Goal: Task Accomplishment & Management: Complete application form

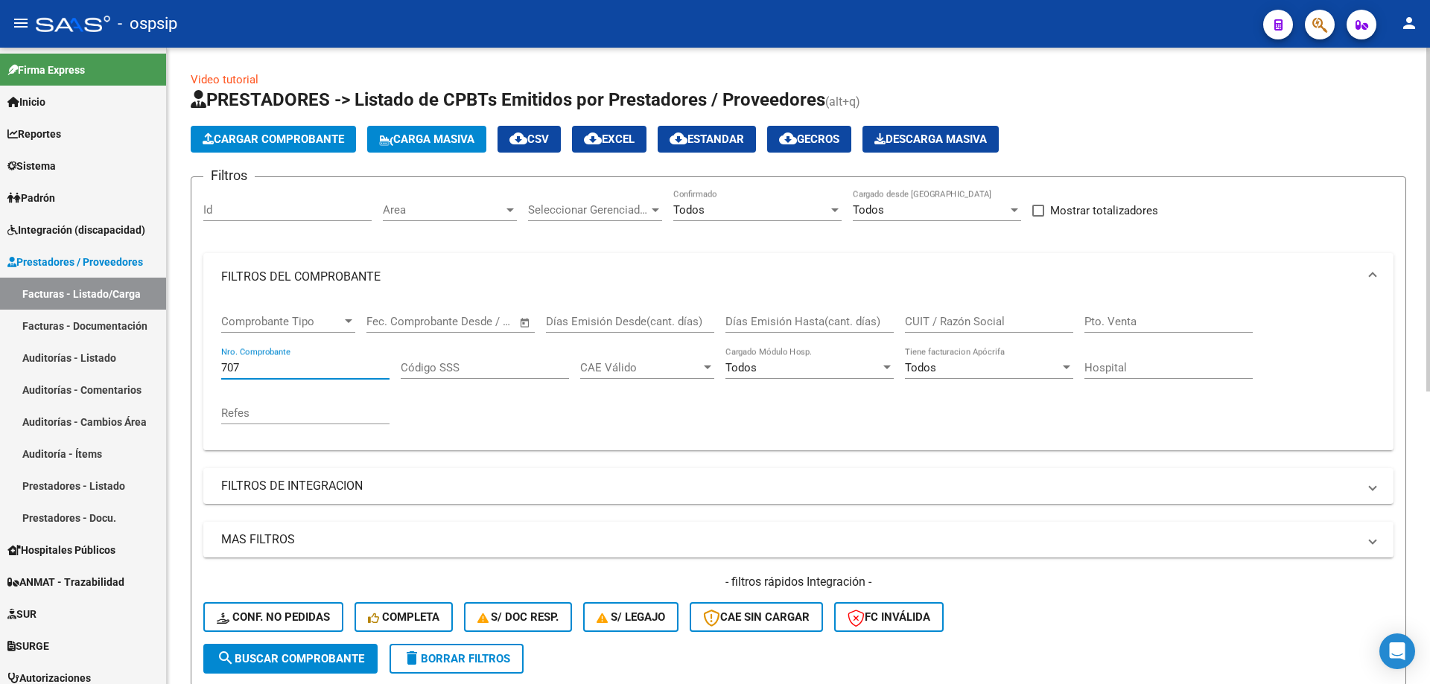
click at [255, 366] on input "707" at bounding box center [305, 367] width 168 height 13
type input "7"
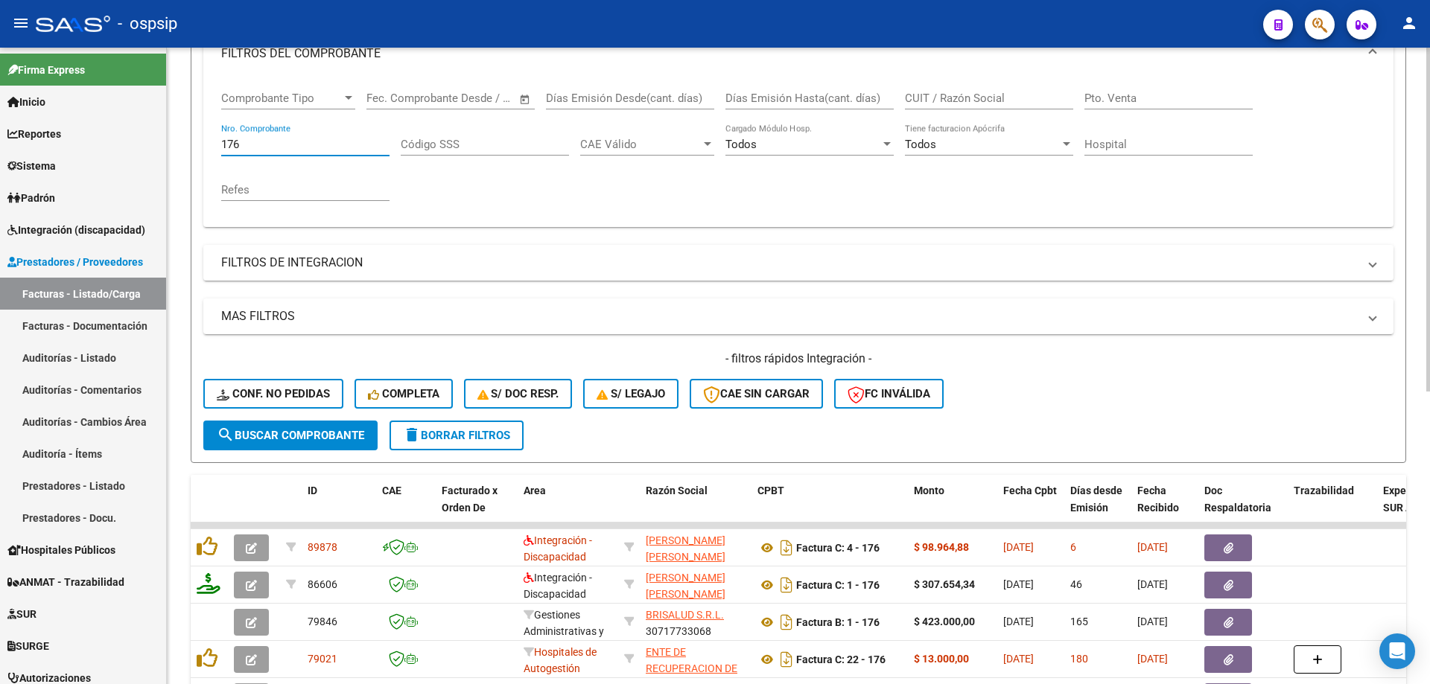
scroll to position [298, 0]
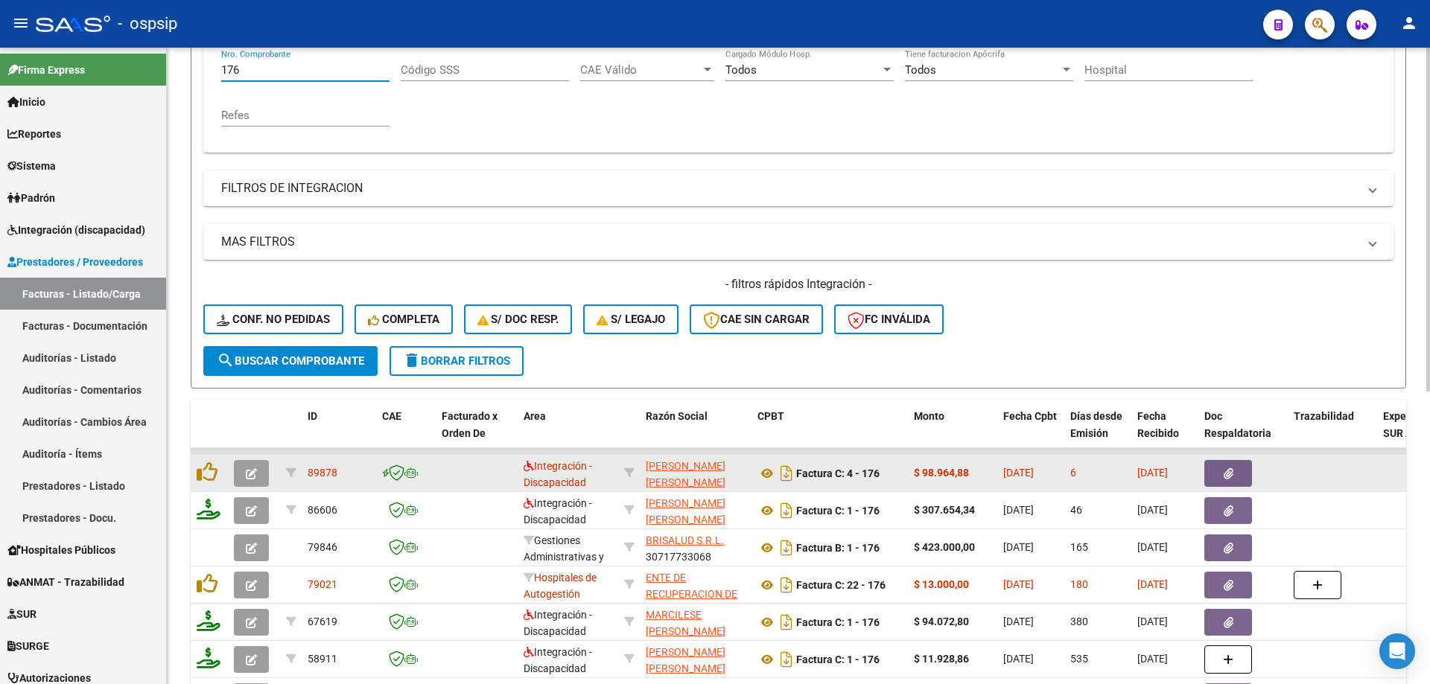
type input "176"
click at [253, 474] on icon "button" at bounding box center [251, 473] width 11 height 11
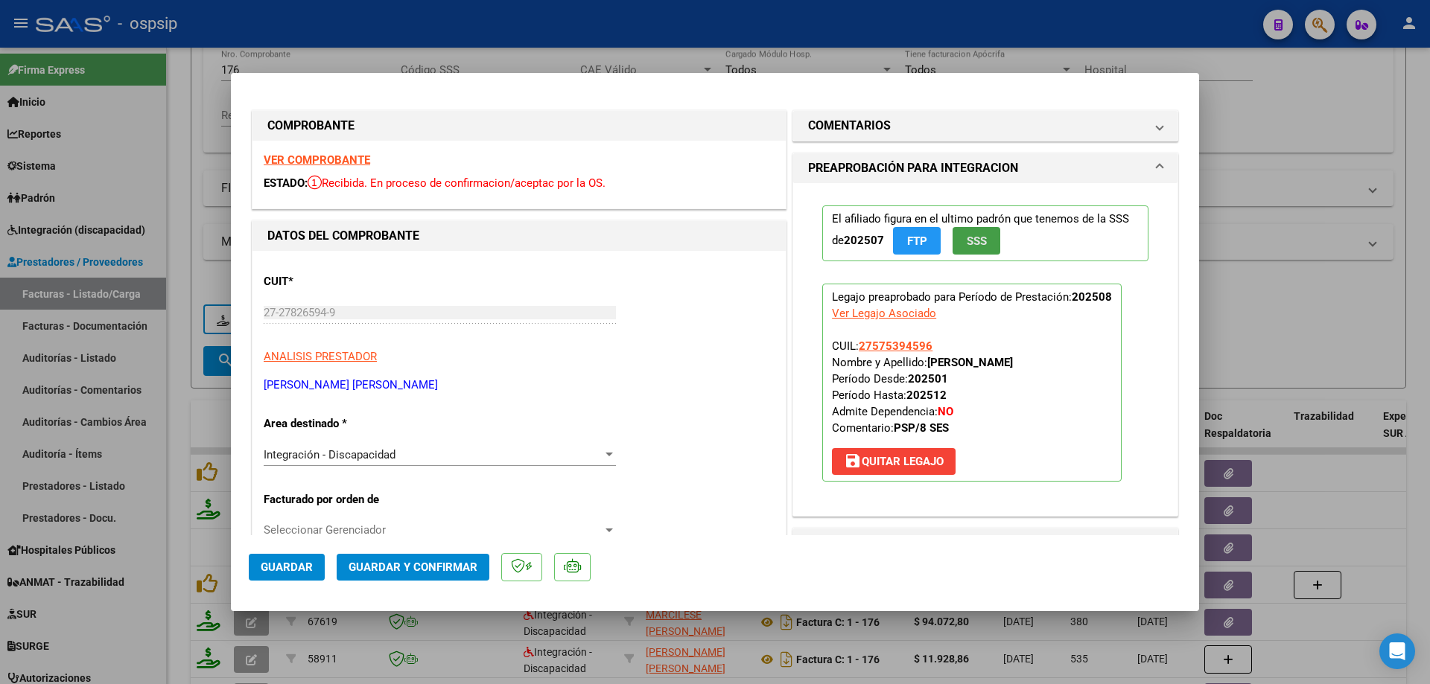
click at [958, 238] on button "SSS" at bounding box center [976, 241] width 48 height 28
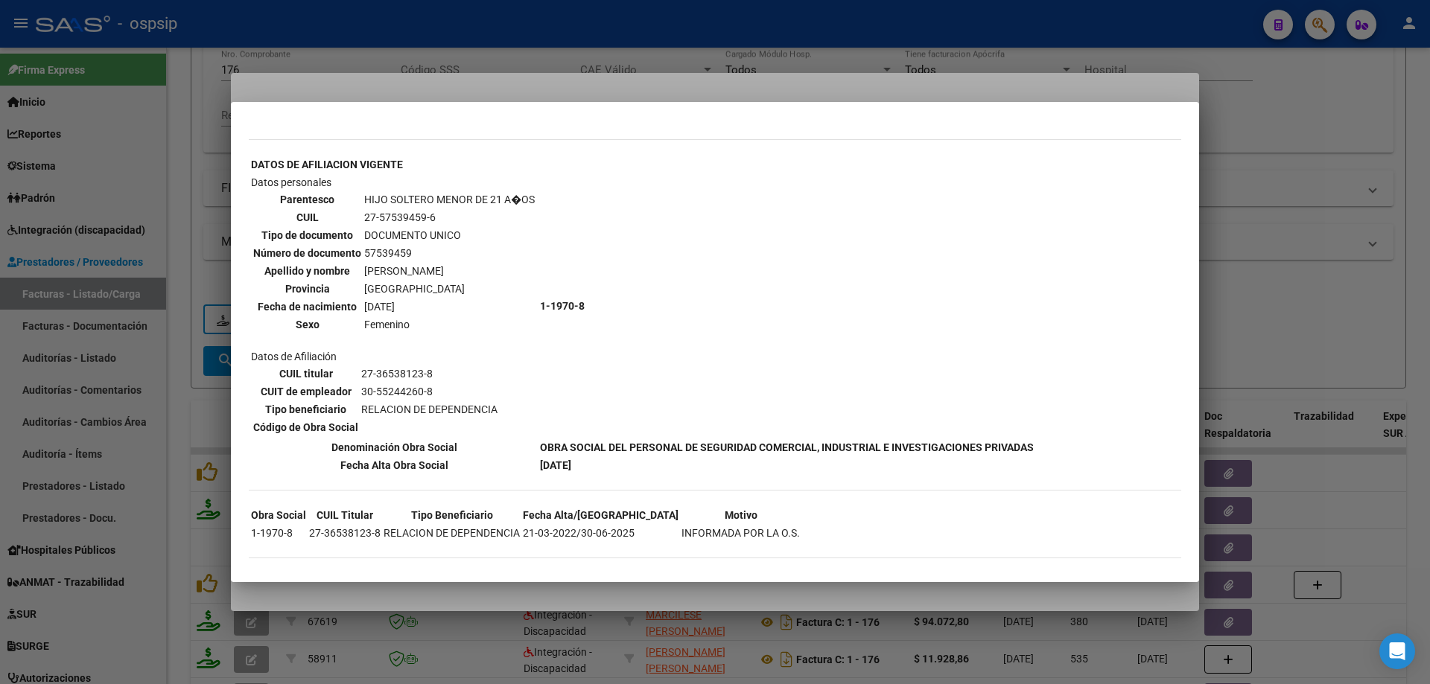
scroll to position [485, 0]
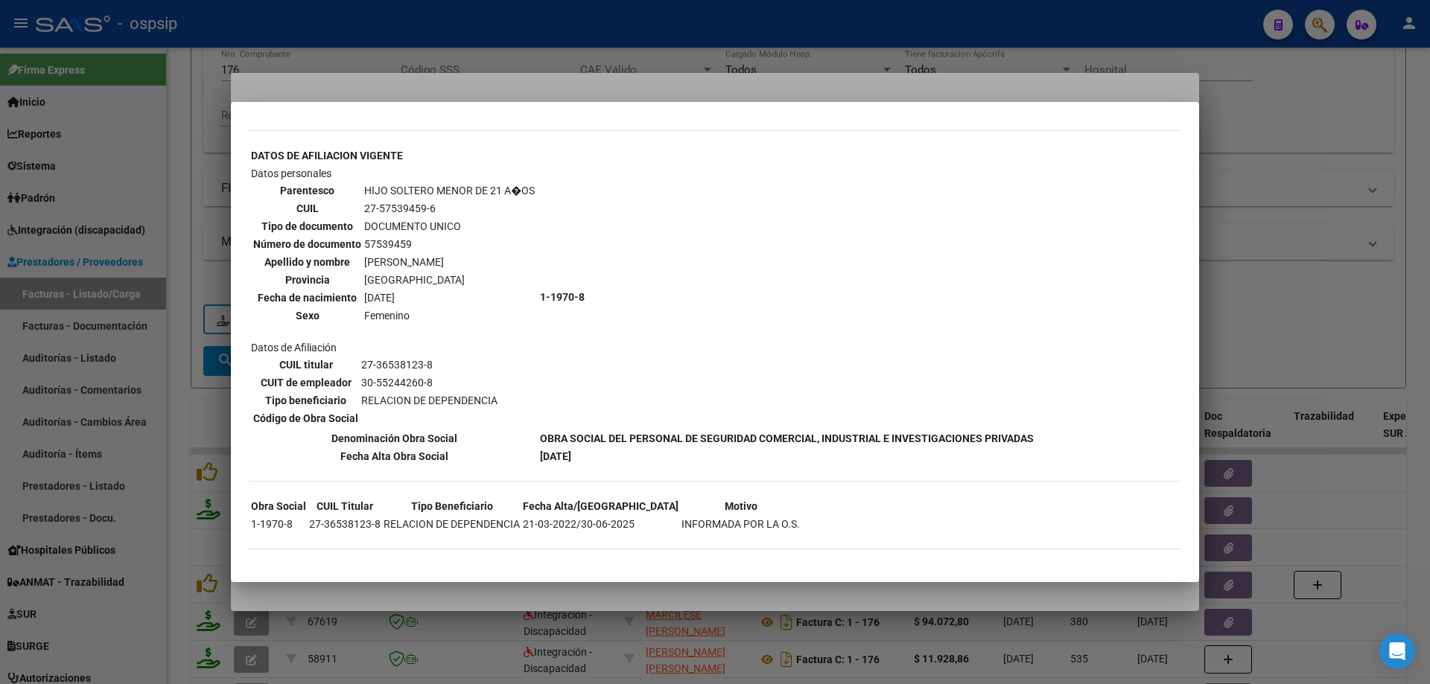
click at [1344, 273] on div at bounding box center [715, 342] width 1430 height 684
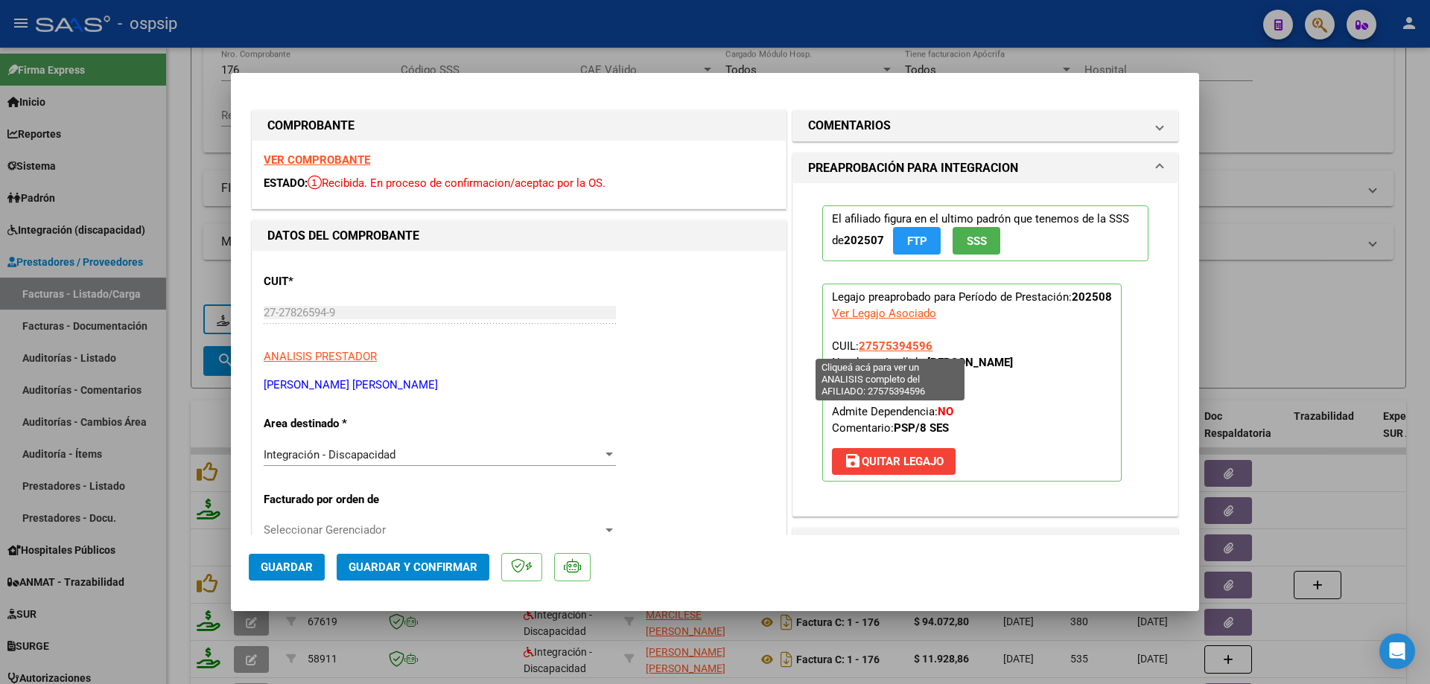
click at [893, 349] on span "27575394596" at bounding box center [896, 346] width 74 height 13
type textarea "27575394596"
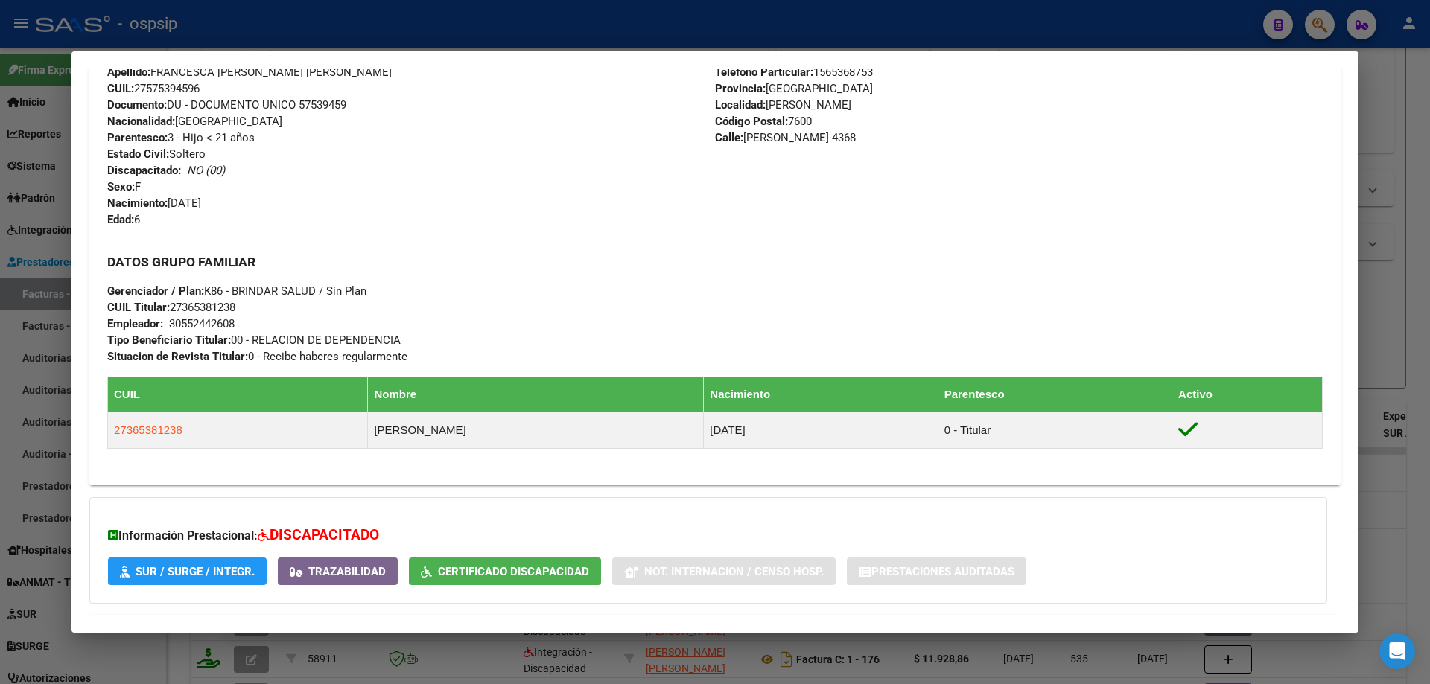
scroll to position [632, 0]
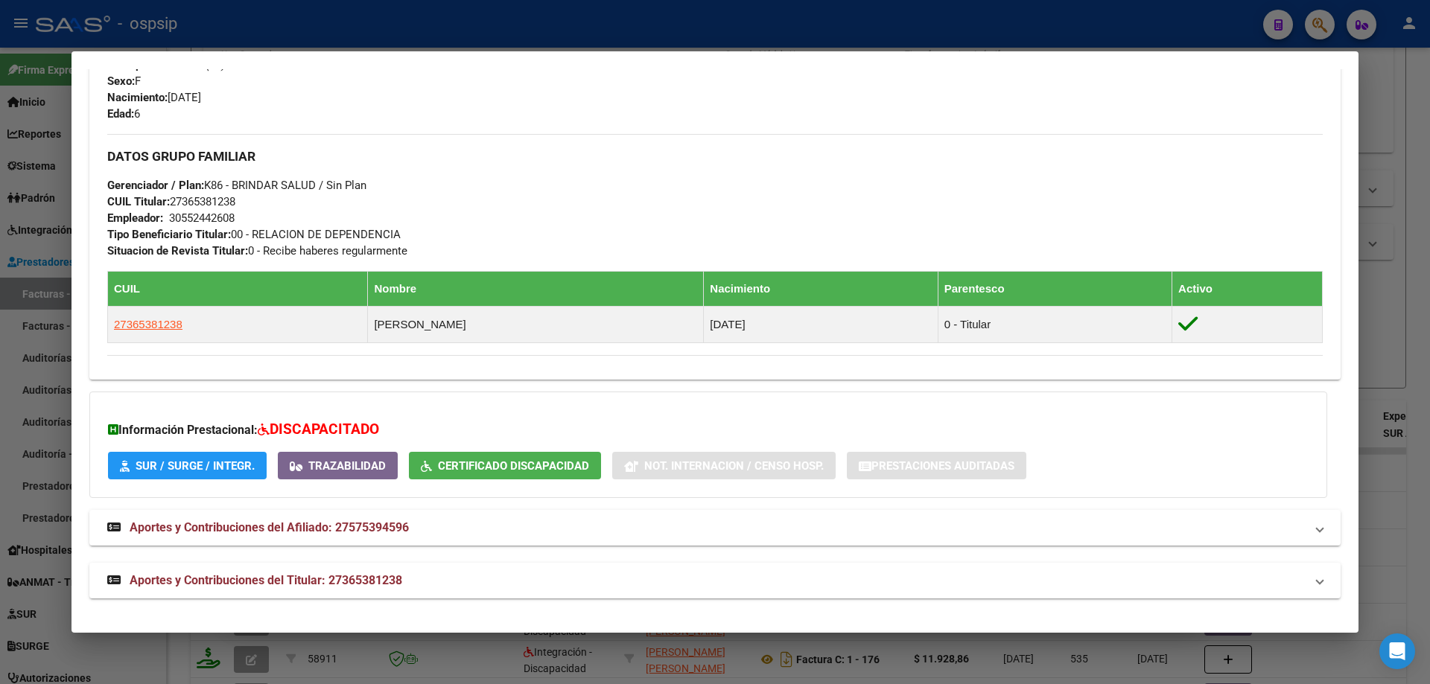
click at [1414, 349] on div at bounding box center [715, 342] width 1430 height 684
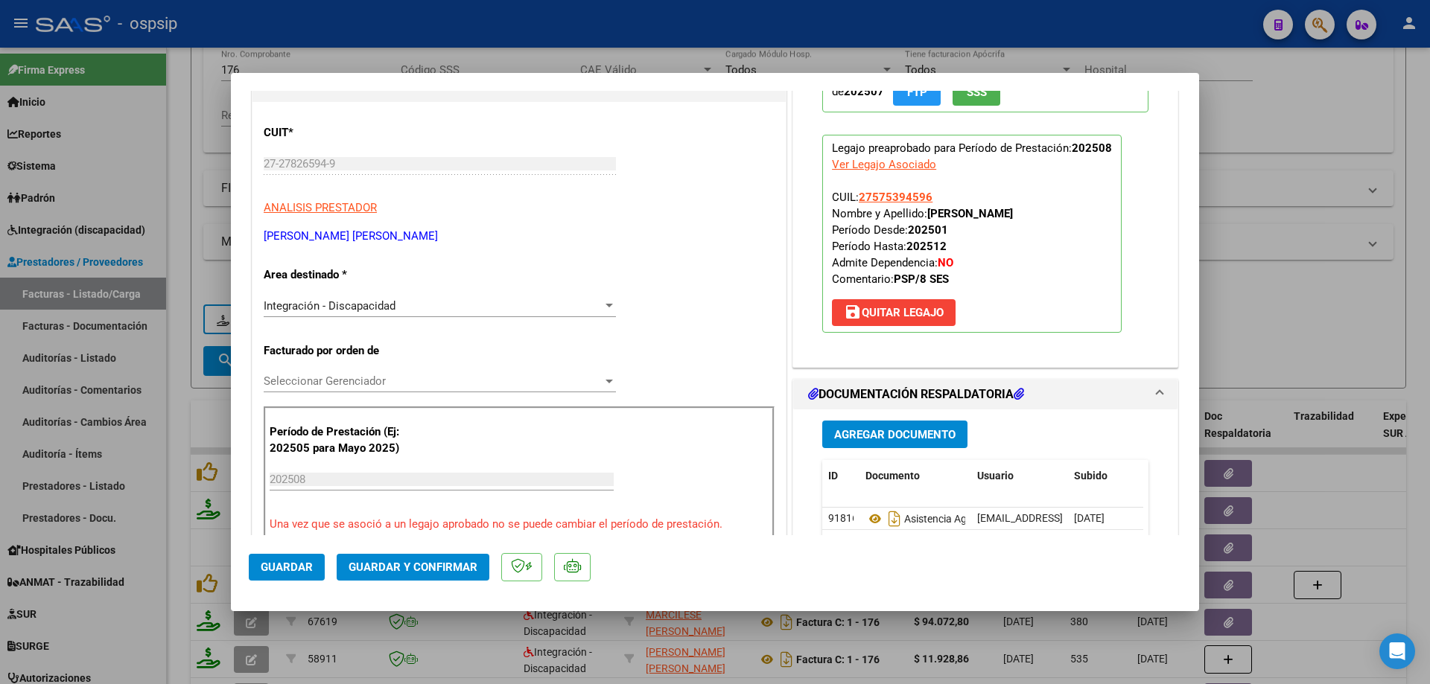
scroll to position [298, 0]
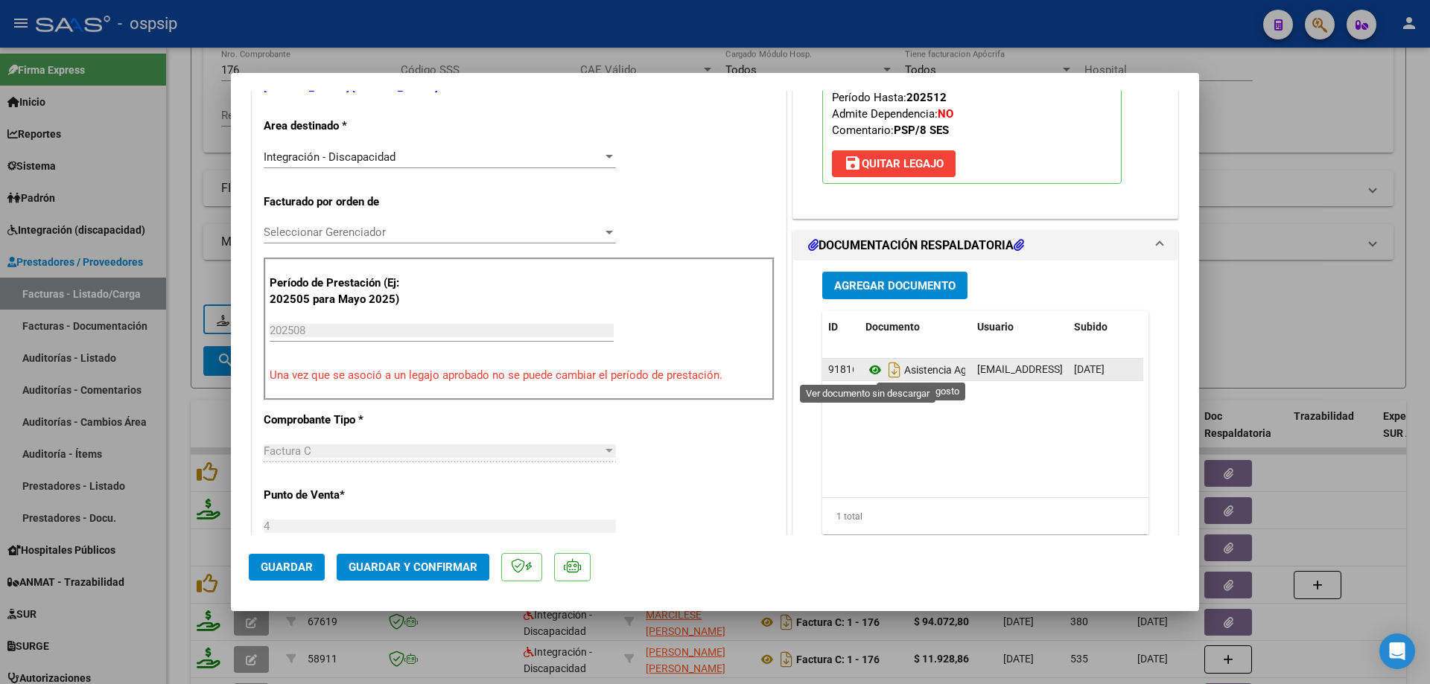
click at [866, 371] on icon at bounding box center [874, 370] width 19 height 18
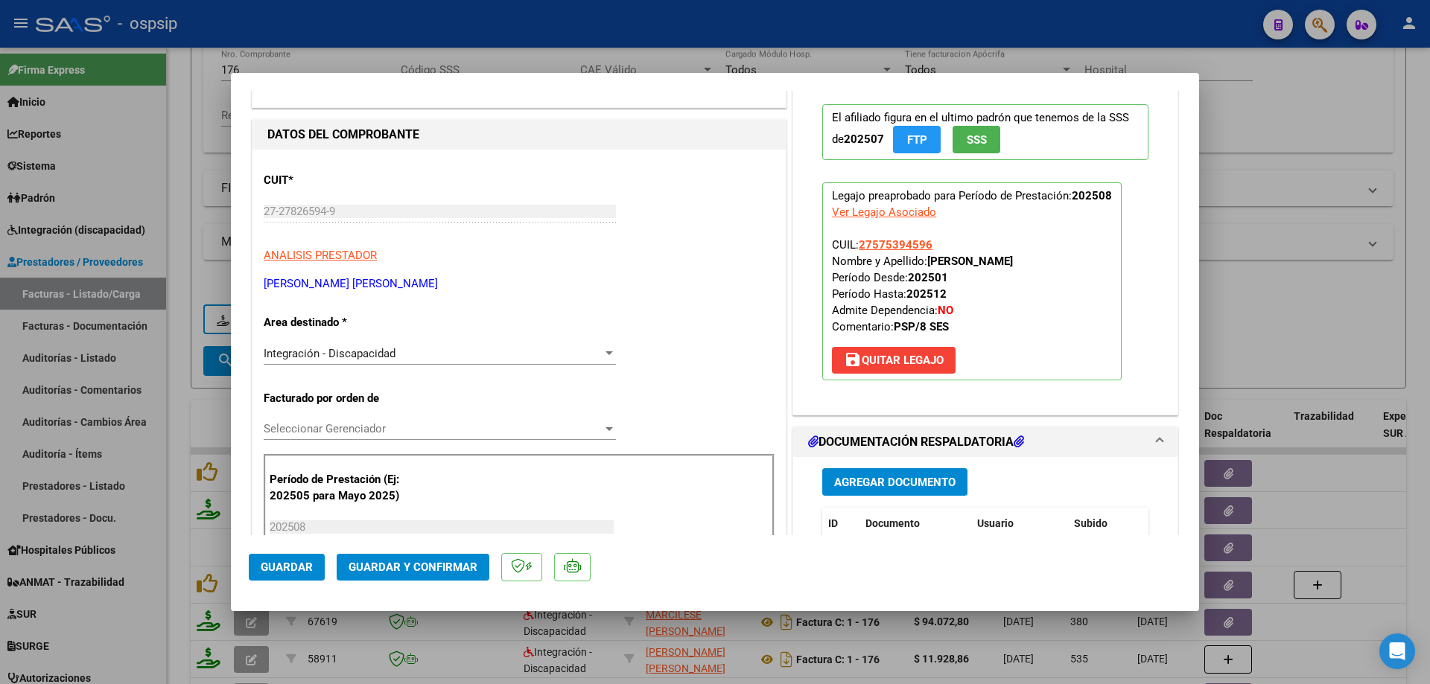
scroll to position [74, 0]
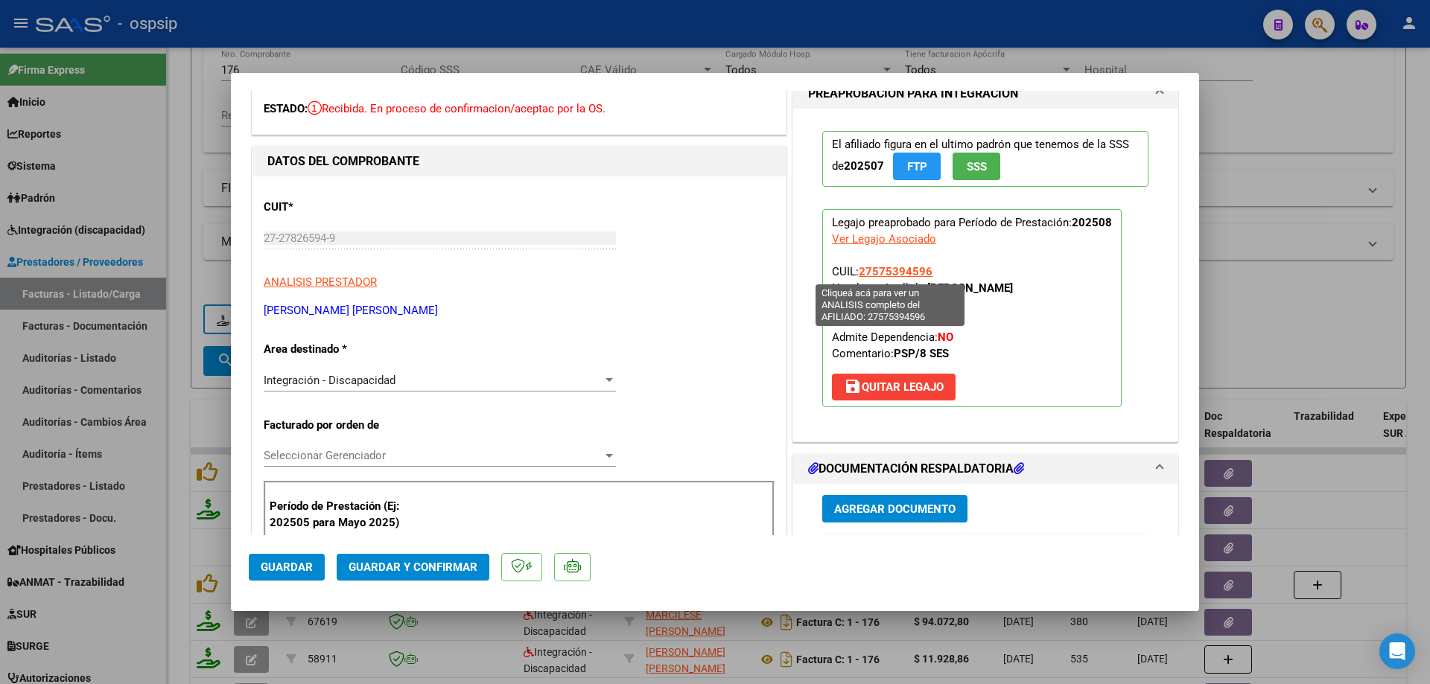
drag, startPoint x: 940, startPoint y: 271, endPoint x: 856, endPoint y: 266, distance: 84.3
click at [856, 266] on p "Legajo preaprobado para Período de Prestación: 202508 Ver Legajo Asociado CUIL:…" at bounding box center [971, 308] width 299 height 198
drag, startPoint x: 872, startPoint y: 263, endPoint x: 870, endPoint y: 249, distance: 13.6
click at [870, 249] on p "Legajo preaprobado para Período de Prestación: 202508 Ver Legajo Asociado CUIL:…" at bounding box center [971, 308] width 299 height 198
drag, startPoint x: 926, startPoint y: 270, endPoint x: 854, endPoint y: 278, distance: 71.9
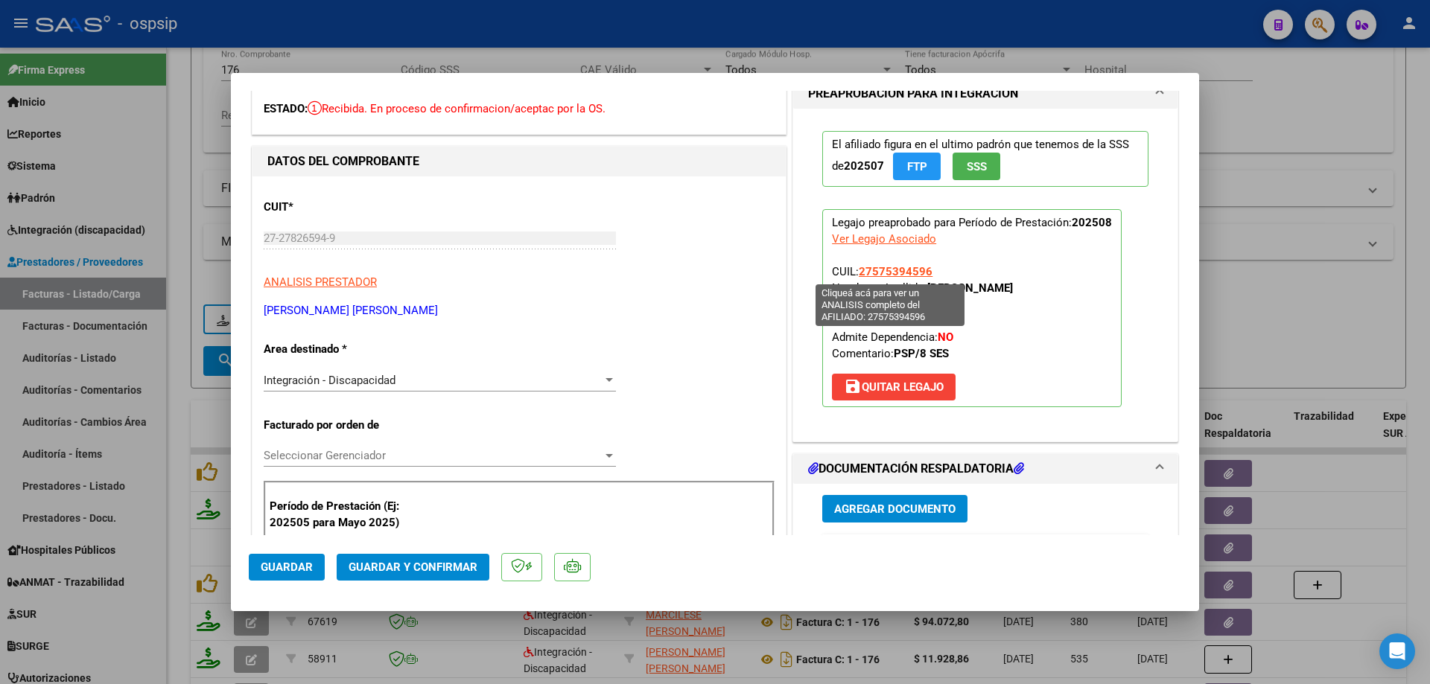
click at [854, 278] on p "Legajo preaprobado para Período de Prestación: 202508 Ver Legajo Asociado CUIL:…" at bounding box center [971, 308] width 299 height 198
copy span "27575394596"
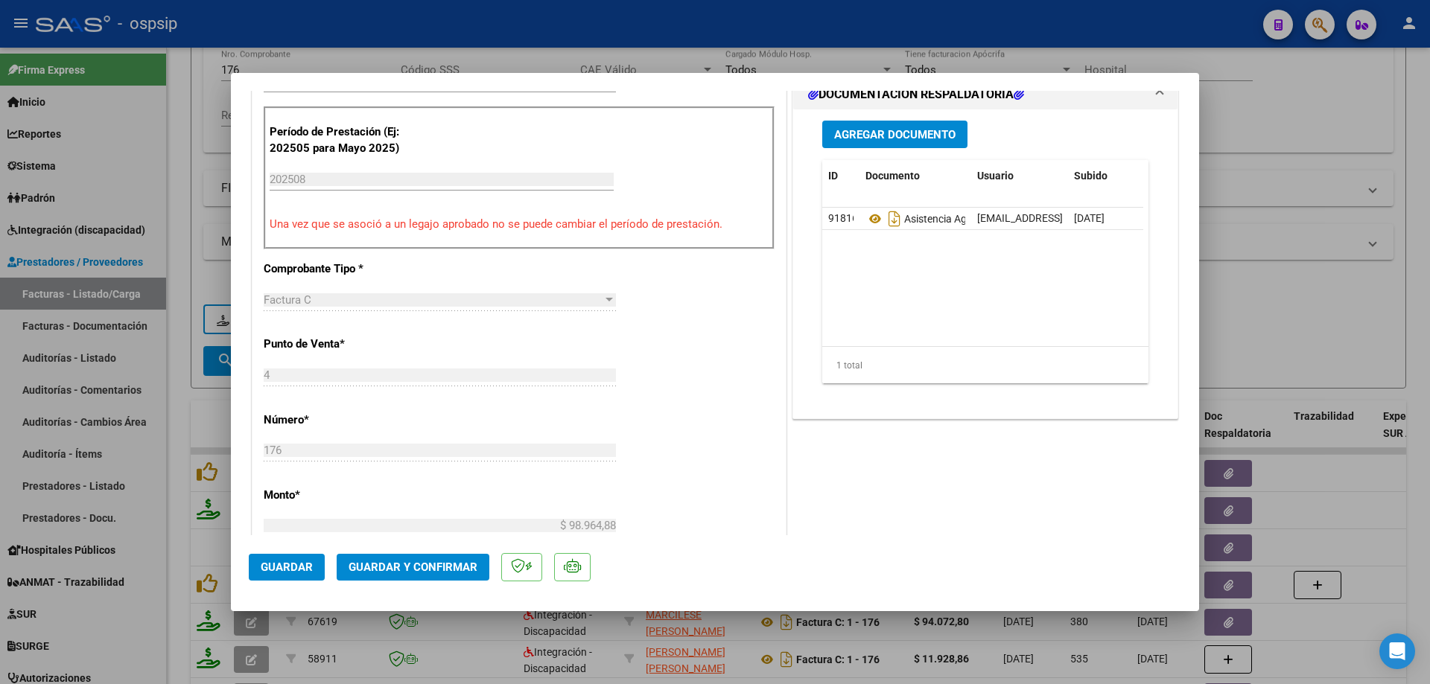
scroll to position [521, 0]
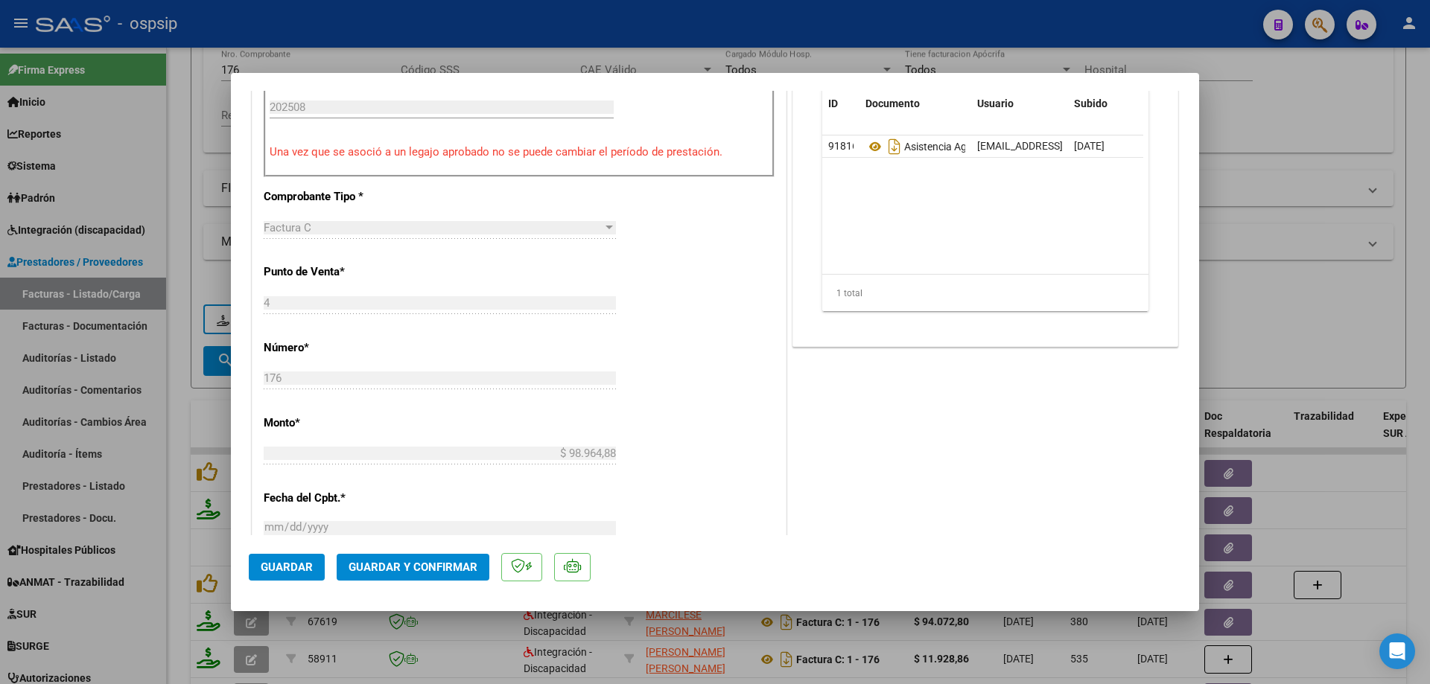
click at [465, 559] on button "Guardar y Confirmar" at bounding box center [413, 567] width 153 height 27
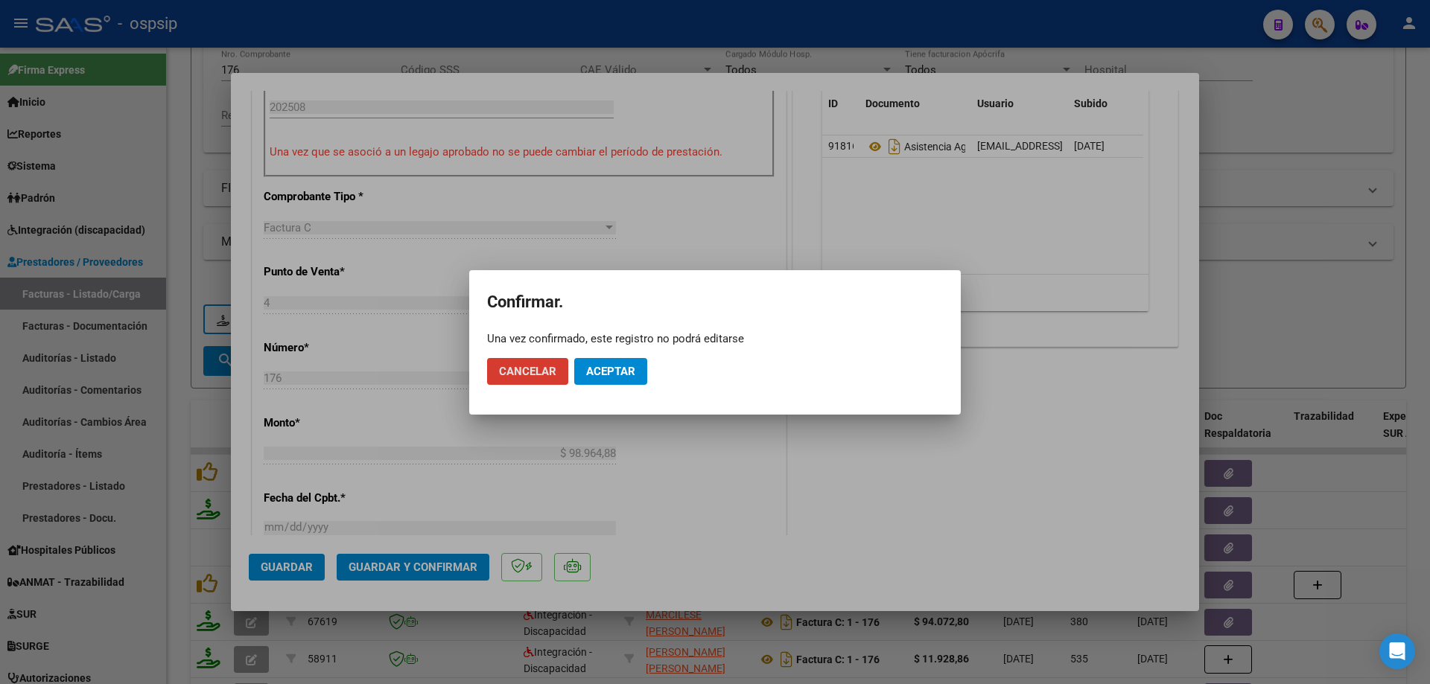
click at [629, 380] on button "Aceptar" at bounding box center [610, 371] width 73 height 27
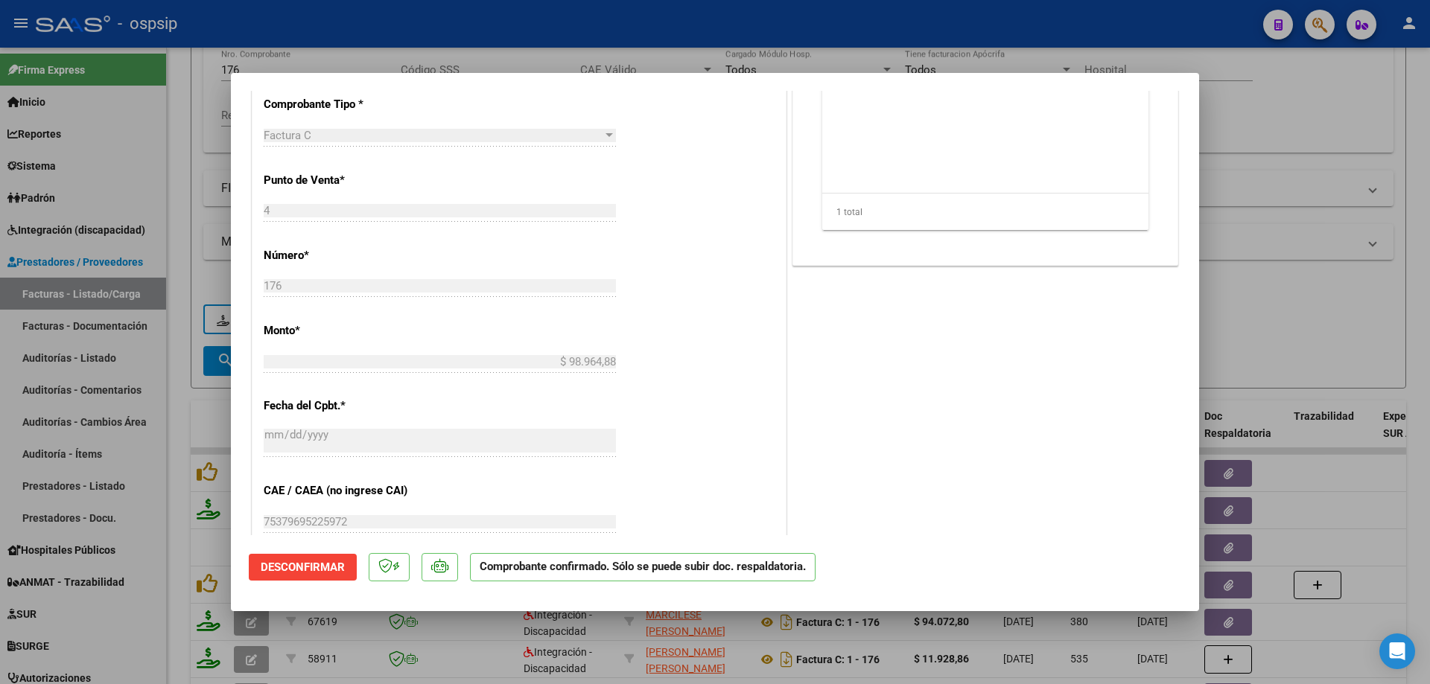
click at [1243, 288] on div at bounding box center [715, 342] width 1430 height 684
type input "$ 0,00"
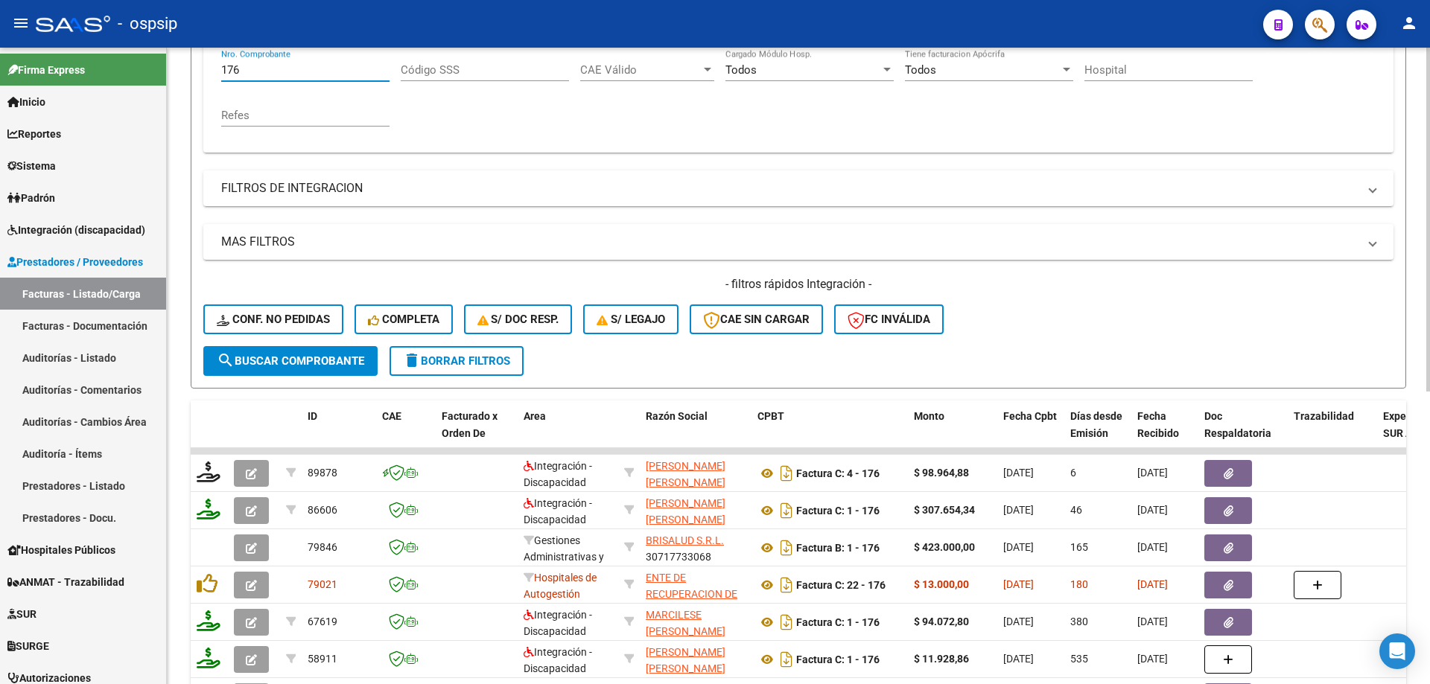
click at [281, 69] on input "176" at bounding box center [305, 69] width 168 height 13
type input "1"
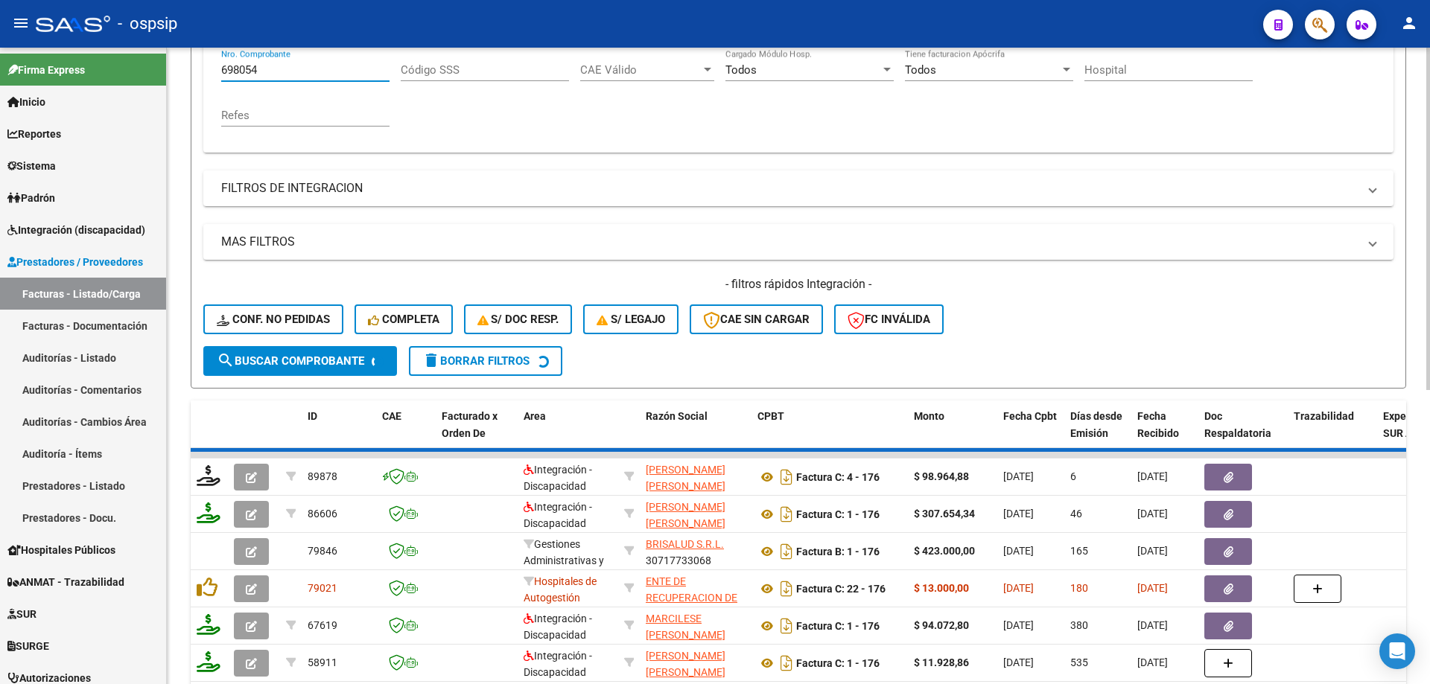
scroll to position [185, 0]
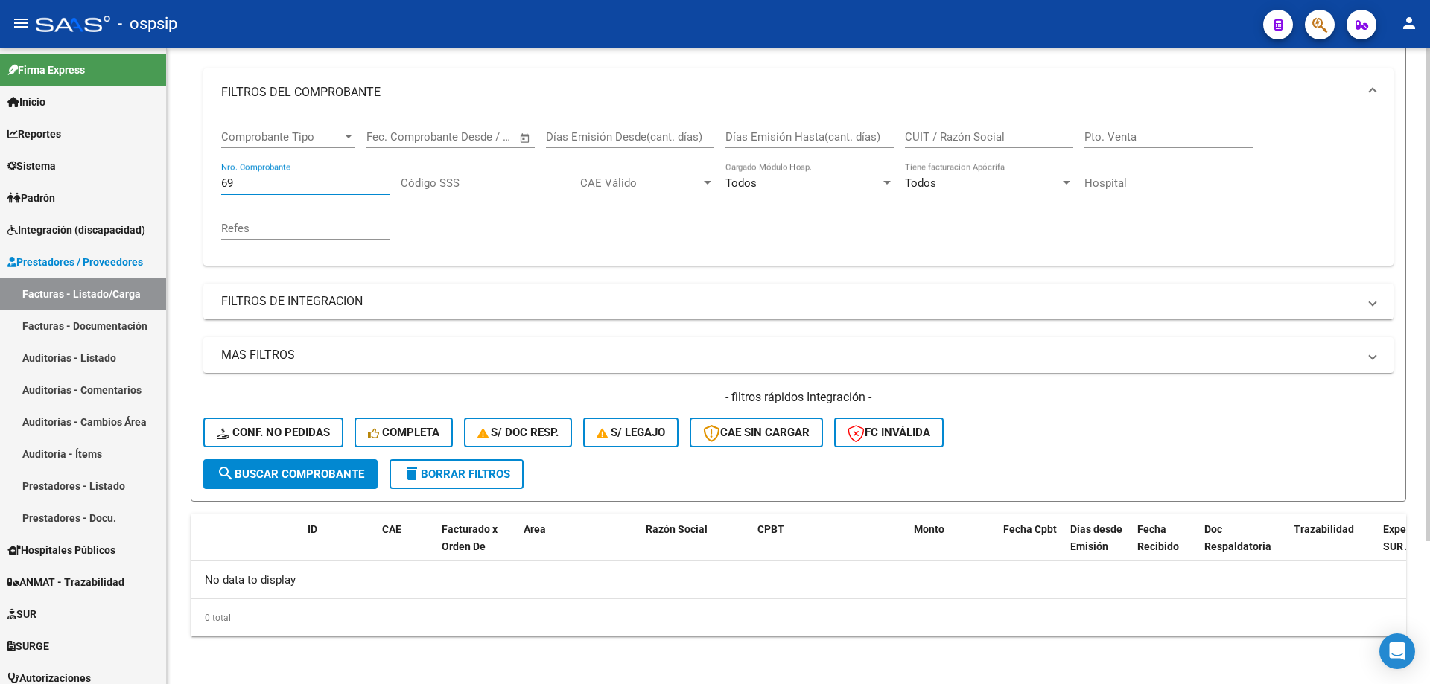
type input "6"
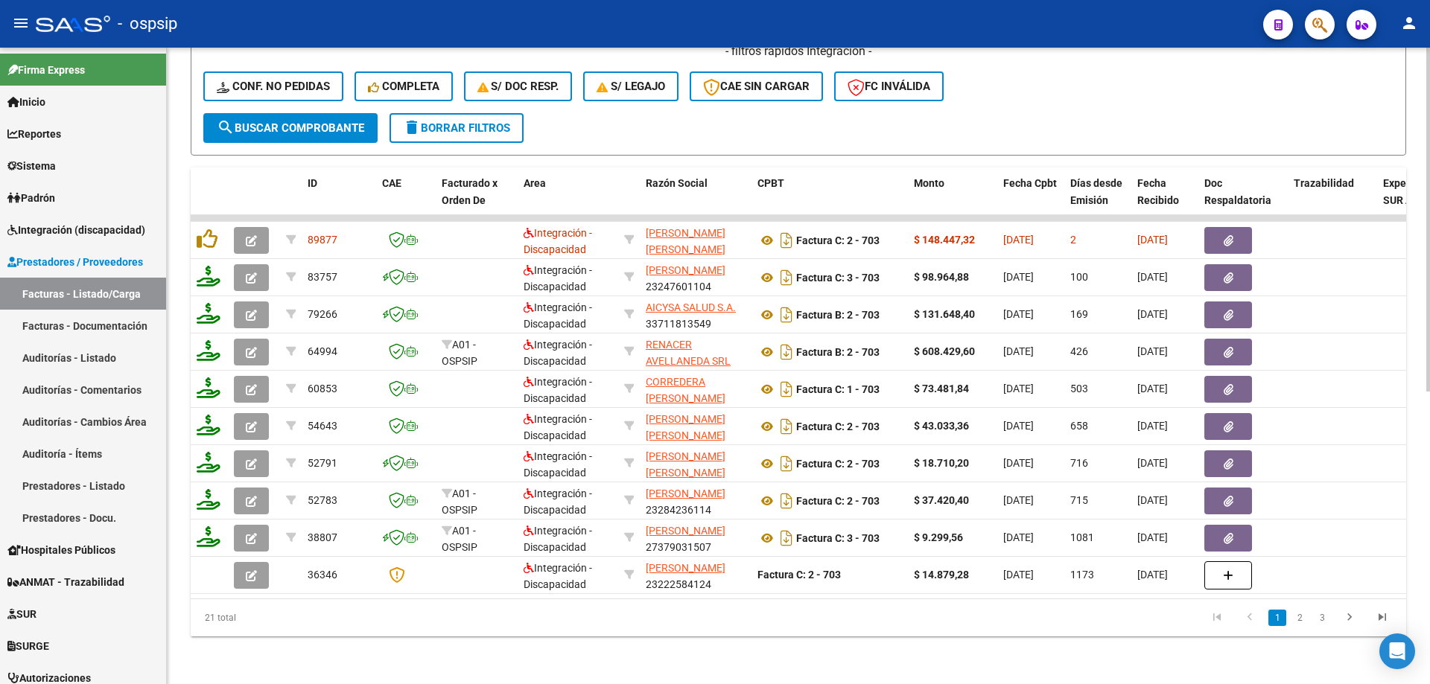
scroll to position [542, 0]
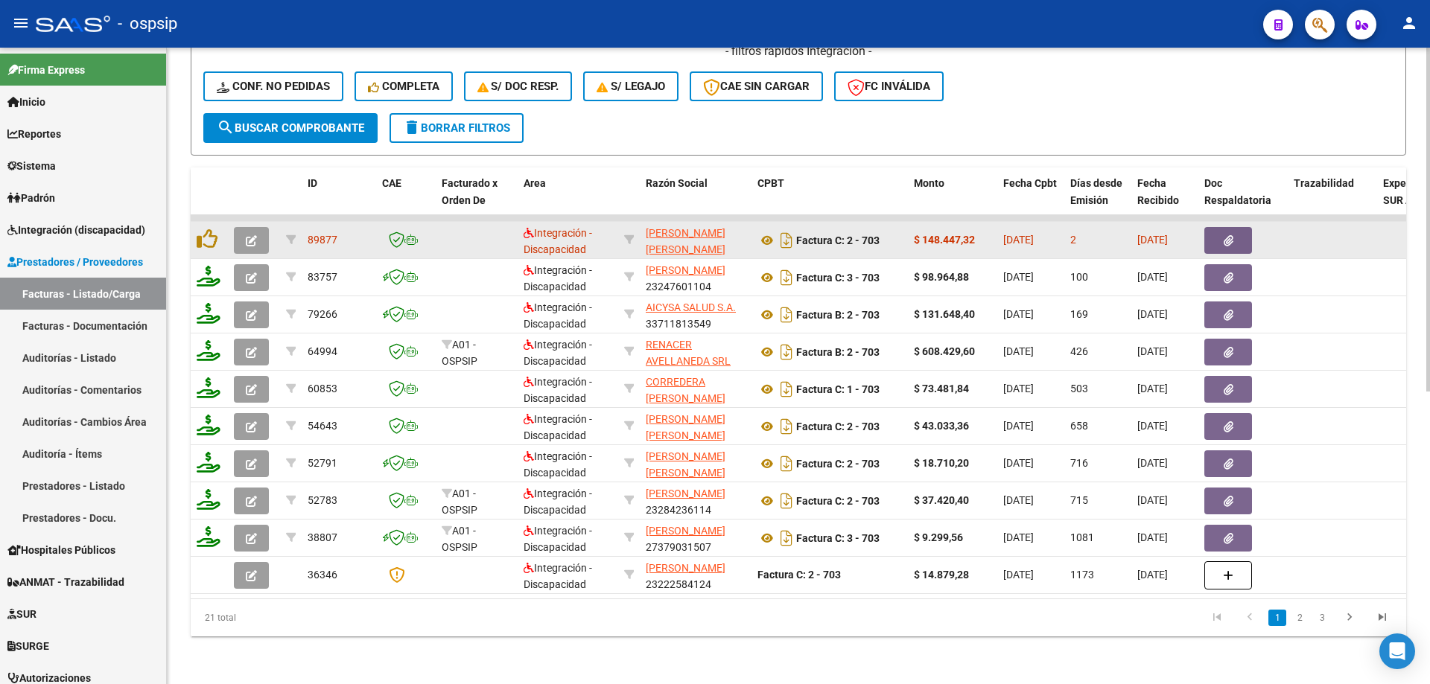
type input "703"
click at [253, 235] on icon "button" at bounding box center [251, 240] width 11 height 11
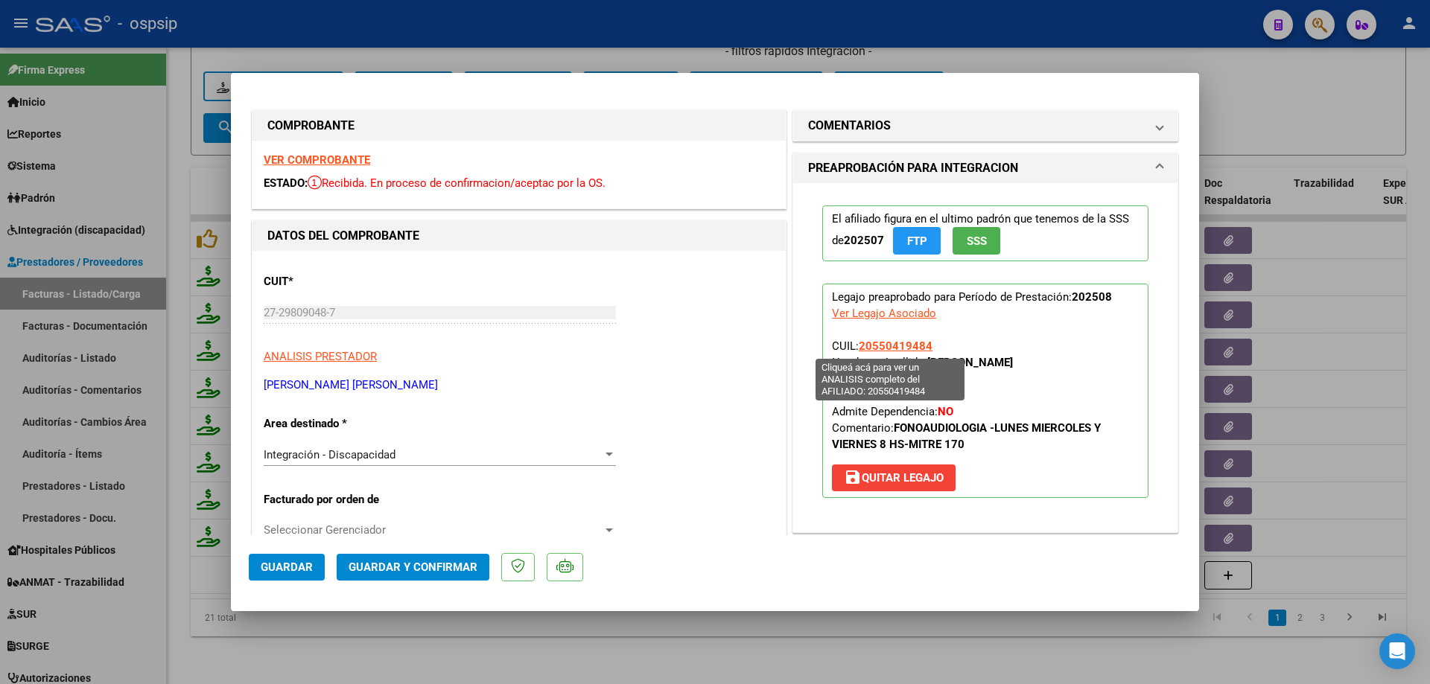
click at [888, 341] on span "20550419484" at bounding box center [896, 346] width 74 height 13
type textarea "20550419484"
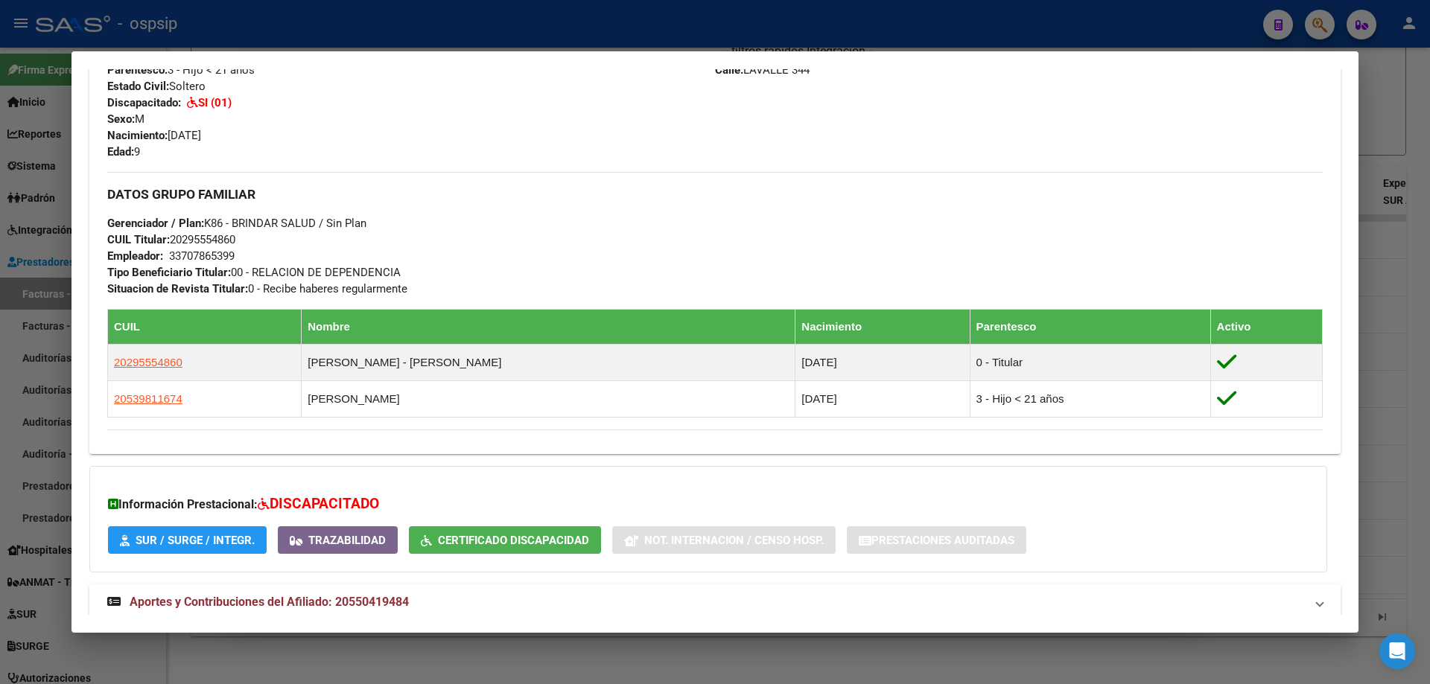
scroll to position [668, 0]
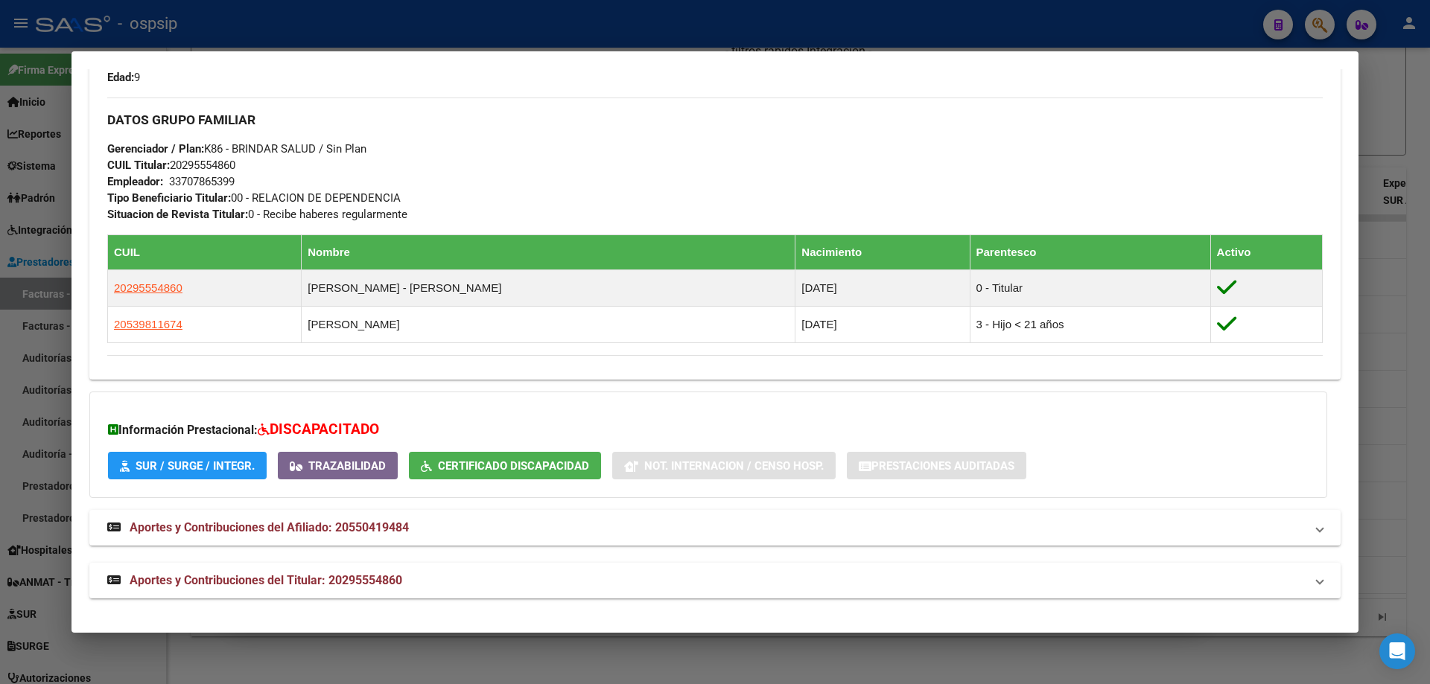
click at [1396, 400] on div at bounding box center [715, 342] width 1430 height 684
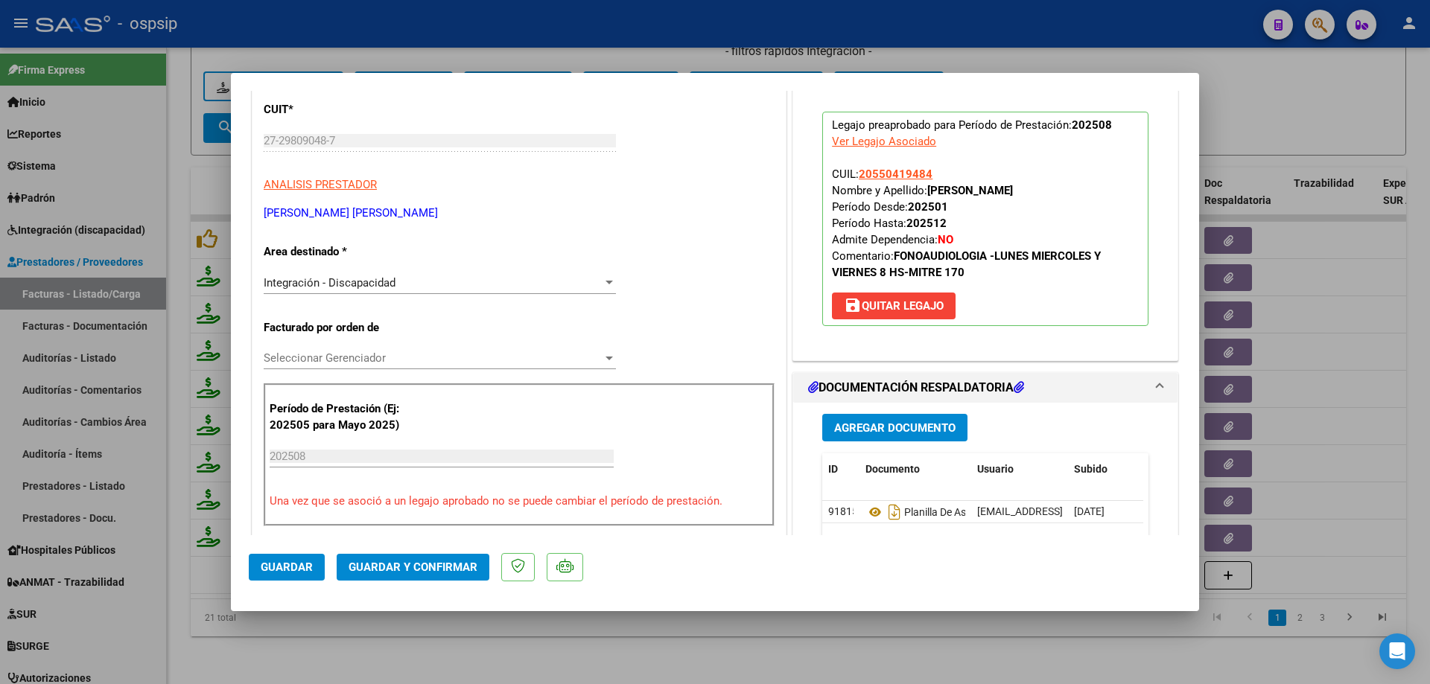
scroll to position [223, 0]
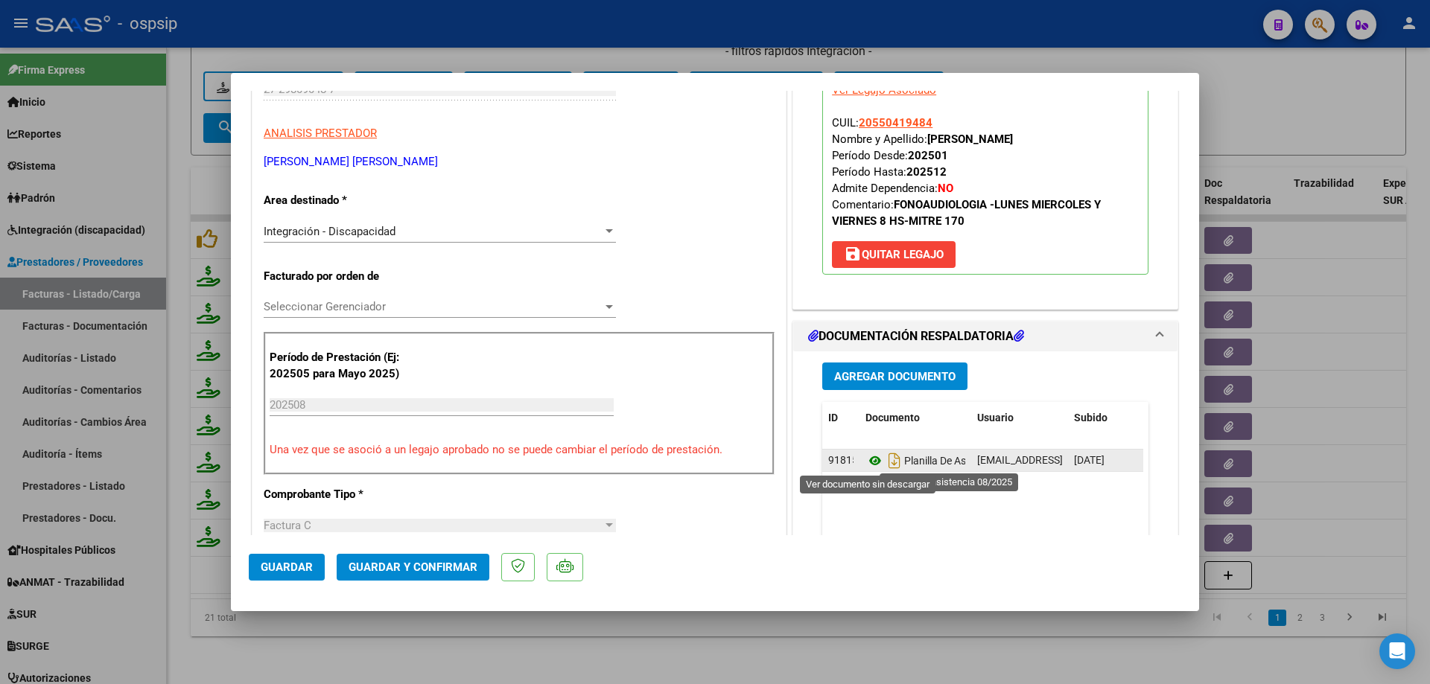
click at [865, 457] on icon at bounding box center [874, 461] width 19 height 18
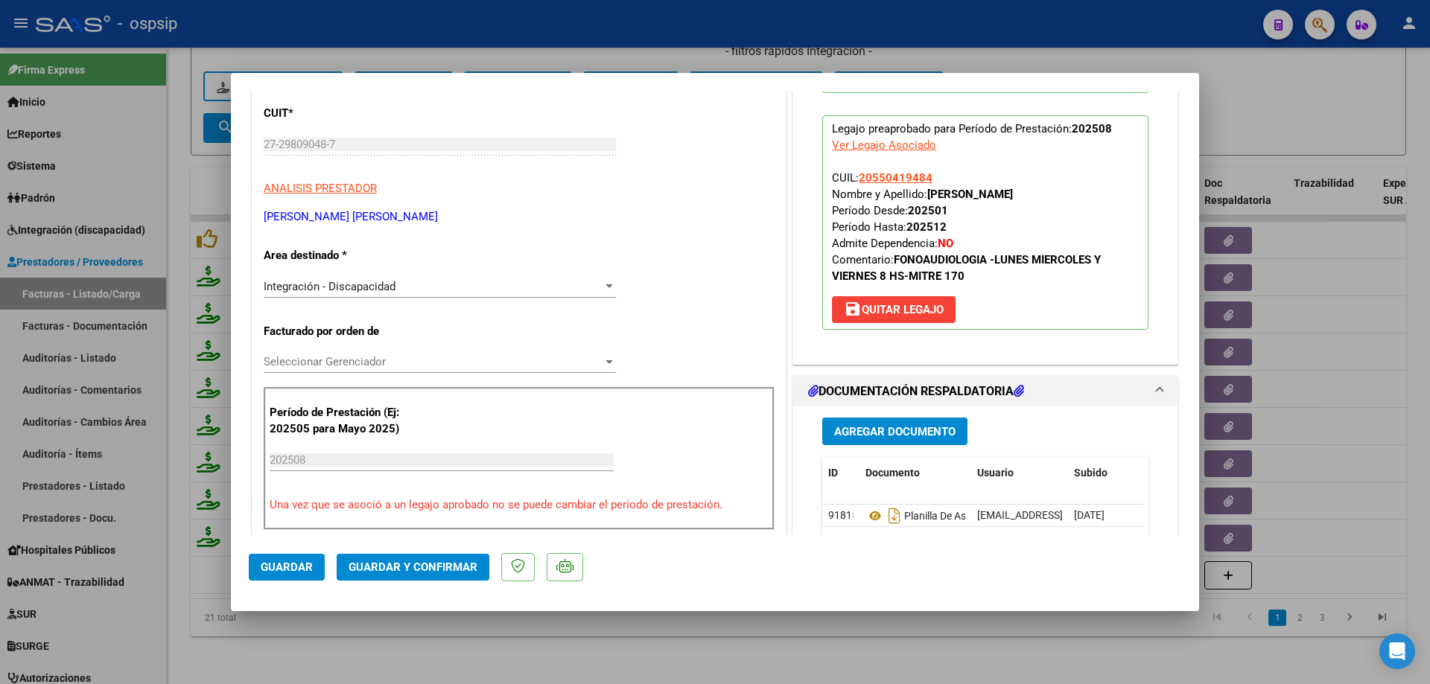
scroll to position [149, 0]
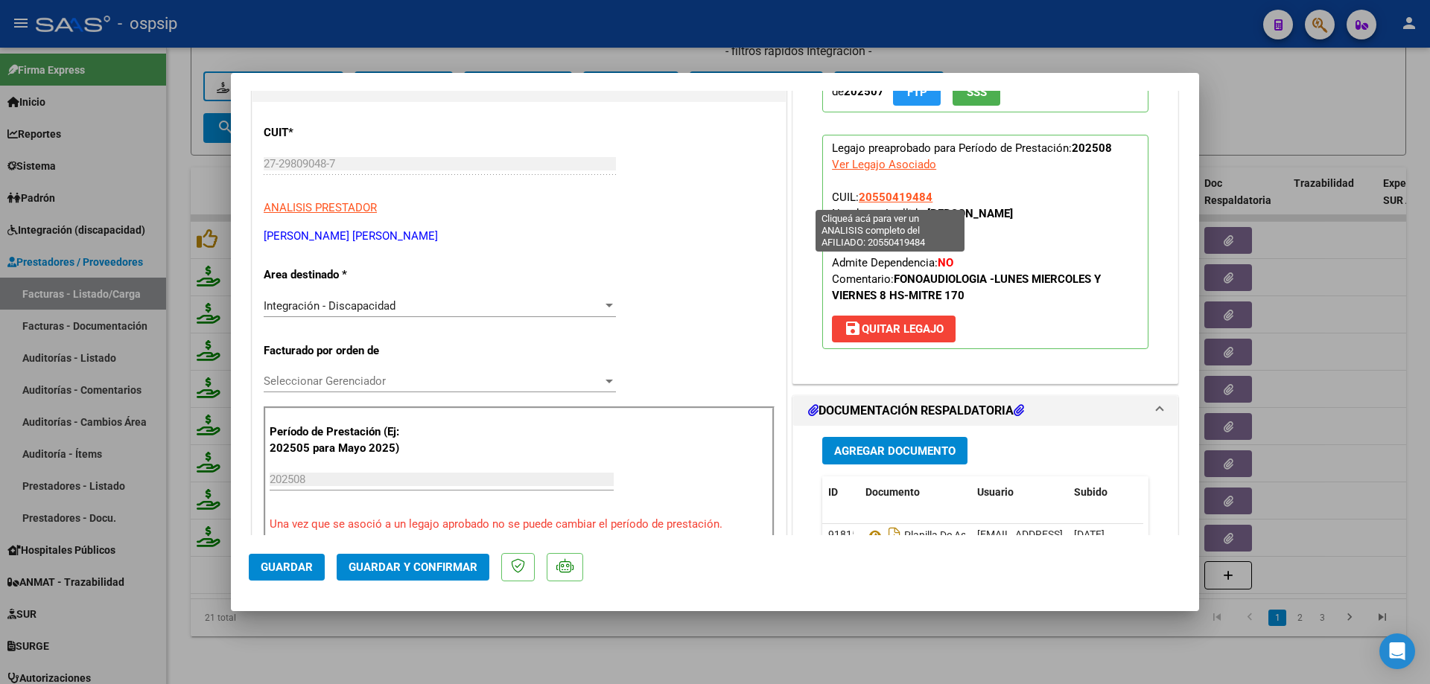
drag, startPoint x: 922, startPoint y: 200, endPoint x: 856, endPoint y: 194, distance: 65.7
click at [856, 194] on p "Legajo preaprobado para Período de Prestación: 202508 Ver Legajo Asociado CUIL:…" at bounding box center [985, 242] width 326 height 214
copy span "20550419484"
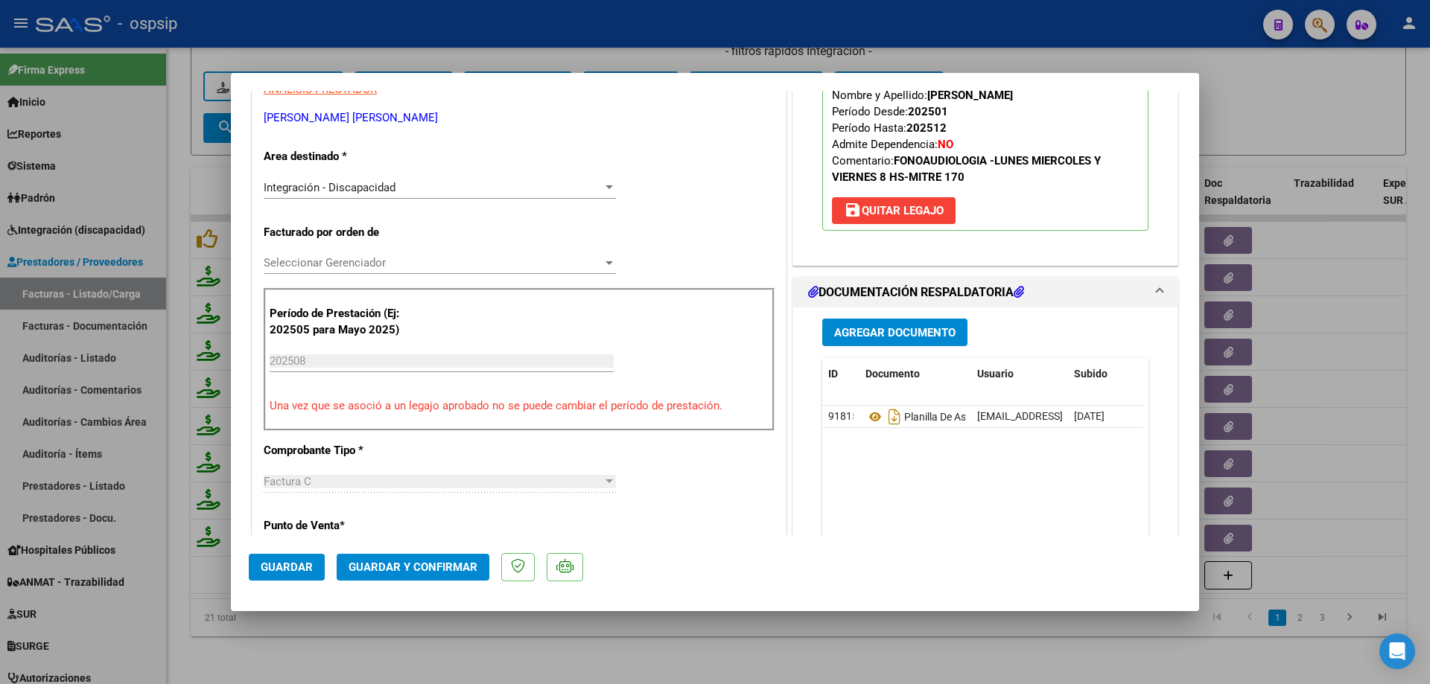
scroll to position [298, 0]
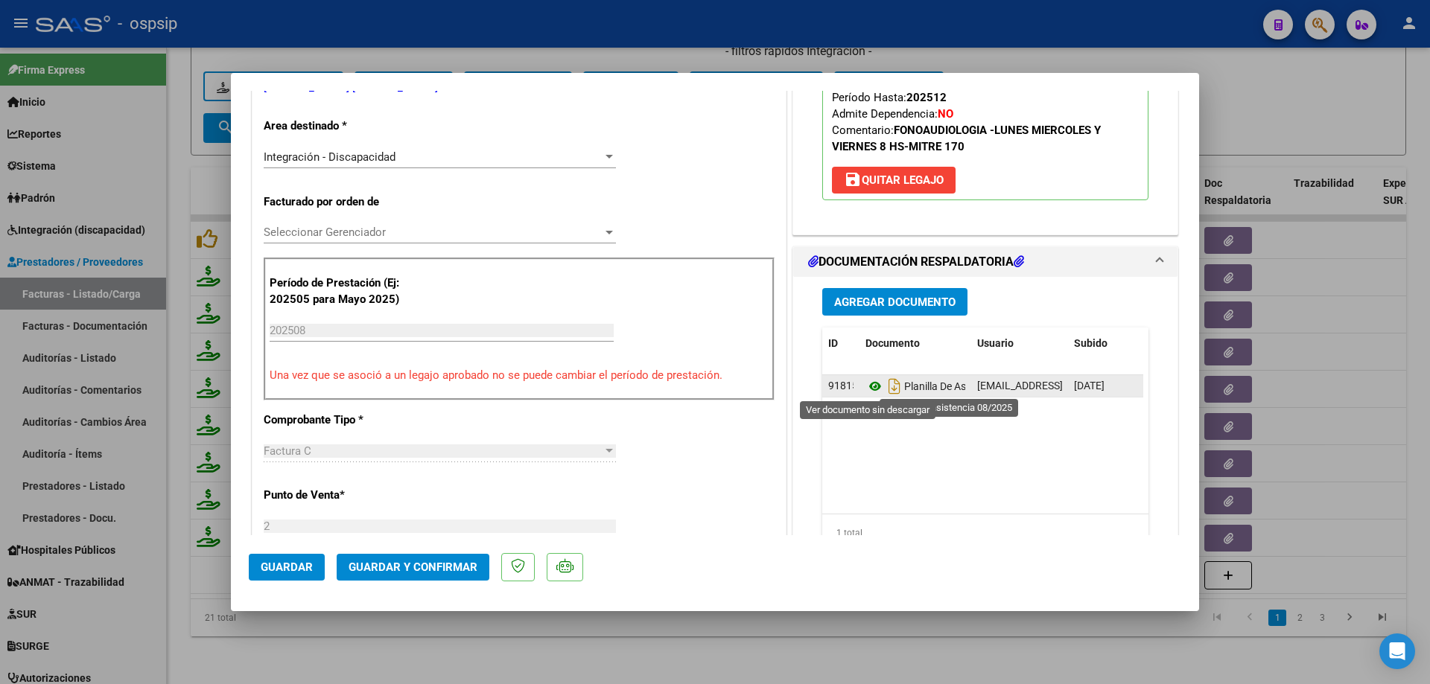
click at [870, 389] on icon at bounding box center [874, 387] width 19 height 18
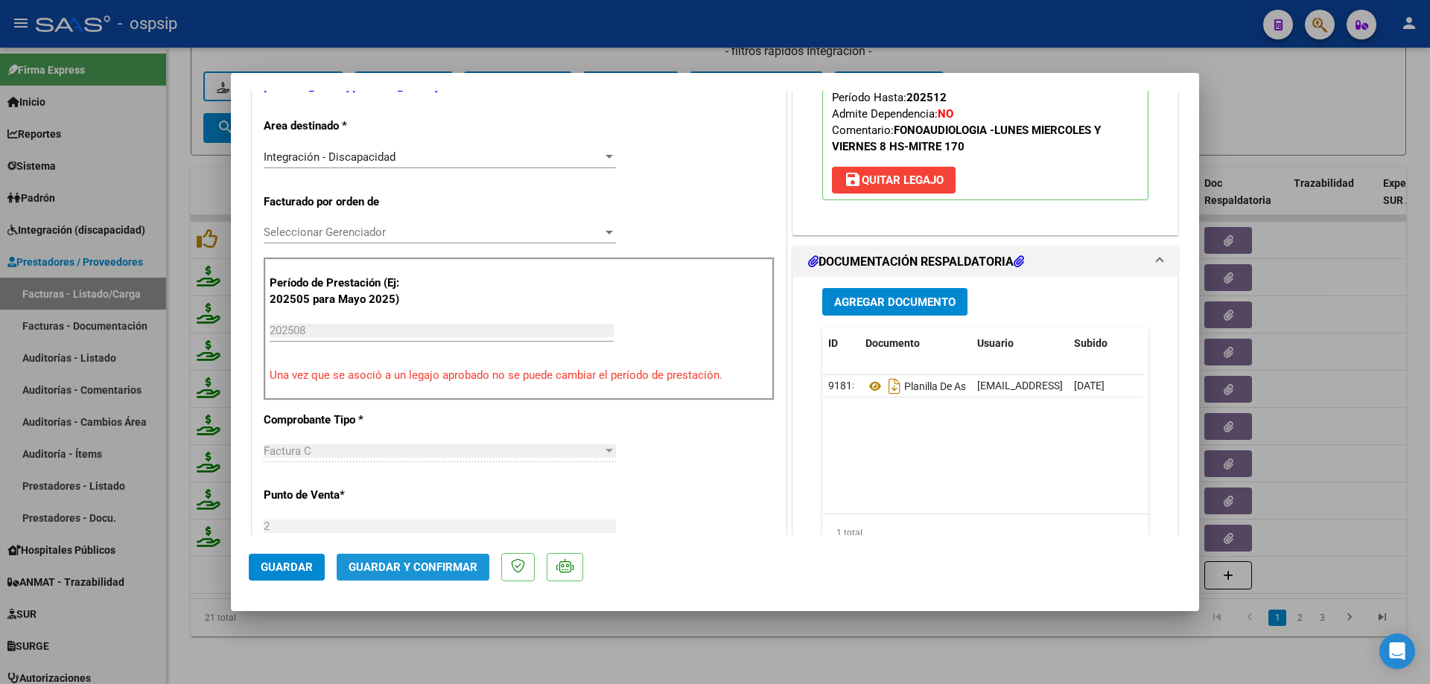
click at [427, 564] on span "Guardar y Confirmar" at bounding box center [413, 567] width 129 height 13
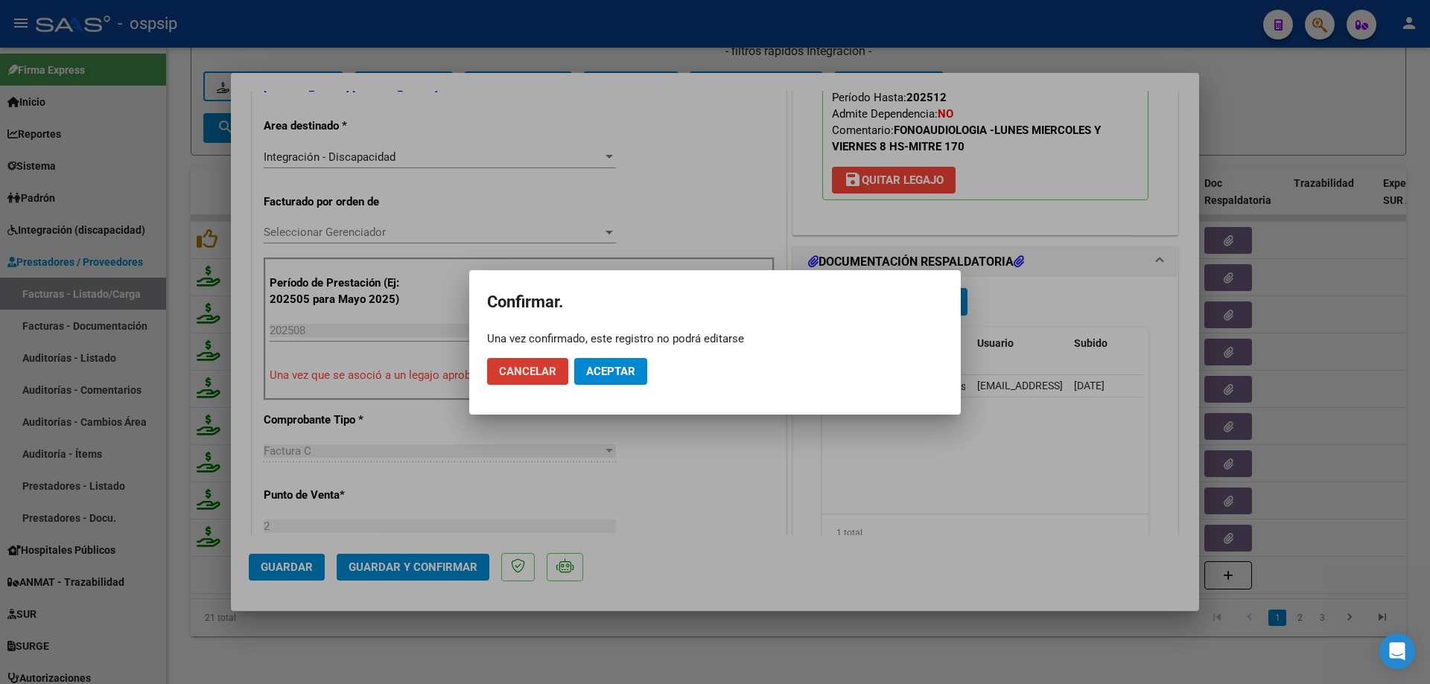
click at [626, 368] on span "Aceptar" at bounding box center [610, 371] width 49 height 13
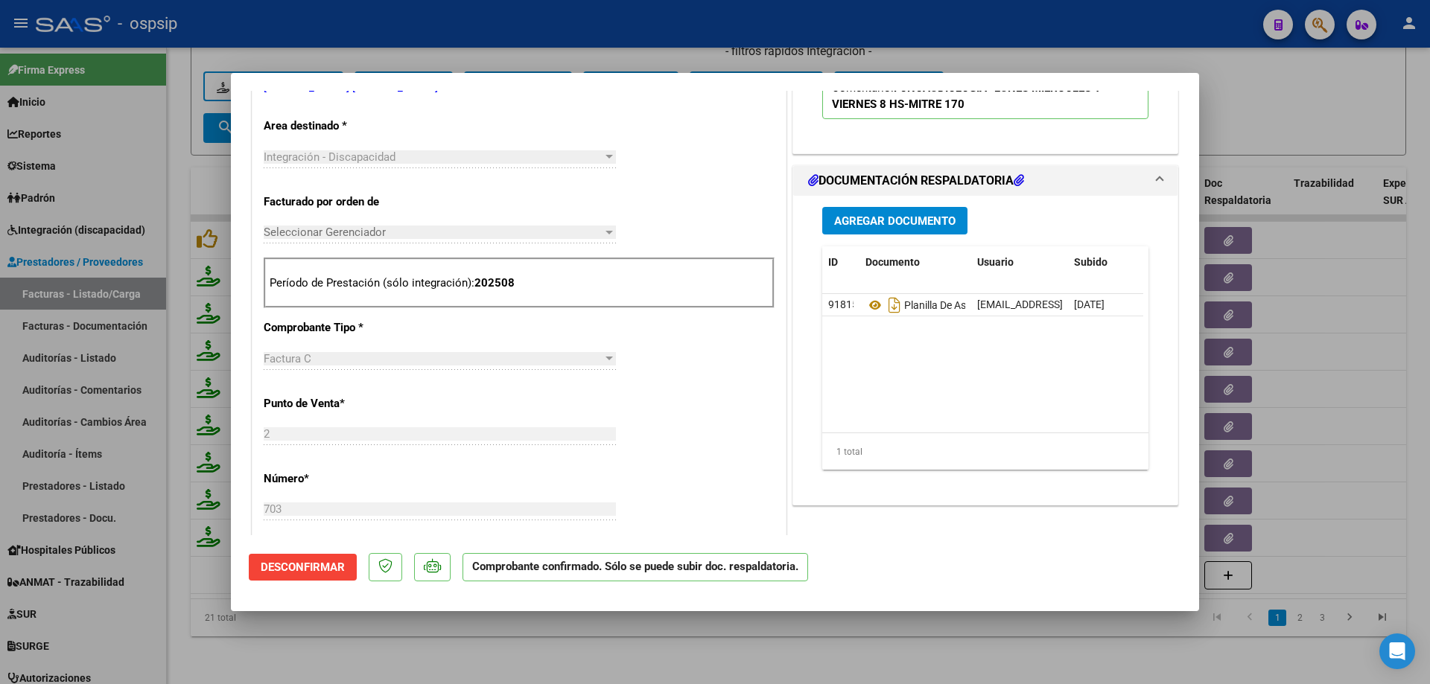
click at [1337, 135] on div at bounding box center [715, 342] width 1430 height 684
type input "$ 0,00"
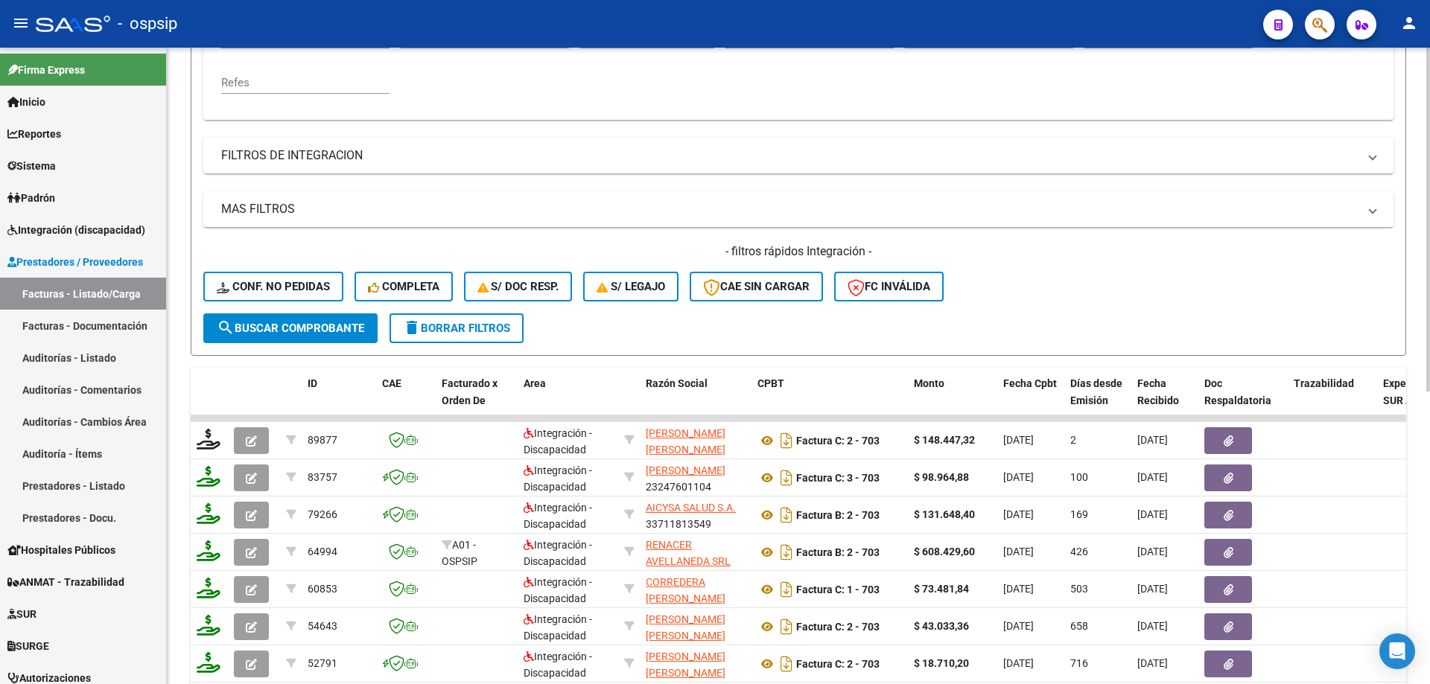
scroll to position [244, 0]
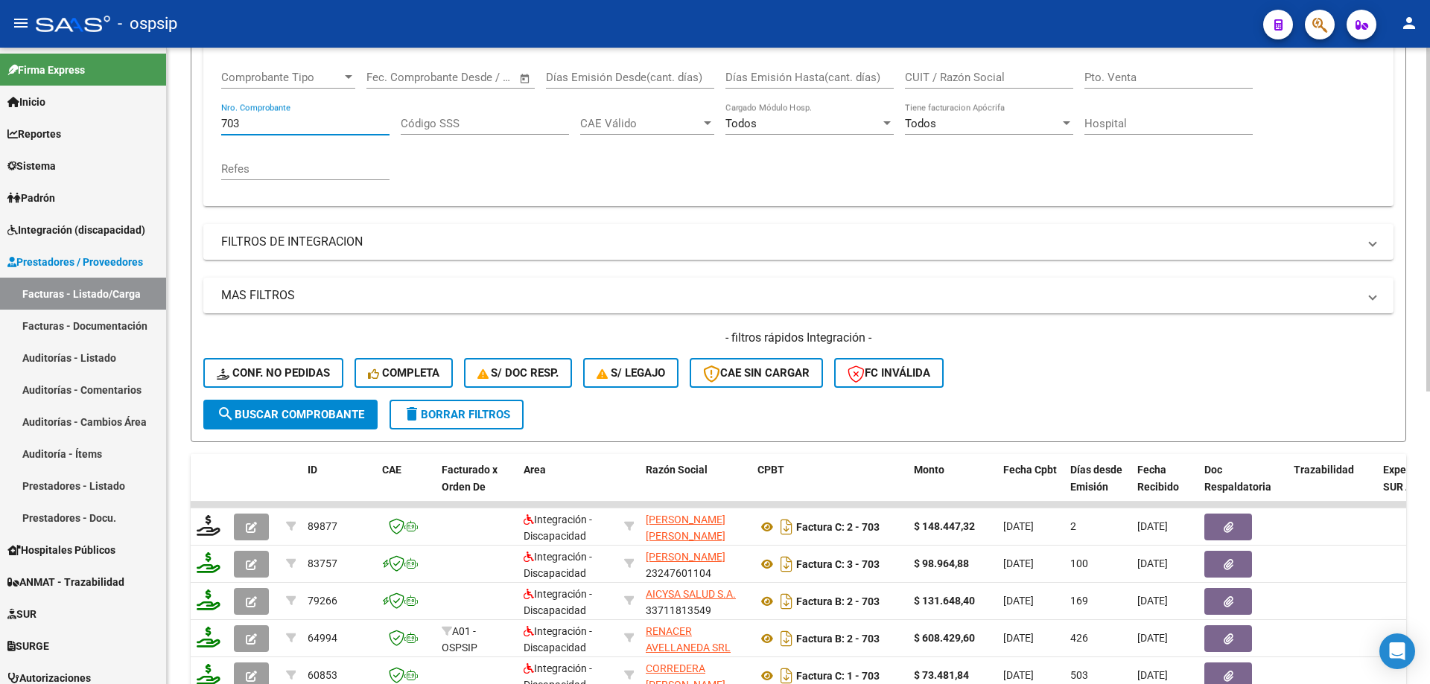
click at [270, 117] on input "703" at bounding box center [305, 123] width 168 height 13
type input "7"
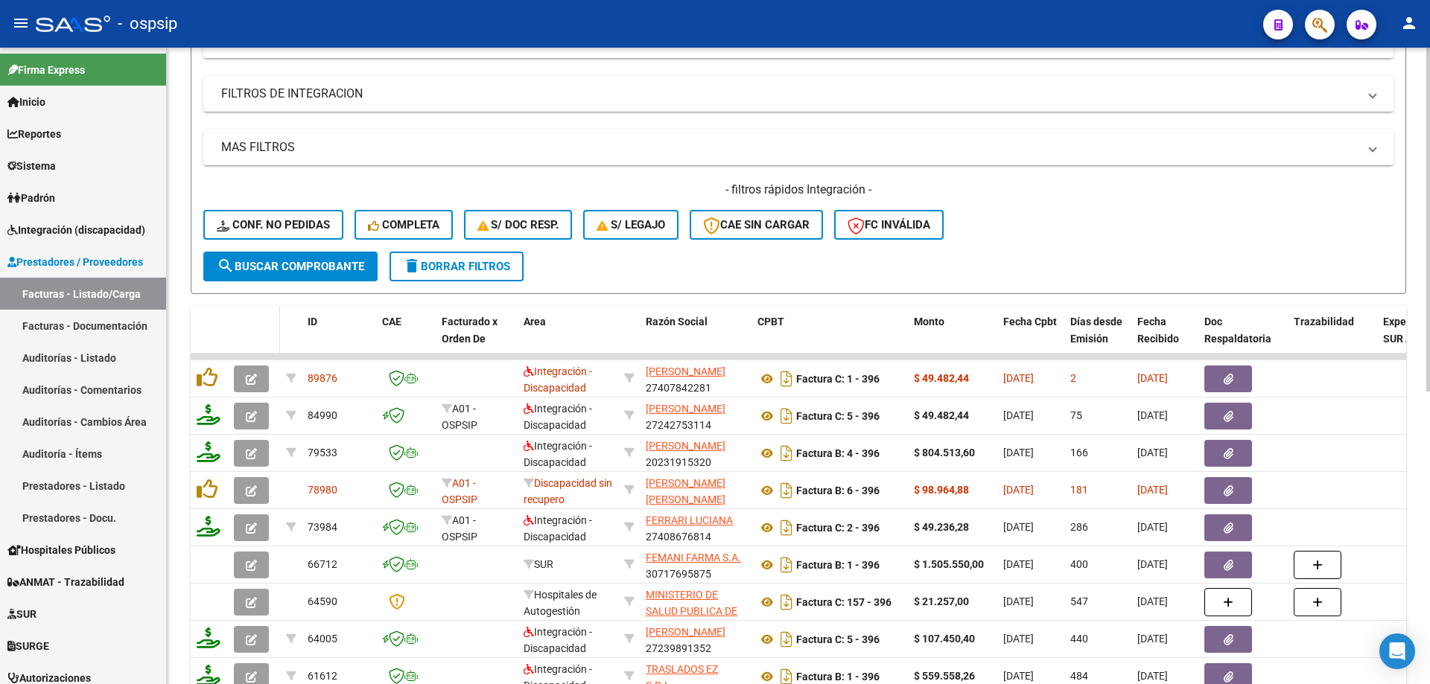
scroll to position [393, 0]
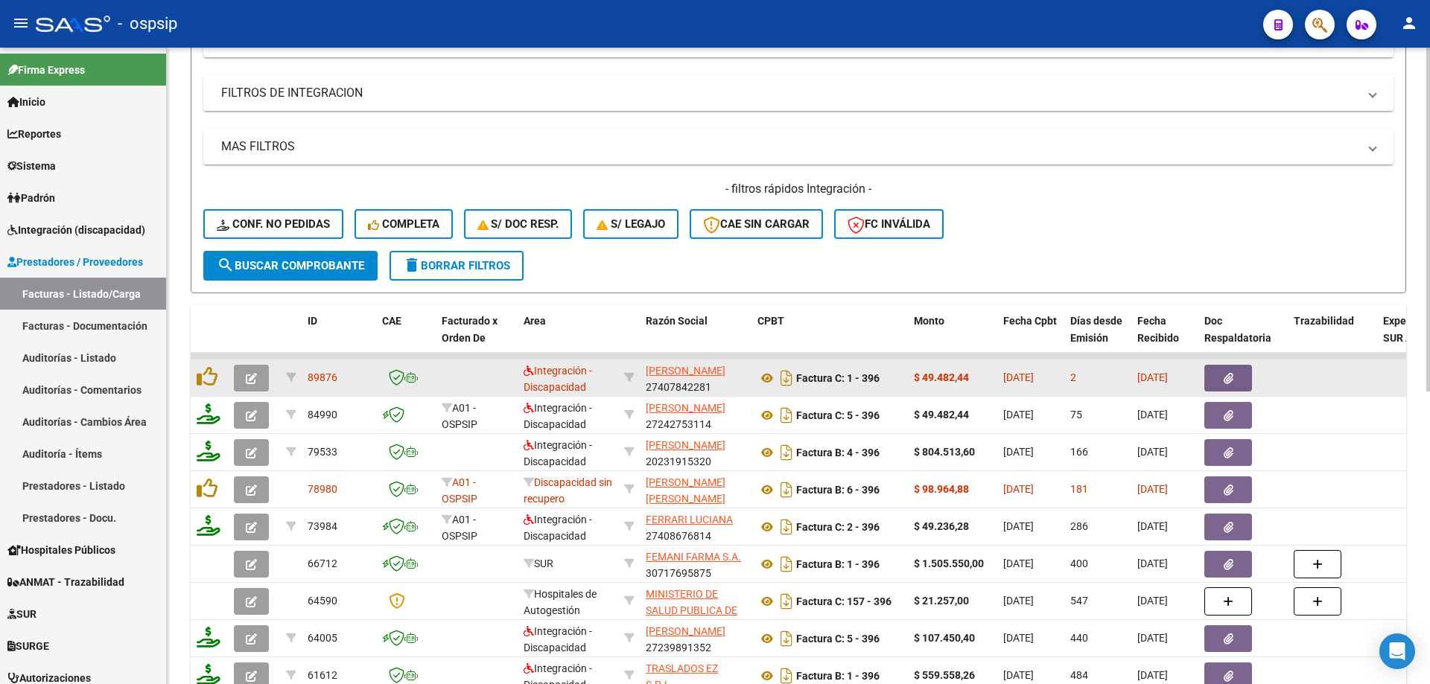
type input "396"
click at [254, 377] on icon "button" at bounding box center [251, 378] width 11 height 11
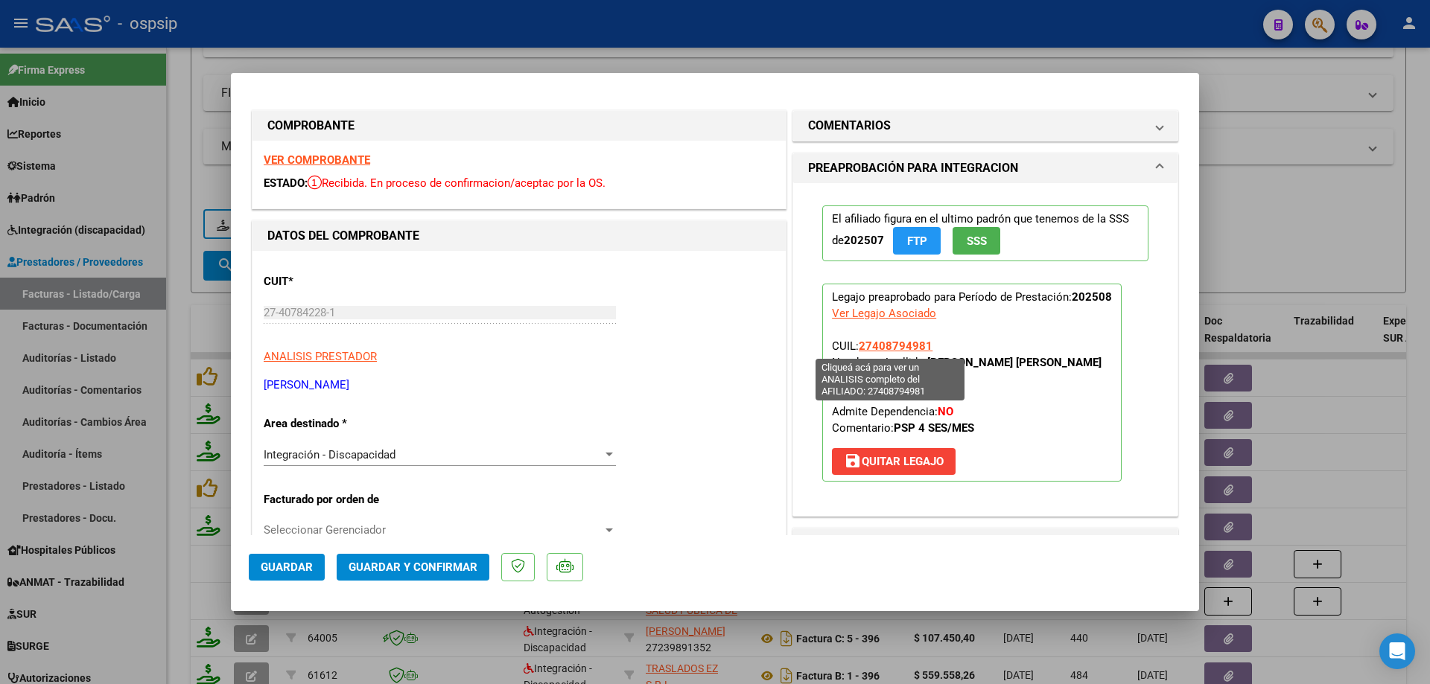
click at [903, 345] on span "27408794981" at bounding box center [896, 346] width 74 height 13
type textarea "27408794981"
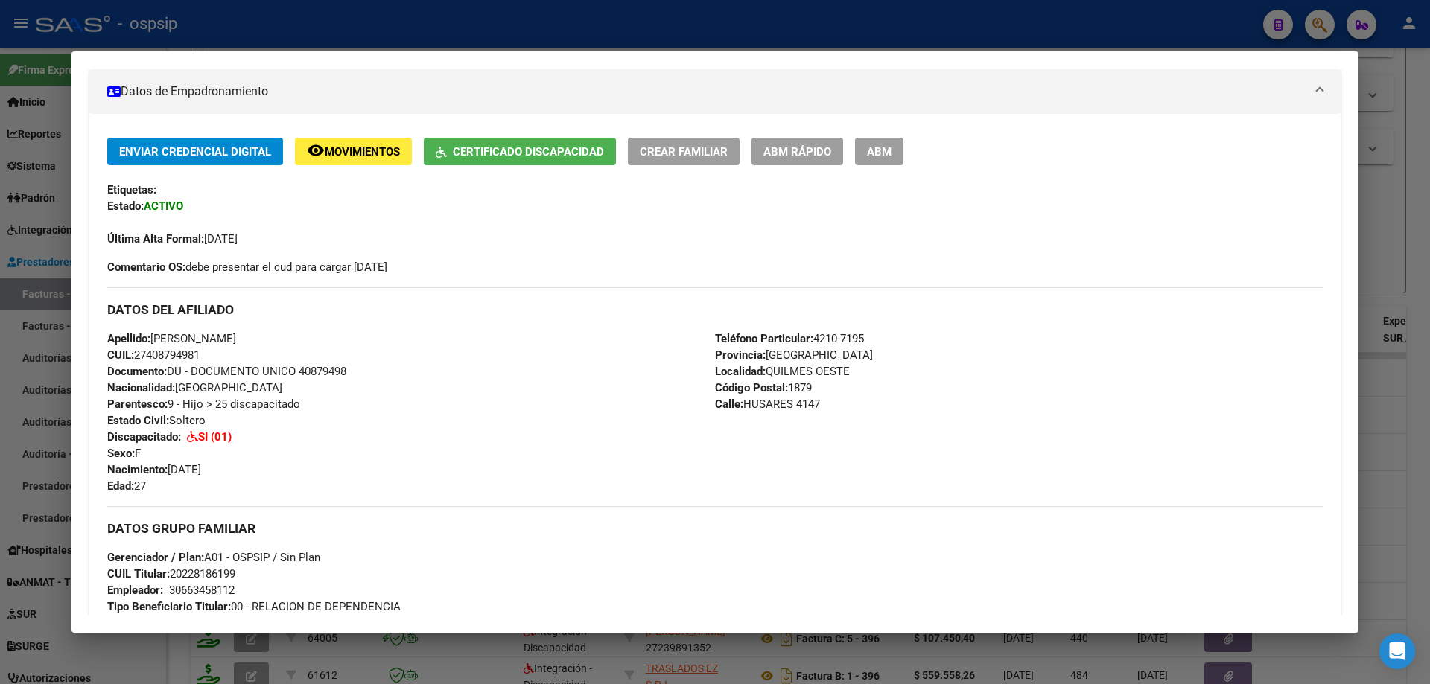
scroll to position [36, 0]
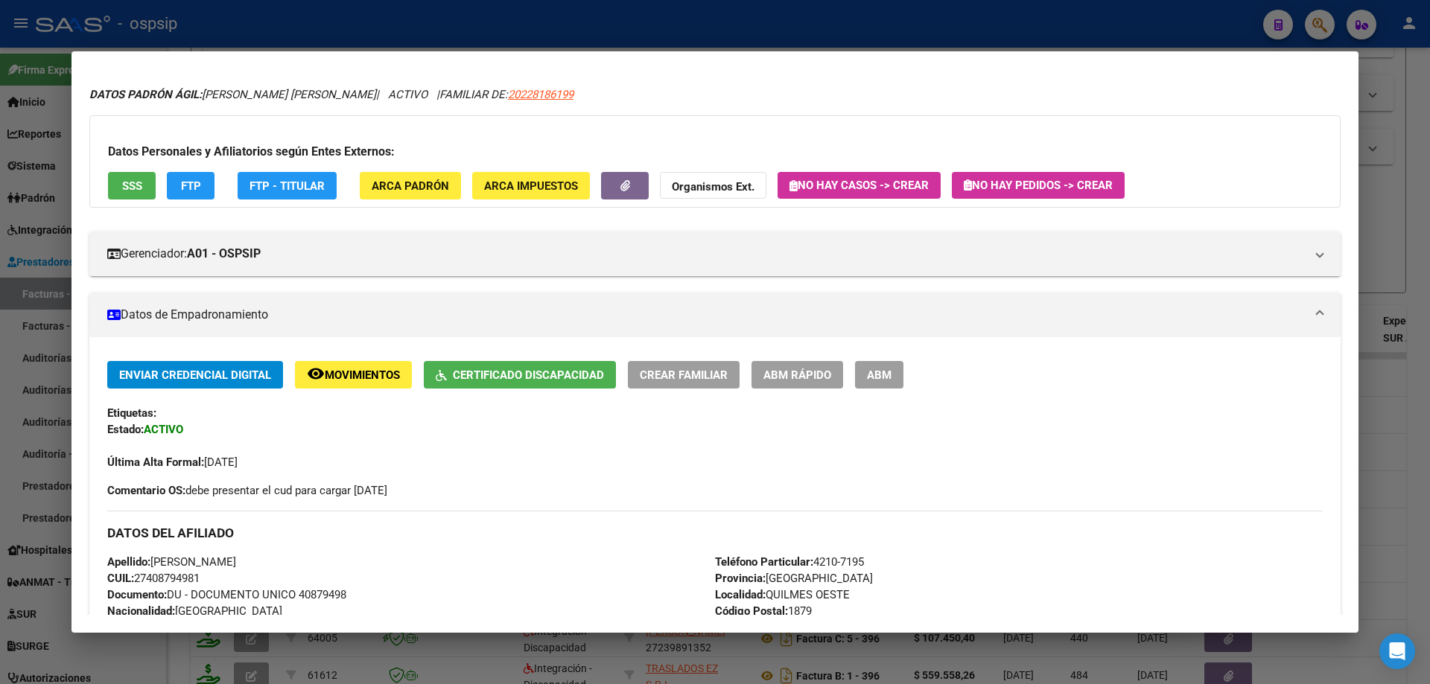
click at [1407, 287] on div at bounding box center [715, 342] width 1430 height 684
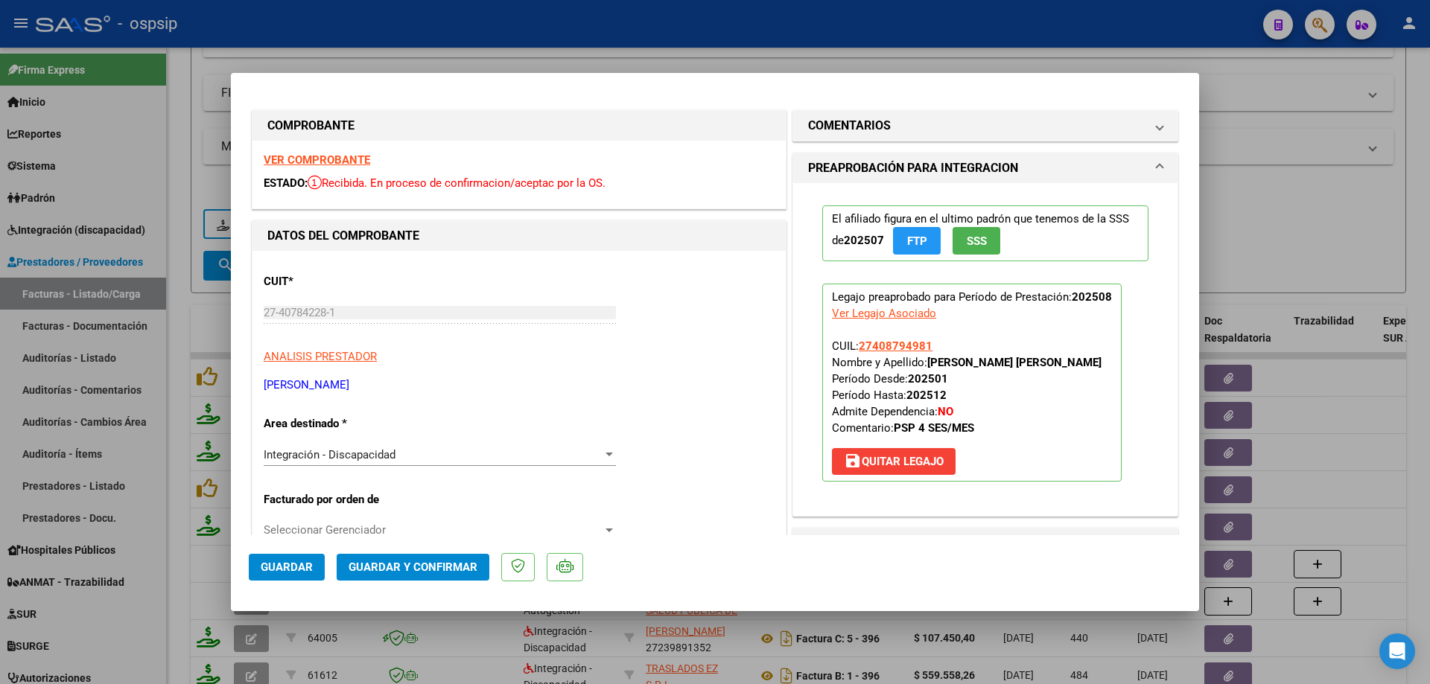
click at [977, 246] on span "SSS" at bounding box center [977, 241] width 20 height 13
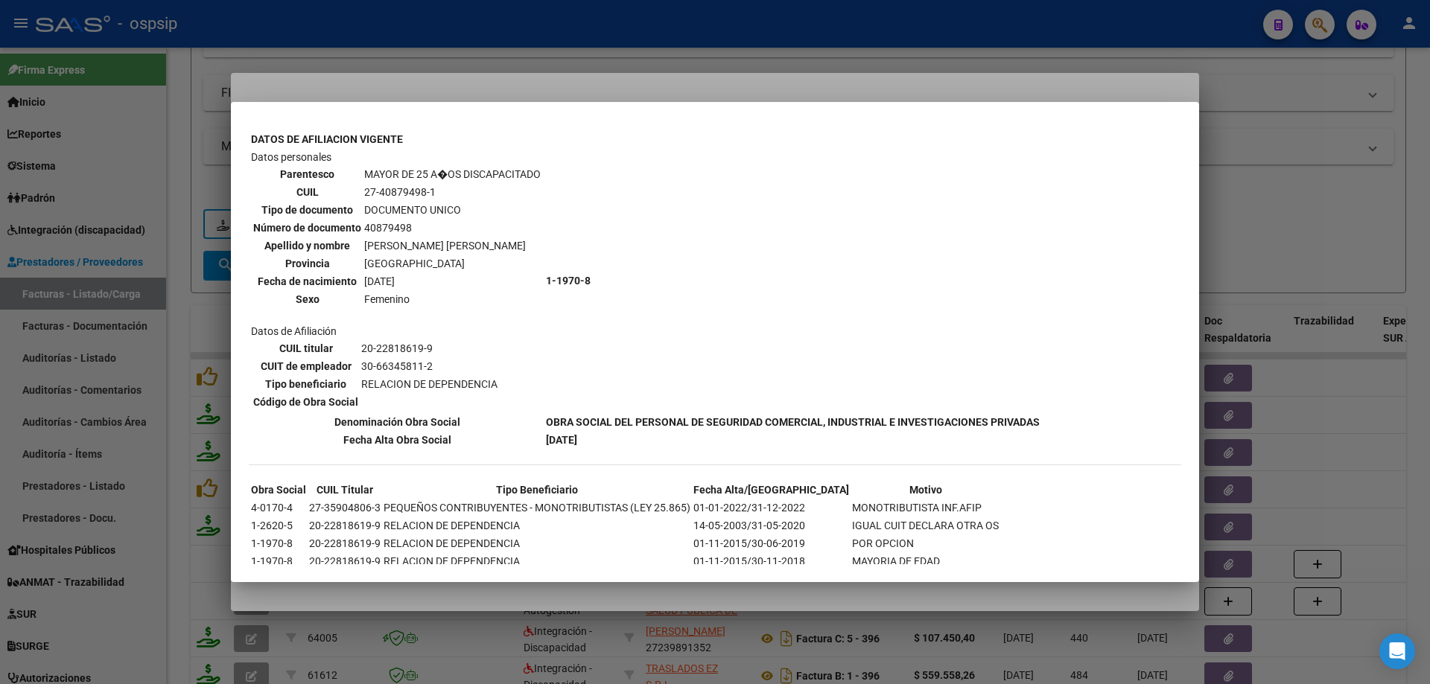
scroll to position [592, 0]
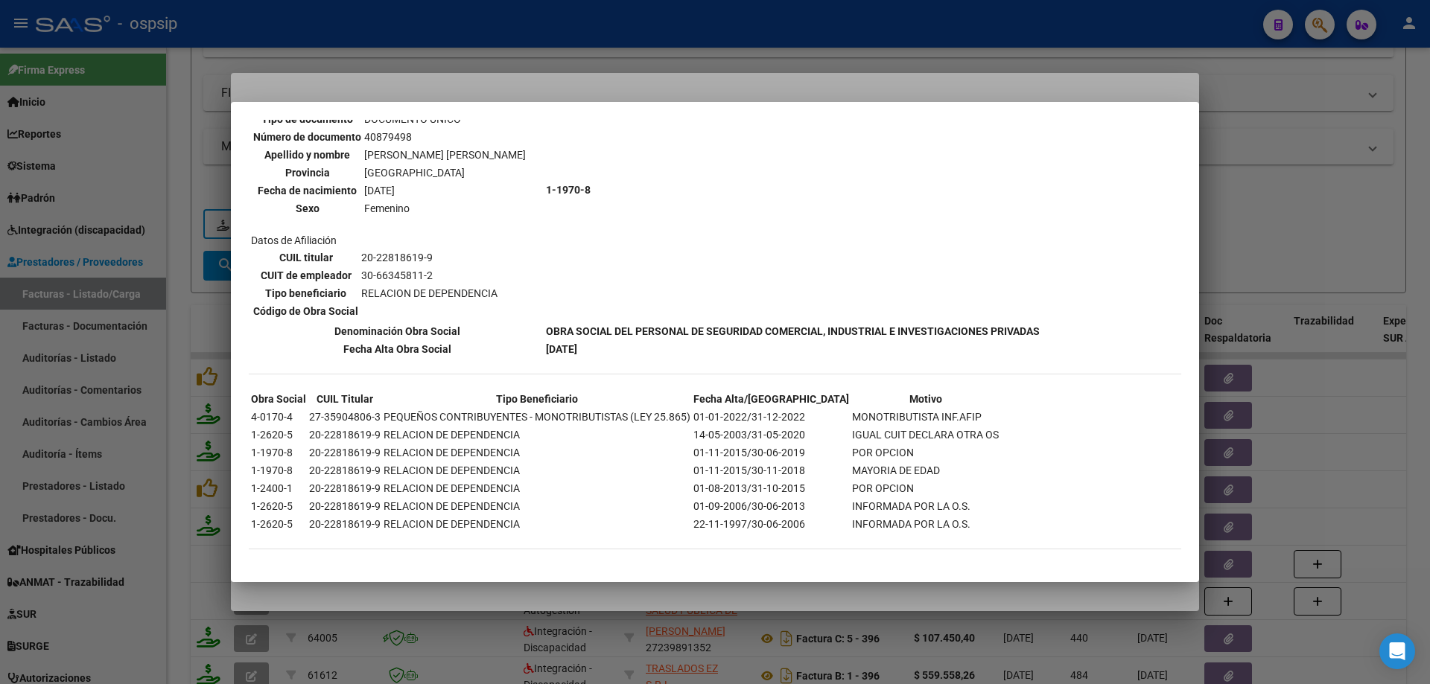
click at [1352, 232] on div at bounding box center [715, 342] width 1430 height 684
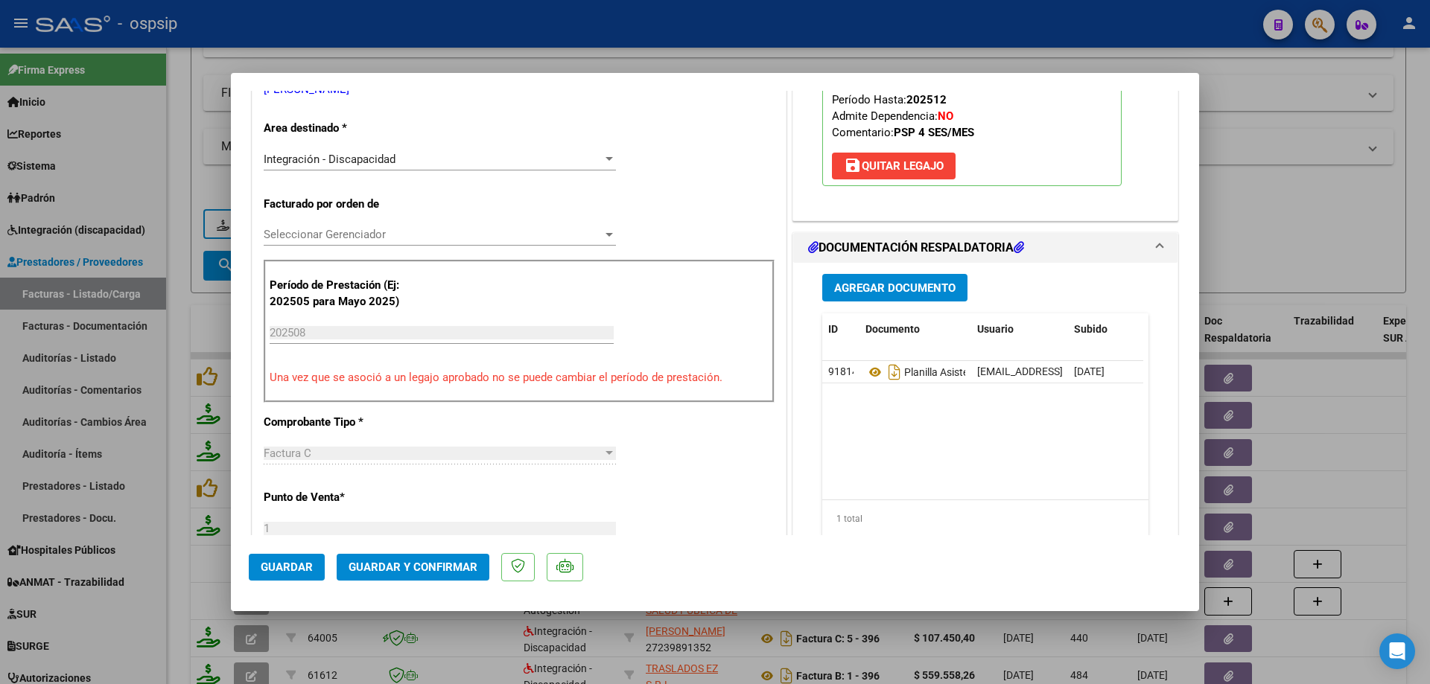
scroll to position [298, 0]
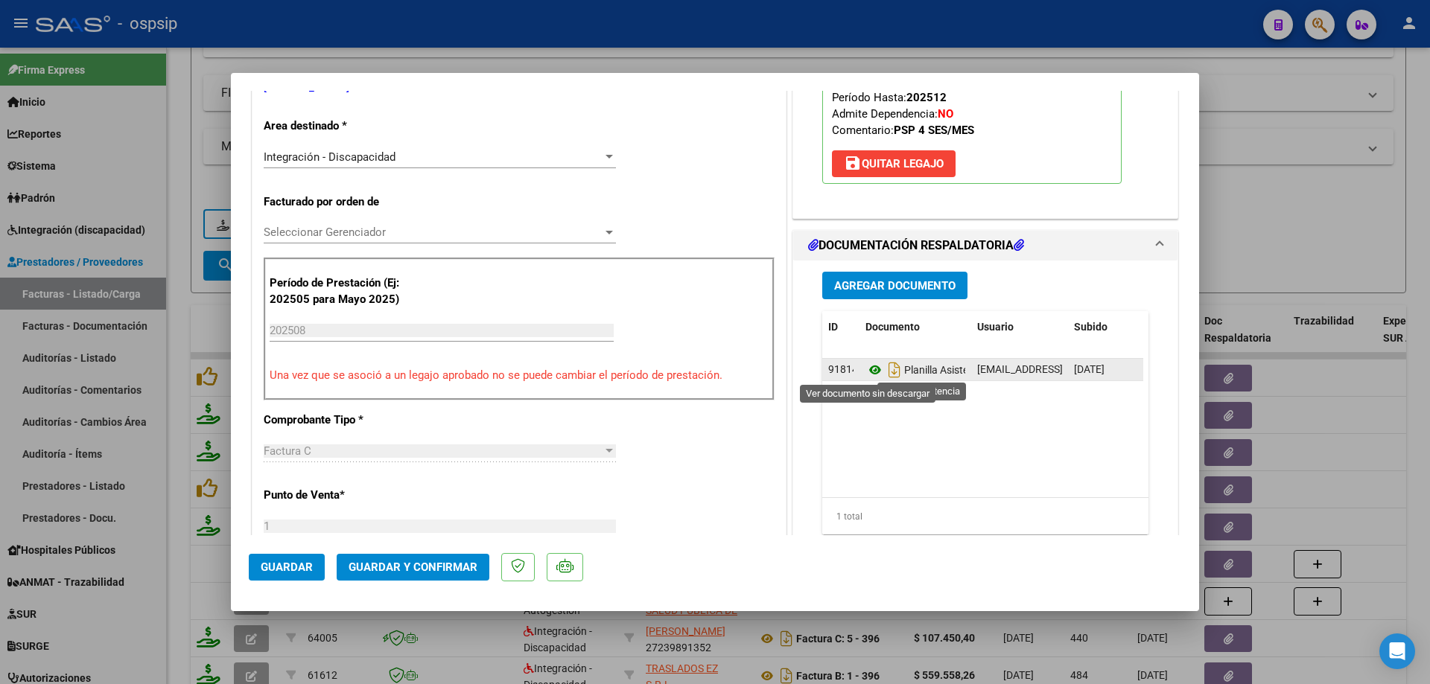
click at [874, 371] on icon at bounding box center [874, 370] width 19 height 18
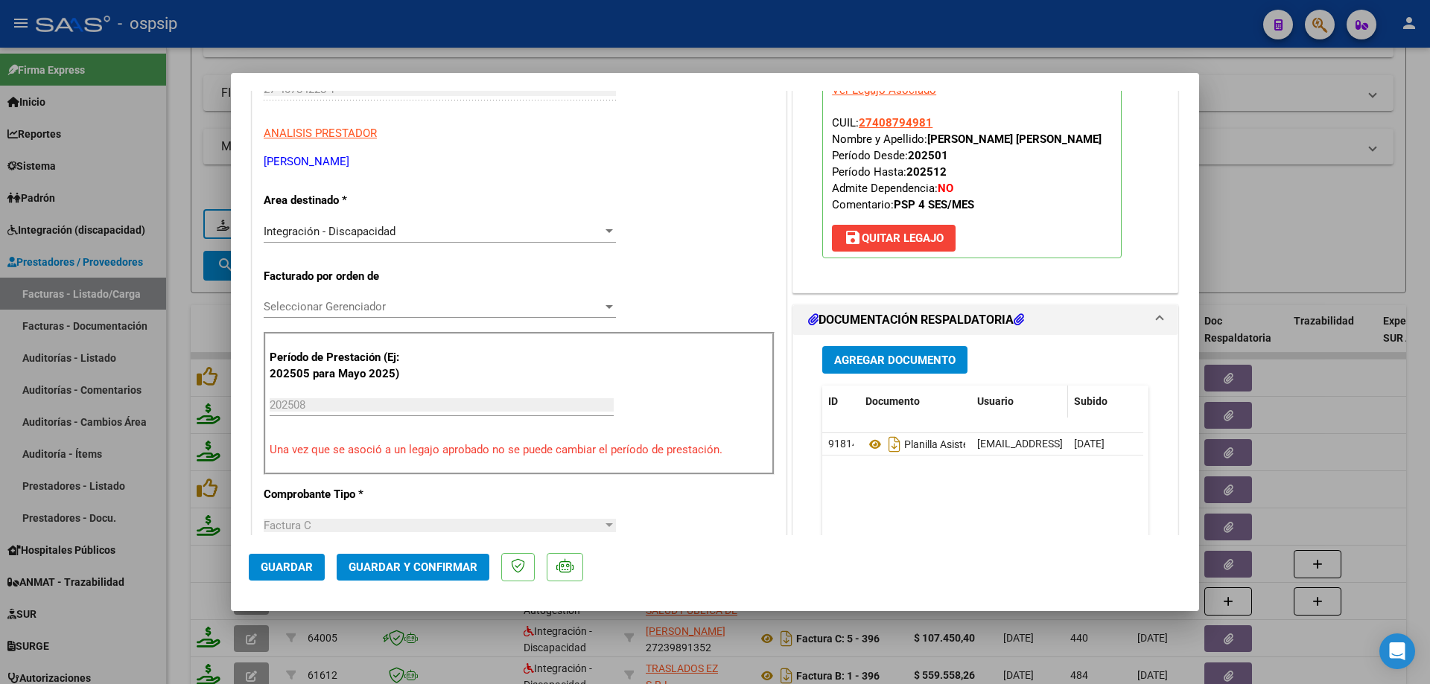
scroll to position [149, 0]
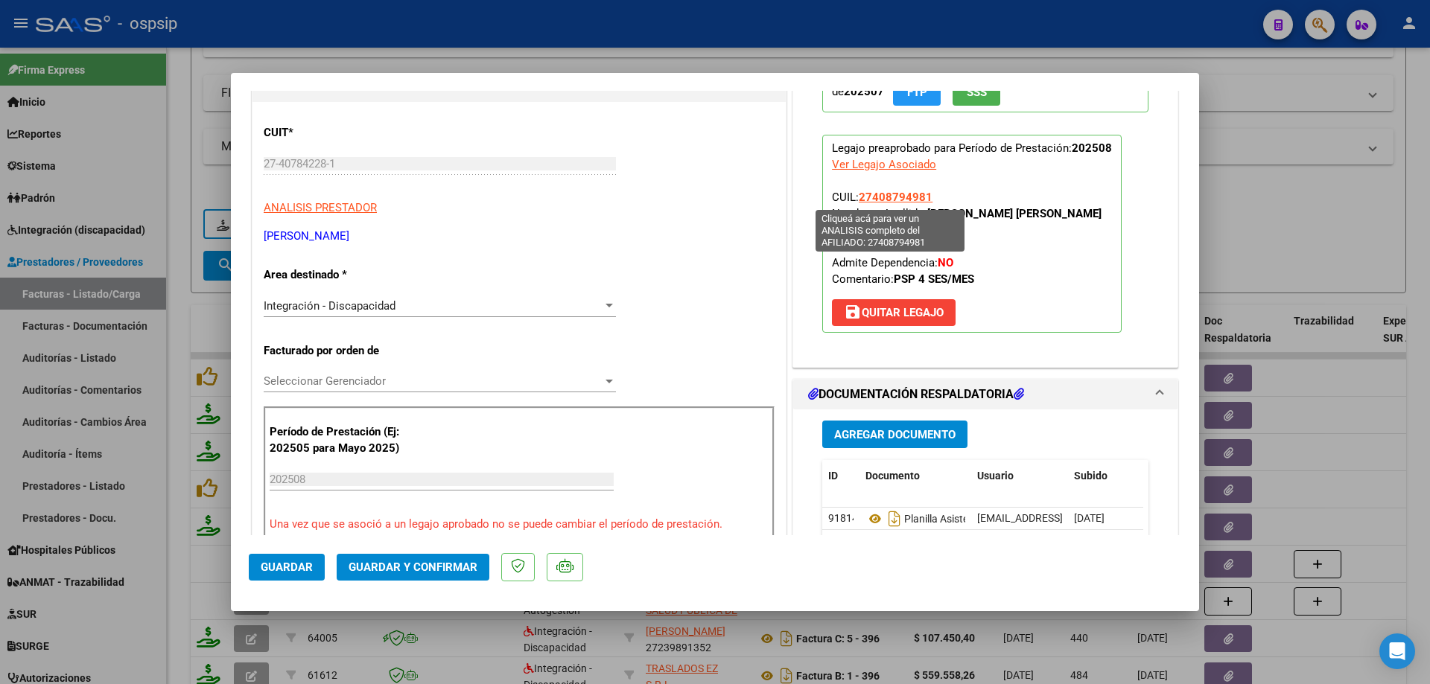
drag, startPoint x: 913, startPoint y: 195, endPoint x: 854, endPoint y: 197, distance: 58.9
click at [854, 197] on p "Legajo preaprobado para Período de Prestación: 202508 Ver Legajo Asociado CUIL:…" at bounding box center [971, 234] width 299 height 198
copy span "27408794981"
click at [431, 569] on span "Guardar y Confirmar" at bounding box center [413, 567] width 129 height 13
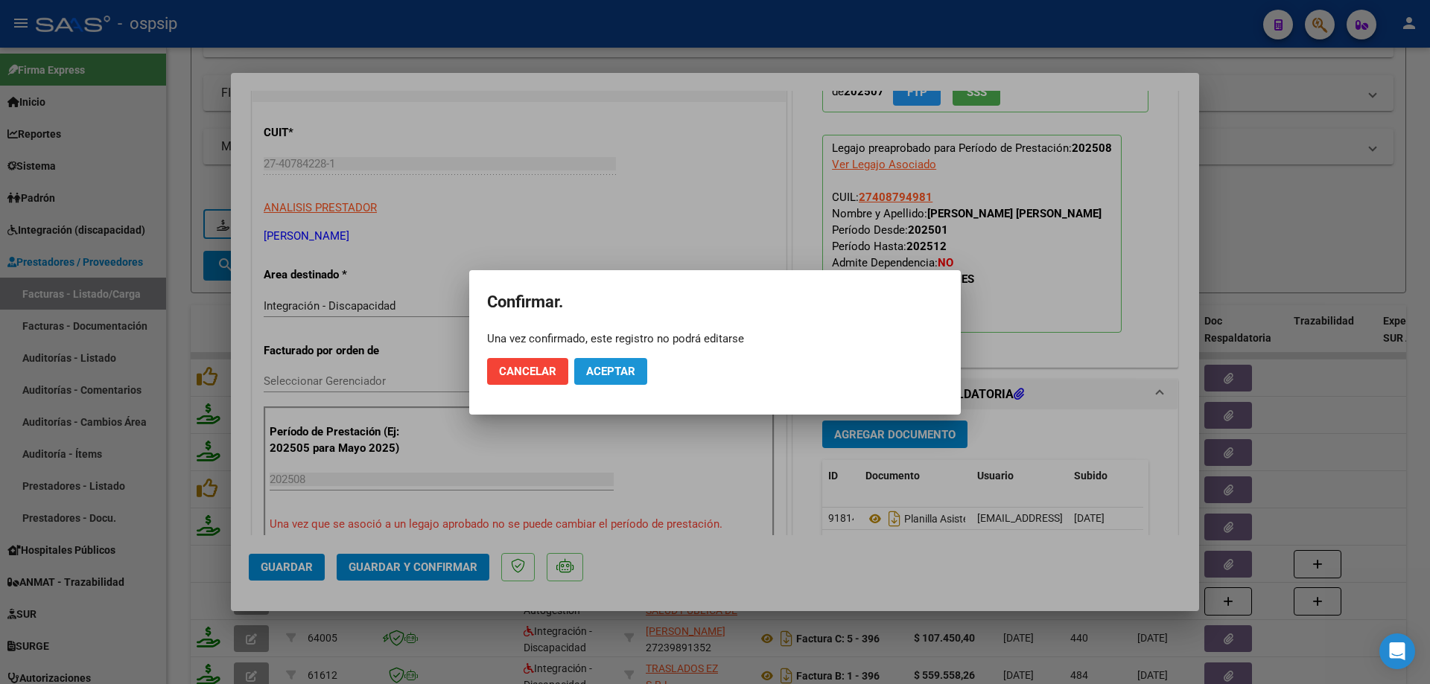
click at [603, 381] on button "Aceptar" at bounding box center [610, 371] width 73 height 27
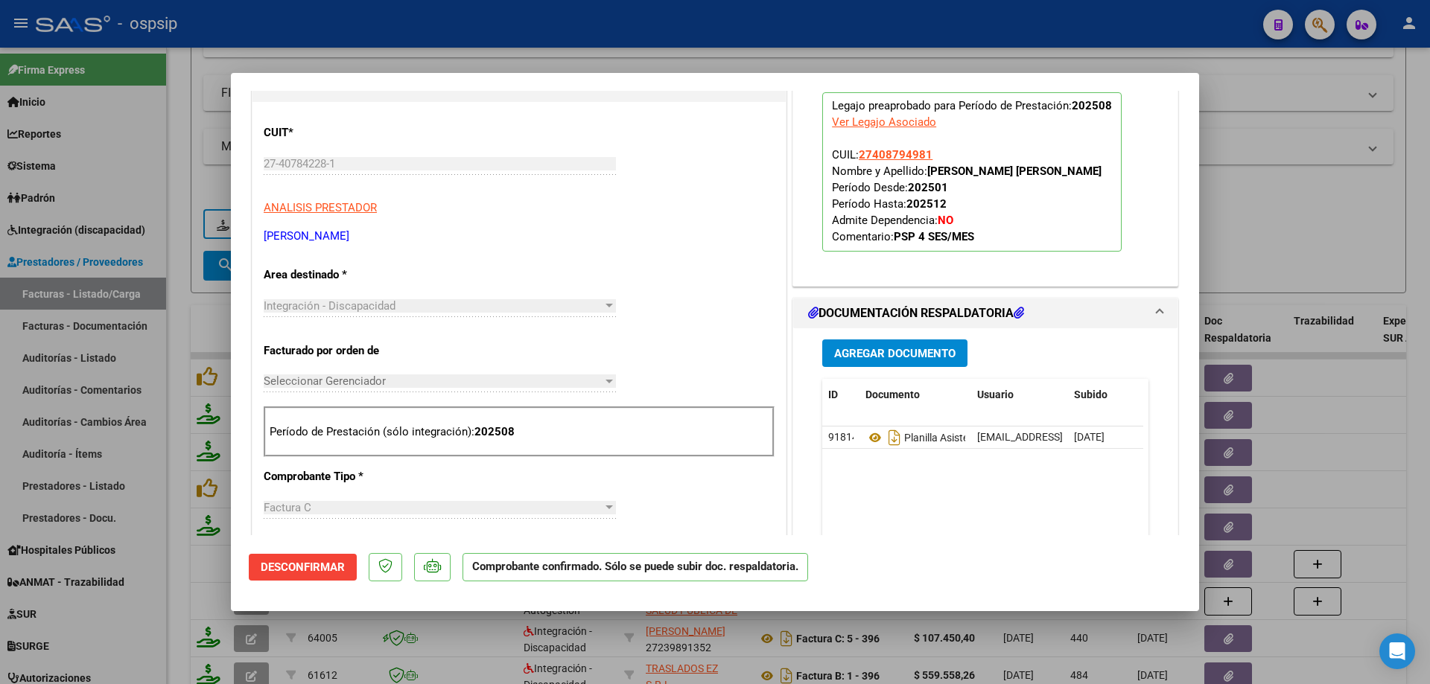
click at [1294, 226] on div at bounding box center [715, 342] width 1430 height 684
type input "$ 0,00"
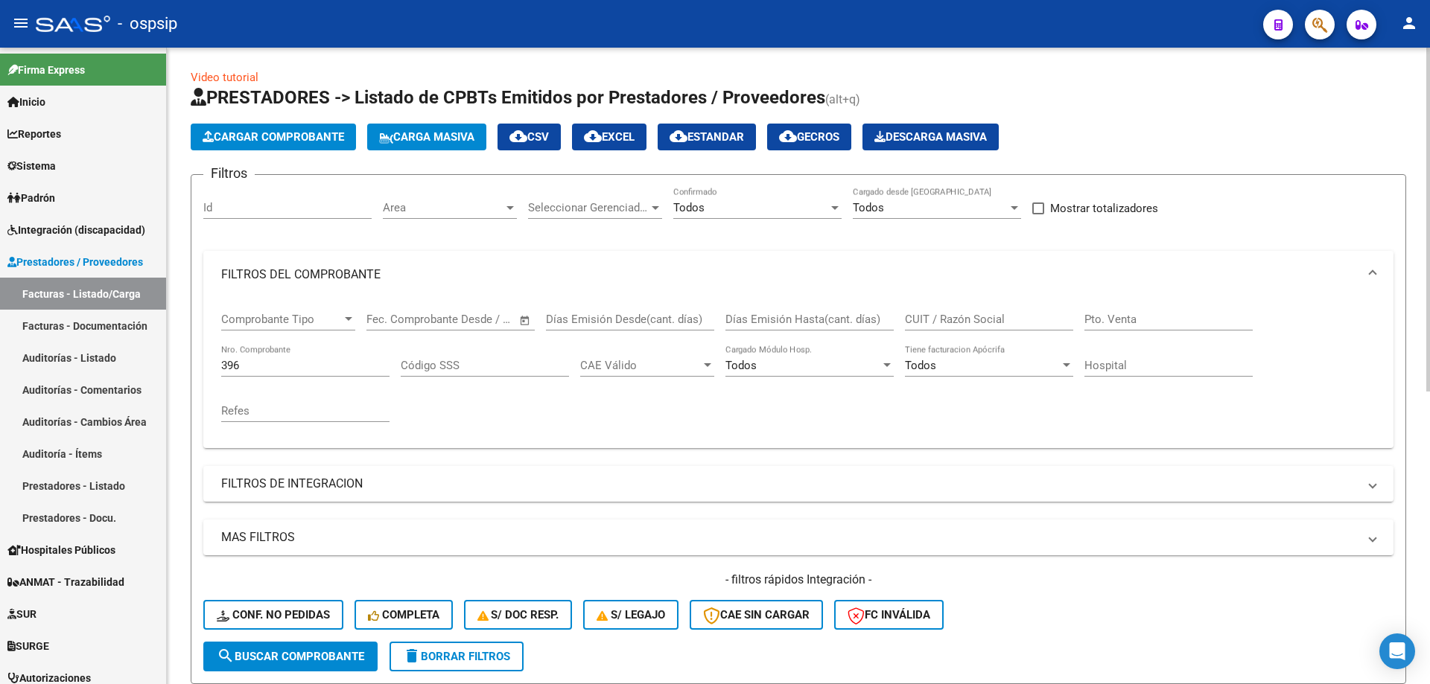
scroll to position [0, 0]
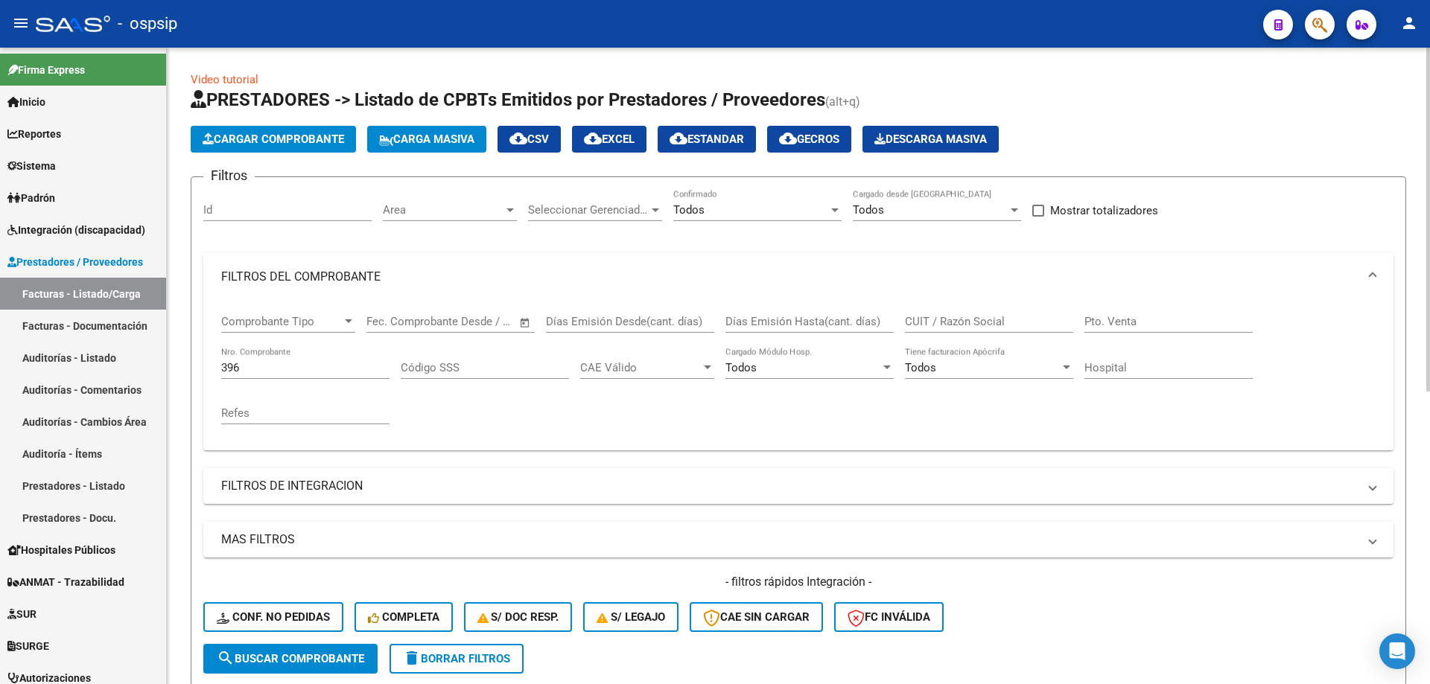
click at [279, 361] on input "396" at bounding box center [305, 367] width 168 height 13
type input "3"
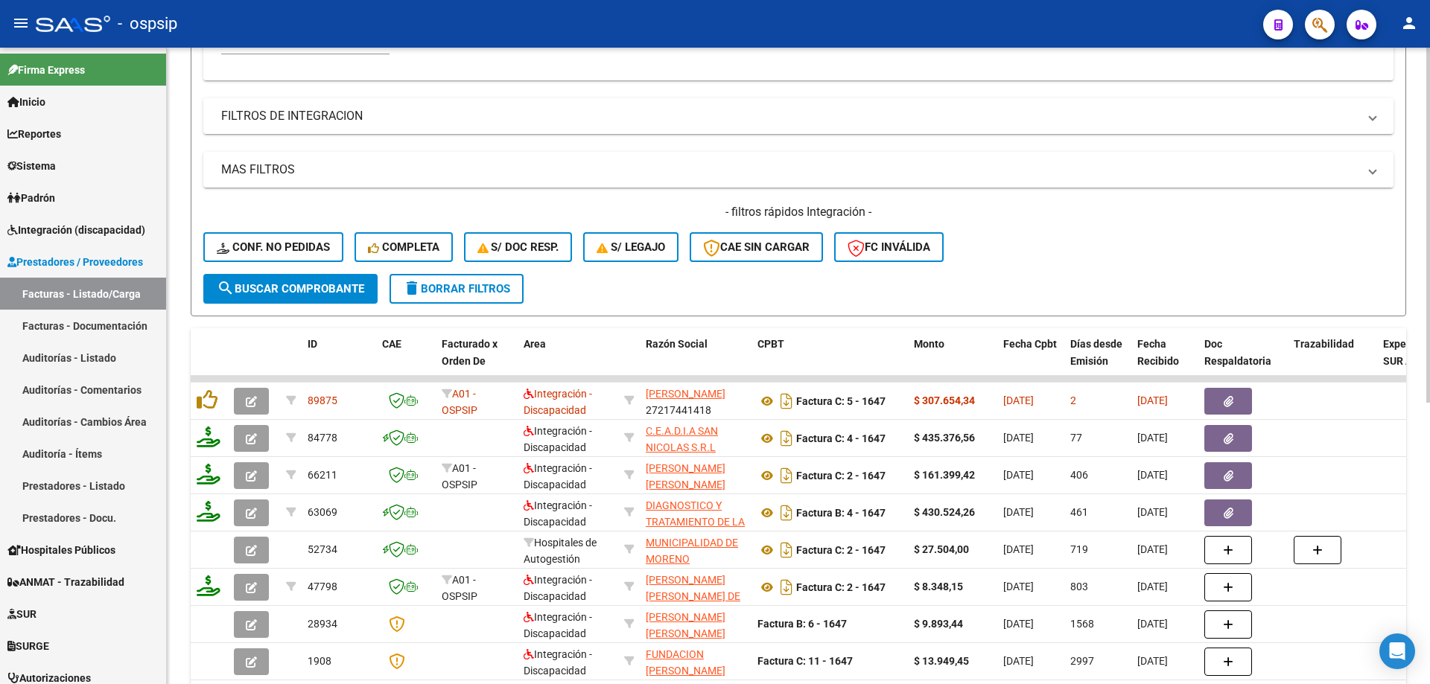
scroll to position [372, 0]
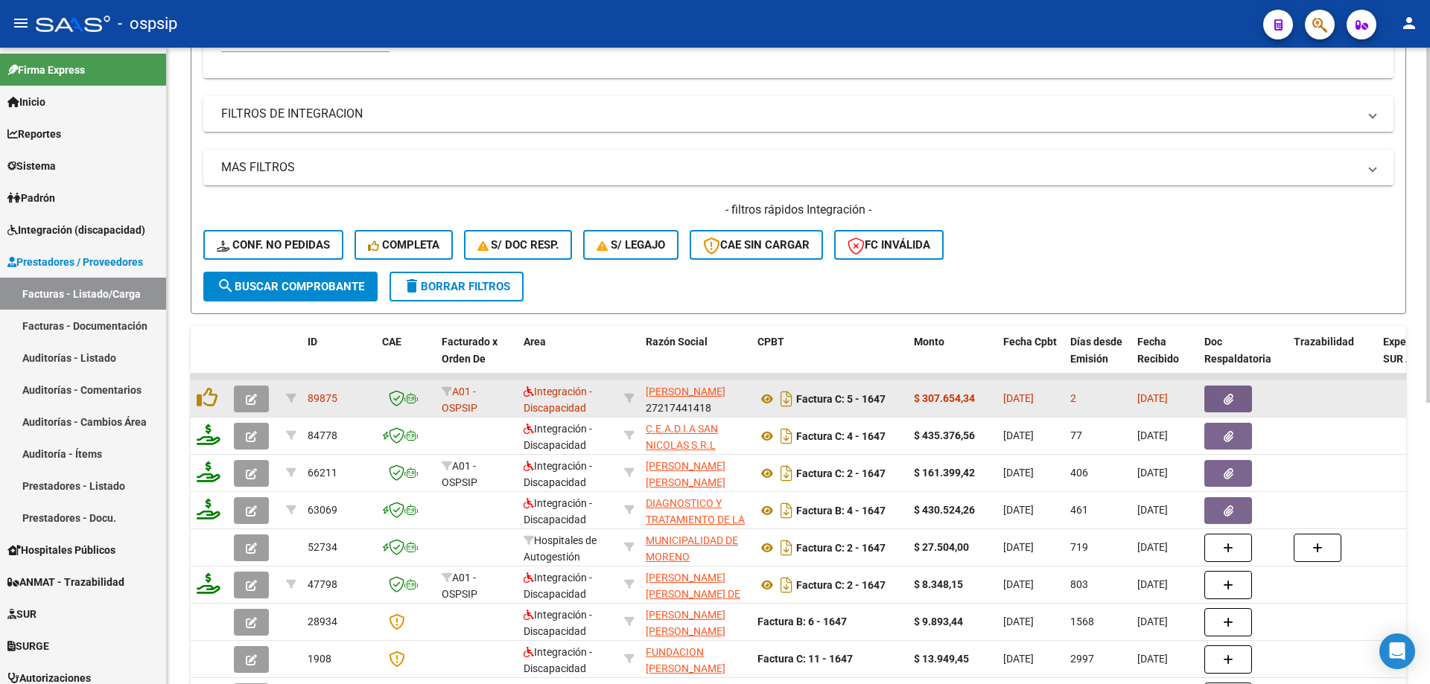
type input "1647"
click at [255, 396] on icon "button" at bounding box center [251, 399] width 11 height 11
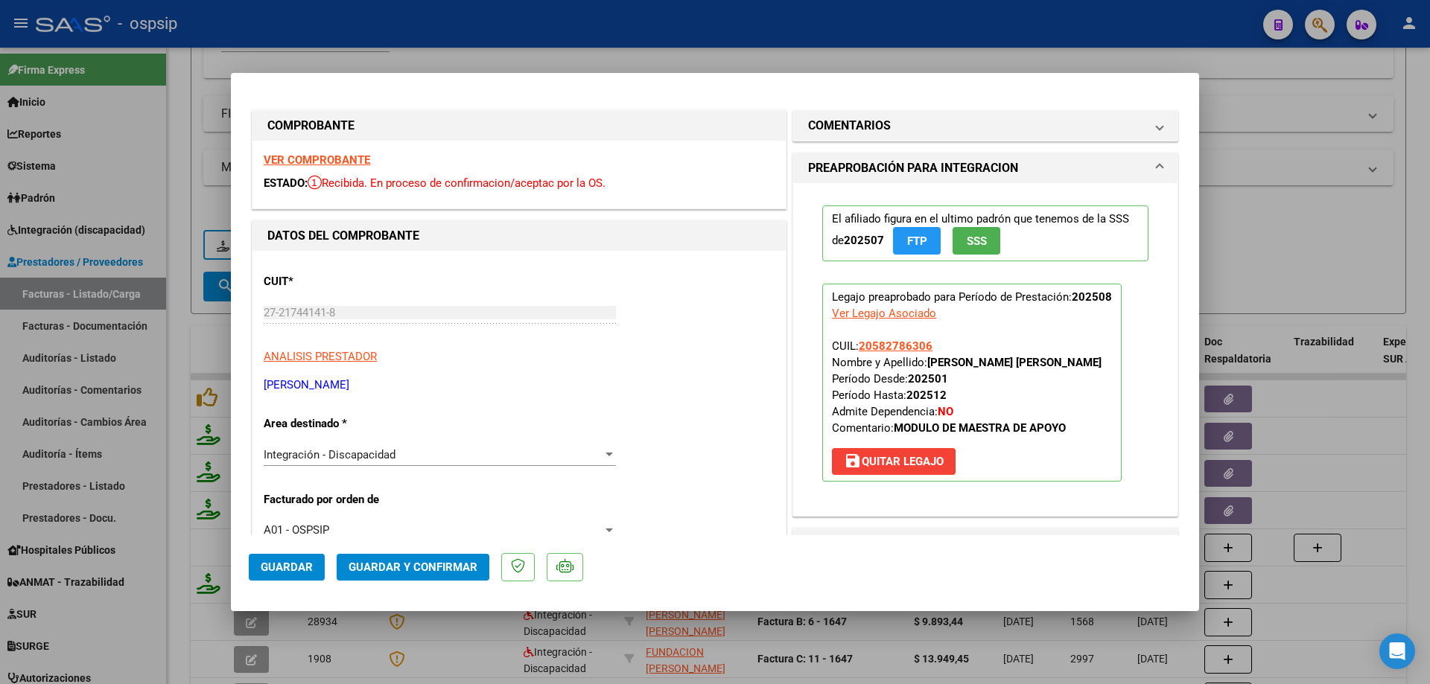
click at [956, 250] on button "SSS" at bounding box center [976, 241] width 48 height 28
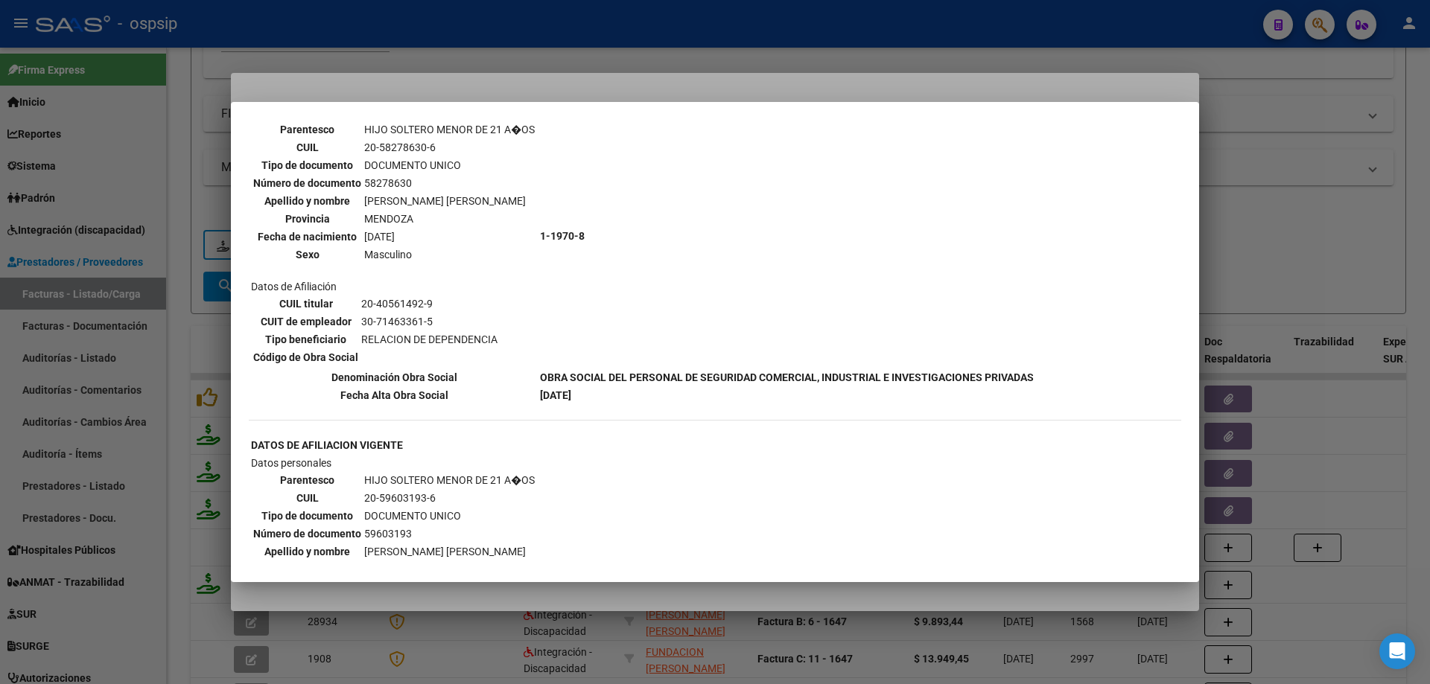
scroll to position [1117, 0]
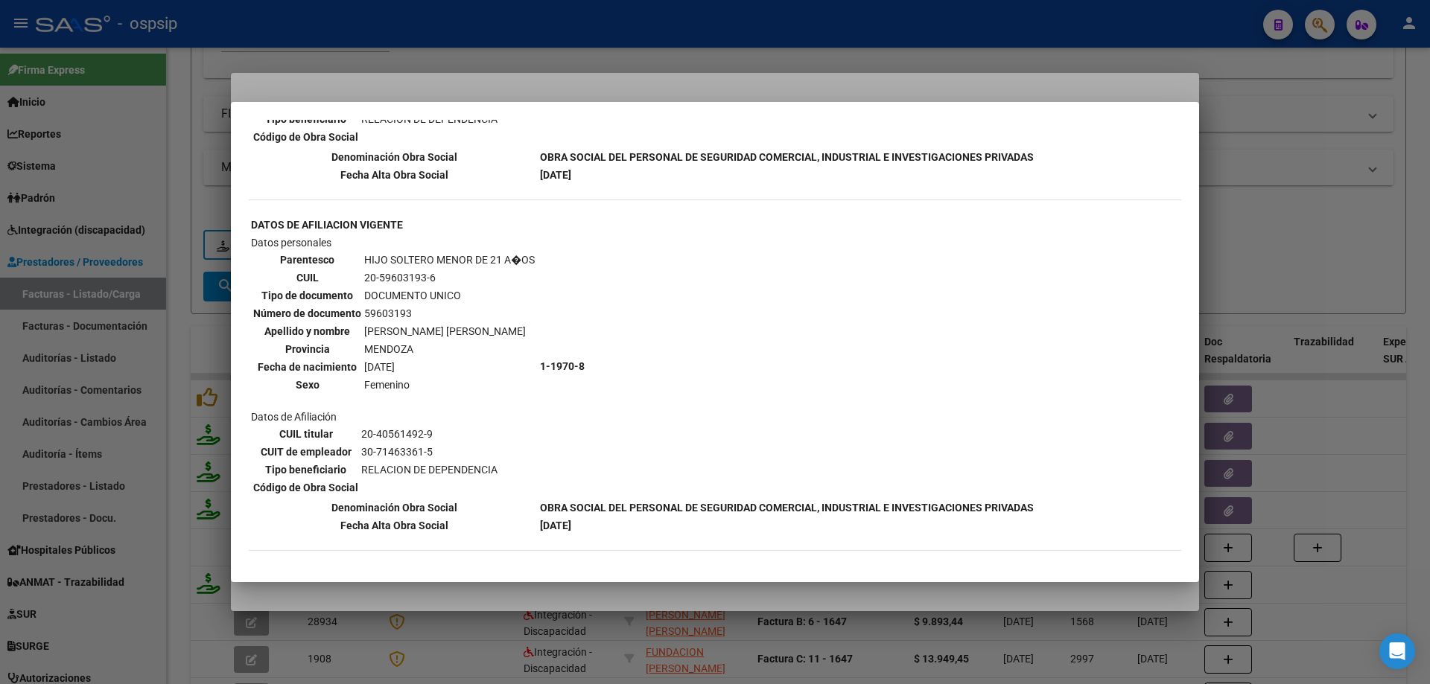
click at [1355, 219] on div at bounding box center [715, 342] width 1430 height 684
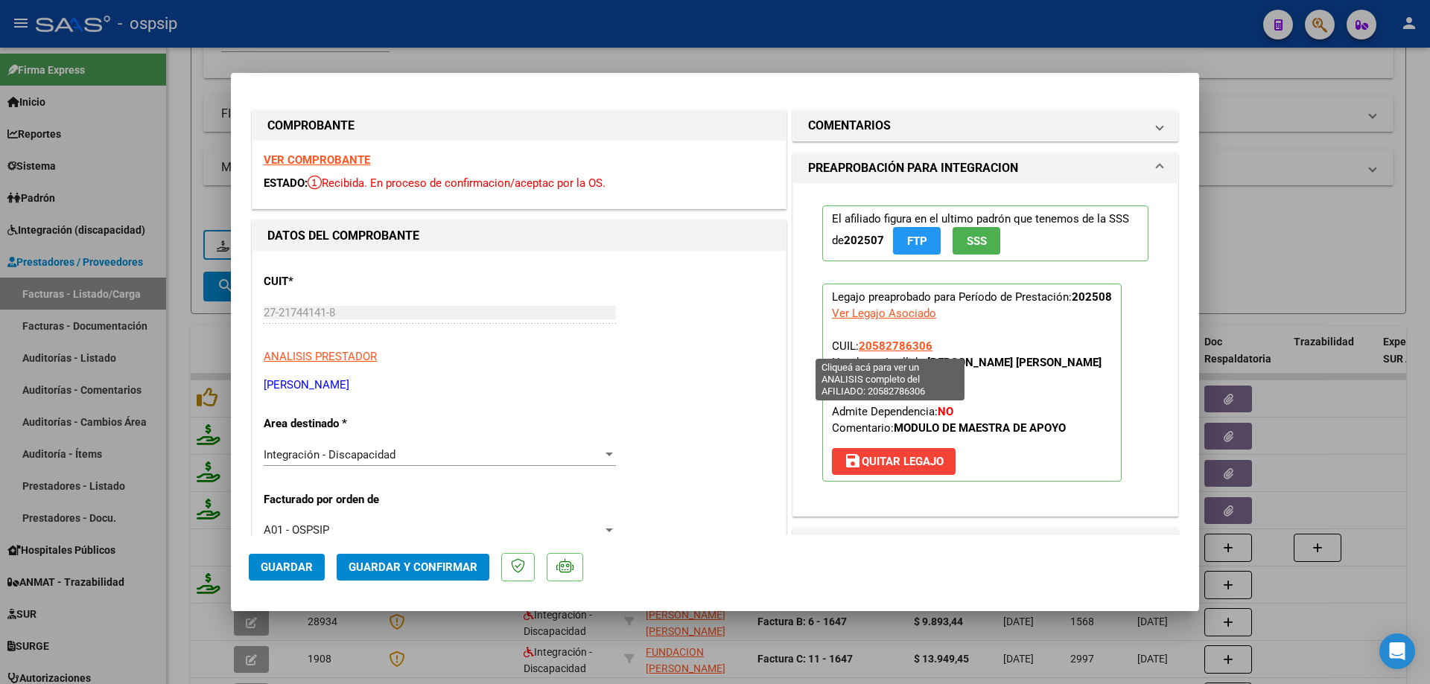
click at [910, 351] on span "20582786306" at bounding box center [896, 346] width 74 height 13
type textarea "20582786306"
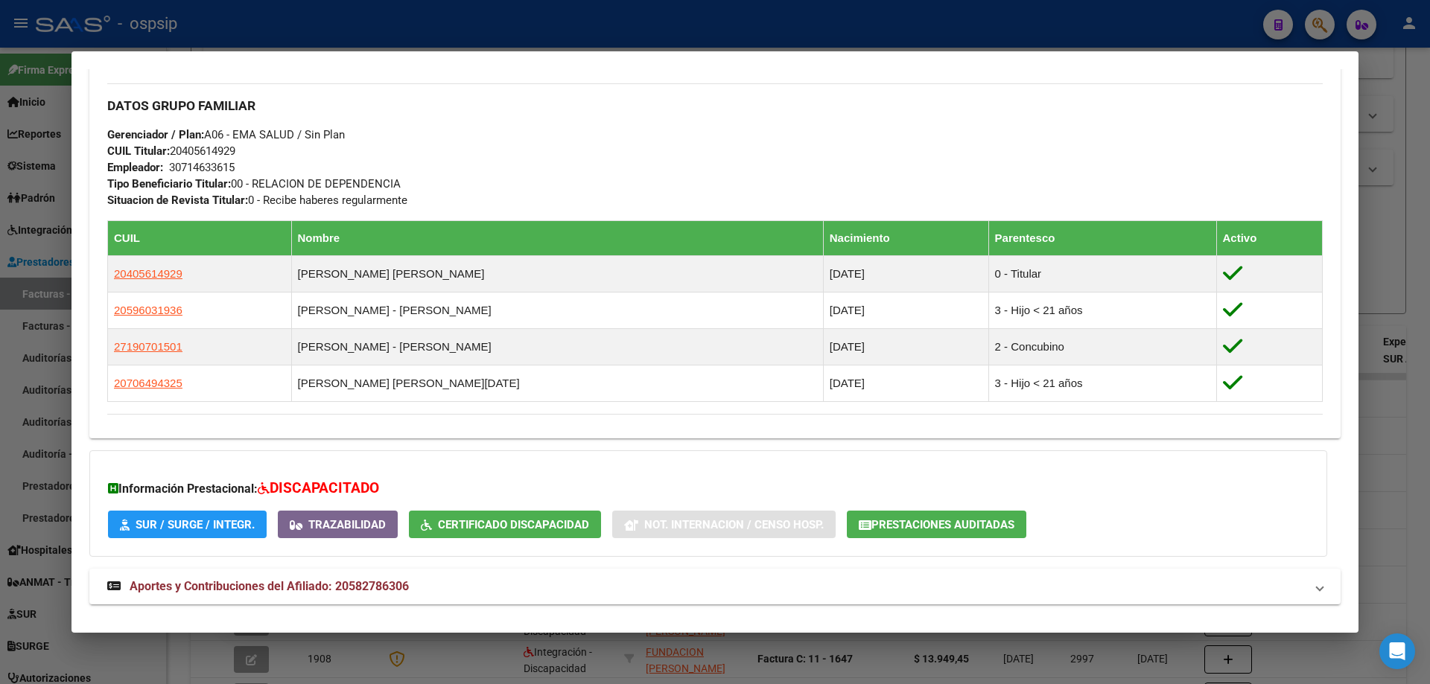
scroll to position [729, 0]
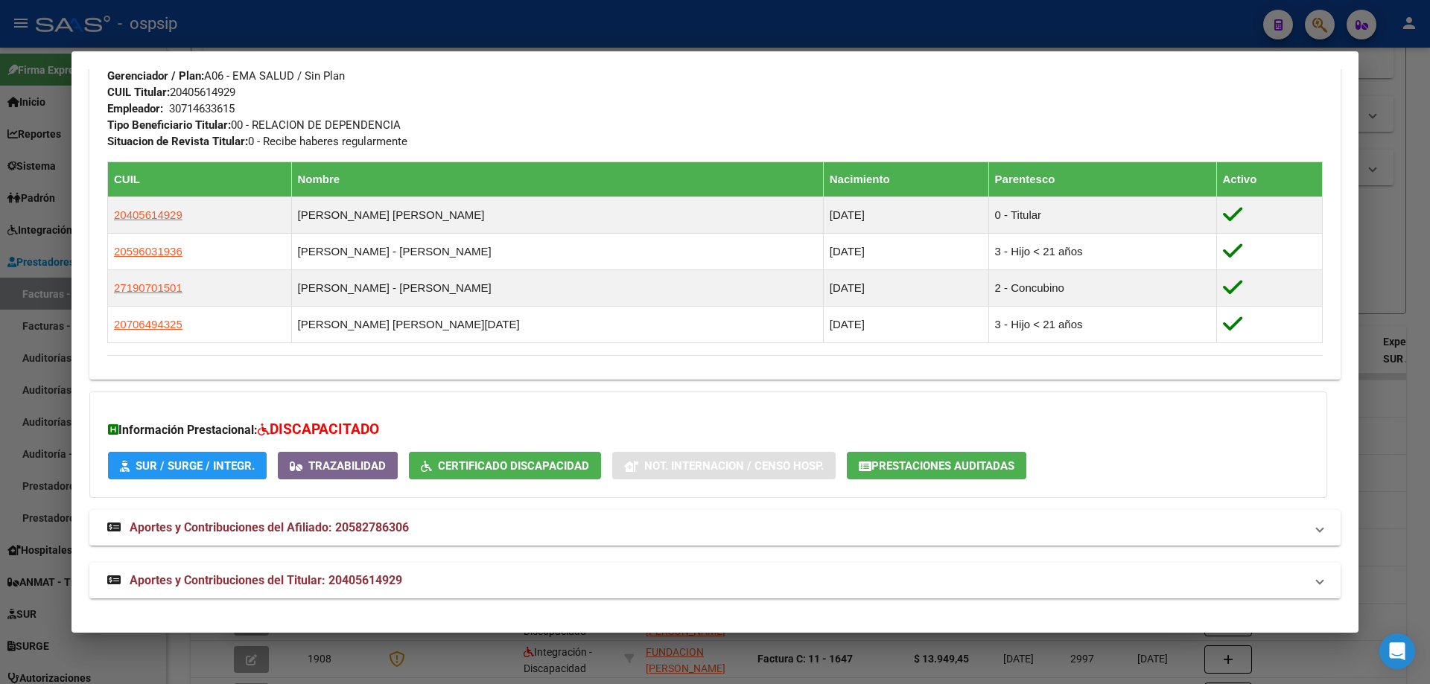
click at [1378, 282] on div at bounding box center [715, 342] width 1430 height 684
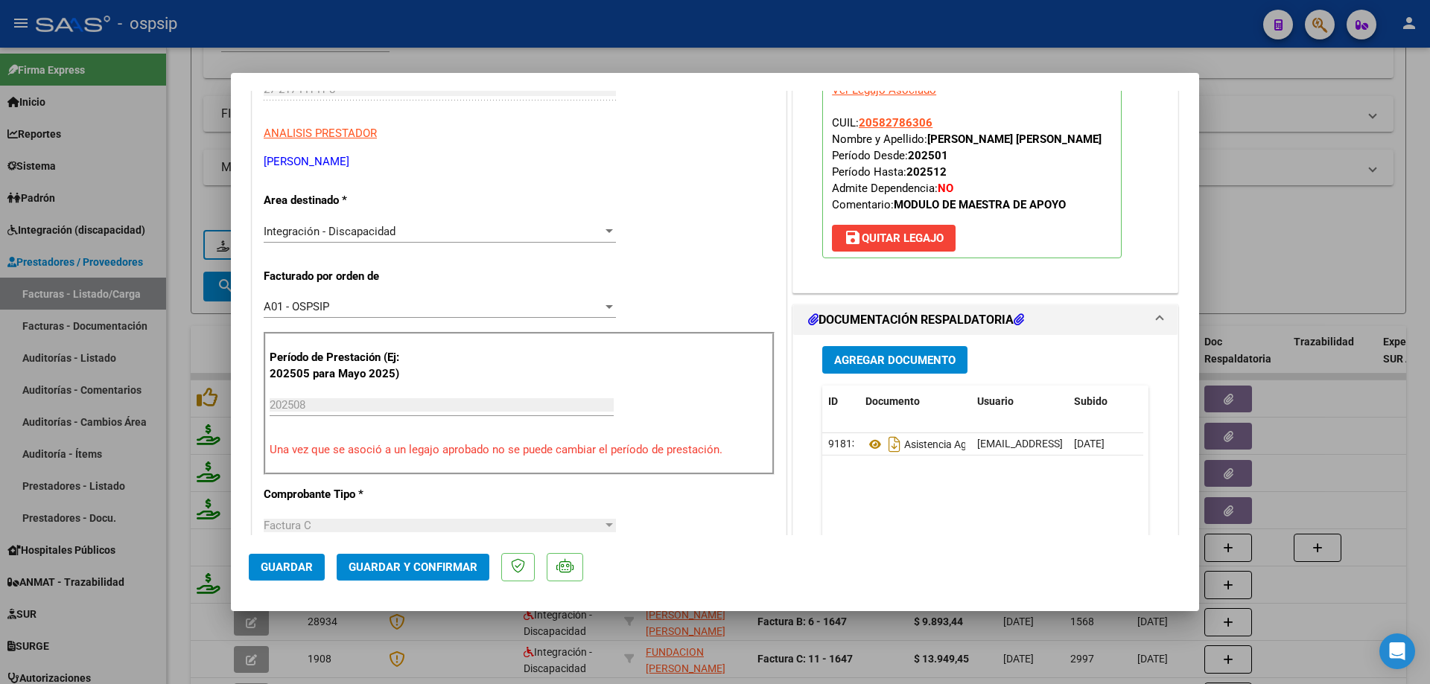
scroll to position [372, 0]
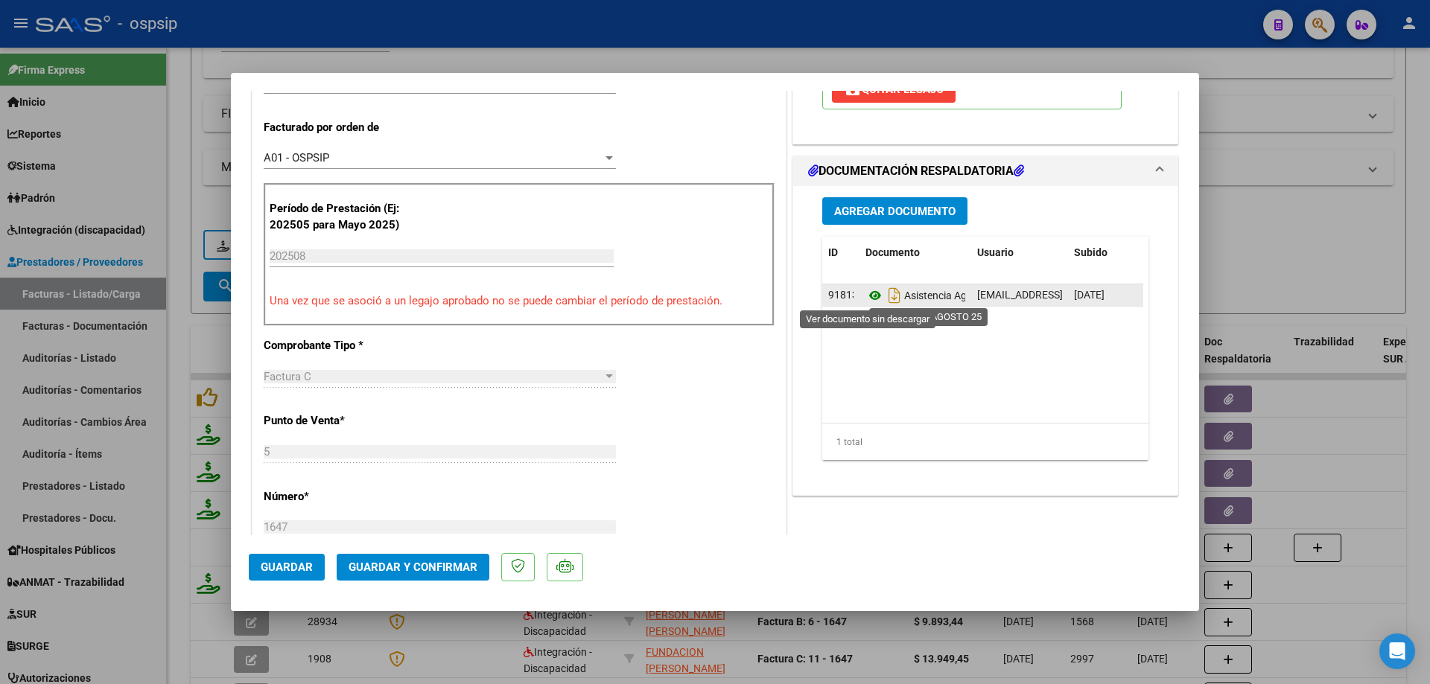
click at [873, 292] on icon at bounding box center [874, 296] width 19 height 18
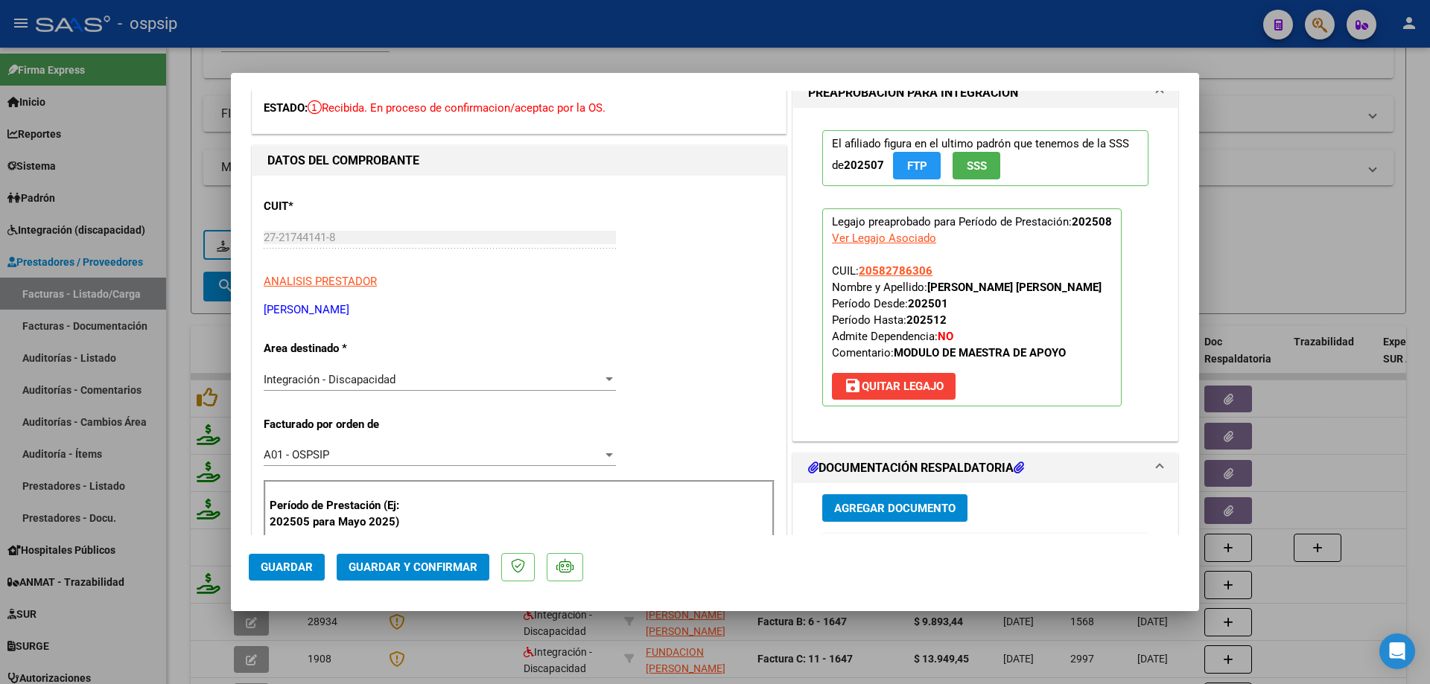
scroll to position [74, 0]
drag, startPoint x: 929, startPoint y: 270, endPoint x: 852, endPoint y: 270, distance: 76.7
click at [852, 270] on p "Legajo preaprobado para Período de Prestación: 202508 Ver Legajo Asociado CUIL:…" at bounding box center [971, 308] width 299 height 198
copy span "20582786306"
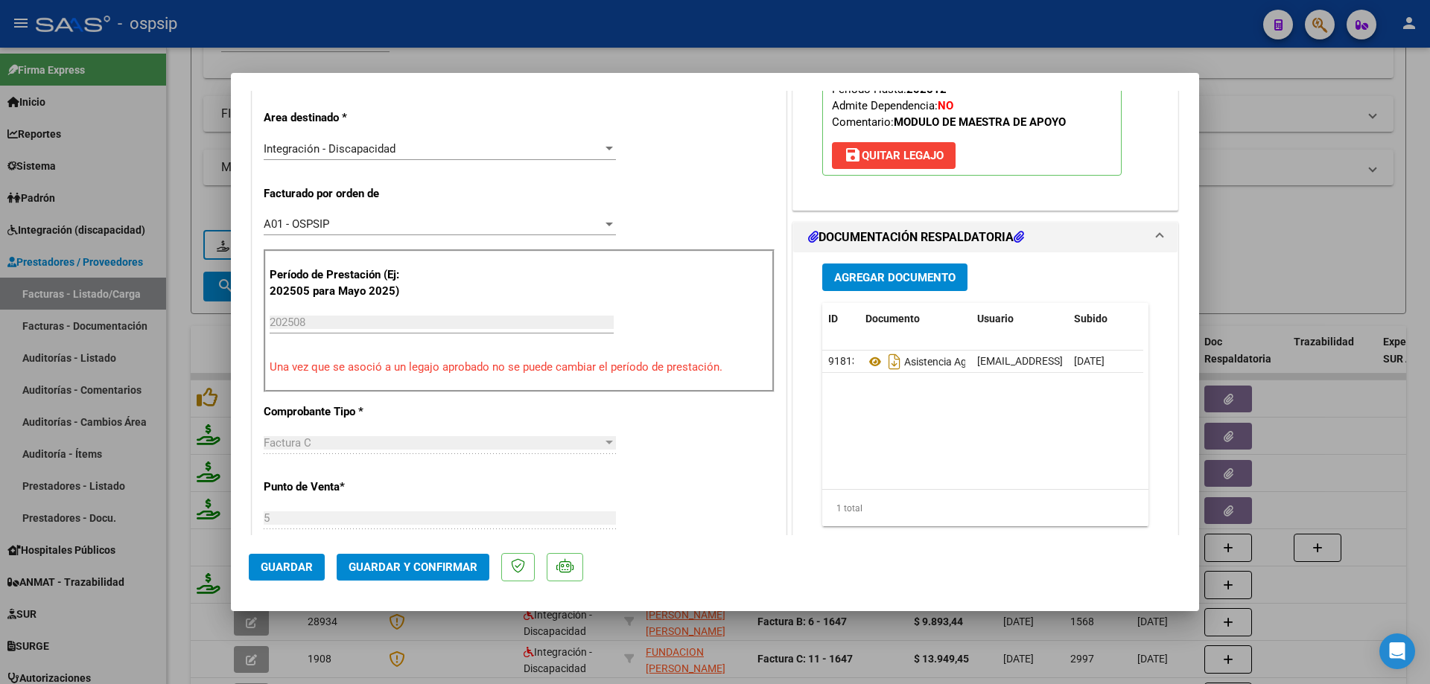
scroll to position [372, 0]
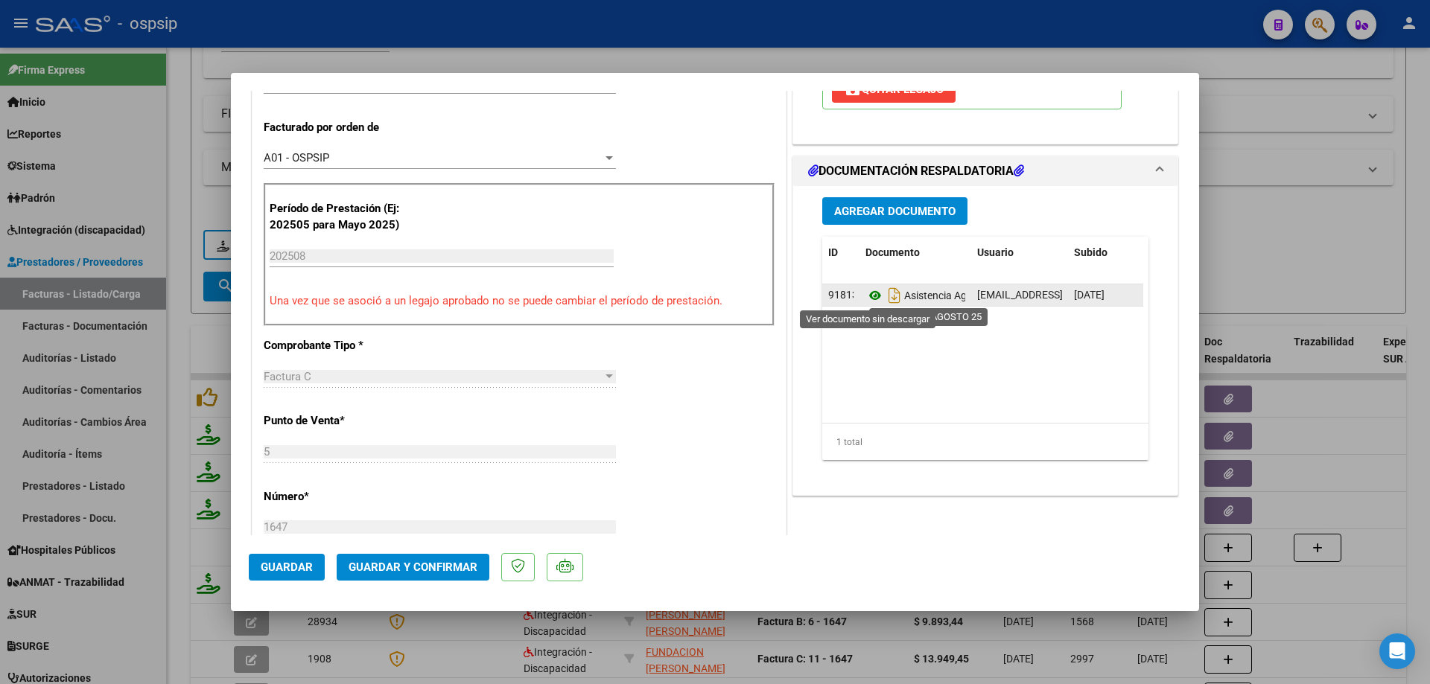
click at [867, 293] on icon at bounding box center [874, 296] width 19 height 18
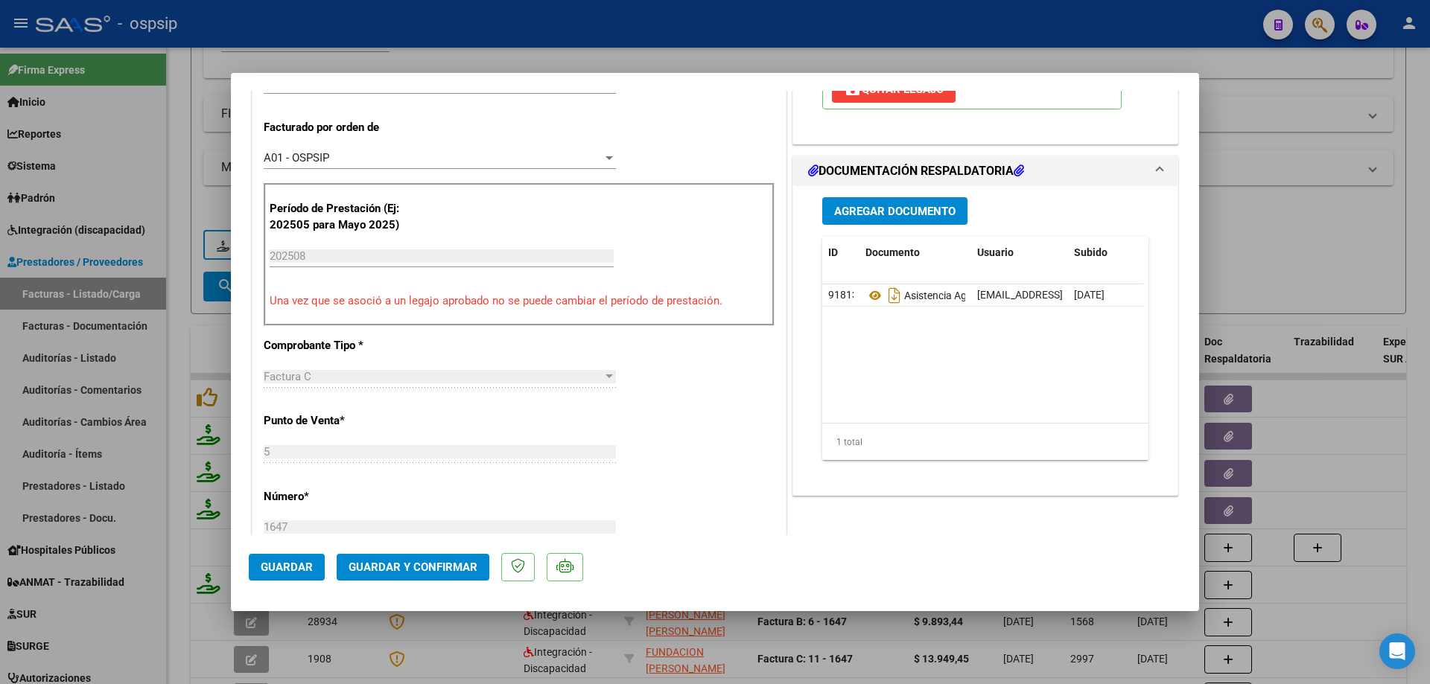
click at [387, 559] on button "Guardar y Confirmar" at bounding box center [413, 567] width 153 height 27
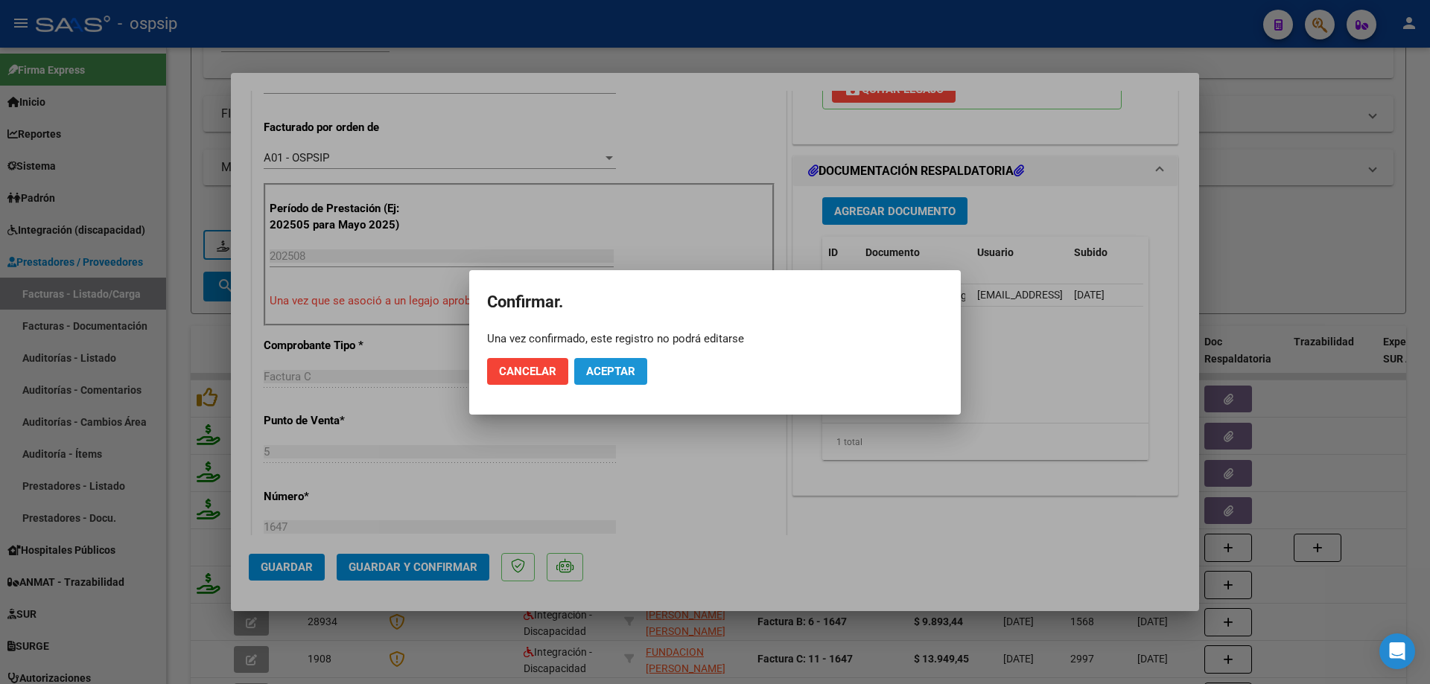
click at [600, 375] on span "Aceptar" at bounding box center [610, 371] width 49 height 13
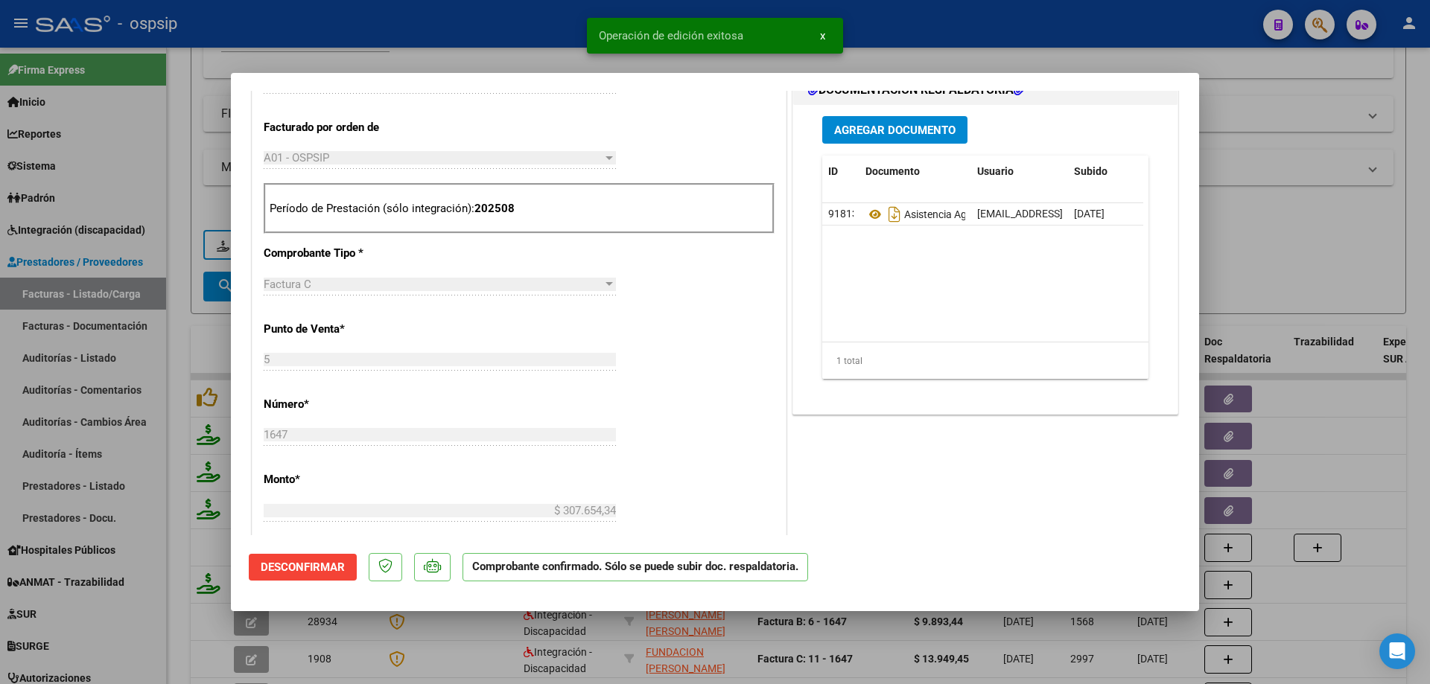
click at [1278, 192] on div at bounding box center [715, 342] width 1430 height 684
type input "$ 0,00"
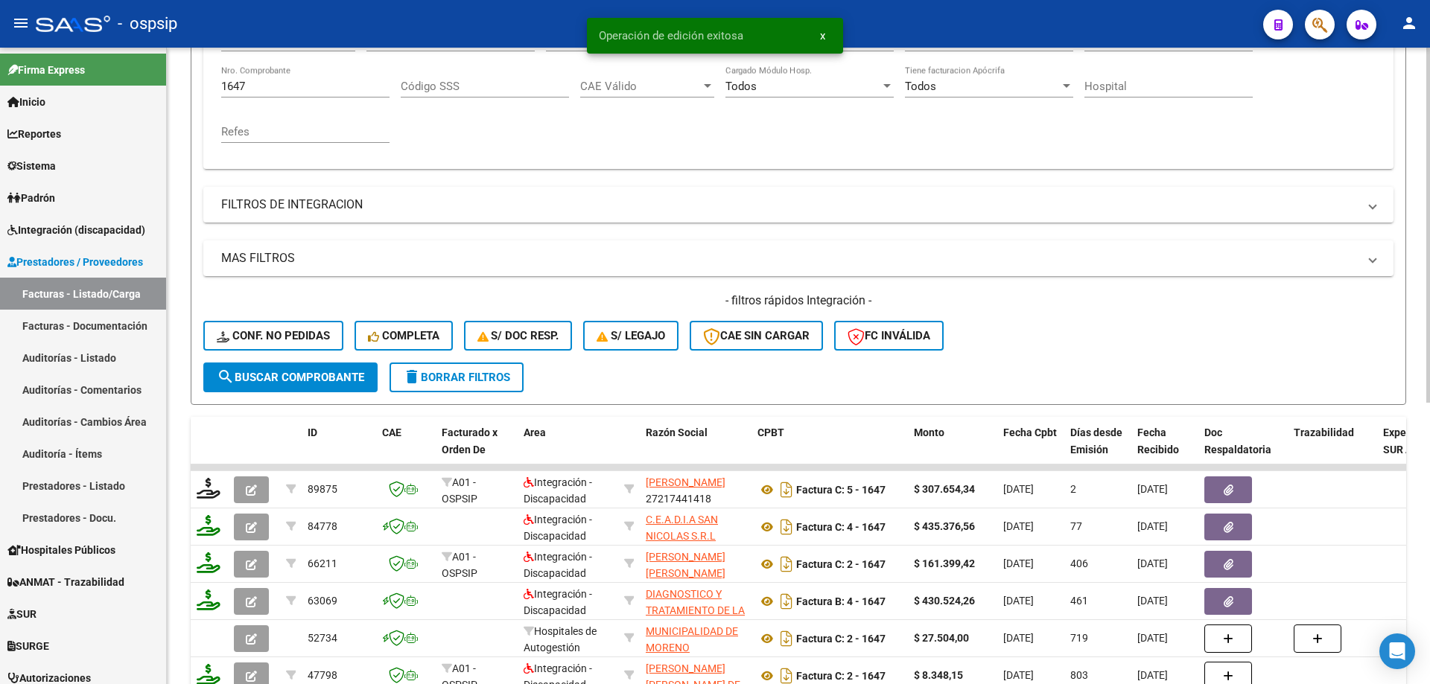
scroll to position [223, 0]
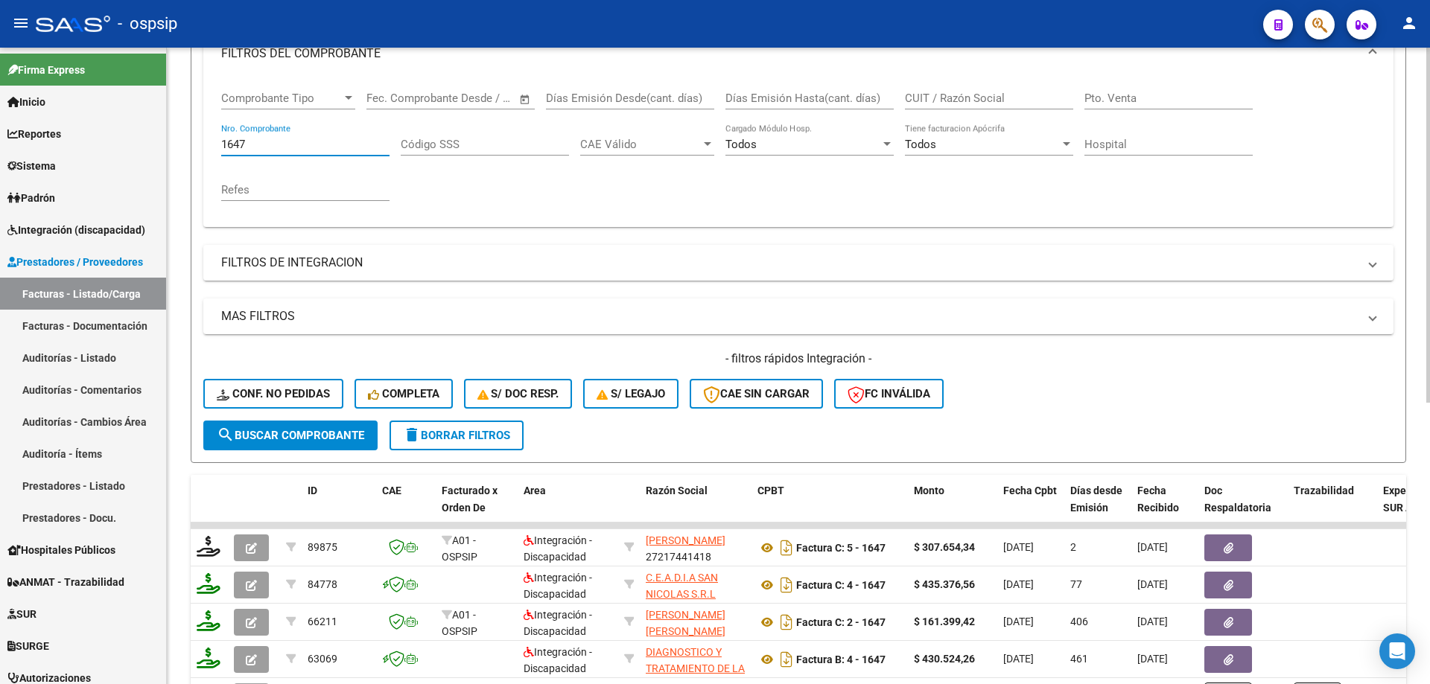
click at [288, 146] on input "1647" at bounding box center [305, 144] width 168 height 13
type input "1"
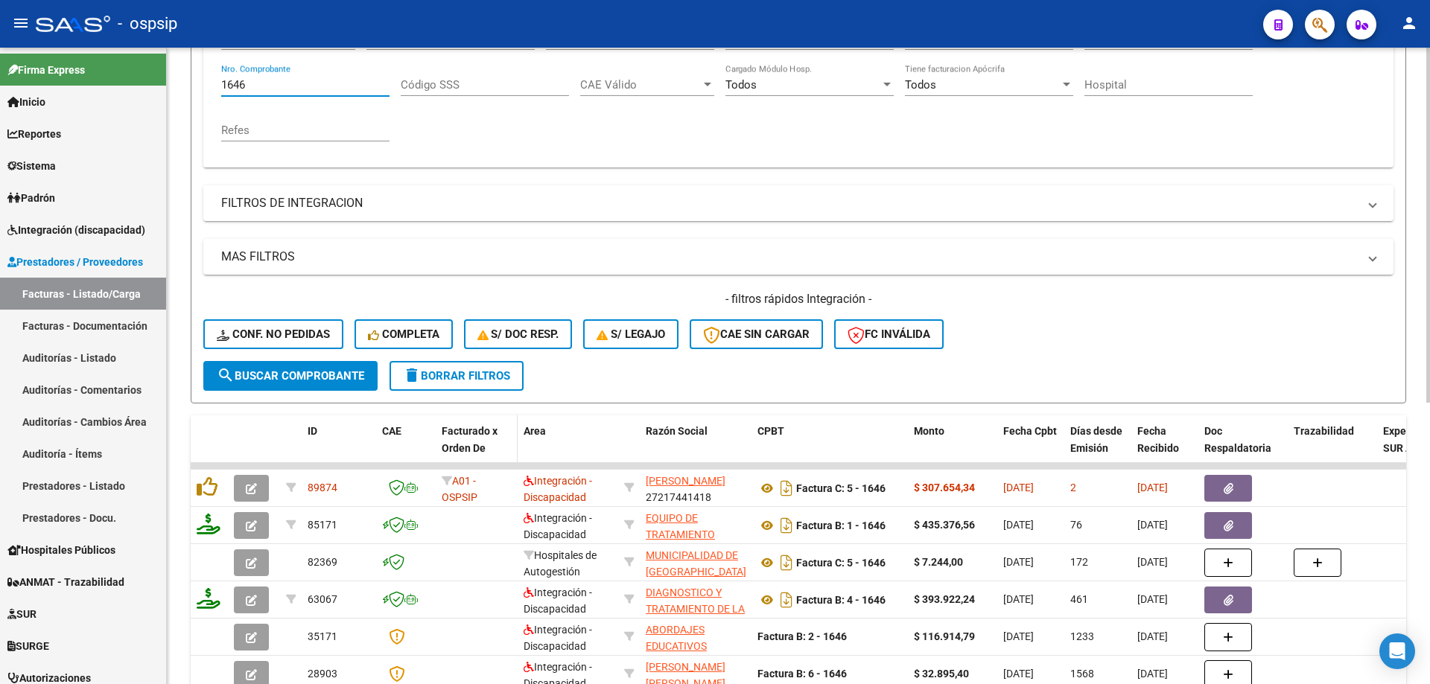
scroll to position [298, 0]
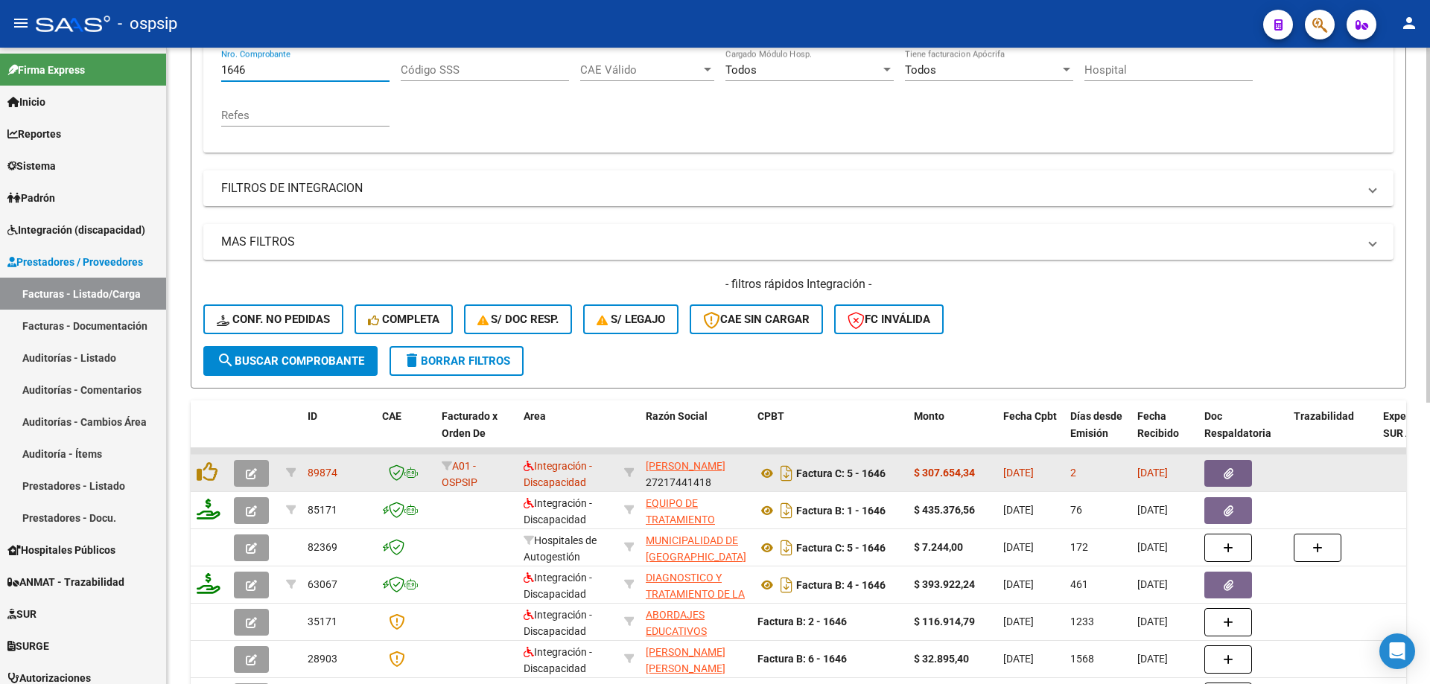
type input "1646"
click at [254, 477] on icon "button" at bounding box center [251, 473] width 11 height 11
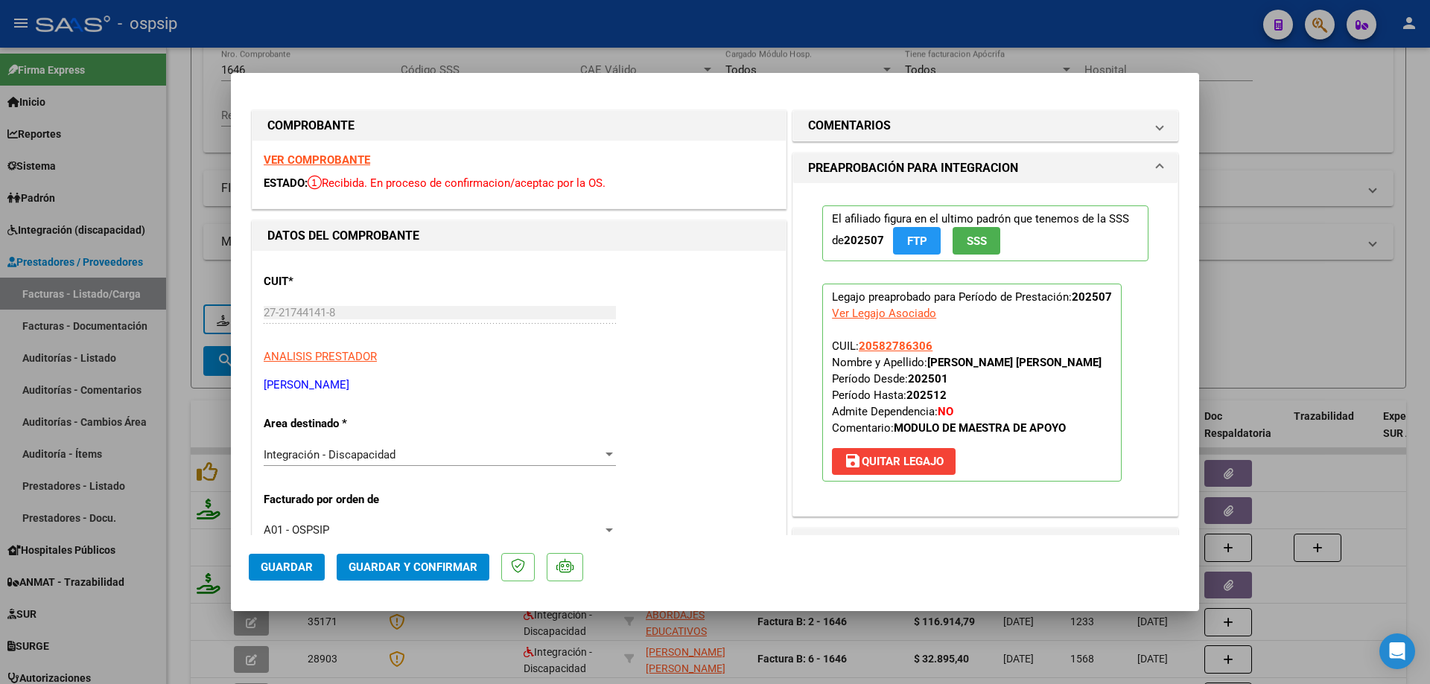
click at [970, 235] on span "SSS" at bounding box center [977, 241] width 20 height 13
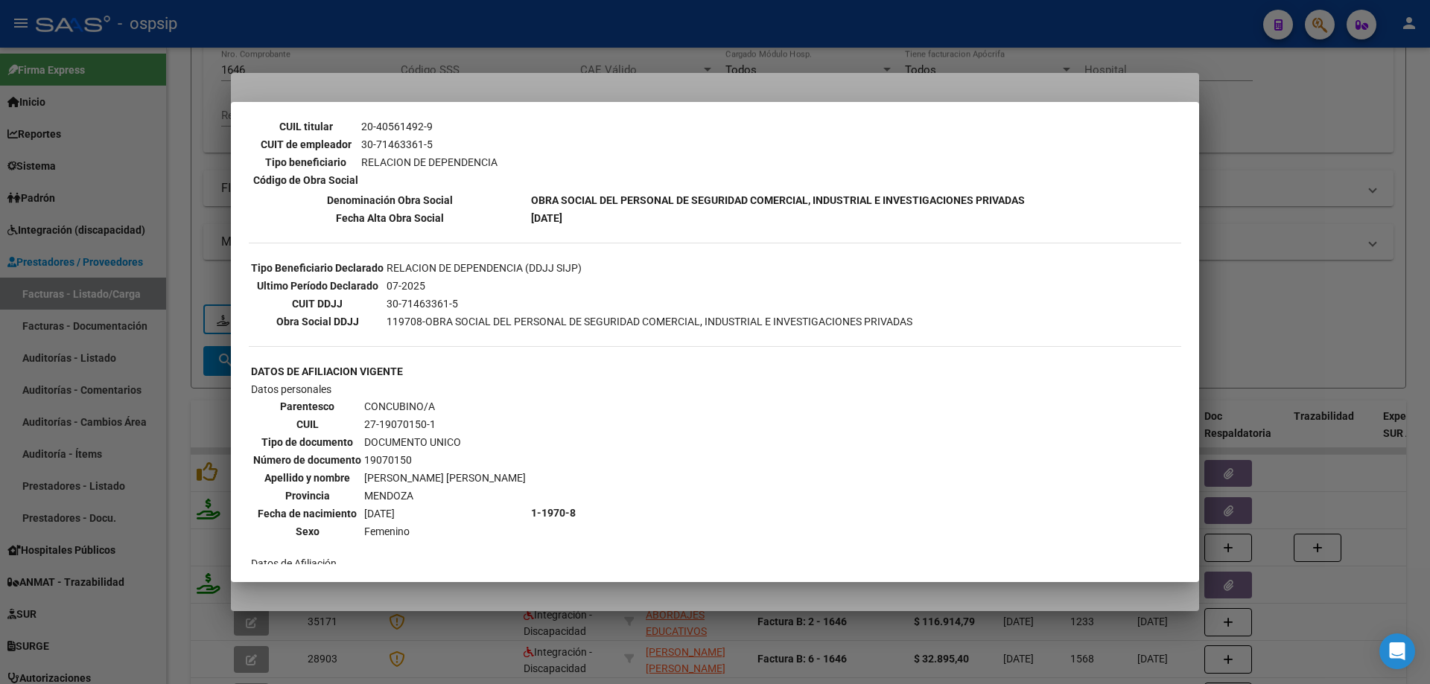
scroll to position [223, 0]
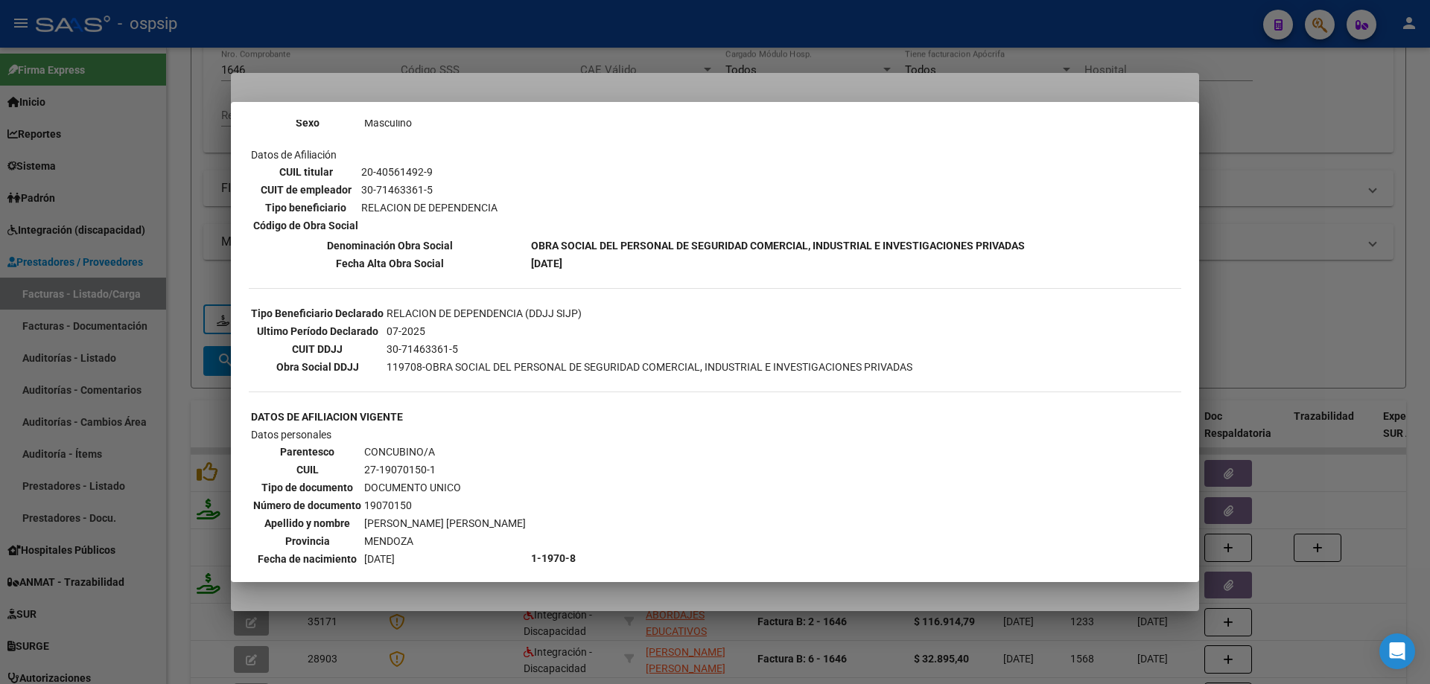
click at [1326, 233] on div at bounding box center [715, 342] width 1430 height 684
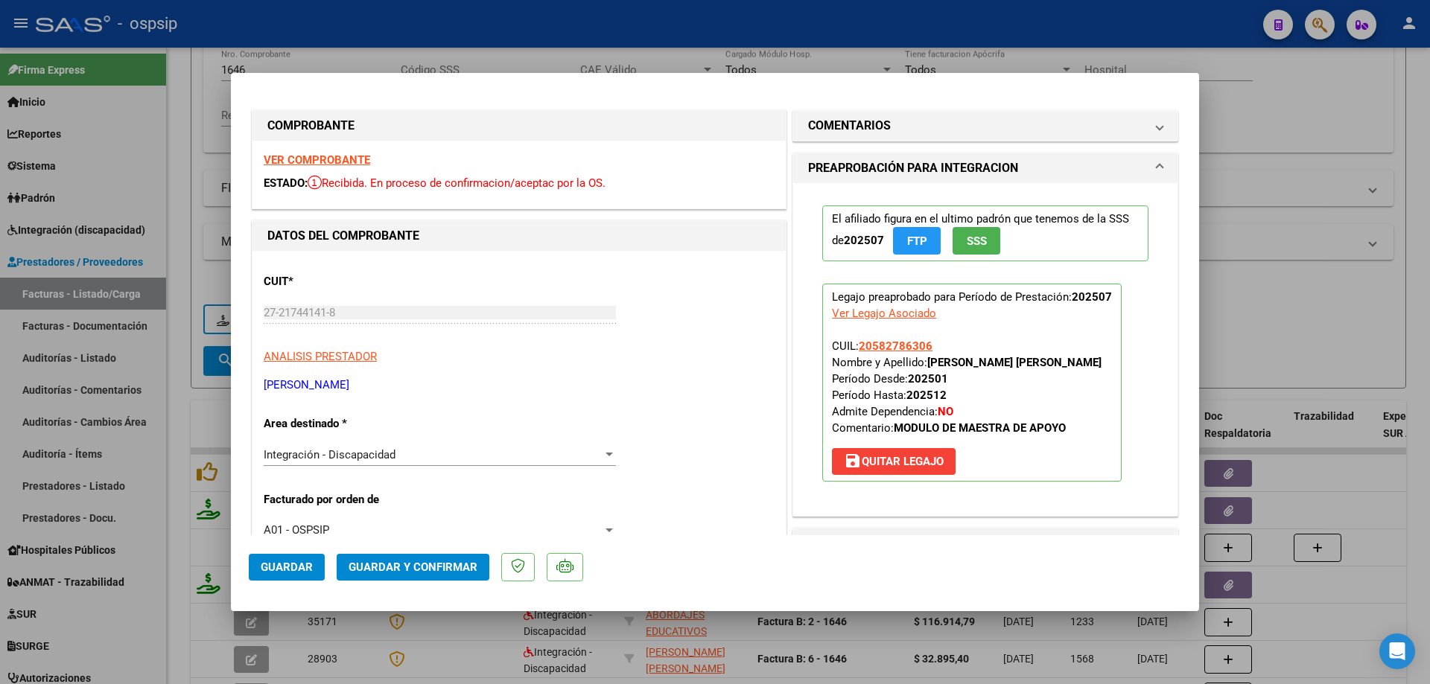
scroll to position [298, 0]
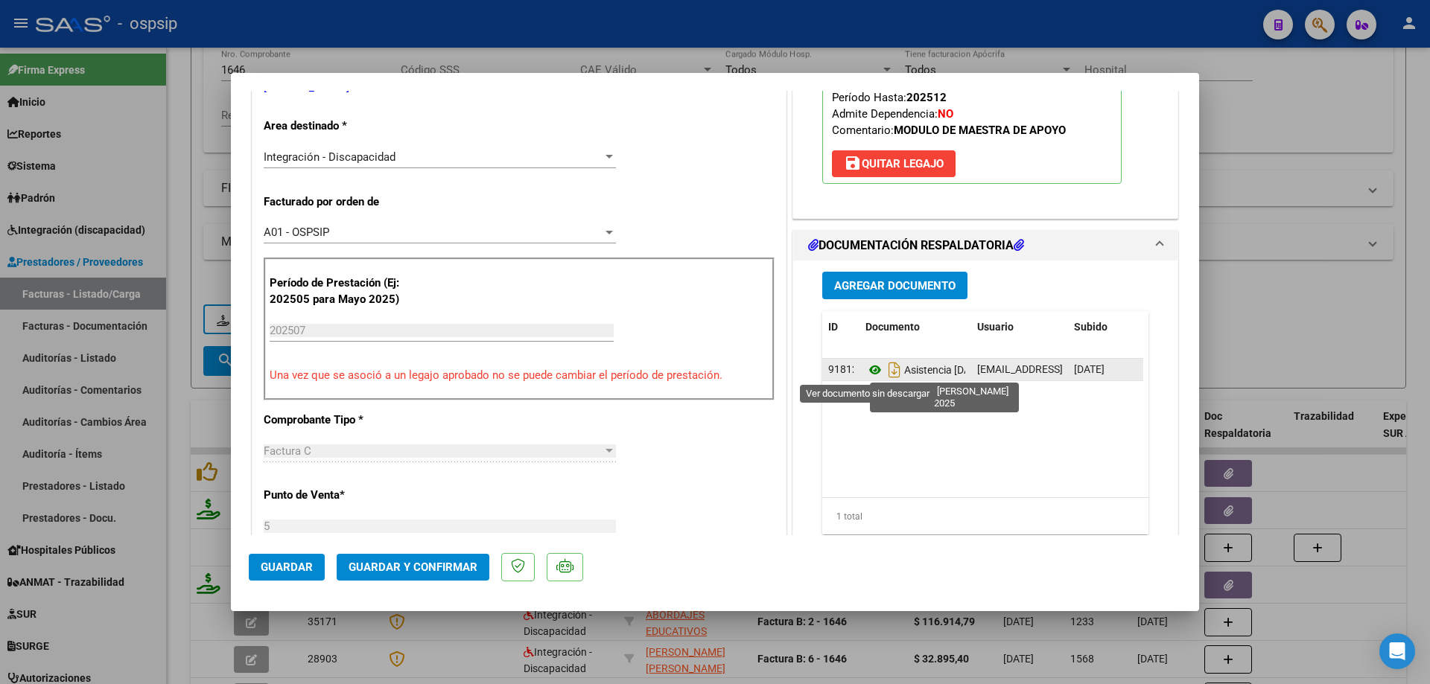
click at [865, 372] on icon at bounding box center [874, 370] width 19 height 18
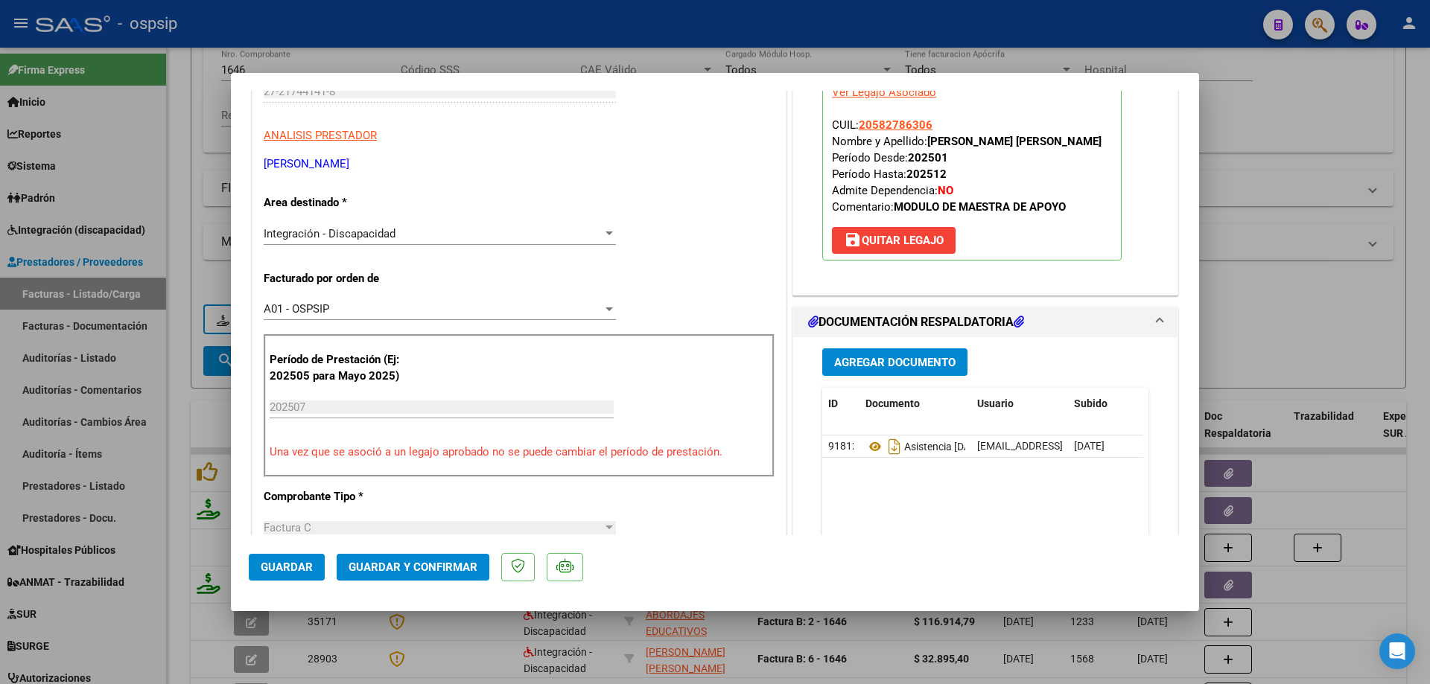
scroll to position [149, 0]
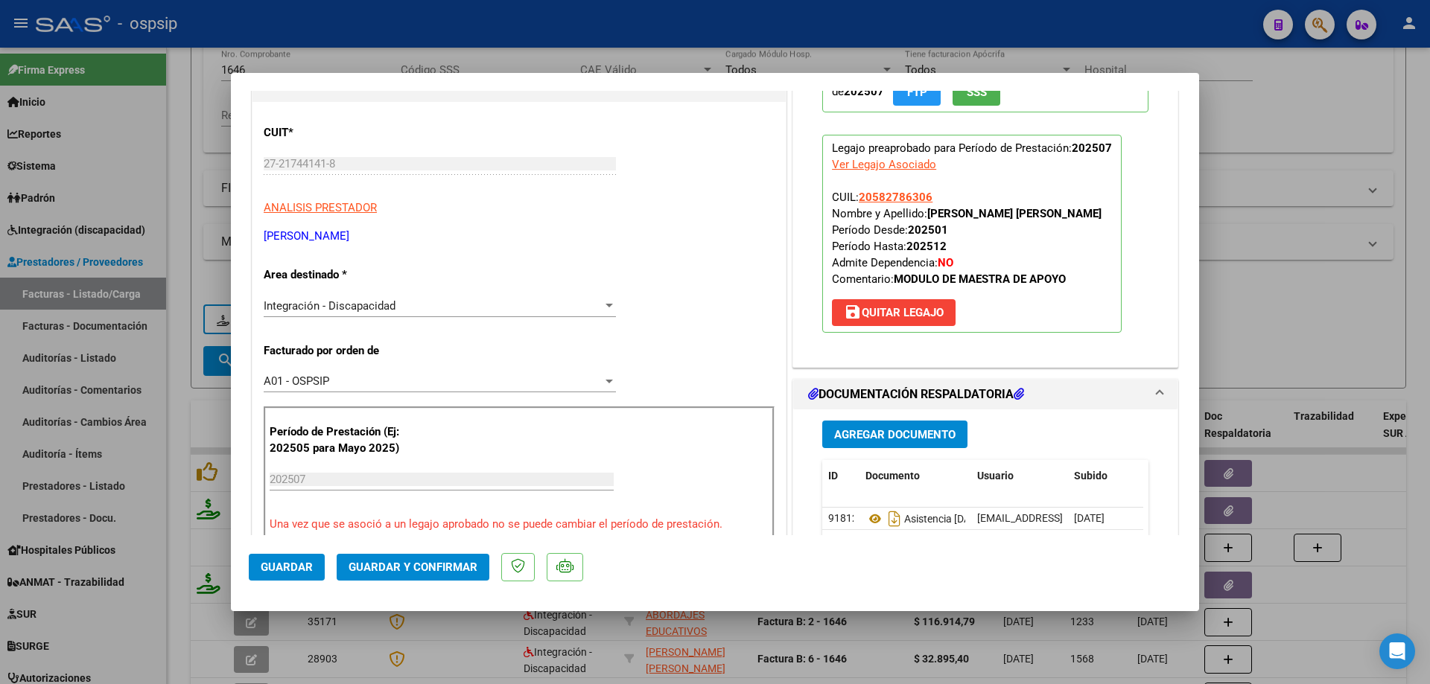
drag, startPoint x: 937, startPoint y: 198, endPoint x: 853, endPoint y: 194, distance: 83.5
click at [853, 194] on p "Legajo preaprobado para Período de Prestación: 202507 Ver Legajo Asociado CUIL:…" at bounding box center [971, 234] width 299 height 198
copy span "20582786306"
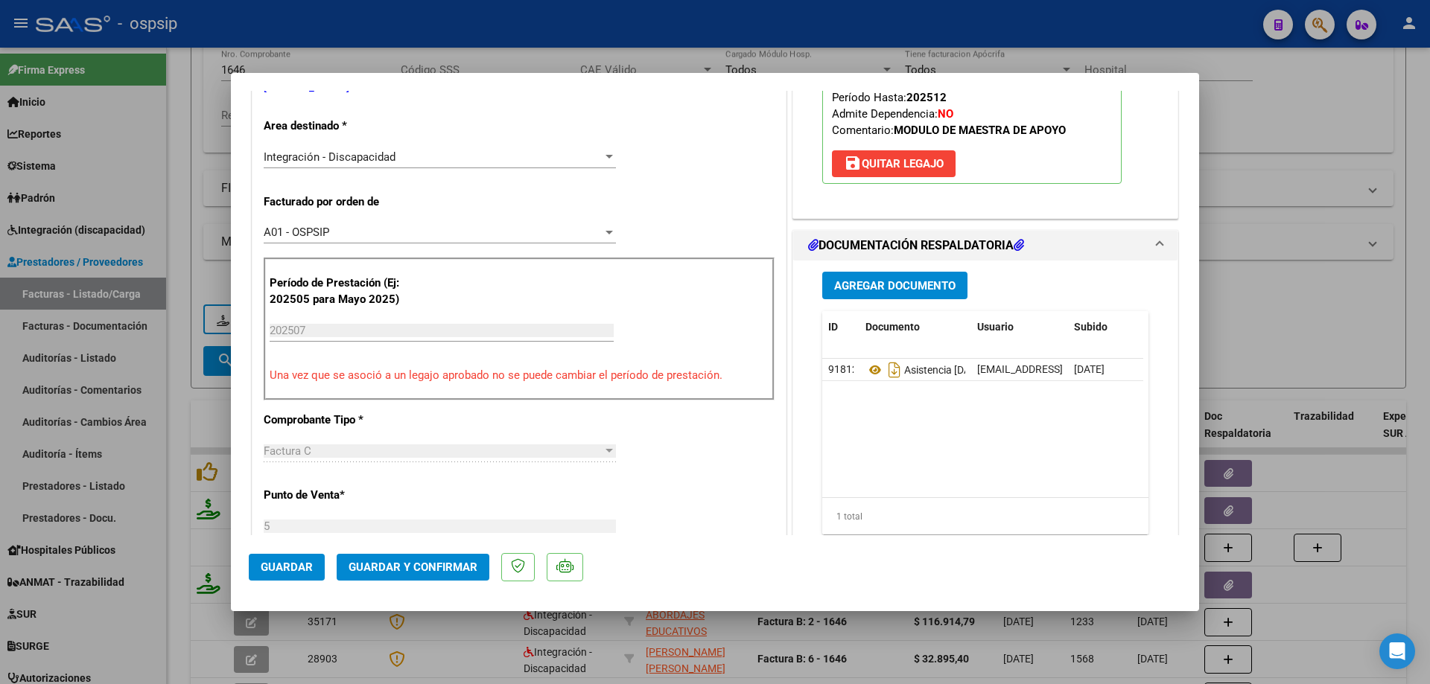
click at [433, 562] on span "Guardar y Confirmar" at bounding box center [413, 567] width 129 height 13
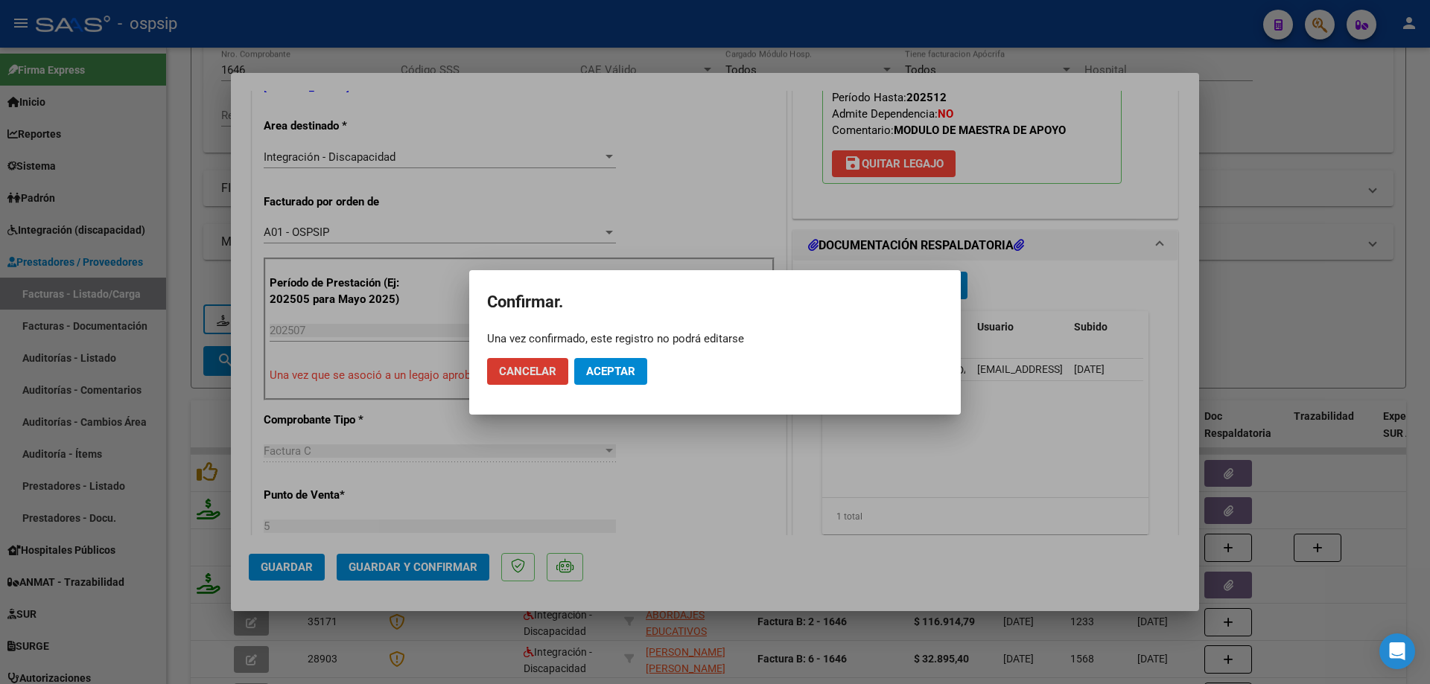
click at [634, 373] on span "Aceptar" at bounding box center [610, 371] width 49 height 13
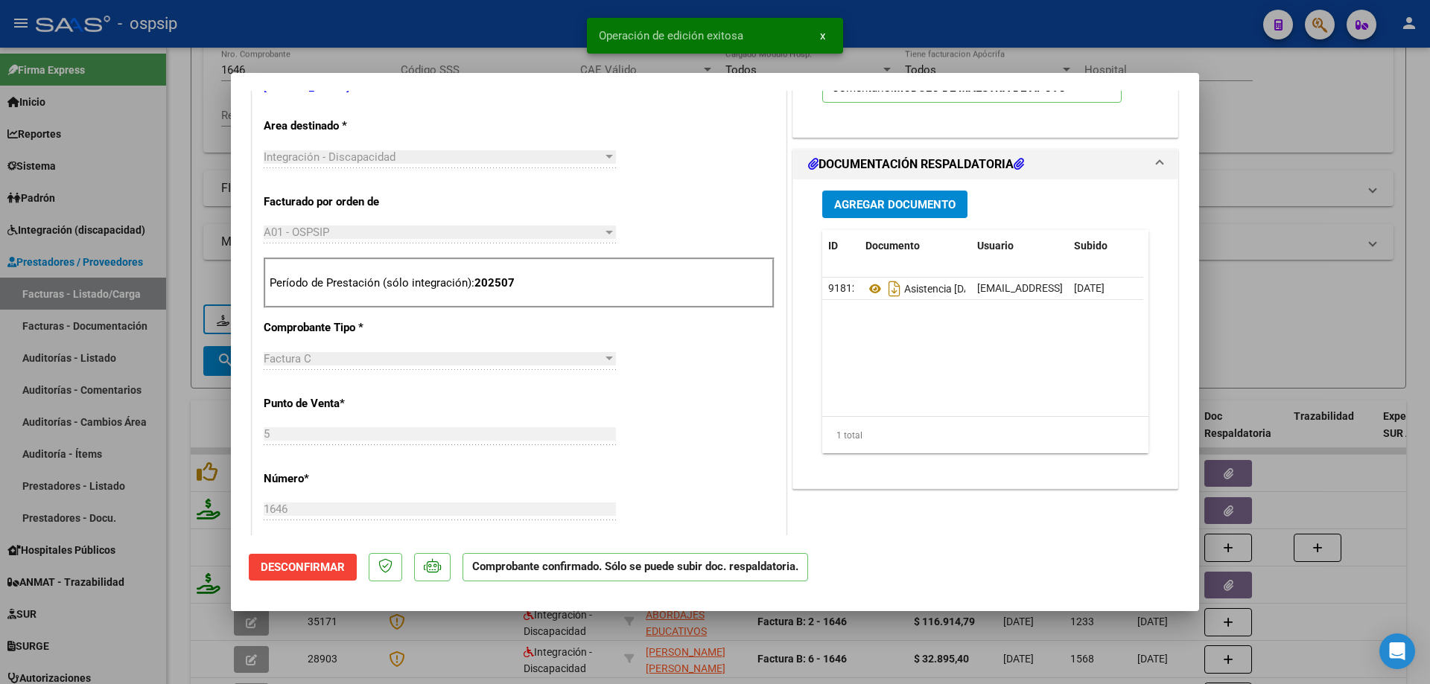
click at [1251, 217] on div at bounding box center [715, 342] width 1430 height 684
type input "$ 0,00"
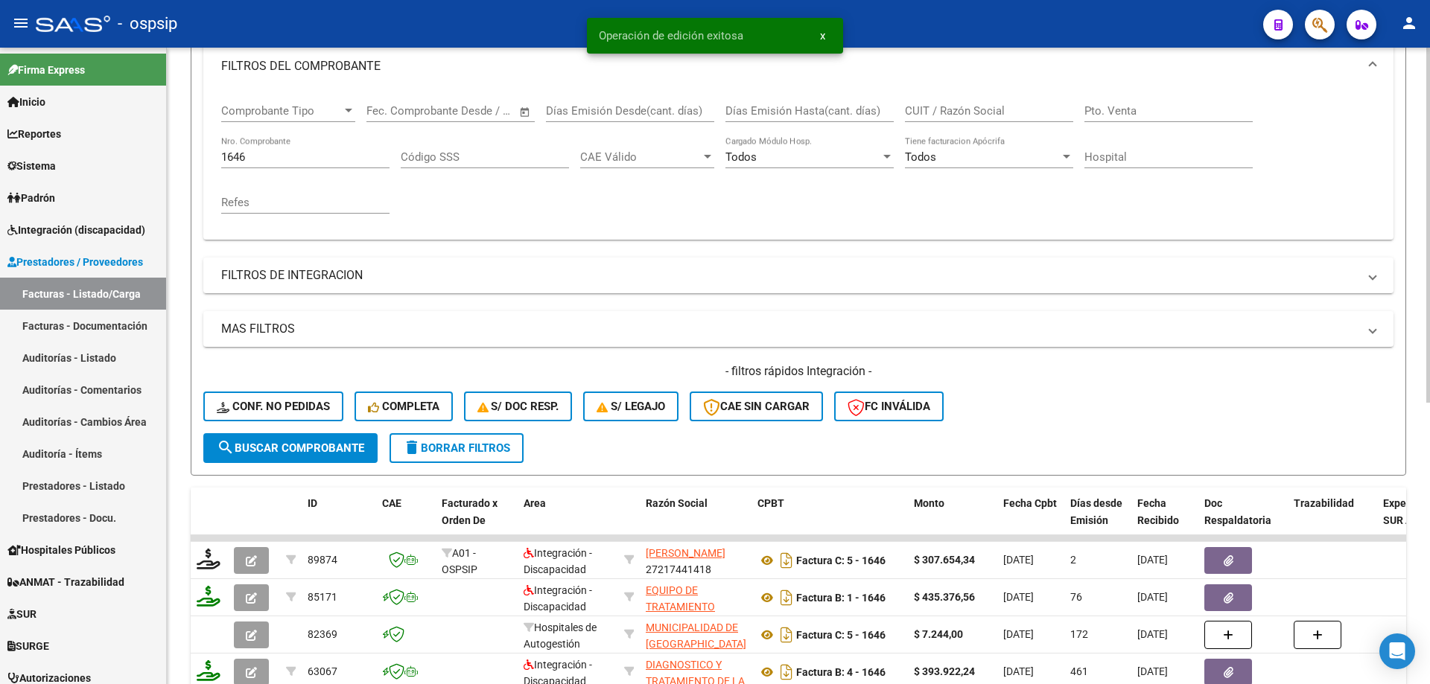
scroll to position [149, 0]
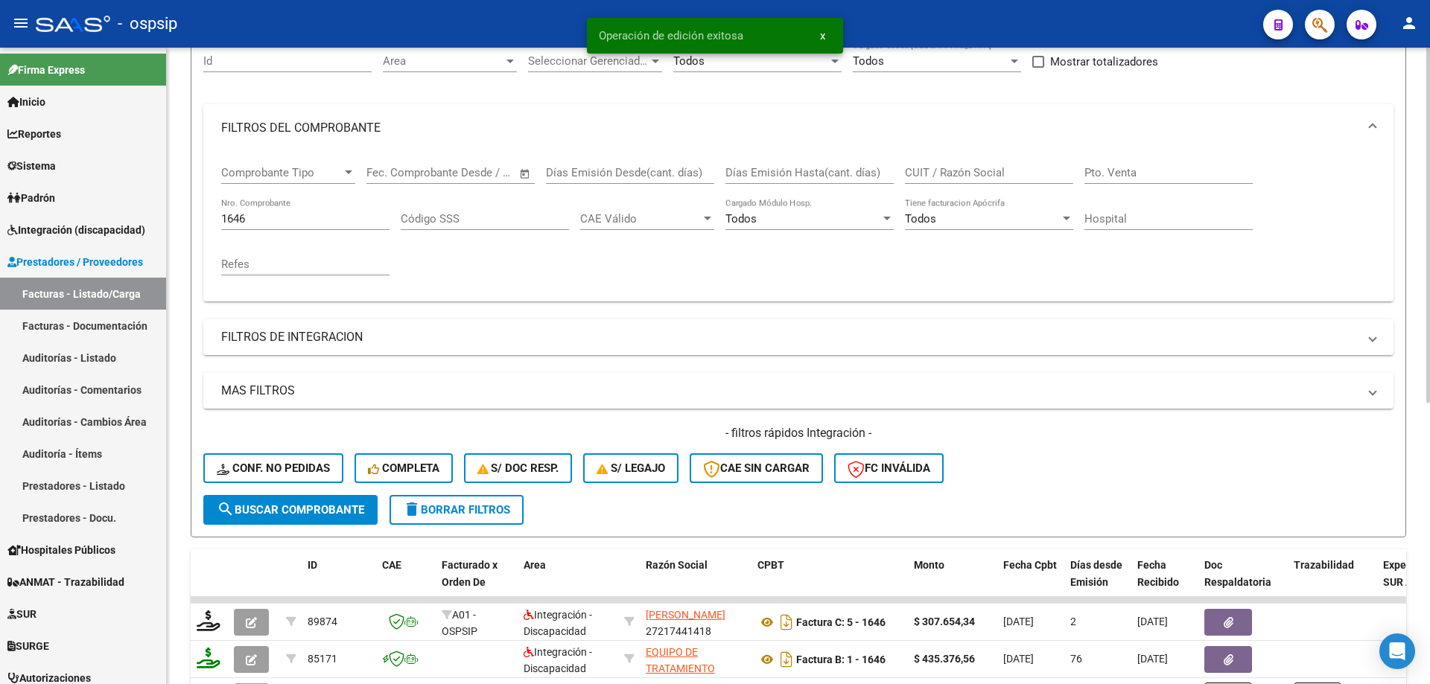
click at [267, 230] on div "1646 Nro. Comprobante" at bounding box center [305, 221] width 168 height 46
click at [268, 221] on input "1646" at bounding box center [305, 218] width 168 height 13
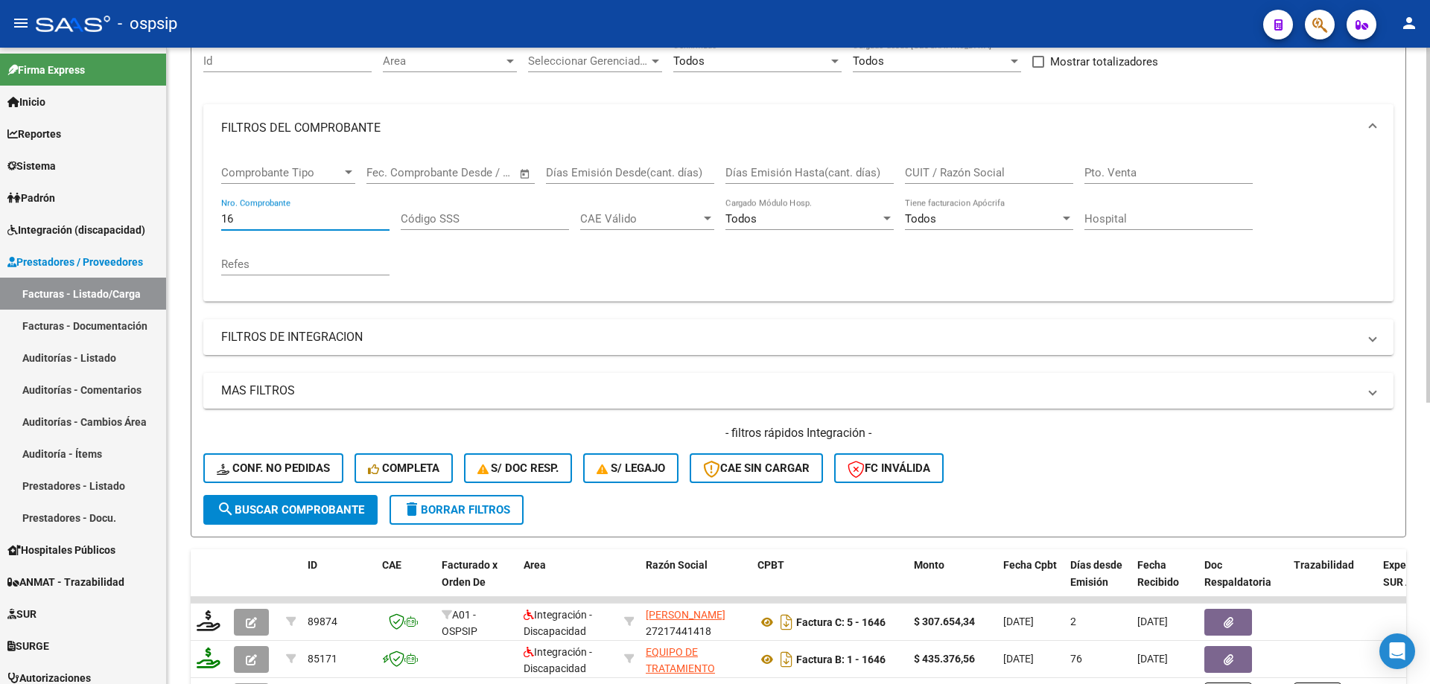
type input "1"
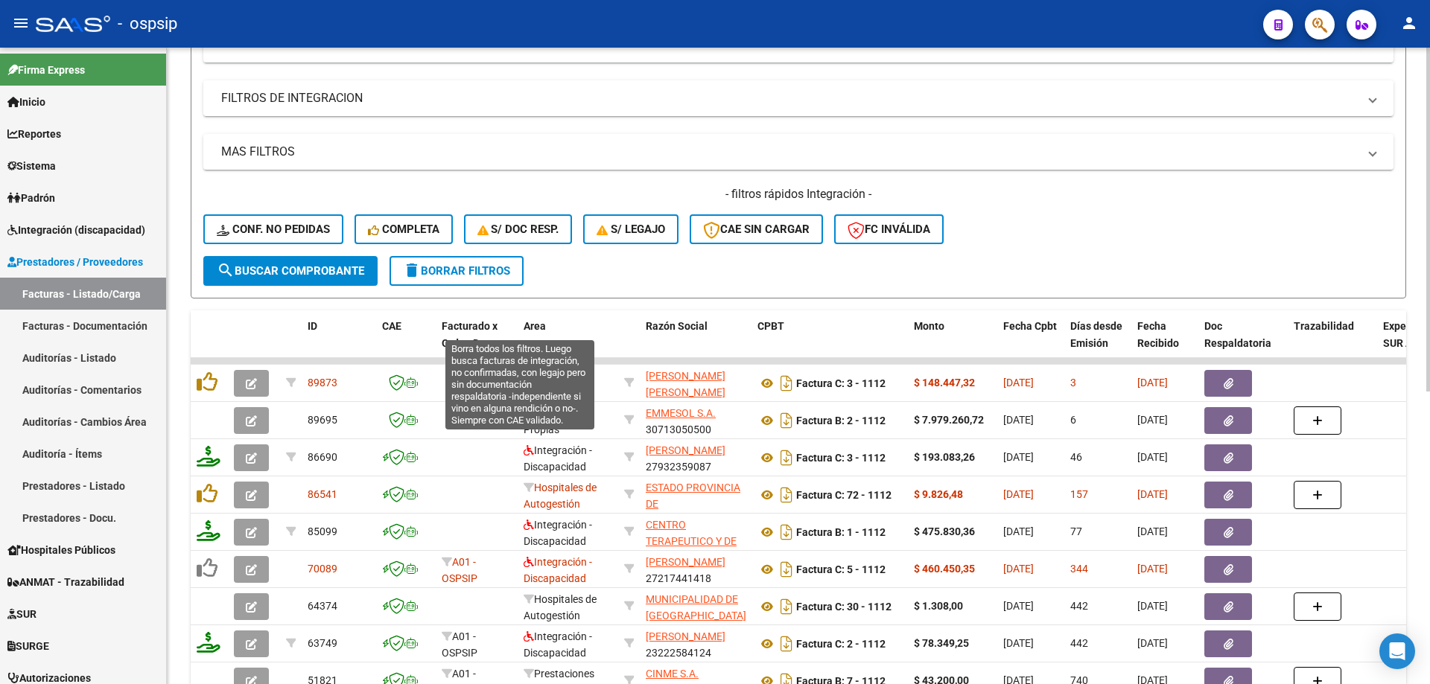
scroll to position [447, 0]
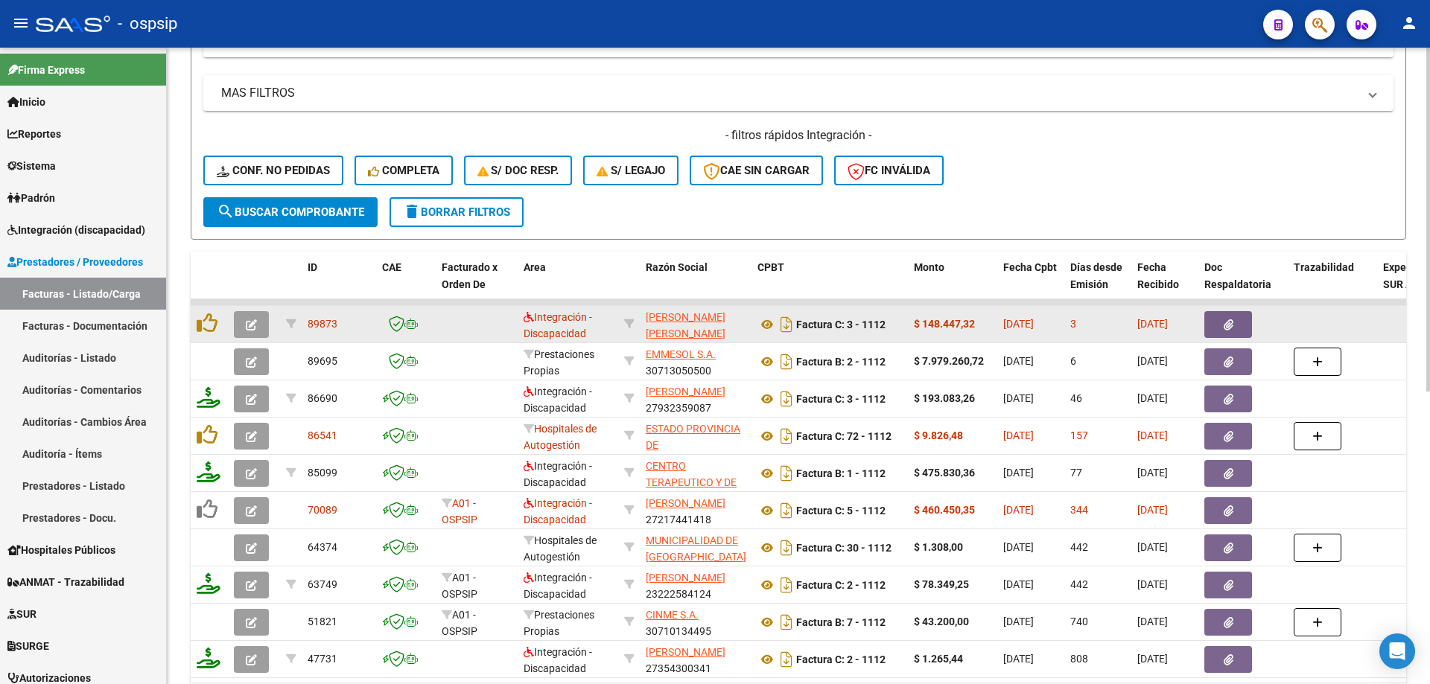
type input "1112"
click at [252, 319] on icon "button" at bounding box center [251, 324] width 11 height 11
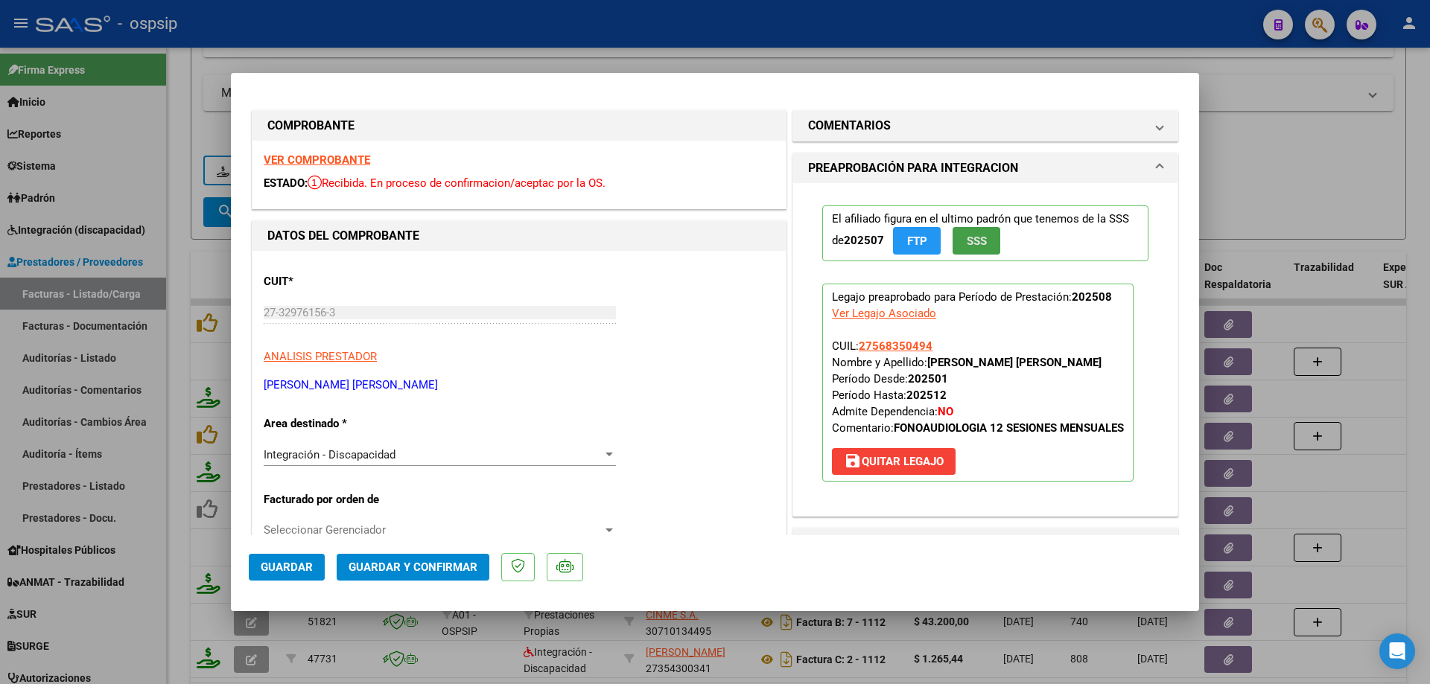
click at [973, 245] on span "SSS" at bounding box center [977, 241] width 20 height 13
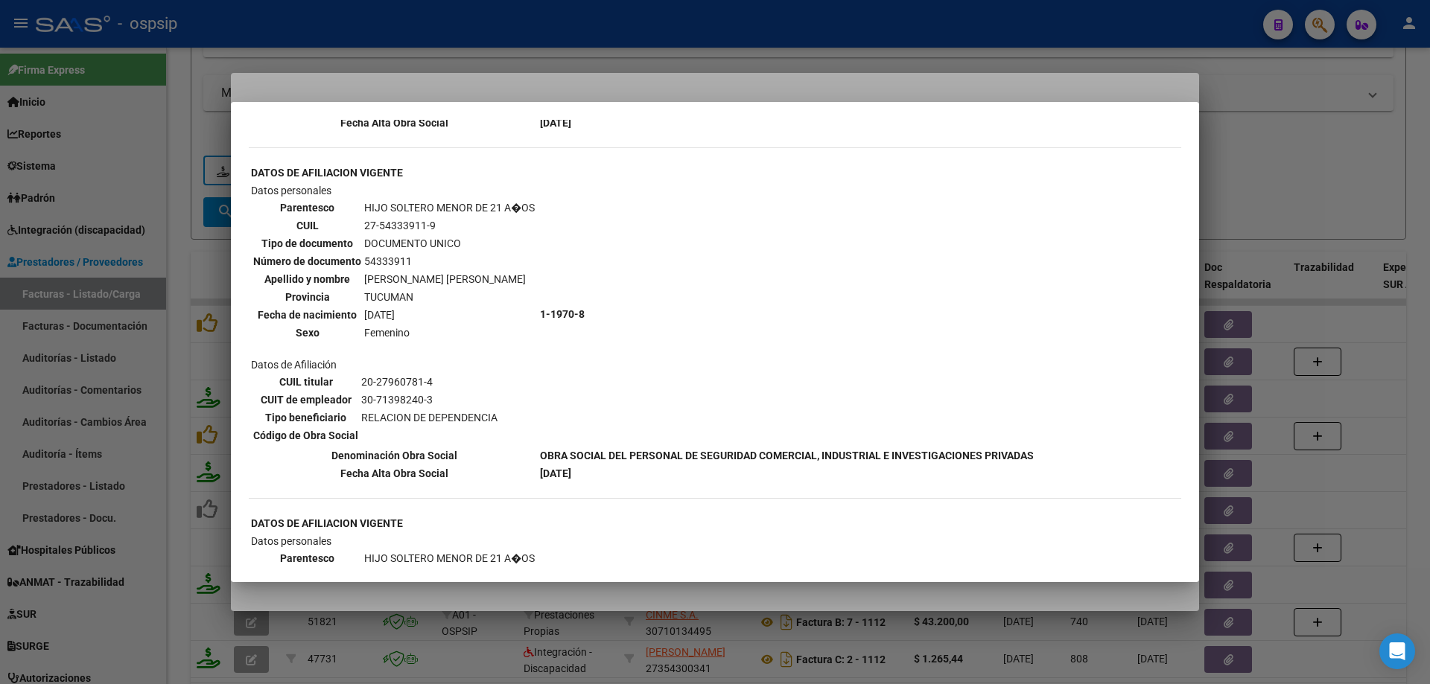
scroll to position [819, 0]
click at [1253, 162] on div at bounding box center [715, 342] width 1430 height 684
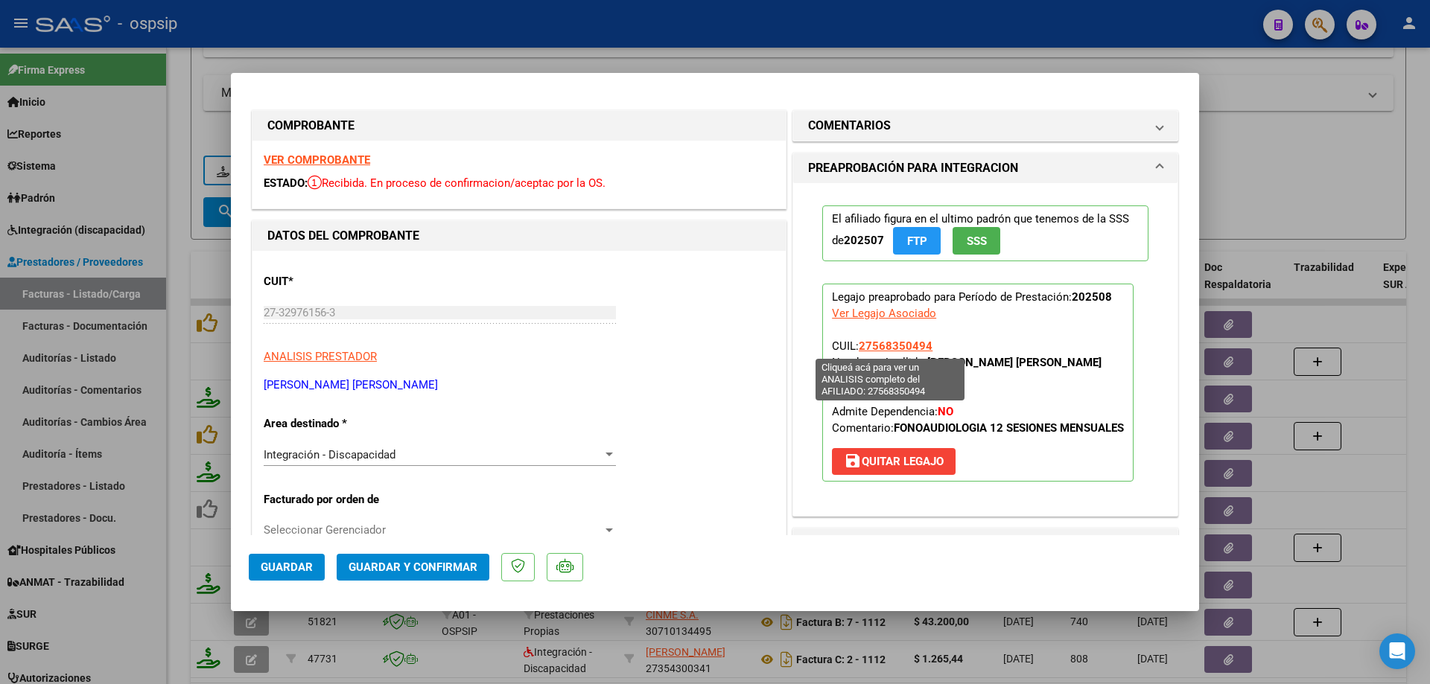
click at [894, 341] on span "27568350494" at bounding box center [896, 346] width 74 height 13
type textarea "27568350494"
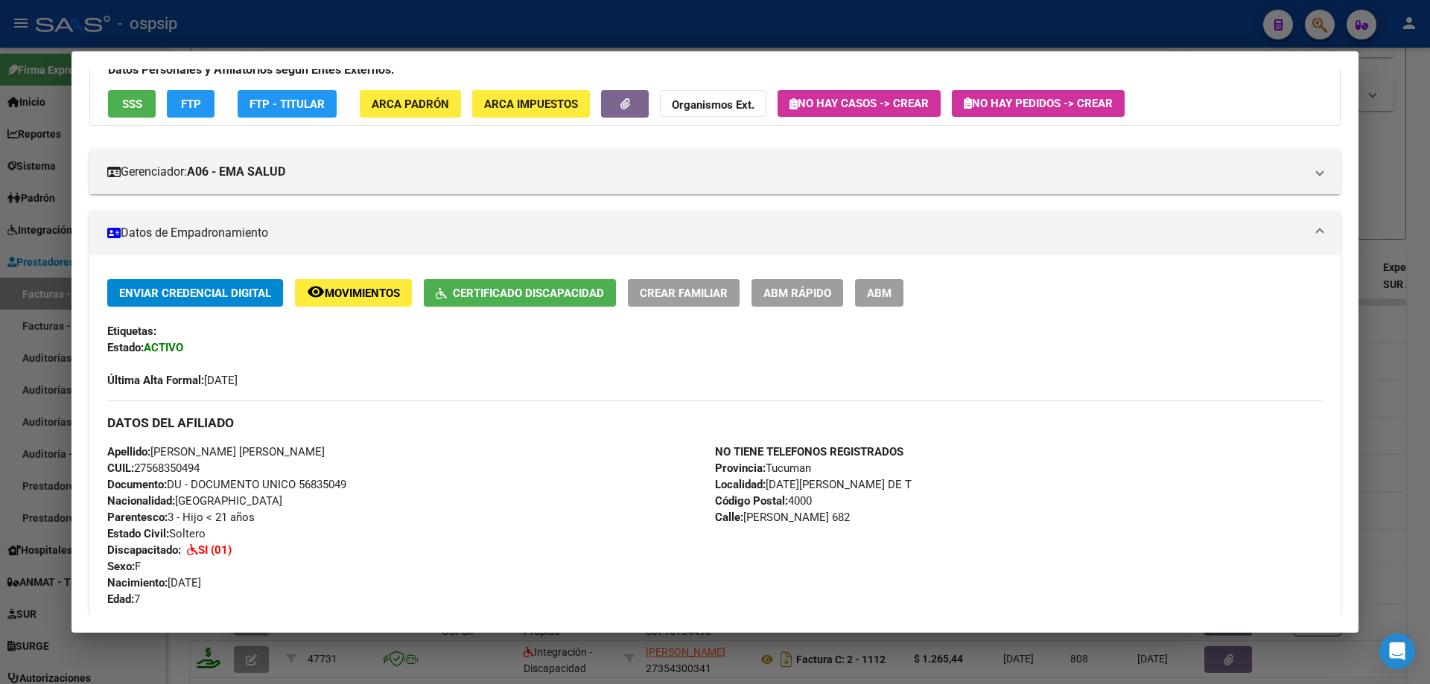
scroll to position [117, 0]
click at [1372, 178] on div at bounding box center [715, 342] width 1430 height 684
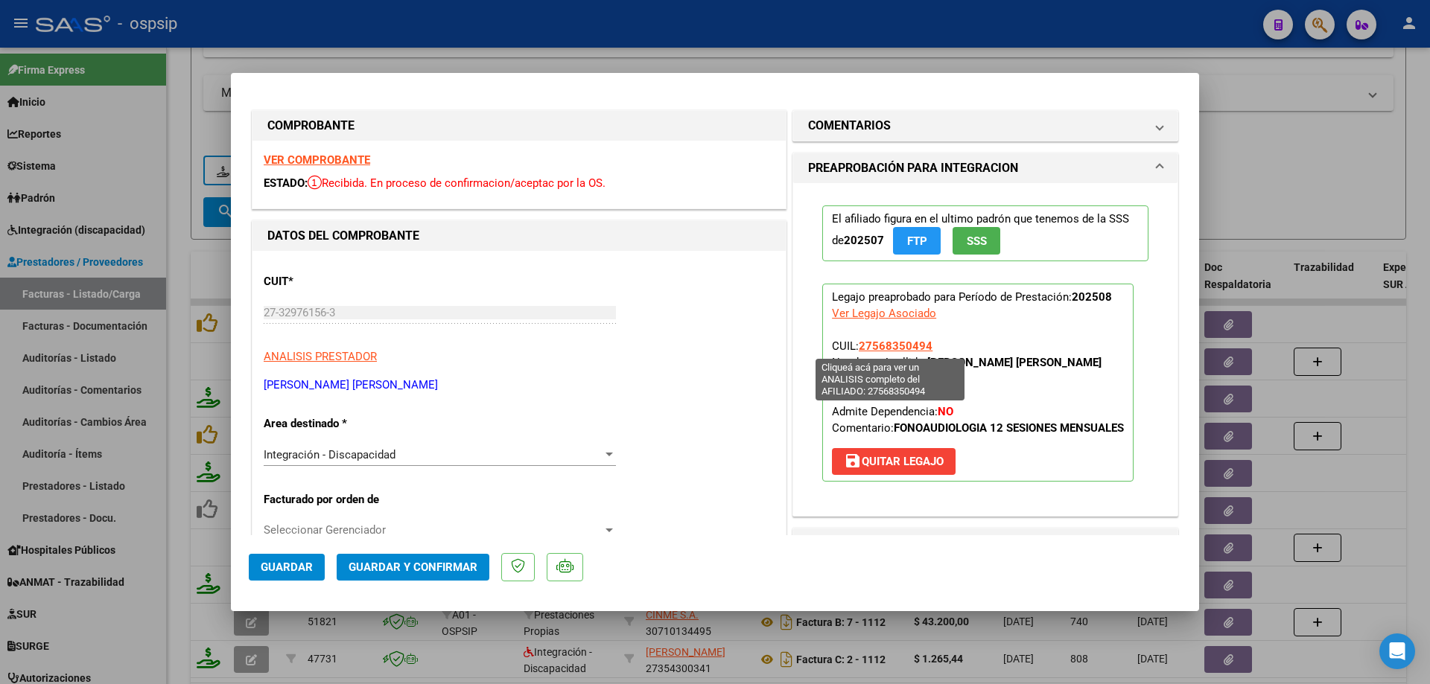
drag, startPoint x: 927, startPoint y: 345, endPoint x: 871, endPoint y: 340, distance: 56.0
click at [871, 340] on p "Legajo preaprobado para Período de Prestación: 202508 Ver Legajo Asociado CUIL:…" at bounding box center [977, 383] width 311 height 198
drag, startPoint x: 855, startPoint y: 341, endPoint x: 924, endPoint y: 348, distance: 69.6
click at [924, 348] on span "27568350494" at bounding box center [896, 346] width 74 height 13
copy span "27568350494"
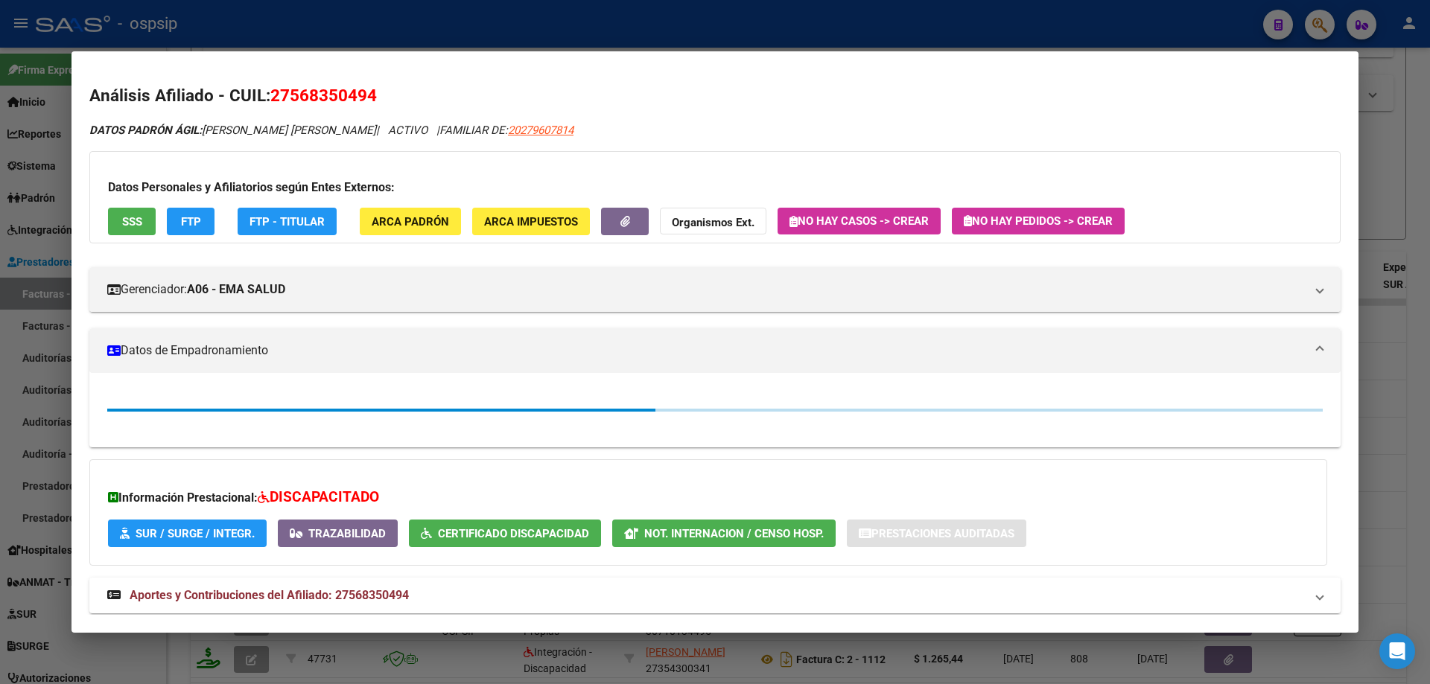
click at [1406, 264] on div at bounding box center [715, 342] width 1430 height 684
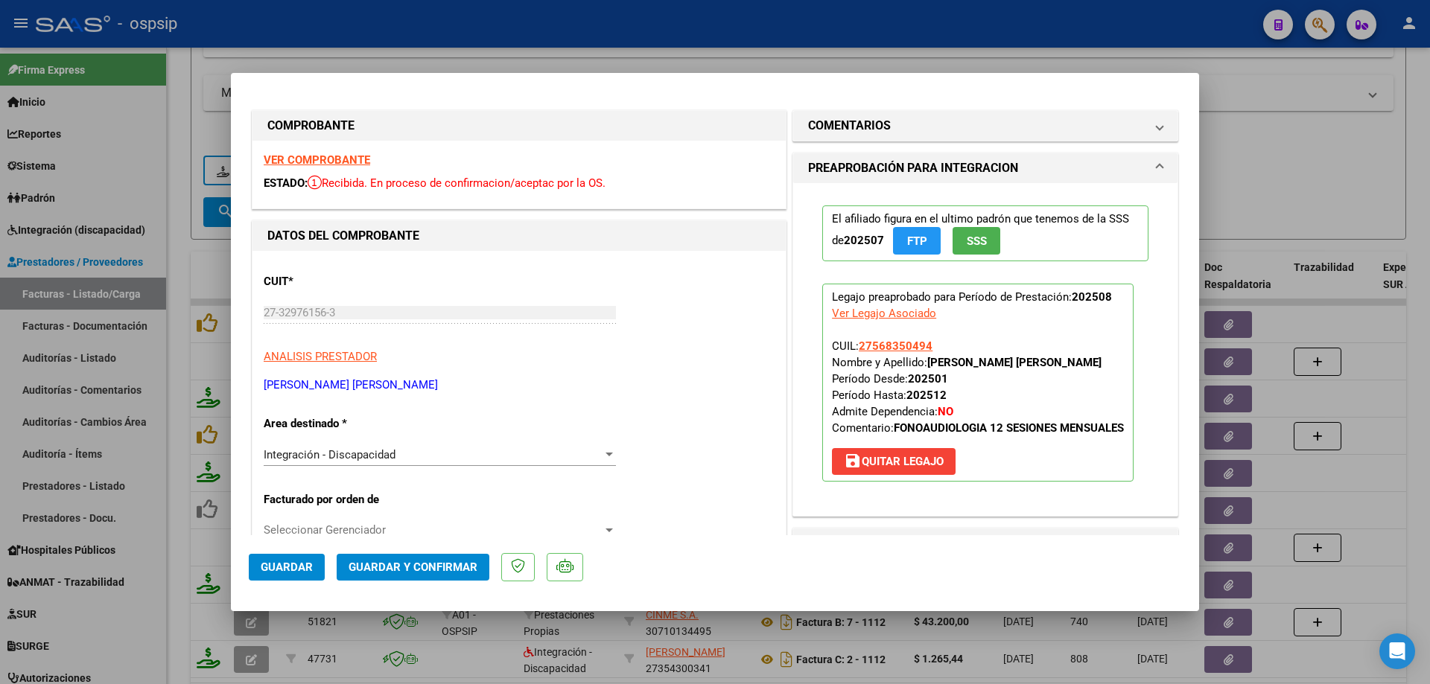
drag, startPoint x: 852, startPoint y: 342, endPoint x: 928, endPoint y: 344, distance: 76.0
click at [928, 344] on p "Legajo preaprobado para Período de Prestación: 202508 Ver Legajo Asociado CUIL:…" at bounding box center [977, 383] width 311 height 198
copy span "27568350494"
click at [439, 562] on span "Guardar y Confirmar" at bounding box center [413, 567] width 129 height 13
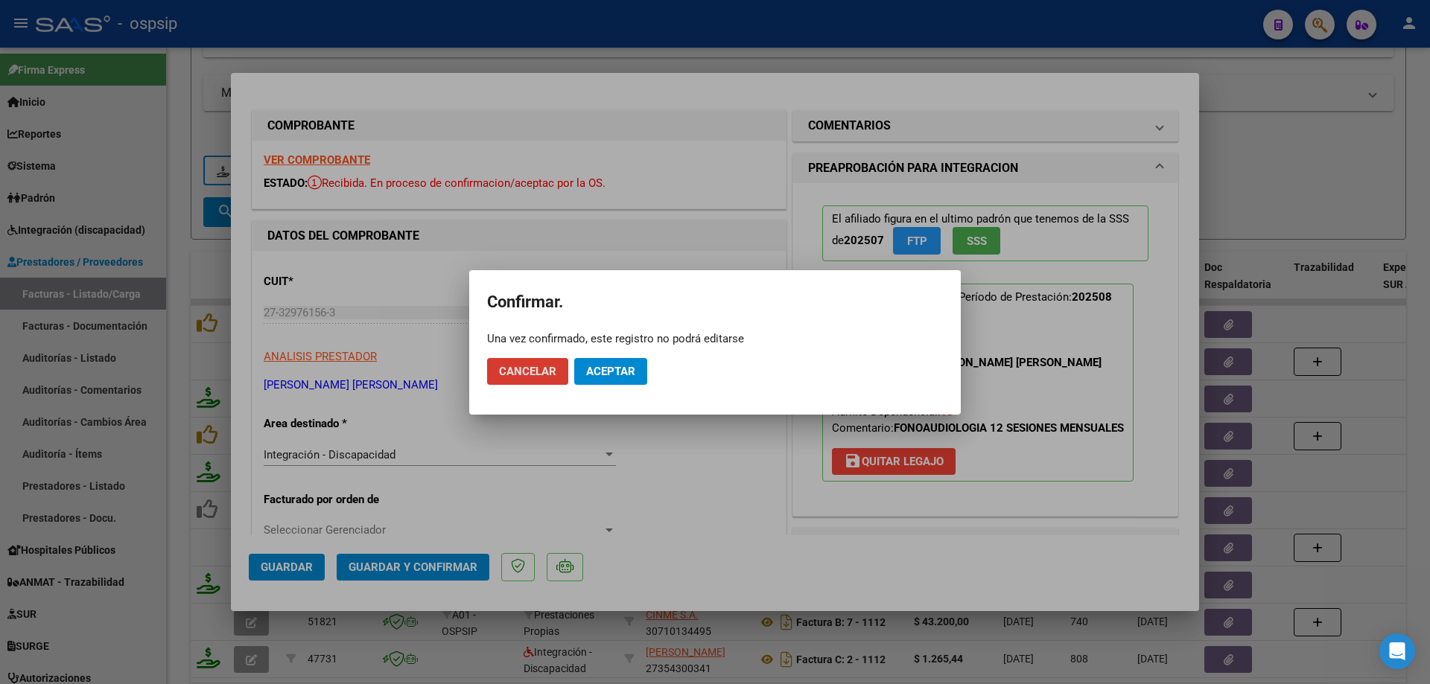
click at [596, 370] on span "Aceptar" at bounding box center [610, 371] width 49 height 13
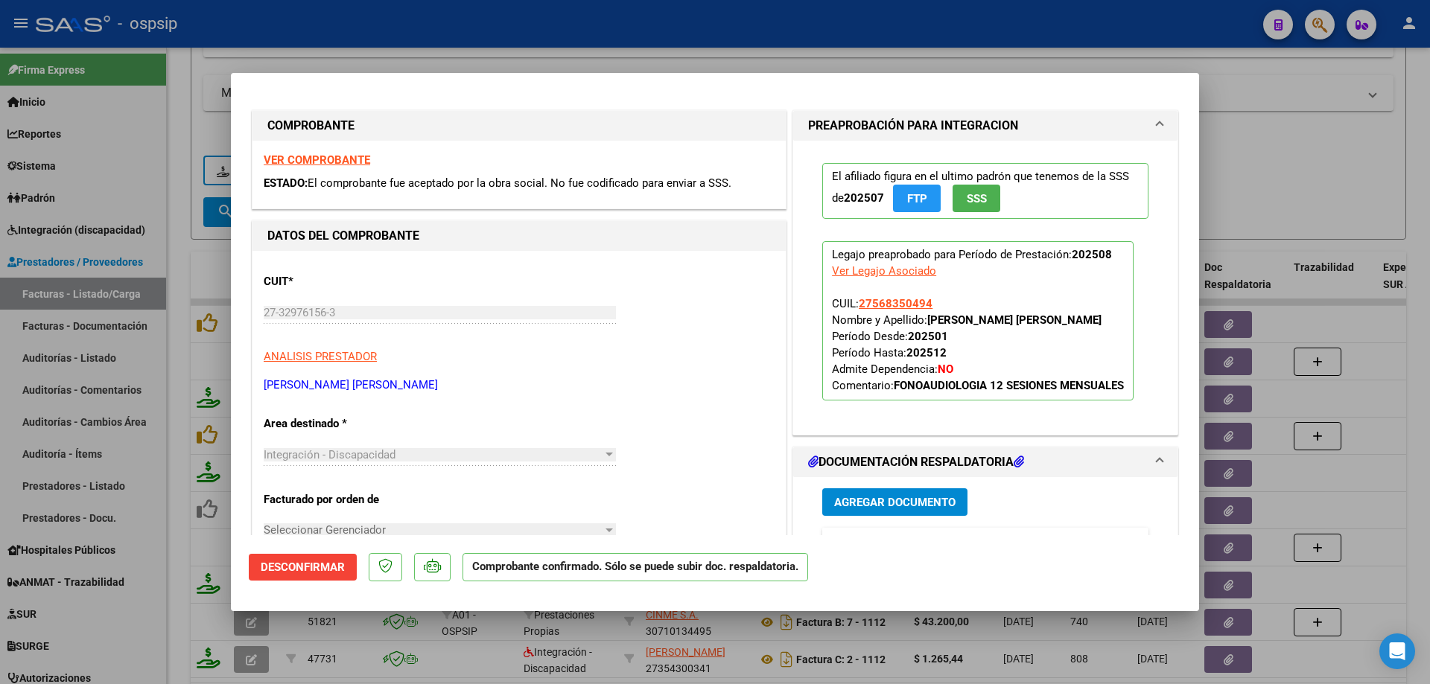
click at [1234, 169] on div at bounding box center [715, 342] width 1430 height 684
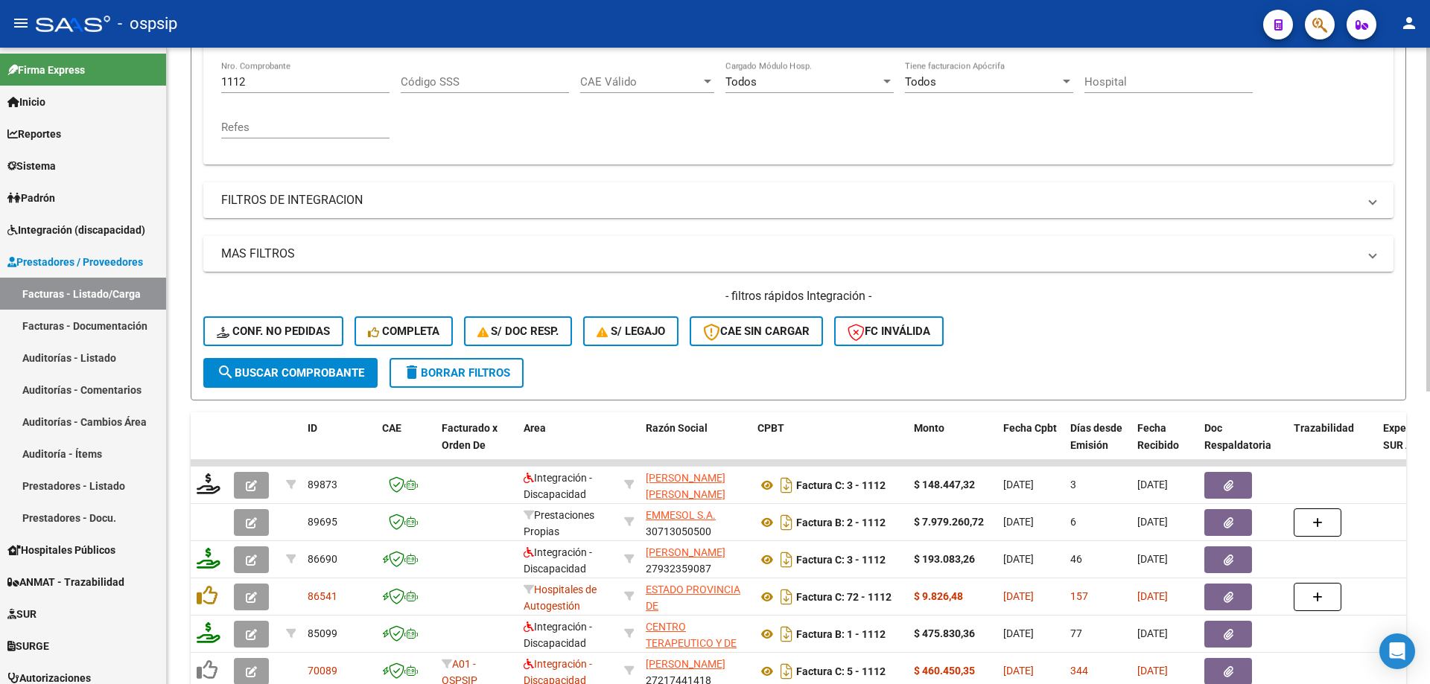
scroll to position [298, 0]
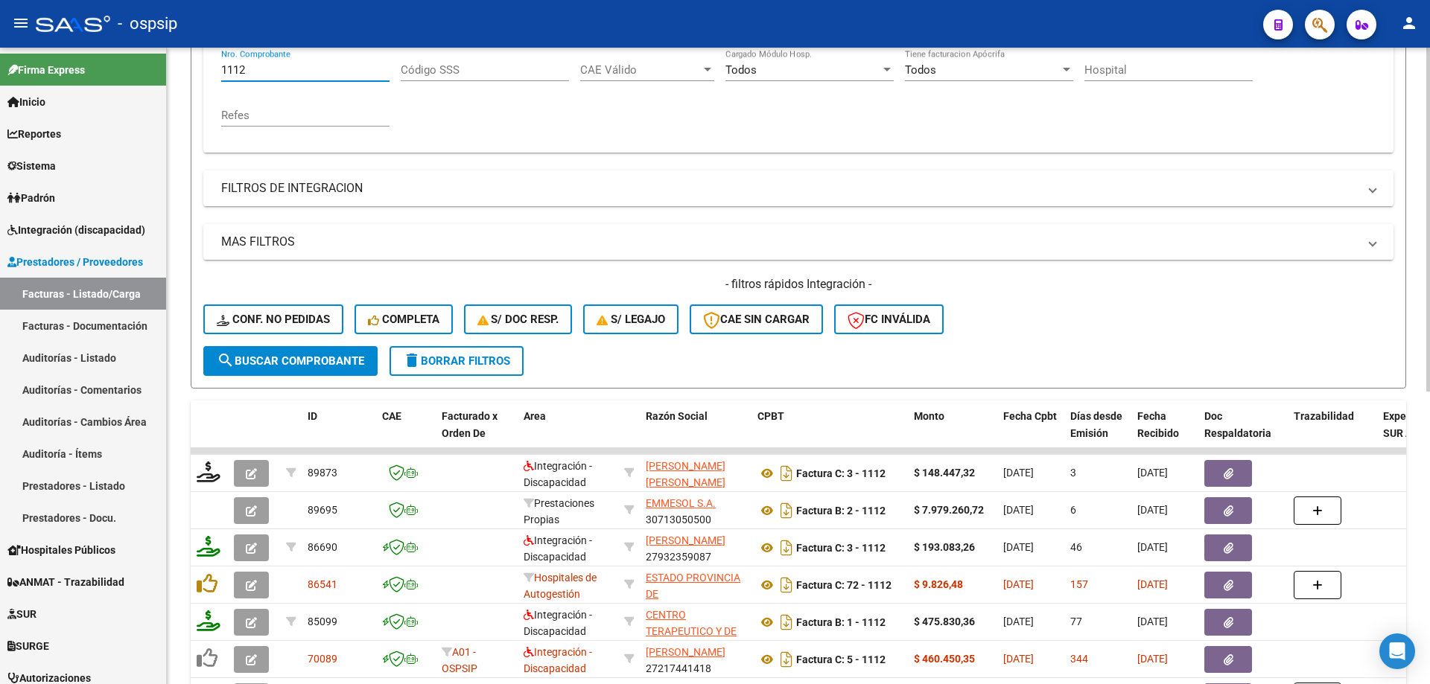
click at [270, 71] on input "1112" at bounding box center [305, 69] width 168 height 13
type input "1"
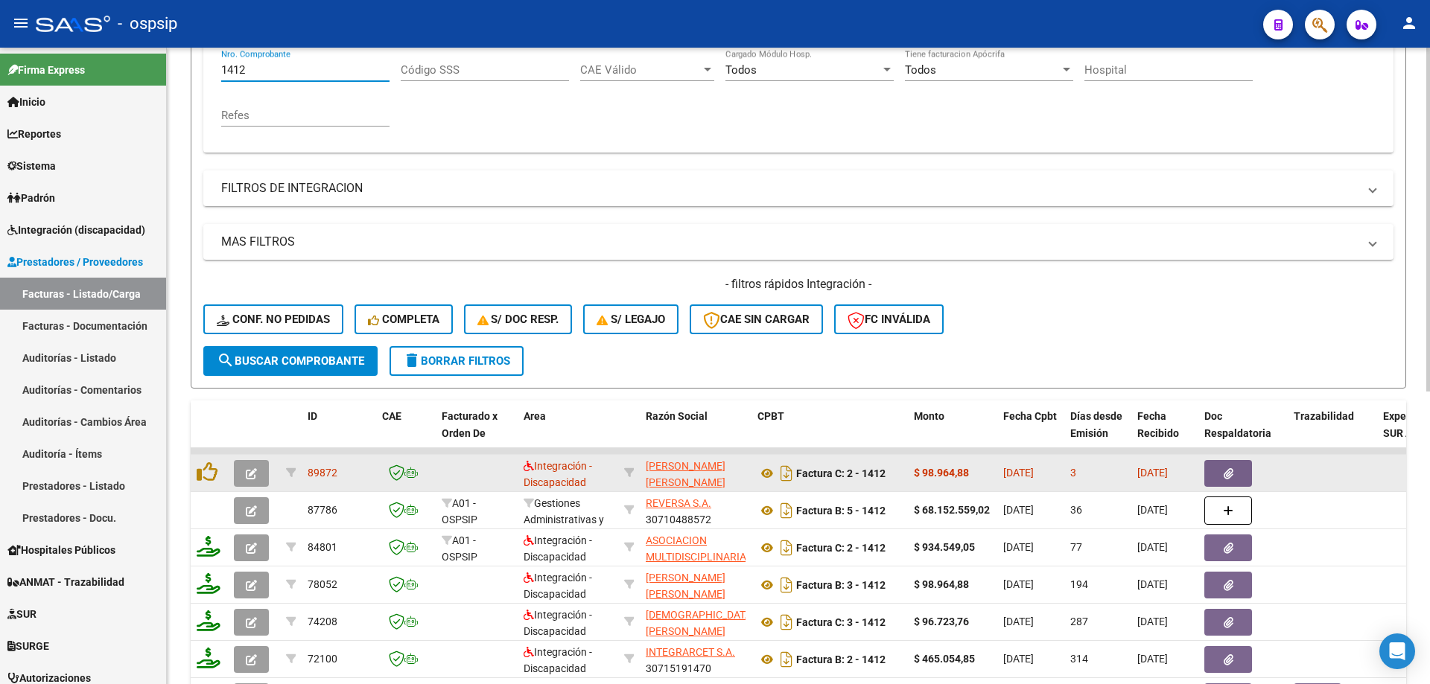
type input "1412"
click at [246, 475] on icon "button" at bounding box center [251, 473] width 11 height 11
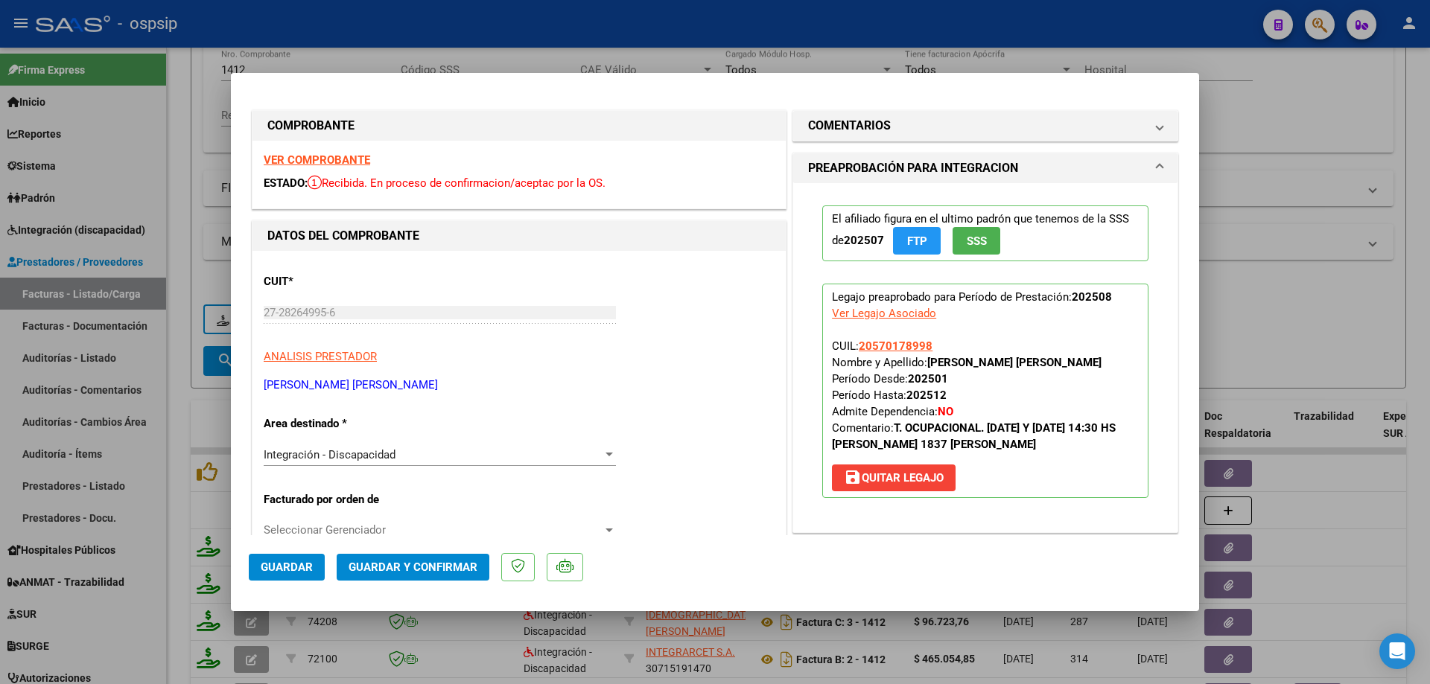
click at [977, 244] on span "SSS" at bounding box center [977, 241] width 20 height 13
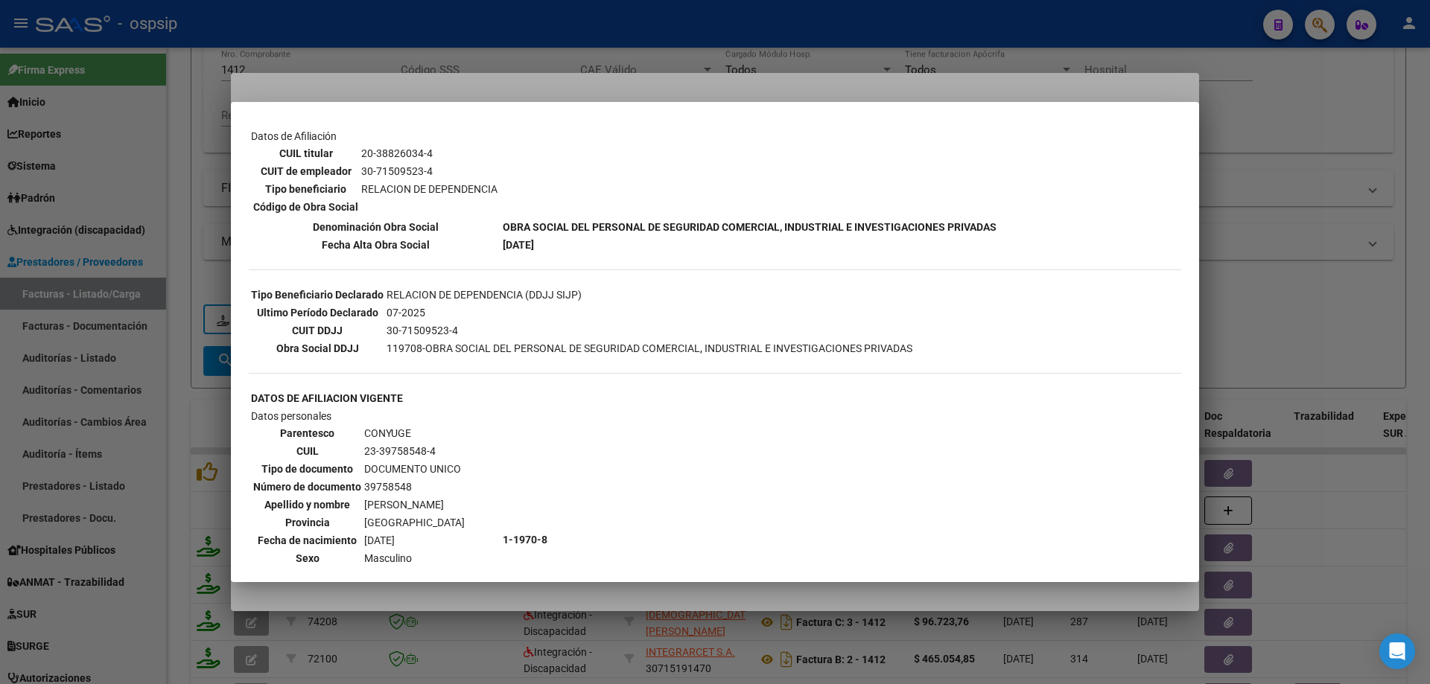
scroll to position [87, 0]
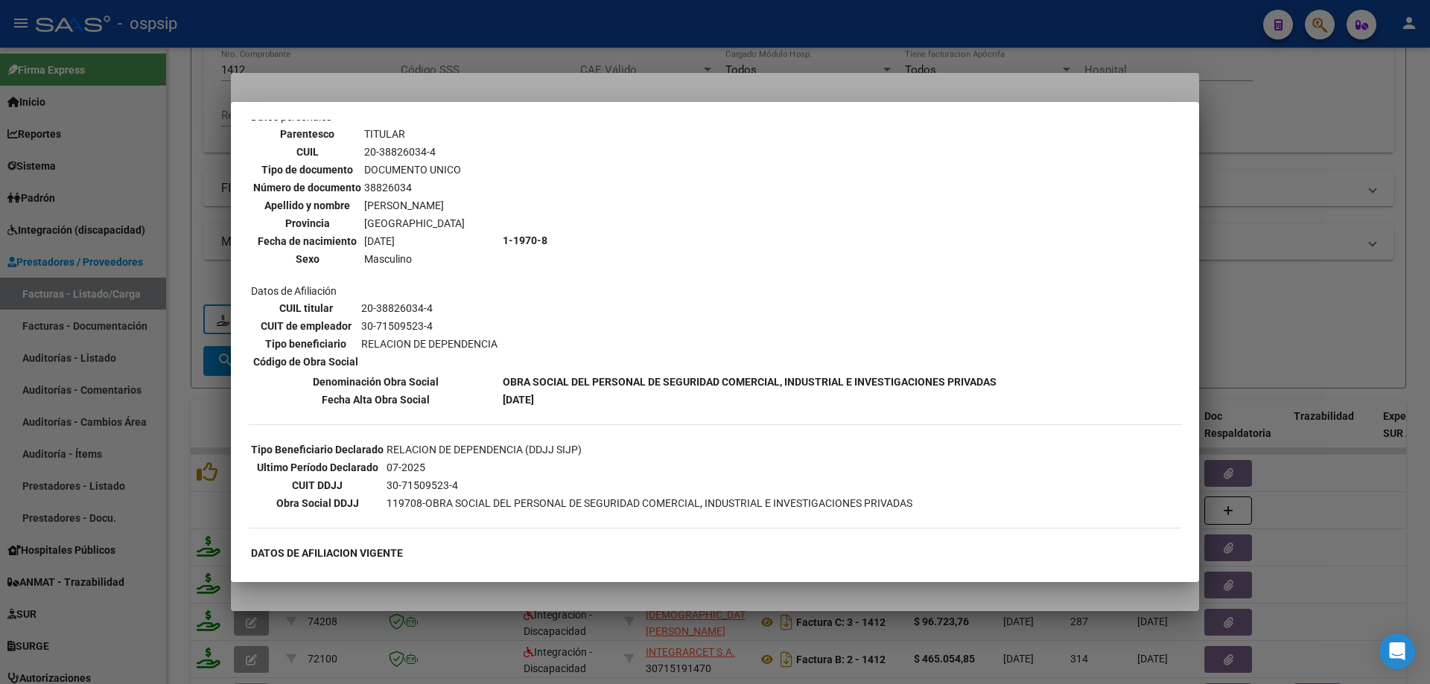
click at [1271, 211] on div at bounding box center [715, 342] width 1430 height 684
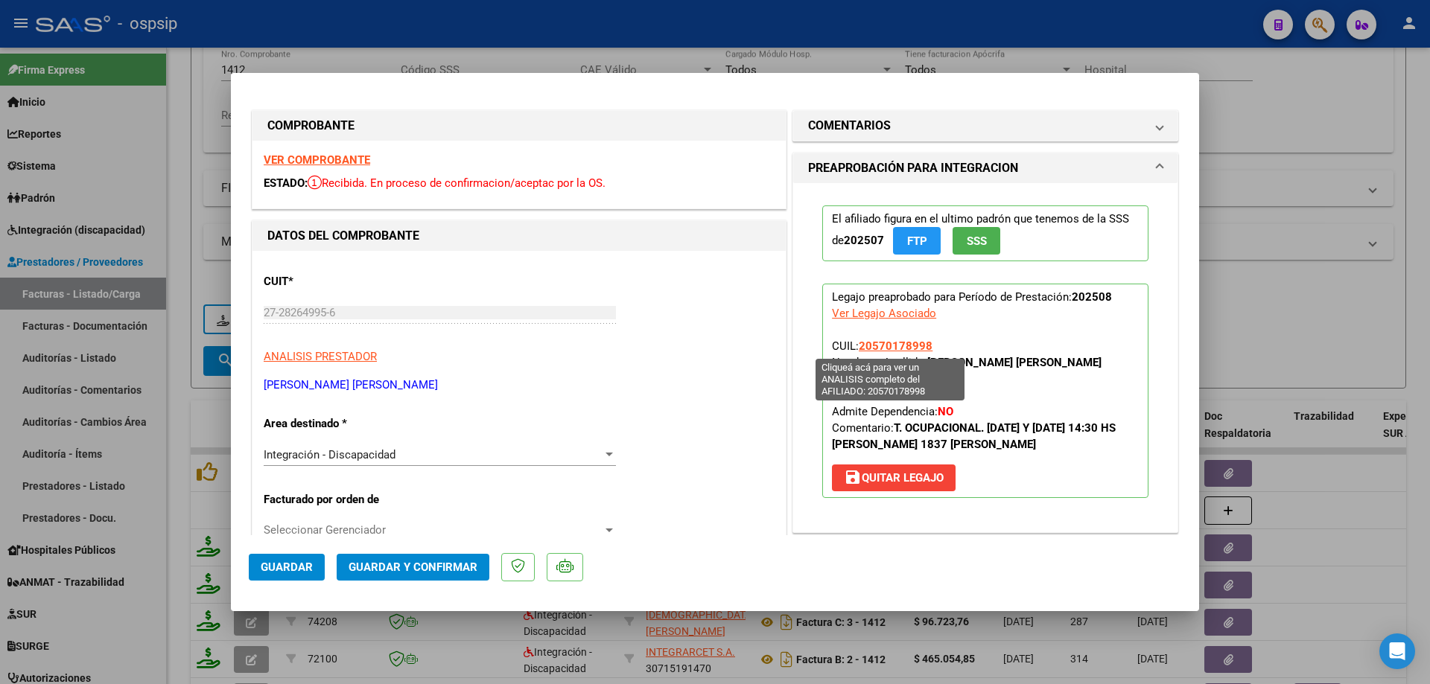
click at [891, 343] on span "20570178998" at bounding box center [896, 346] width 74 height 13
type textarea "20570178998"
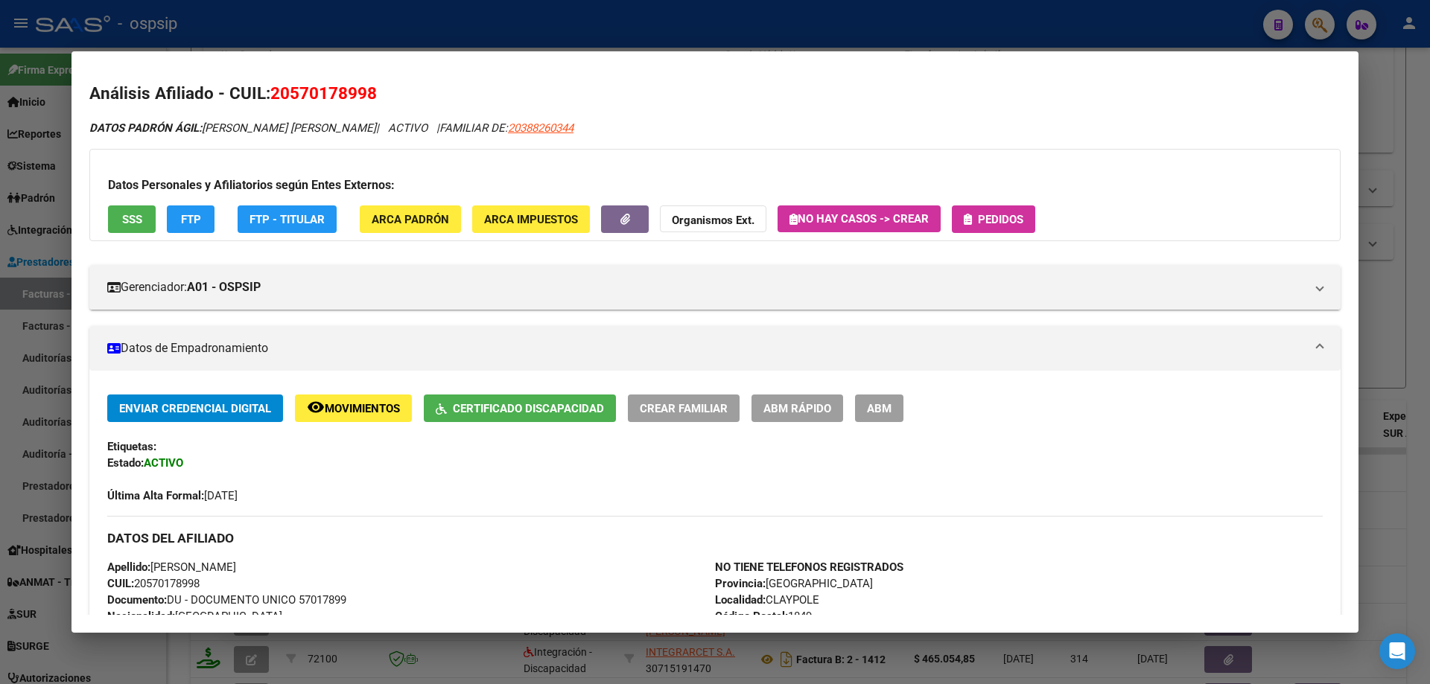
scroll to position [0, 0]
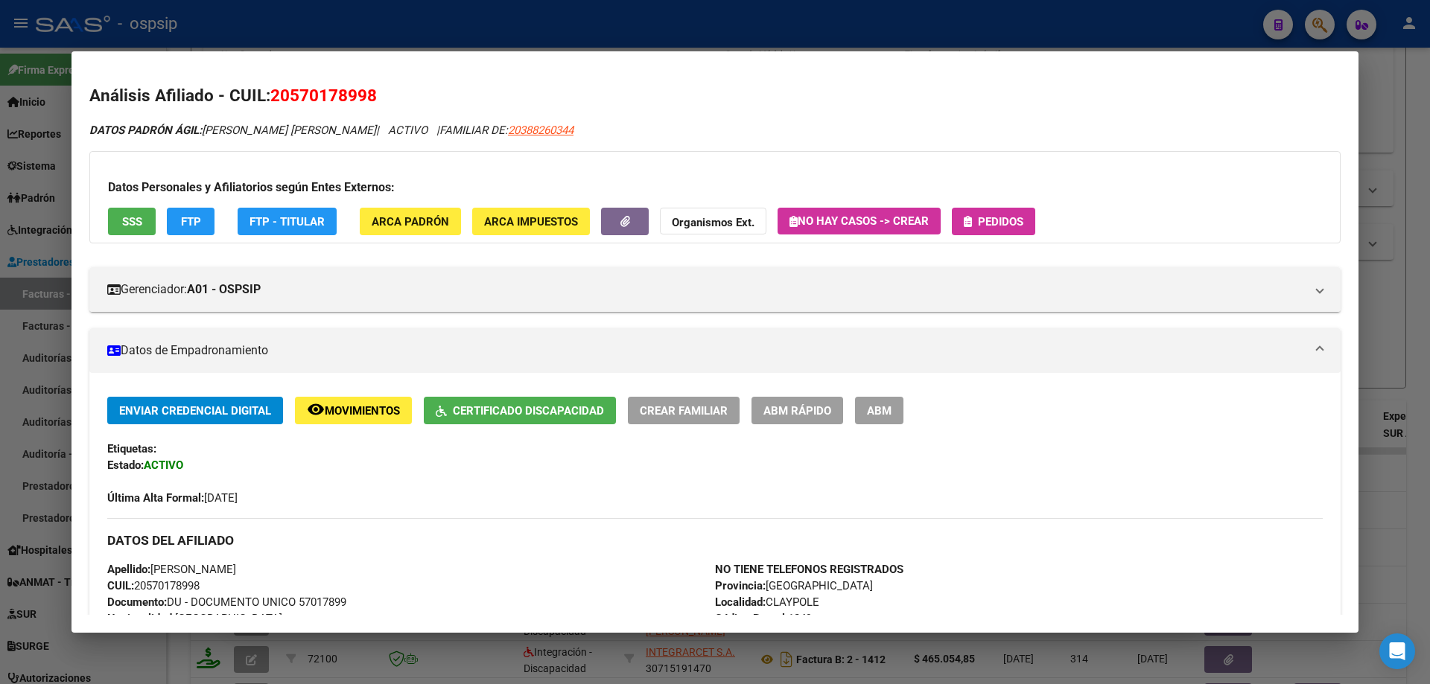
click at [1381, 283] on div at bounding box center [715, 342] width 1430 height 684
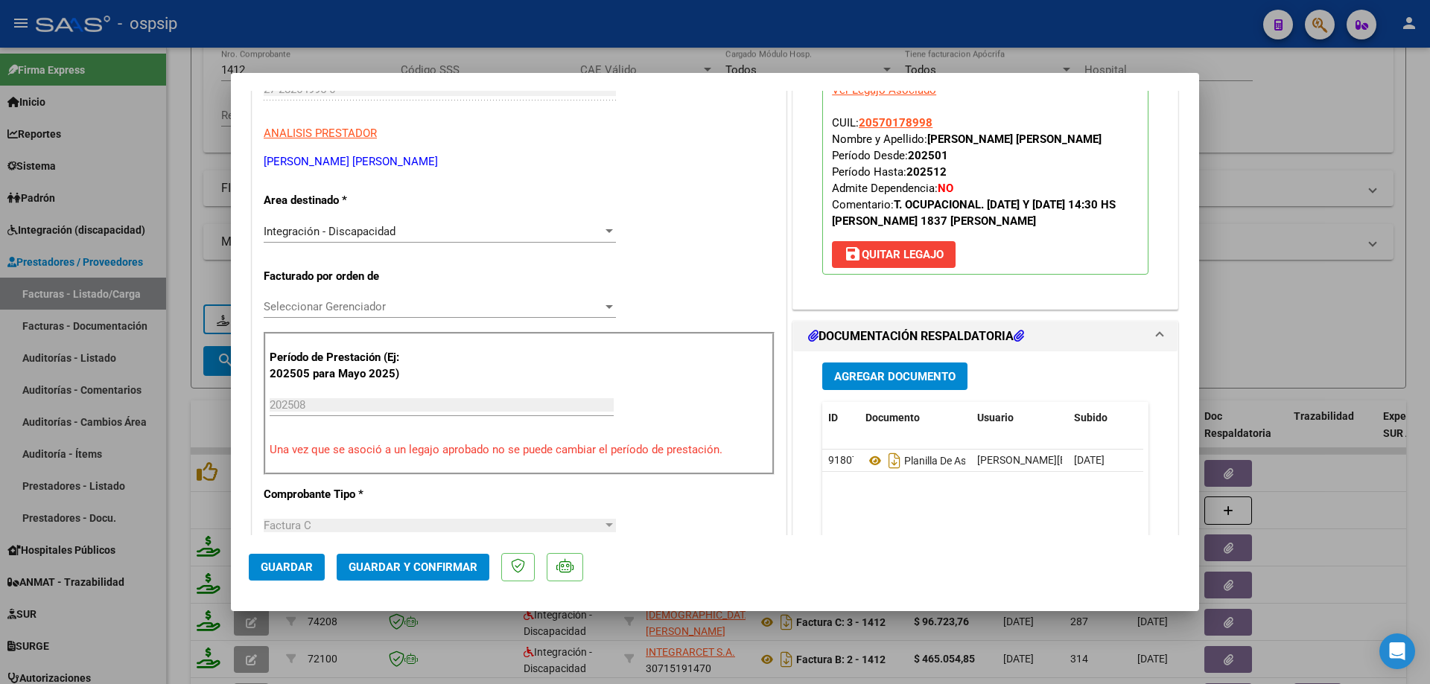
scroll to position [372, 0]
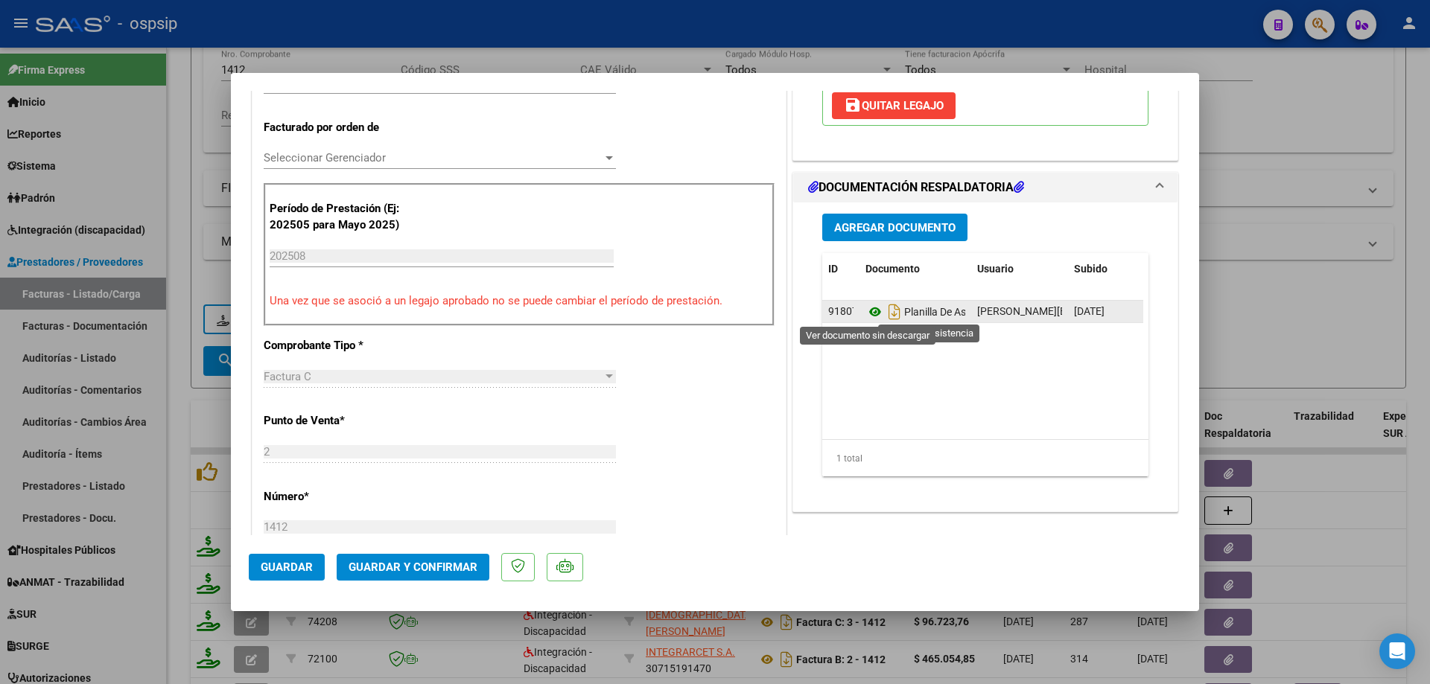
click at [865, 314] on icon at bounding box center [874, 312] width 19 height 18
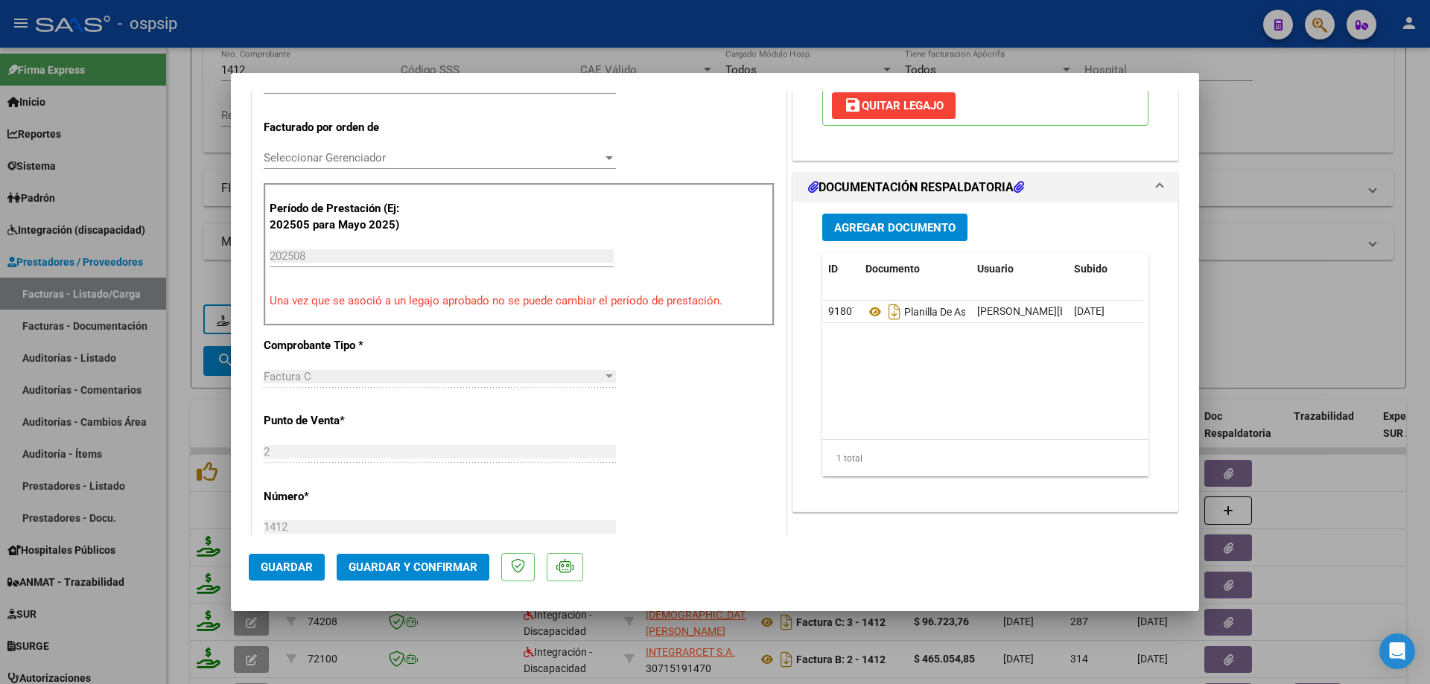
scroll to position [149, 0]
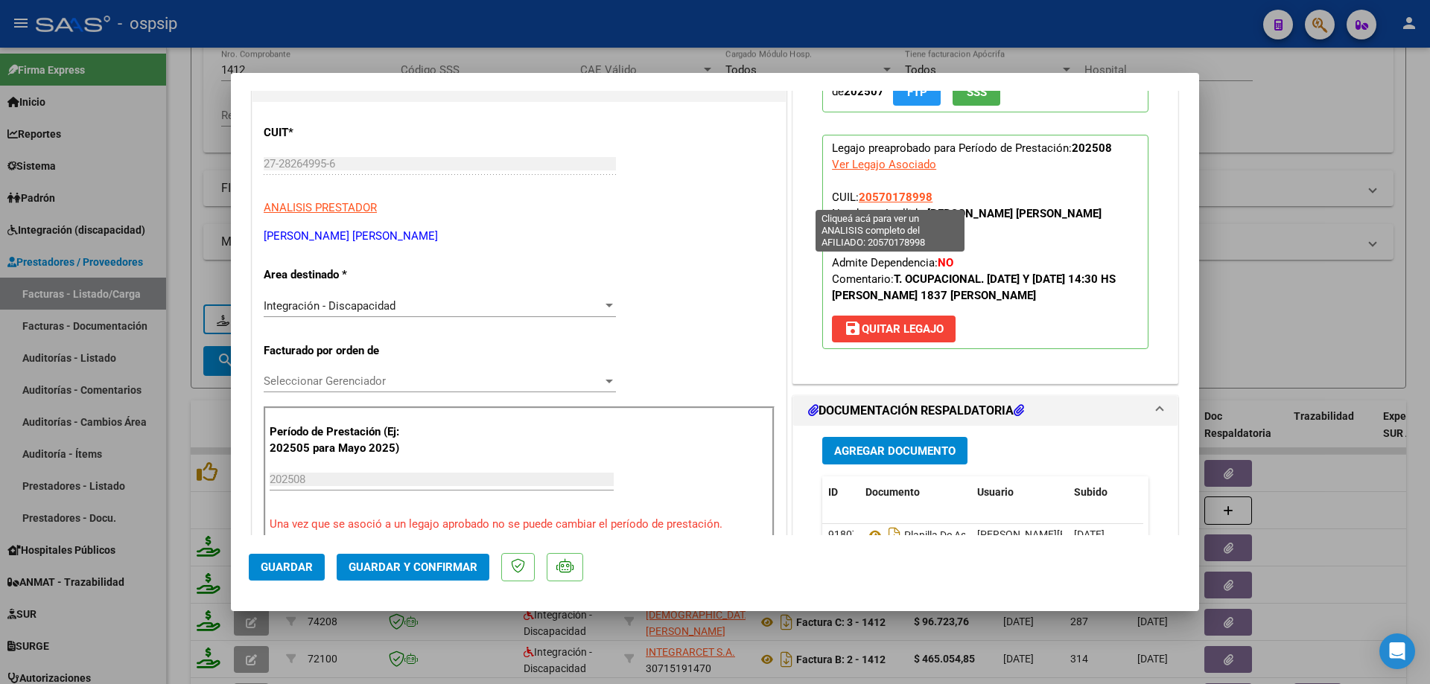
drag, startPoint x: 933, startPoint y: 196, endPoint x: 857, endPoint y: 197, distance: 76.0
click at [857, 197] on p "Legajo preaprobado para Período de Prestación: 202508 Ver Legajo Asociado CUIL:…" at bounding box center [985, 242] width 326 height 214
copy span "20570178998"
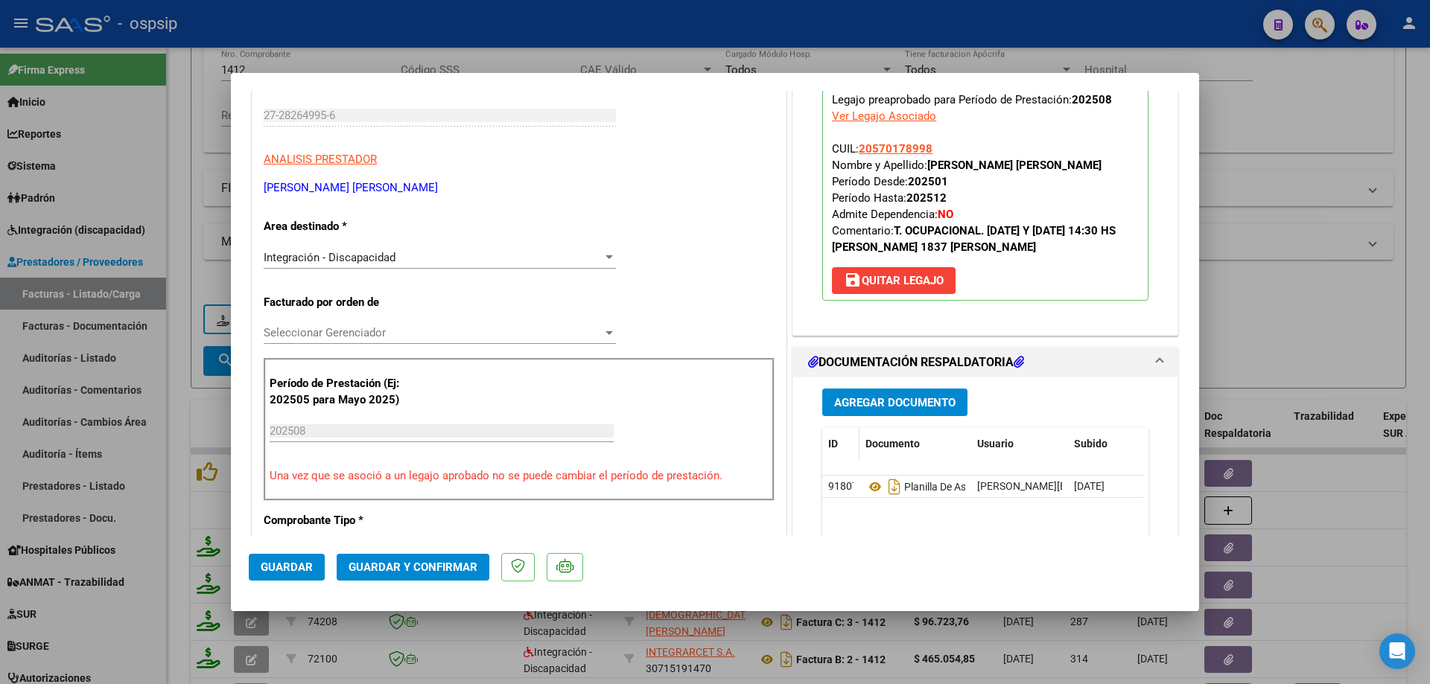
scroll to position [223, 0]
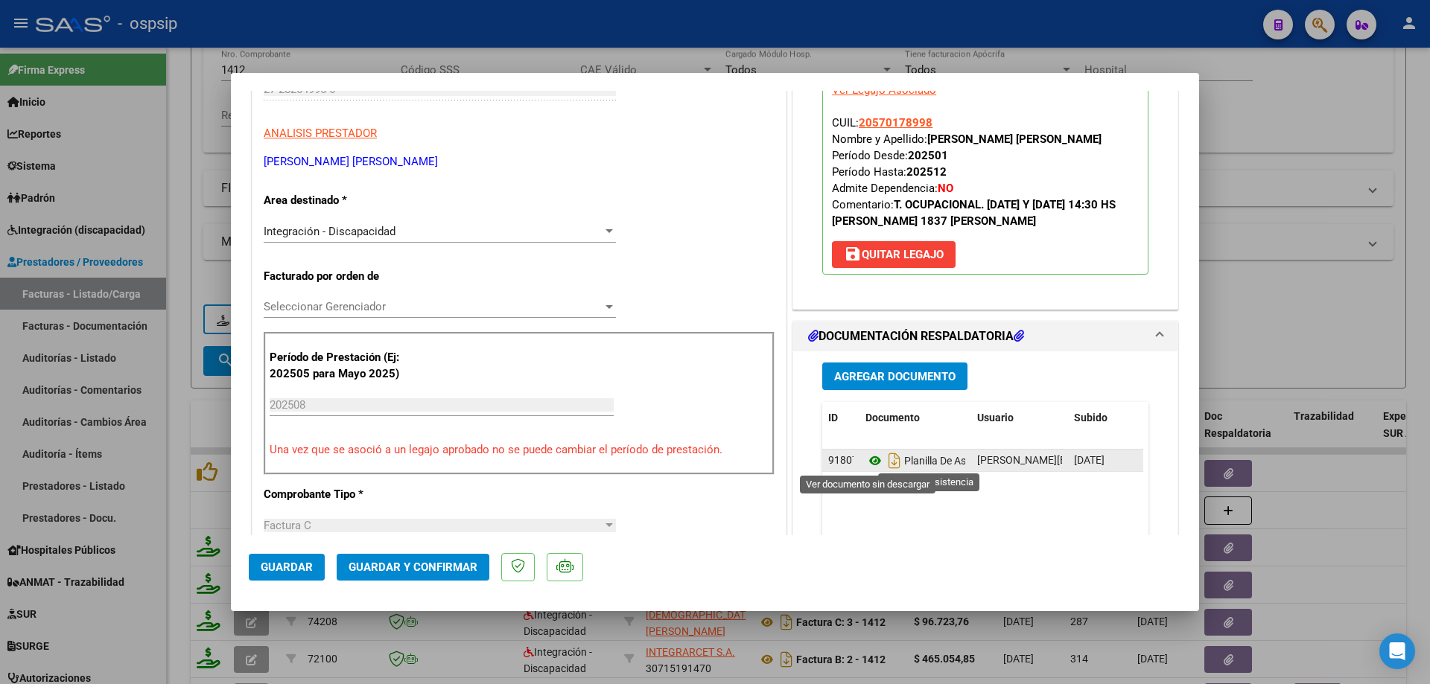
click at [867, 462] on icon at bounding box center [874, 461] width 19 height 18
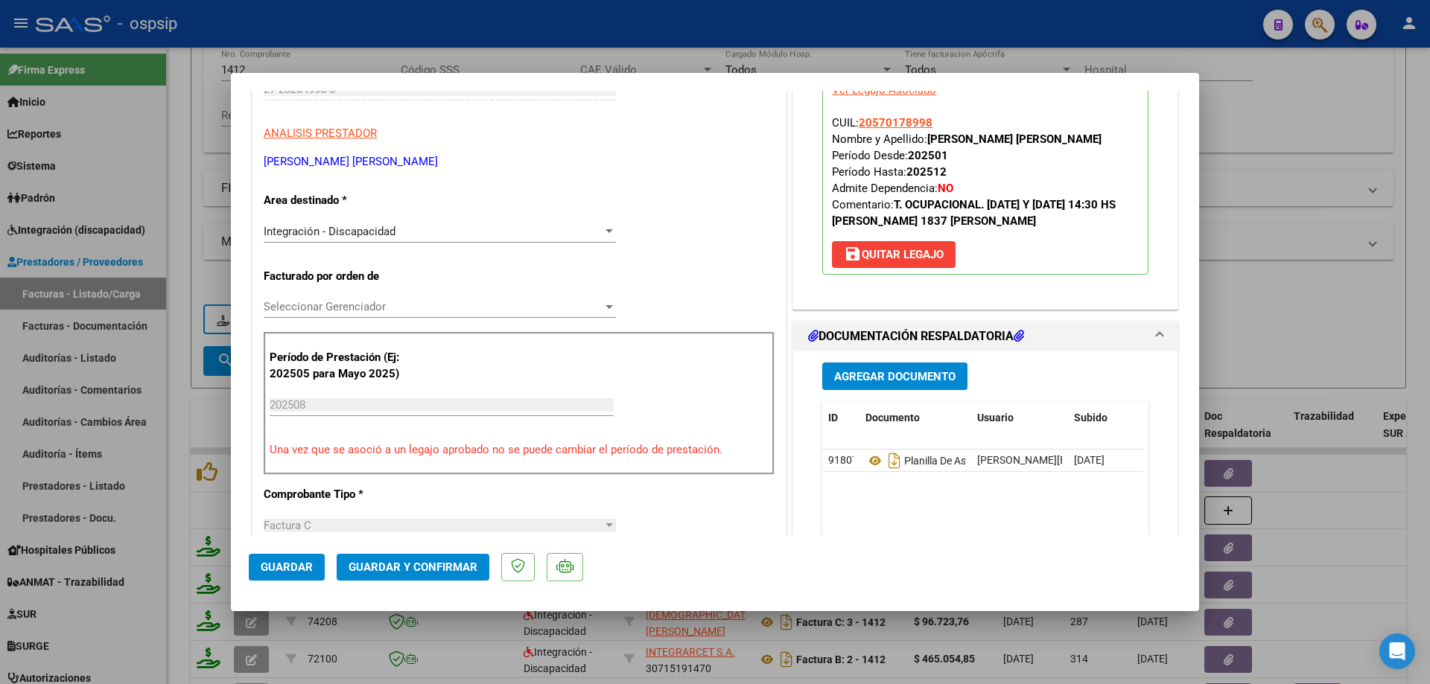
click at [455, 555] on button "Guardar y Confirmar" at bounding box center [413, 567] width 153 height 27
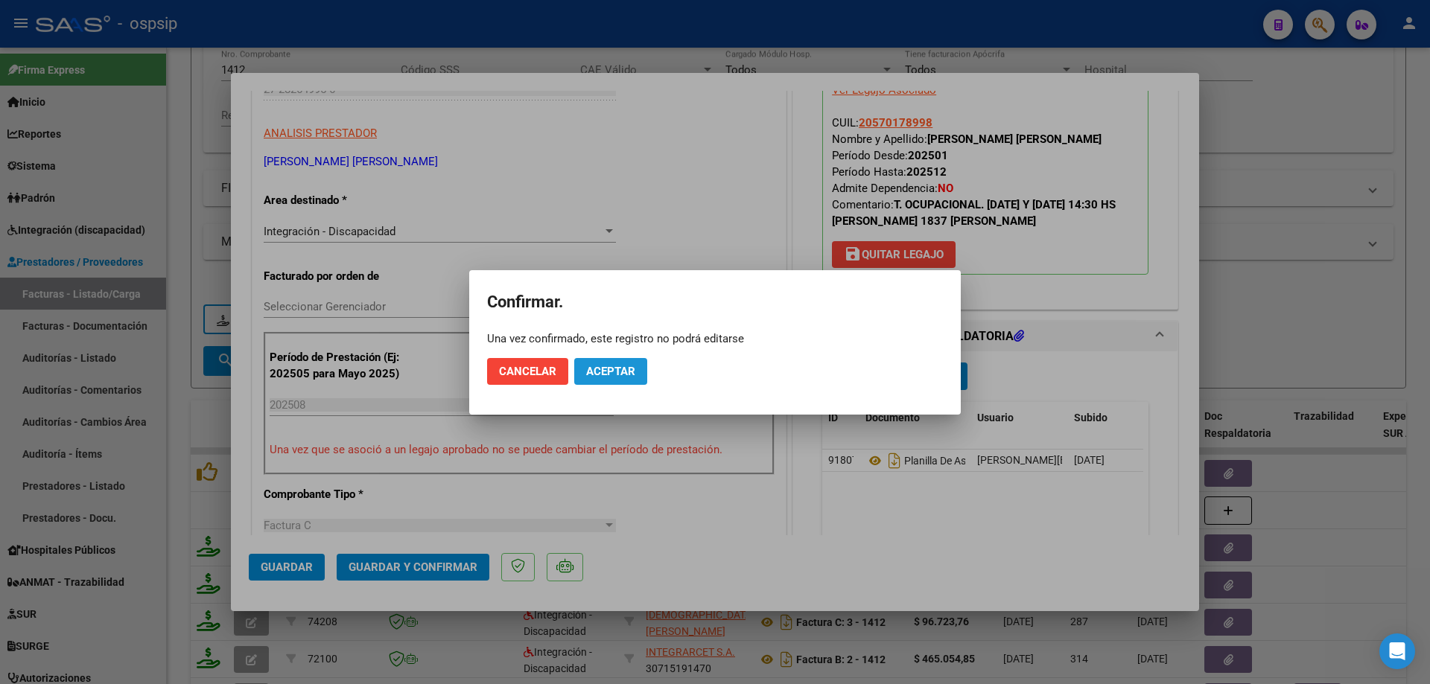
click at [612, 362] on button "Aceptar" at bounding box center [610, 371] width 73 height 27
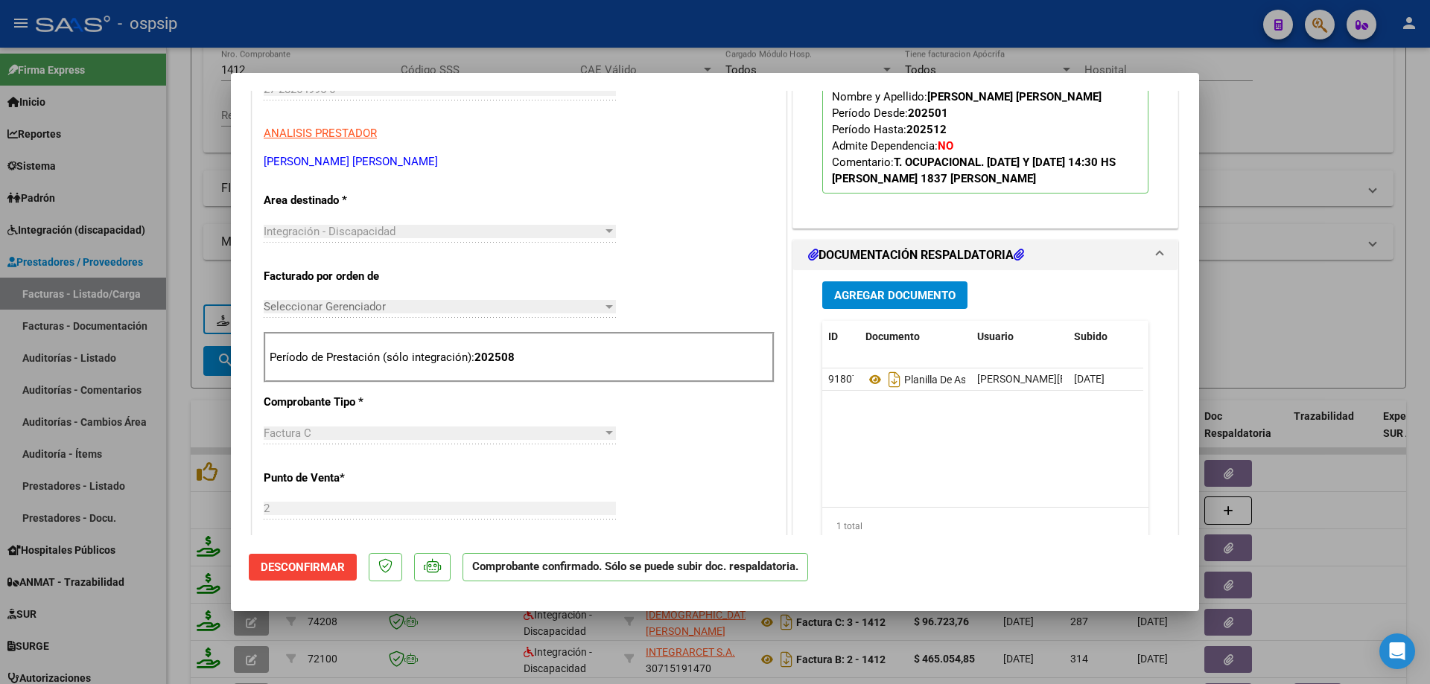
click at [1317, 146] on div at bounding box center [715, 342] width 1430 height 684
type input "$ 0,00"
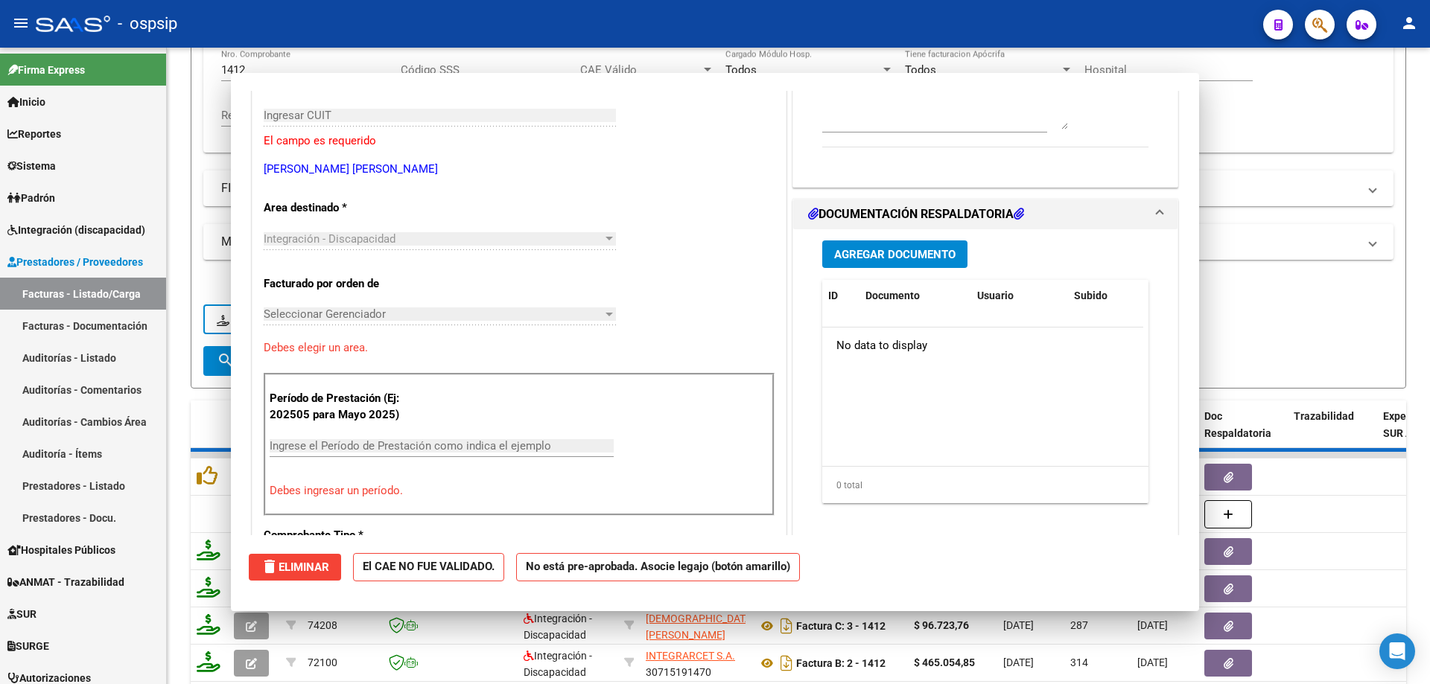
scroll to position [249, 0]
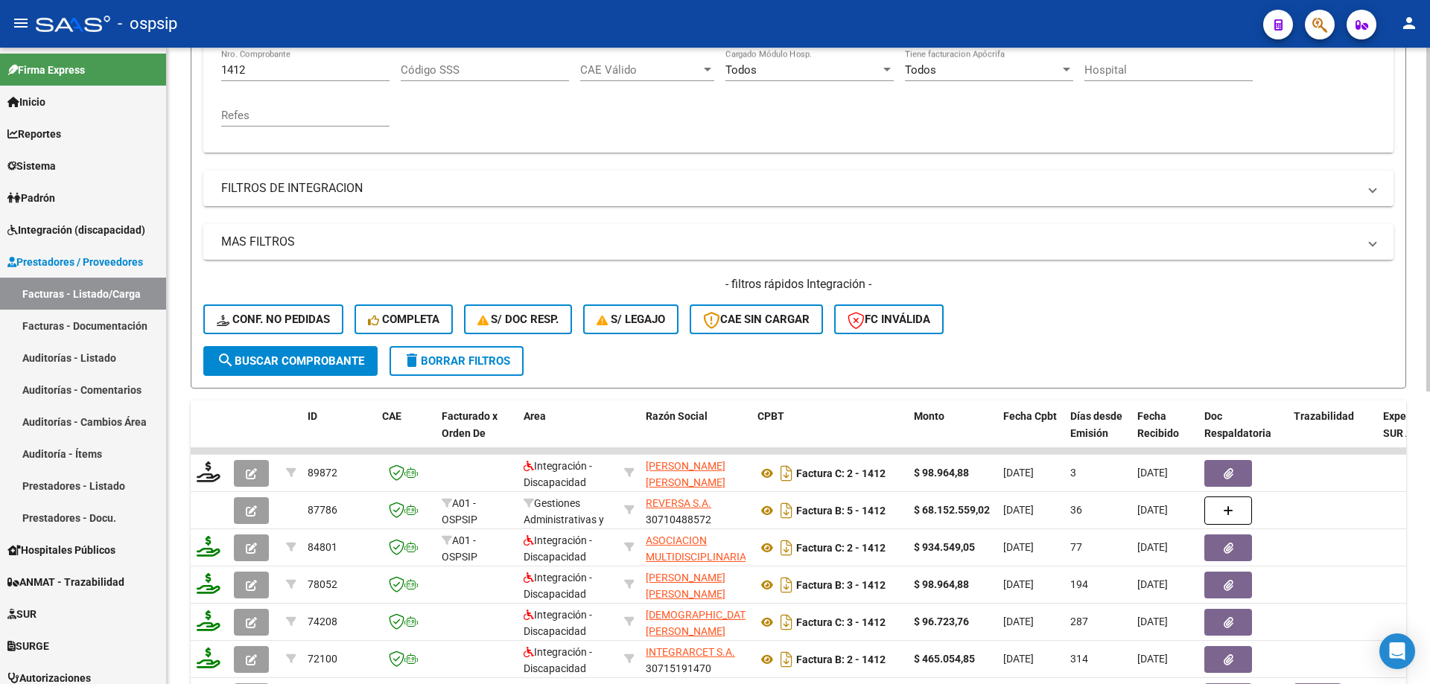
click at [269, 66] on input "1412" at bounding box center [305, 69] width 168 height 13
type input "1"
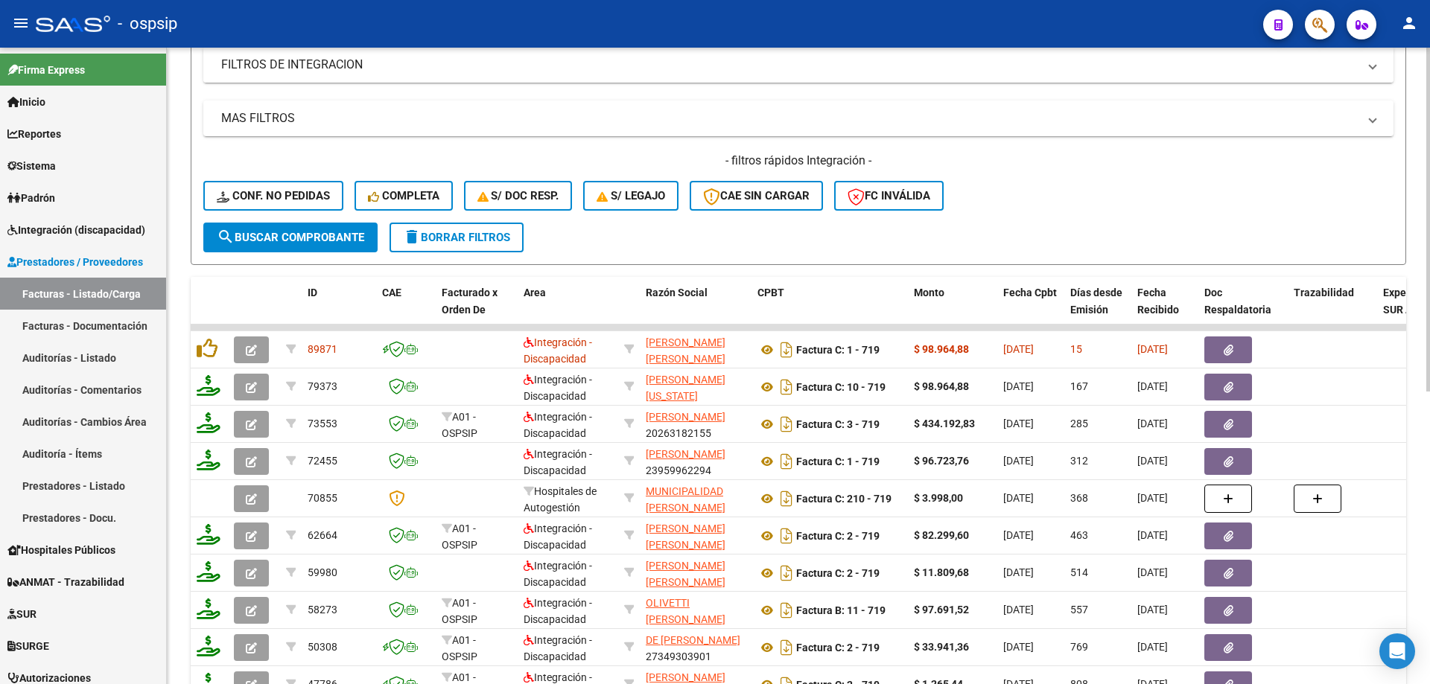
scroll to position [447, 0]
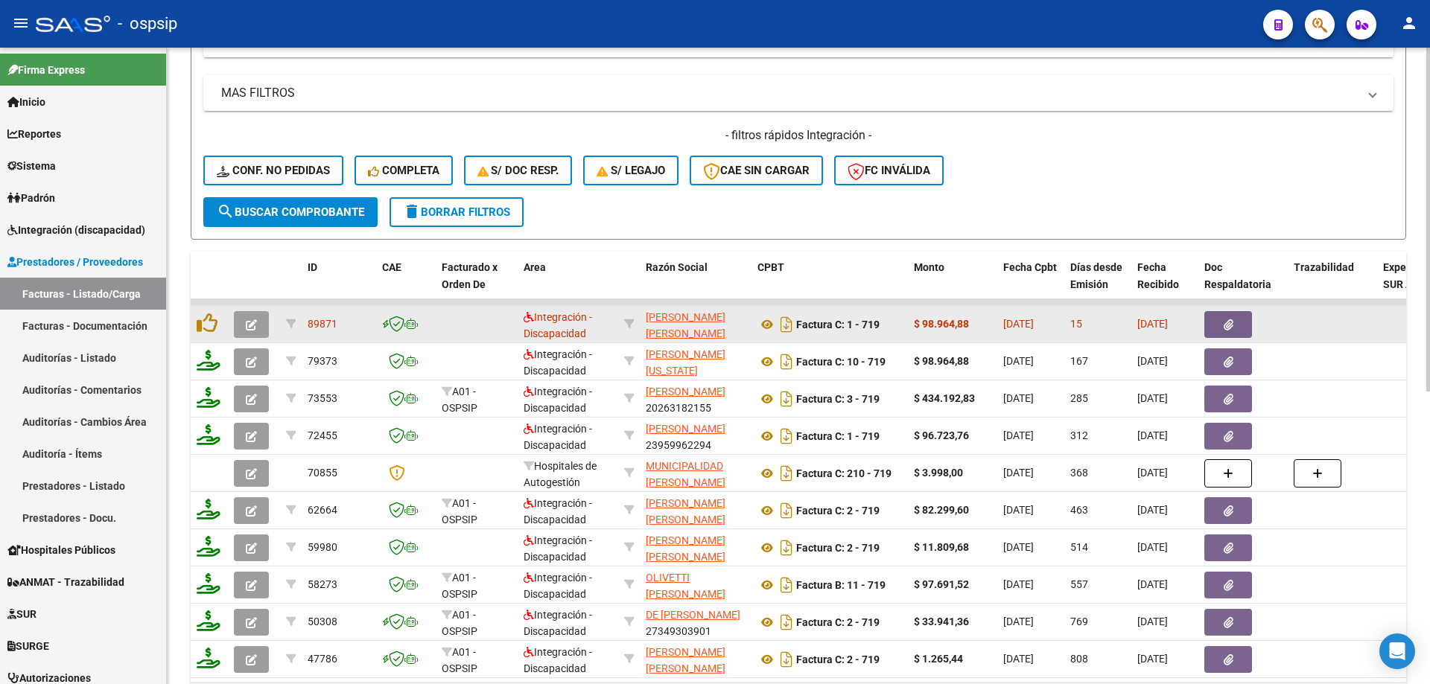
type input "719"
click at [256, 318] on span "button" at bounding box center [251, 324] width 11 height 13
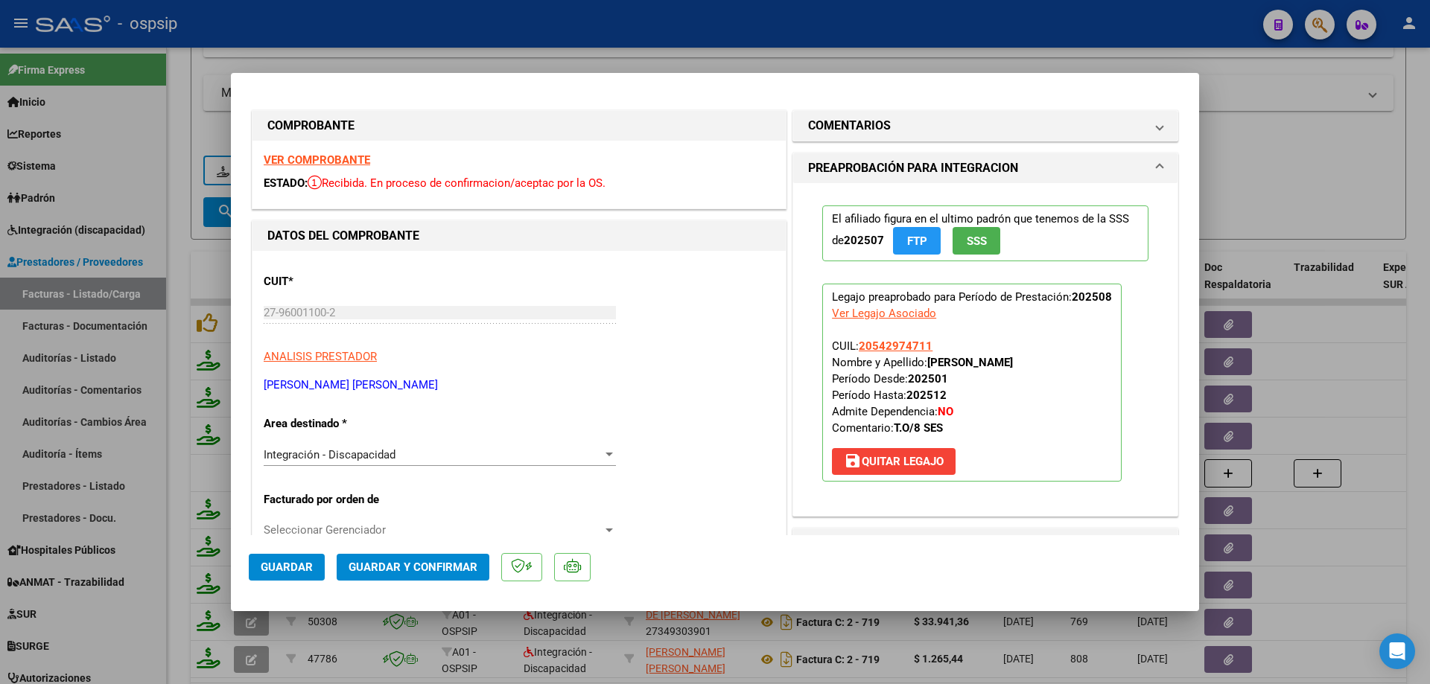
click at [976, 246] on span "SSS" at bounding box center [977, 241] width 20 height 13
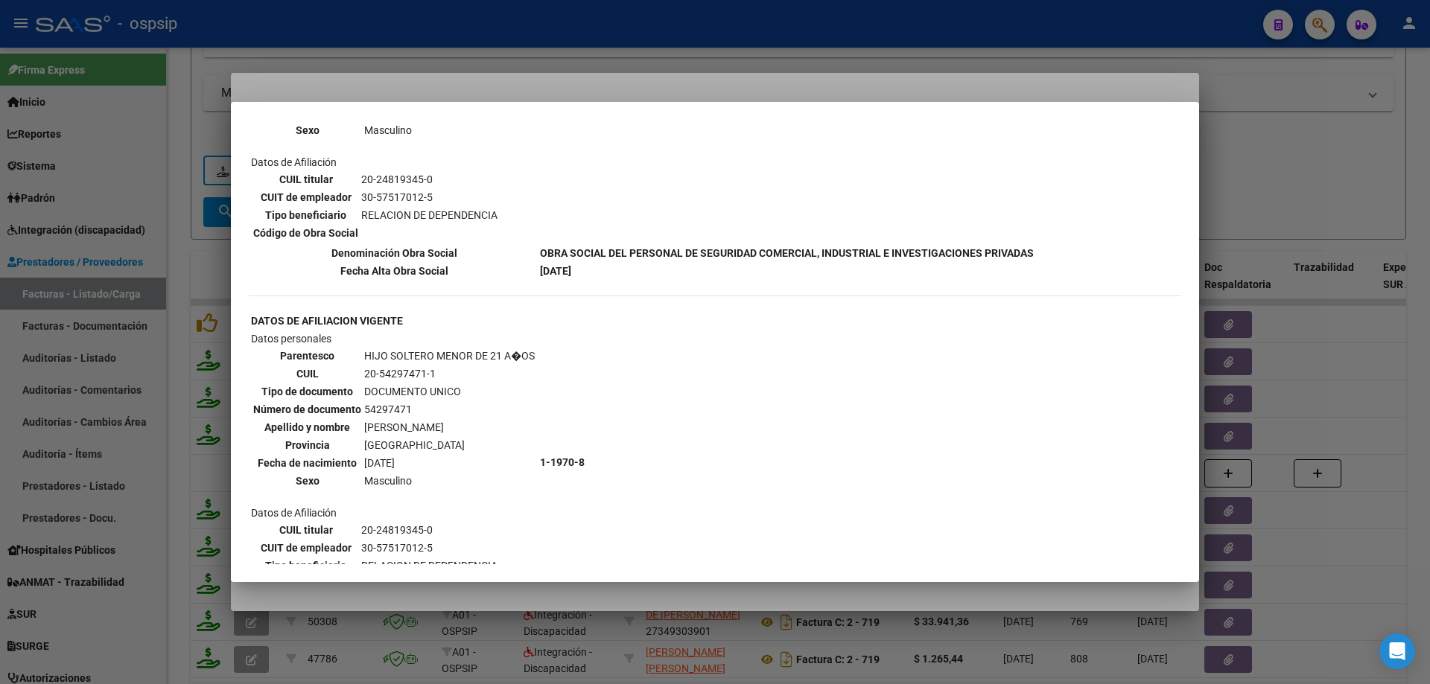
scroll to position [894, 0]
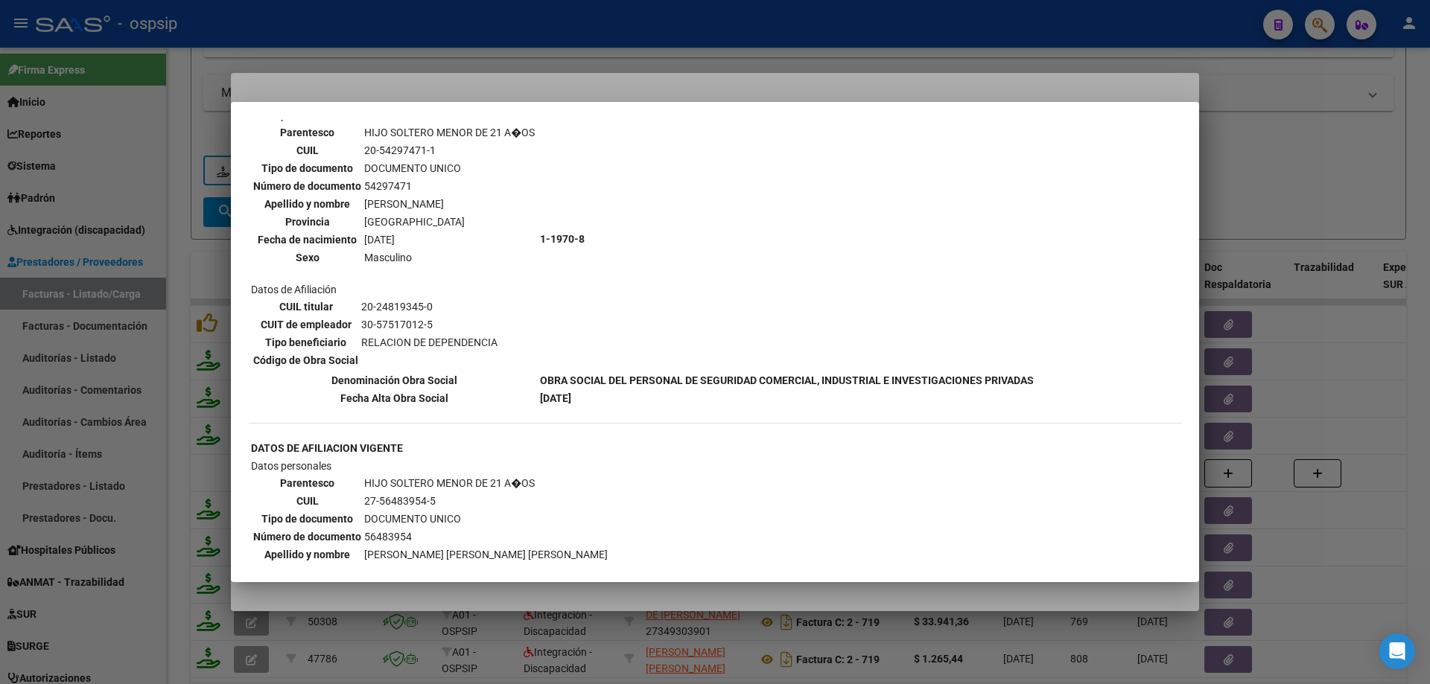
click at [1323, 141] on div at bounding box center [715, 342] width 1430 height 684
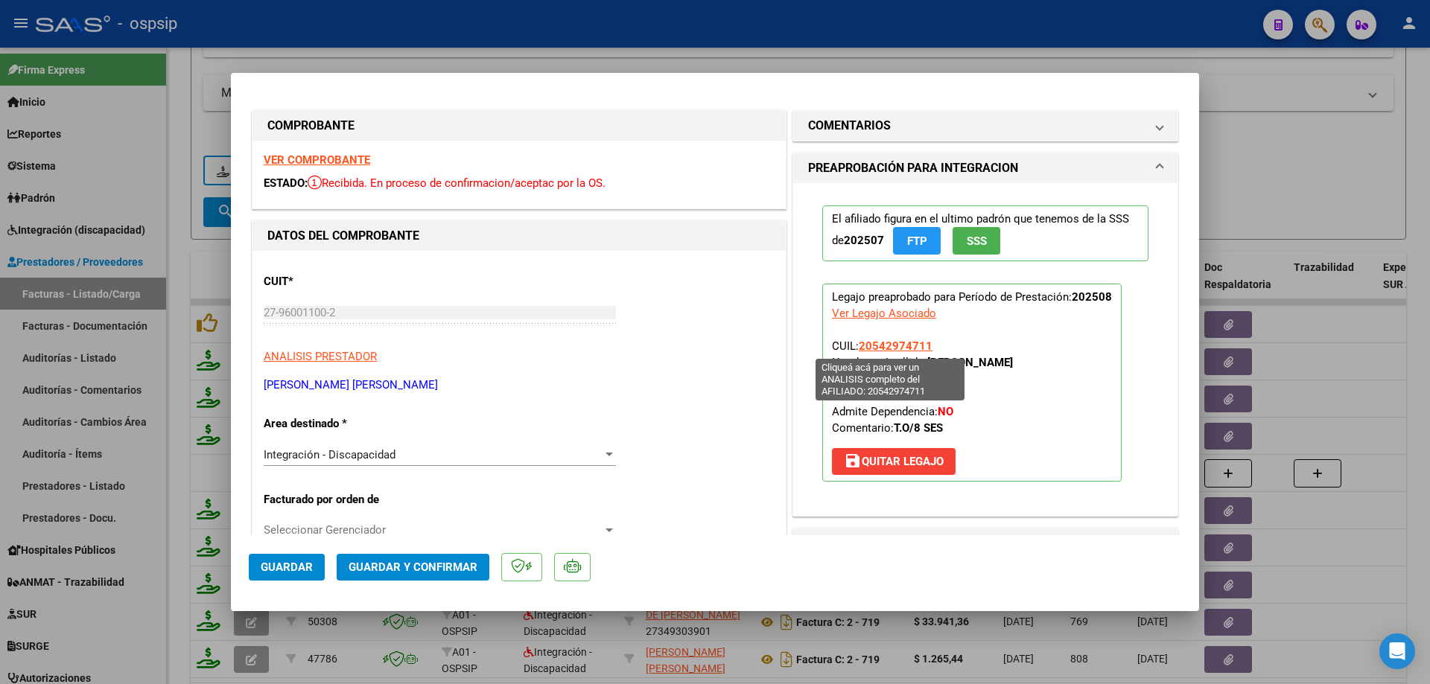
click at [906, 347] on span "20542974711" at bounding box center [896, 346] width 74 height 13
type textarea "20542974711"
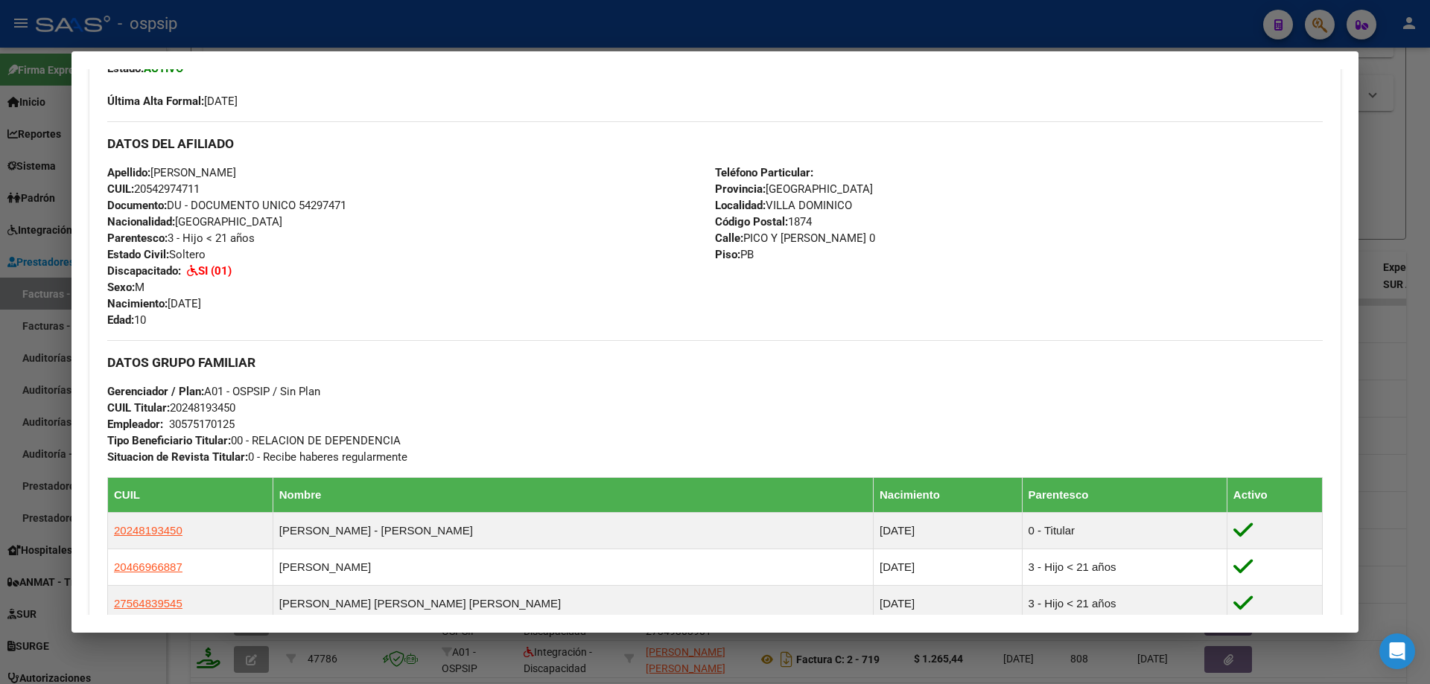
scroll to position [304, 0]
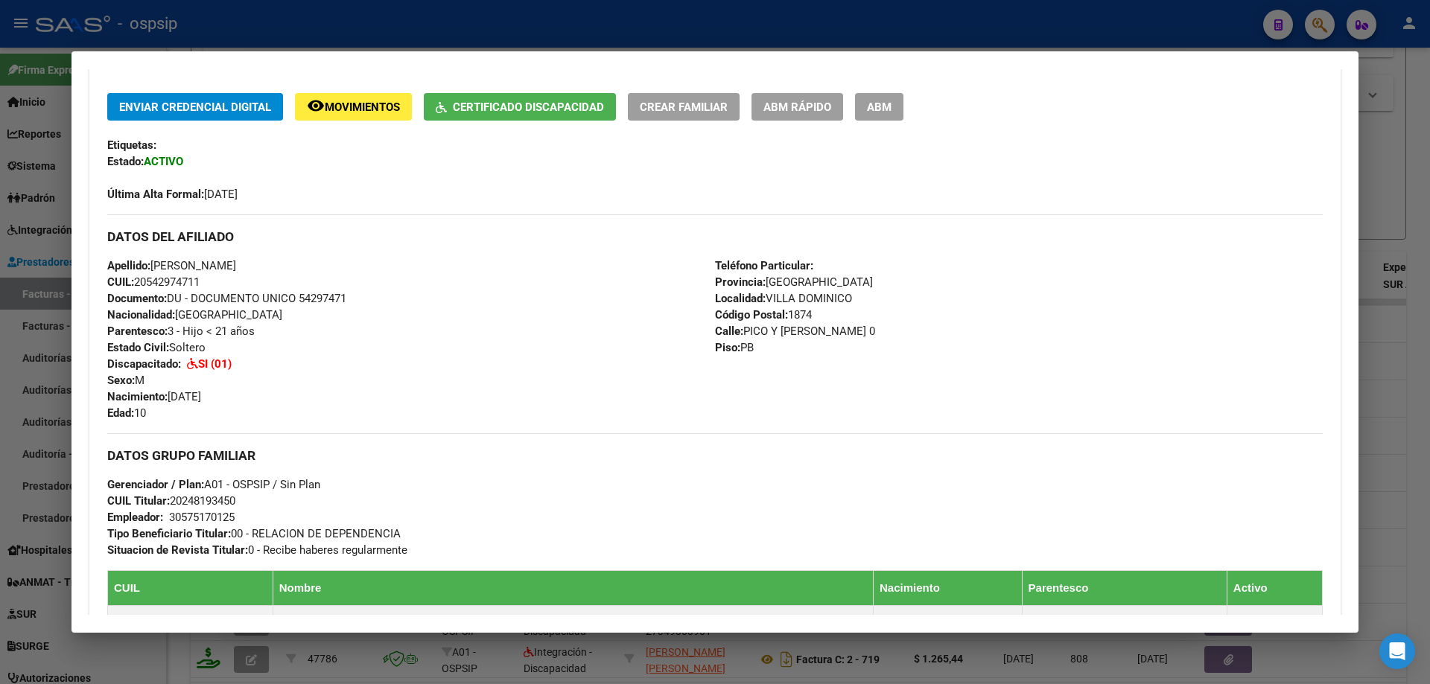
click at [1399, 159] on div at bounding box center [715, 342] width 1430 height 684
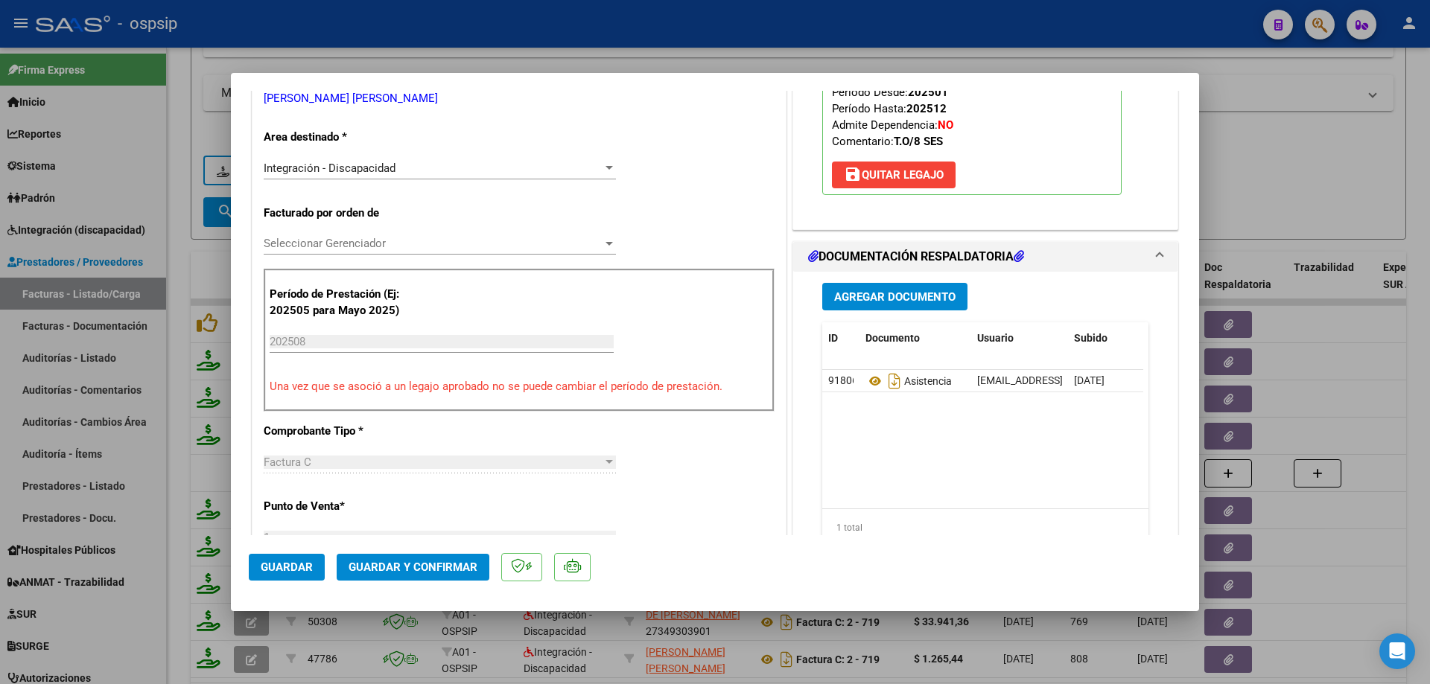
scroll to position [372, 0]
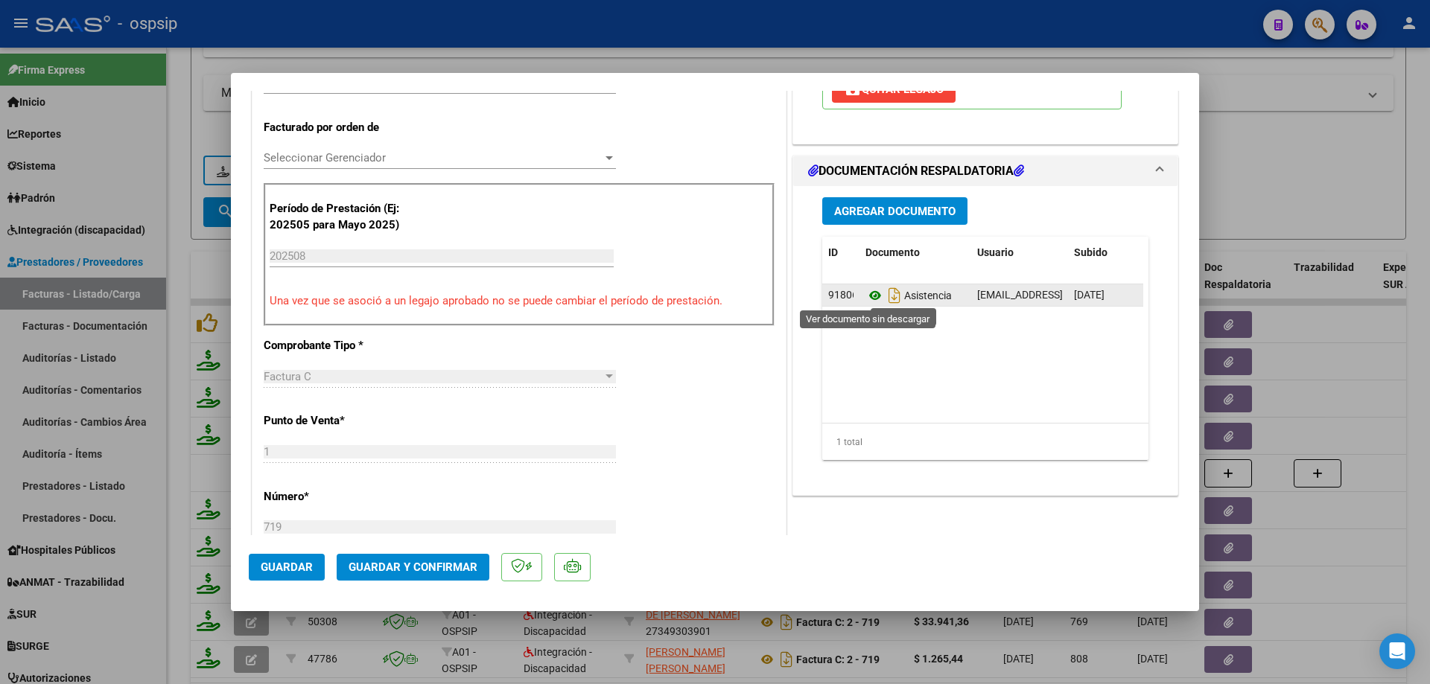
click at [871, 295] on icon at bounding box center [874, 296] width 19 height 18
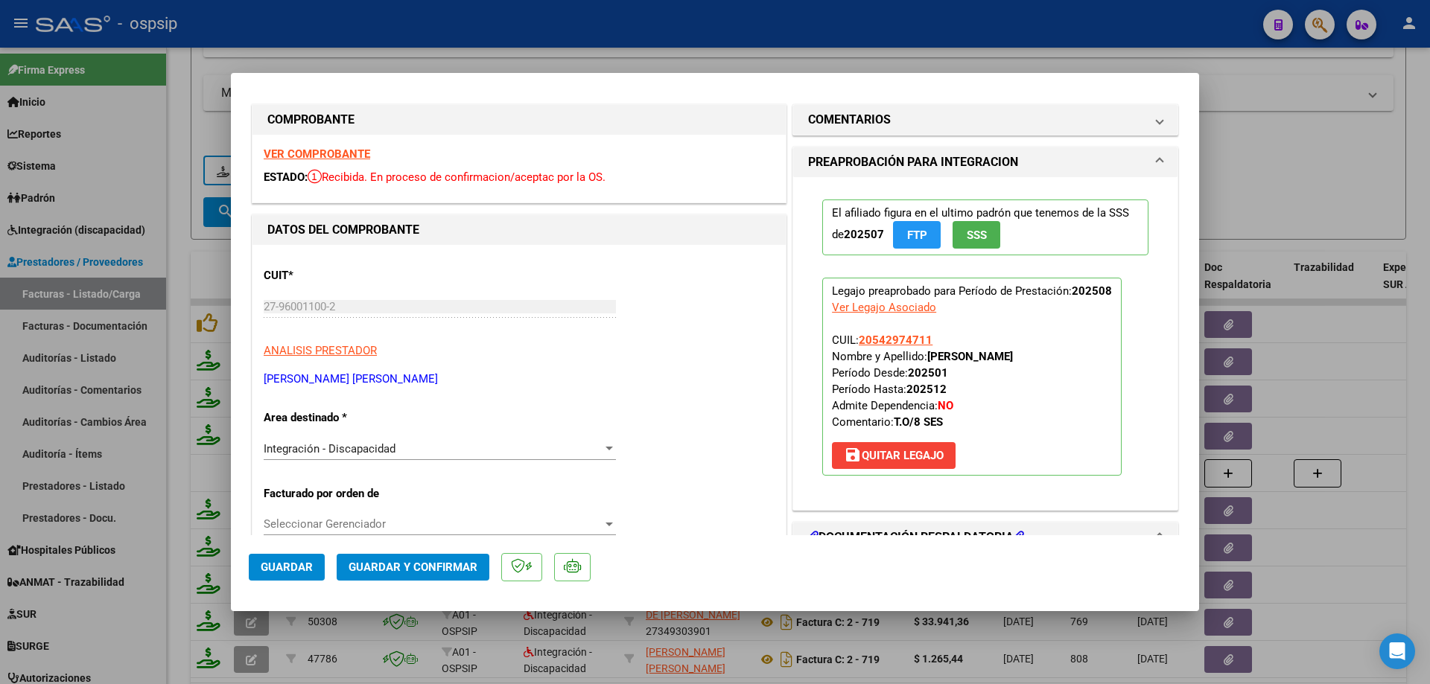
scroll to position [0, 0]
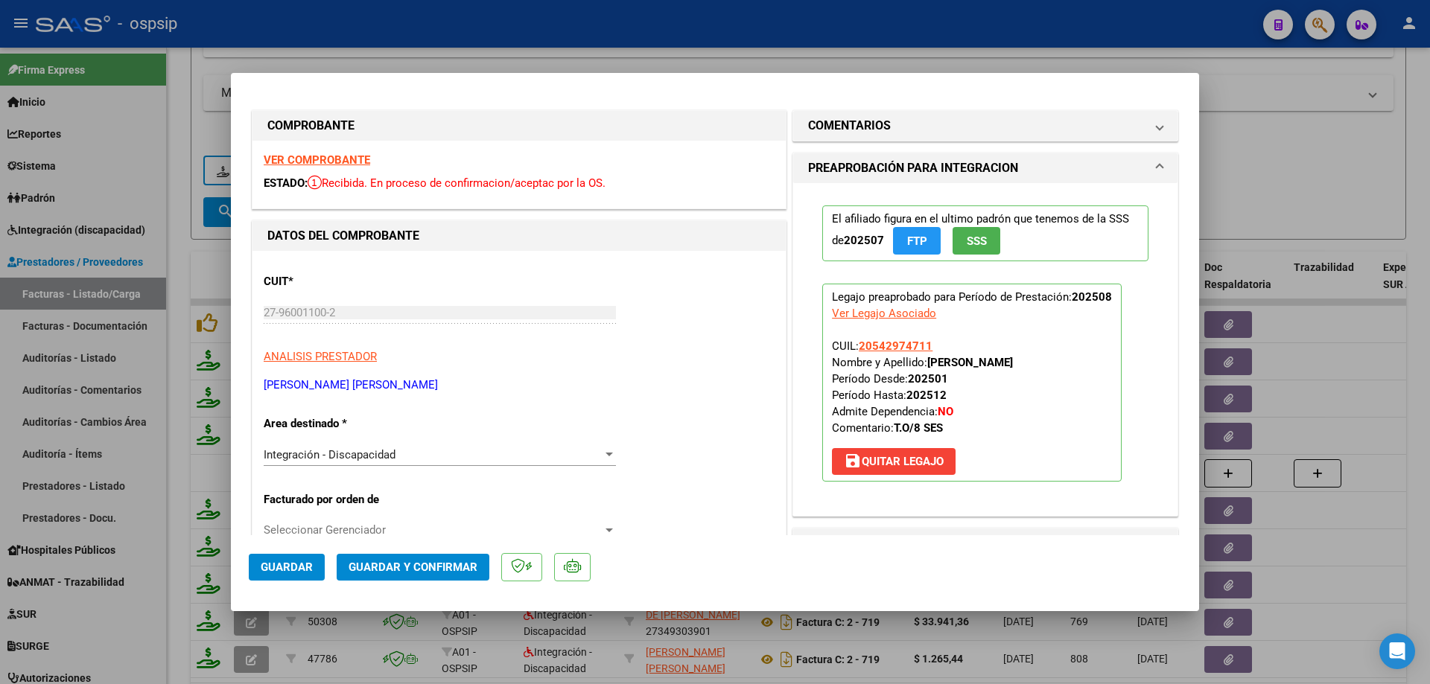
drag, startPoint x: 924, startPoint y: 347, endPoint x: 853, endPoint y: 350, distance: 71.6
click at [853, 350] on p "Legajo preaprobado para Período de Prestación: 202508 Ver Legajo Asociado CUIL:…" at bounding box center [971, 383] width 299 height 198
copy span "20542974711"
click at [448, 564] on span "Guardar y Confirmar" at bounding box center [413, 567] width 129 height 13
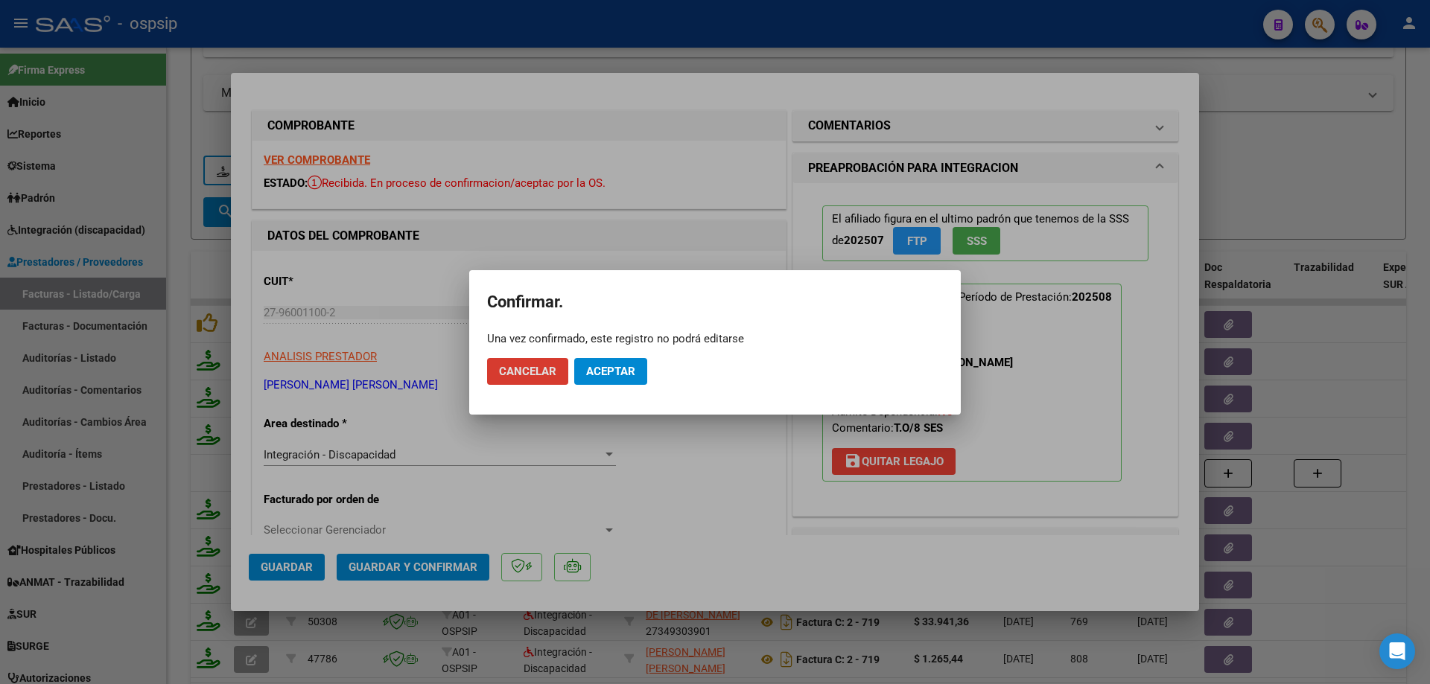
click at [603, 378] on button "Aceptar" at bounding box center [610, 371] width 73 height 27
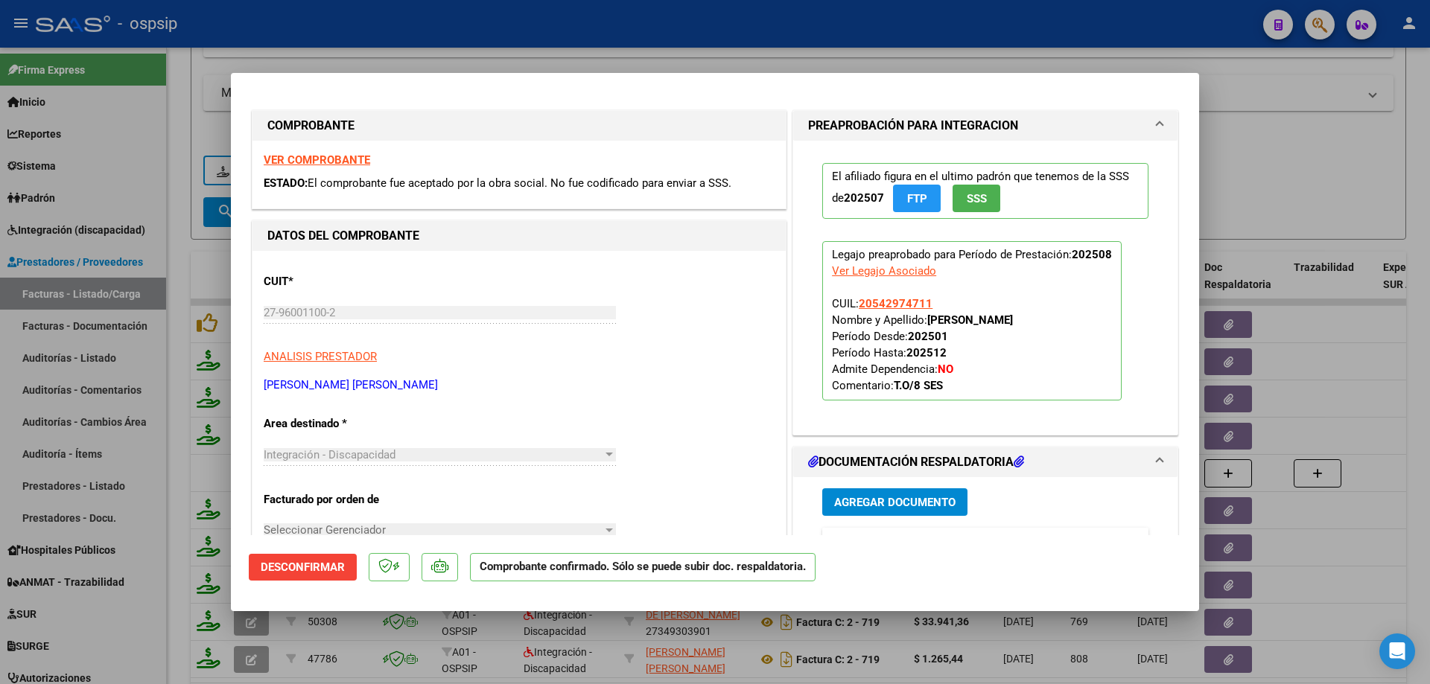
click at [1276, 161] on div at bounding box center [715, 342] width 1430 height 684
type input "$ 0,00"
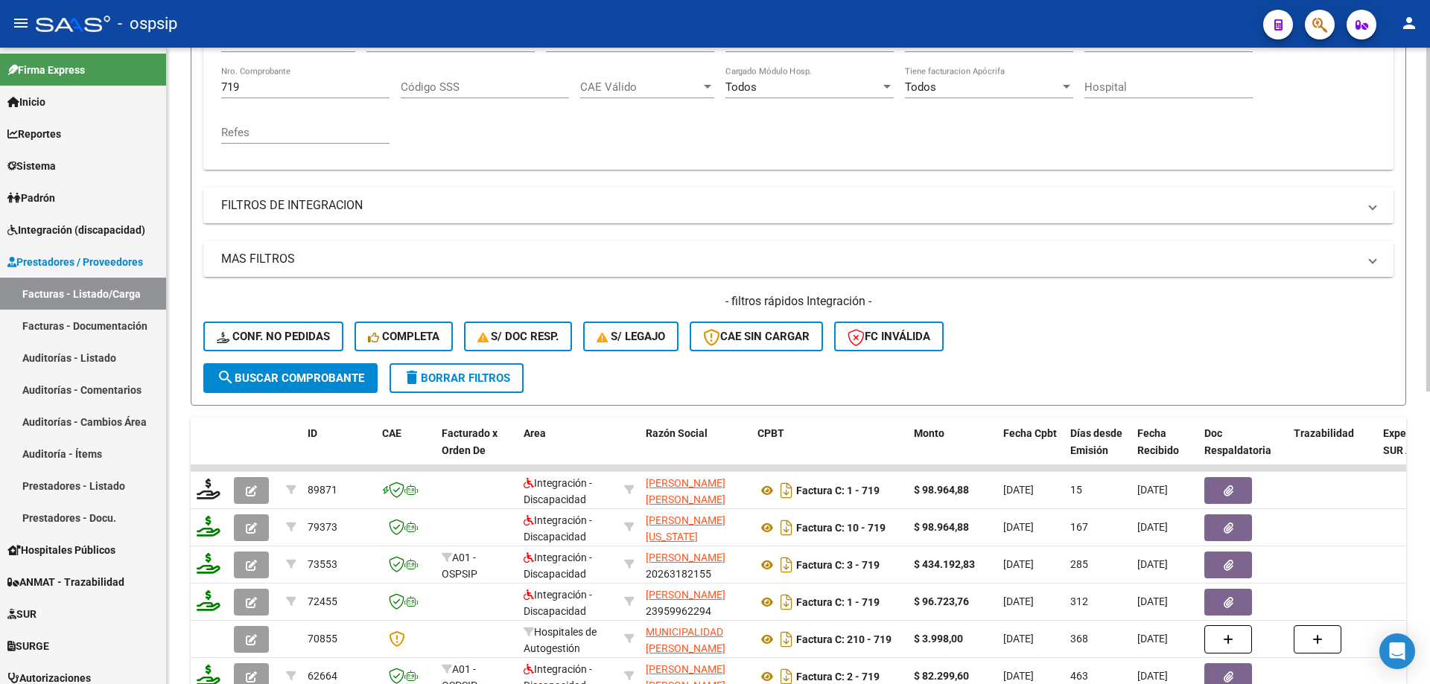
scroll to position [223, 0]
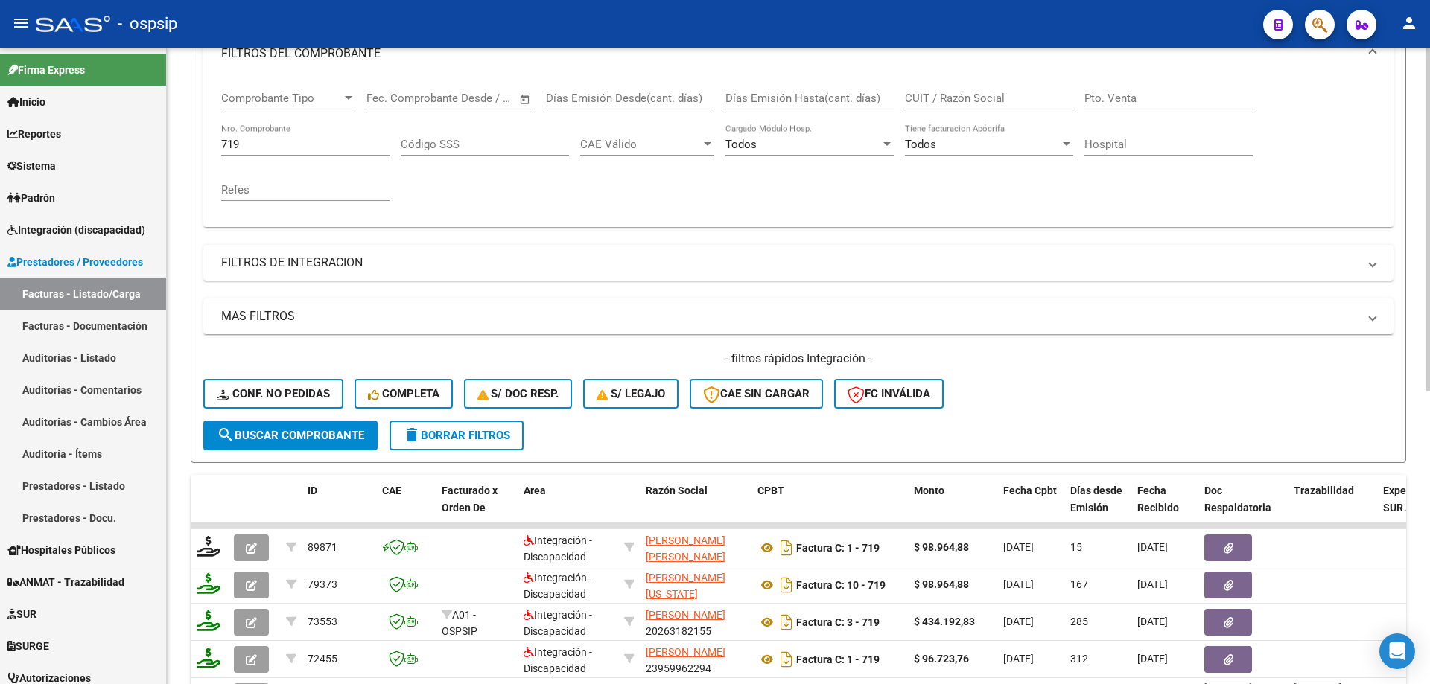
click at [255, 149] on input "719" at bounding box center [305, 144] width 168 height 13
type input "7"
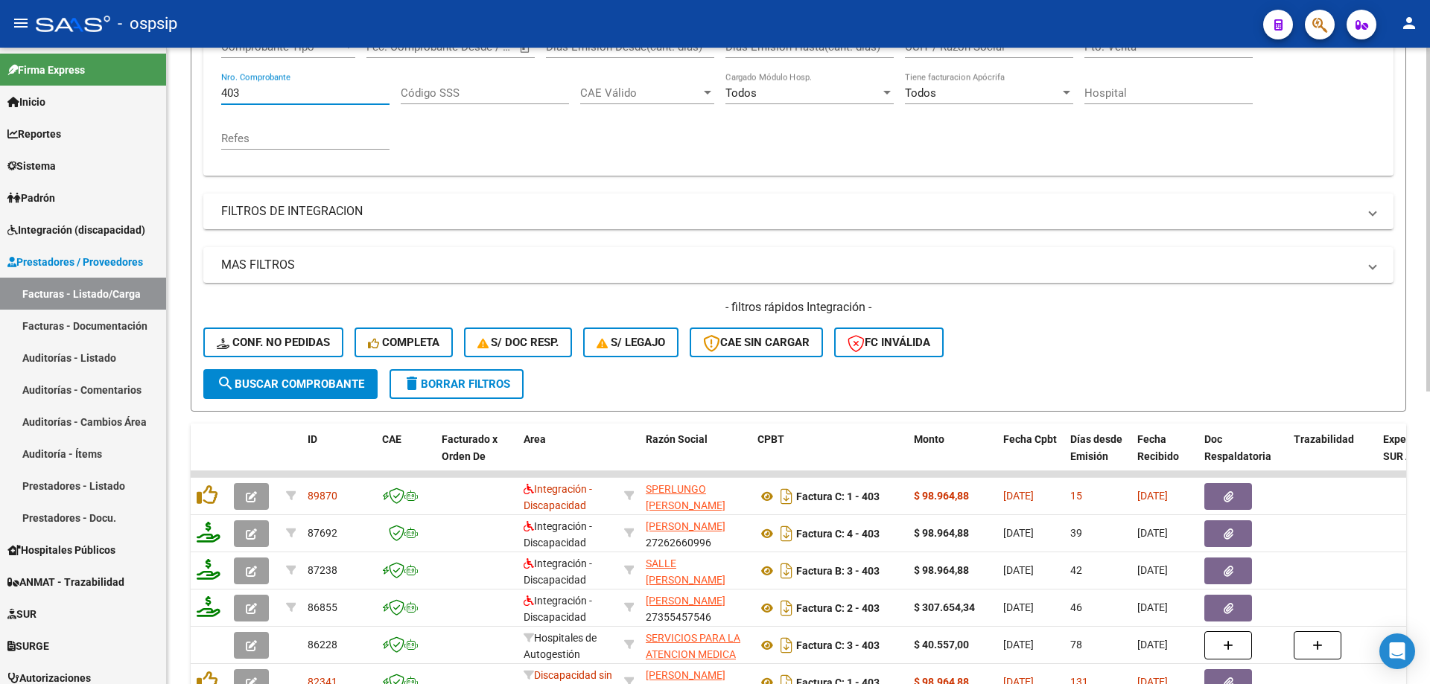
scroll to position [298, 0]
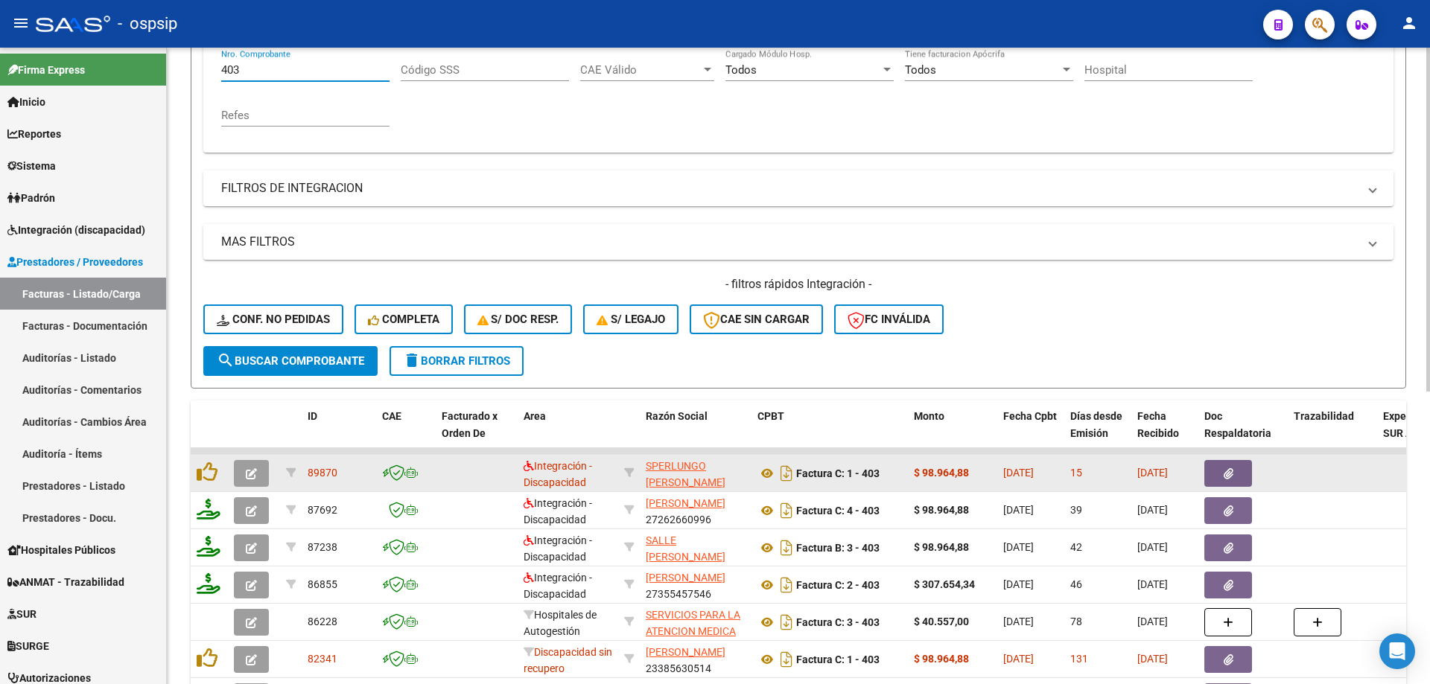
type input "403"
click at [244, 470] on button "button" at bounding box center [251, 473] width 35 height 27
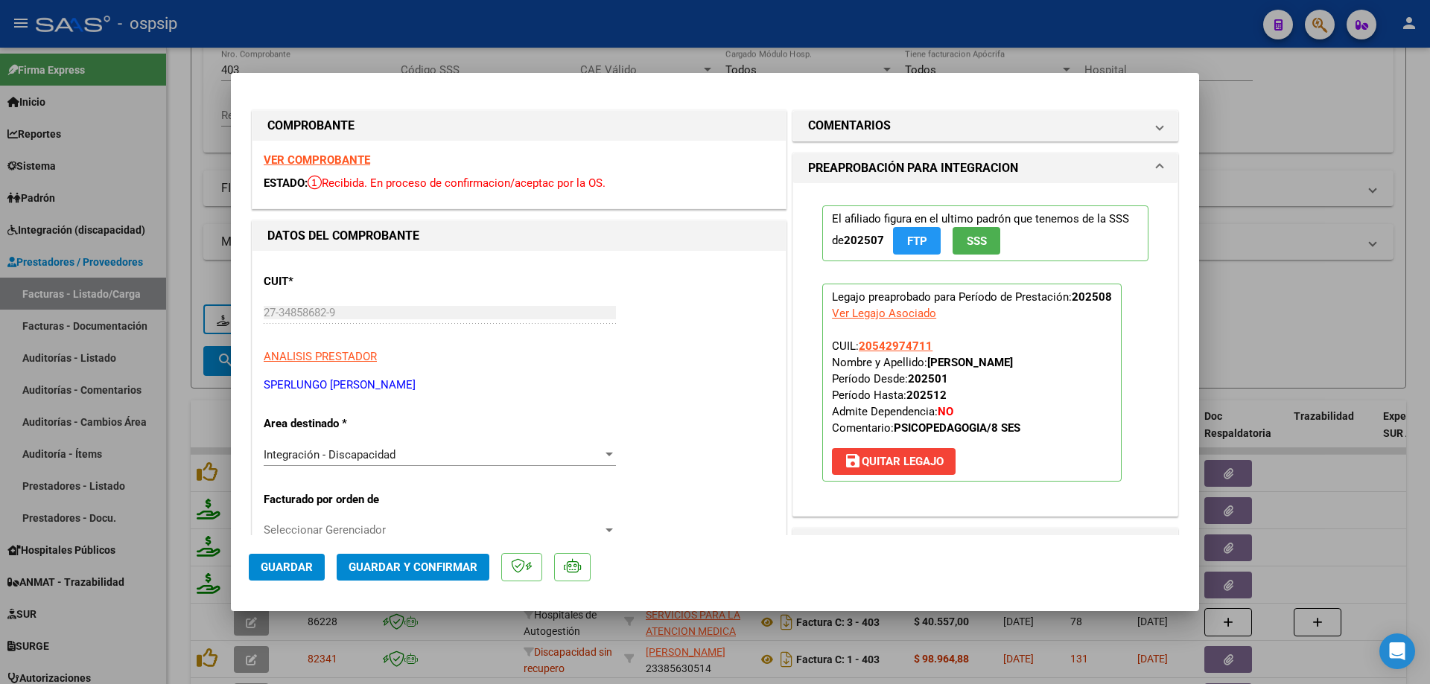
click at [967, 241] on span "SSS" at bounding box center [977, 241] width 20 height 13
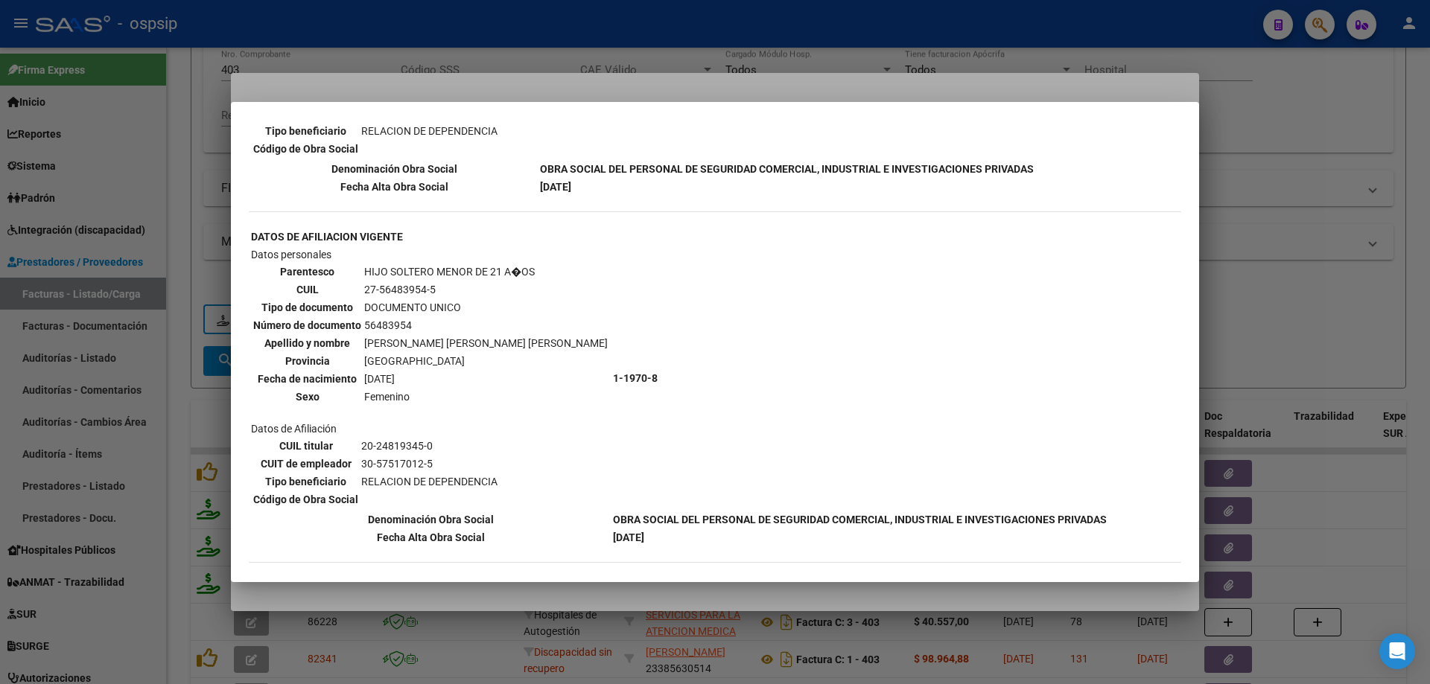
scroll to position [1119, 0]
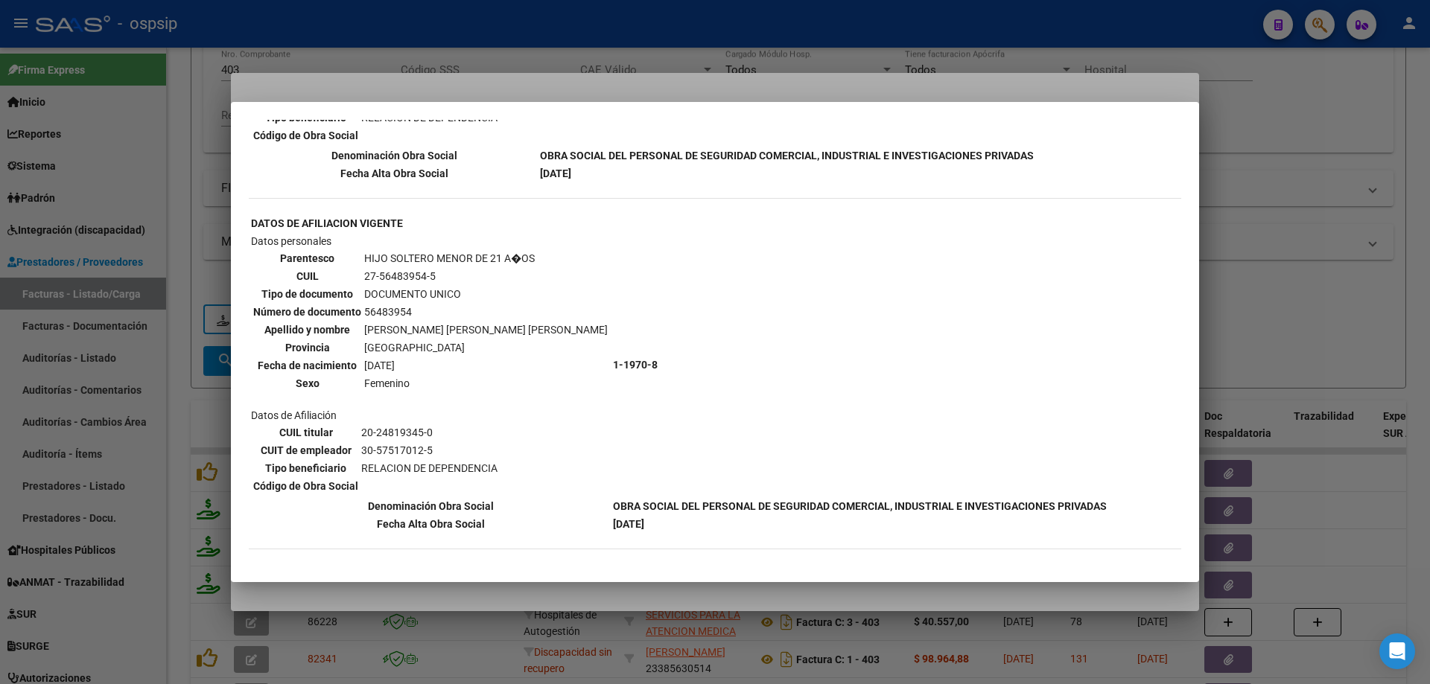
click at [1233, 232] on div at bounding box center [715, 342] width 1430 height 684
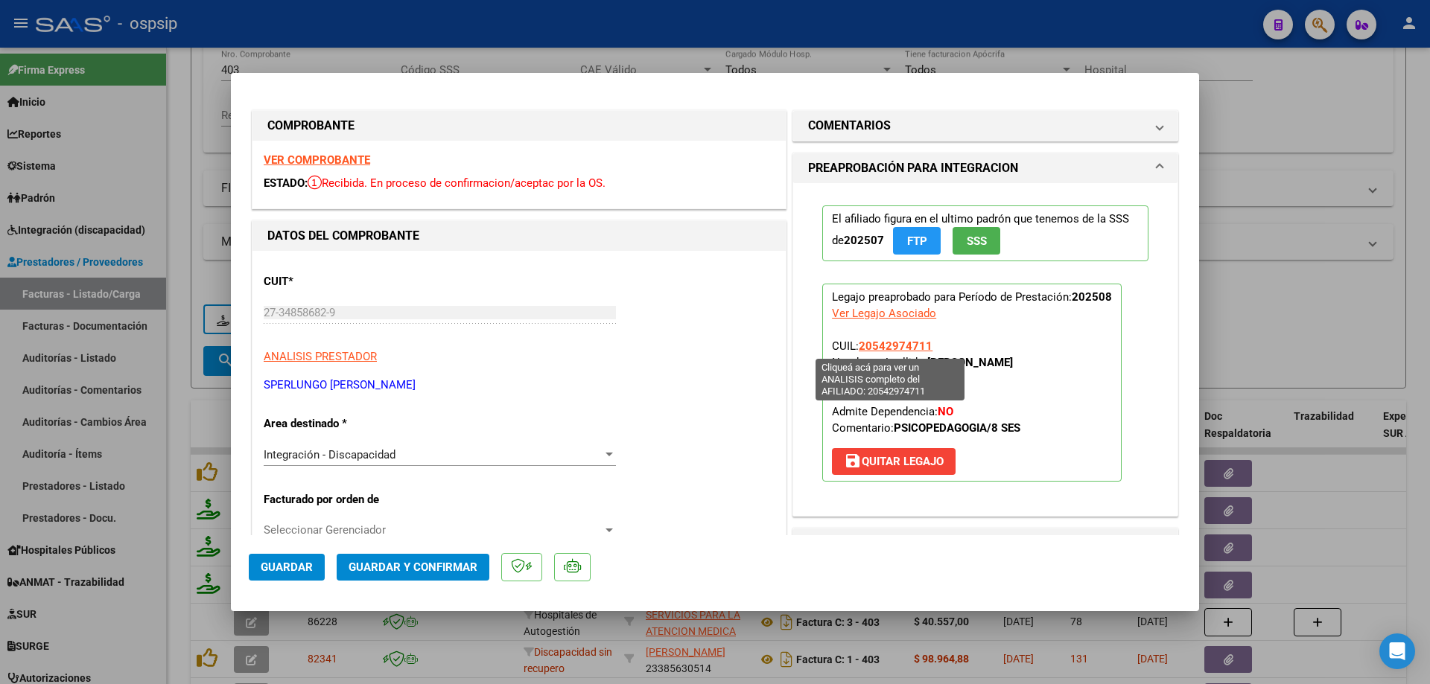
click at [900, 348] on span "20542974711" at bounding box center [896, 346] width 74 height 13
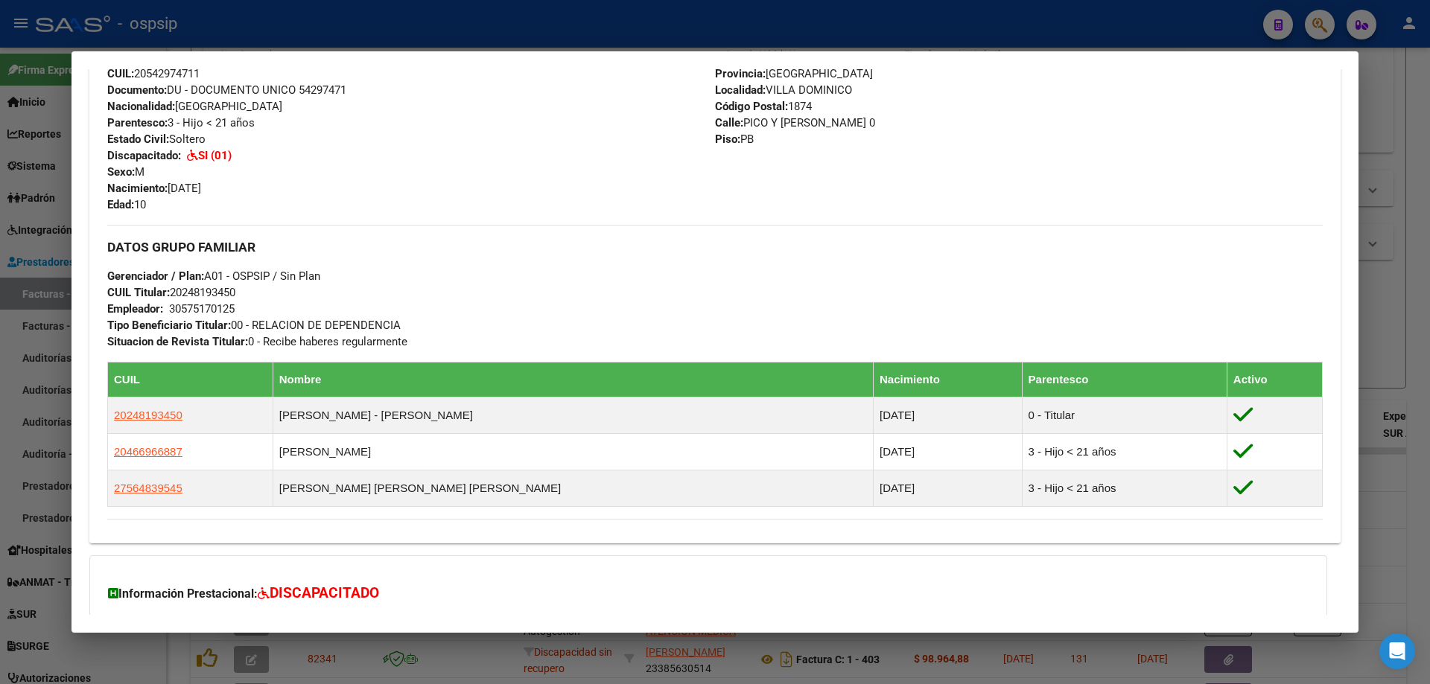
scroll to position [378, 0]
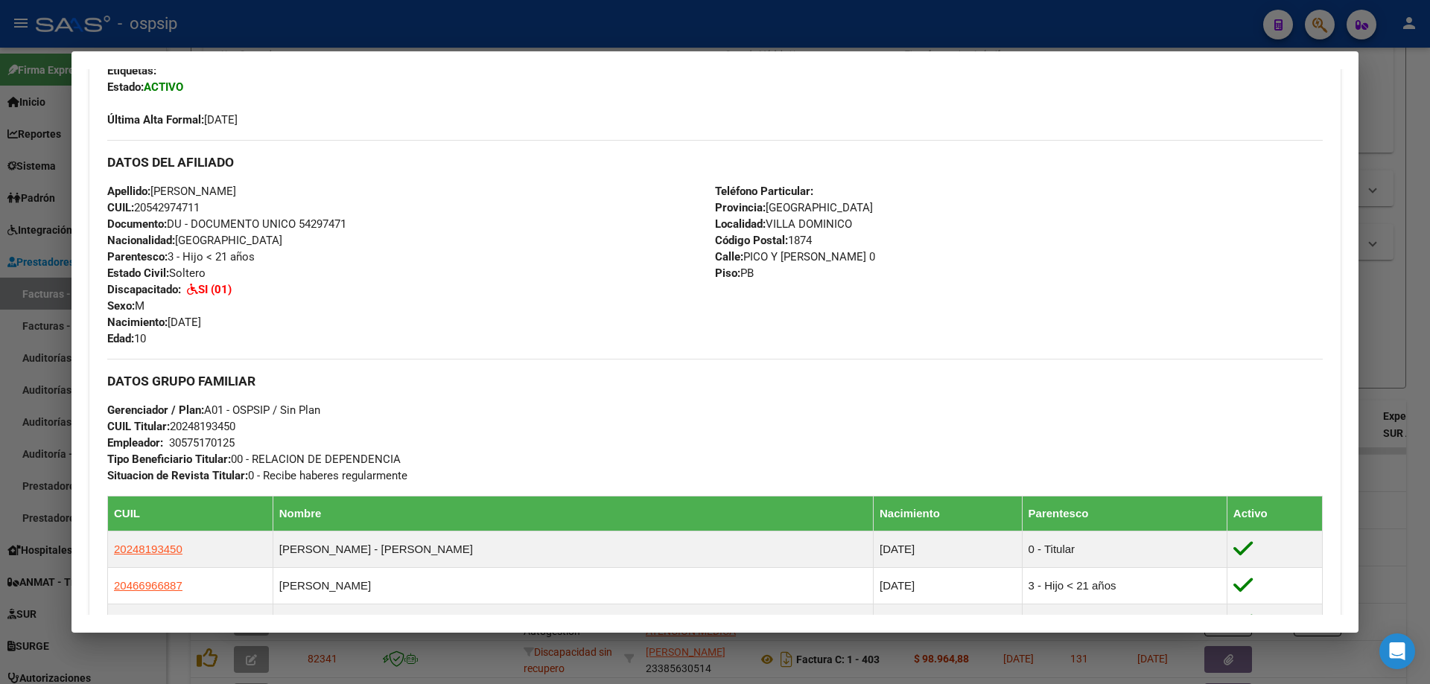
click at [1391, 325] on div at bounding box center [715, 342] width 1430 height 684
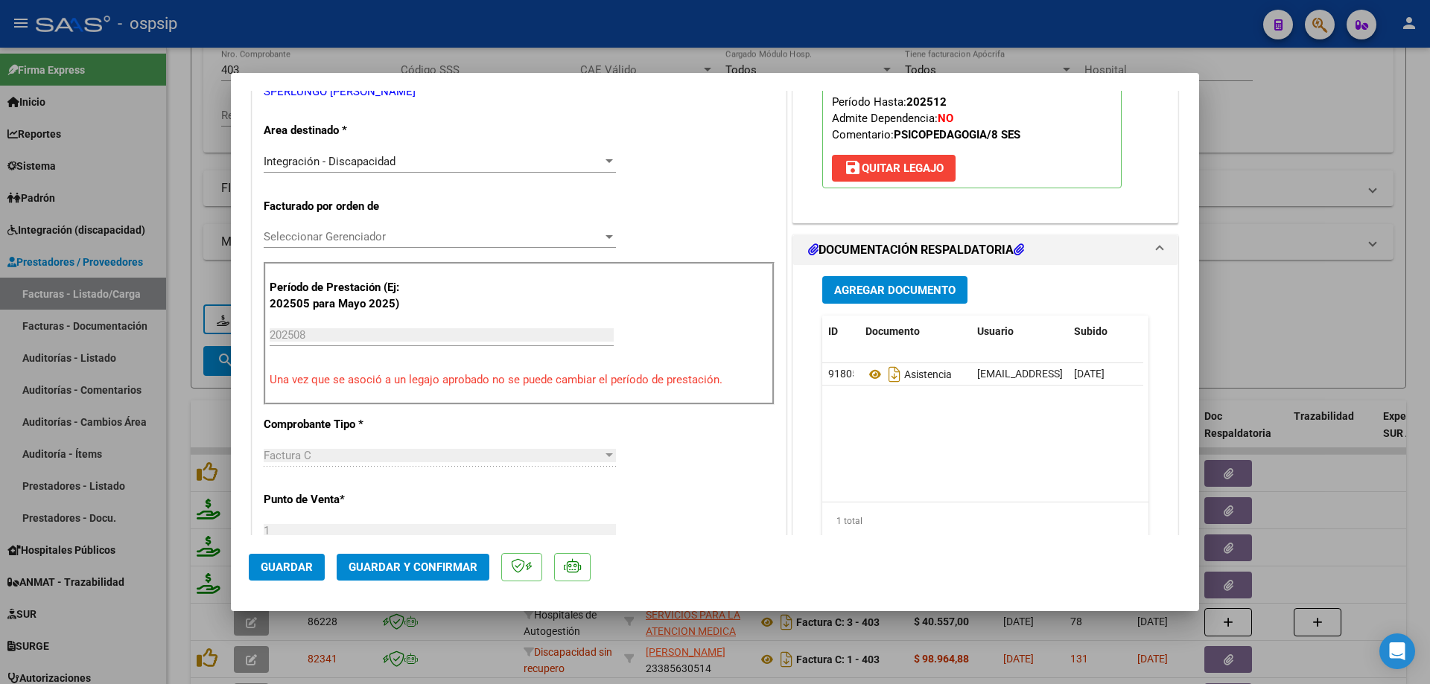
scroll to position [298, 0]
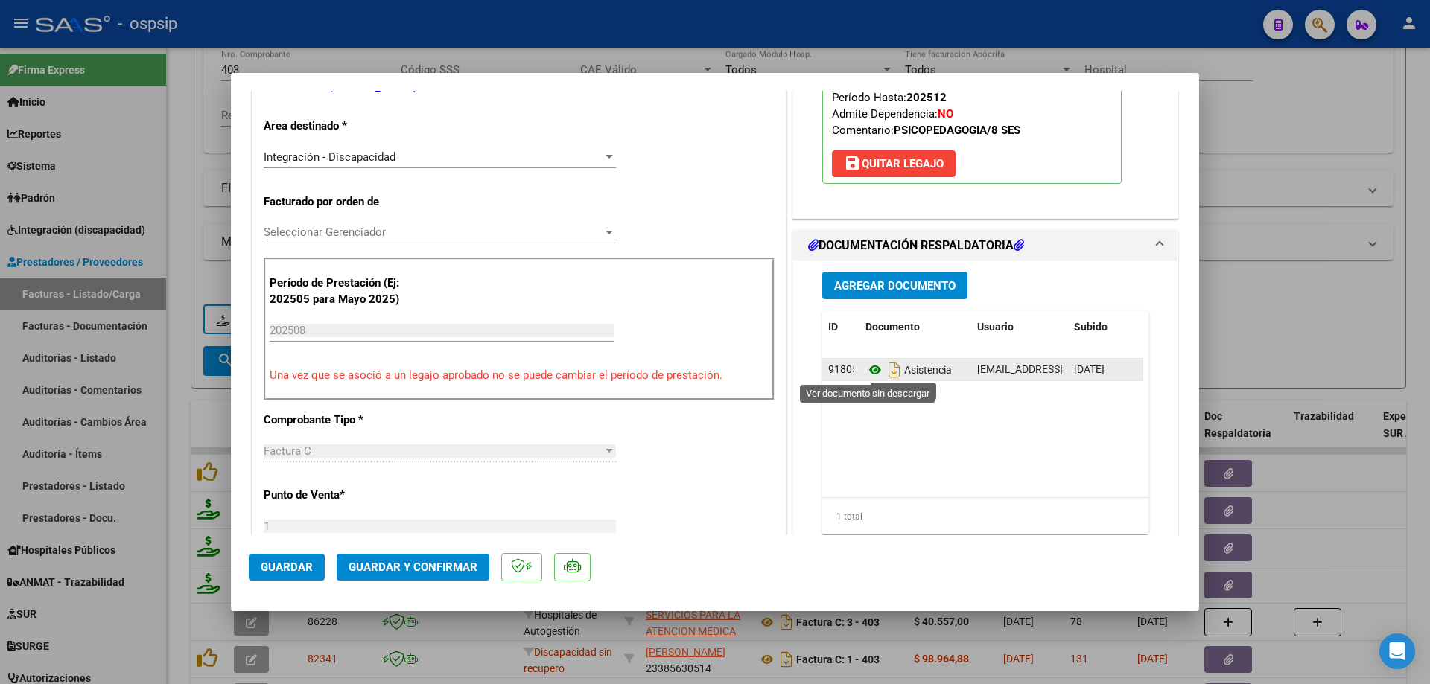
click at [869, 370] on icon at bounding box center [874, 370] width 19 height 18
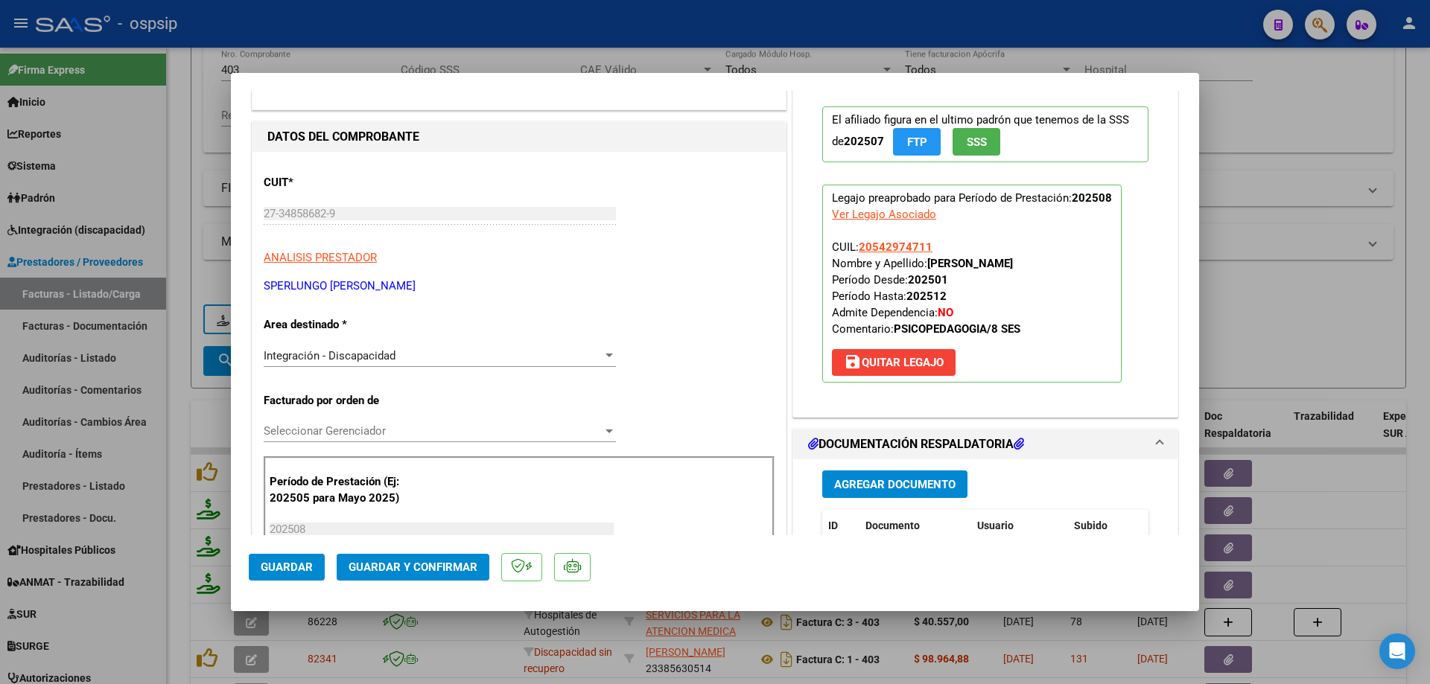
scroll to position [74, 0]
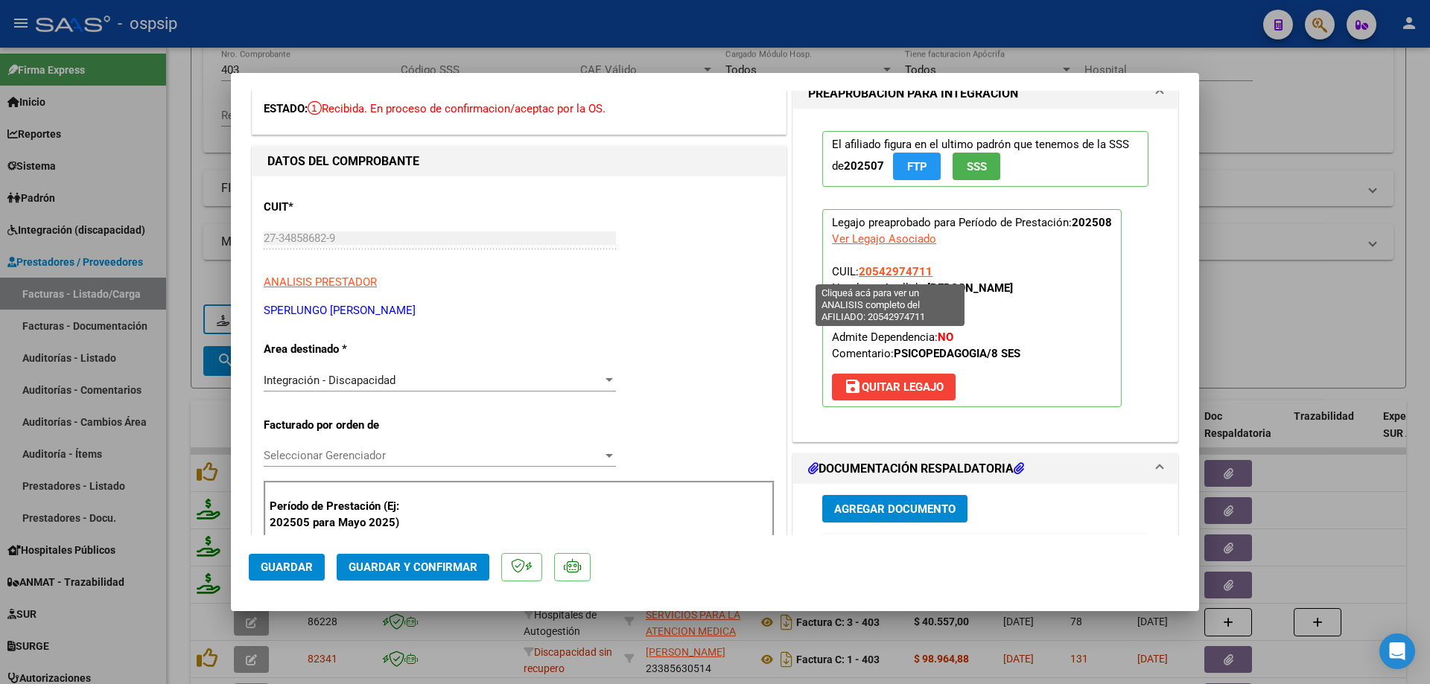
drag, startPoint x: 926, startPoint y: 266, endPoint x: 856, endPoint y: 267, distance: 70.8
click at [856, 267] on p "Legajo preaprobado para Período de Prestación: 202508 Ver Legajo Asociado CUIL:…" at bounding box center [971, 308] width 299 height 198
click at [407, 571] on span "Guardar y Confirmar" at bounding box center [413, 567] width 129 height 13
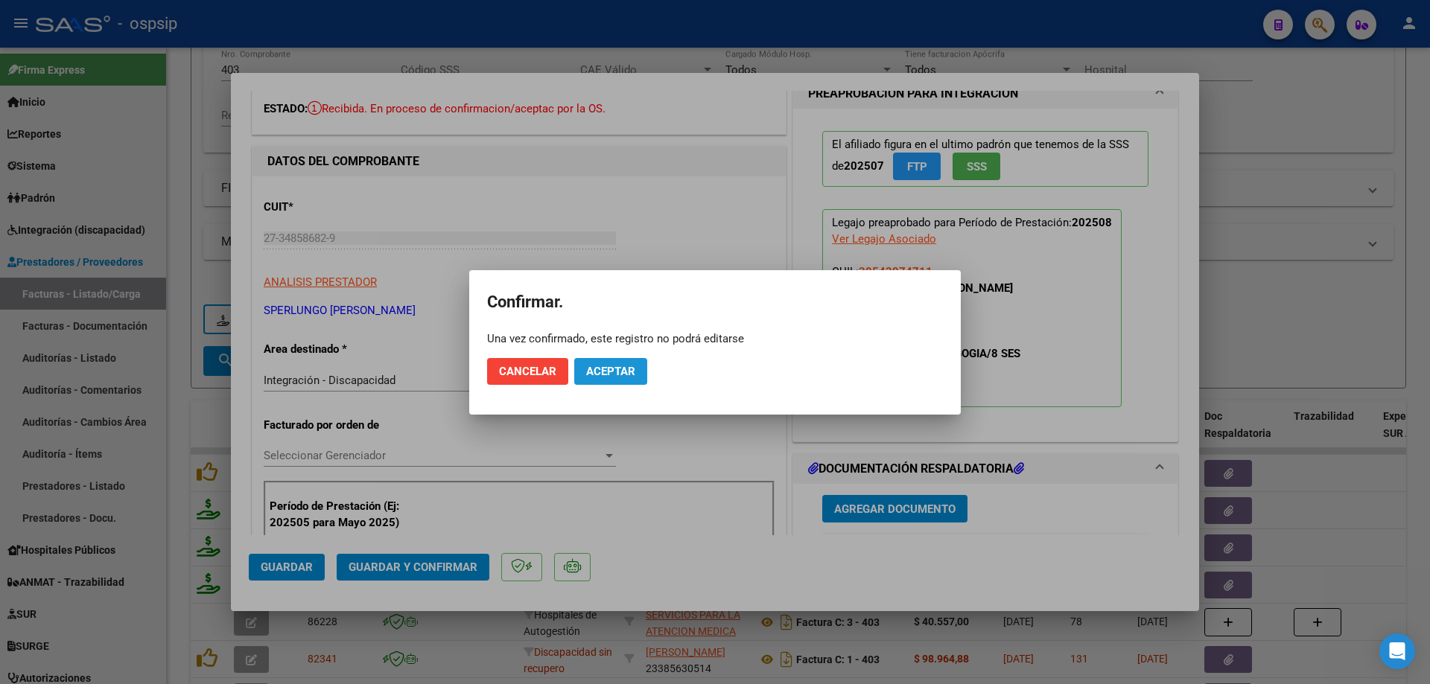
click at [630, 373] on span "Aceptar" at bounding box center [610, 371] width 49 height 13
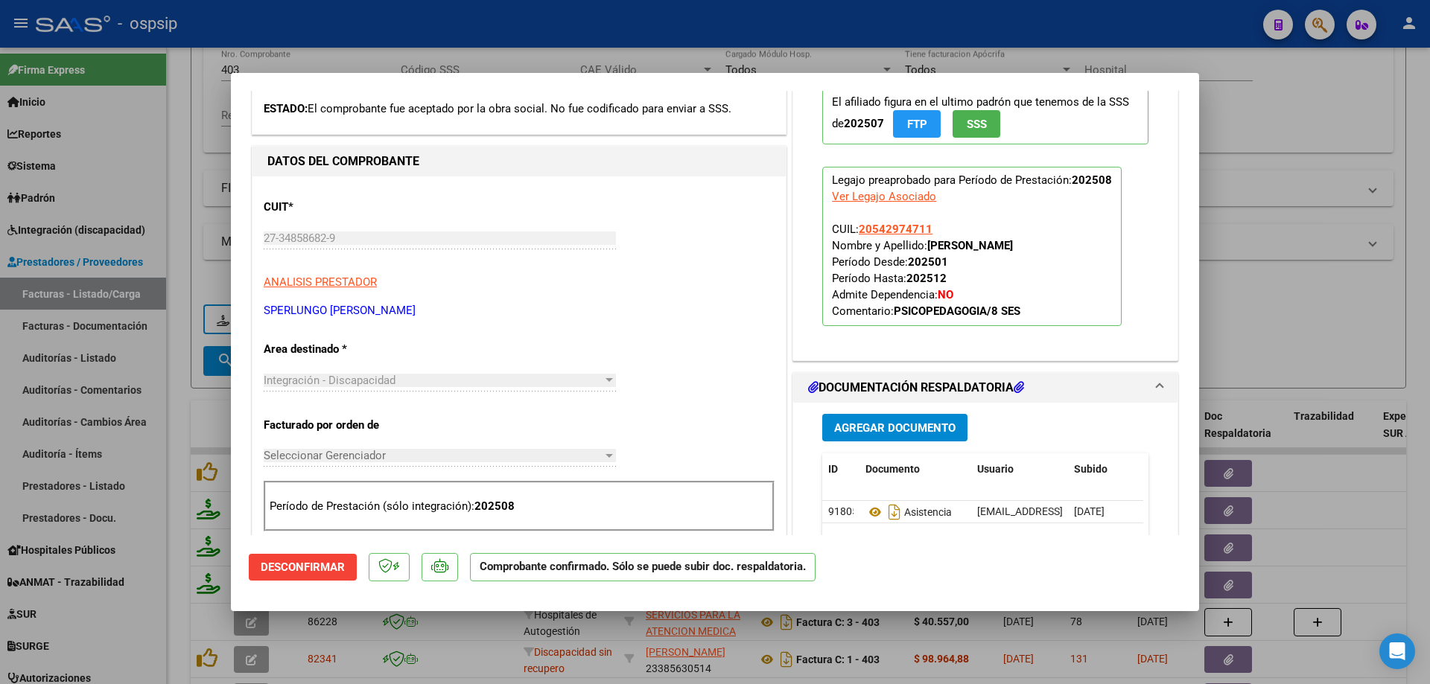
click at [1273, 305] on div at bounding box center [715, 342] width 1430 height 684
type input "$ 0,00"
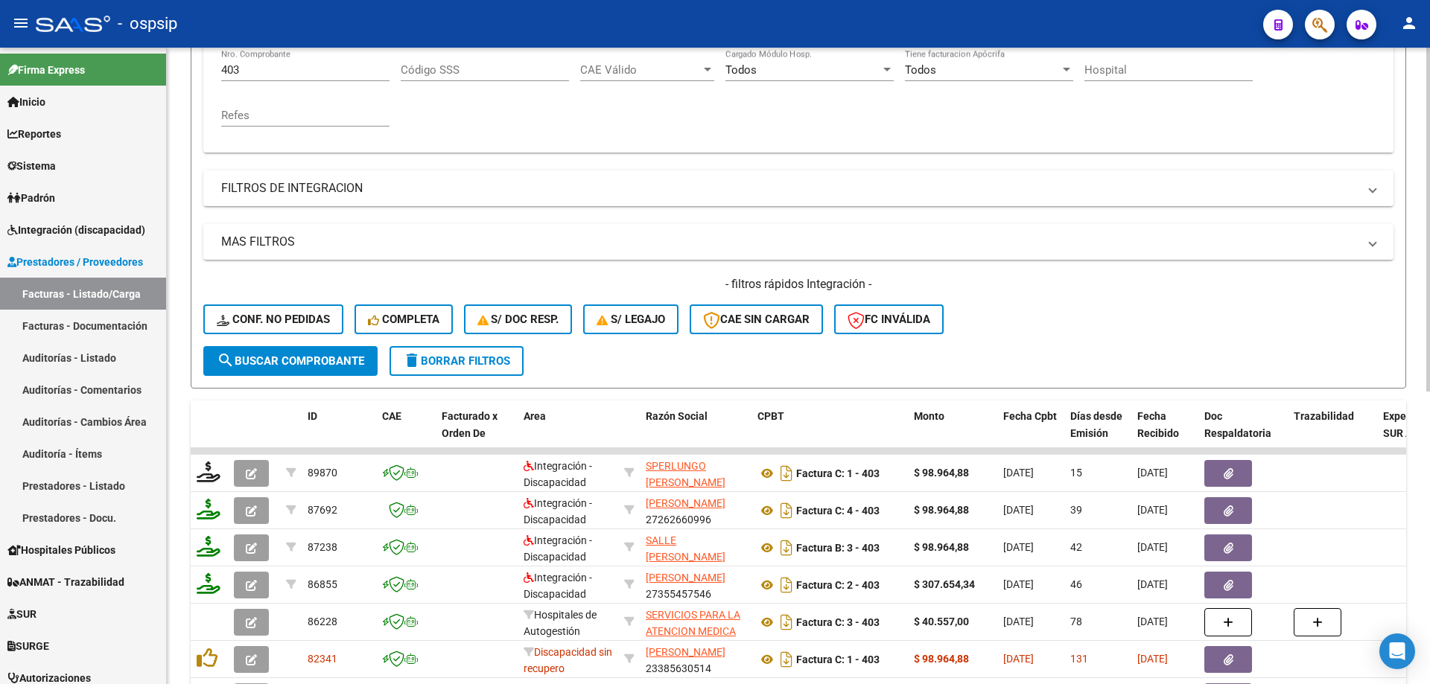
click at [270, 64] on input "403" at bounding box center [305, 69] width 168 height 13
type input "4"
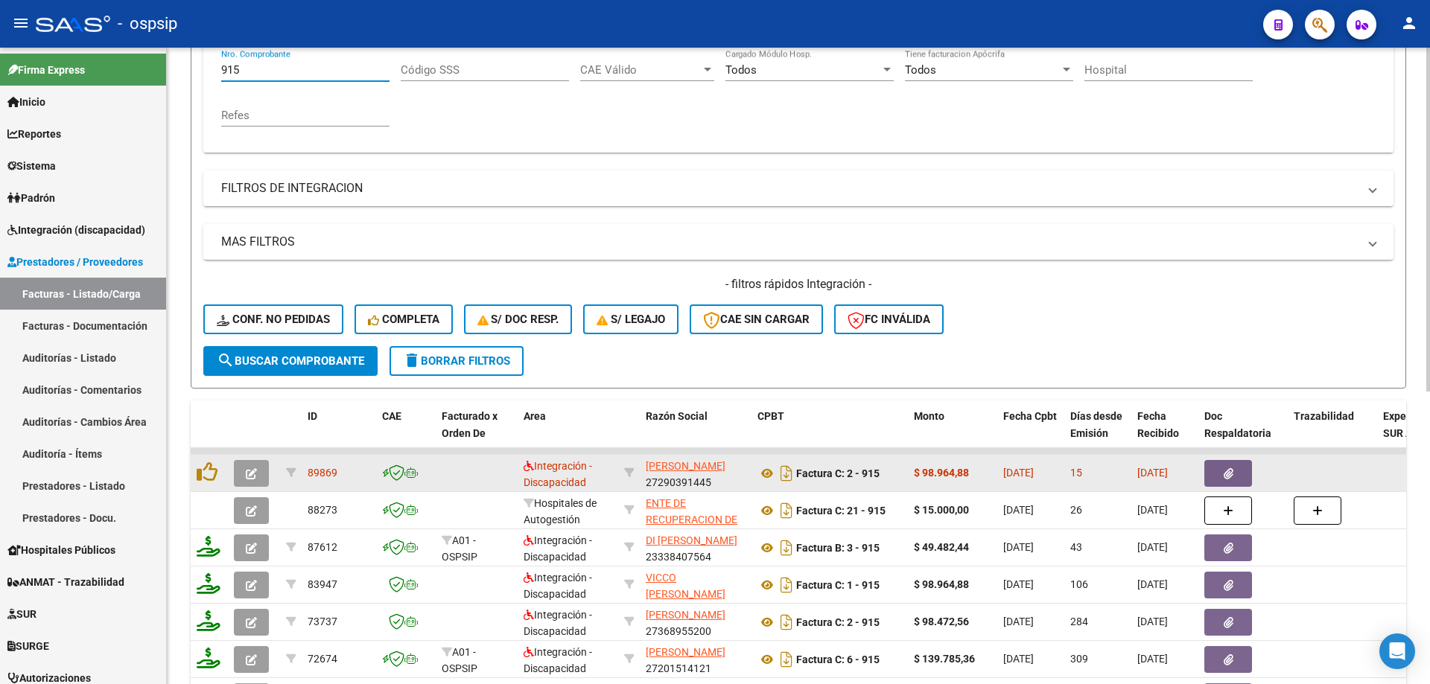
click at [245, 472] on button "button" at bounding box center [251, 473] width 35 height 27
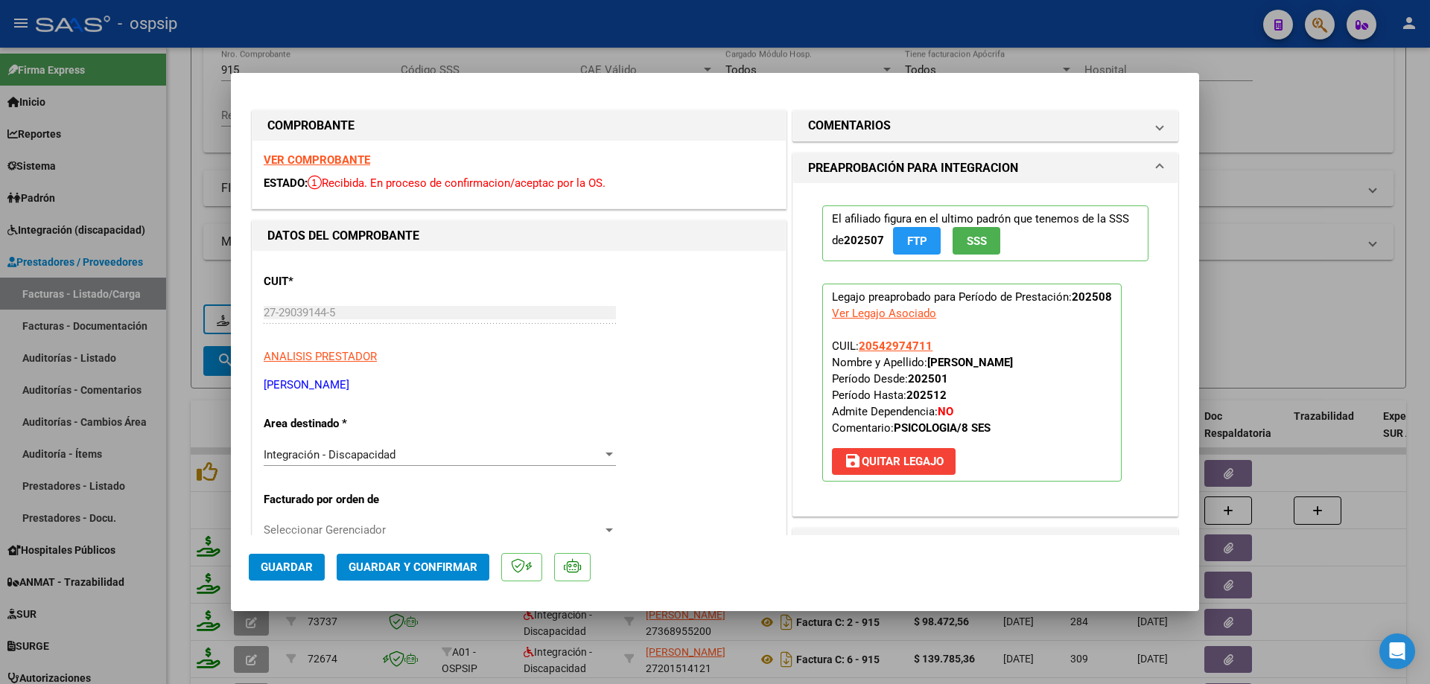
click at [976, 247] on span "SSS" at bounding box center [977, 241] width 20 height 13
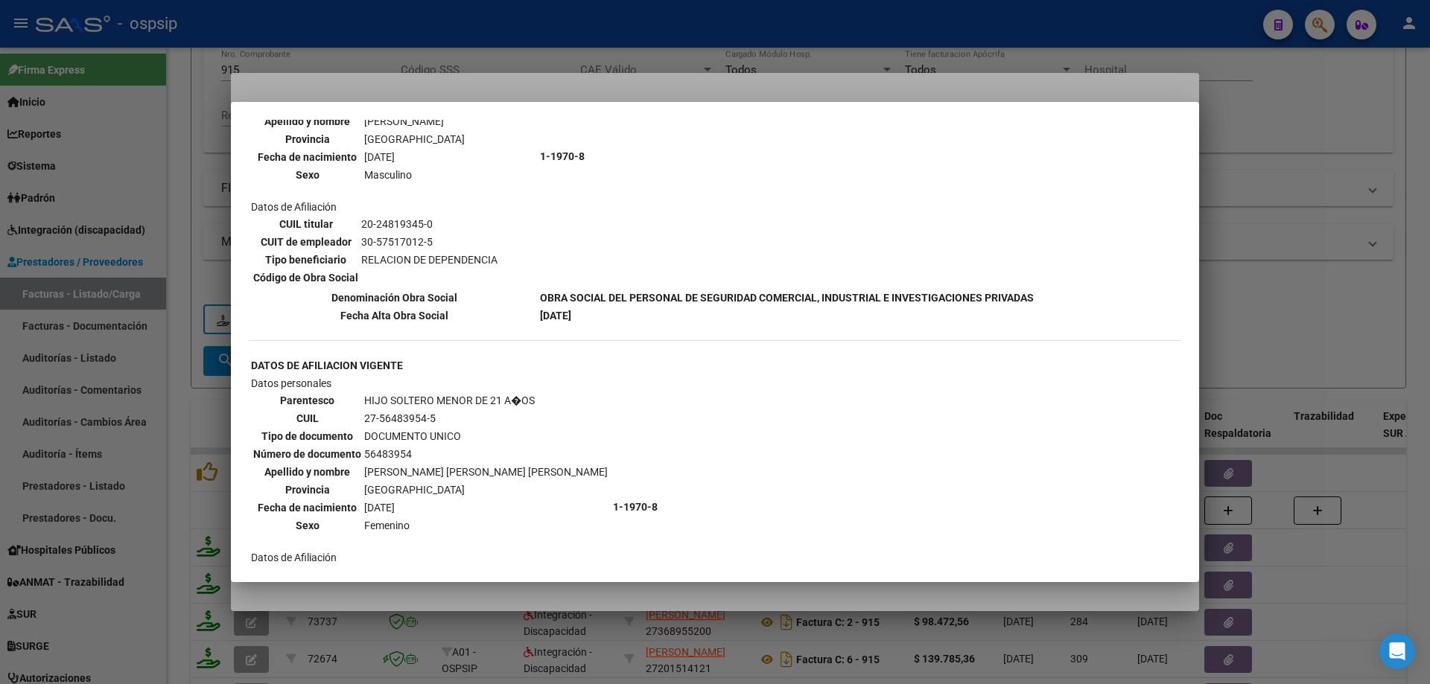
scroll to position [1117, 0]
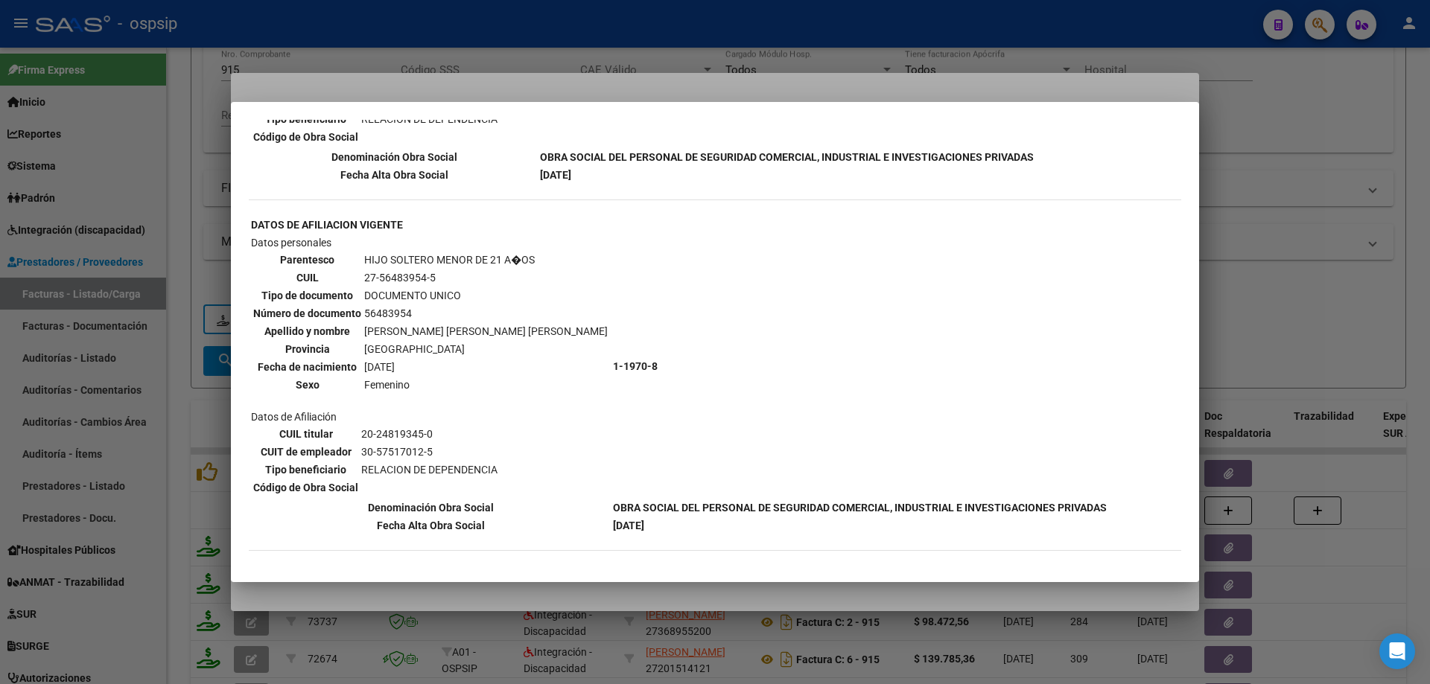
click at [1288, 295] on div at bounding box center [715, 342] width 1430 height 684
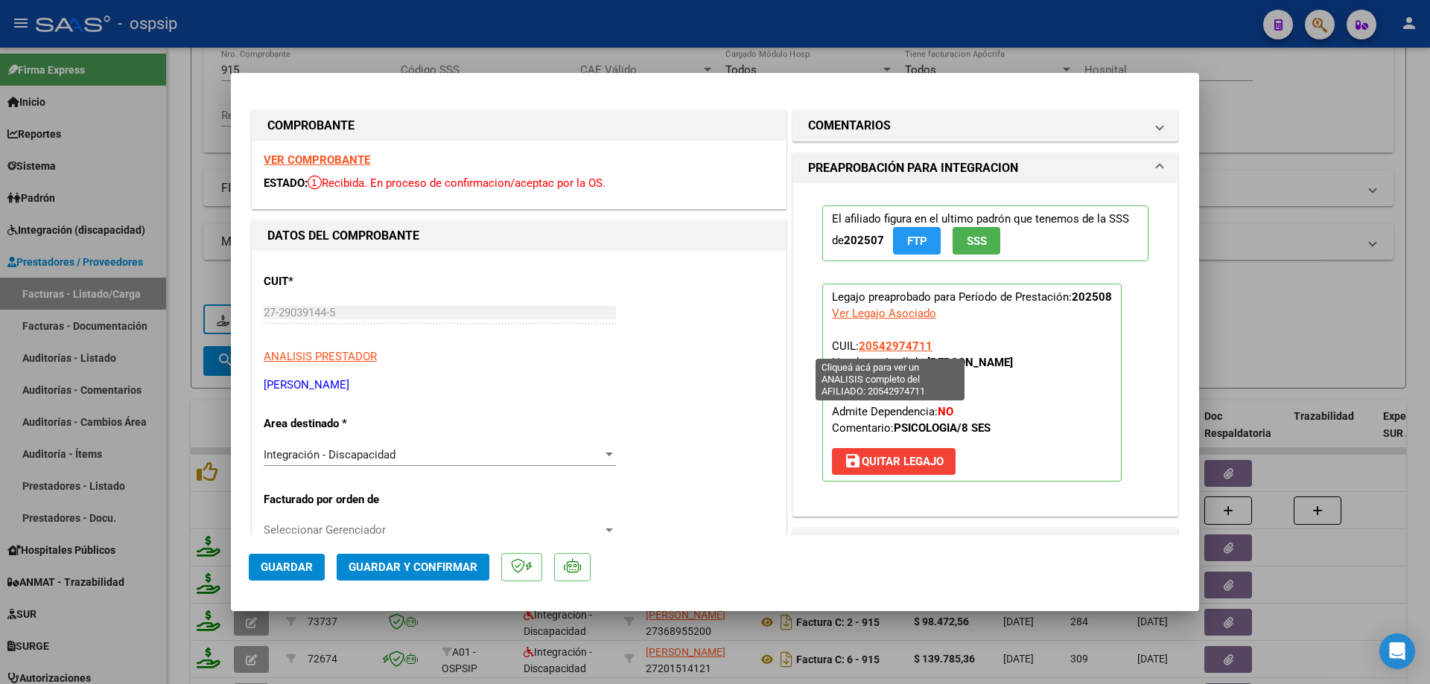
click at [885, 341] on span "20542974711" at bounding box center [896, 346] width 74 height 13
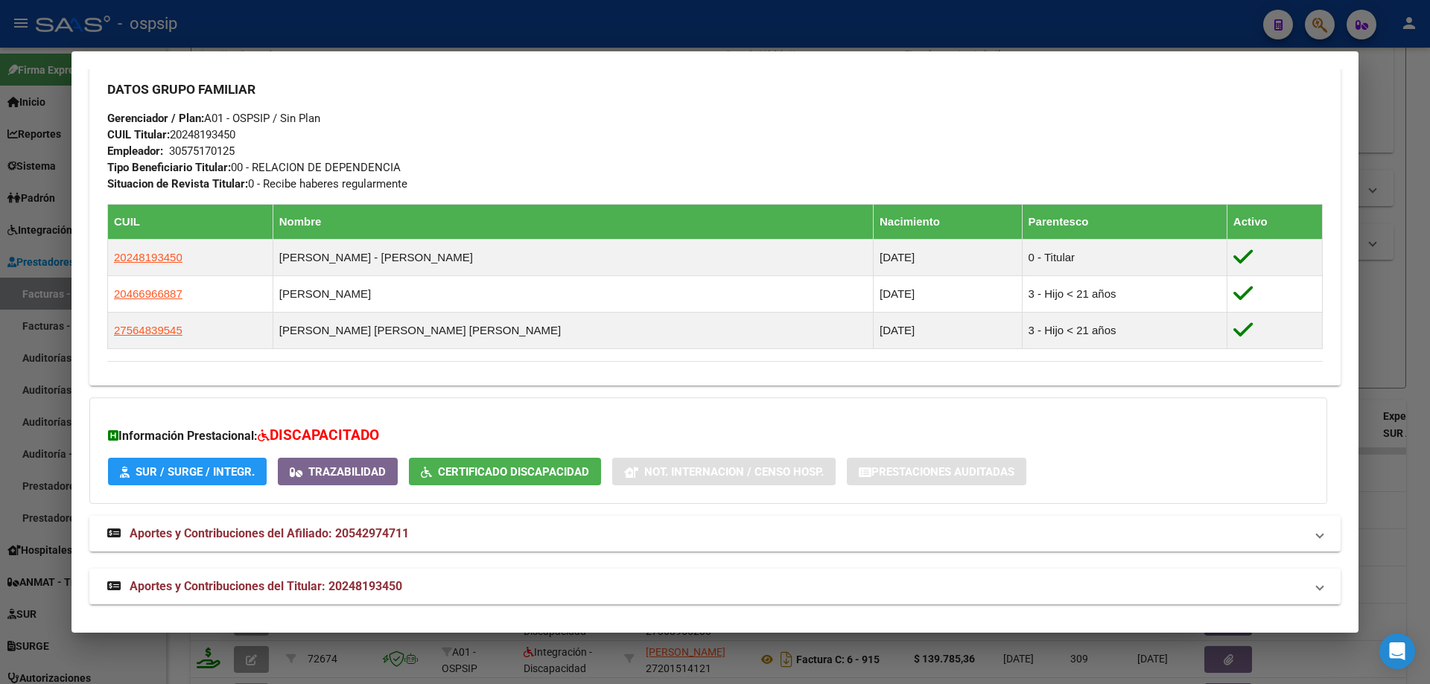
scroll to position [676, 0]
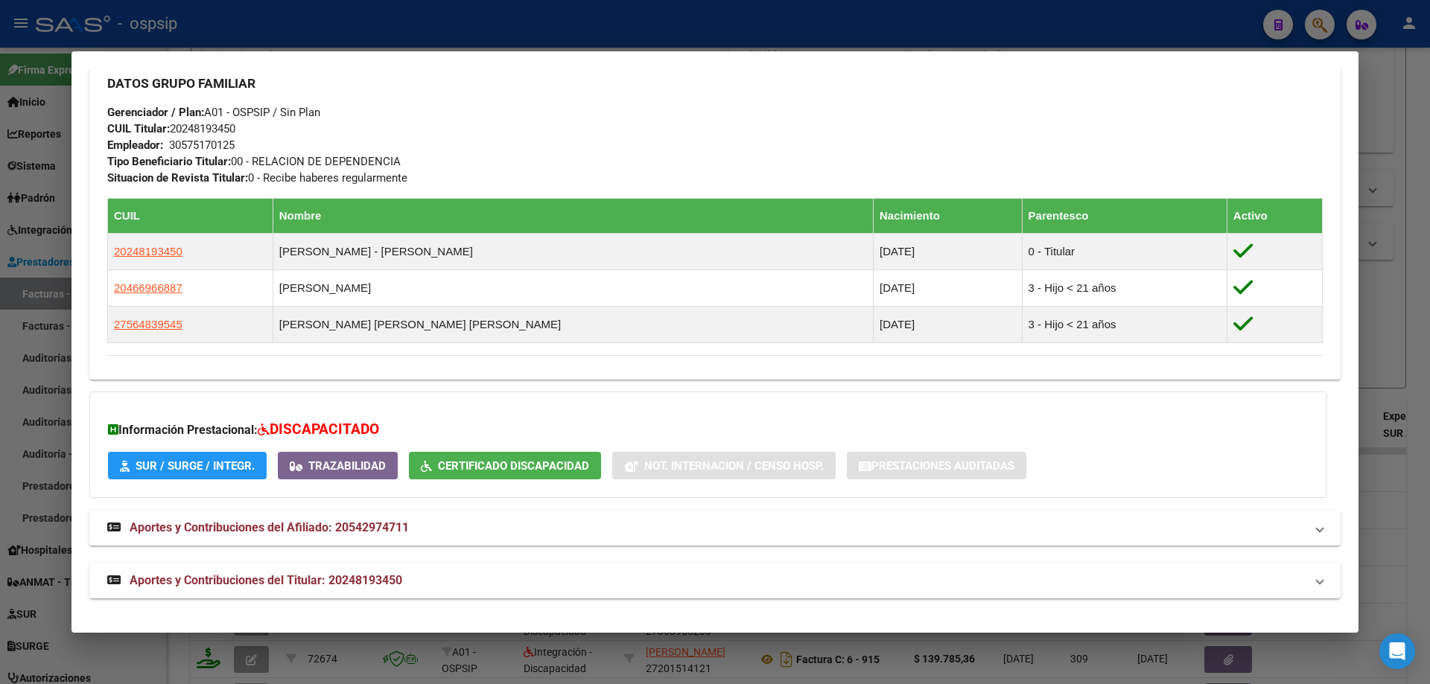
click at [1383, 311] on div at bounding box center [715, 342] width 1430 height 684
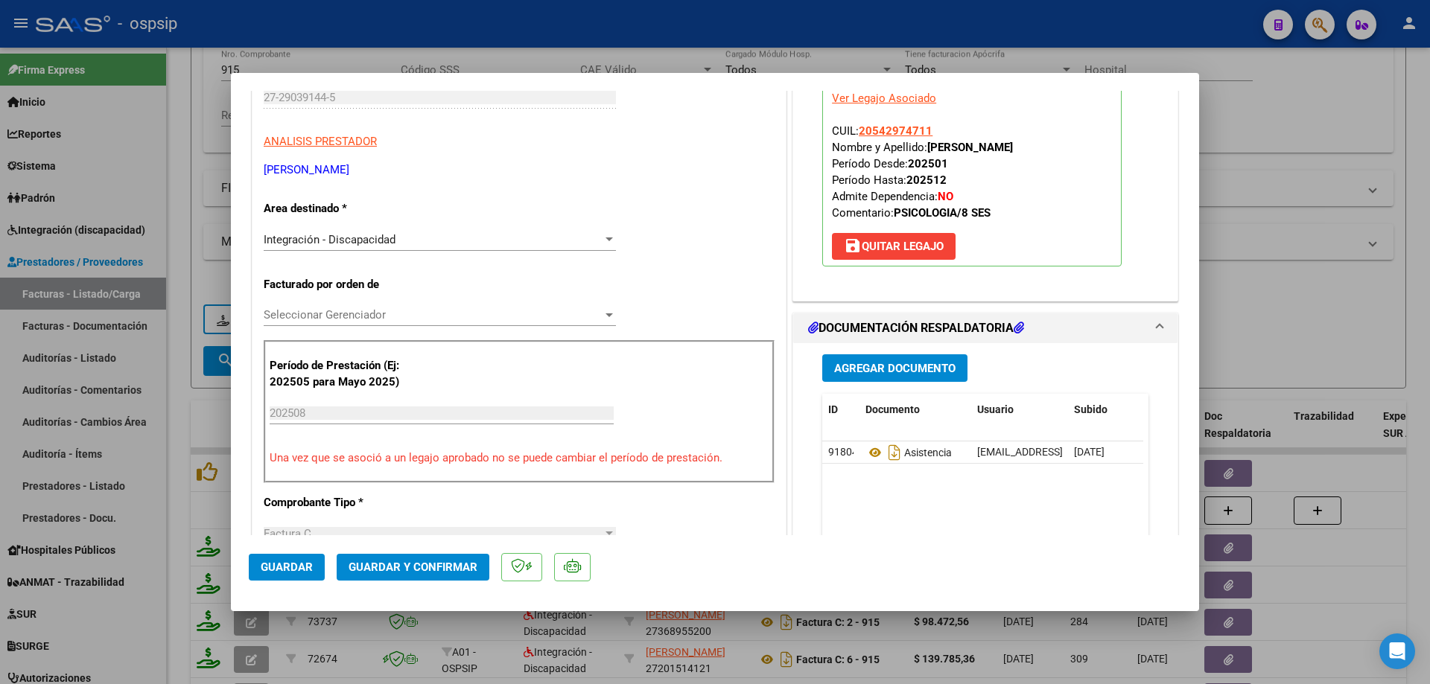
scroll to position [223, 0]
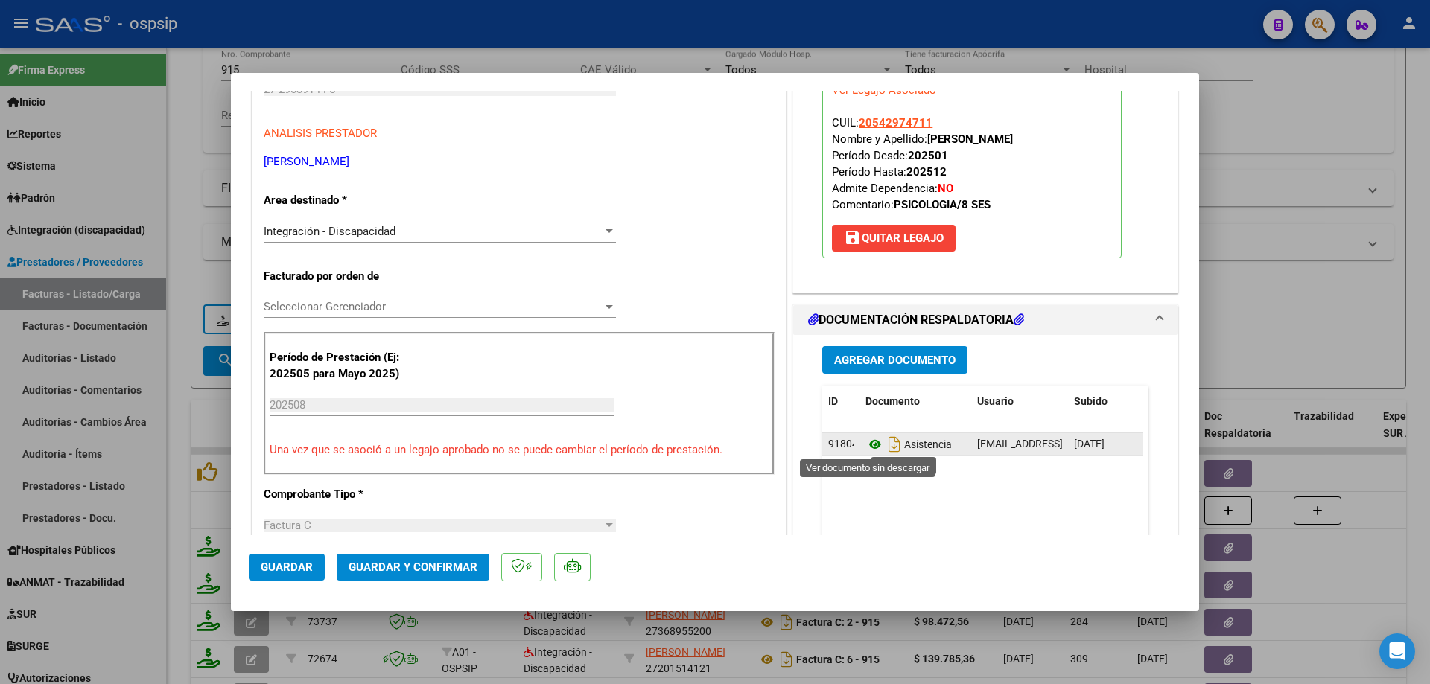
click at [868, 442] on icon at bounding box center [874, 445] width 19 height 18
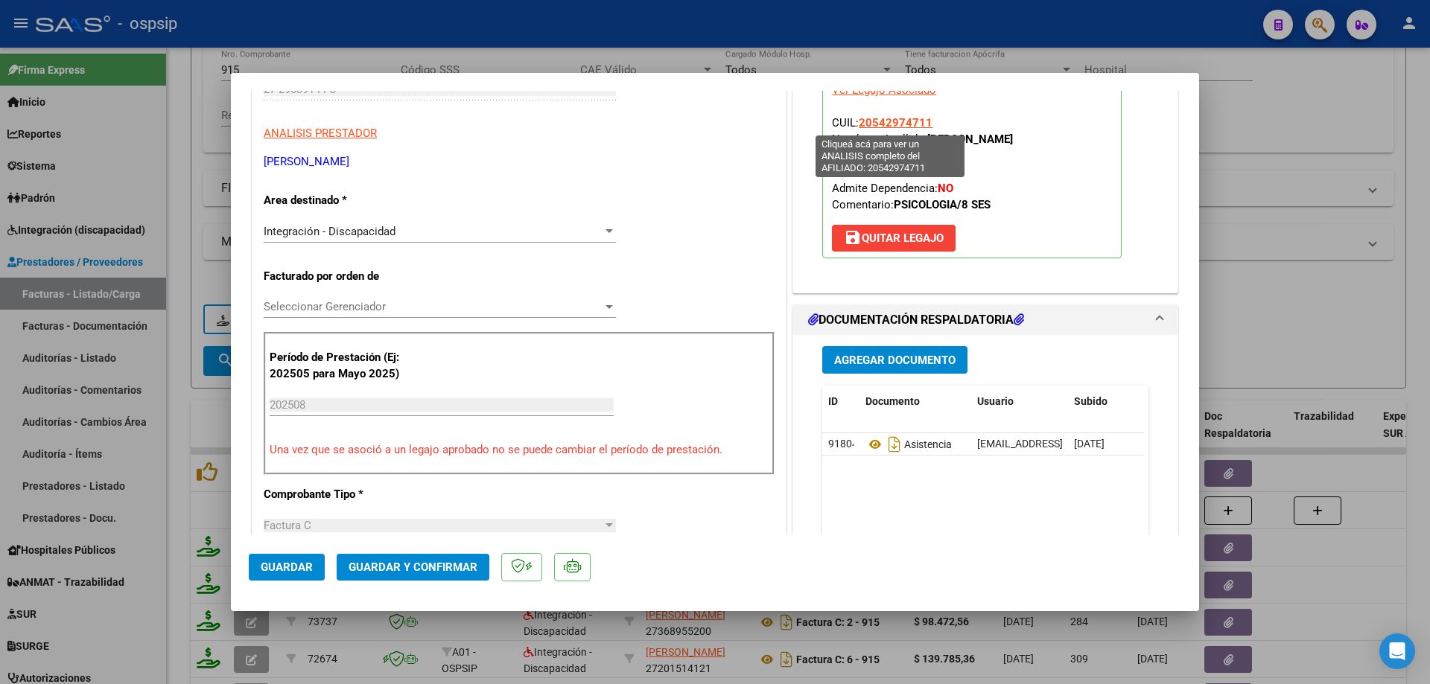
drag, startPoint x: 924, startPoint y: 115, endPoint x: 856, endPoint y: 118, distance: 68.5
click at [859, 118] on app-link-go-to "20542974711" at bounding box center [896, 123] width 74 height 16
click at [413, 567] on span "Guardar y Confirmar" at bounding box center [413, 567] width 129 height 13
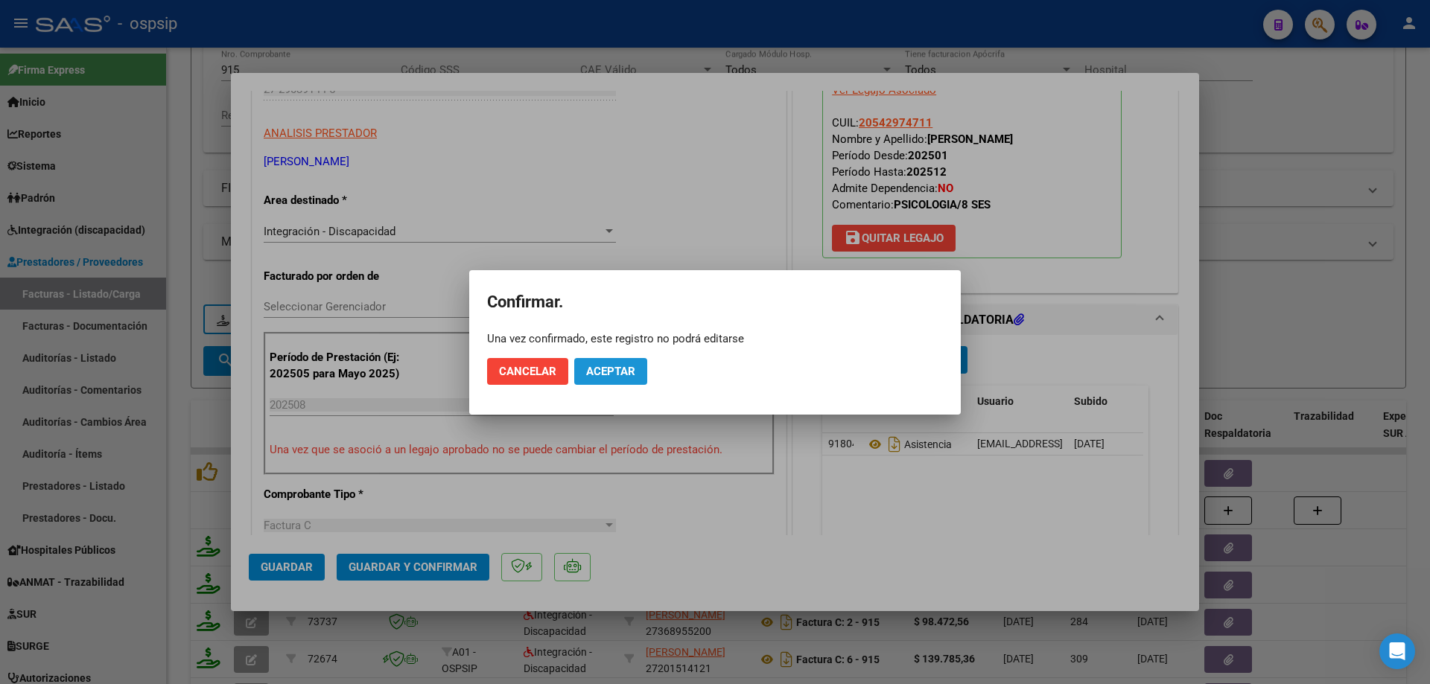
click at [621, 375] on span "Aceptar" at bounding box center [610, 371] width 49 height 13
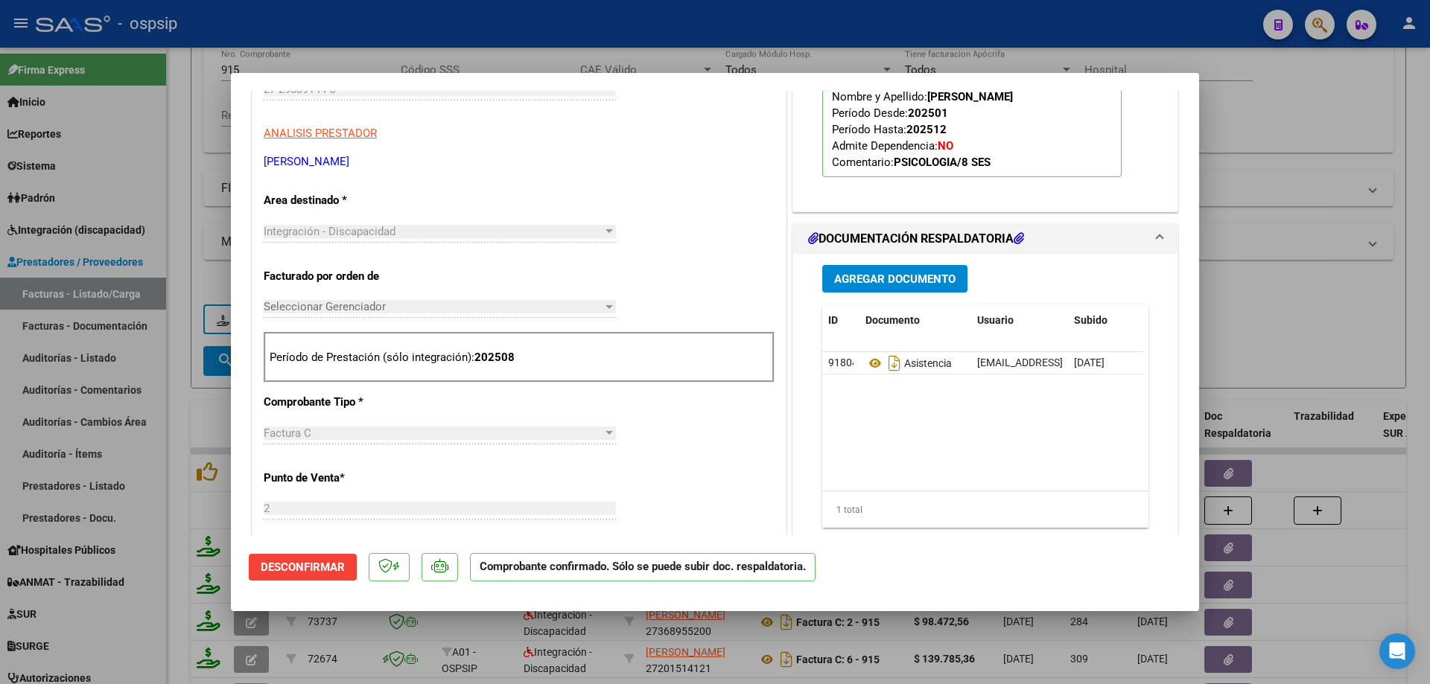
click at [1312, 112] on div at bounding box center [715, 342] width 1430 height 684
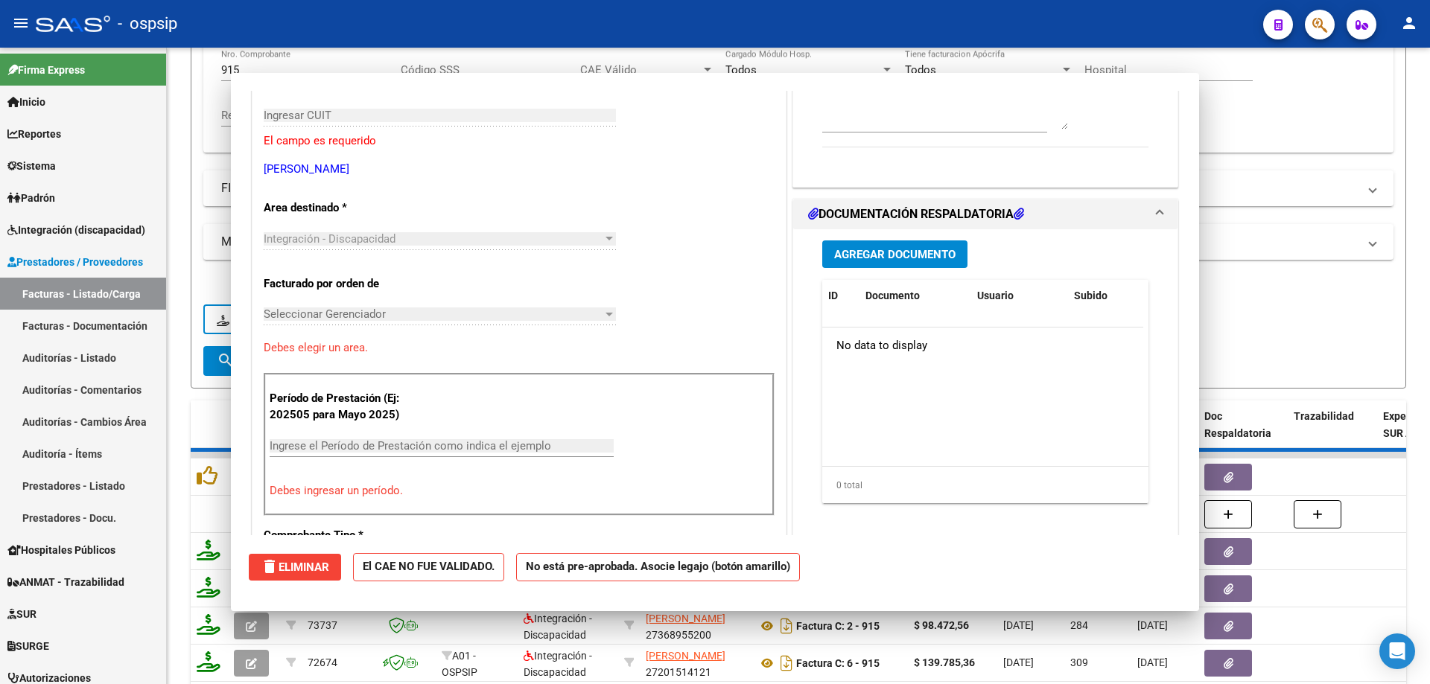
scroll to position [0, 0]
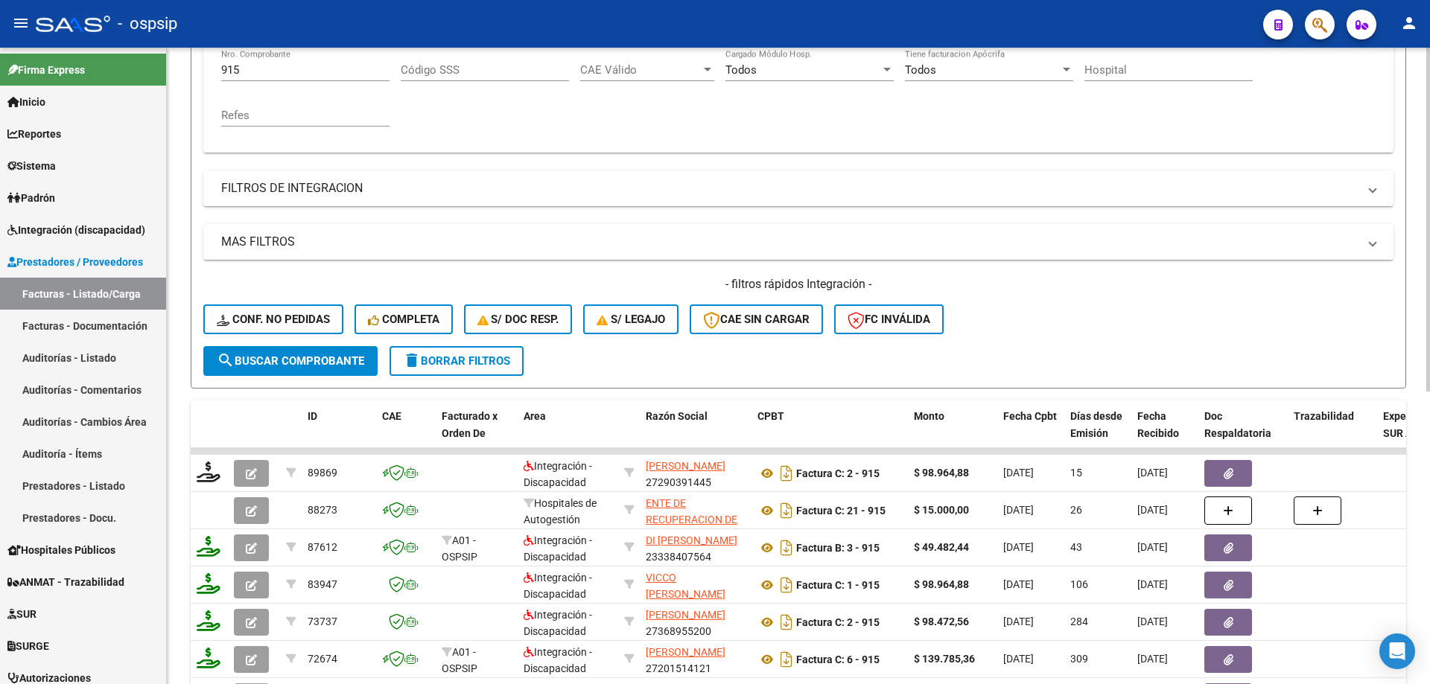
click at [248, 69] on input "915" at bounding box center [305, 69] width 168 height 13
type input "9"
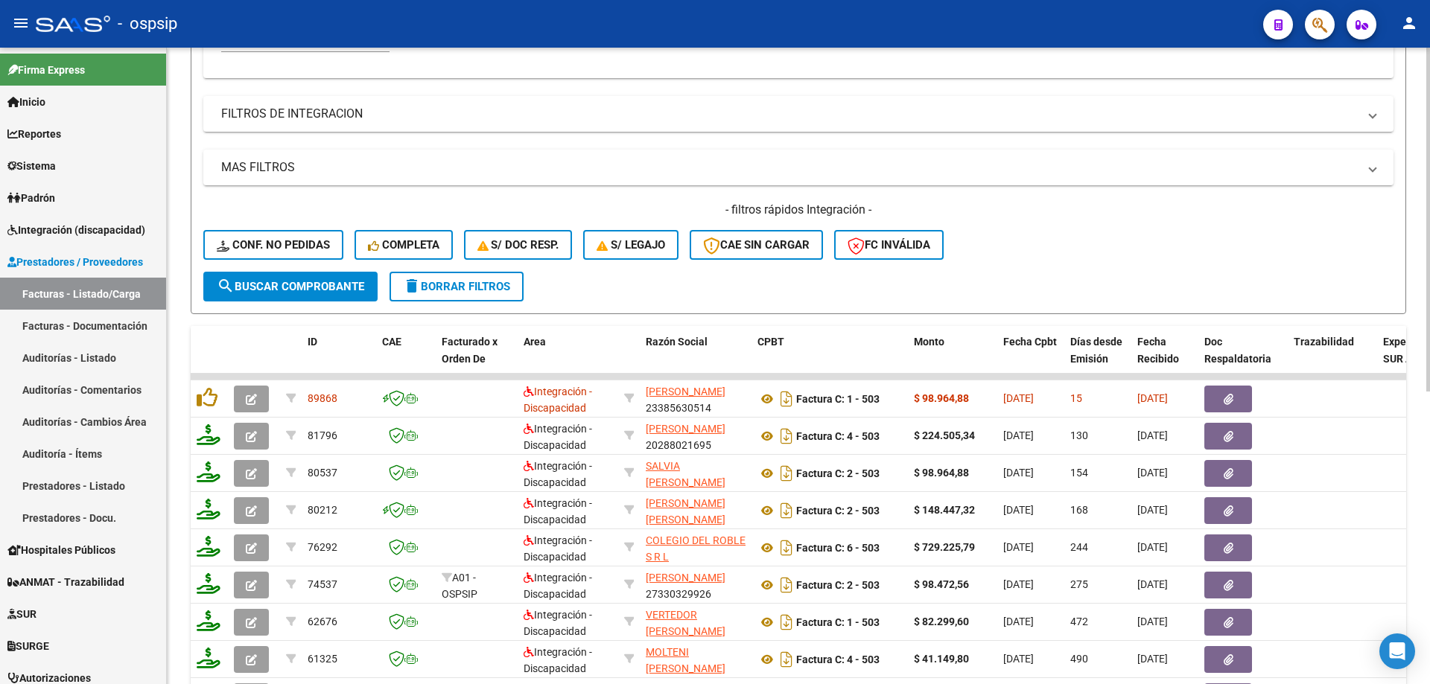
scroll to position [447, 0]
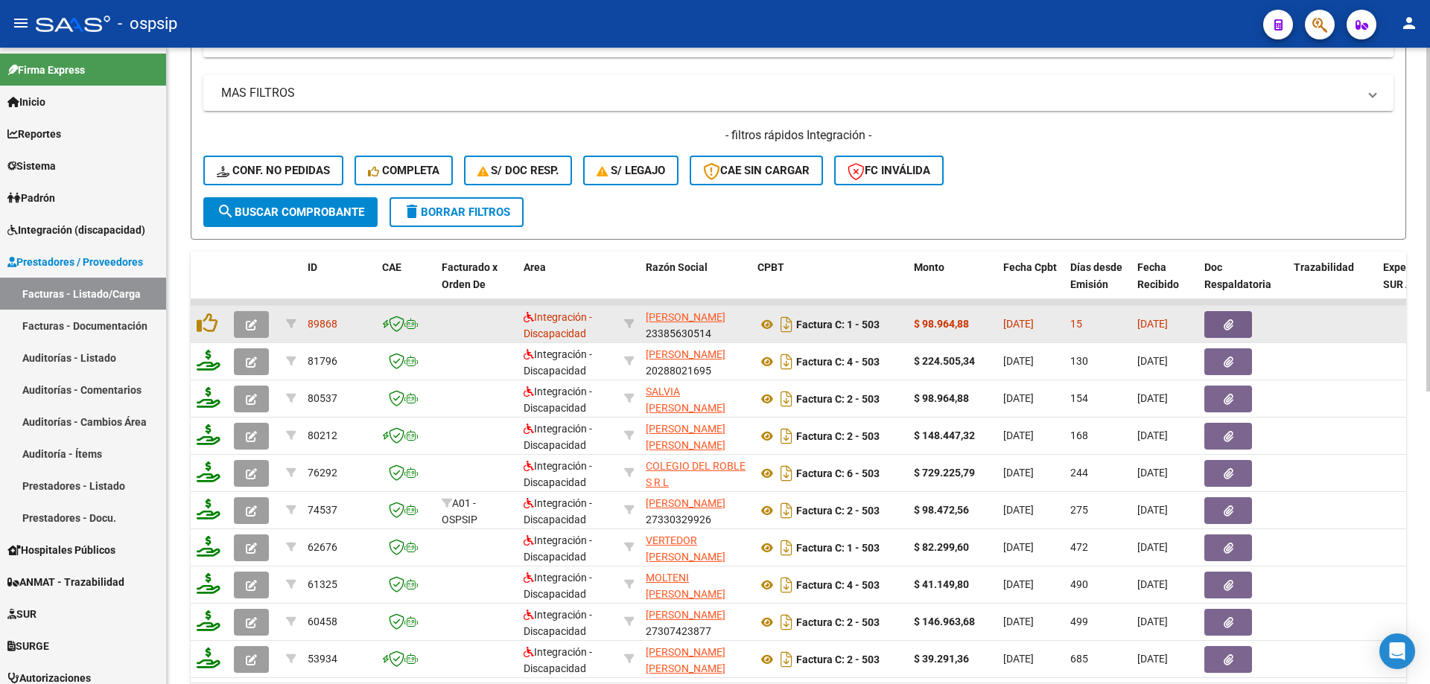
type input "503"
click at [248, 325] on icon "button" at bounding box center [251, 324] width 11 height 11
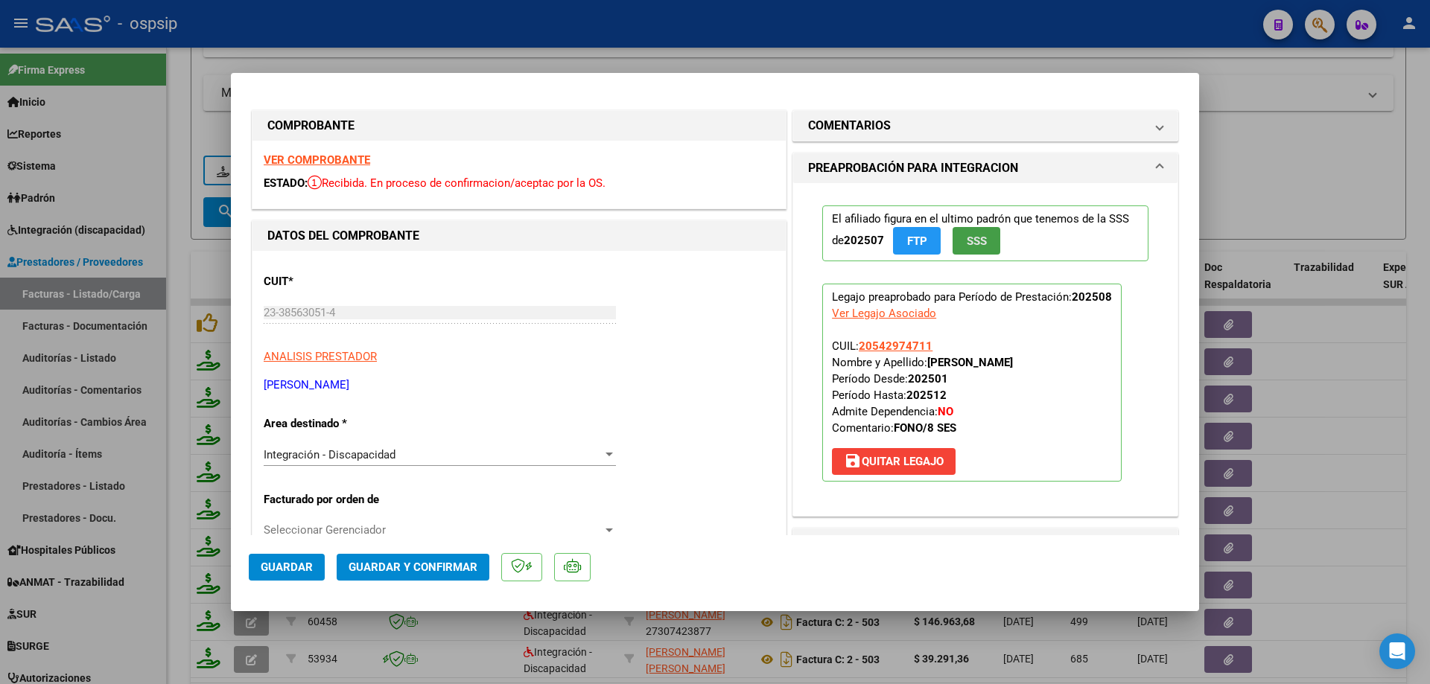
click at [981, 236] on span "SSS" at bounding box center [977, 241] width 20 height 13
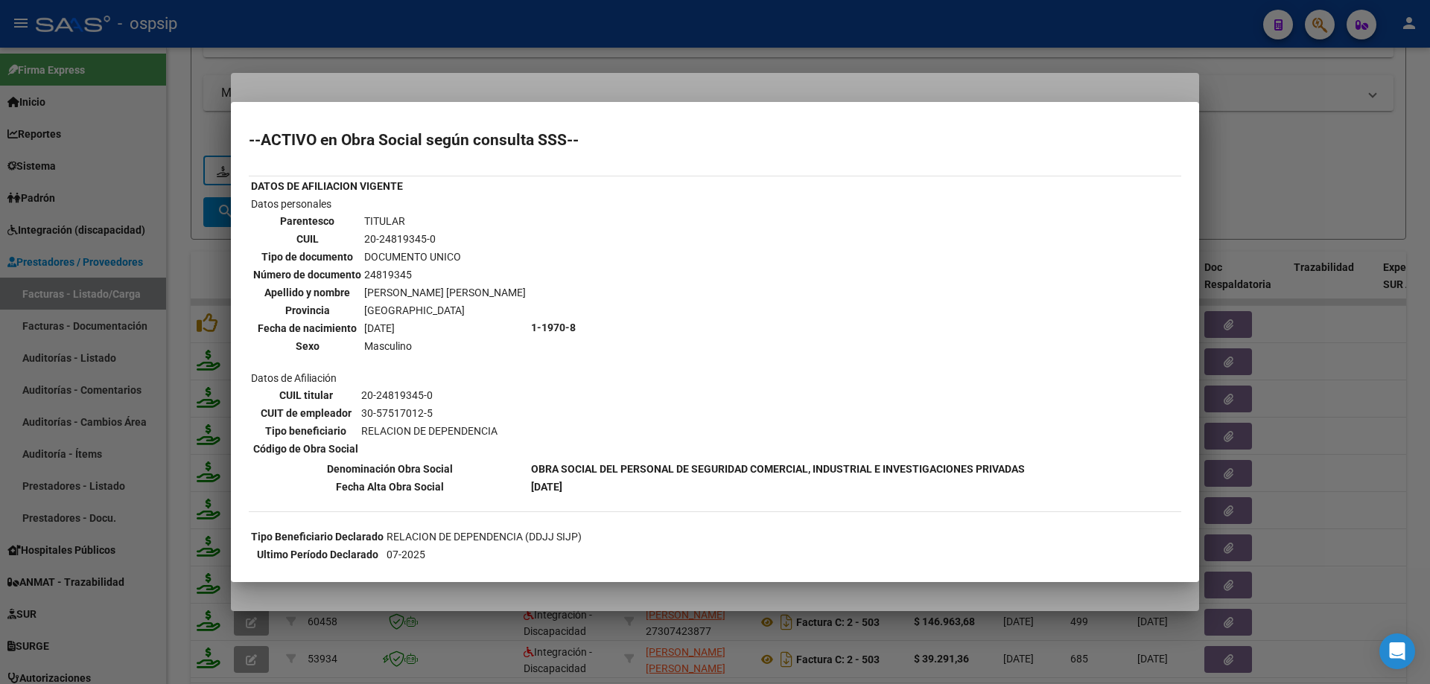
click at [1283, 120] on div at bounding box center [715, 342] width 1430 height 684
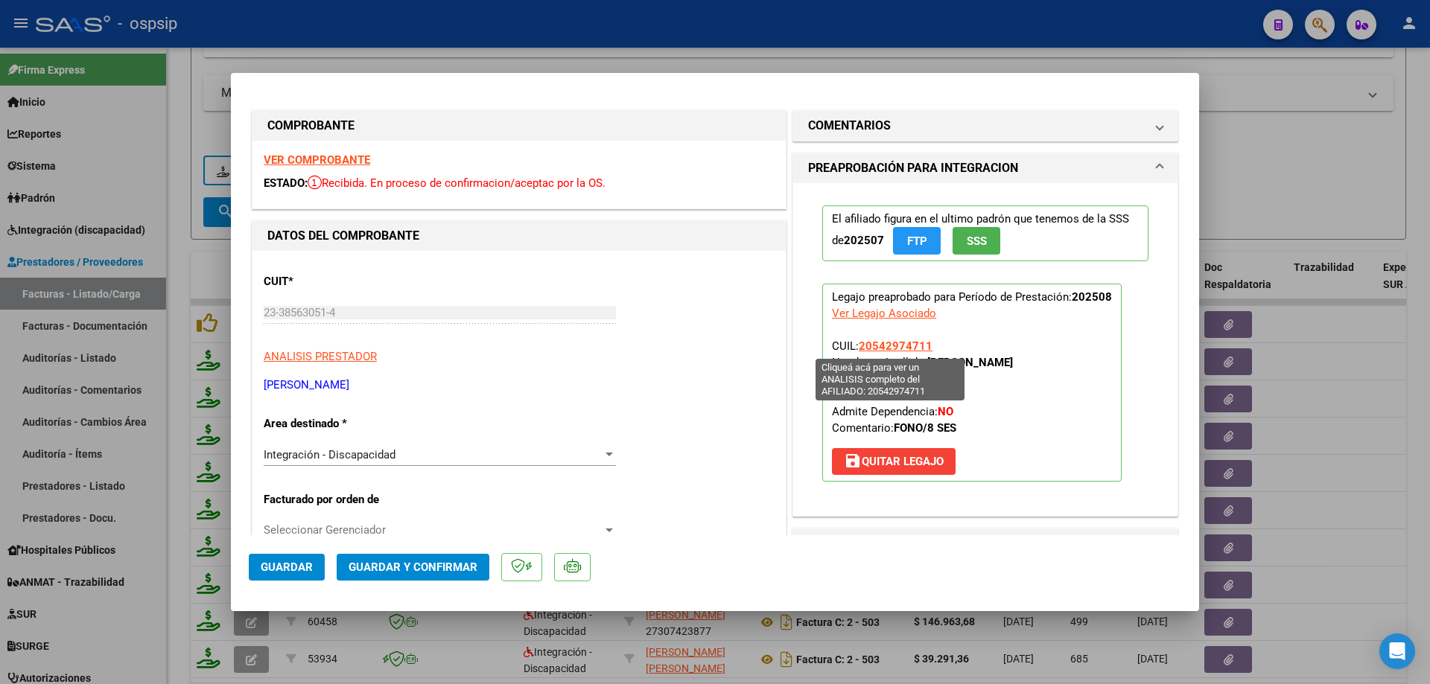
click at [897, 349] on span "20542974711" at bounding box center [896, 346] width 74 height 13
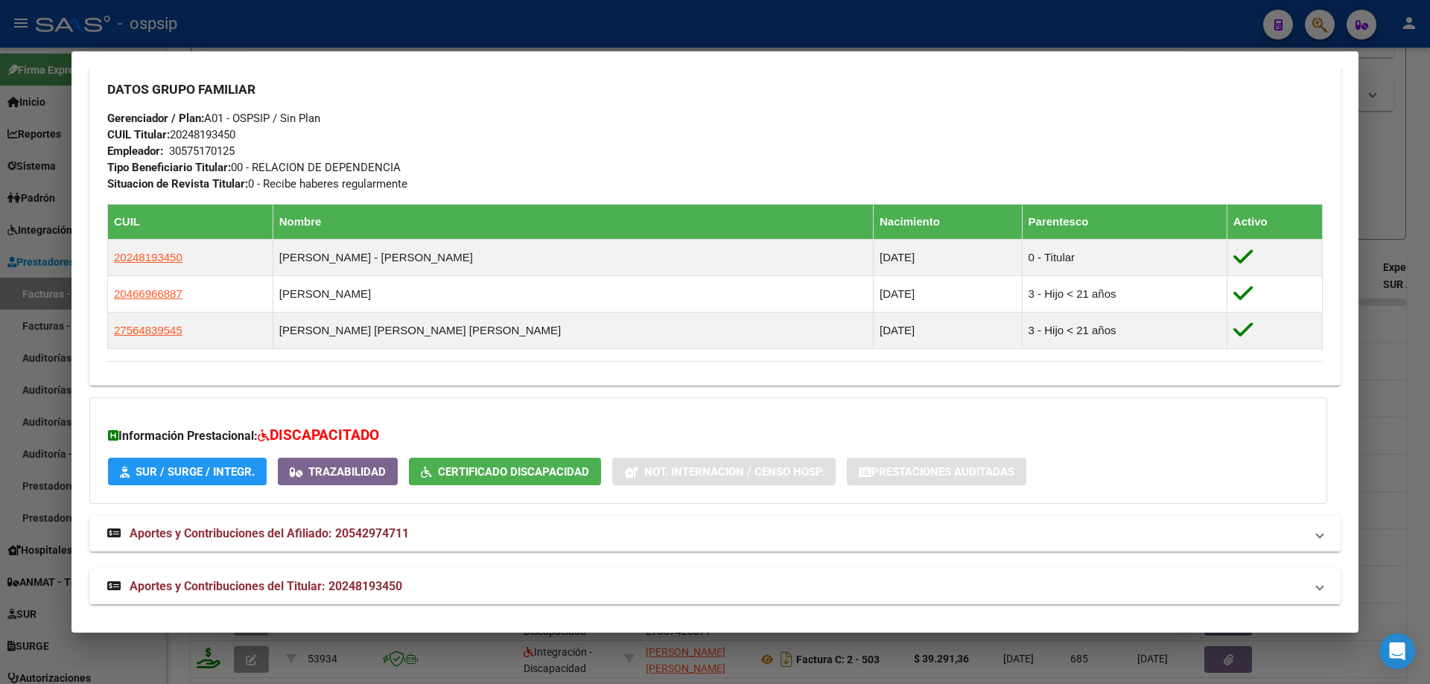
scroll to position [676, 0]
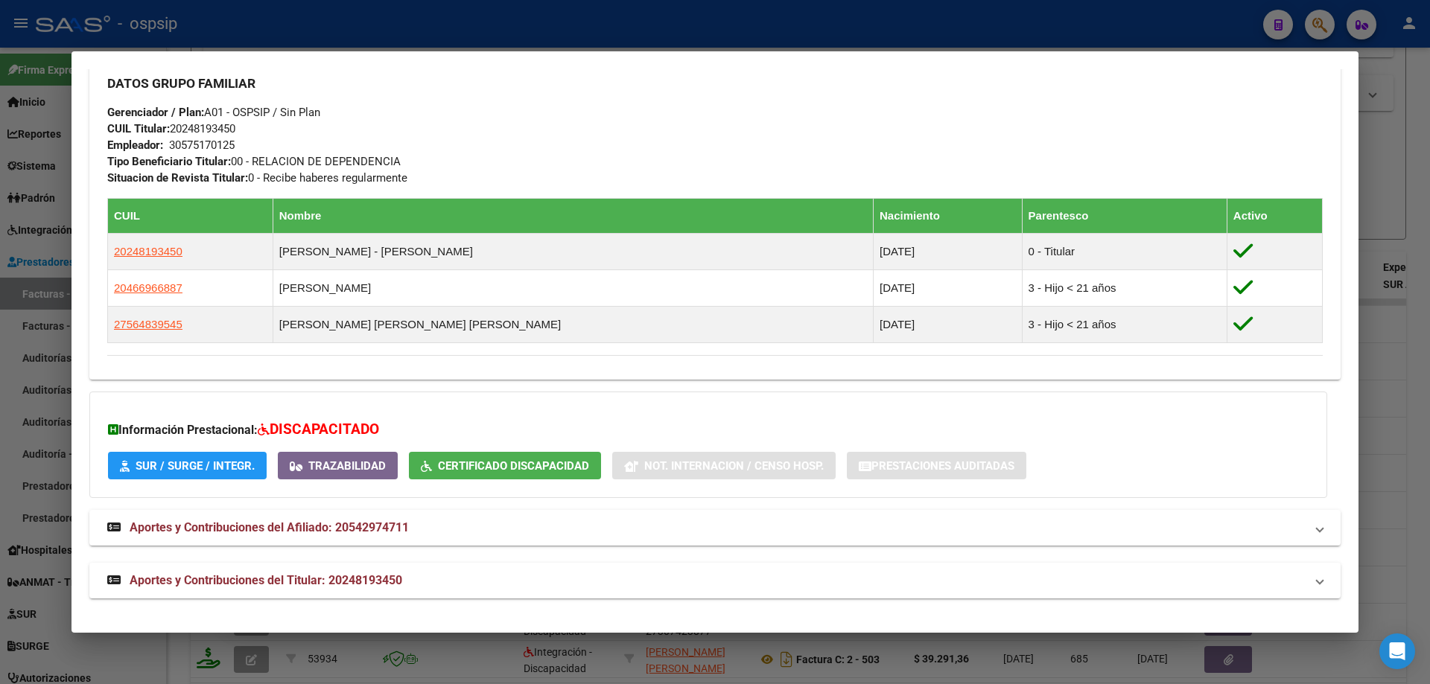
click at [1405, 211] on div at bounding box center [715, 342] width 1430 height 684
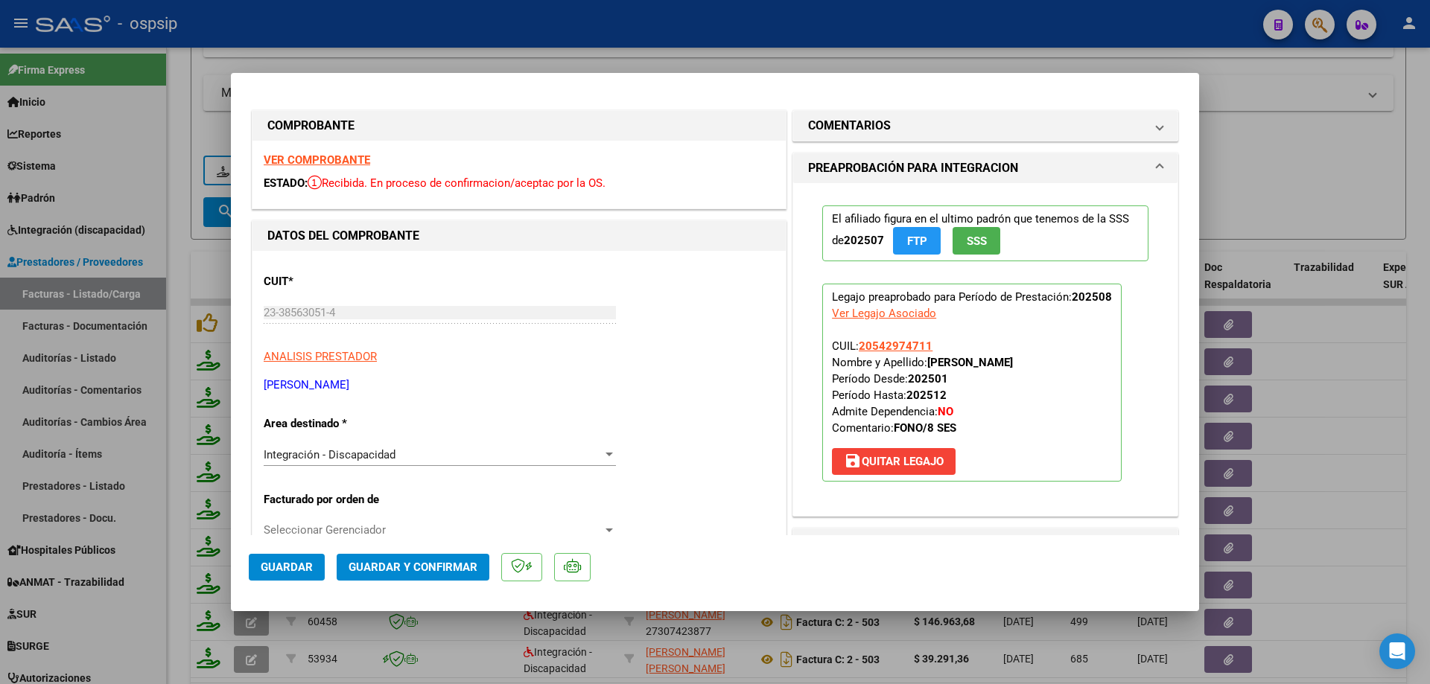
click at [967, 244] on span "SSS" at bounding box center [977, 241] width 20 height 13
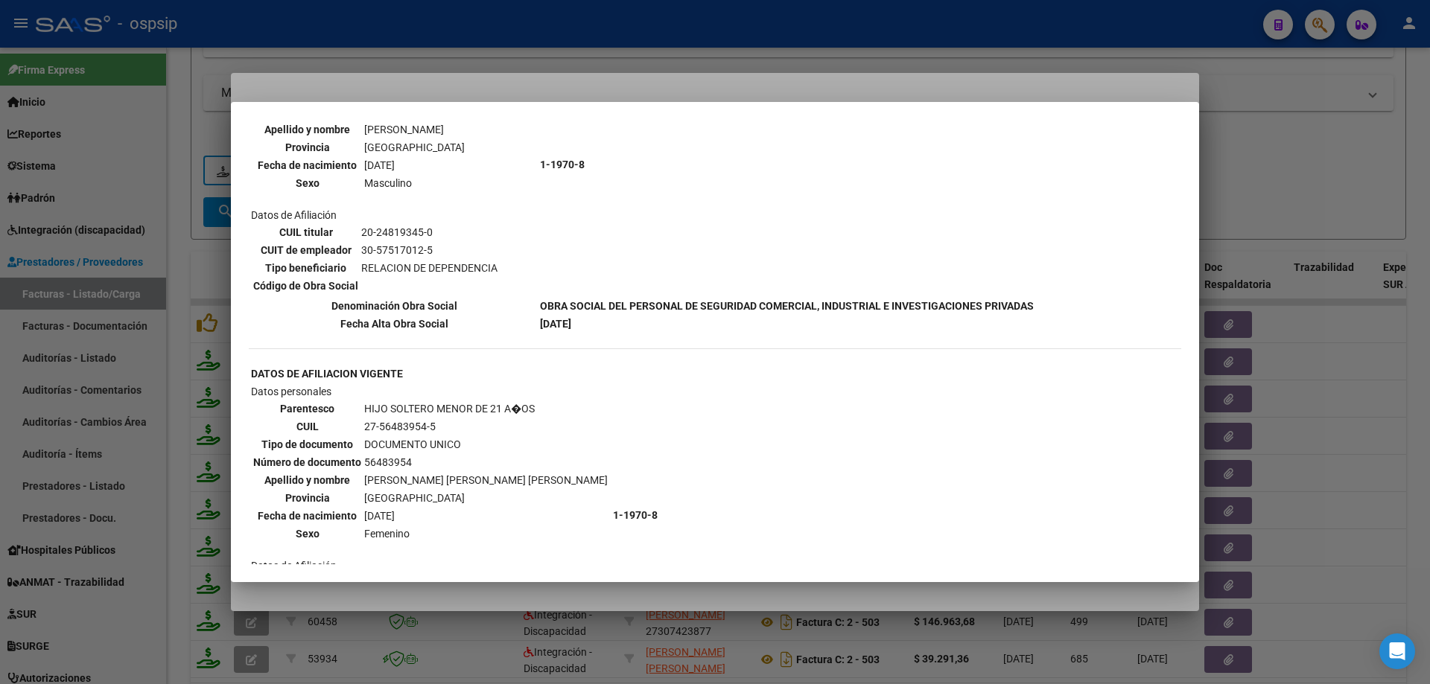
scroll to position [1119, 0]
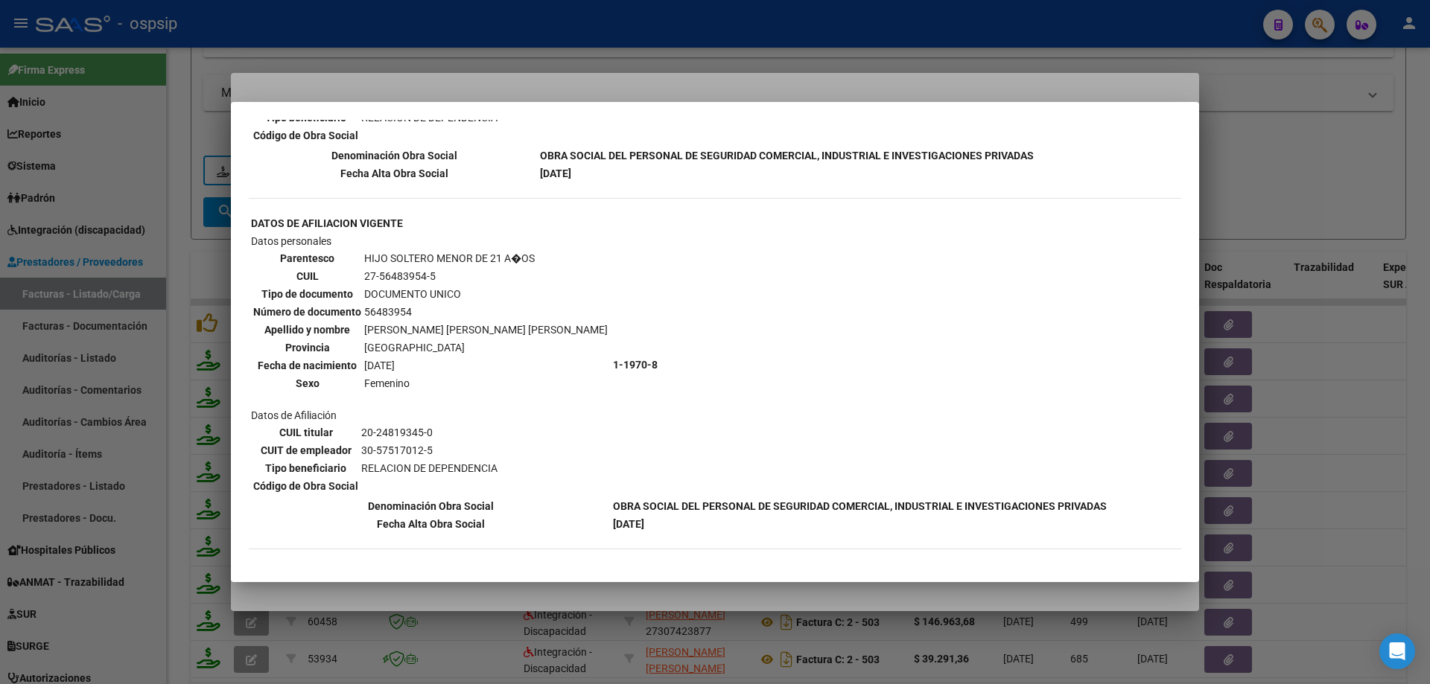
click at [1340, 183] on div at bounding box center [715, 342] width 1430 height 684
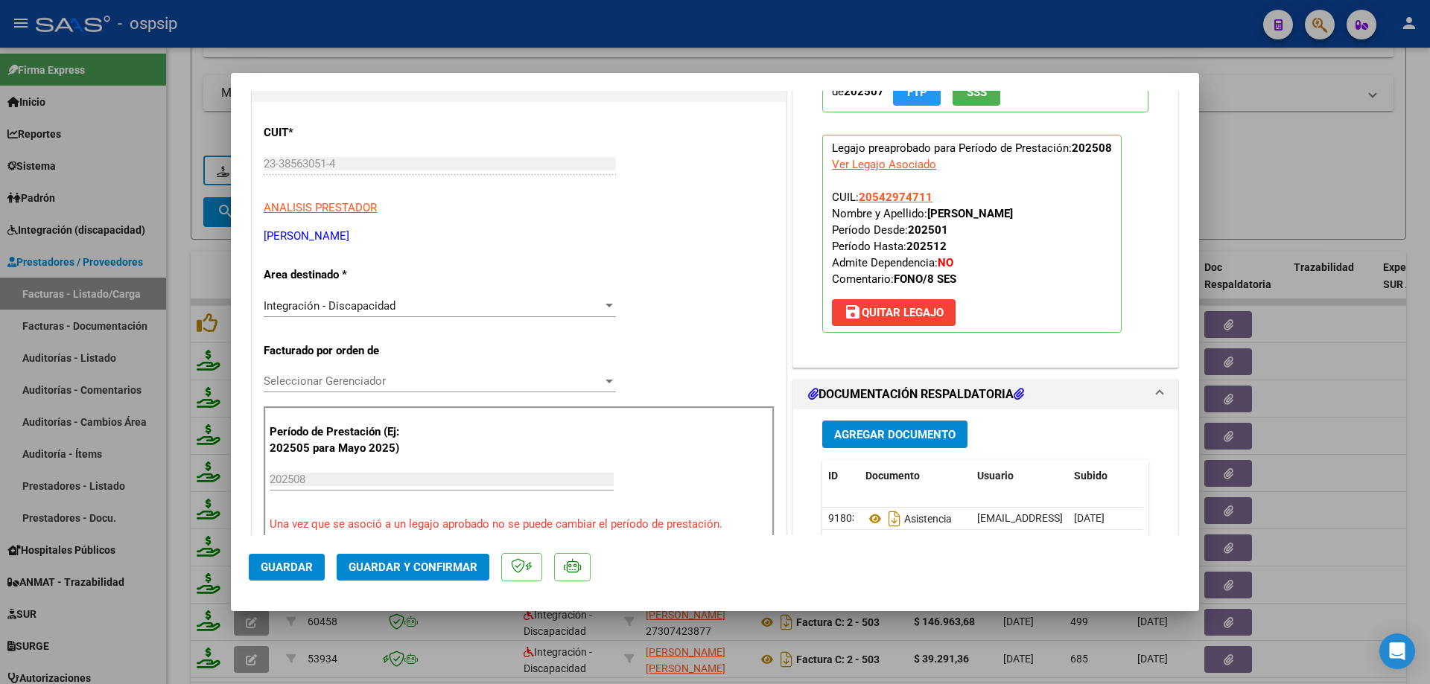
scroll to position [298, 0]
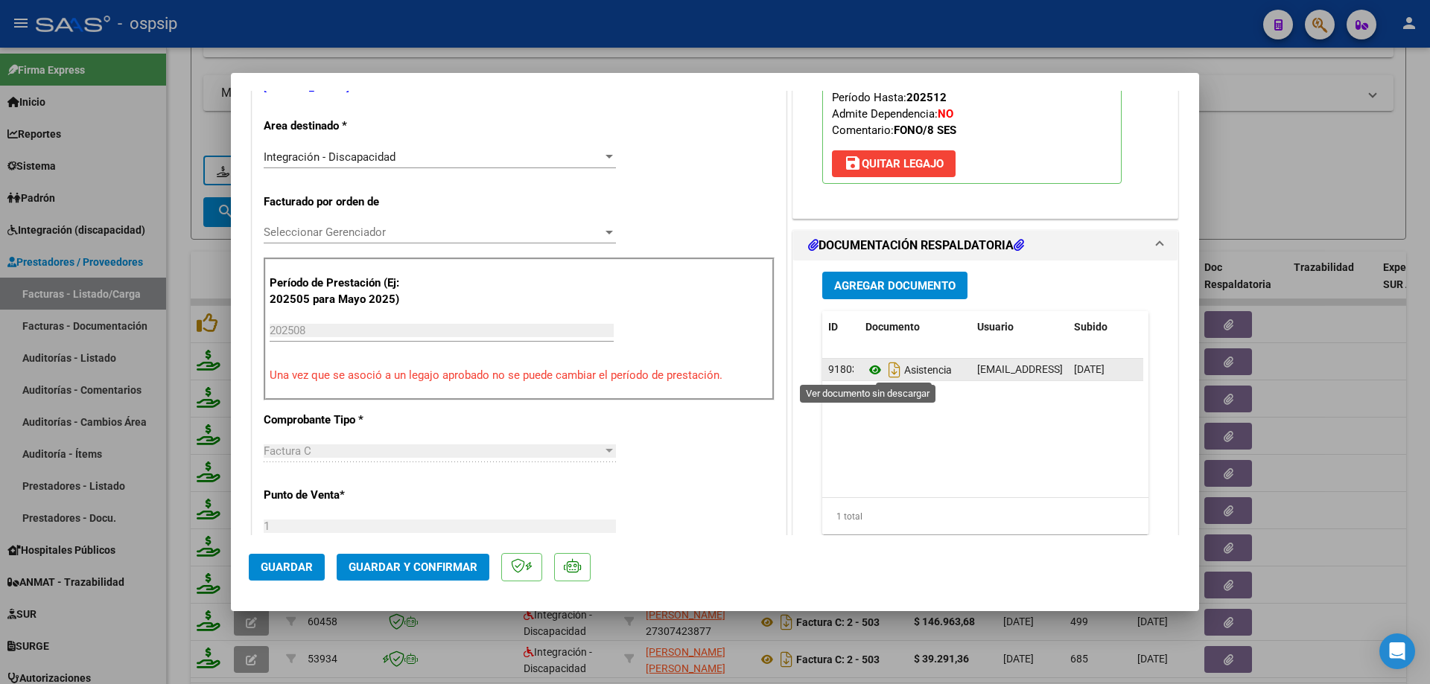
click at [865, 367] on icon at bounding box center [874, 370] width 19 height 18
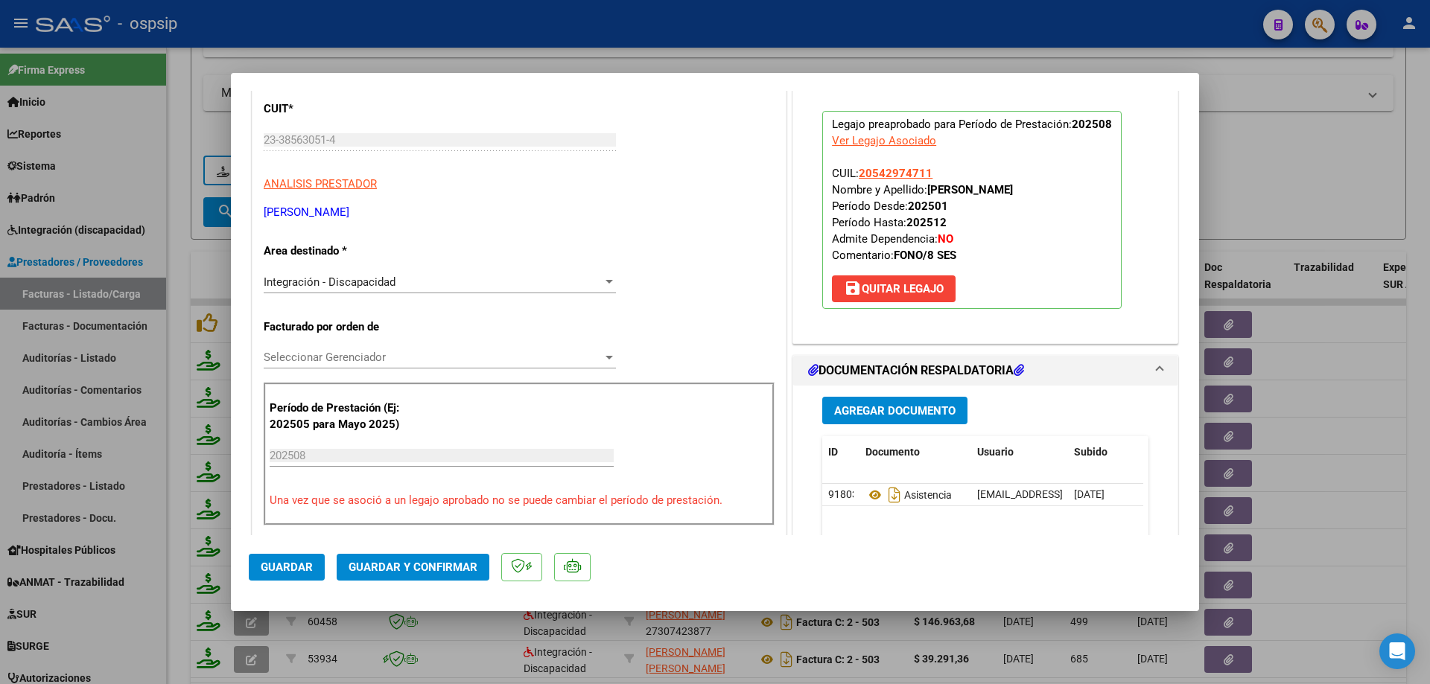
scroll to position [149, 0]
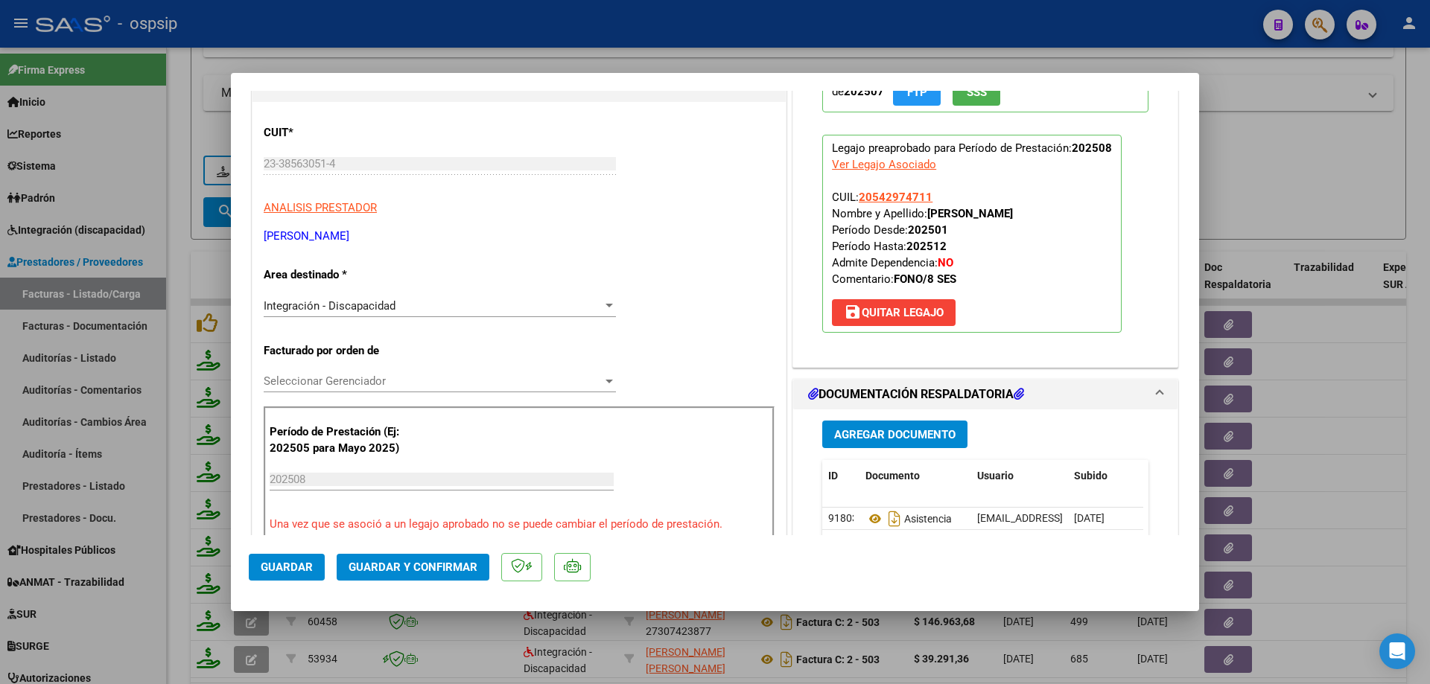
drag, startPoint x: 930, startPoint y: 196, endPoint x: 873, endPoint y: 194, distance: 57.4
click at [873, 194] on p "Legajo preaprobado para Período de Prestación: 202508 Ver Legajo Asociado CUIL:…" at bounding box center [971, 234] width 299 height 198
click at [932, 187] on p "Legajo preaprobado para Período de Prestación: 202508 Ver Legajo Asociado CUIL:…" at bounding box center [971, 234] width 299 height 198
drag, startPoint x: 935, startPoint y: 192, endPoint x: 852, endPoint y: 193, distance: 82.7
click at [852, 193] on p "Legajo preaprobado para Período de Prestación: 202508 Ver Legajo Asociado CUIL:…" at bounding box center [971, 234] width 299 height 198
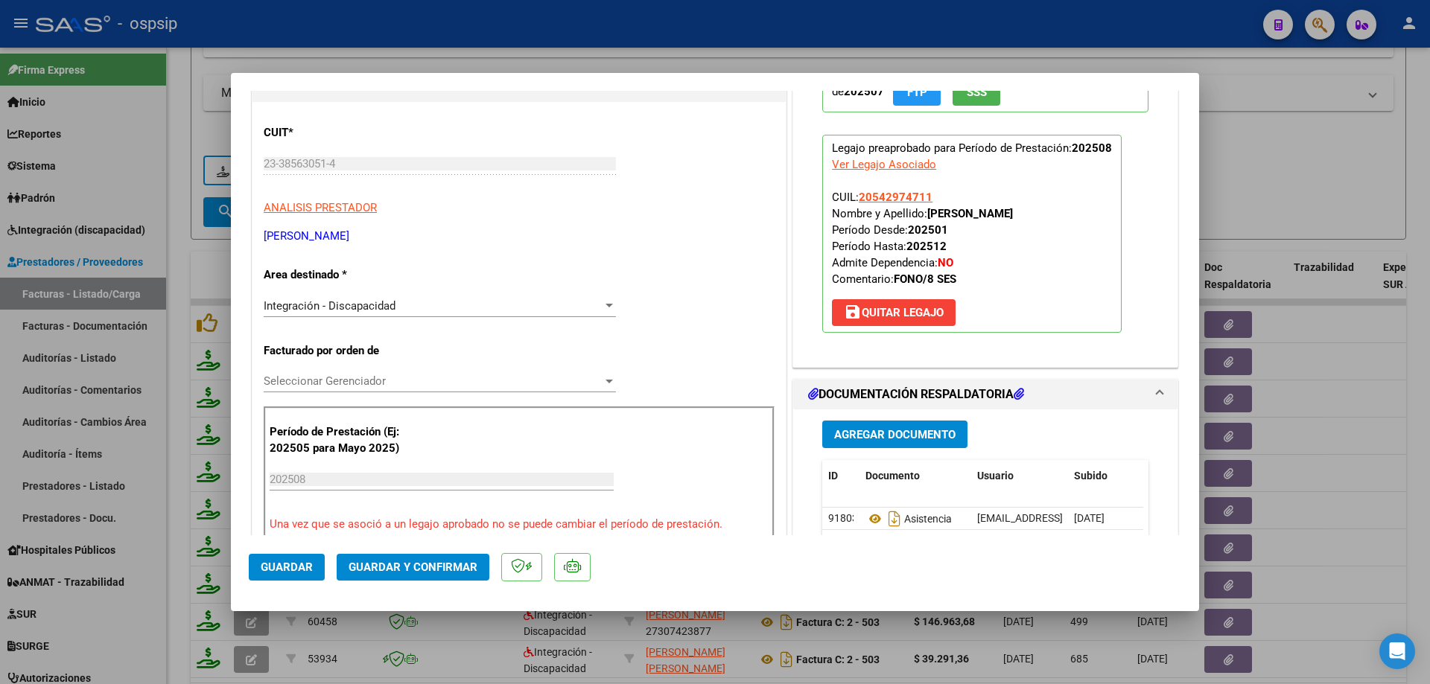
click at [383, 564] on span "Guardar y Confirmar" at bounding box center [413, 567] width 129 height 13
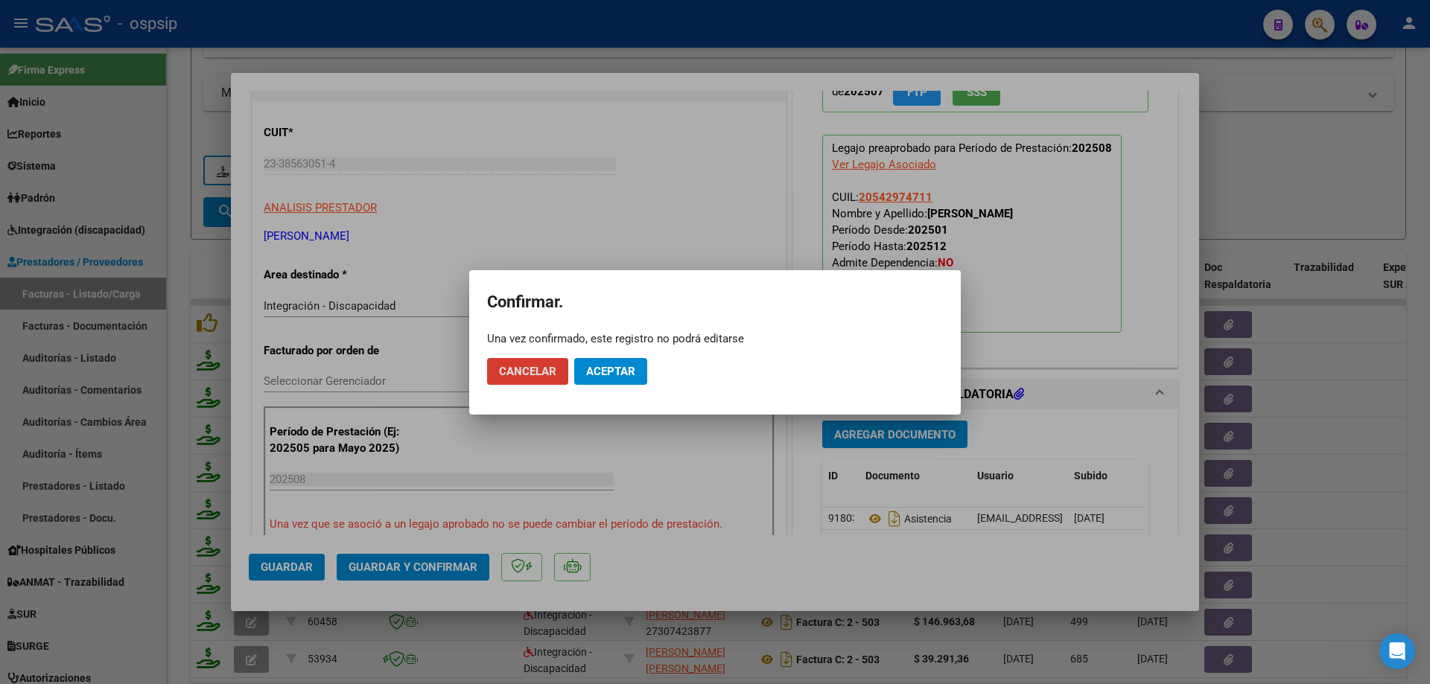
click at [609, 384] on button "Aceptar" at bounding box center [610, 371] width 73 height 27
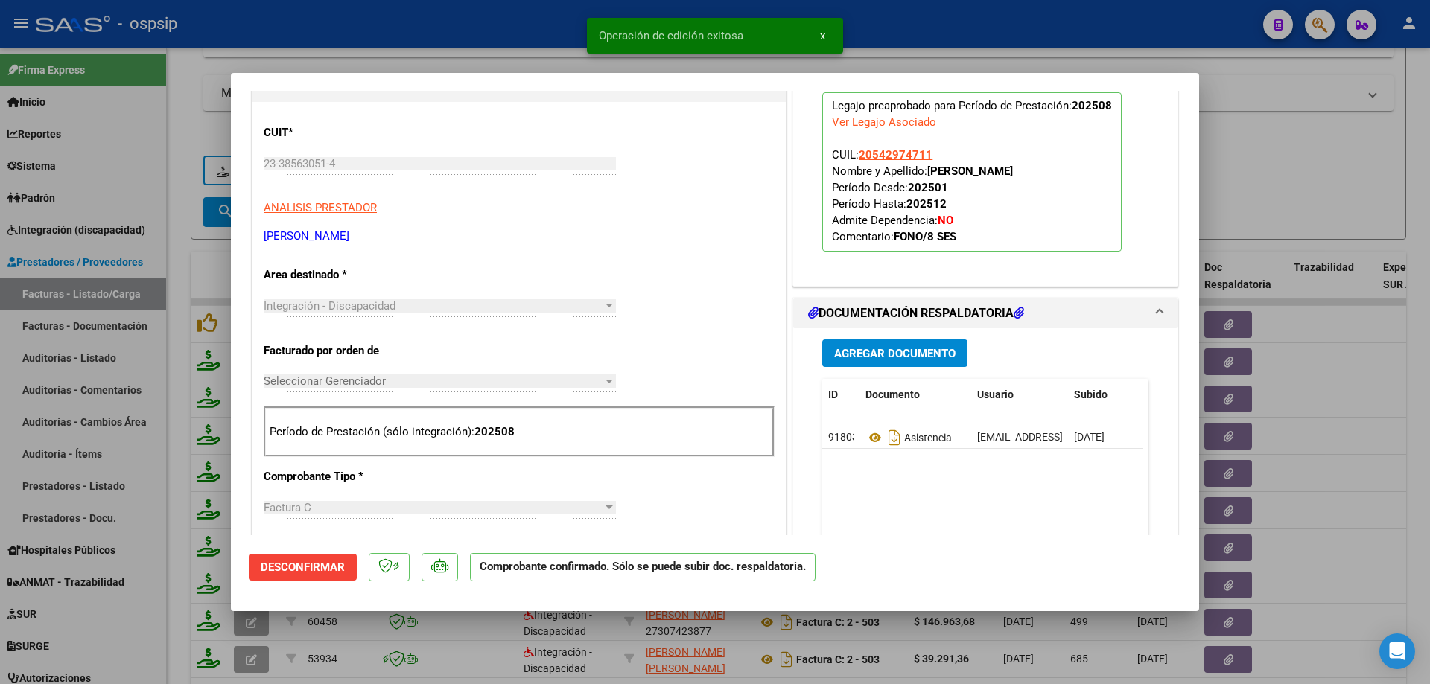
click at [1356, 178] on div at bounding box center [715, 342] width 1430 height 684
type input "$ 0,00"
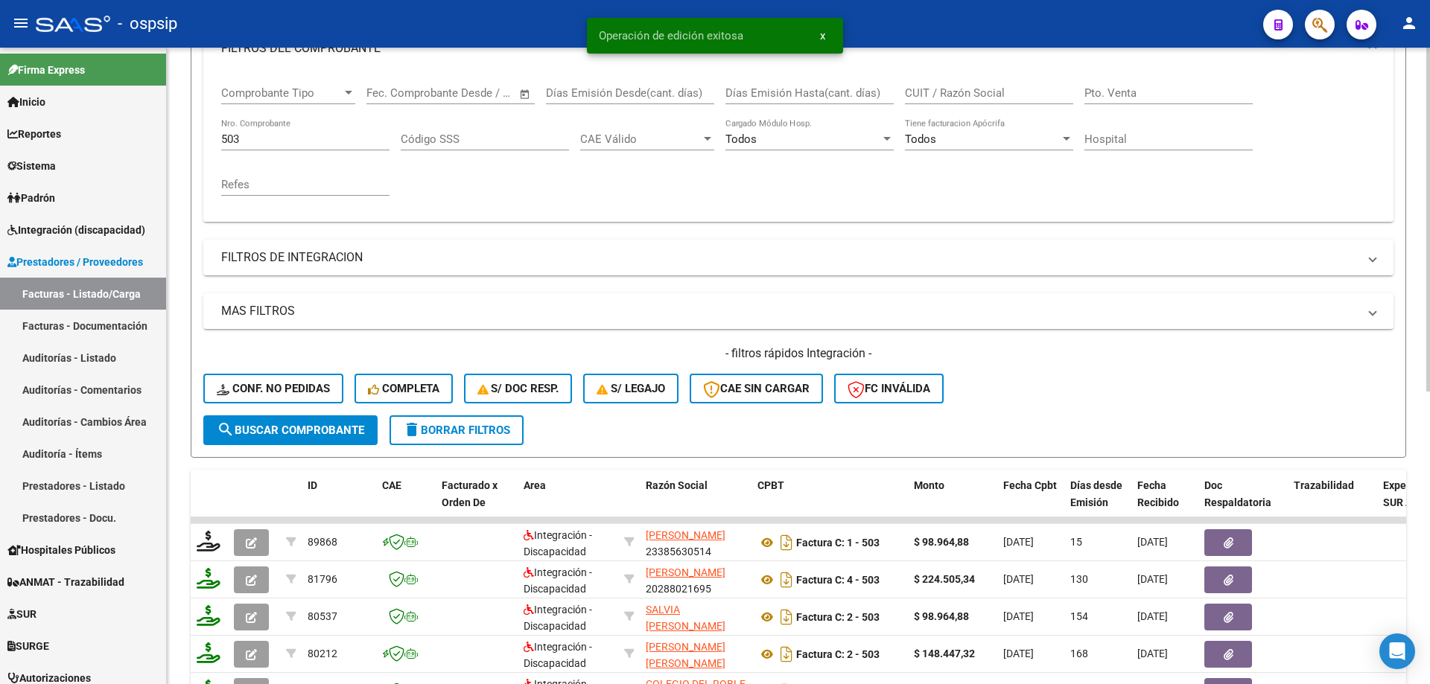
scroll to position [223, 0]
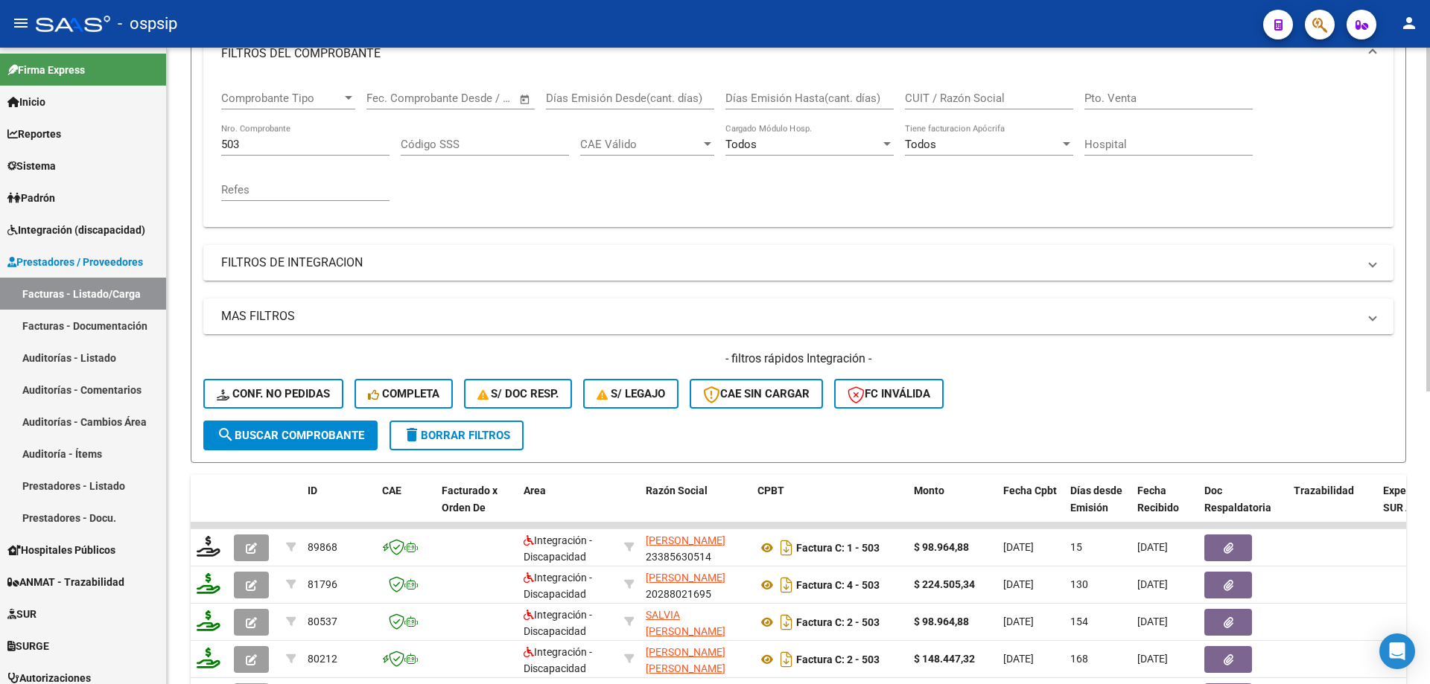
click at [279, 154] on div "503 Nro. Comprobante" at bounding box center [305, 140] width 168 height 32
type input "5"
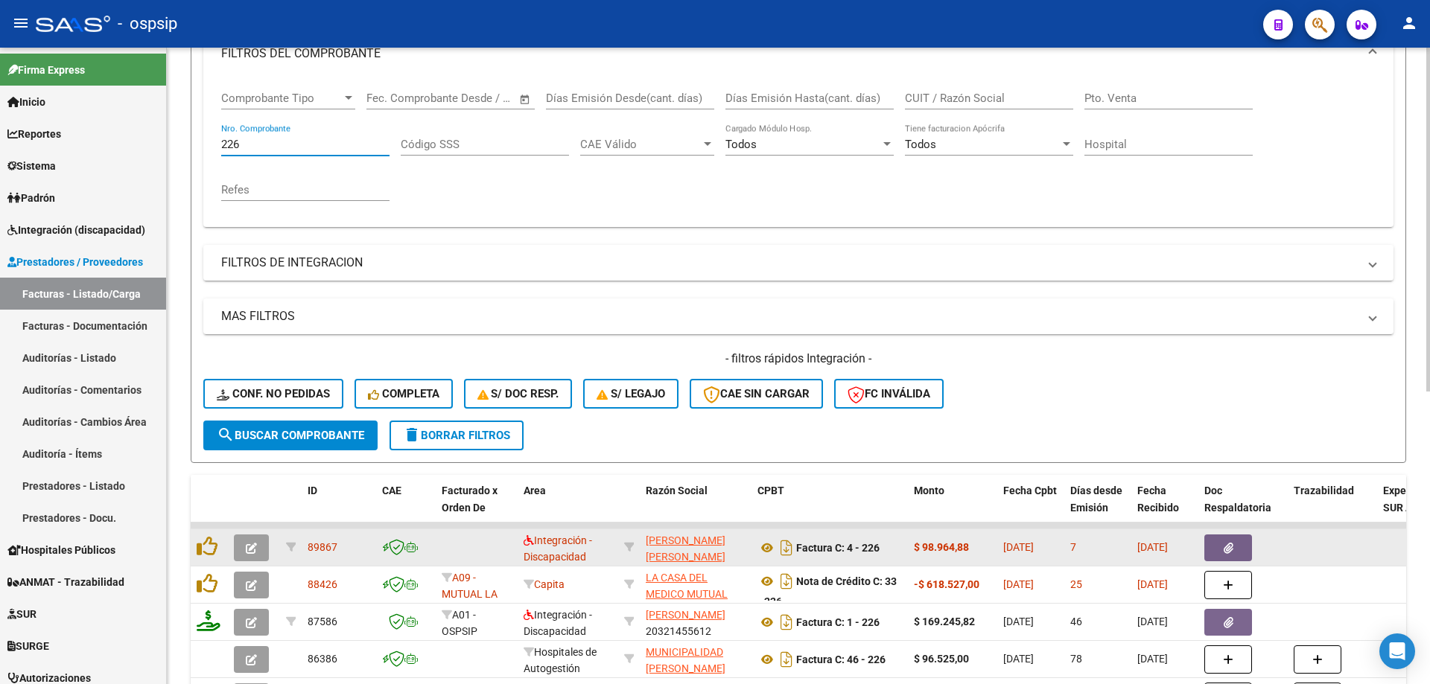
type input "226"
click at [251, 550] on icon "button" at bounding box center [251, 548] width 11 height 11
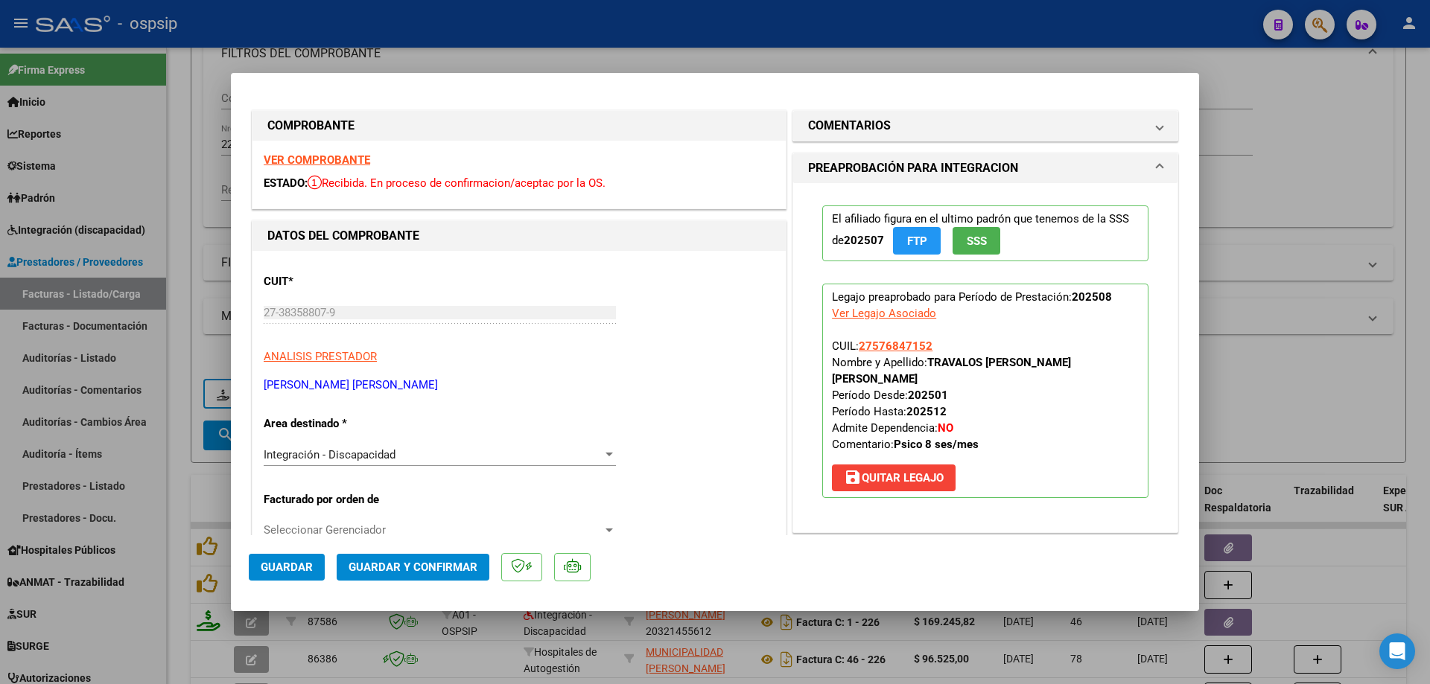
click at [970, 244] on span "SSS" at bounding box center [977, 241] width 20 height 13
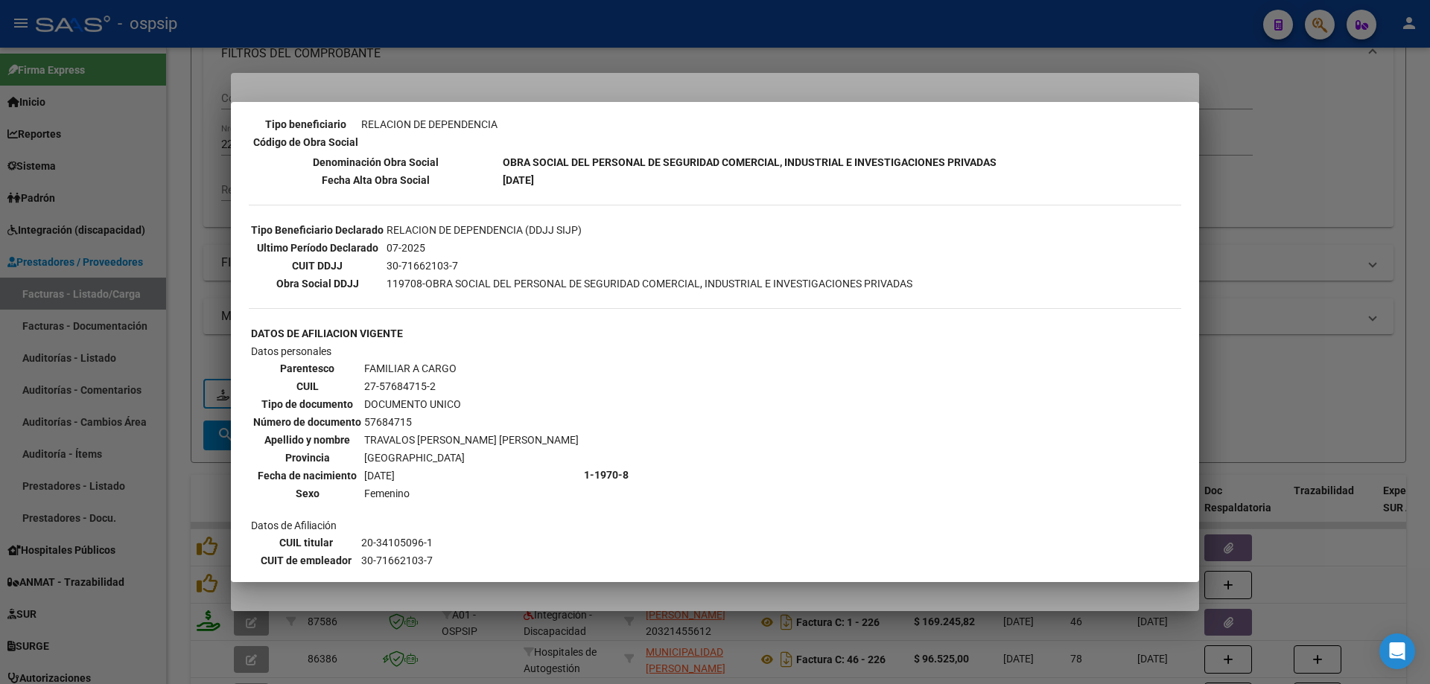
scroll to position [447, 0]
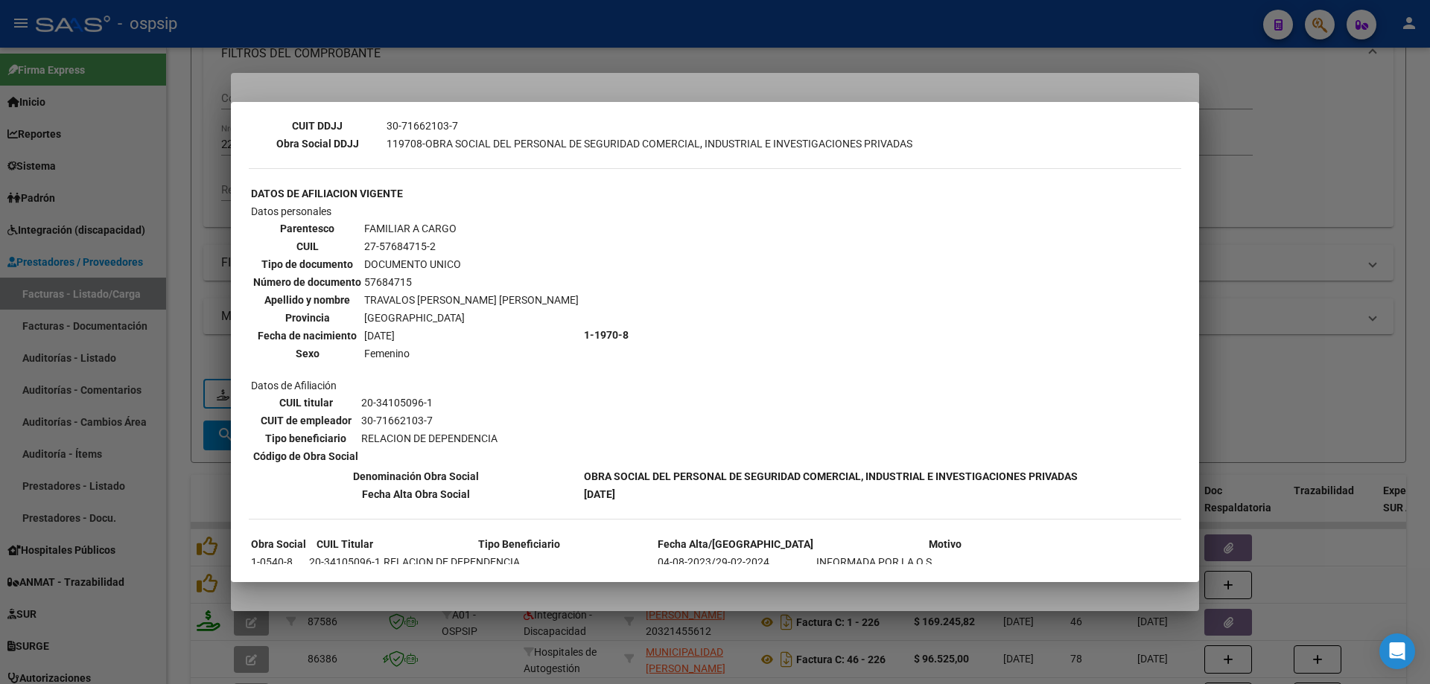
click at [1326, 218] on div at bounding box center [715, 342] width 1430 height 684
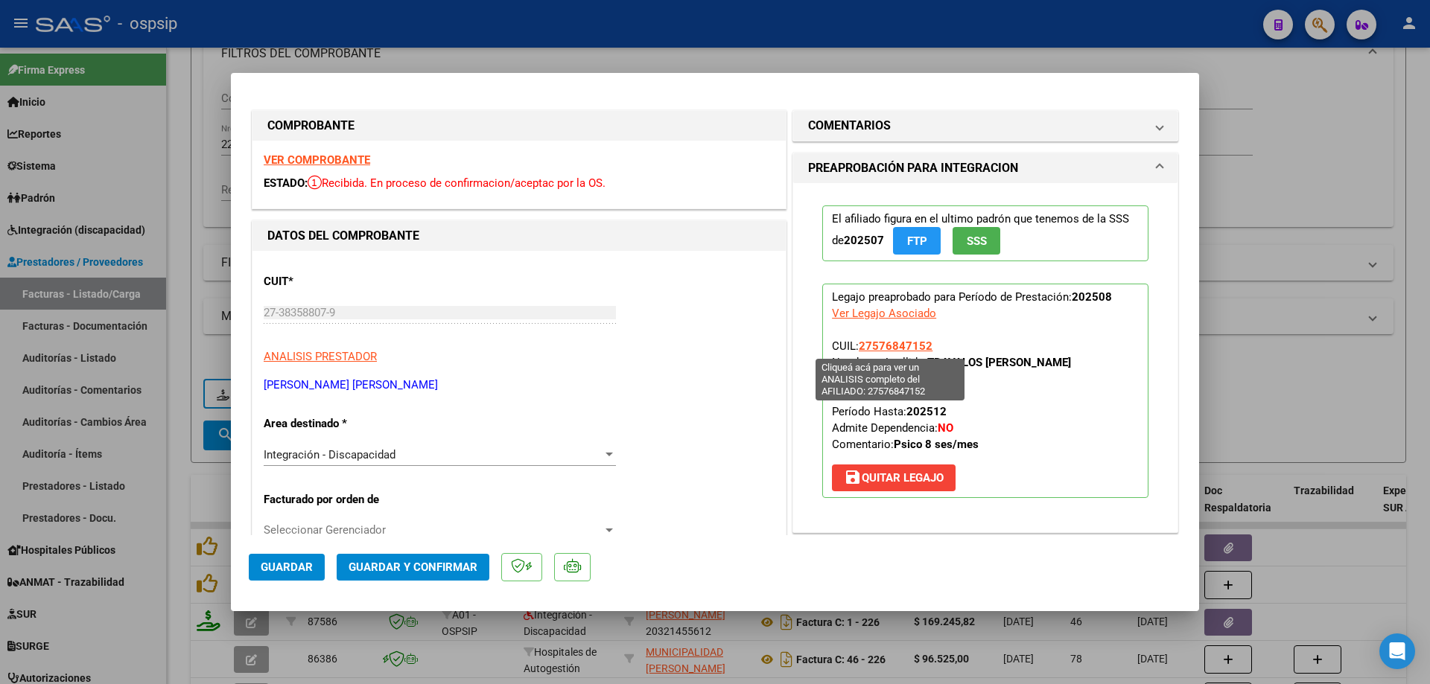
click at [900, 347] on span "27576847152" at bounding box center [896, 346] width 74 height 13
type textarea "27576847152"
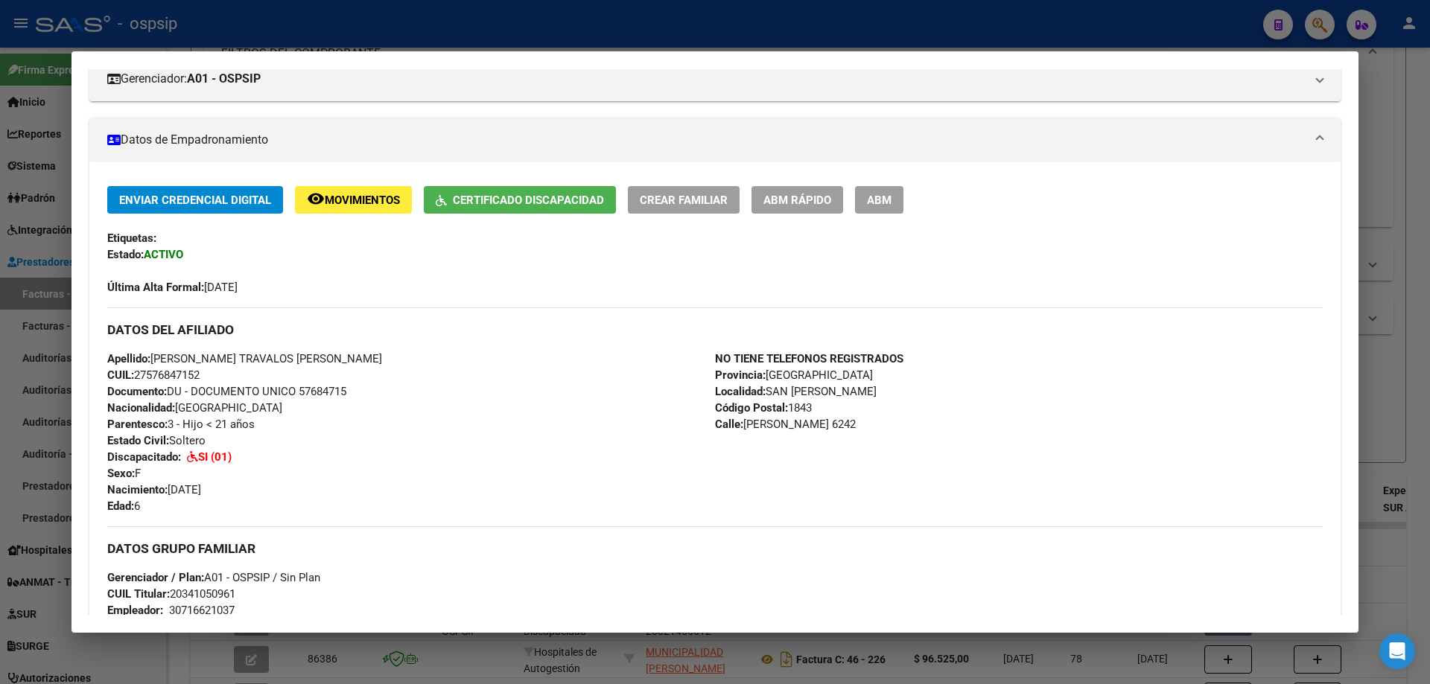
scroll to position [82, 0]
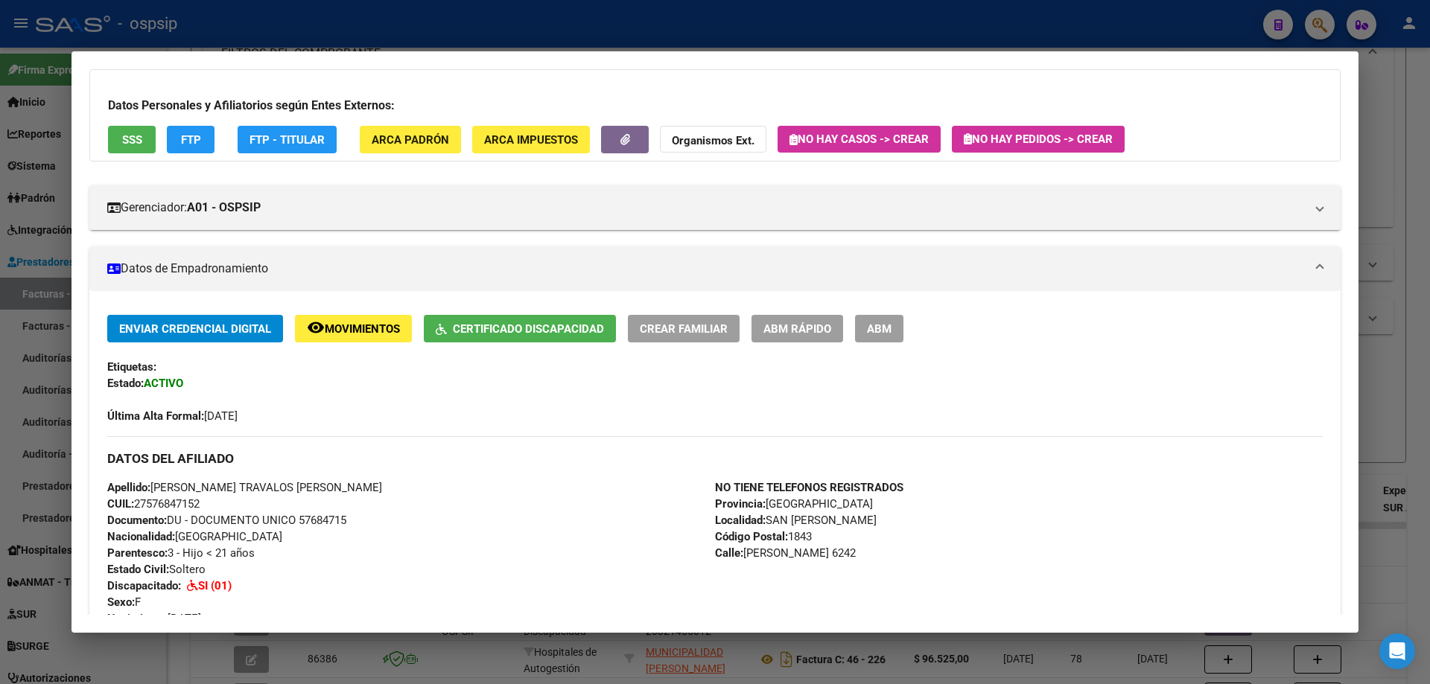
click at [1396, 258] on div at bounding box center [715, 342] width 1430 height 684
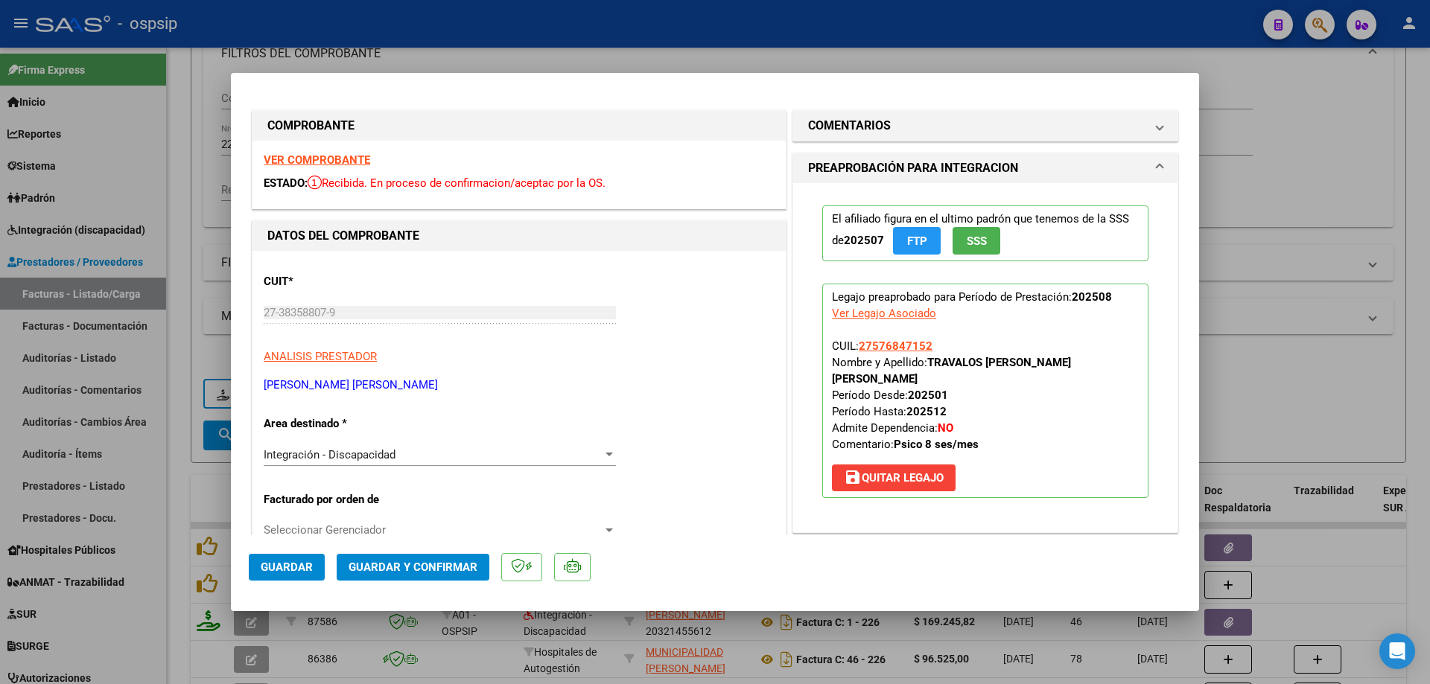
click at [989, 246] on button "SSS" at bounding box center [976, 241] width 48 height 28
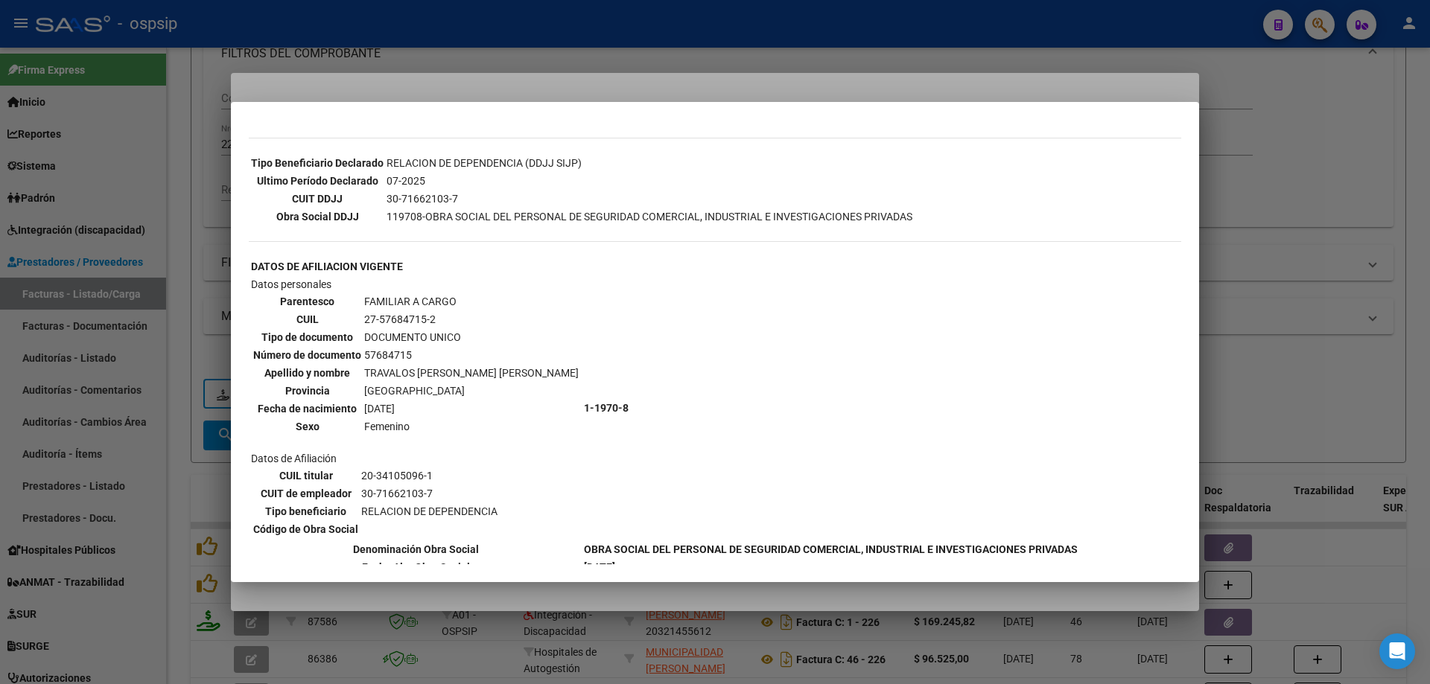
scroll to position [521, 0]
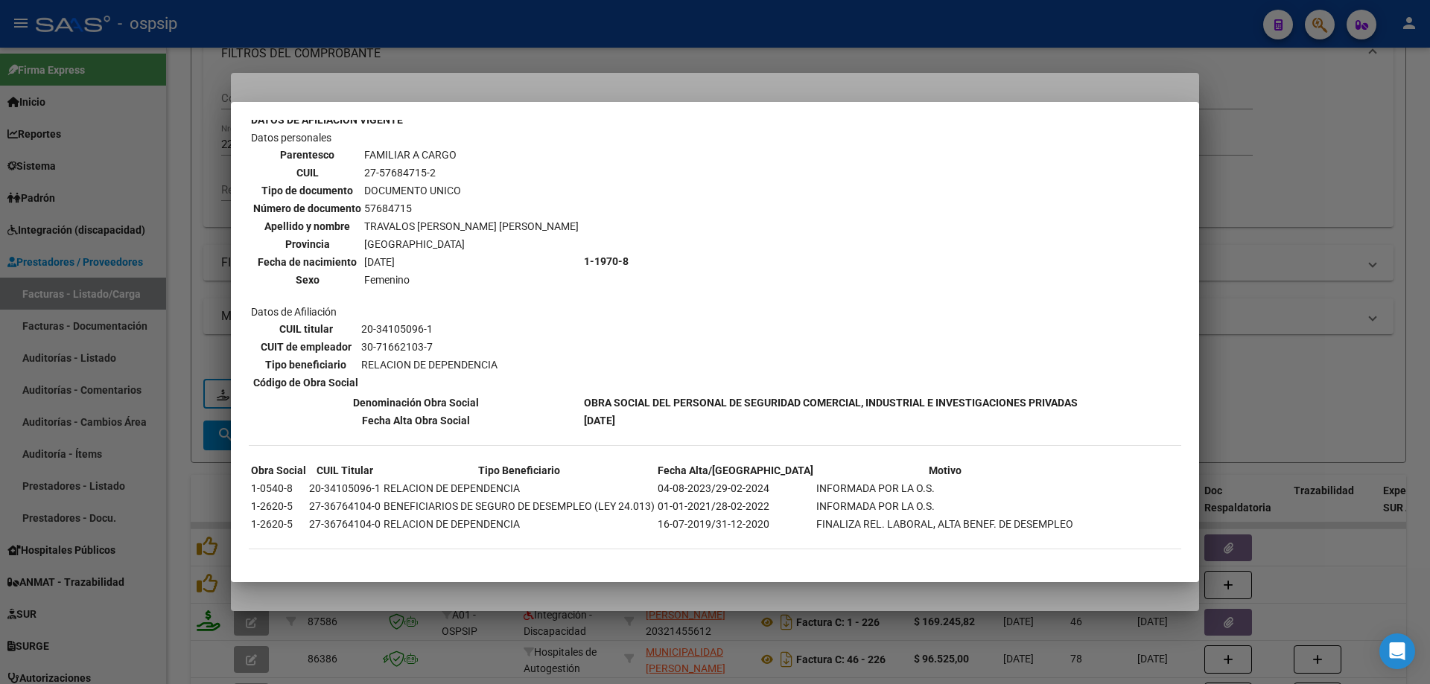
click at [1280, 285] on div at bounding box center [715, 342] width 1430 height 684
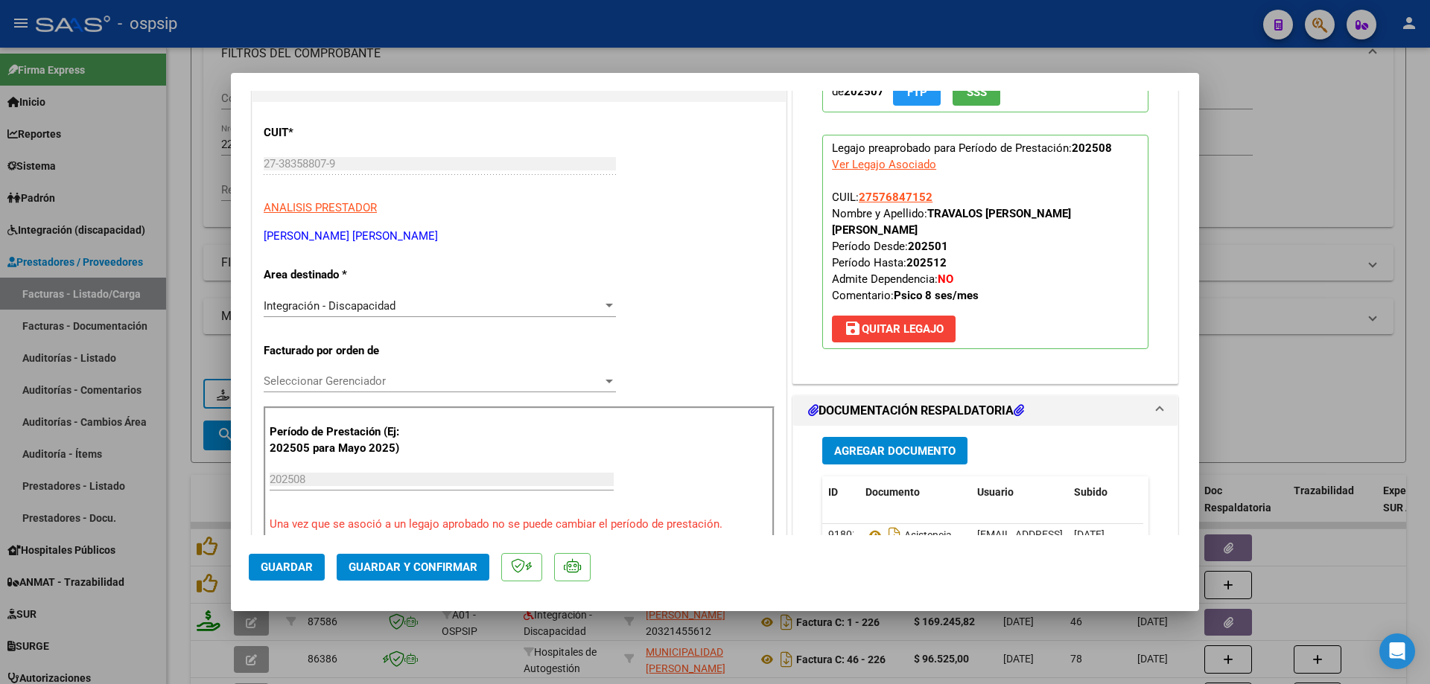
scroll to position [298, 0]
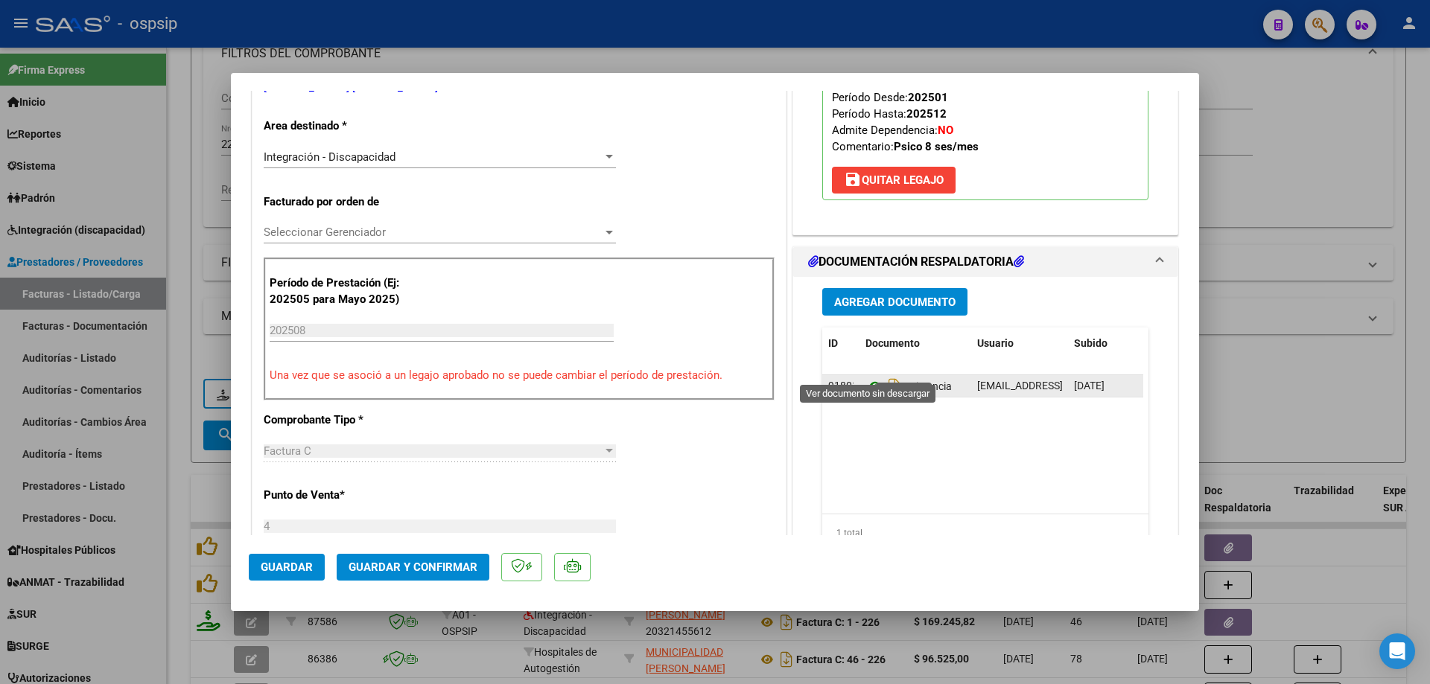
click at [869, 378] on icon at bounding box center [874, 387] width 19 height 18
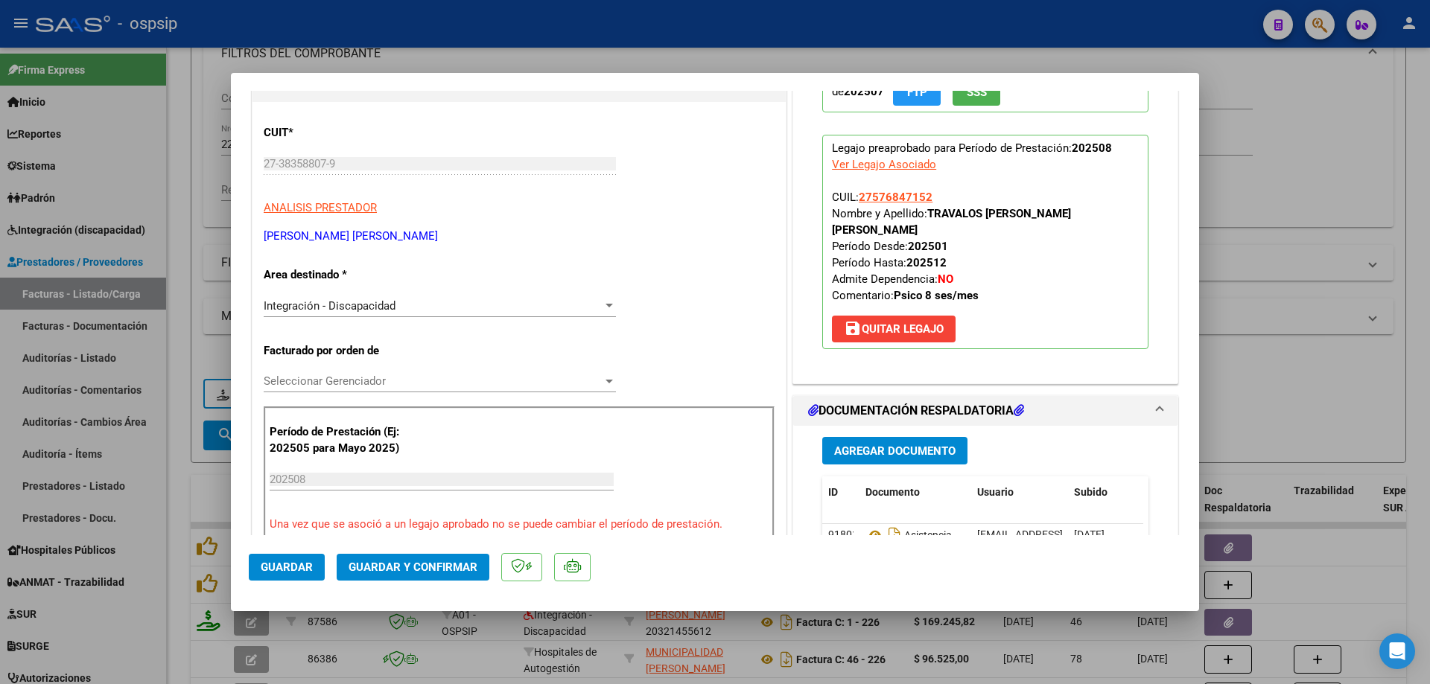
drag, startPoint x: 932, startPoint y: 196, endPoint x: 852, endPoint y: 197, distance: 79.7
click at [852, 197] on p "Legajo preaprobado para Período de Prestación: 202508 Ver Legajo Asociado CUIL:…" at bounding box center [985, 242] width 326 height 214
click at [404, 566] on span "Guardar y Confirmar" at bounding box center [413, 567] width 129 height 13
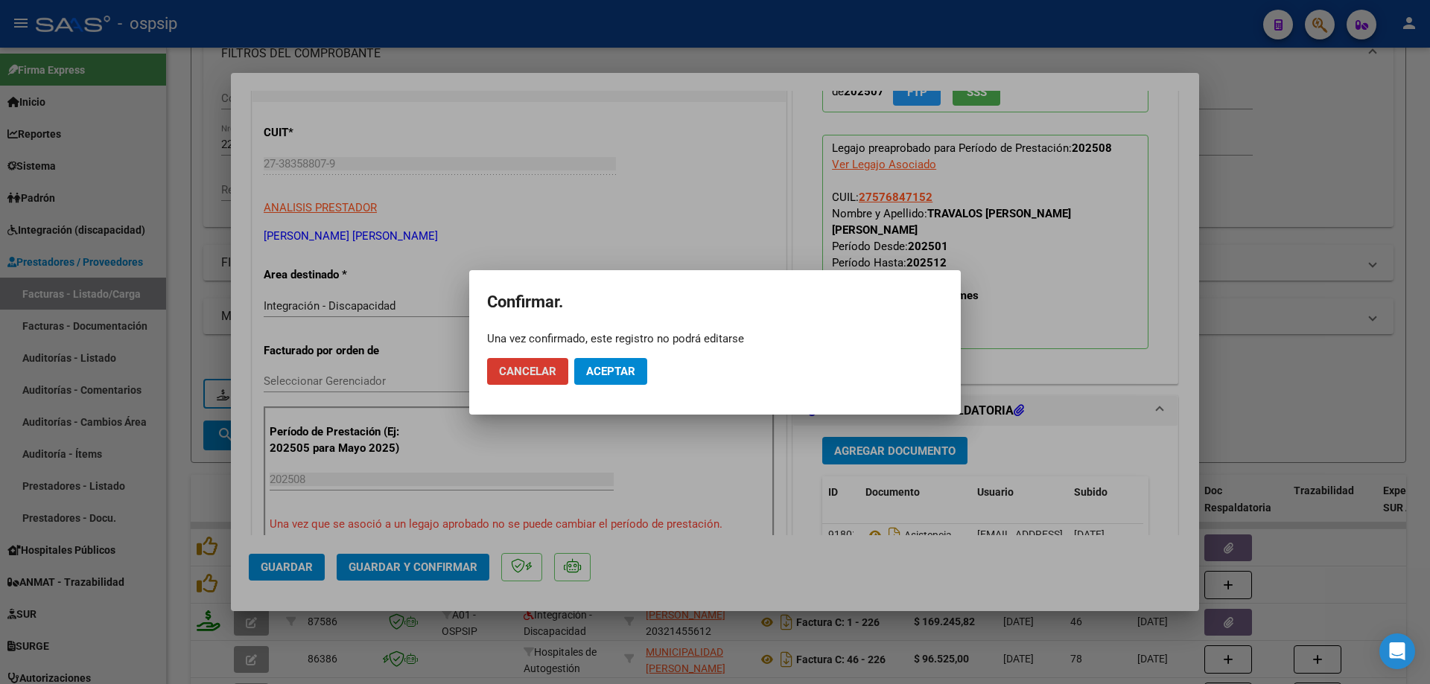
click at [606, 369] on span "Aceptar" at bounding box center [610, 371] width 49 height 13
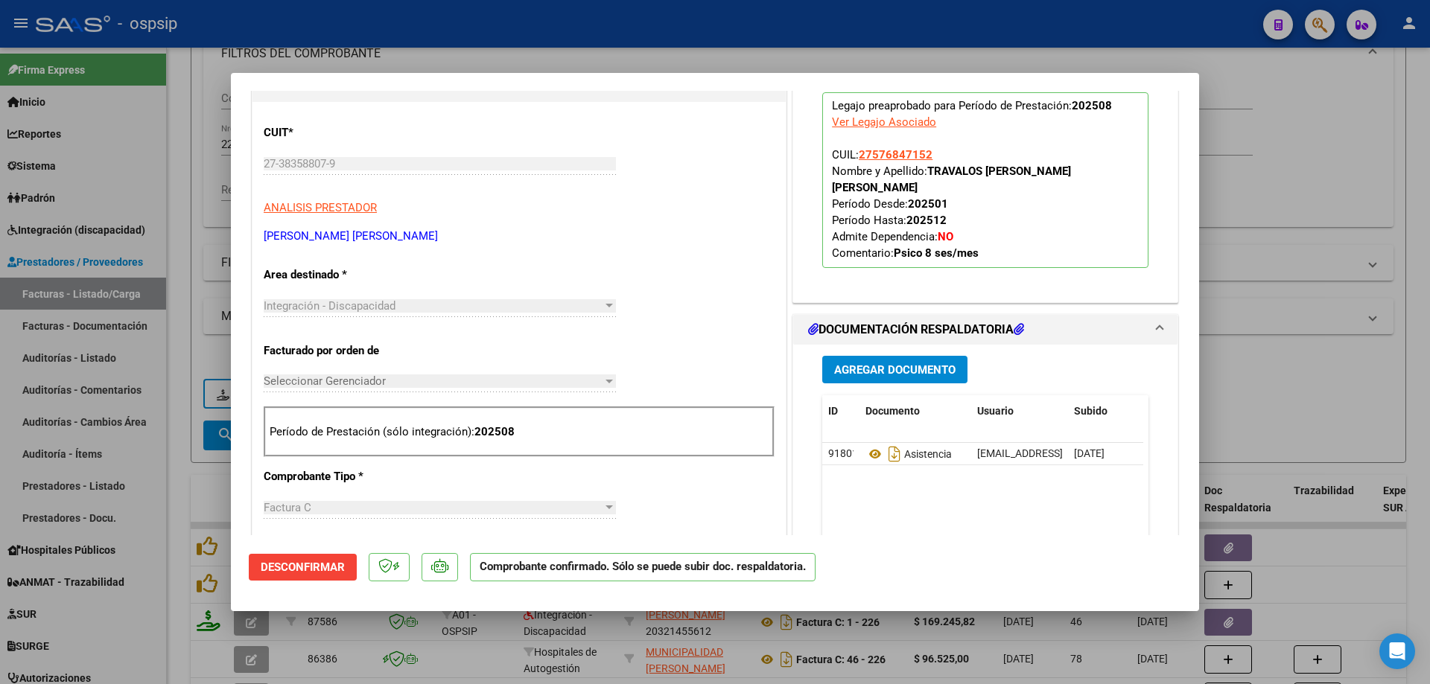
click at [1287, 416] on div at bounding box center [715, 342] width 1430 height 684
type input "$ 0,00"
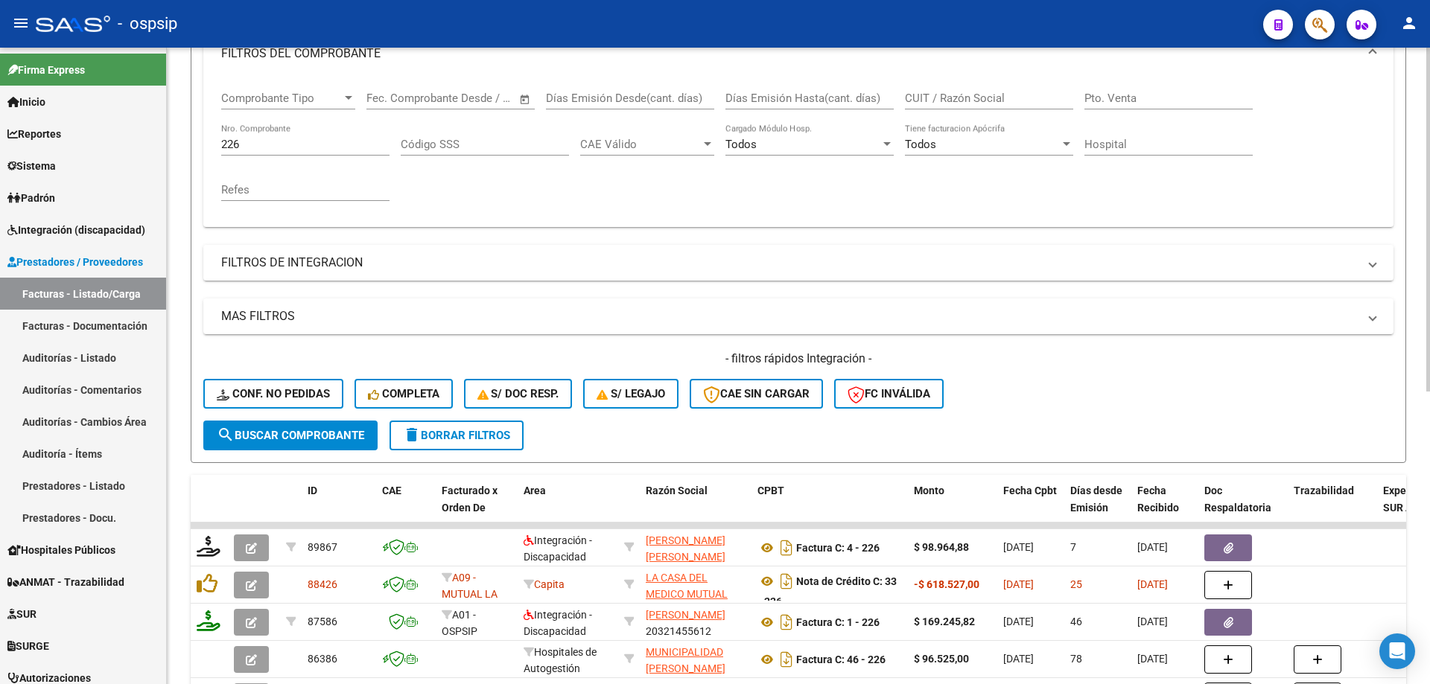
click at [308, 143] on input "226" at bounding box center [305, 144] width 168 height 13
type input "2"
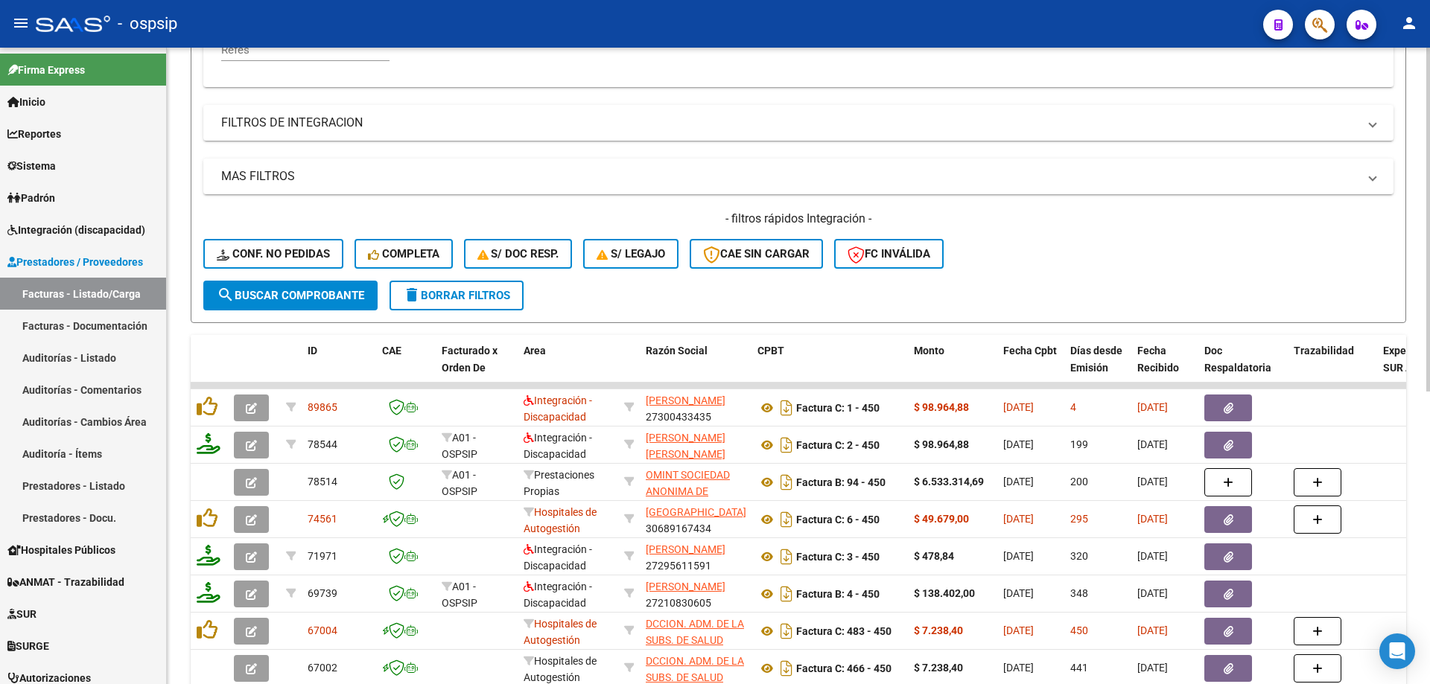
scroll to position [372, 0]
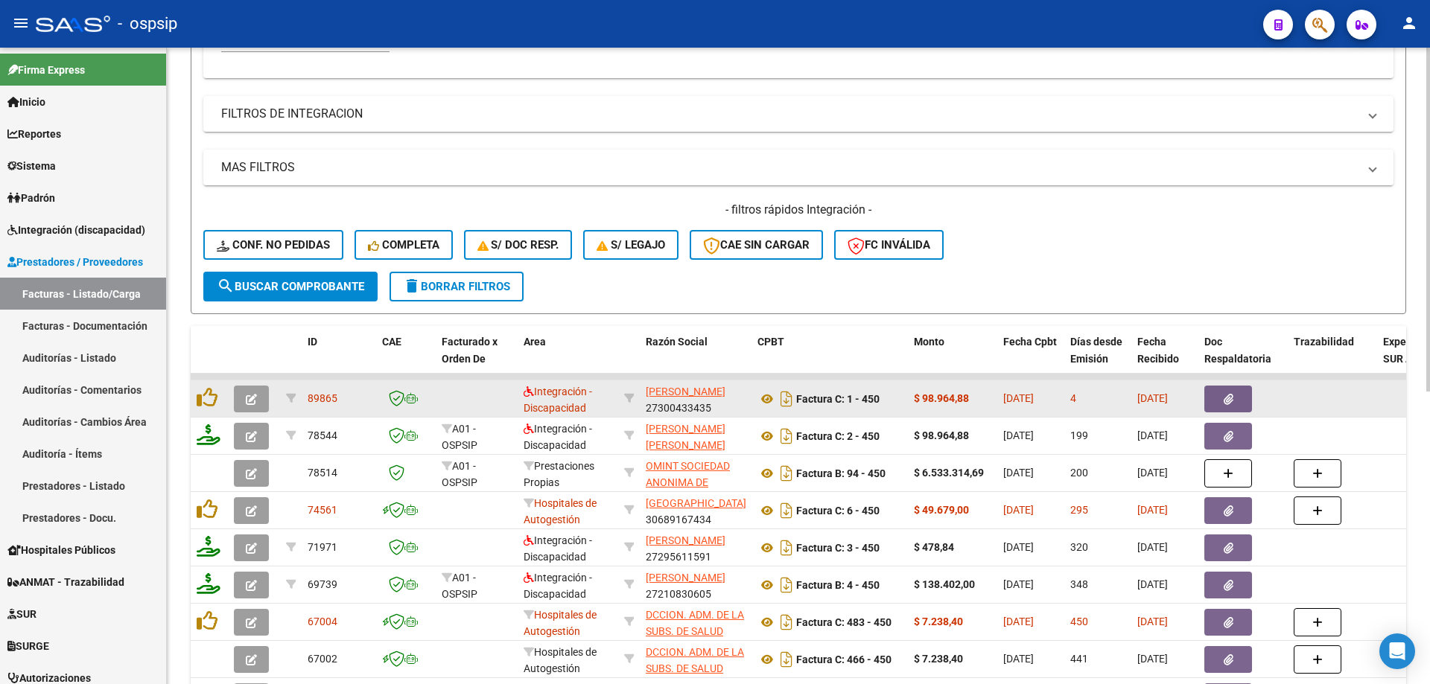
type input "450"
click at [255, 397] on icon "button" at bounding box center [251, 399] width 11 height 11
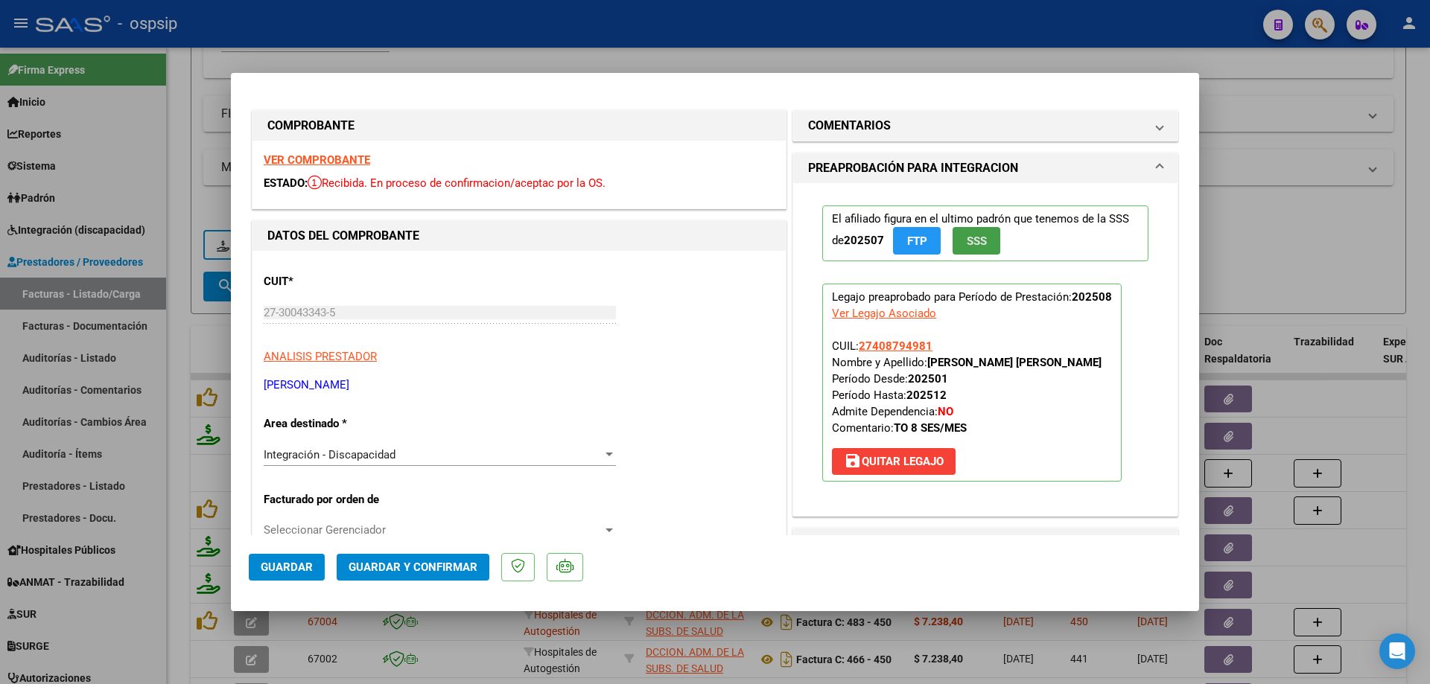
click at [987, 252] on button "SSS" at bounding box center [976, 241] width 48 height 28
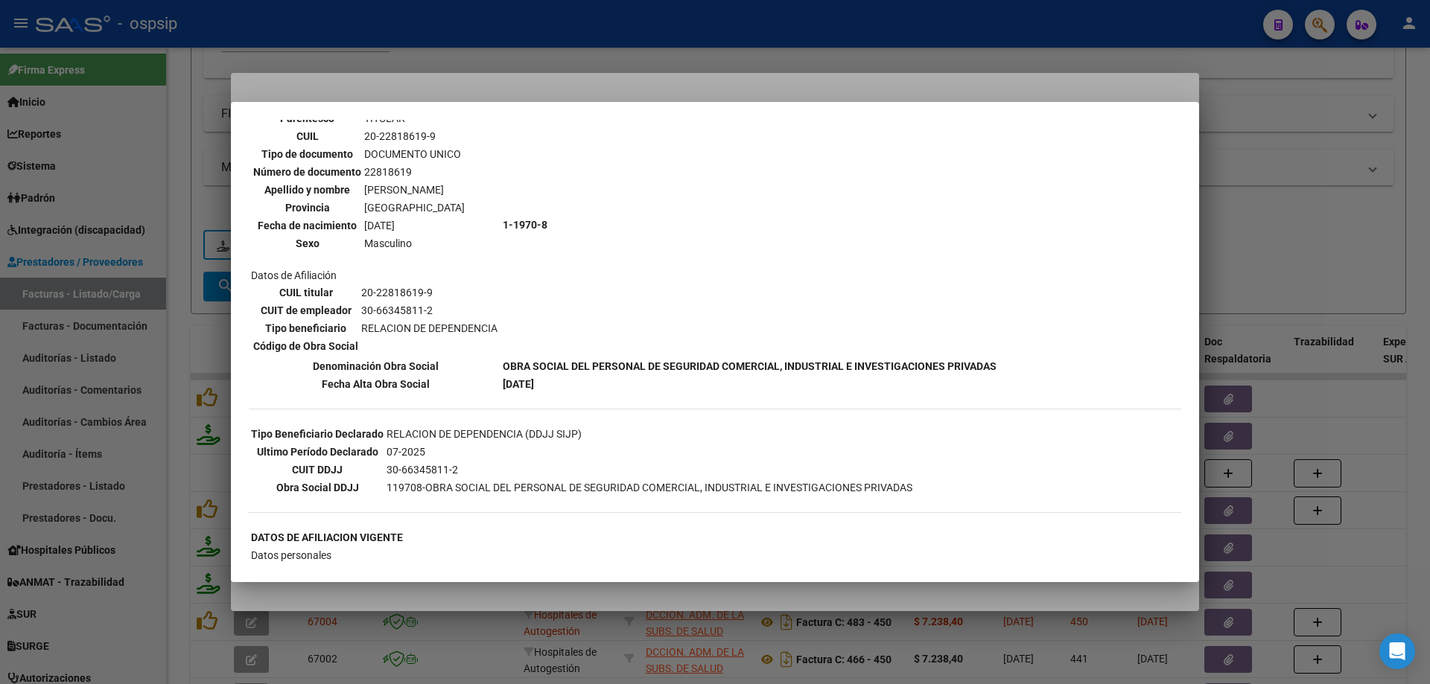
scroll to position [0, 0]
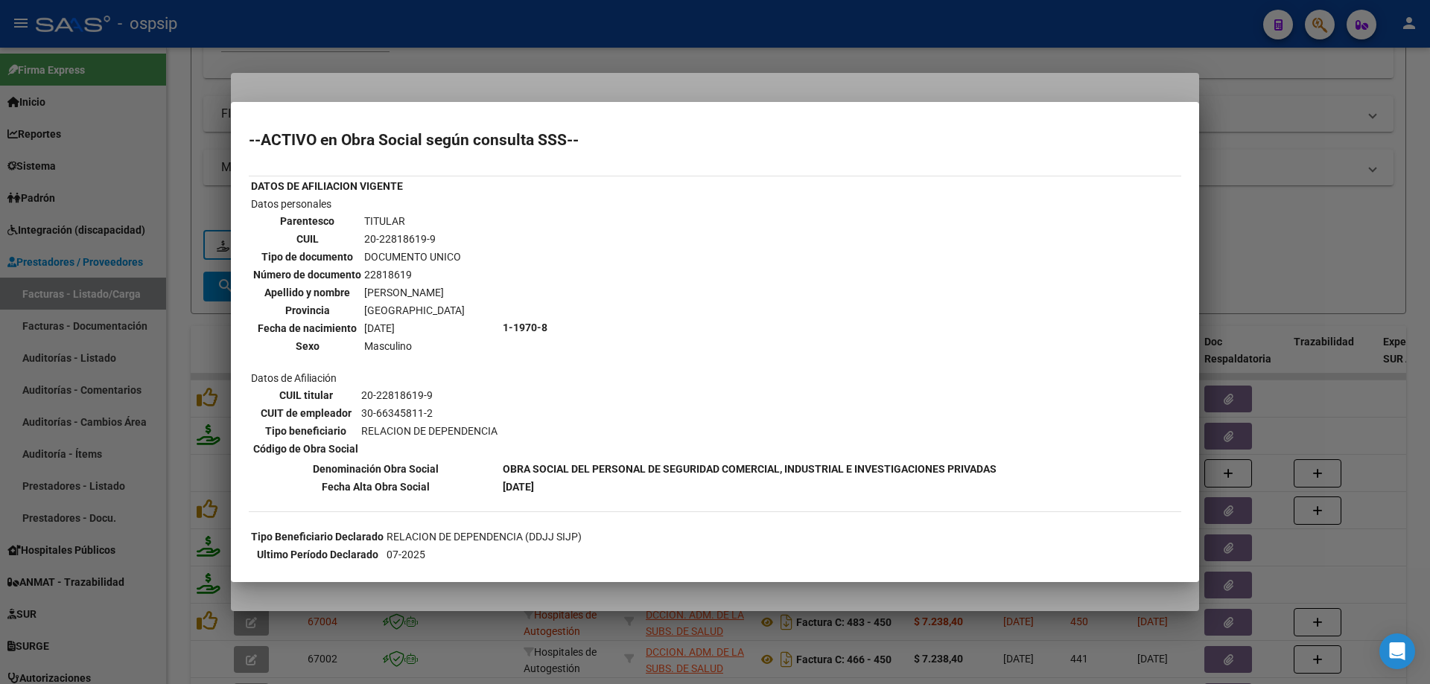
click at [1320, 196] on div at bounding box center [715, 342] width 1430 height 684
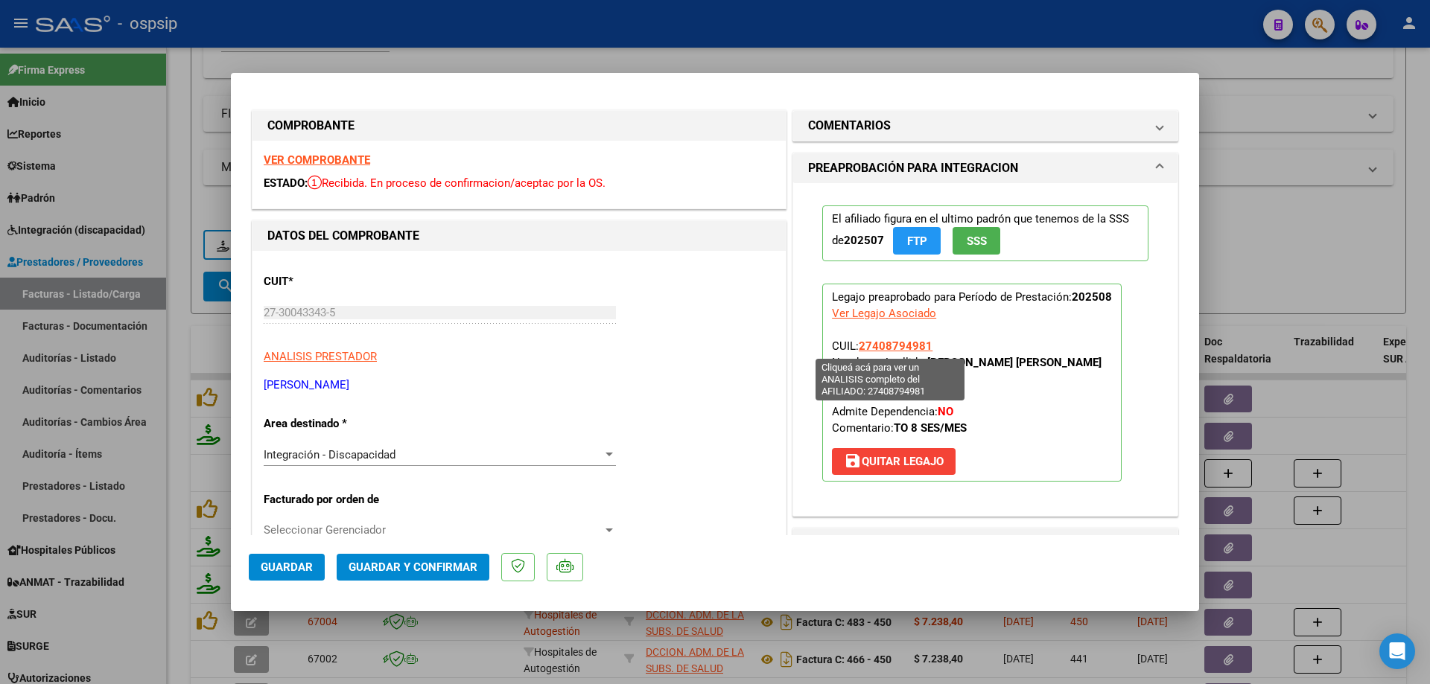
click at [905, 342] on span "27408794981" at bounding box center [896, 346] width 74 height 13
type textarea "27408794981"
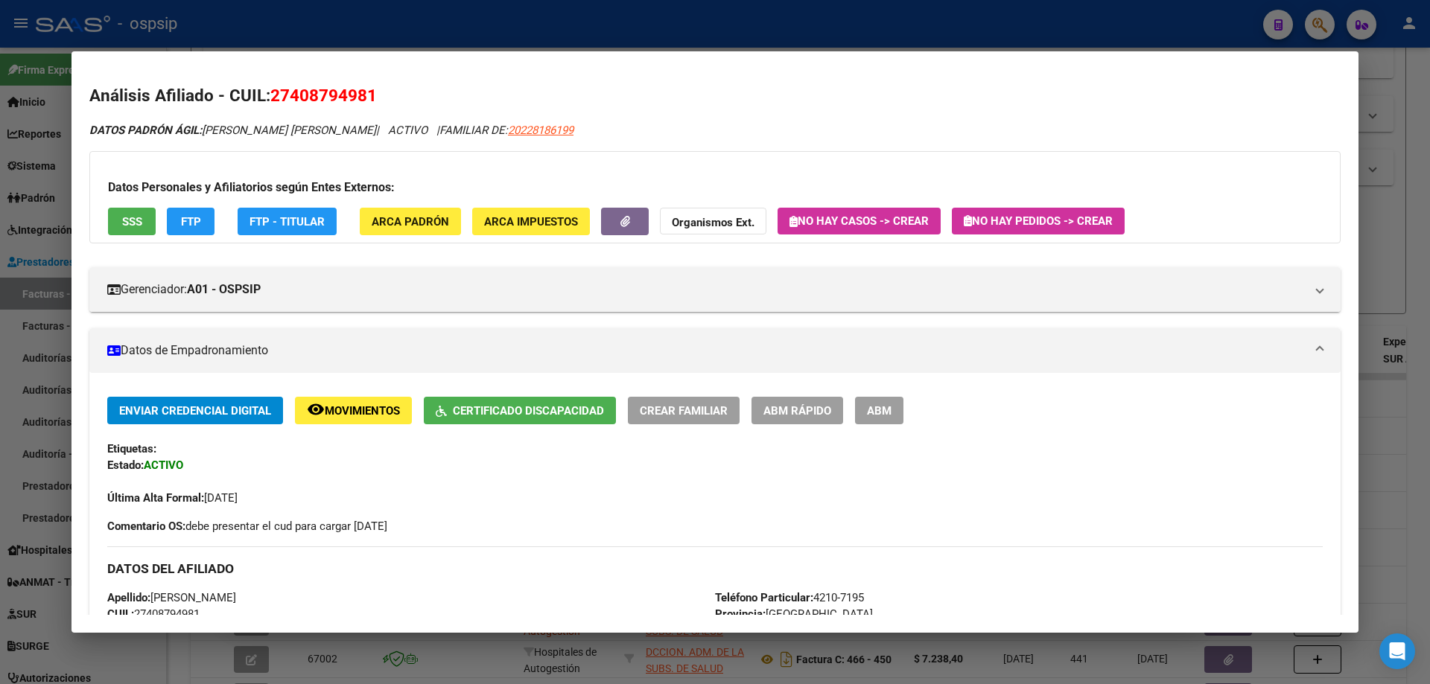
click at [1404, 248] on div at bounding box center [715, 342] width 1430 height 684
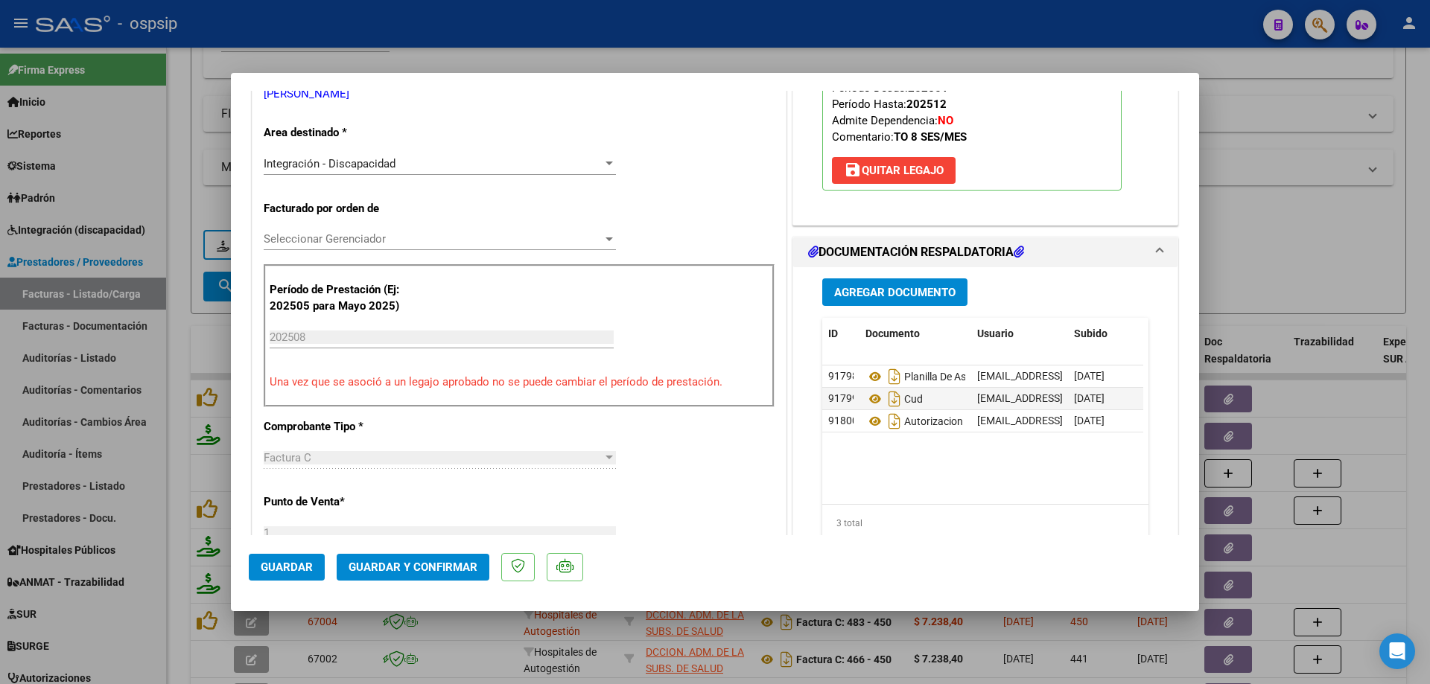
scroll to position [372, 0]
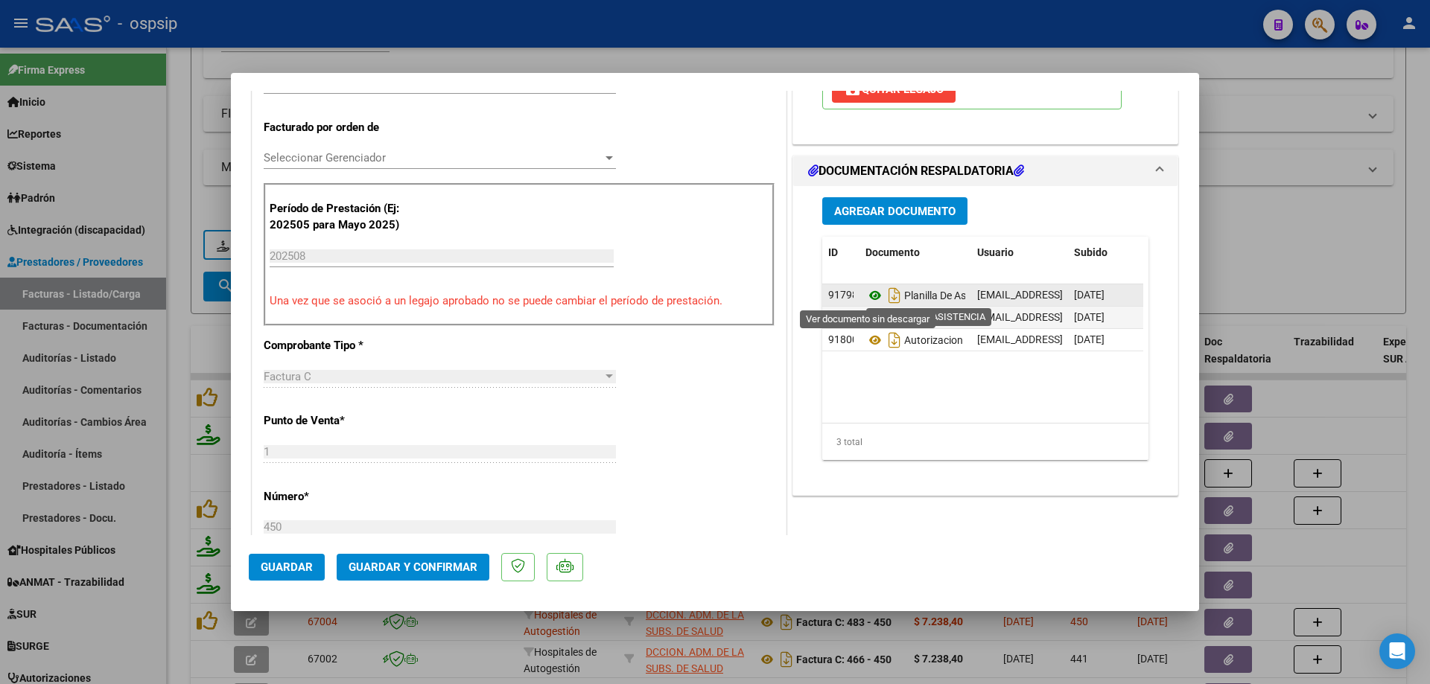
click at [865, 290] on icon at bounding box center [874, 296] width 19 height 18
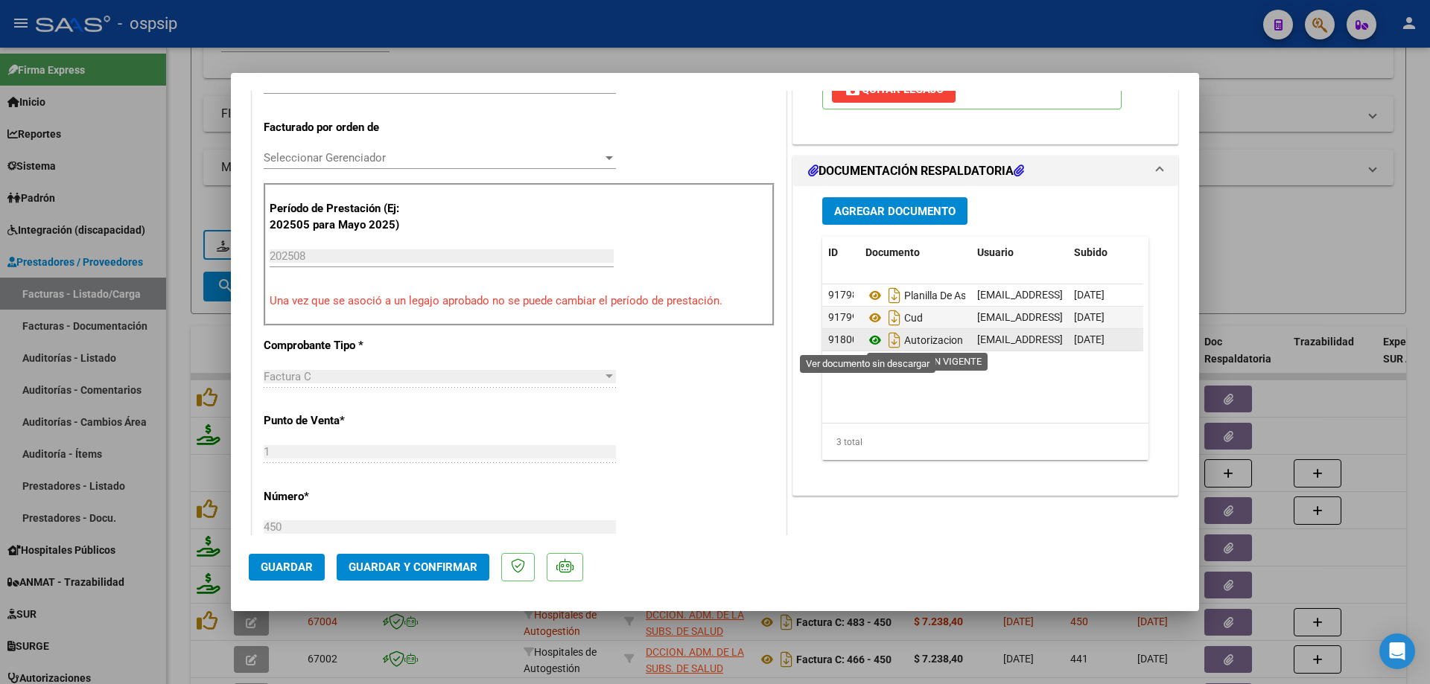
click at [865, 343] on icon at bounding box center [874, 340] width 19 height 18
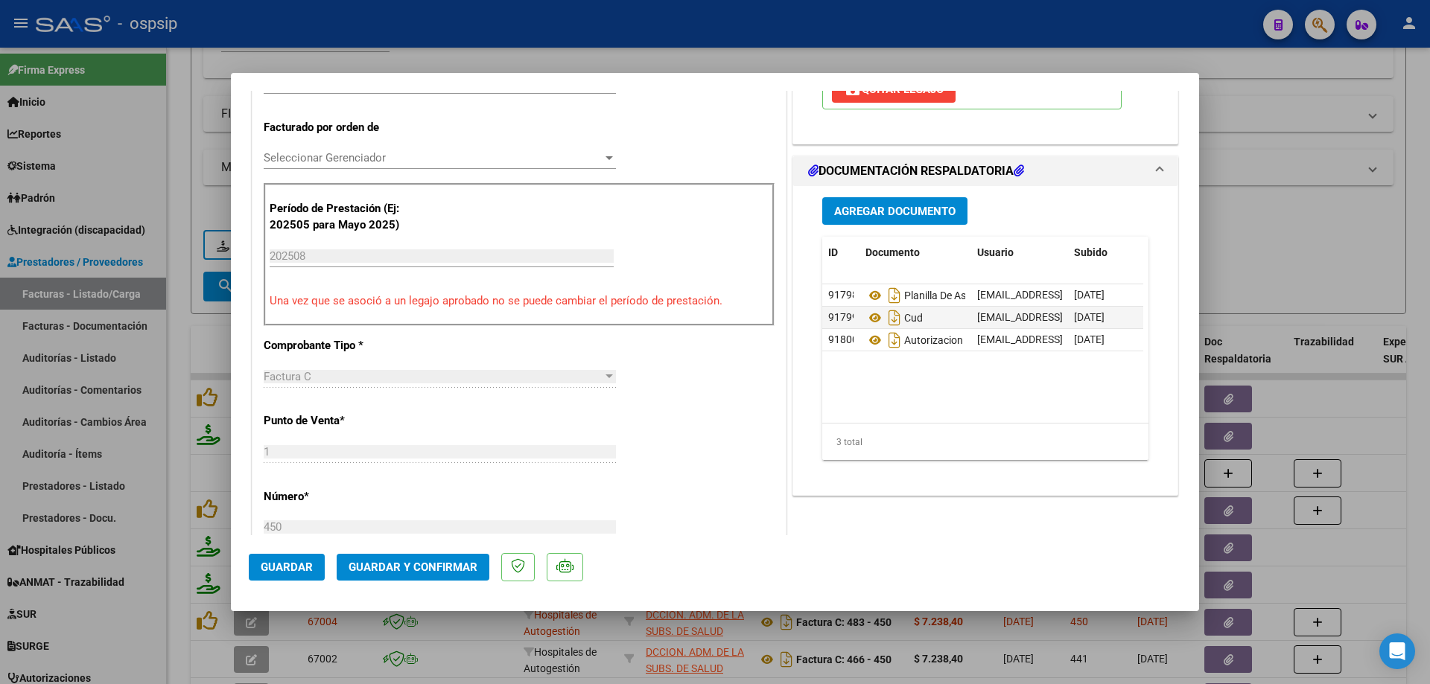
click at [433, 550] on mat-dialog-actions "Guardar Guardar y Confirmar" at bounding box center [715, 564] width 932 height 59
click at [426, 562] on span "Guardar y Confirmar" at bounding box center [413, 567] width 129 height 13
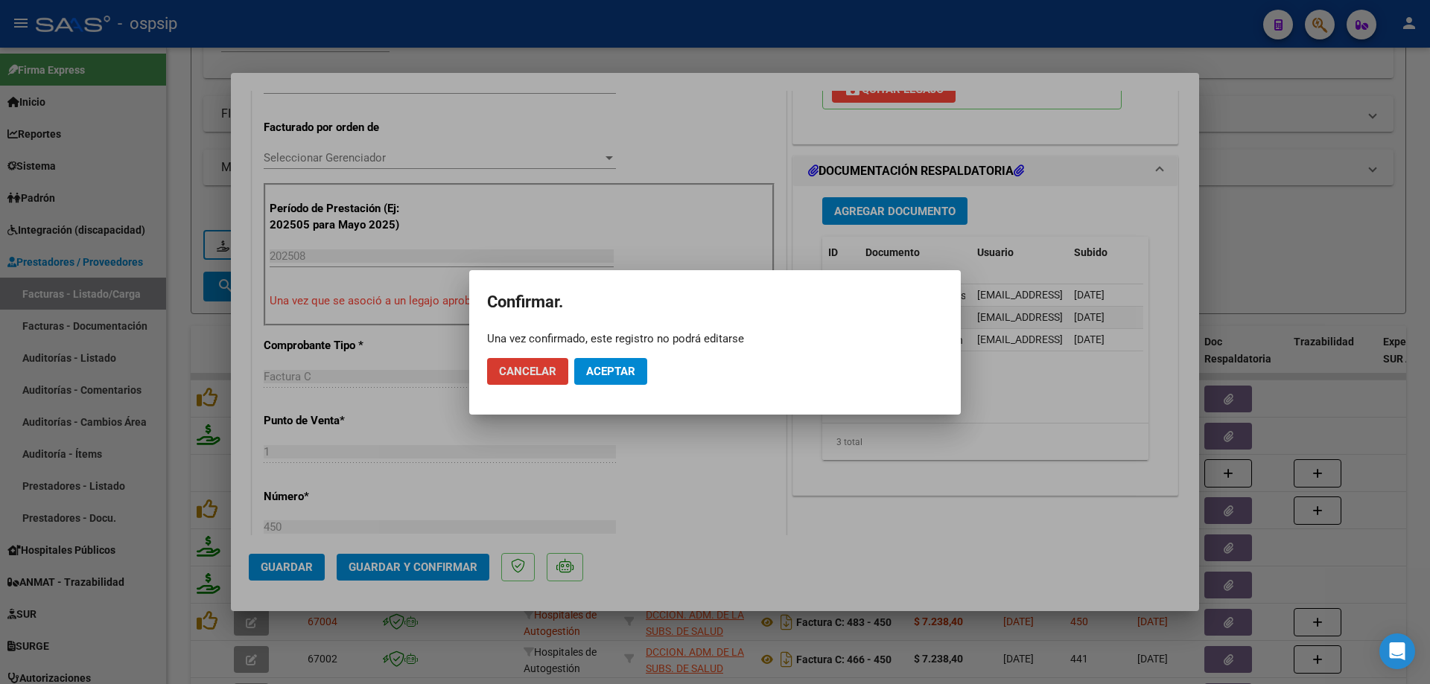
click at [616, 374] on span "Aceptar" at bounding box center [610, 371] width 49 height 13
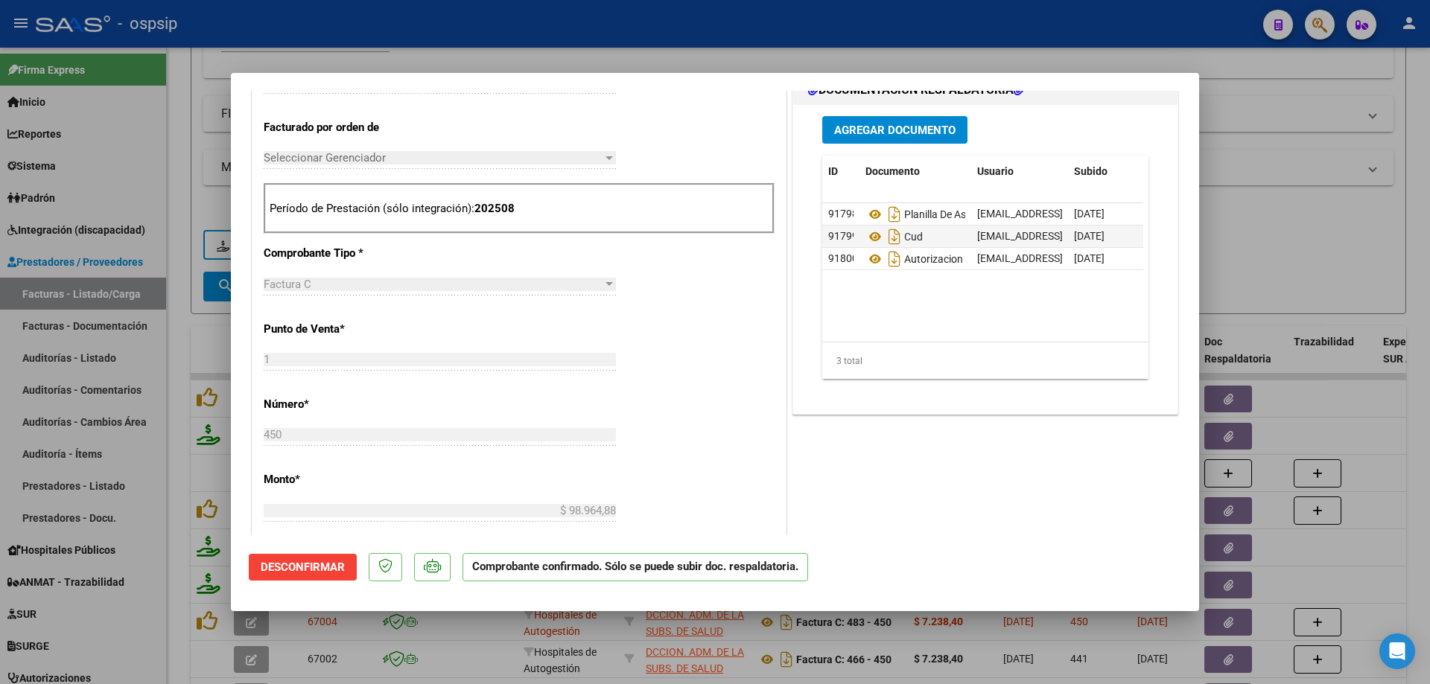
click at [1335, 204] on div at bounding box center [715, 342] width 1430 height 684
type input "$ 0,00"
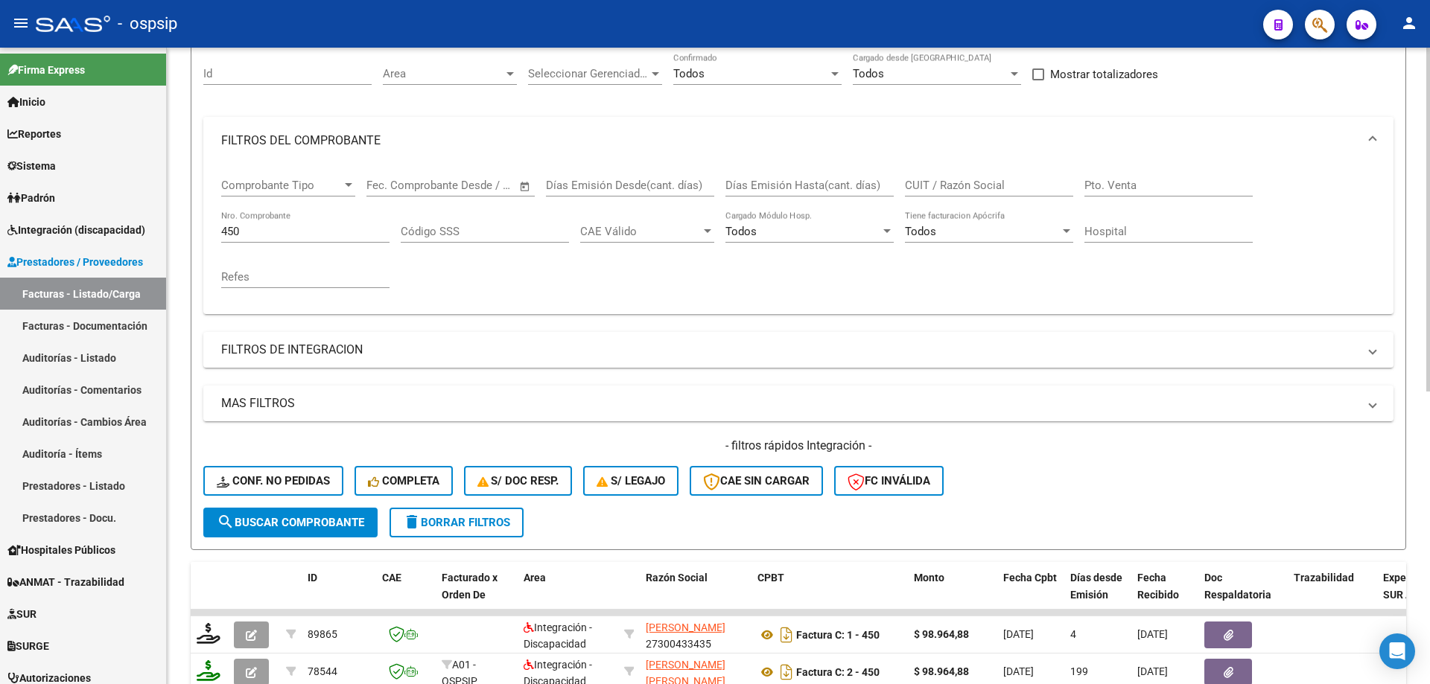
scroll to position [74, 0]
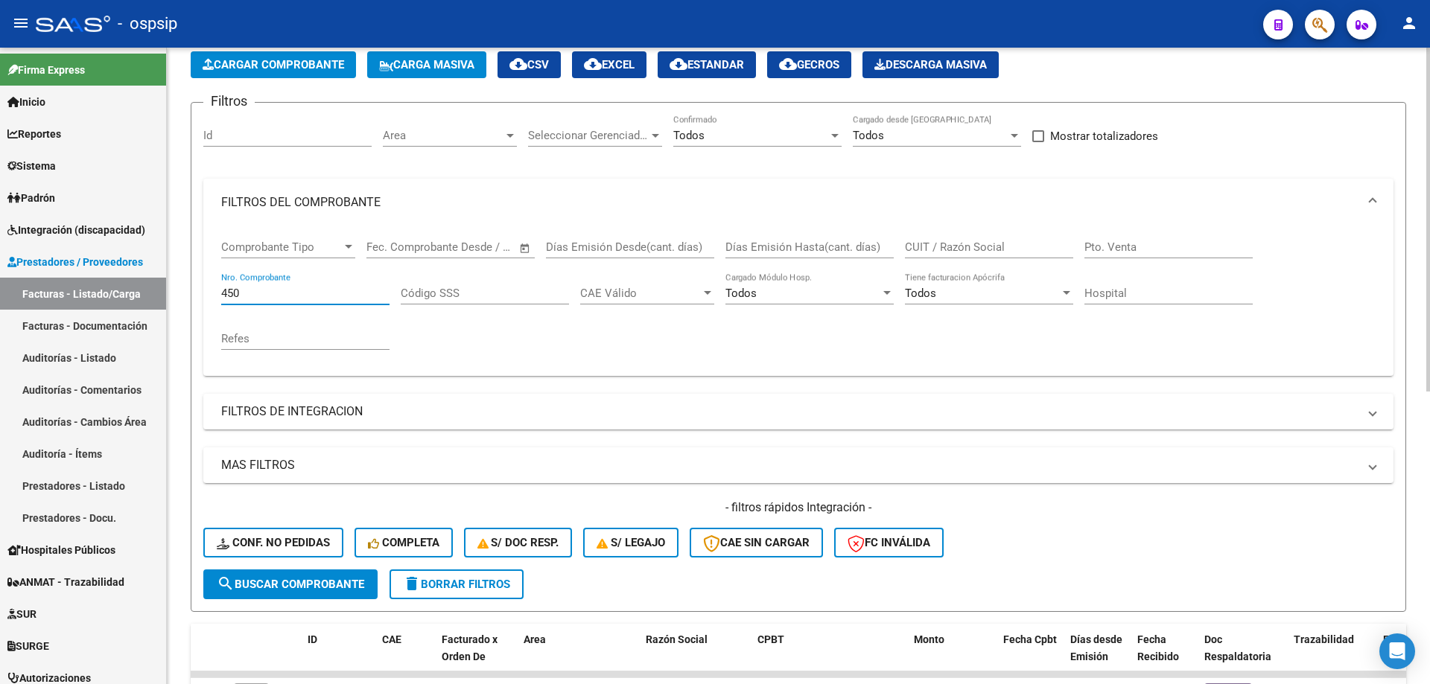
click at [267, 296] on input "450" at bounding box center [305, 293] width 168 height 13
type input "4"
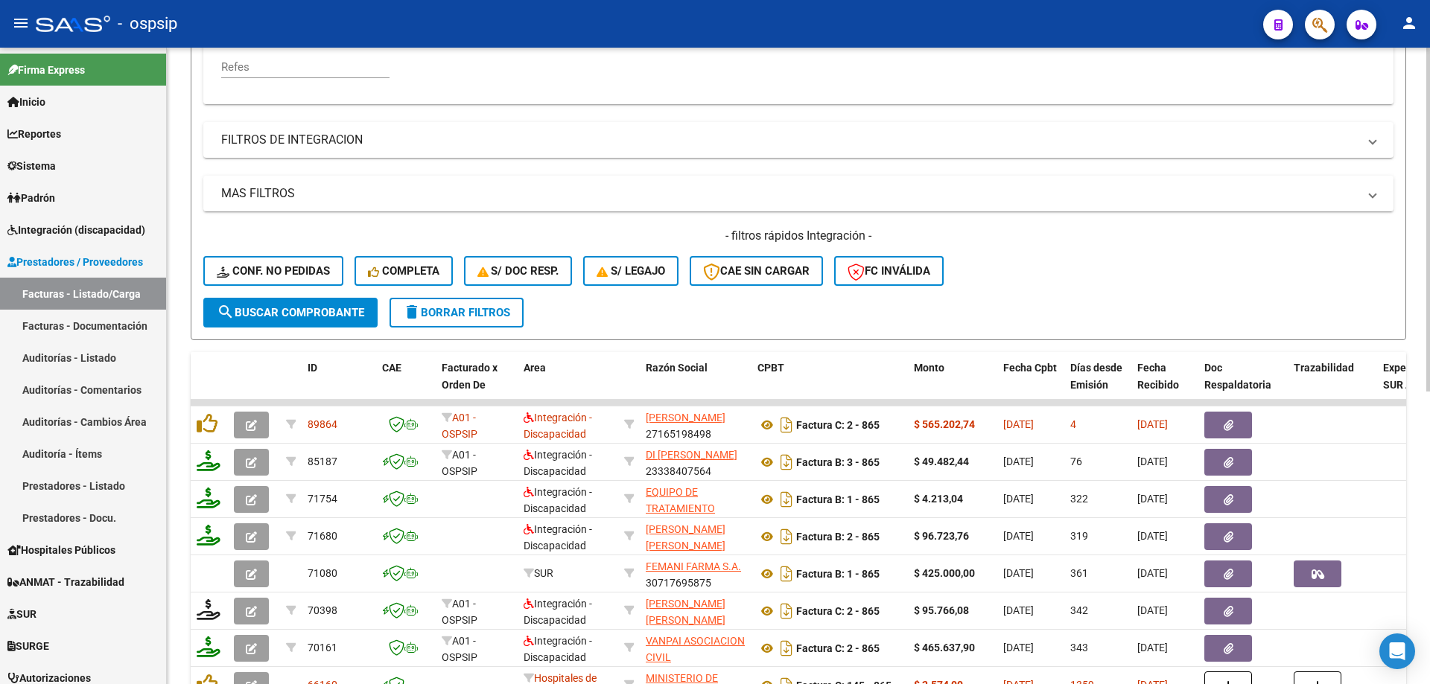
scroll to position [372, 0]
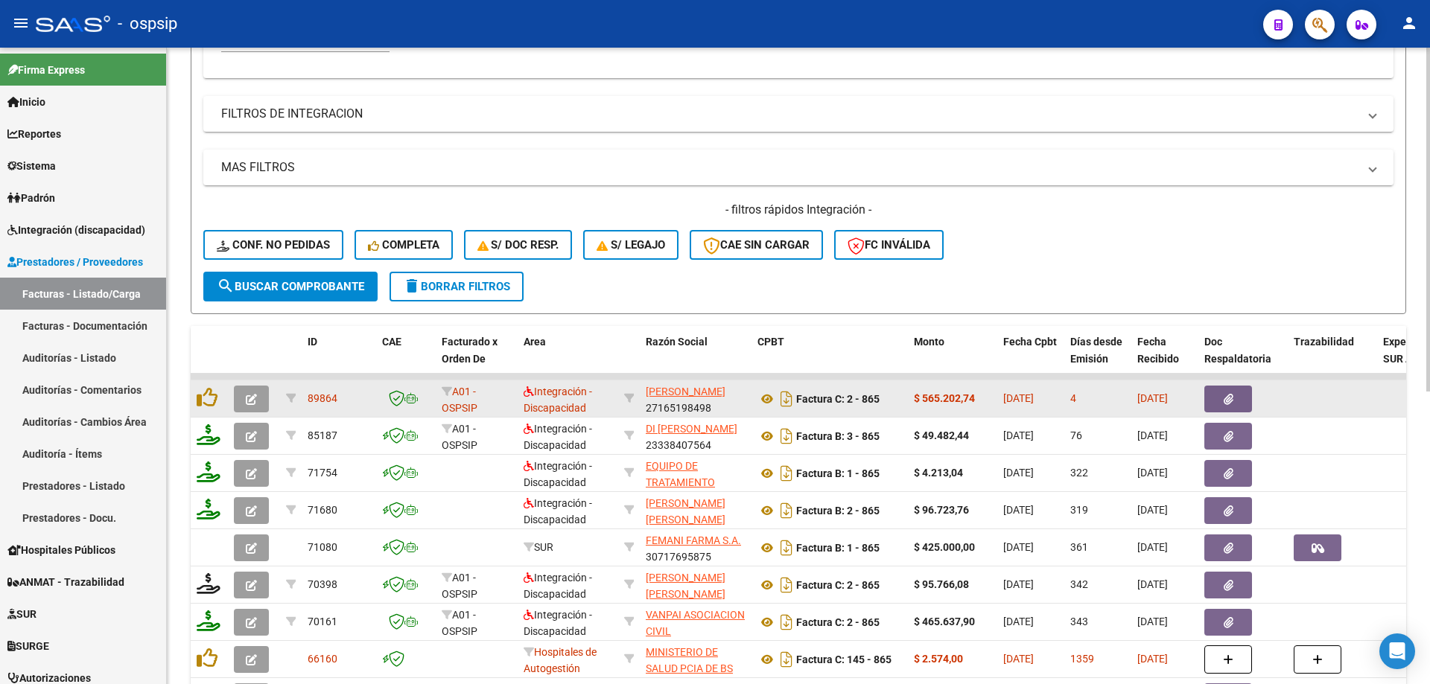
type input "864"
click at [246, 394] on icon "button" at bounding box center [251, 399] width 11 height 11
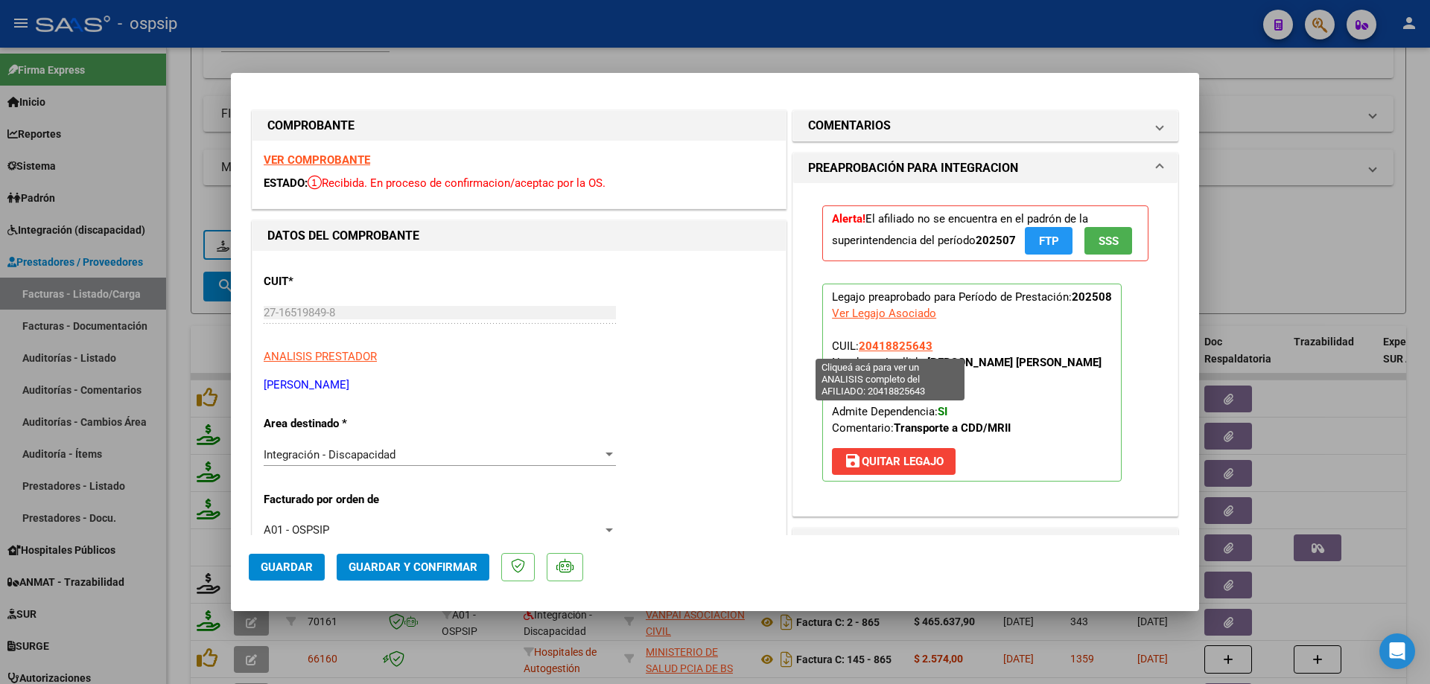
click at [910, 345] on span "20418825643" at bounding box center [896, 346] width 74 height 13
type textarea "20418825643"
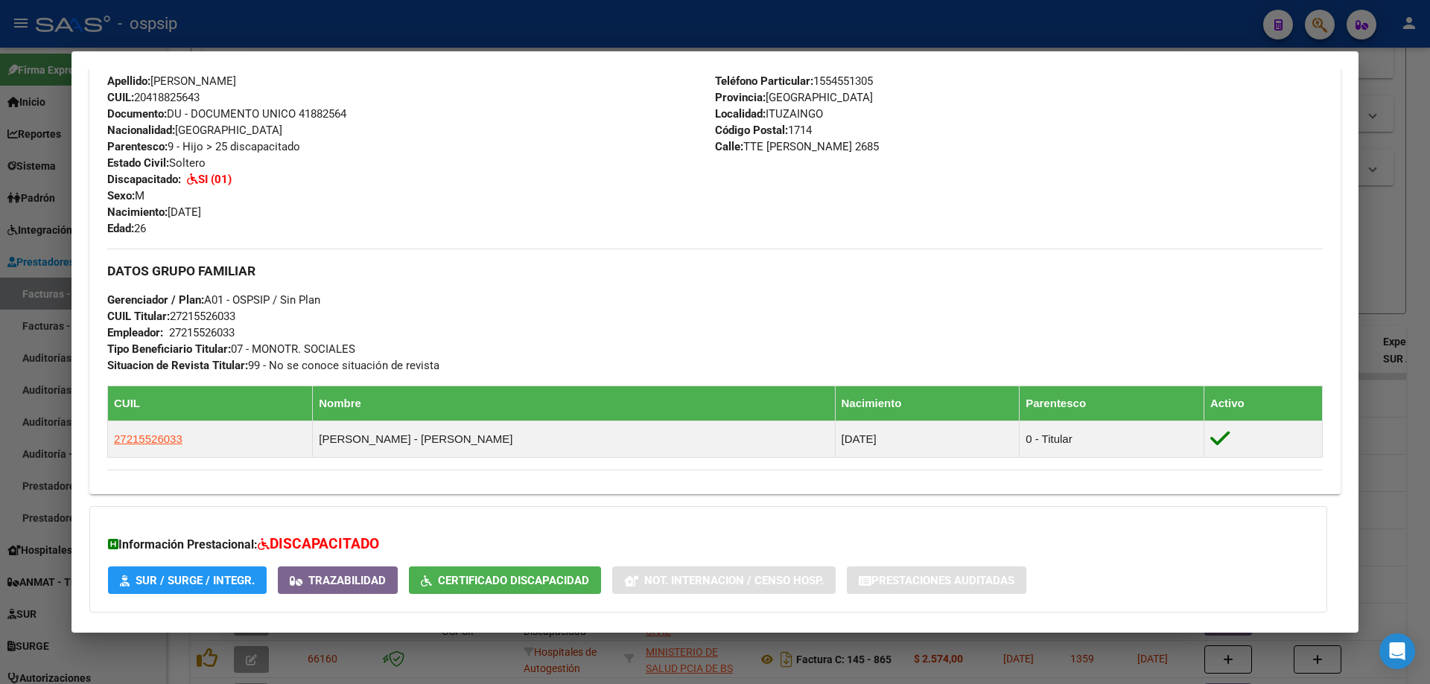
scroll to position [636, 0]
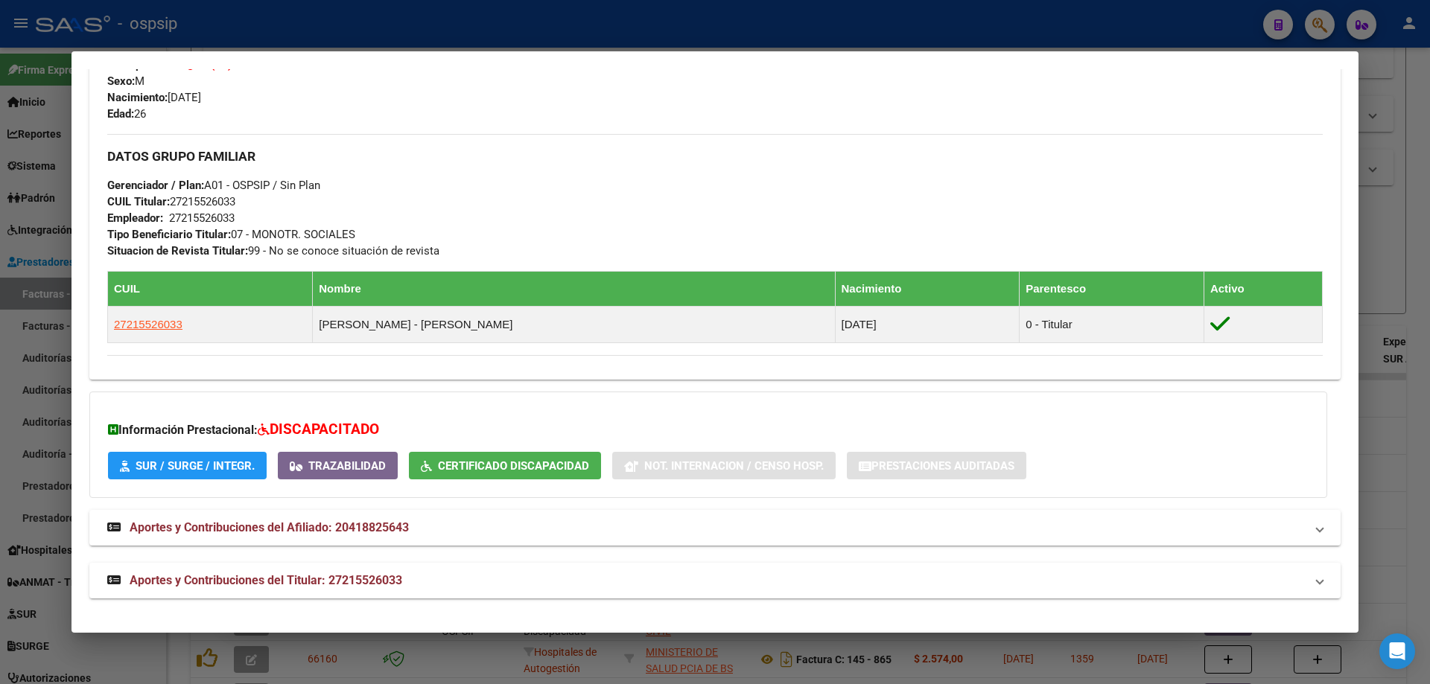
click at [1404, 441] on div at bounding box center [715, 342] width 1430 height 684
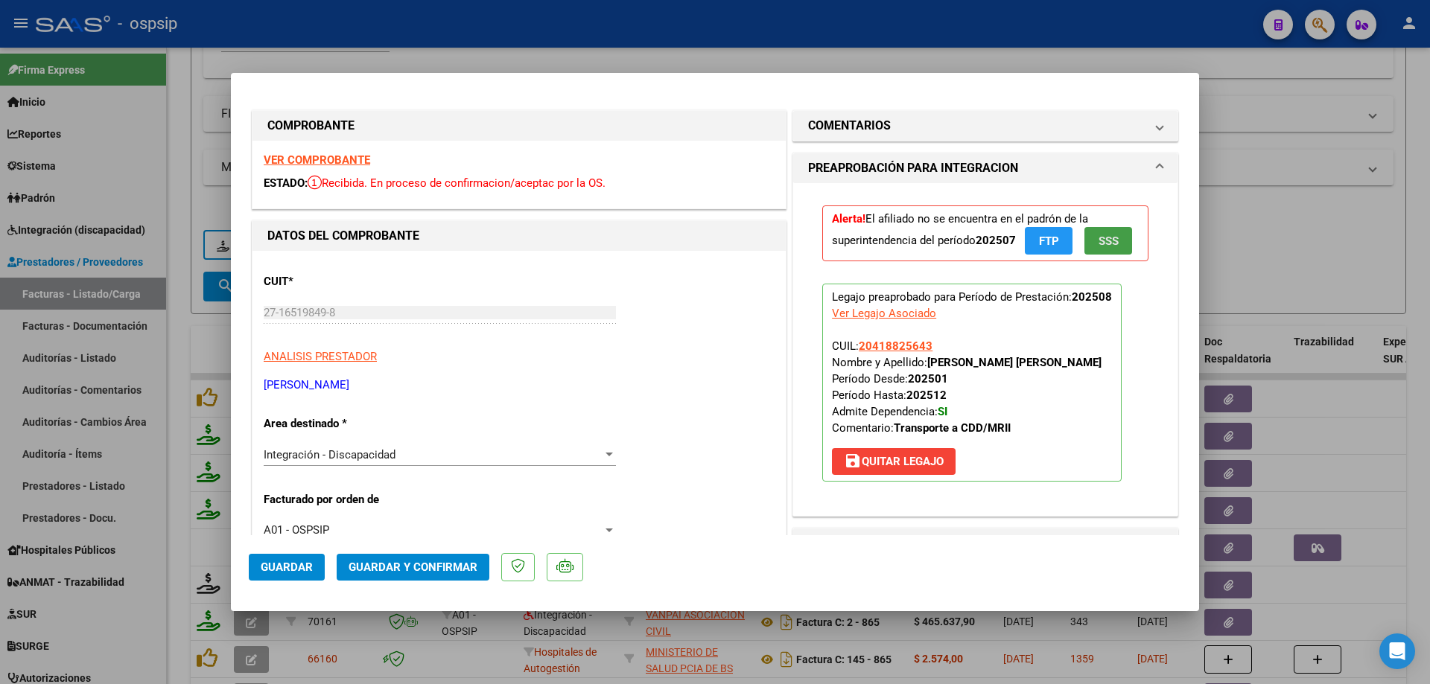
click at [1113, 247] on button "SSS" at bounding box center [1108, 241] width 48 height 28
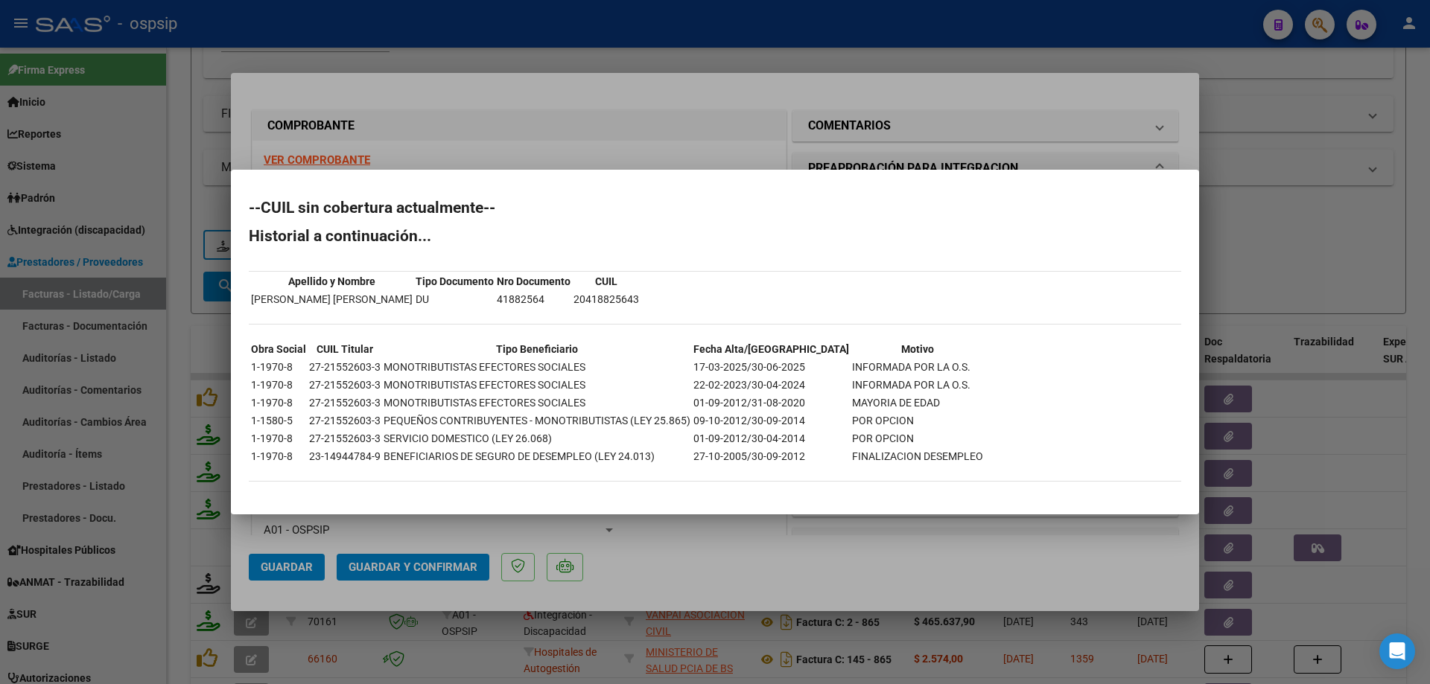
click at [1284, 267] on div at bounding box center [715, 342] width 1430 height 684
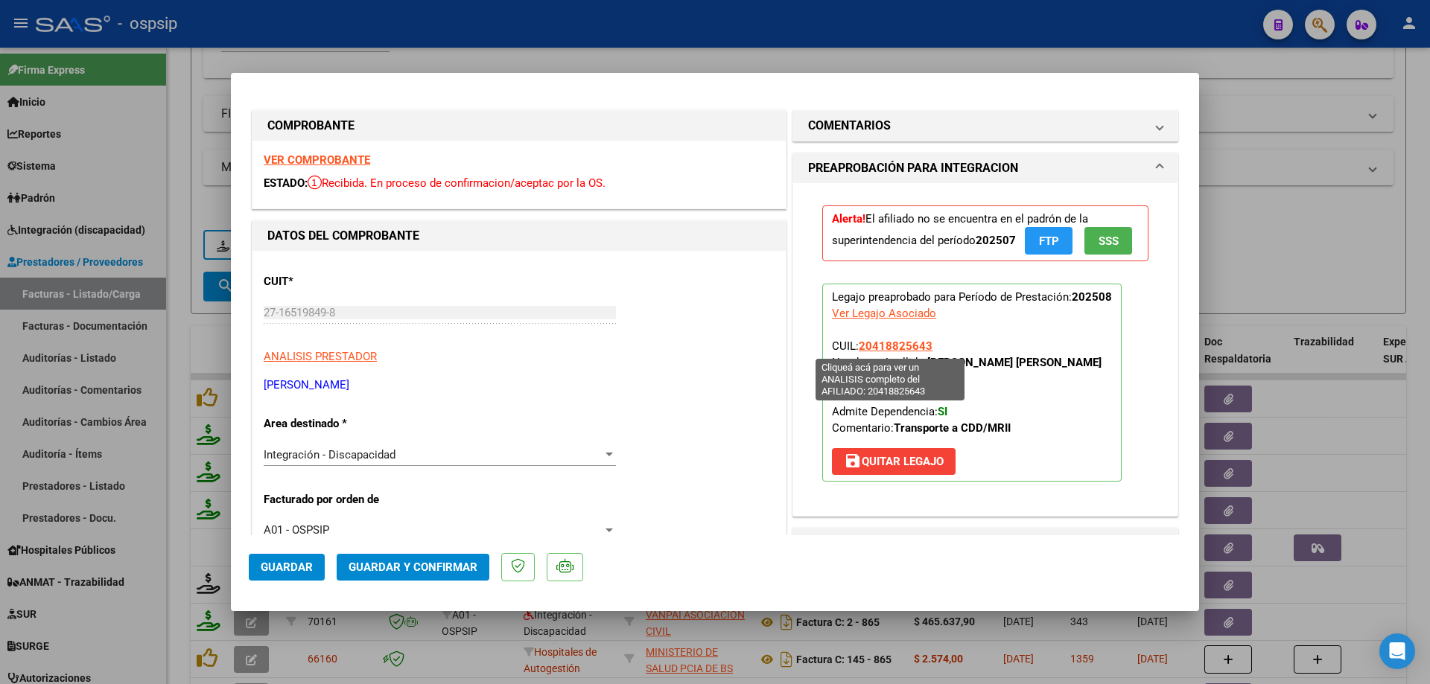
click at [879, 343] on span "20418825643" at bounding box center [896, 346] width 74 height 13
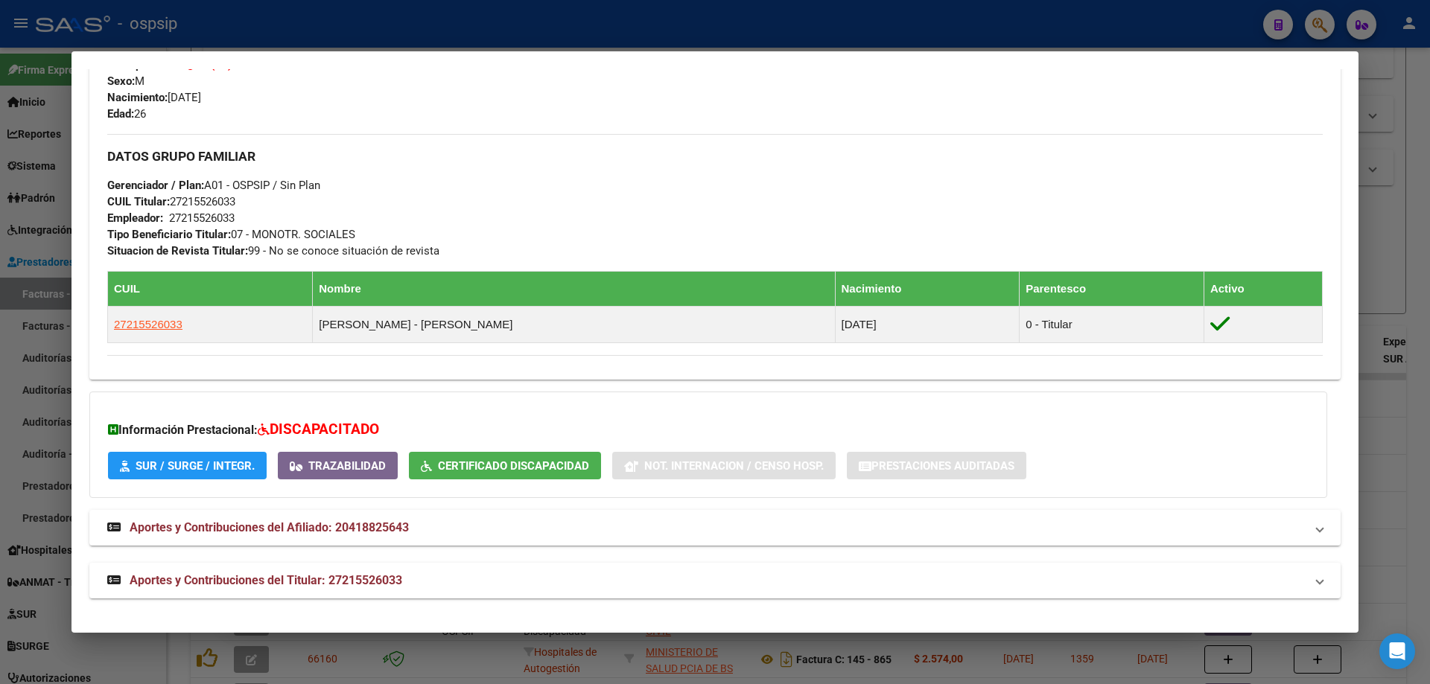
click at [1402, 213] on div at bounding box center [715, 342] width 1430 height 684
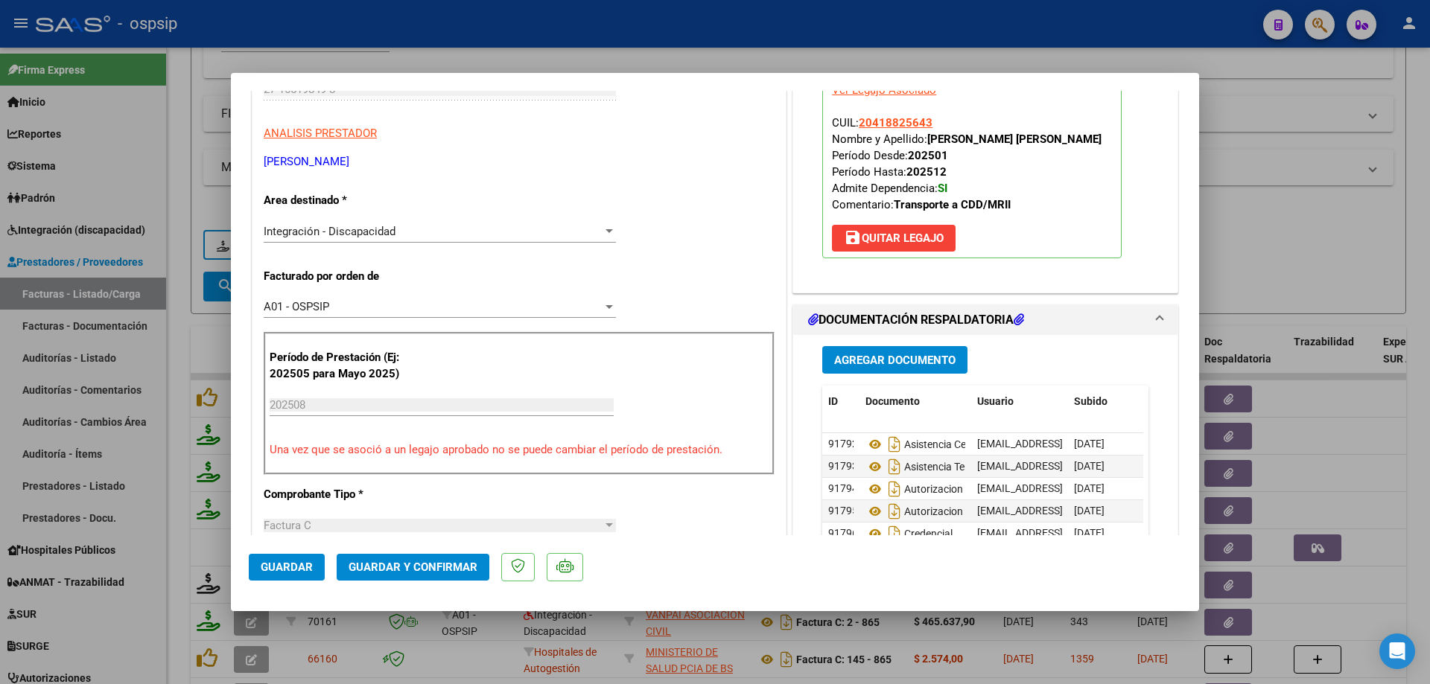
scroll to position [372, 0]
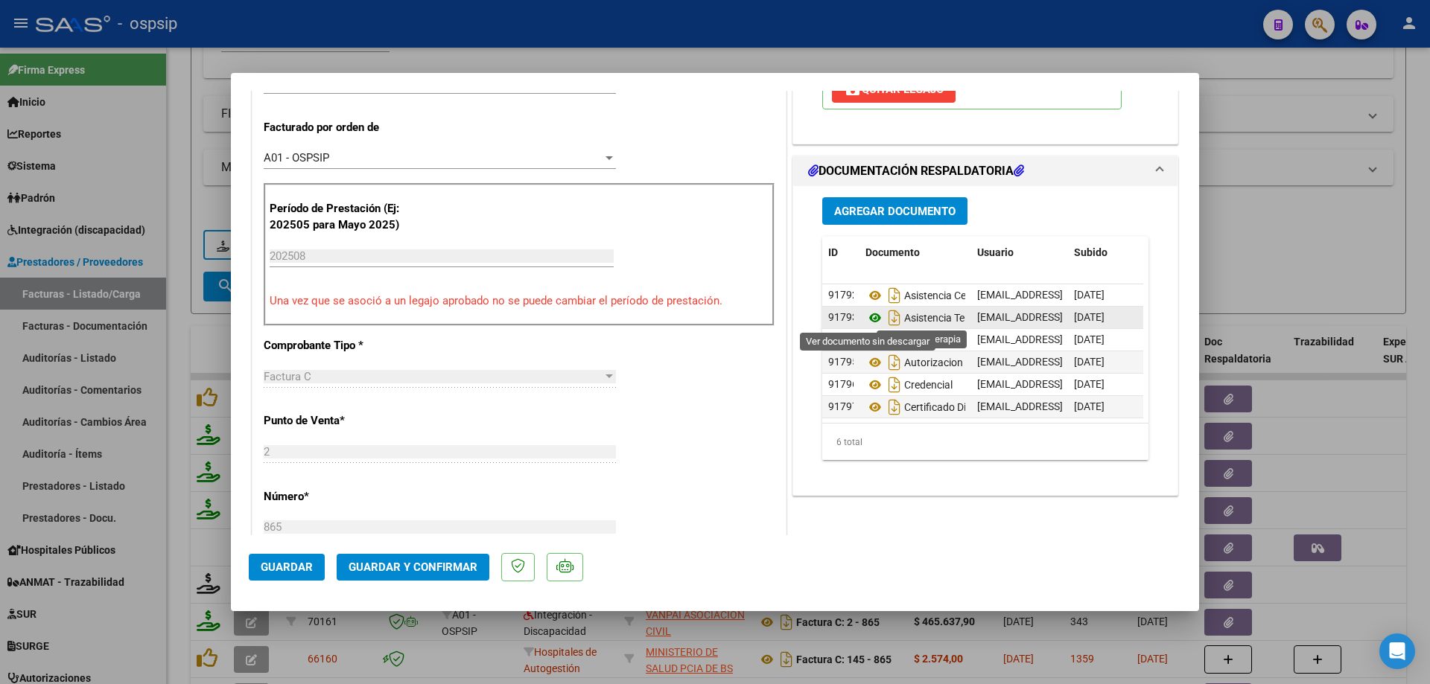
click at [866, 316] on icon at bounding box center [874, 318] width 19 height 18
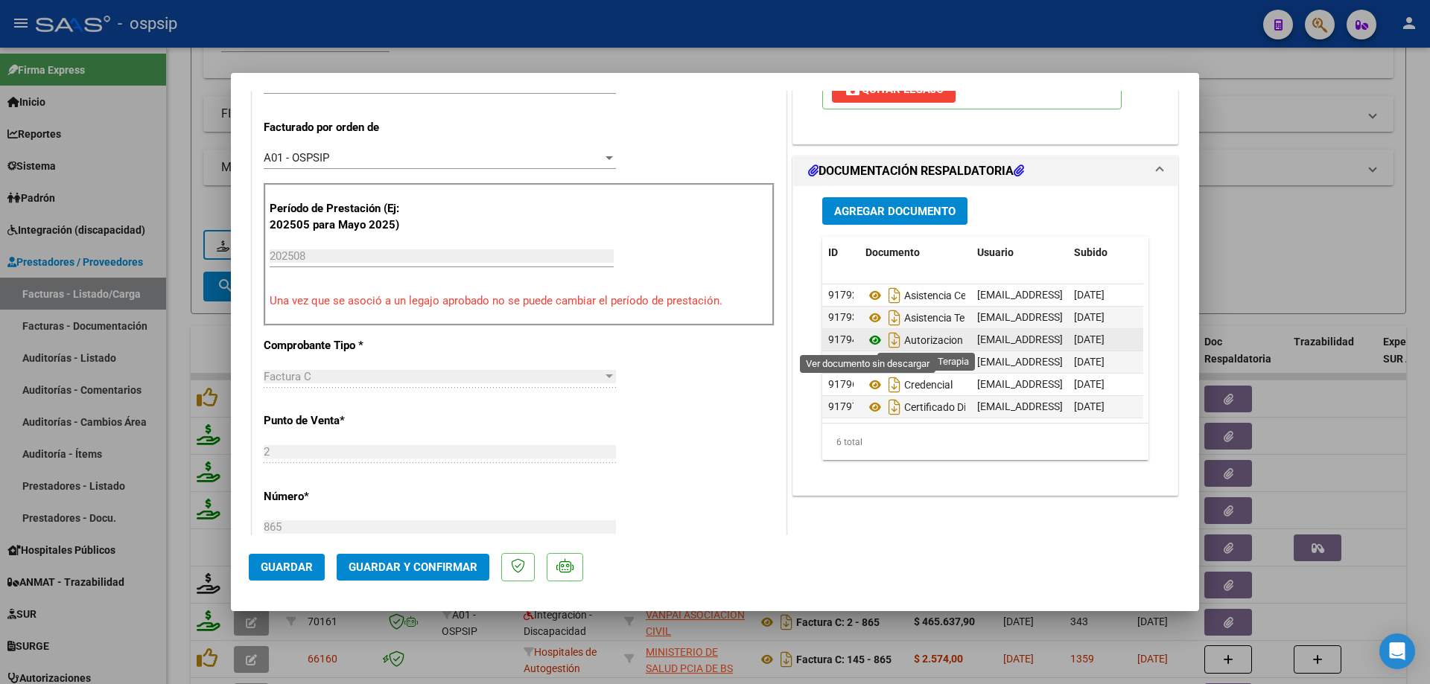
click at [865, 337] on icon at bounding box center [874, 340] width 19 height 18
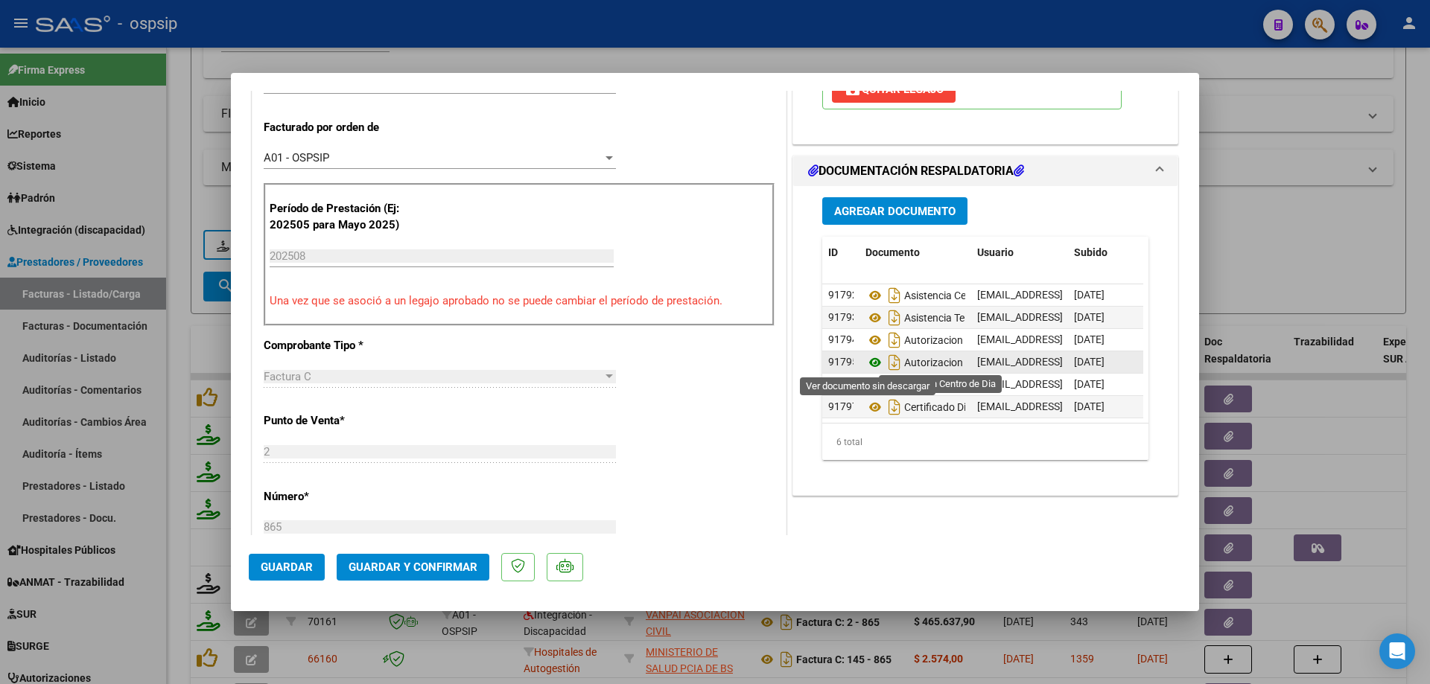
click at [868, 363] on icon at bounding box center [874, 363] width 19 height 18
click at [462, 566] on span "Guardar y Confirmar" at bounding box center [413, 567] width 129 height 13
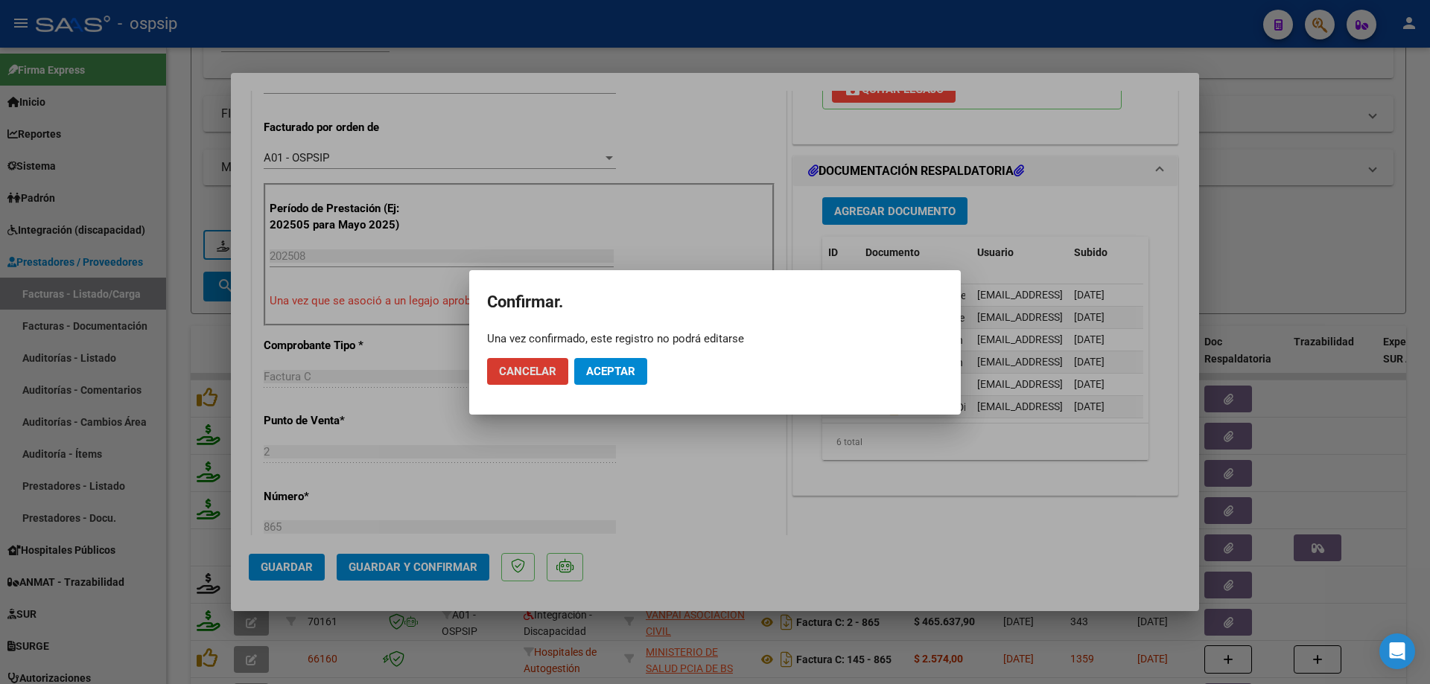
click at [614, 372] on span "Aceptar" at bounding box center [610, 371] width 49 height 13
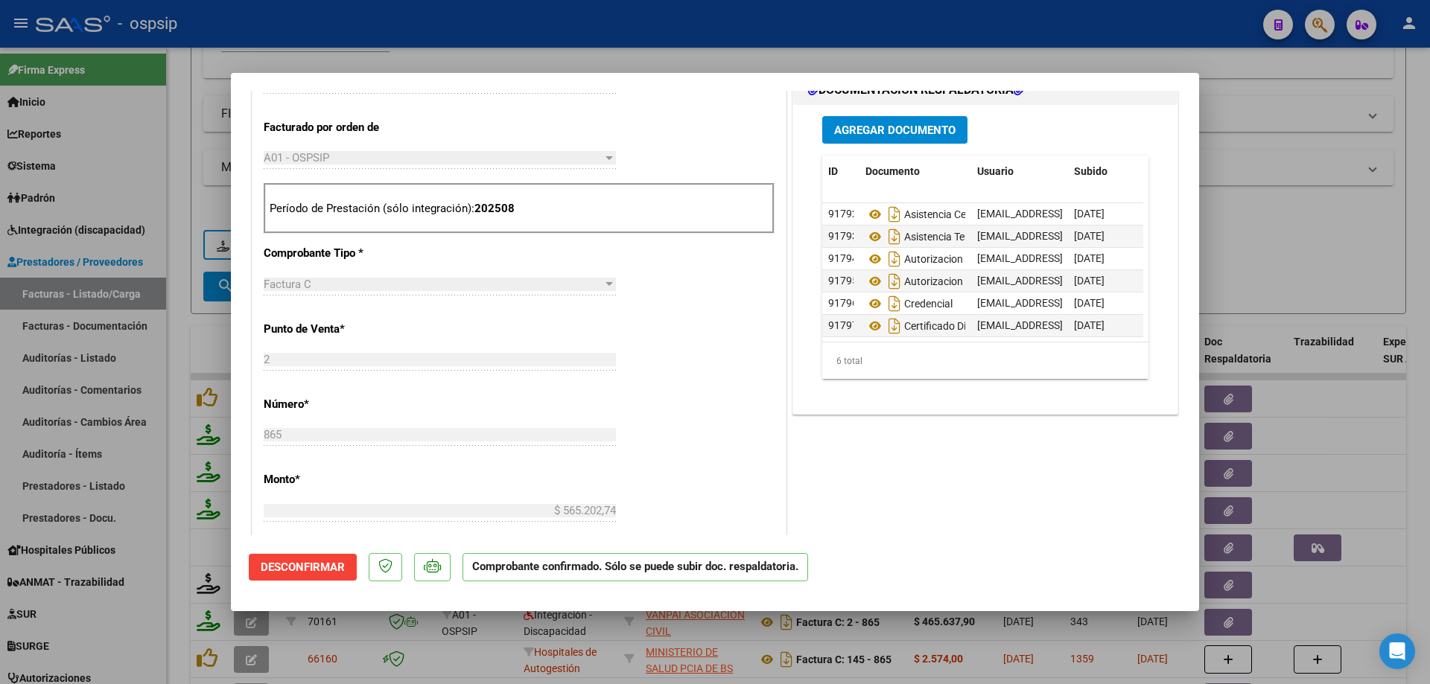
click at [1283, 150] on div at bounding box center [715, 342] width 1430 height 684
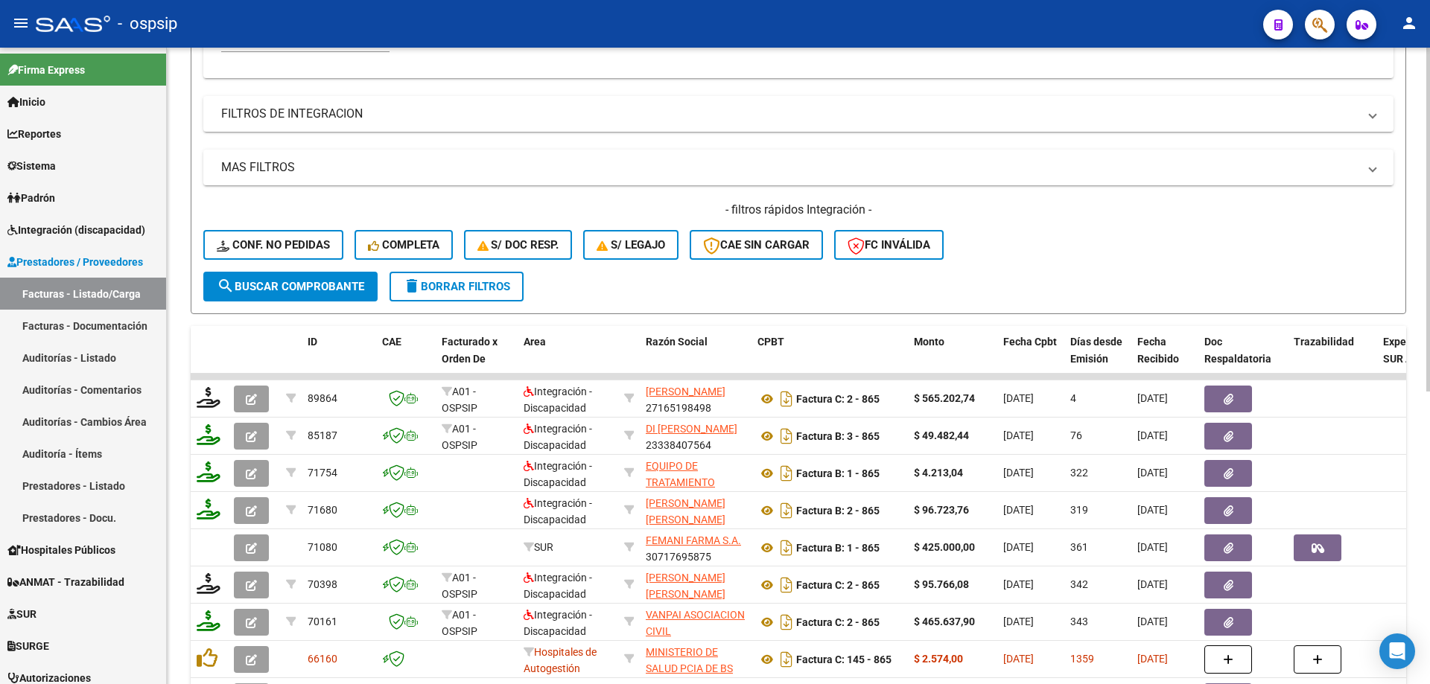
scroll to position [149, 0]
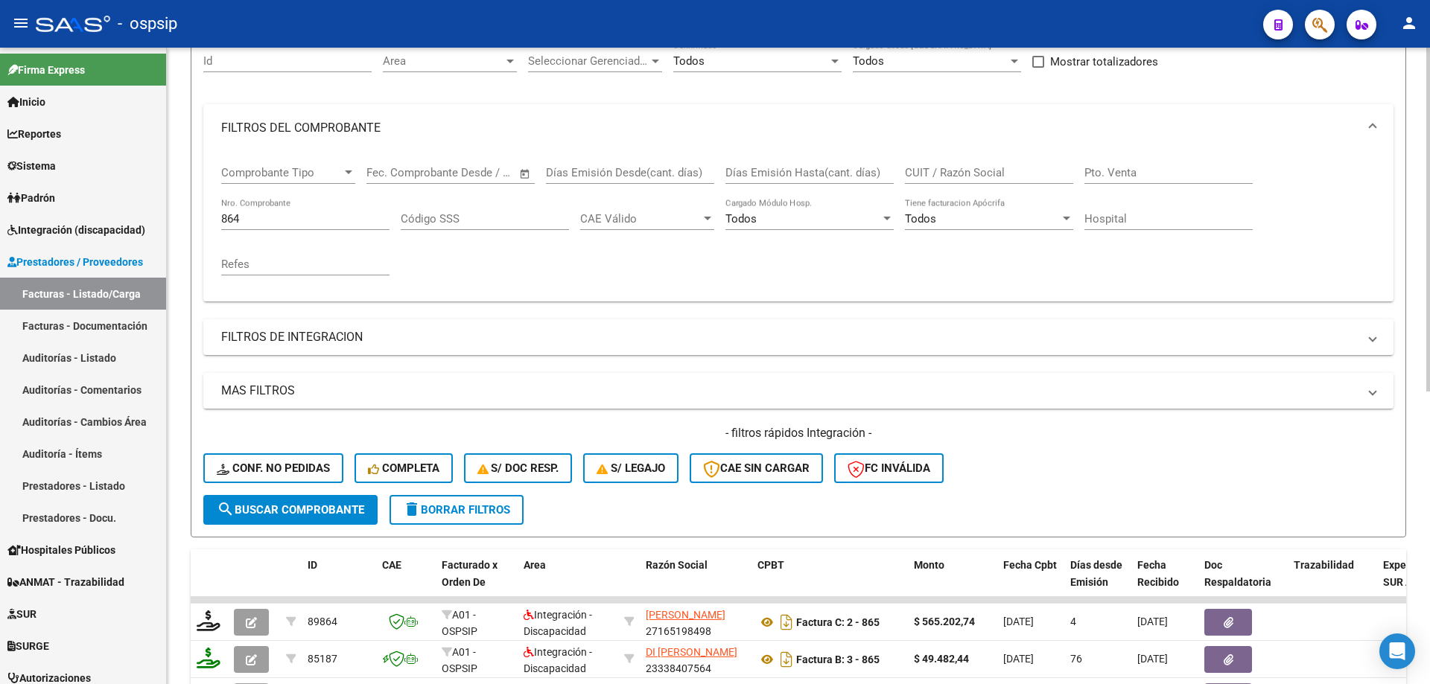
click at [283, 226] on div "864 Nro. Comprobante" at bounding box center [305, 214] width 168 height 32
type input "8"
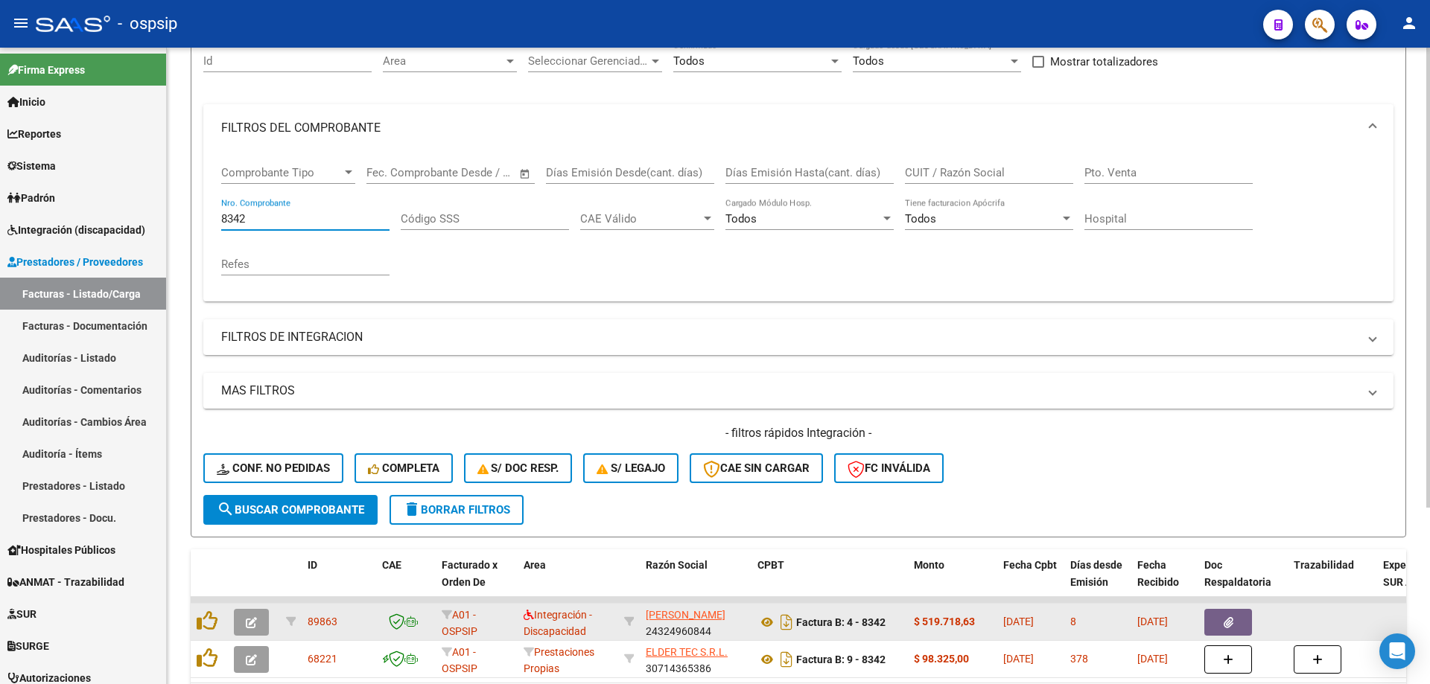
type input "8342"
click at [248, 627] on icon "button" at bounding box center [251, 622] width 11 height 11
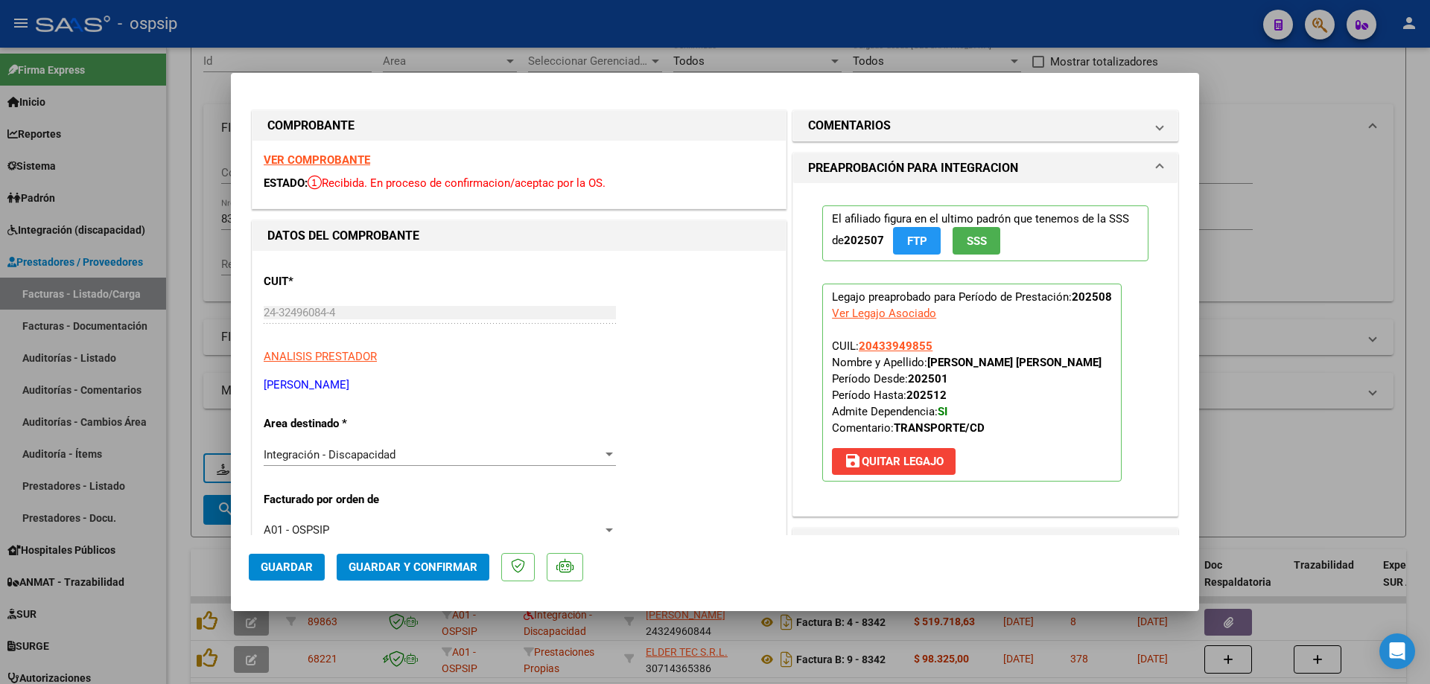
click at [968, 243] on span "SSS" at bounding box center [977, 241] width 20 height 13
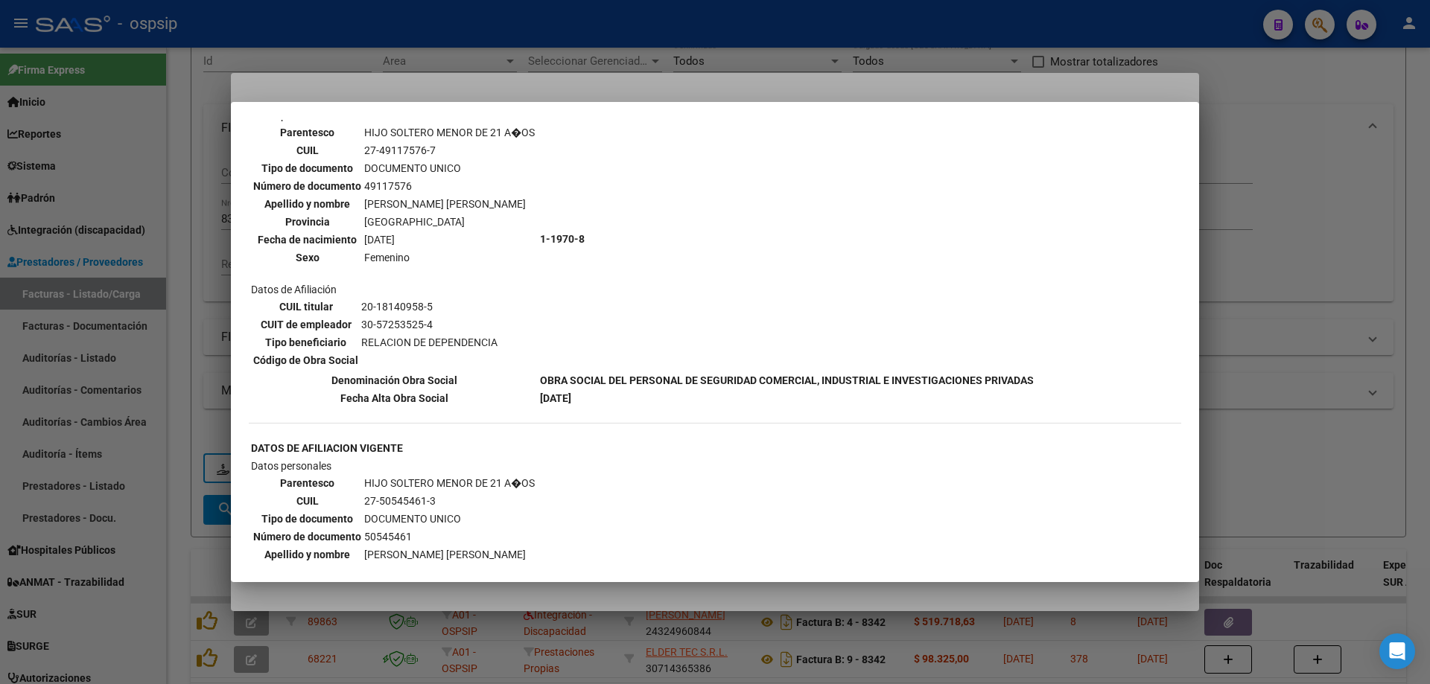
scroll to position [1117, 0]
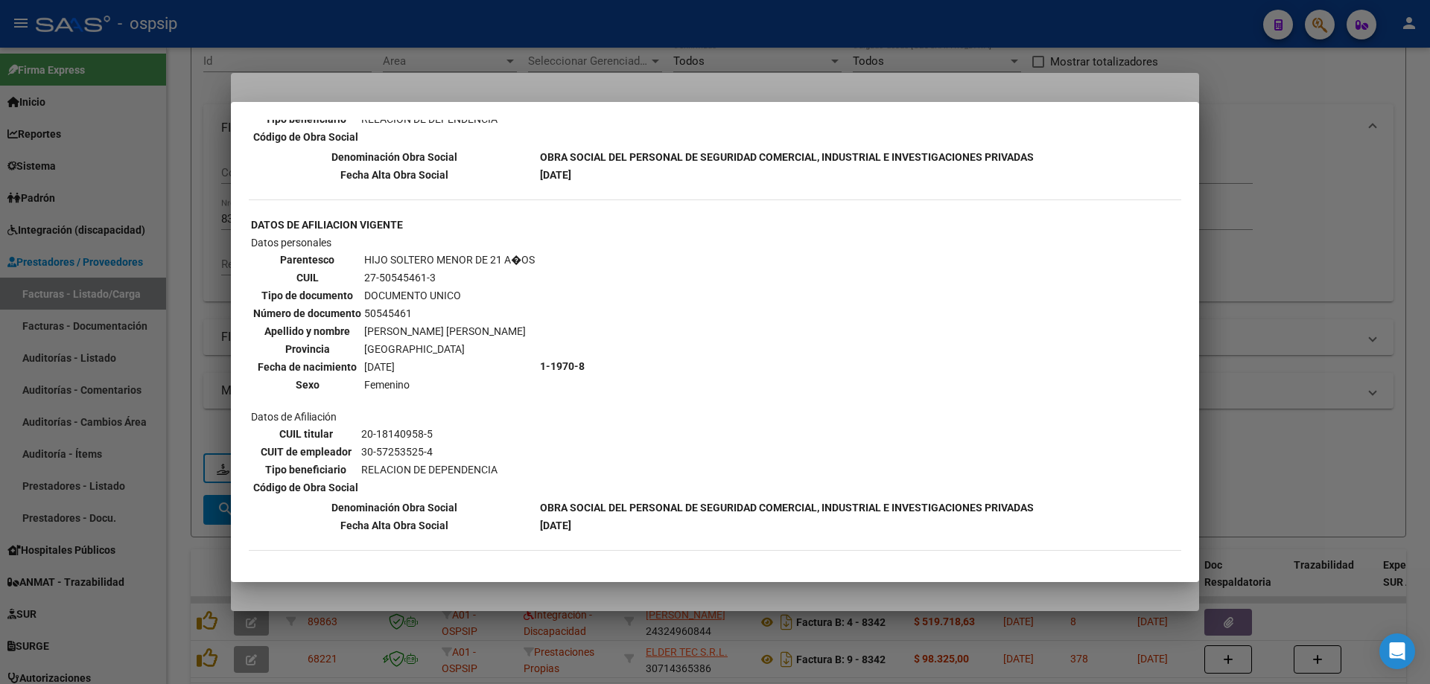
click at [1286, 246] on div at bounding box center [715, 342] width 1430 height 684
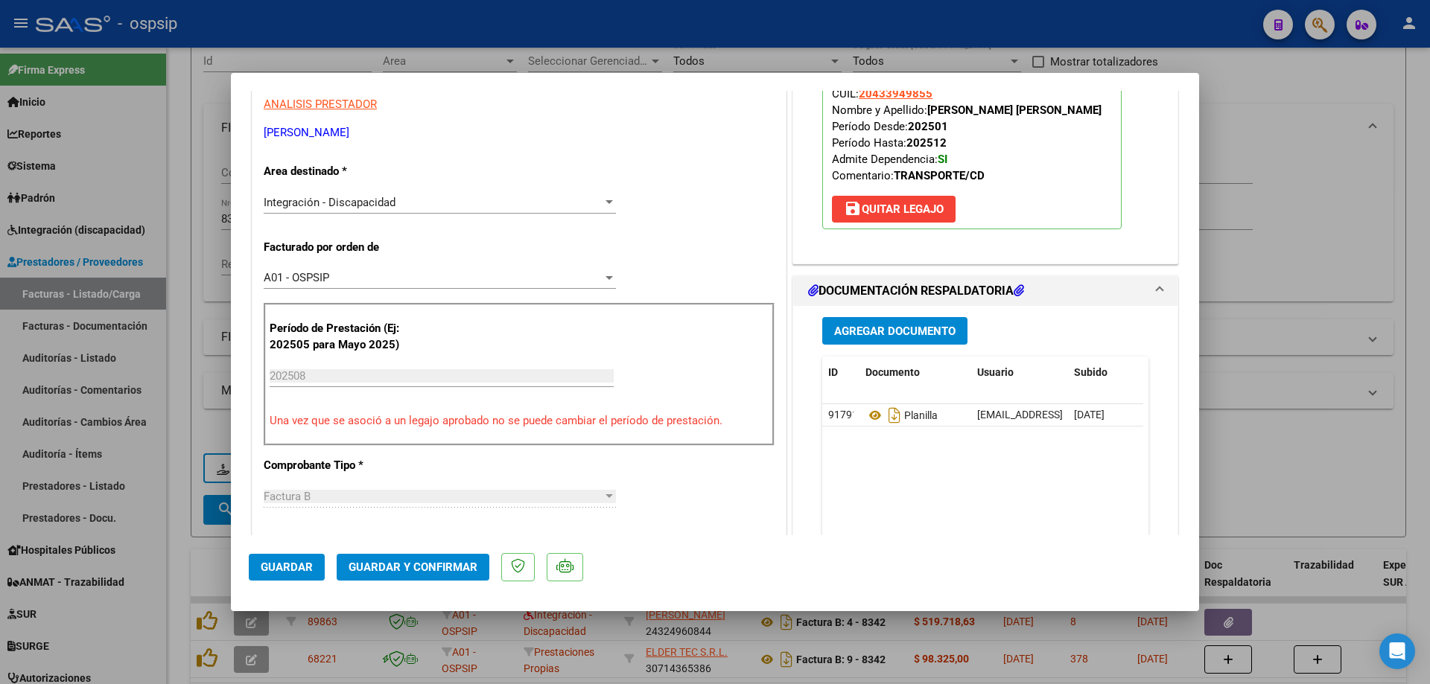
scroll to position [298, 0]
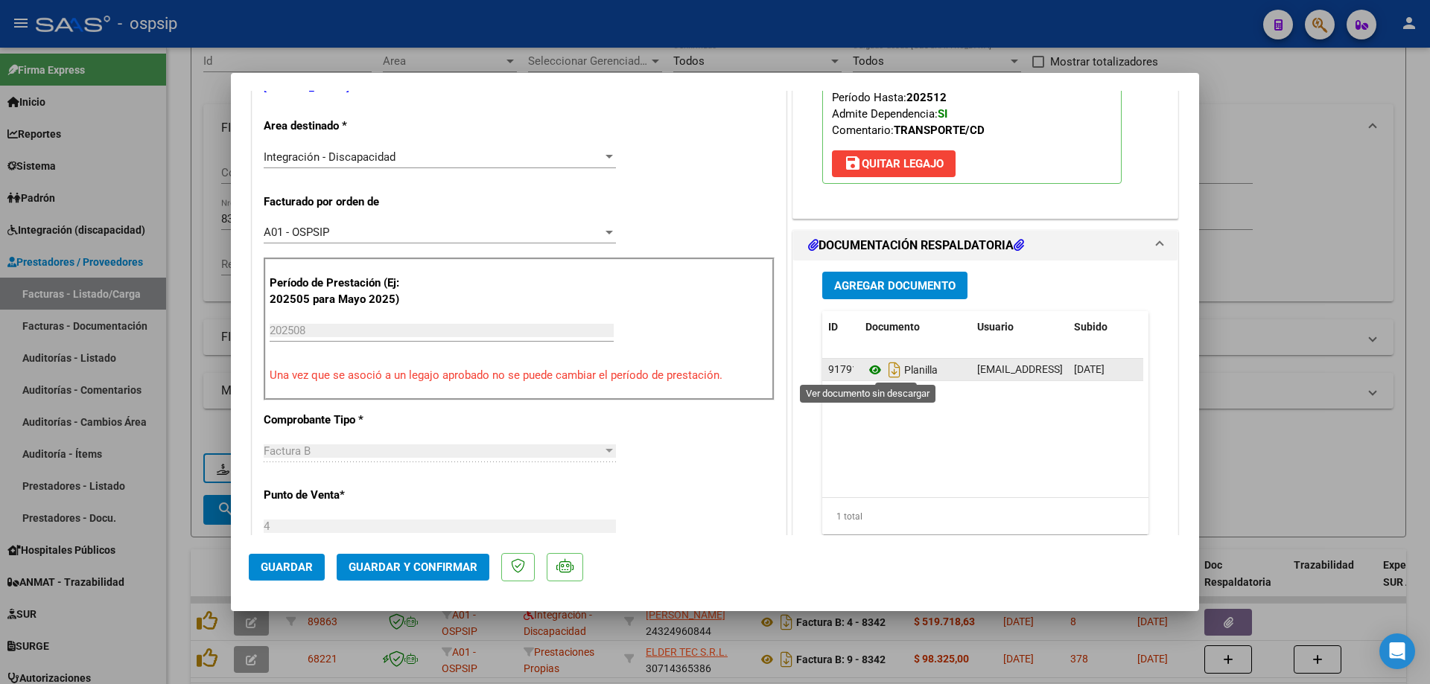
click at [868, 372] on icon at bounding box center [874, 370] width 19 height 18
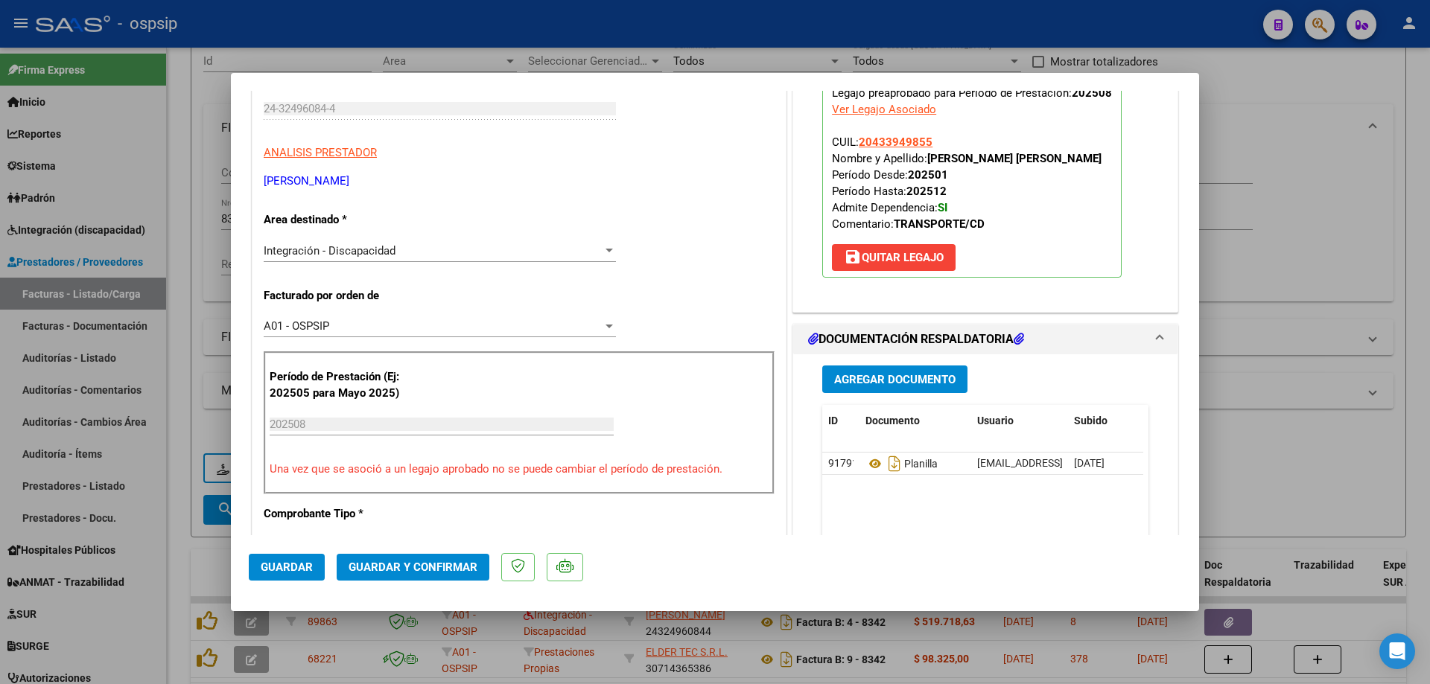
scroll to position [149, 0]
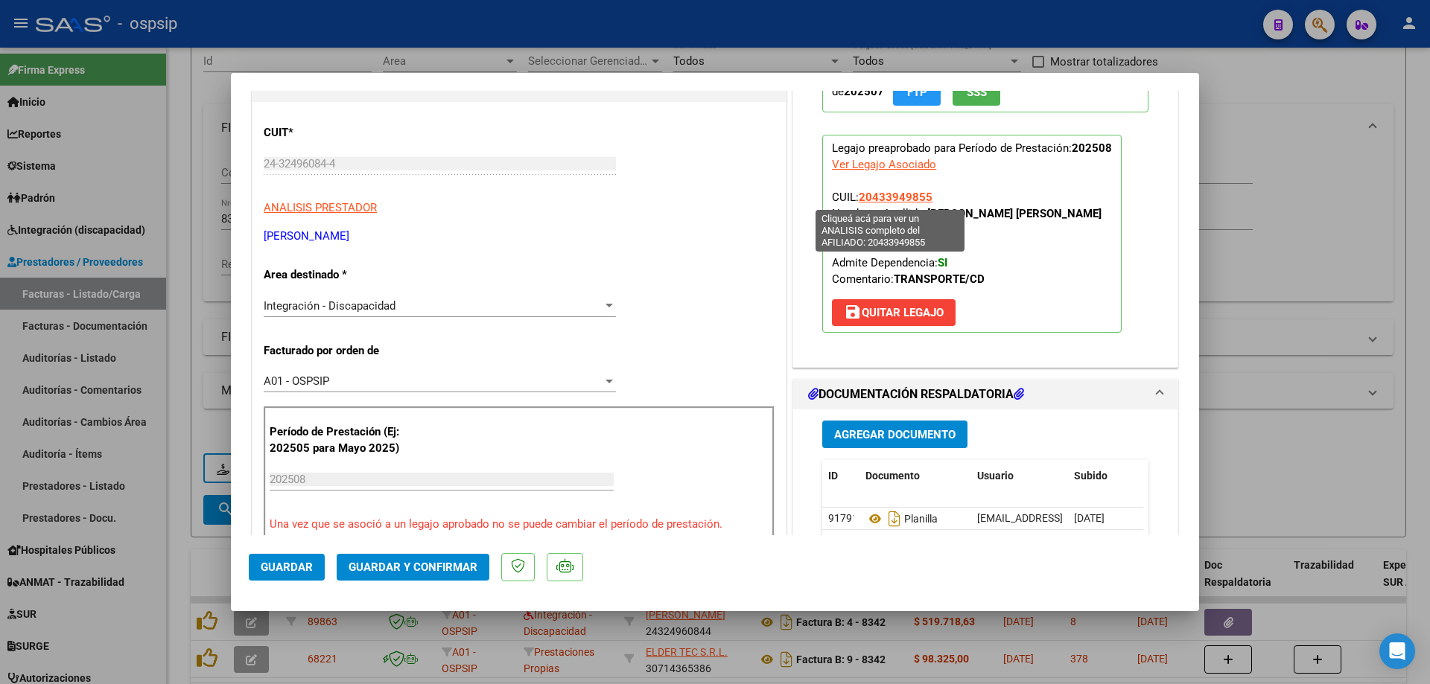
drag, startPoint x: 928, startPoint y: 195, endPoint x: 854, endPoint y: 200, distance: 73.9
click at [854, 200] on p "Legajo preaprobado para Período de Prestación: 202508 Ver Legajo Asociado CUIL:…" at bounding box center [971, 234] width 299 height 198
click at [450, 564] on span "Guardar y Confirmar" at bounding box center [413, 567] width 129 height 13
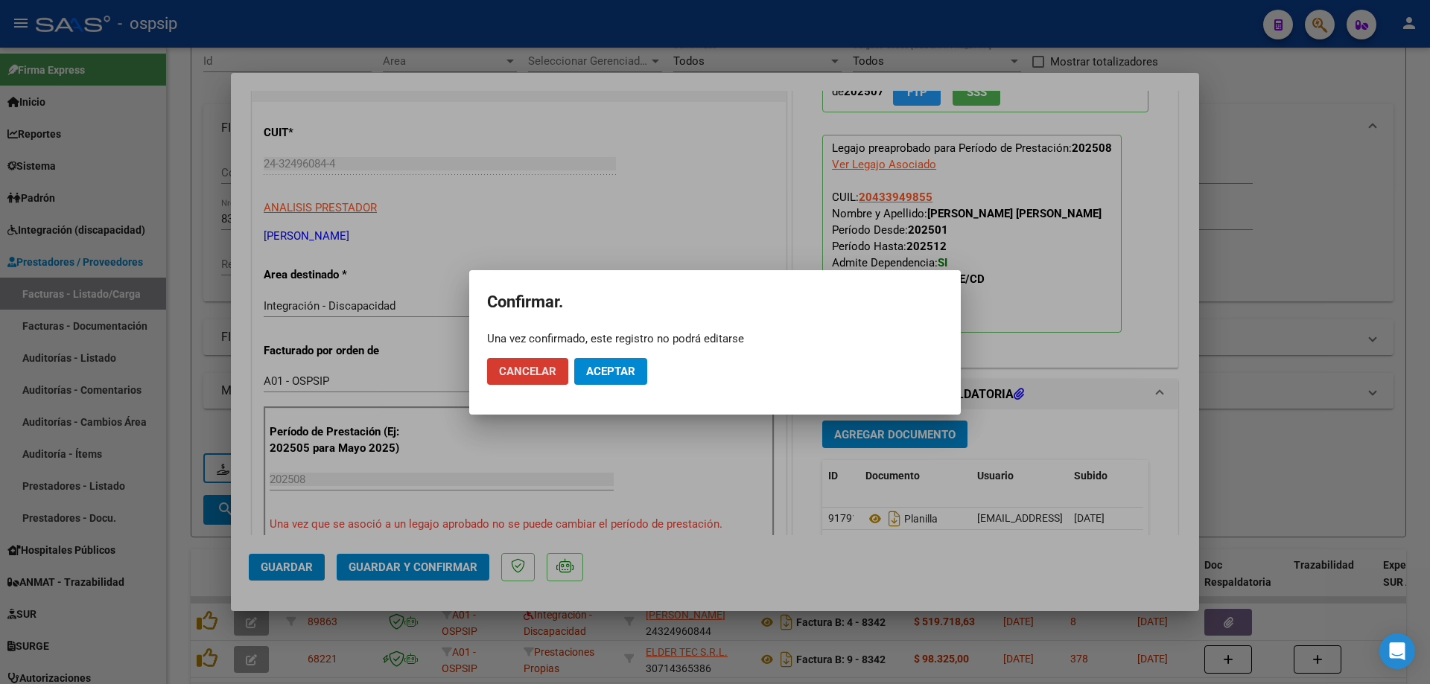
click at [602, 373] on span "Aceptar" at bounding box center [610, 371] width 49 height 13
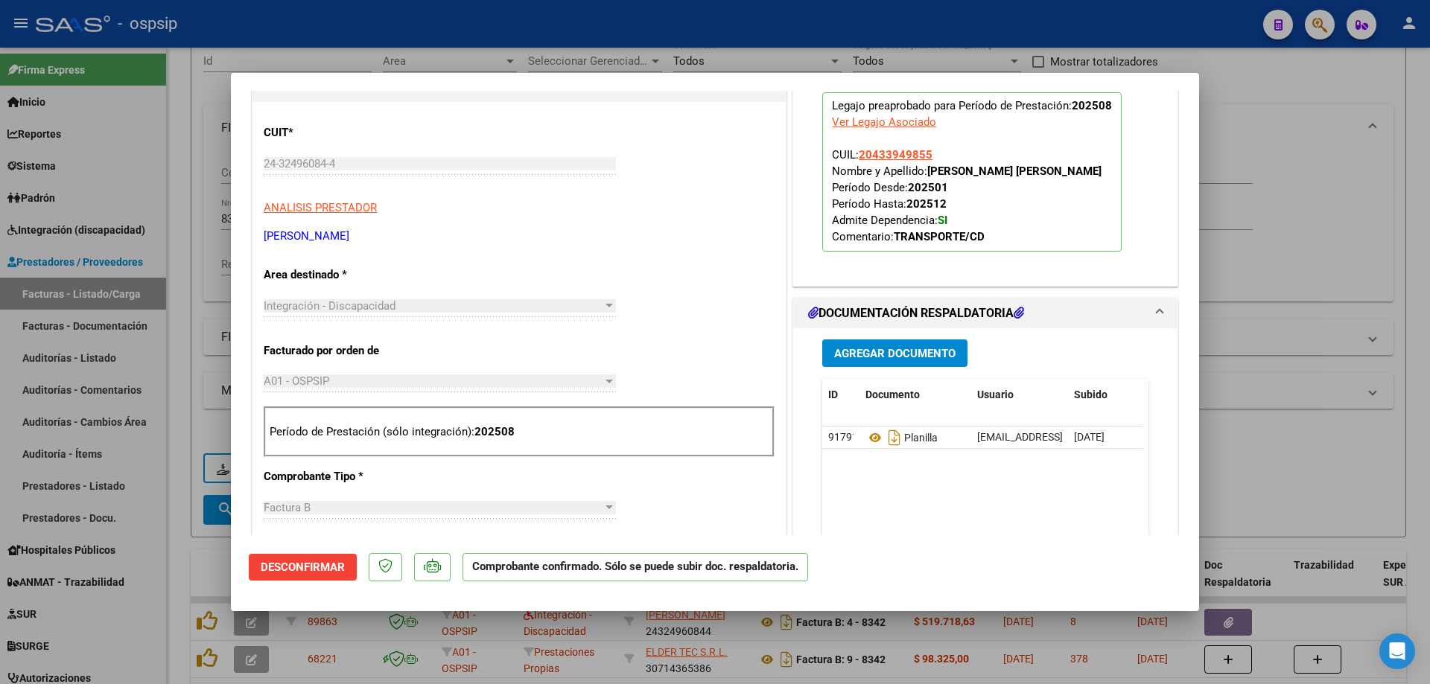
click at [1294, 227] on div at bounding box center [715, 342] width 1430 height 684
type input "$ 0,00"
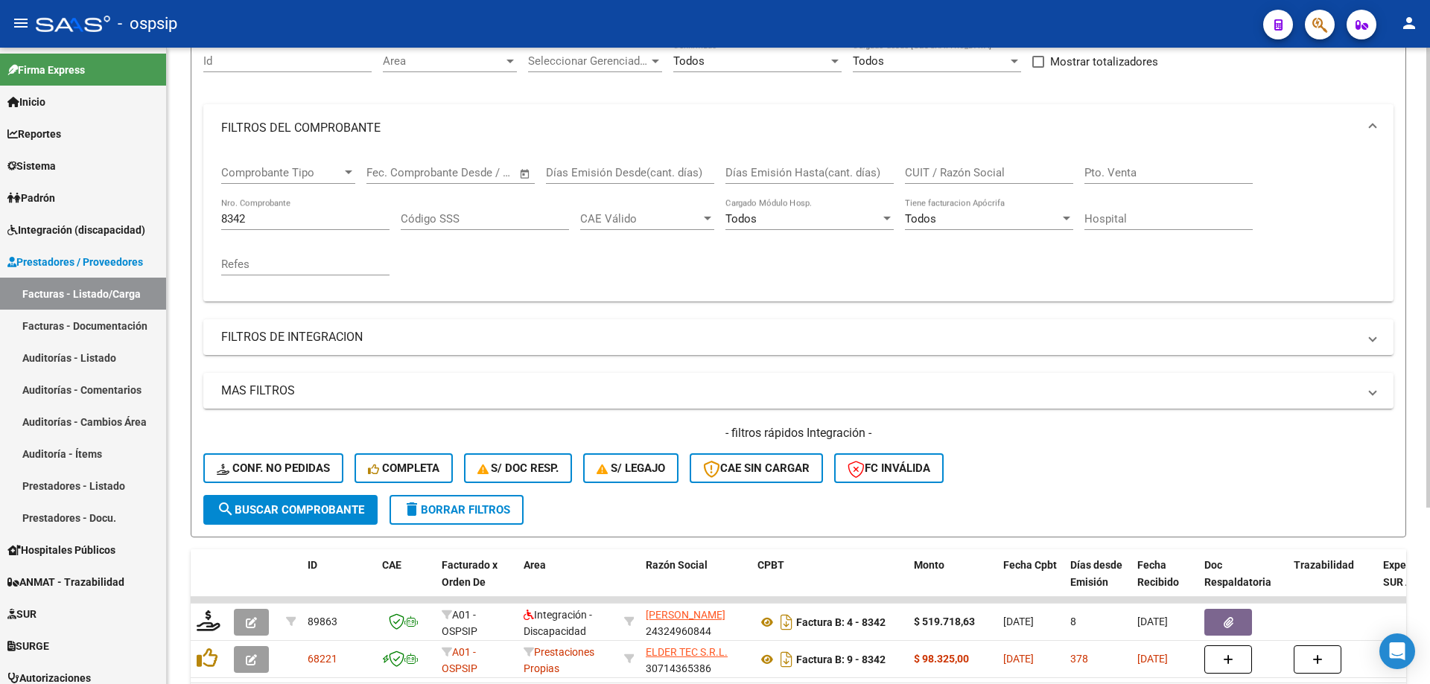
click at [284, 226] on div "8342 Nro. Comprobante" at bounding box center [305, 214] width 168 height 32
type input "8"
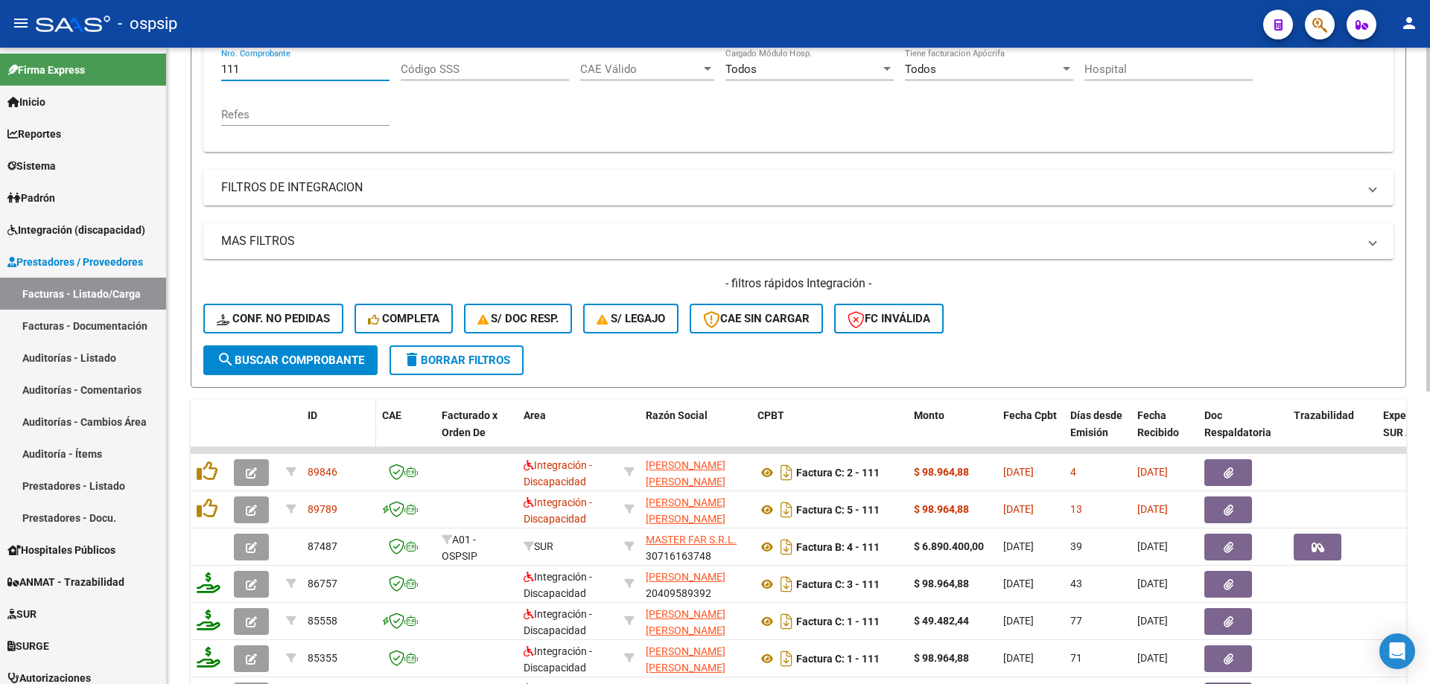
scroll to position [372, 0]
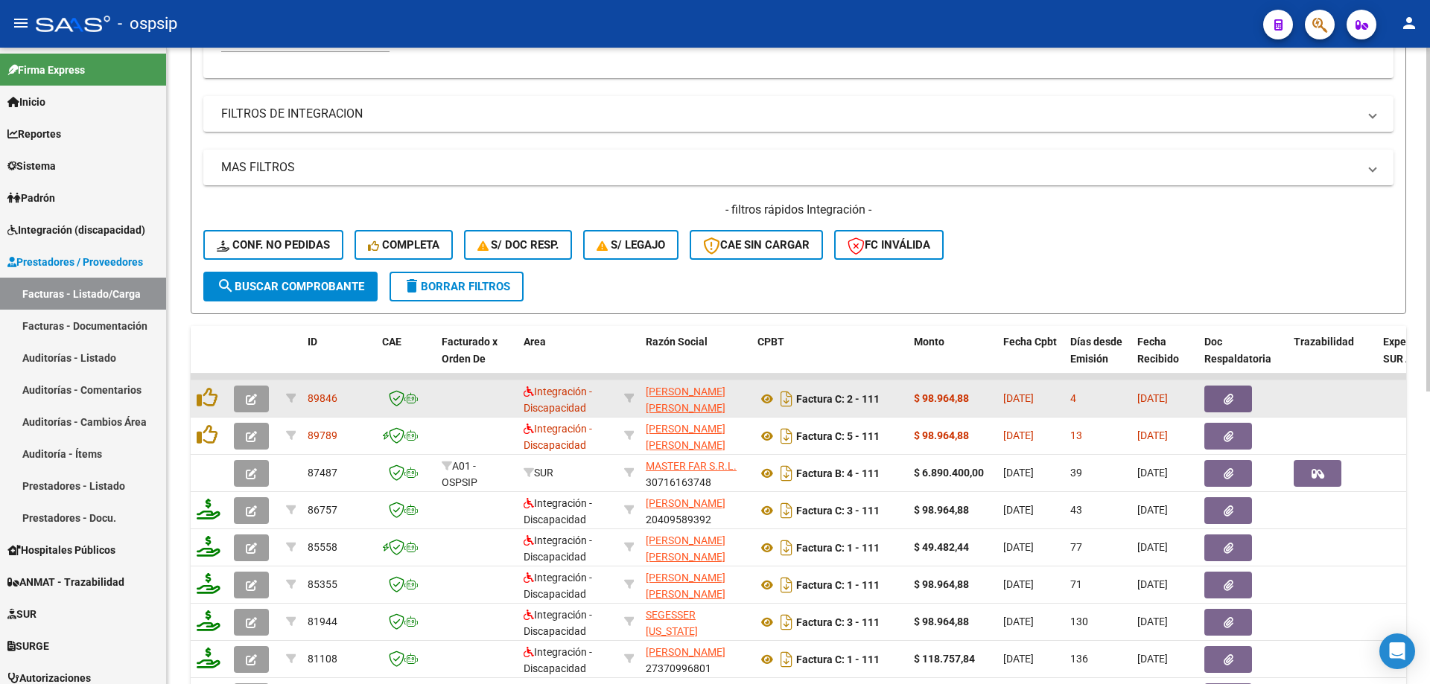
type input "111"
click at [247, 398] on icon "button" at bounding box center [251, 399] width 11 height 11
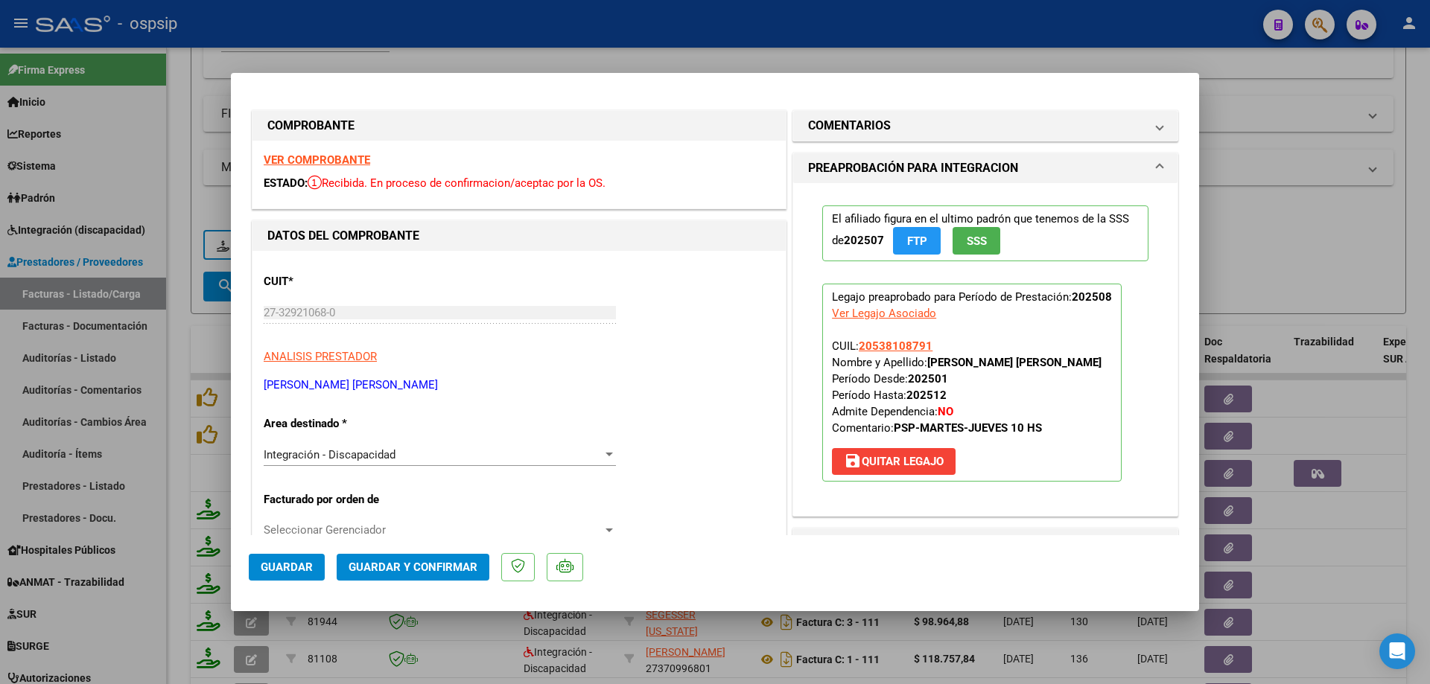
click at [973, 229] on button "SSS" at bounding box center [976, 241] width 48 height 28
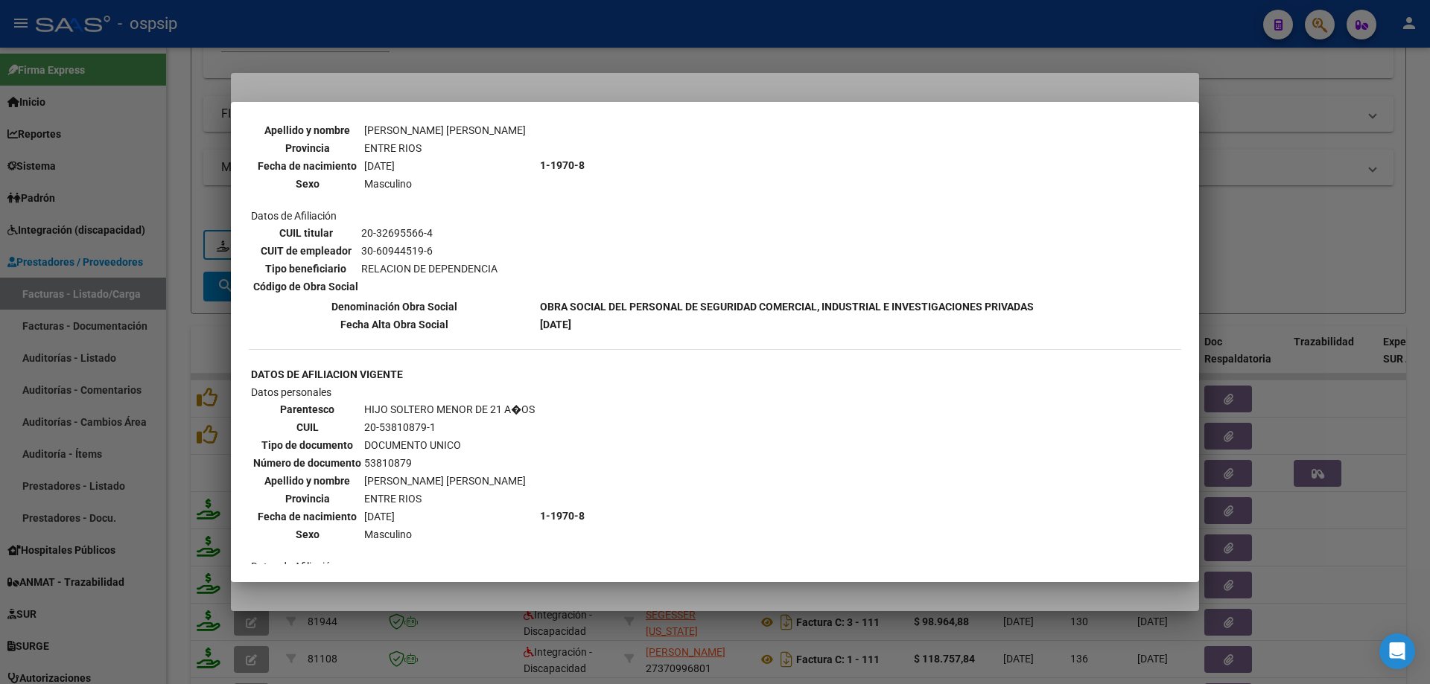
scroll to position [968, 0]
click at [1238, 238] on div at bounding box center [715, 342] width 1430 height 684
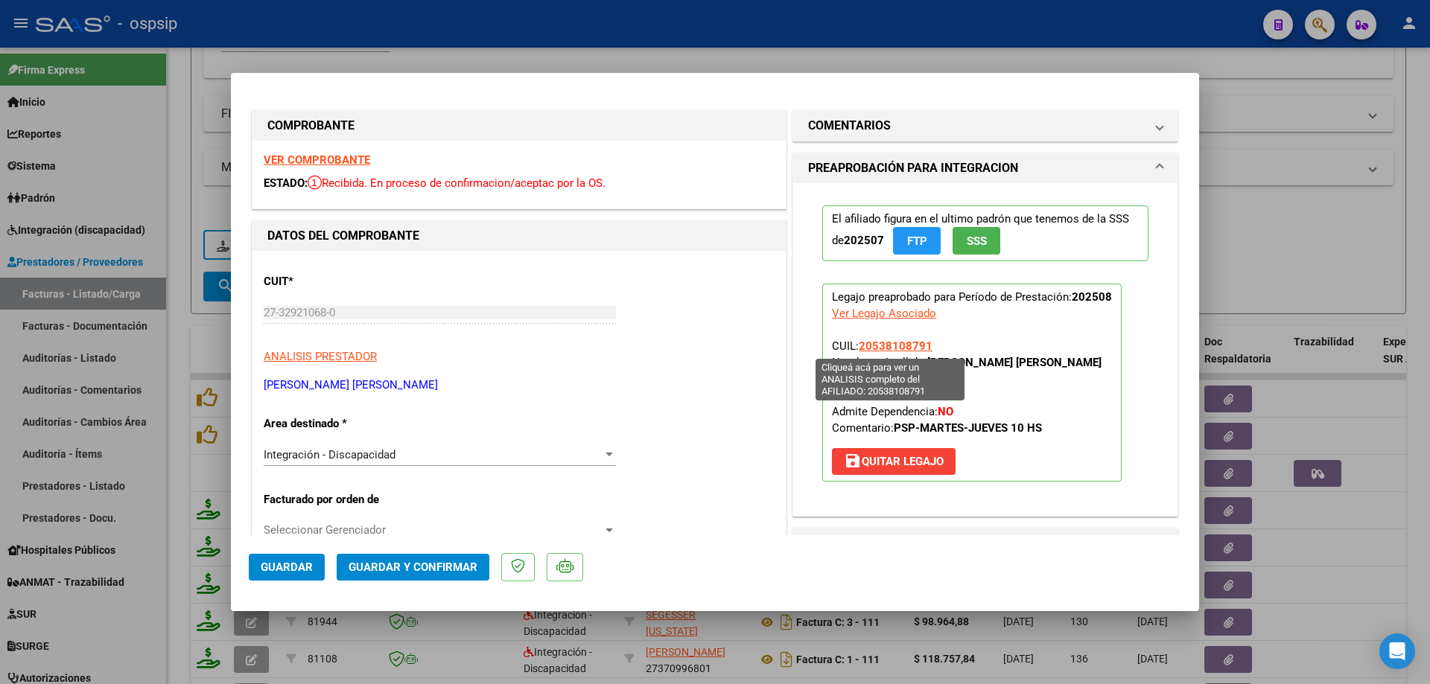
click at [882, 345] on span "20538108791" at bounding box center [896, 346] width 74 height 13
type textarea "20538108791"
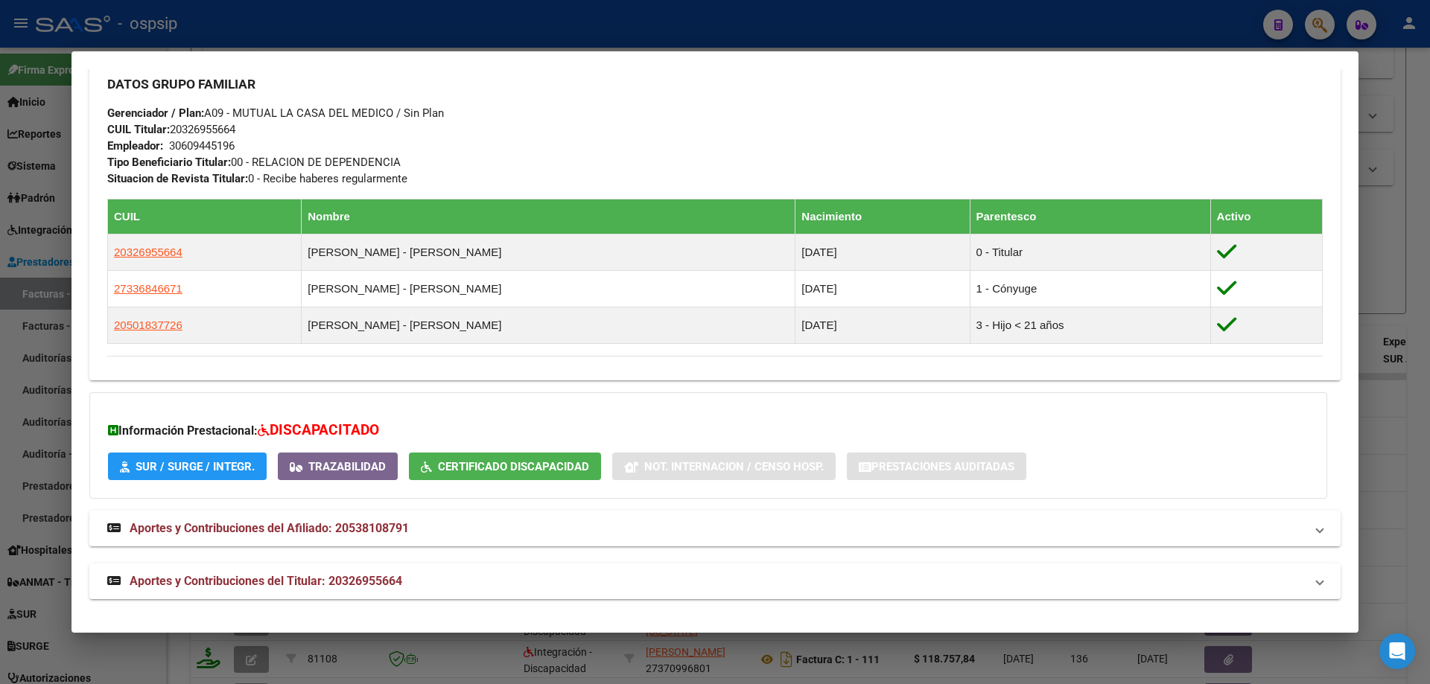
scroll to position [676, 0]
click at [1388, 255] on div at bounding box center [715, 342] width 1430 height 684
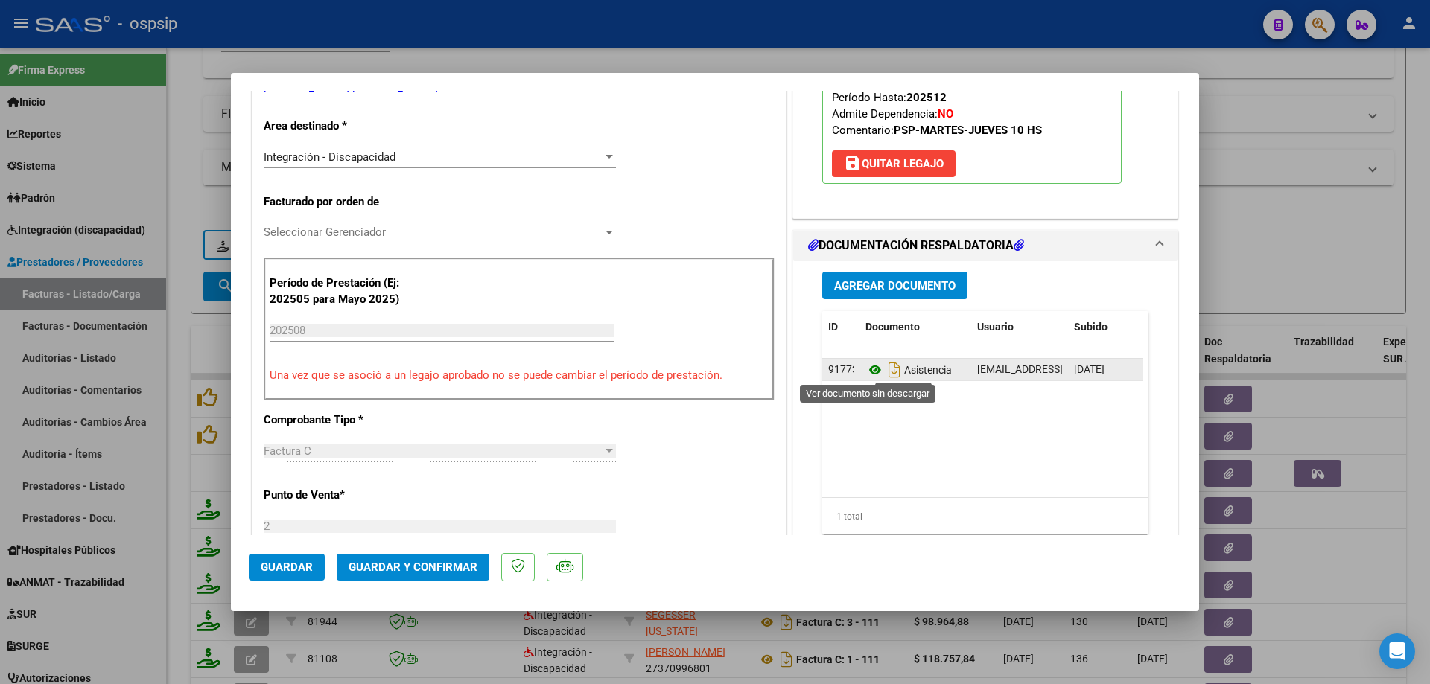
scroll to position [149, 0]
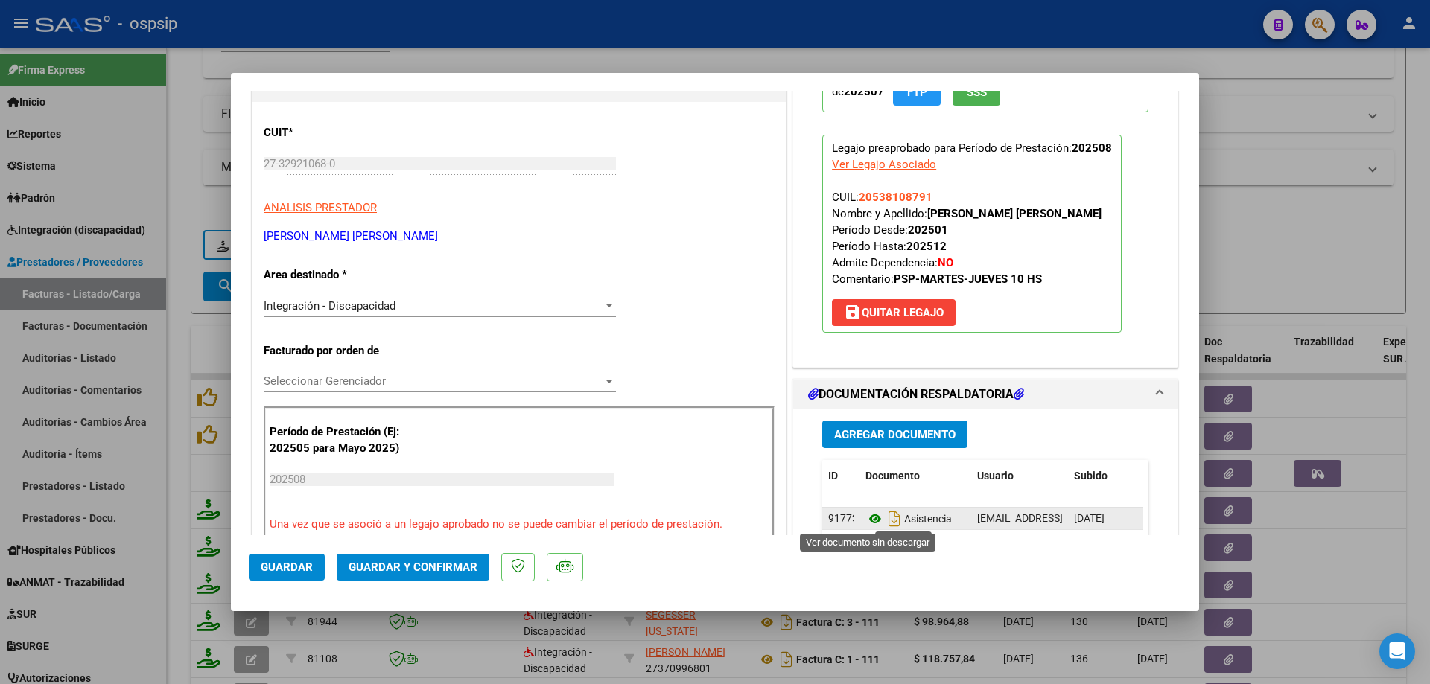
click at [868, 523] on icon at bounding box center [874, 519] width 19 height 18
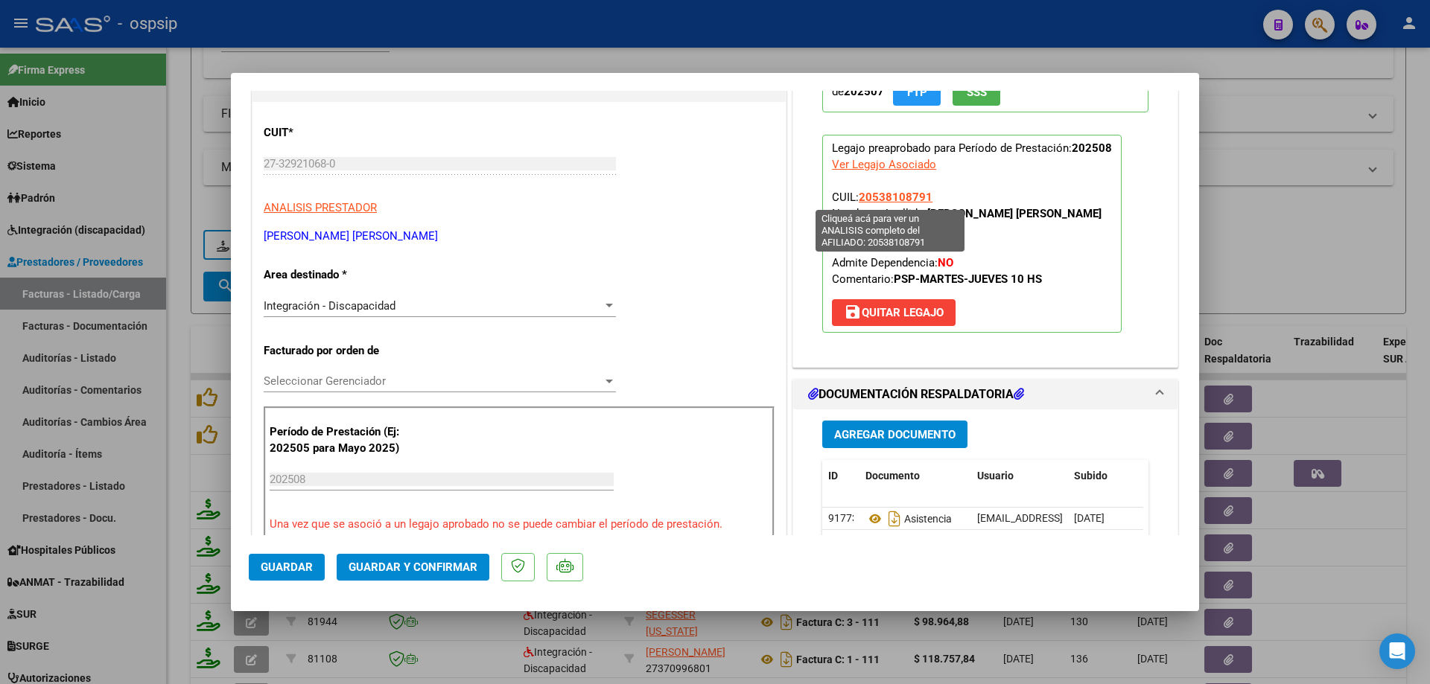
drag, startPoint x: 936, startPoint y: 197, endPoint x: 857, endPoint y: 201, distance: 79.1
click at [857, 201] on p "Legajo preaprobado para Período de Prestación: 202508 Ver Legajo Asociado CUIL:…" at bounding box center [971, 234] width 299 height 198
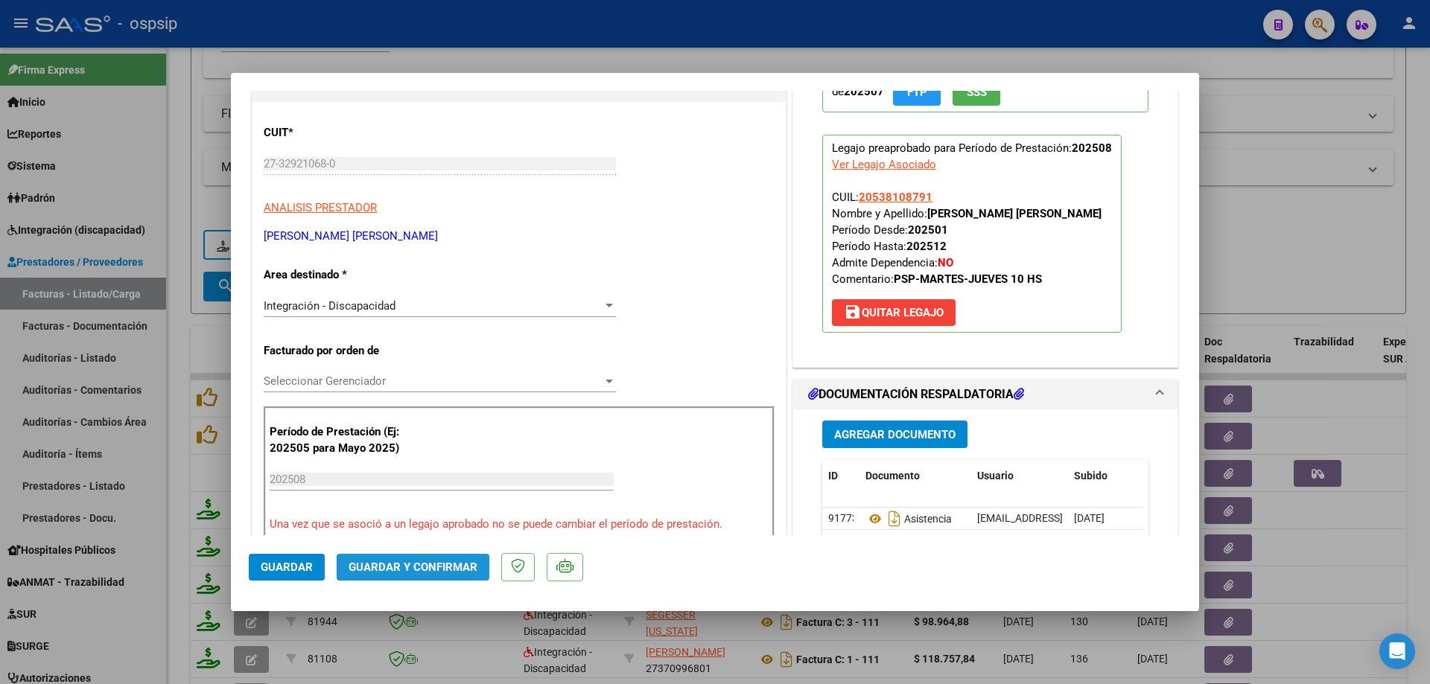
click at [451, 564] on span "Guardar y Confirmar" at bounding box center [413, 567] width 129 height 13
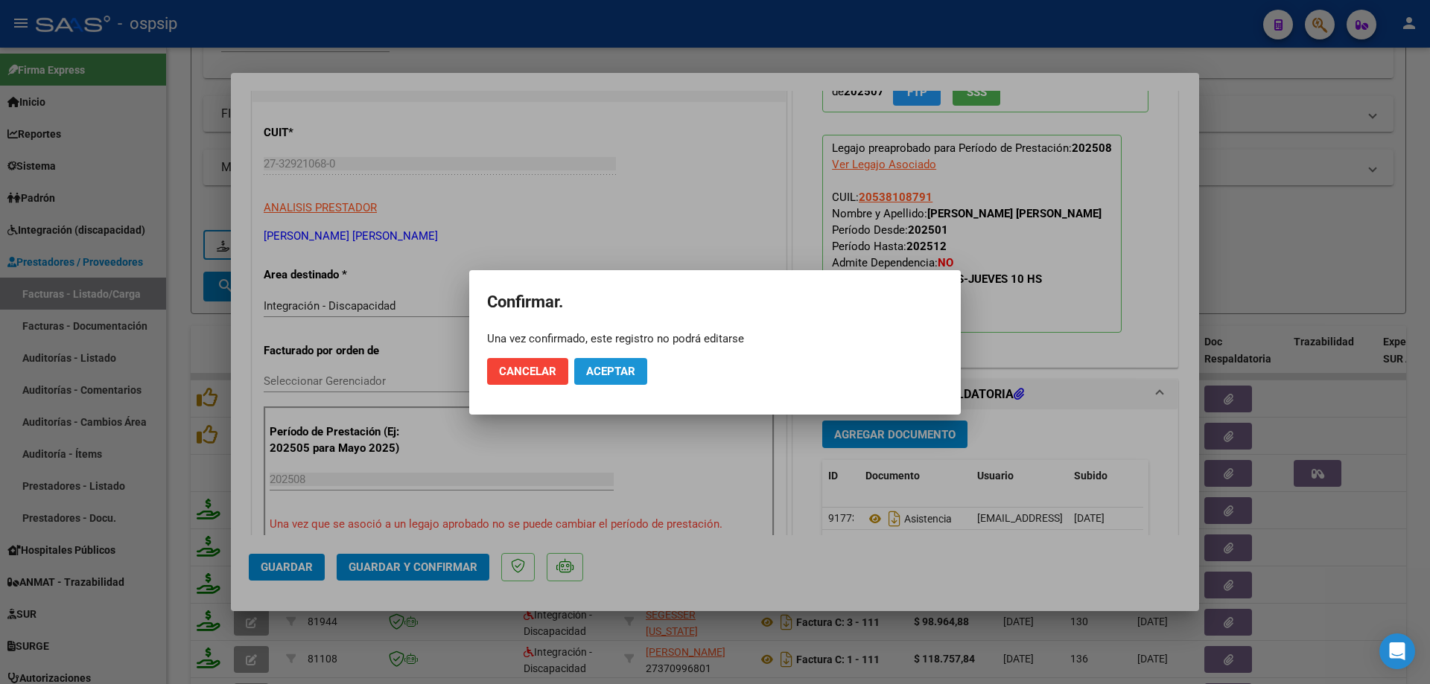
click at [594, 366] on span "Aceptar" at bounding box center [610, 371] width 49 height 13
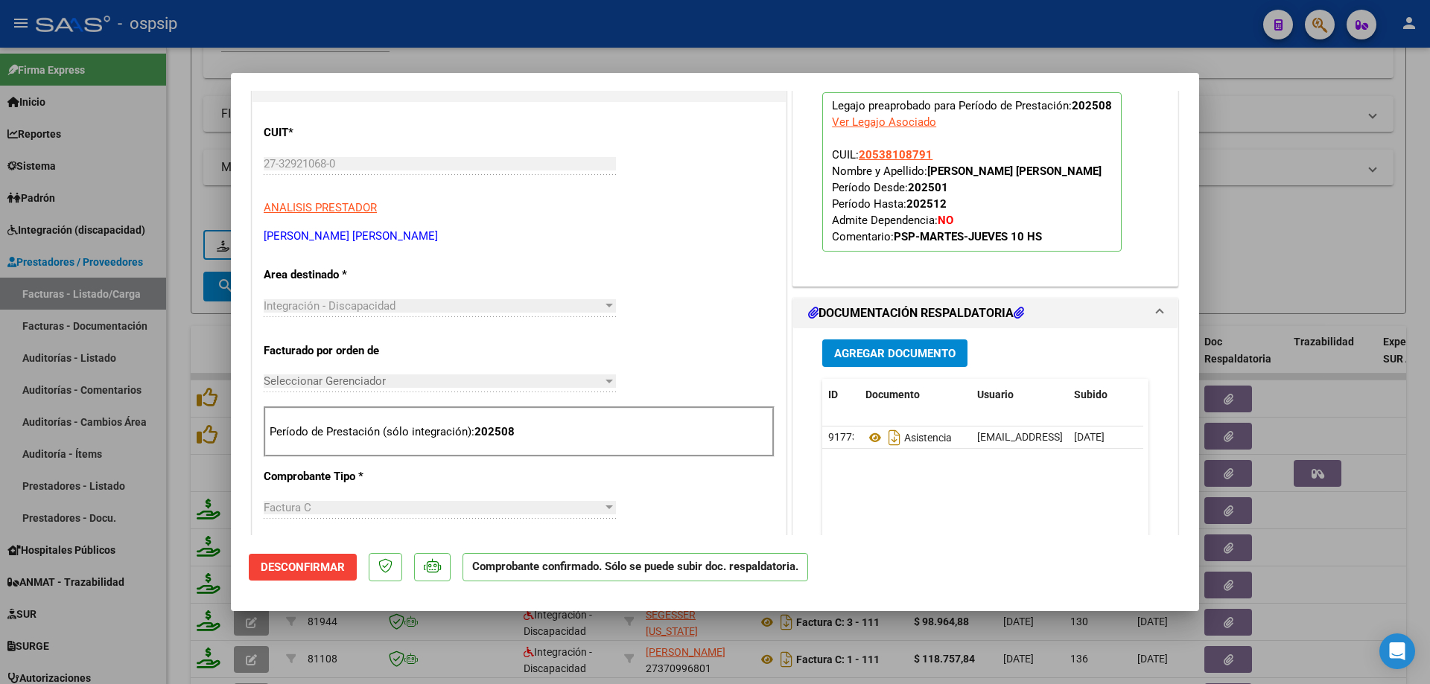
click at [1309, 241] on div at bounding box center [715, 342] width 1430 height 684
type input "$ 0,00"
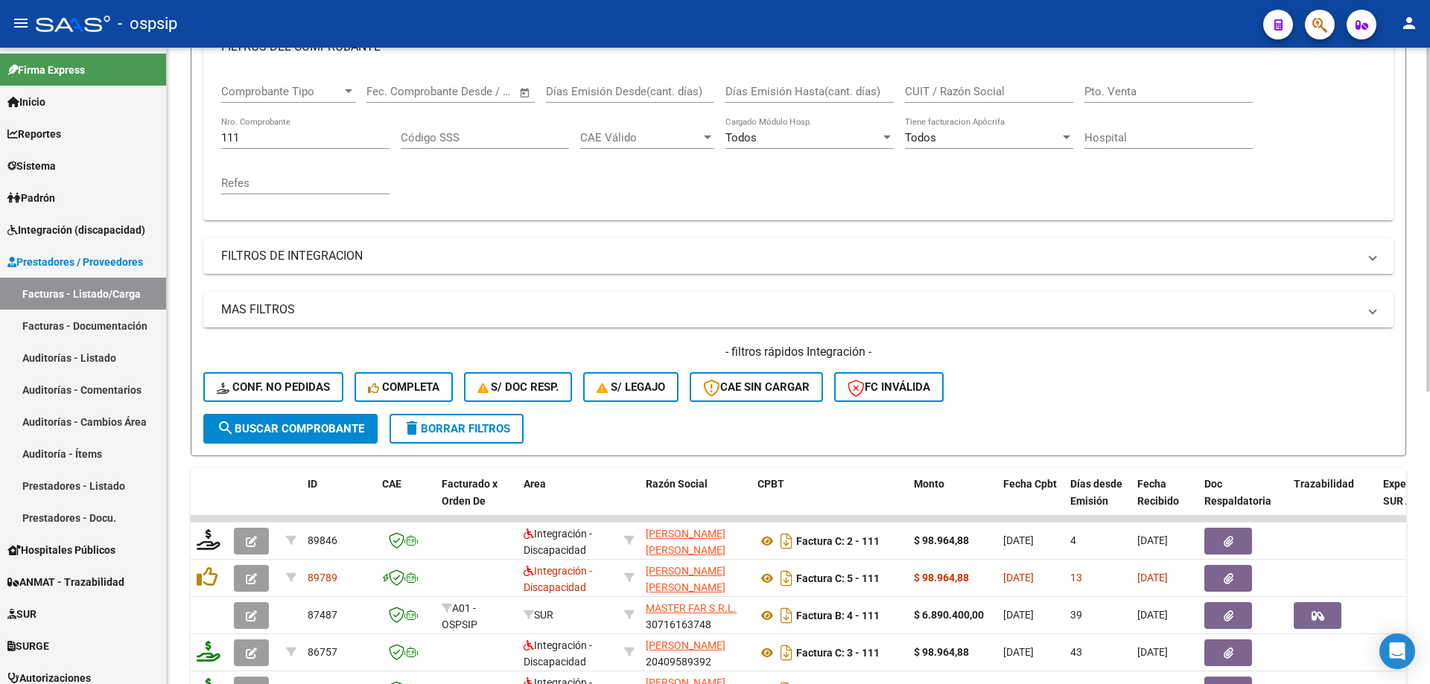
scroll to position [223, 0]
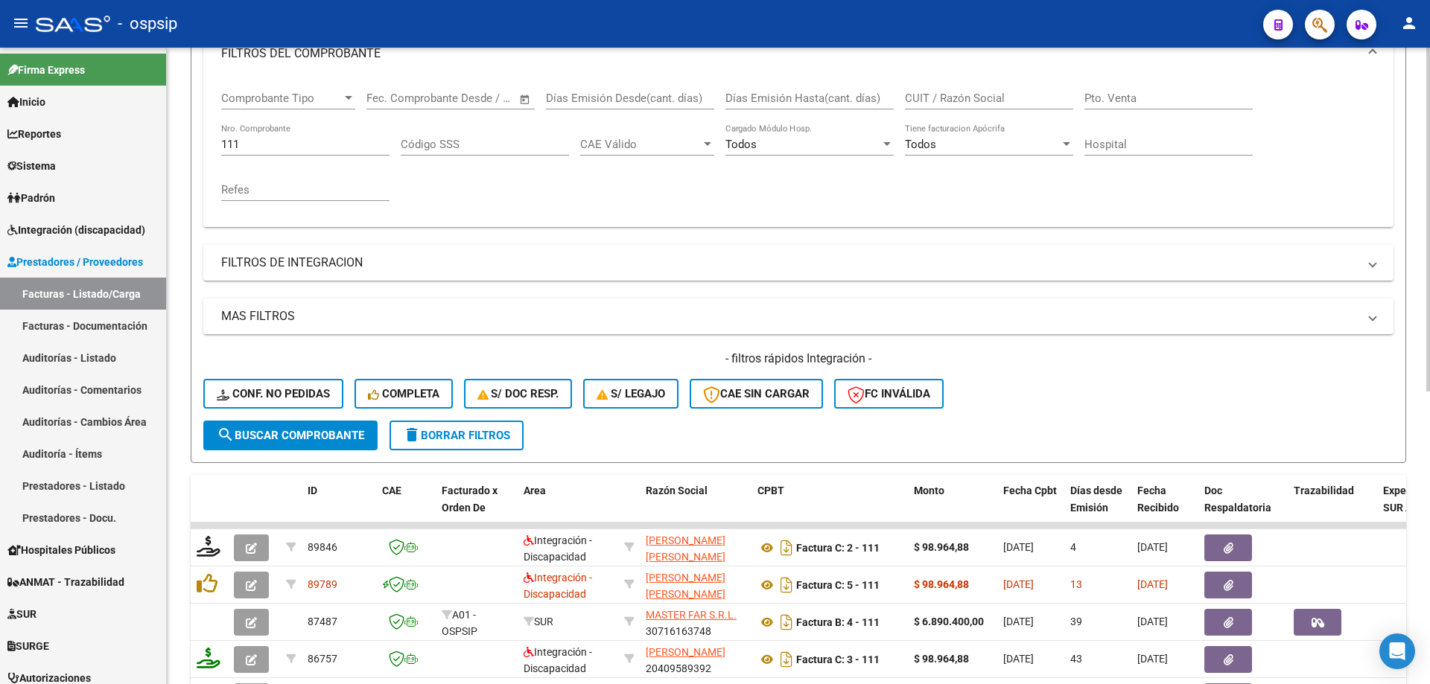
click at [270, 150] on input "111" at bounding box center [305, 144] width 168 height 13
type input "1"
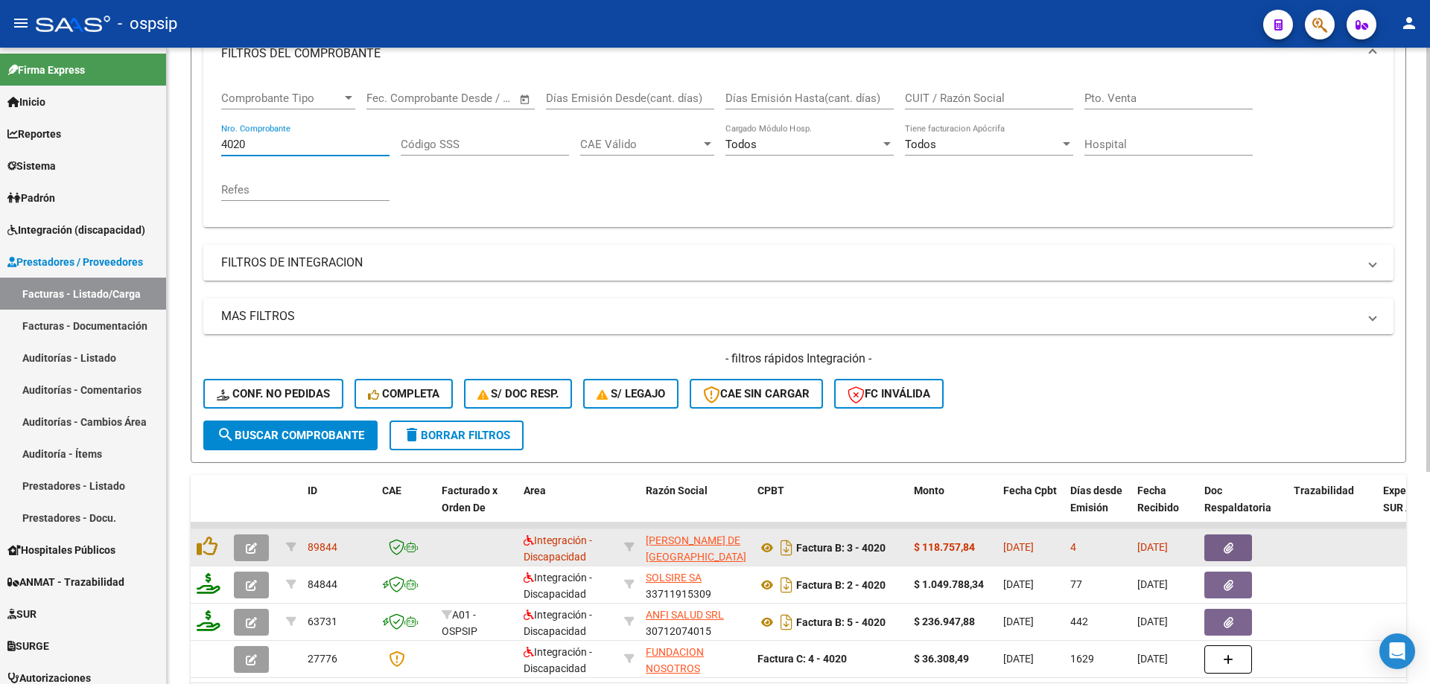
type input "4020"
click at [247, 542] on span "button" at bounding box center [251, 547] width 11 height 13
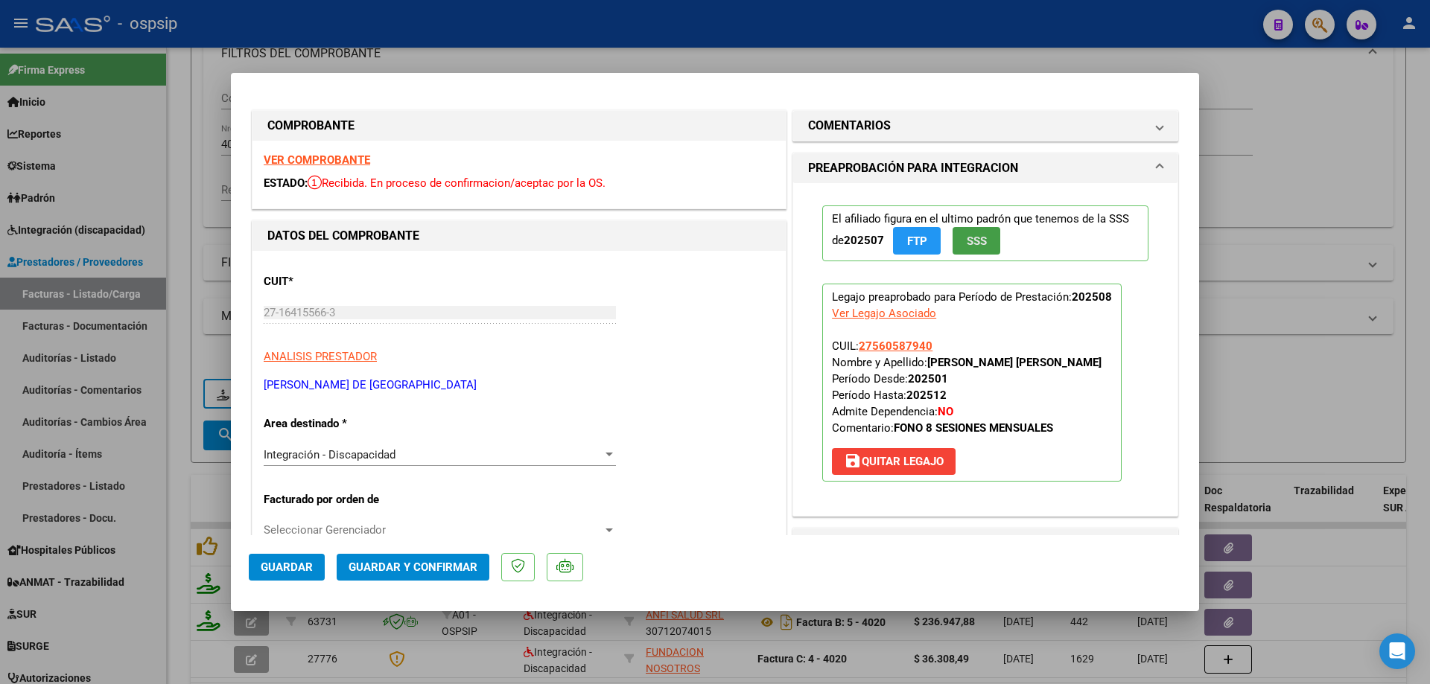
click at [968, 242] on span "SSS" at bounding box center [977, 241] width 20 height 13
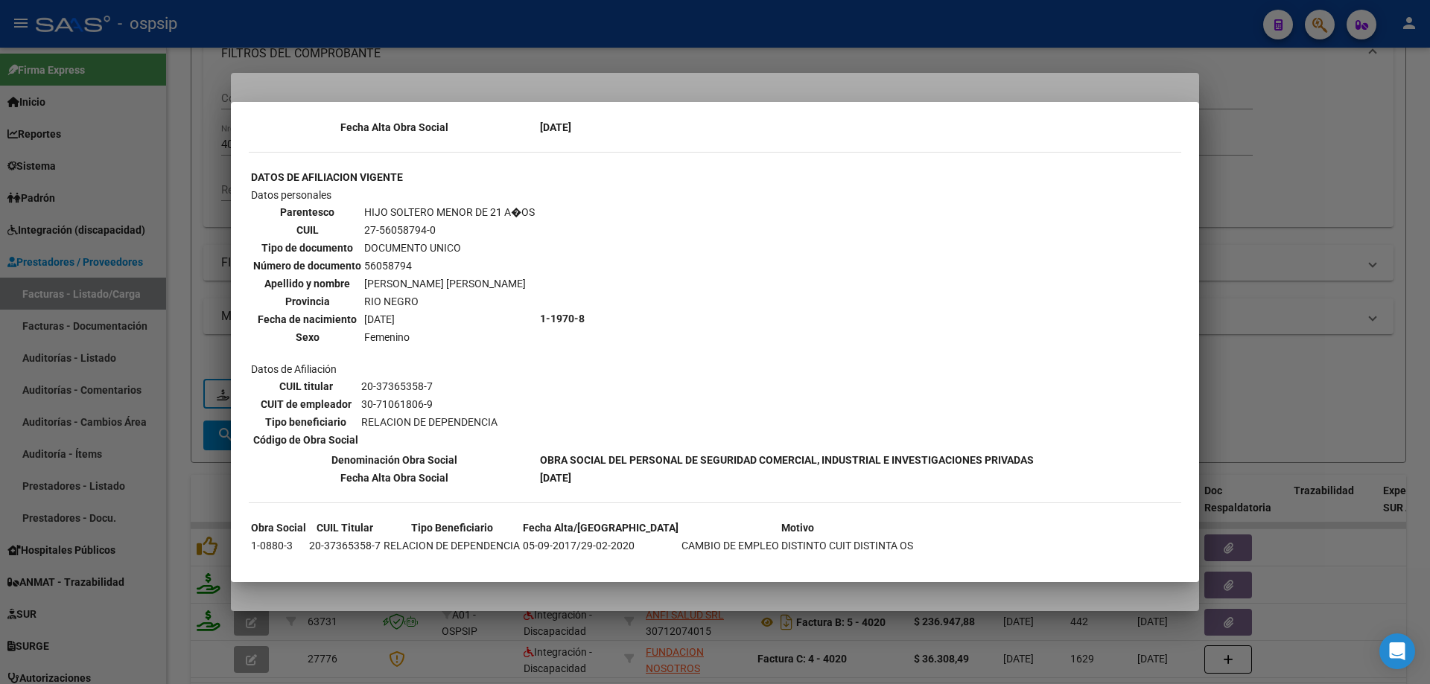
scroll to position [1186, 0]
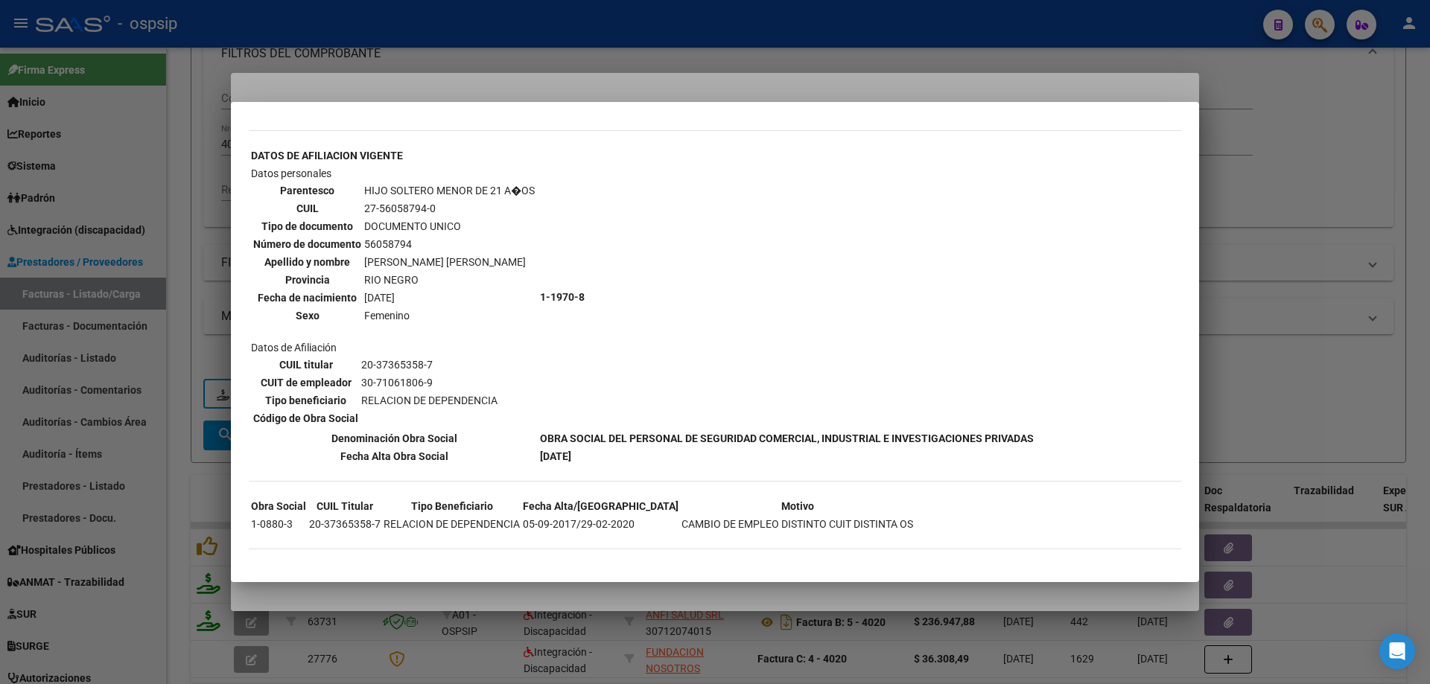
click at [1331, 206] on div at bounding box center [715, 342] width 1430 height 684
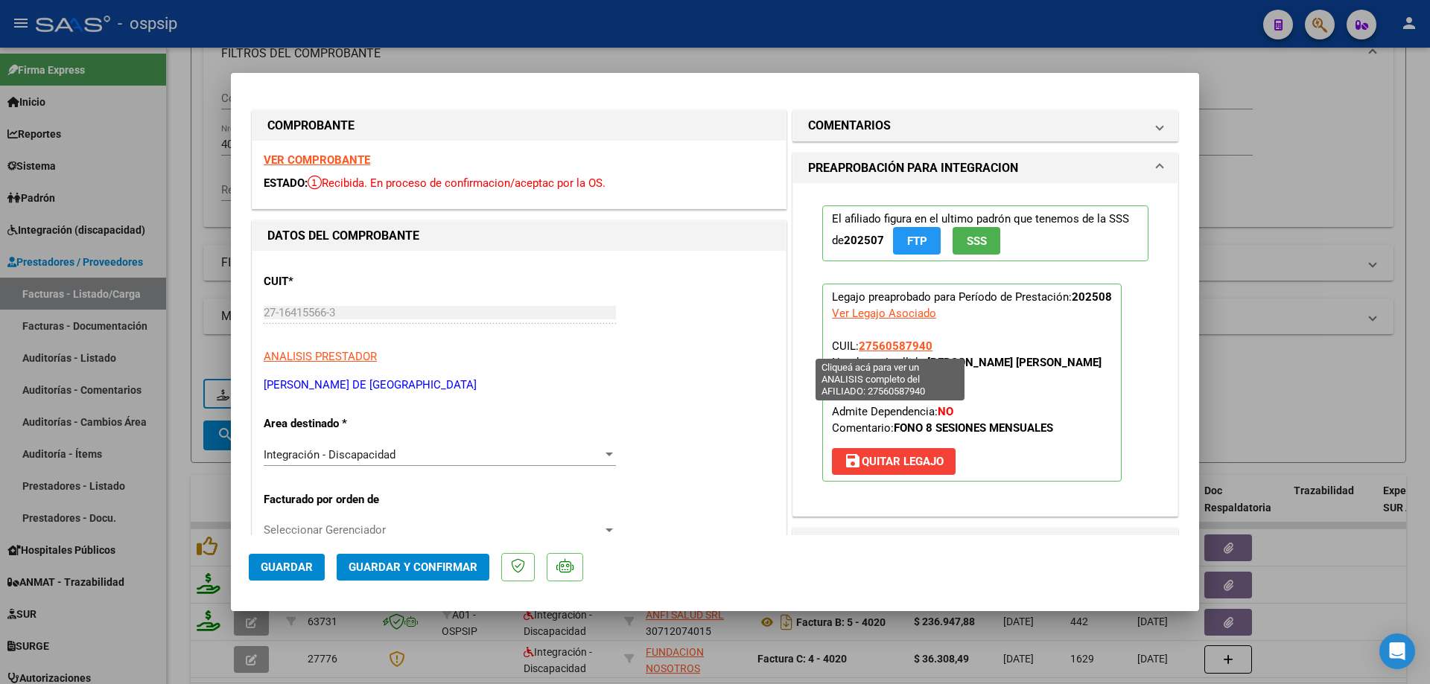
click at [912, 346] on span "27560587940" at bounding box center [896, 346] width 74 height 13
type textarea "27560587940"
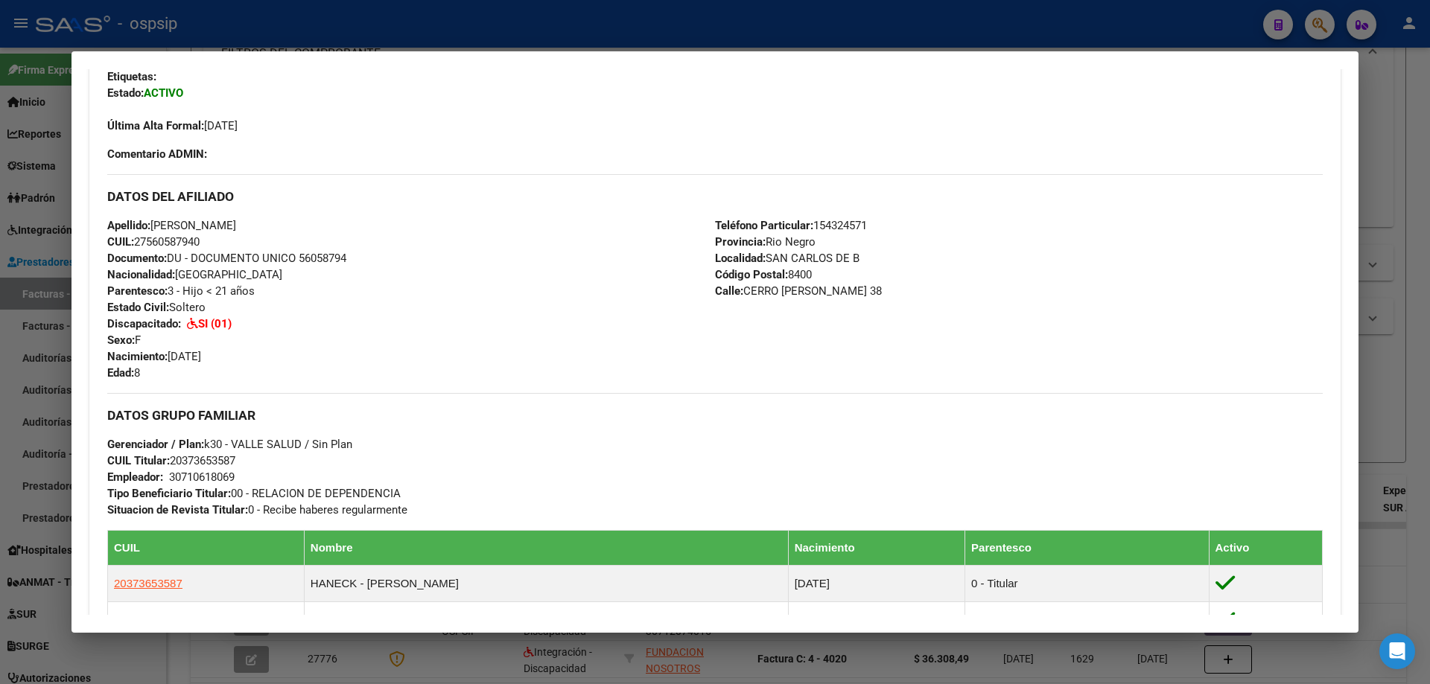
scroll to position [704, 0]
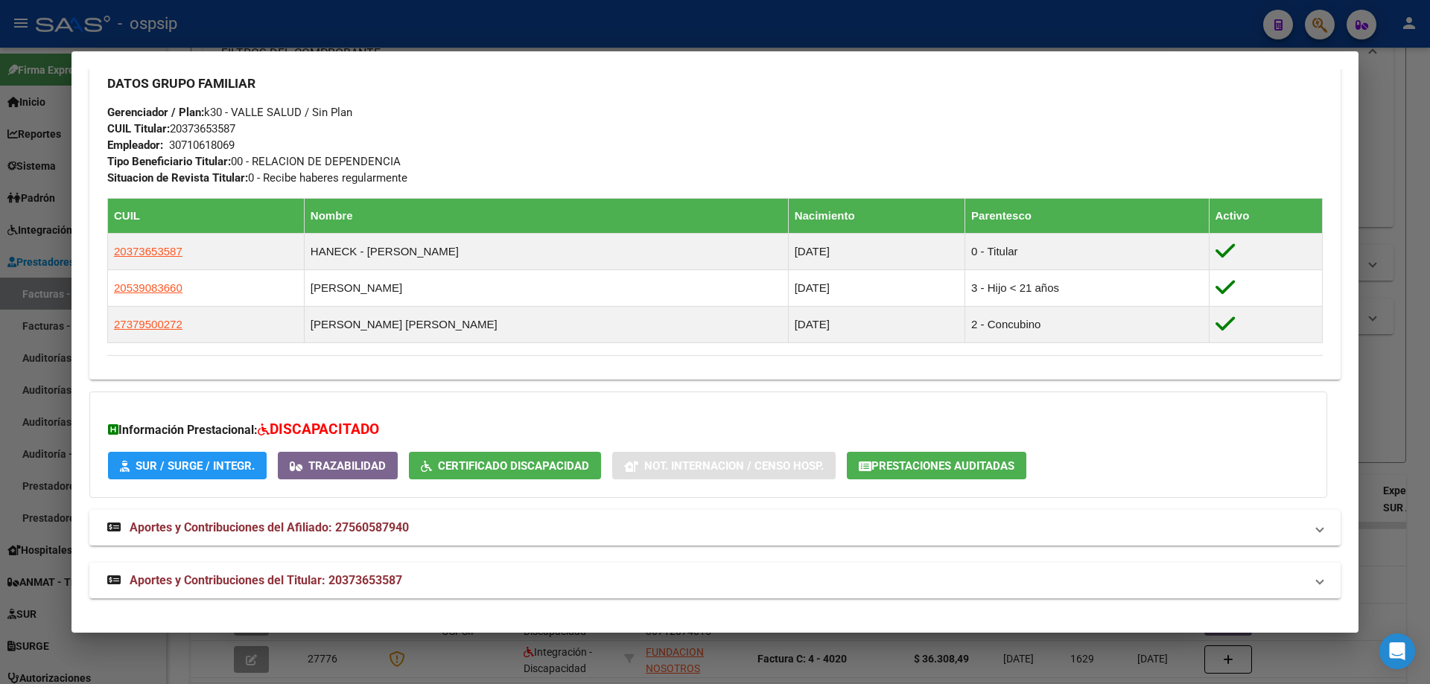
click at [1405, 378] on div at bounding box center [715, 342] width 1430 height 684
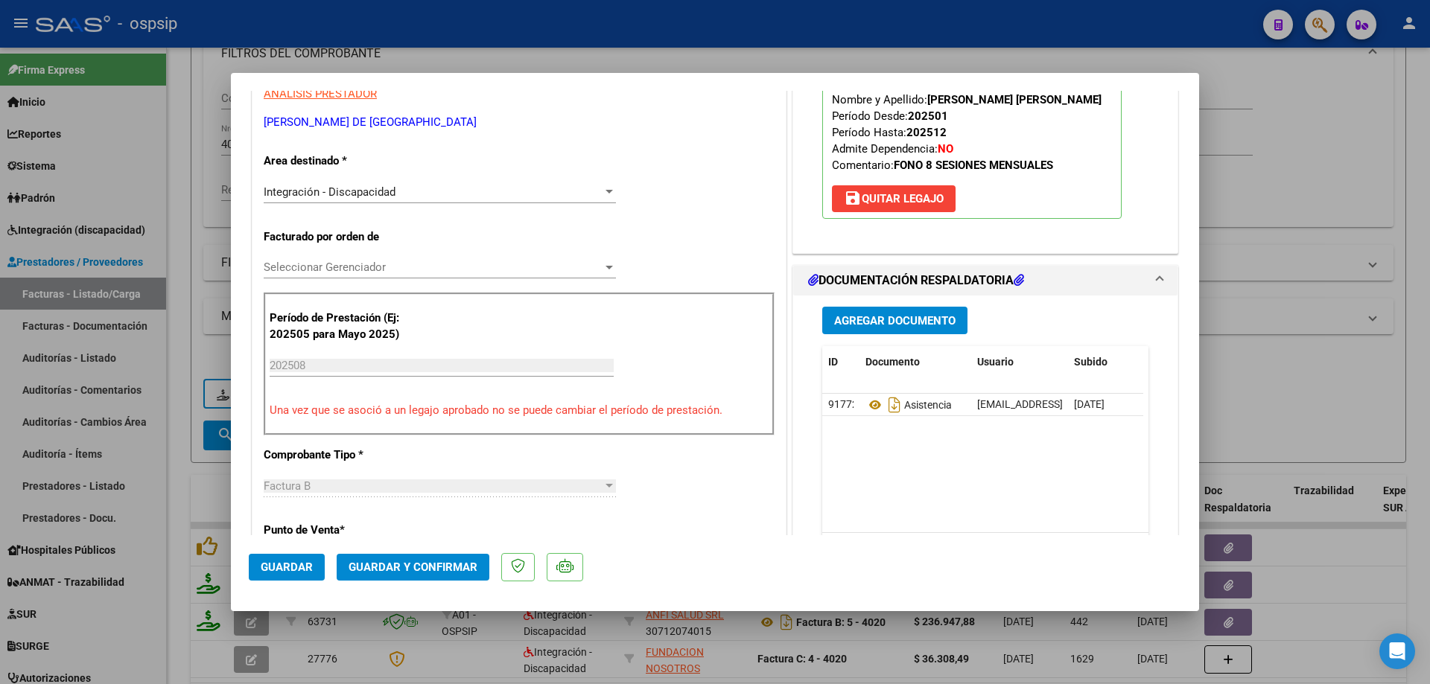
scroll to position [298, 0]
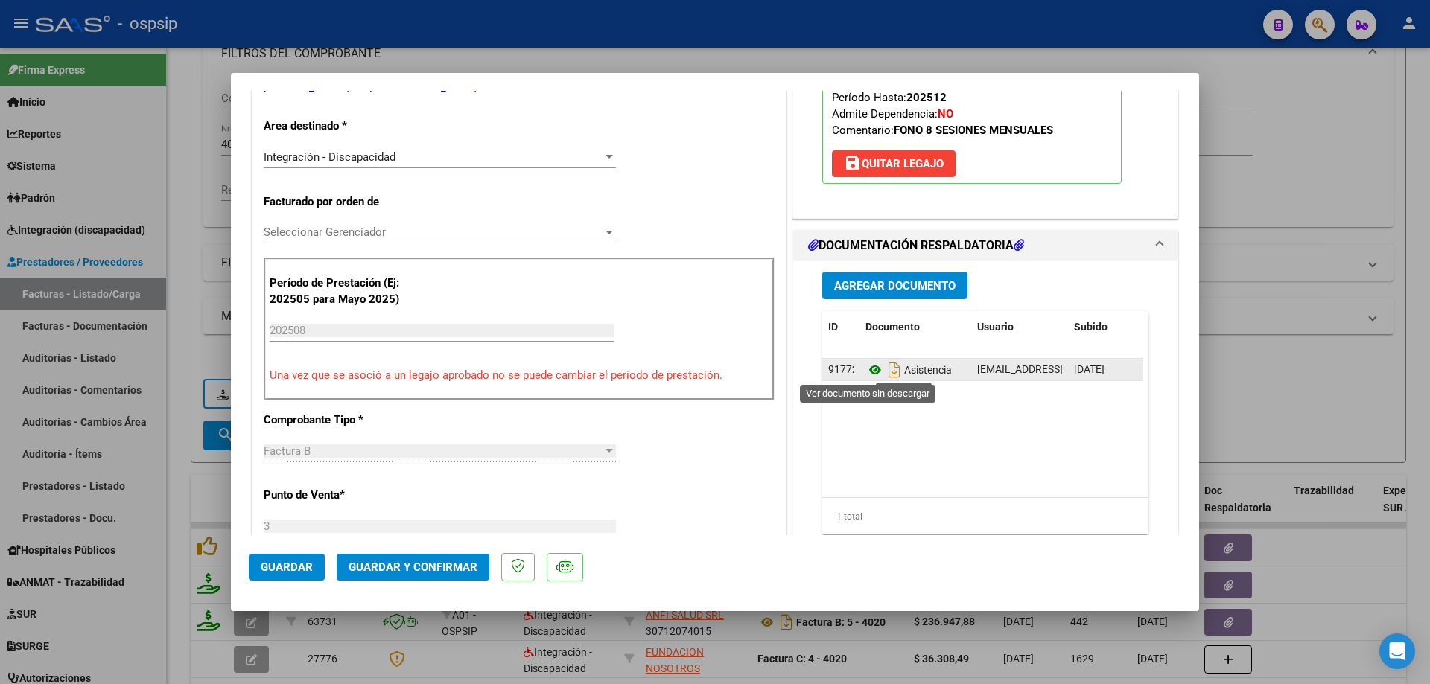
click at [871, 370] on icon at bounding box center [874, 370] width 19 height 18
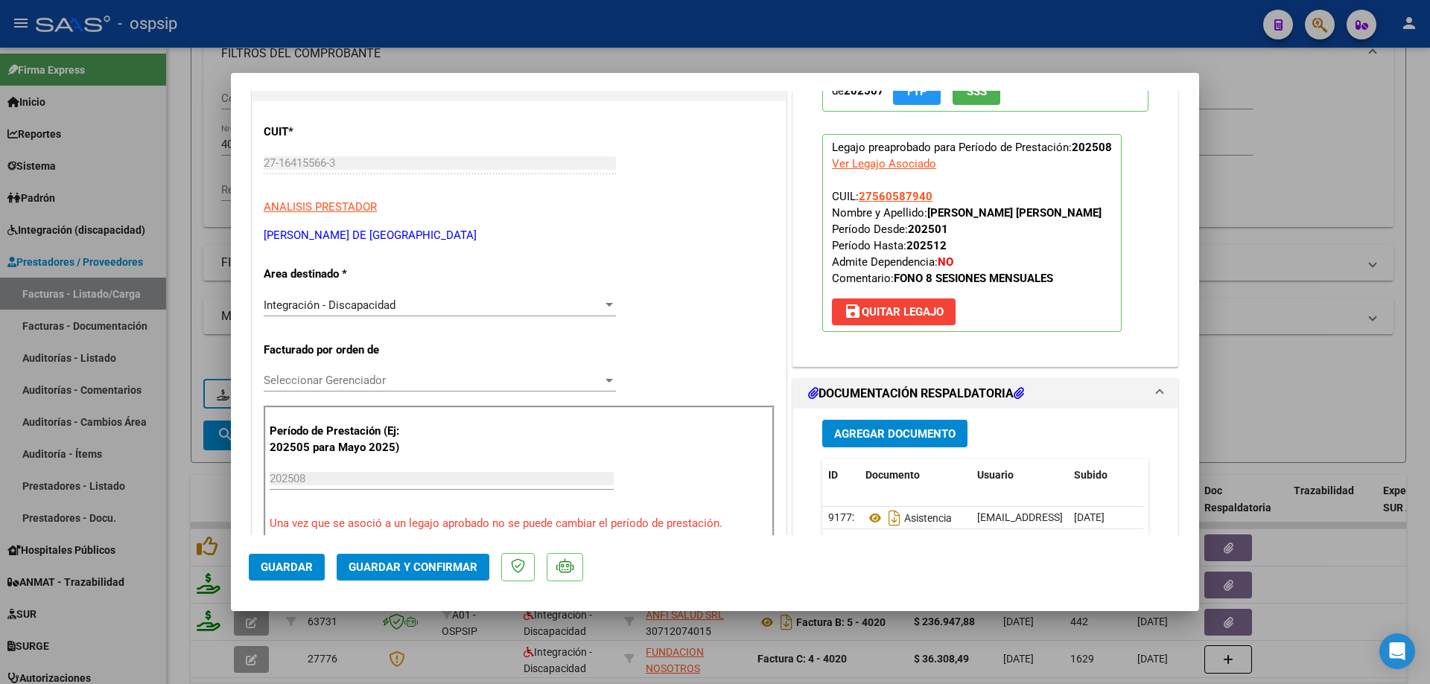
scroll to position [149, 0]
drag, startPoint x: 932, startPoint y: 197, endPoint x: 856, endPoint y: 202, distance: 76.1
click at [856, 202] on p "Legajo preaprobado para Período de Prestación: 202508 Ver Legajo Asociado CUIL:…" at bounding box center [971, 234] width 299 height 198
click at [439, 566] on span "Guardar y Confirmar" at bounding box center [413, 567] width 129 height 13
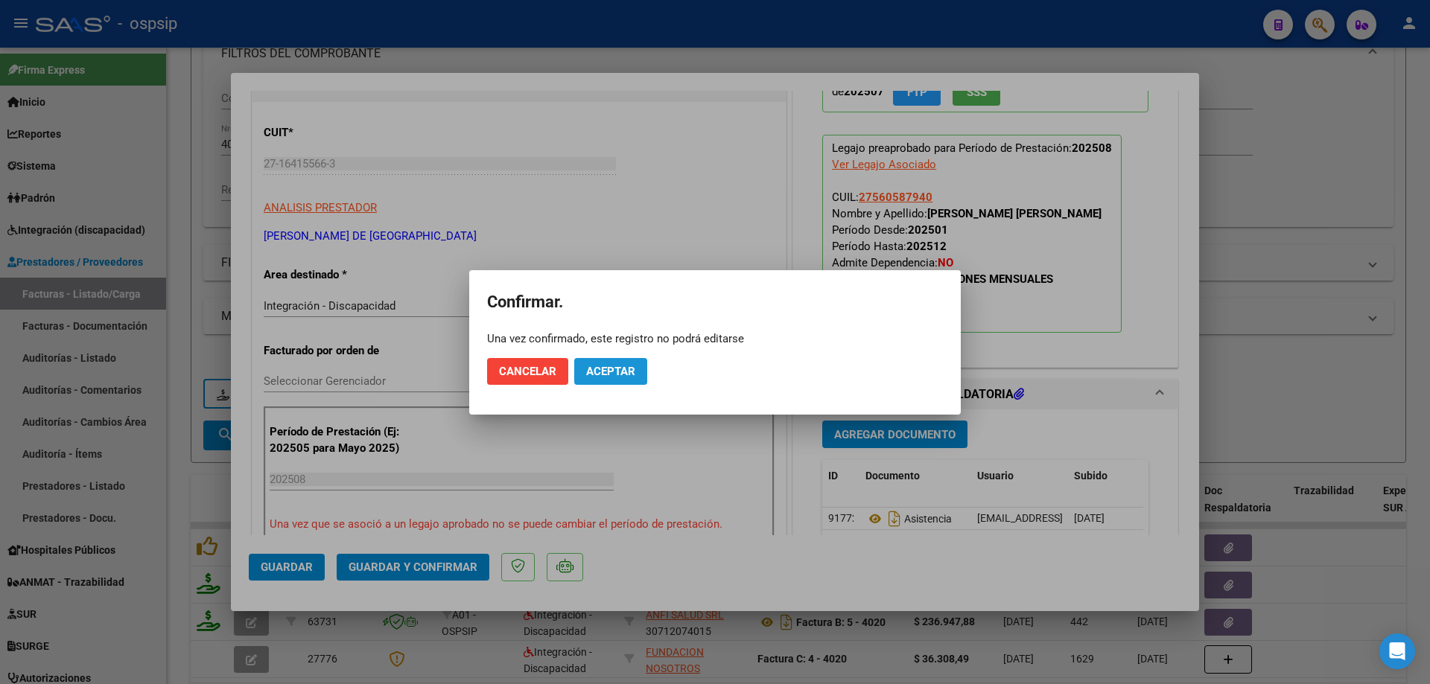
click at [613, 376] on span "Aceptar" at bounding box center [610, 371] width 49 height 13
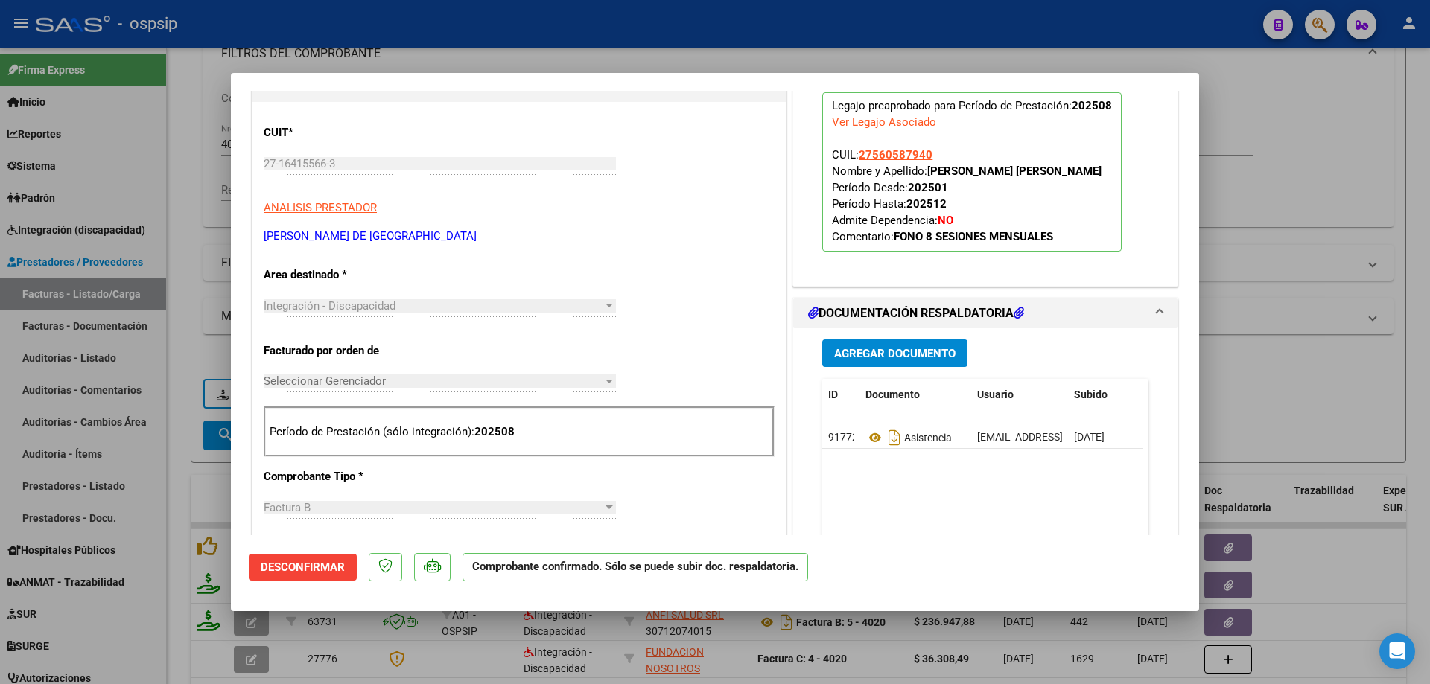
click at [1300, 161] on div at bounding box center [715, 342] width 1430 height 684
type input "$ 0,00"
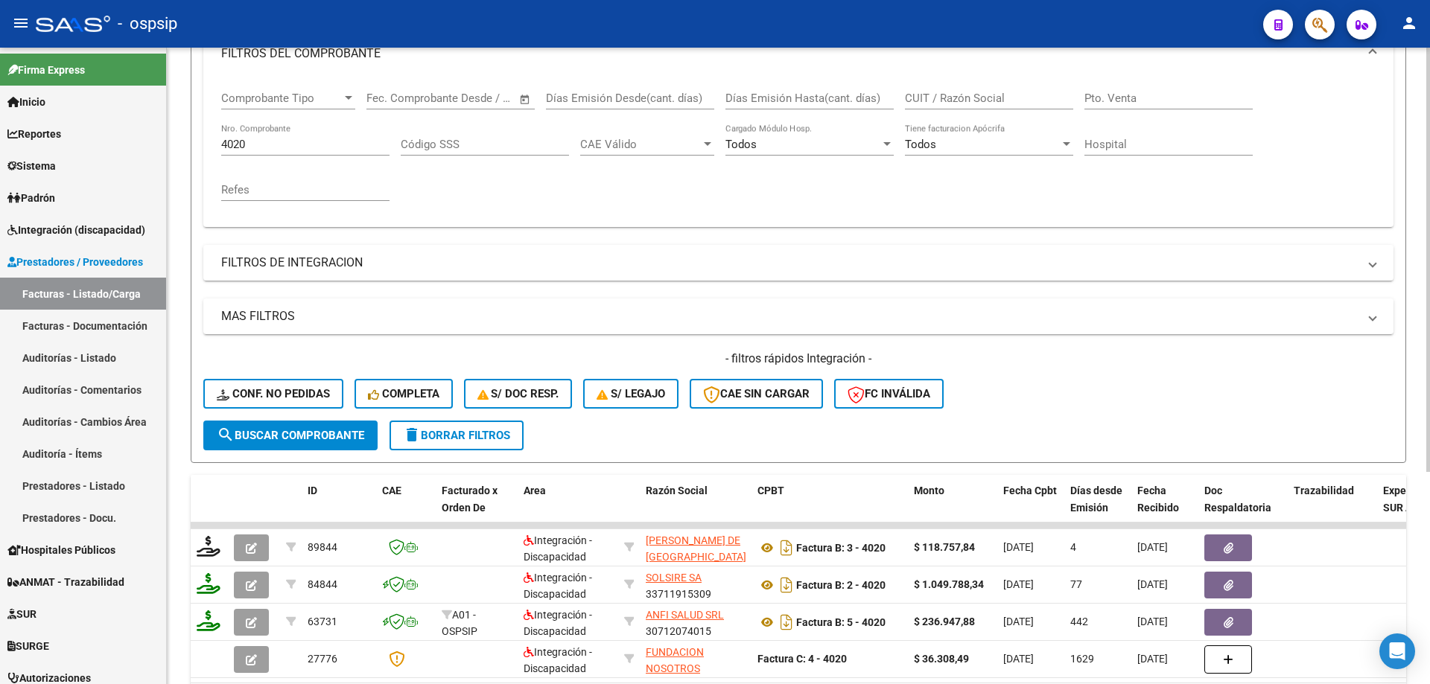
click at [299, 147] on input "4020" at bounding box center [305, 144] width 168 height 13
type input "4"
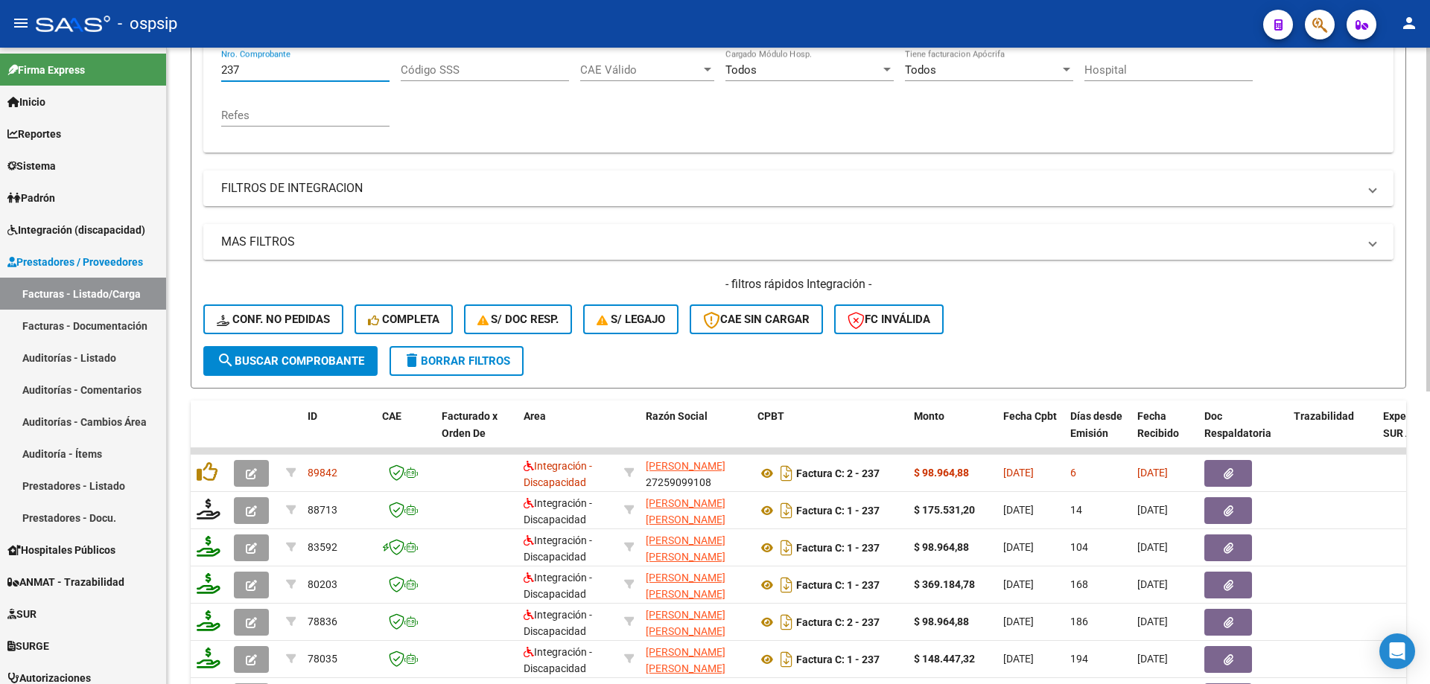
scroll to position [447, 0]
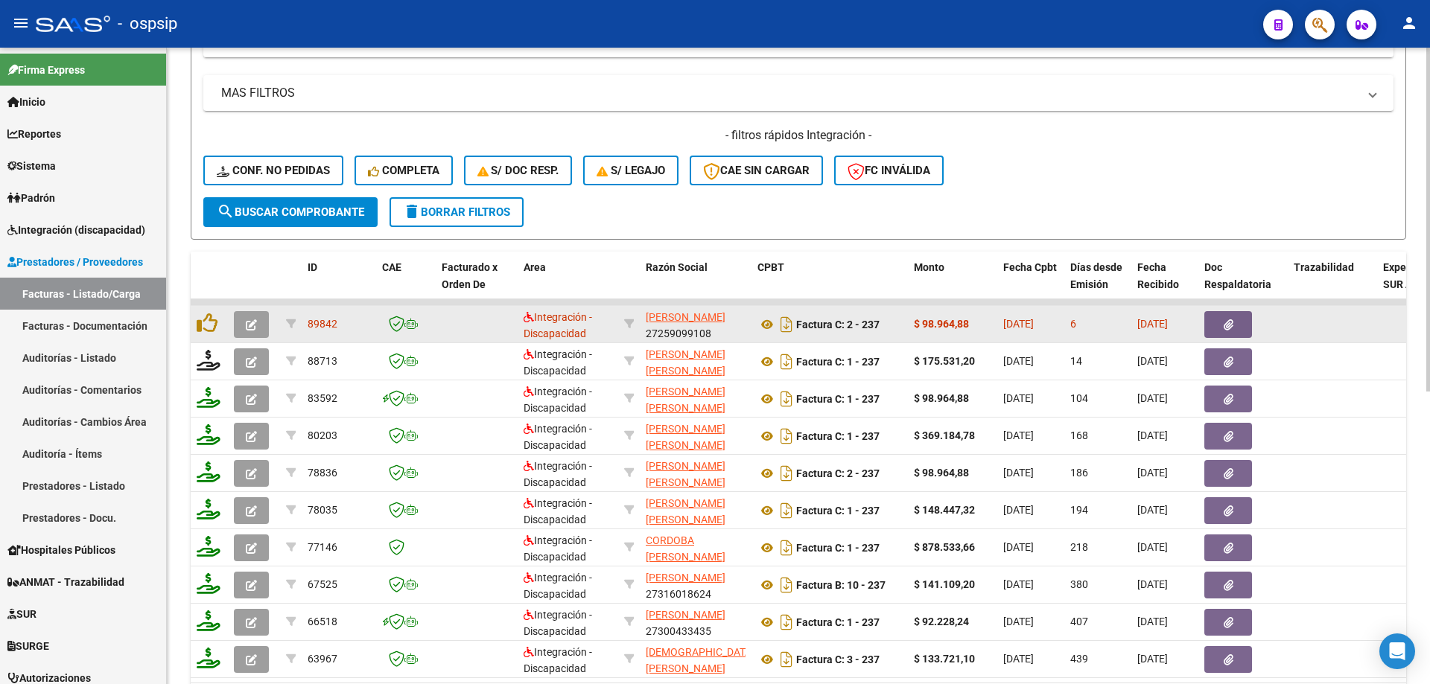
type input "237"
click at [256, 321] on icon "button" at bounding box center [251, 324] width 11 height 11
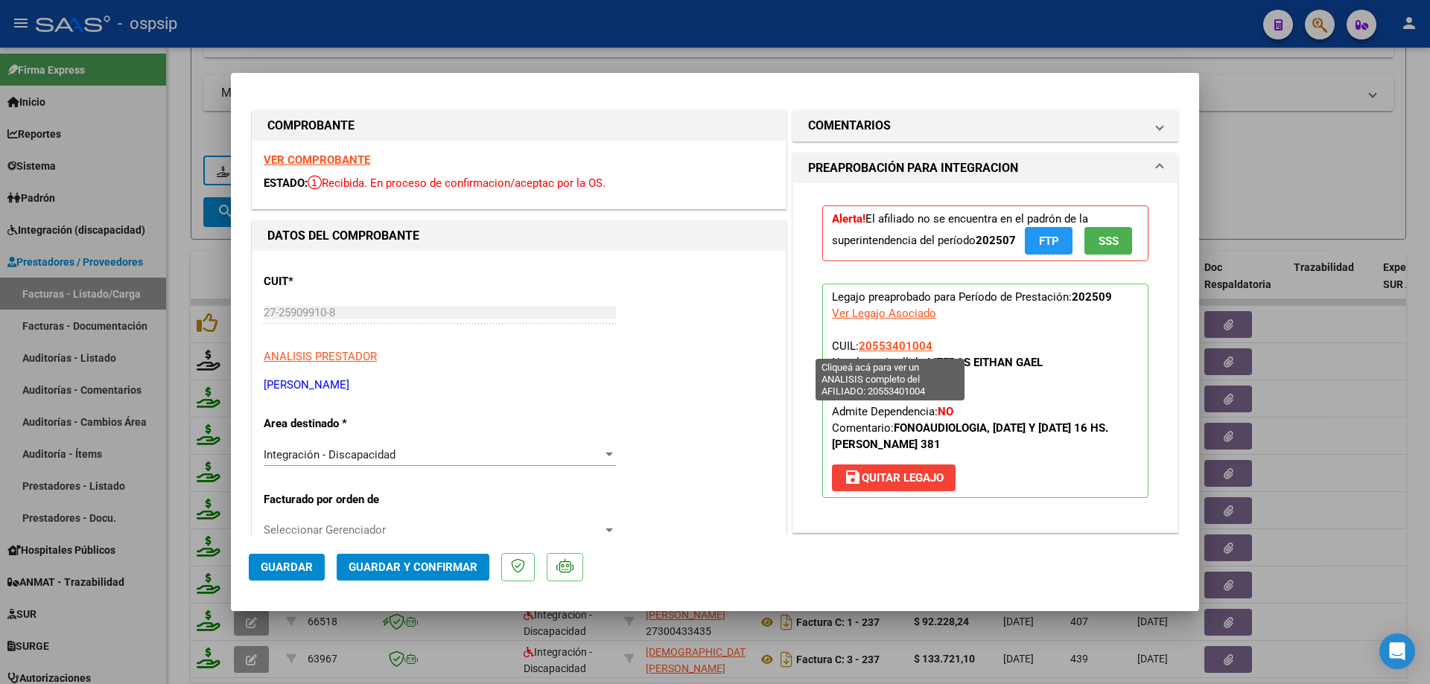
click at [900, 348] on span "20553401004" at bounding box center [896, 346] width 74 height 13
type textarea "20553401004"
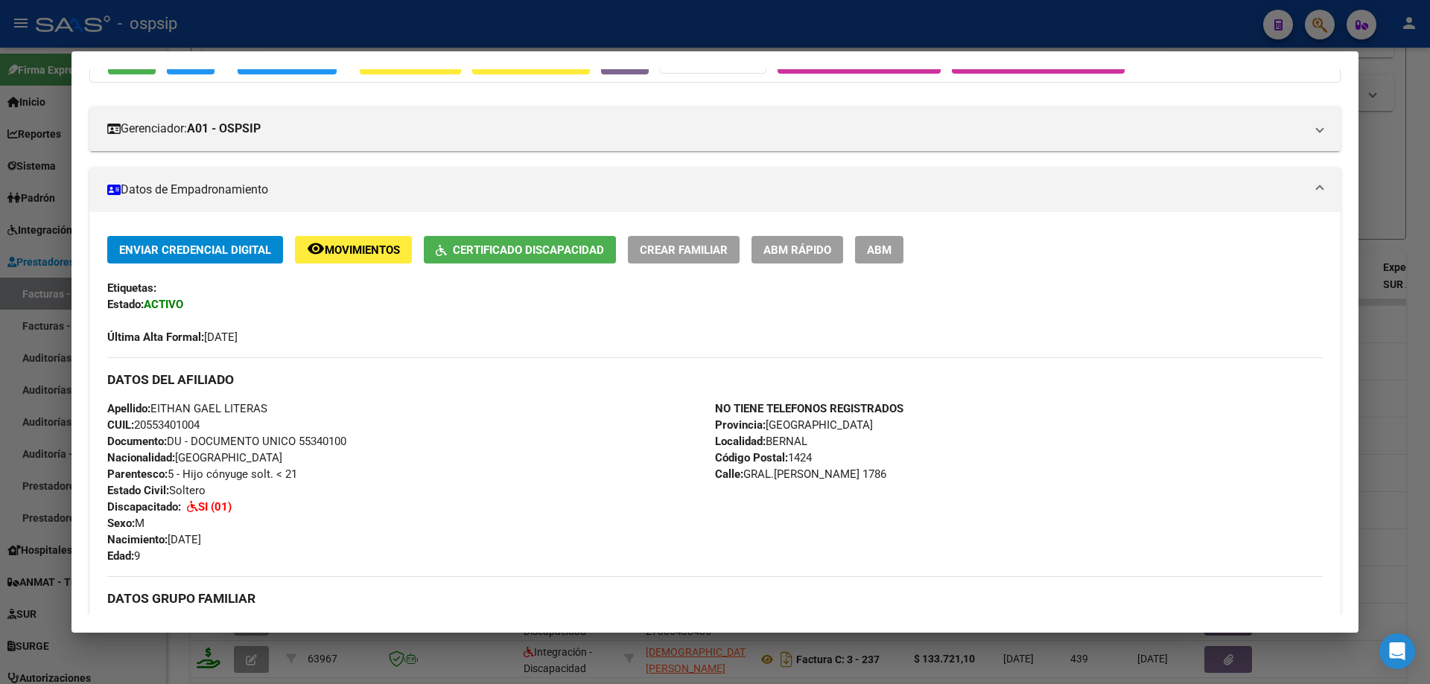
scroll to position [155, 0]
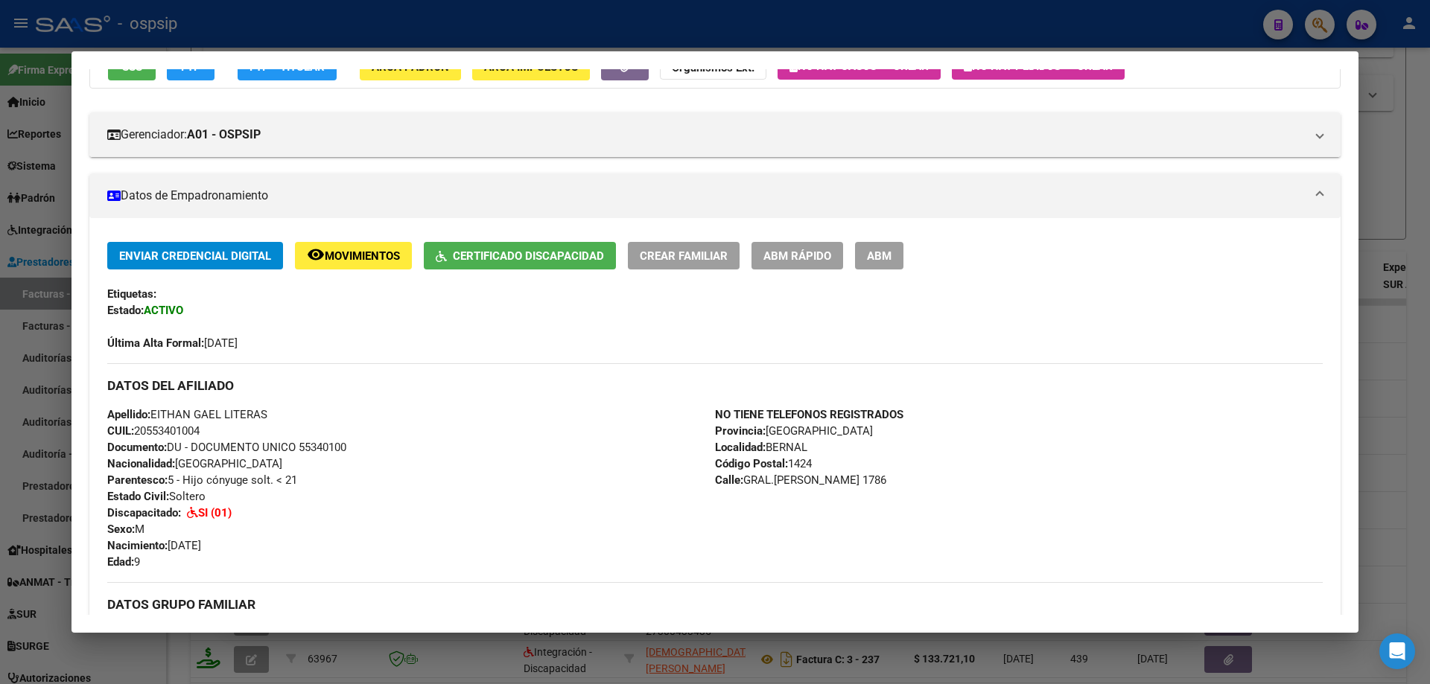
click at [1384, 243] on div at bounding box center [715, 342] width 1430 height 684
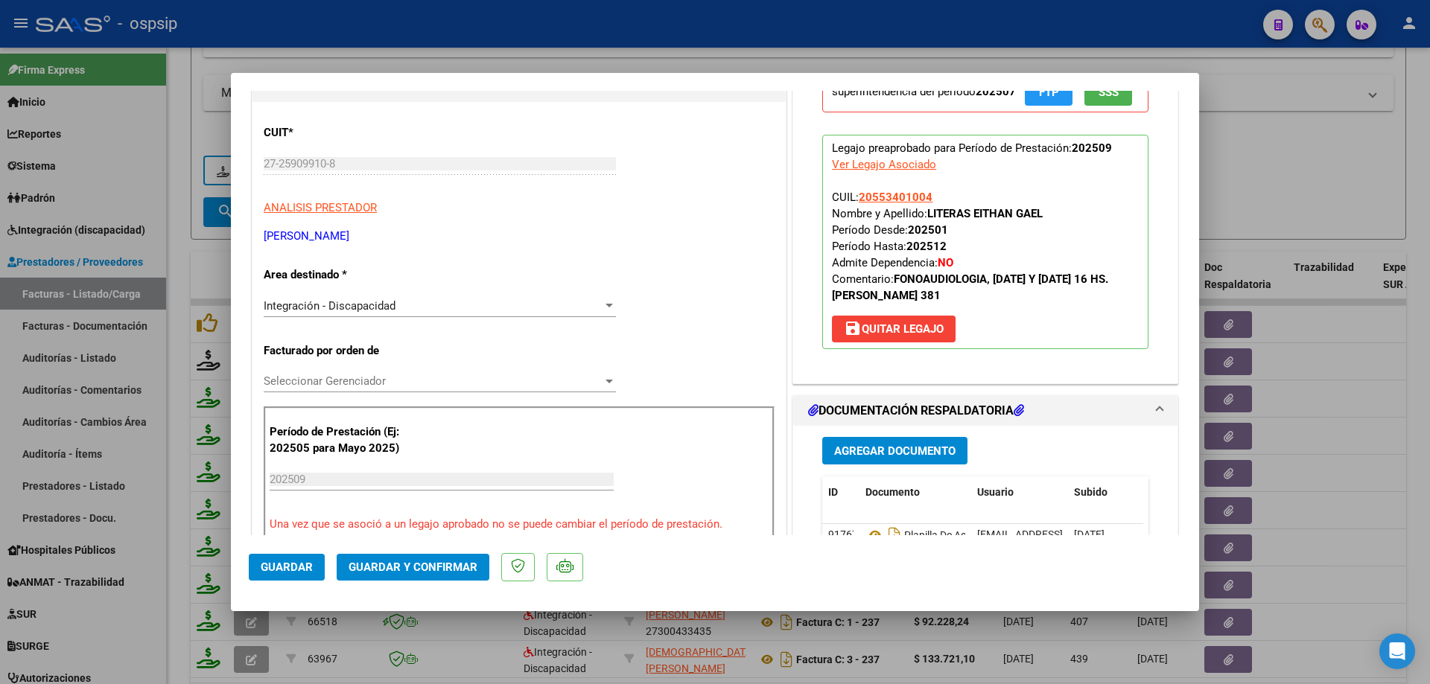
scroll to position [298, 0]
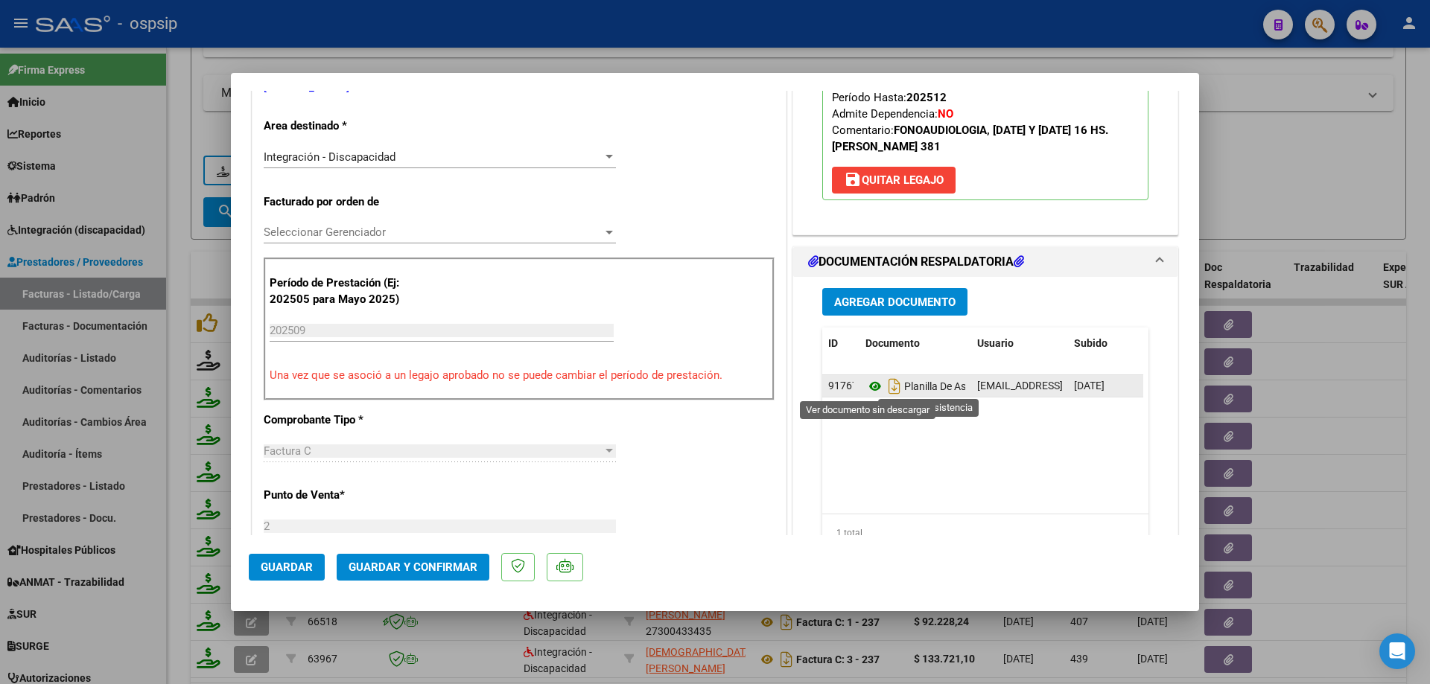
click at [871, 387] on icon at bounding box center [874, 387] width 19 height 18
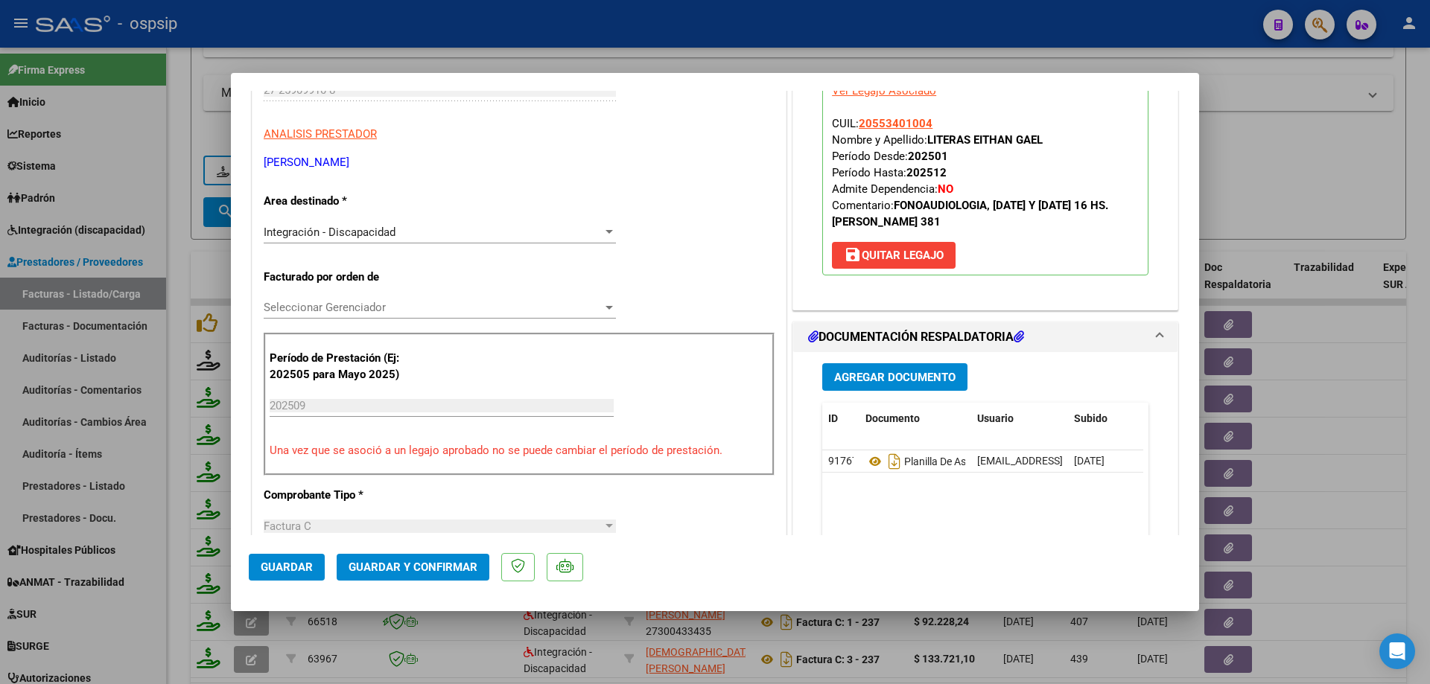
scroll to position [149, 0]
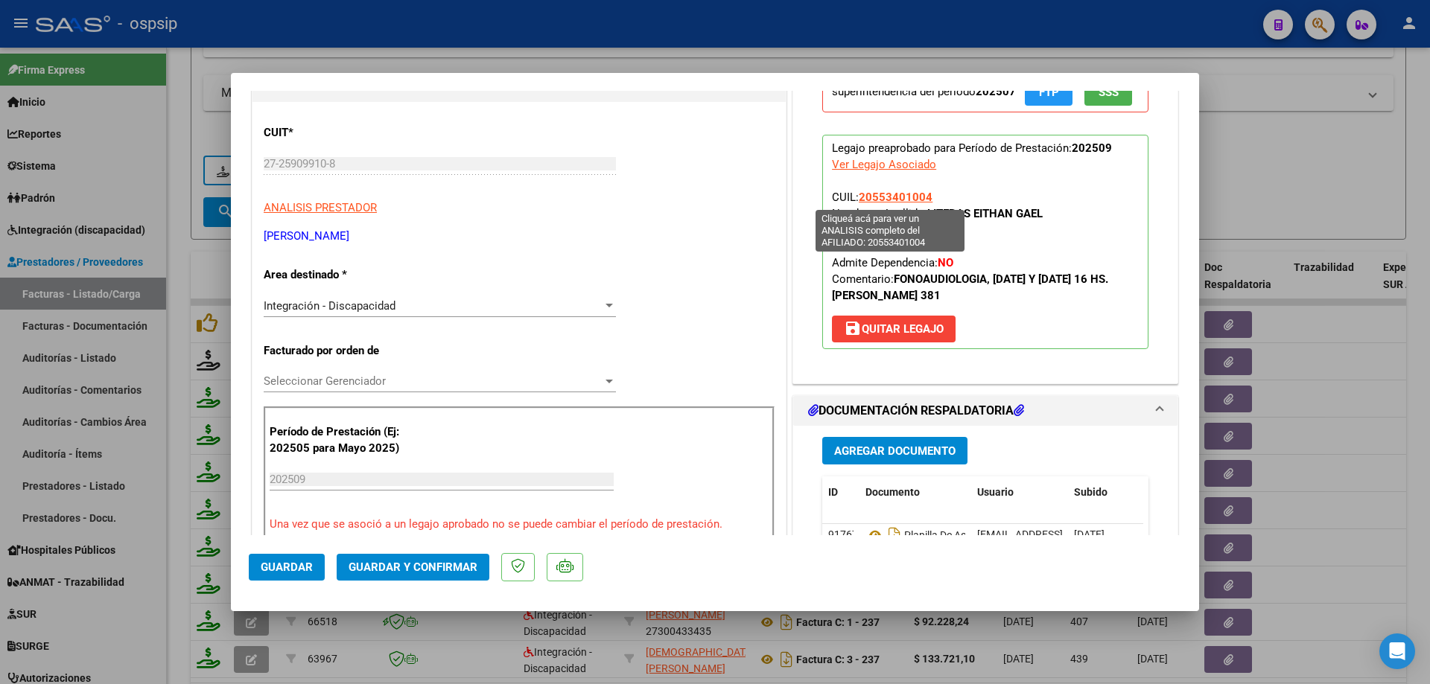
drag, startPoint x: 927, startPoint y: 200, endPoint x: 856, endPoint y: 197, distance: 70.8
click at [856, 197] on p "Legajo preaprobado para Período de Prestación: 202509 Ver Legajo Asociado CUIL:…" at bounding box center [985, 242] width 326 height 214
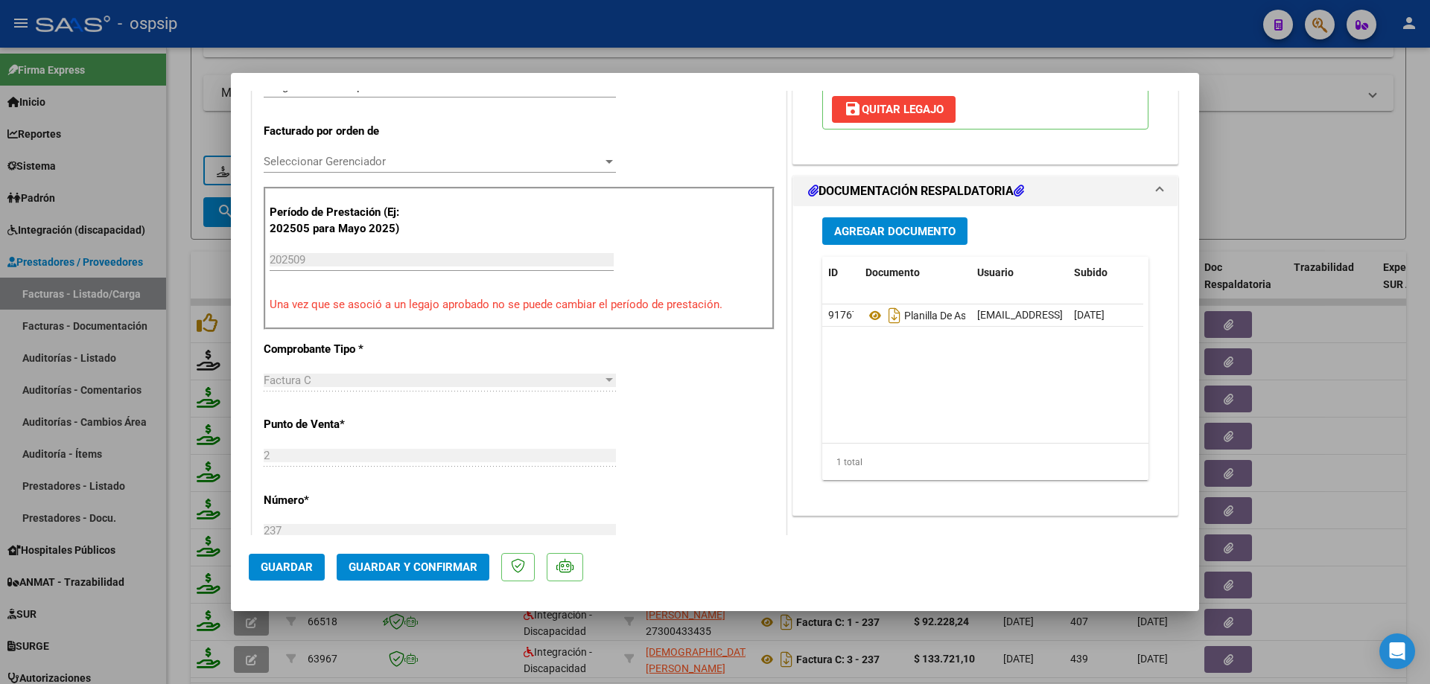
scroll to position [447, 0]
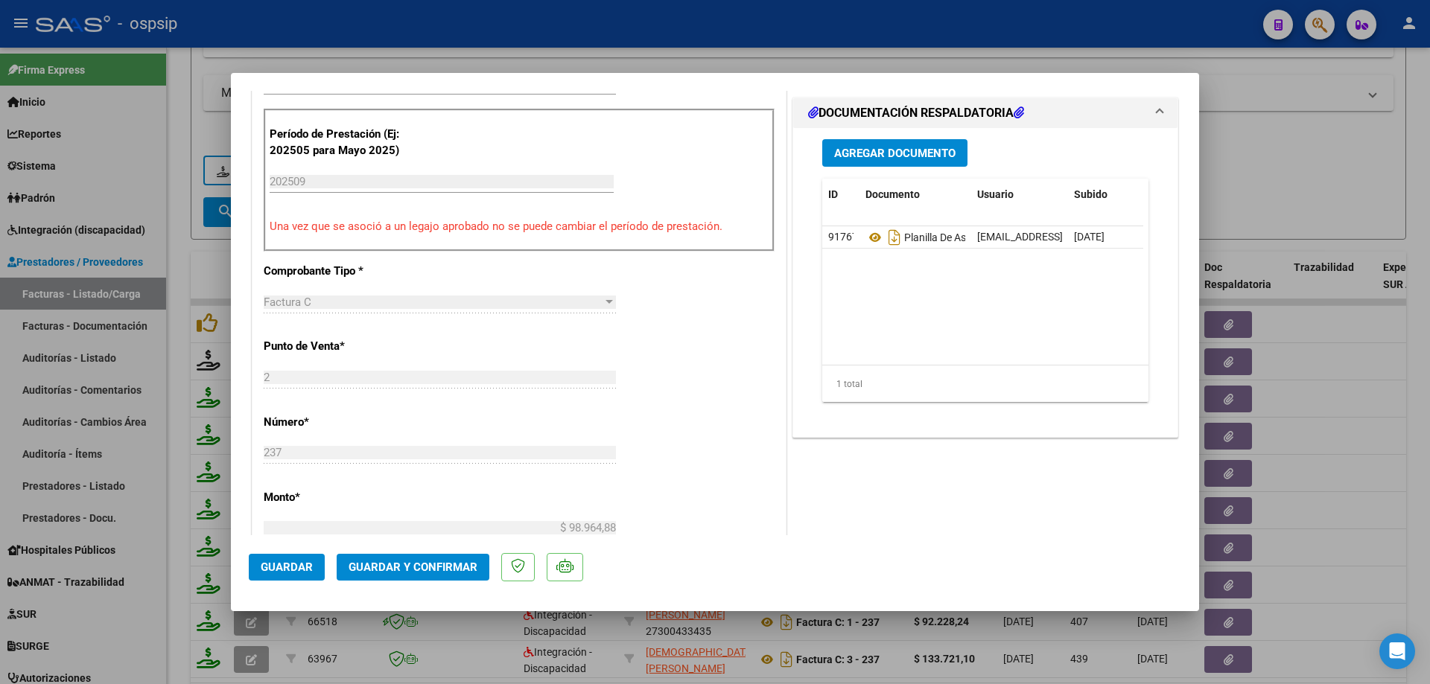
click at [461, 563] on span "Guardar y Confirmar" at bounding box center [413, 567] width 129 height 13
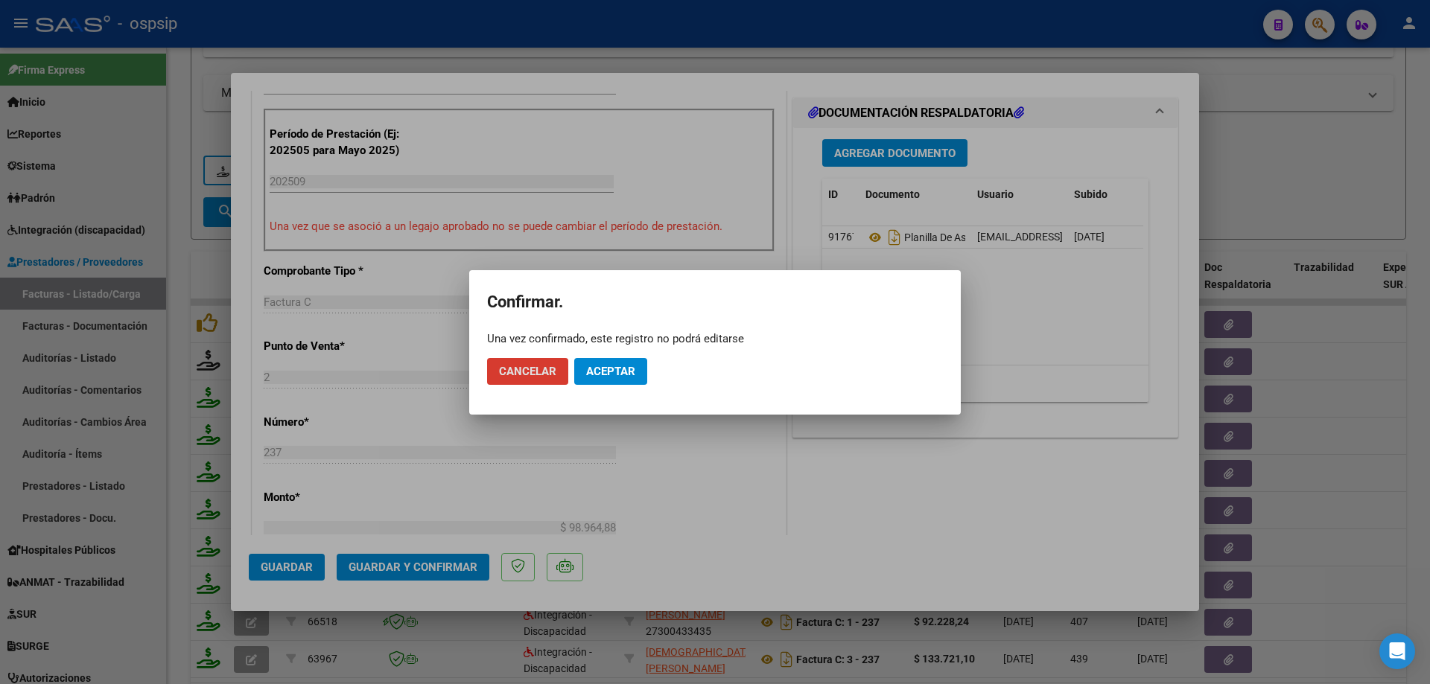
click at [642, 361] on button "Aceptar" at bounding box center [610, 371] width 73 height 27
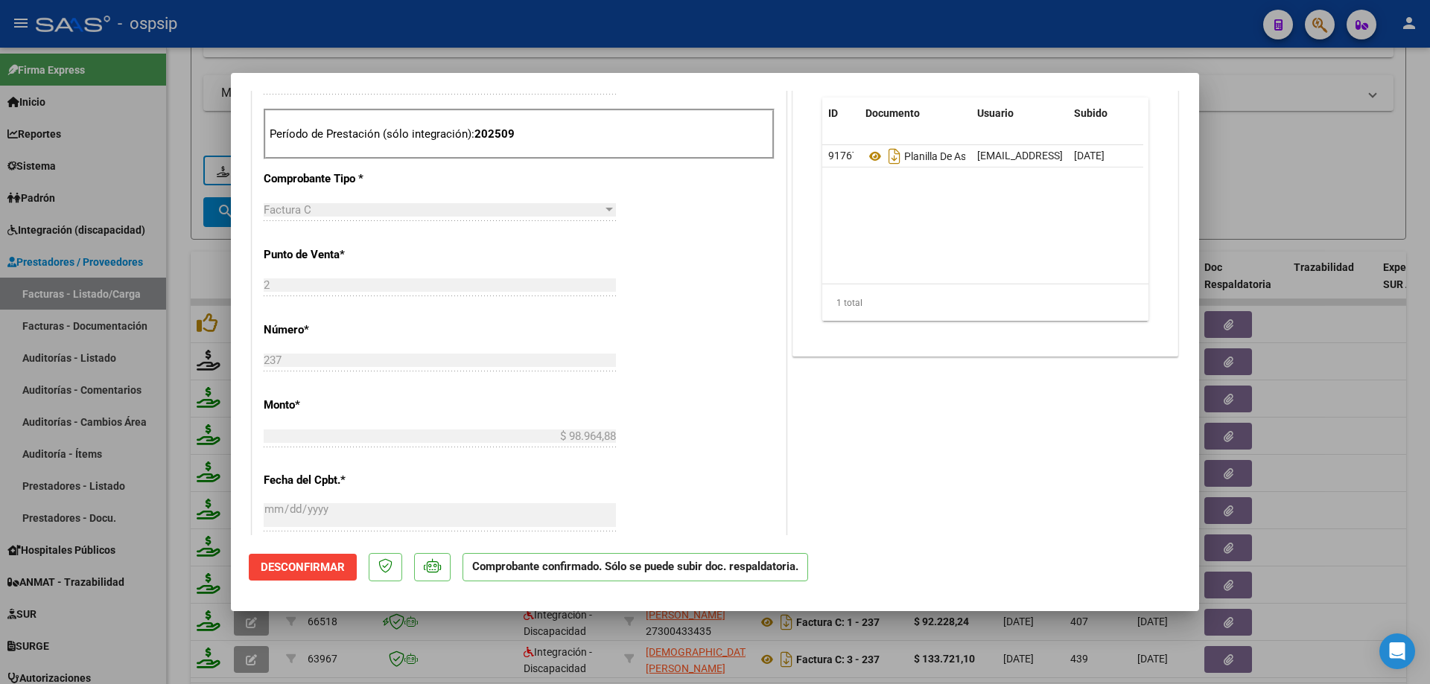
click at [1260, 162] on div at bounding box center [715, 342] width 1430 height 684
type input "$ 0,00"
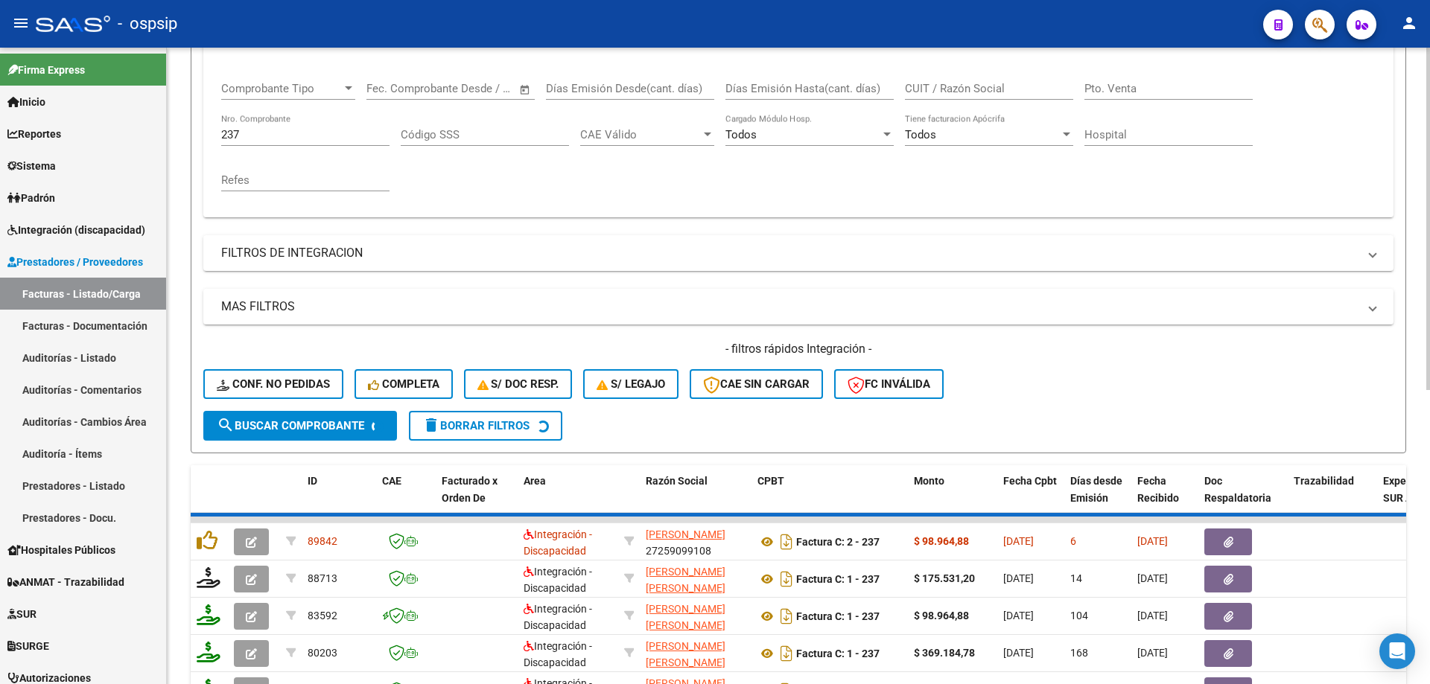
scroll to position [149, 0]
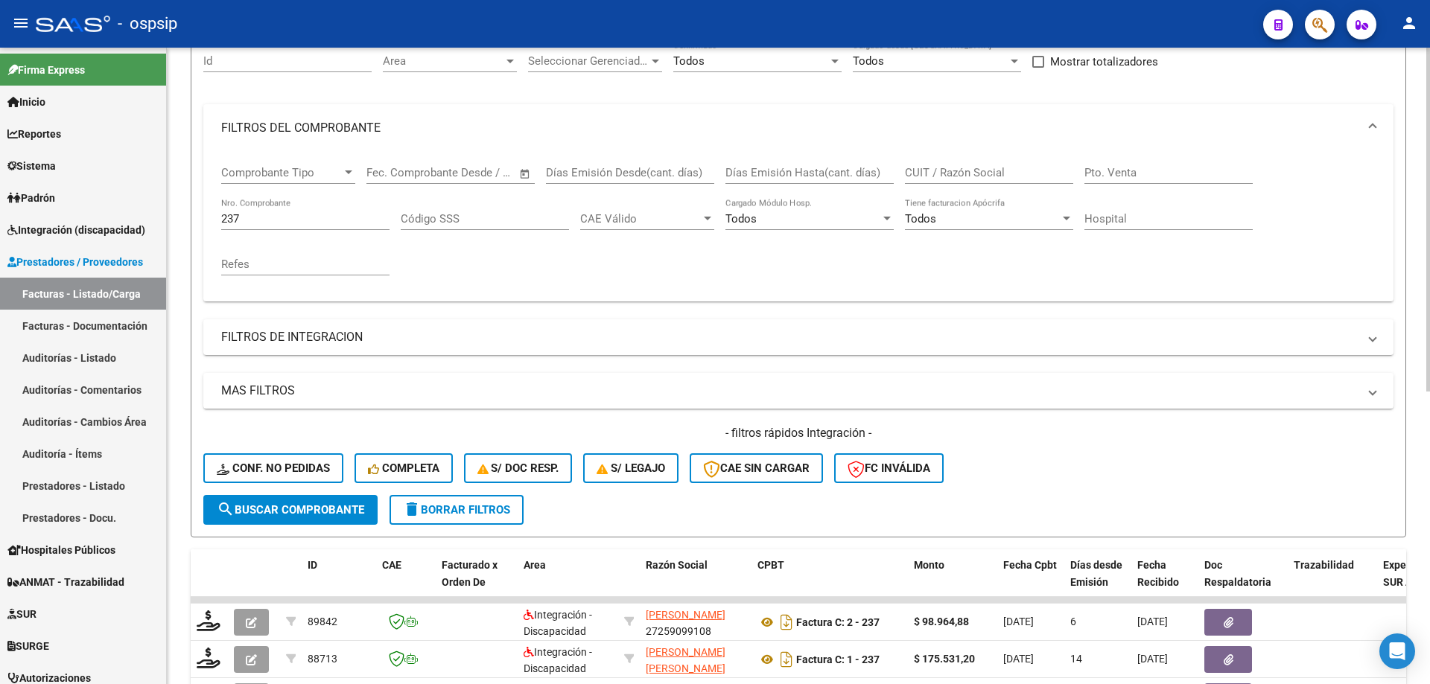
click at [264, 223] on input "237" at bounding box center [305, 218] width 168 height 13
type input "2"
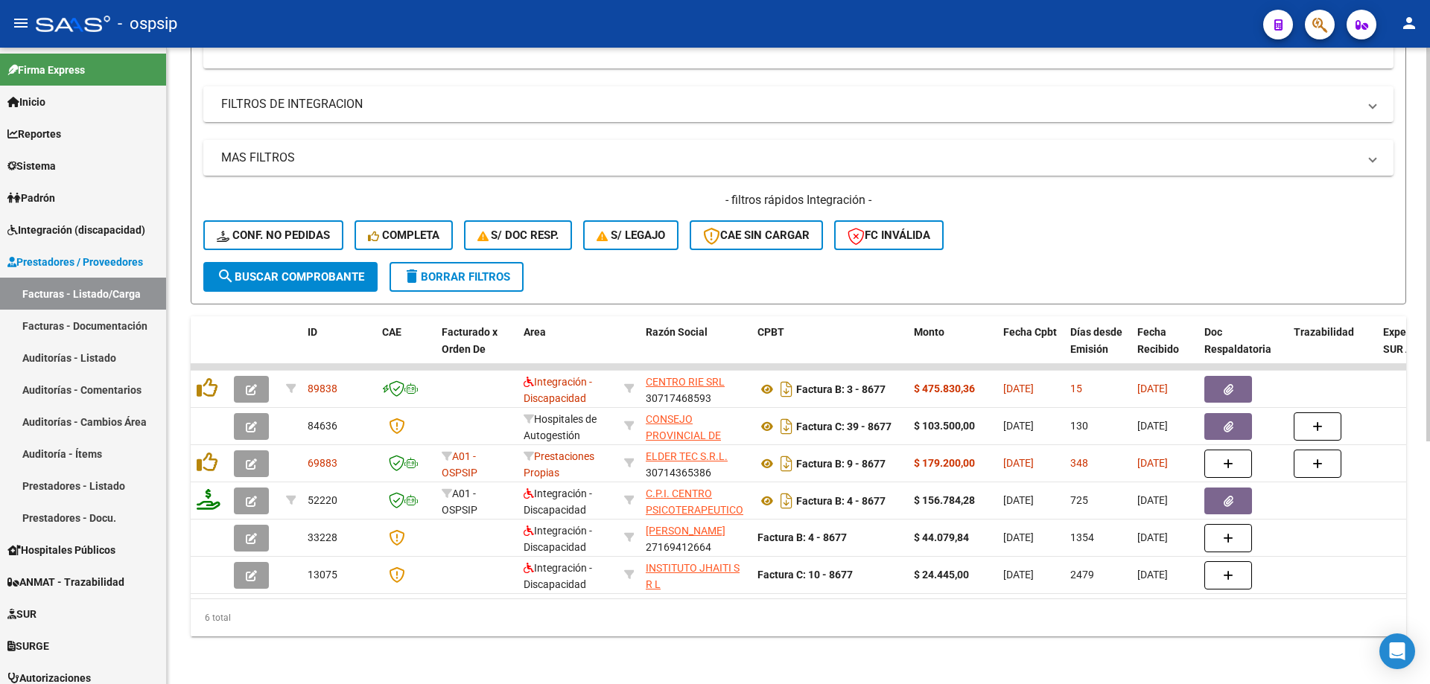
scroll to position [393, 0]
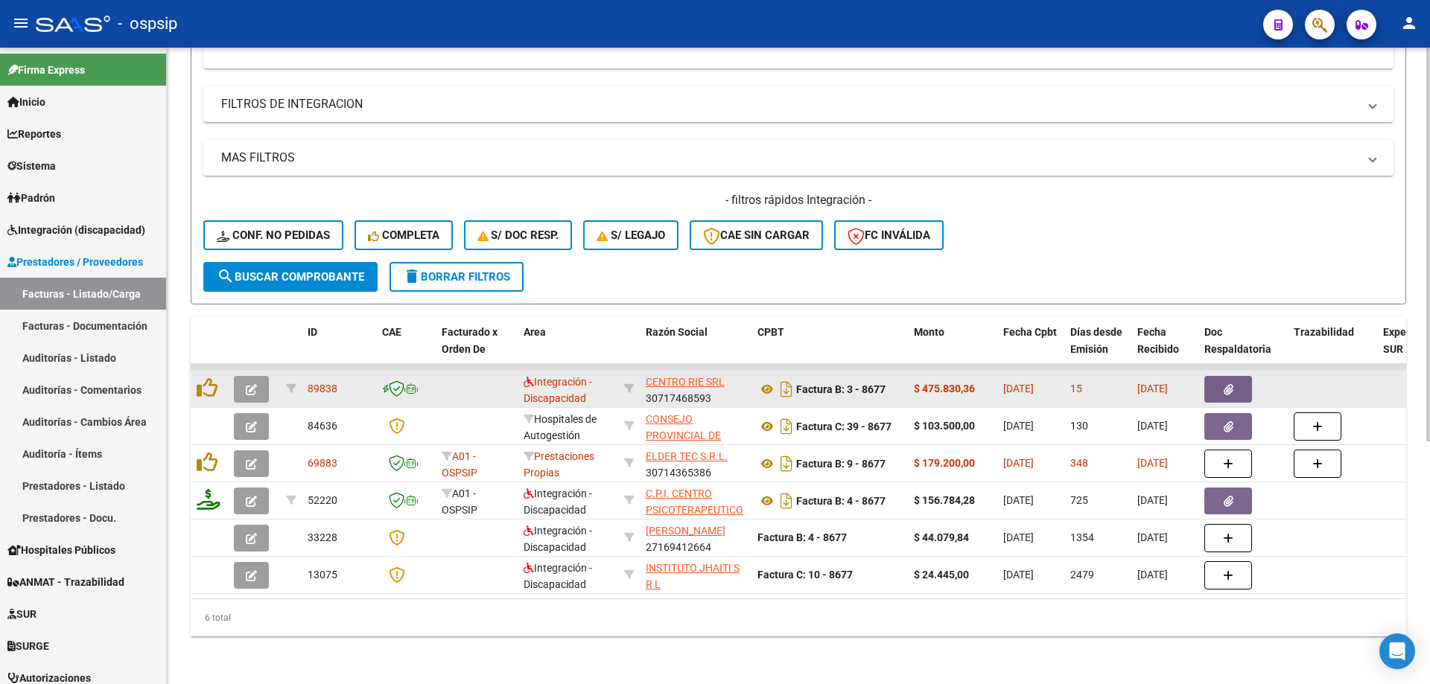
type input "8676"
click at [250, 384] on icon "button" at bounding box center [251, 389] width 11 height 11
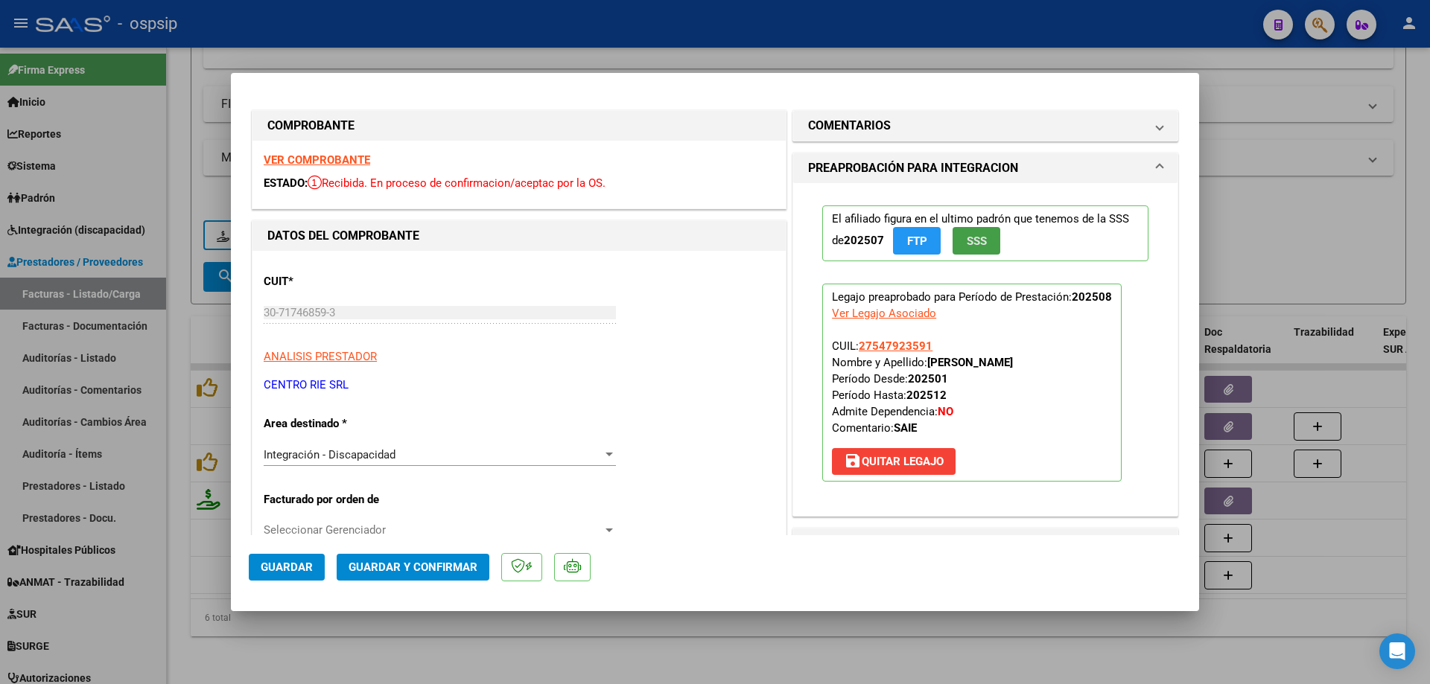
click at [982, 242] on button "SSS" at bounding box center [976, 241] width 48 height 28
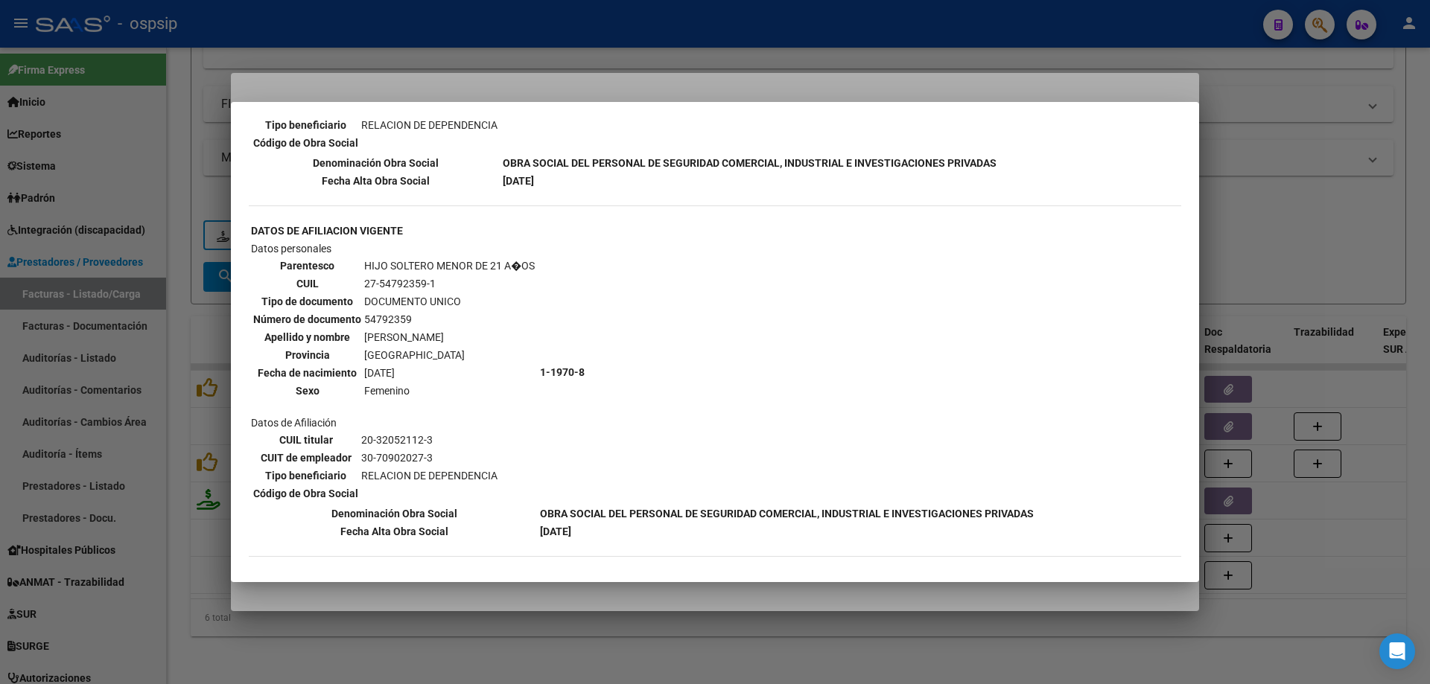
scroll to position [768, 0]
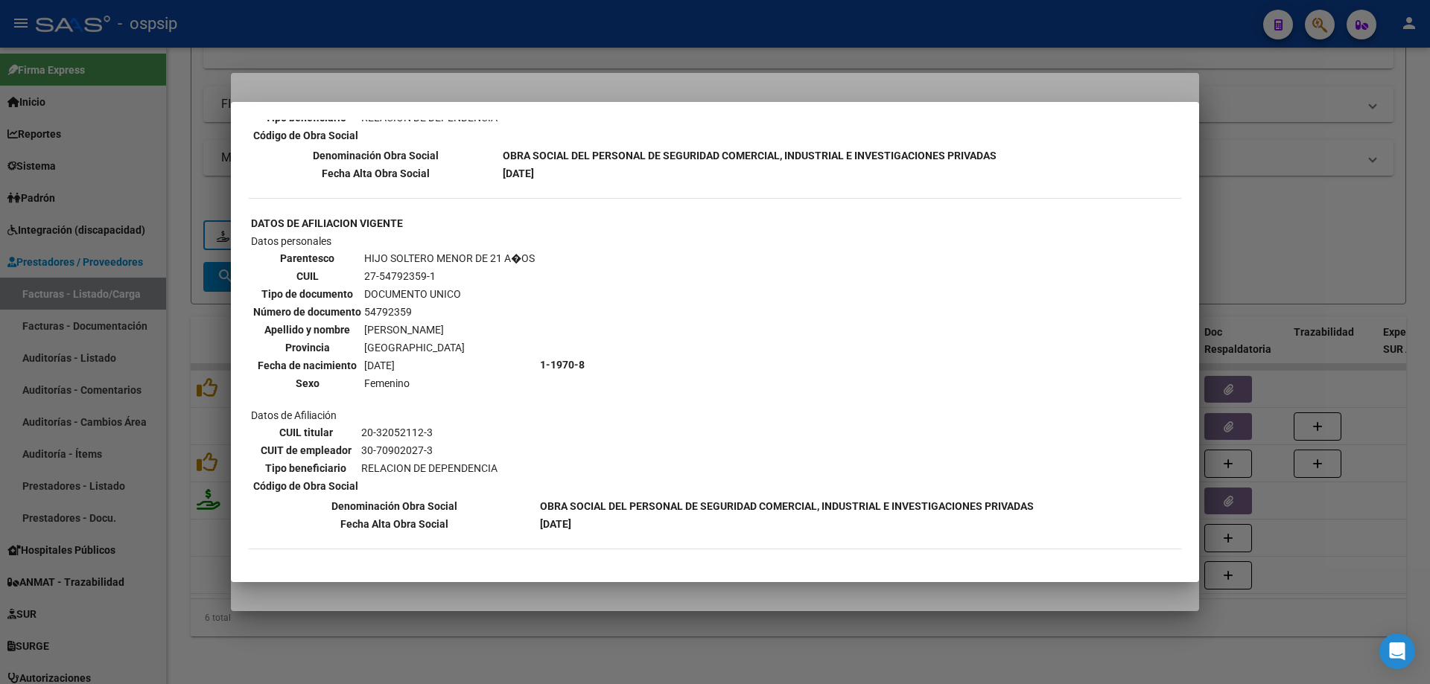
click at [1273, 232] on div at bounding box center [715, 342] width 1430 height 684
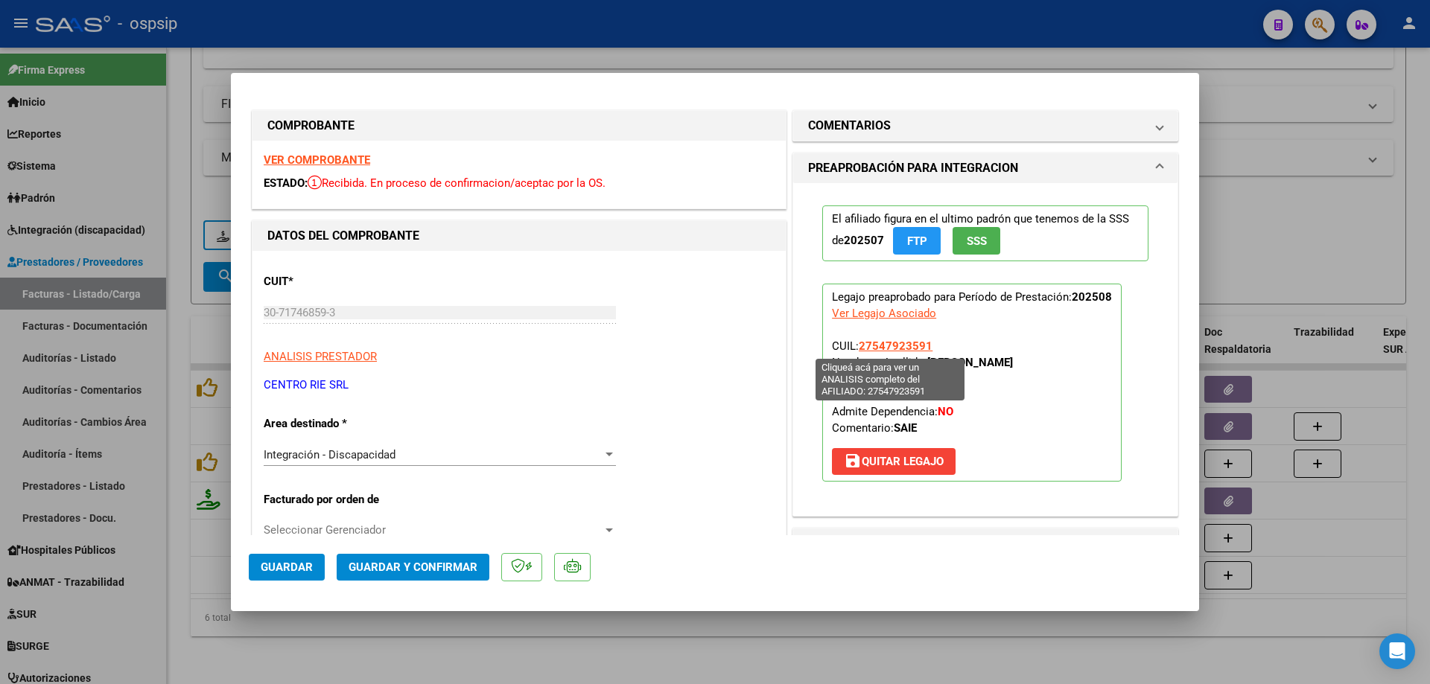
click at [901, 344] on span "27547923591" at bounding box center [896, 346] width 74 height 13
type textarea "27547923591"
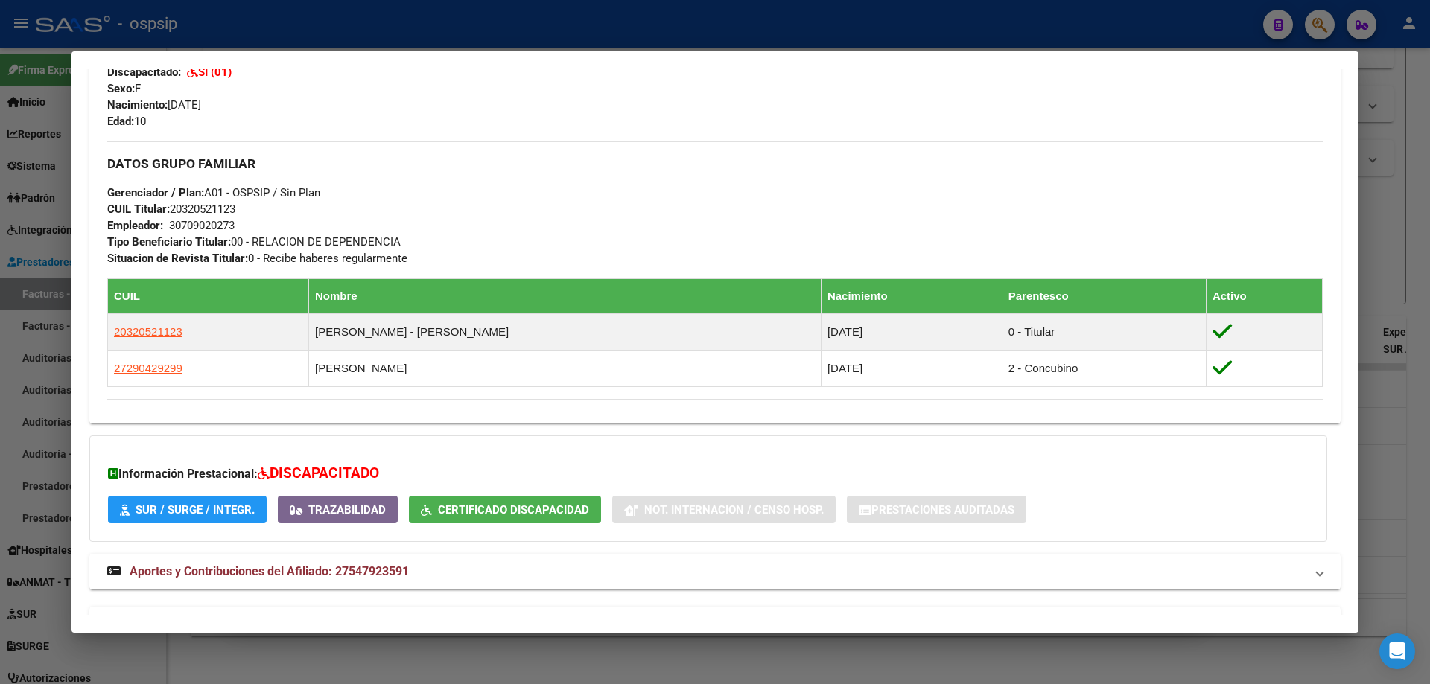
scroll to position [640, 0]
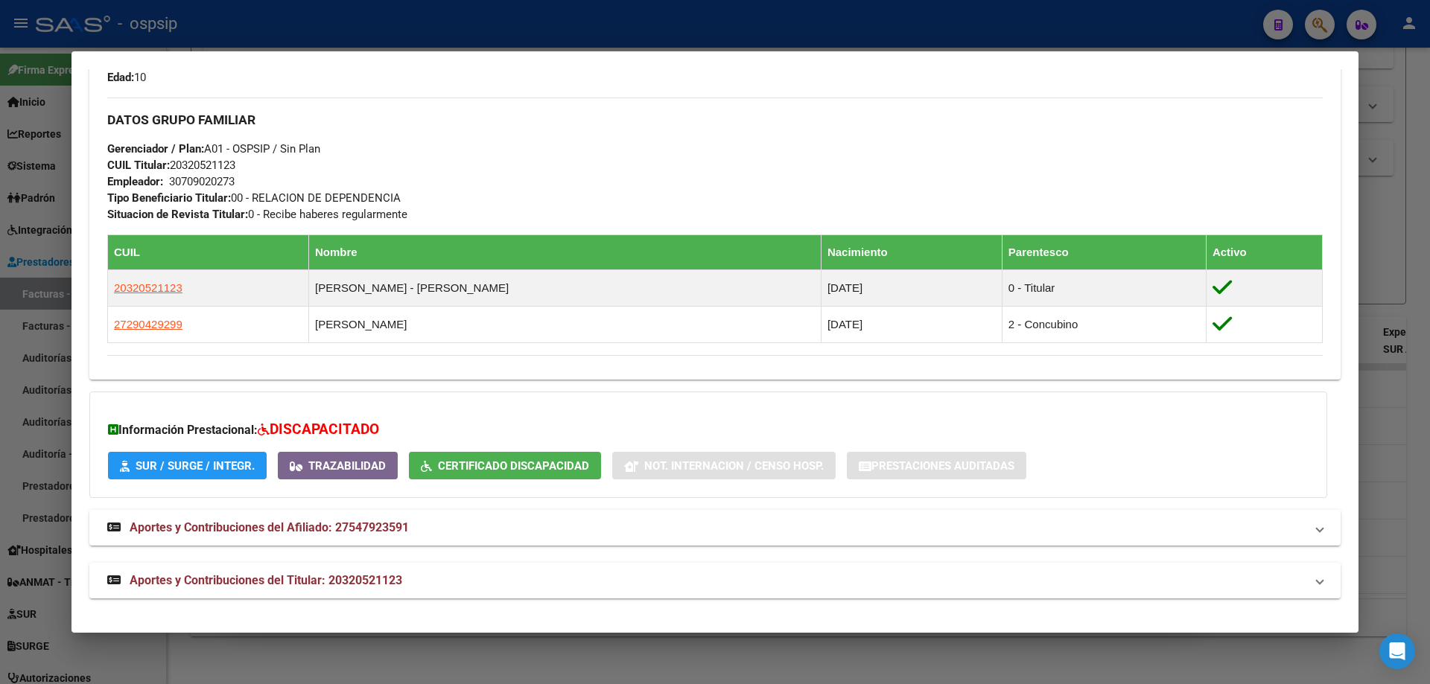
click at [1375, 253] on div at bounding box center [715, 342] width 1430 height 684
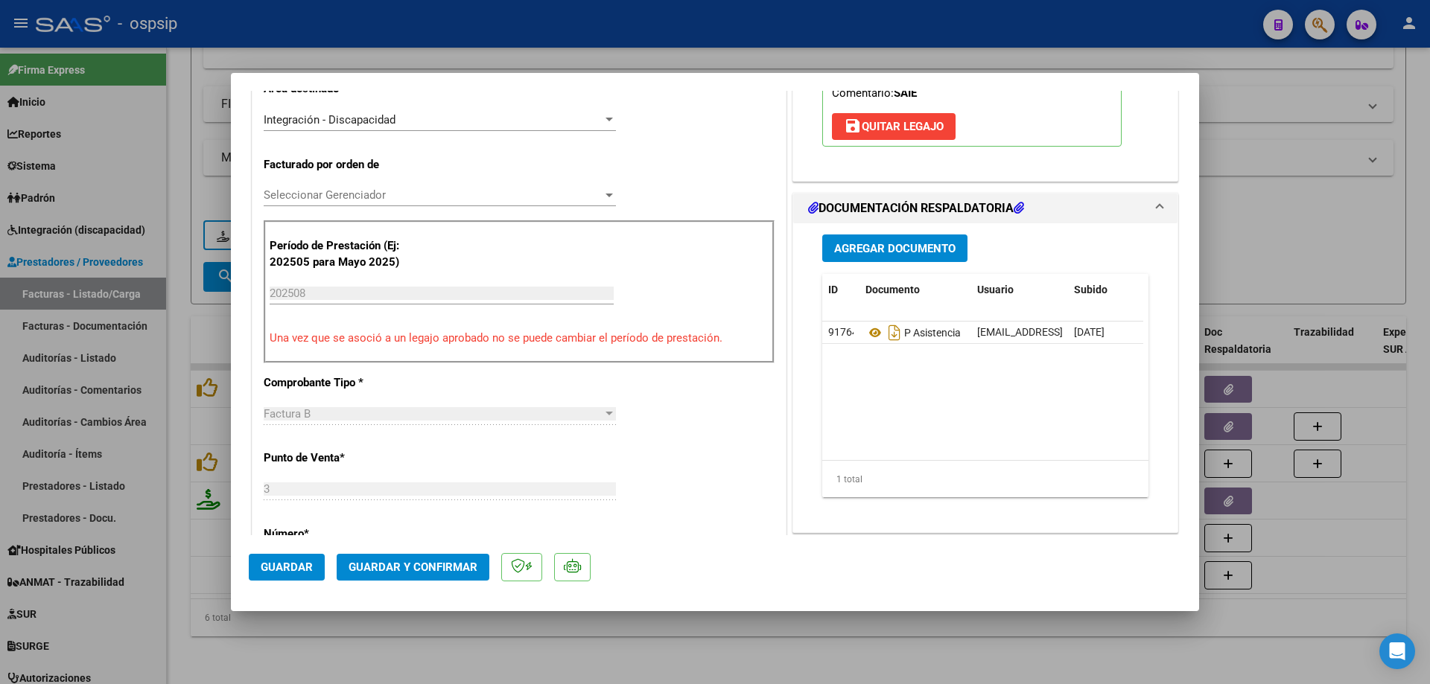
scroll to position [372, 0]
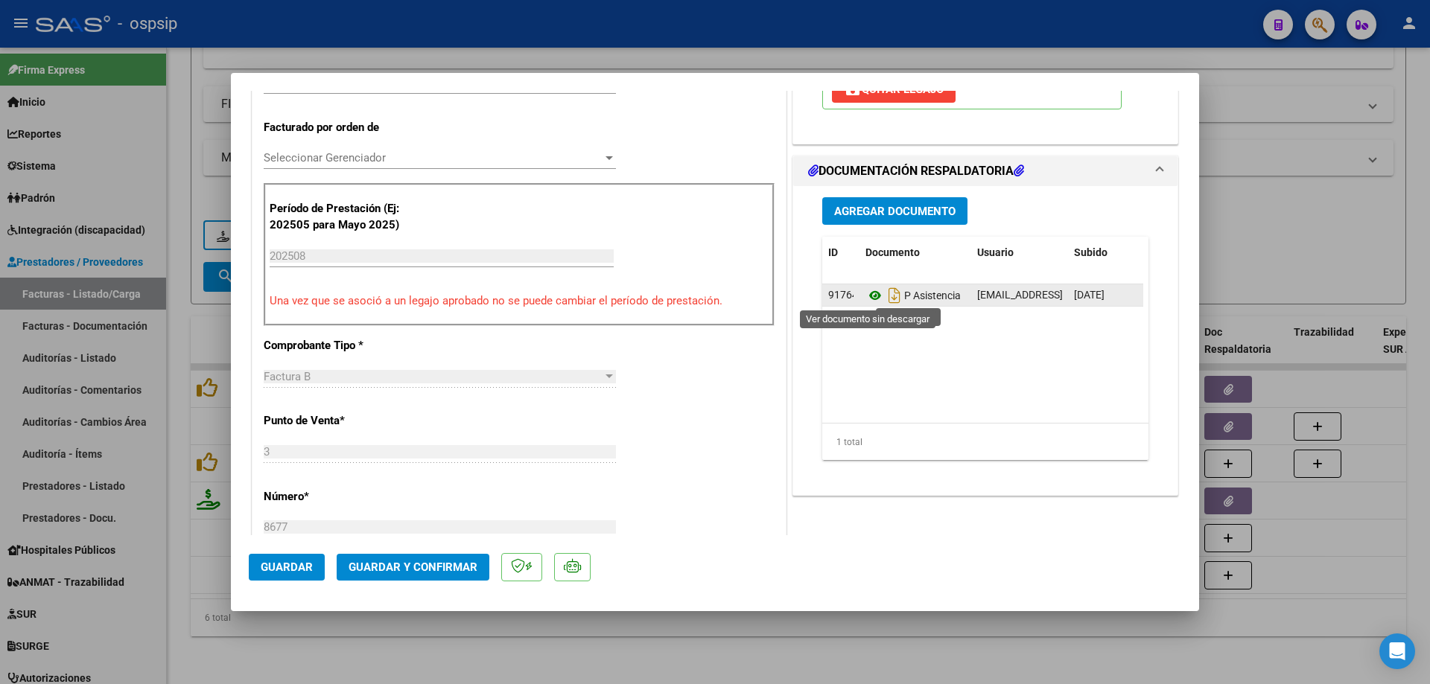
click at [865, 293] on icon at bounding box center [874, 296] width 19 height 18
click at [1304, 89] on div at bounding box center [715, 342] width 1430 height 684
type input "$ 0,00"
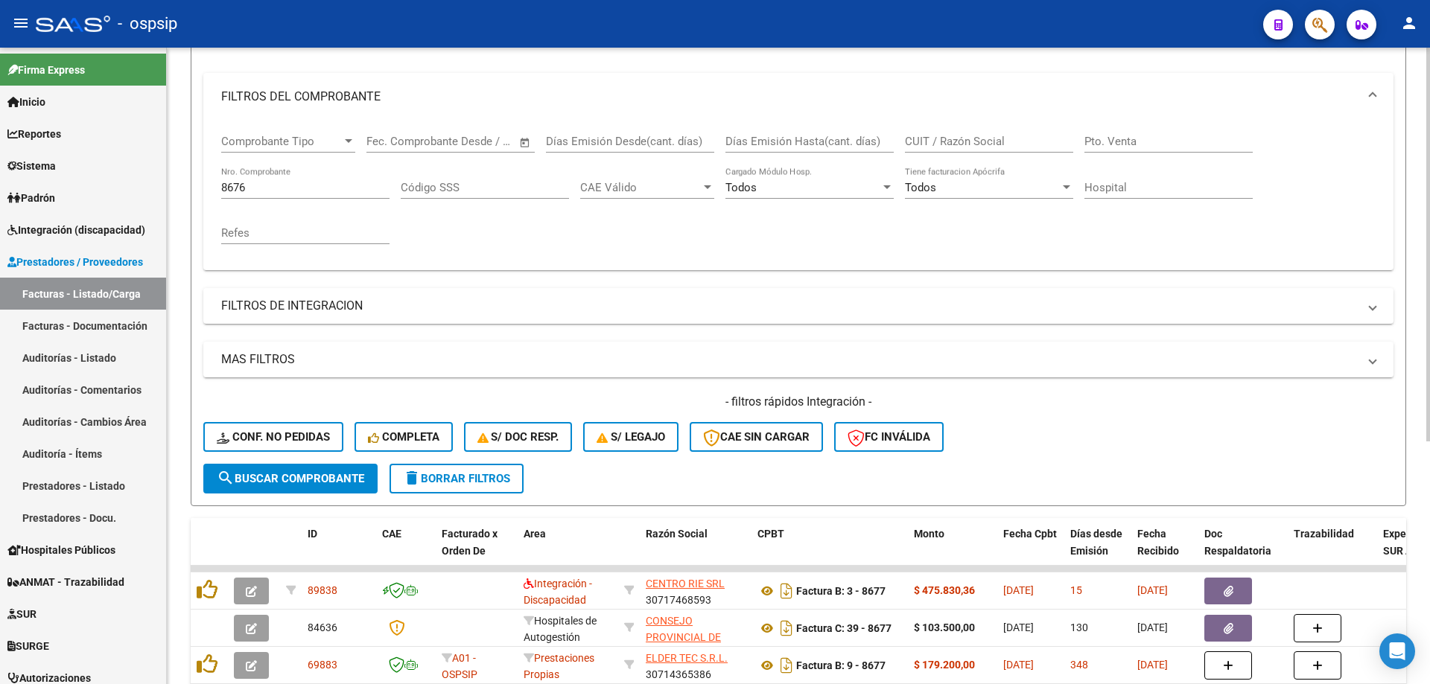
scroll to position [170, 0]
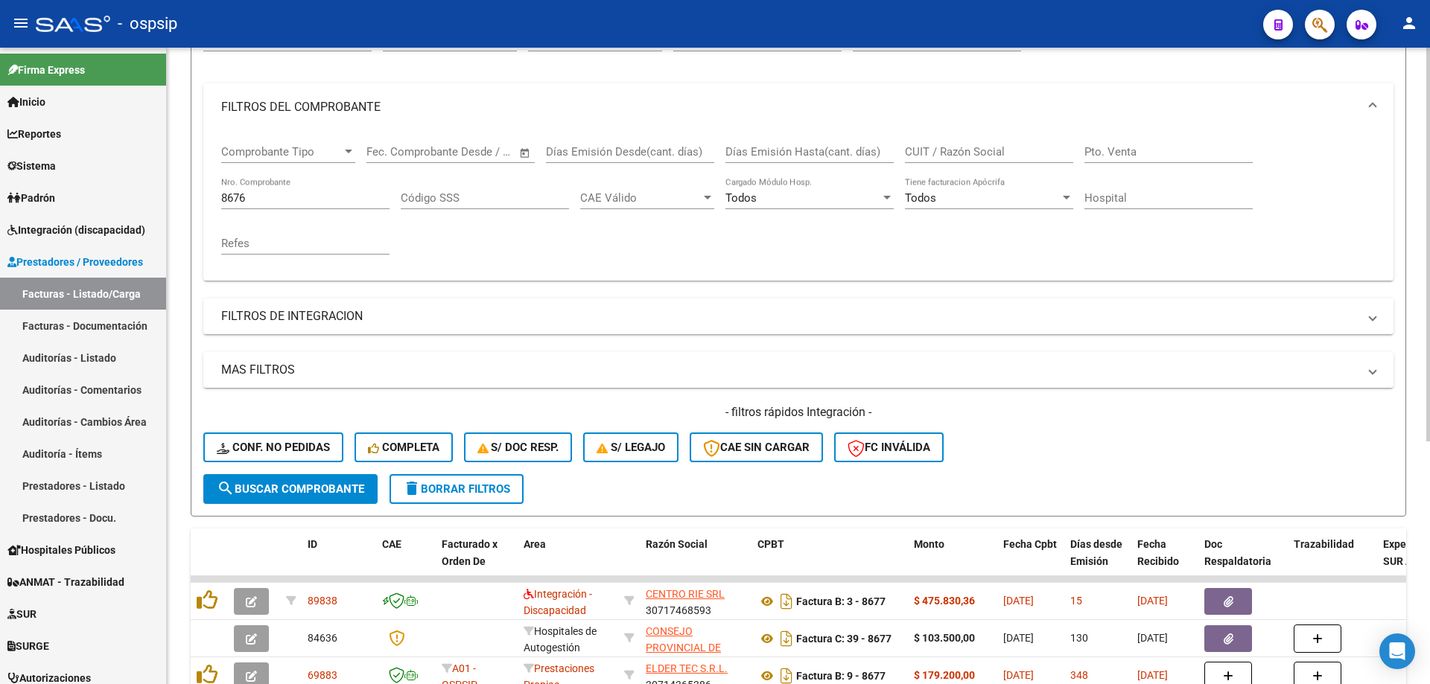
click at [309, 198] on input "8676" at bounding box center [305, 197] width 168 height 13
type input "8"
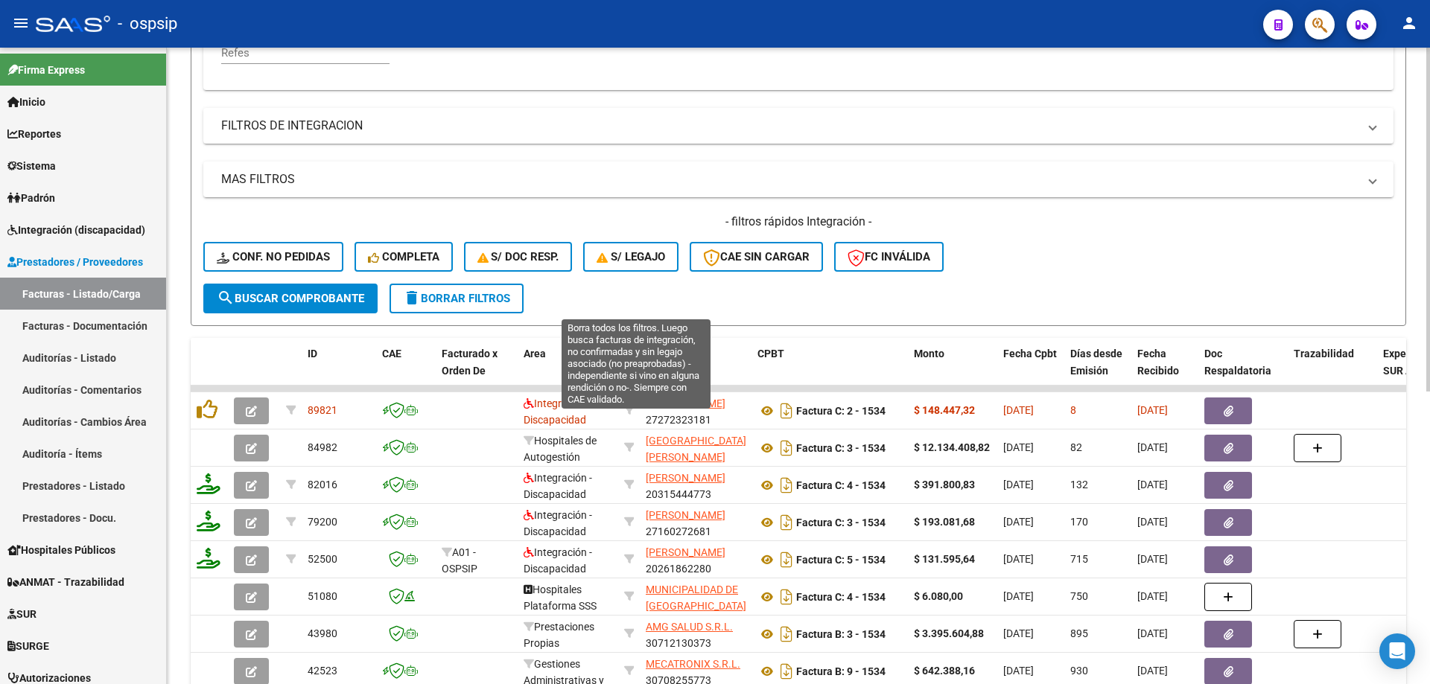
scroll to position [393, 0]
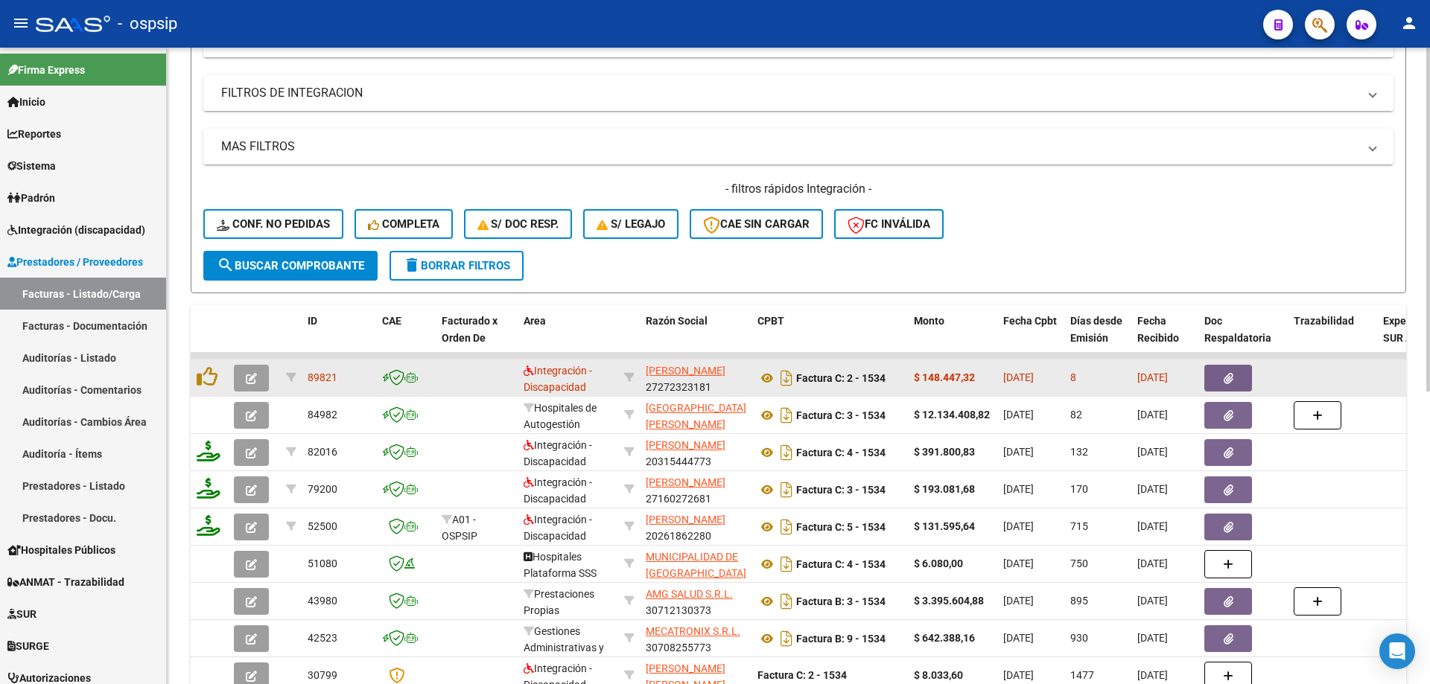
type input "1534"
click at [255, 382] on icon "button" at bounding box center [251, 378] width 11 height 11
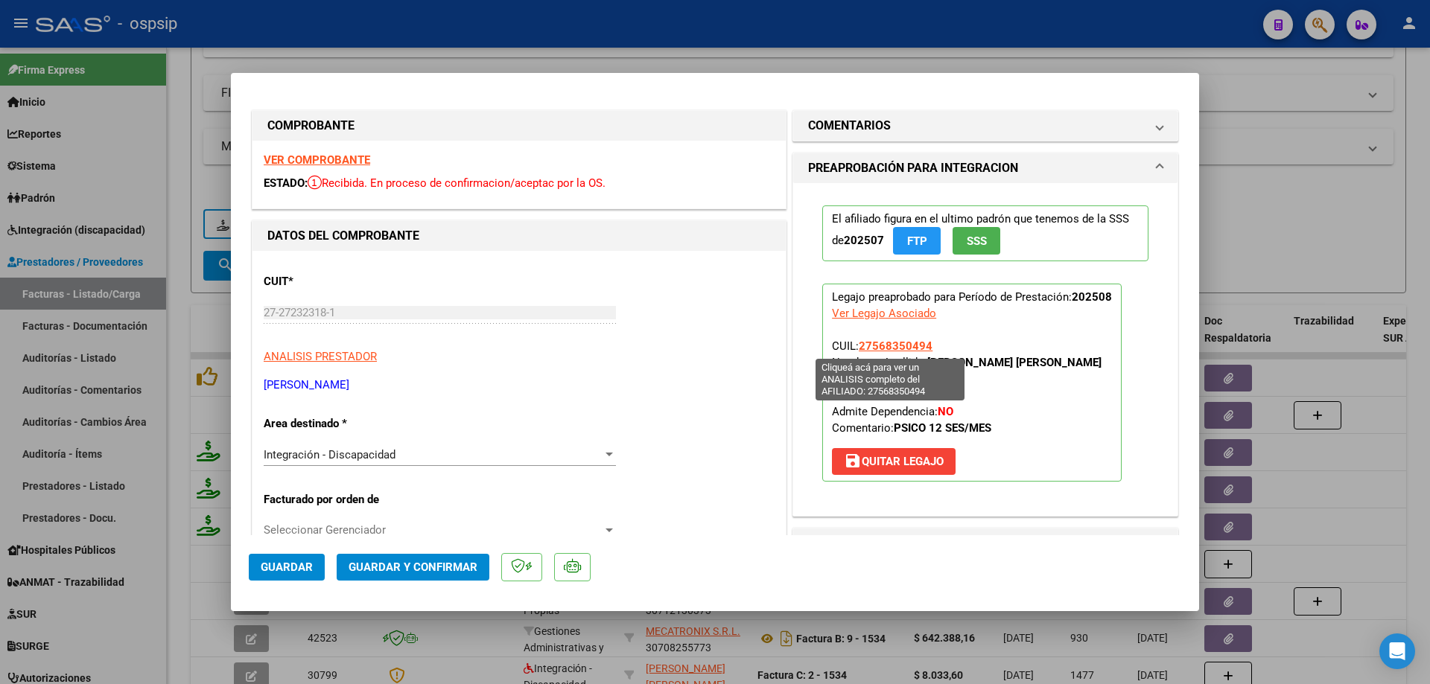
click at [897, 346] on span "27568350494" at bounding box center [896, 346] width 74 height 13
type textarea "27568350494"
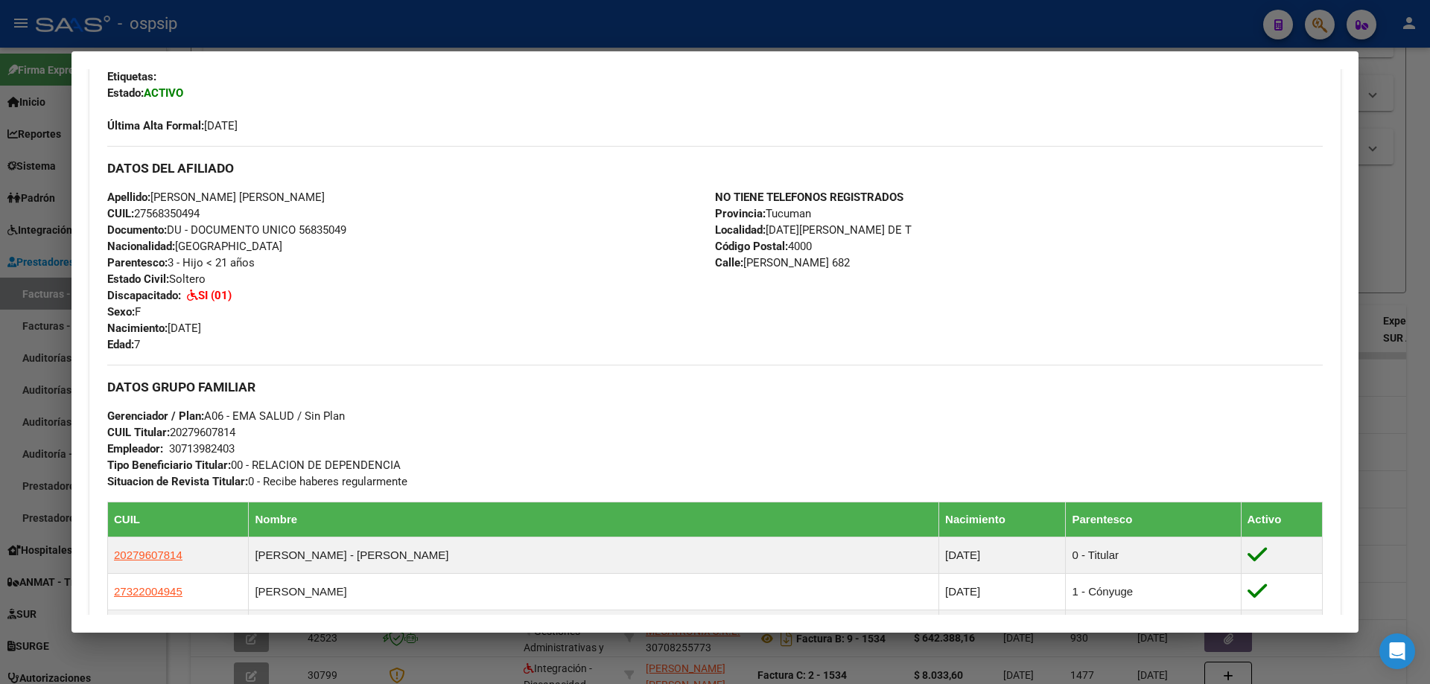
scroll to position [521, 0]
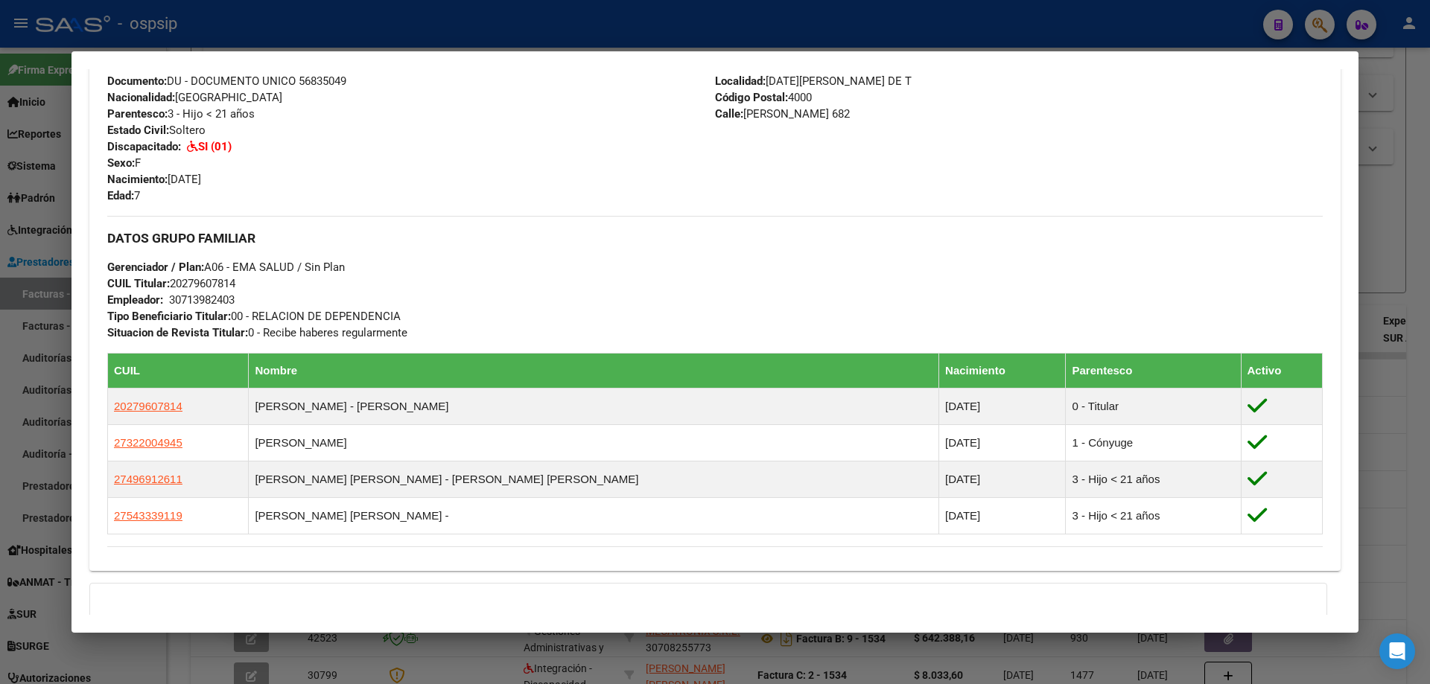
click at [1399, 423] on div at bounding box center [715, 342] width 1430 height 684
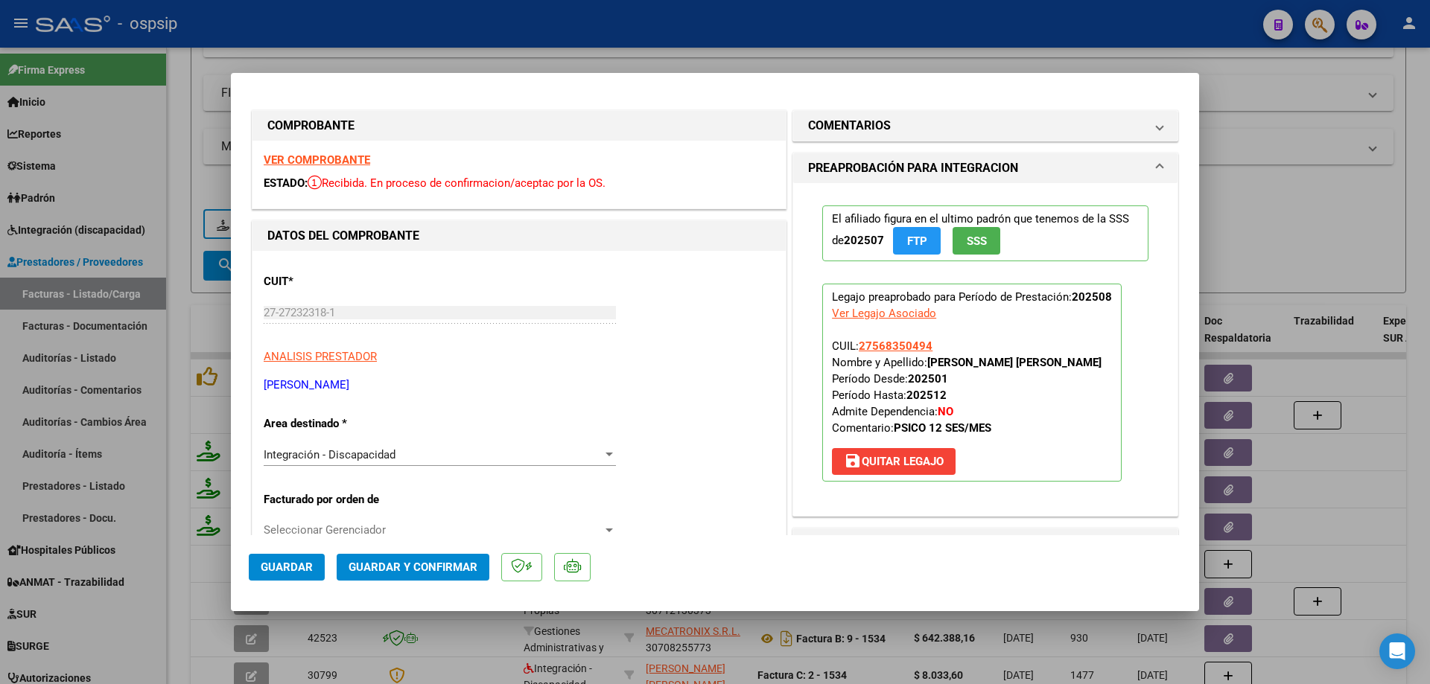
click at [973, 249] on button "SSS" at bounding box center [976, 241] width 48 height 28
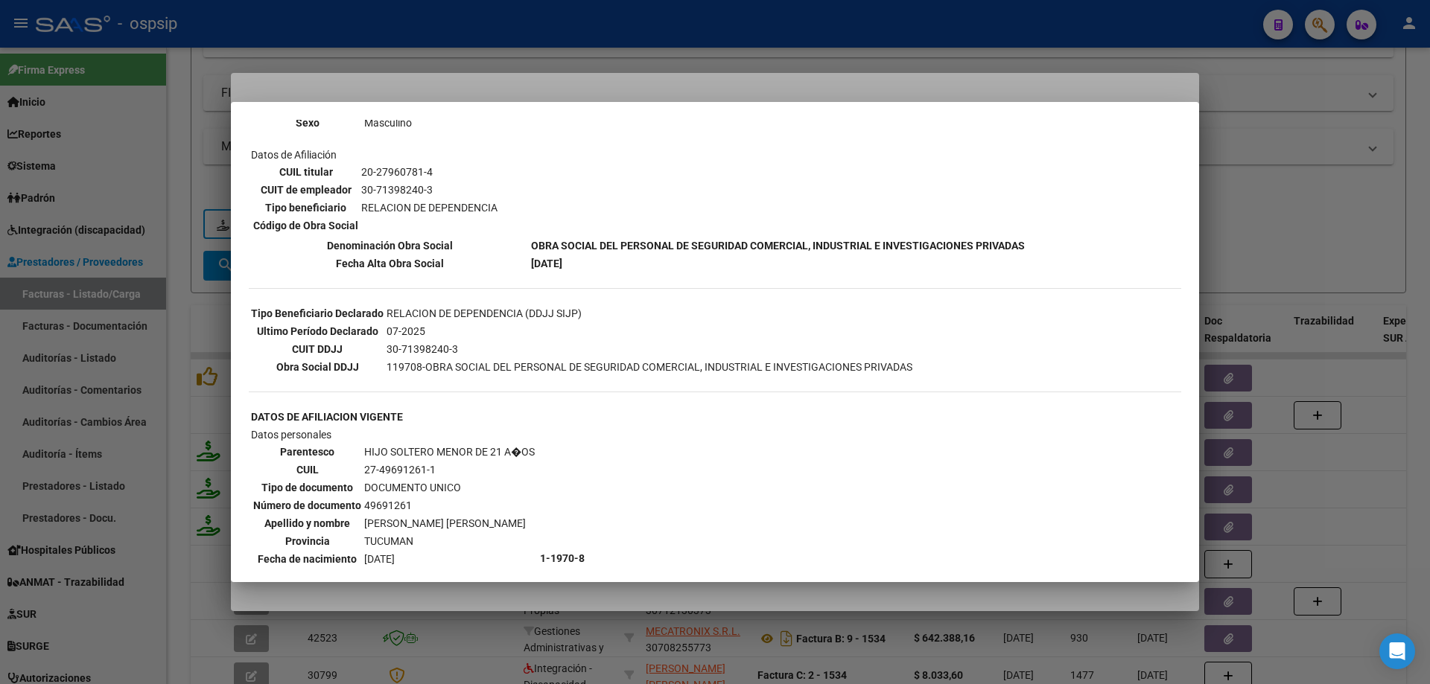
scroll to position [447, 0]
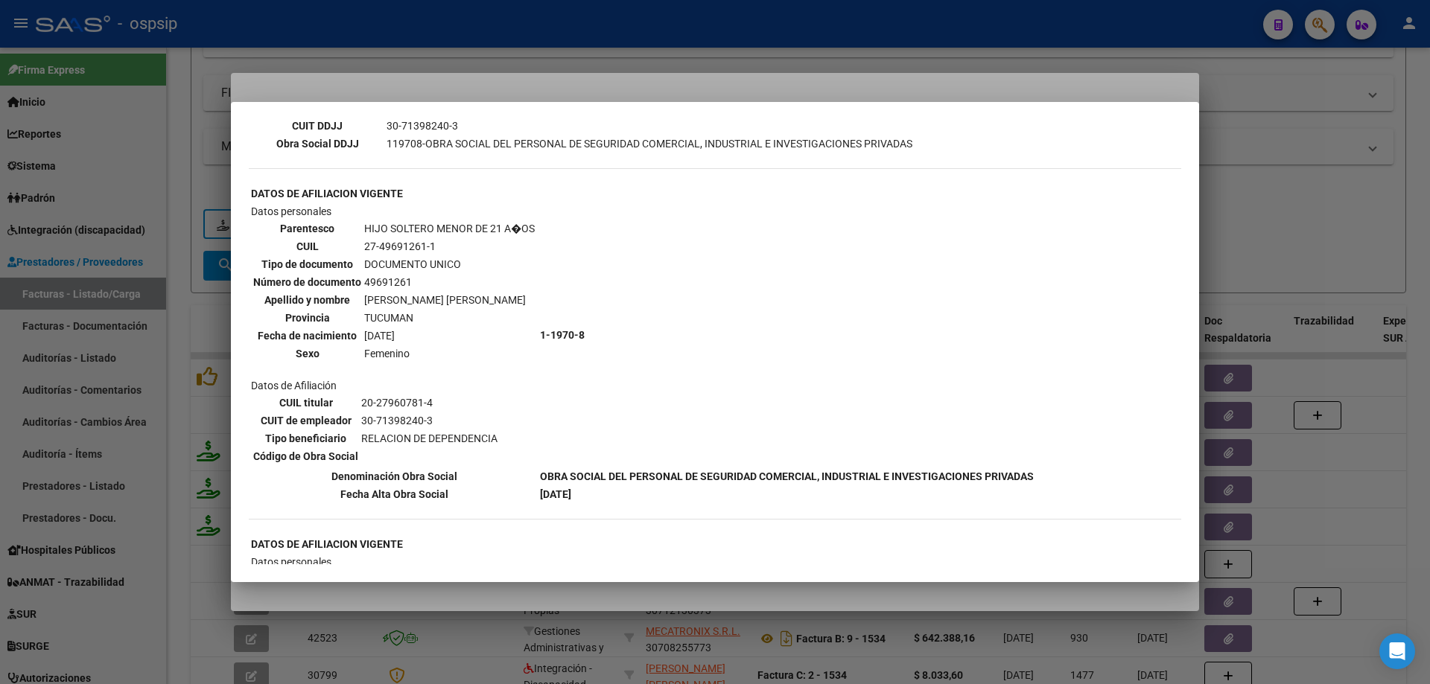
click at [1289, 268] on div at bounding box center [715, 342] width 1430 height 684
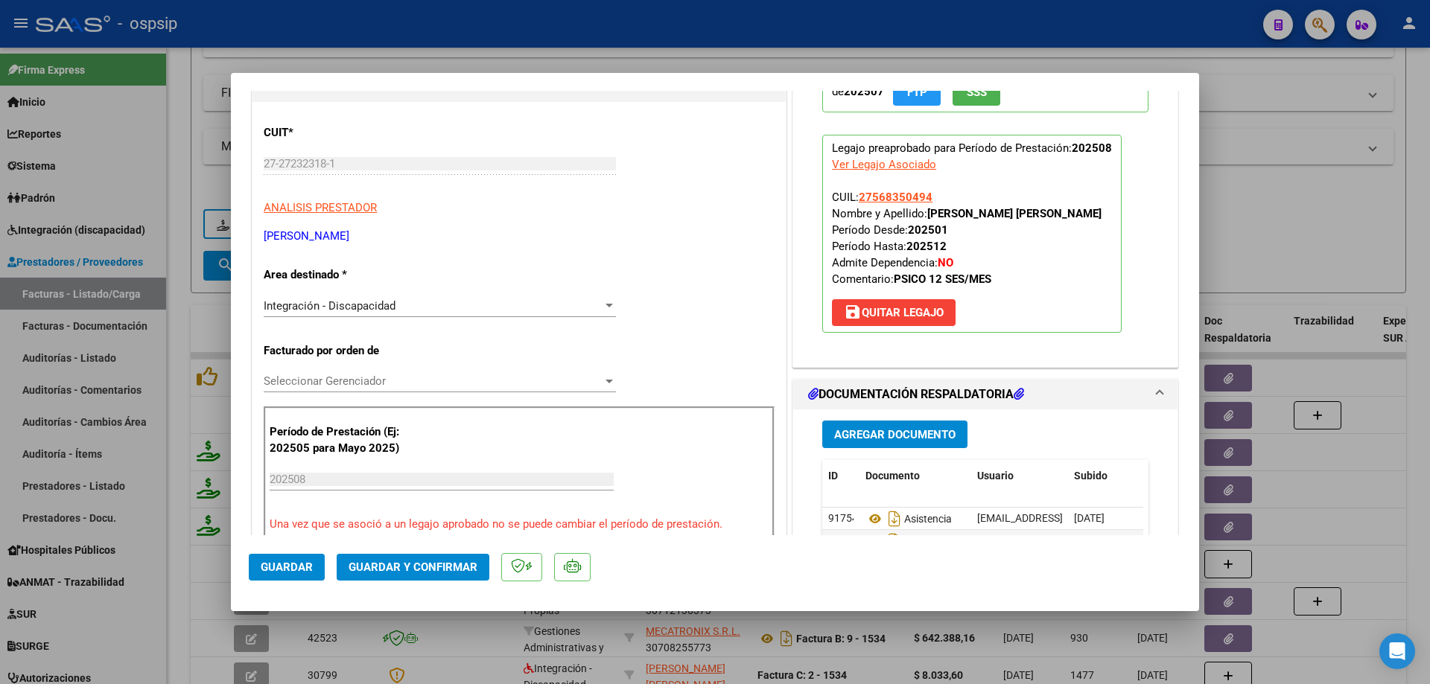
scroll to position [223, 0]
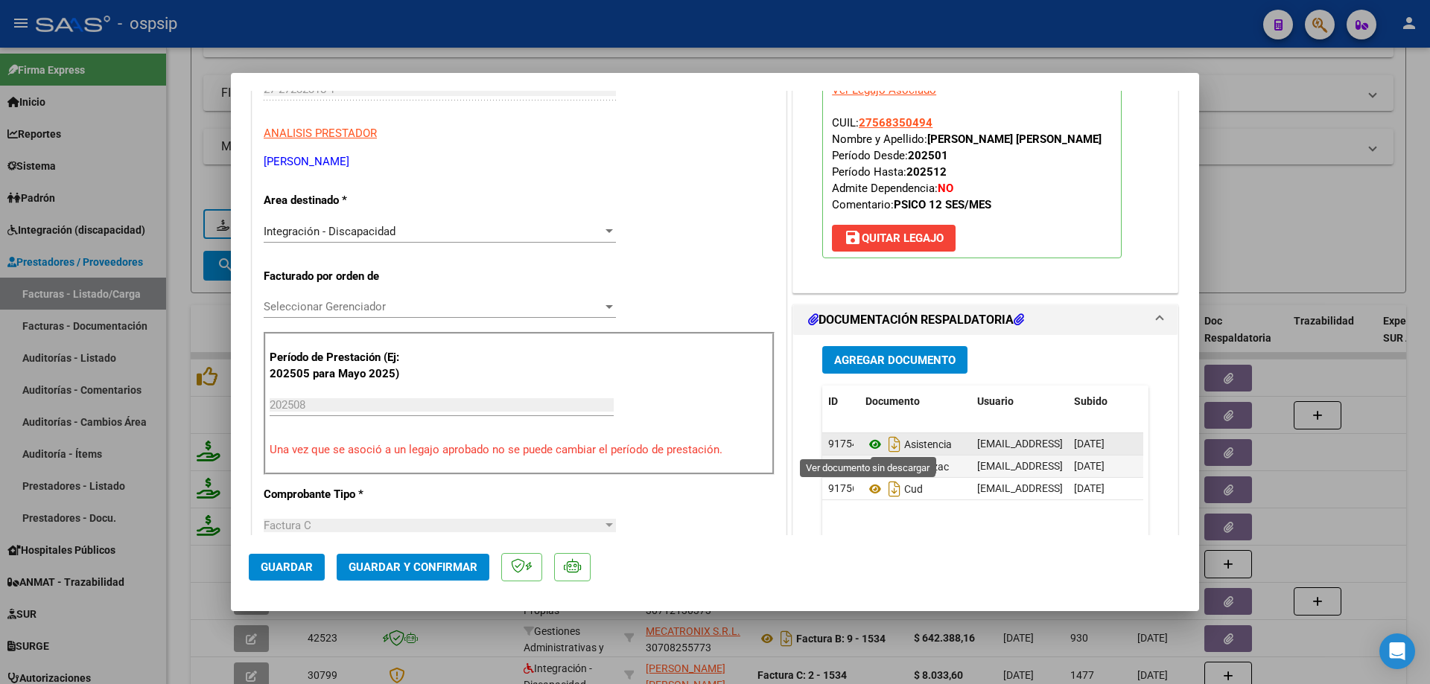
click at [868, 442] on icon at bounding box center [874, 445] width 19 height 18
click at [870, 468] on icon at bounding box center [874, 467] width 19 height 18
click at [419, 569] on span "Guardar y Confirmar" at bounding box center [413, 567] width 129 height 13
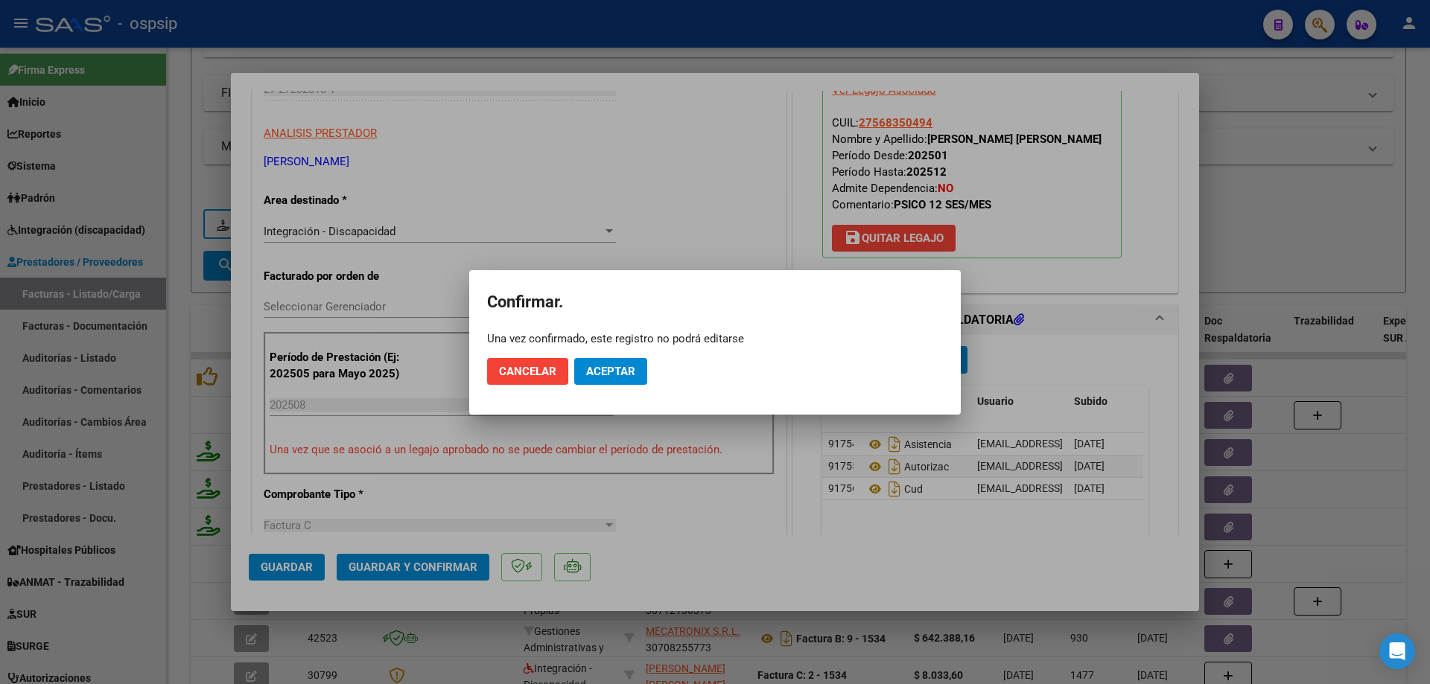
click at [622, 385] on mat-dialog-actions "Cancelar Aceptar" at bounding box center [715, 371] width 456 height 51
click at [620, 372] on span "Aceptar" at bounding box center [610, 371] width 49 height 13
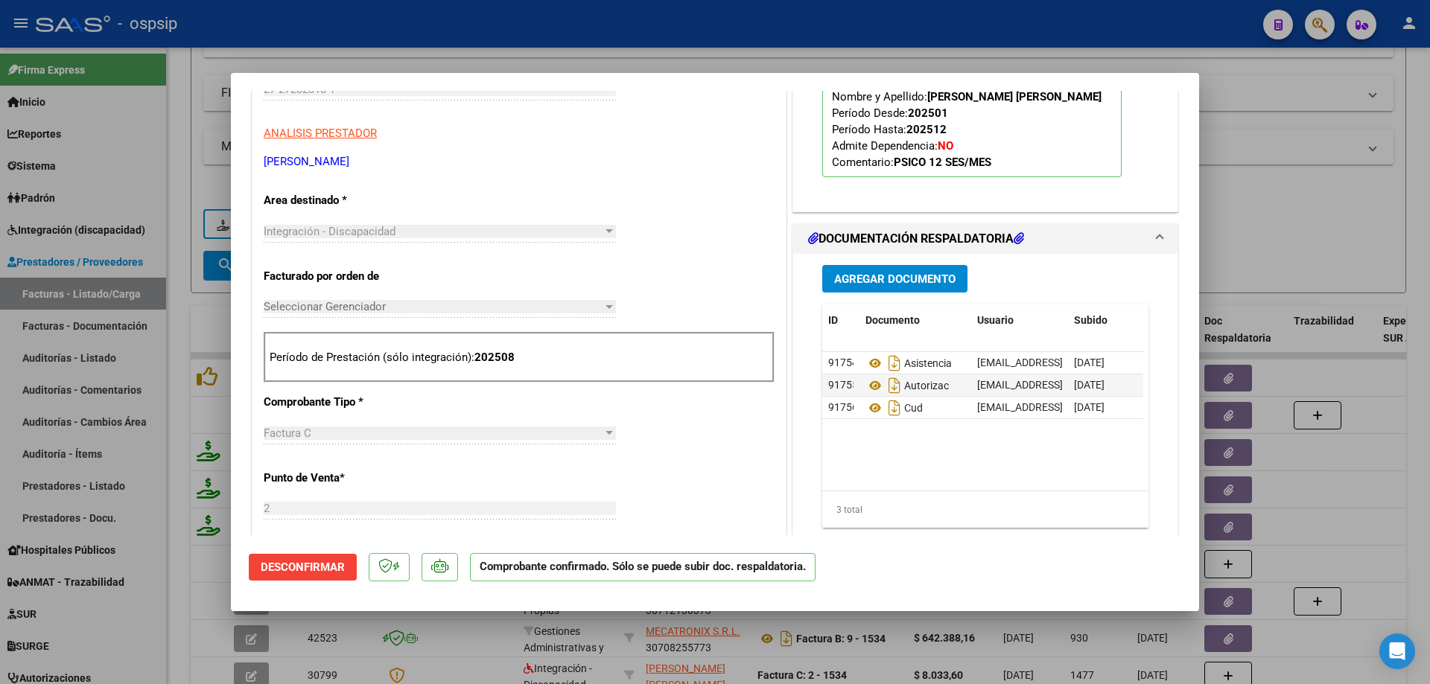
click at [1378, 199] on div at bounding box center [715, 342] width 1430 height 684
type input "$ 0,00"
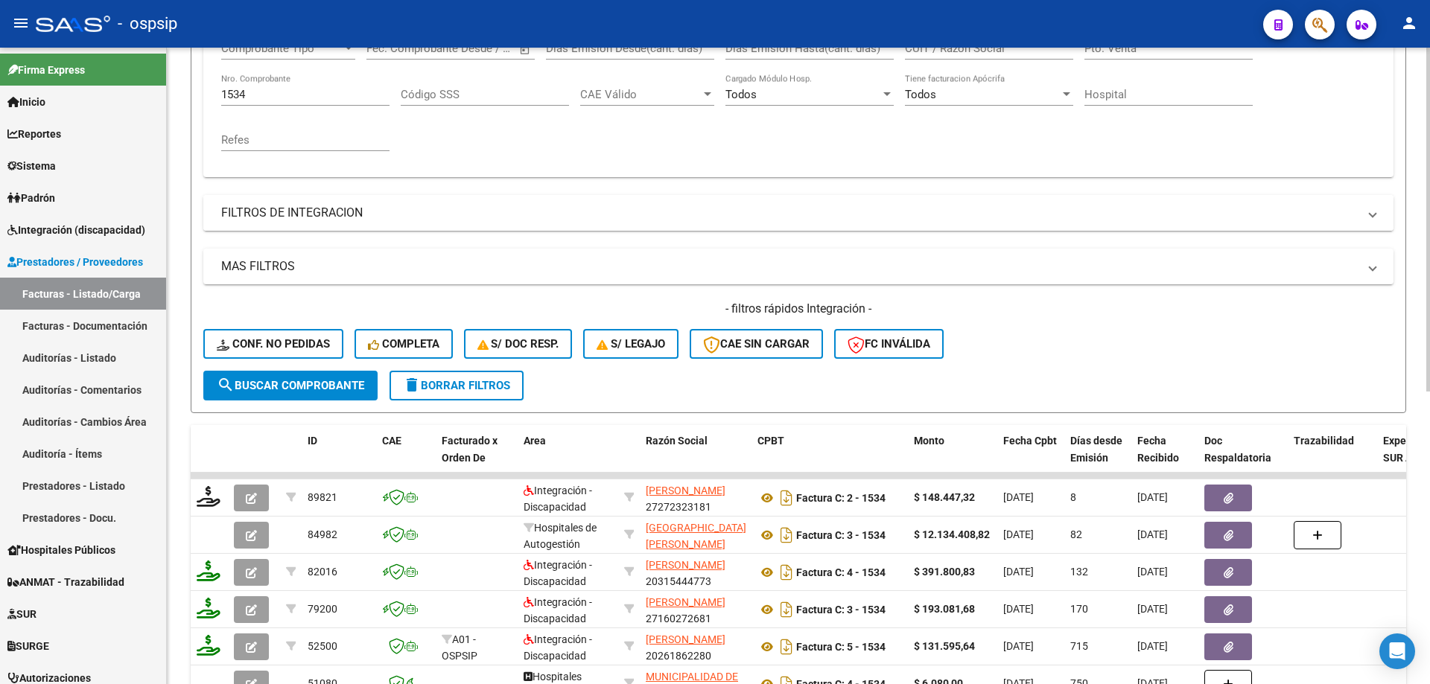
scroll to position [170, 0]
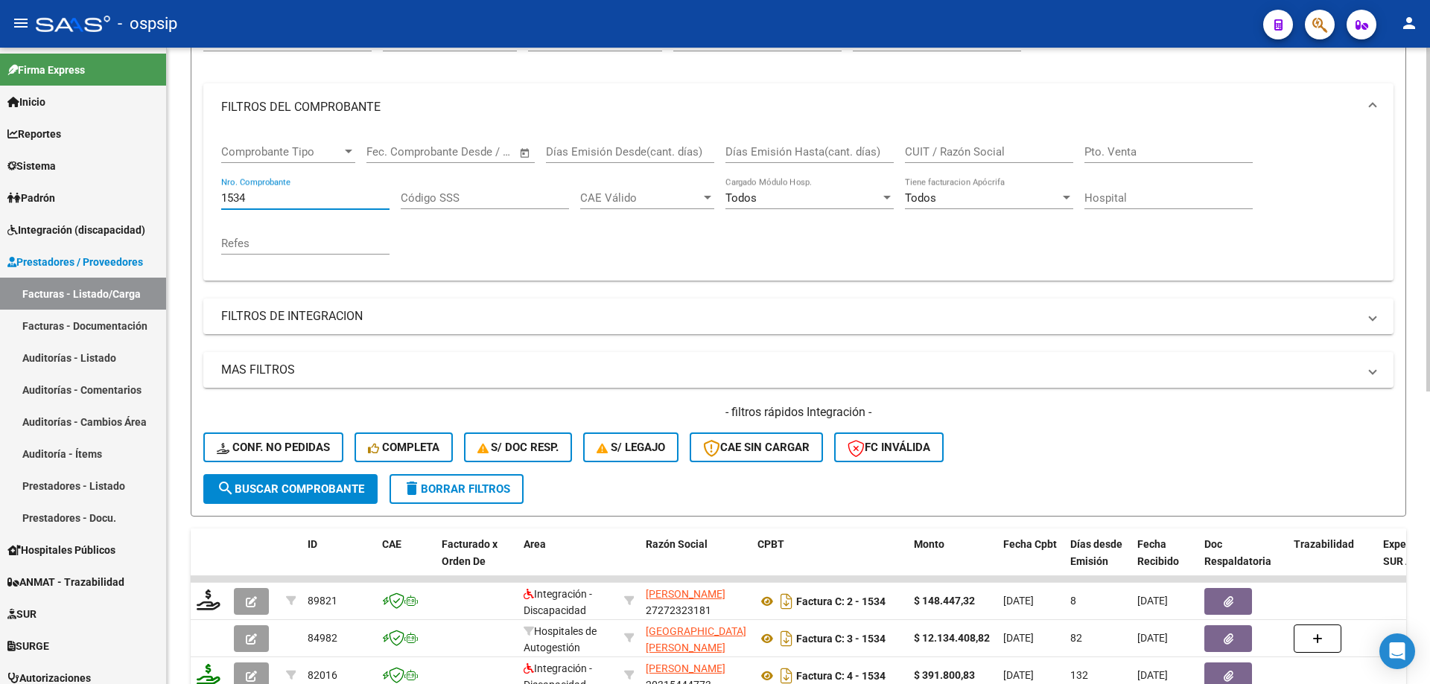
click at [264, 193] on input "1534" at bounding box center [305, 197] width 168 height 13
type input "1"
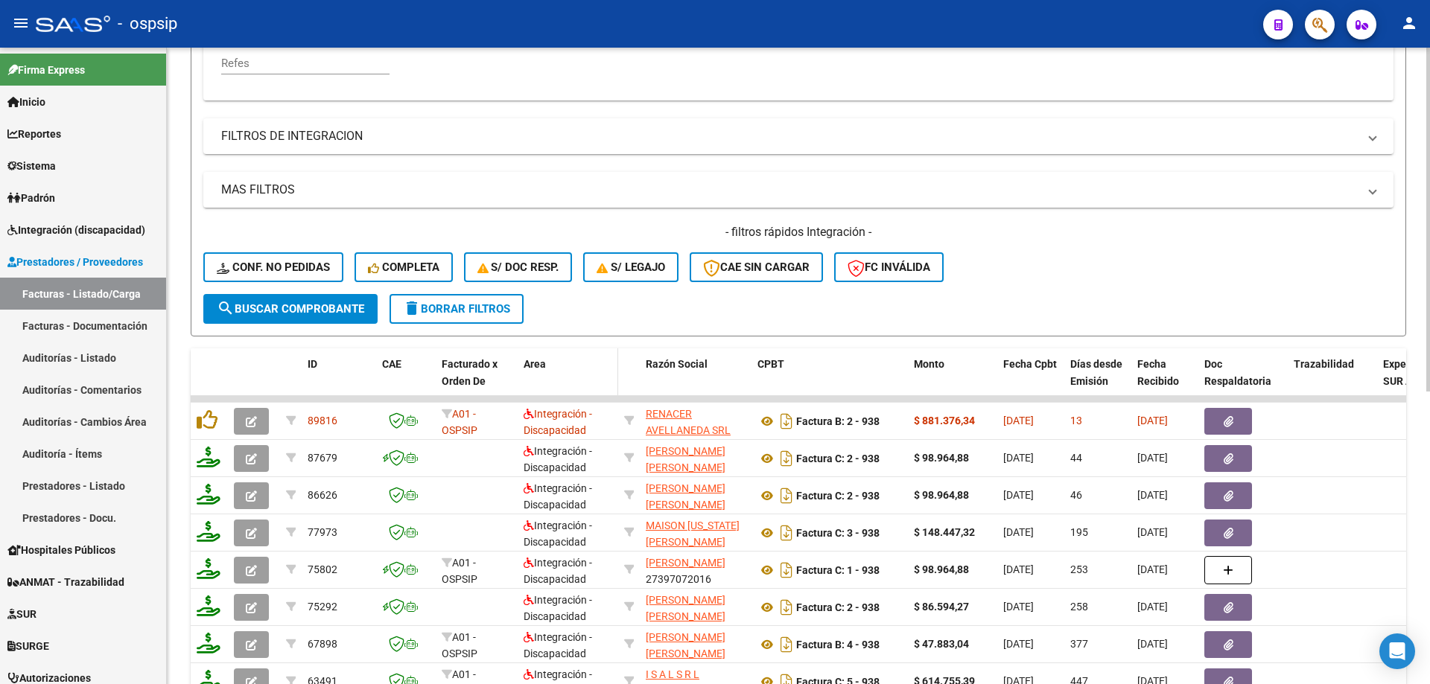
scroll to position [393, 0]
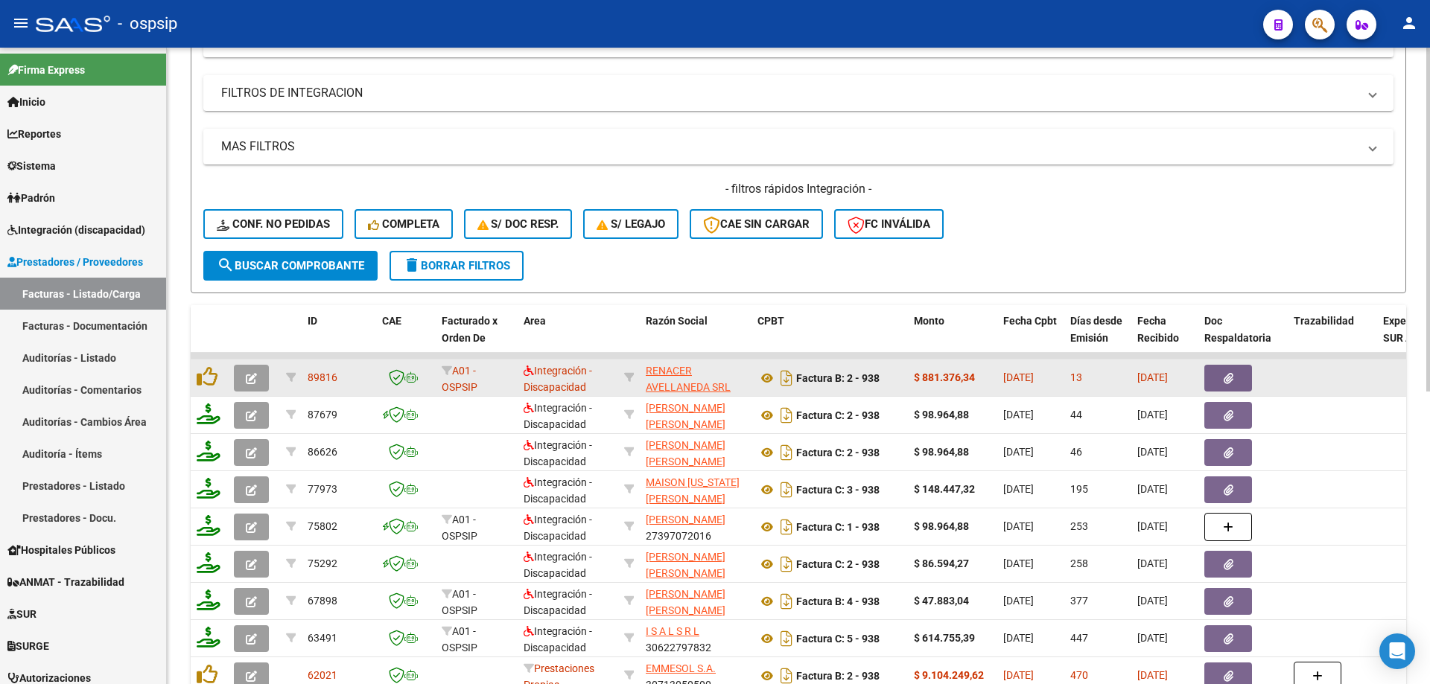
type input "938"
click at [252, 378] on icon "button" at bounding box center [251, 378] width 11 height 11
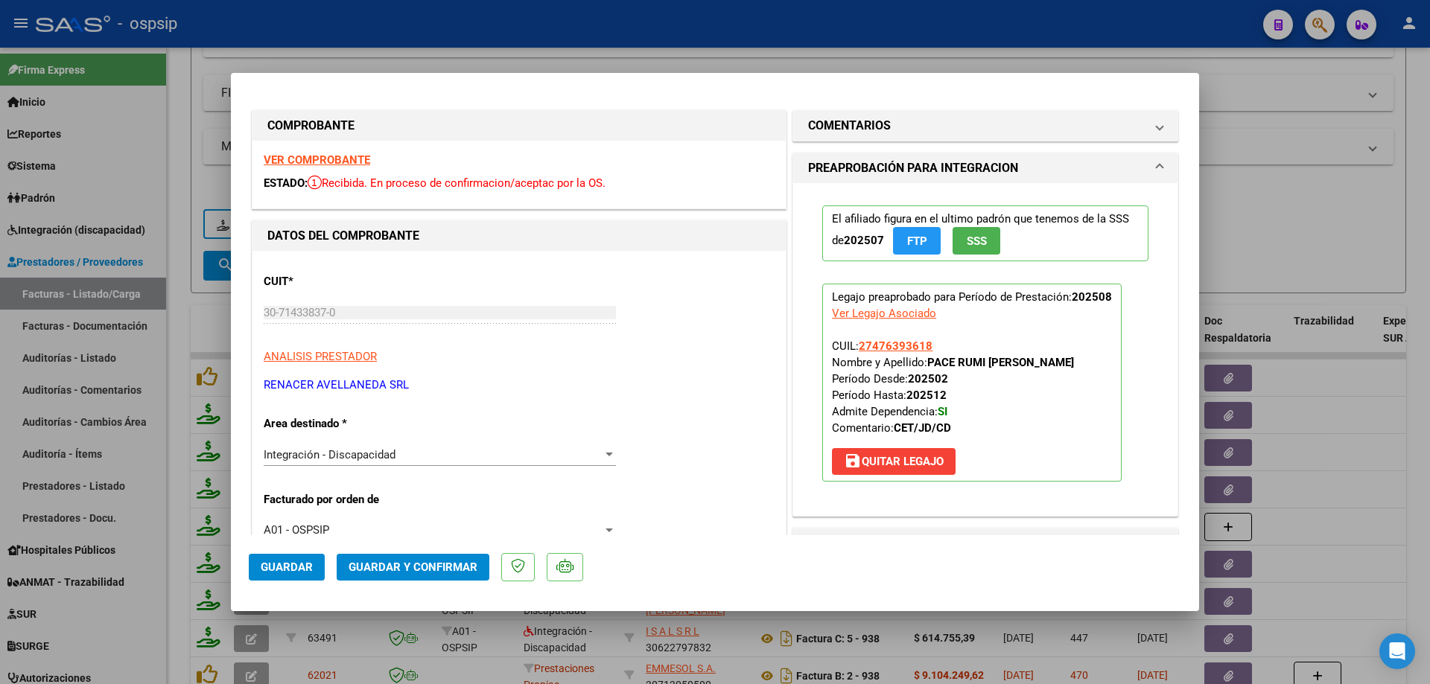
click at [975, 238] on span "SSS" at bounding box center [977, 241] width 20 height 13
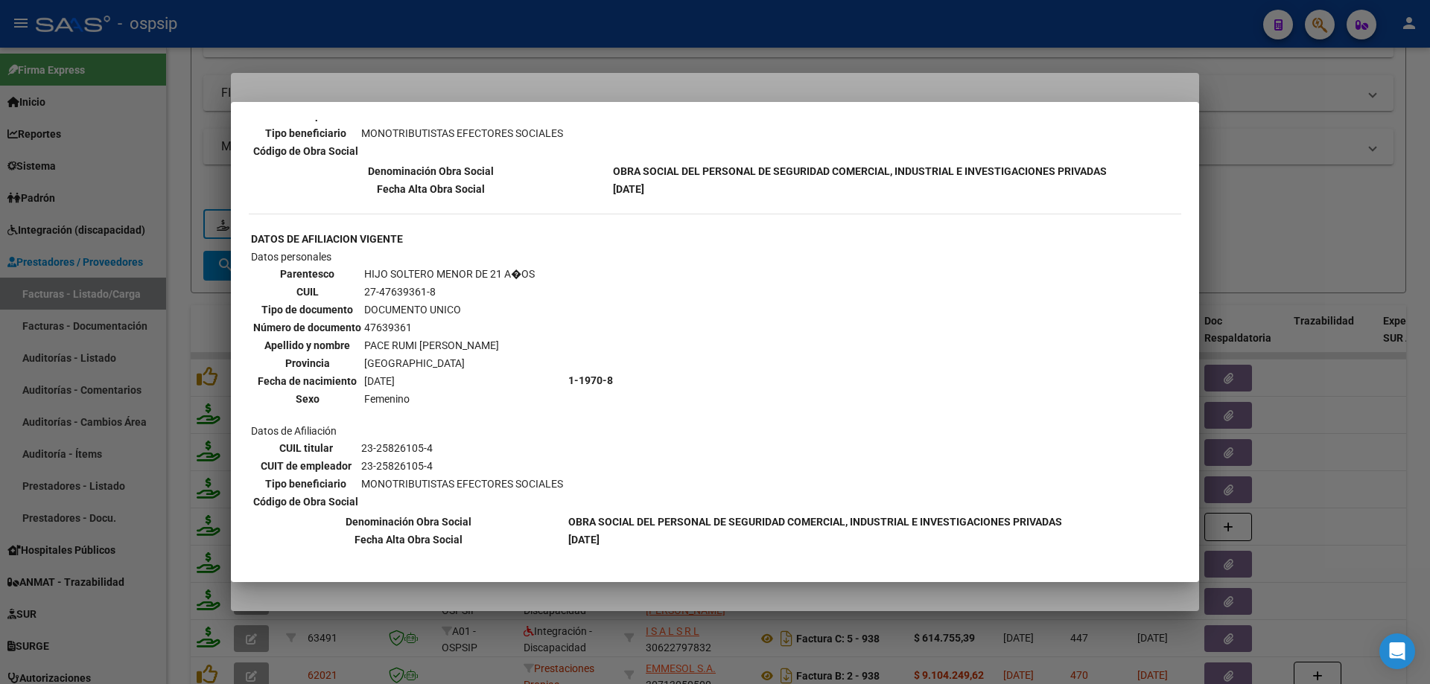
scroll to position [435, 0]
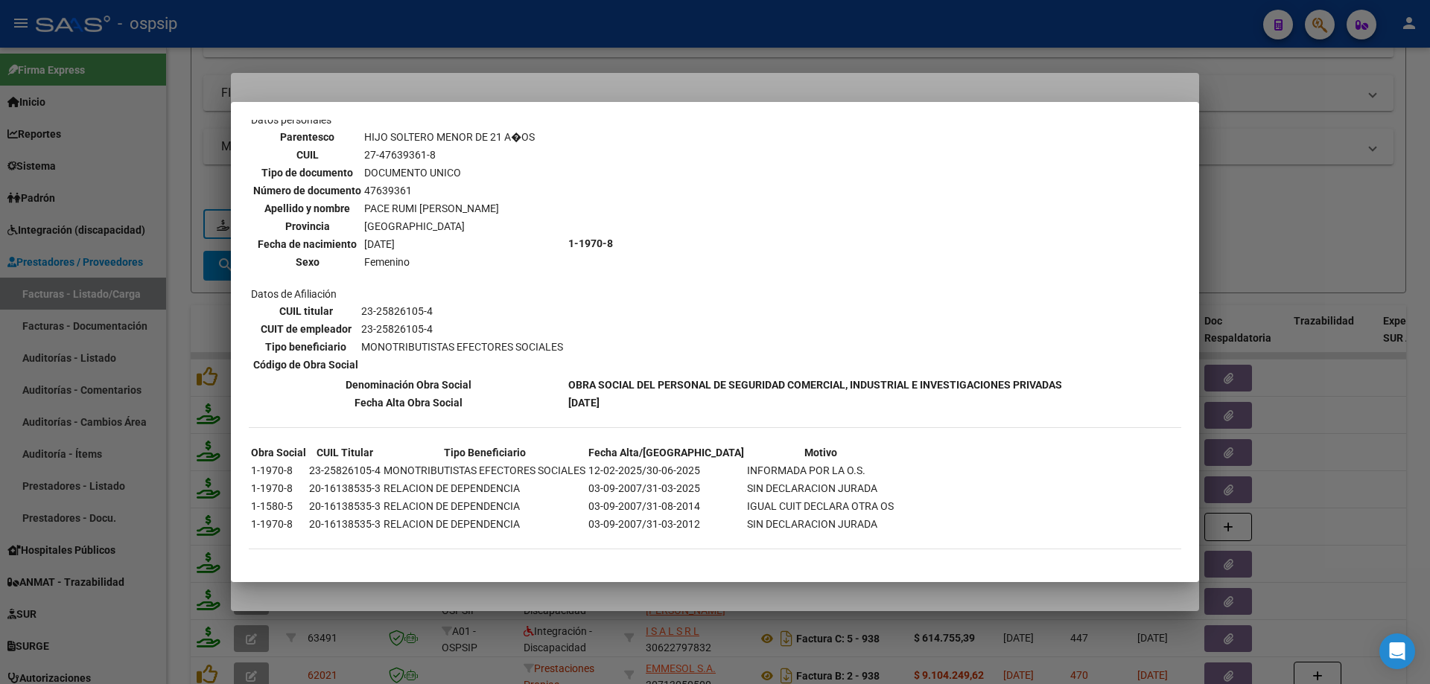
click at [1281, 214] on div at bounding box center [715, 342] width 1430 height 684
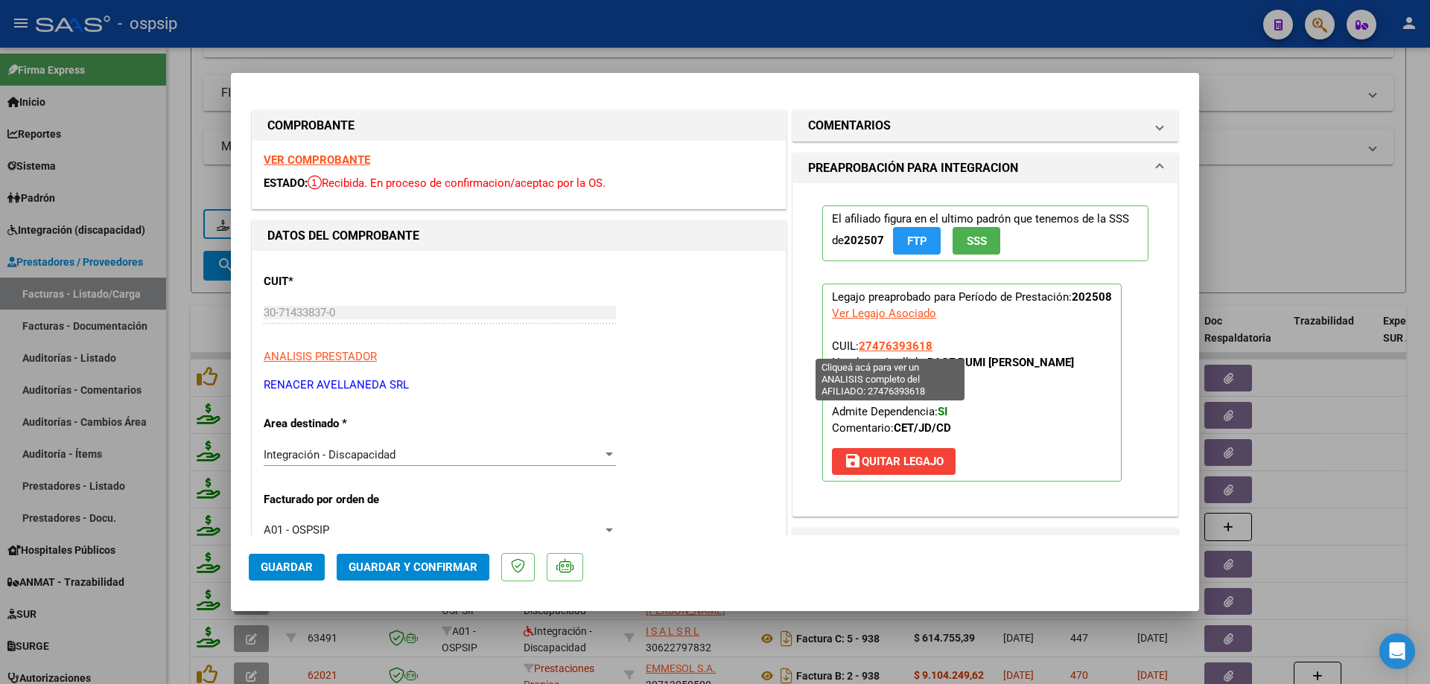
drag, startPoint x: 937, startPoint y: 342, endPoint x: 856, endPoint y: 343, distance: 81.2
click at [856, 343] on p "Legajo preaprobado para Período de Prestación: 202508 Ver Legajo Asociado CUIL:…" at bounding box center [971, 383] width 299 height 198
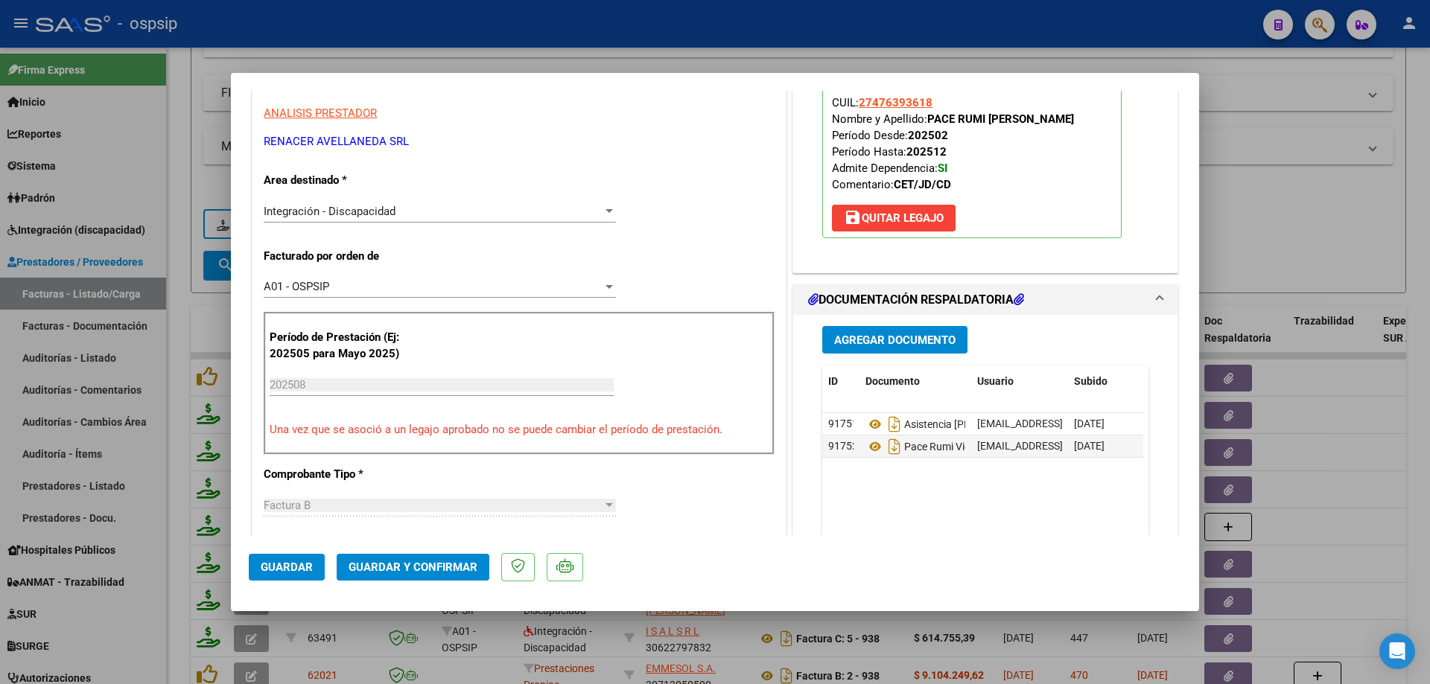
scroll to position [298, 0]
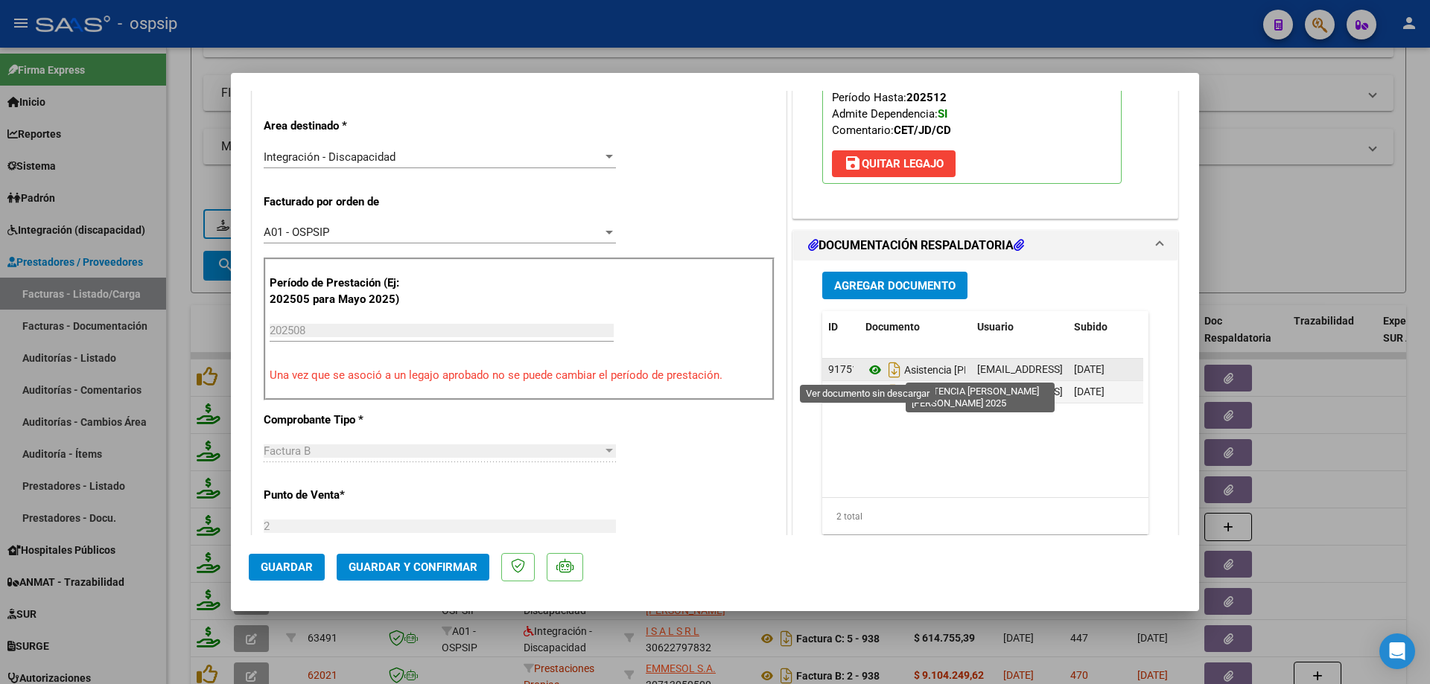
click at [868, 372] on icon at bounding box center [874, 370] width 19 height 18
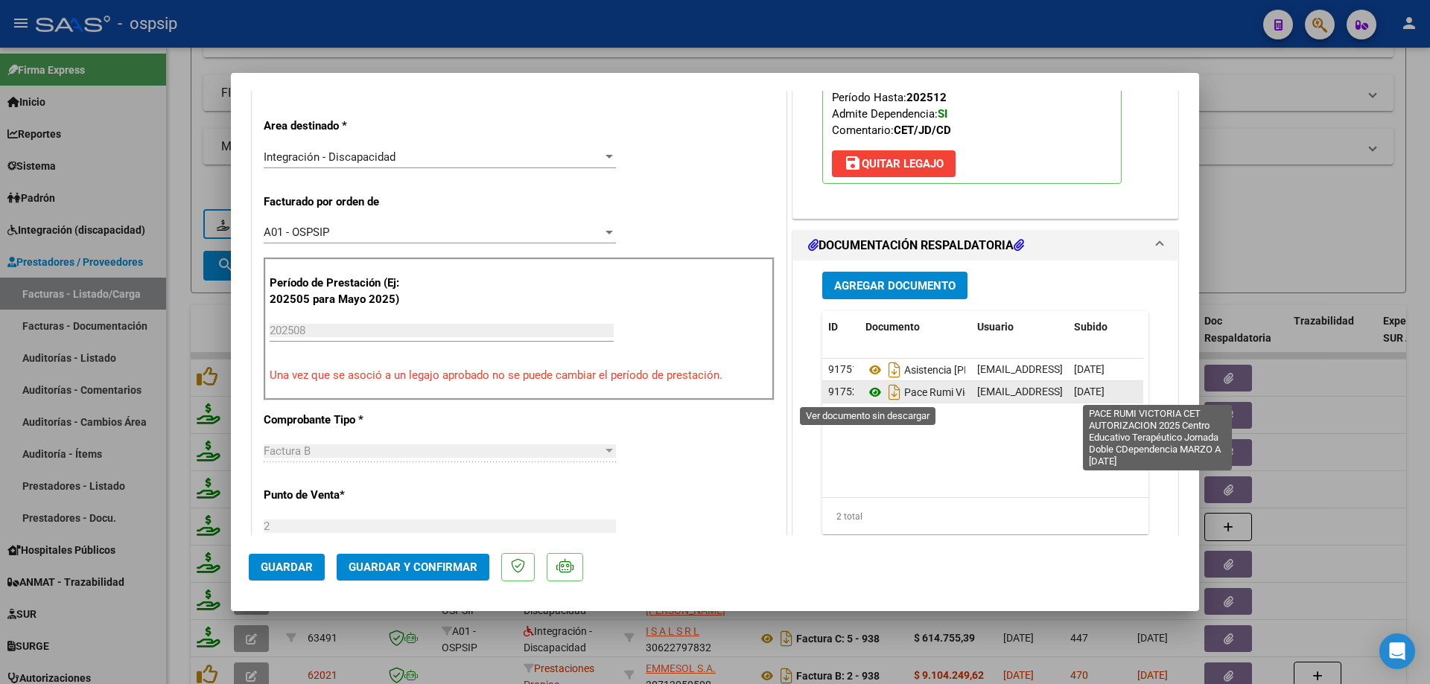
click at [870, 390] on icon at bounding box center [874, 393] width 19 height 18
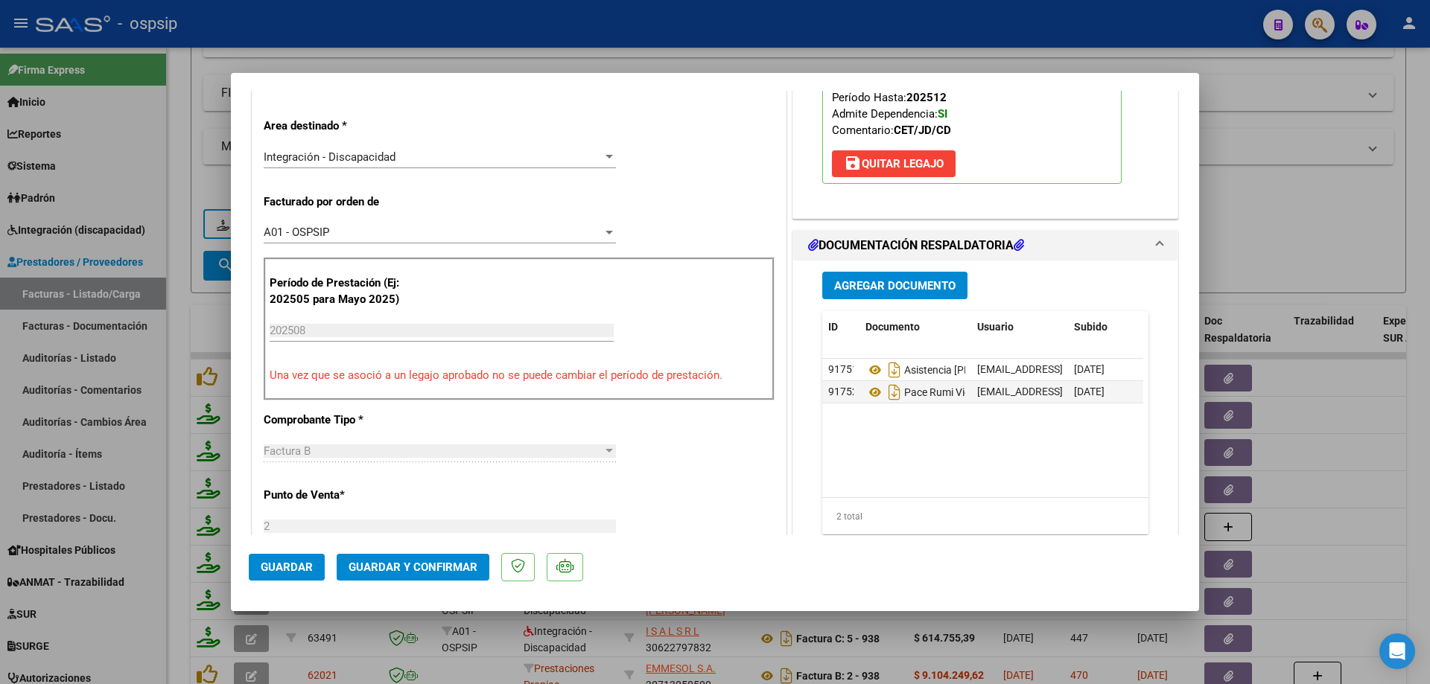
click at [445, 563] on span "Guardar y Confirmar" at bounding box center [413, 567] width 129 height 13
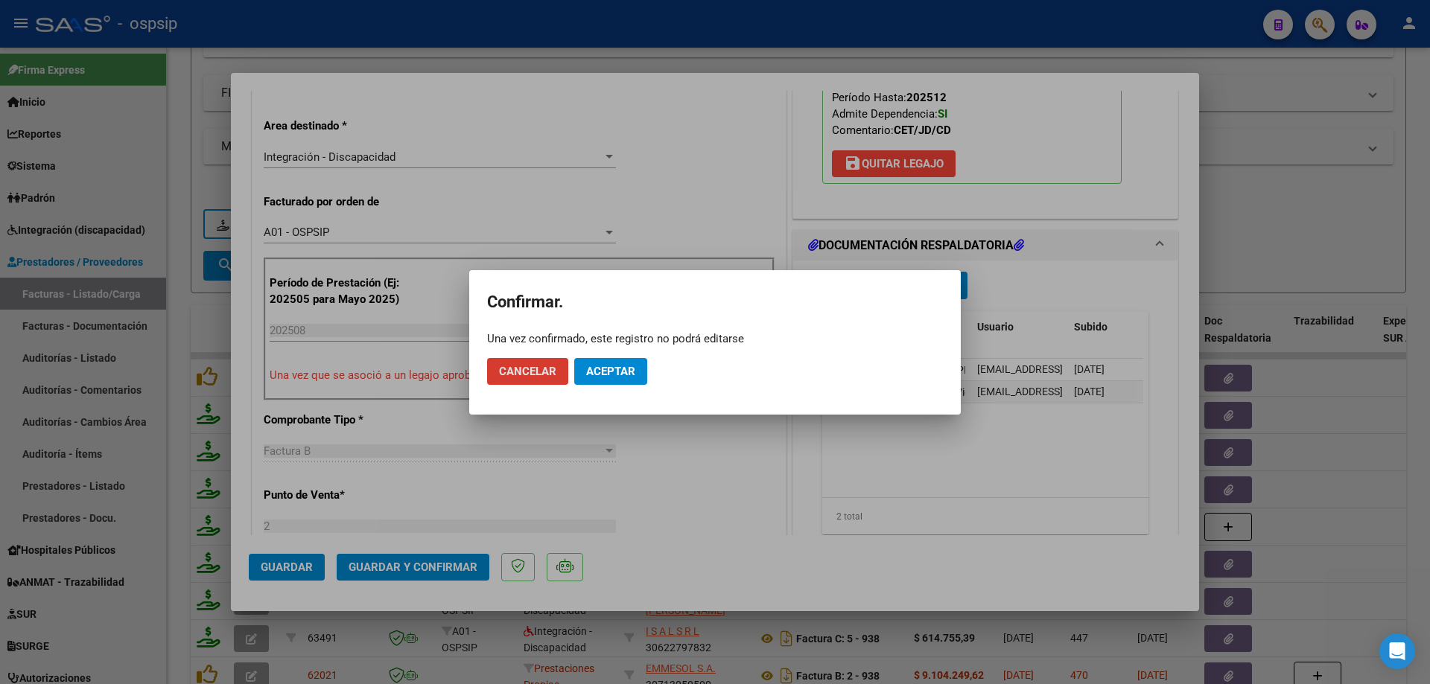
click at [621, 365] on span "Aceptar" at bounding box center [610, 371] width 49 height 13
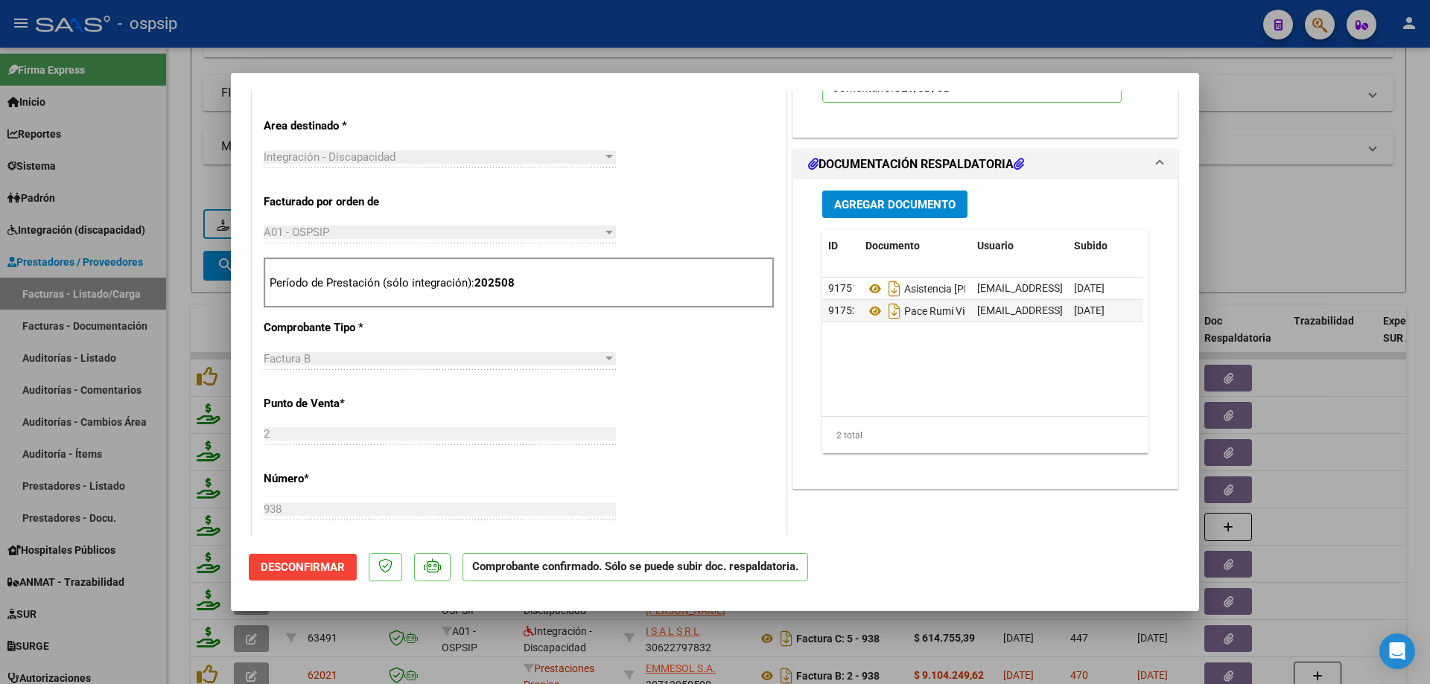
click at [1209, 252] on div at bounding box center [715, 342] width 1430 height 684
type input "$ 0,00"
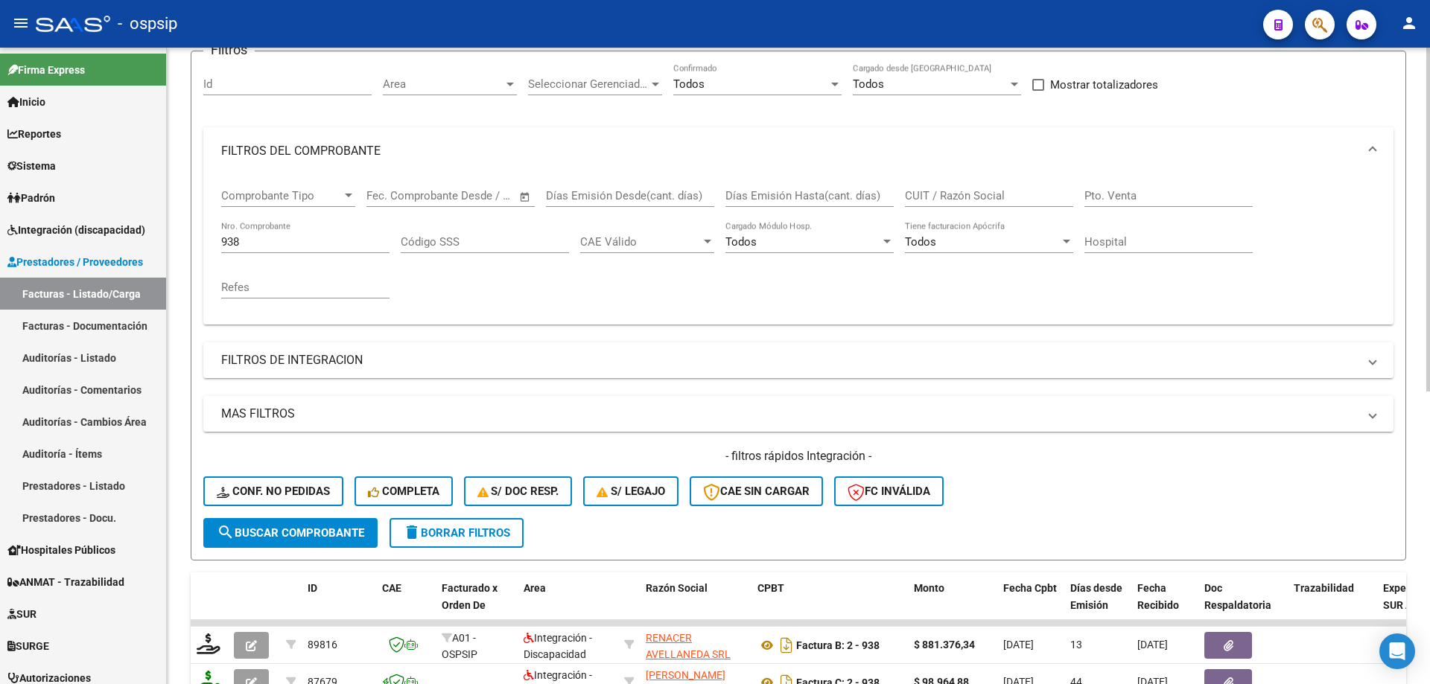
scroll to position [95, 0]
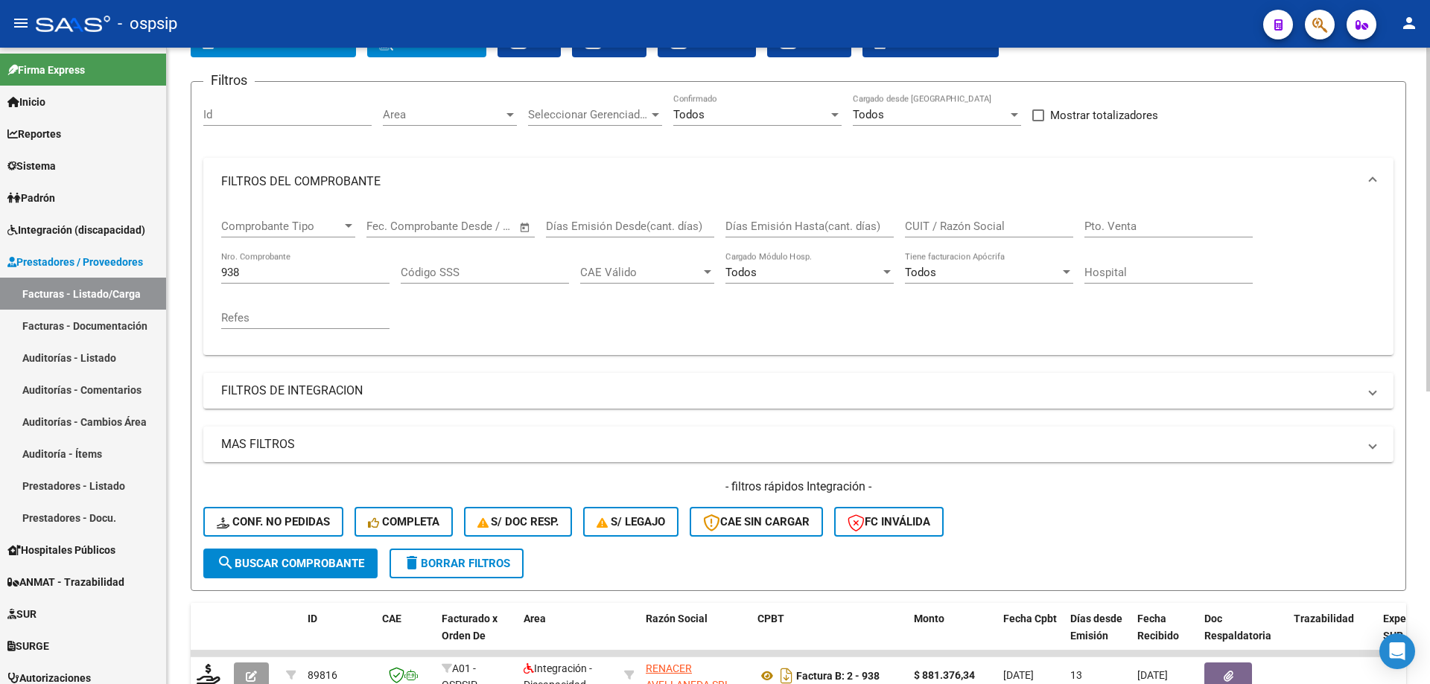
click at [259, 270] on input "938" at bounding box center [305, 272] width 168 height 13
type input "9"
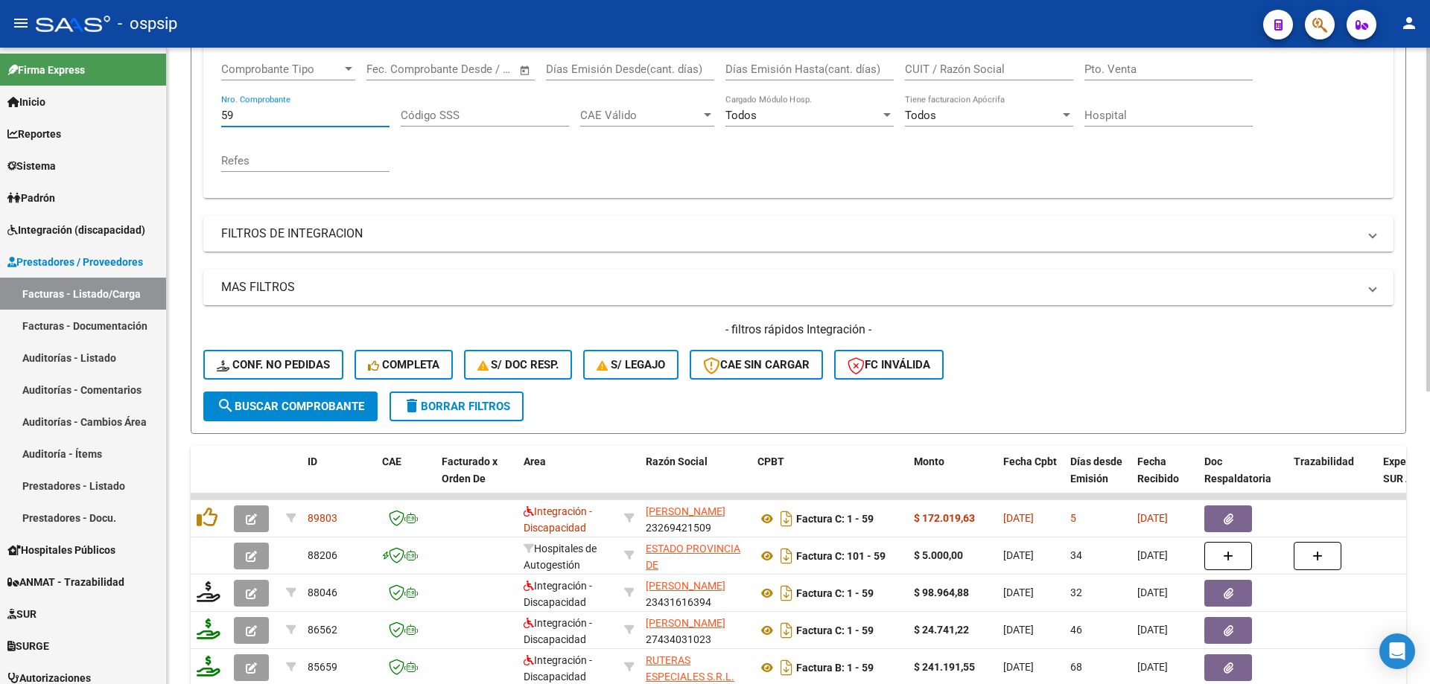
scroll to position [319, 0]
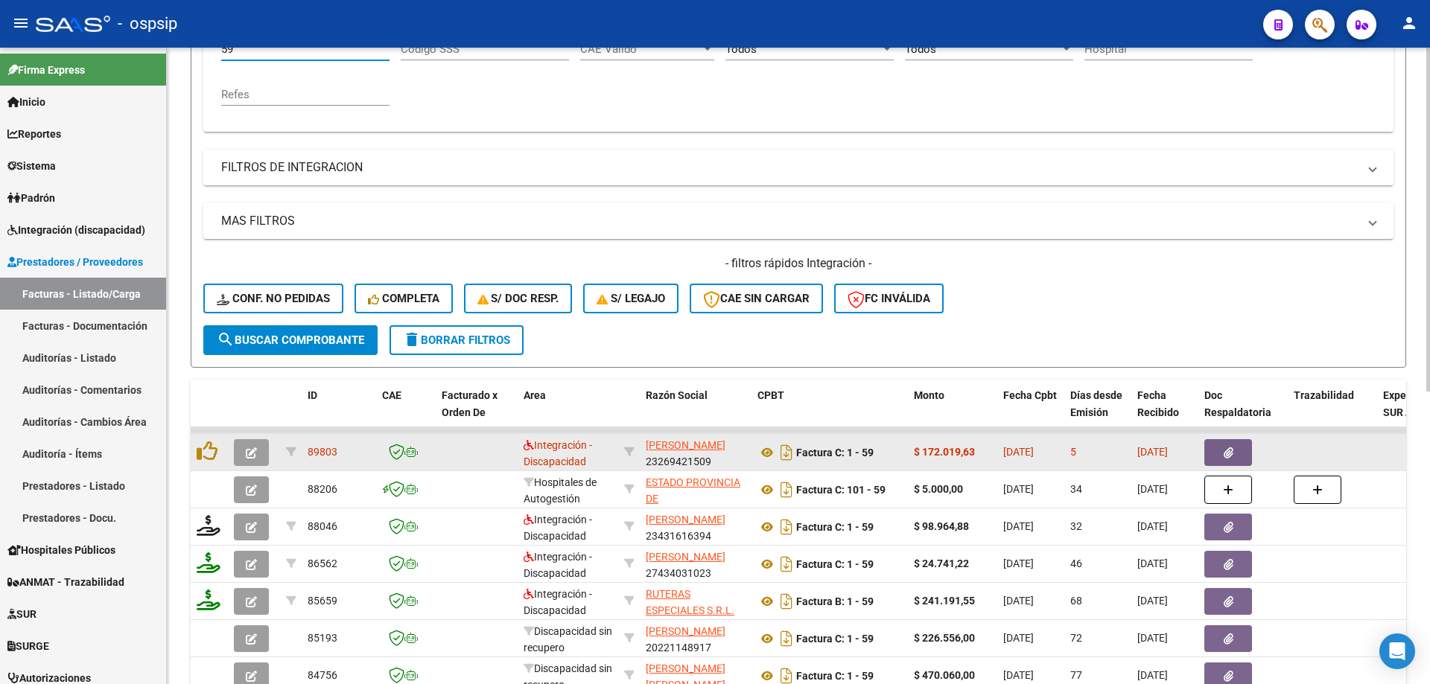
type input "59"
click at [246, 452] on icon "button" at bounding box center [251, 453] width 11 height 11
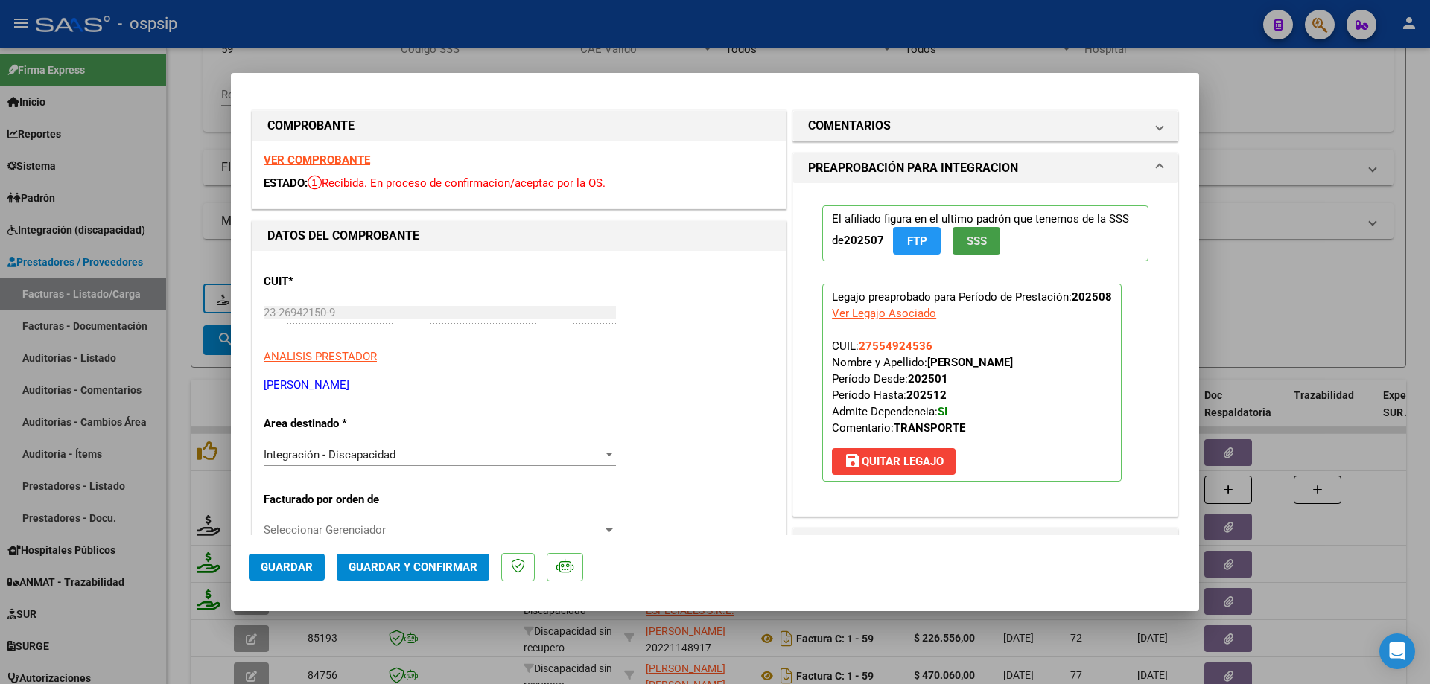
click at [976, 252] on button "SSS" at bounding box center [976, 241] width 48 height 28
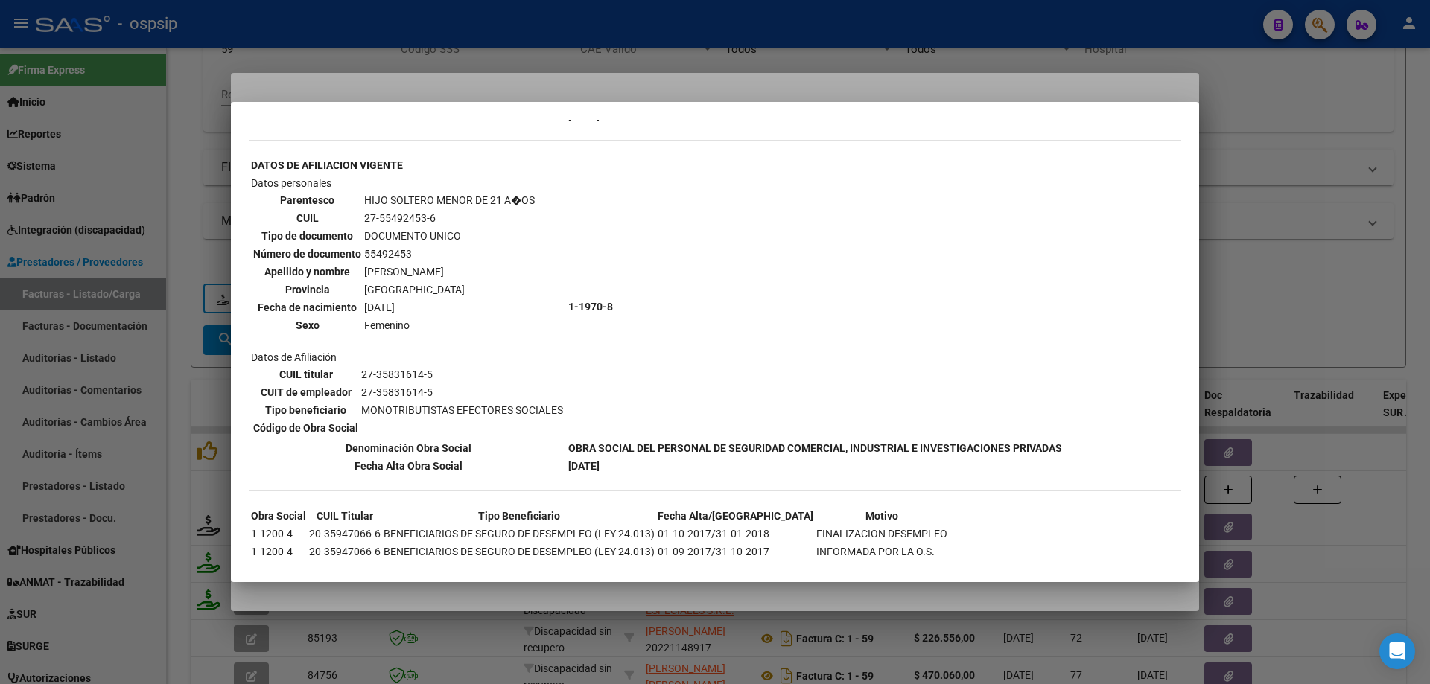
scroll to position [435, 0]
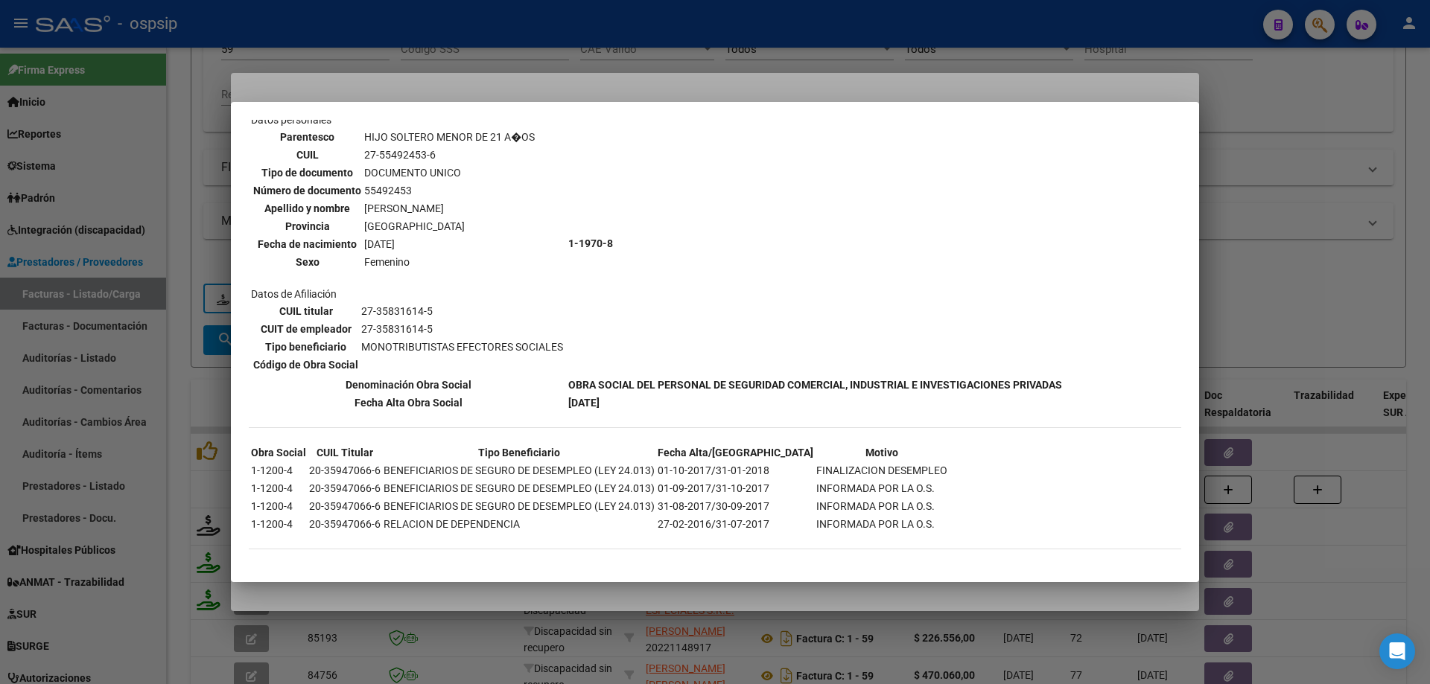
click at [1262, 302] on div at bounding box center [715, 342] width 1430 height 684
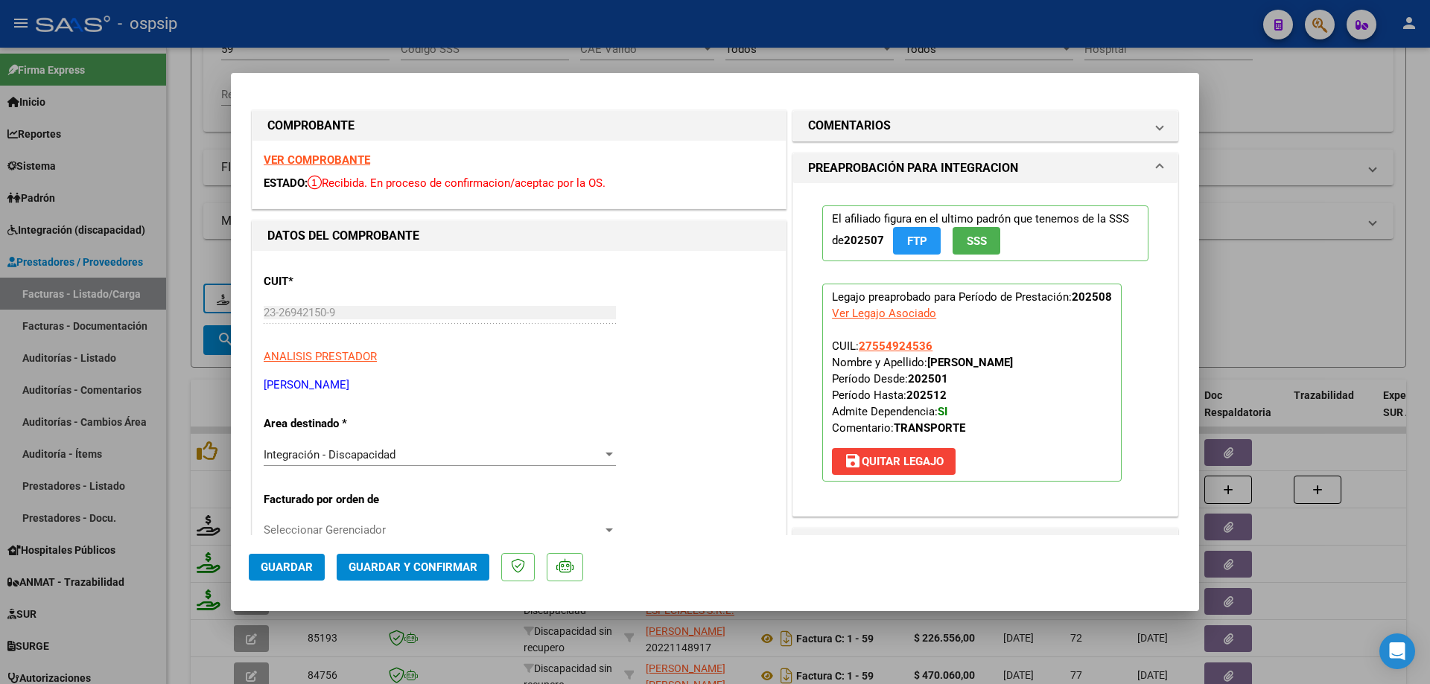
click at [970, 243] on span "SSS" at bounding box center [977, 241] width 20 height 13
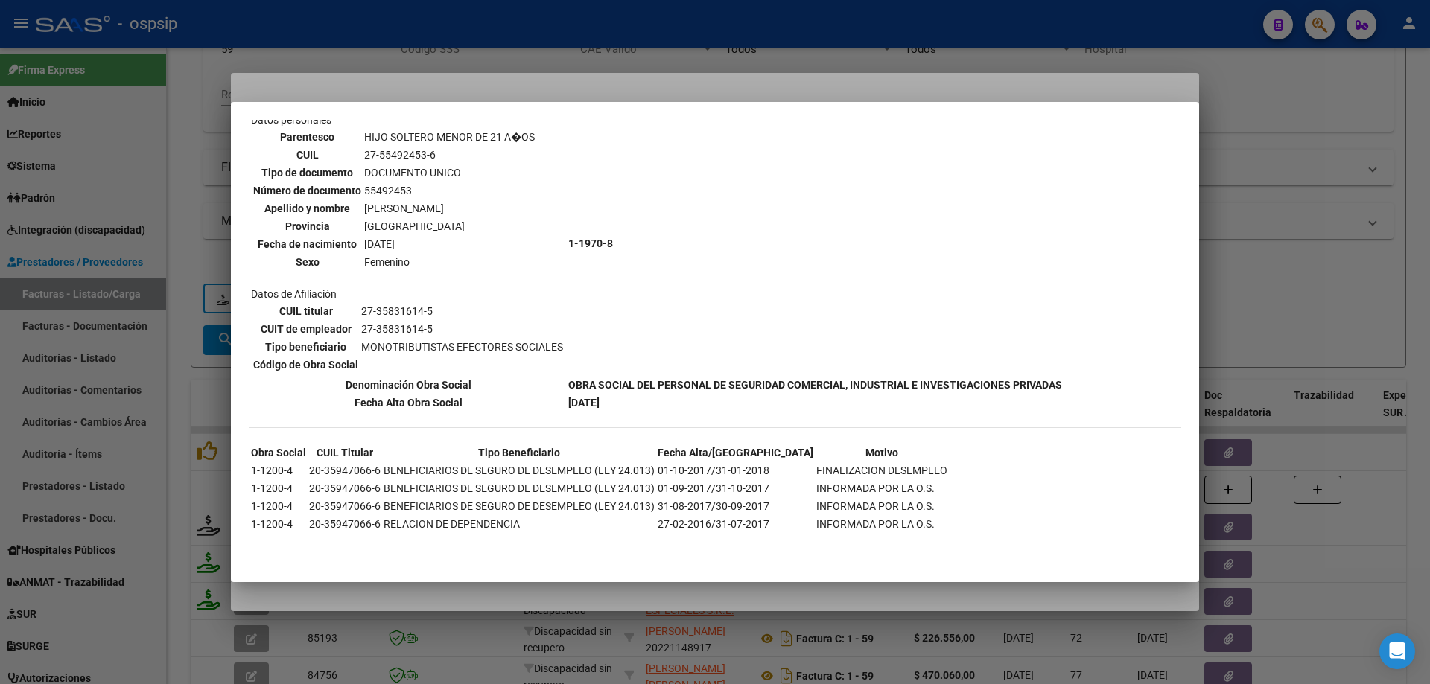
click at [1263, 265] on div at bounding box center [715, 342] width 1430 height 684
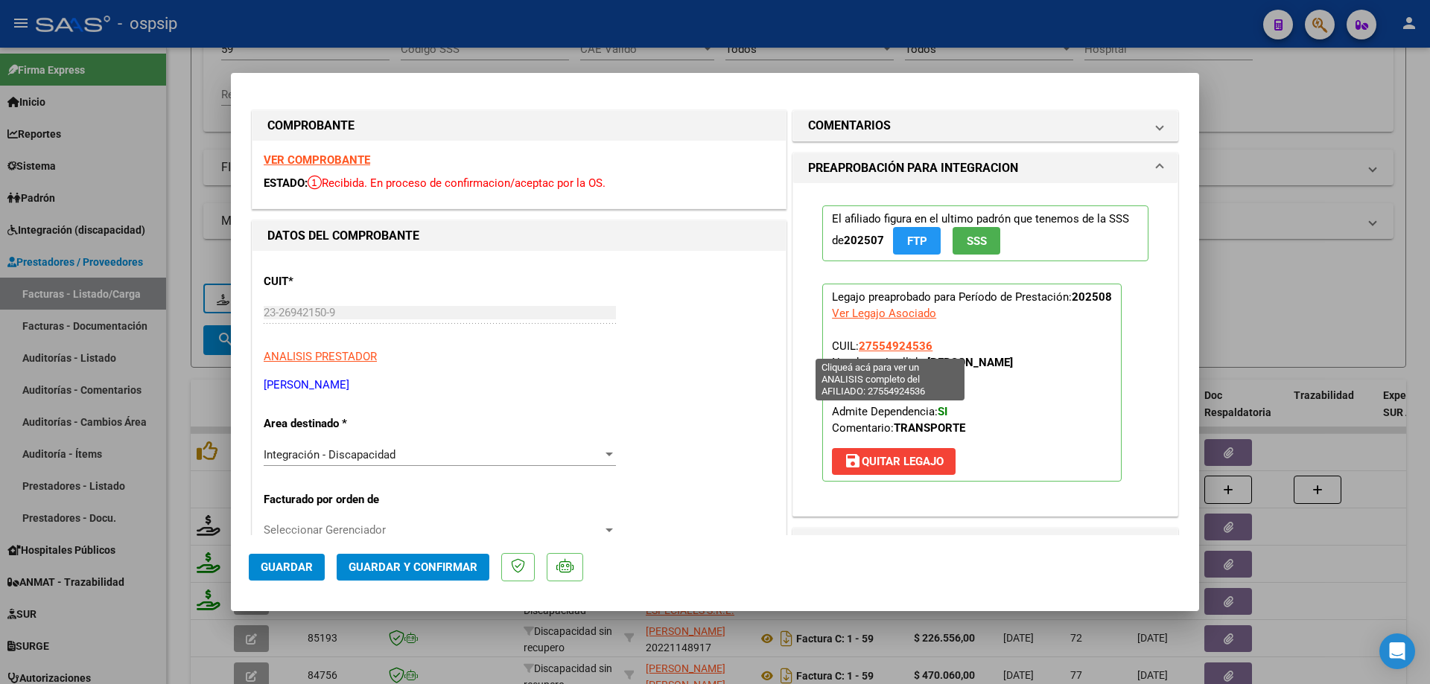
click at [866, 348] on span "27554924536" at bounding box center [896, 346] width 74 height 13
type textarea "27554924536"
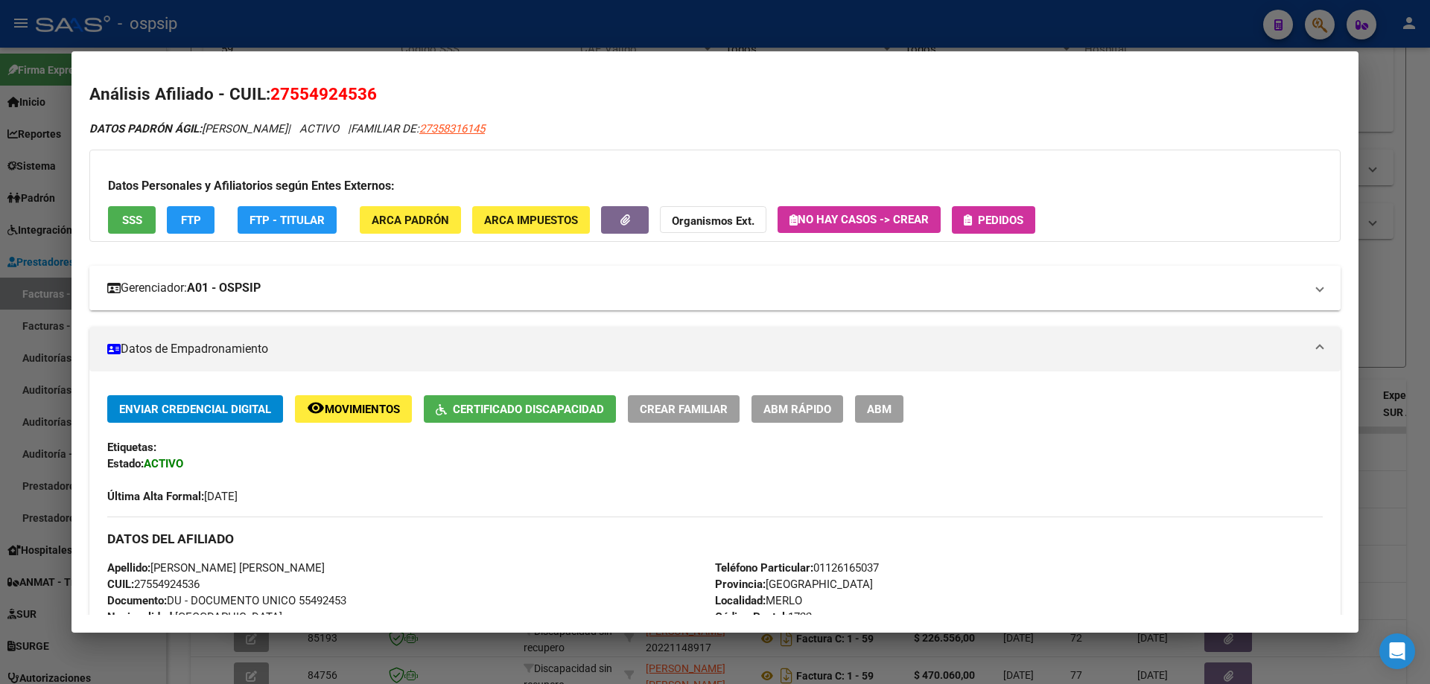
scroll to position [0, 0]
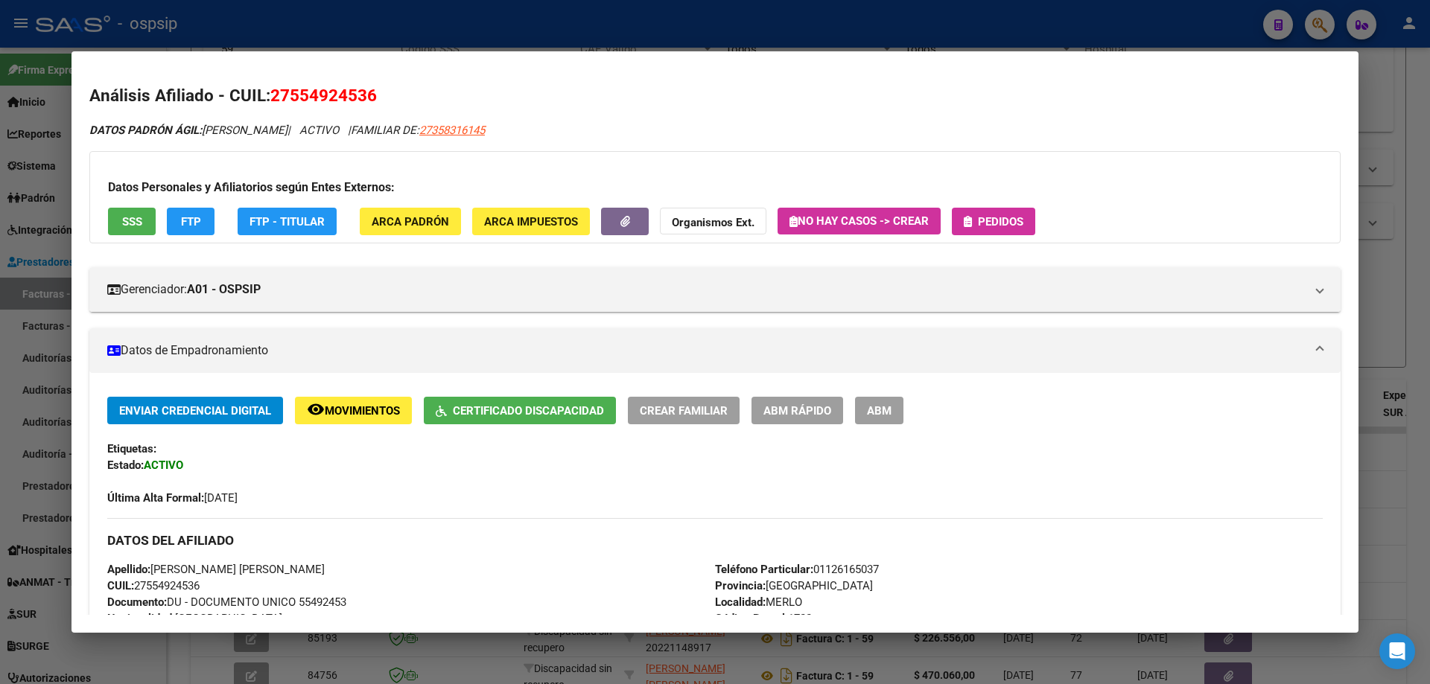
click at [1372, 270] on div at bounding box center [715, 342] width 1430 height 684
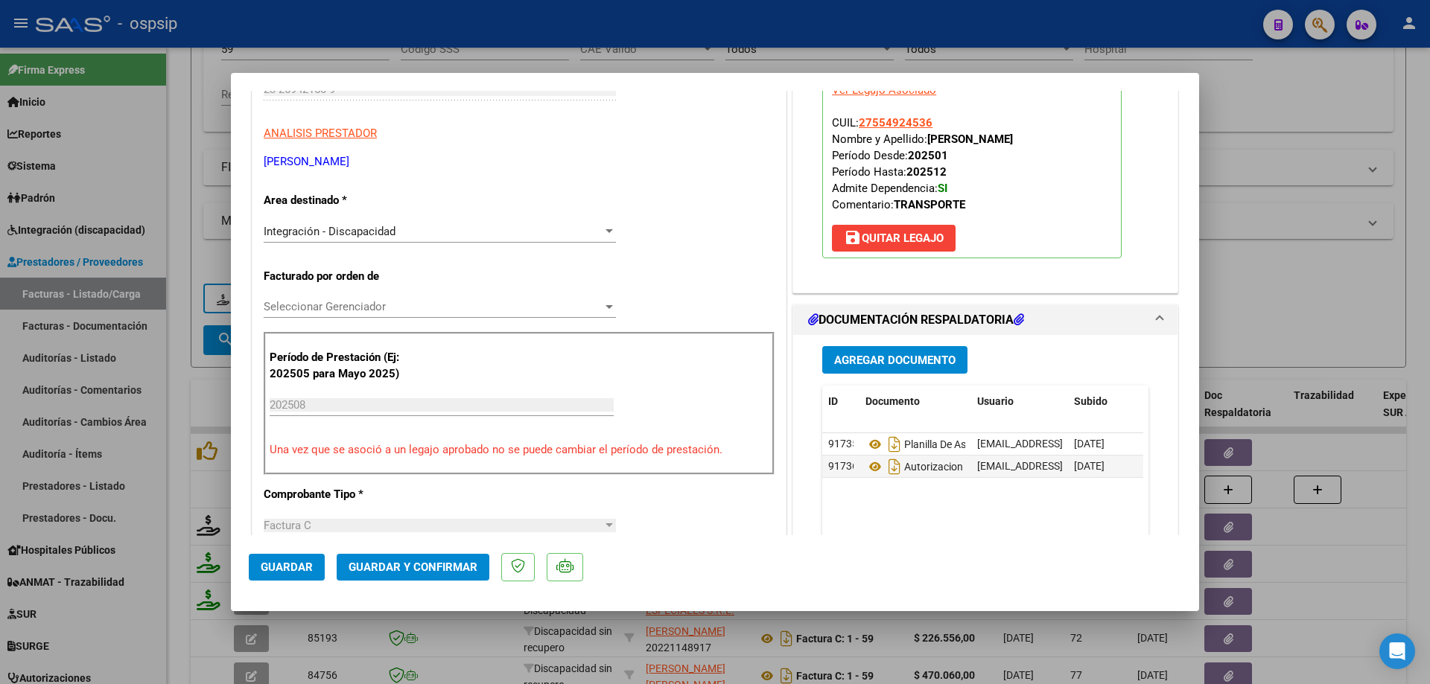
scroll to position [372, 0]
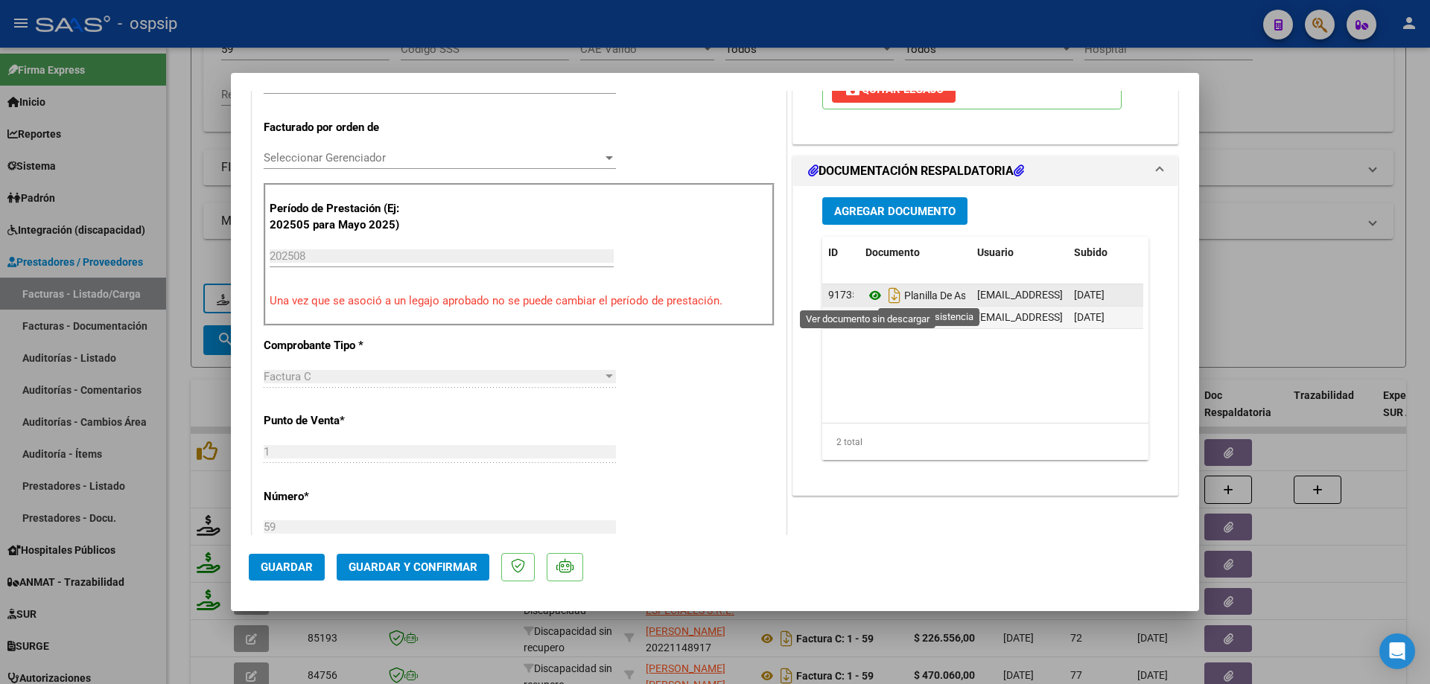
click at [868, 298] on icon at bounding box center [874, 296] width 19 height 18
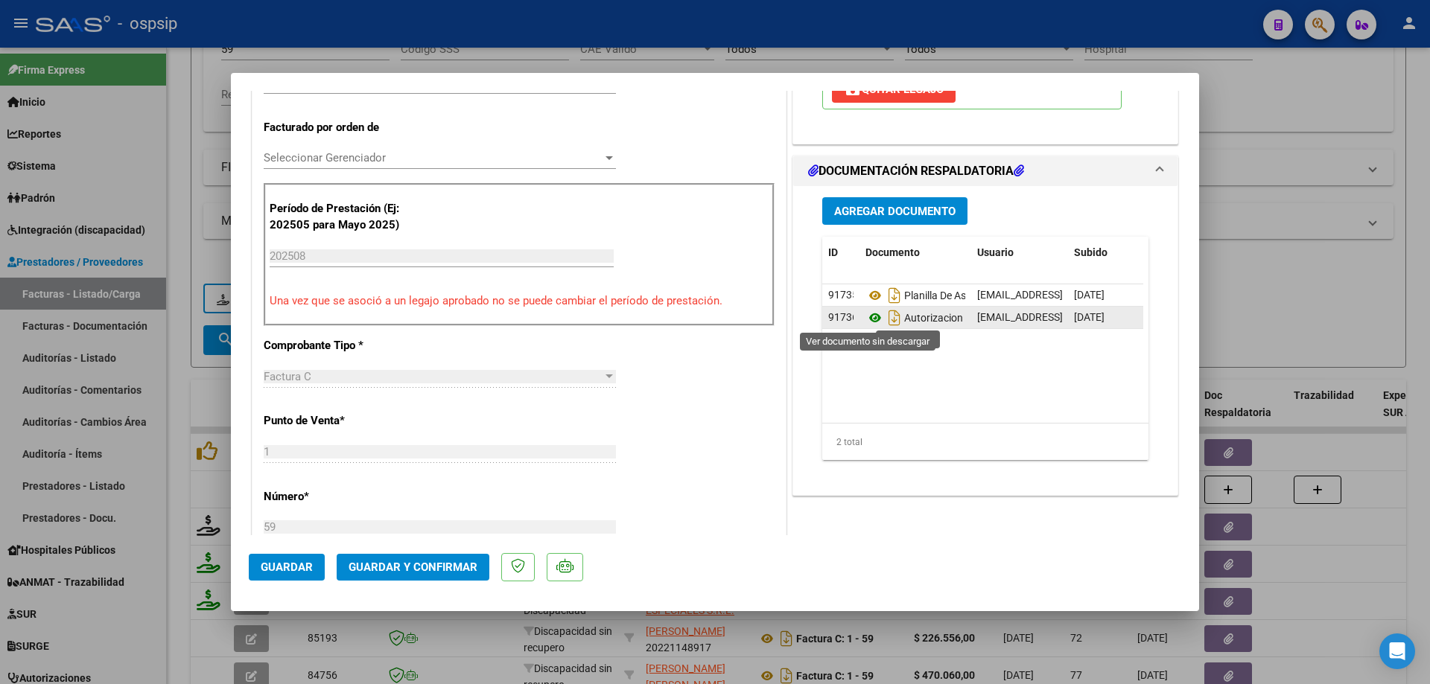
click at [871, 318] on icon at bounding box center [874, 318] width 19 height 18
click at [453, 565] on span "Guardar y Confirmar" at bounding box center [413, 567] width 129 height 13
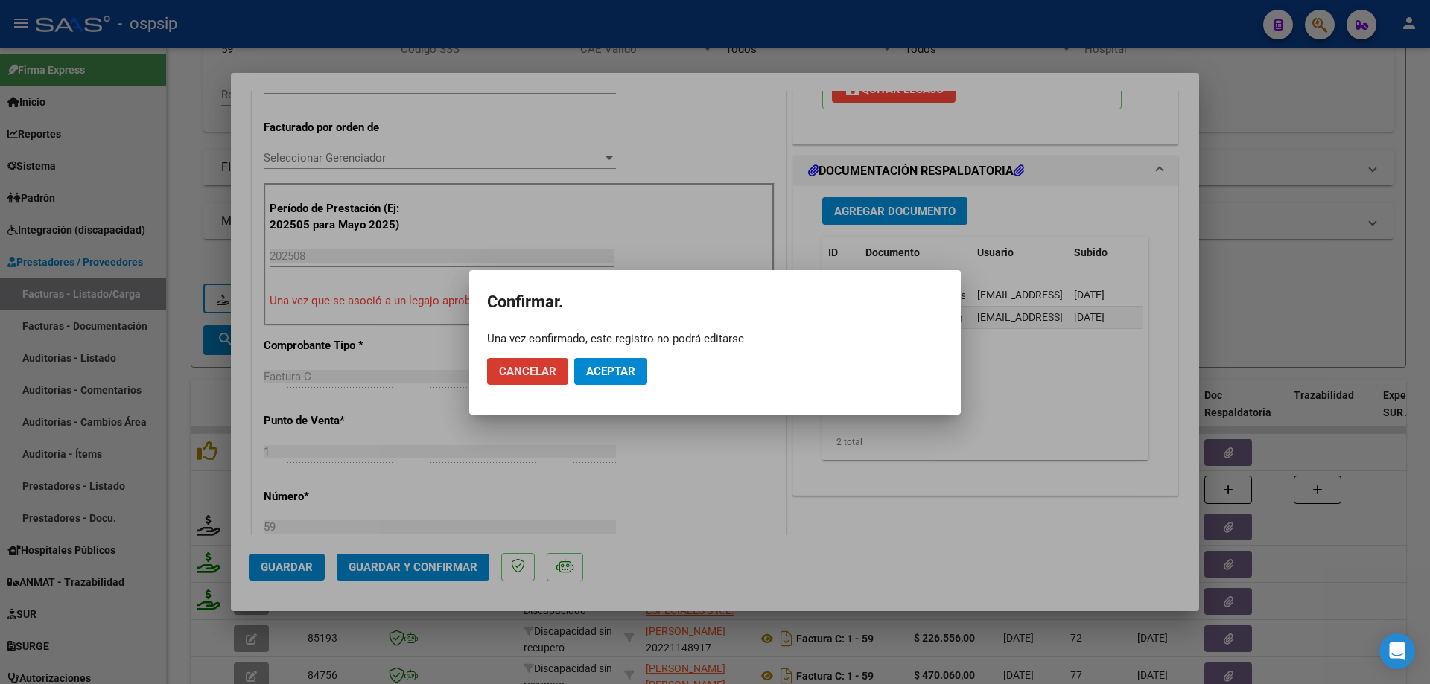
click at [626, 374] on span "Aceptar" at bounding box center [610, 371] width 49 height 13
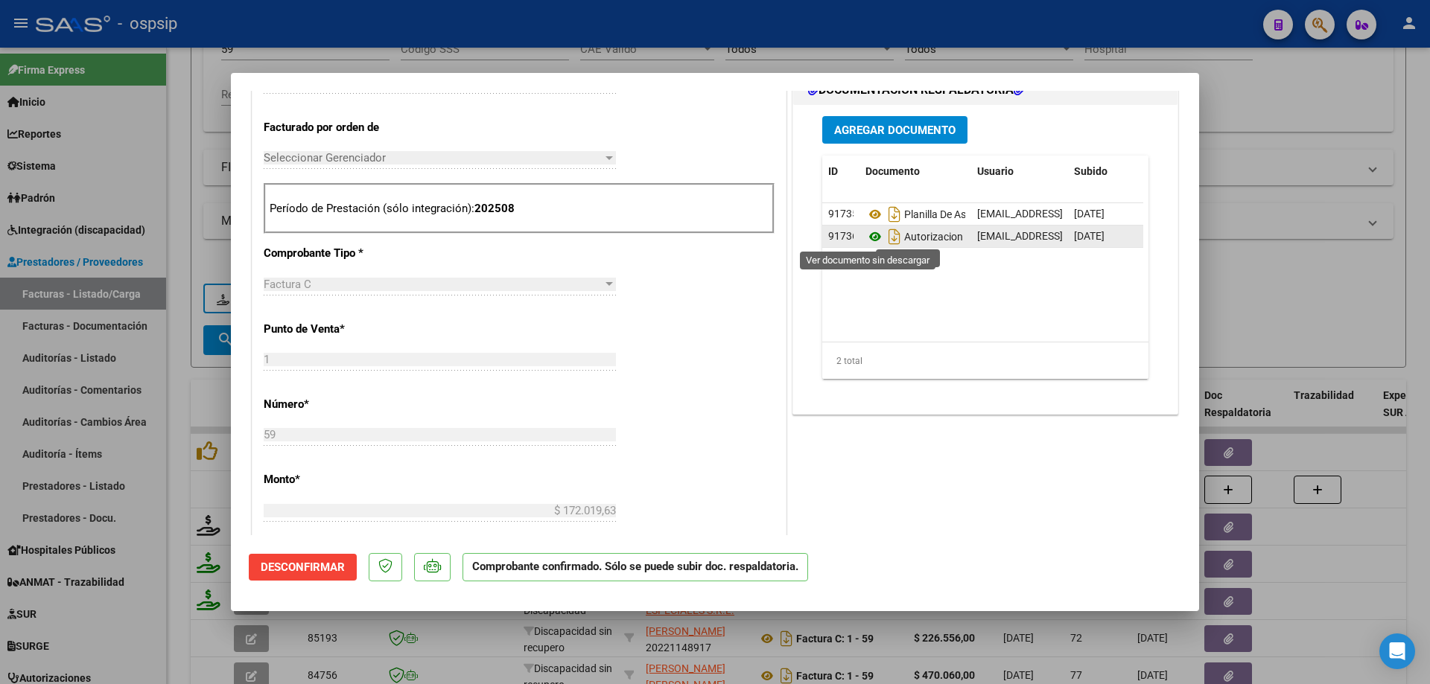
click at [870, 237] on icon at bounding box center [874, 237] width 19 height 18
click at [1289, 130] on div at bounding box center [715, 342] width 1430 height 684
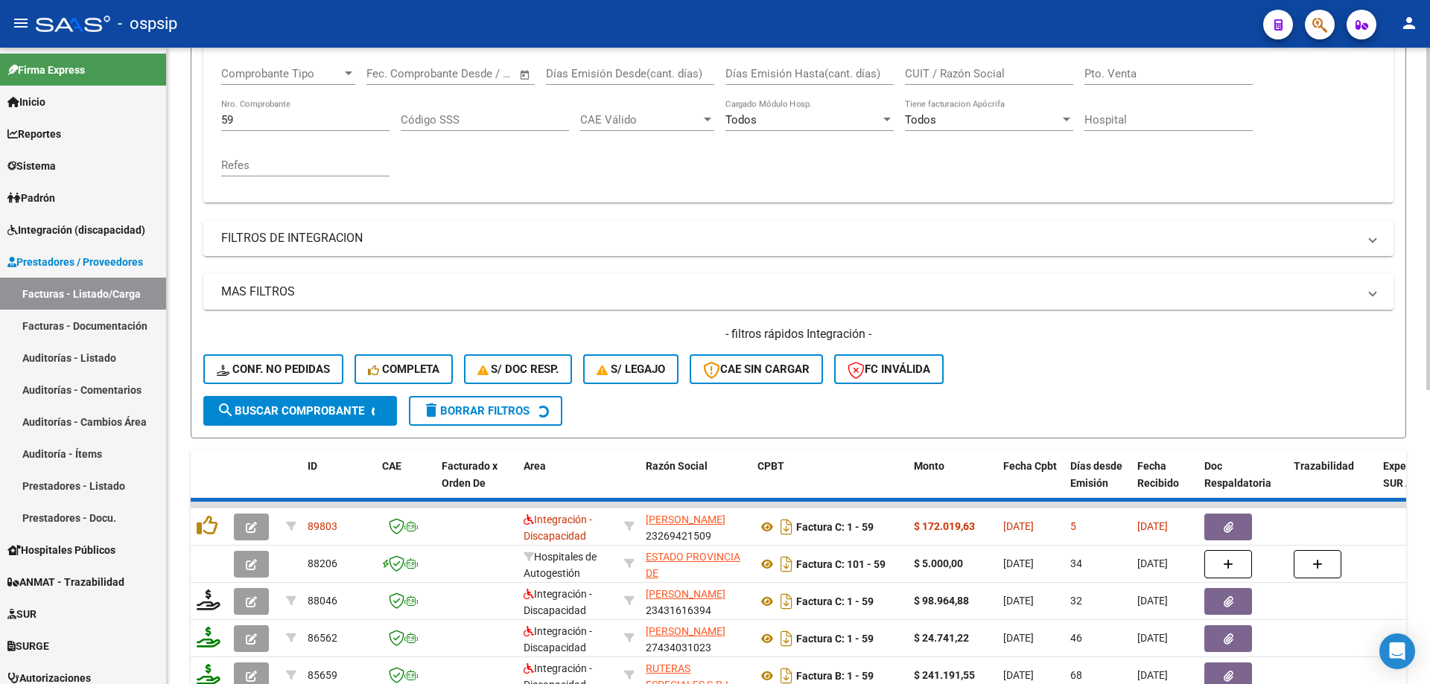
scroll to position [95, 0]
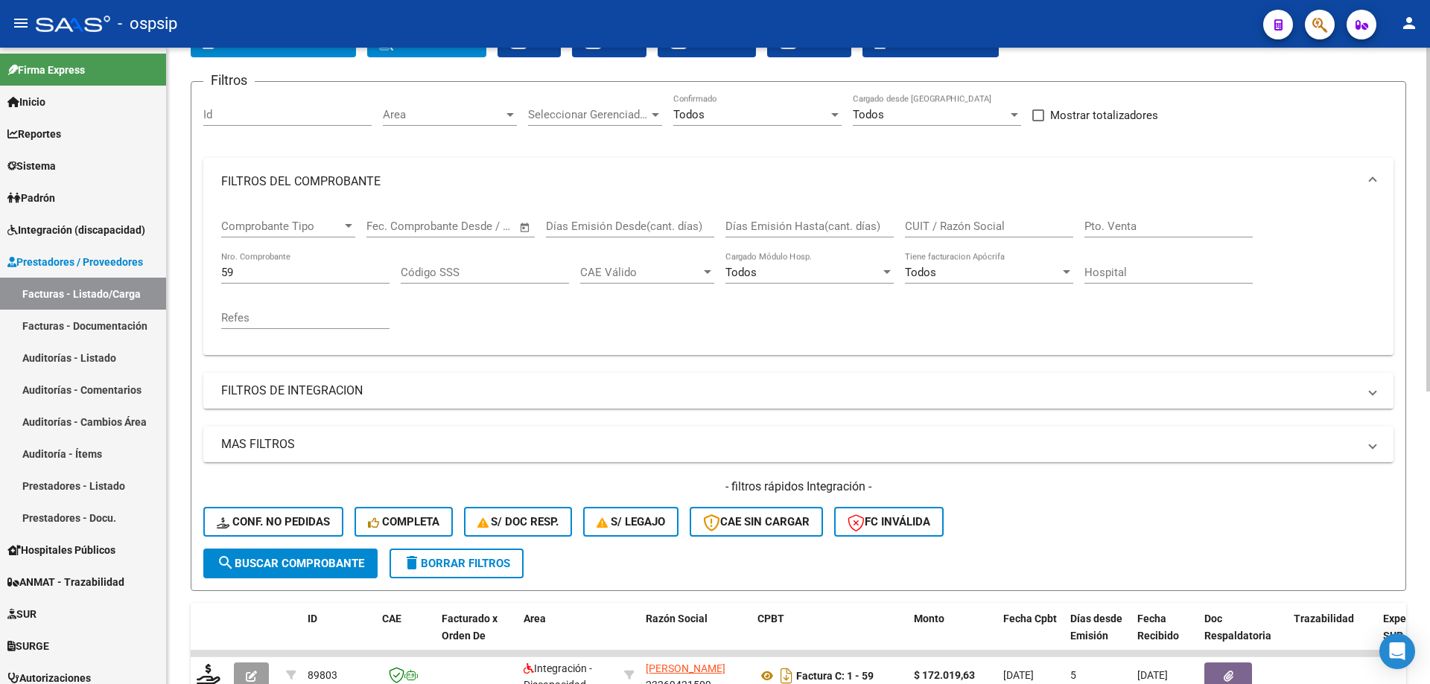
click at [254, 274] on input "59" at bounding box center [305, 272] width 168 height 13
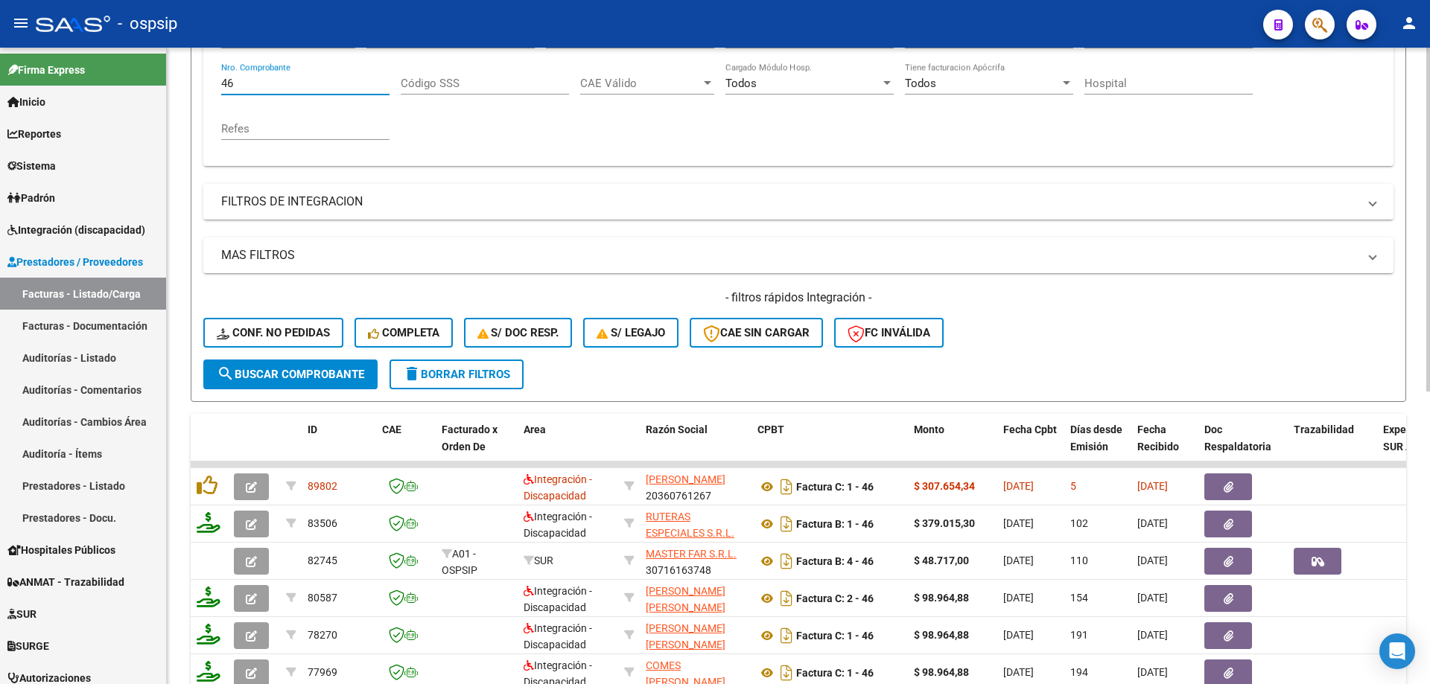
scroll to position [393, 0]
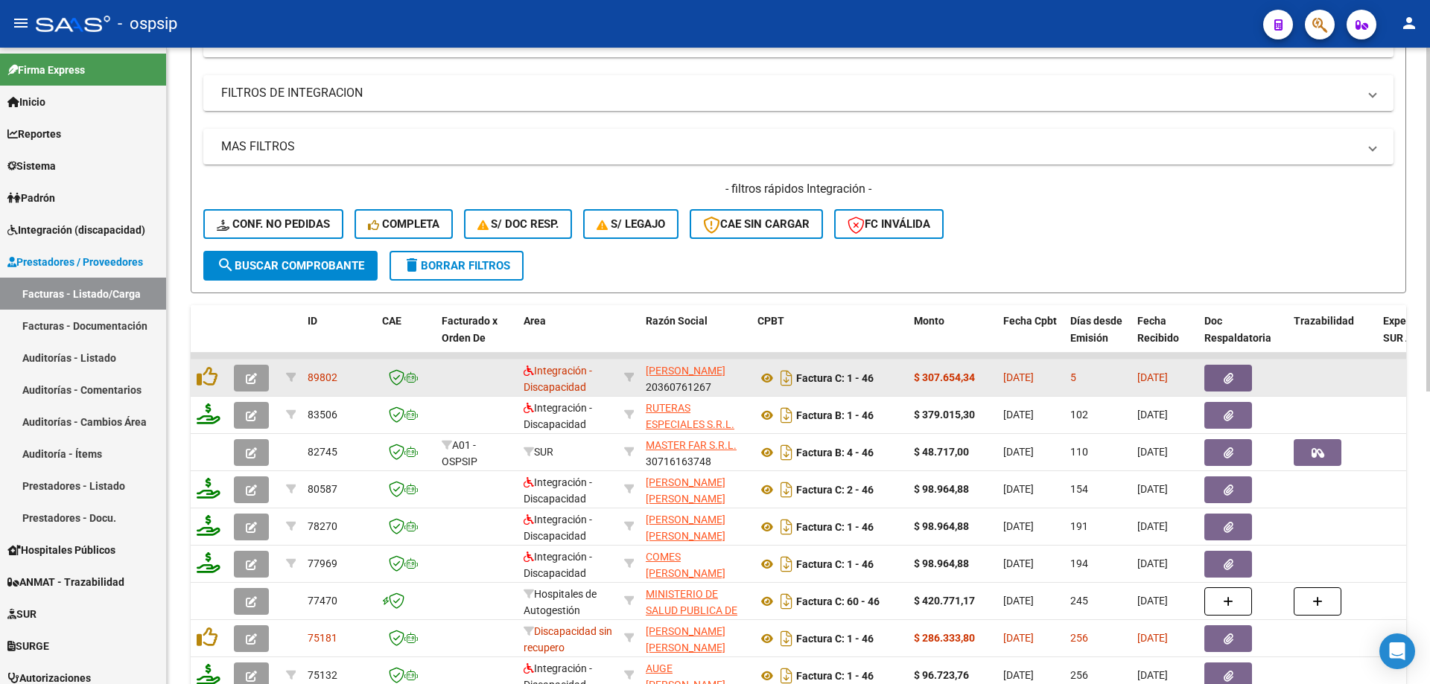
click at [254, 383] on icon "button" at bounding box center [251, 378] width 11 height 11
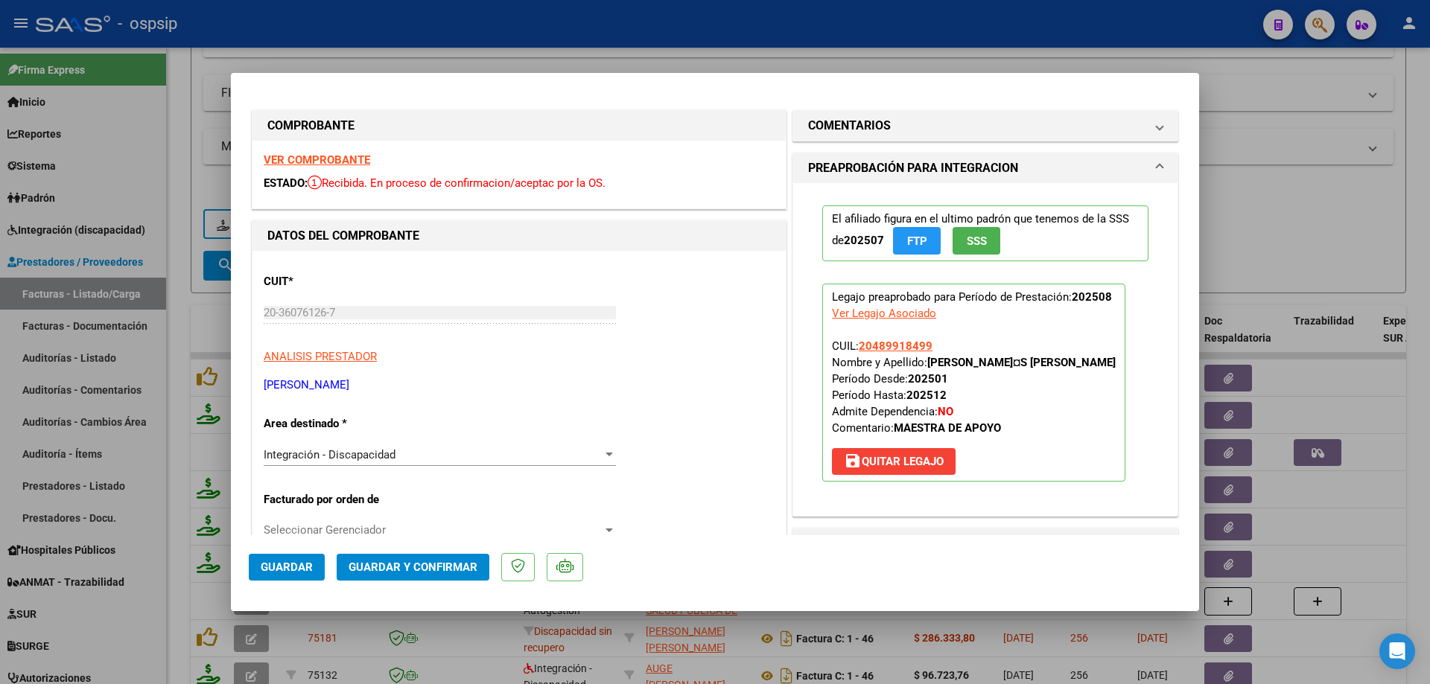
click at [974, 246] on span "SSS" at bounding box center [977, 241] width 20 height 13
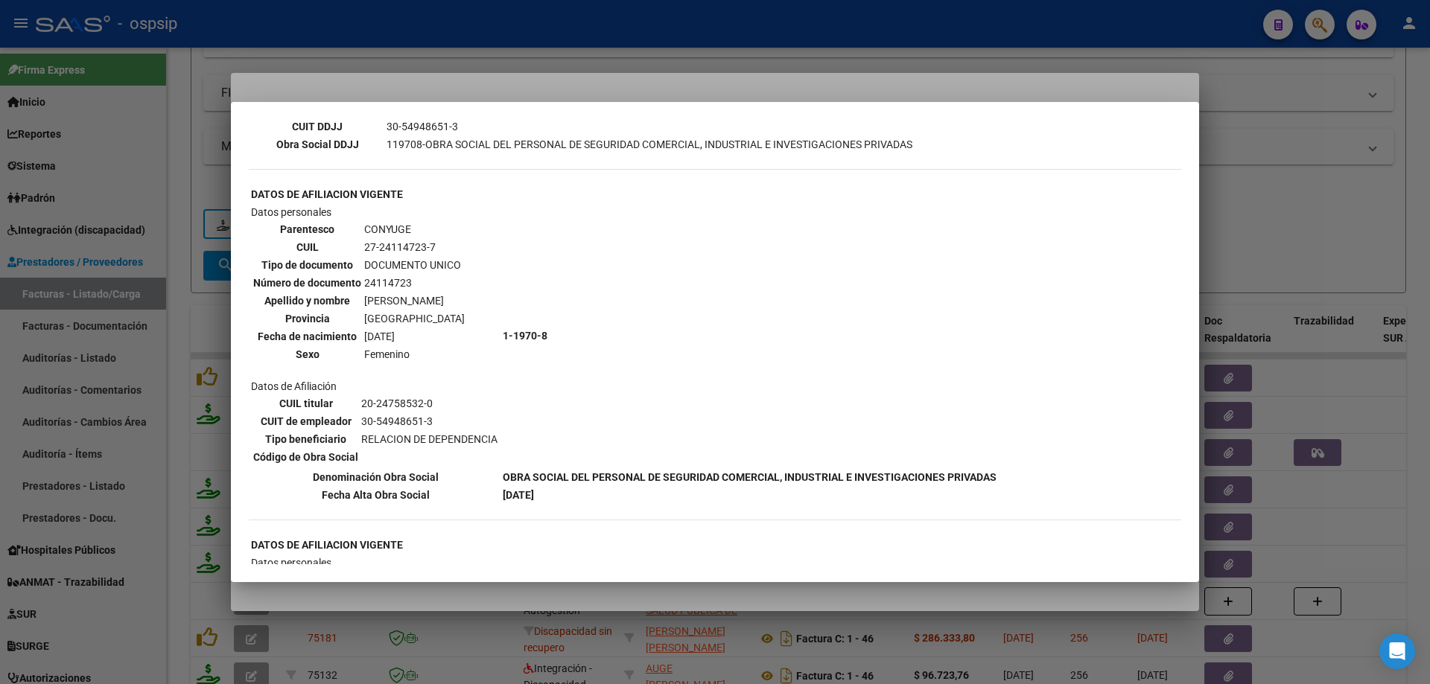
scroll to position [447, 0]
click at [1291, 206] on div at bounding box center [715, 342] width 1430 height 684
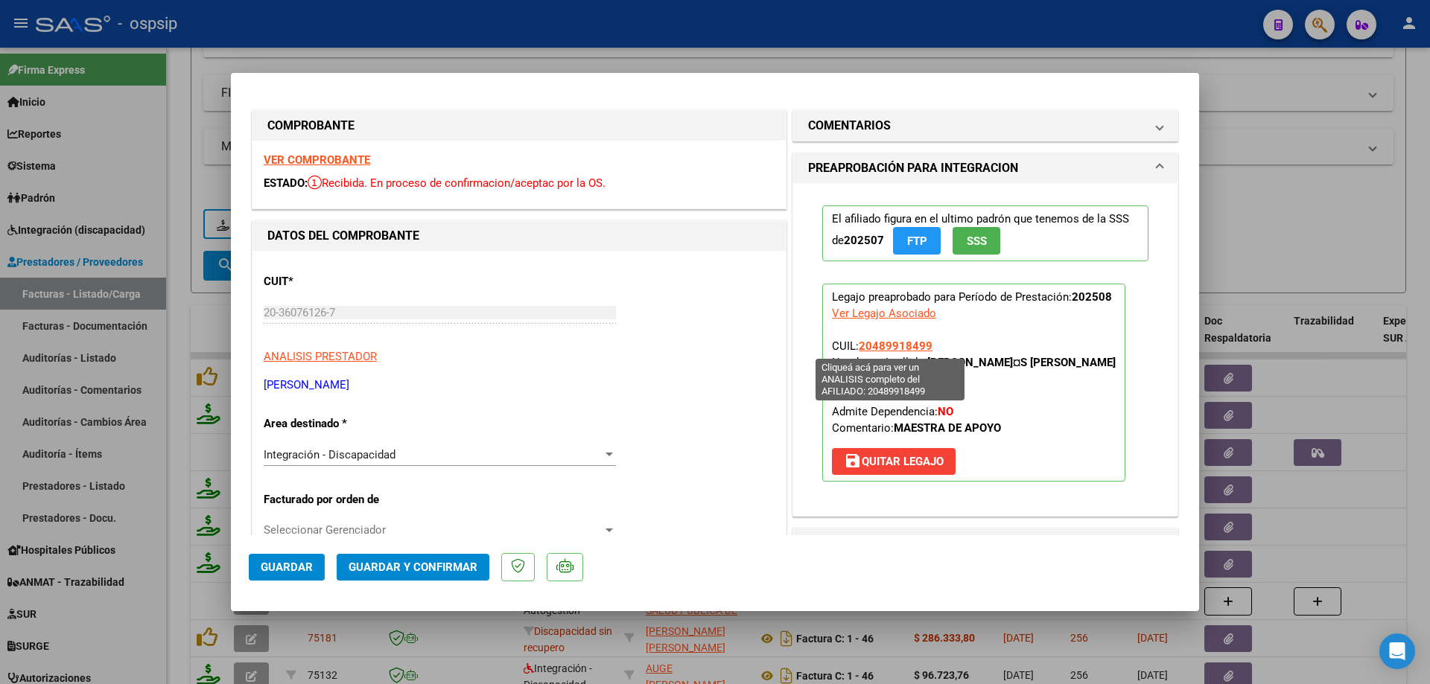
click at [900, 348] on span "20489918499" at bounding box center [896, 346] width 74 height 13
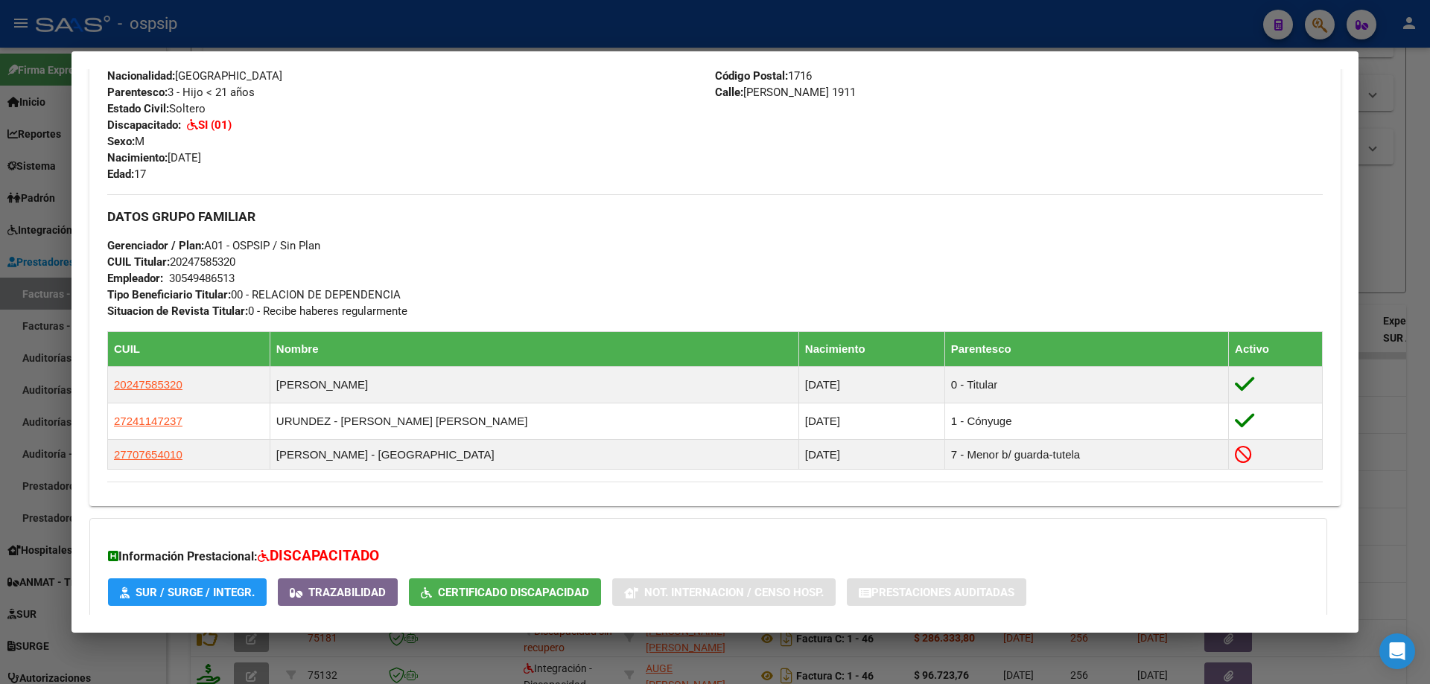
scroll to position [669, 0]
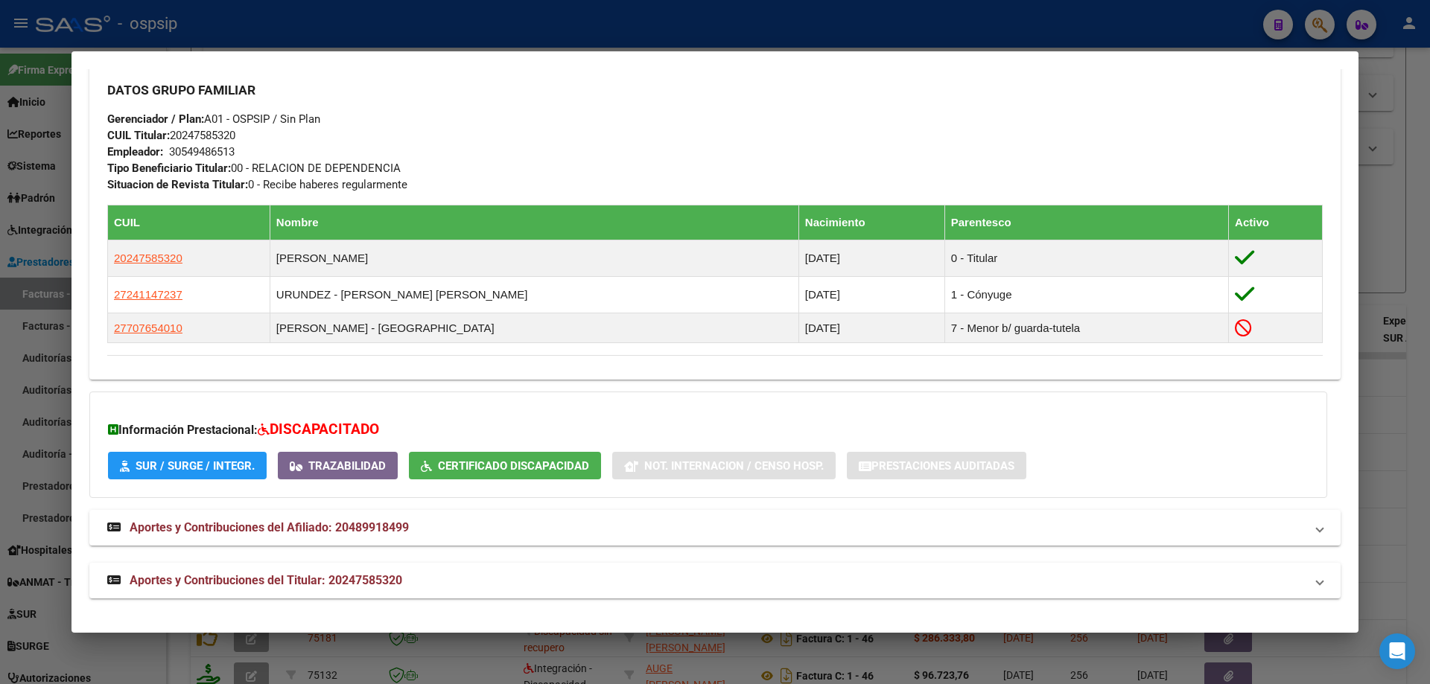
click at [1395, 256] on div at bounding box center [715, 342] width 1430 height 684
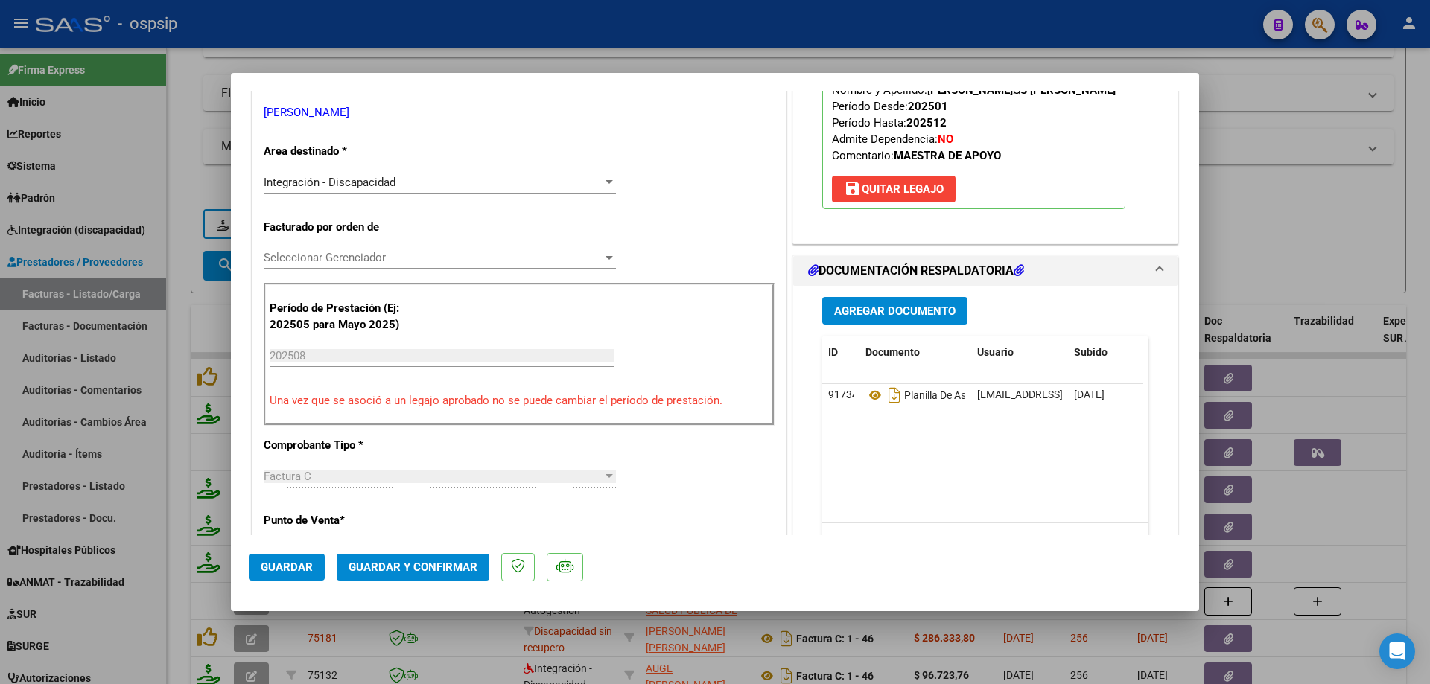
scroll to position [298, 0]
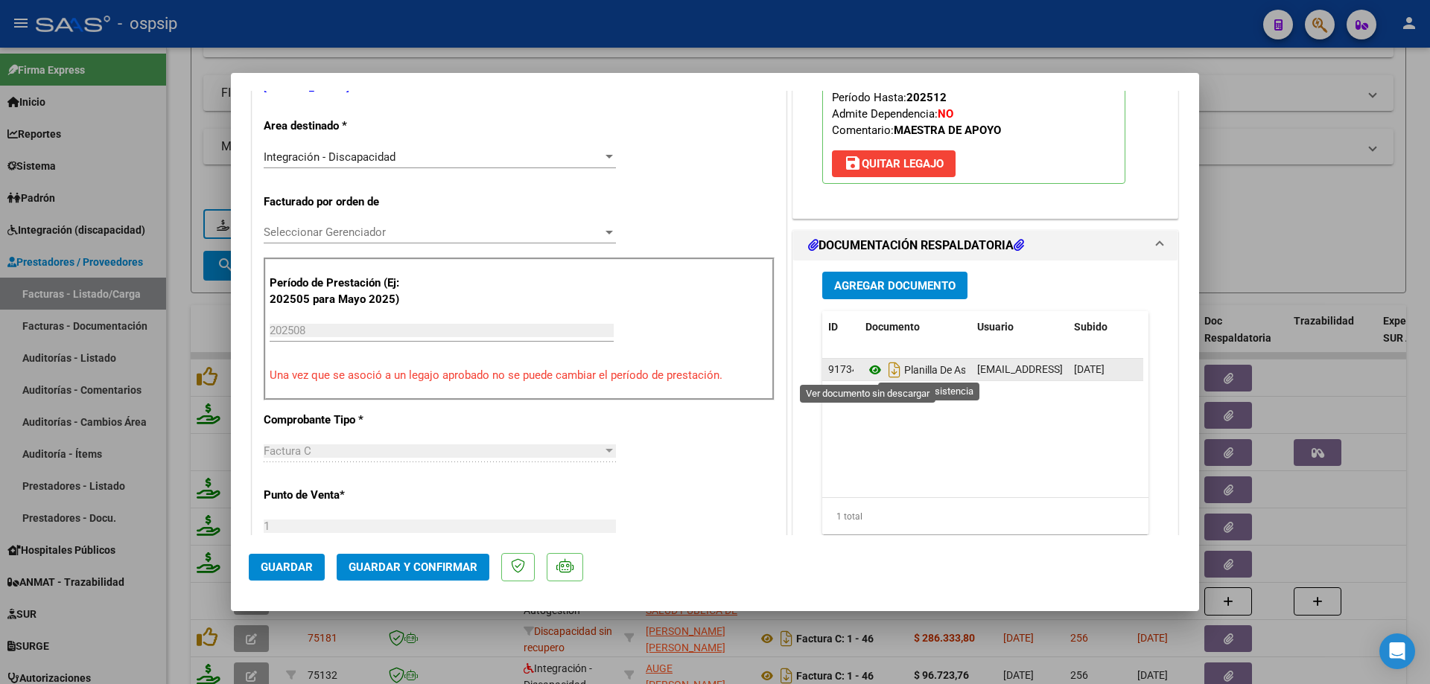
click at [865, 369] on icon at bounding box center [874, 370] width 19 height 18
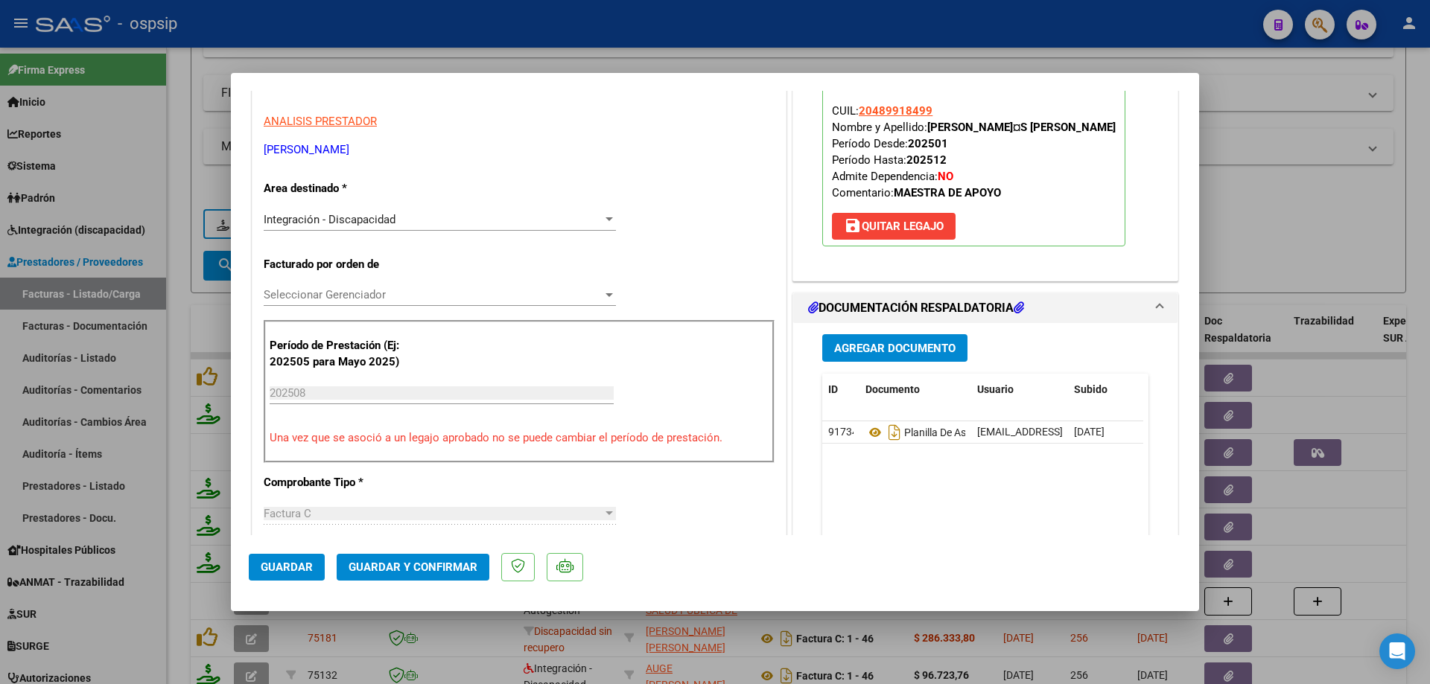
scroll to position [149, 0]
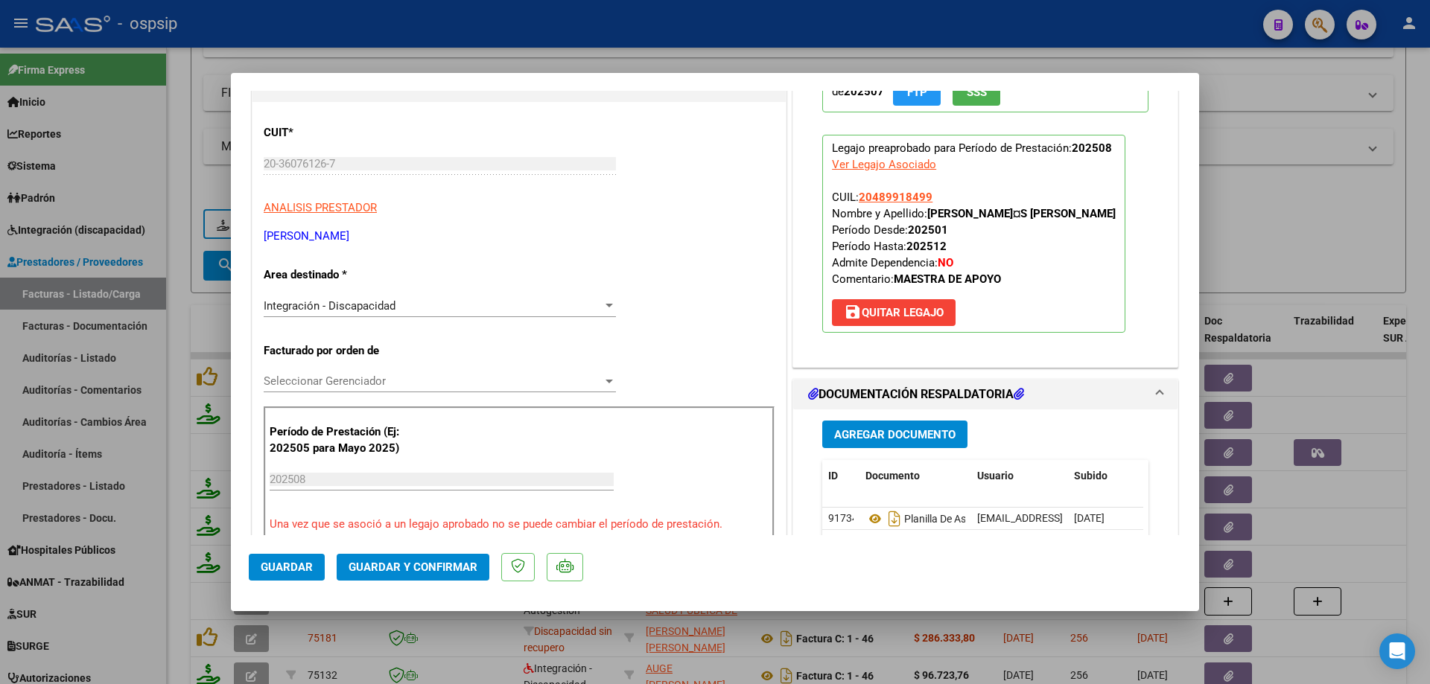
drag, startPoint x: 935, startPoint y: 197, endPoint x: 853, endPoint y: 200, distance: 81.3
click at [853, 200] on p "Legajo preaprobado para Período de Prestación: 202508 Ver Legajo Asociado CUIL:…" at bounding box center [973, 234] width 303 height 198
click at [454, 556] on button "Guardar y Confirmar" at bounding box center [413, 567] width 153 height 27
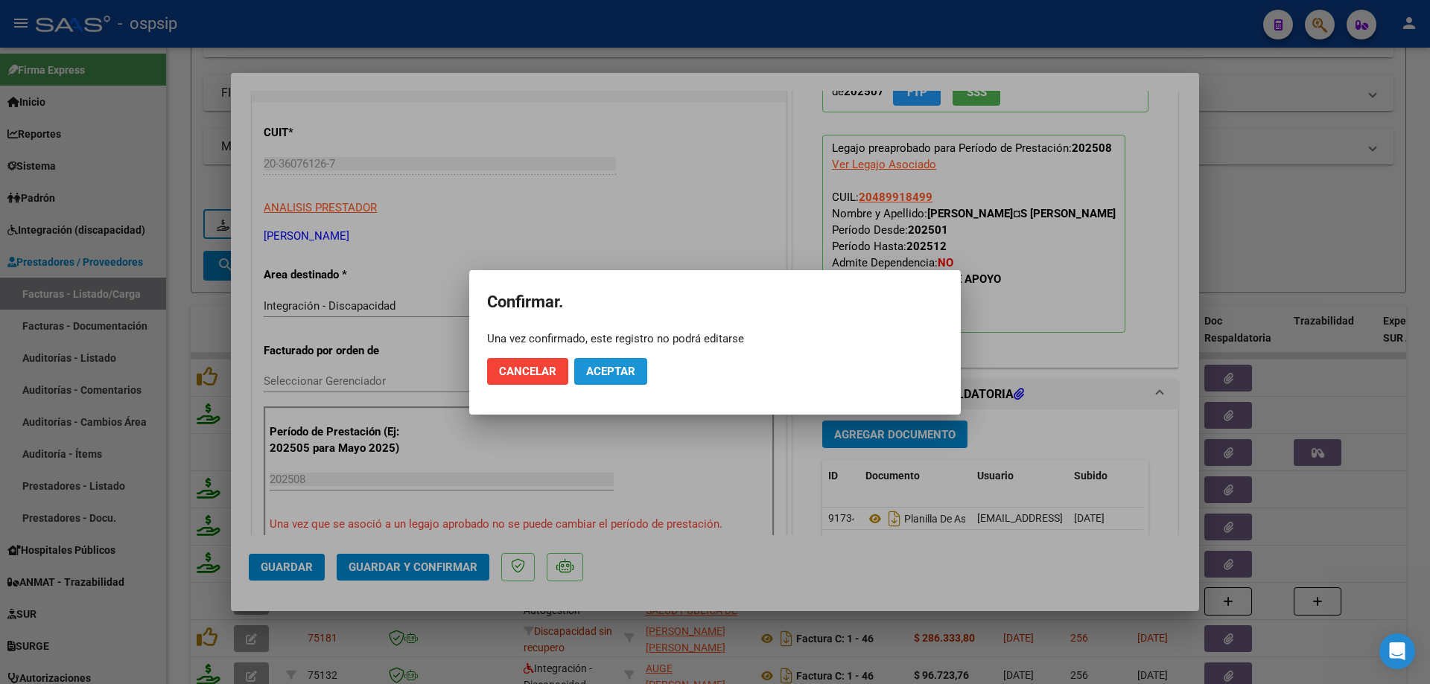
click at [618, 369] on span "Aceptar" at bounding box center [610, 371] width 49 height 13
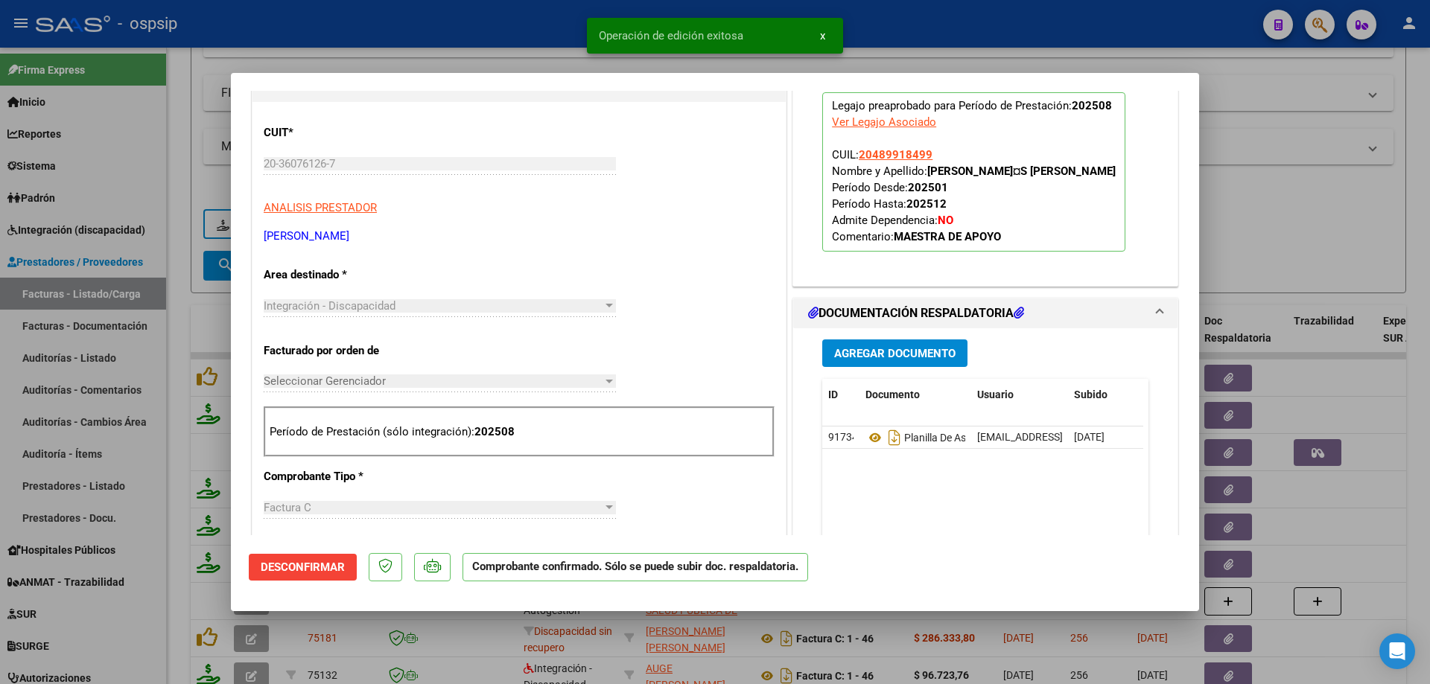
click at [1252, 197] on div at bounding box center [715, 342] width 1430 height 684
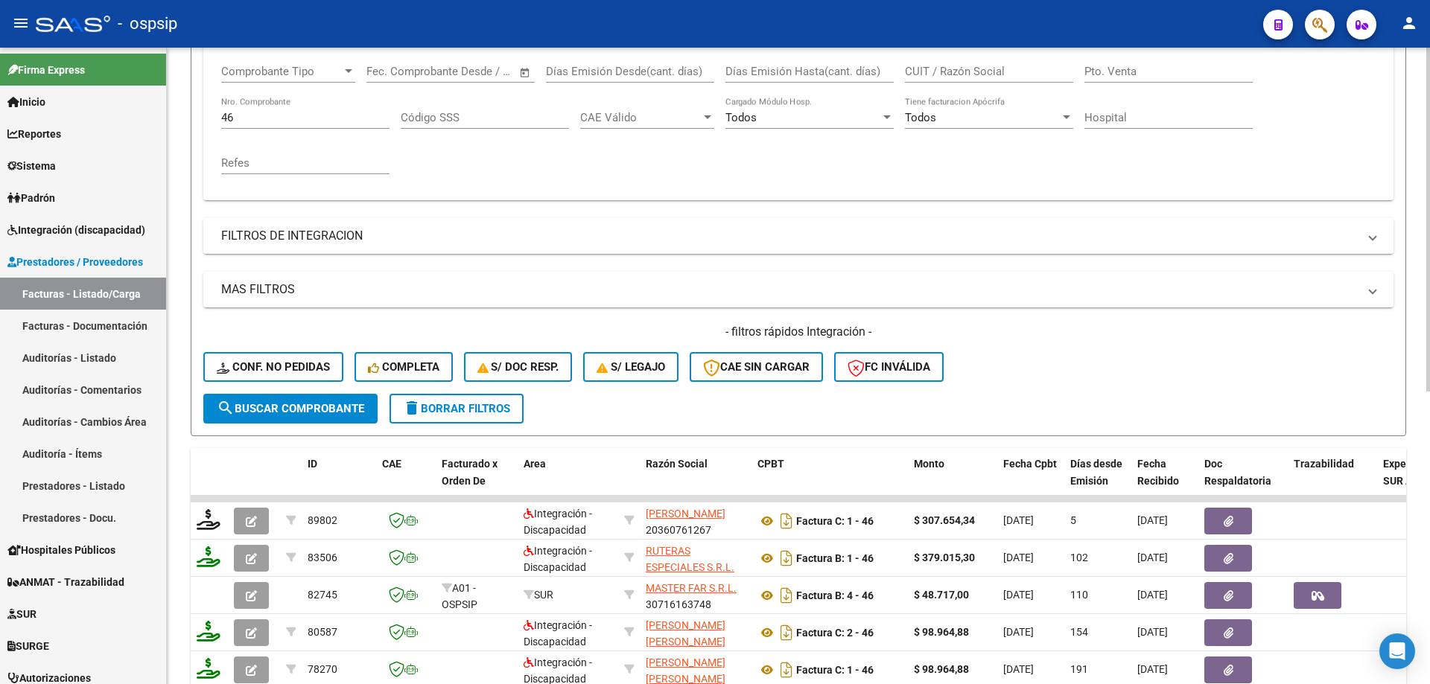
scroll to position [244, 0]
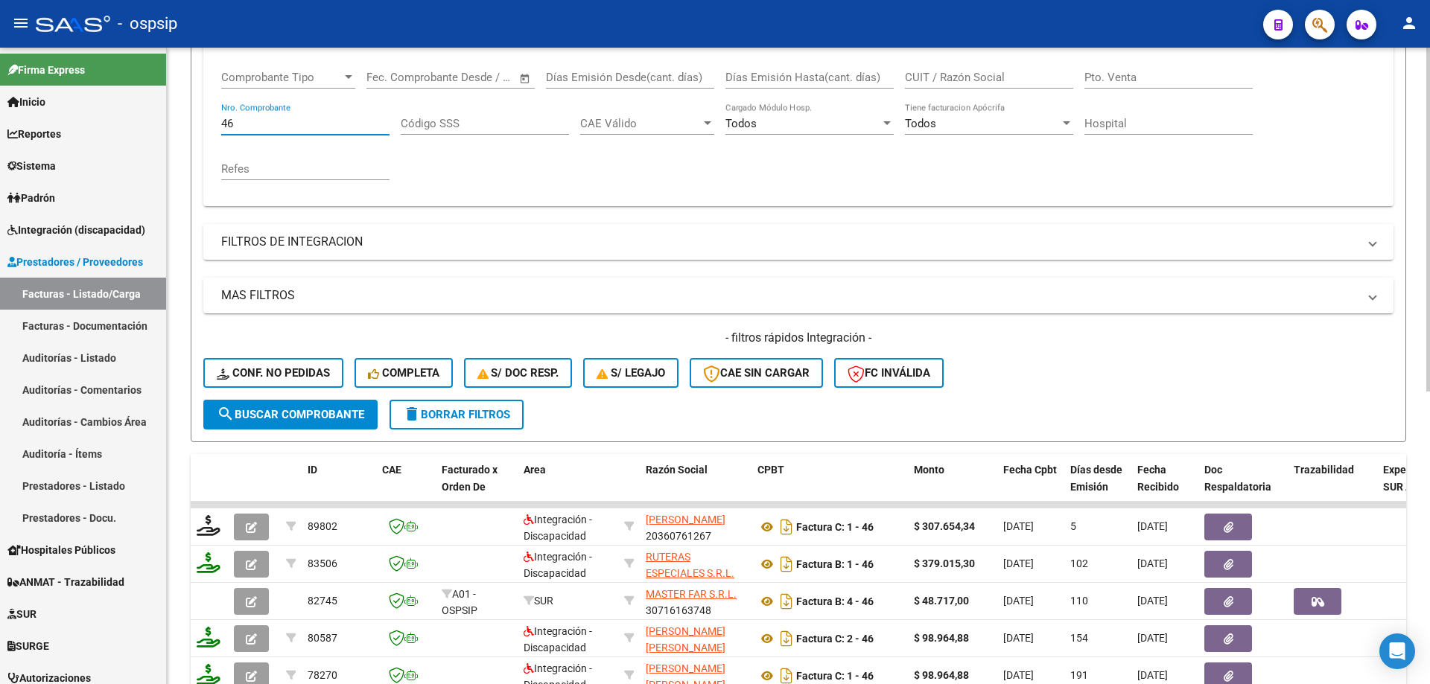
click at [273, 126] on input "46" at bounding box center [305, 123] width 168 height 13
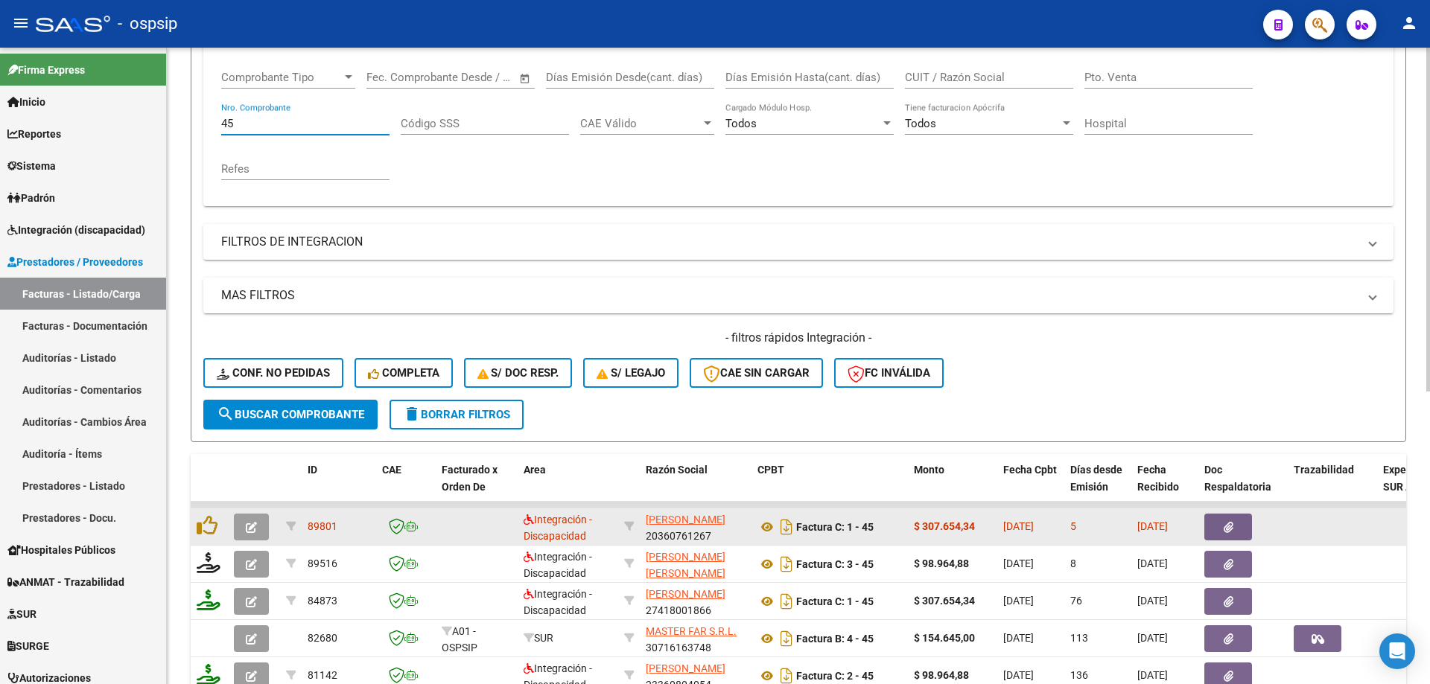
click at [246, 529] on icon "button" at bounding box center [251, 527] width 11 height 11
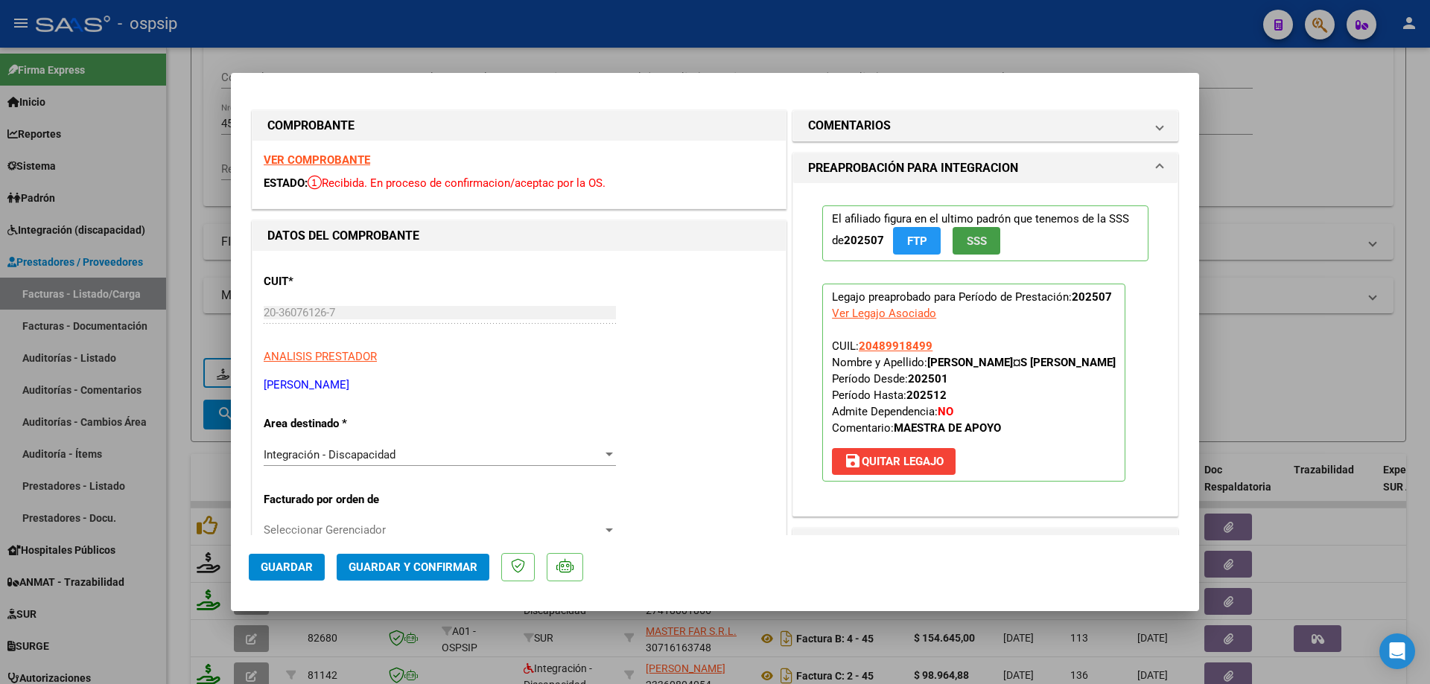
click at [979, 232] on button "SSS" at bounding box center [976, 241] width 48 height 28
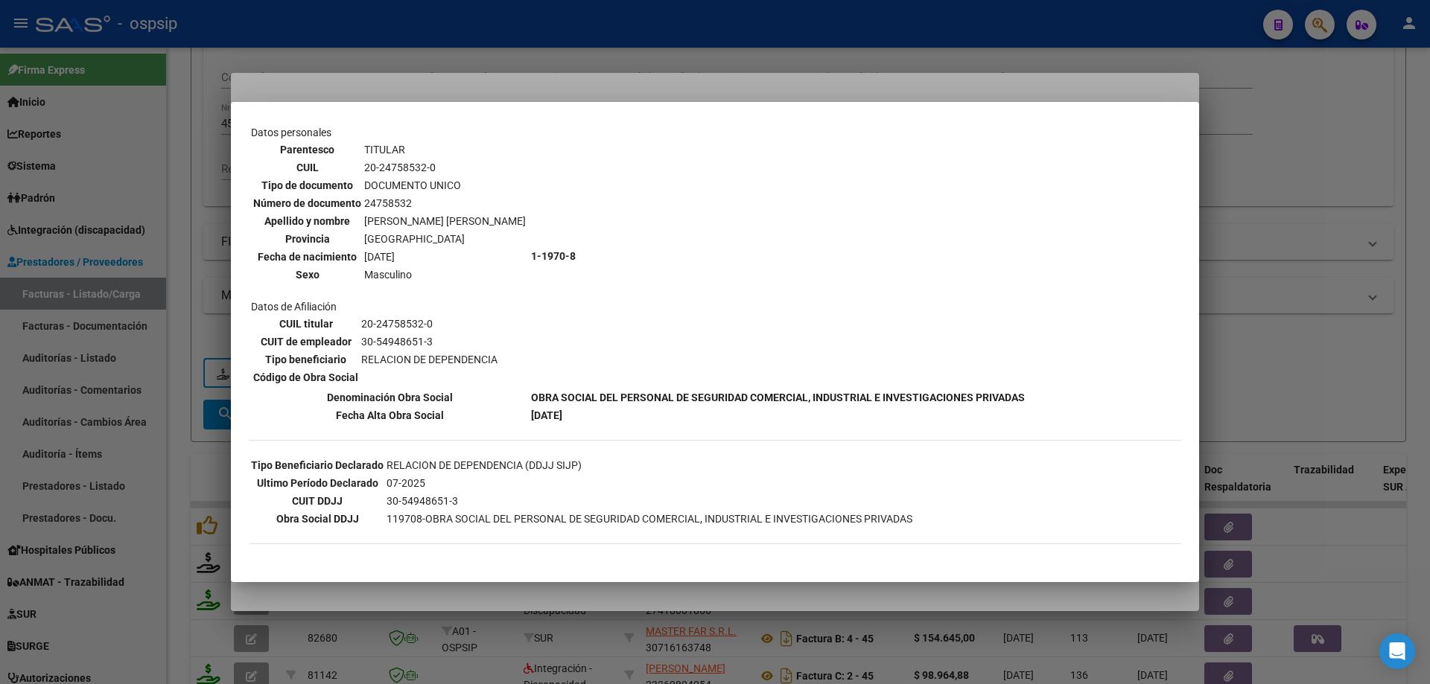
scroll to position [223, 0]
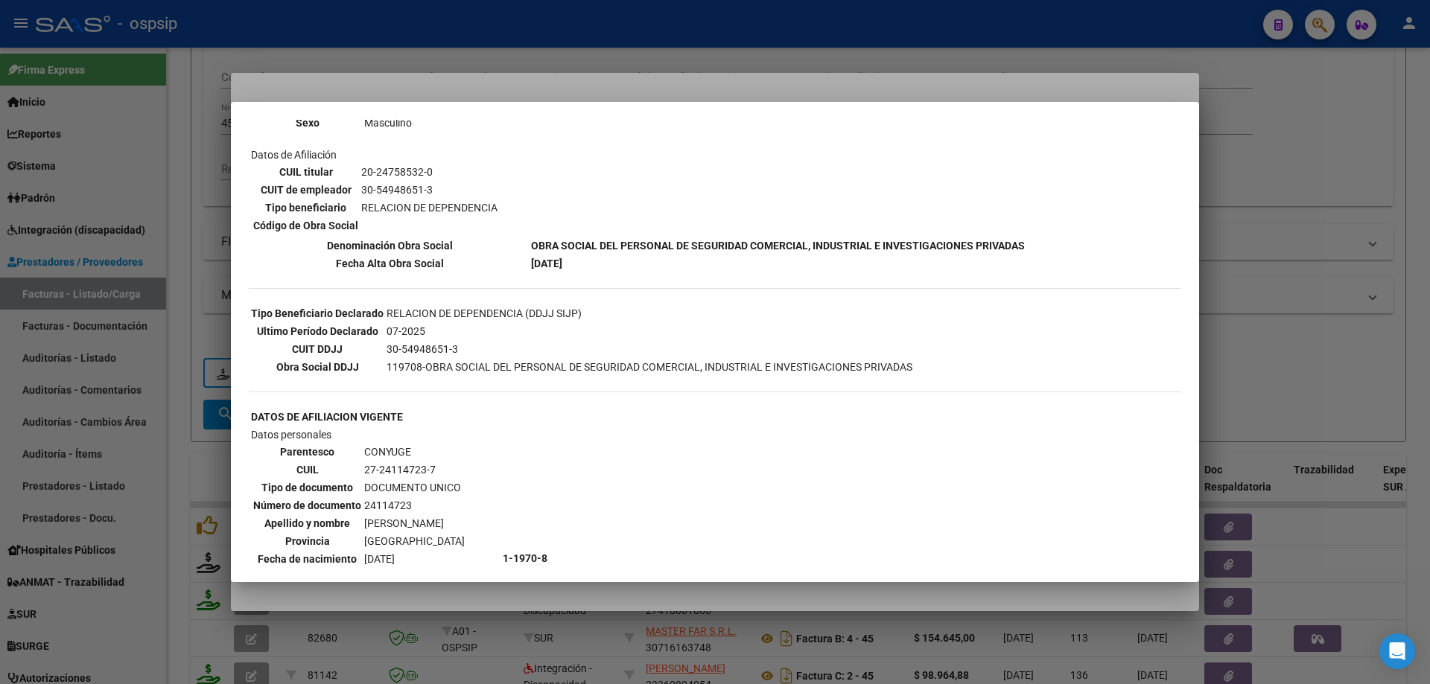
click at [1263, 302] on div at bounding box center [715, 342] width 1430 height 684
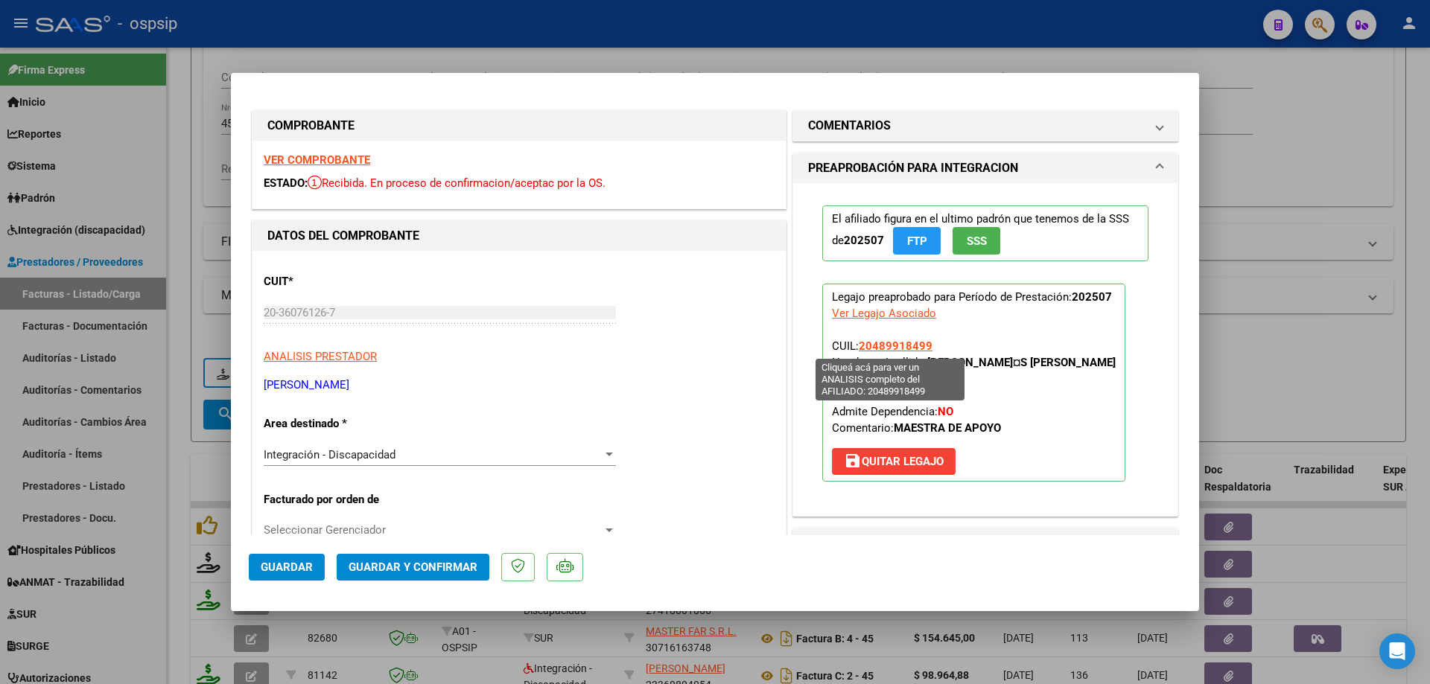
click at [908, 345] on span "20489918499" at bounding box center [896, 346] width 74 height 13
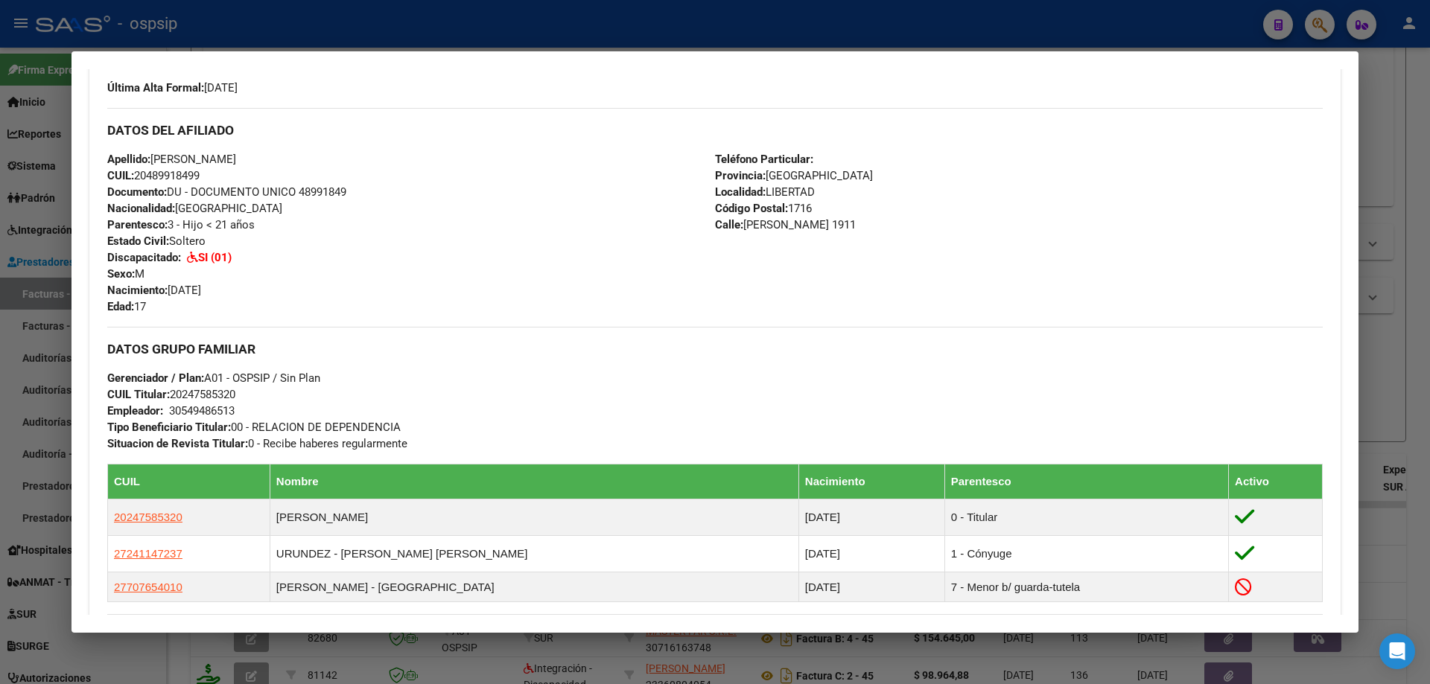
scroll to position [521, 0]
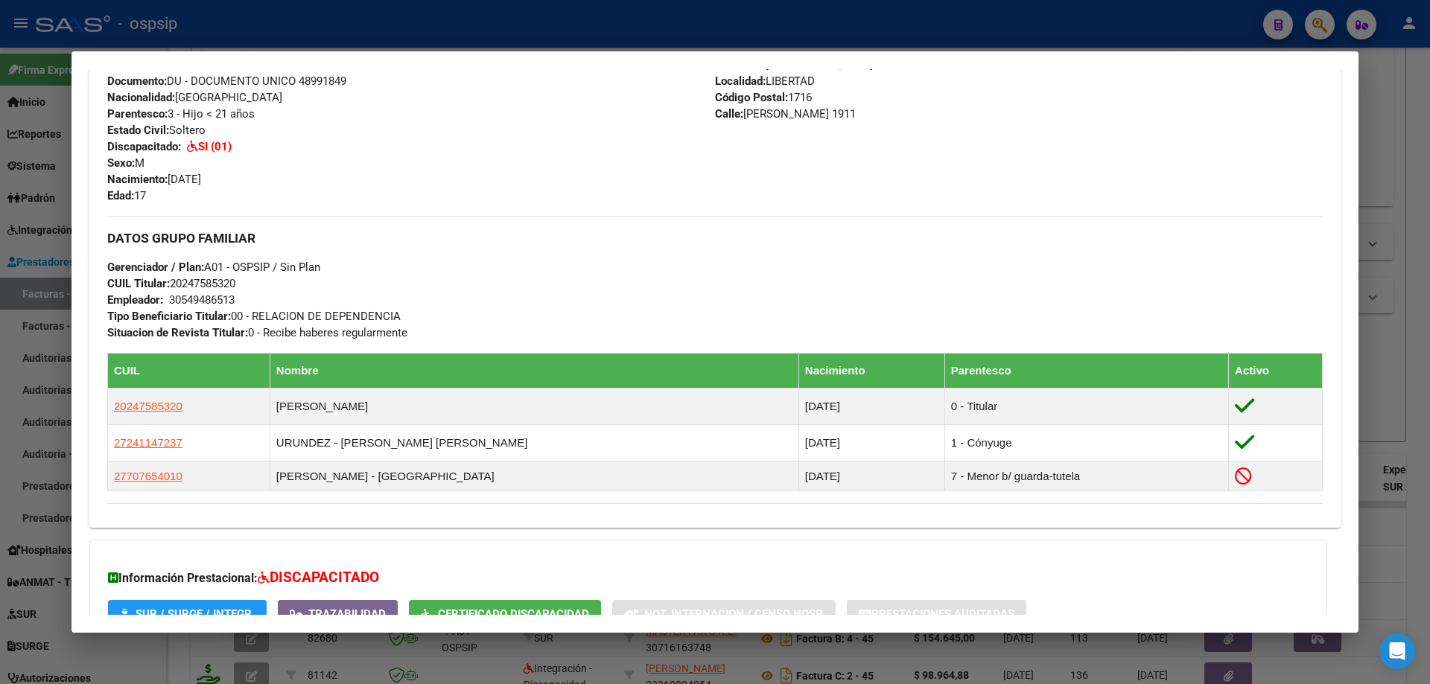
click at [1415, 367] on div at bounding box center [715, 342] width 1430 height 684
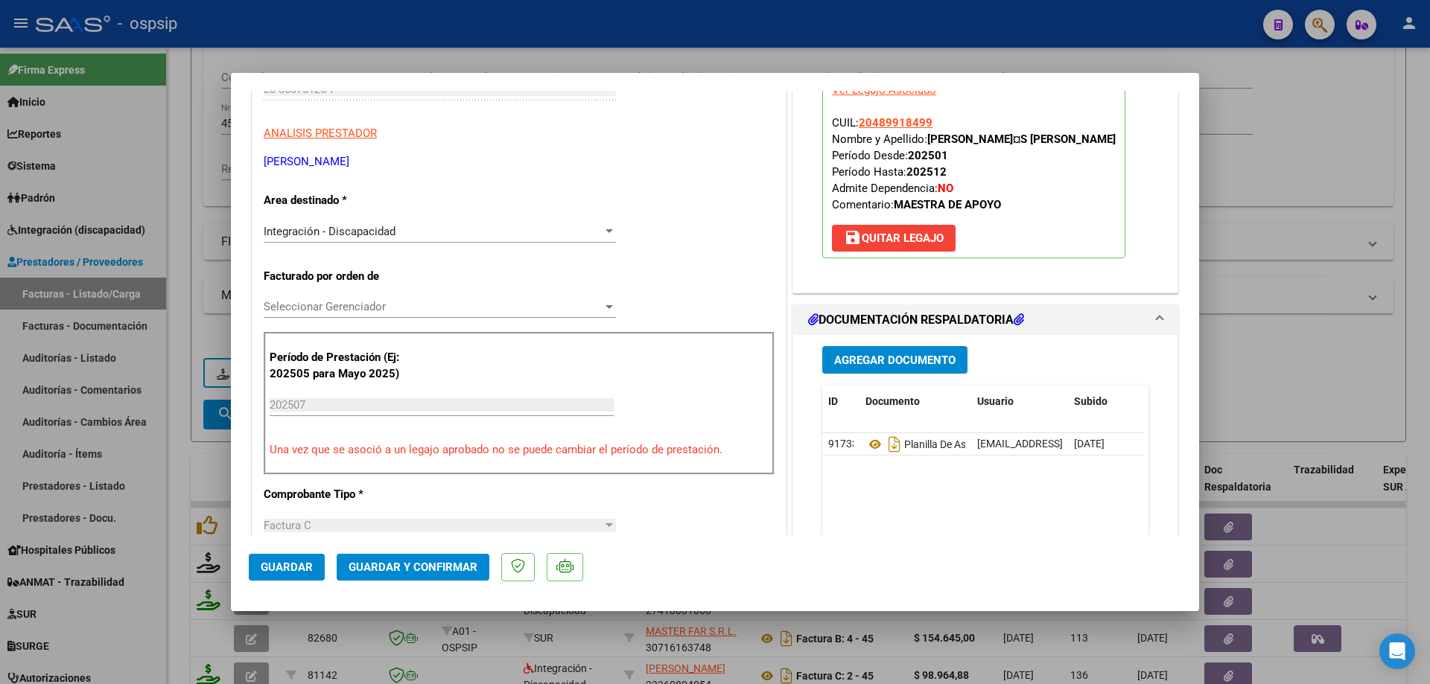
scroll to position [298, 0]
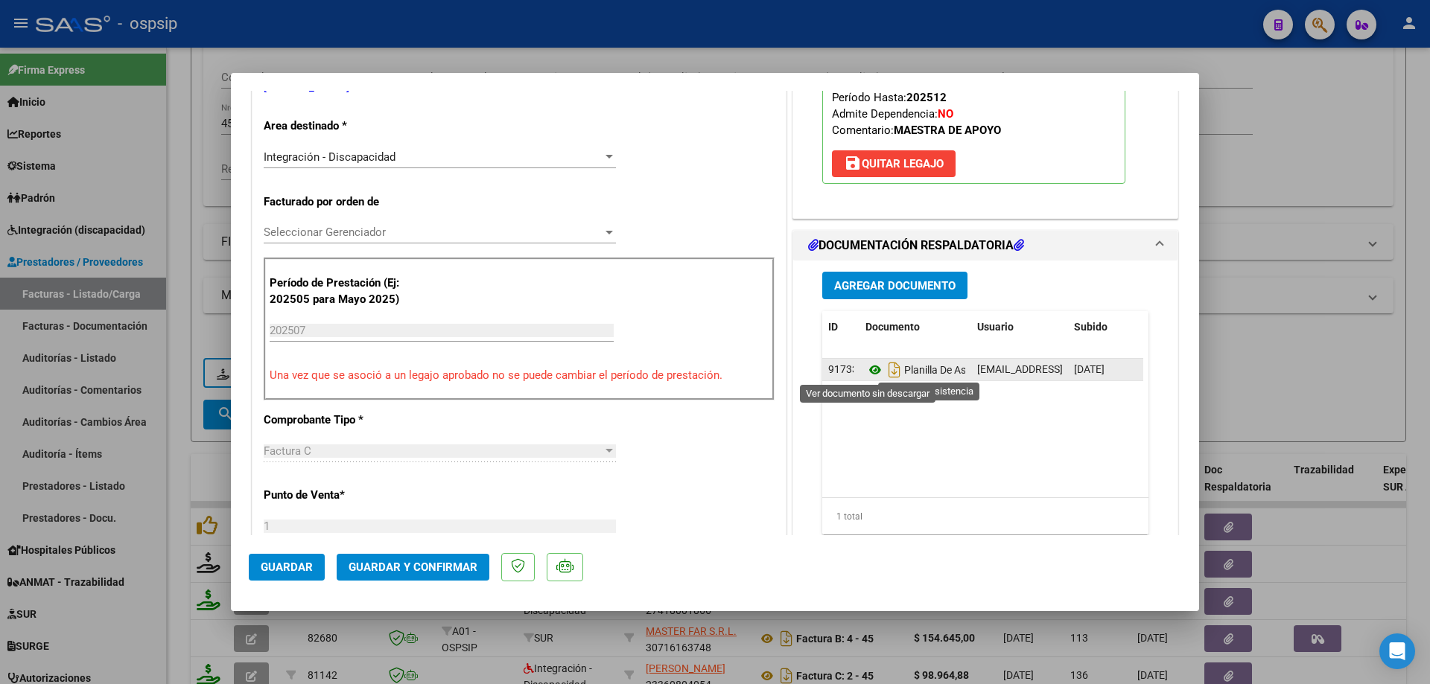
click at [867, 375] on icon at bounding box center [874, 370] width 19 height 18
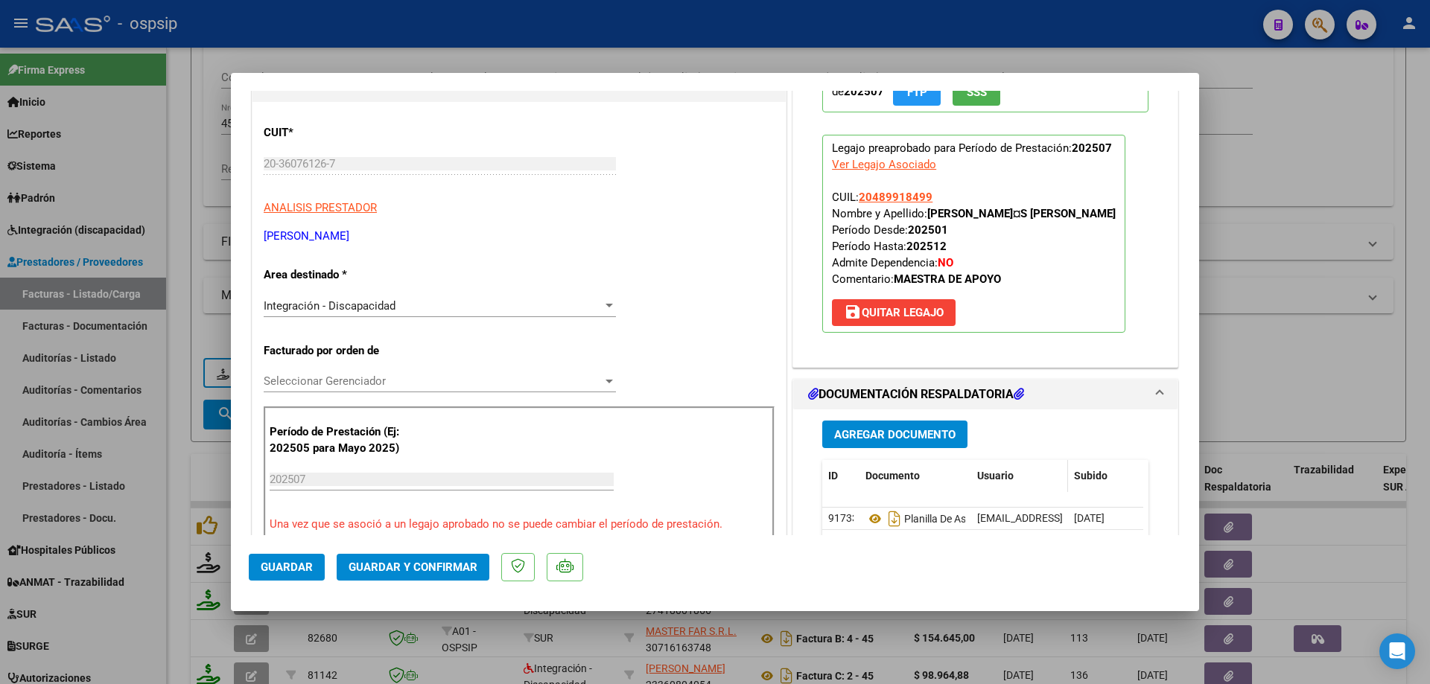
scroll to position [74, 0]
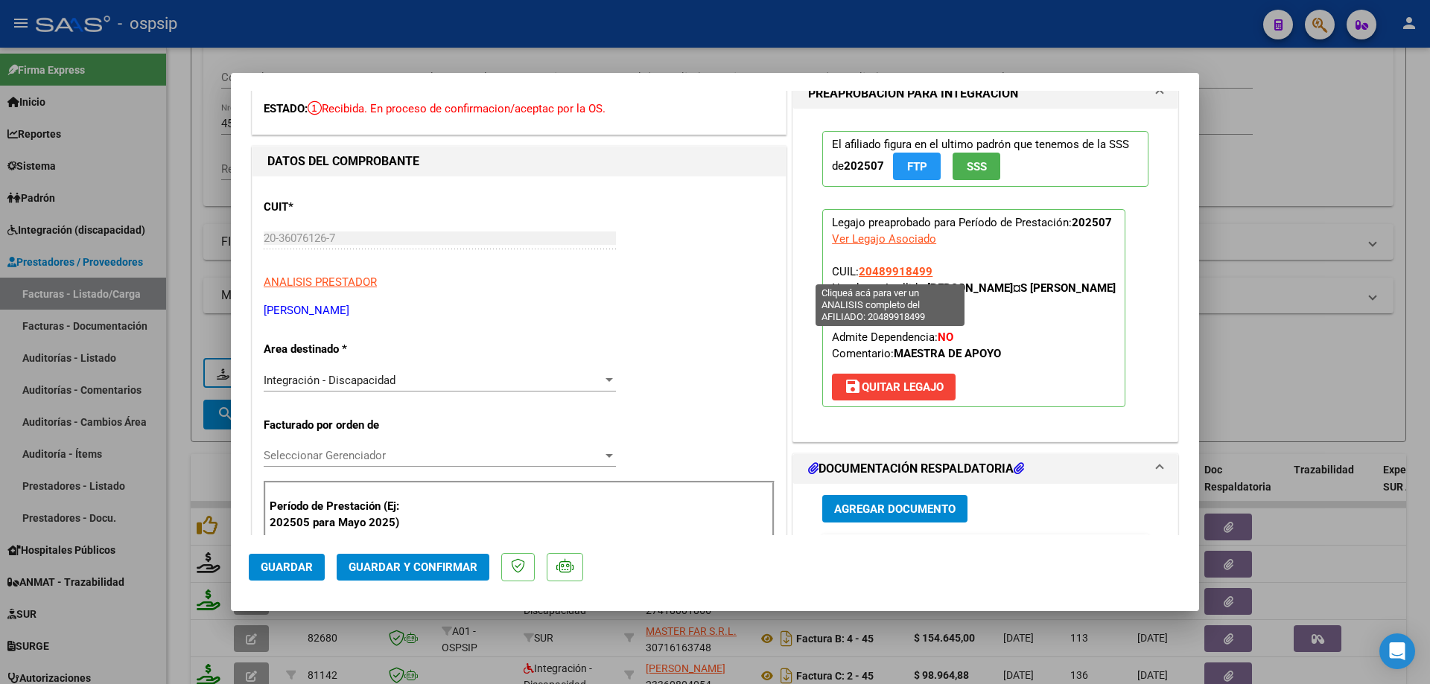
drag, startPoint x: 927, startPoint y: 271, endPoint x: 856, endPoint y: 275, distance: 71.6
click at [856, 275] on p "Legajo preaprobado para Período de Prestación: 202507 Ver Legajo Asociado CUIL:…" at bounding box center [973, 308] width 303 height 198
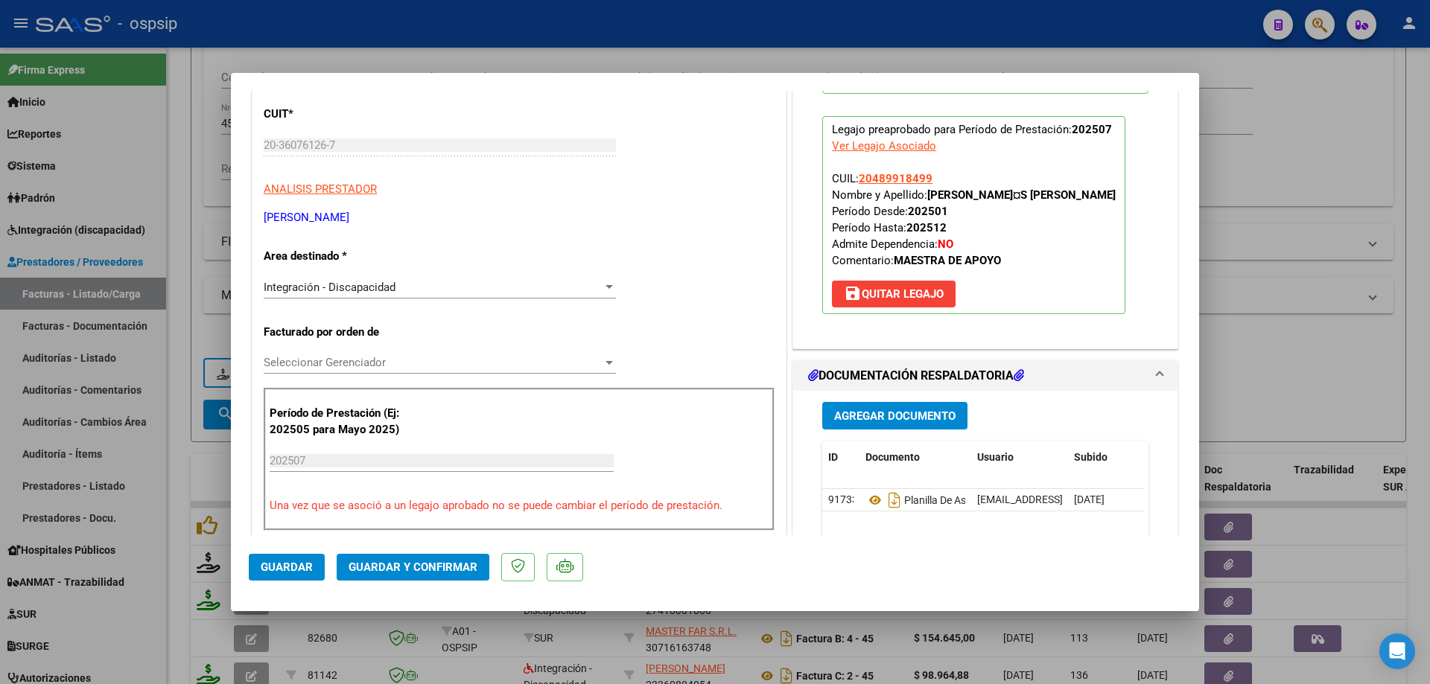
scroll to position [0, 0]
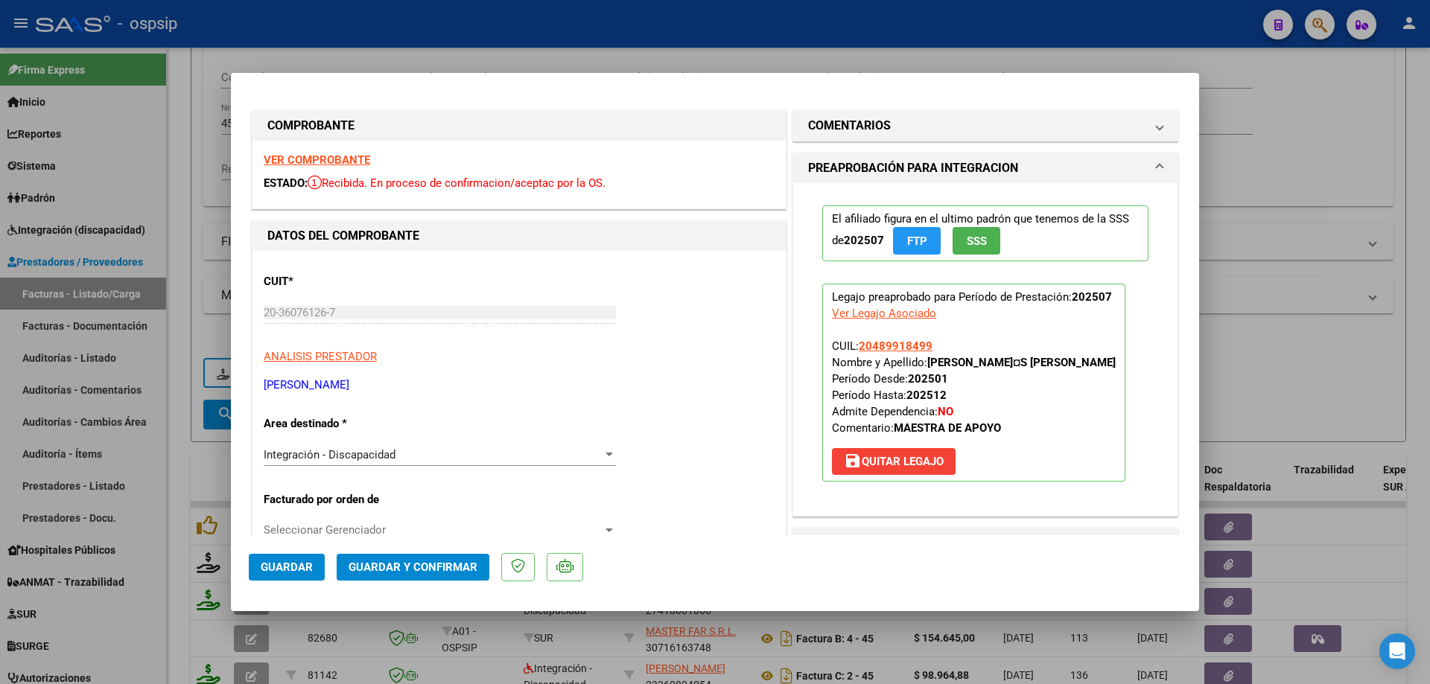
click at [449, 562] on span "Guardar y Confirmar" at bounding box center [413, 567] width 129 height 13
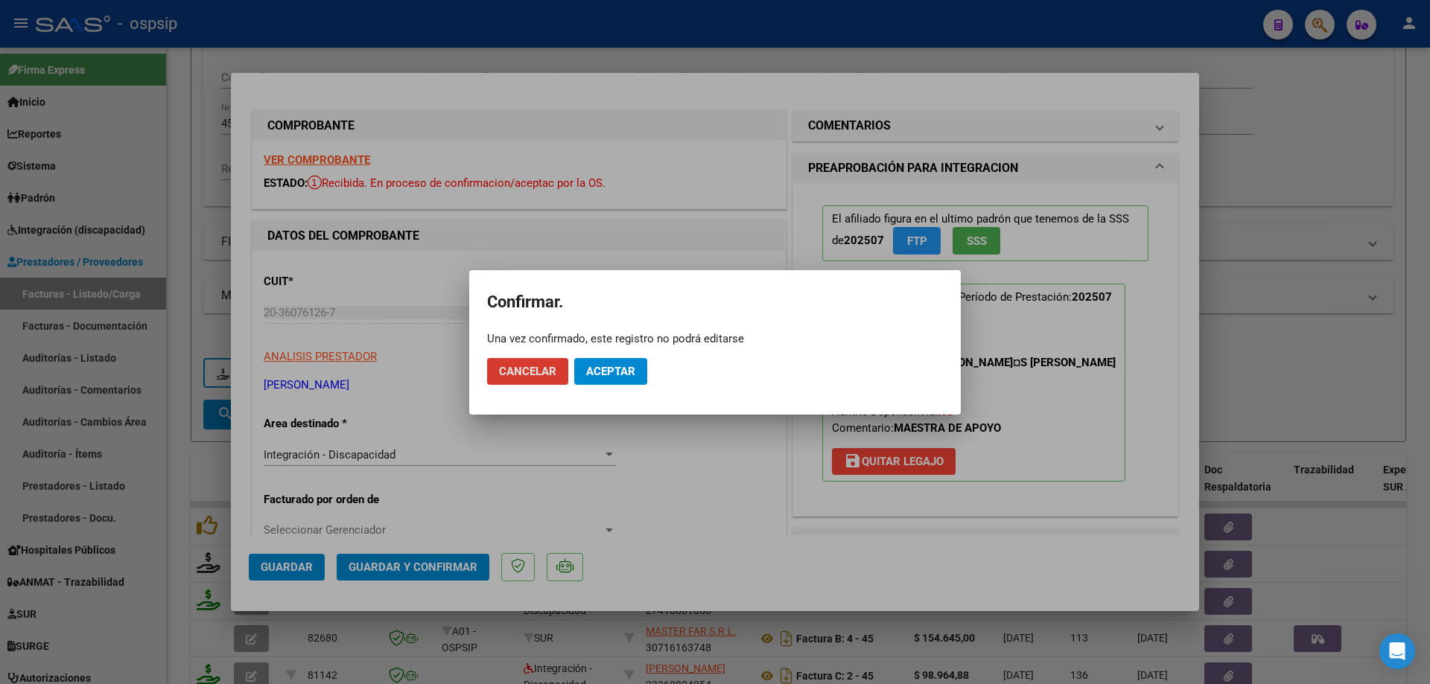
click at [629, 372] on span "Aceptar" at bounding box center [610, 371] width 49 height 13
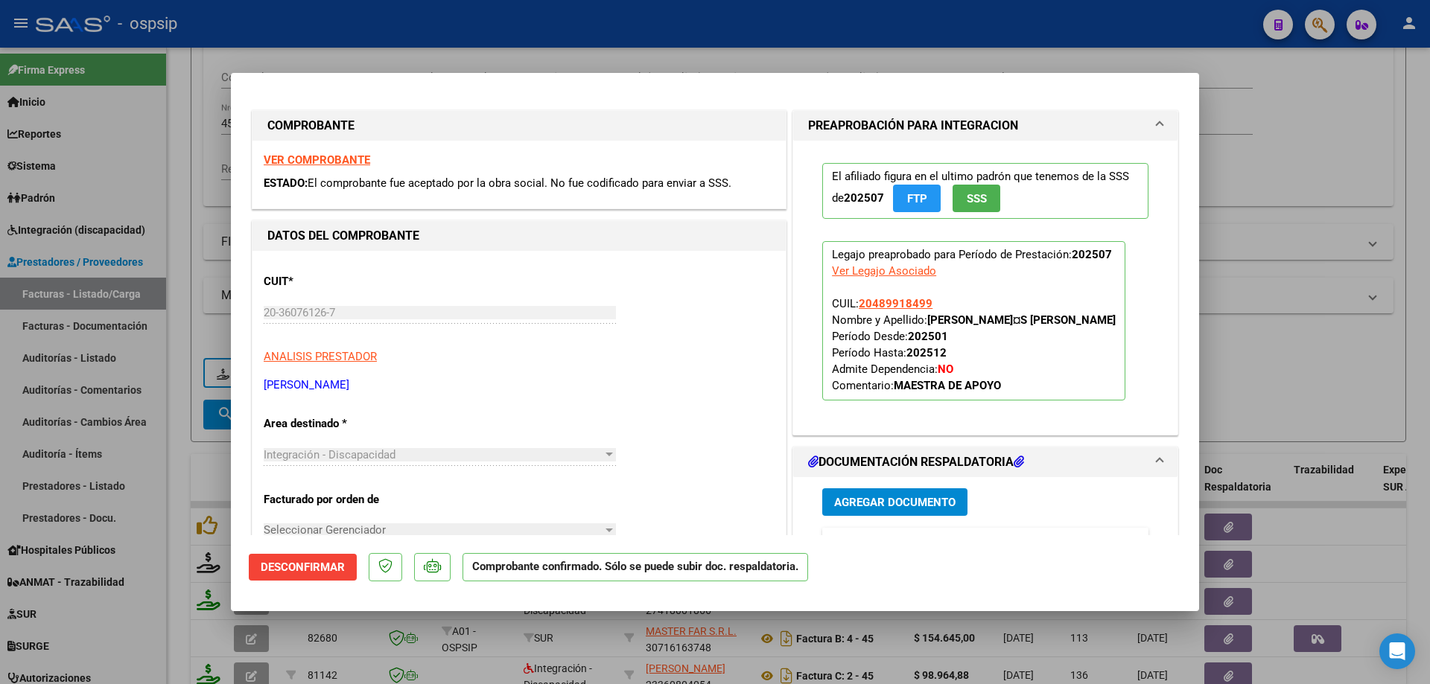
click at [1286, 354] on div at bounding box center [715, 342] width 1430 height 684
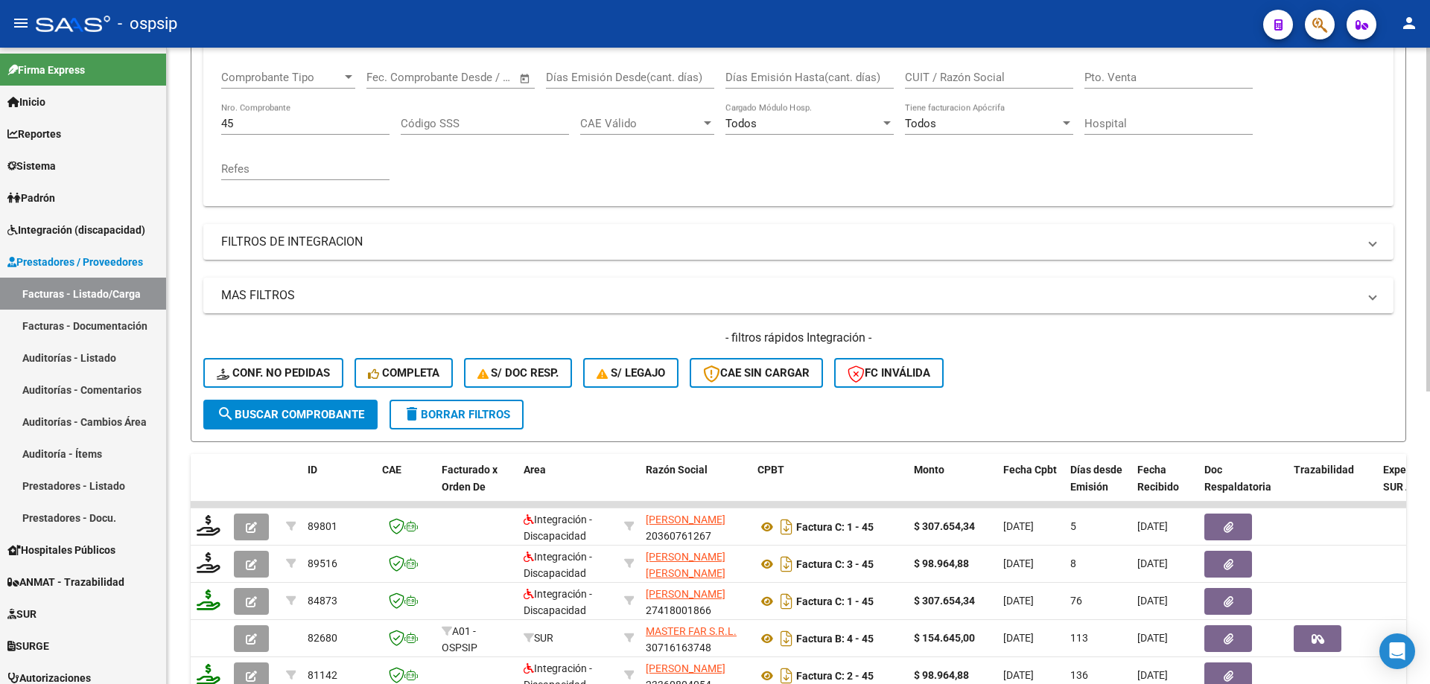
click at [249, 118] on input "45" at bounding box center [305, 123] width 168 height 13
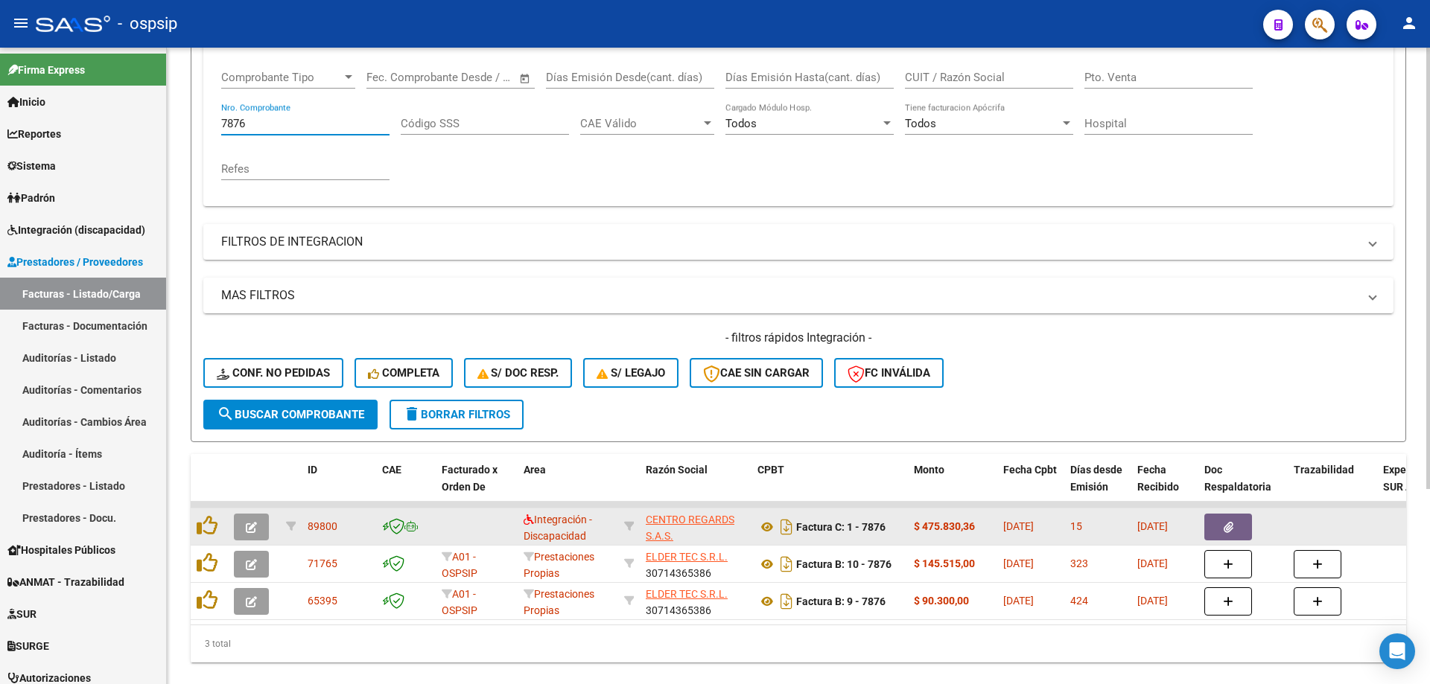
click at [246, 519] on button "button" at bounding box center [251, 527] width 35 height 27
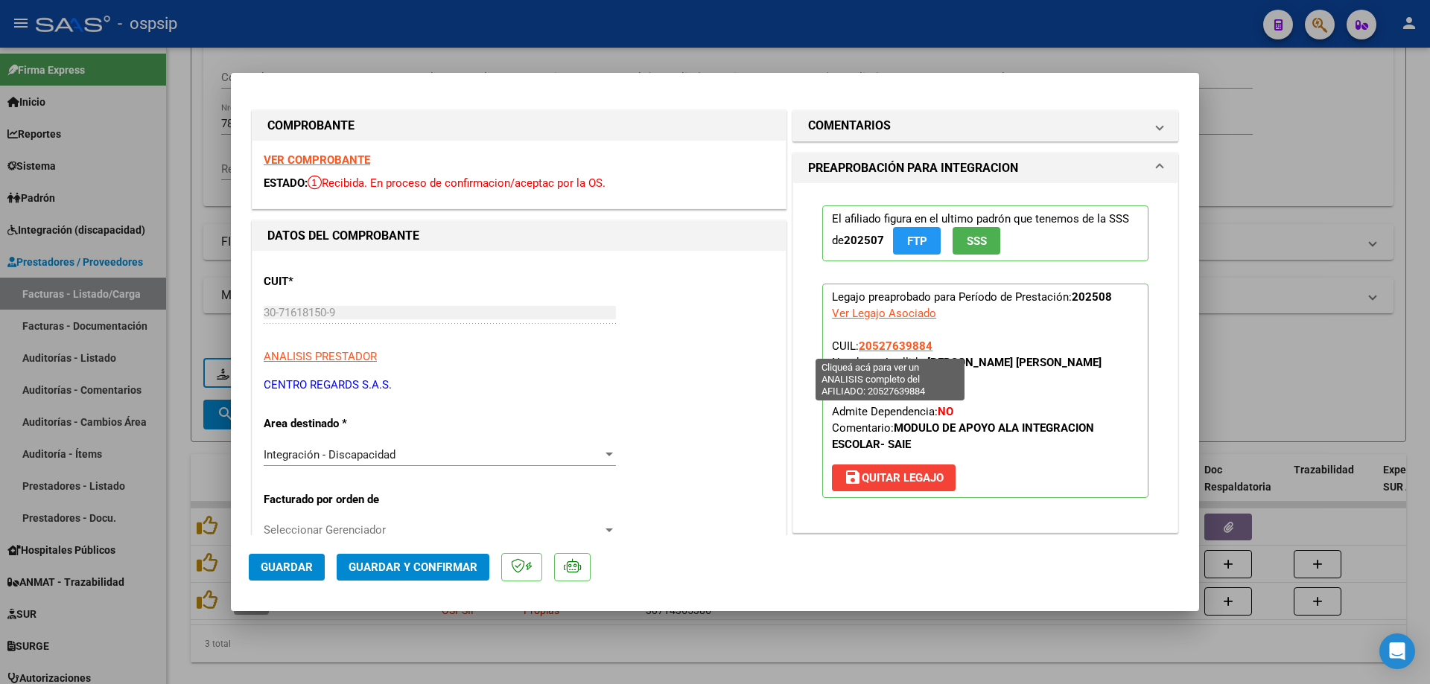
click at [885, 345] on span "20527639884" at bounding box center [896, 346] width 74 height 13
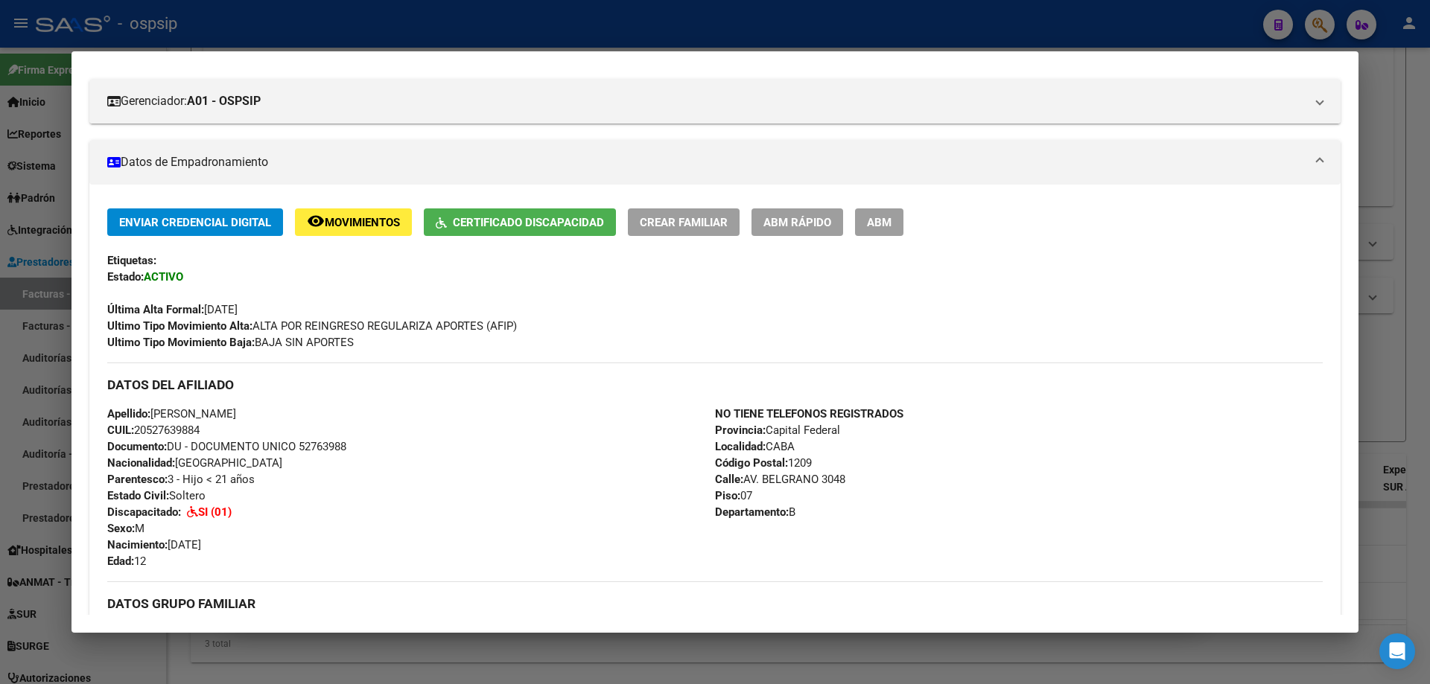
scroll to position [77, 0]
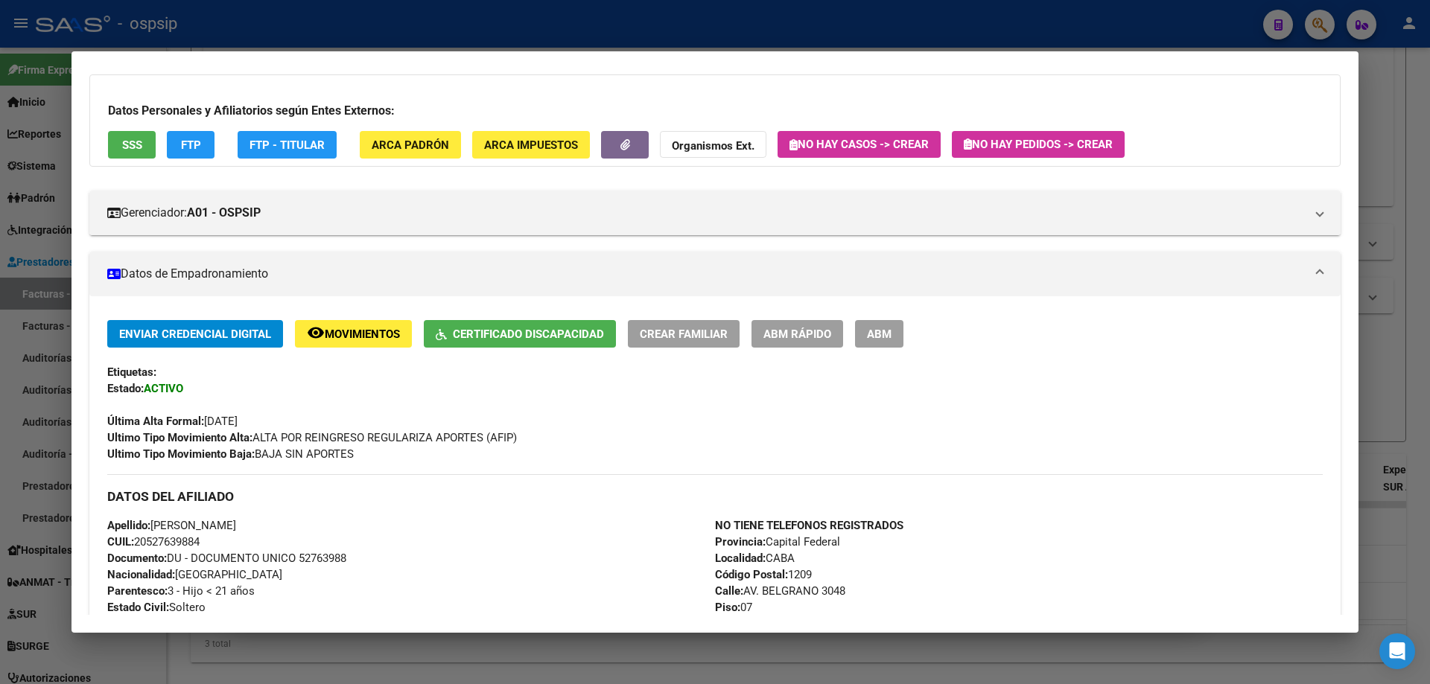
click at [1403, 268] on div at bounding box center [715, 342] width 1430 height 684
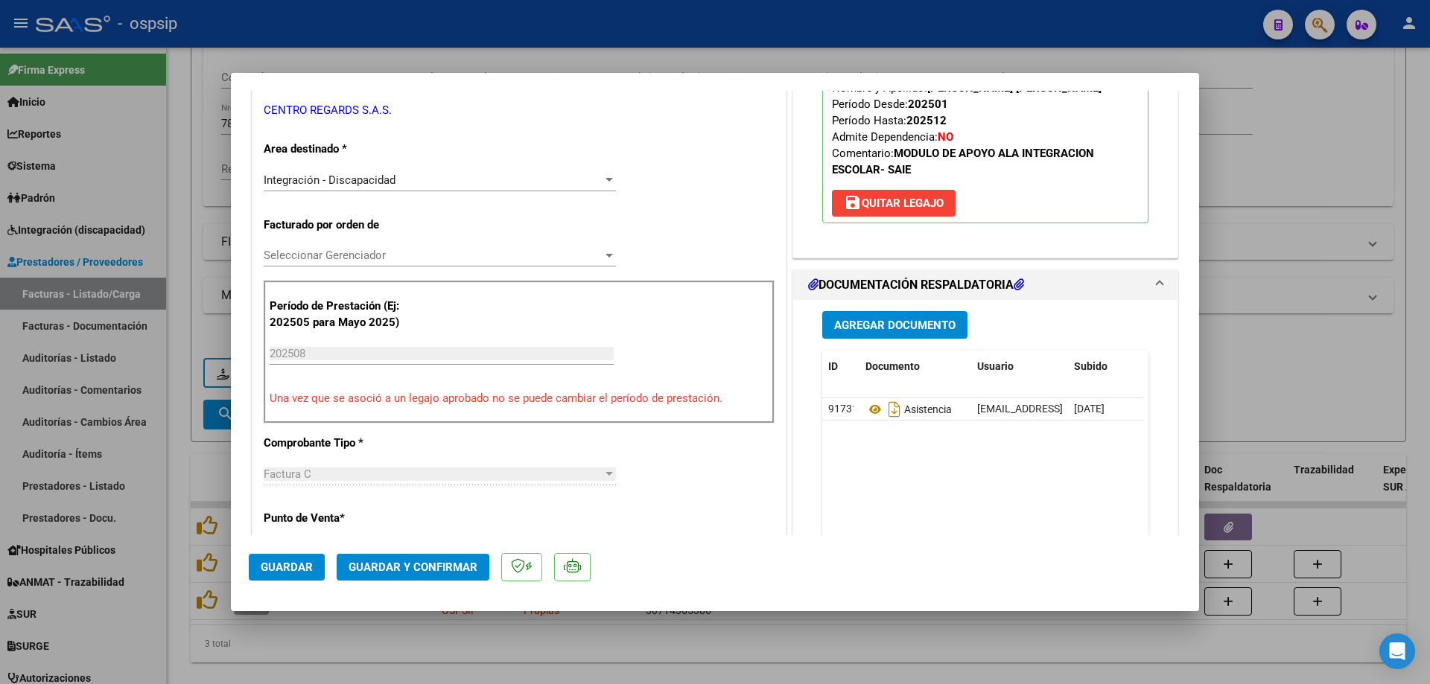
scroll to position [372, 0]
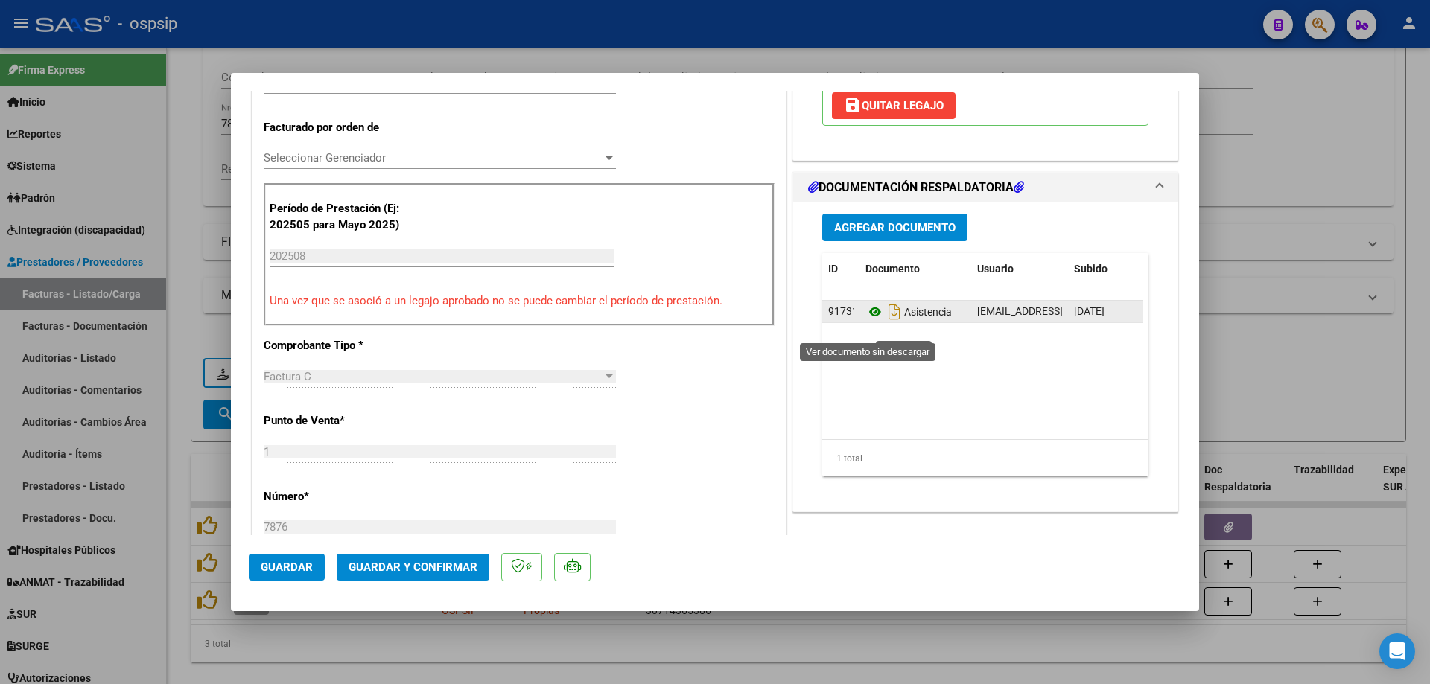
click at [868, 321] on icon at bounding box center [874, 312] width 19 height 18
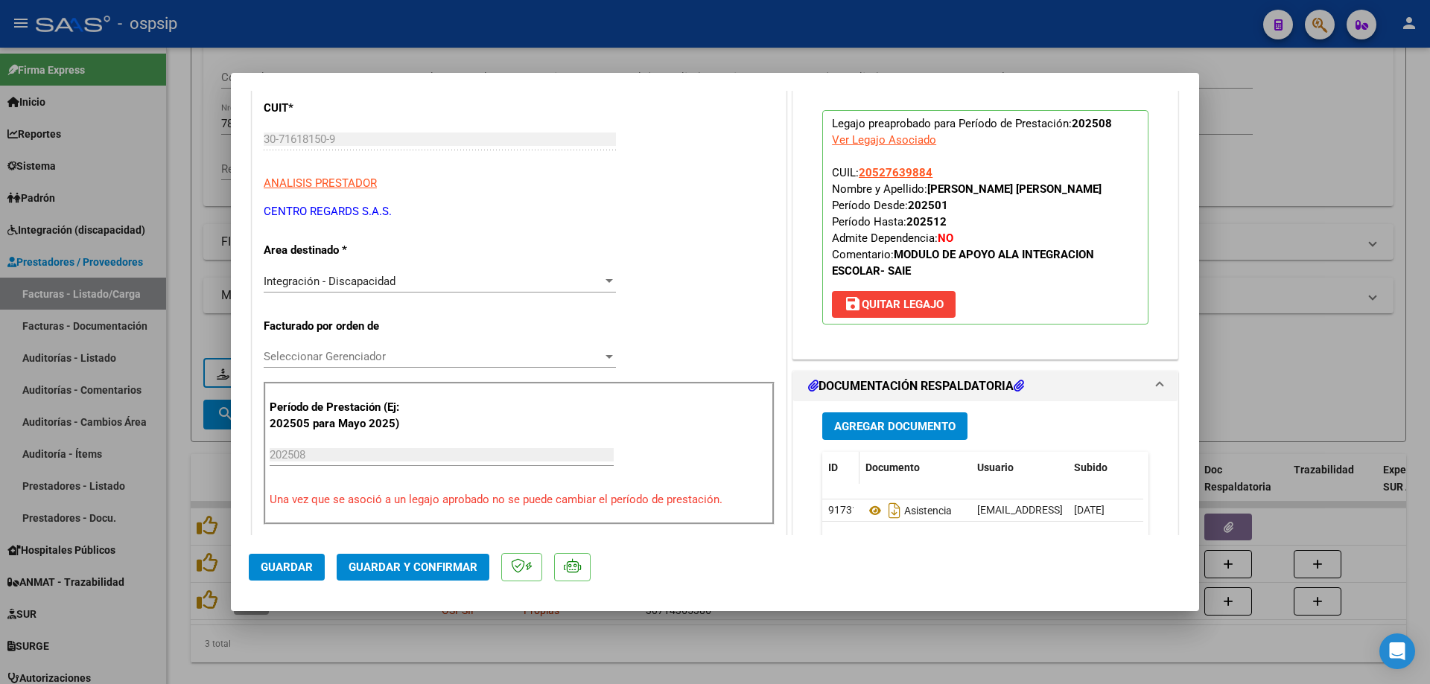
scroll to position [149, 0]
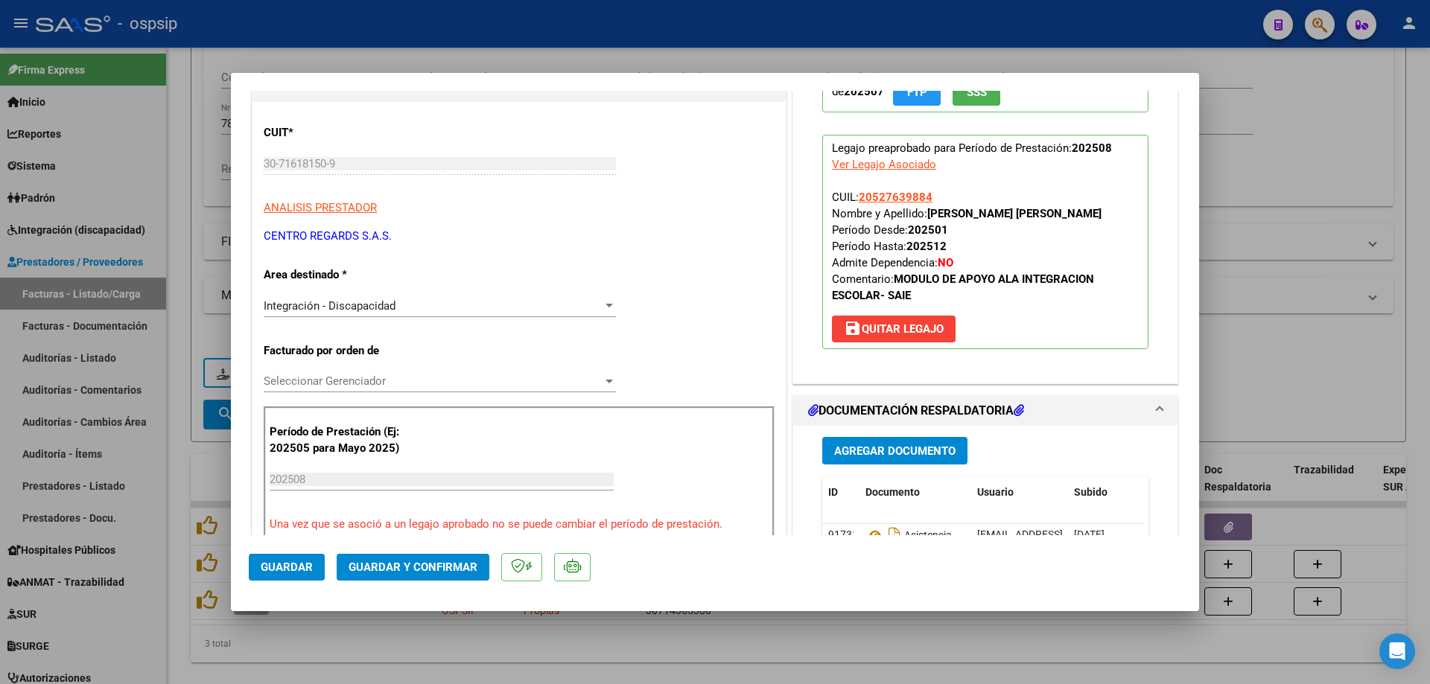
drag, startPoint x: 927, startPoint y: 199, endPoint x: 857, endPoint y: 205, distance: 70.3
click at [854, 204] on p "Legajo preaprobado para Período de Prestación: 202508 Ver Legajo Asociado CUIL:…" at bounding box center [985, 242] width 326 height 214
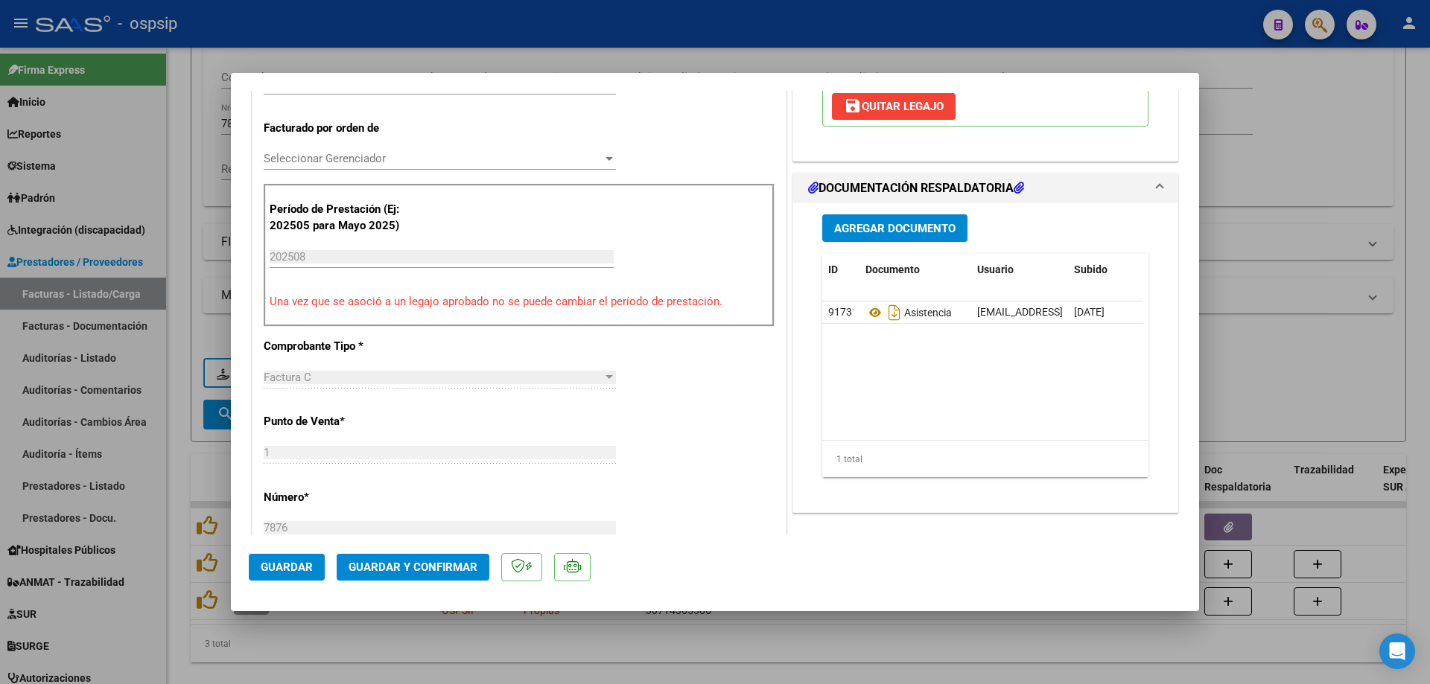
scroll to position [372, 0]
click at [401, 563] on span "Guardar y Confirmar" at bounding box center [413, 567] width 129 height 13
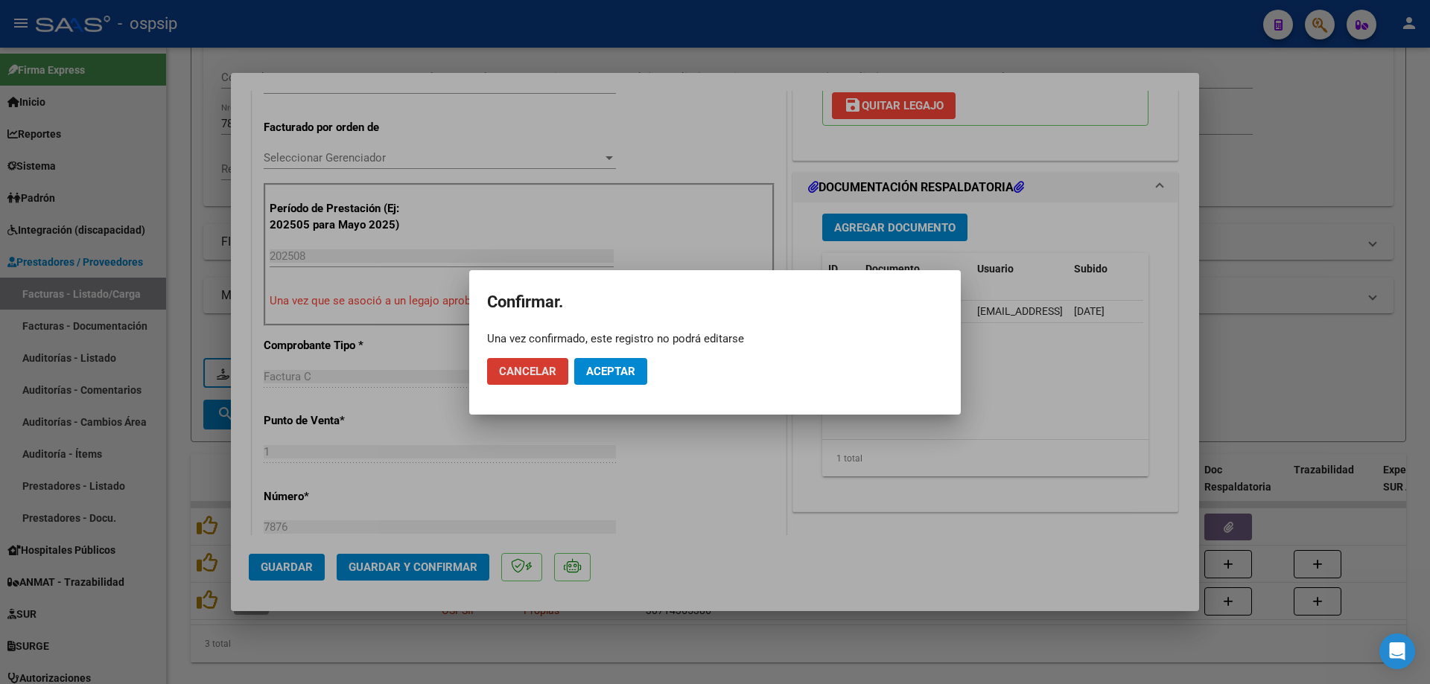
click at [601, 369] on span "Aceptar" at bounding box center [610, 371] width 49 height 13
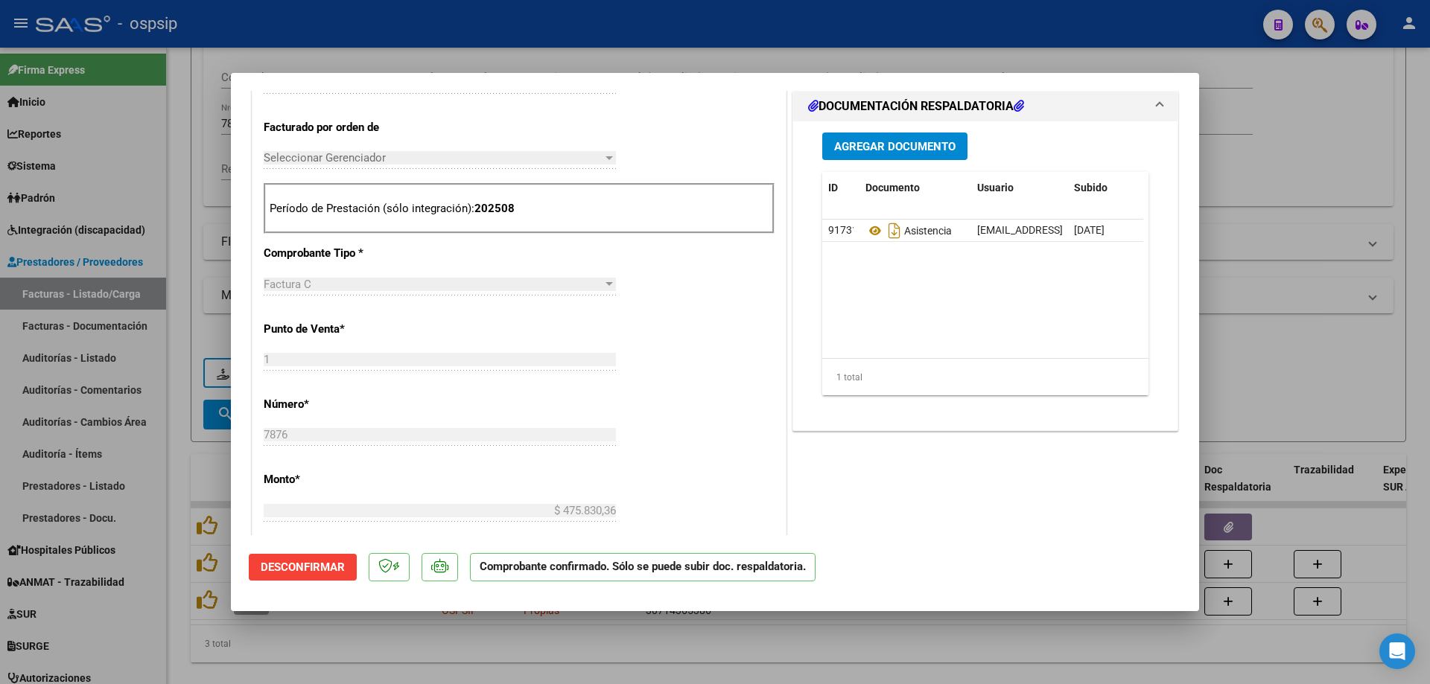
click at [1281, 183] on div at bounding box center [715, 342] width 1430 height 684
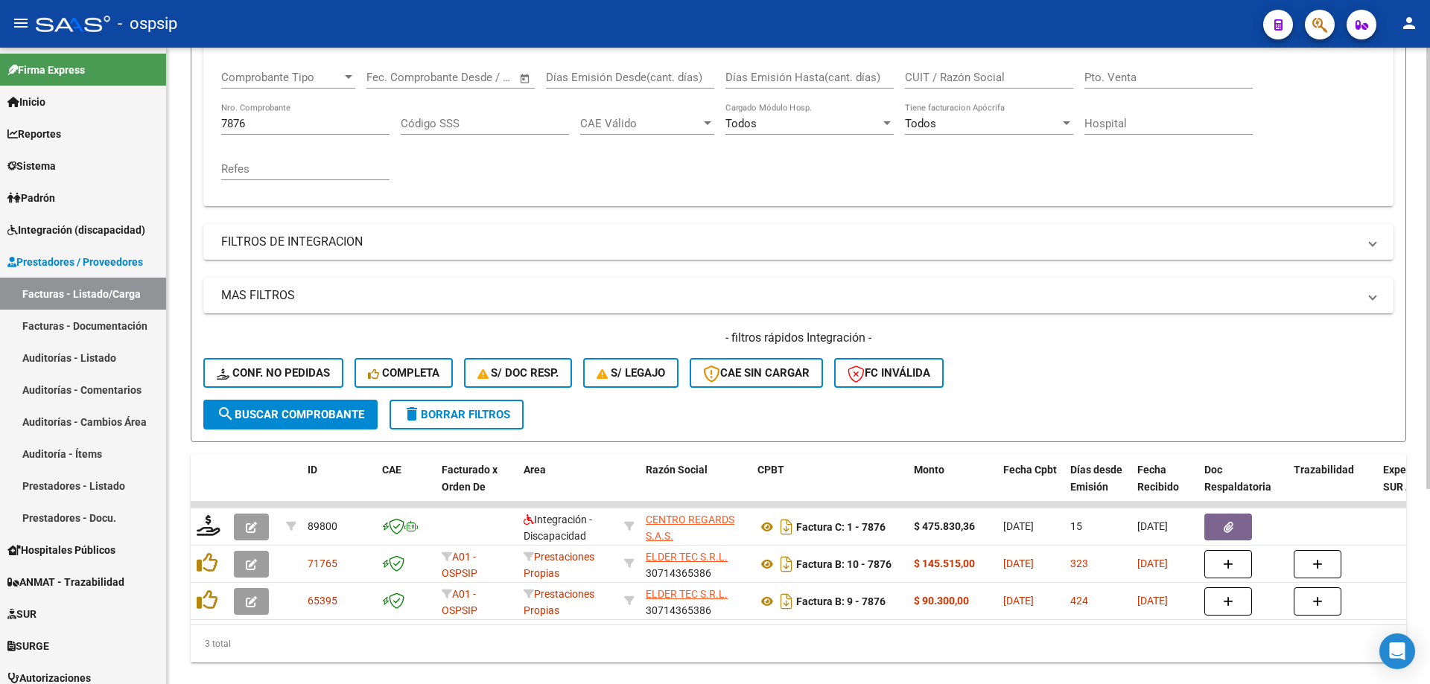
click at [286, 132] on div "7876 Nro. Comprobante" at bounding box center [305, 119] width 168 height 32
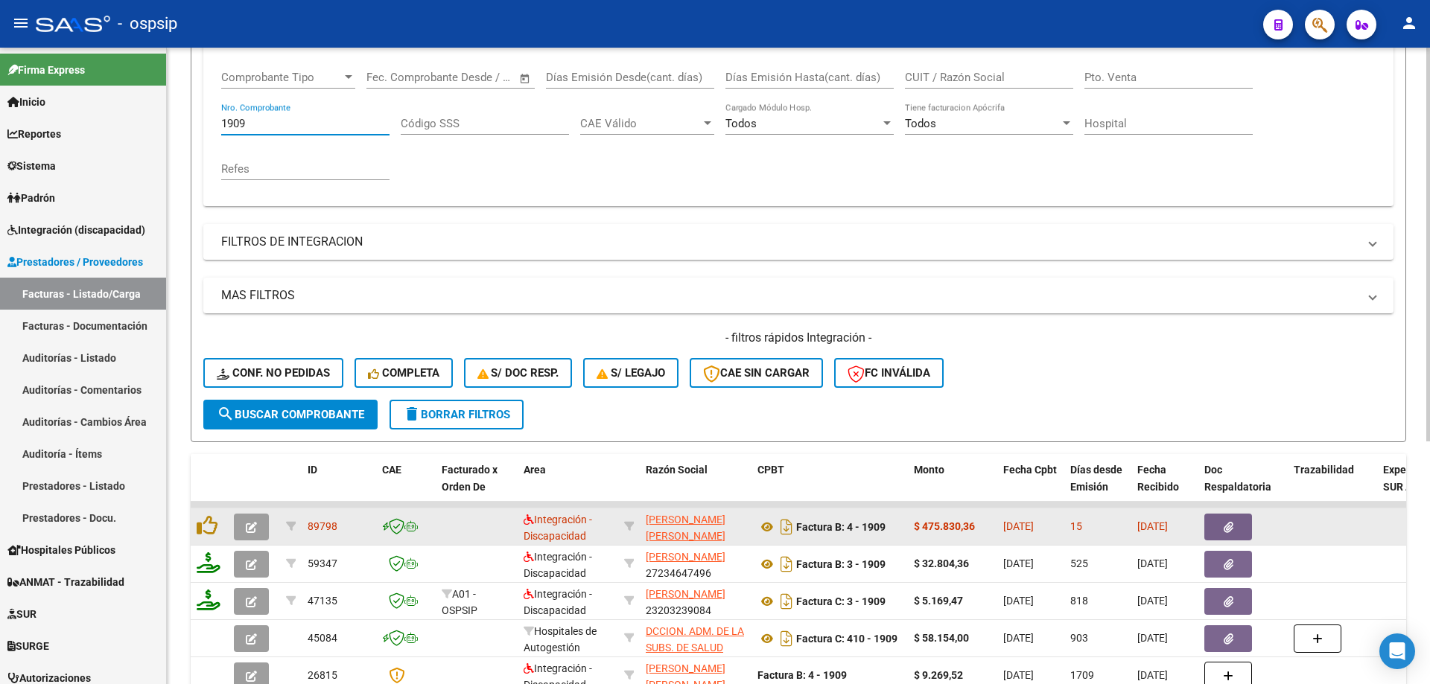
click at [244, 520] on button "button" at bounding box center [251, 527] width 35 height 27
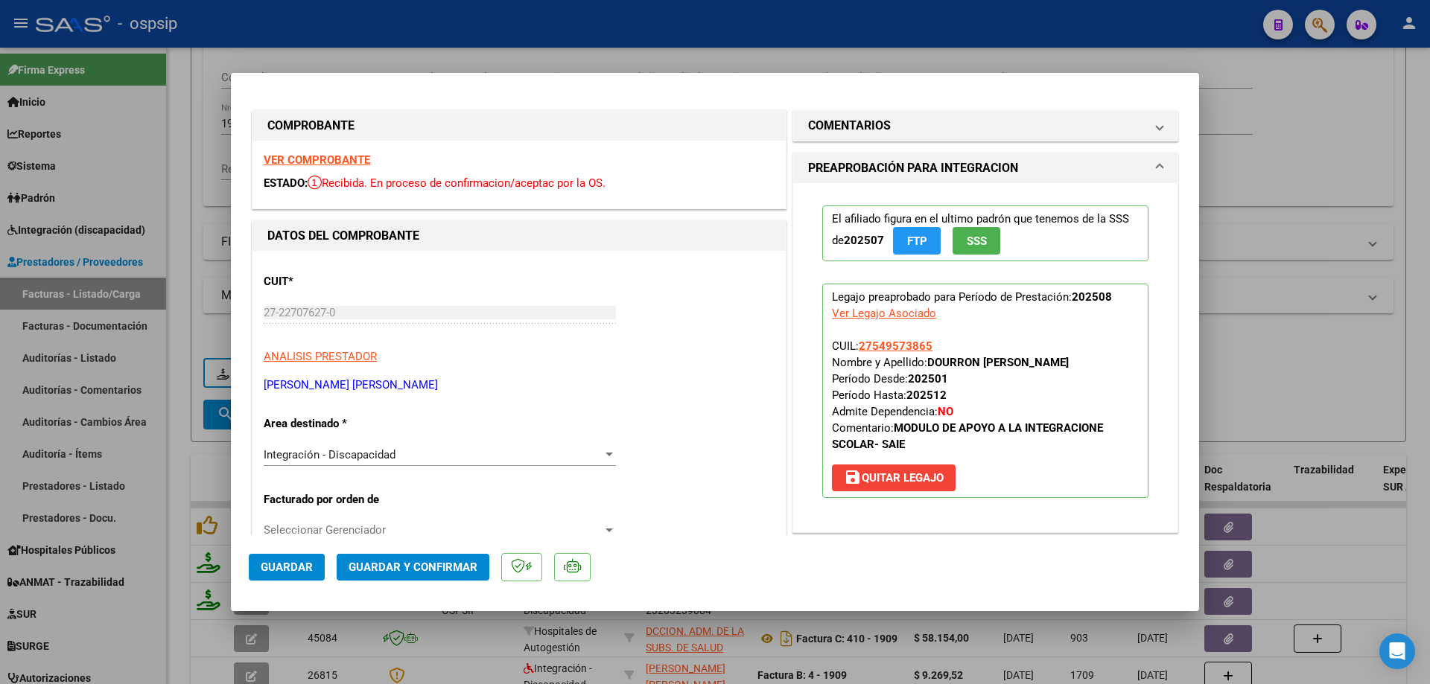
click at [972, 238] on span "SSS" at bounding box center [977, 241] width 20 height 13
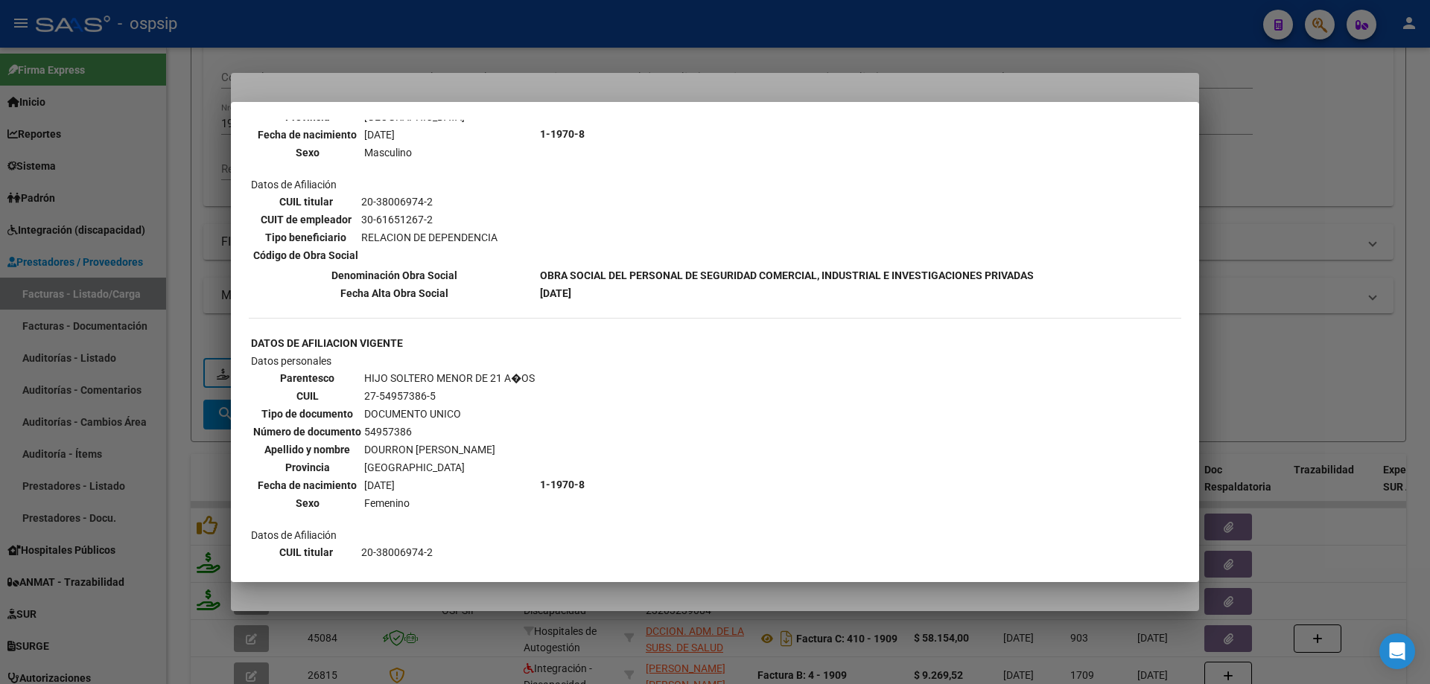
scroll to position [1119, 0]
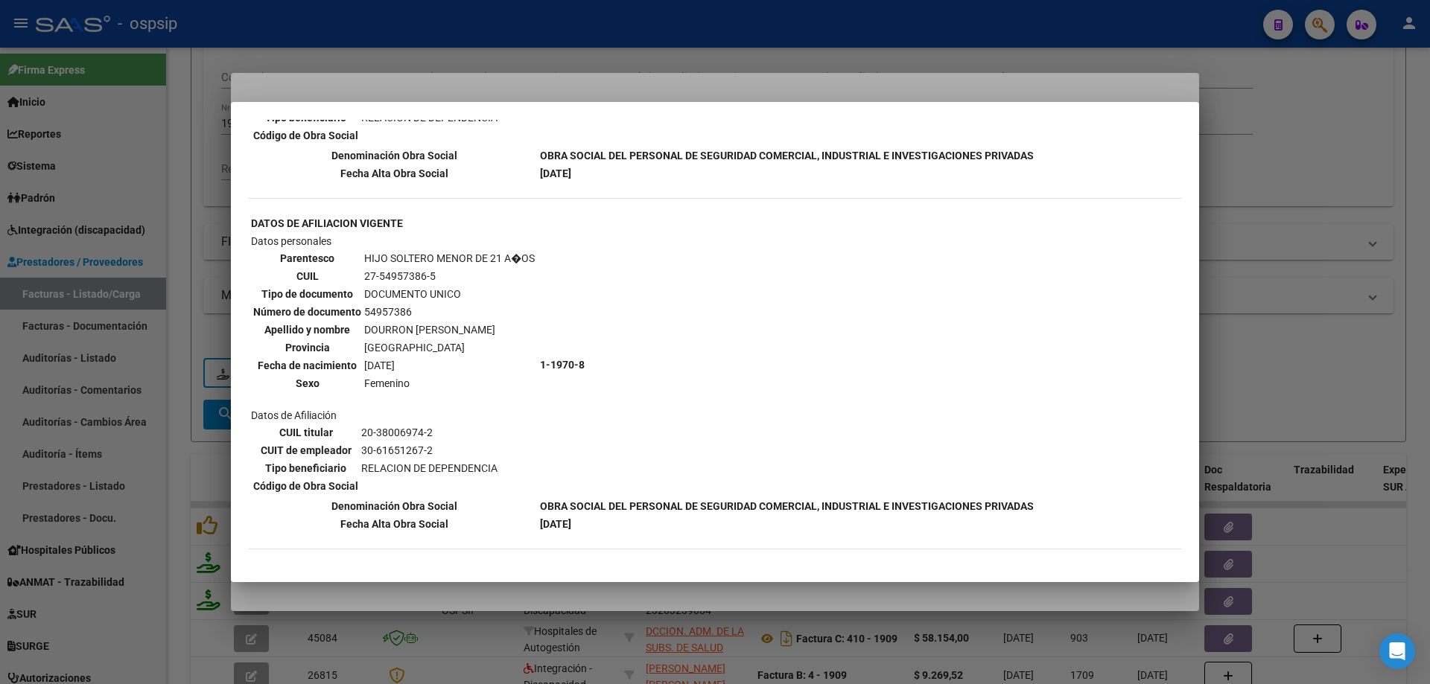
click at [1353, 272] on div at bounding box center [715, 342] width 1430 height 684
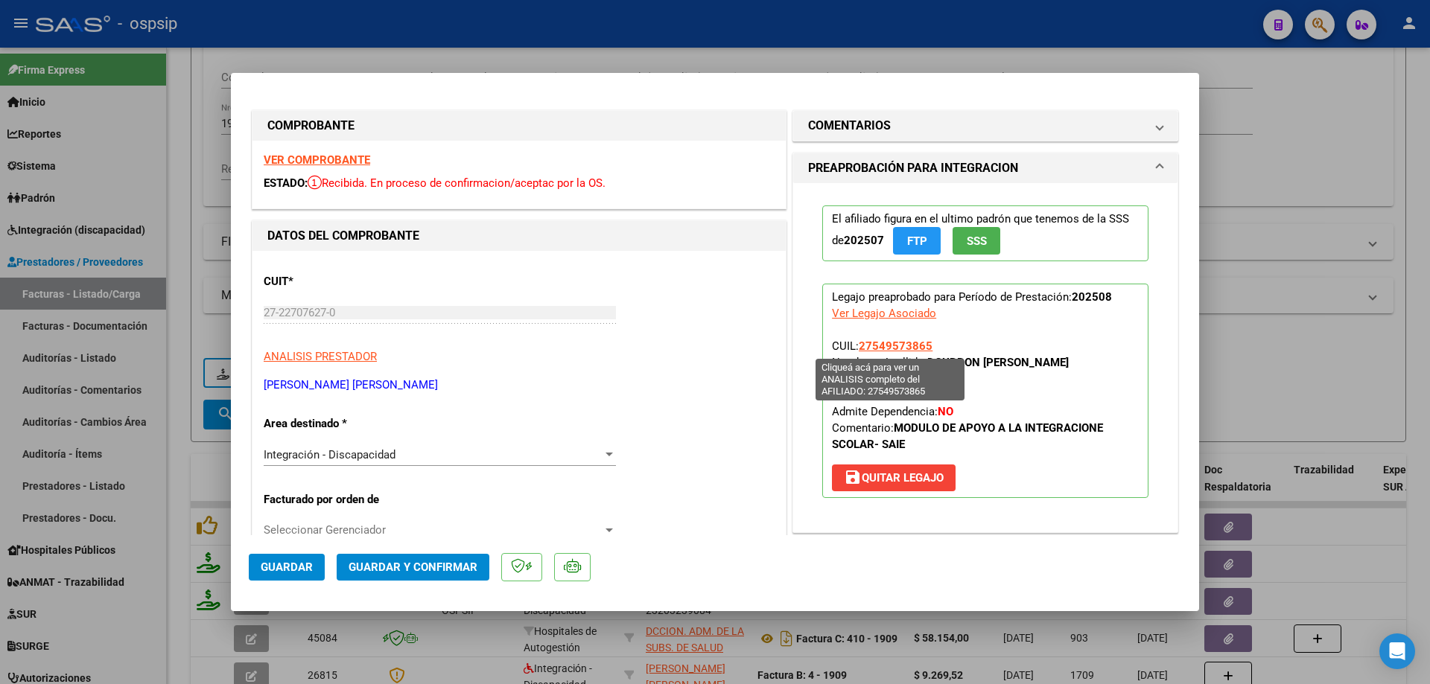
click at [885, 343] on span "27549573865" at bounding box center [896, 346] width 74 height 13
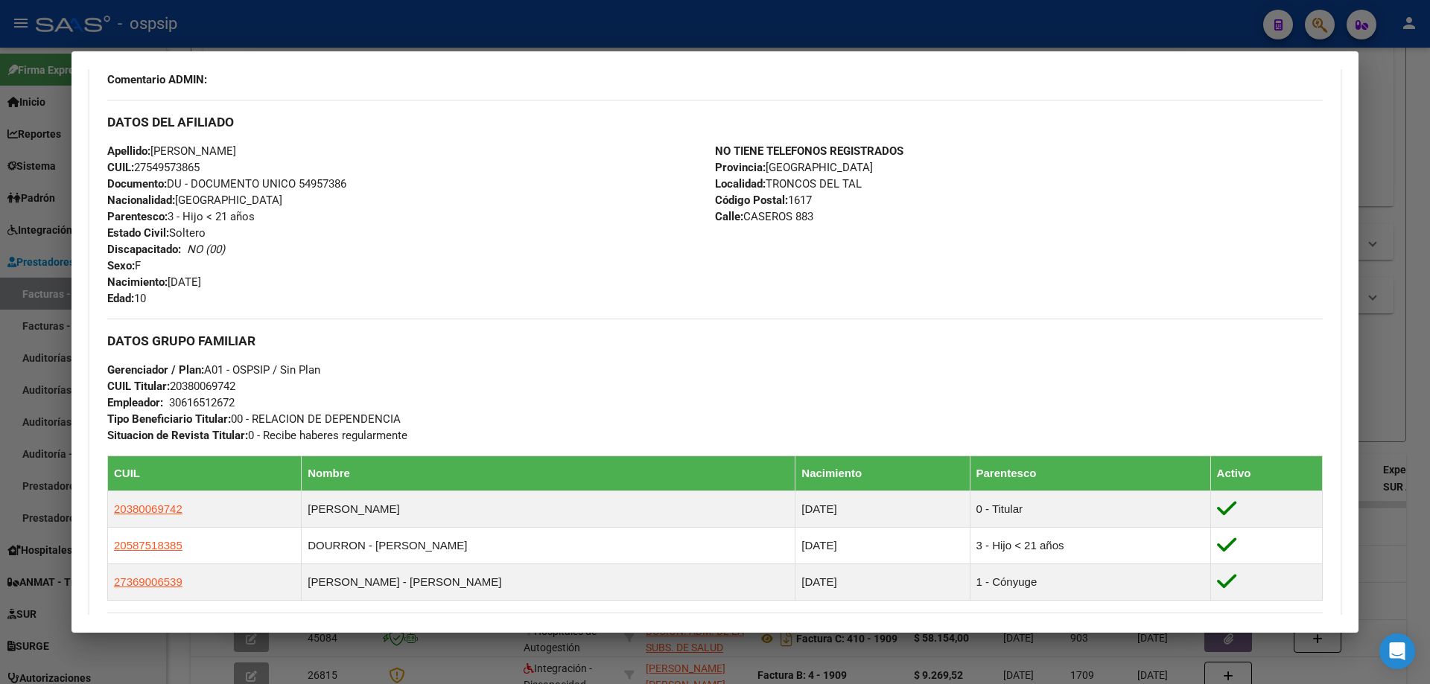
scroll to position [704, 0]
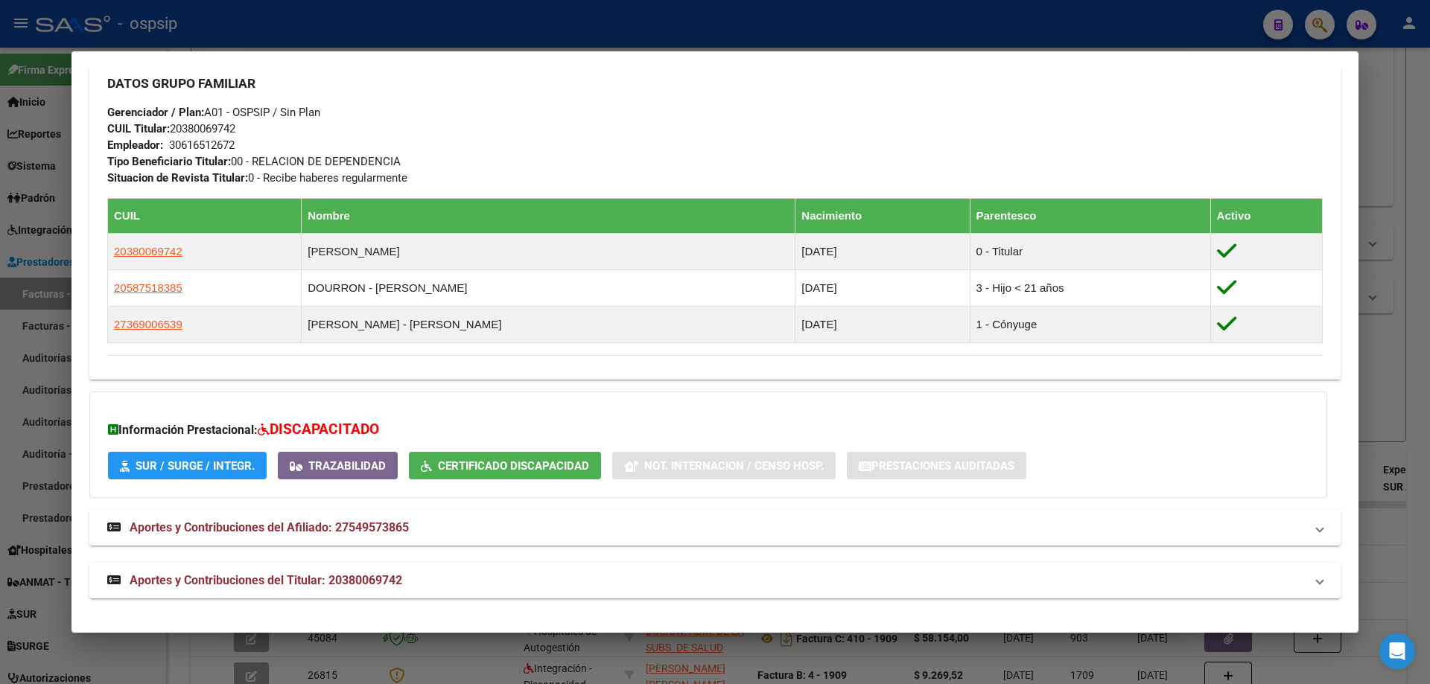
click at [1418, 331] on div at bounding box center [715, 342] width 1430 height 684
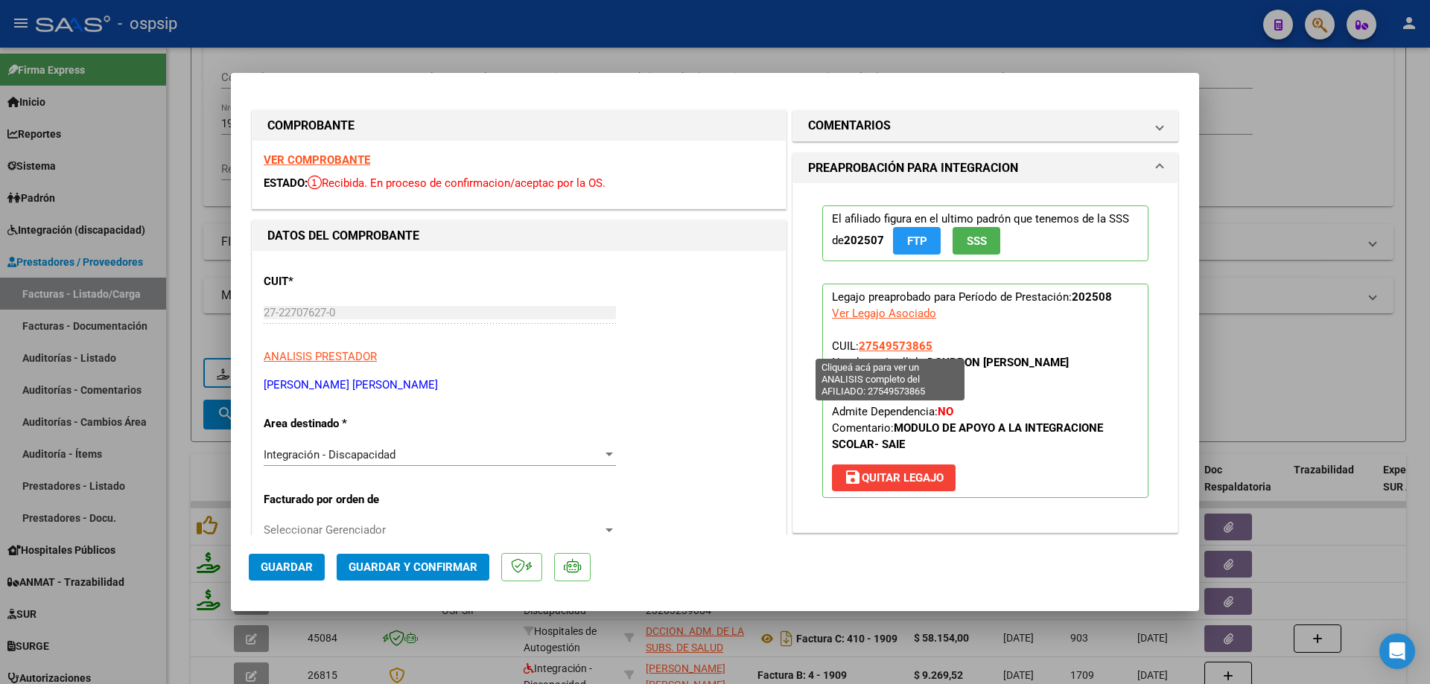
click at [902, 345] on span "27549573865" at bounding box center [896, 346] width 74 height 13
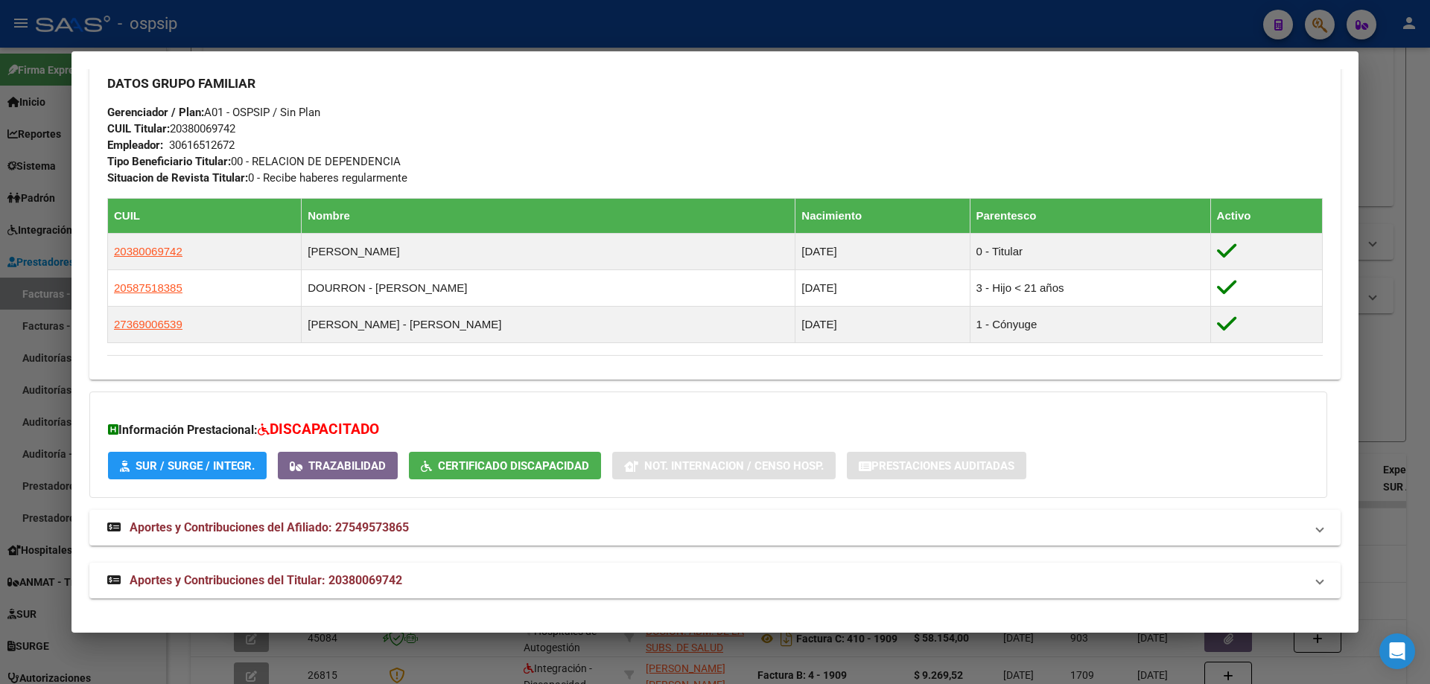
click at [1411, 360] on div at bounding box center [715, 342] width 1430 height 684
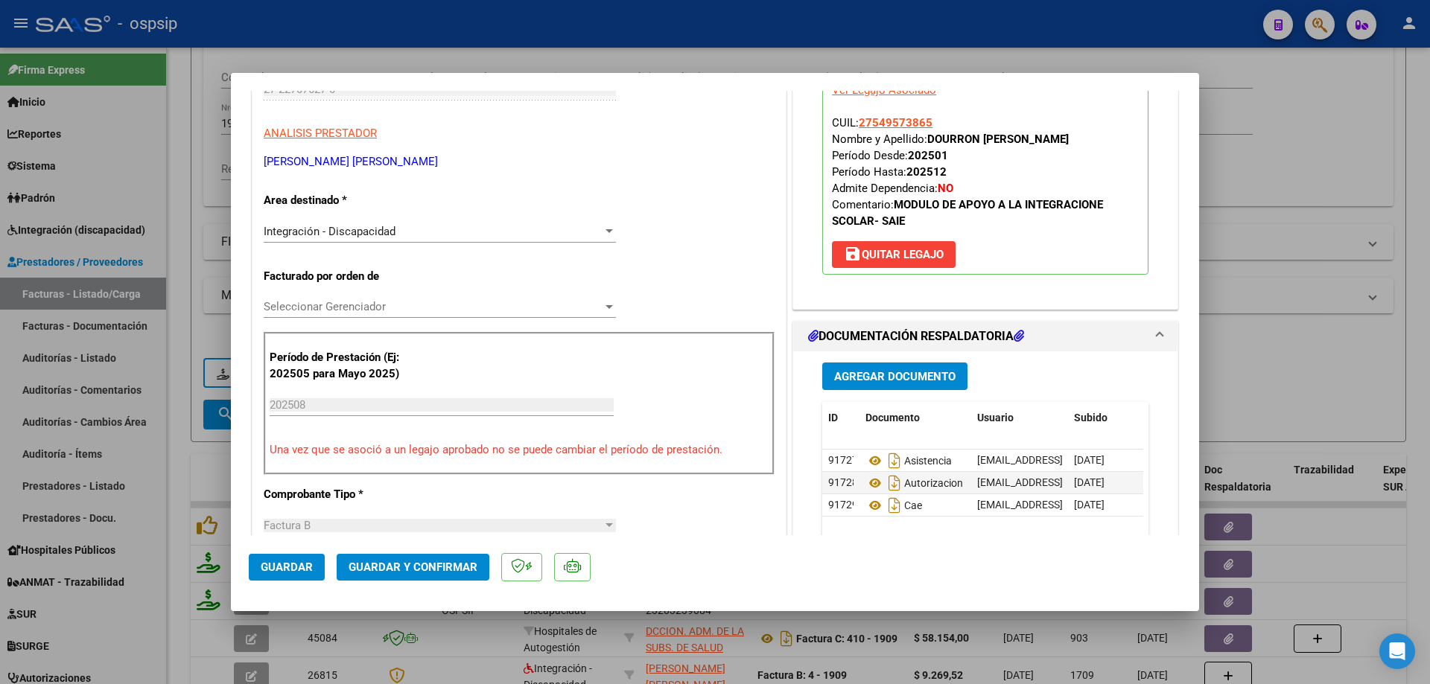
scroll to position [298, 0]
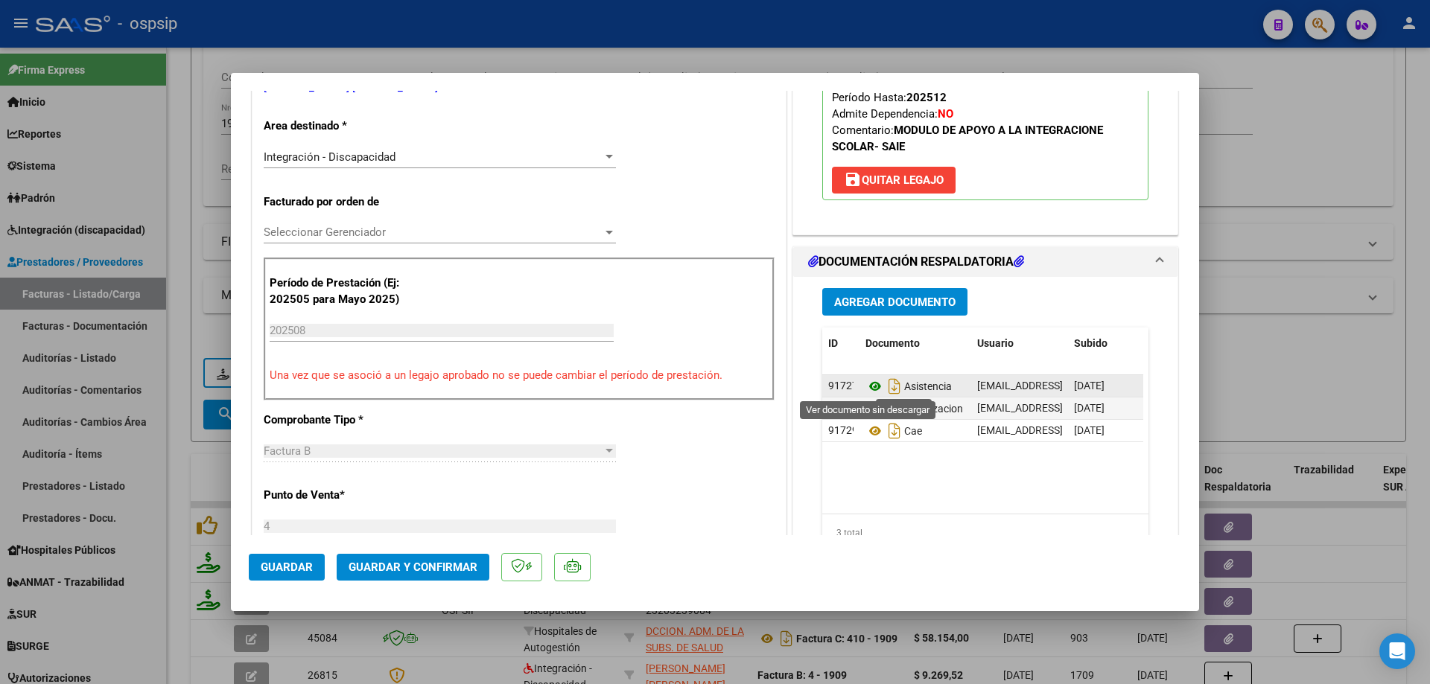
click at [868, 382] on icon at bounding box center [874, 387] width 19 height 18
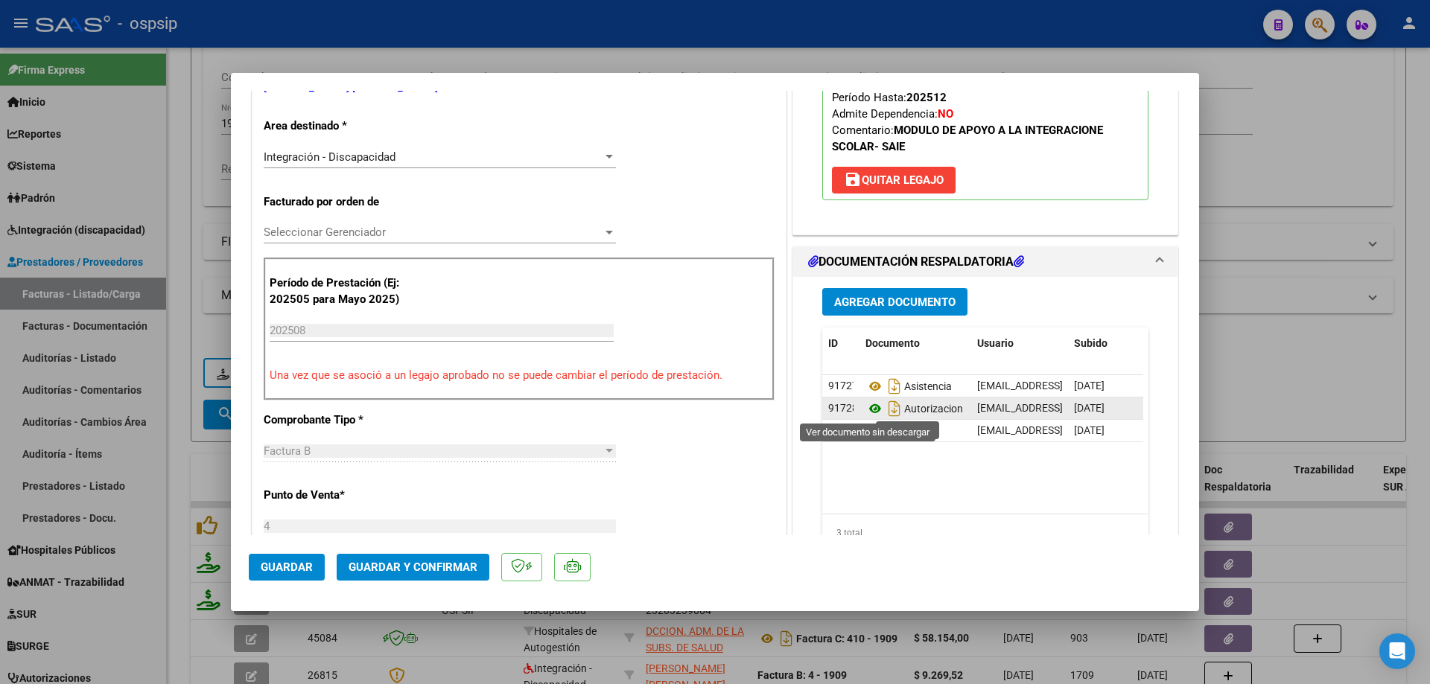
click at [870, 409] on icon at bounding box center [874, 409] width 19 height 18
click at [419, 567] on span "Guardar y Confirmar" at bounding box center [413, 567] width 129 height 13
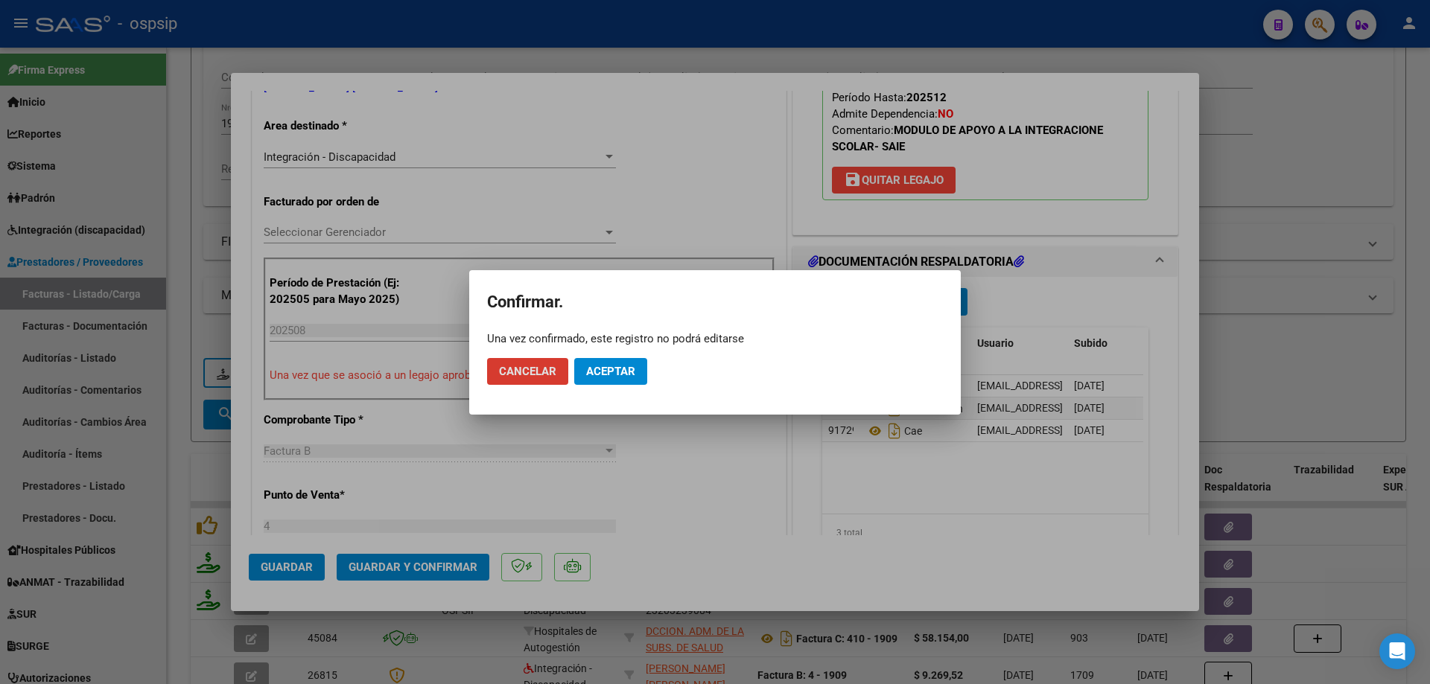
click at [603, 369] on span "Aceptar" at bounding box center [610, 371] width 49 height 13
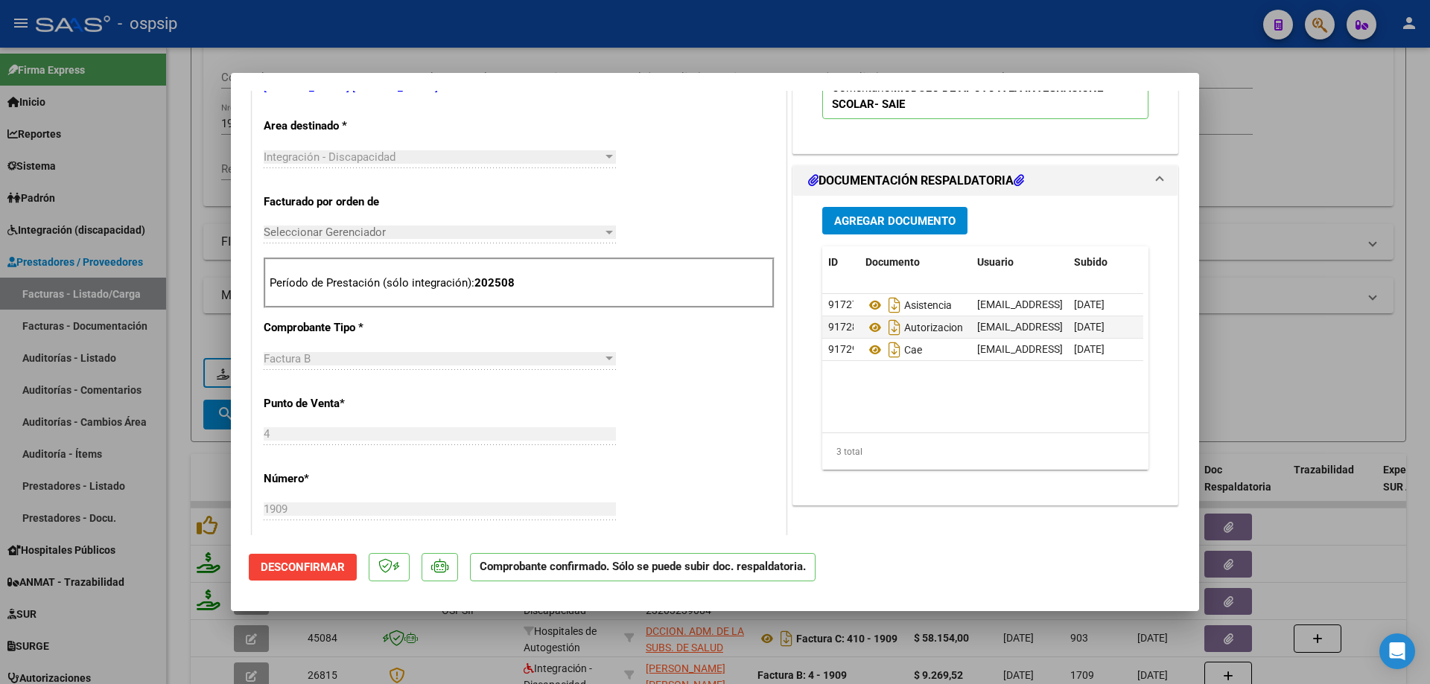
click at [1359, 176] on div at bounding box center [715, 342] width 1430 height 684
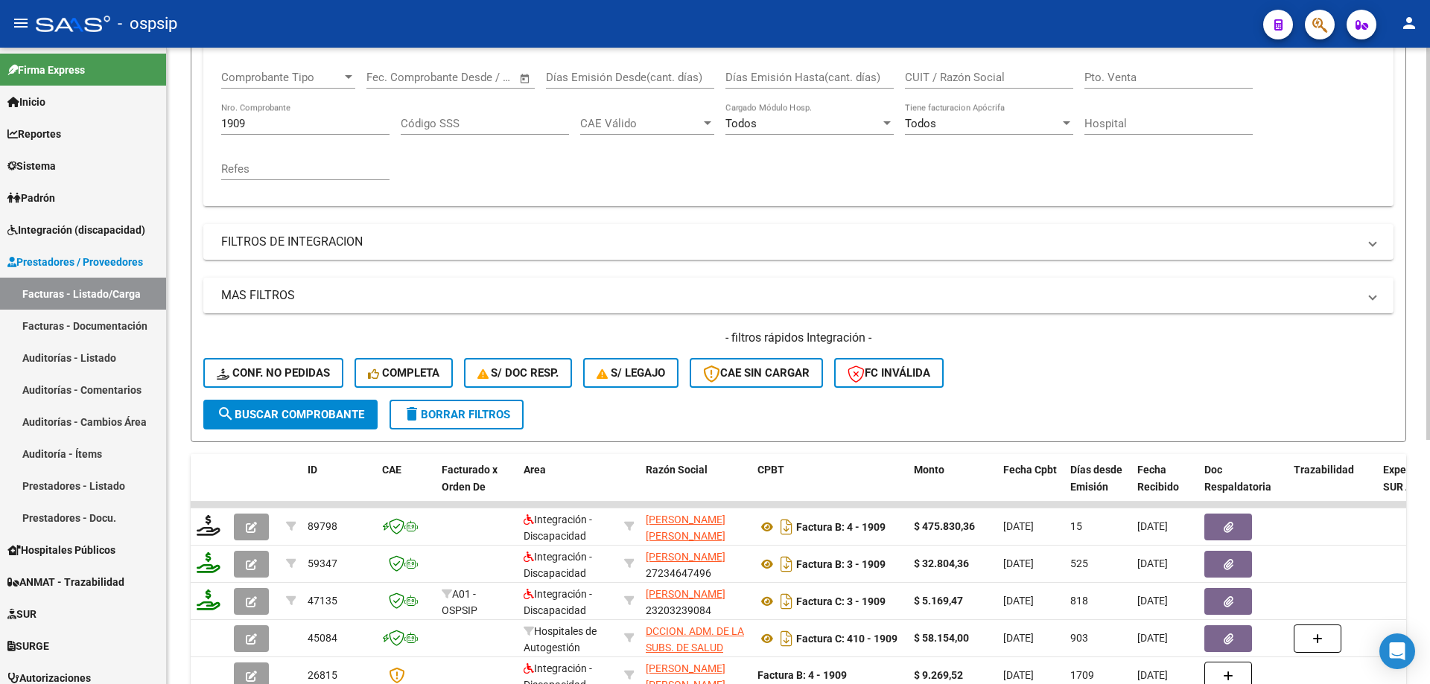
scroll to position [95, 0]
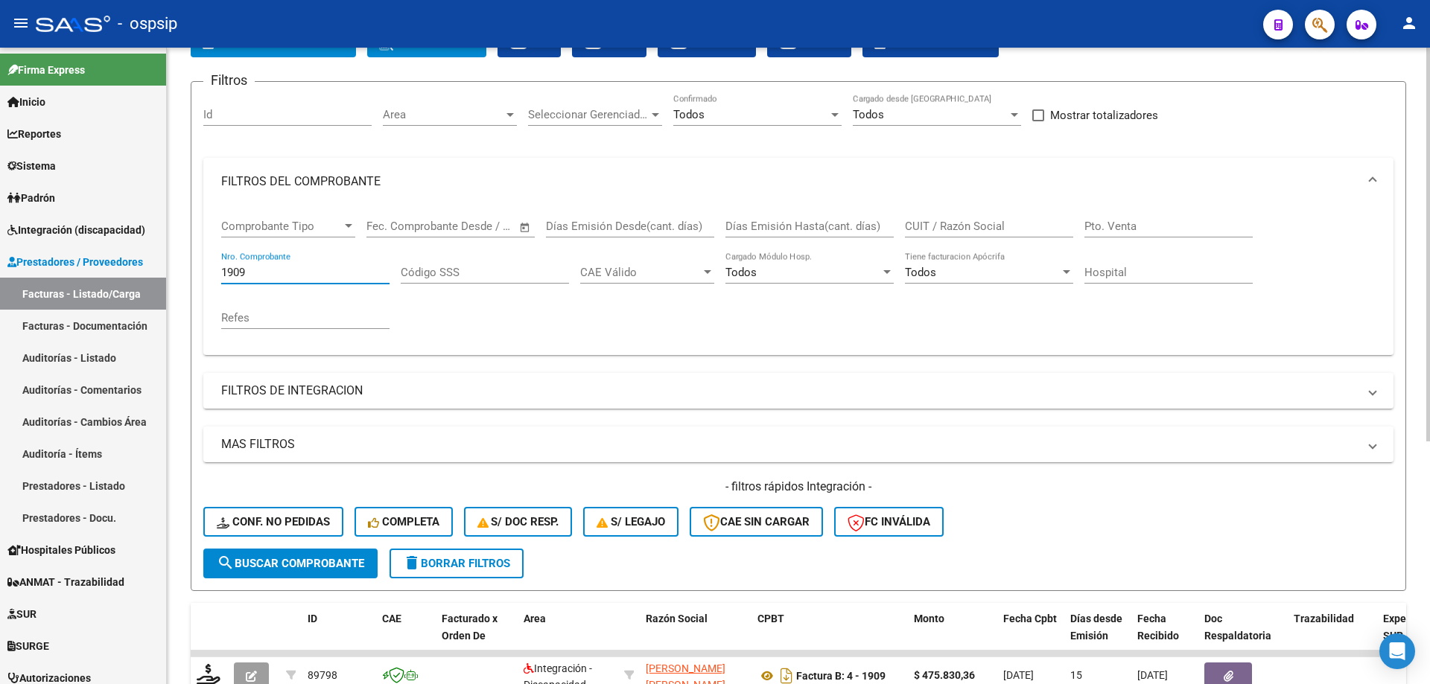
click at [273, 275] on input "1909" at bounding box center [305, 272] width 168 height 13
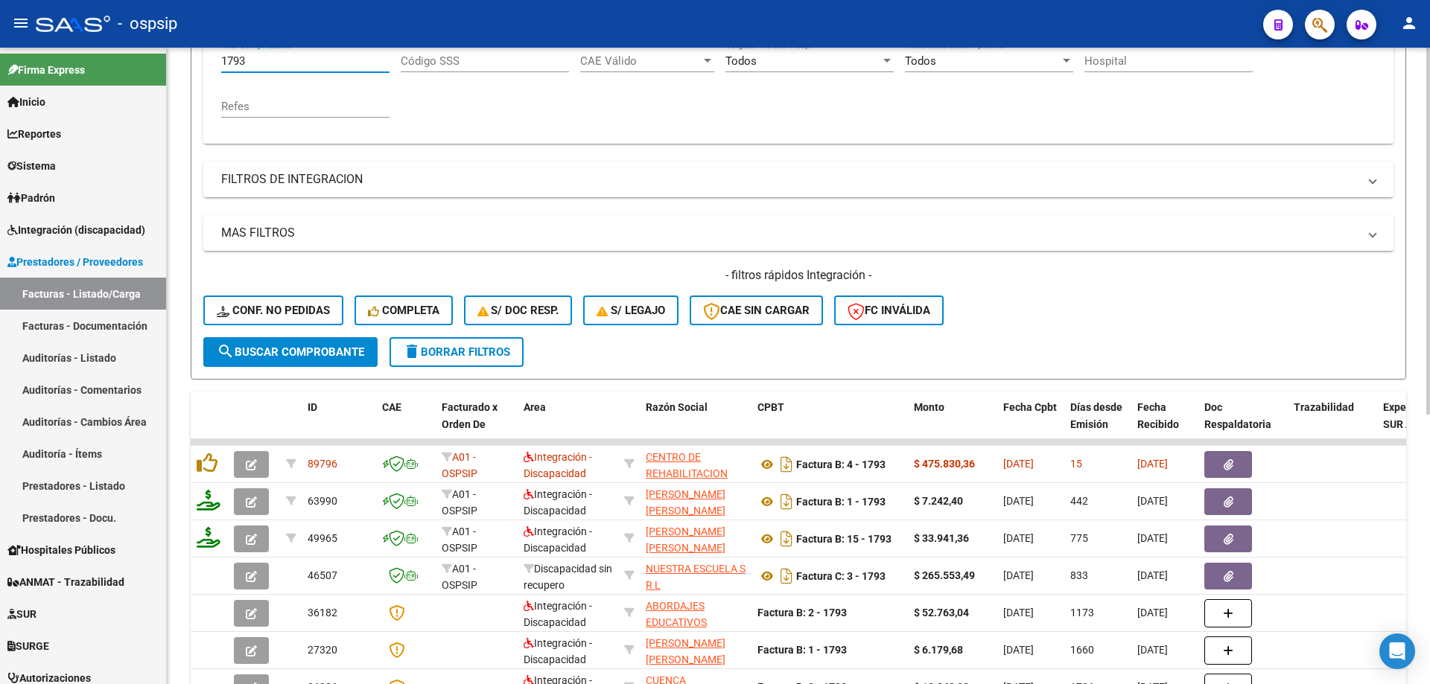
scroll to position [393, 0]
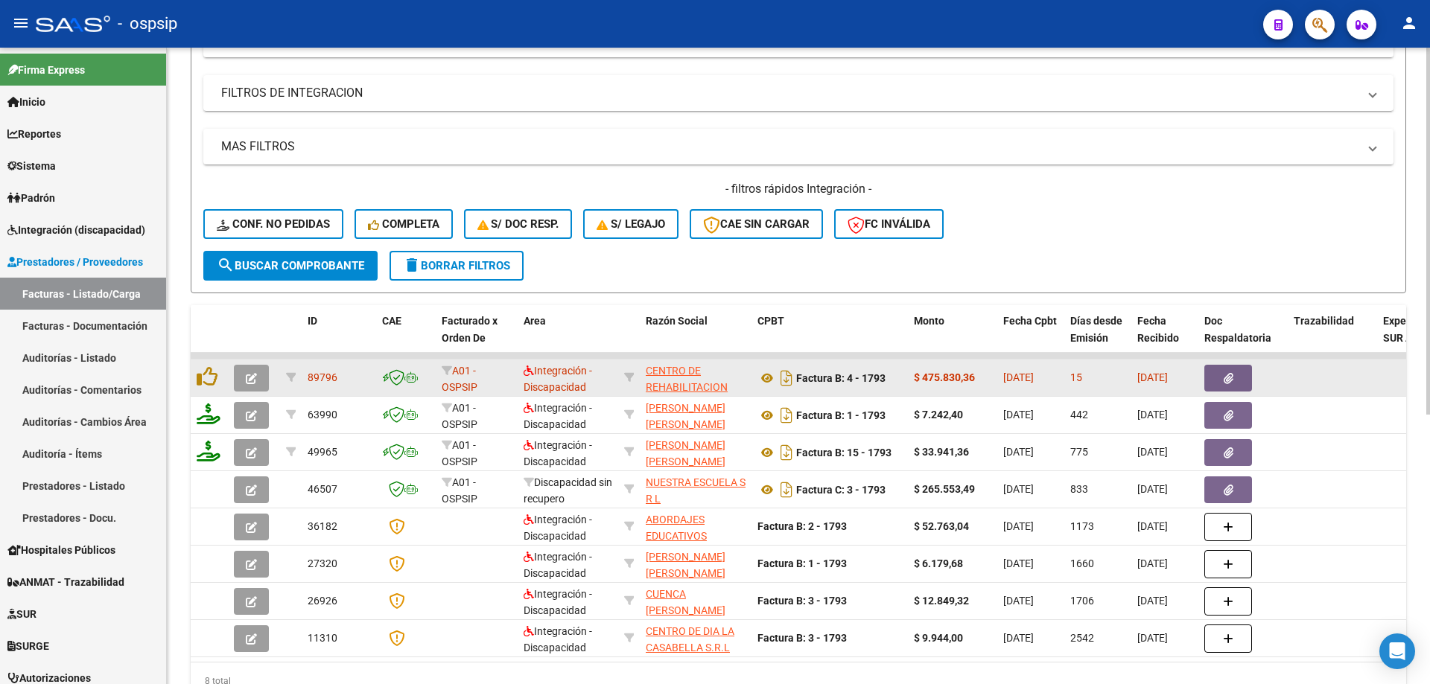
click at [247, 372] on span "button" at bounding box center [251, 378] width 11 height 13
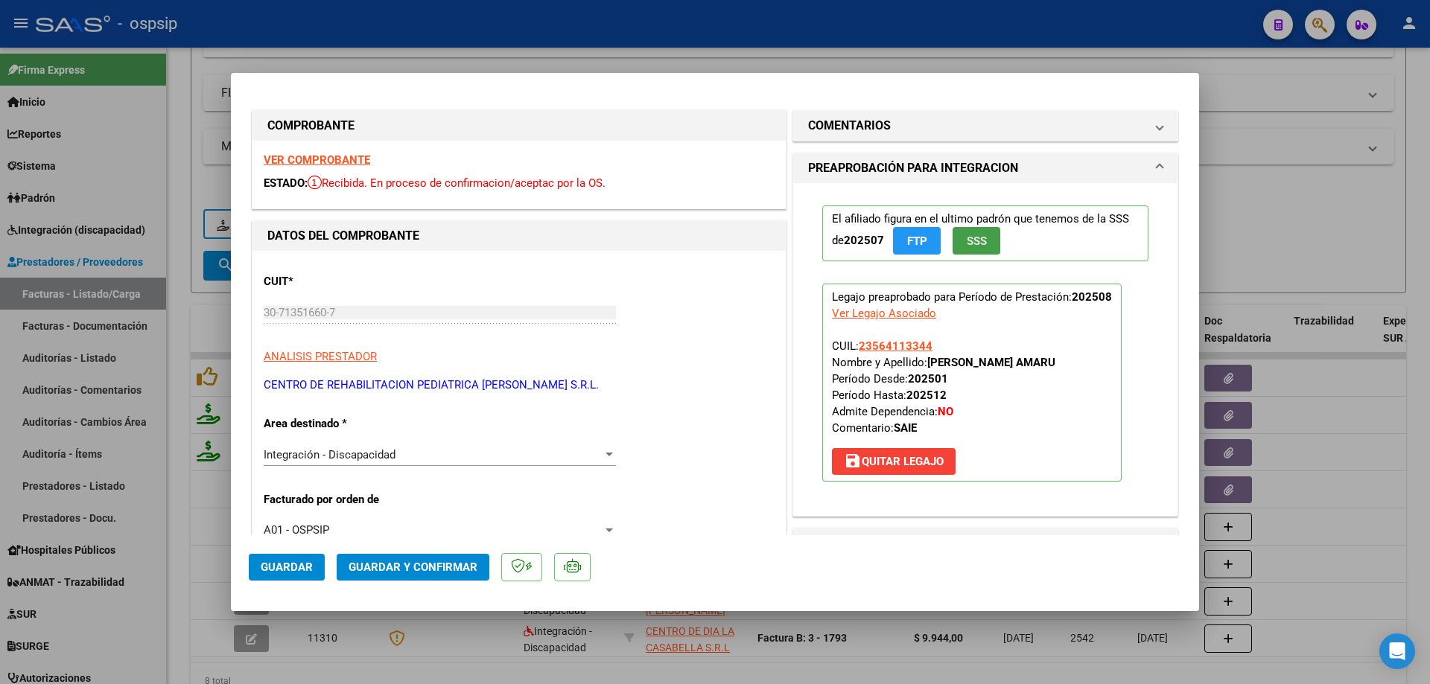
click at [982, 238] on button "SSS" at bounding box center [976, 241] width 48 height 28
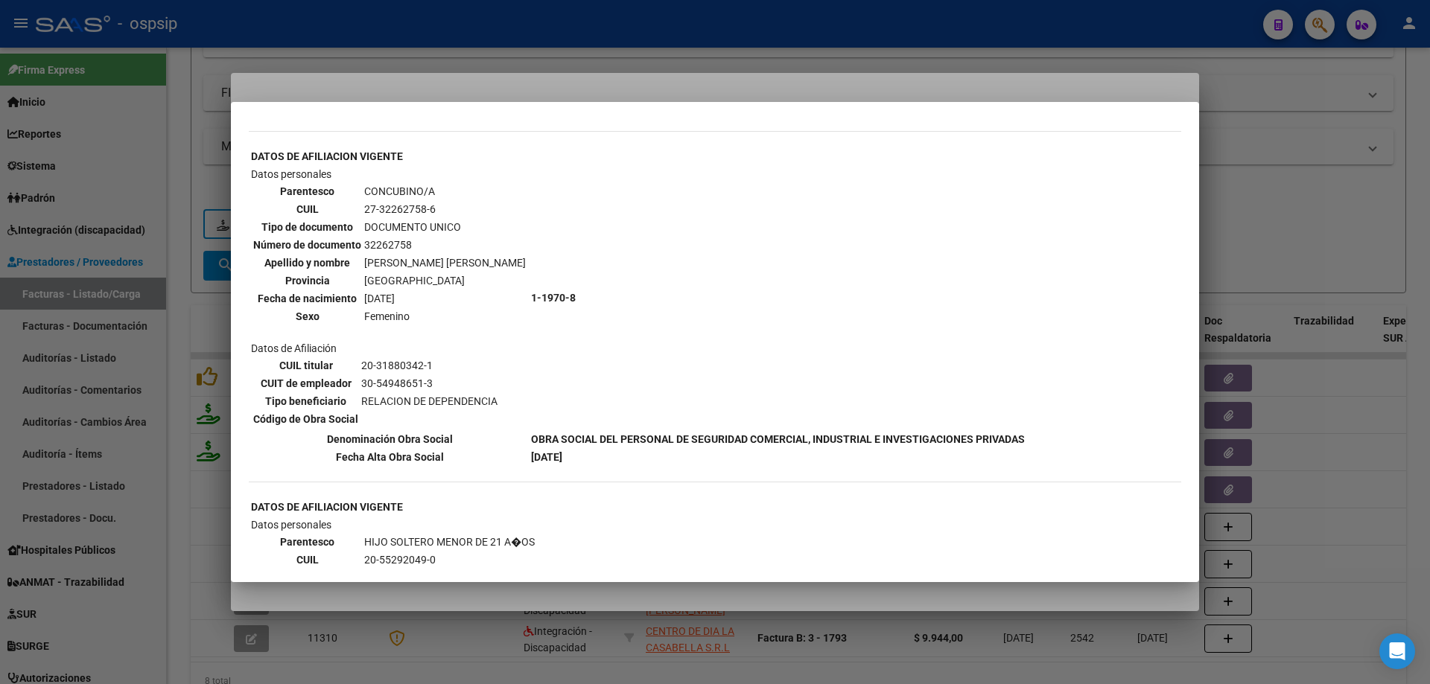
scroll to position [819, 0]
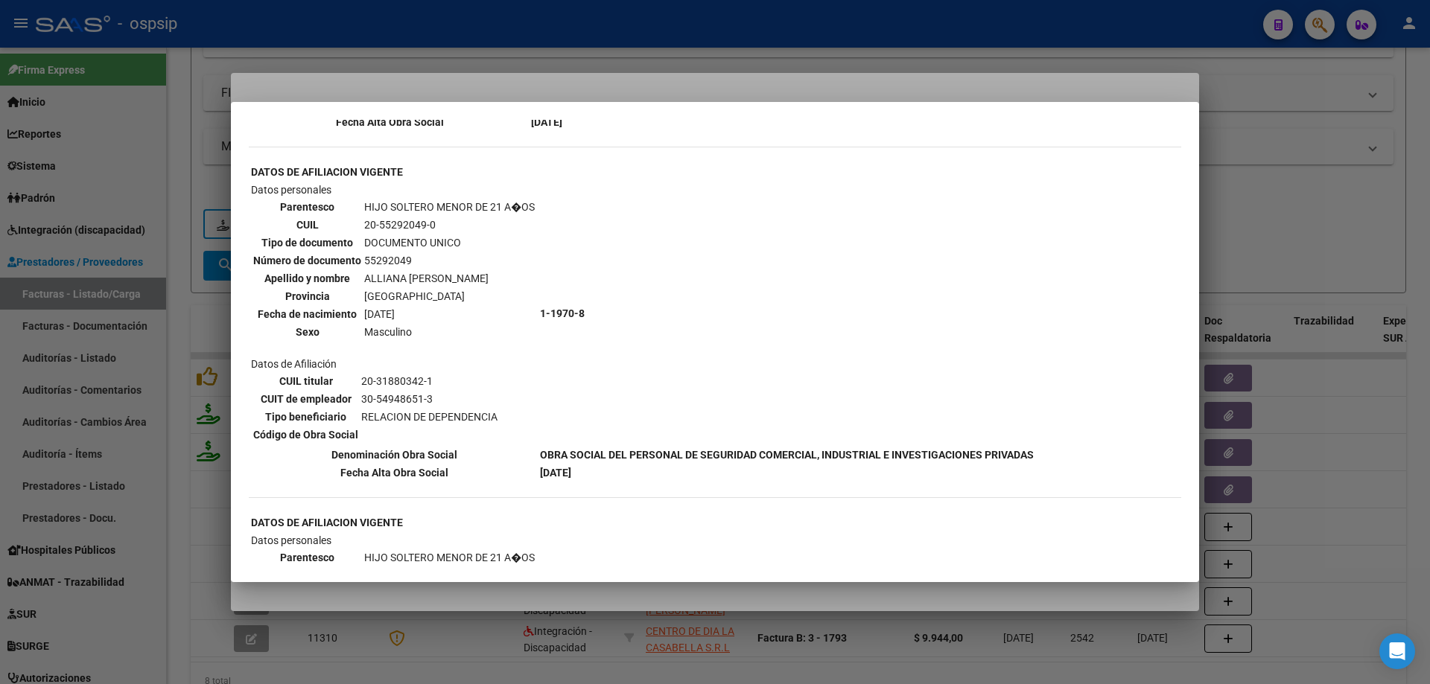
click at [1287, 192] on div at bounding box center [715, 342] width 1430 height 684
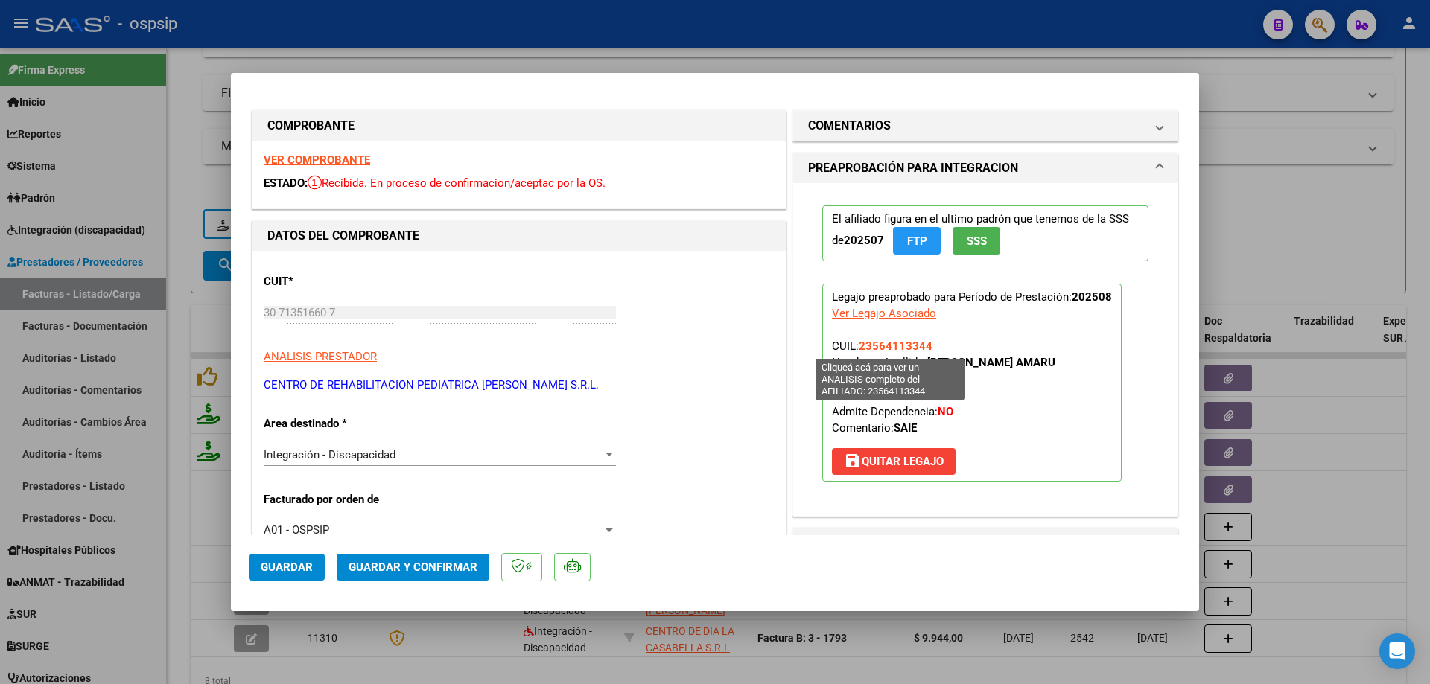
click at [886, 346] on span "23564113344" at bounding box center [896, 346] width 74 height 13
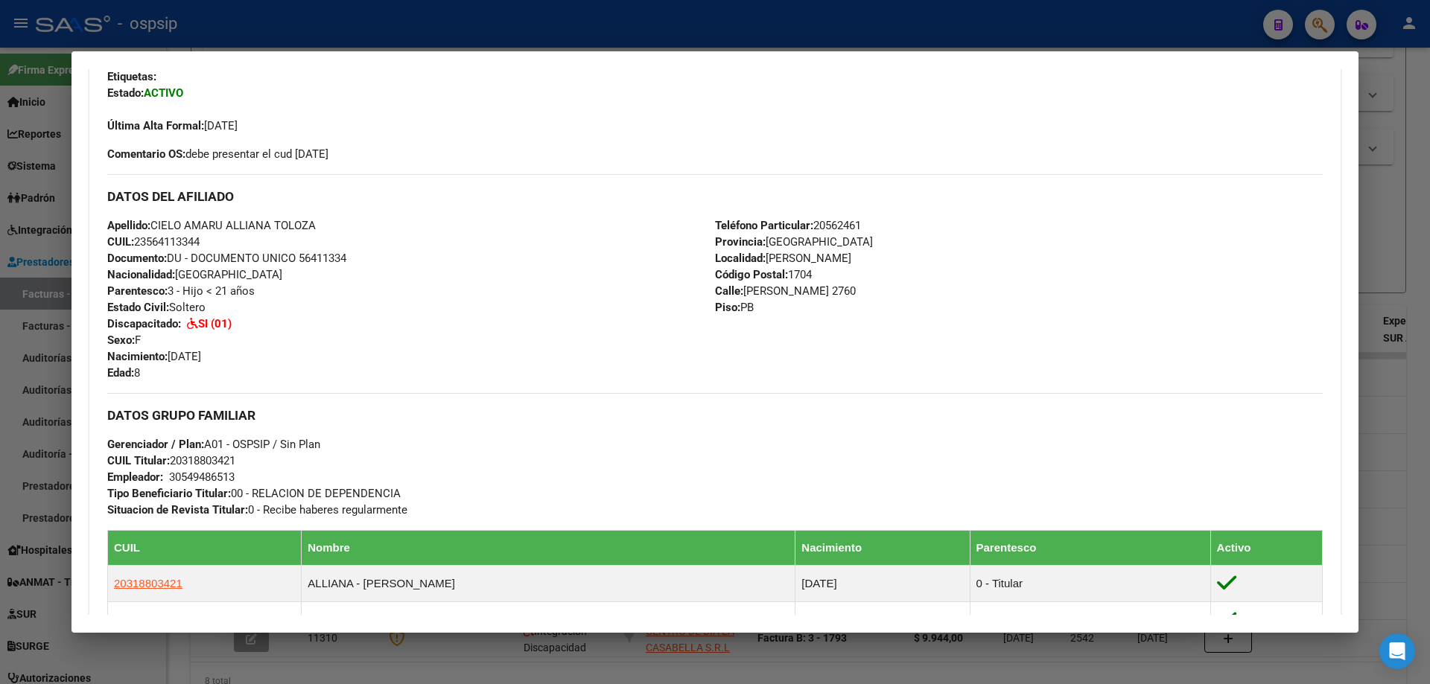
scroll to position [704, 0]
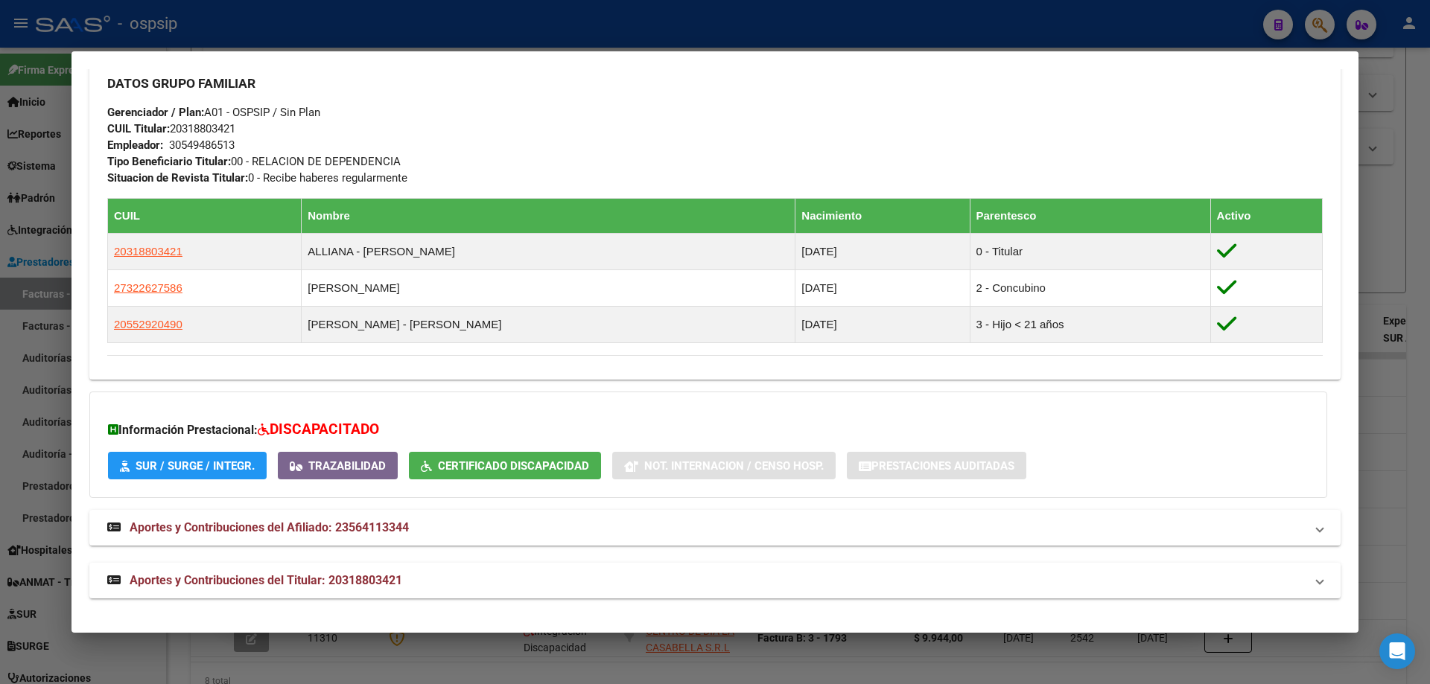
click at [1378, 403] on div at bounding box center [715, 342] width 1430 height 684
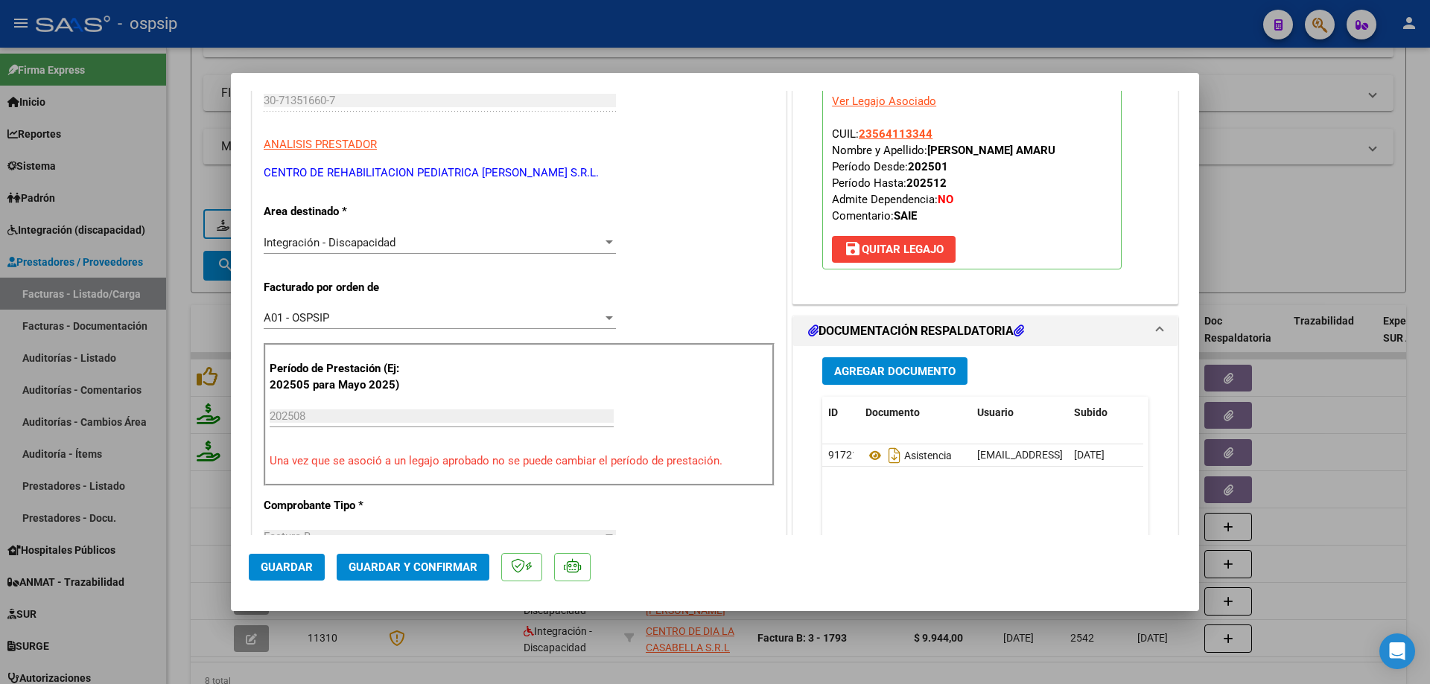
scroll to position [298, 0]
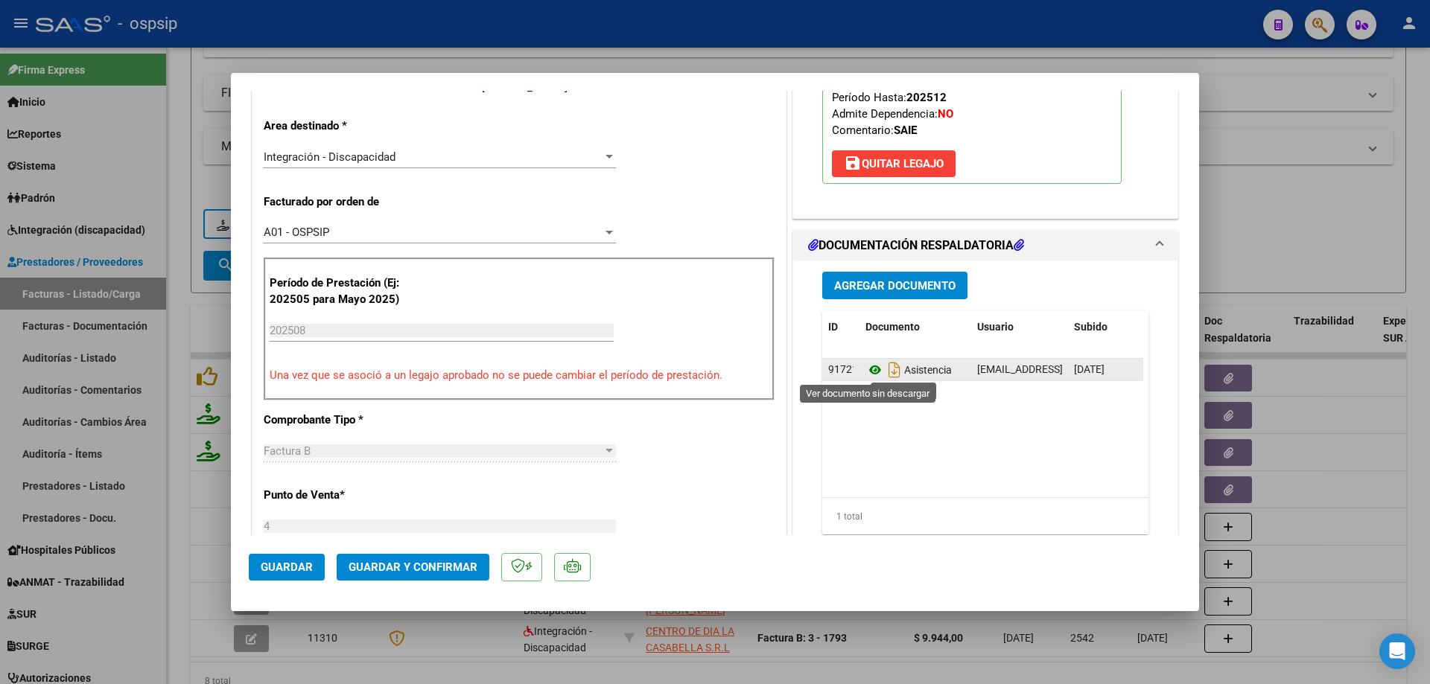
click at [868, 372] on icon at bounding box center [874, 370] width 19 height 18
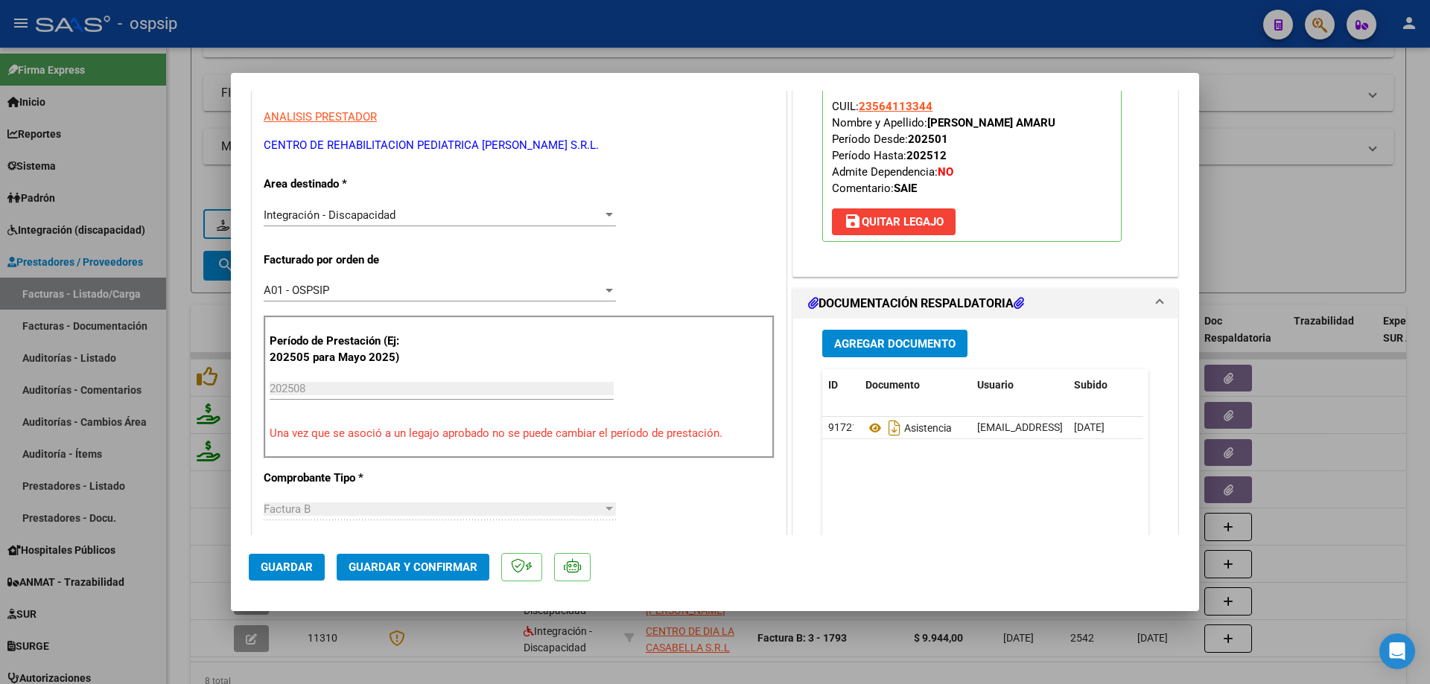
scroll to position [149, 0]
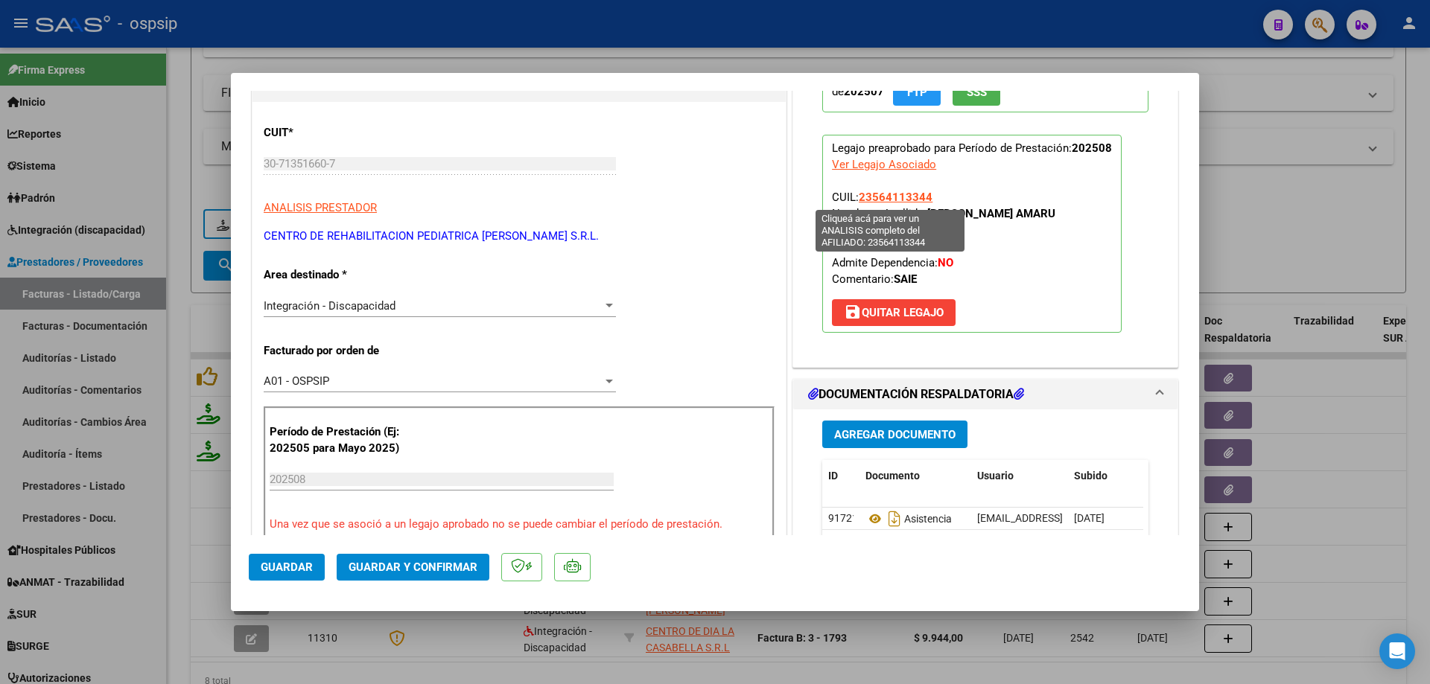
drag, startPoint x: 934, startPoint y: 195, endPoint x: 856, endPoint y: 197, distance: 78.2
click at [856, 197] on p "Legajo preaprobado para Período de Prestación: 202508 Ver Legajo Asociado CUIL:…" at bounding box center [971, 234] width 299 height 198
click at [401, 572] on span "Guardar y Confirmar" at bounding box center [413, 567] width 129 height 13
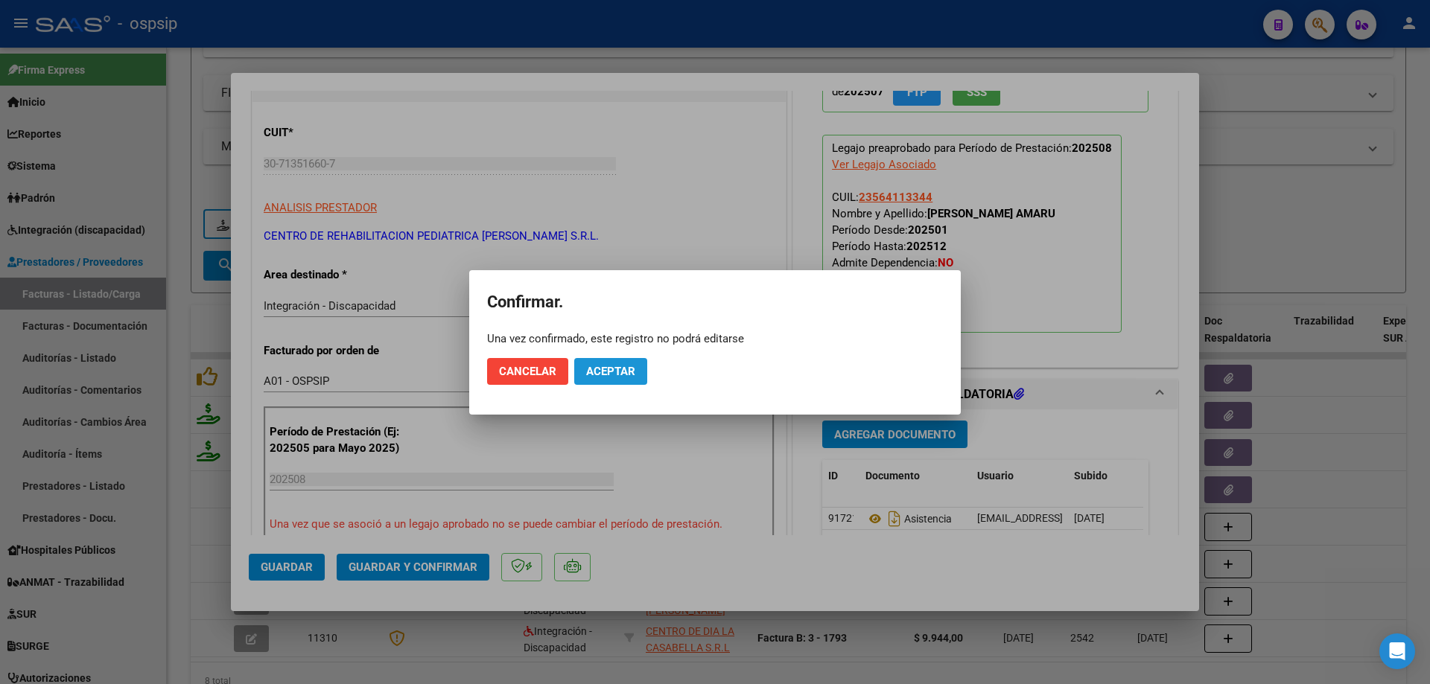
click at [614, 374] on span "Aceptar" at bounding box center [610, 371] width 49 height 13
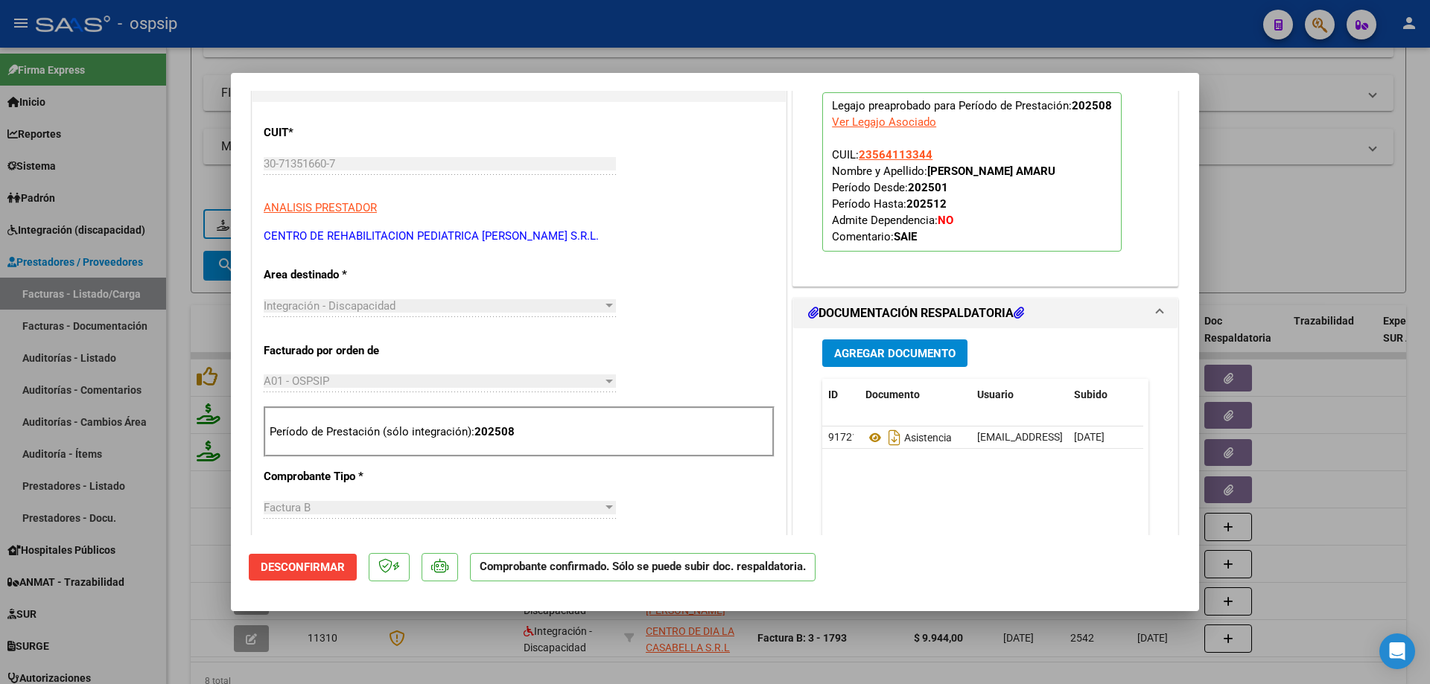
click at [1315, 203] on div at bounding box center [715, 342] width 1430 height 684
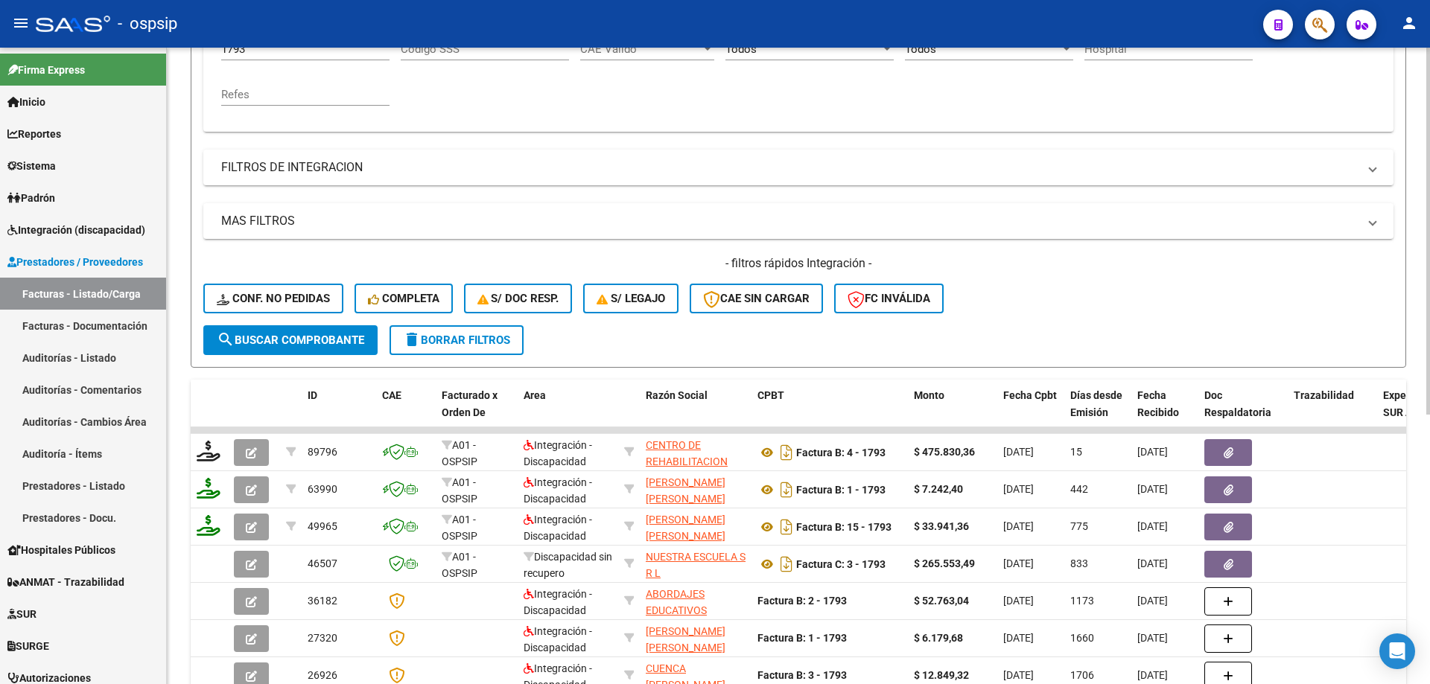
scroll to position [244, 0]
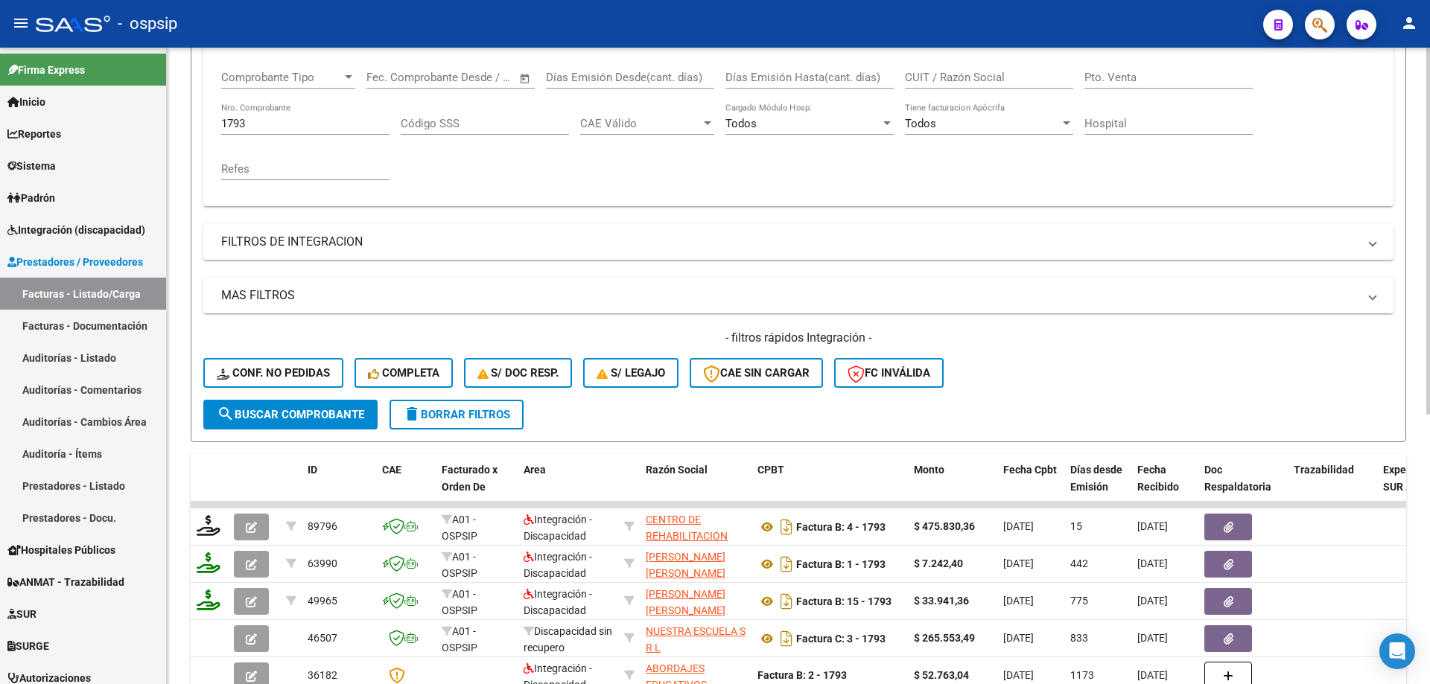
click at [260, 124] on input "1793" at bounding box center [305, 123] width 168 height 13
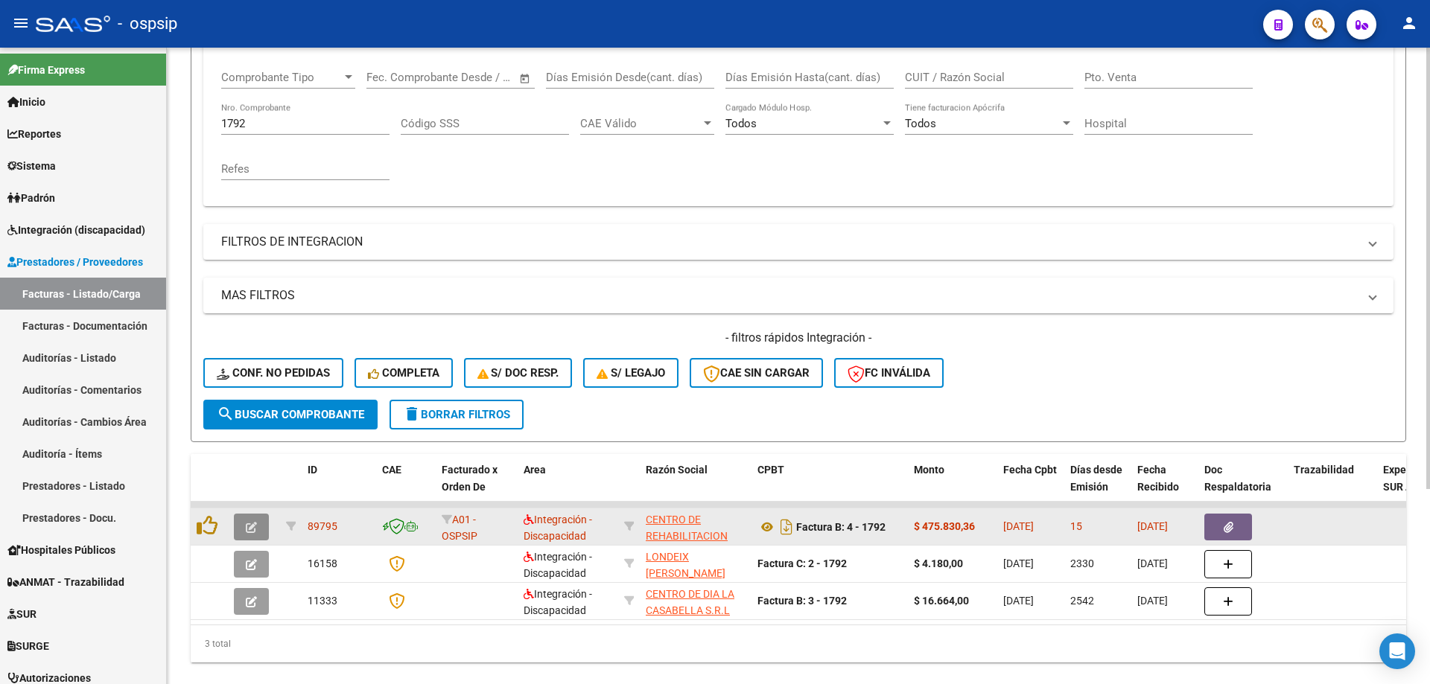
click at [244, 533] on button "button" at bounding box center [251, 527] width 35 height 27
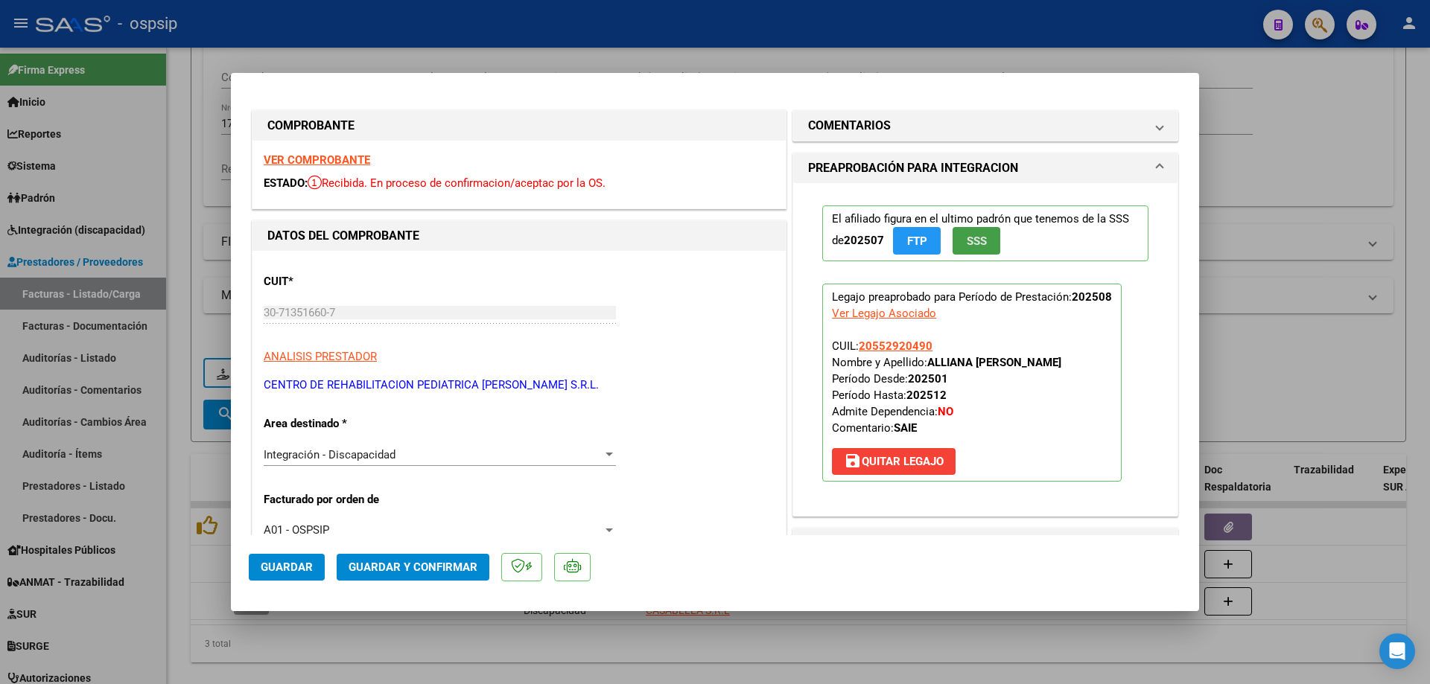
click at [978, 240] on span "SSS" at bounding box center [977, 241] width 20 height 13
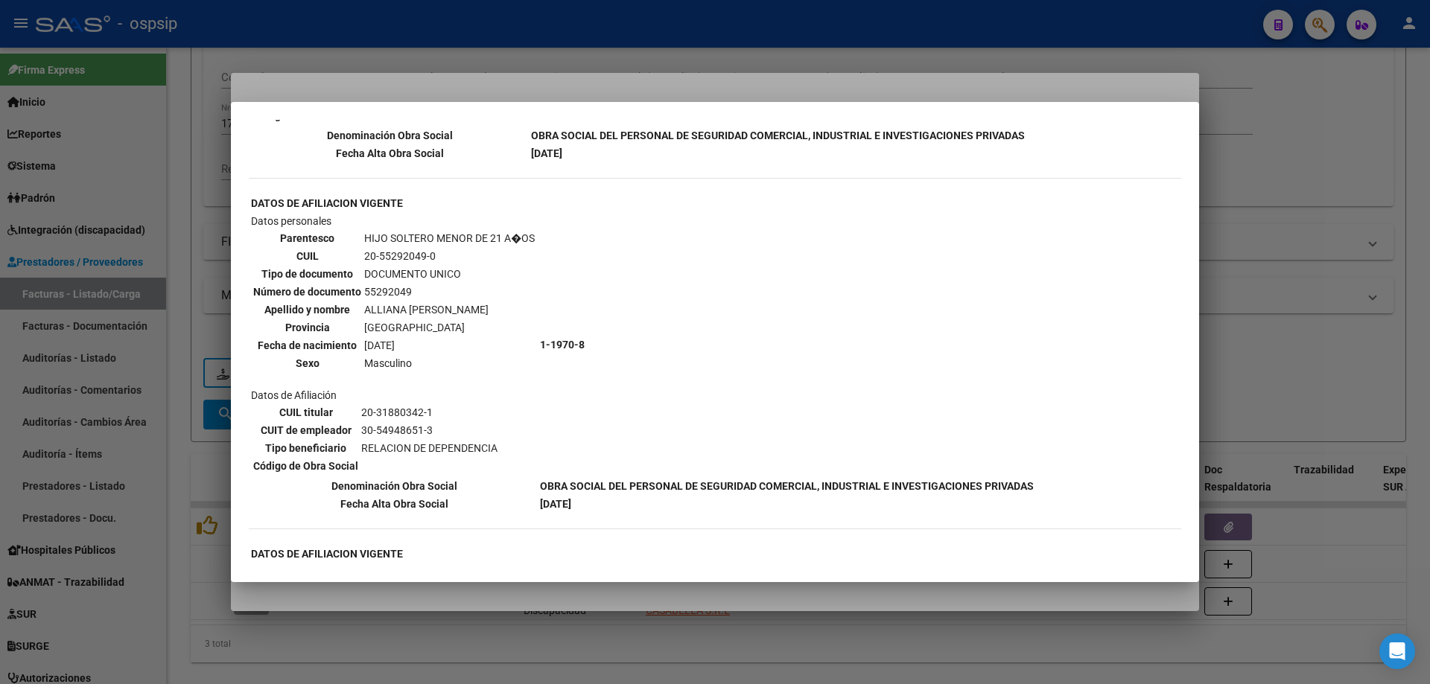
scroll to position [968, 0]
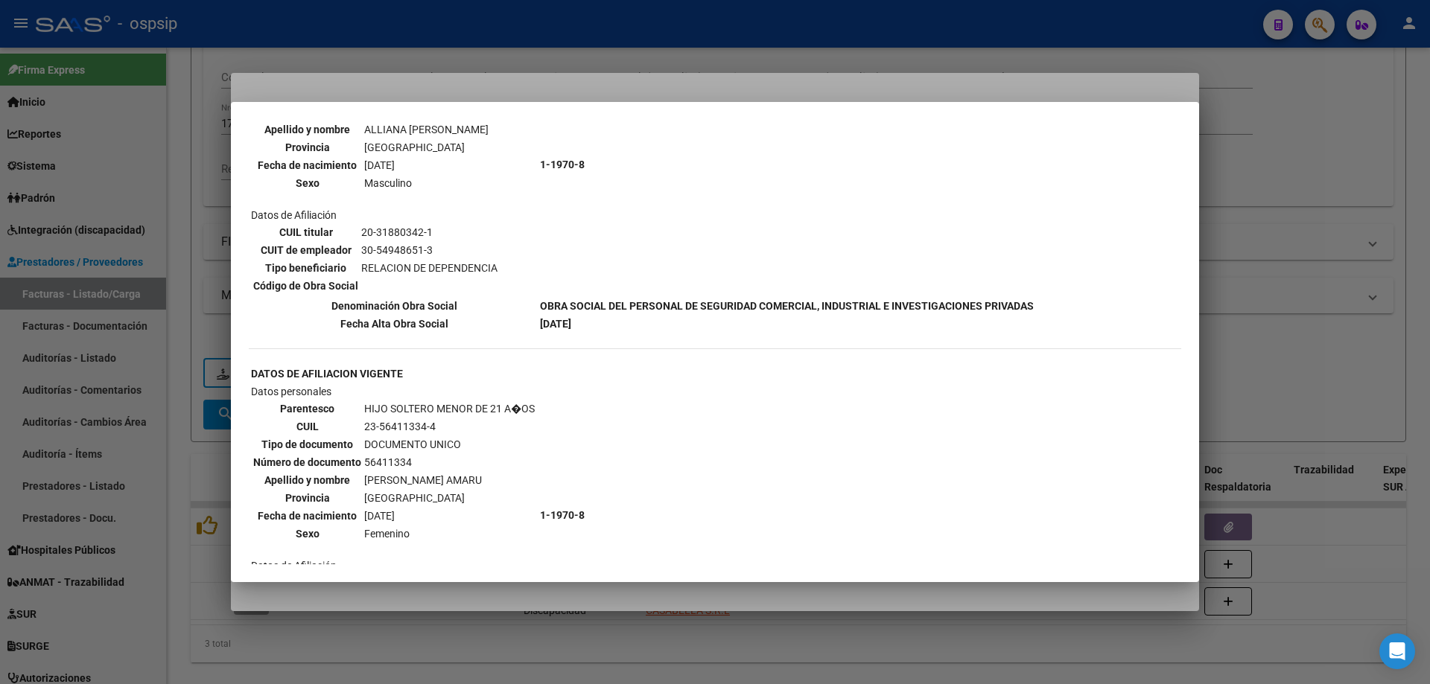
click at [1289, 281] on div at bounding box center [715, 342] width 1430 height 684
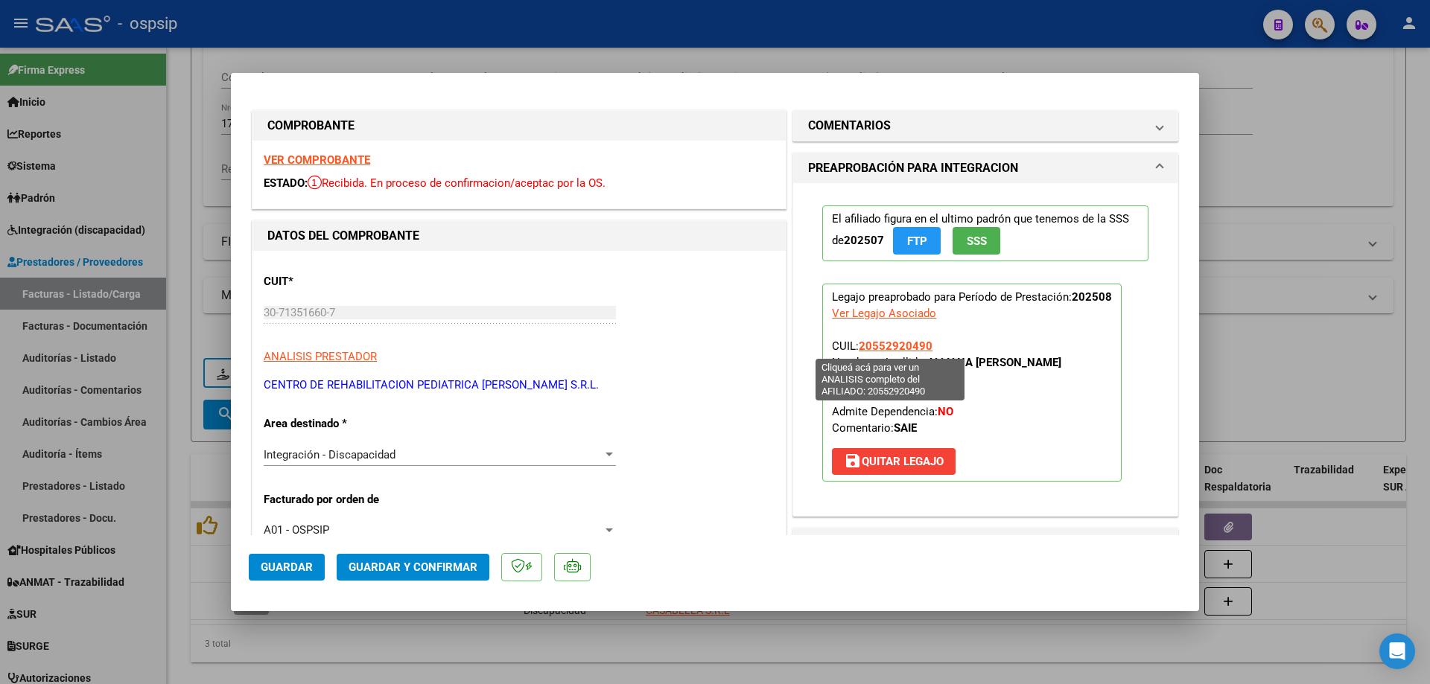
click at [874, 349] on span "20552920490" at bounding box center [896, 346] width 74 height 13
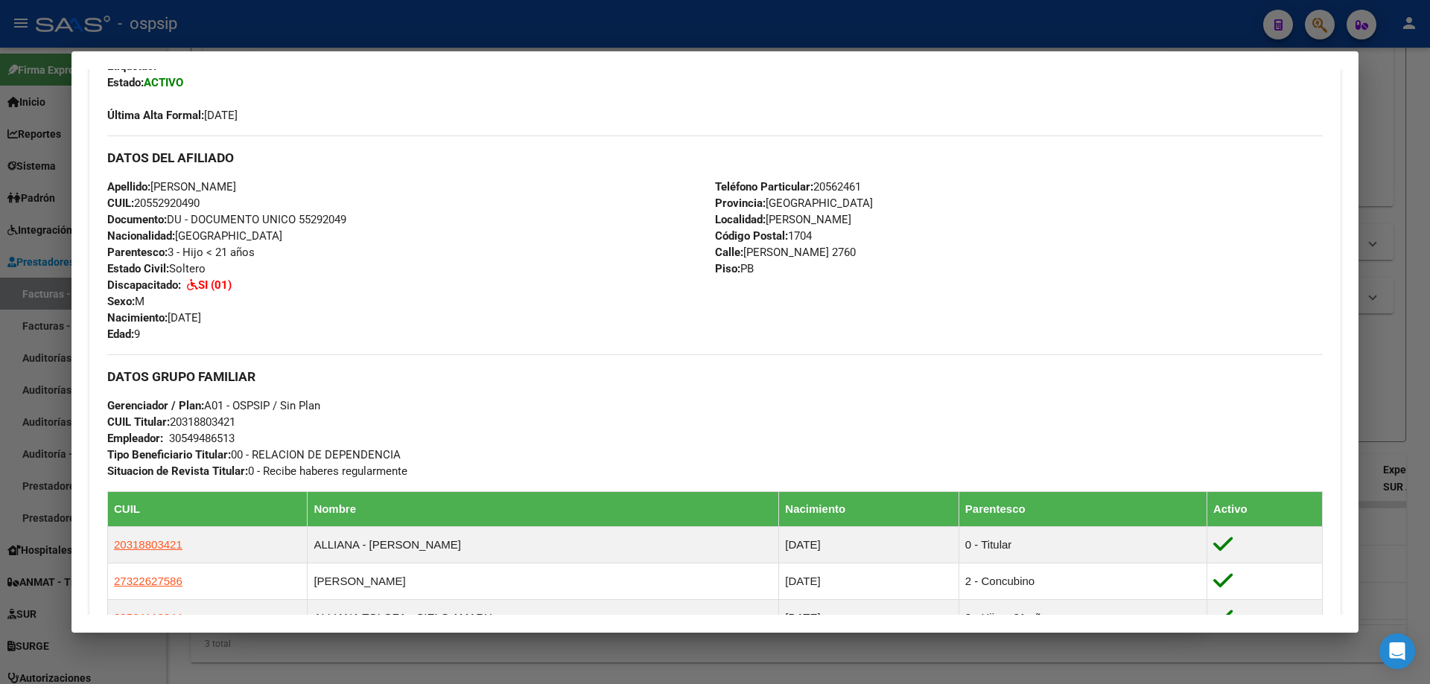
scroll to position [378, 0]
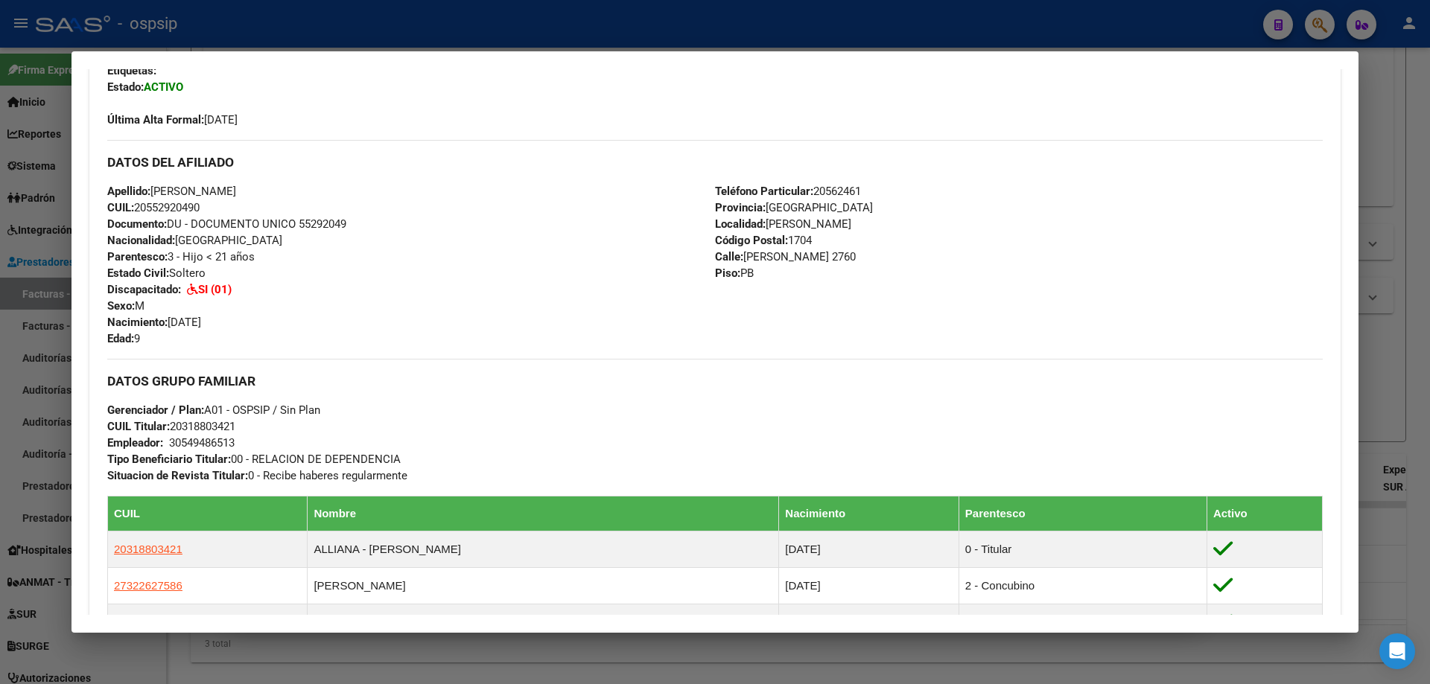
click at [1365, 319] on div at bounding box center [715, 342] width 1430 height 684
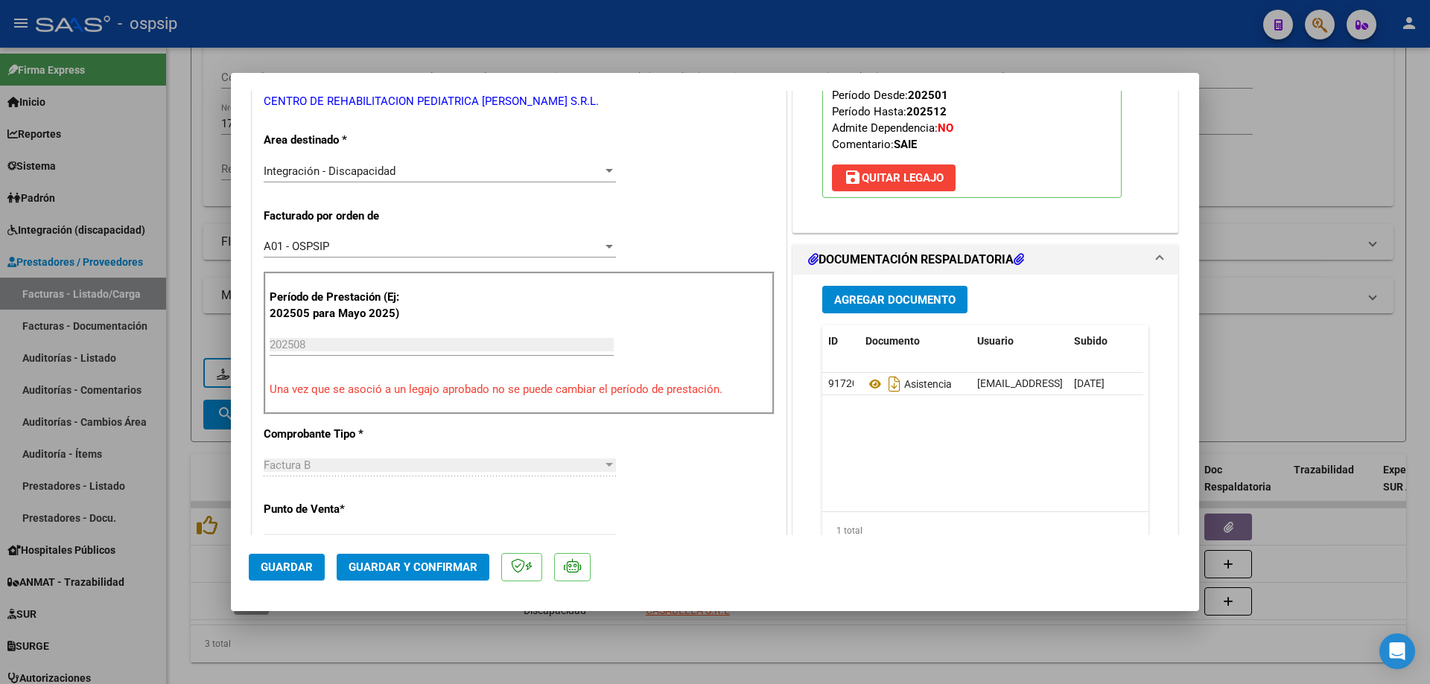
scroll to position [298, 0]
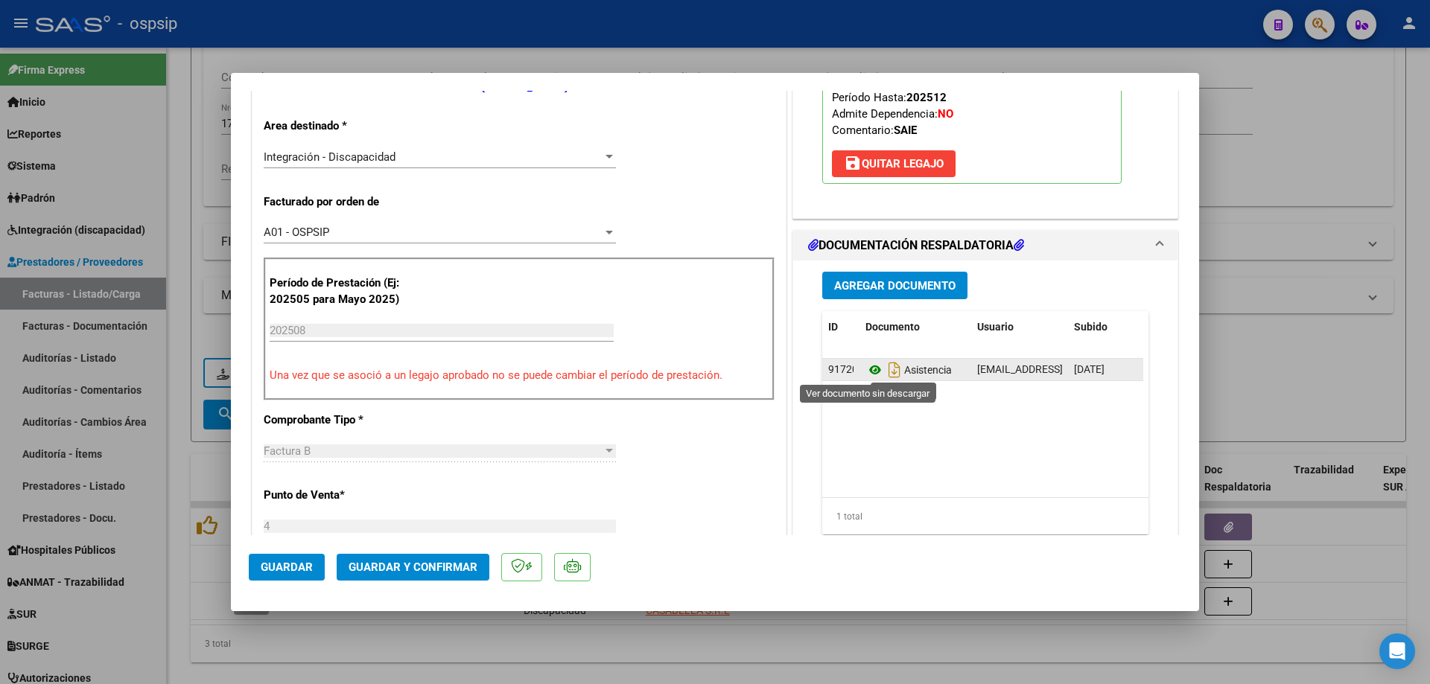
click at [872, 367] on icon at bounding box center [874, 370] width 19 height 18
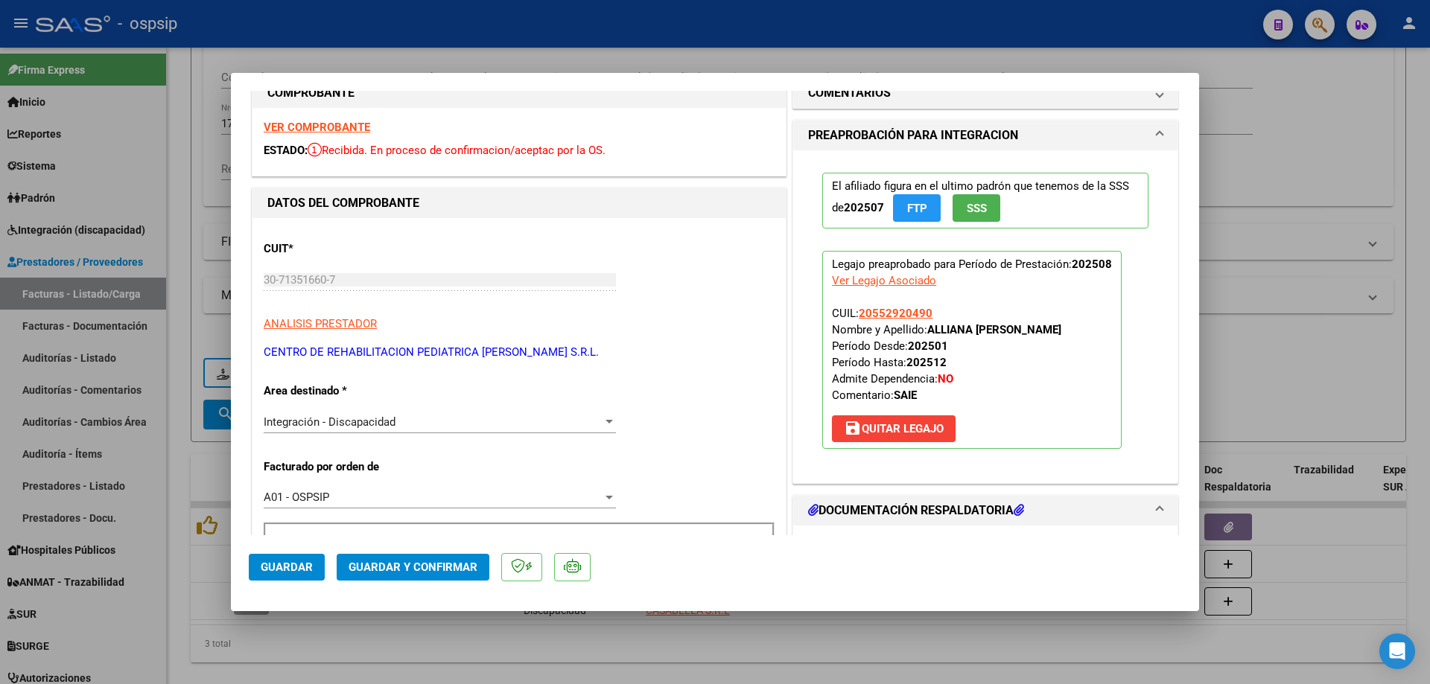
scroll to position [0, 0]
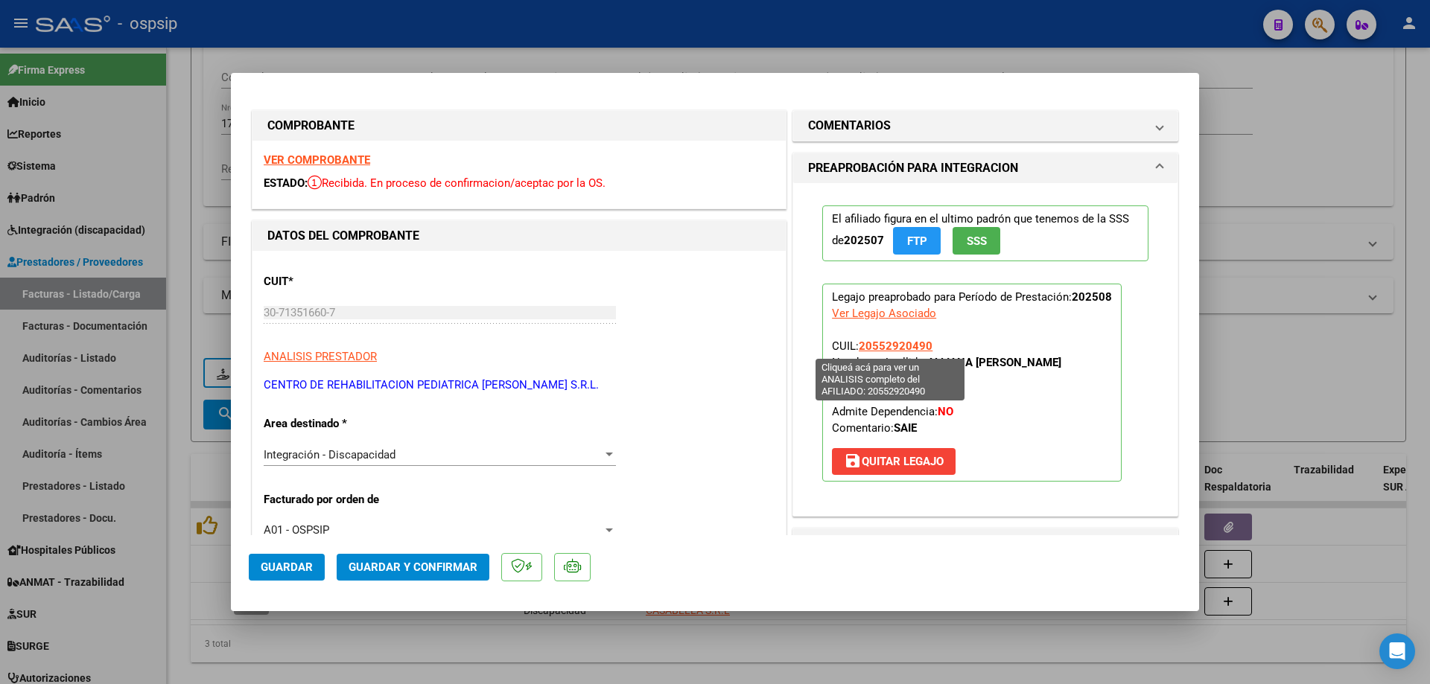
drag, startPoint x: 937, startPoint y: 346, endPoint x: 858, endPoint y: 340, distance: 79.2
click at [858, 340] on p "Legajo preaprobado para Período de Prestación: 202508 Ver Legajo Asociado CUIL:…" at bounding box center [971, 383] width 299 height 198
click at [964, 341] on p "Legajo preaprobado para Período de Prestación: 202508 Ver Legajo Asociado CUIL:…" at bounding box center [971, 383] width 299 height 198
drag, startPoint x: 930, startPoint y: 345, endPoint x: 854, endPoint y: 339, distance: 76.2
click at [854, 339] on p "Legajo preaprobado para Período de Prestación: 202508 Ver Legajo Asociado CUIL:…" at bounding box center [971, 383] width 299 height 198
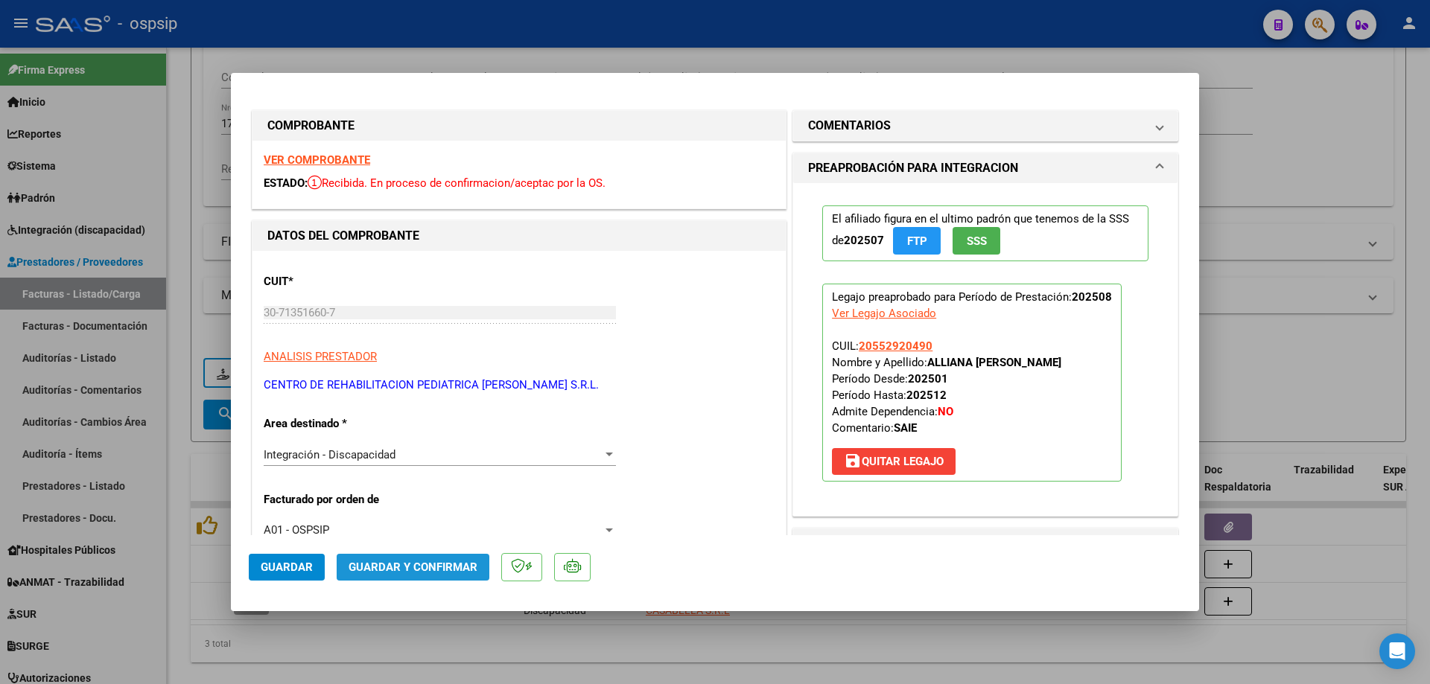
click at [451, 565] on span "Guardar y Confirmar" at bounding box center [413, 567] width 129 height 13
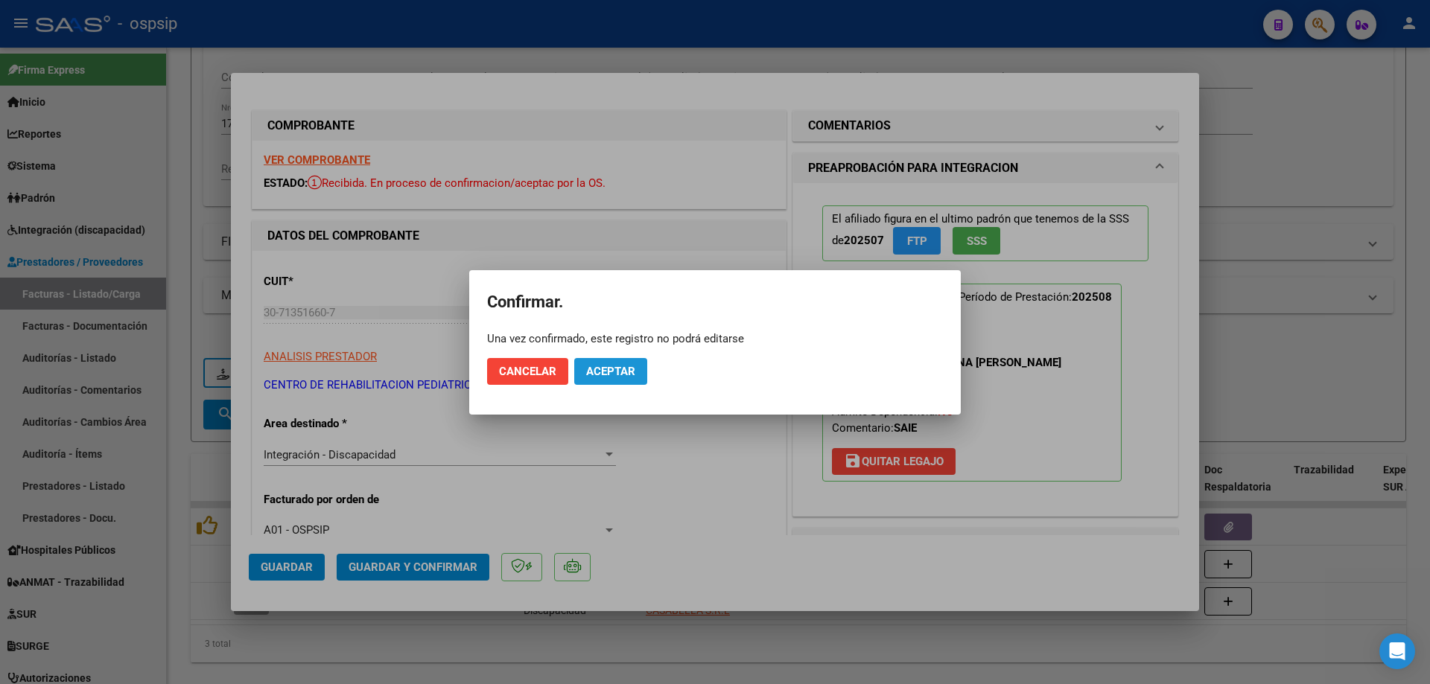
click at [608, 375] on span "Aceptar" at bounding box center [610, 371] width 49 height 13
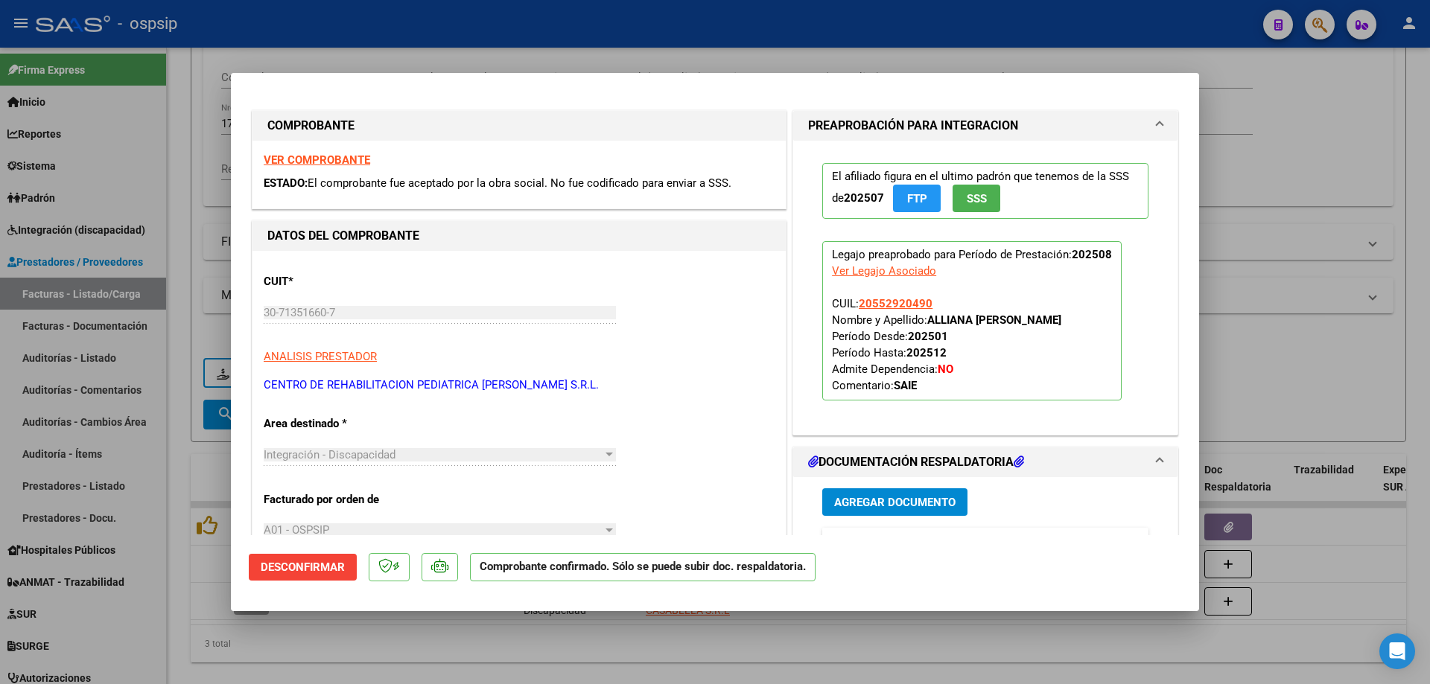
click at [972, 194] on span "SSS" at bounding box center [977, 198] width 20 height 13
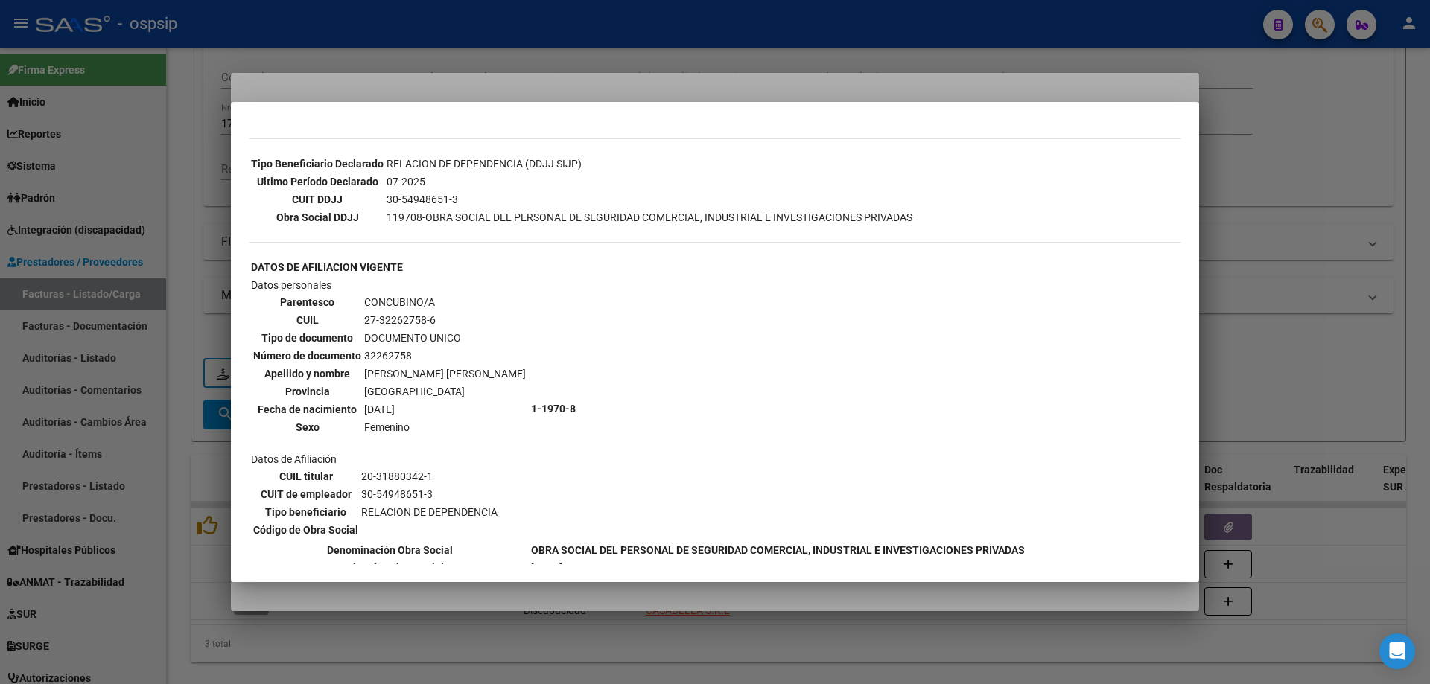
scroll to position [521, 0]
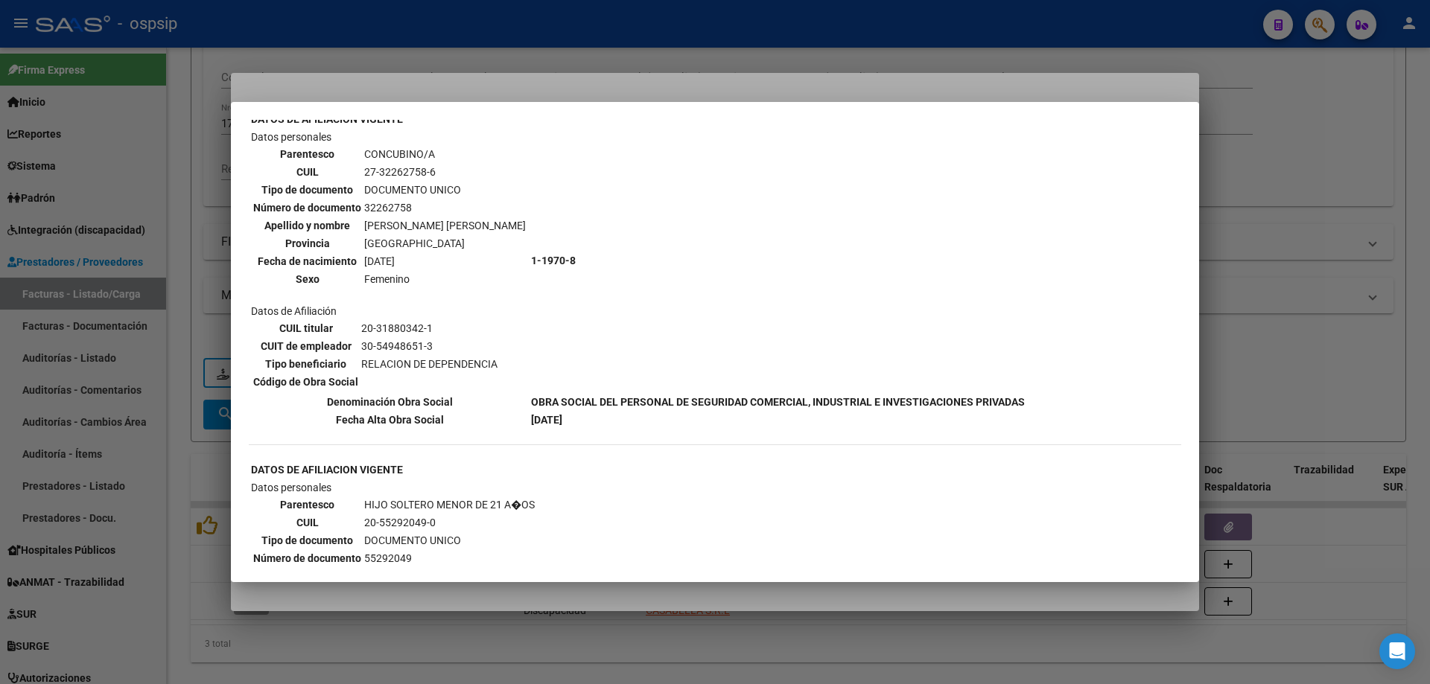
click at [1284, 275] on div at bounding box center [715, 342] width 1430 height 684
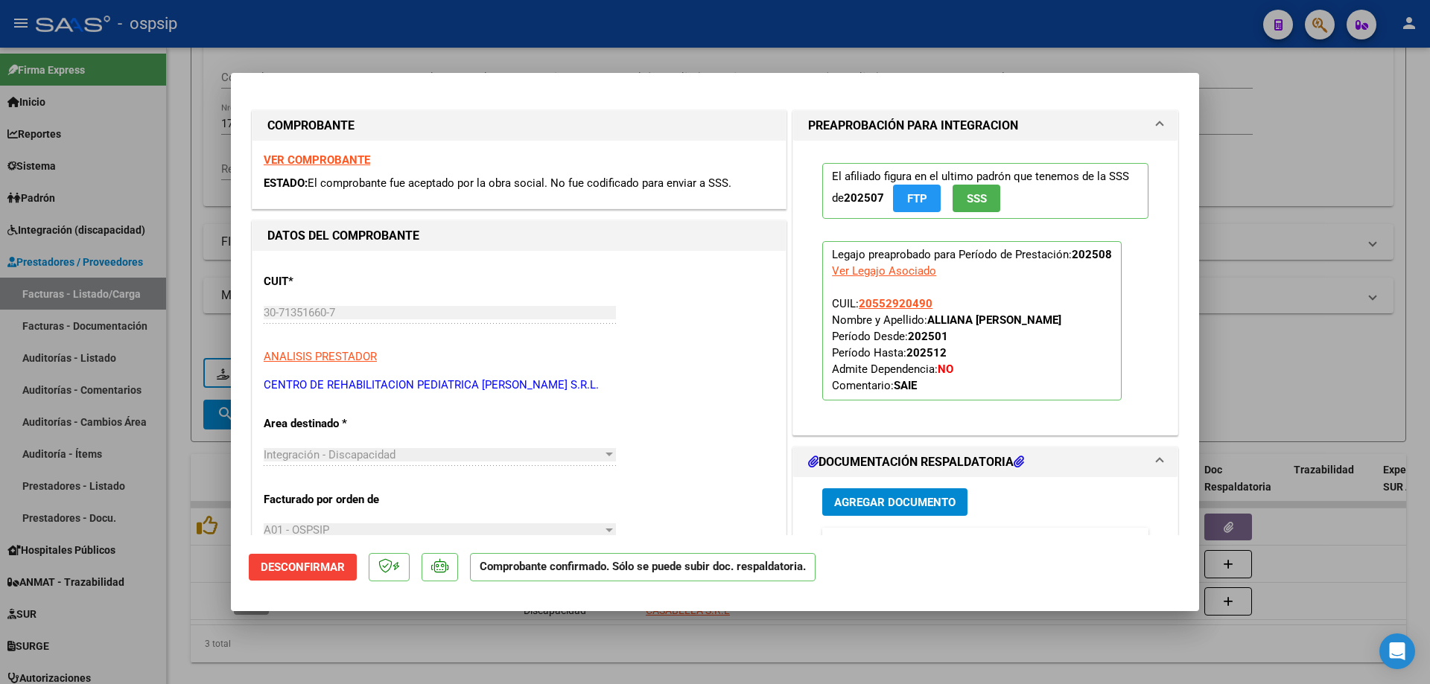
click at [1267, 196] on div at bounding box center [715, 342] width 1430 height 684
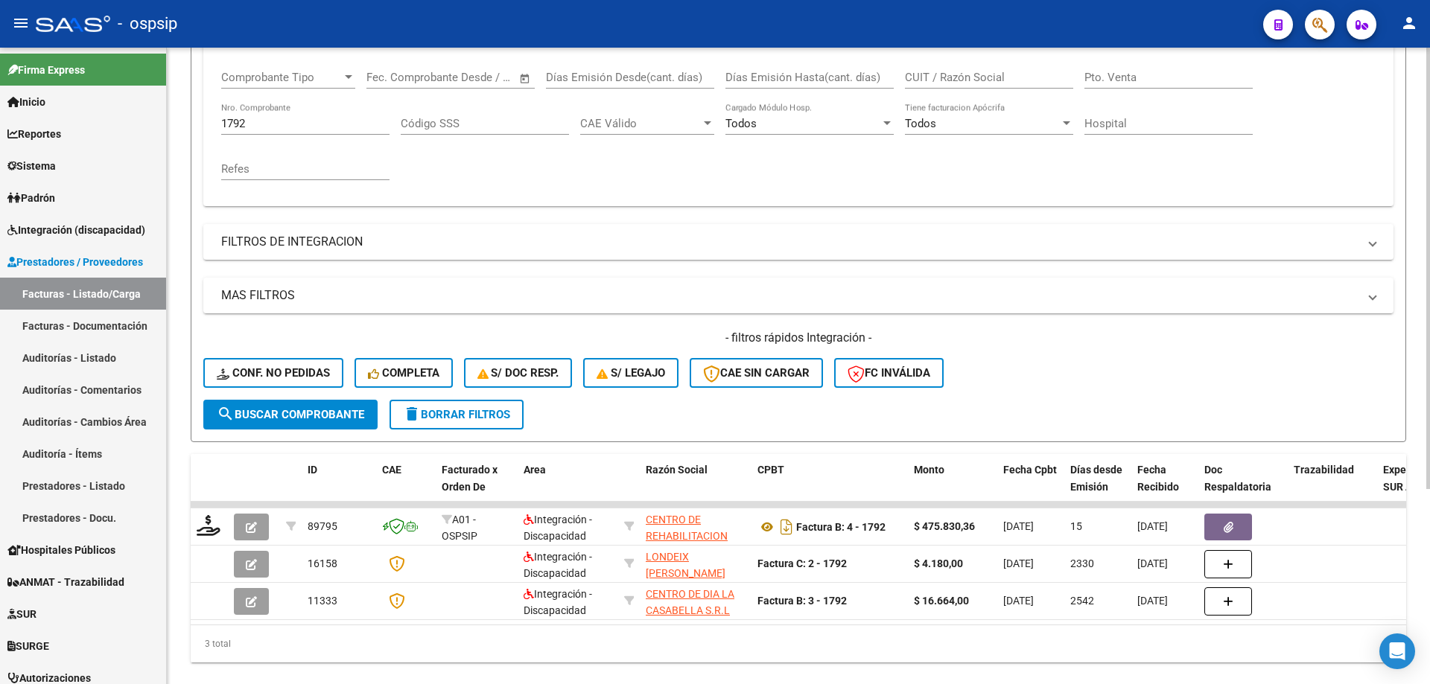
click at [292, 117] on input "1792" at bounding box center [305, 123] width 168 height 13
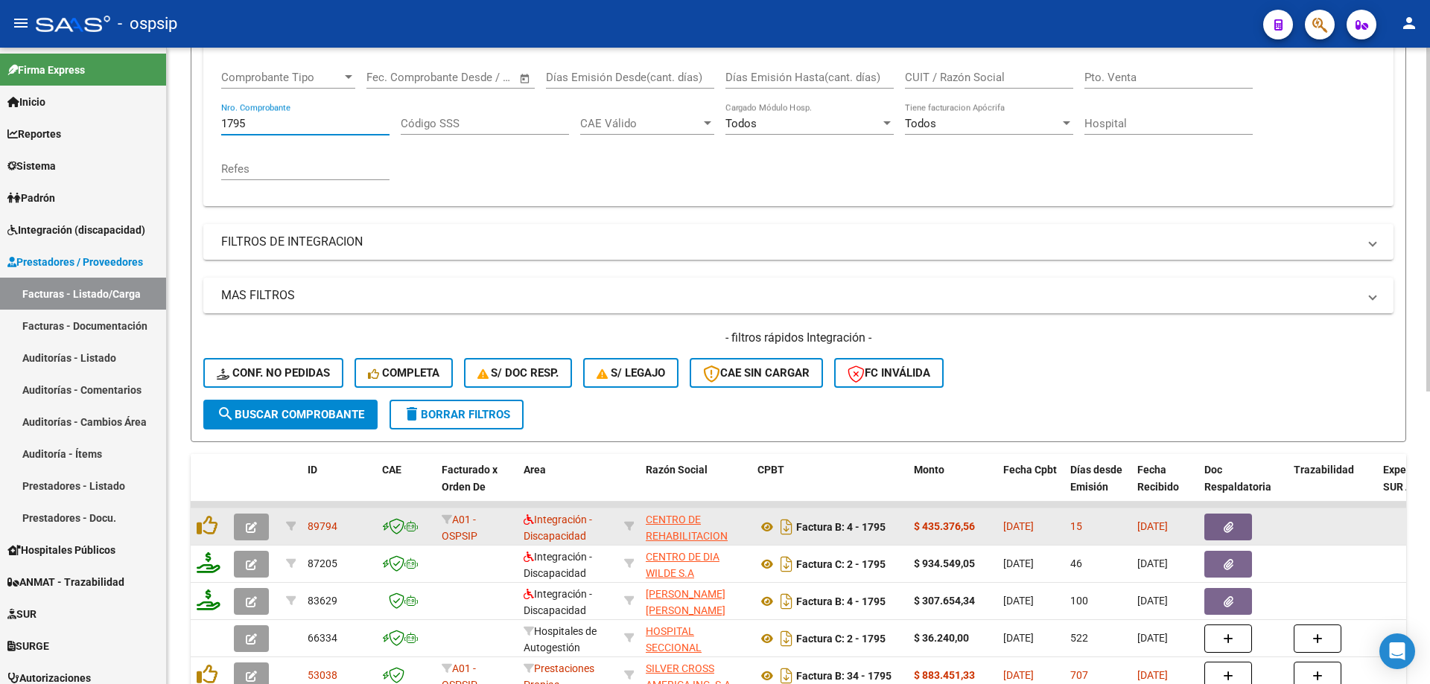
click at [246, 532] on icon "button" at bounding box center [251, 527] width 11 height 11
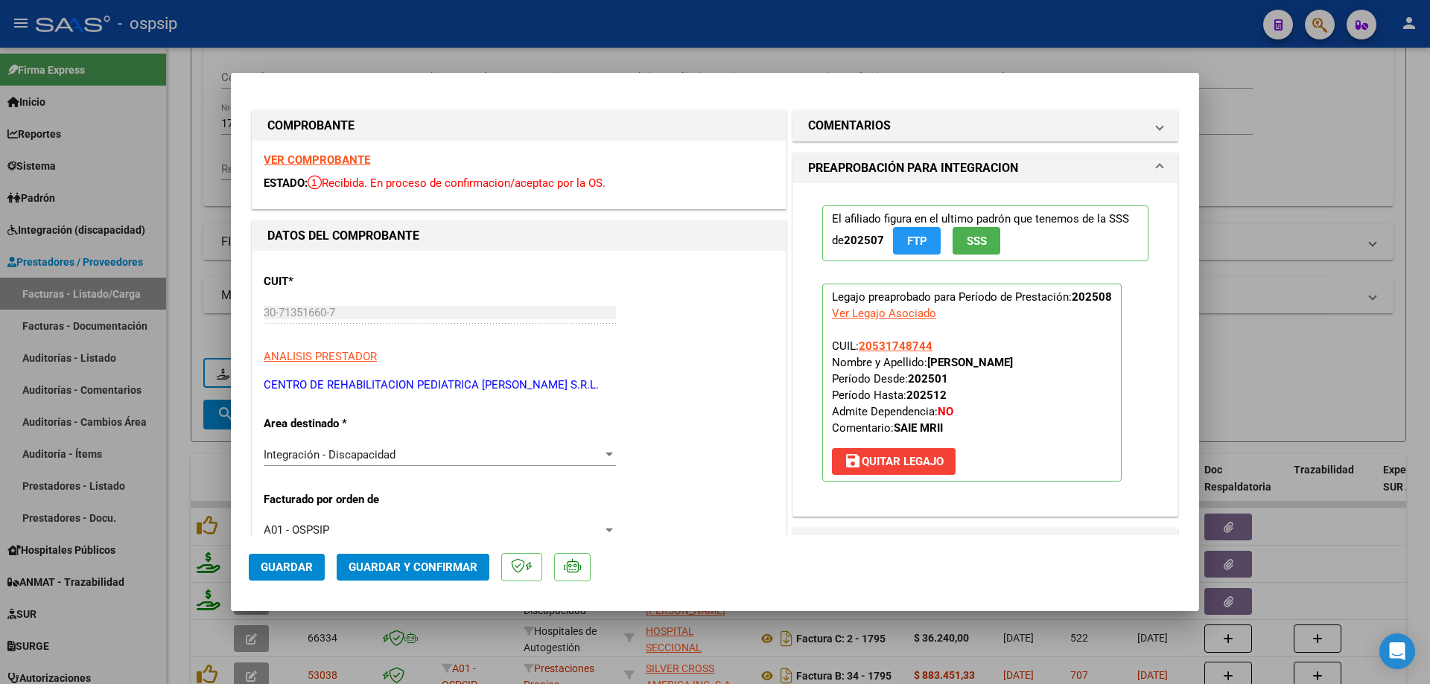
click at [974, 243] on span "SSS" at bounding box center [977, 241] width 20 height 13
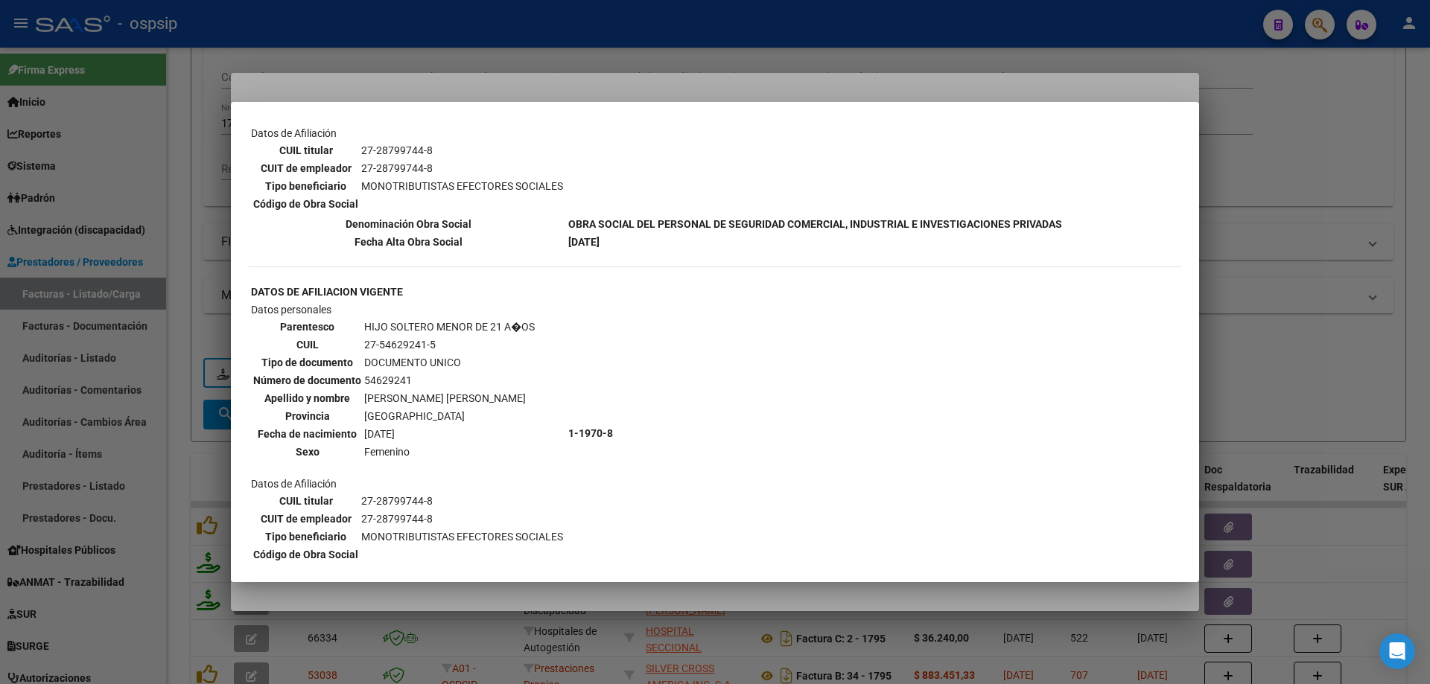
scroll to position [664, 0]
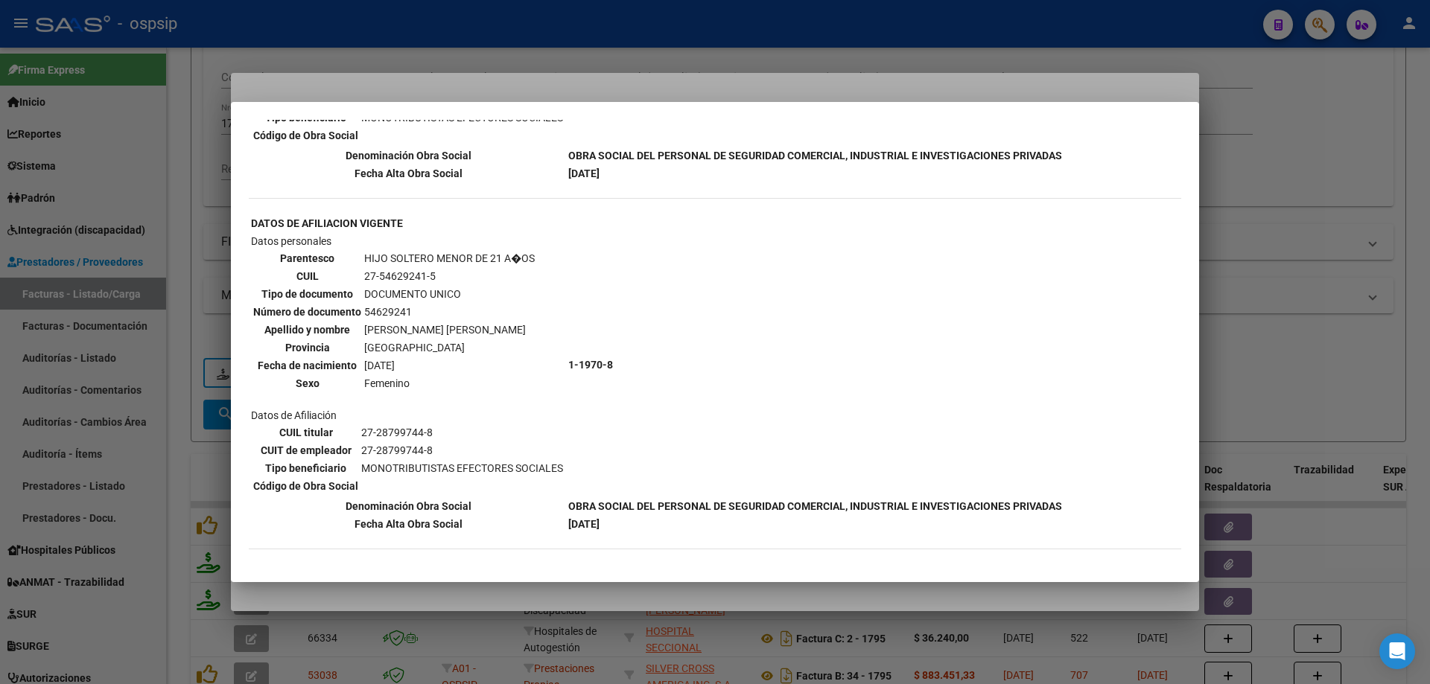
click at [1287, 233] on div at bounding box center [715, 342] width 1430 height 684
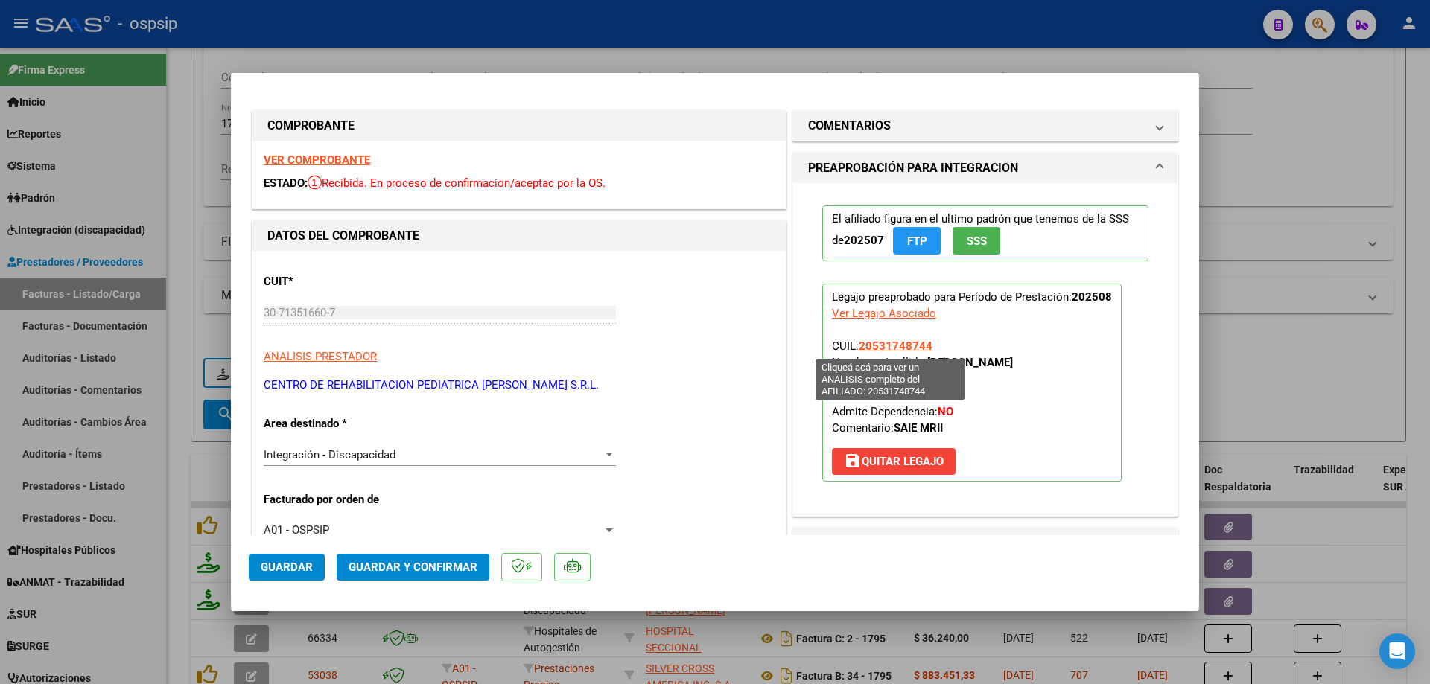
click at [909, 348] on span "20531748744" at bounding box center [896, 346] width 74 height 13
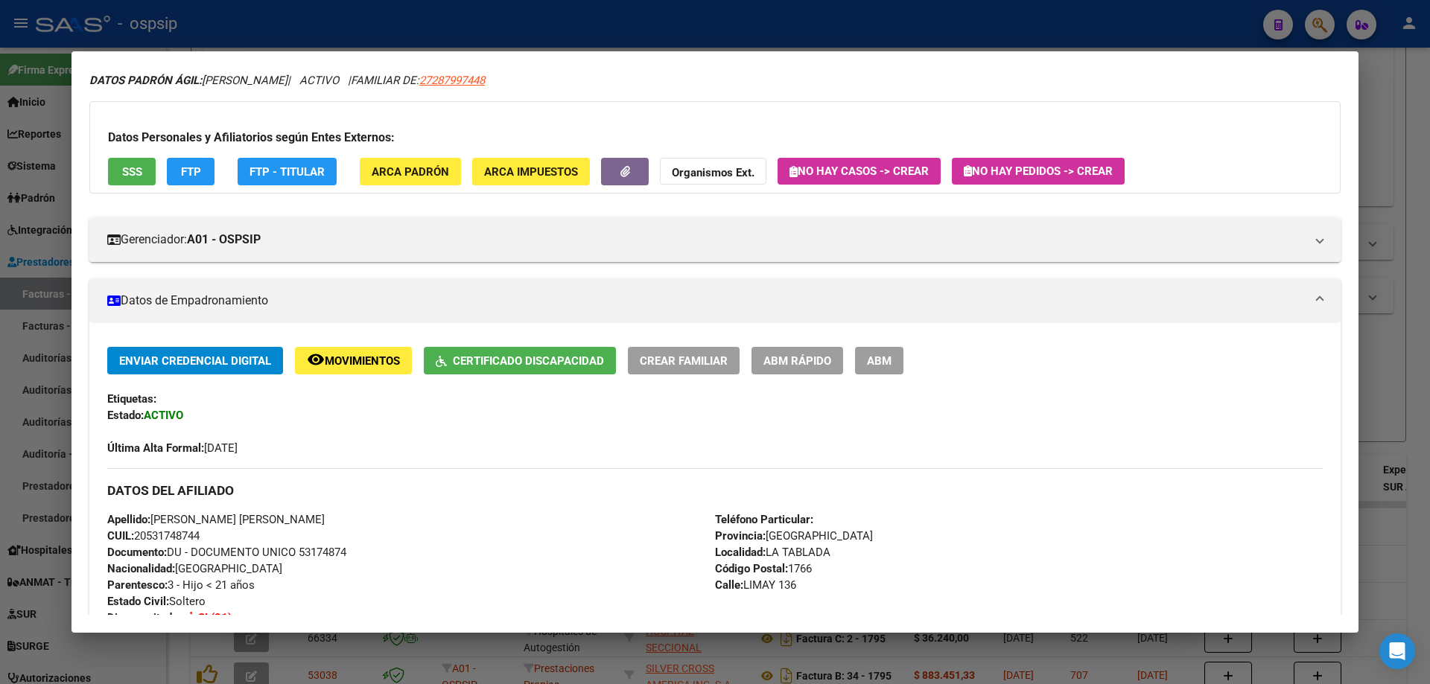
scroll to position [6, 0]
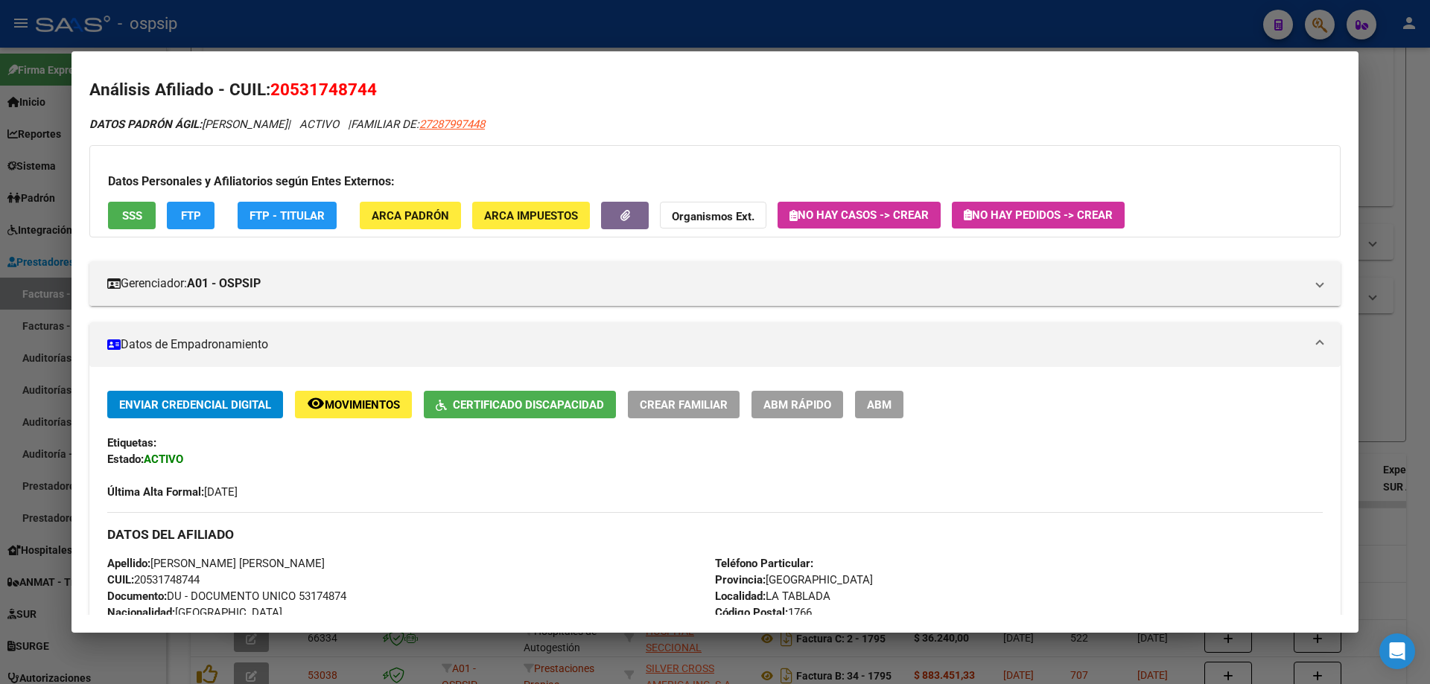
click at [1393, 308] on div at bounding box center [715, 342] width 1430 height 684
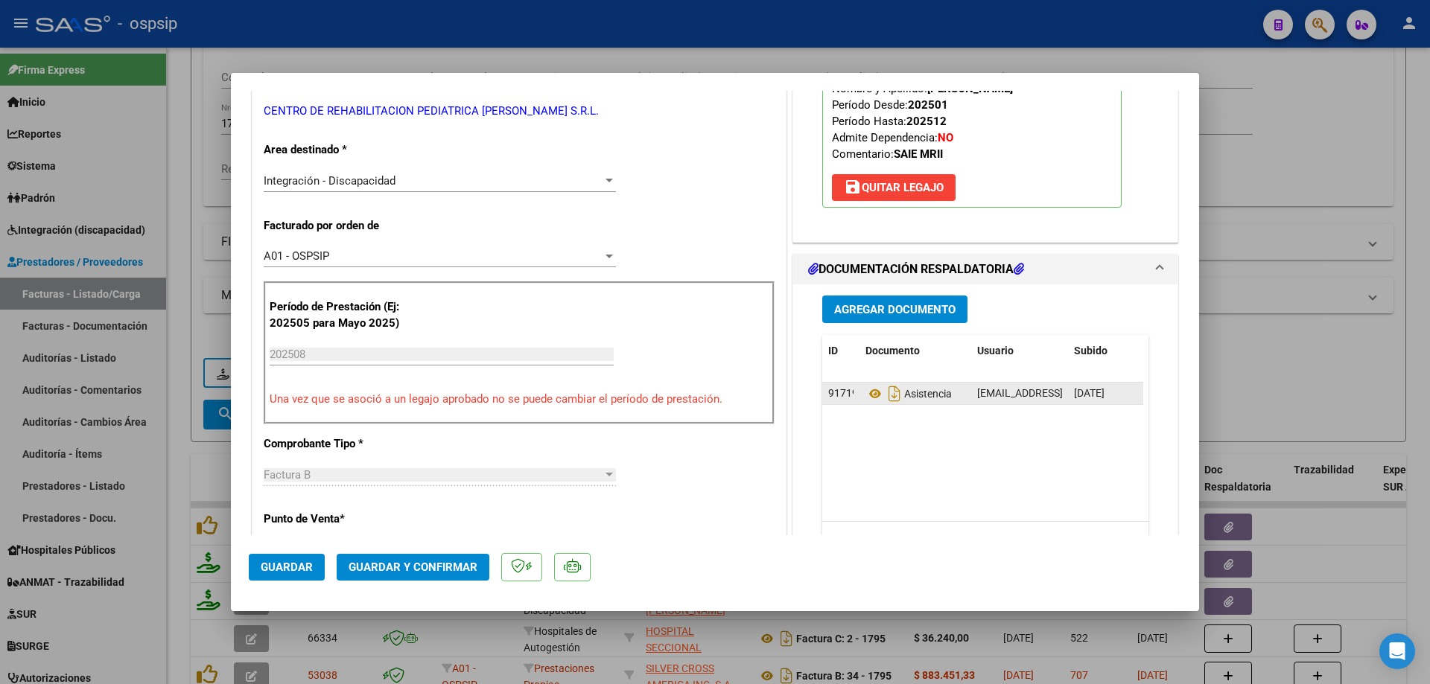
scroll to position [298, 0]
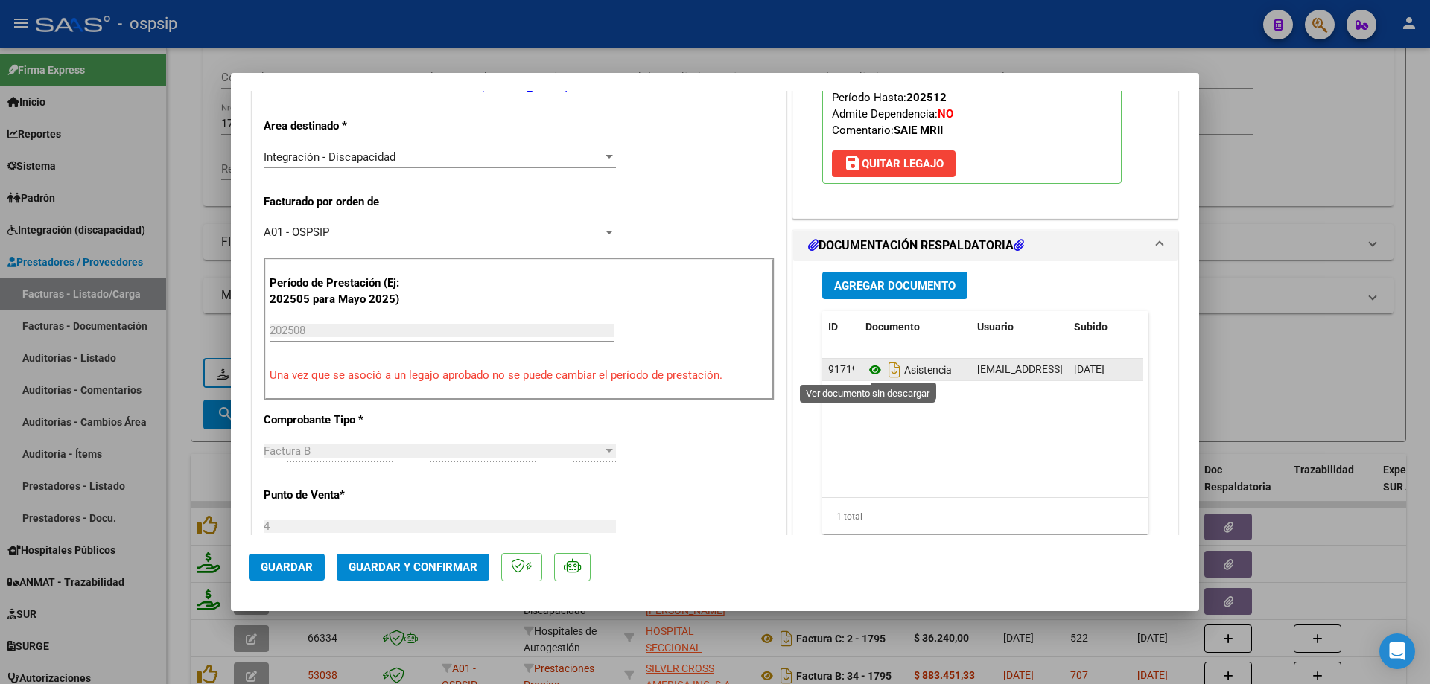
click at [871, 374] on icon at bounding box center [874, 370] width 19 height 18
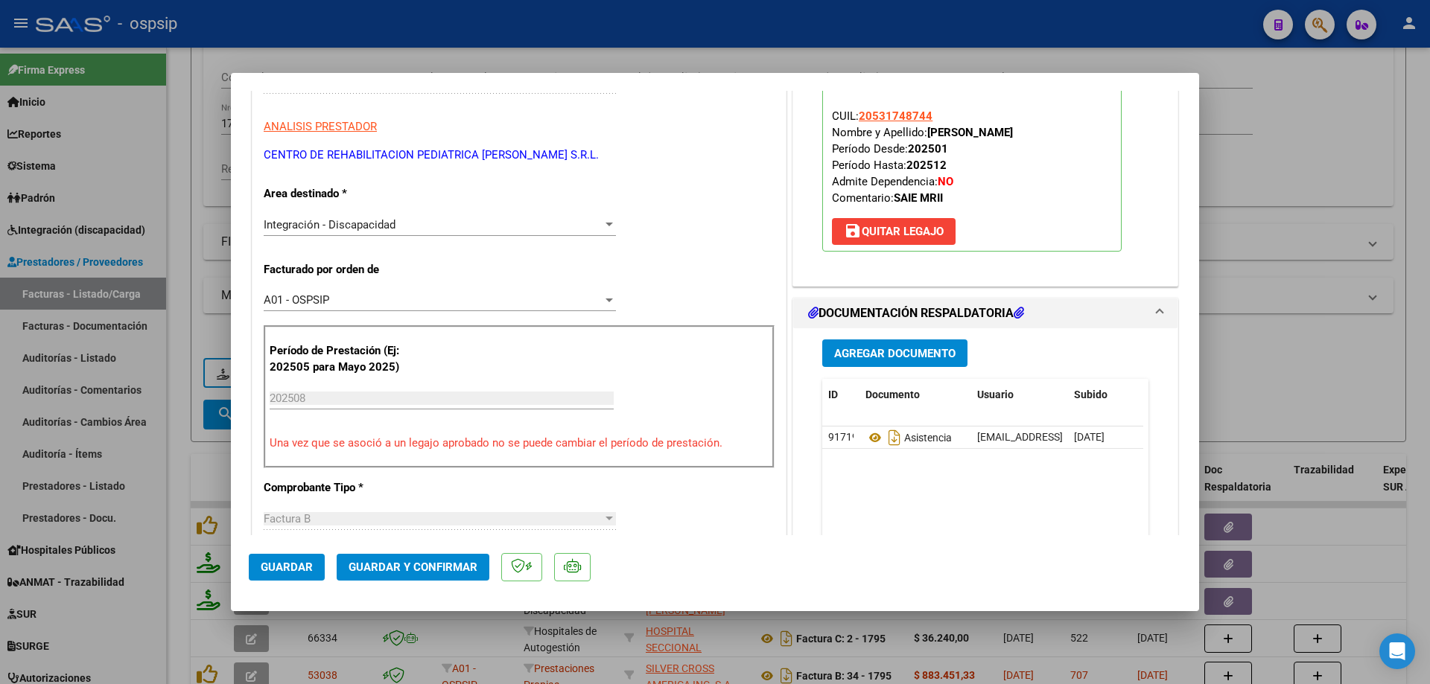
scroll to position [149, 0]
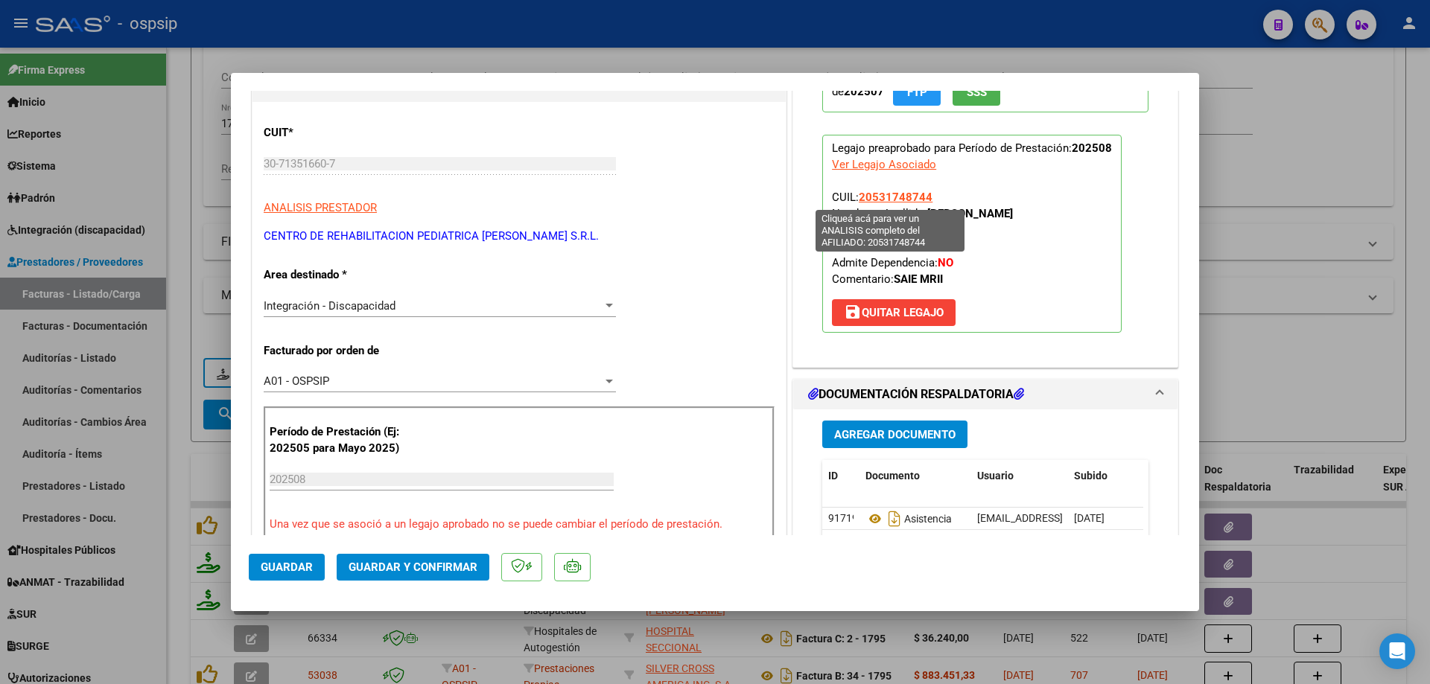
drag, startPoint x: 934, startPoint y: 198, endPoint x: 857, endPoint y: 200, distance: 76.7
click at [857, 200] on p "Legajo preaprobado para Período de Prestación: 202508 Ver Legajo Asociado CUIL:…" at bounding box center [971, 234] width 299 height 198
click at [448, 559] on button "Guardar y Confirmar" at bounding box center [413, 567] width 153 height 27
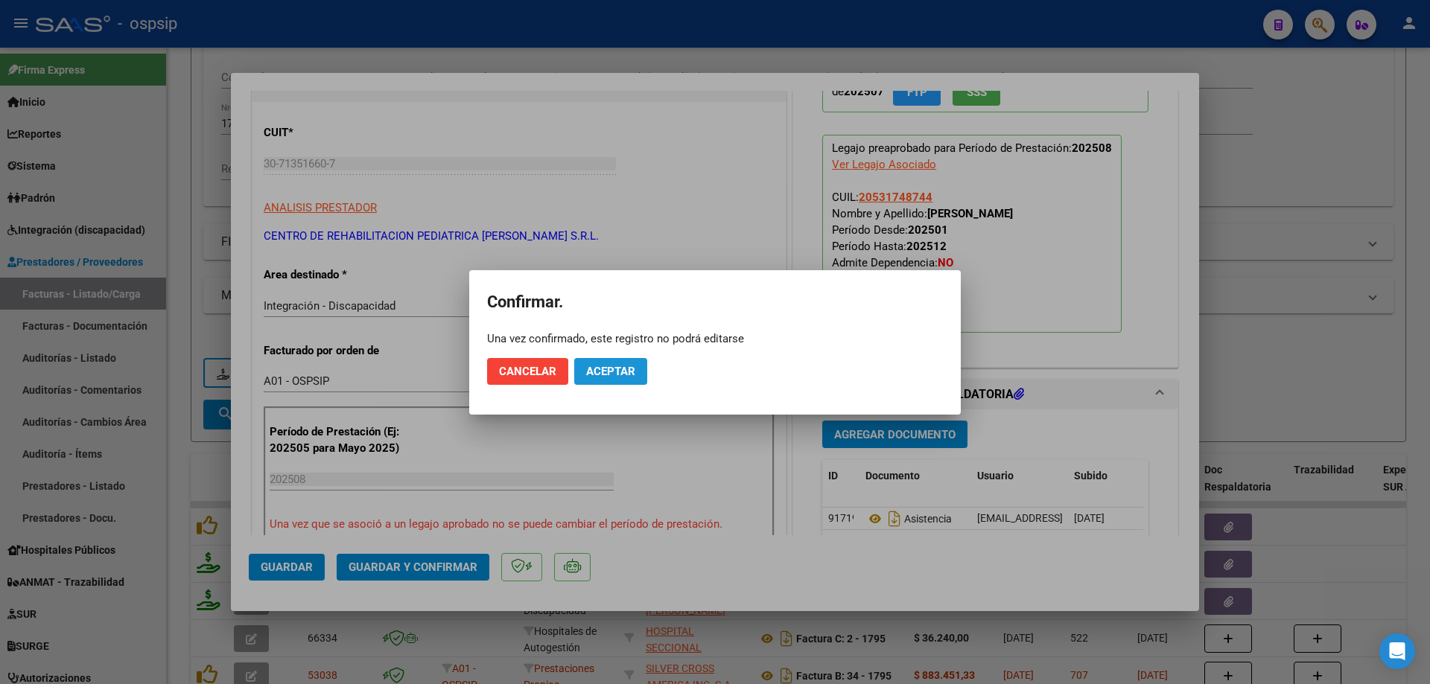
click at [622, 375] on span "Aceptar" at bounding box center [610, 371] width 49 height 13
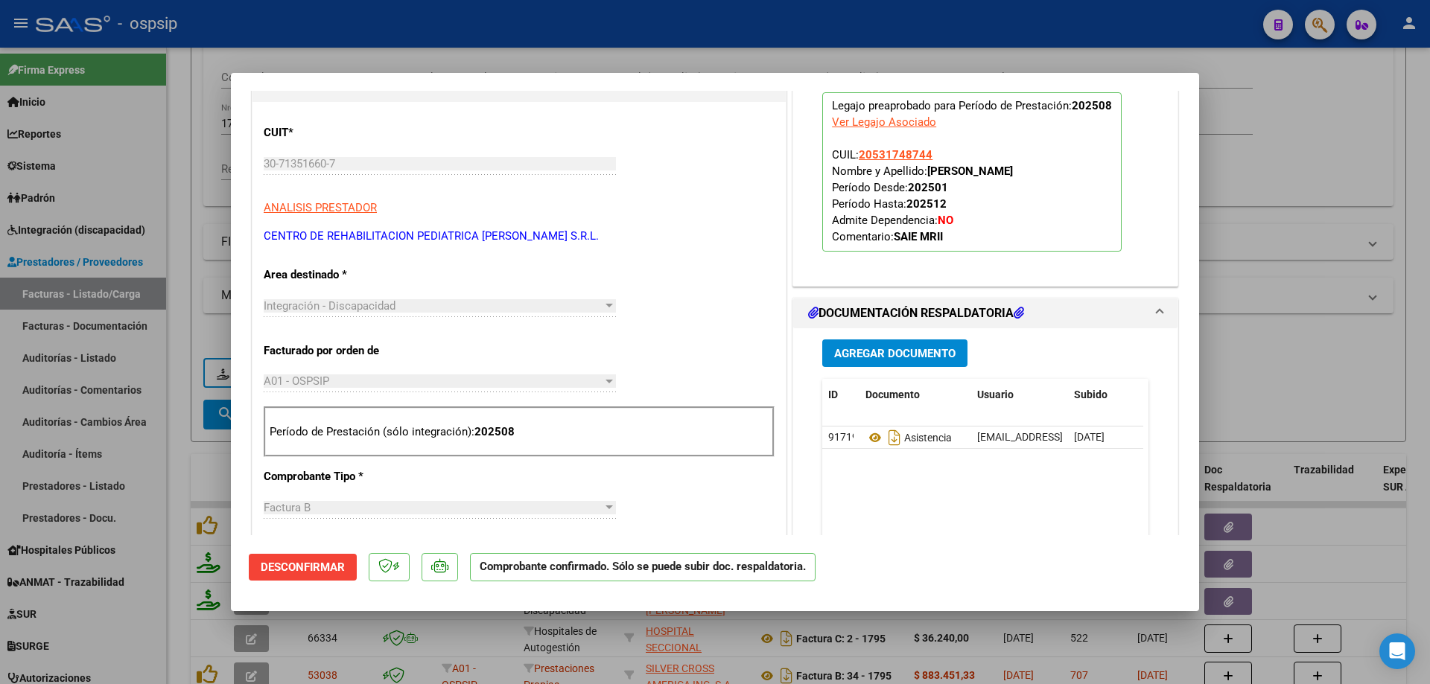
click at [1333, 170] on div at bounding box center [715, 342] width 1430 height 684
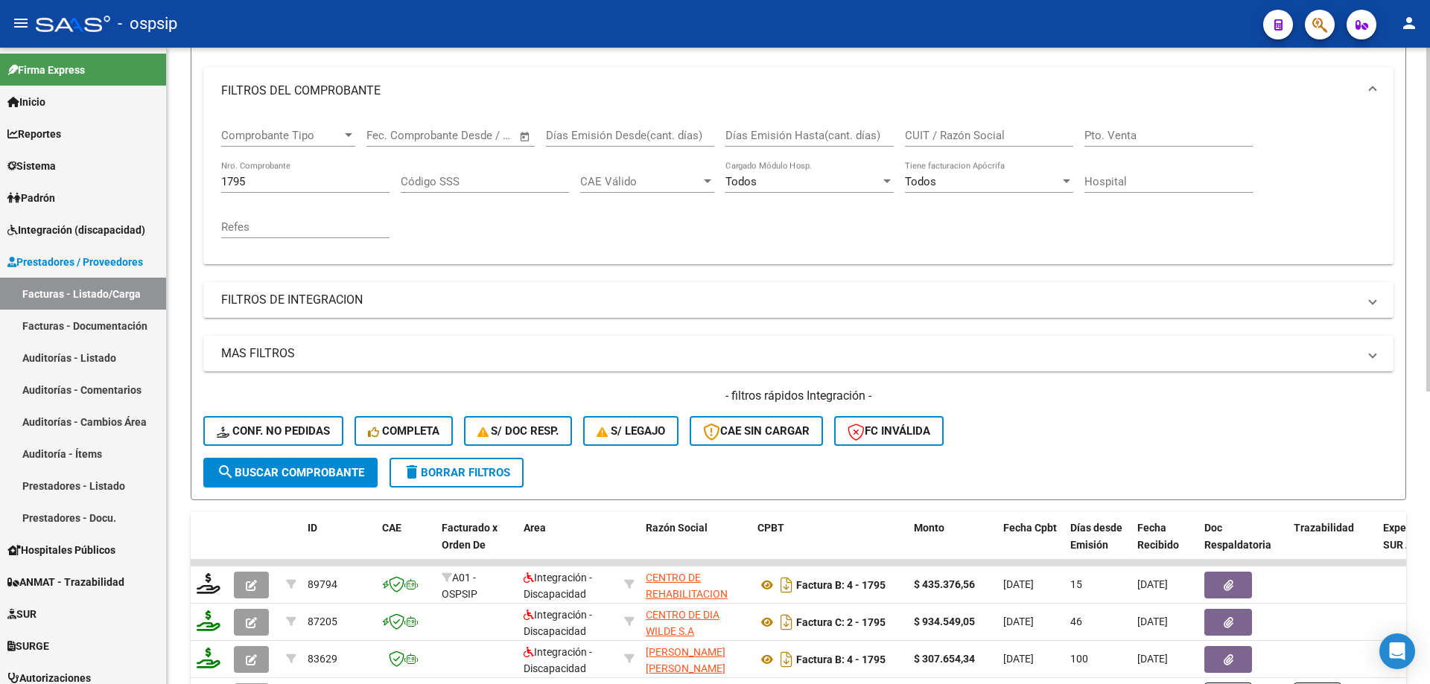
scroll to position [170, 0]
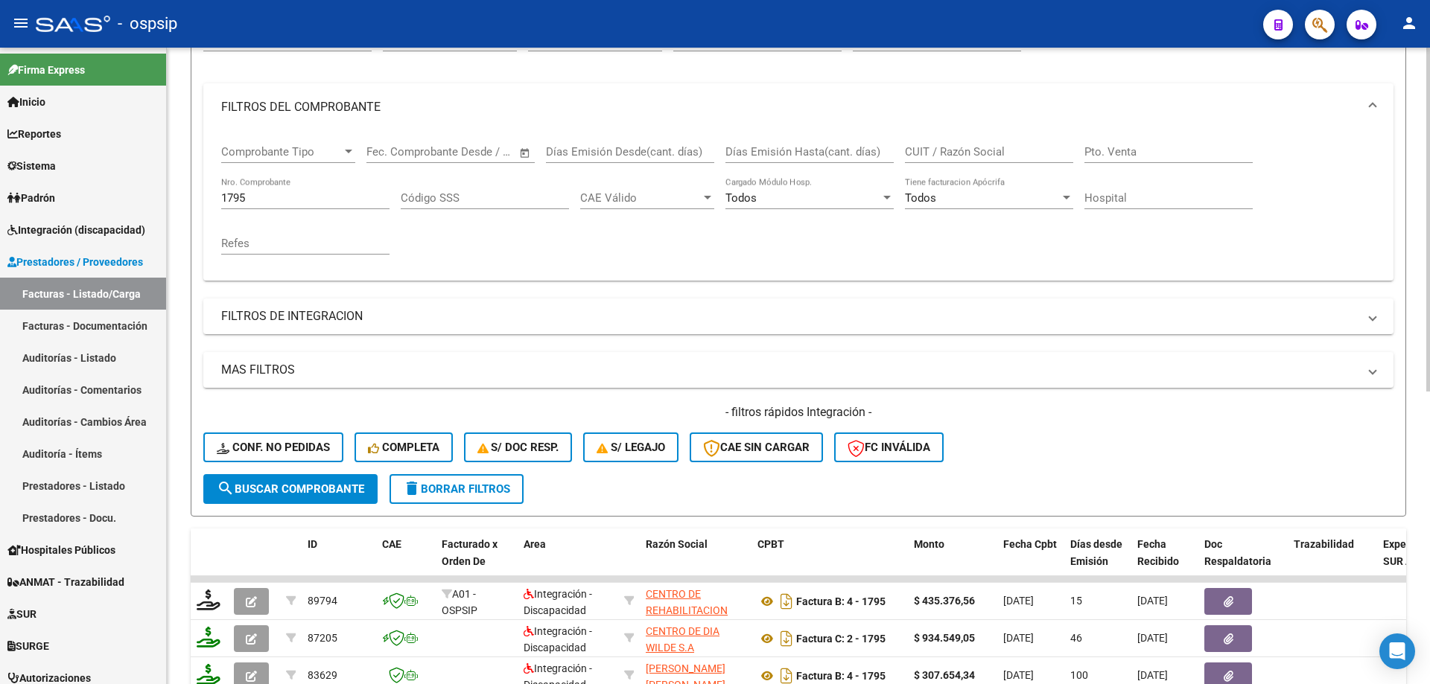
click at [284, 208] on div "1795 Nro. Comprobante" at bounding box center [305, 193] width 168 height 32
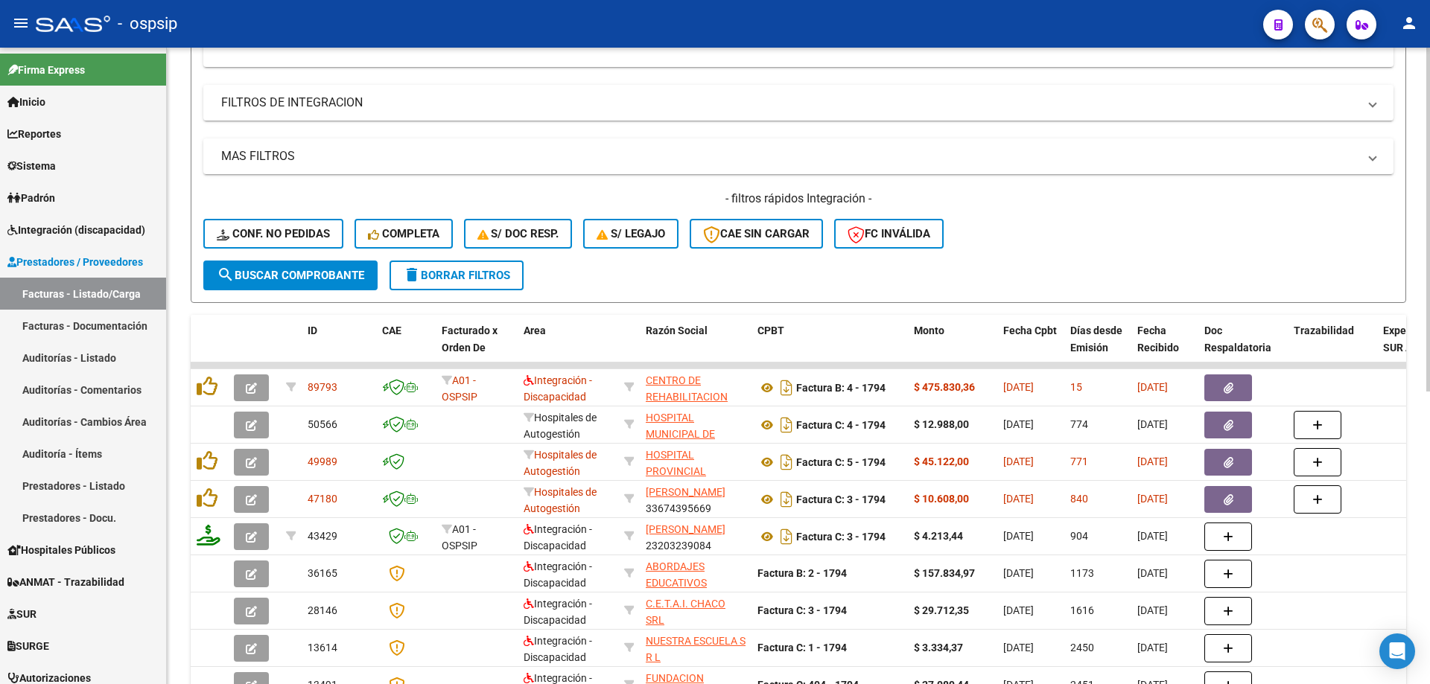
scroll to position [393, 0]
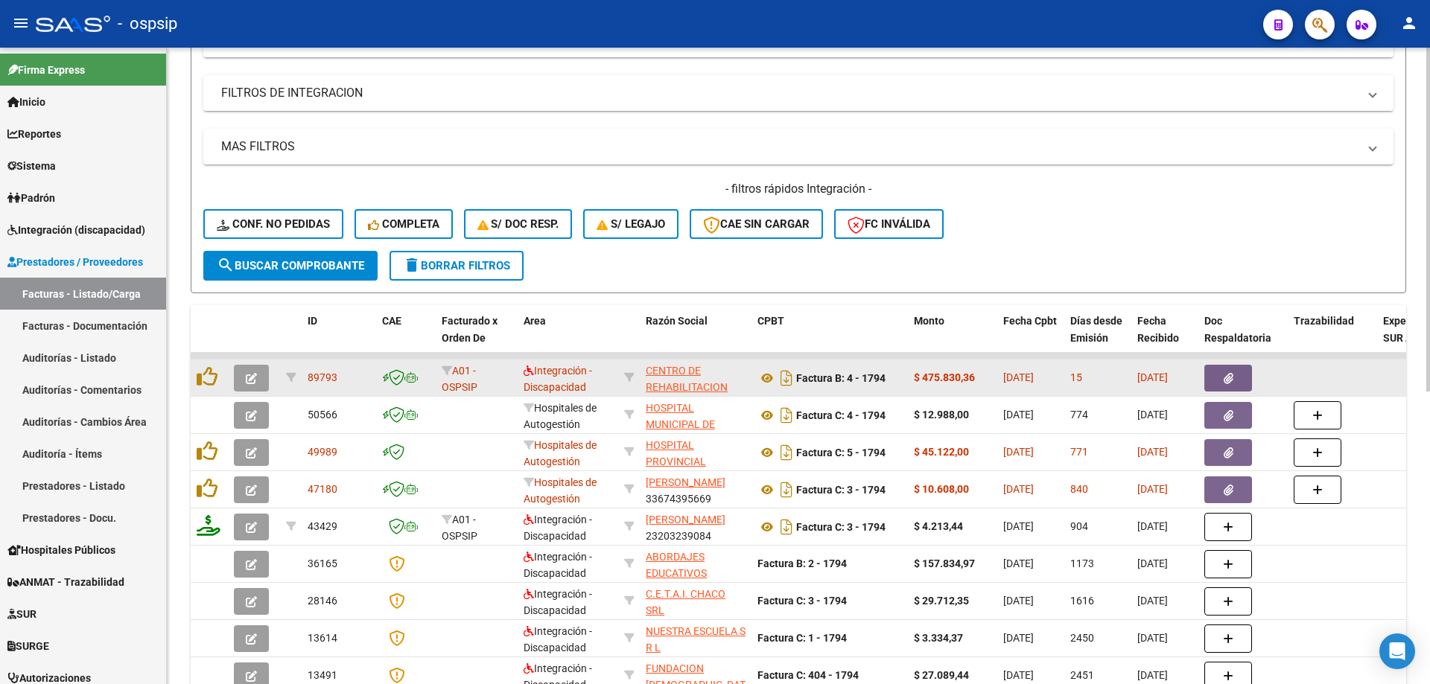
click at [246, 375] on icon "button" at bounding box center [251, 378] width 11 height 11
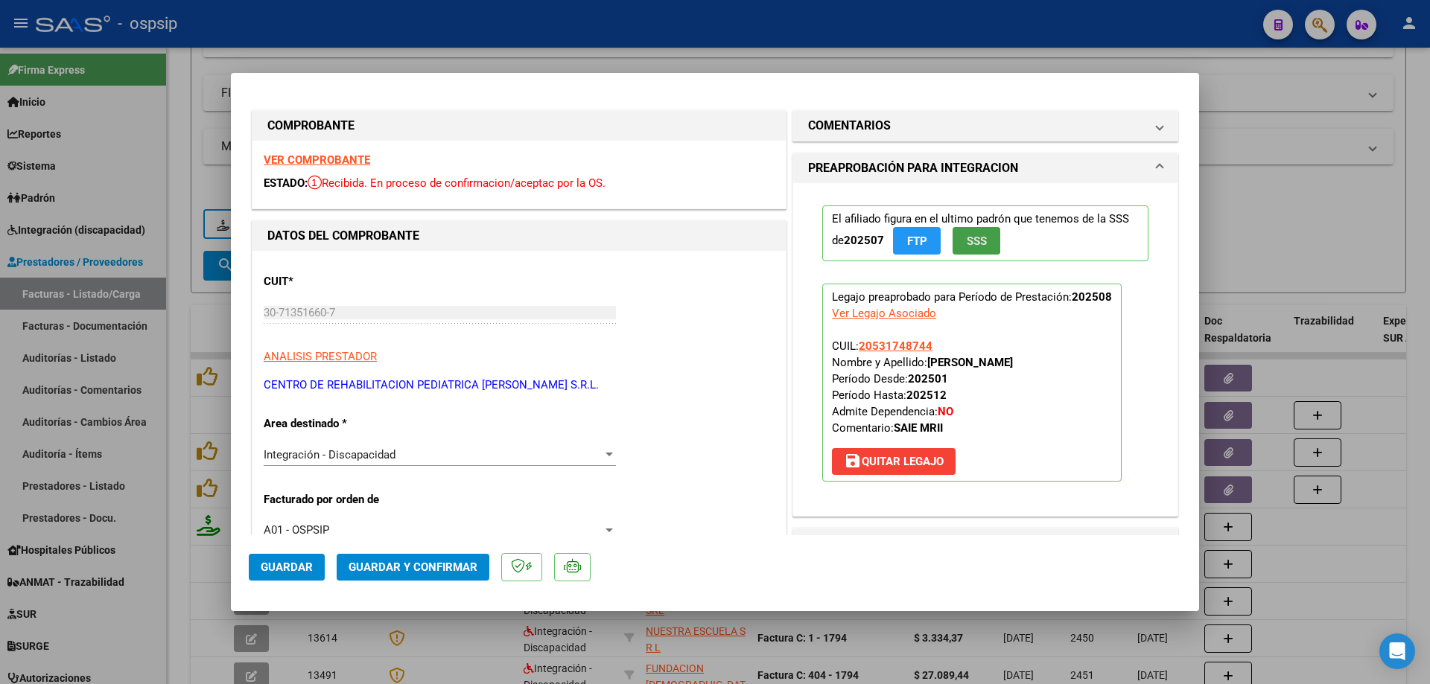
click at [982, 239] on button "SSS" at bounding box center [976, 241] width 48 height 28
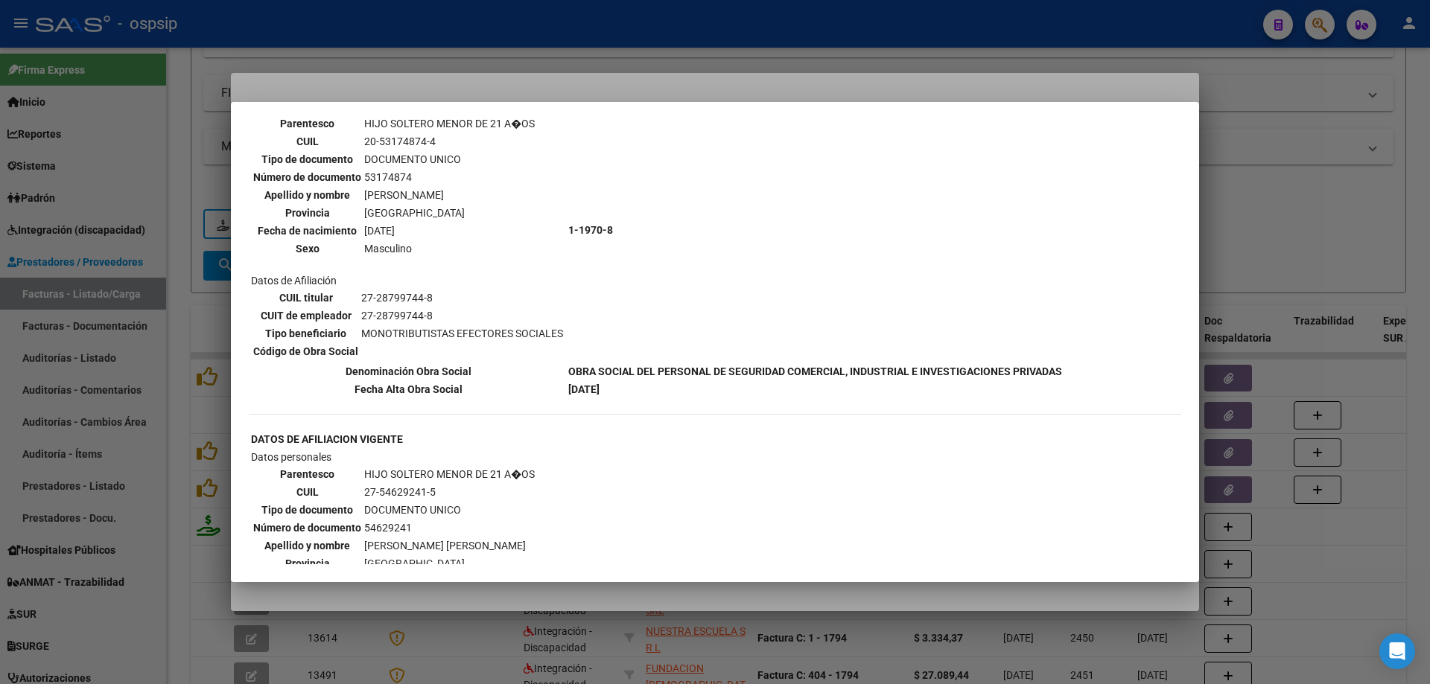
scroll to position [664, 0]
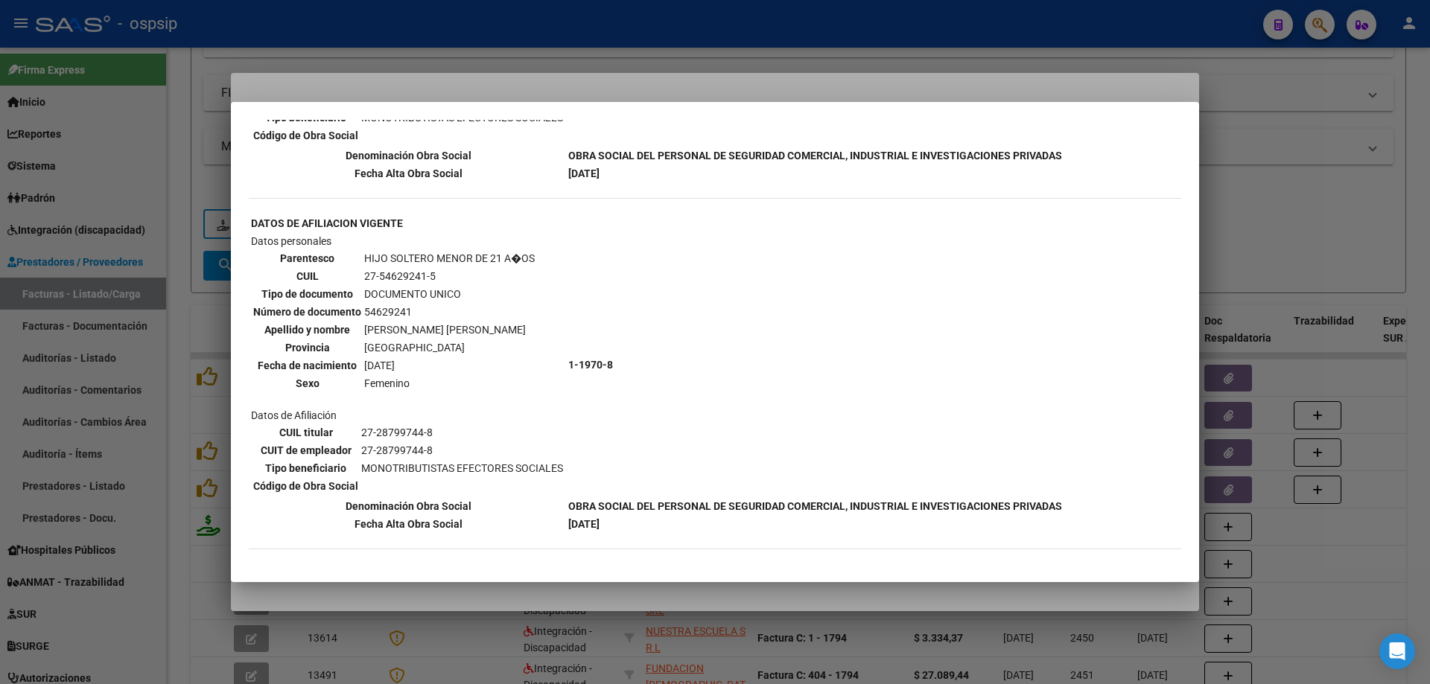
click at [1333, 207] on div at bounding box center [715, 342] width 1430 height 684
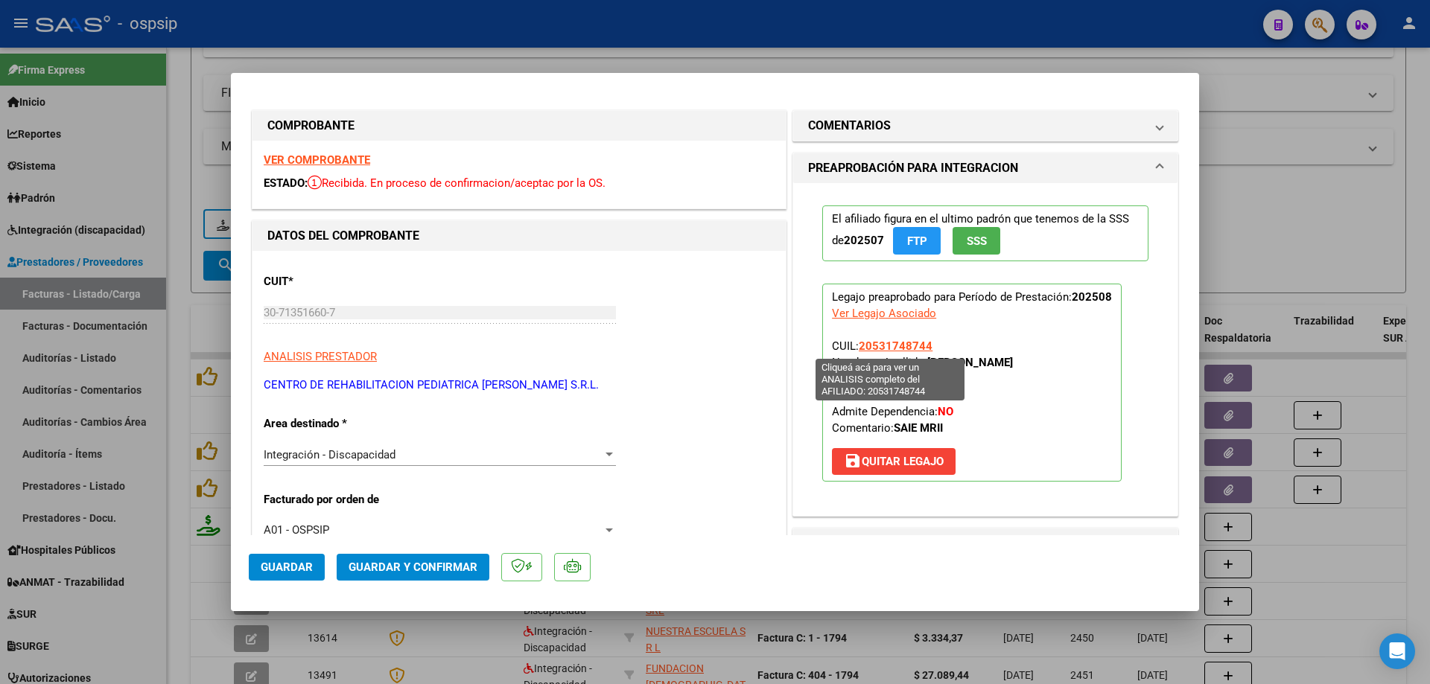
click at [903, 345] on span "20531748744" at bounding box center [896, 346] width 74 height 13
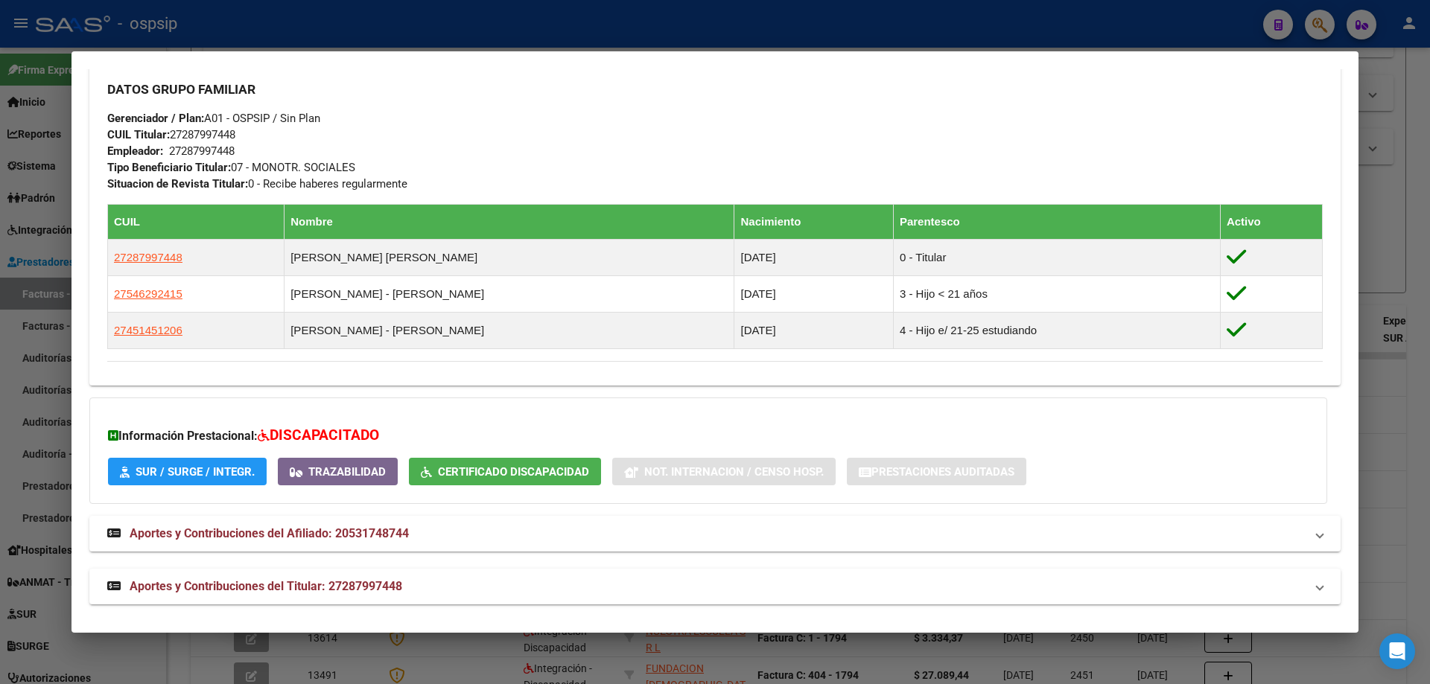
scroll to position [676, 0]
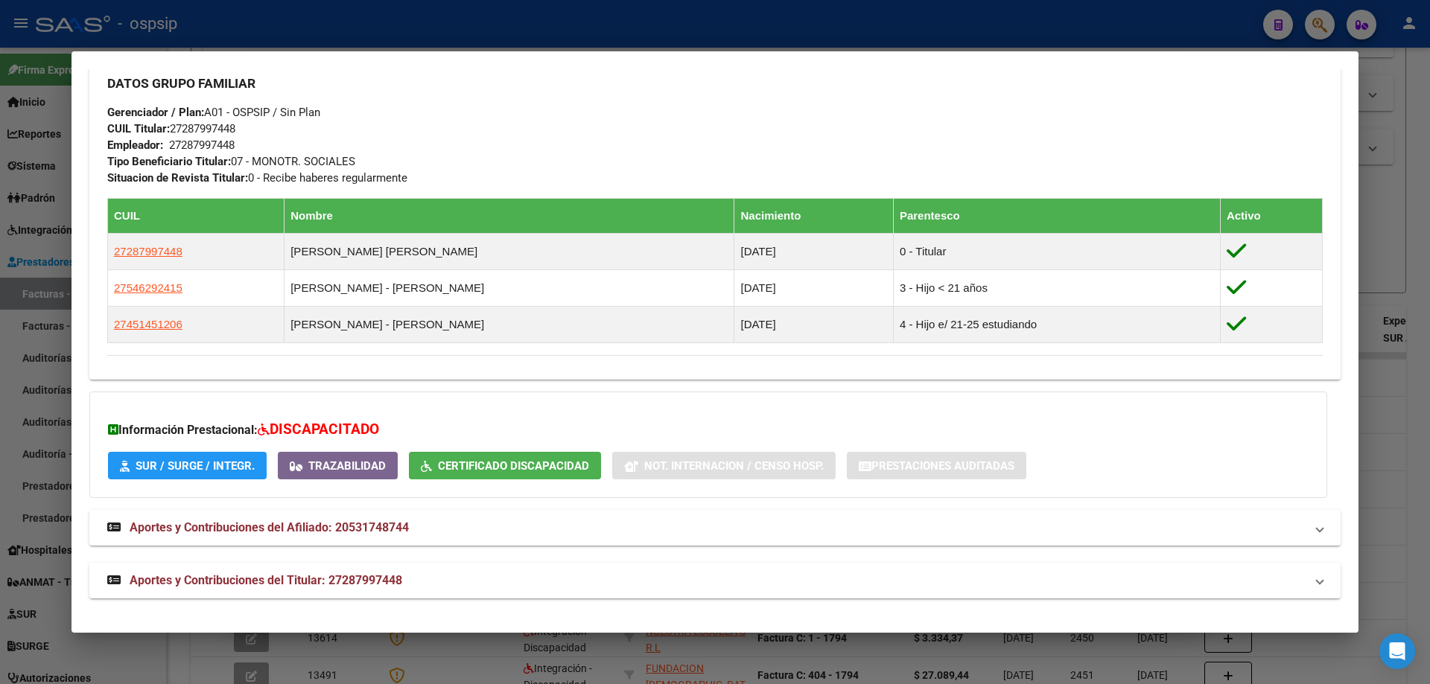
click at [1381, 246] on div at bounding box center [715, 342] width 1430 height 684
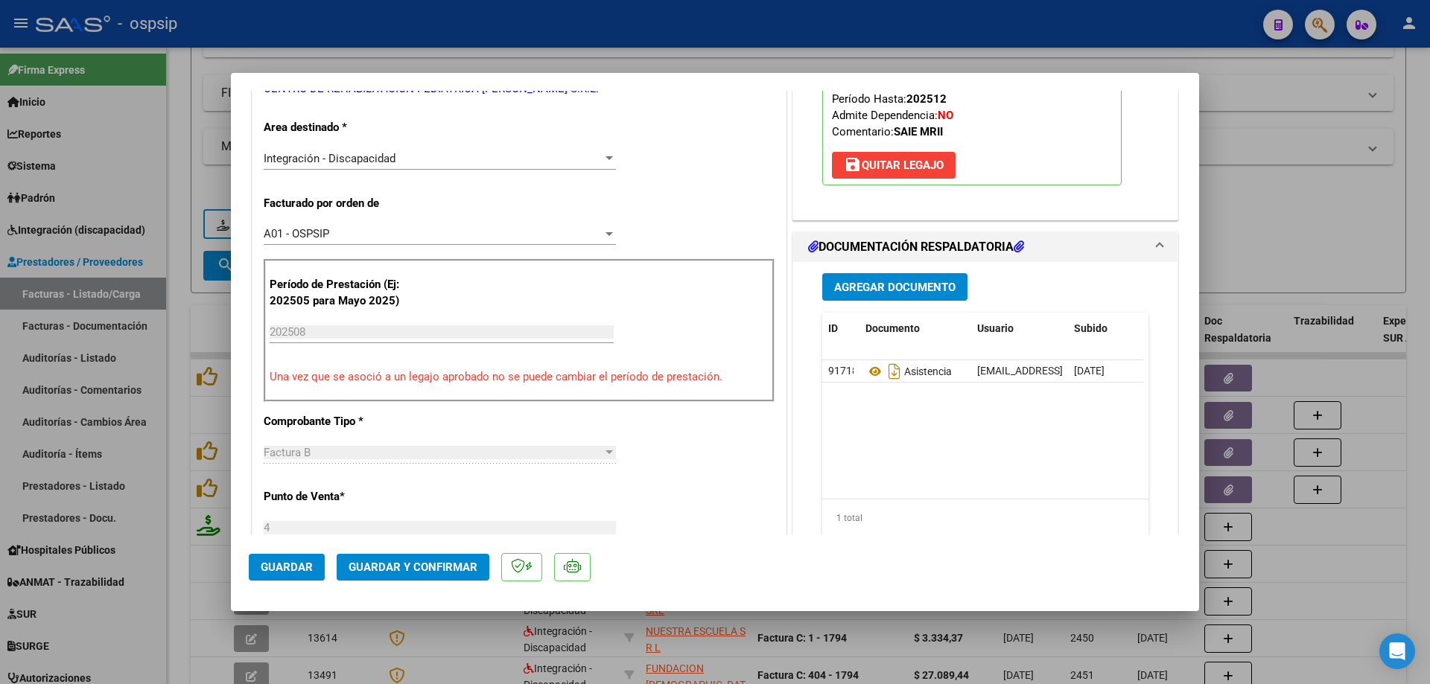
scroll to position [298, 0]
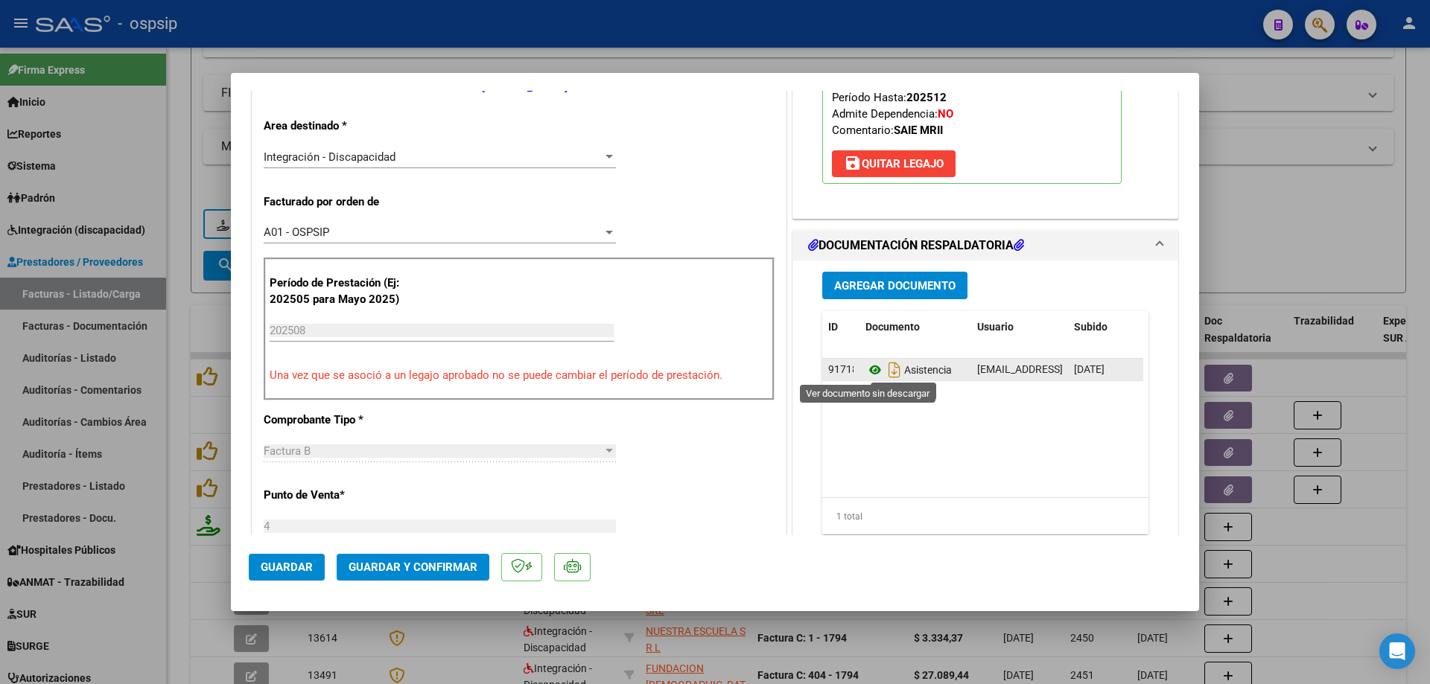
click at [871, 363] on icon at bounding box center [874, 370] width 19 height 18
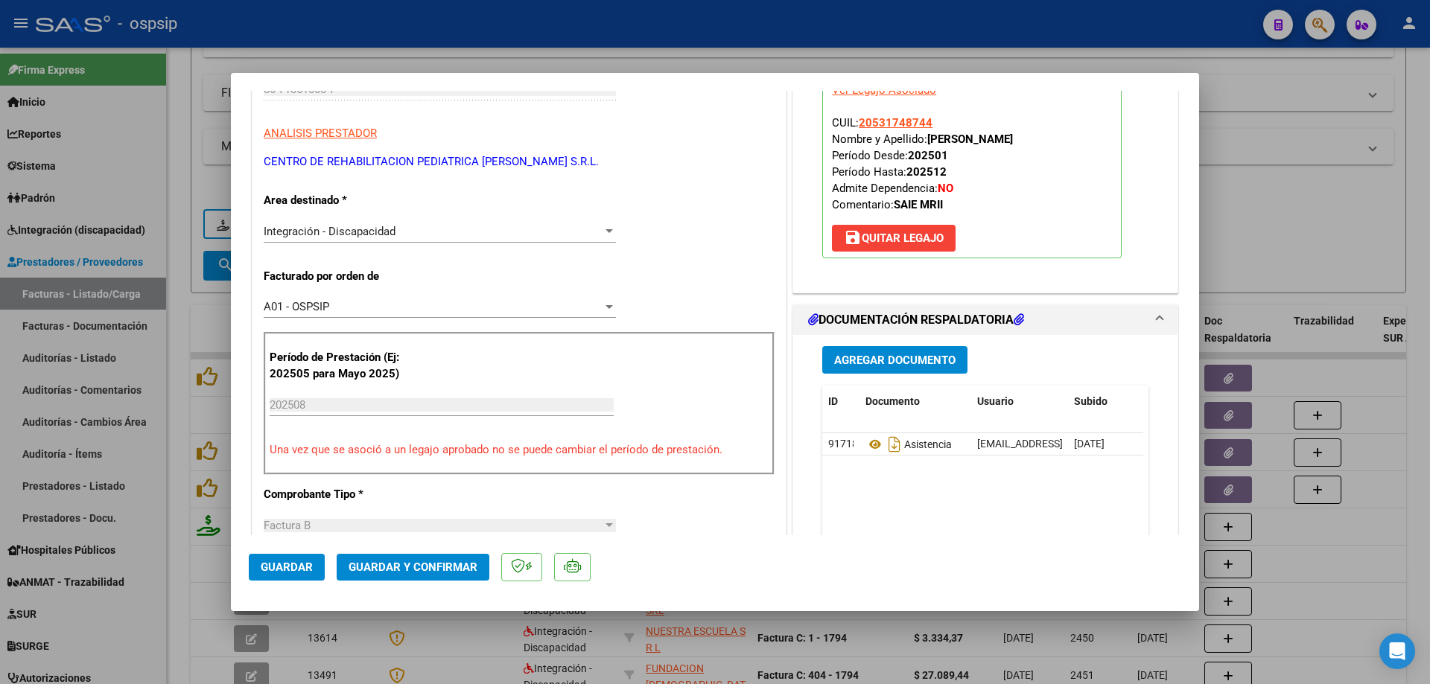
scroll to position [149, 0]
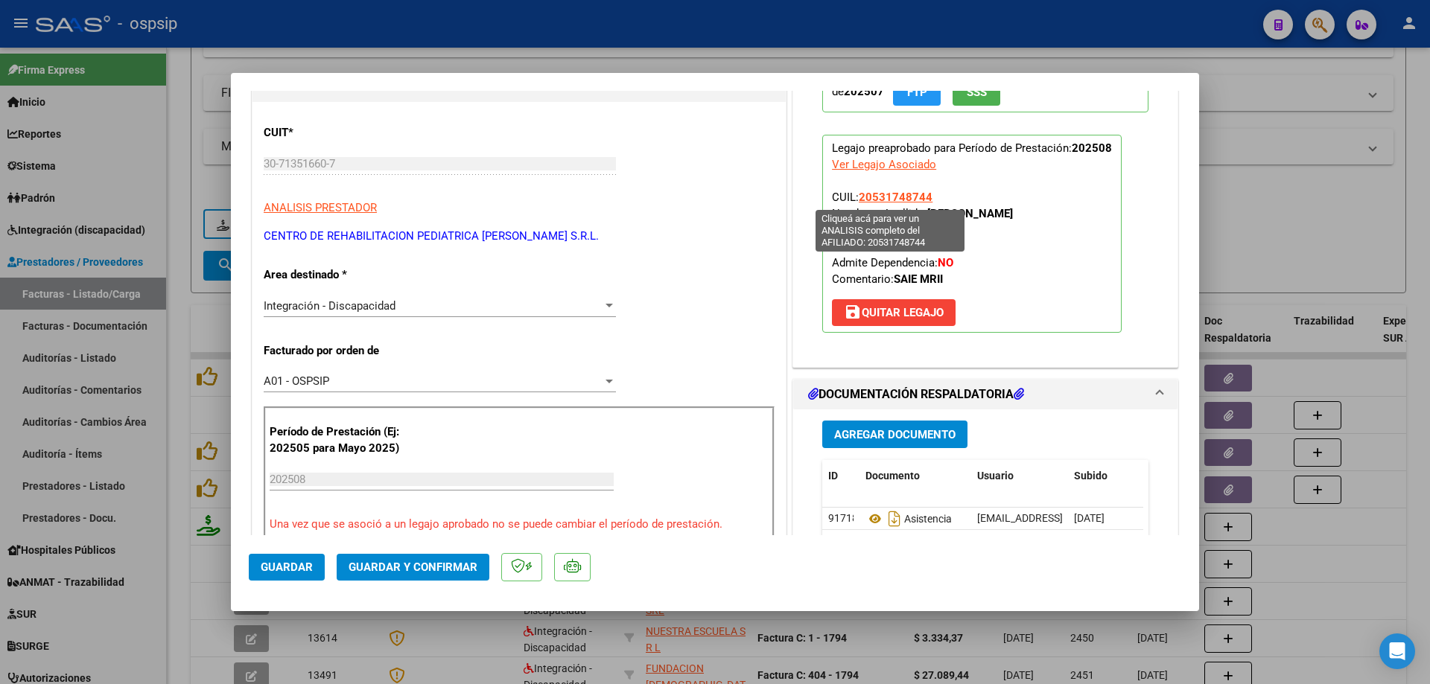
drag, startPoint x: 933, startPoint y: 194, endPoint x: 856, endPoint y: 198, distance: 76.8
click at [856, 198] on p "Legajo preaprobado para Período de Prestación: 202508 Ver Legajo Asociado CUIL:…" at bounding box center [971, 234] width 299 height 198
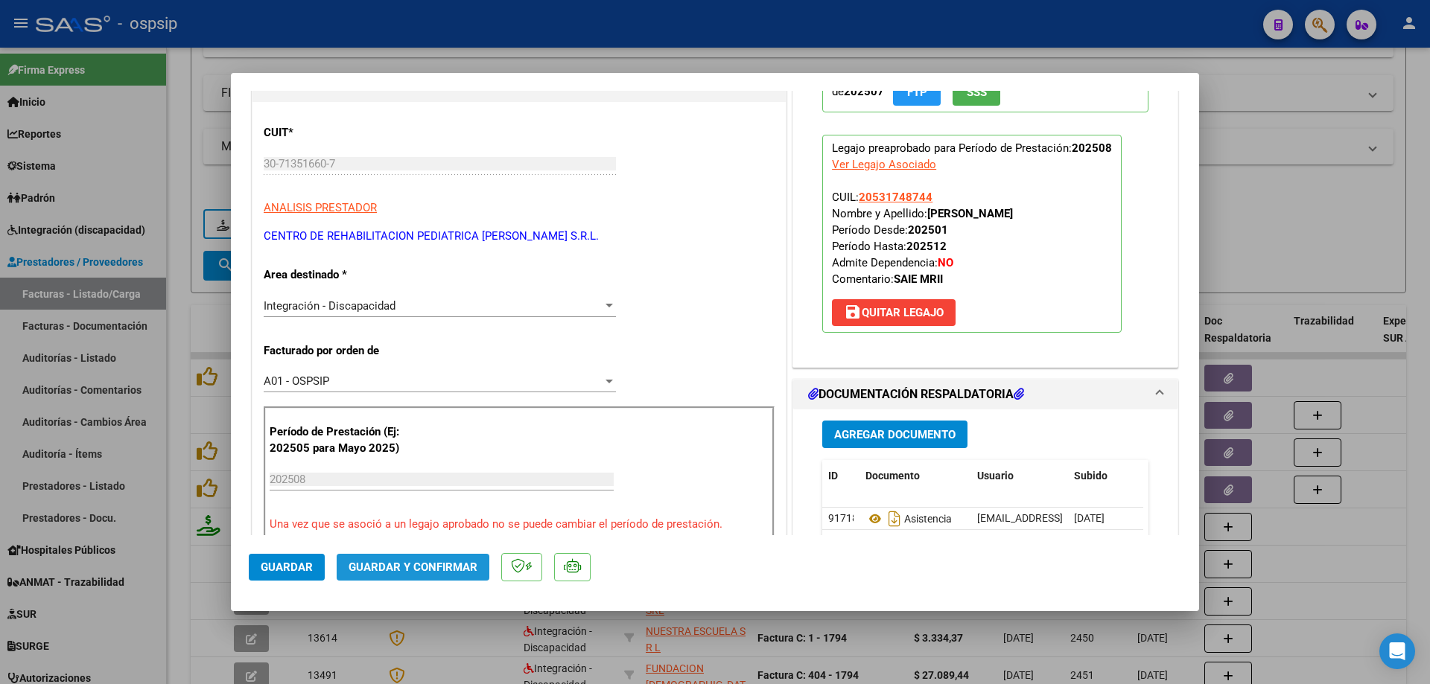
click at [423, 566] on span "Guardar y Confirmar" at bounding box center [413, 567] width 129 height 13
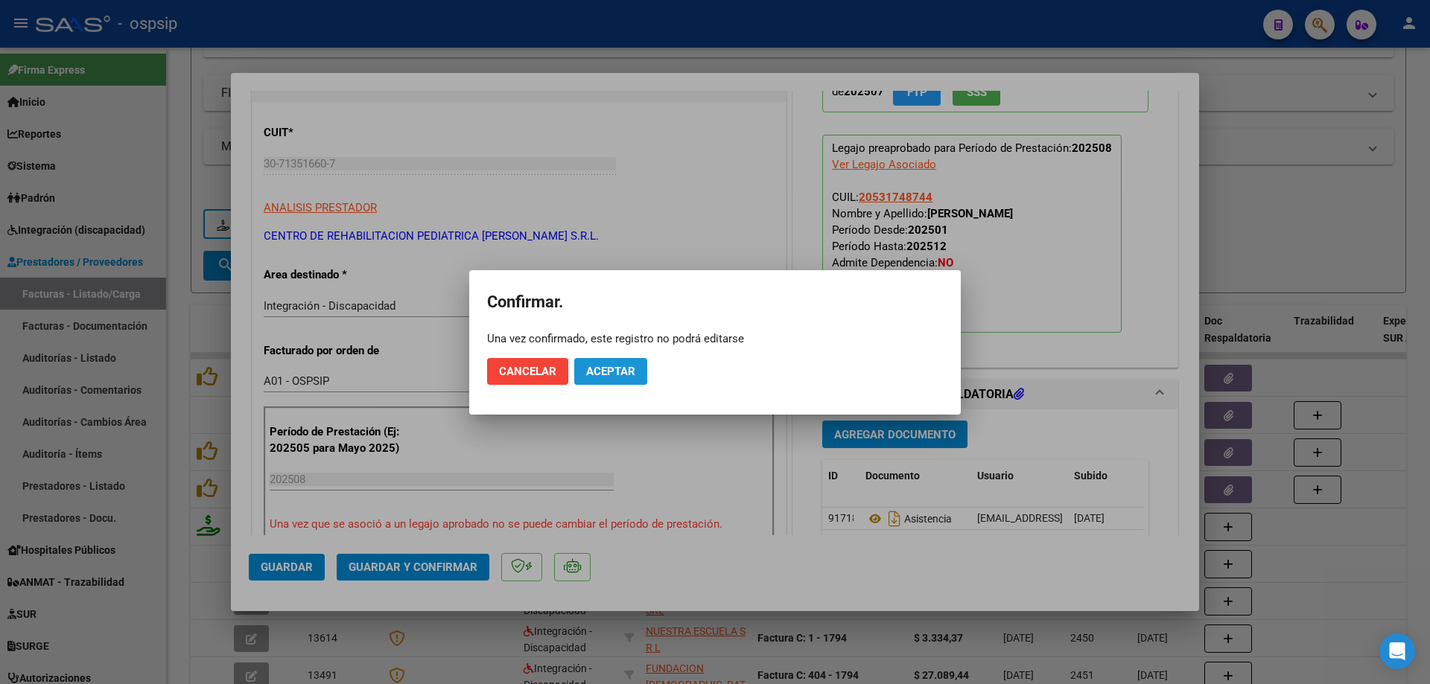
click at [625, 362] on button "Aceptar" at bounding box center [610, 371] width 73 height 27
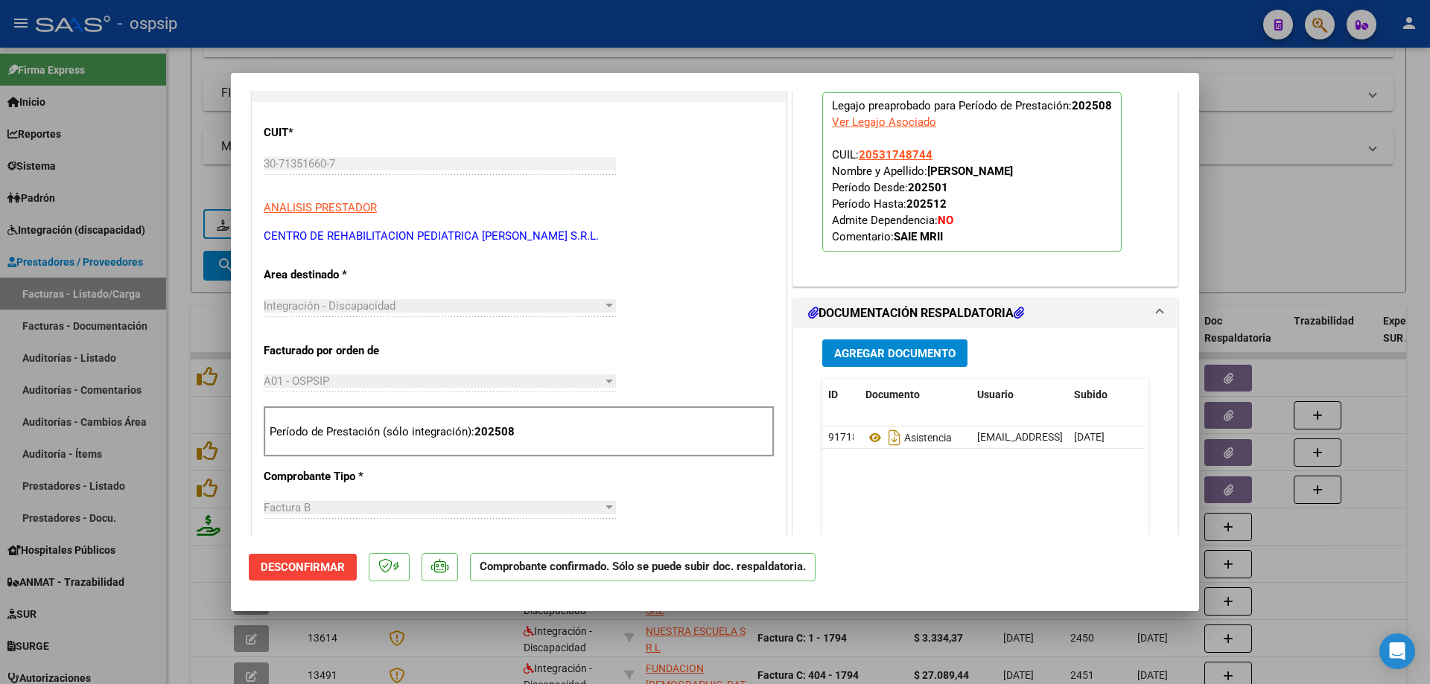
click at [1287, 212] on div at bounding box center [715, 342] width 1430 height 684
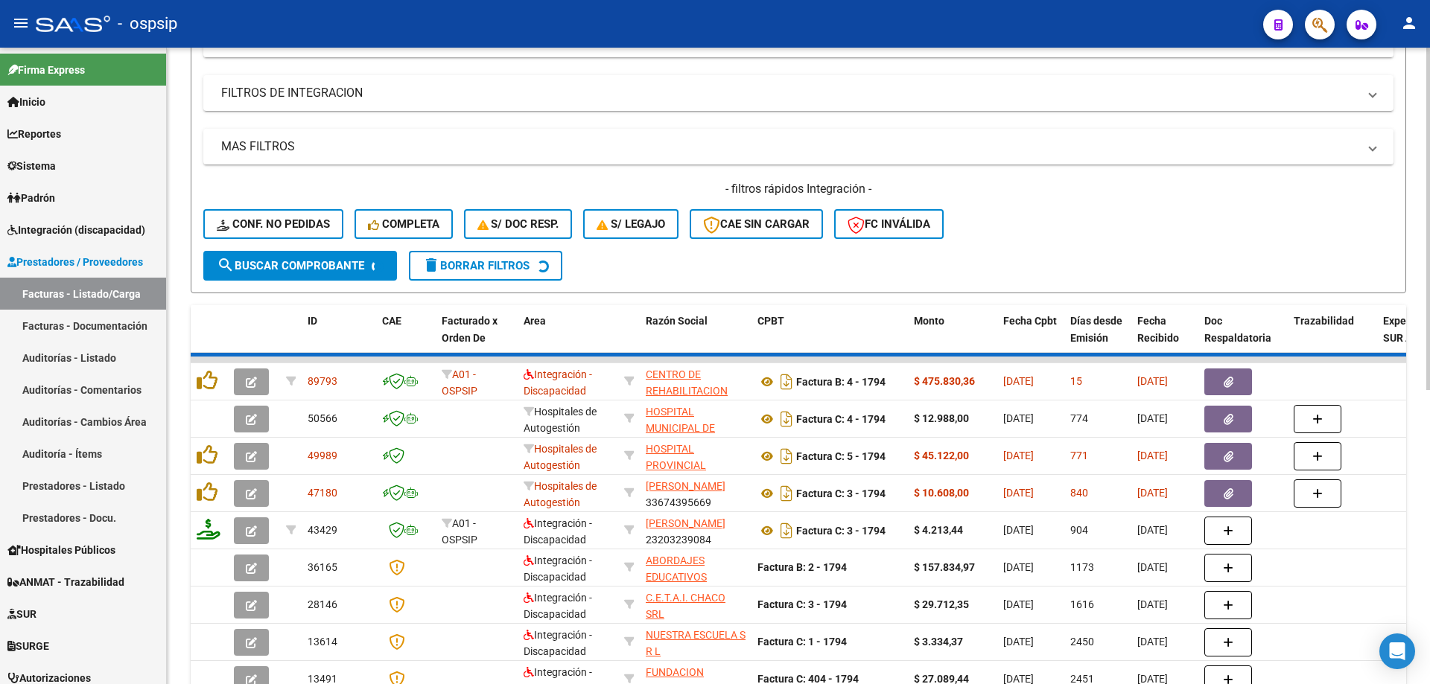
scroll to position [170, 0]
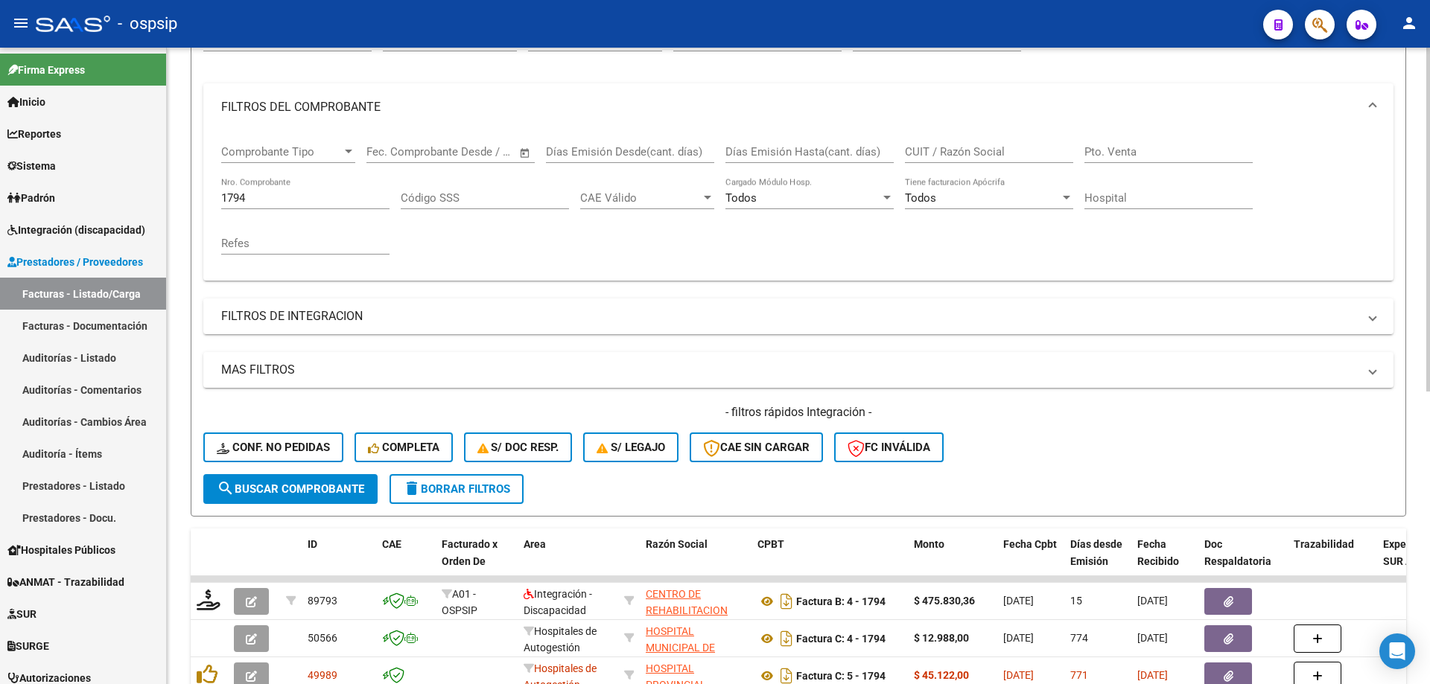
drag, startPoint x: 264, startPoint y: 211, endPoint x: 260, endPoint y: 203, distance: 8.7
click at [261, 211] on div "1794 Nro. Comprobante" at bounding box center [305, 200] width 168 height 46
click at [260, 203] on input "1794" at bounding box center [305, 197] width 168 height 13
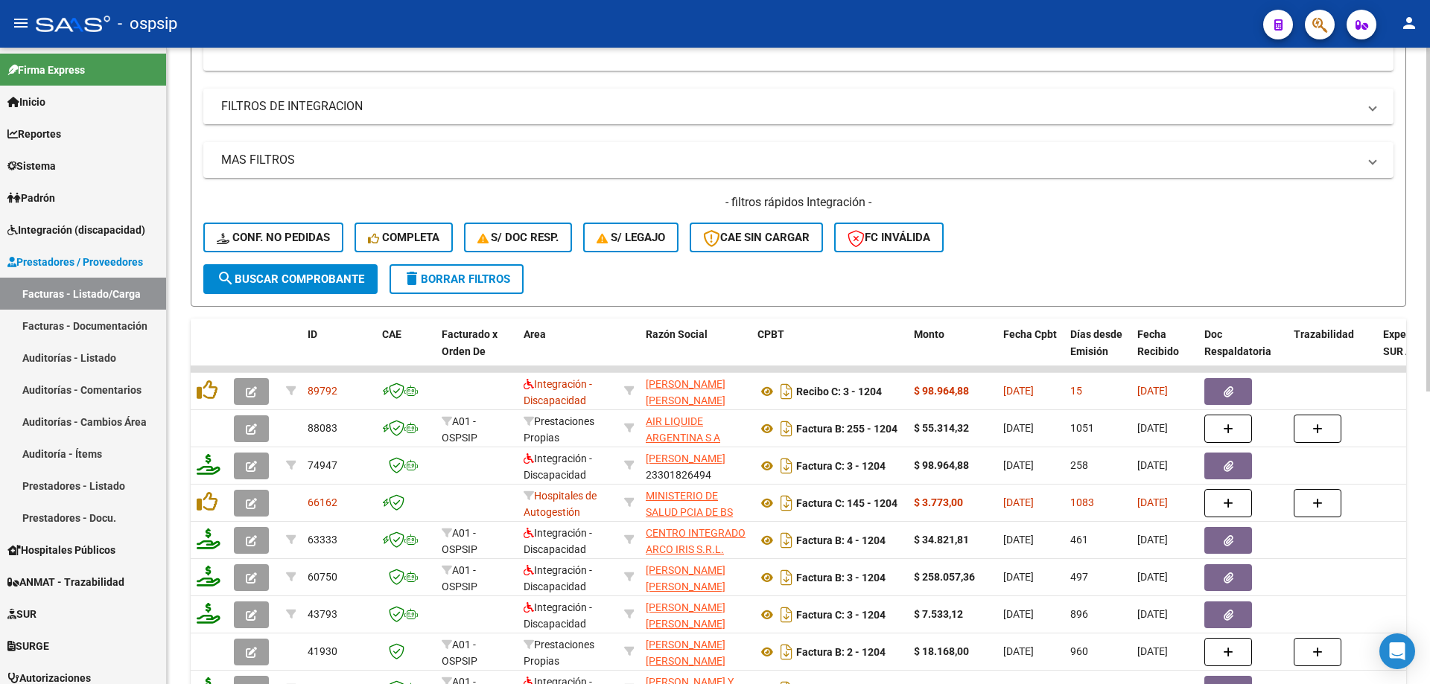
scroll to position [468, 0]
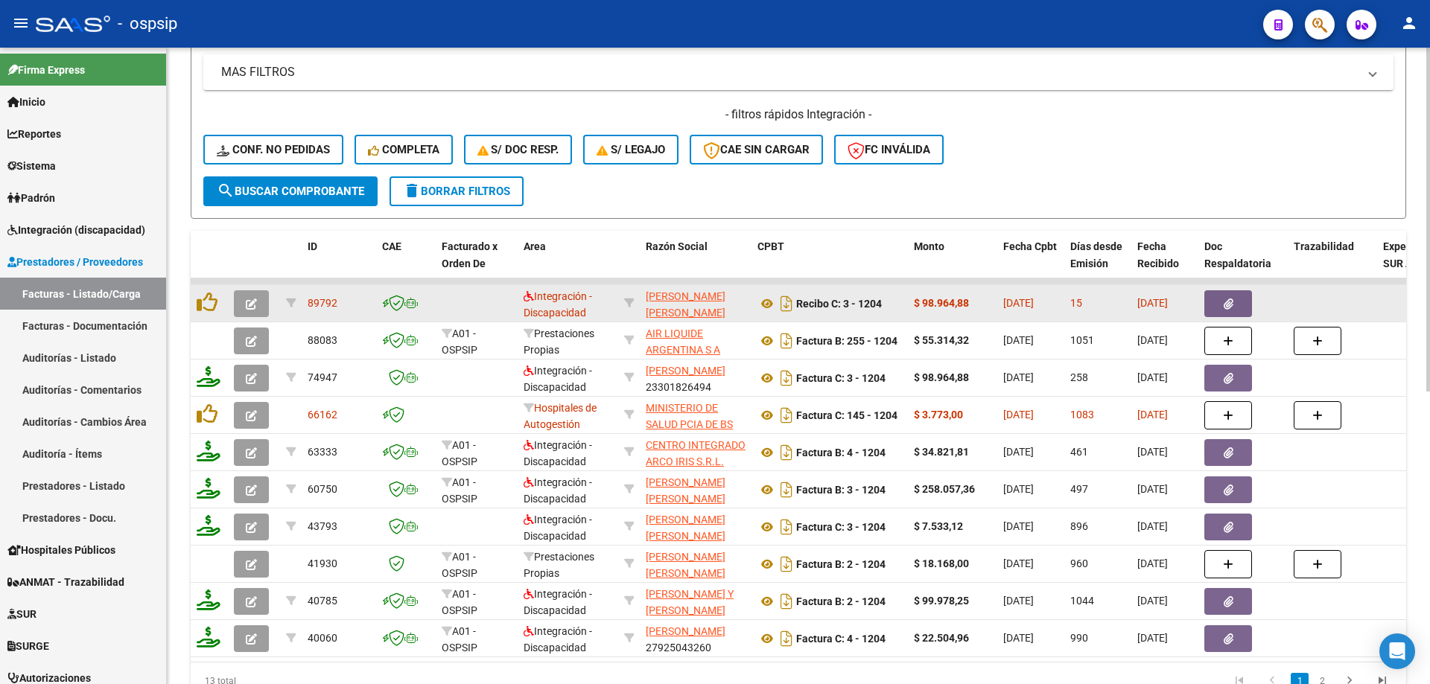
click at [251, 305] on icon "button" at bounding box center [251, 304] width 11 height 11
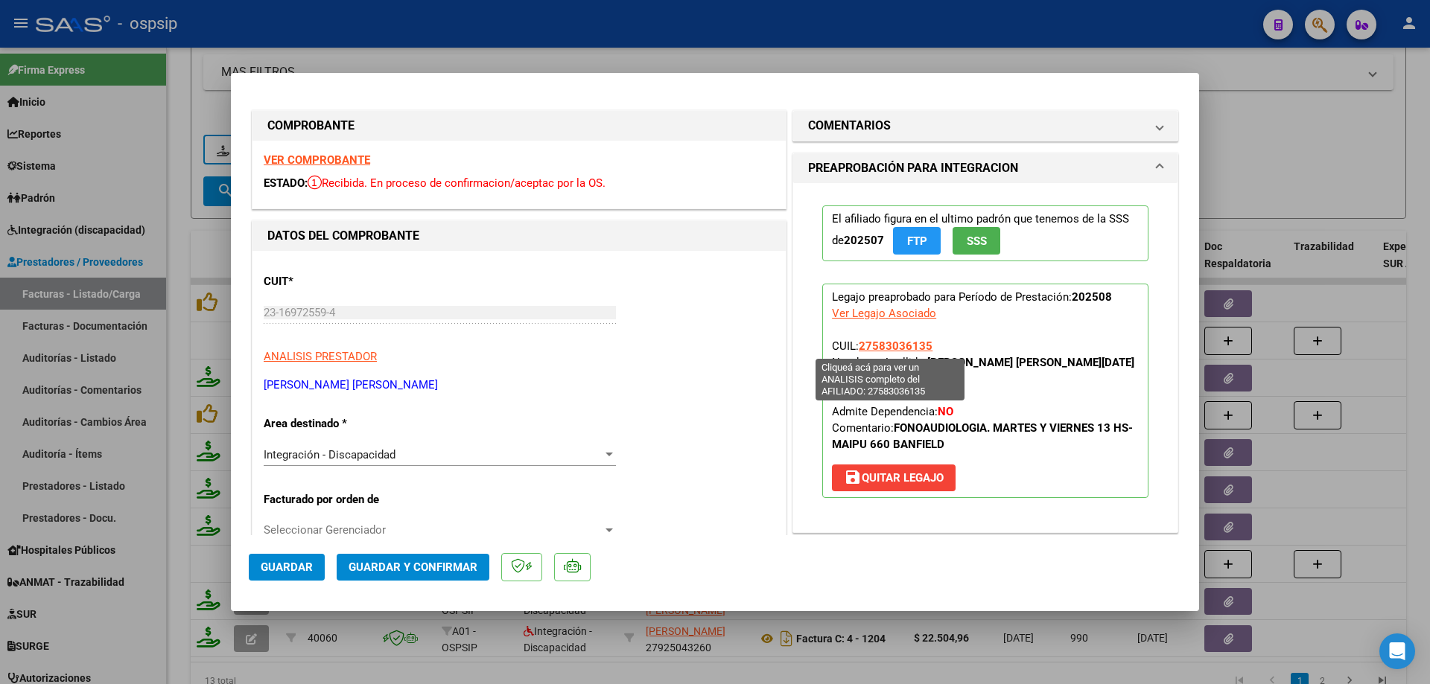
click at [909, 340] on span "27583036135" at bounding box center [896, 346] width 74 height 13
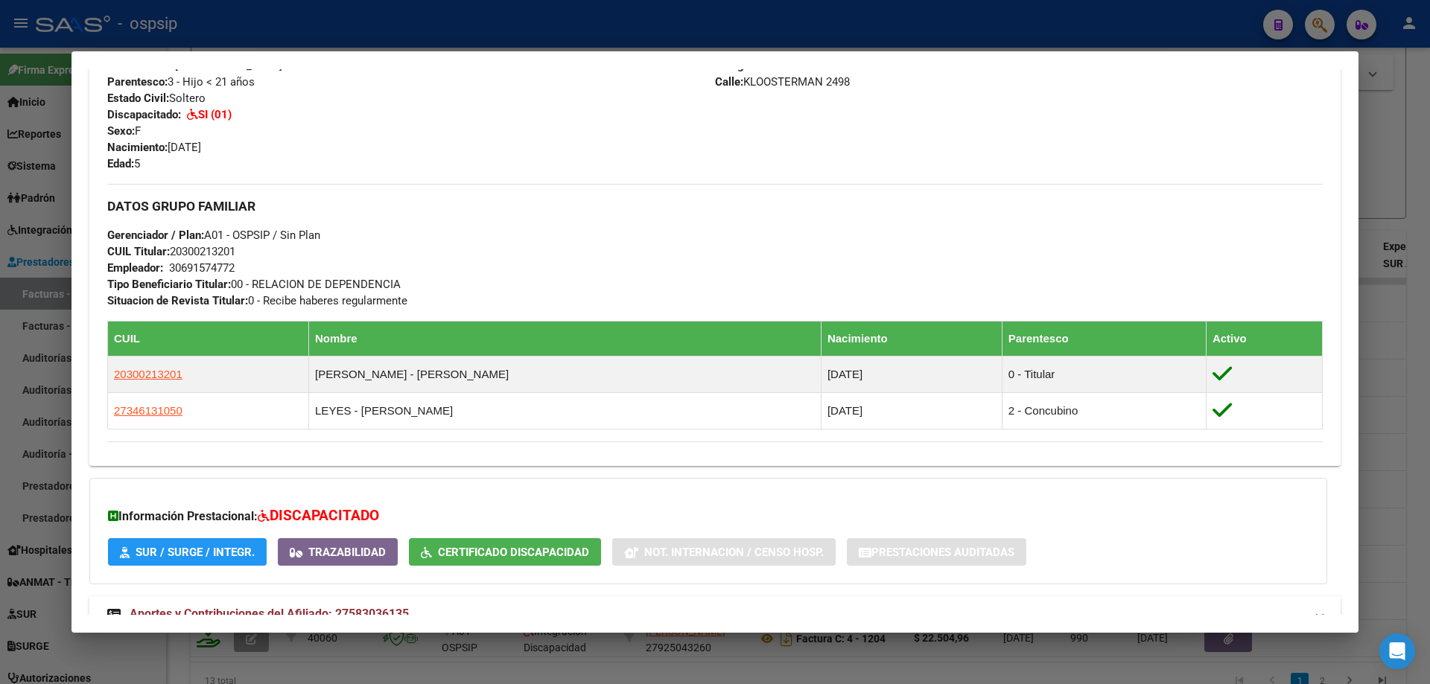
scroll to position [491, 0]
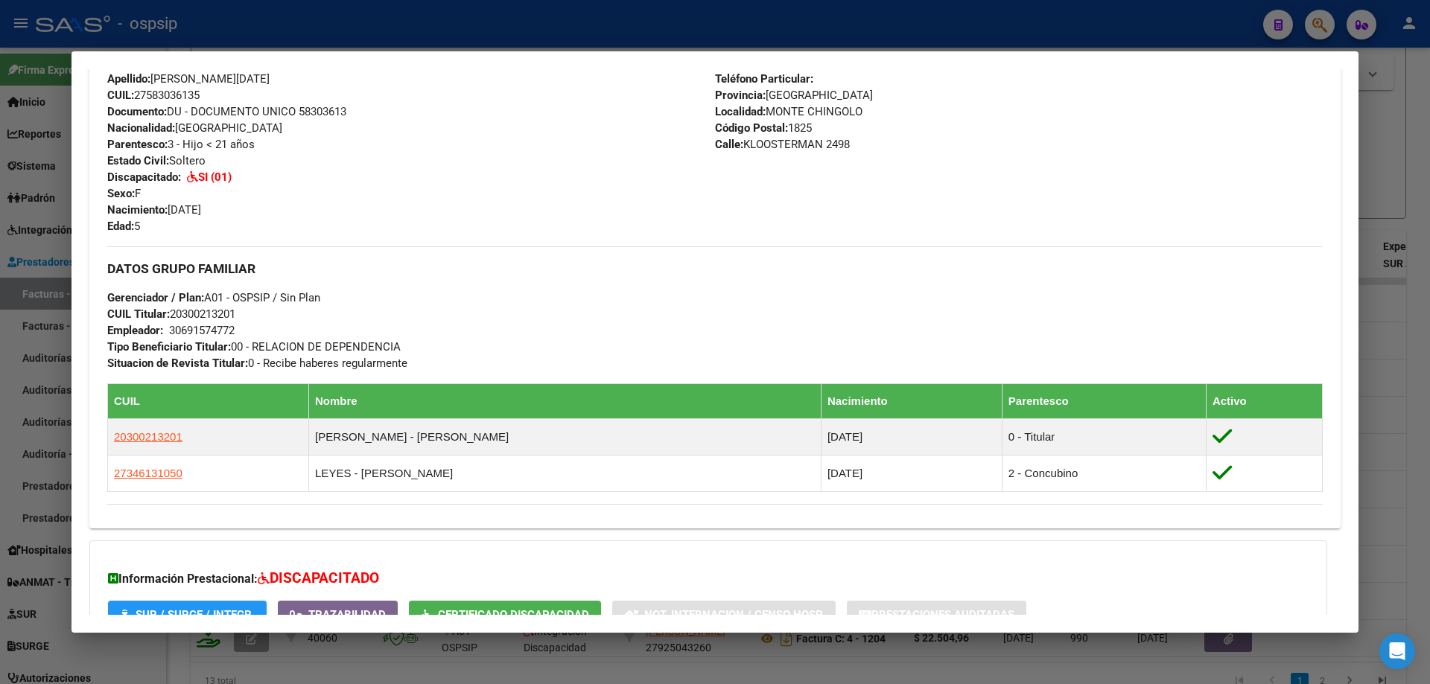
click at [1372, 198] on div at bounding box center [715, 342] width 1430 height 684
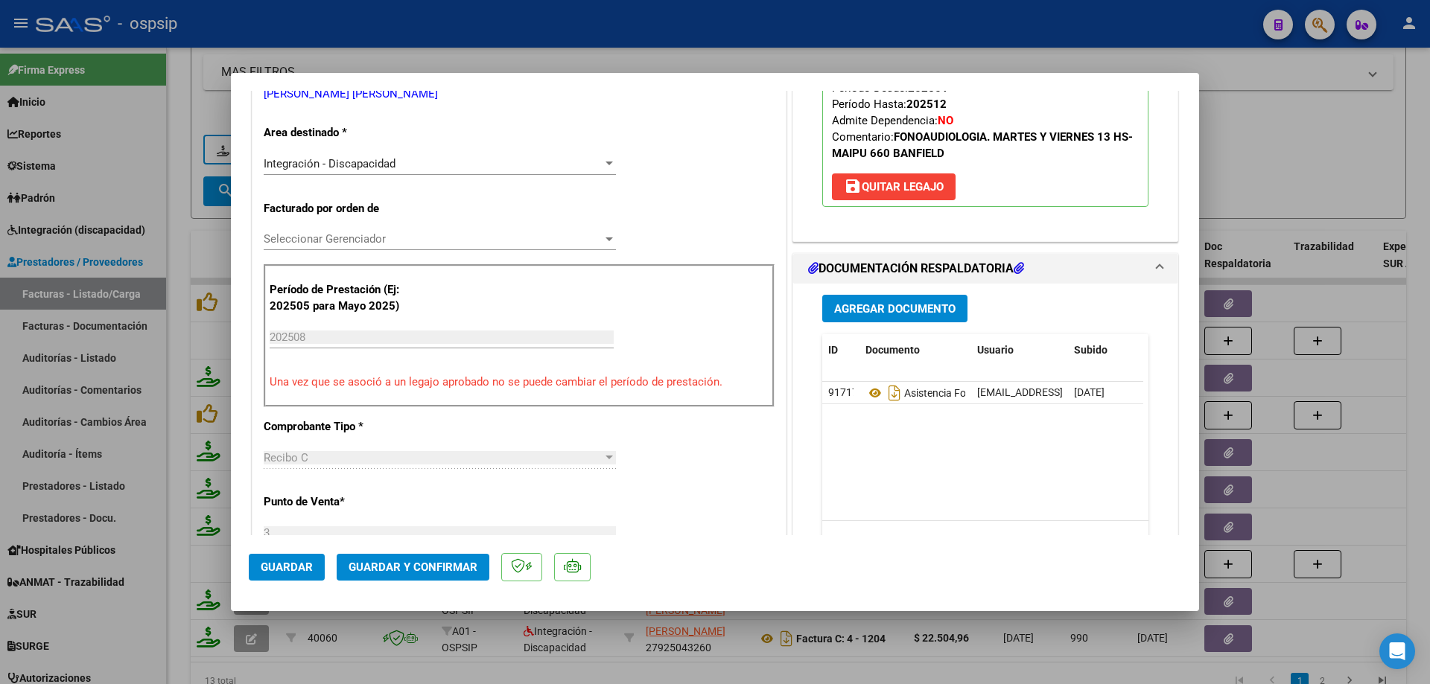
scroll to position [372, 0]
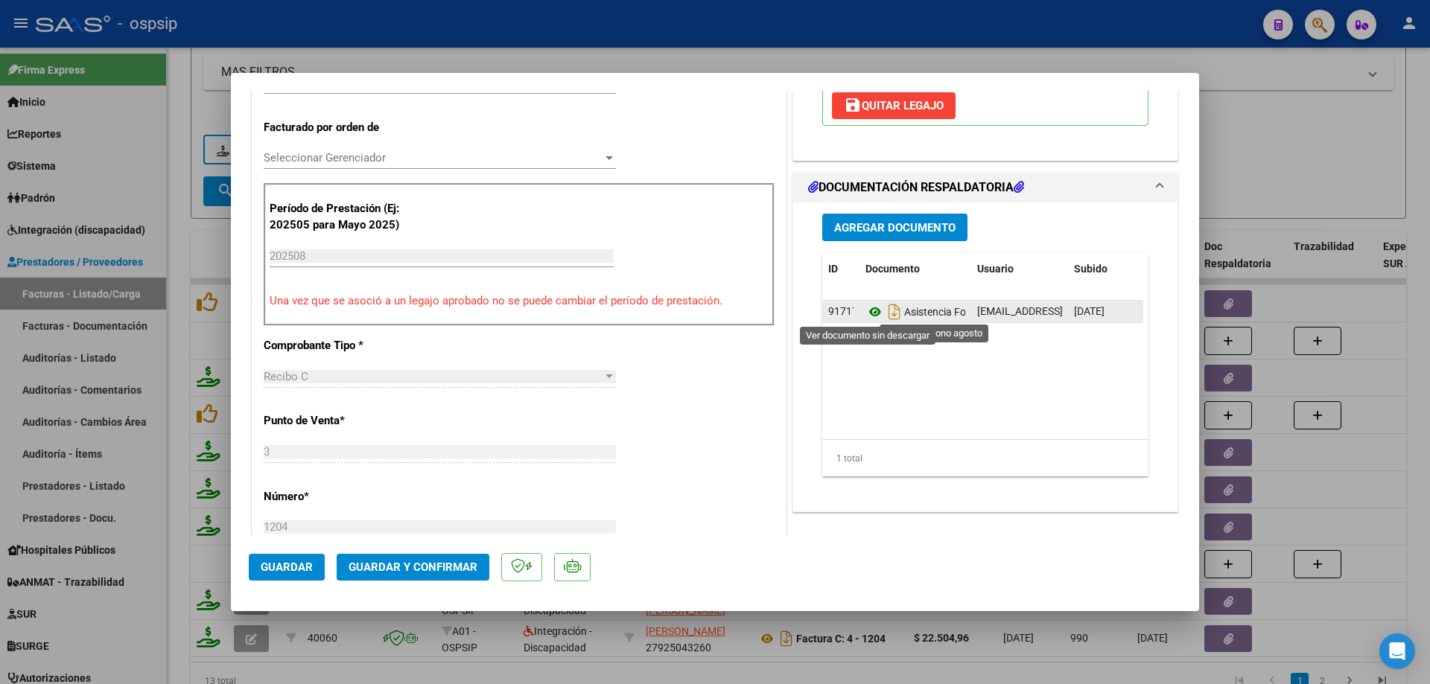
click at [865, 307] on icon at bounding box center [874, 312] width 19 height 18
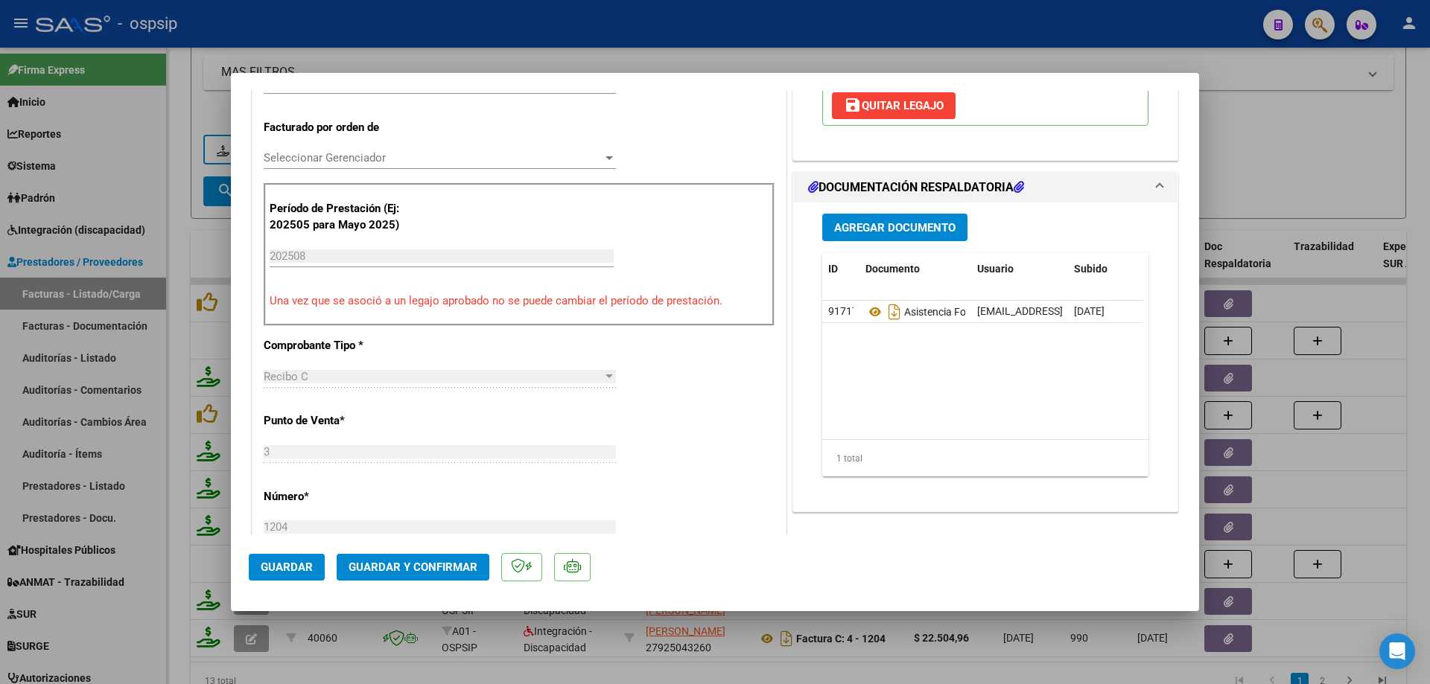
scroll to position [149, 0]
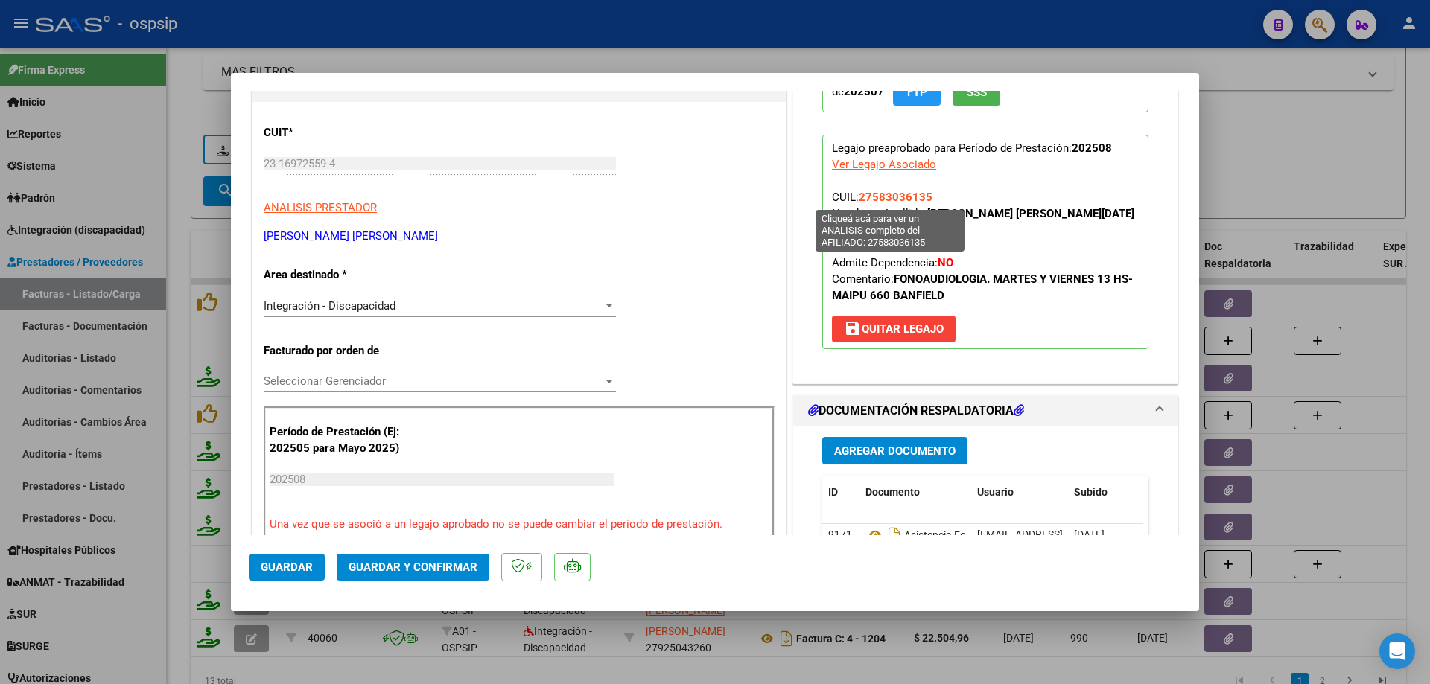
drag, startPoint x: 927, startPoint y: 197, endPoint x: 854, endPoint y: 195, distance: 73.0
click at [854, 195] on p "Legajo preaprobado para Período de Prestación: 202508 Ver Legajo Asociado CUIL:…" at bounding box center [985, 242] width 326 height 214
click at [431, 563] on span "Guardar y Confirmar" at bounding box center [413, 567] width 129 height 13
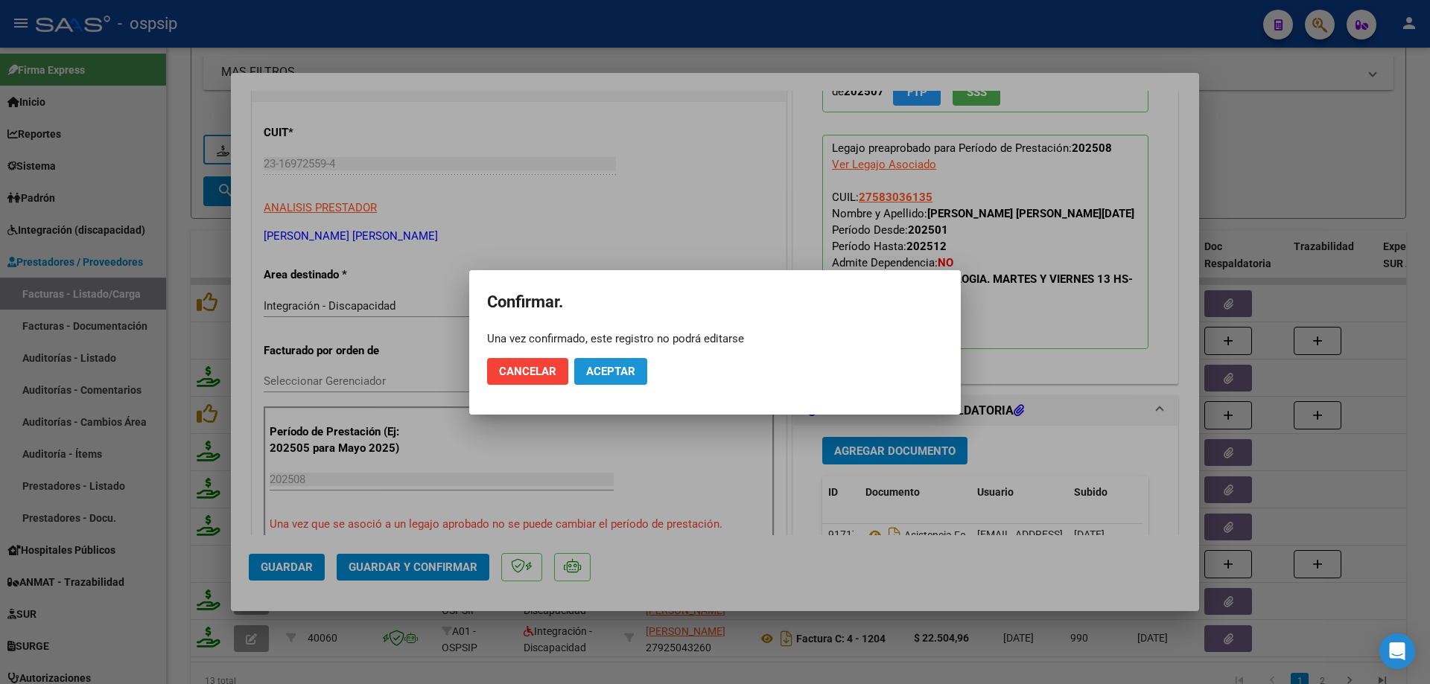
click at [622, 372] on span "Aceptar" at bounding box center [610, 371] width 49 height 13
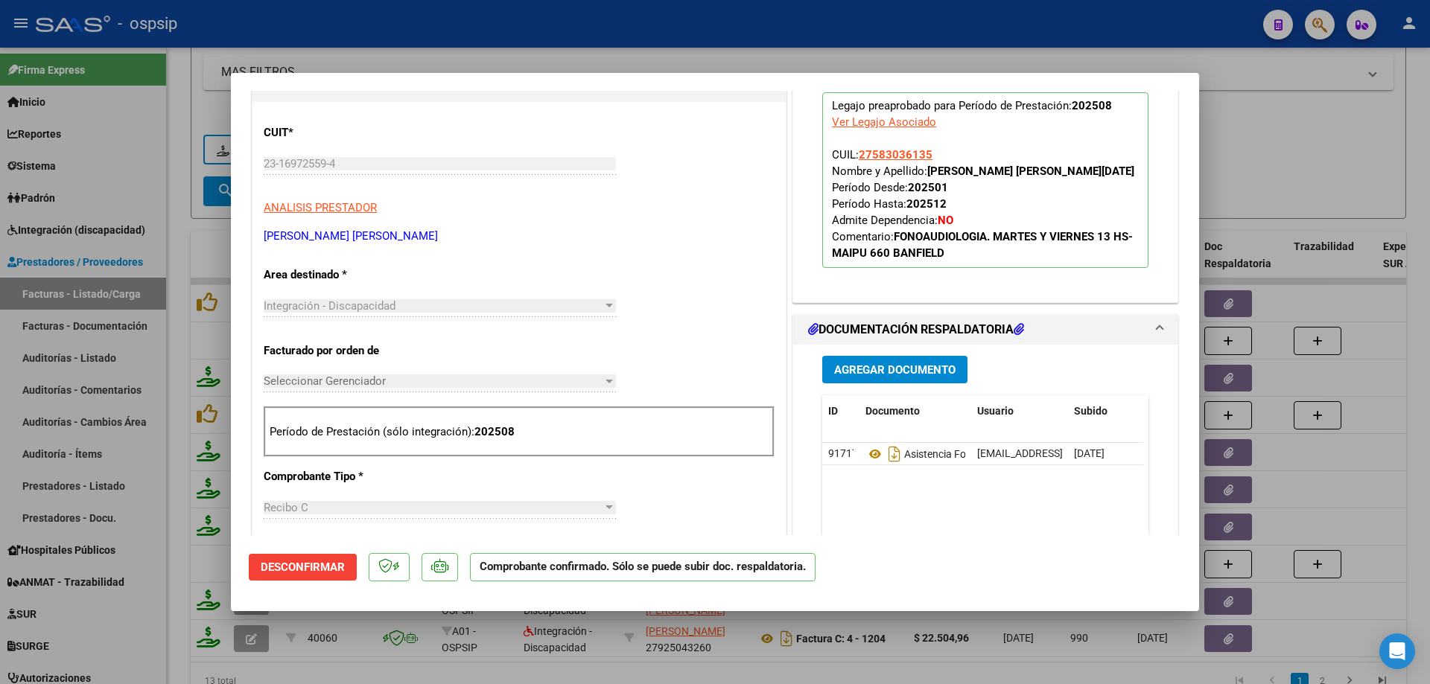
click at [1243, 135] on div at bounding box center [715, 342] width 1430 height 684
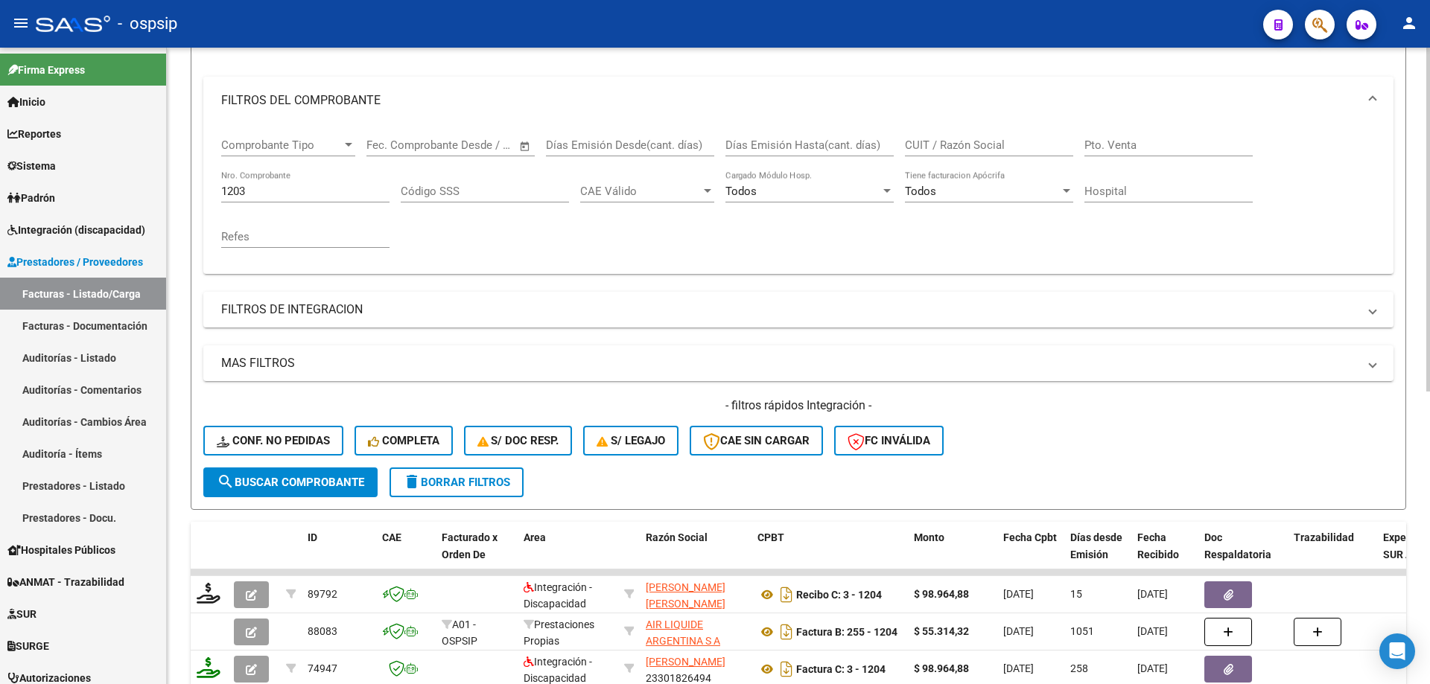
scroll to position [95, 0]
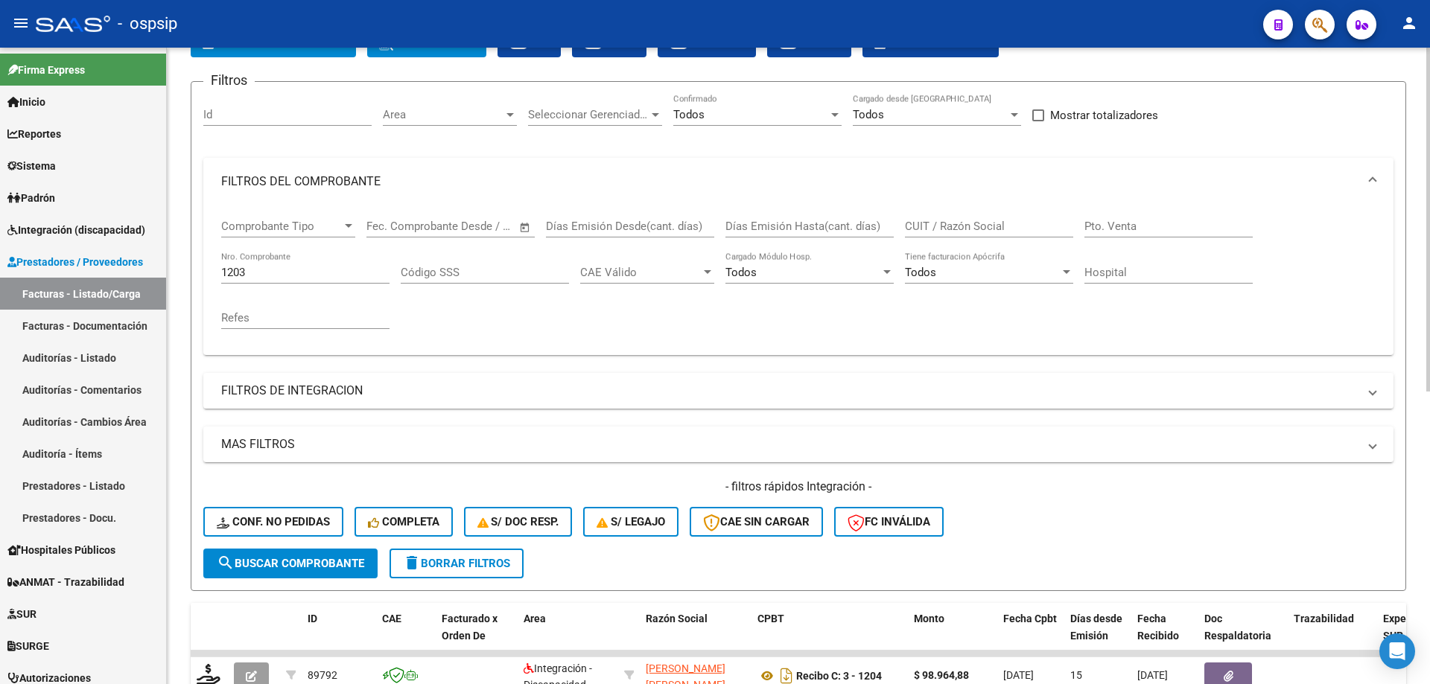
click at [270, 267] on input "1203" at bounding box center [305, 272] width 168 height 13
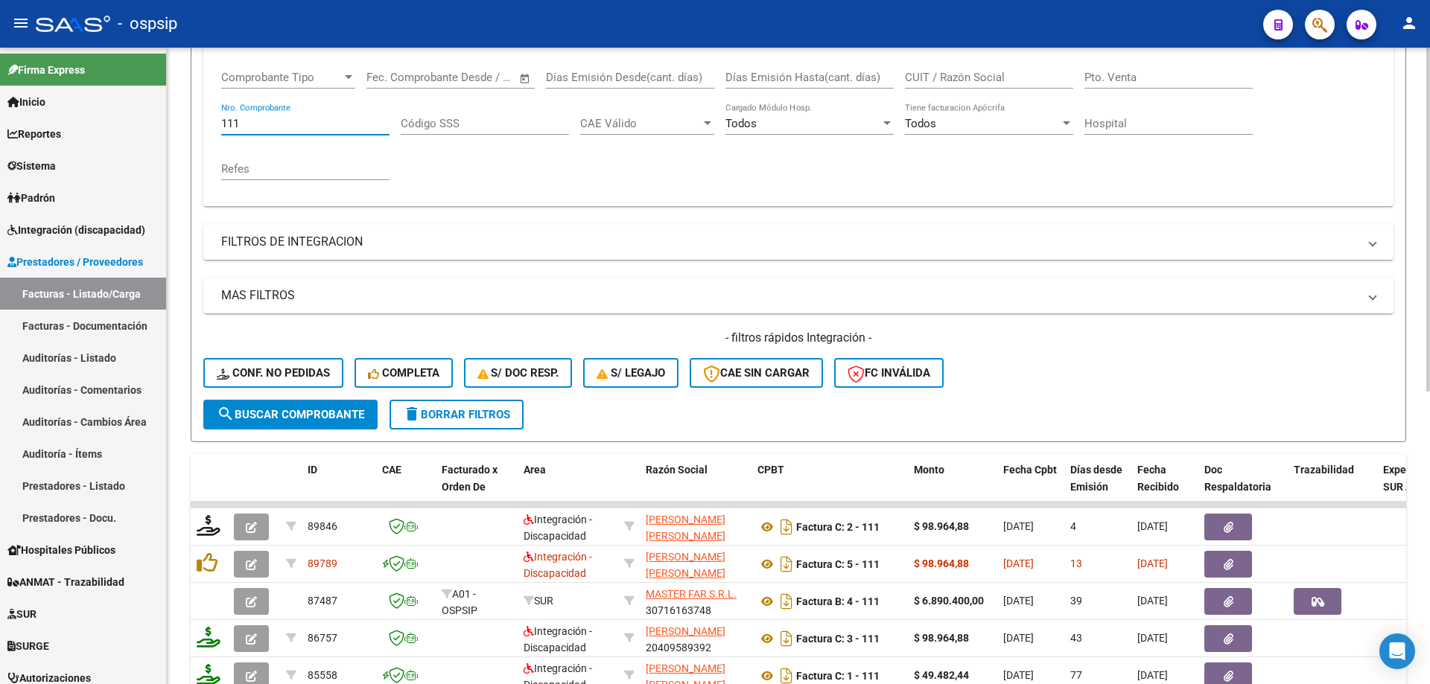
scroll to position [319, 0]
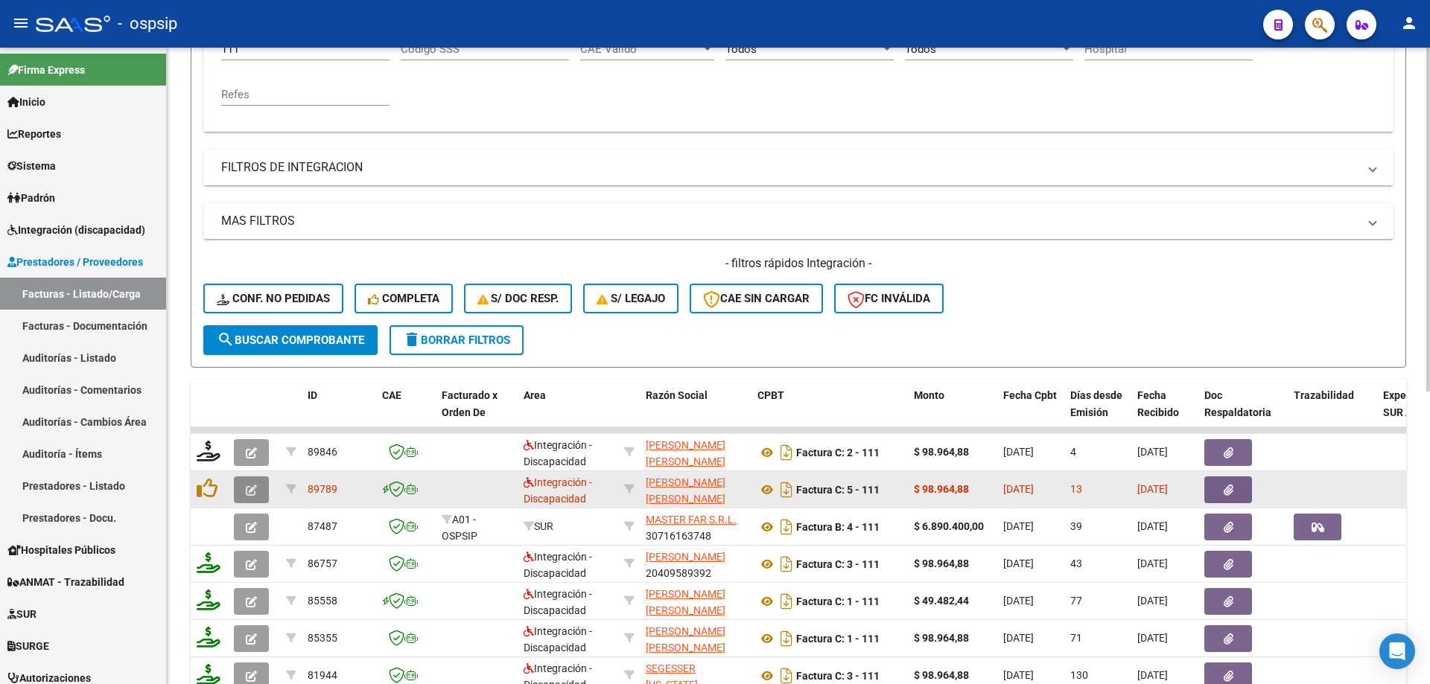
click at [255, 497] on button "button" at bounding box center [251, 490] width 35 height 27
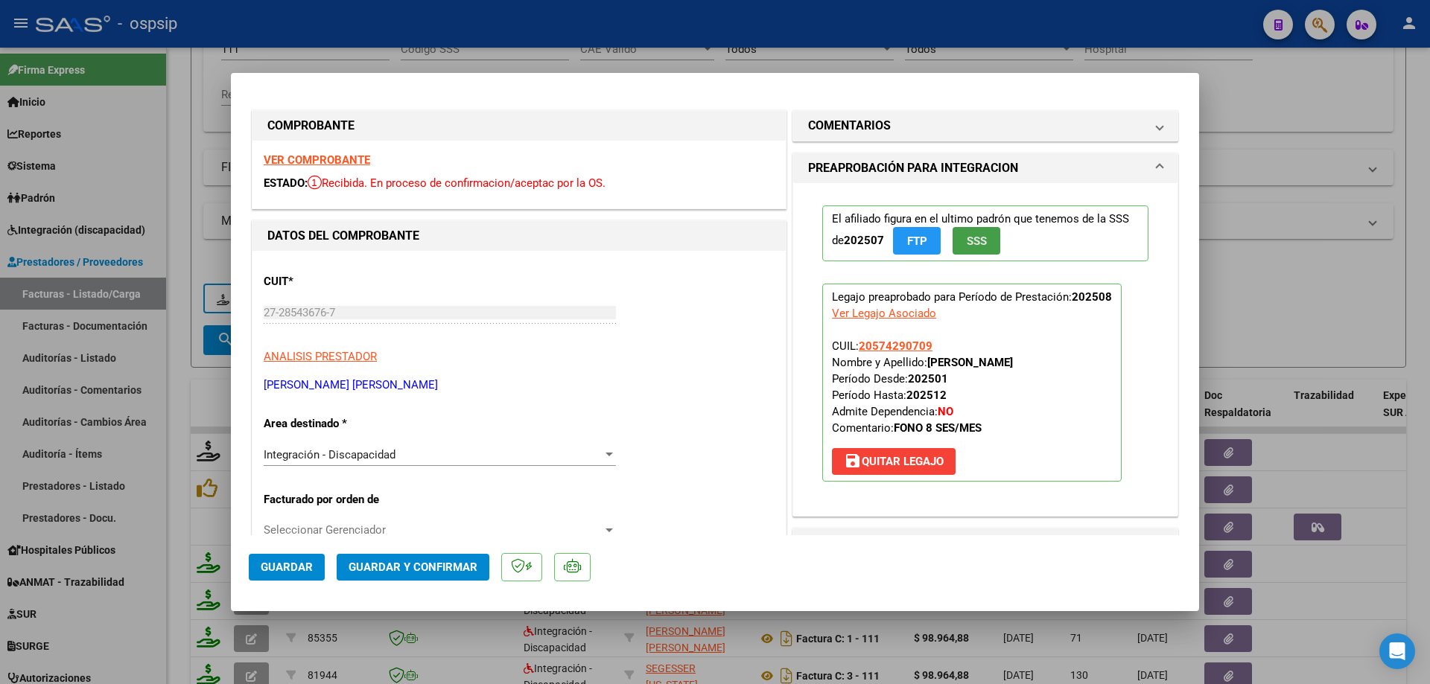
click at [979, 238] on span "SSS" at bounding box center [977, 241] width 20 height 13
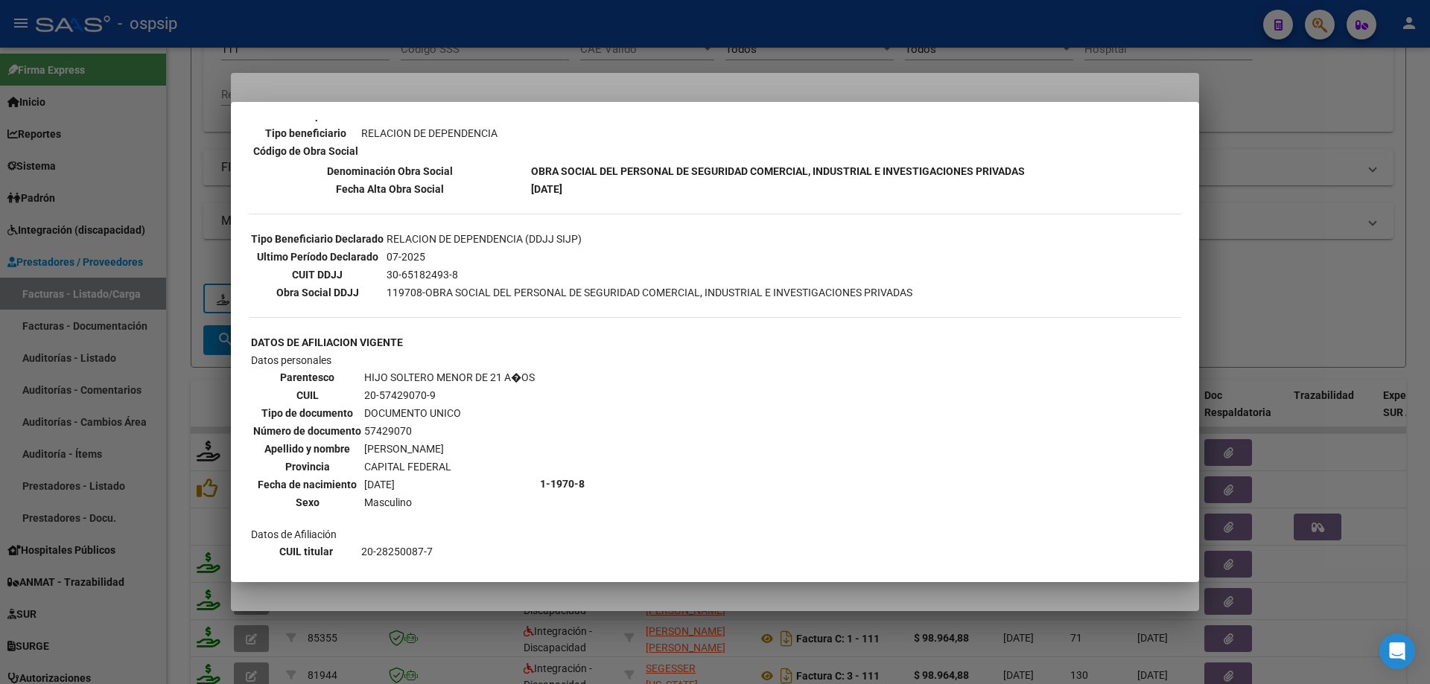
scroll to position [503, 0]
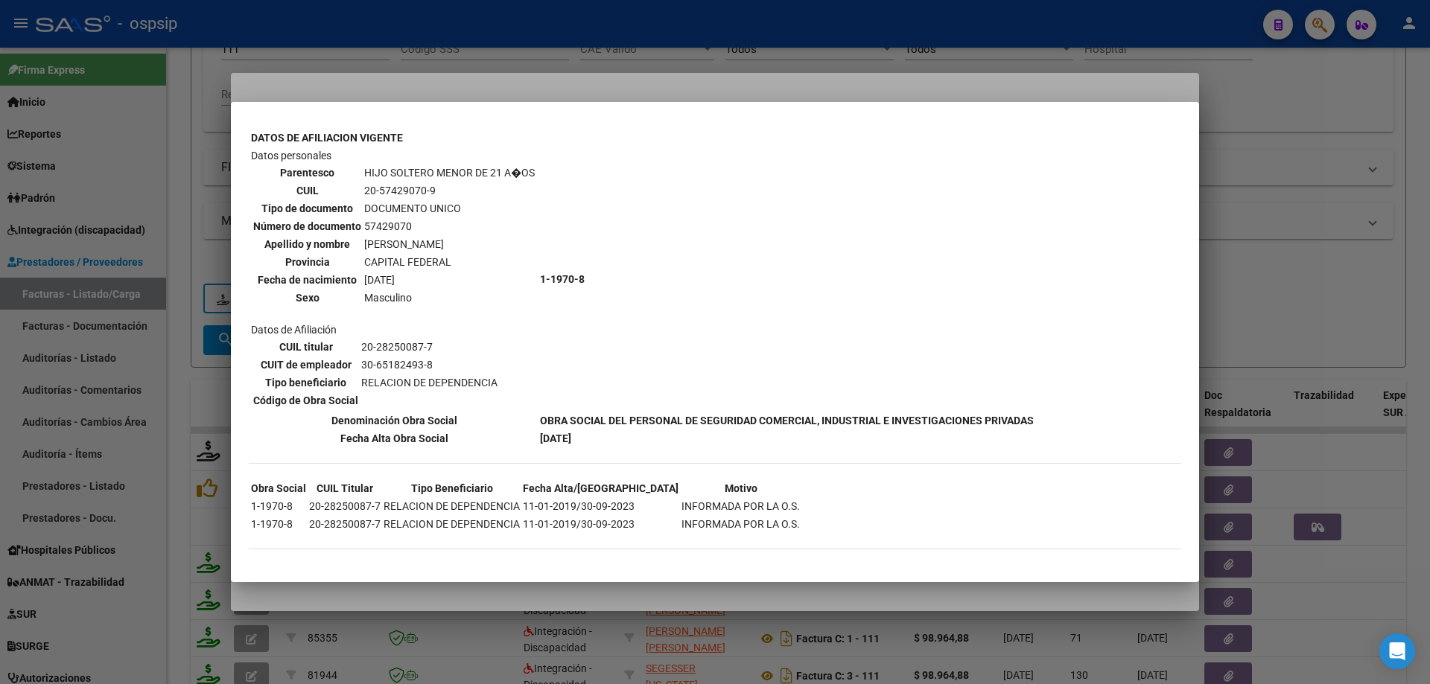
click at [1385, 284] on div at bounding box center [715, 342] width 1430 height 684
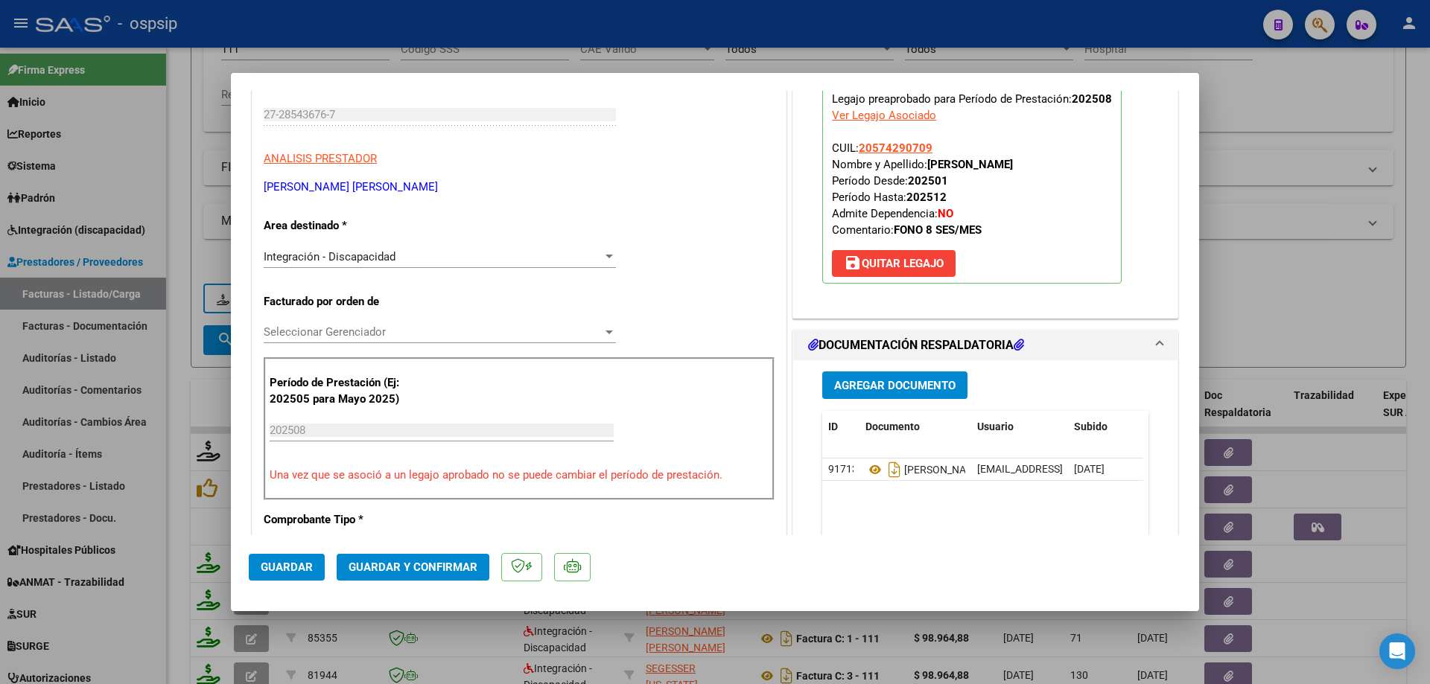
scroll to position [223, 0]
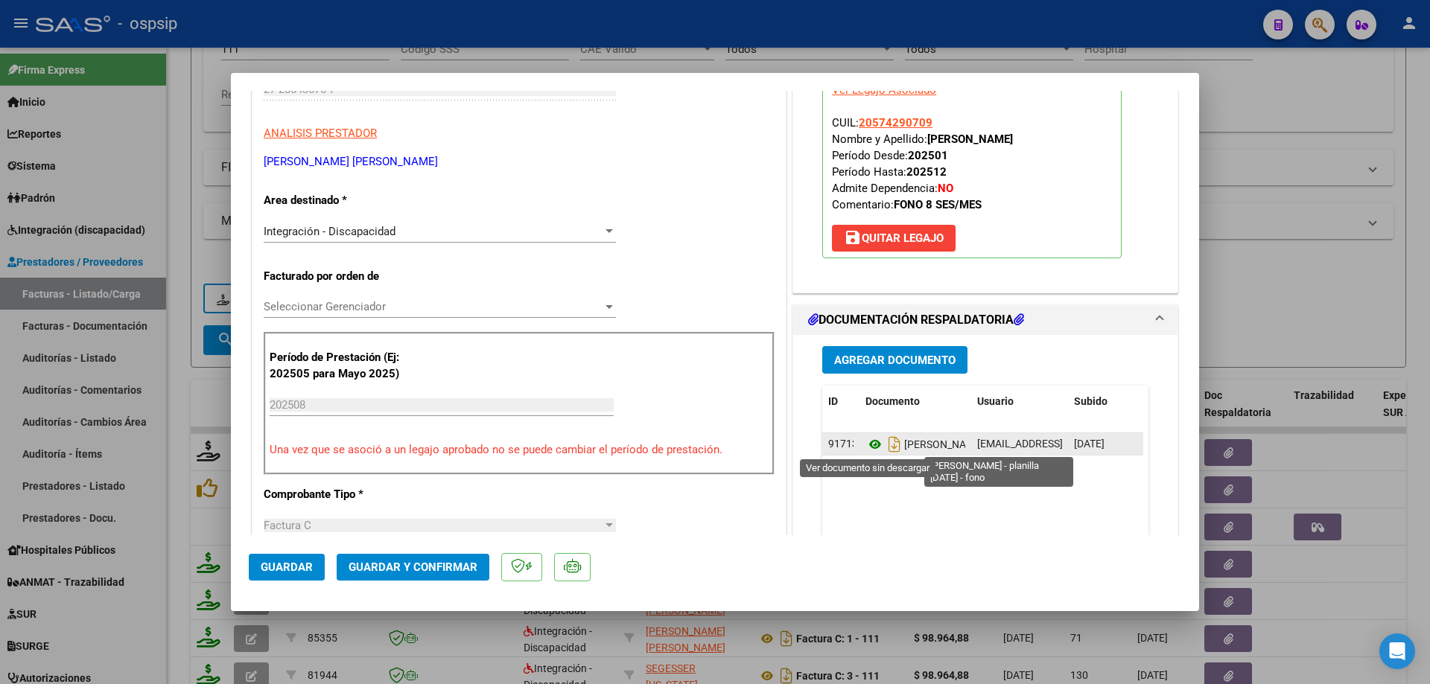
click at [868, 446] on icon at bounding box center [874, 445] width 19 height 18
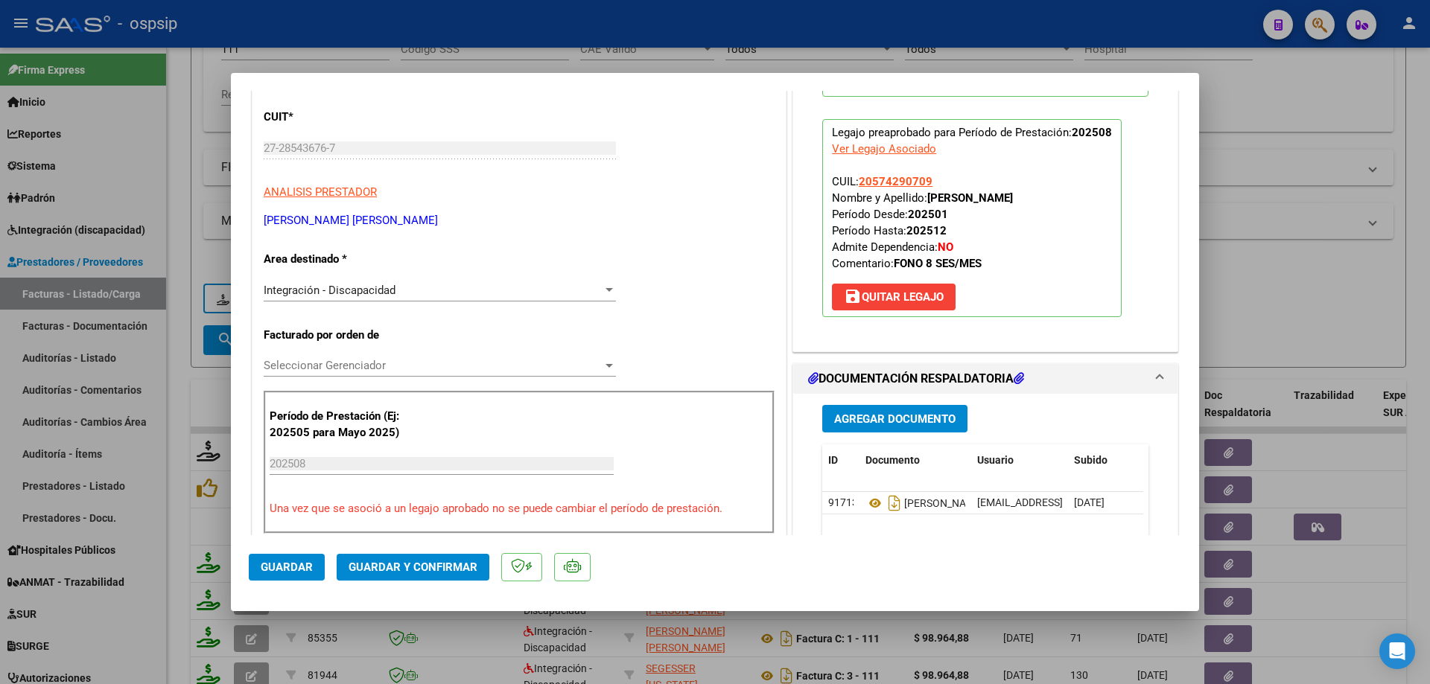
scroll to position [149, 0]
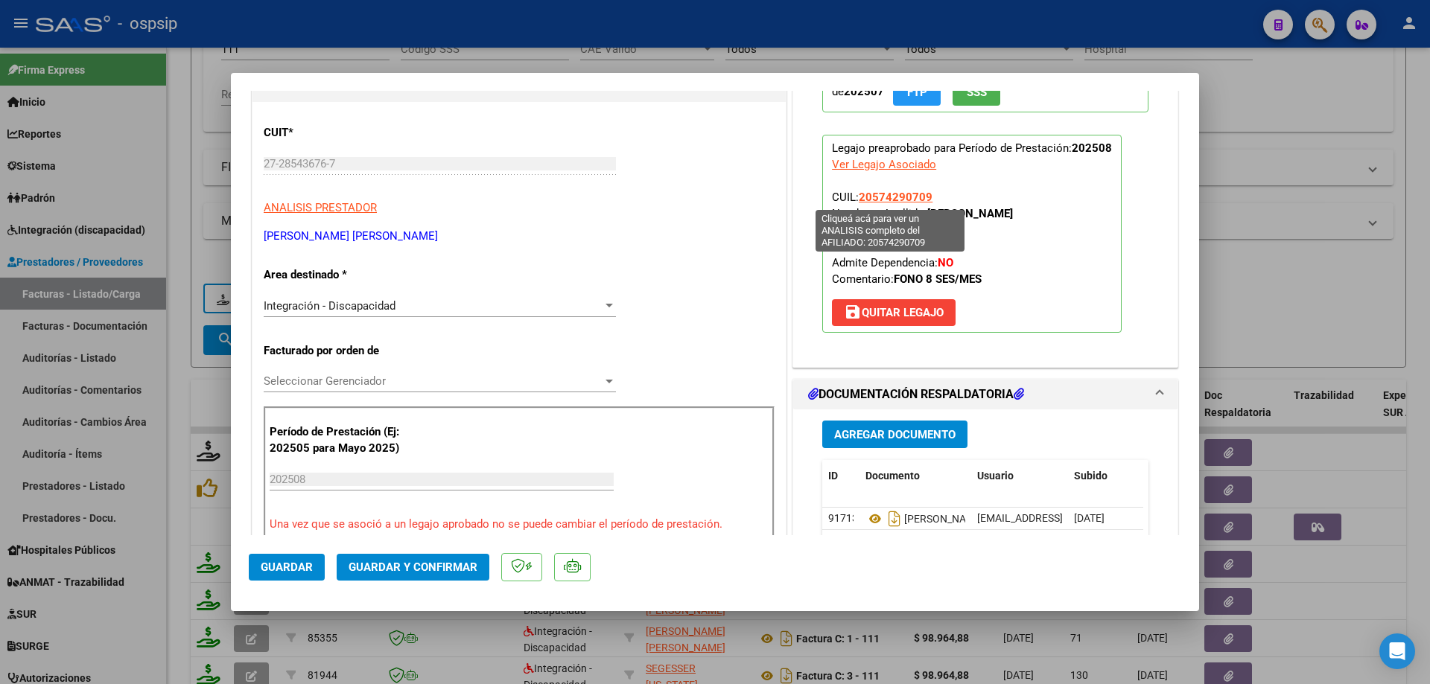
drag, startPoint x: 912, startPoint y: 200, endPoint x: 856, endPoint y: 200, distance: 55.9
click at [856, 200] on p "Legajo preaprobado para Período de Prestación: 202508 Ver Legajo Asociado CUIL:…" at bounding box center [971, 234] width 299 height 198
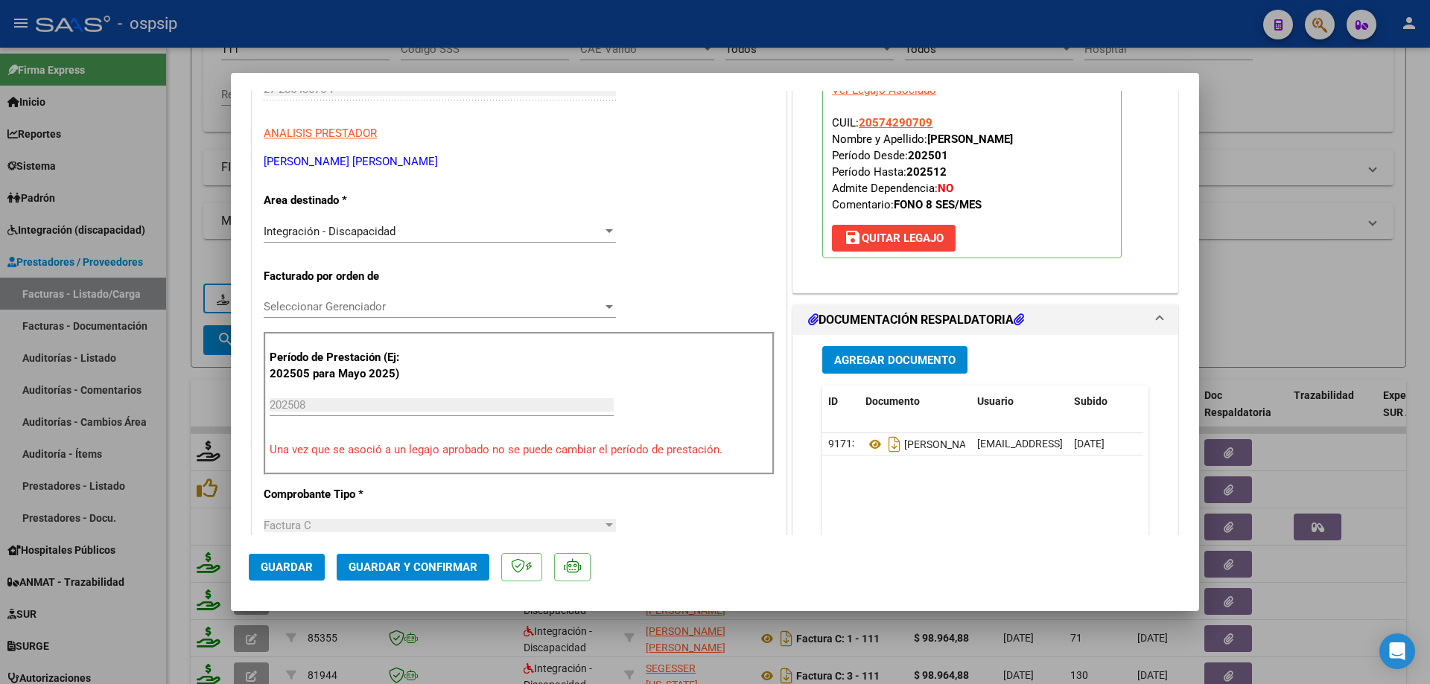
scroll to position [298, 0]
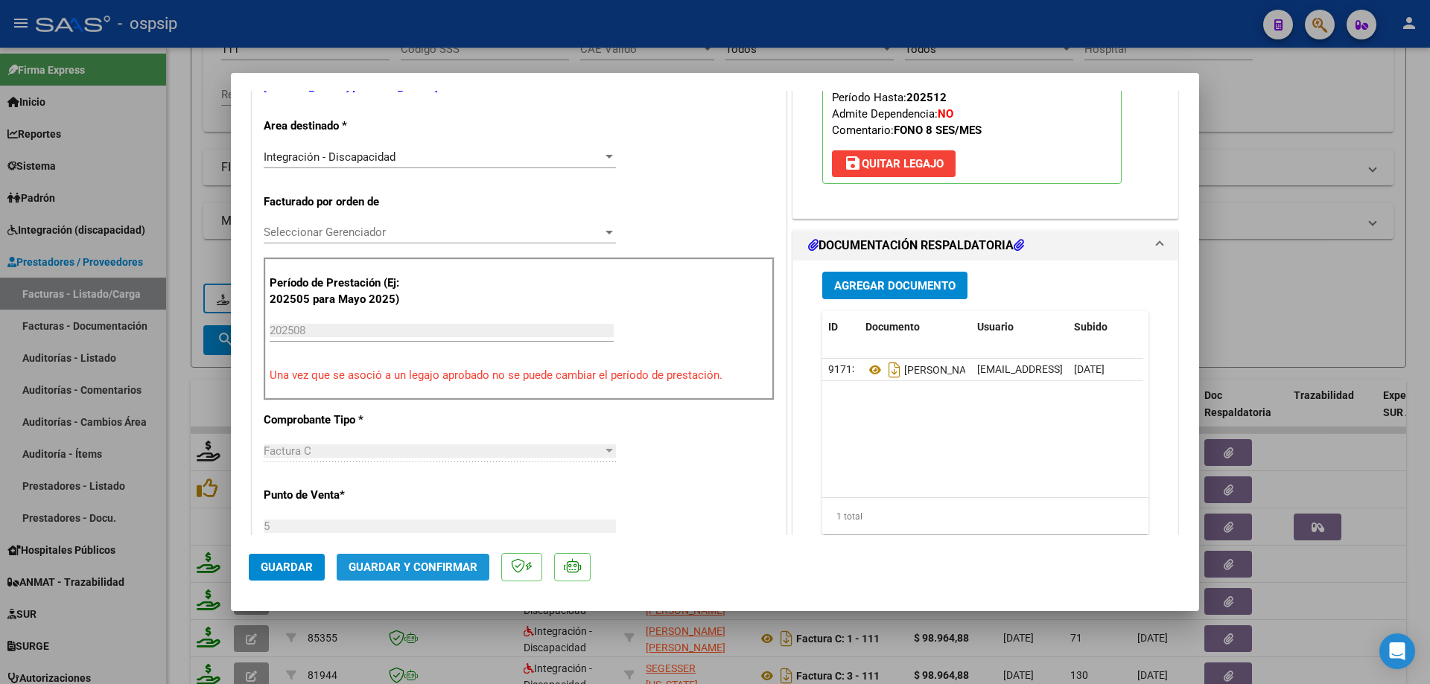
click at [453, 568] on span "Guardar y Confirmar" at bounding box center [413, 567] width 129 height 13
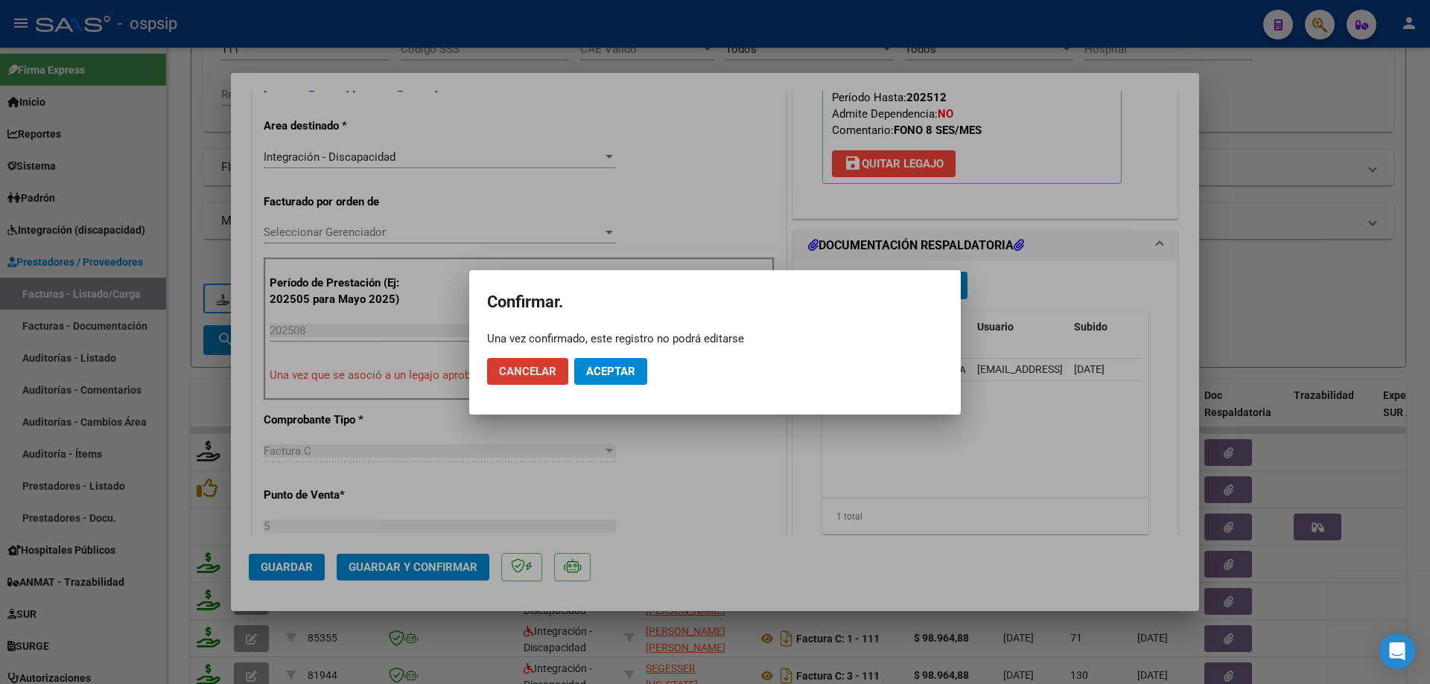
click at [593, 375] on span "Aceptar" at bounding box center [610, 371] width 49 height 13
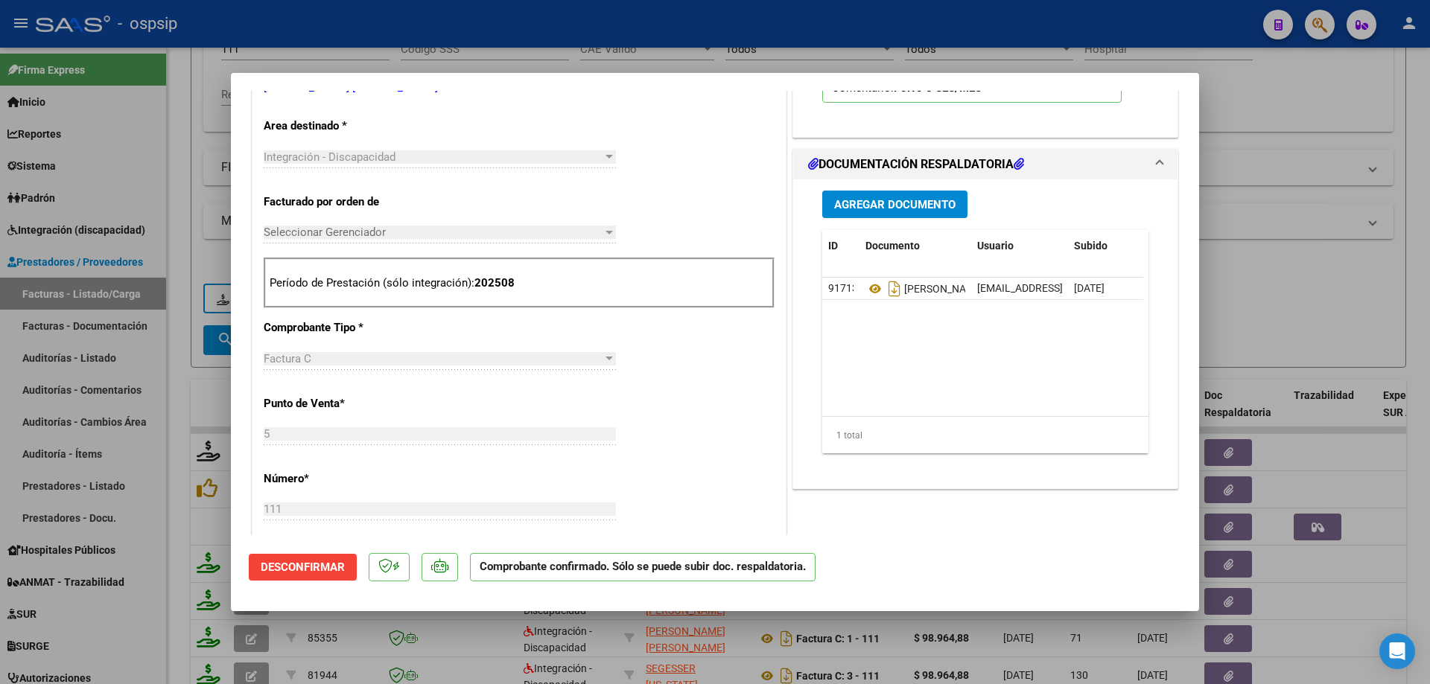
click at [1302, 148] on div at bounding box center [715, 342] width 1430 height 684
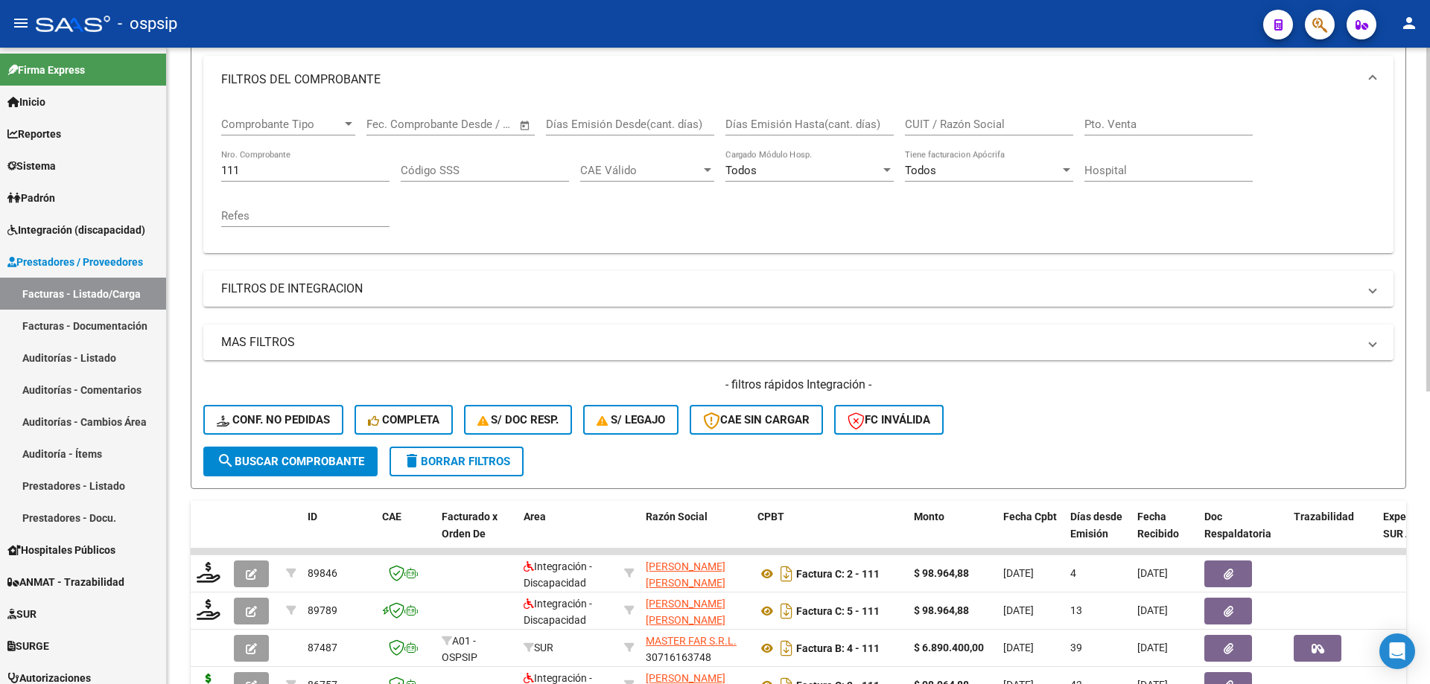
scroll to position [170, 0]
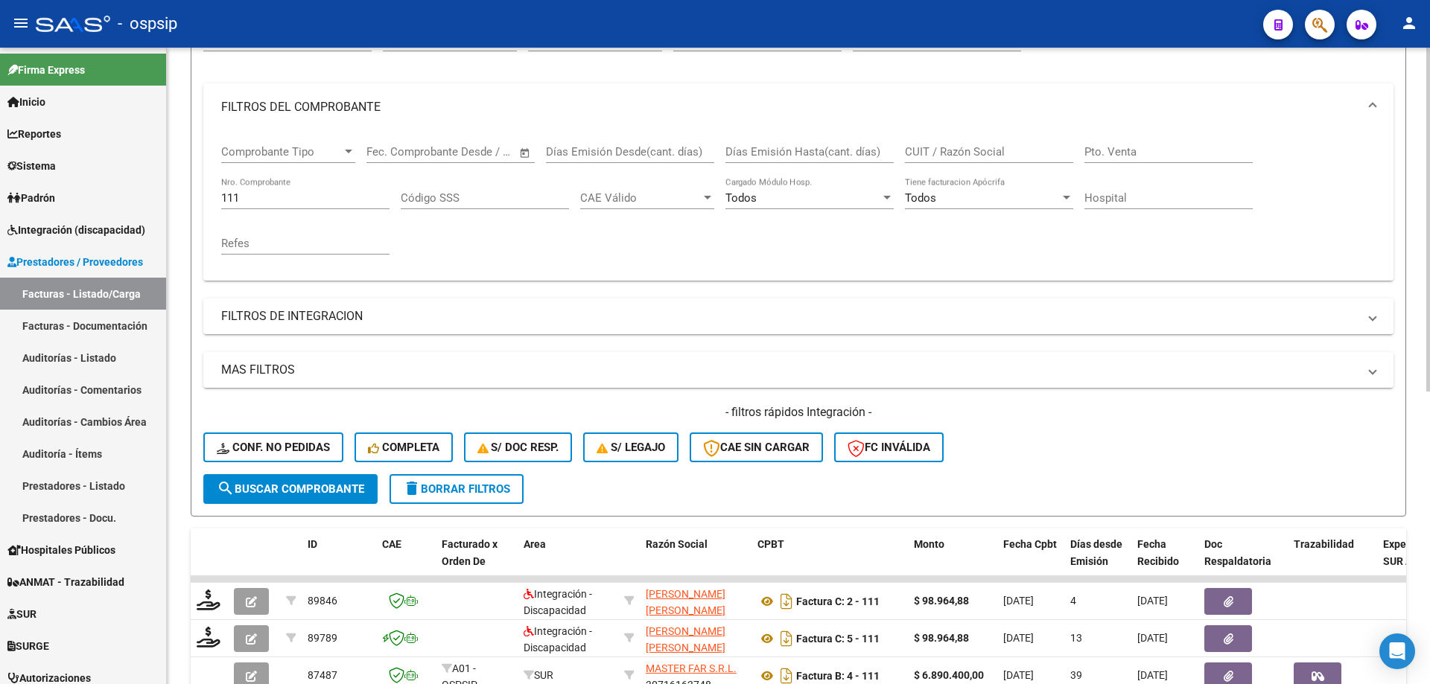
click at [267, 204] on input "111" at bounding box center [305, 197] width 168 height 13
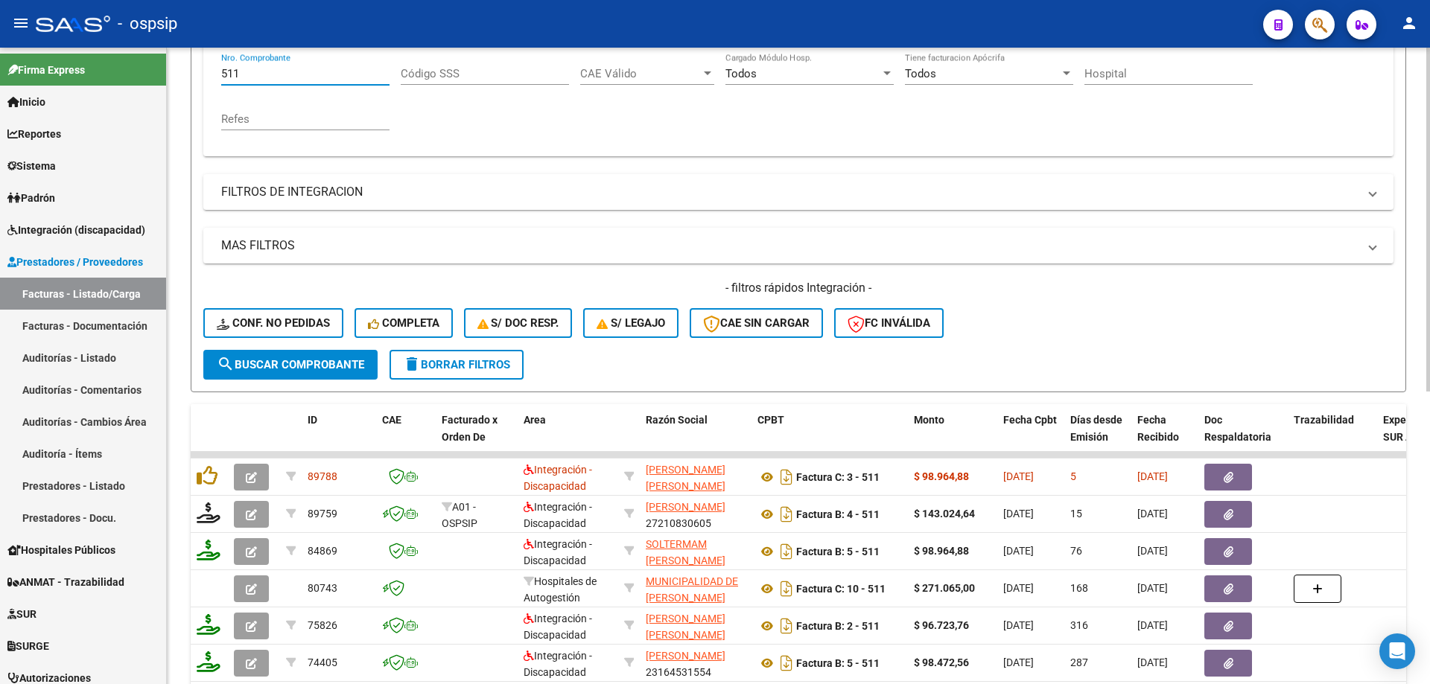
scroll to position [319, 0]
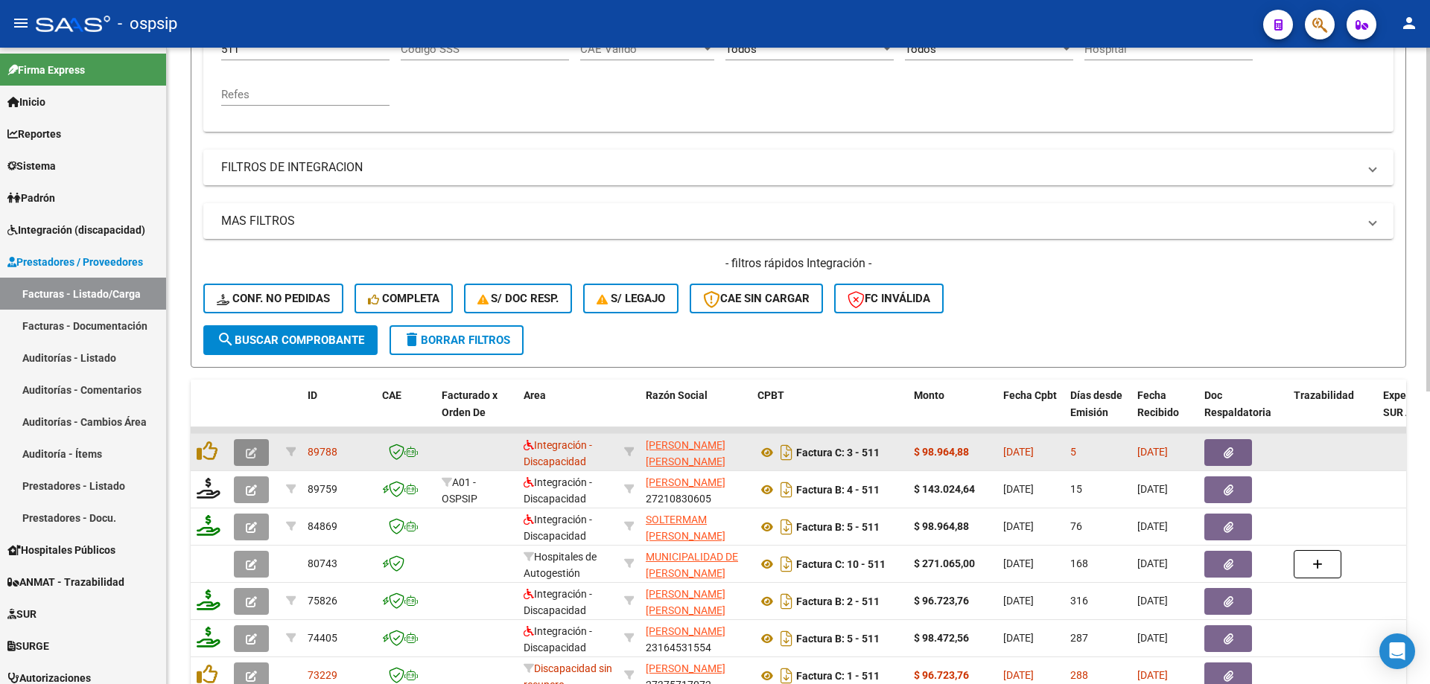
click at [249, 454] on icon "button" at bounding box center [251, 453] width 11 height 11
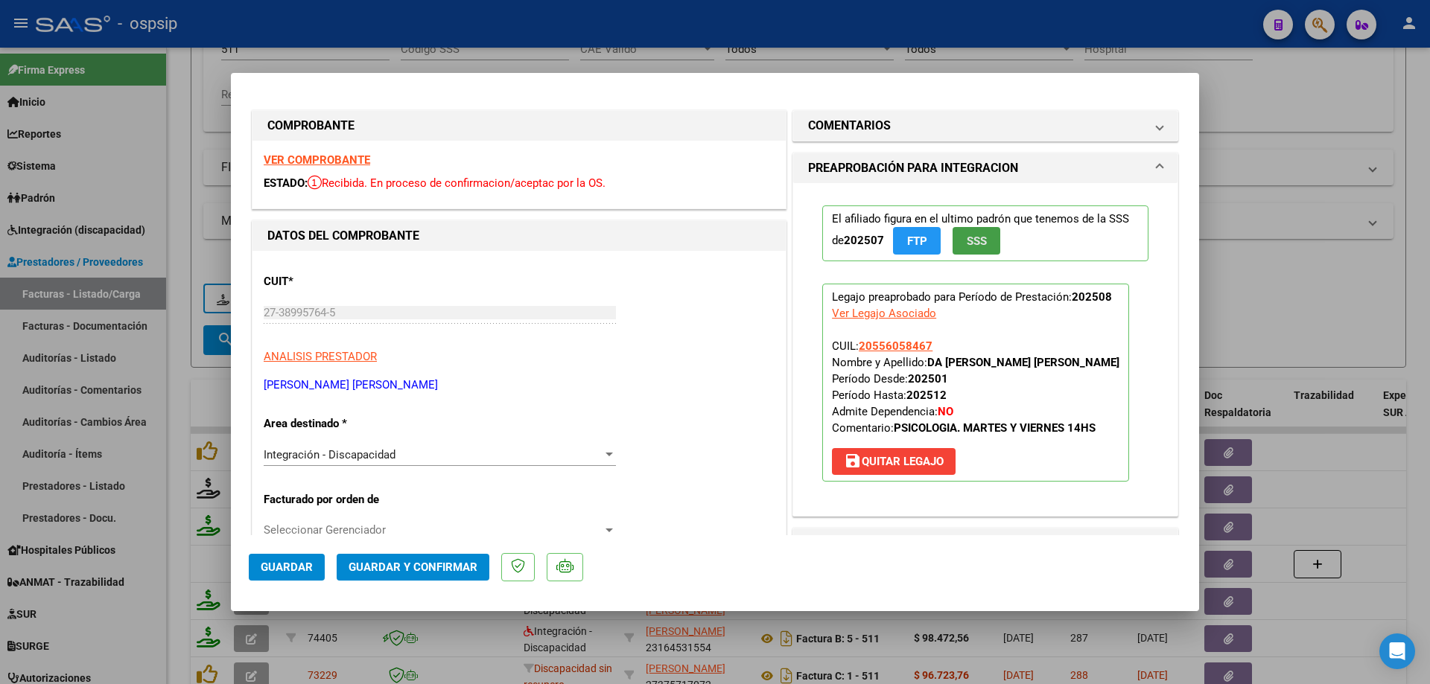
click at [984, 238] on button "SSS" at bounding box center [976, 241] width 48 height 28
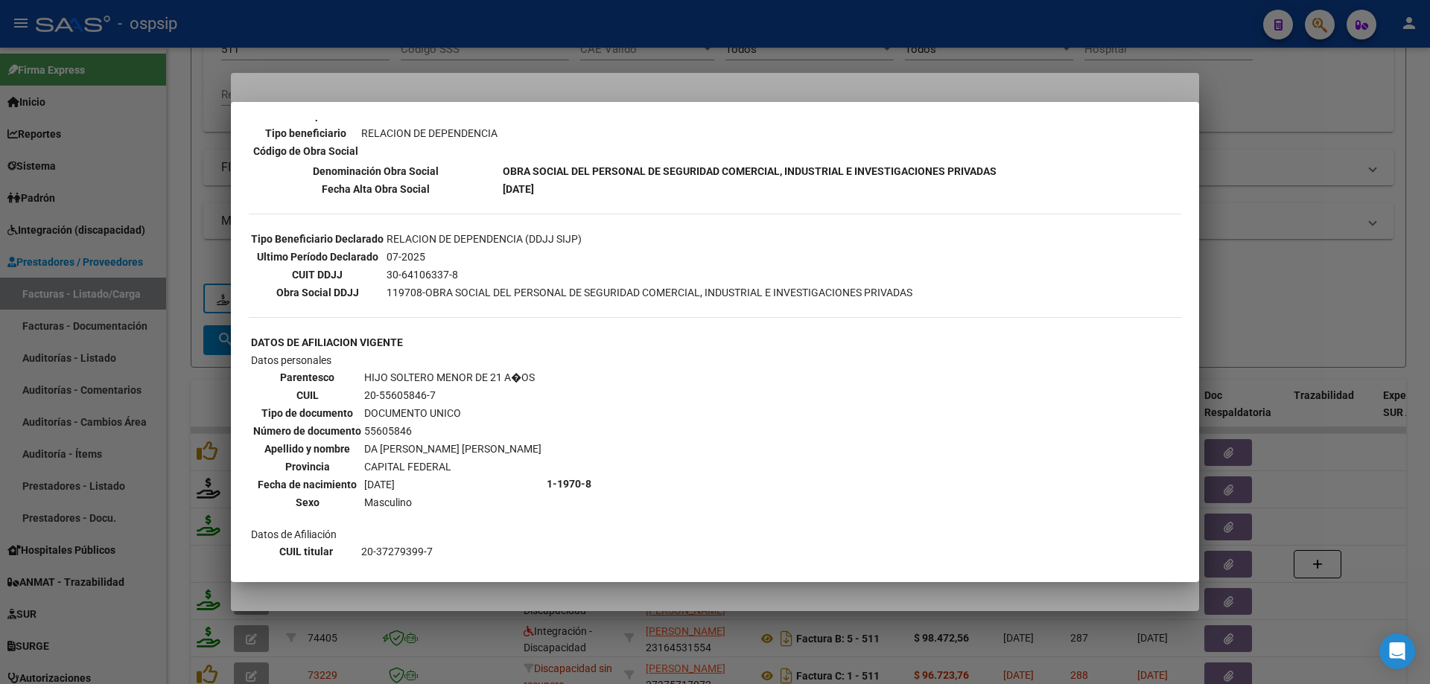
scroll to position [417, 0]
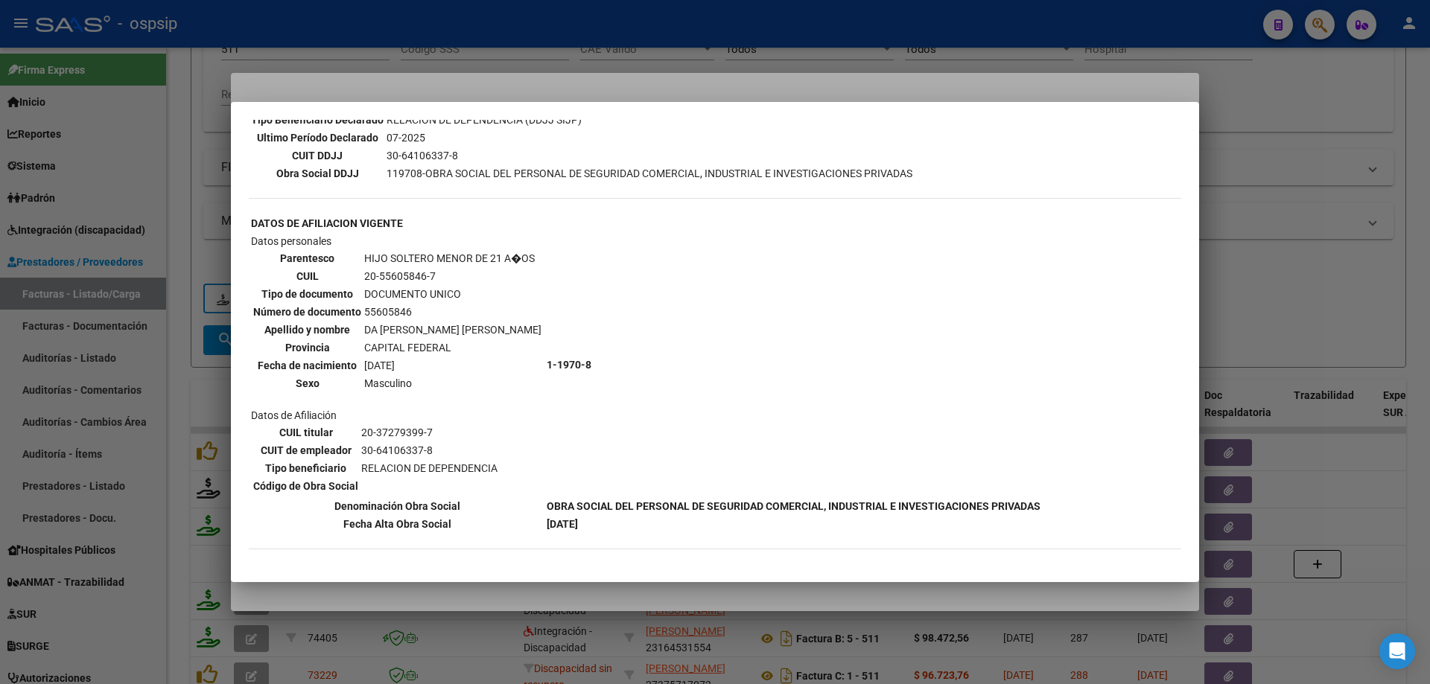
click at [1251, 263] on div at bounding box center [715, 342] width 1430 height 684
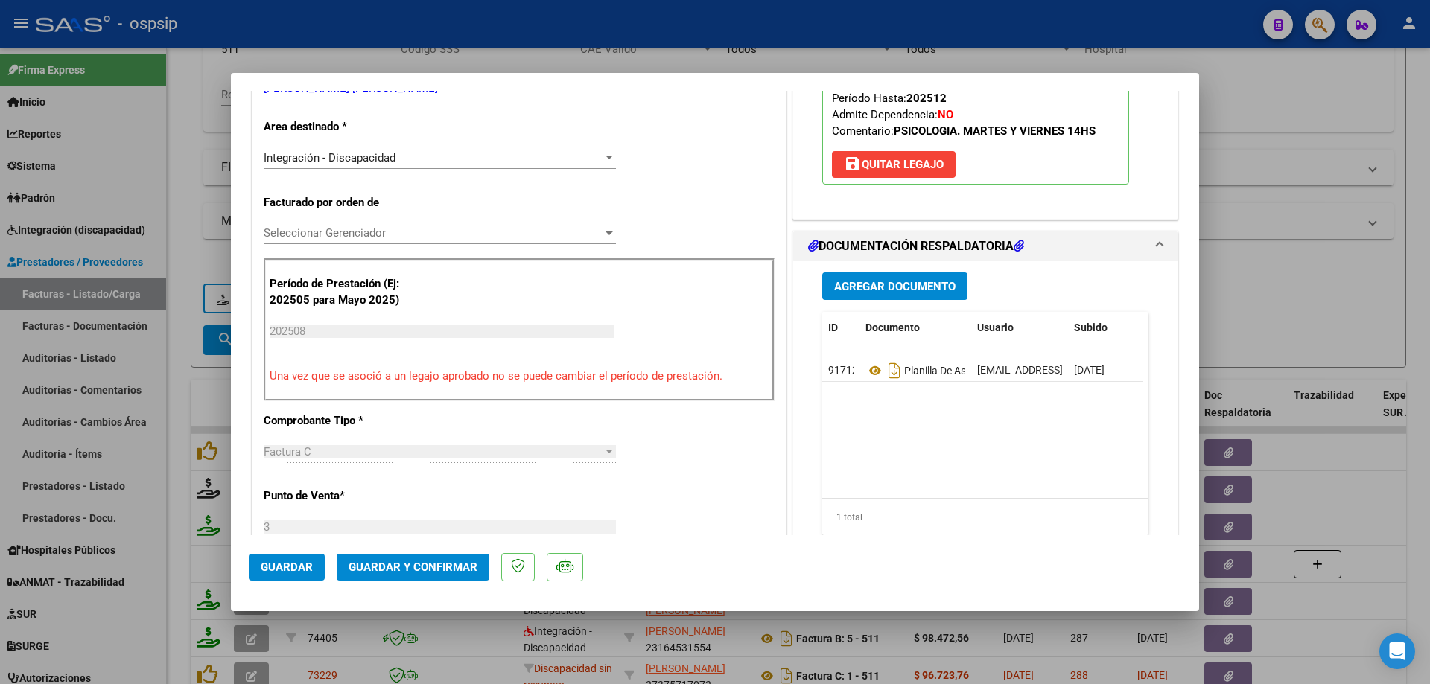
scroll to position [298, 0]
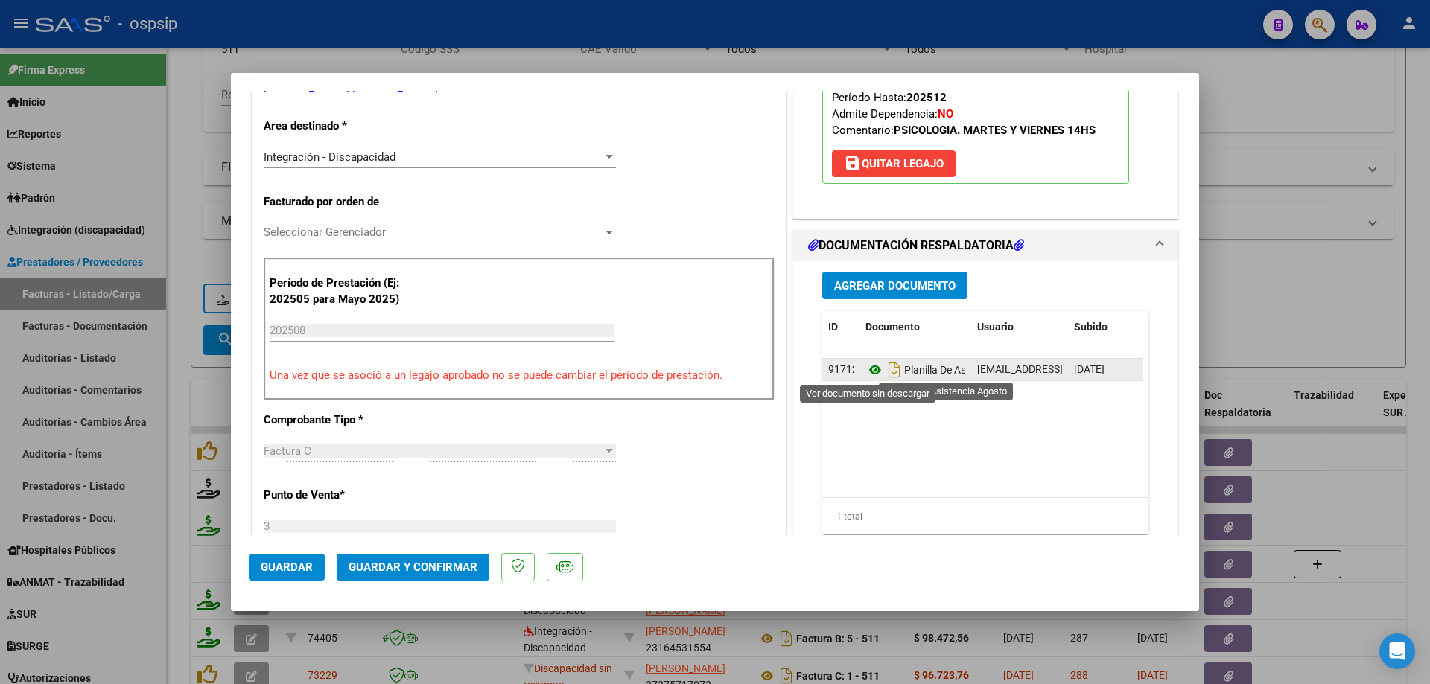
click at [868, 371] on icon at bounding box center [874, 370] width 19 height 18
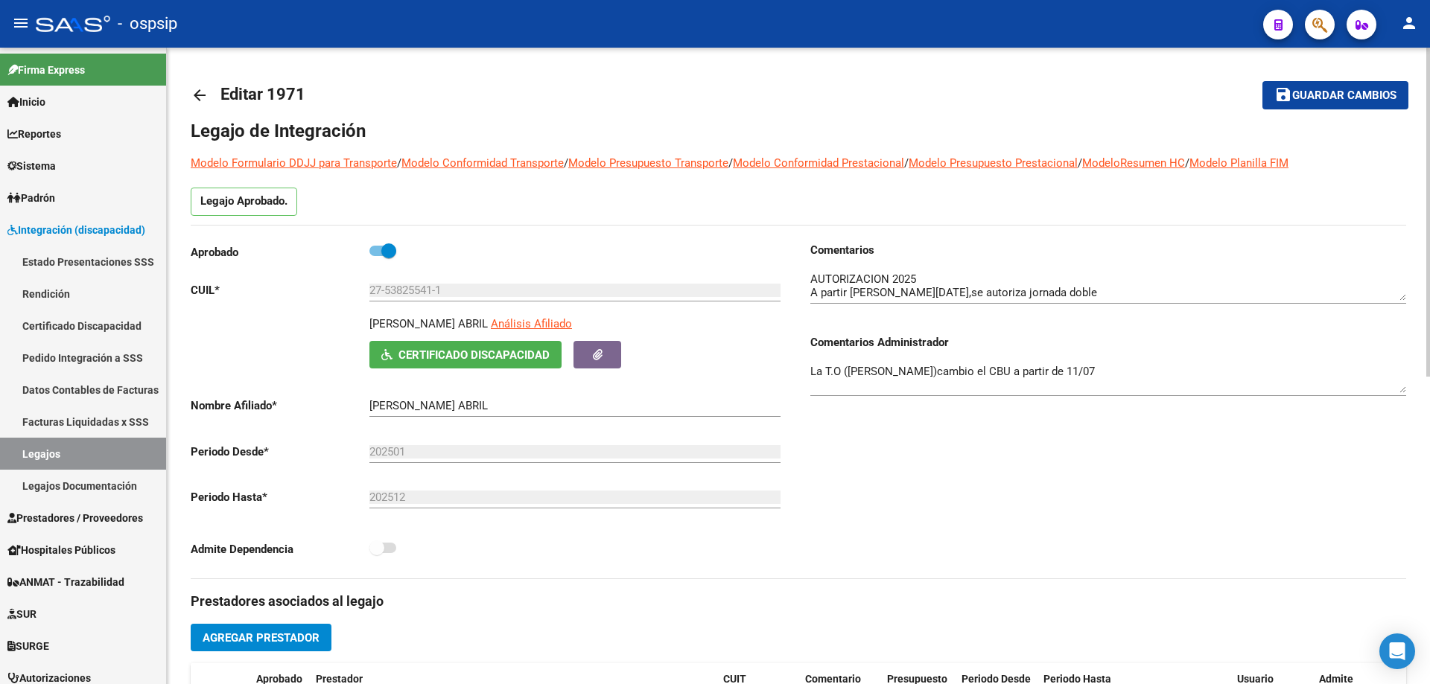
click at [197, 94] on mat-icon "arrow_back" at bounding box center [200, 95] width 18 height 18
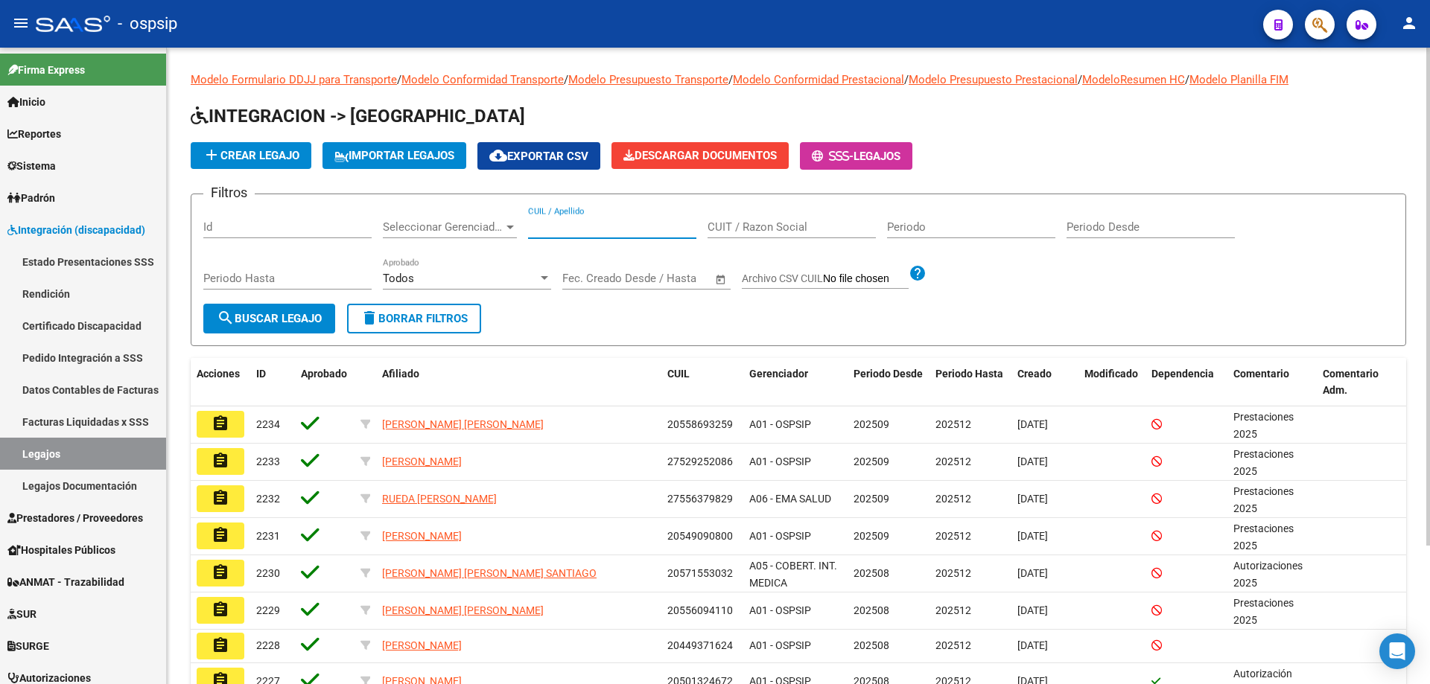
paste input "27575394596"
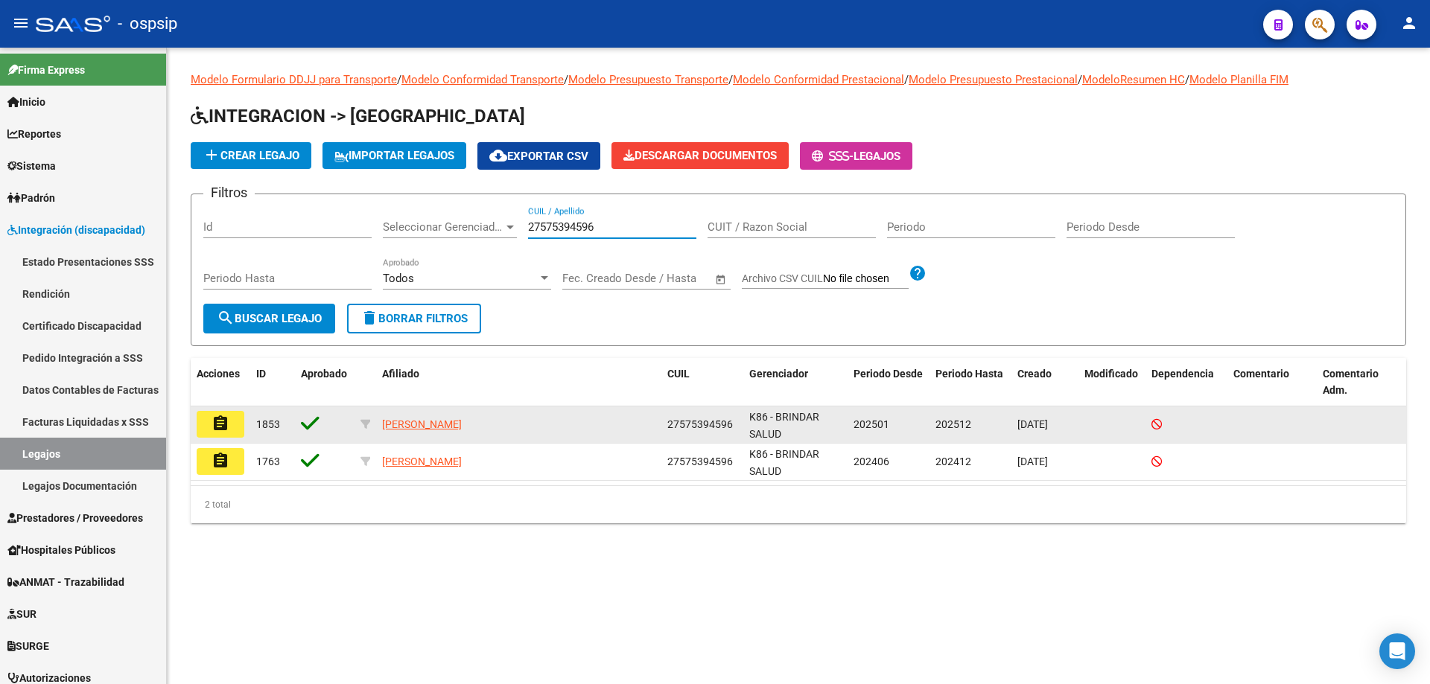
type input "27575394596"
click at [217, 421] on mat-icon "assignment" at bounding box center [220, 424] width 18 height 18
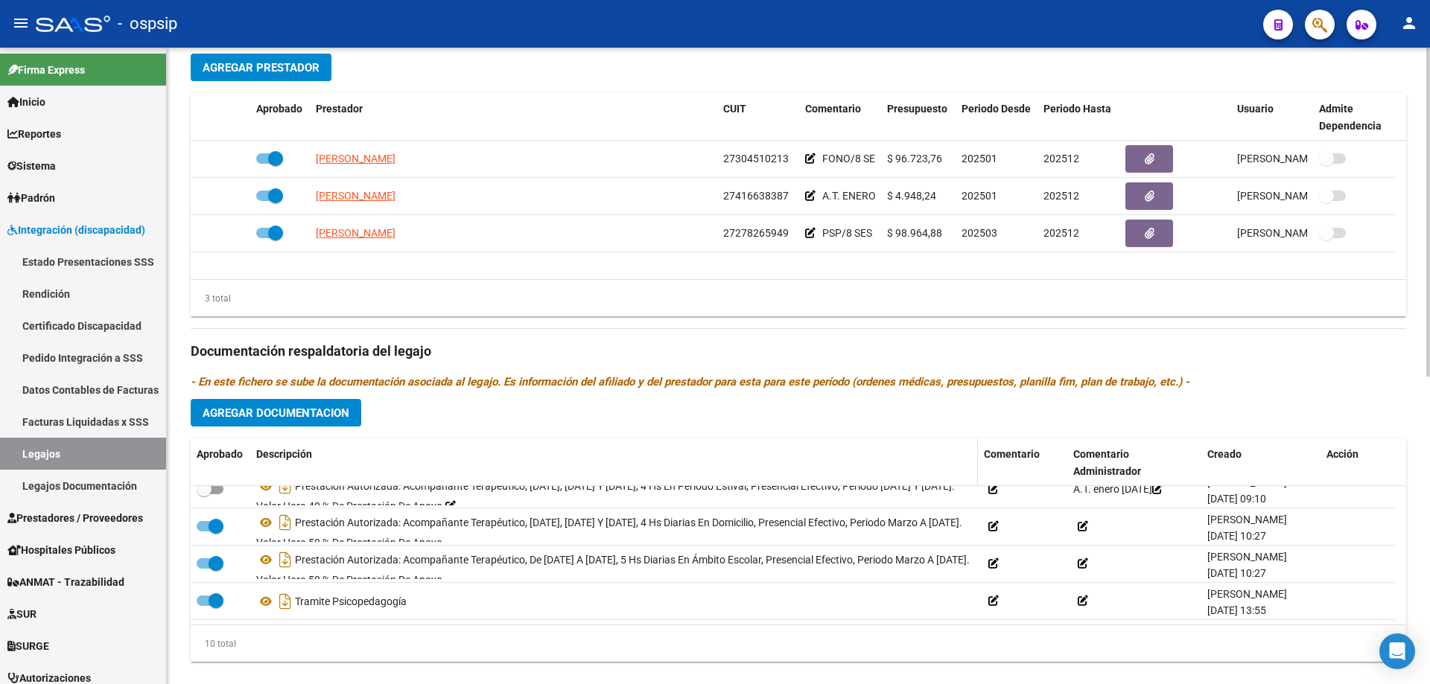
scroll to position [596, 0]
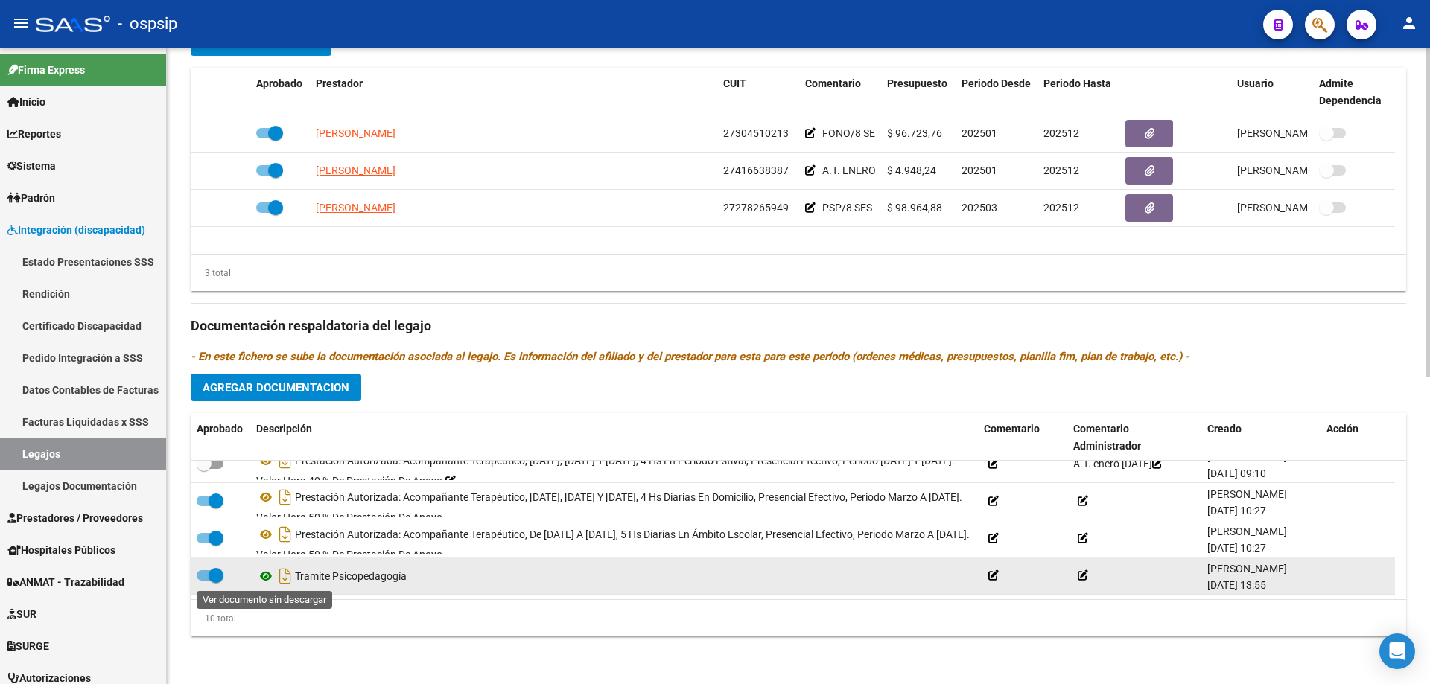
click at [268, 579] on icon at bounding box center [265, 576] width 19 height 18
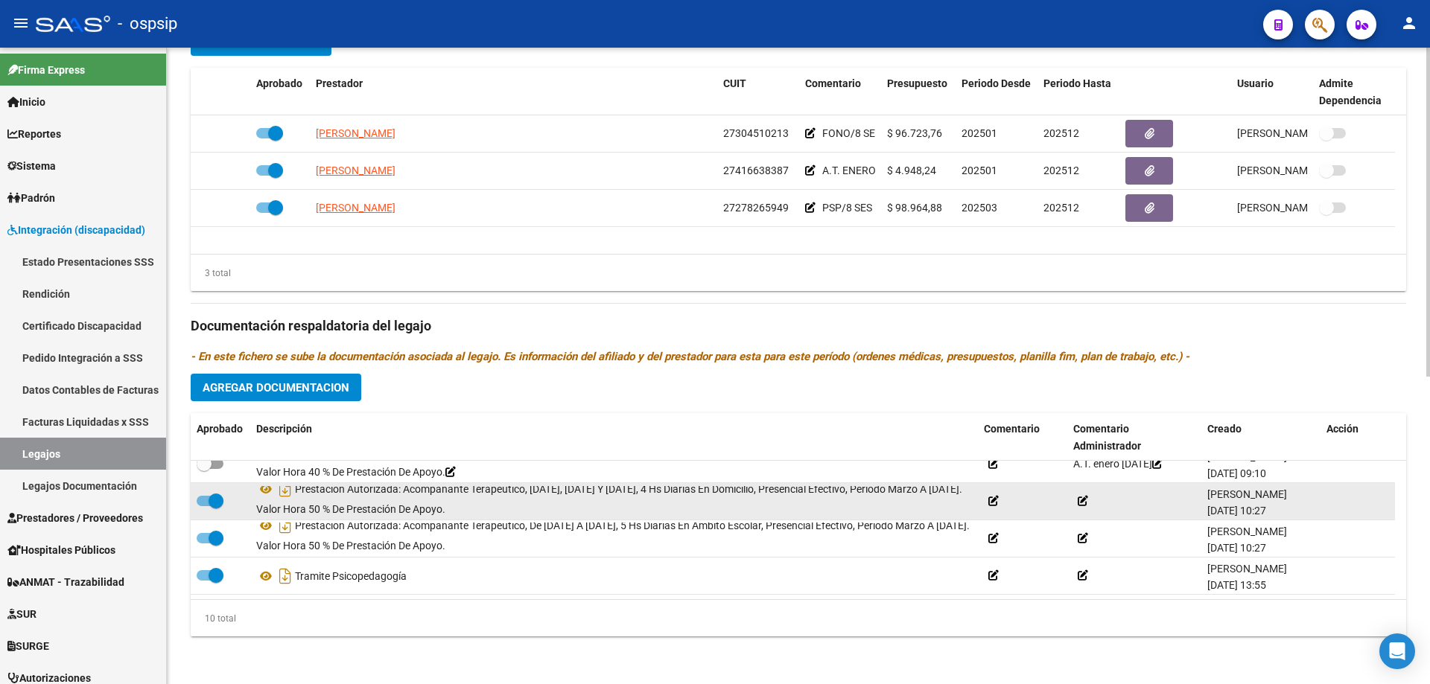
scroll to position [1, 0]
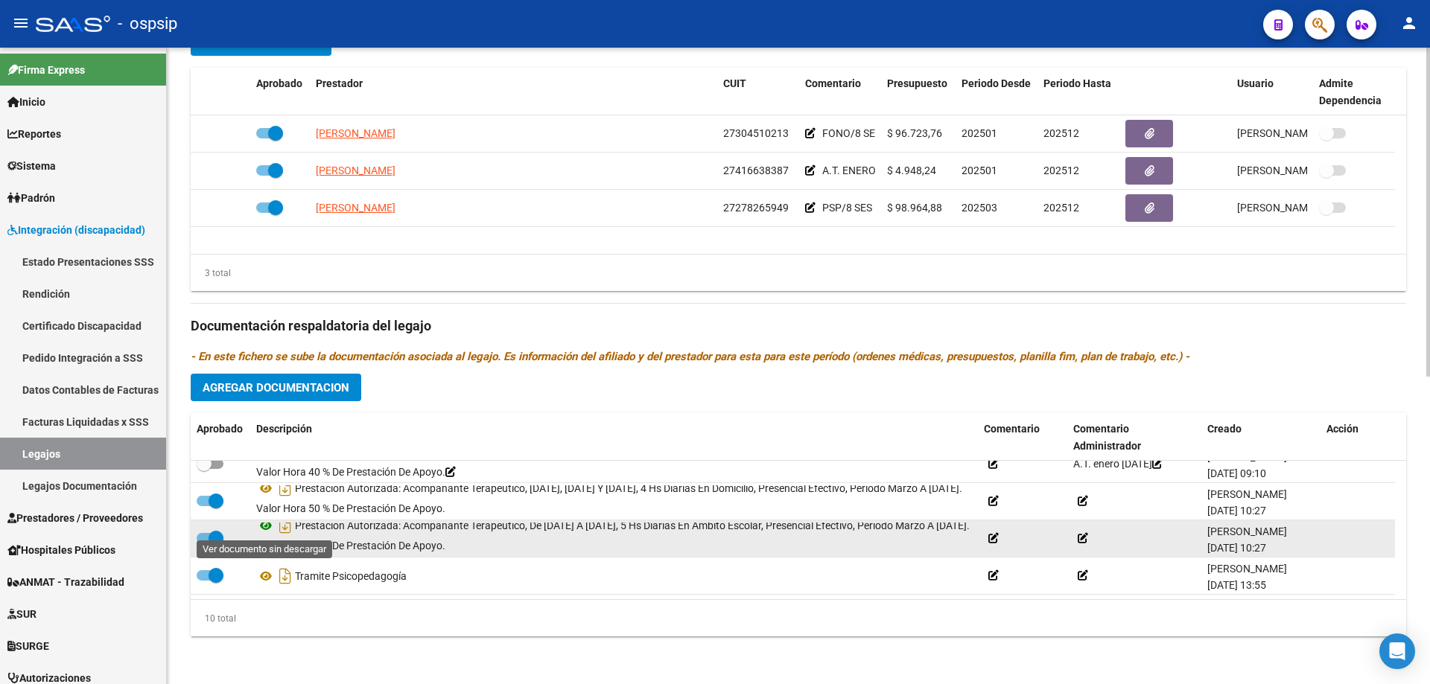
click at [264, 524] on icon at bounding box center [265, 526] width 19 height 18
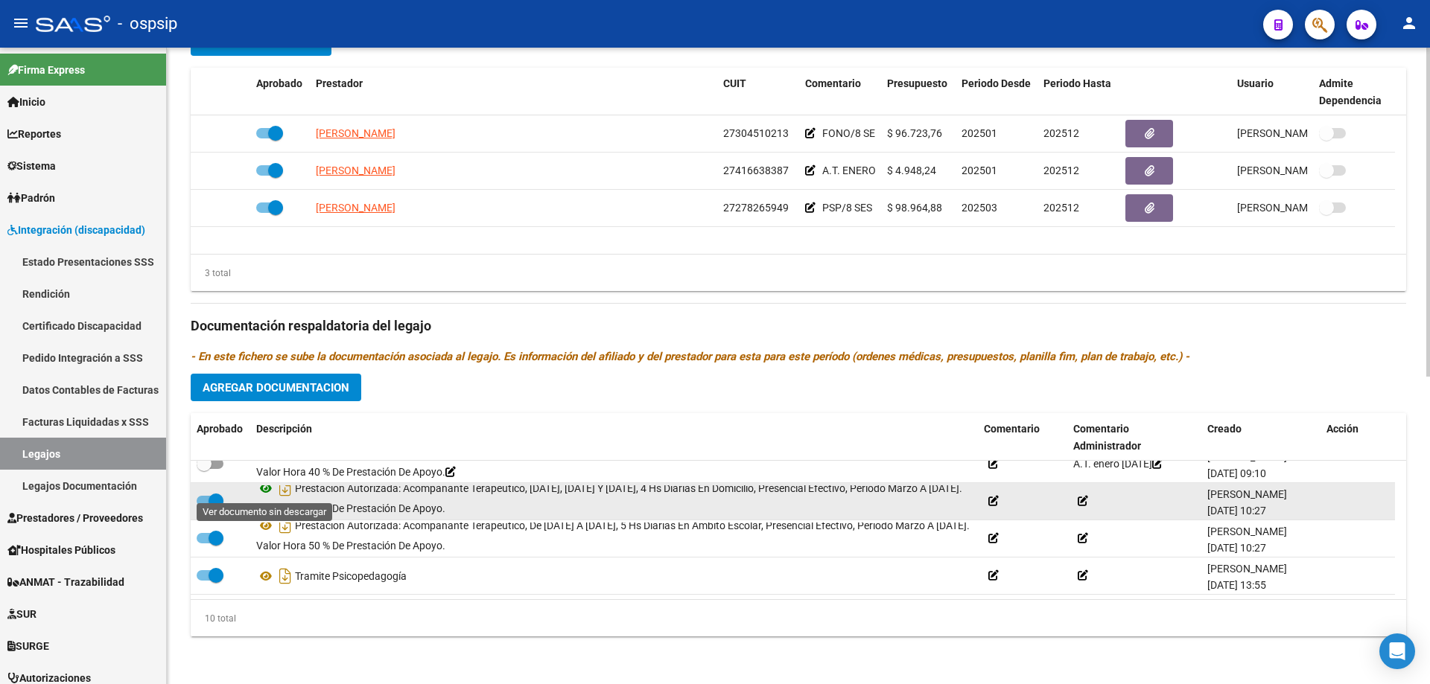
click at [266, 490] on icon at bounding box center [265, 489] width 19 height 18
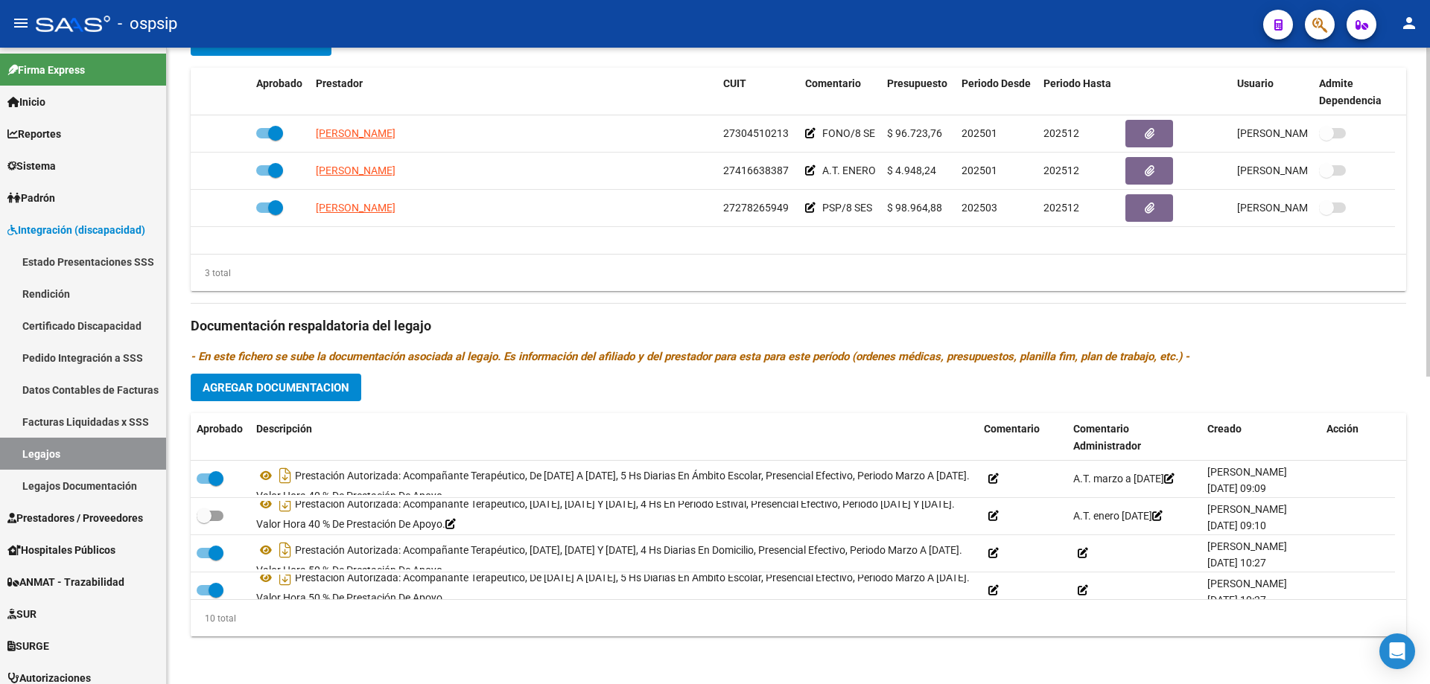
scroll to position [164, 0]
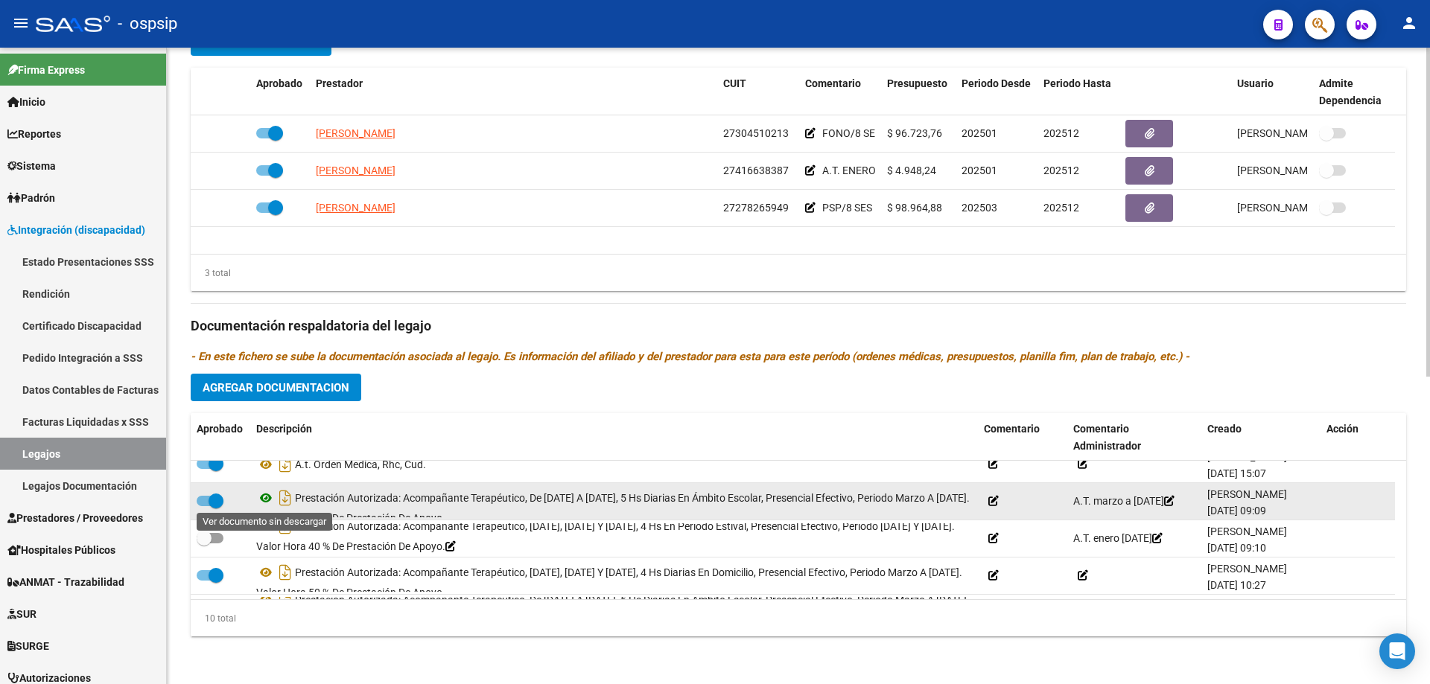
click at [264, 499] on icon at bounding box center [265, 498] width 19 height 18
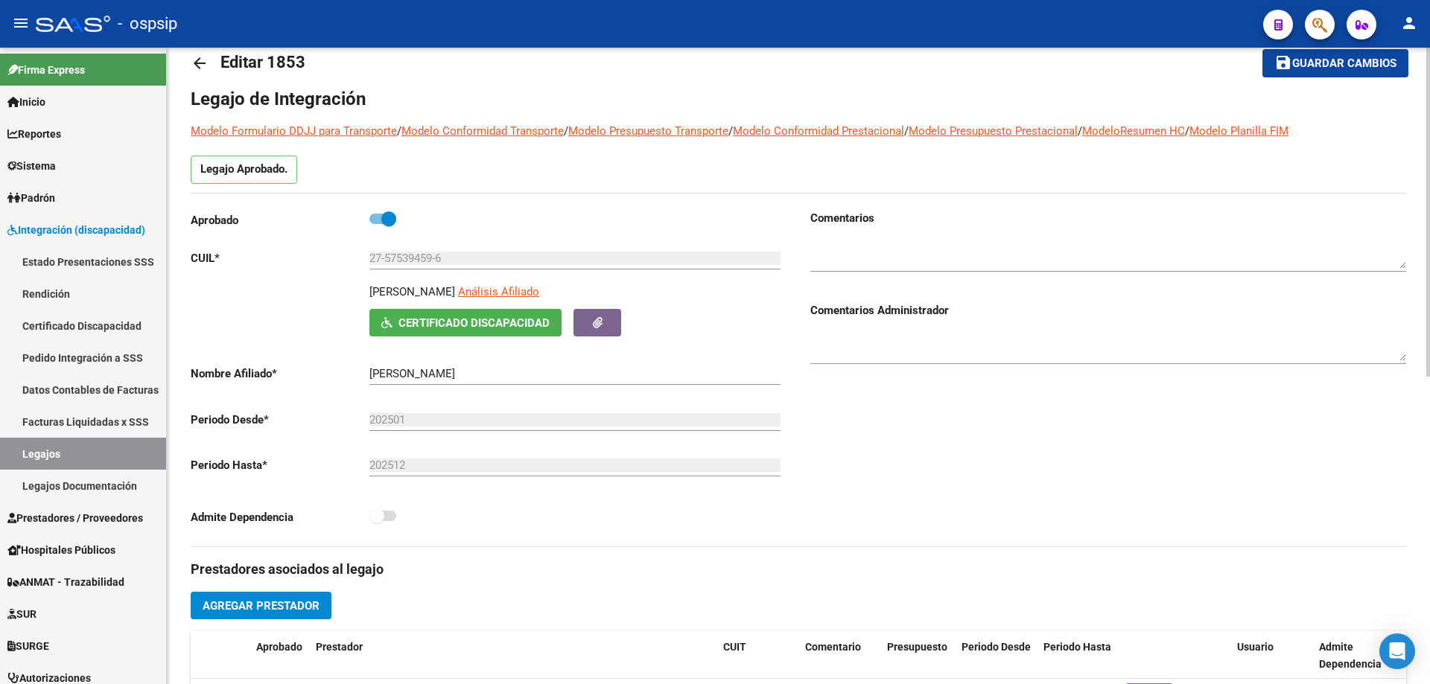
scroll to position [0, 0]
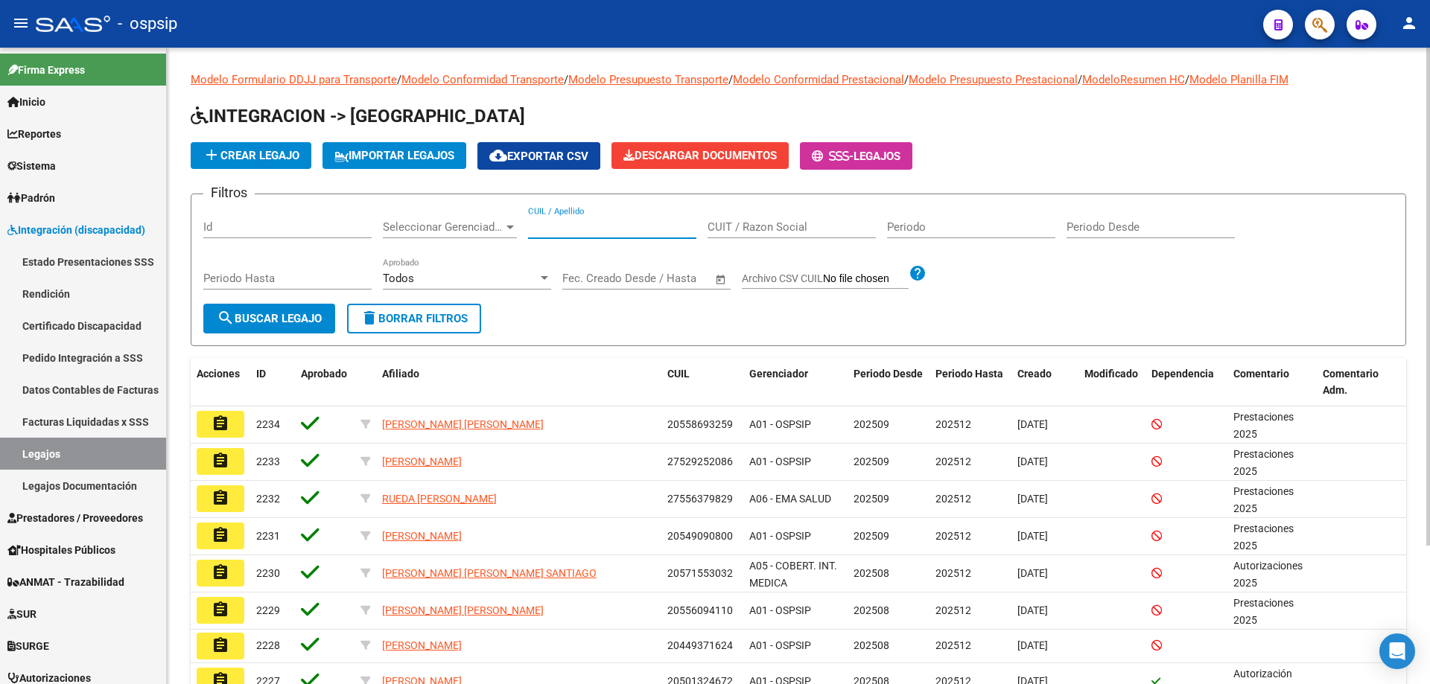
paste input "27575394596"
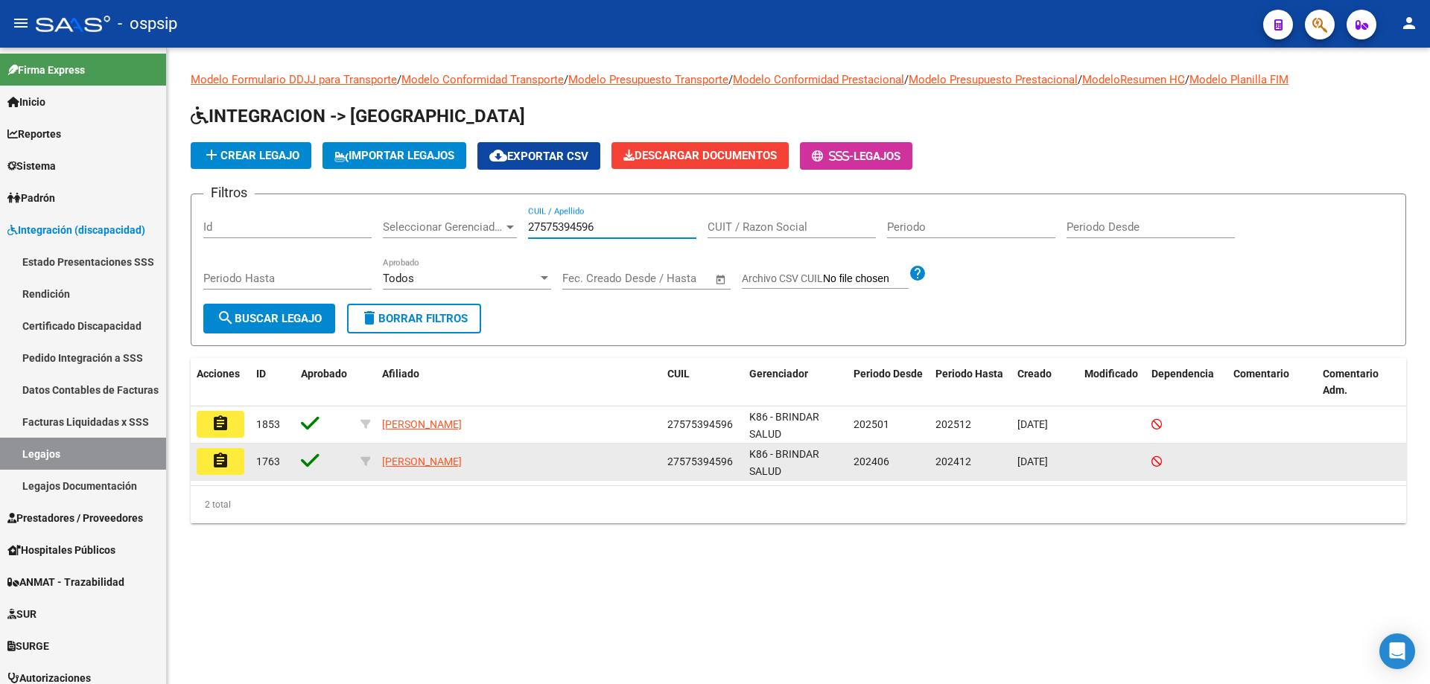
type input "27575394596"
click at [214, 471] on button "assignment" at bounding box center [221, 461] width 48 height 27
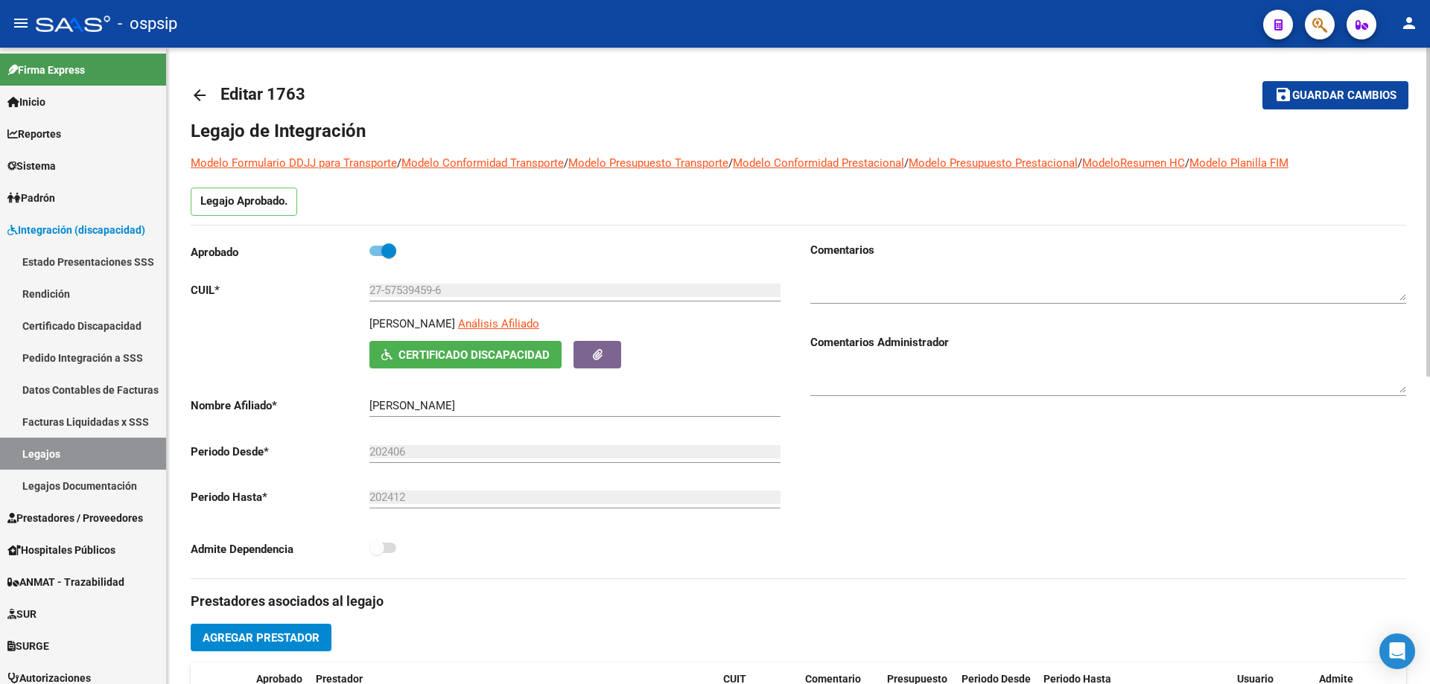
click at [205, 95] on mat-icon "arrow_back" at bounding box center [200, 95] width 18 height 18
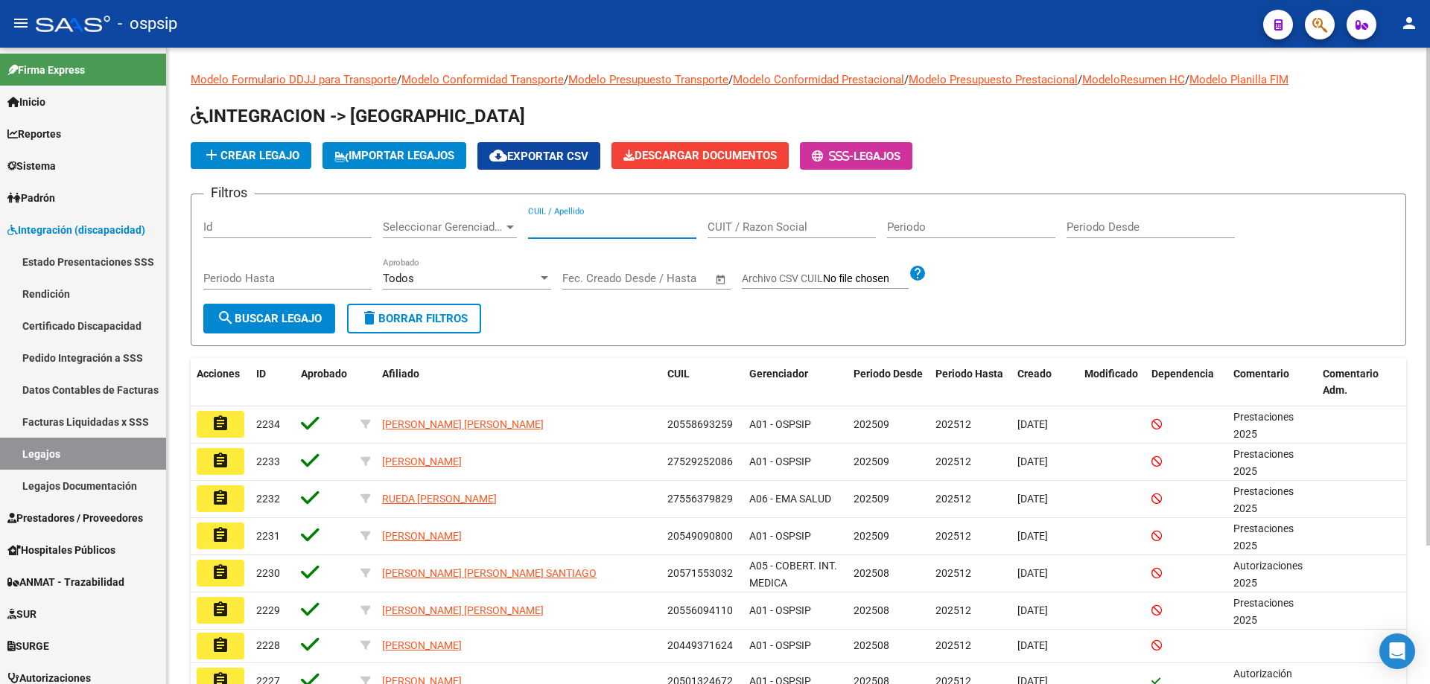
paste input "20550419484"
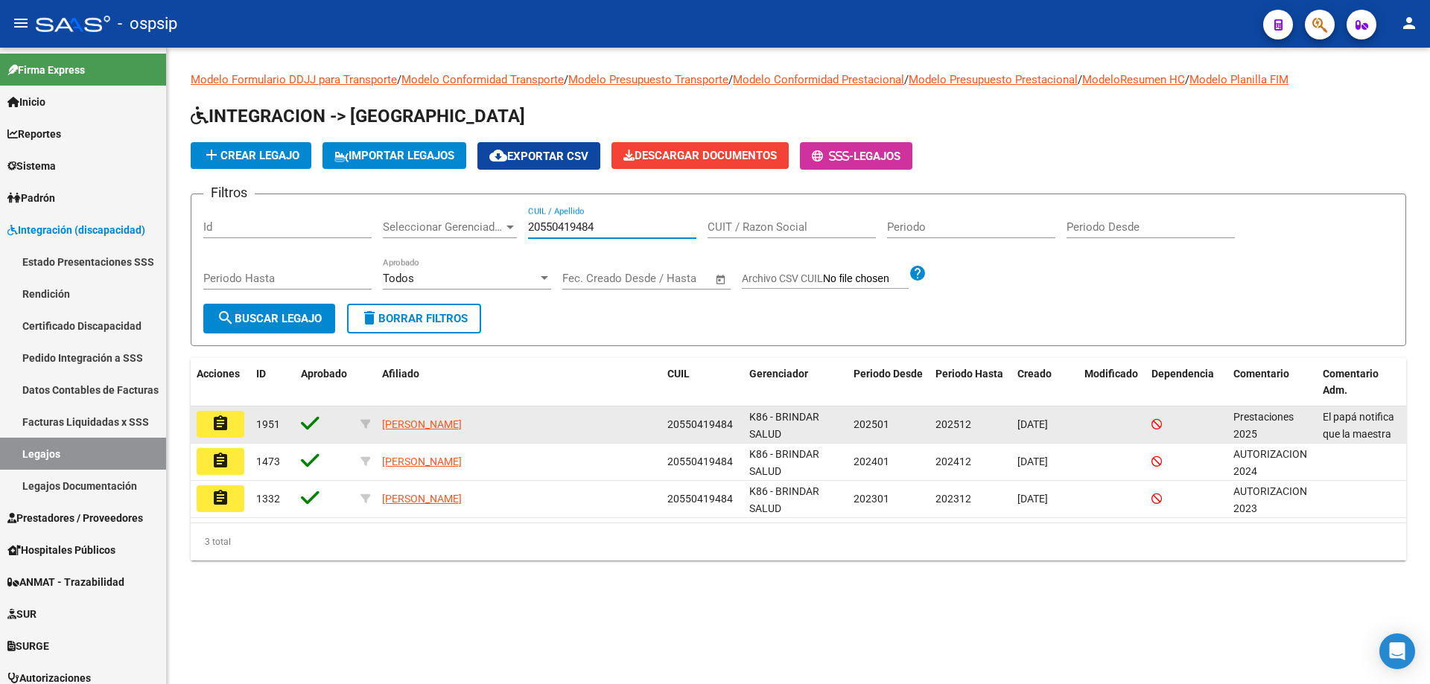
type input "20550419484"
click at [218, 430] on mat-icon "assignment" at bounding box center [220, 424] width 18 height 18
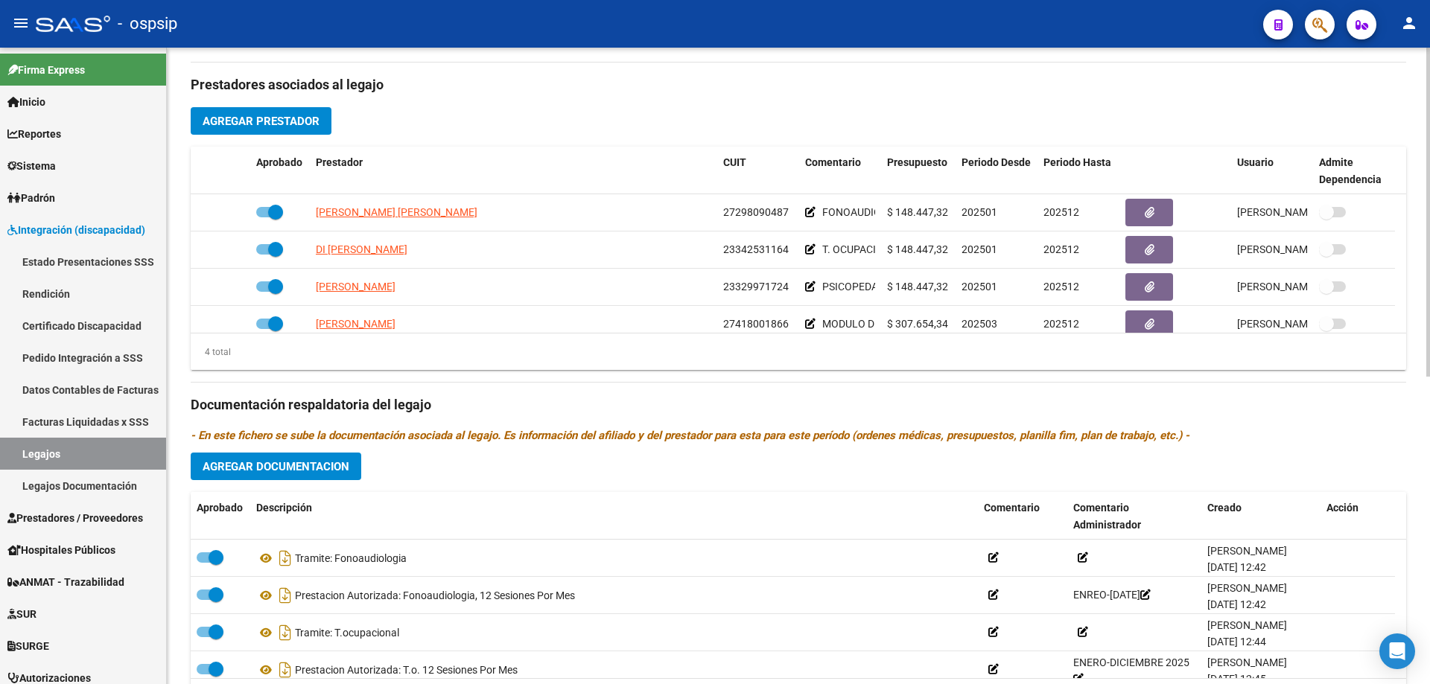
scroll to position [596, 0]
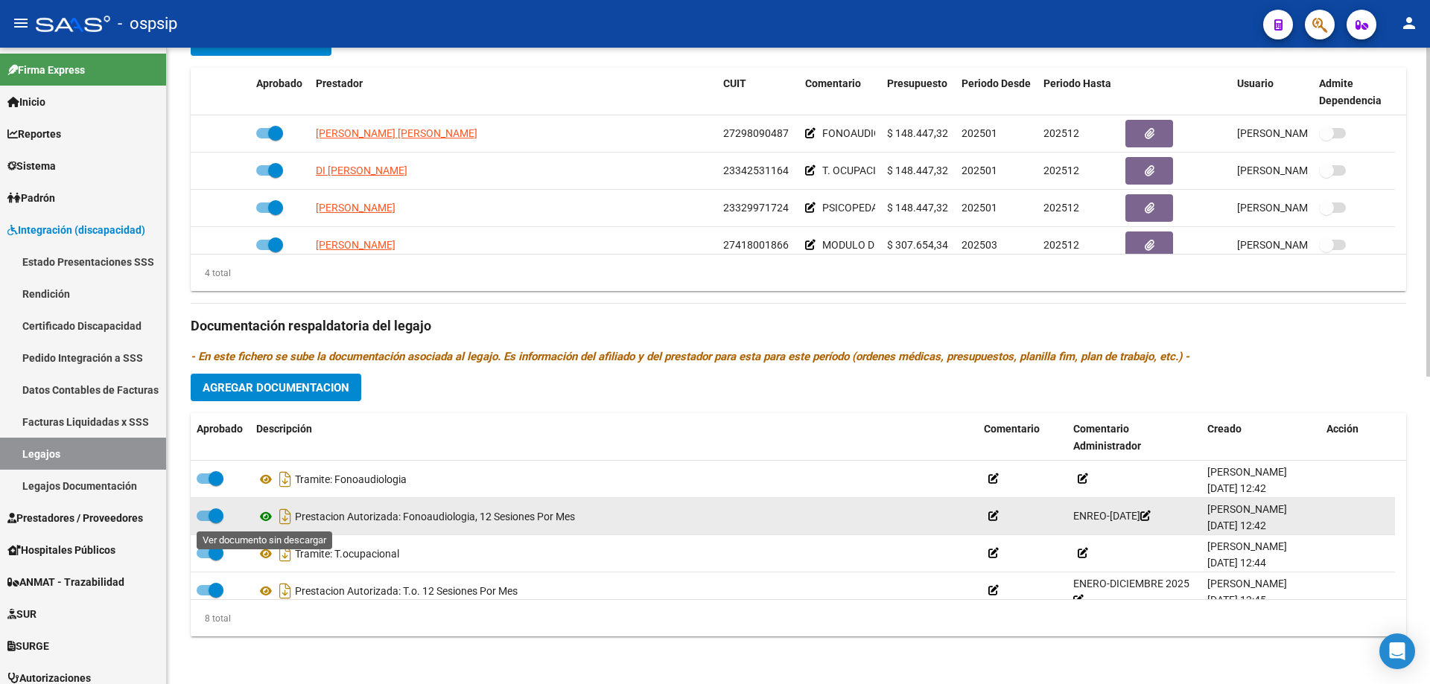
click at [268, 508] on icon at bounding box center [265, 517] width 19 height 18
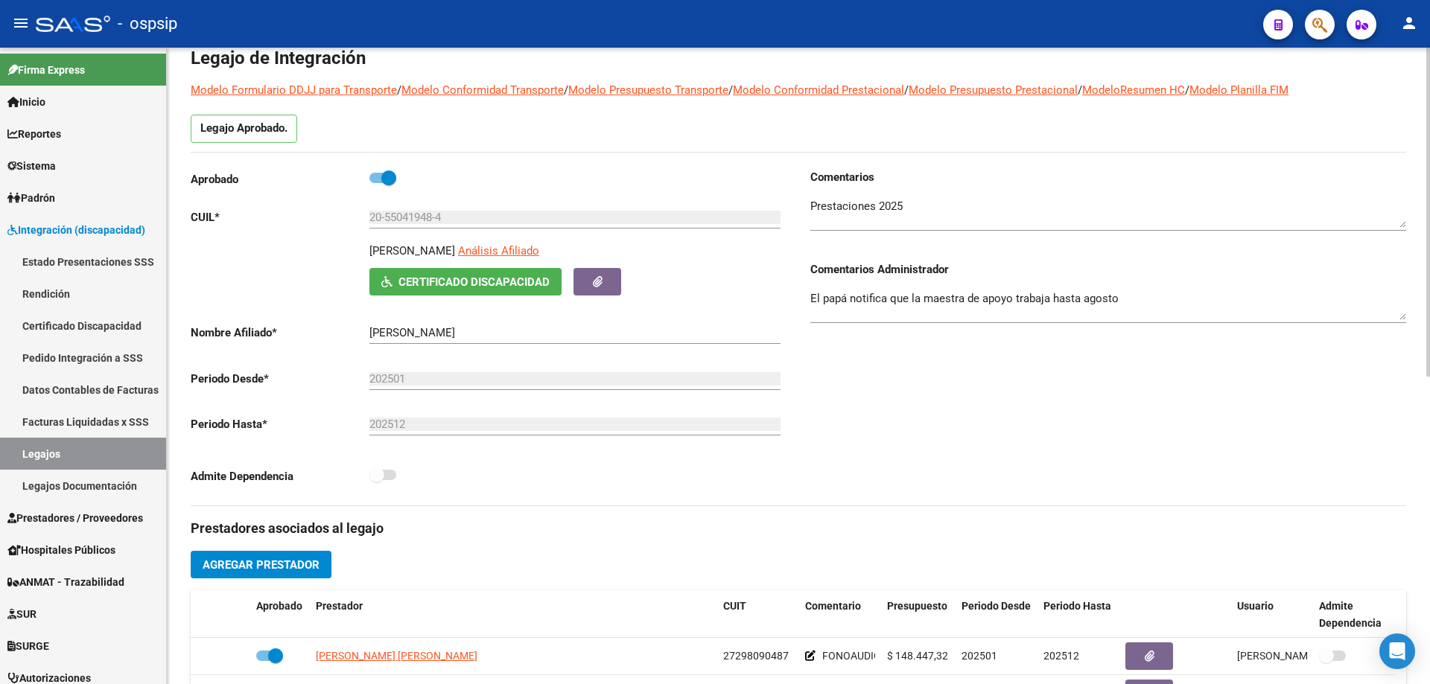
scroll to position [0, 0]
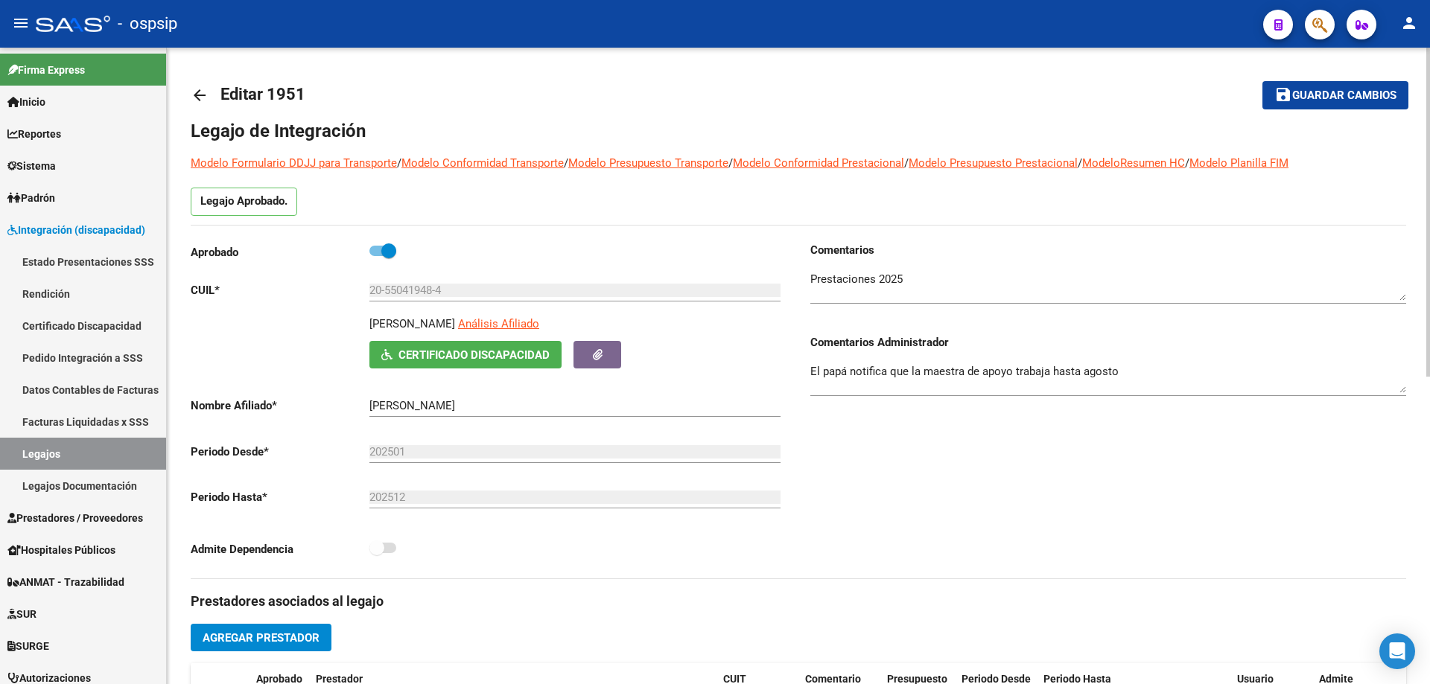
click at [195, 94] on mat-icon "arrow_back" at bounding box center [200, 95] width 18 height 18
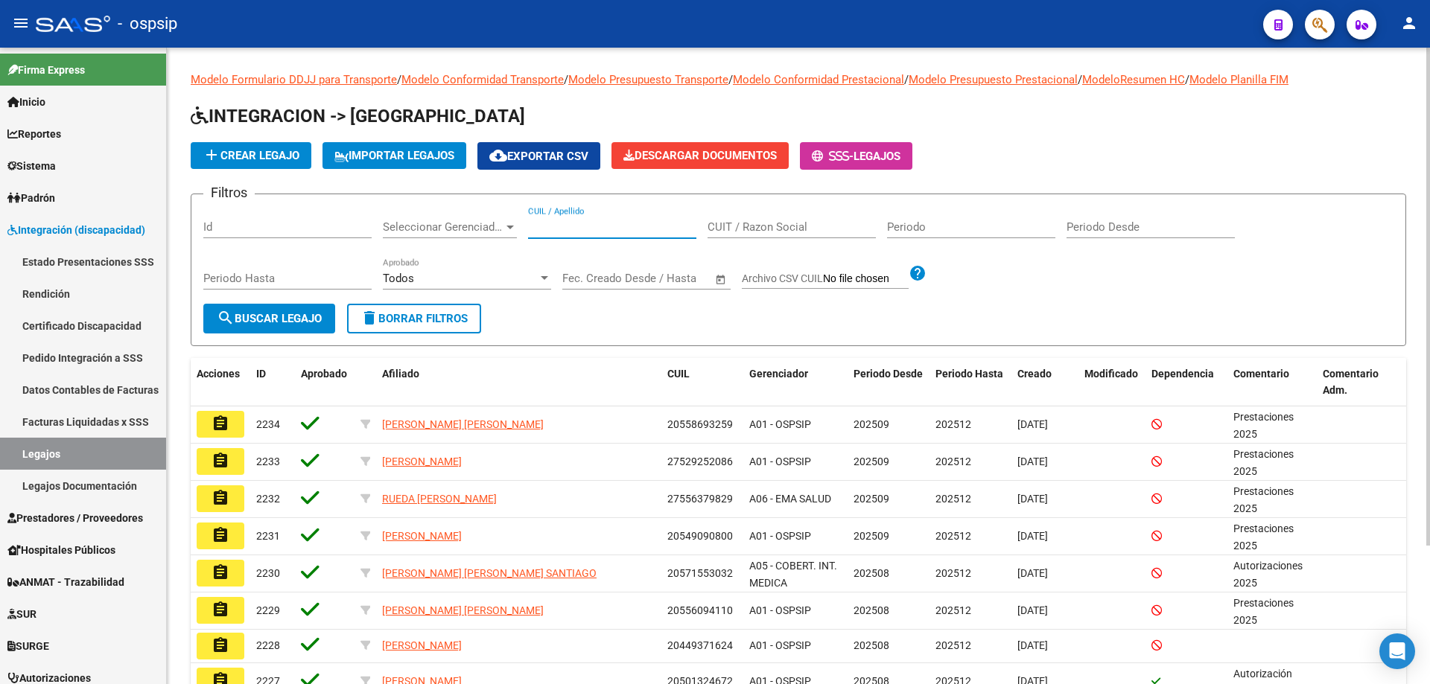
paste input "27408794981"
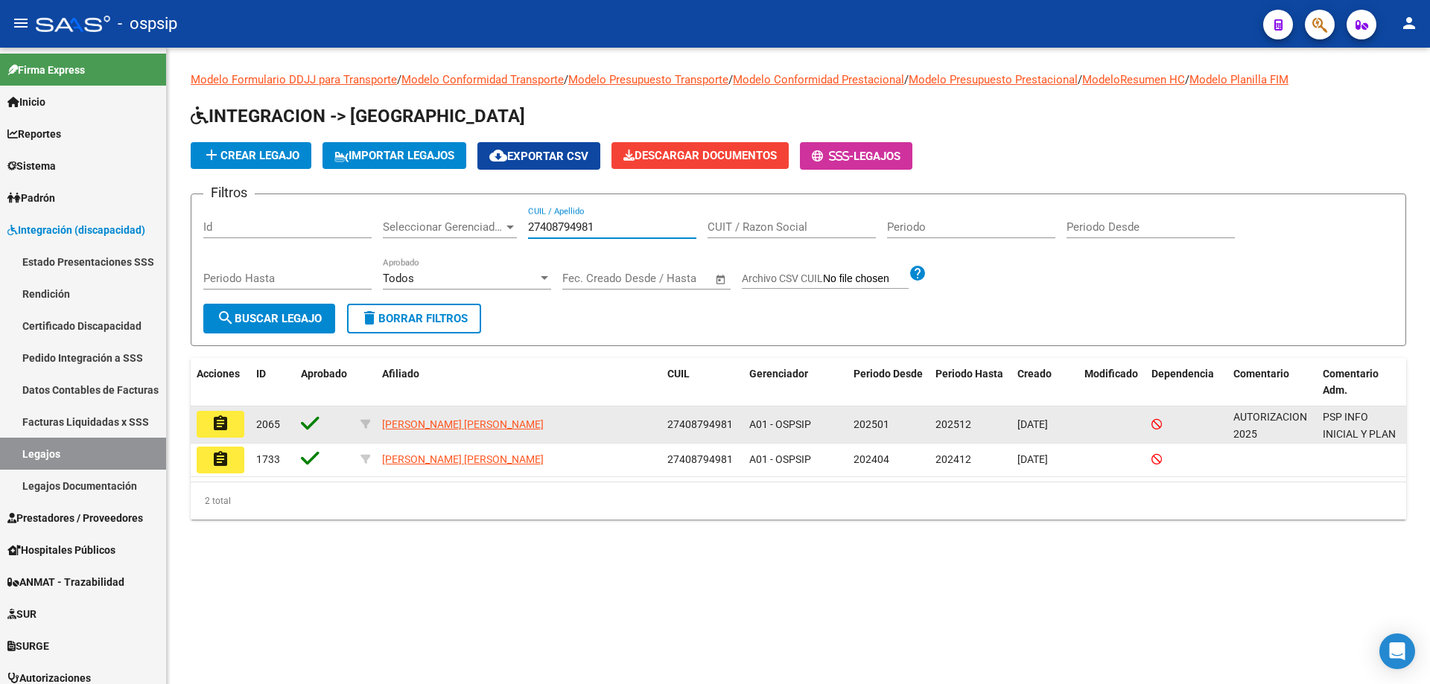
type input "27408794981"
click at [216, 426] on mat-icon "assignment" at bounding box center [220, 424] width 18 height 18
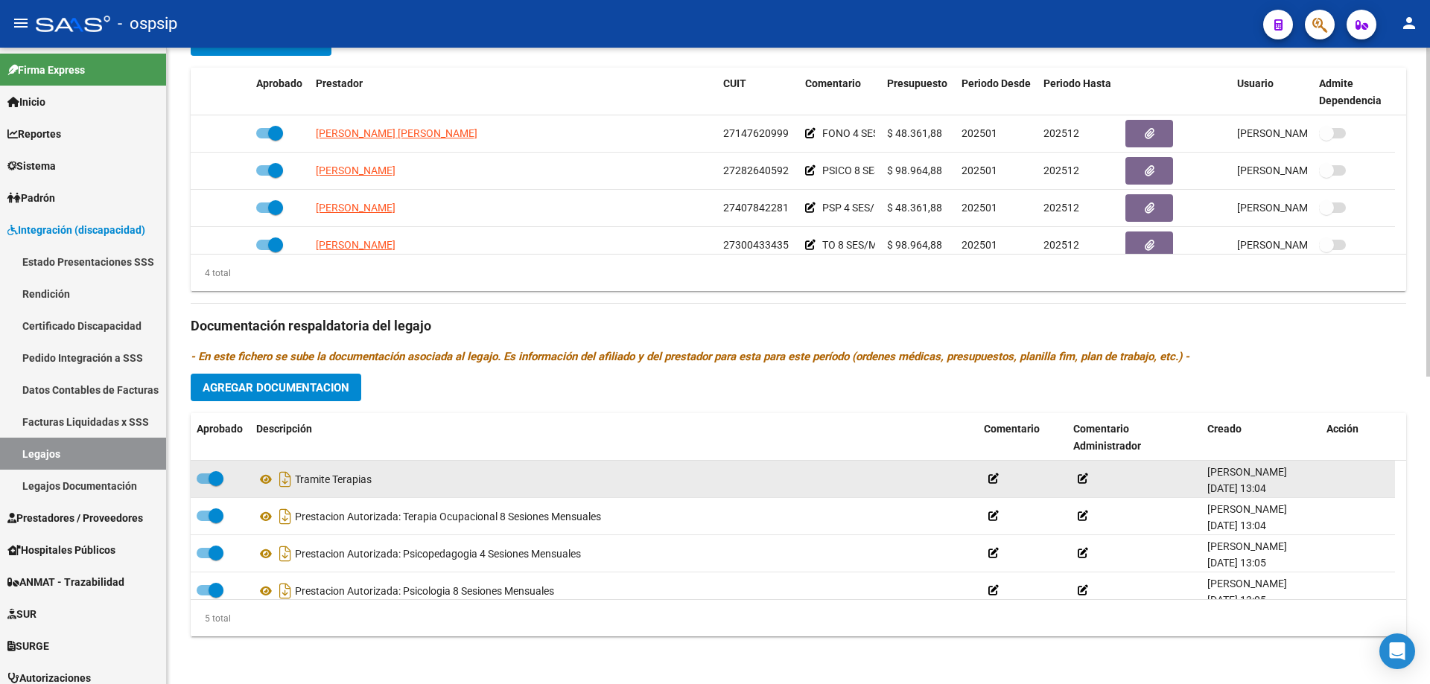
scroll to position [52, 0]
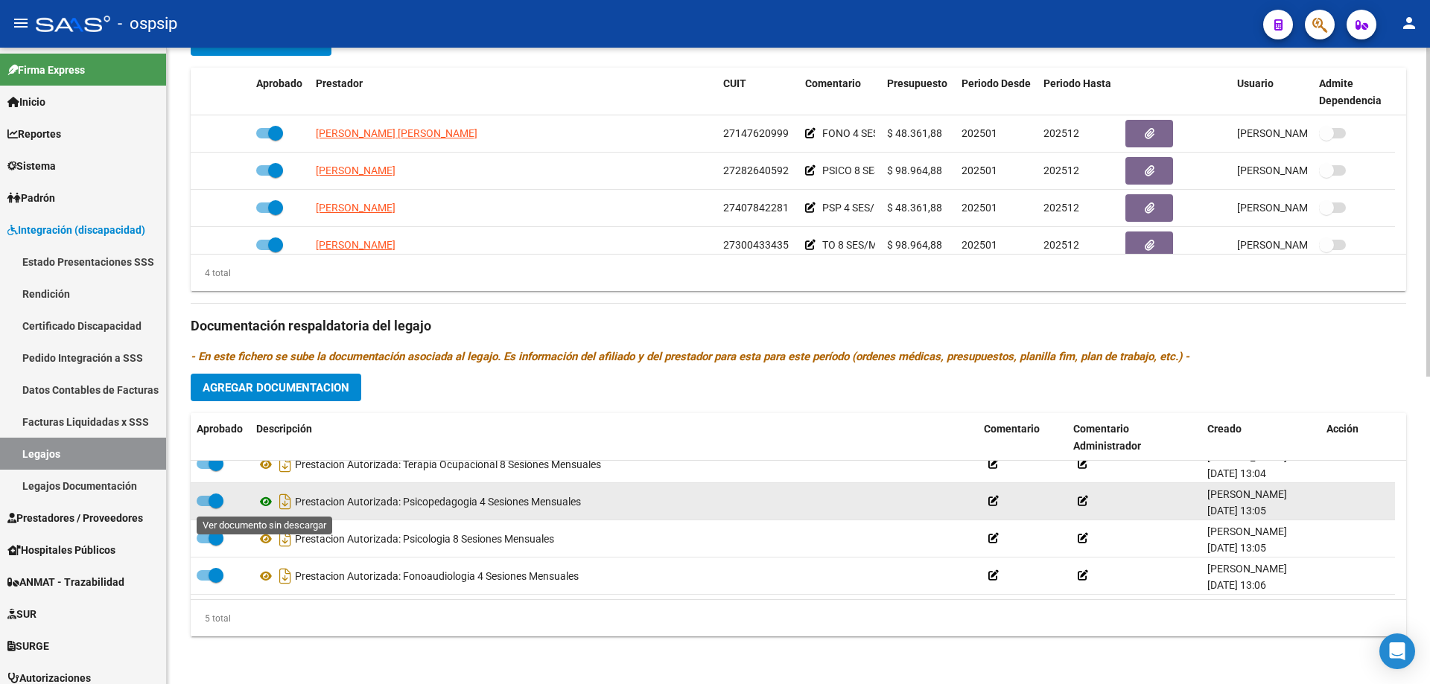
click at [270, 502] on icon at bounding box center [265, 502] width 19 height 18
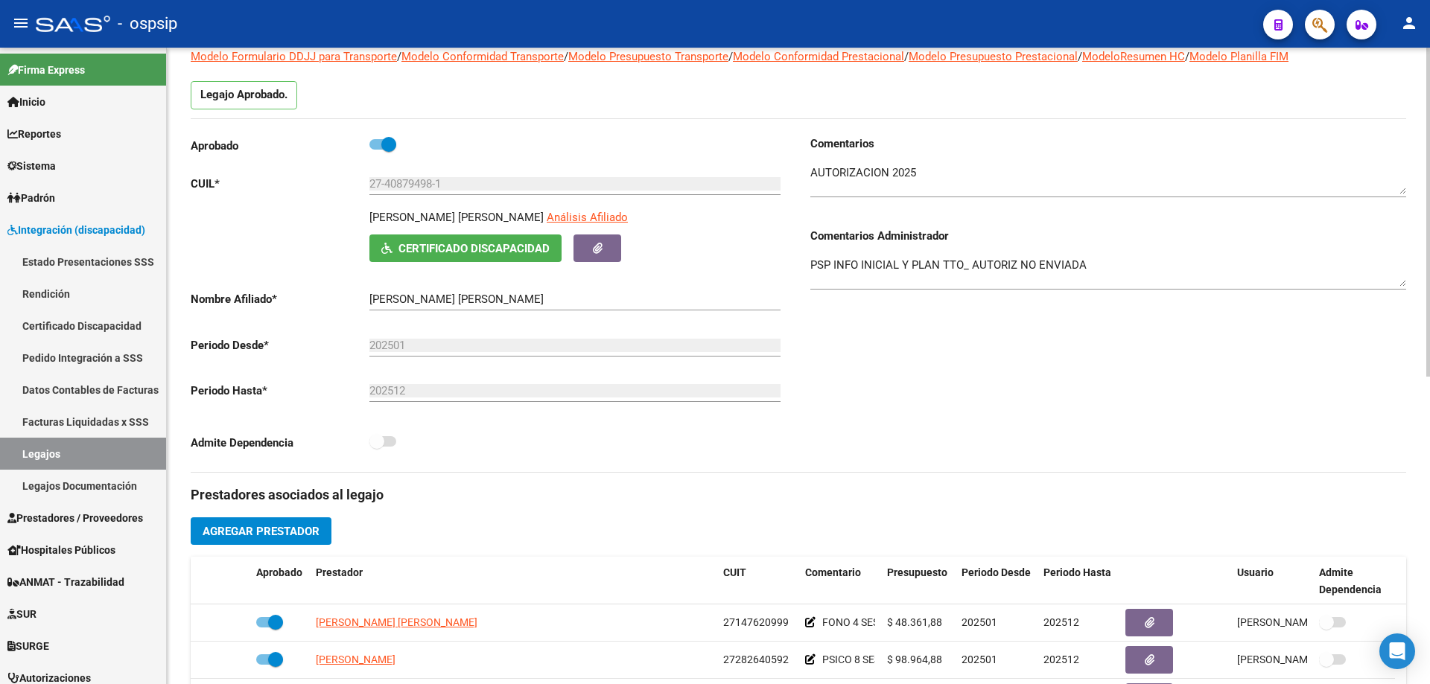
scroll to position [0, 0]
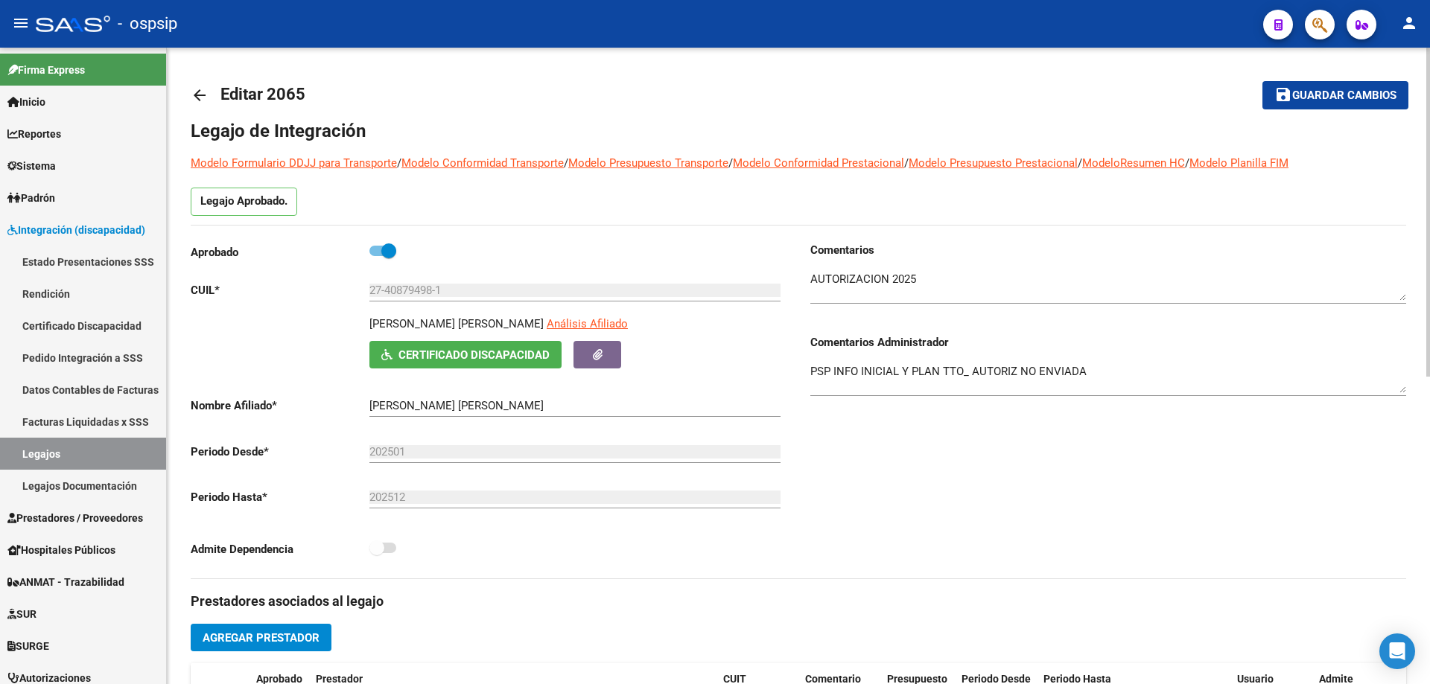
click at [199, 94] on mat-icon "arrow_back" at bounding box center [200, 95] width 18 height 18
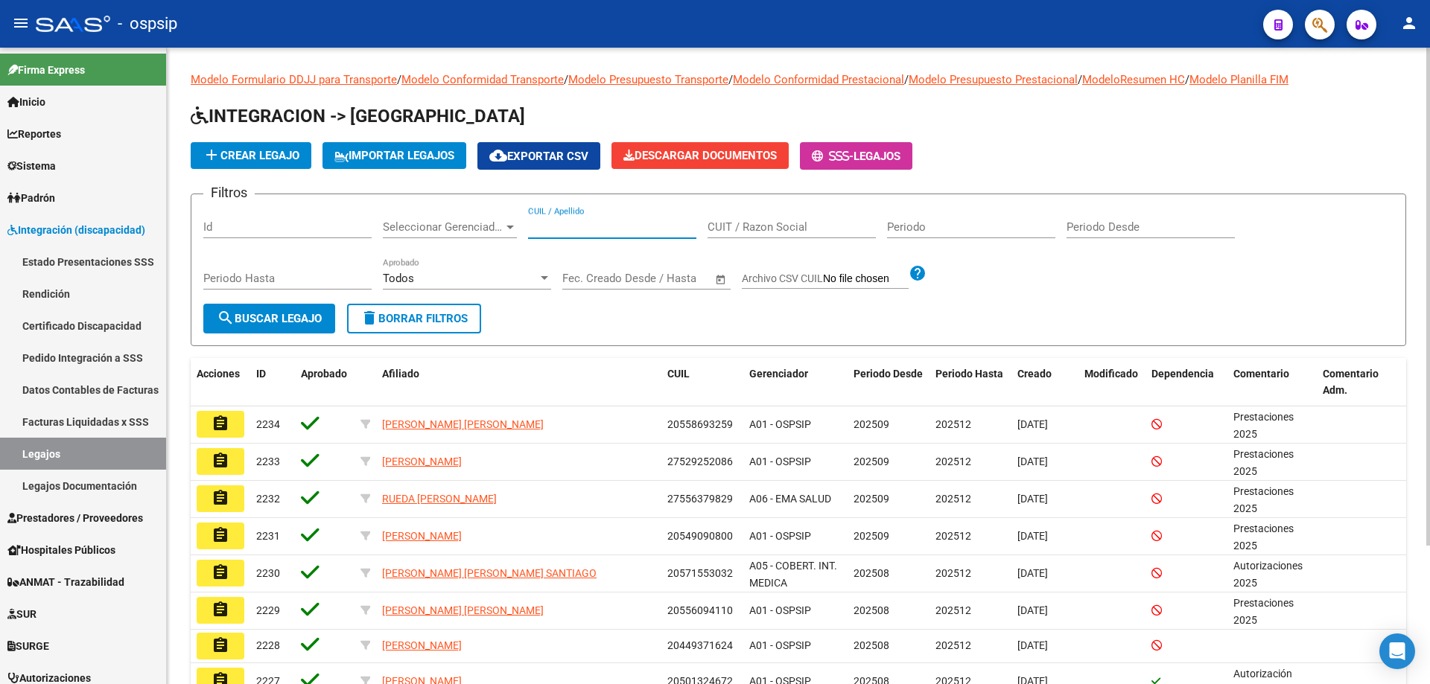
paste input "20582786306"
click at [531, 223] on input "20582786306" at bounding box center [612, 226] width 168 height 13
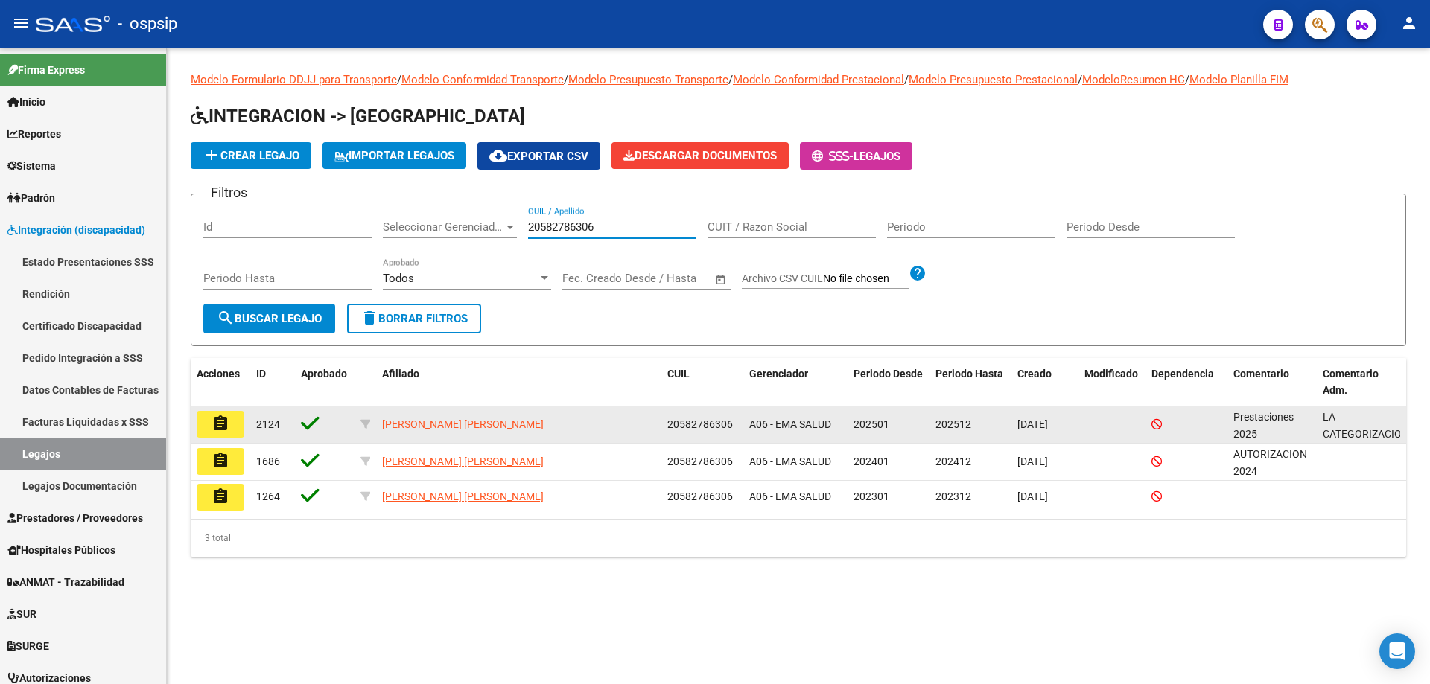
type input "20582786306"
click at [223, 426] on mat-icon "assignment" at bounding box center [220, 424] width 18 height 18
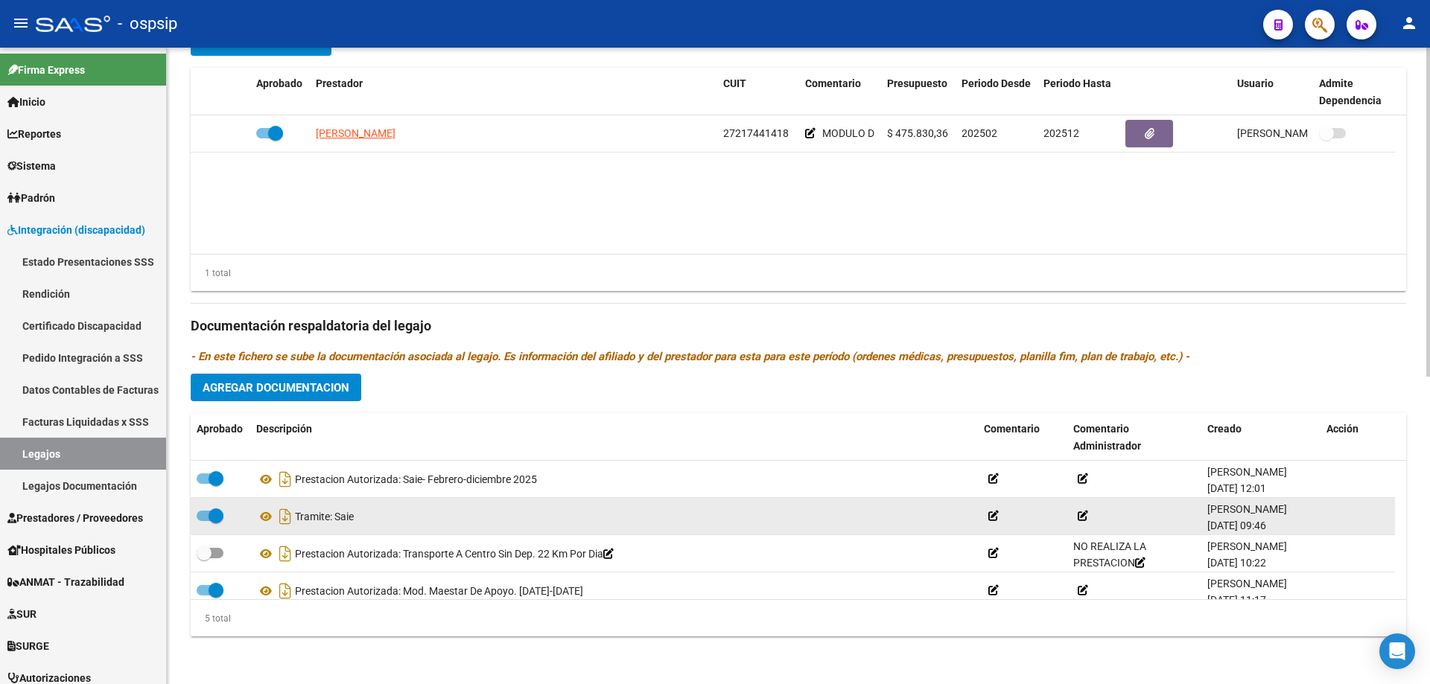
scroll to position [52, 0]
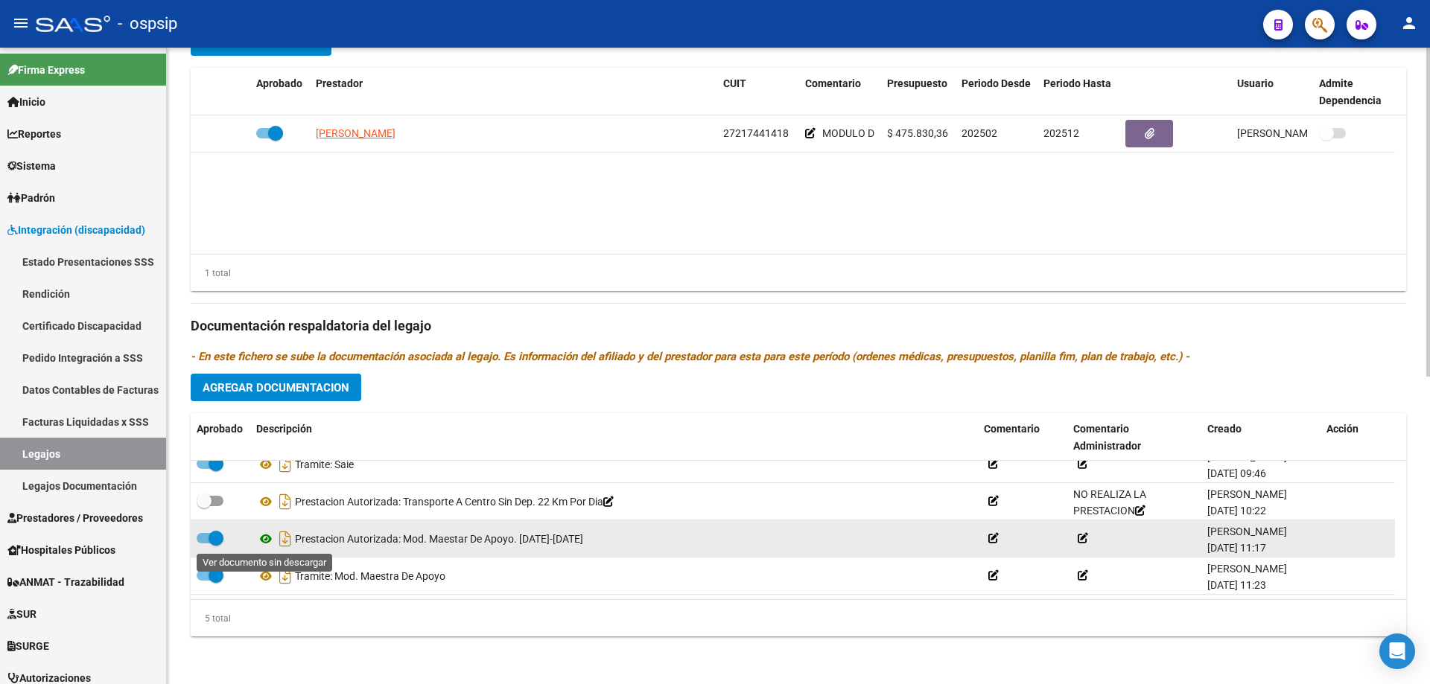
click at [261, 540] on icon at bounding box center [265, 539] width 19 height 18
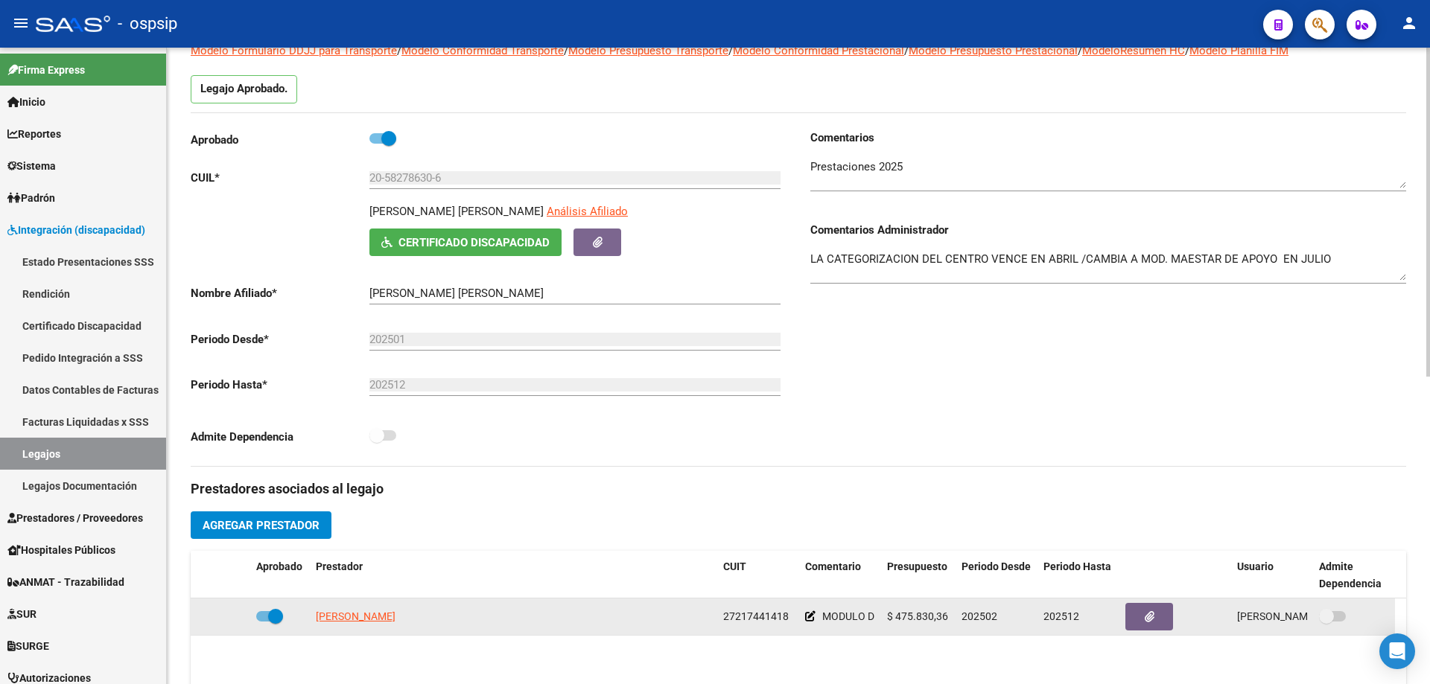
scroll to position [0, 0]
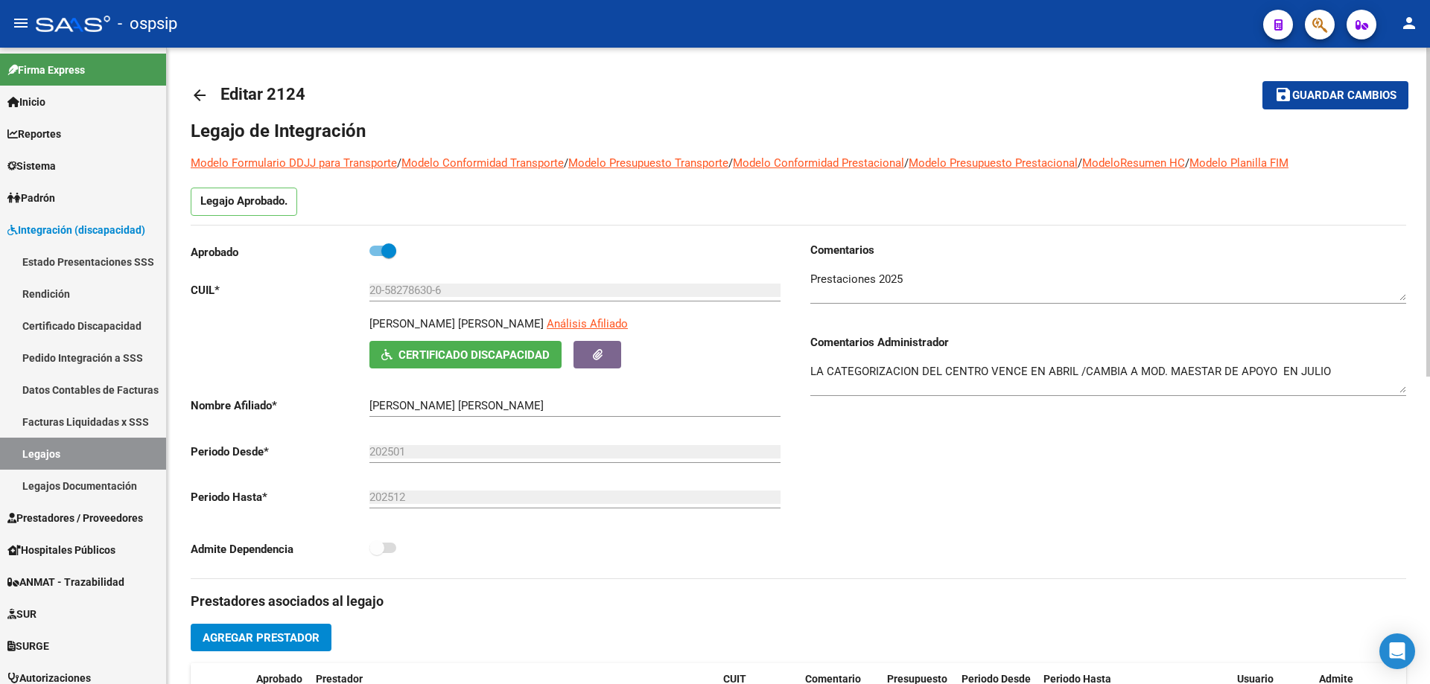
click at [207, 94] on mat-icon "arrow_back" at bounding box center [200, 95] width 18 height 18
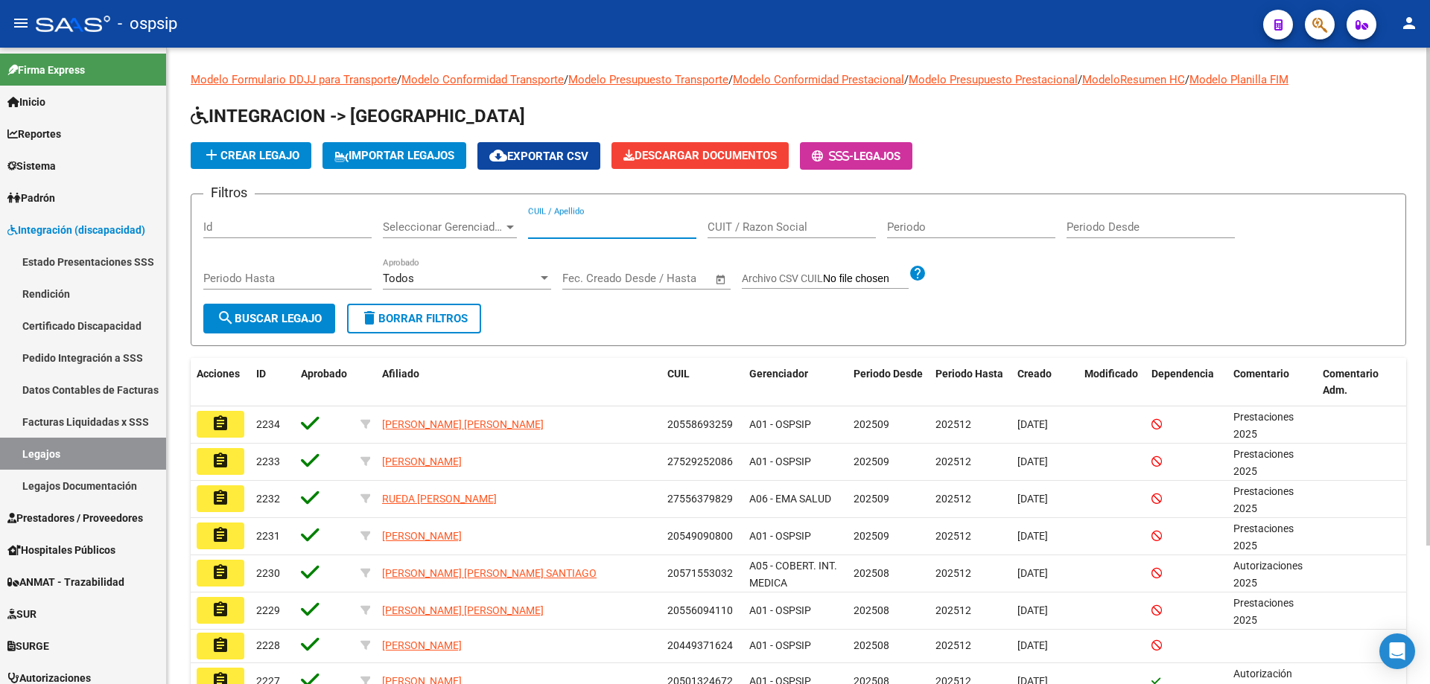
paste input "20582786306"
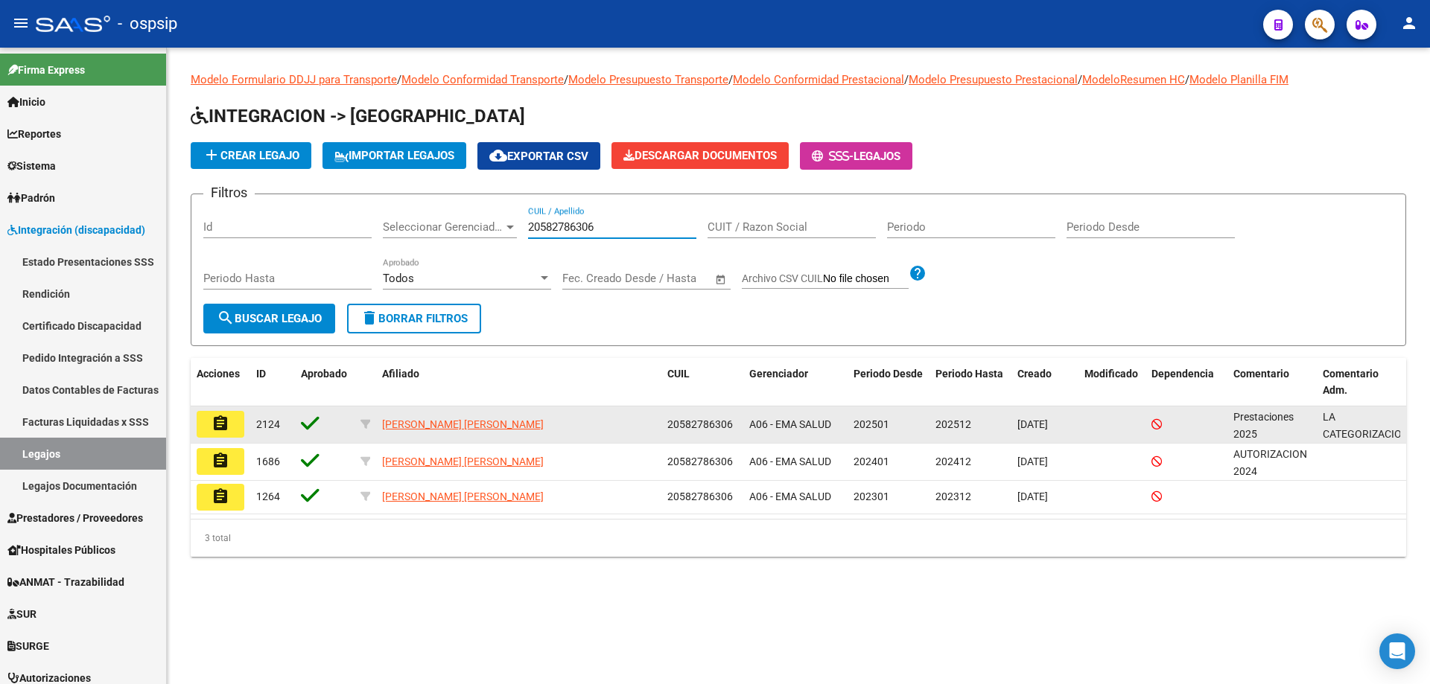
type input "20582786306"
click at [227, 422] on mat-icon "assignment" at bounding box center [220, 424] width 18 height 18
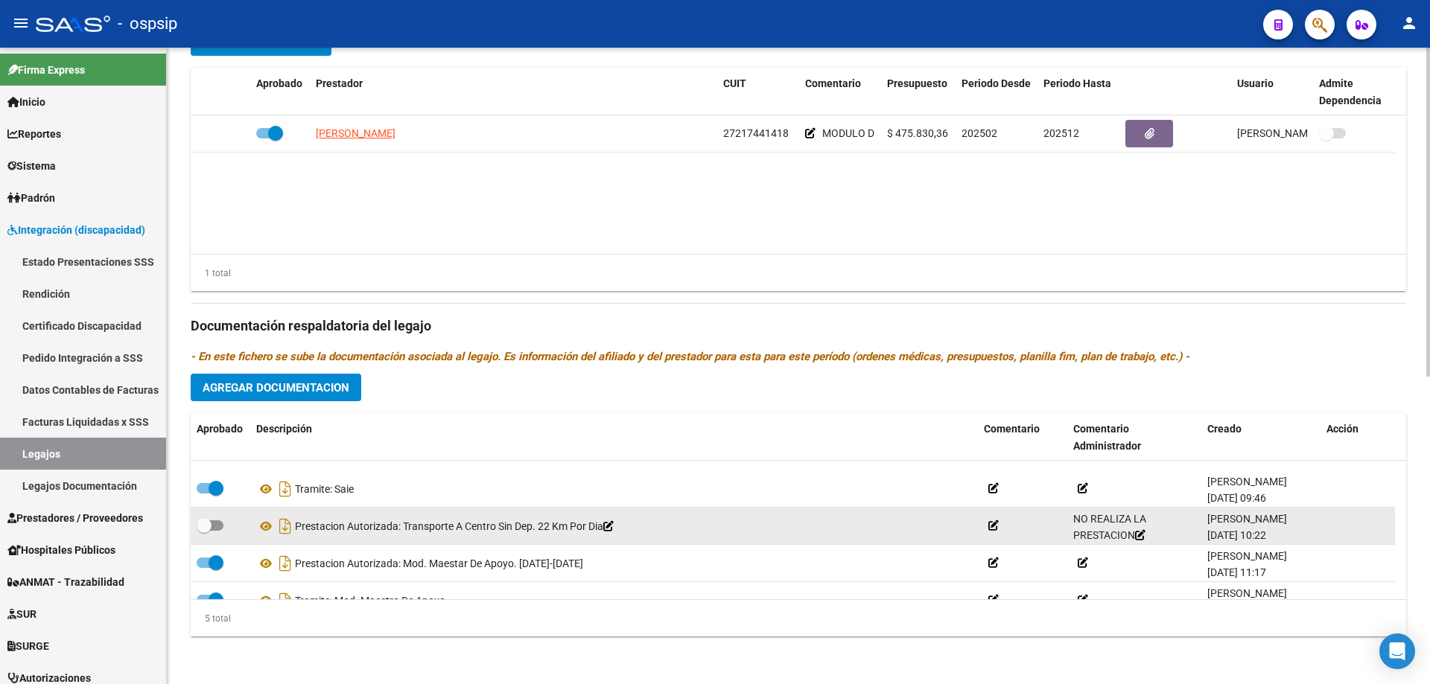
scroll to position [52, 0]
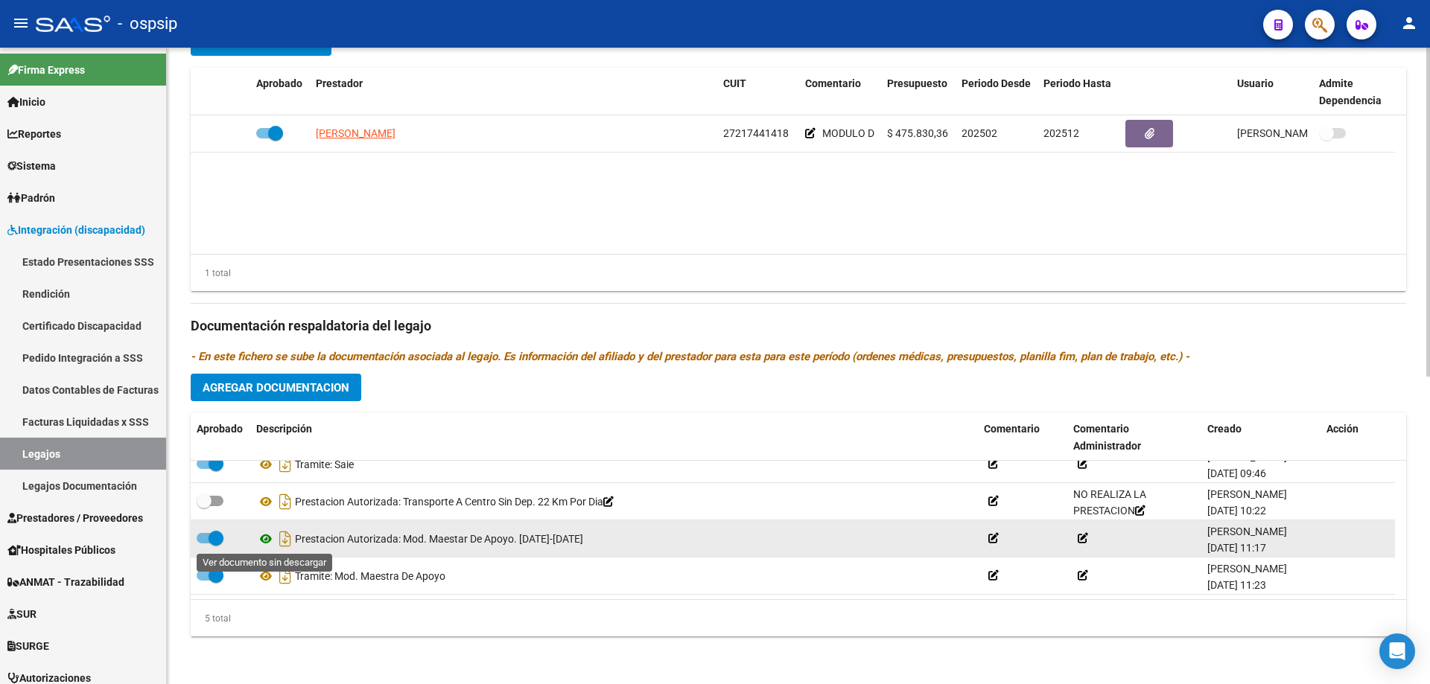
click at [261, 536] on icon at bounding box center [265, 539] width 19 height 18
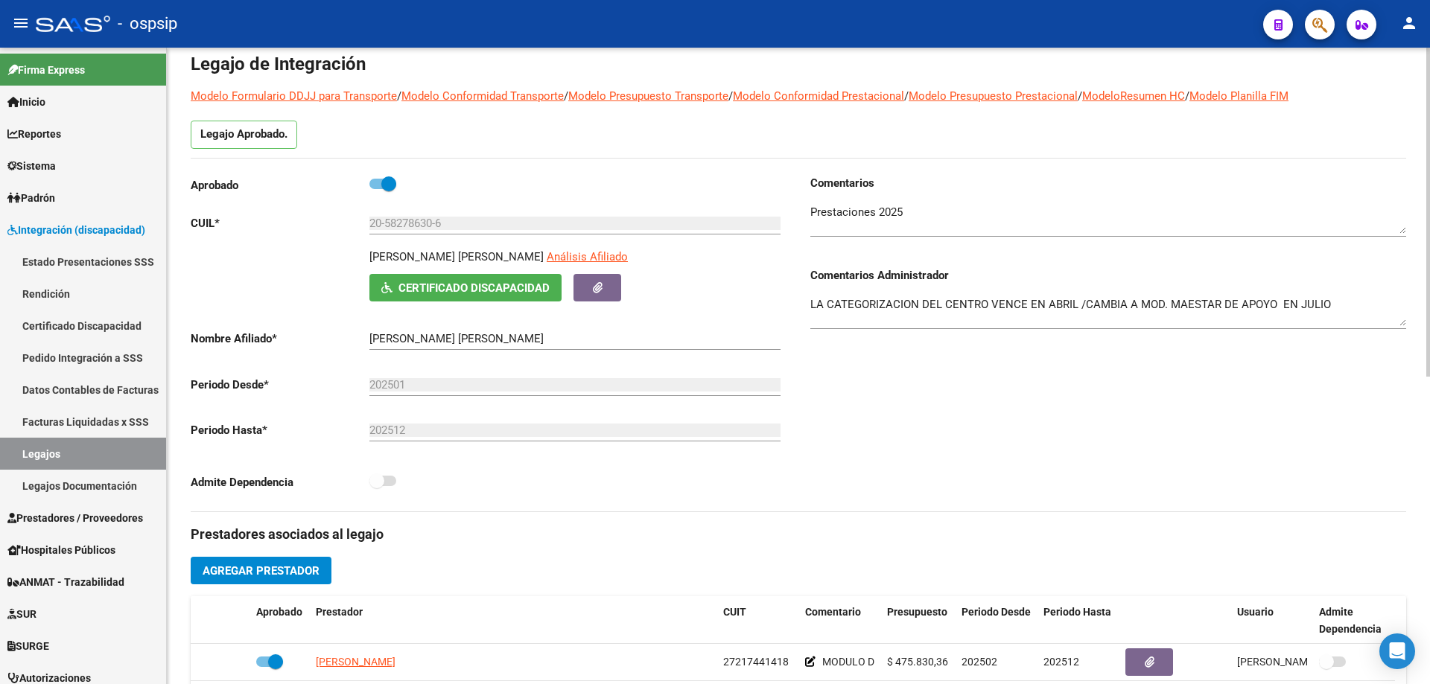
scroll to position [0, 0]
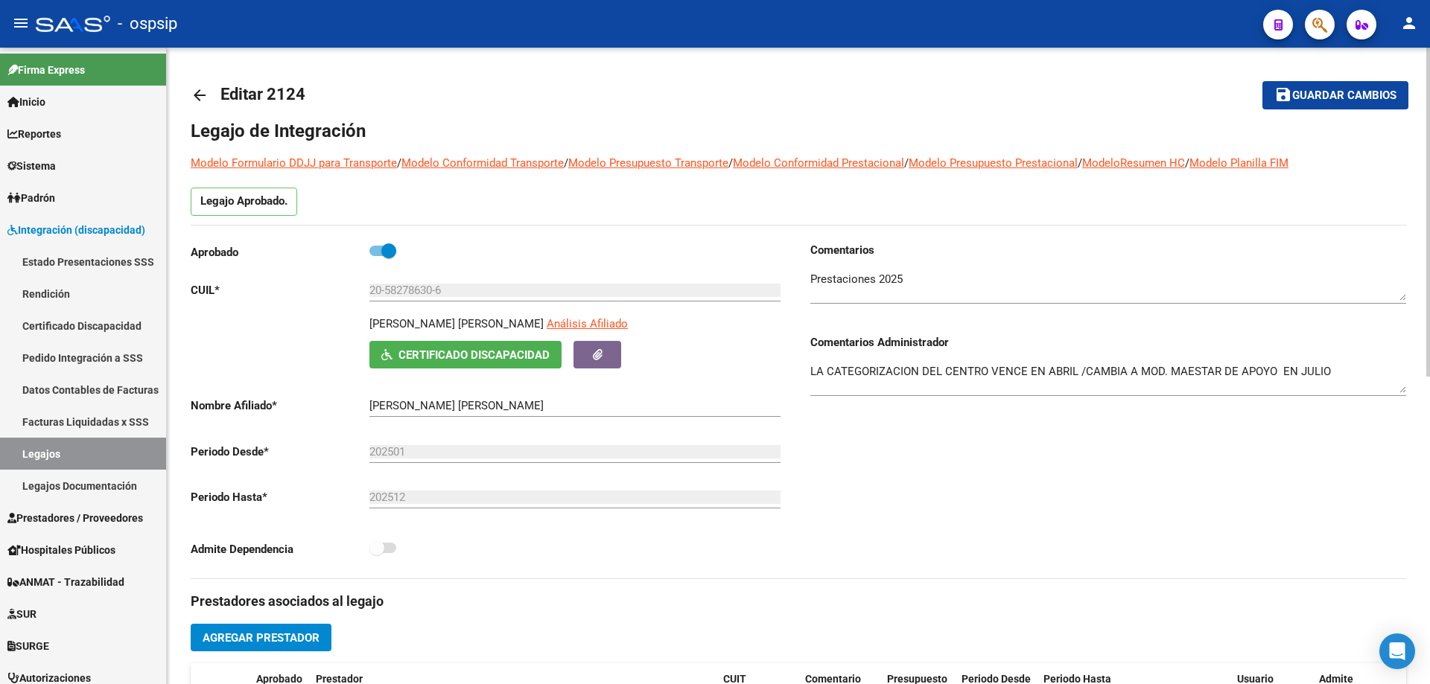
click at [200, 90] on mat-icon "arrow_back" at bounding box center [200, 95] width 18 height 18
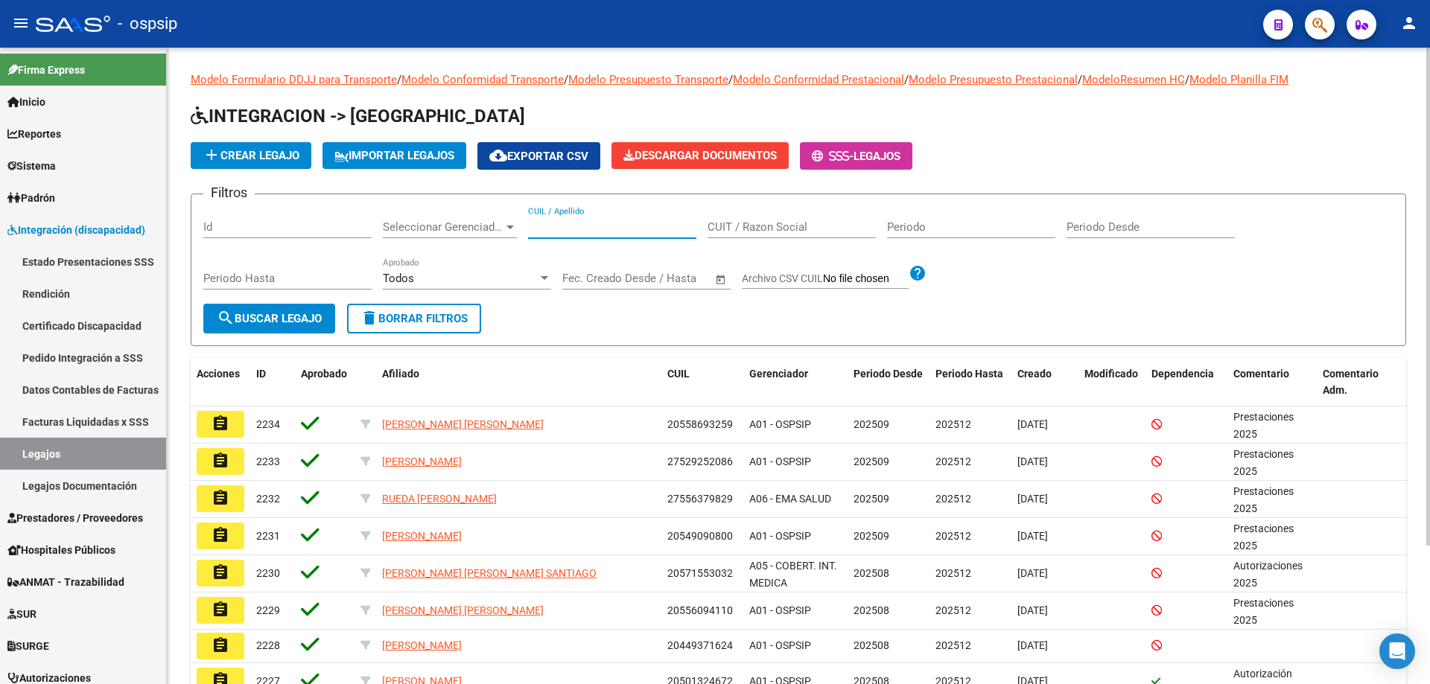
paste input "27568350494"
click at [533, 226] on input "27568350494" at bounding box center [612, 226] width 168 height 13
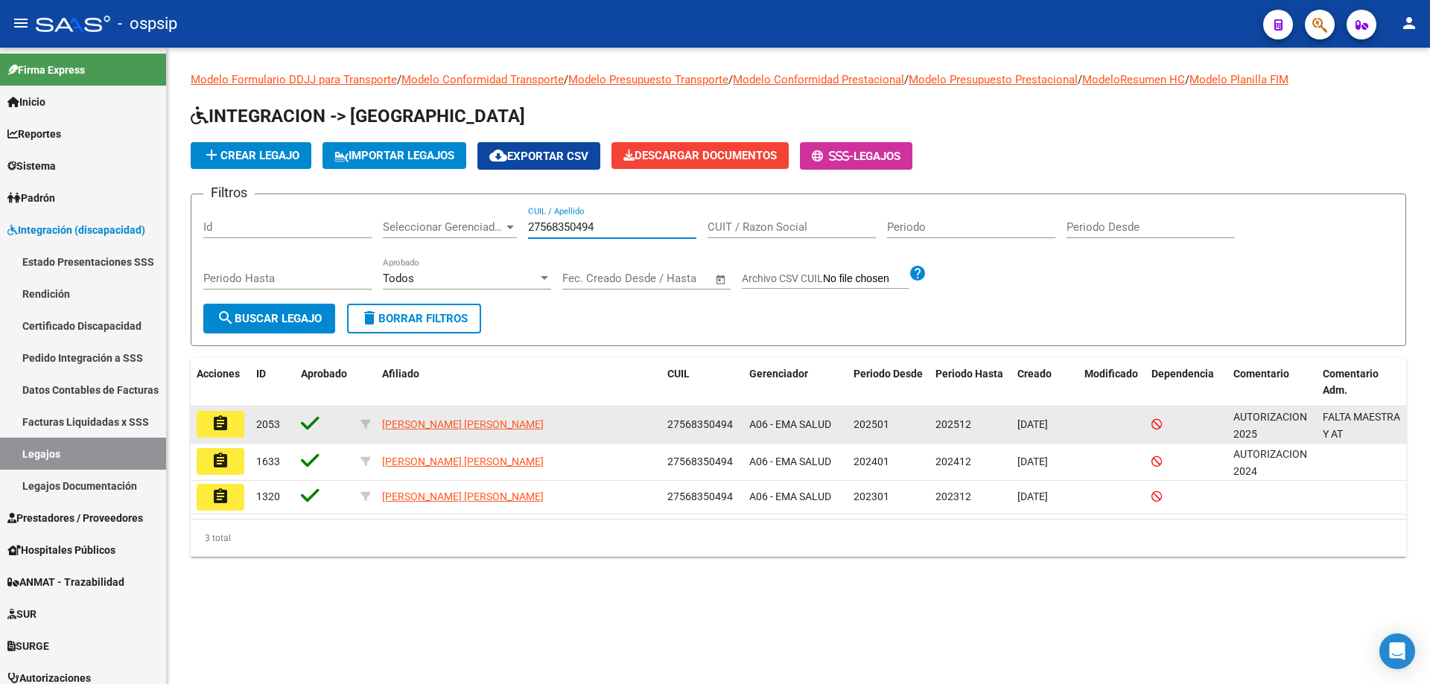
type input "27568350494"
click at [225, 430] on mat-icon "assignment" at bounding box center [220, 424] width 18 height 18
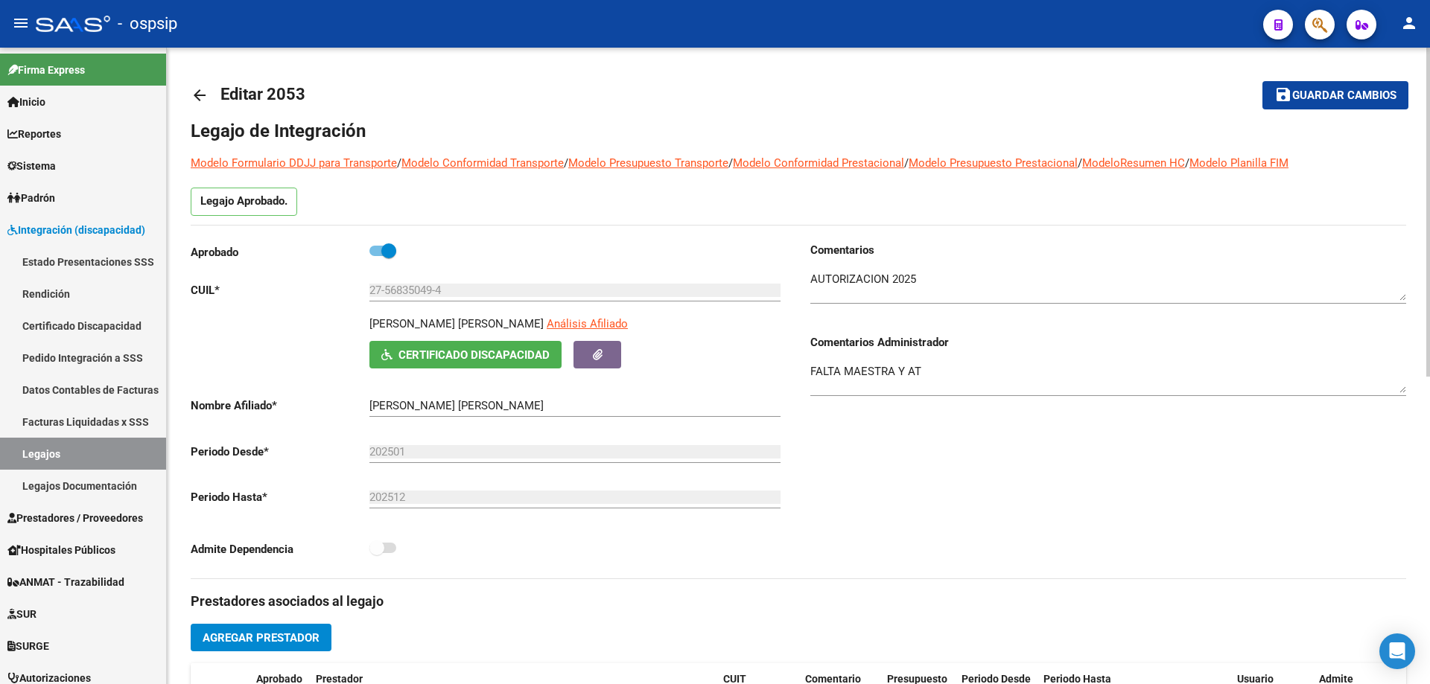
click at [198, 95] on mat-icon "arrow_back" at bounding box center [200, 95] width 18 height 18
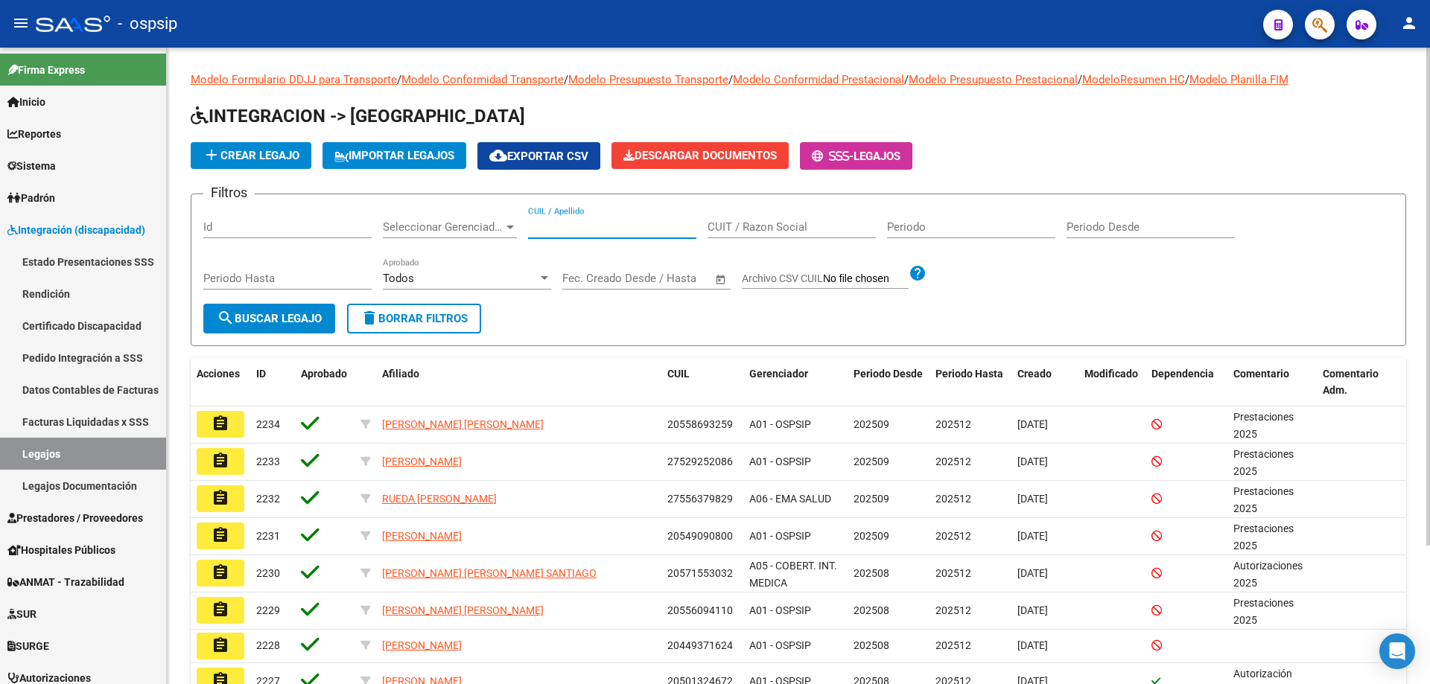
paste input "27568350494"
click at [533, 223] on input "27568350494" at bounding box center [612, 226] width 168 height 13
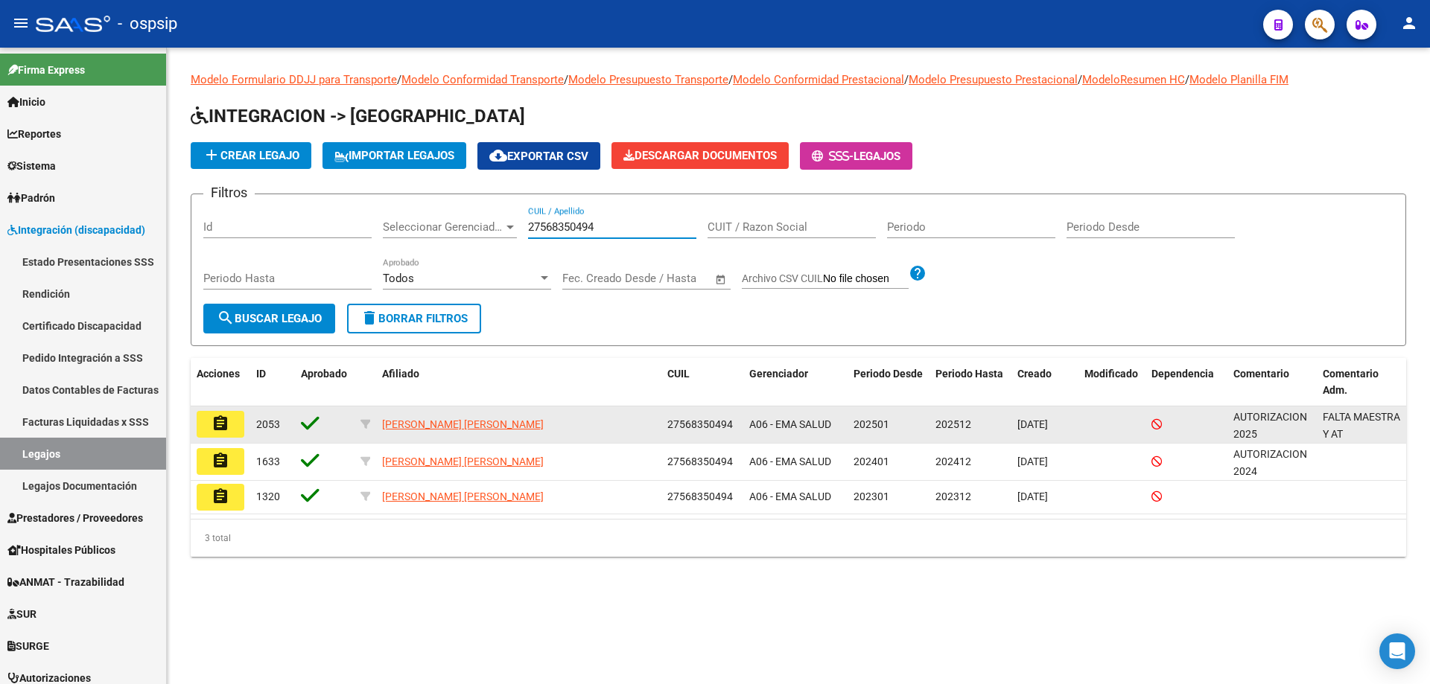
type input "27568350494"
click at [221, 424] on mat-icon "assignment" at bounding box center [220, 424] width 18 height 18
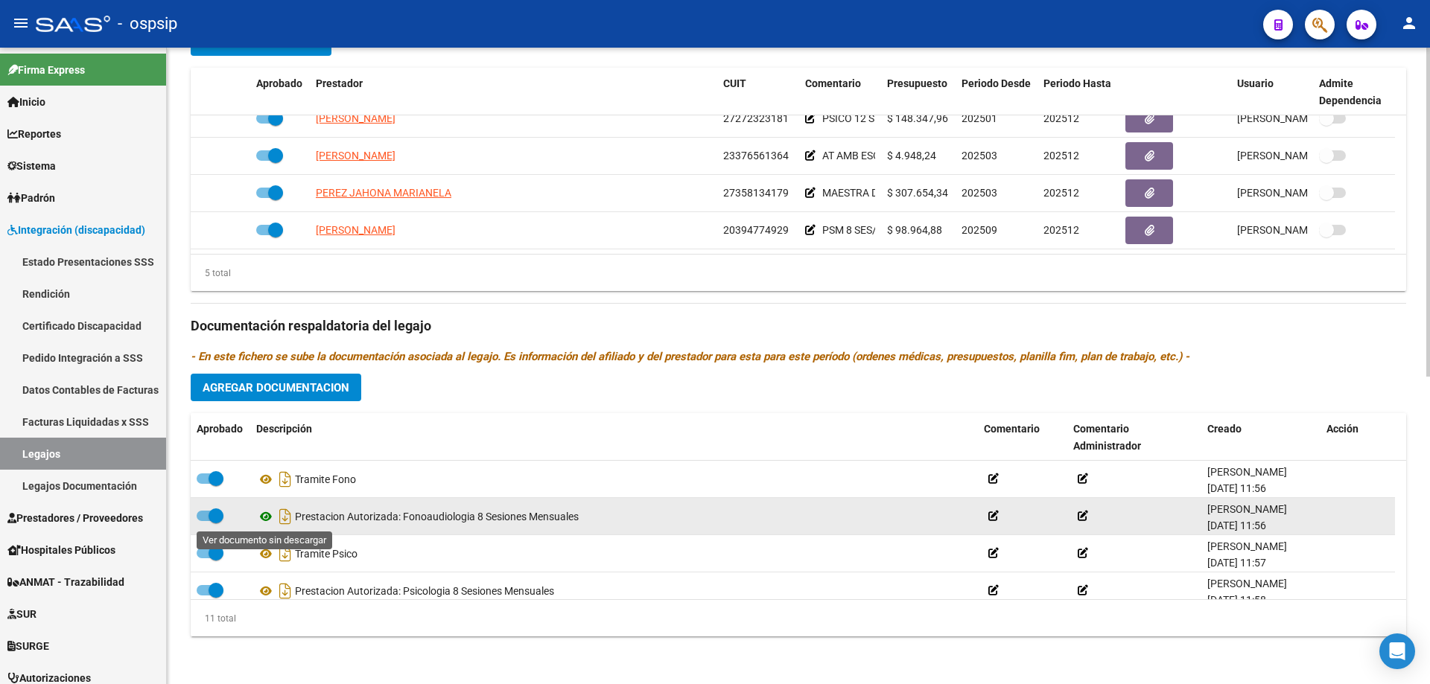
click at [269, 516] on icon at bounding box center [265, 517] width 19 height 18
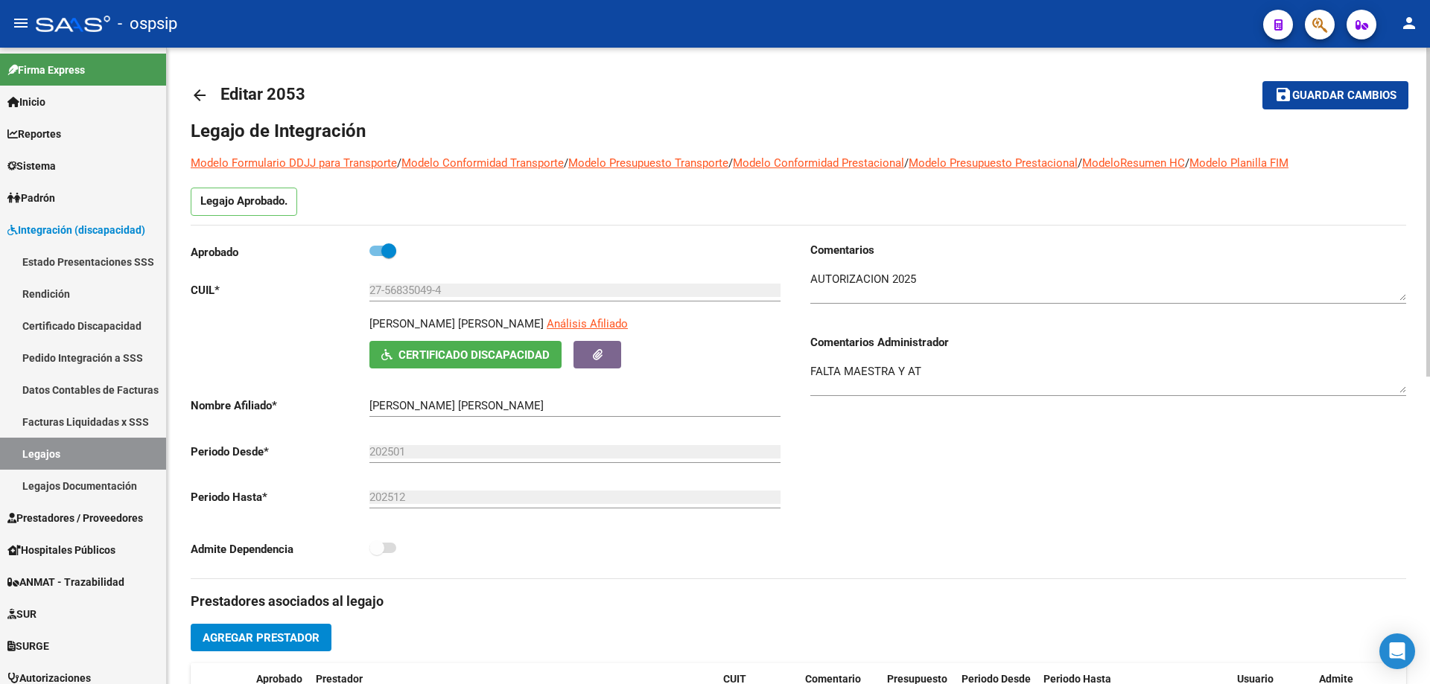
click at [202, 93] on mat-icon "arrow_back" at bounding box center [200, 95] width 18 height 18
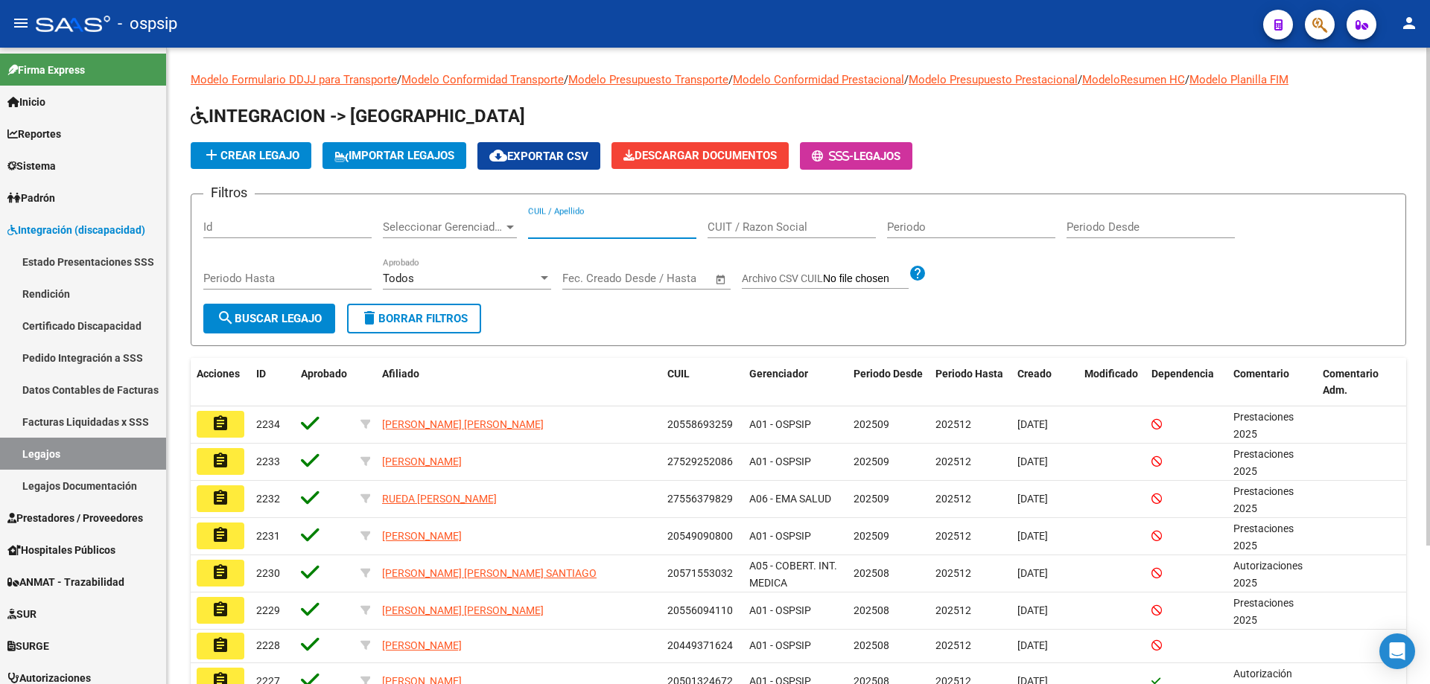
paste input "20570178998"
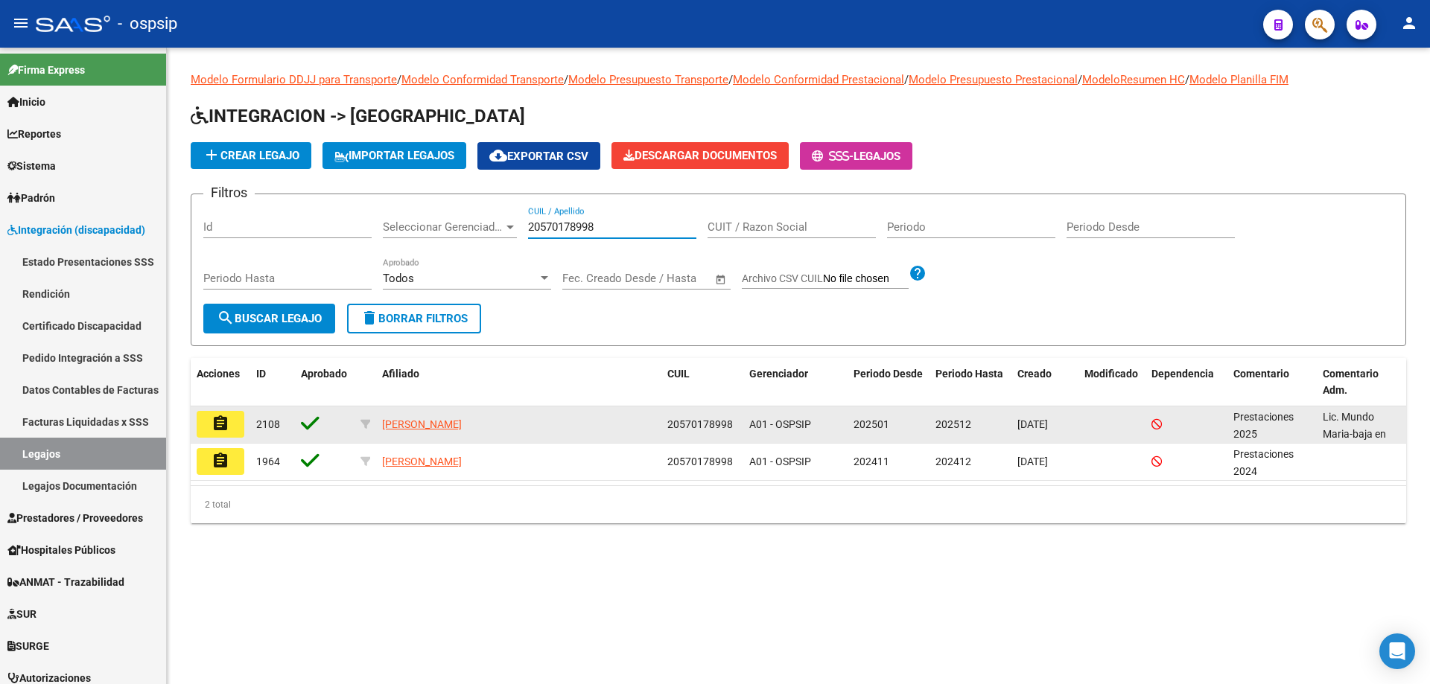
type input "20570178998"
click at [226, 426] on mat-icon "assignment" at bounding box center [220, 424] width 18 height 18
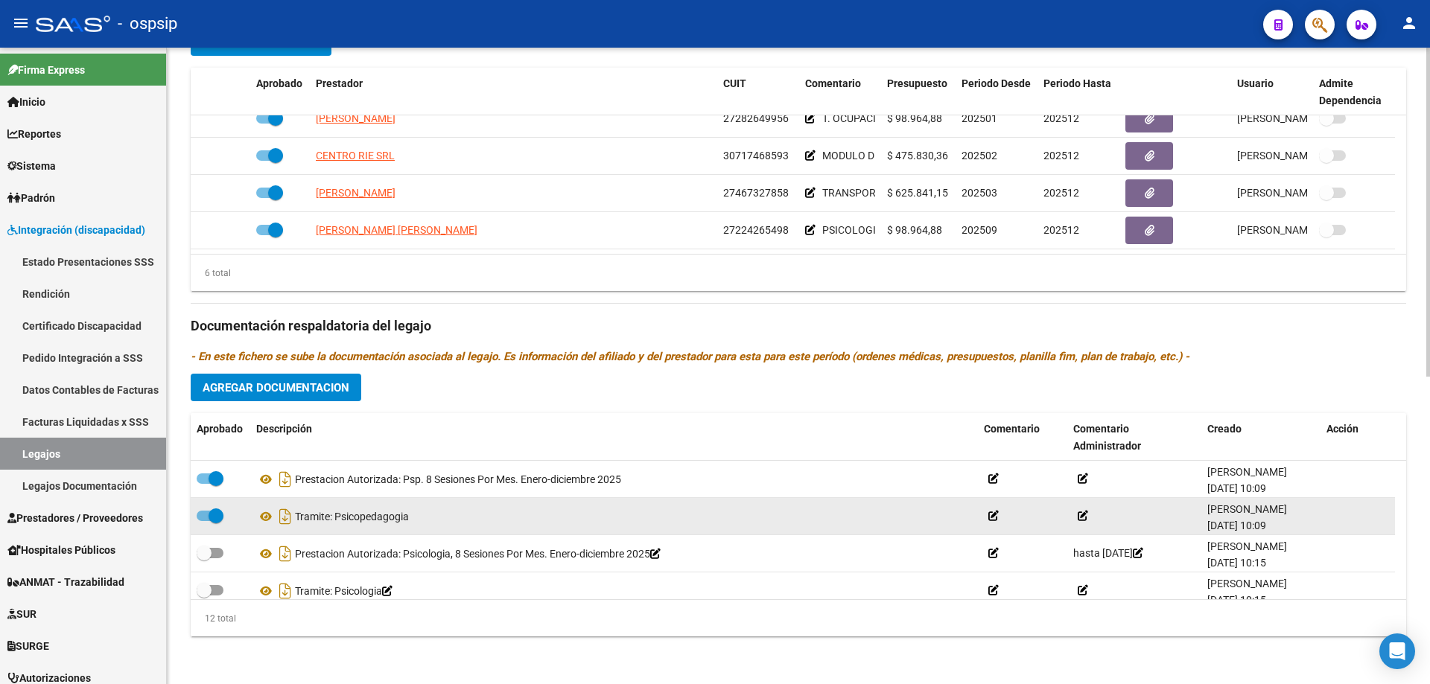
scroll to position [74, 0]
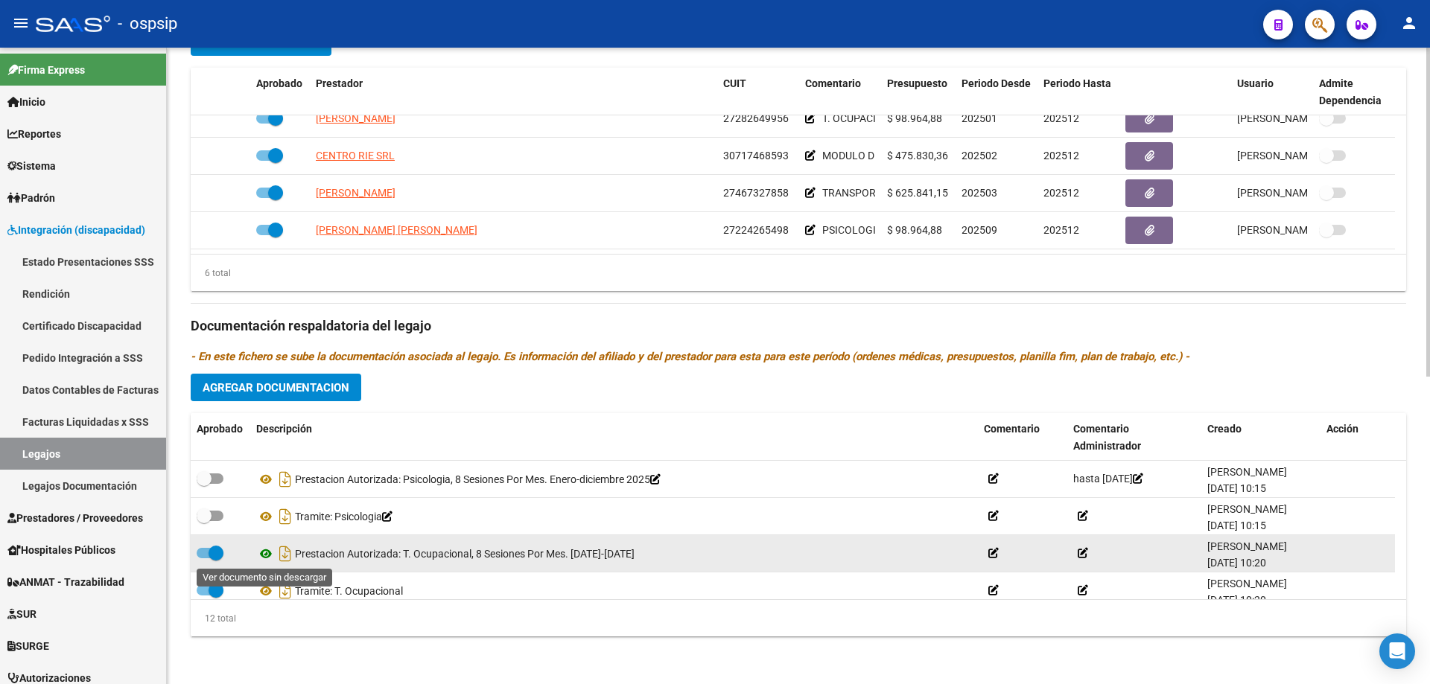
click at [268, 552] on icon at bounding box center [265, 554] width 19 height 18
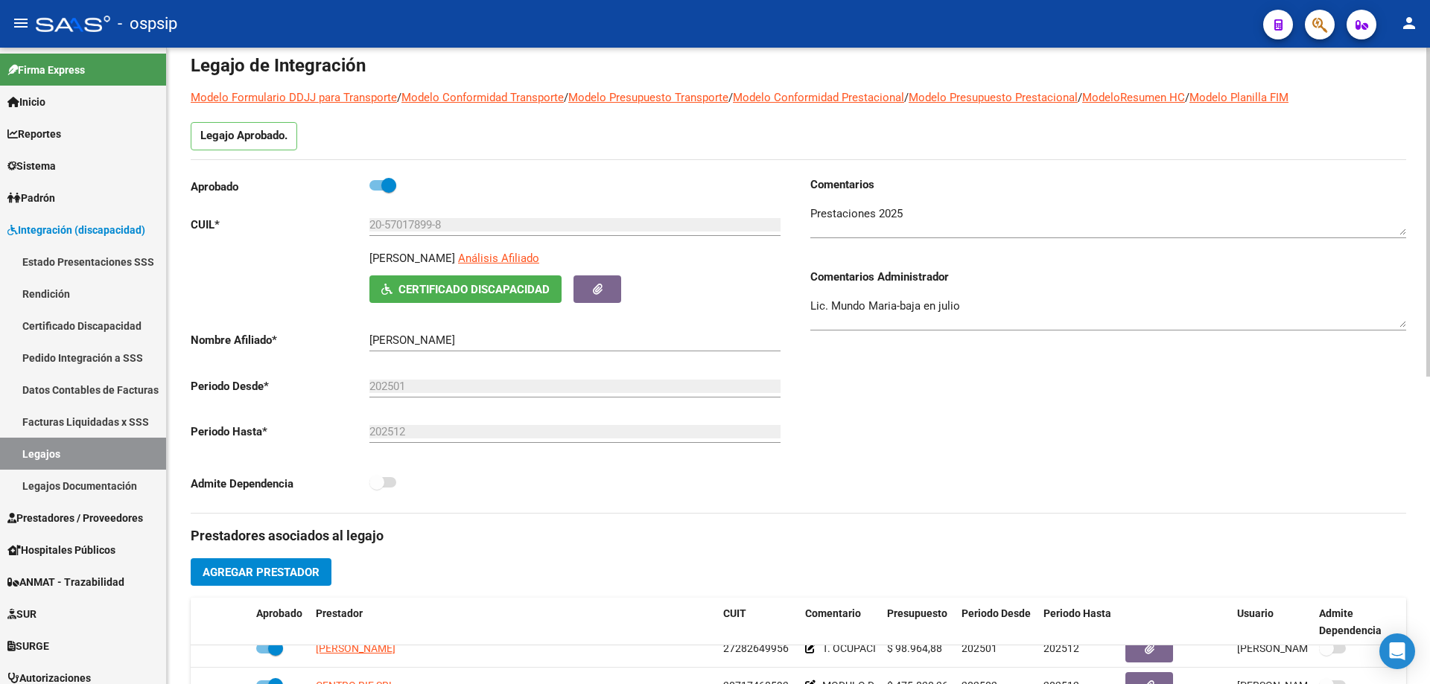
scroll to position [0, 0]
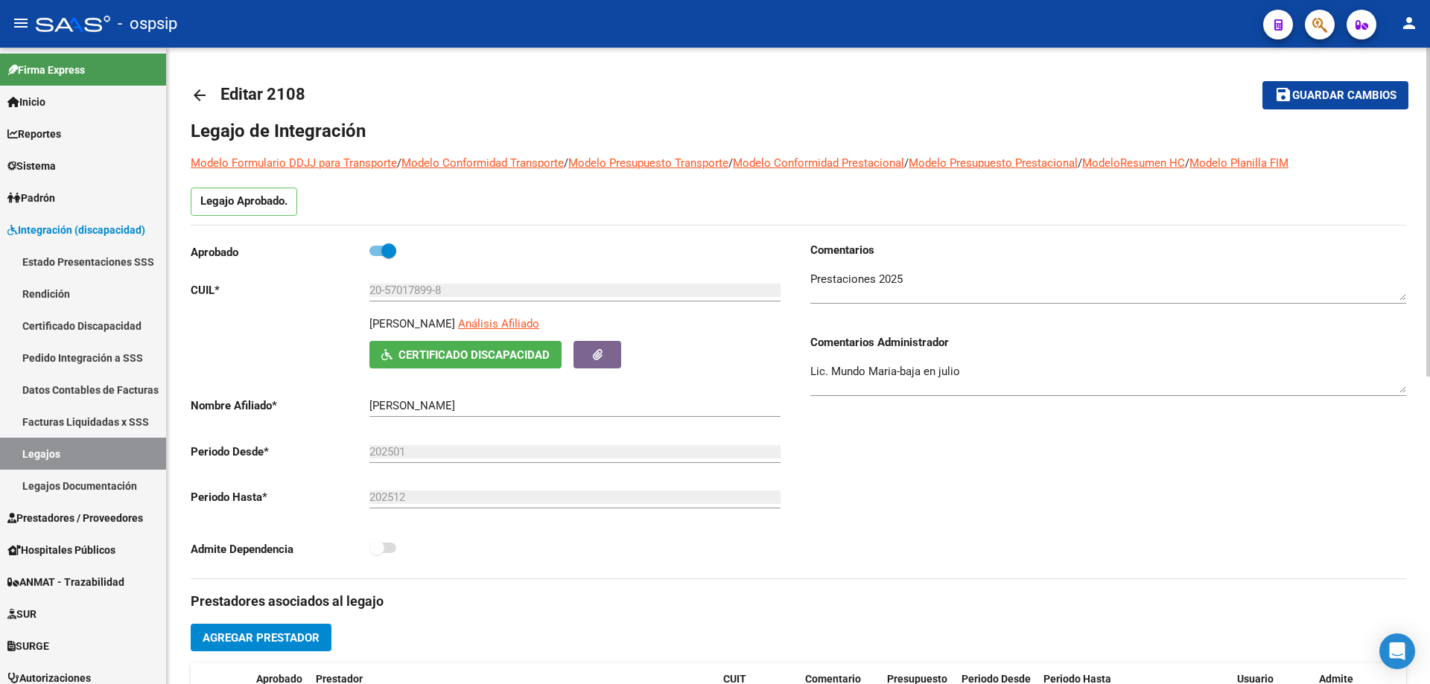
click at [203, 92] on mat-icon "arrow_back" at bounding box center [200, 95] width 18 height 18
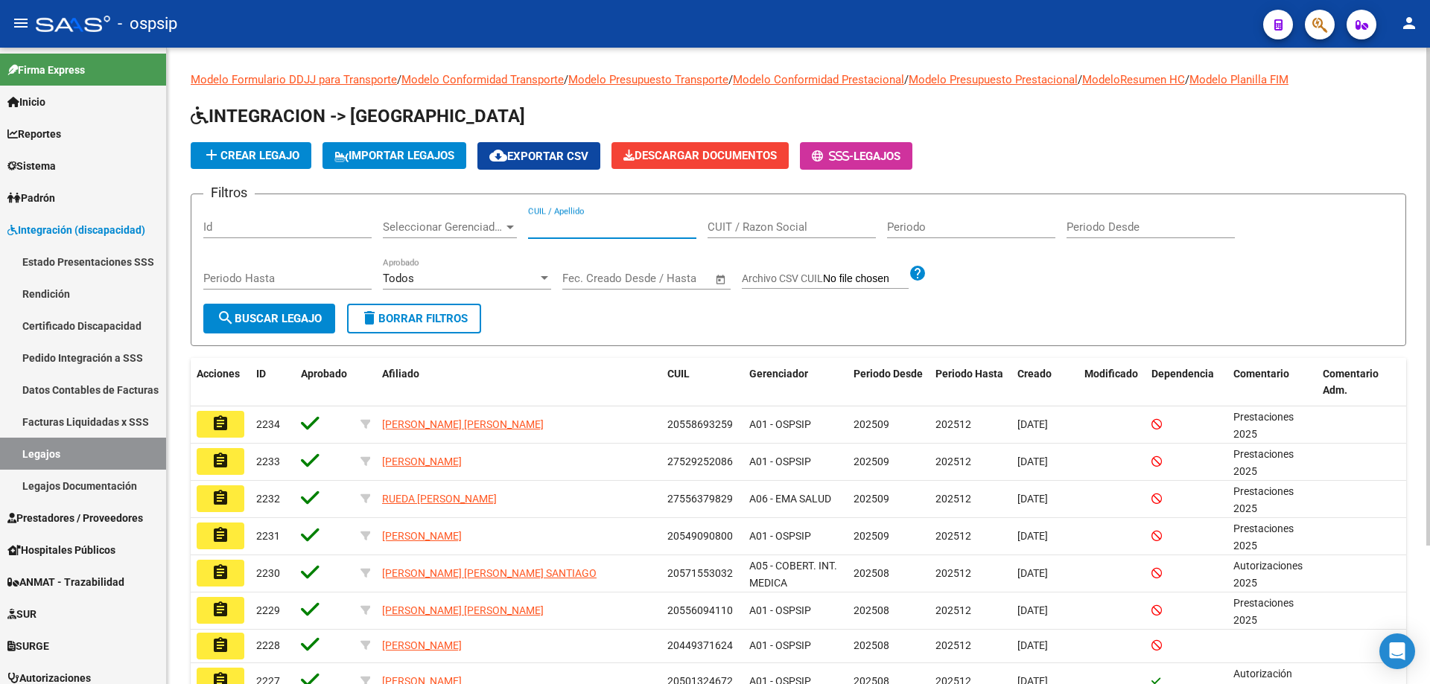
paste input "20542974711"
click at [532, 222] on input "20542974711" at bounding box center [612, 226] width 168 height 13
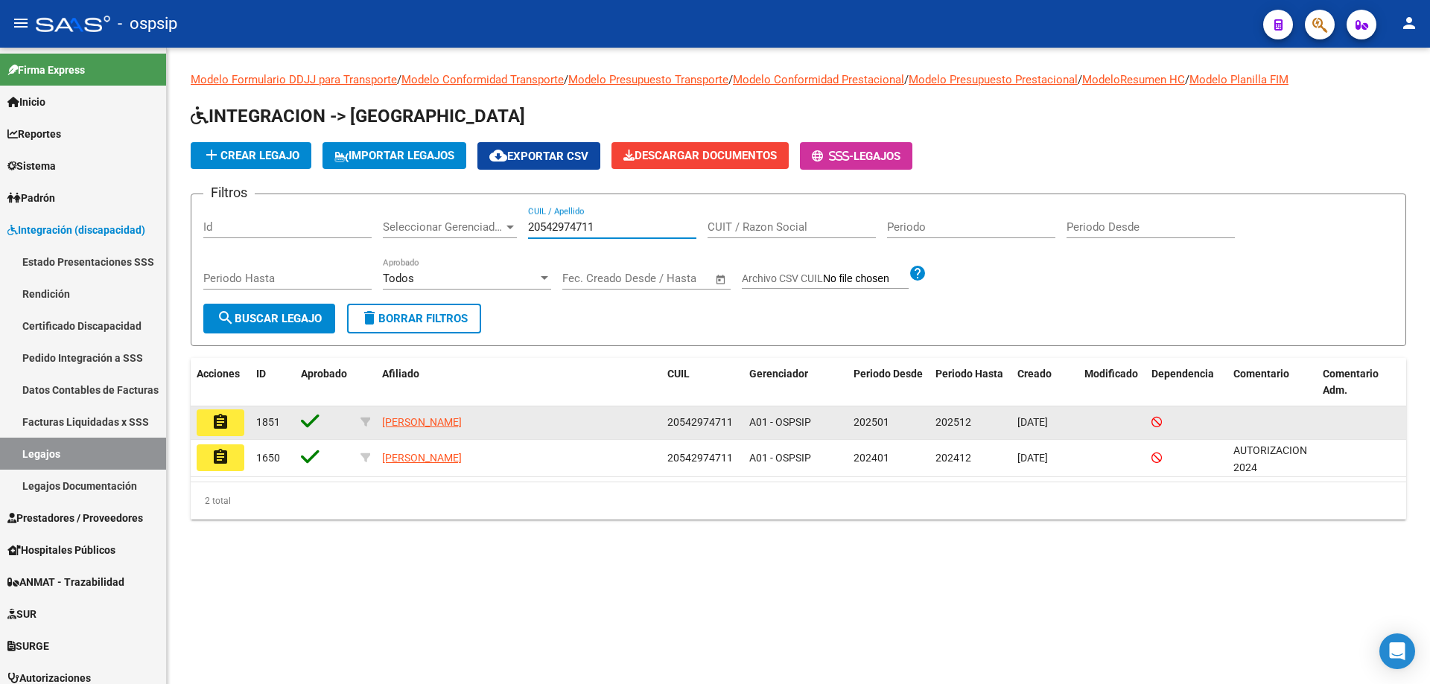
type input "20542974711"
click at [221, 419] on mat-icon "assignment" at bounding box center [220, 422] width 18 height 18
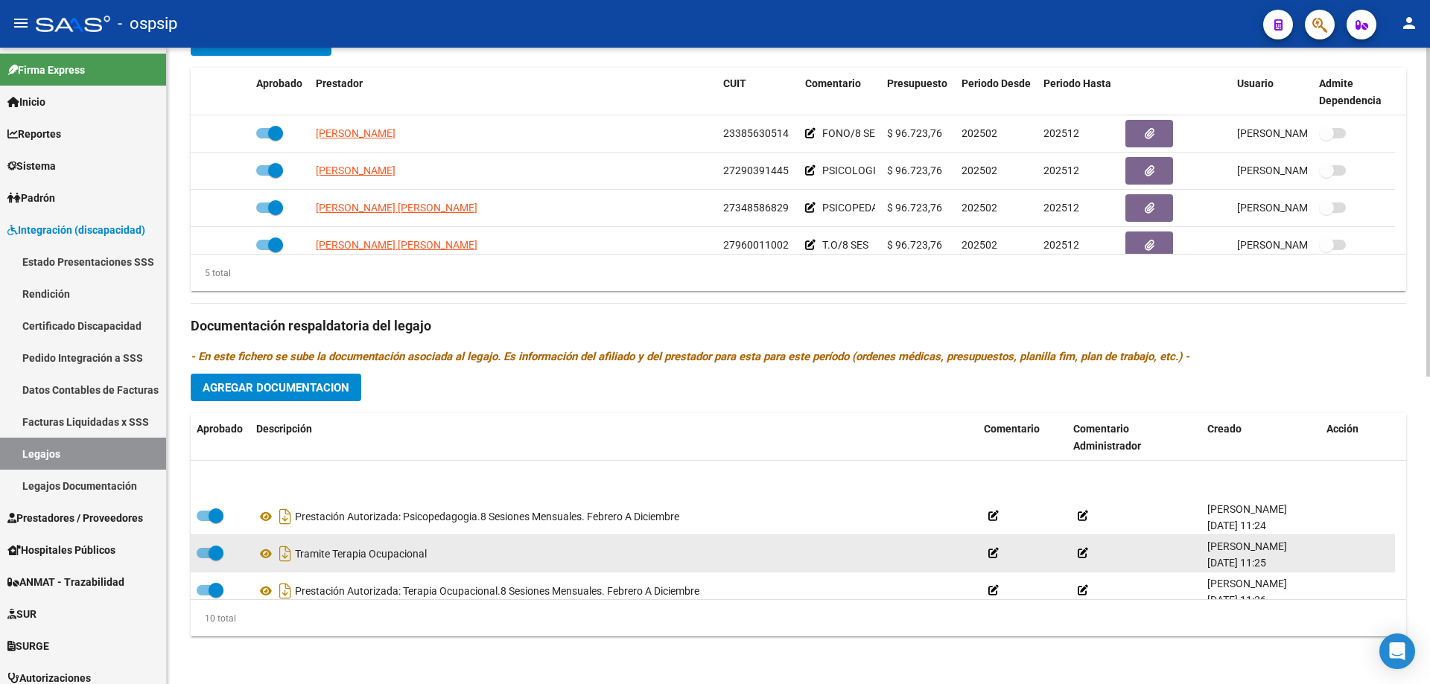
scroll to position [223, 0]
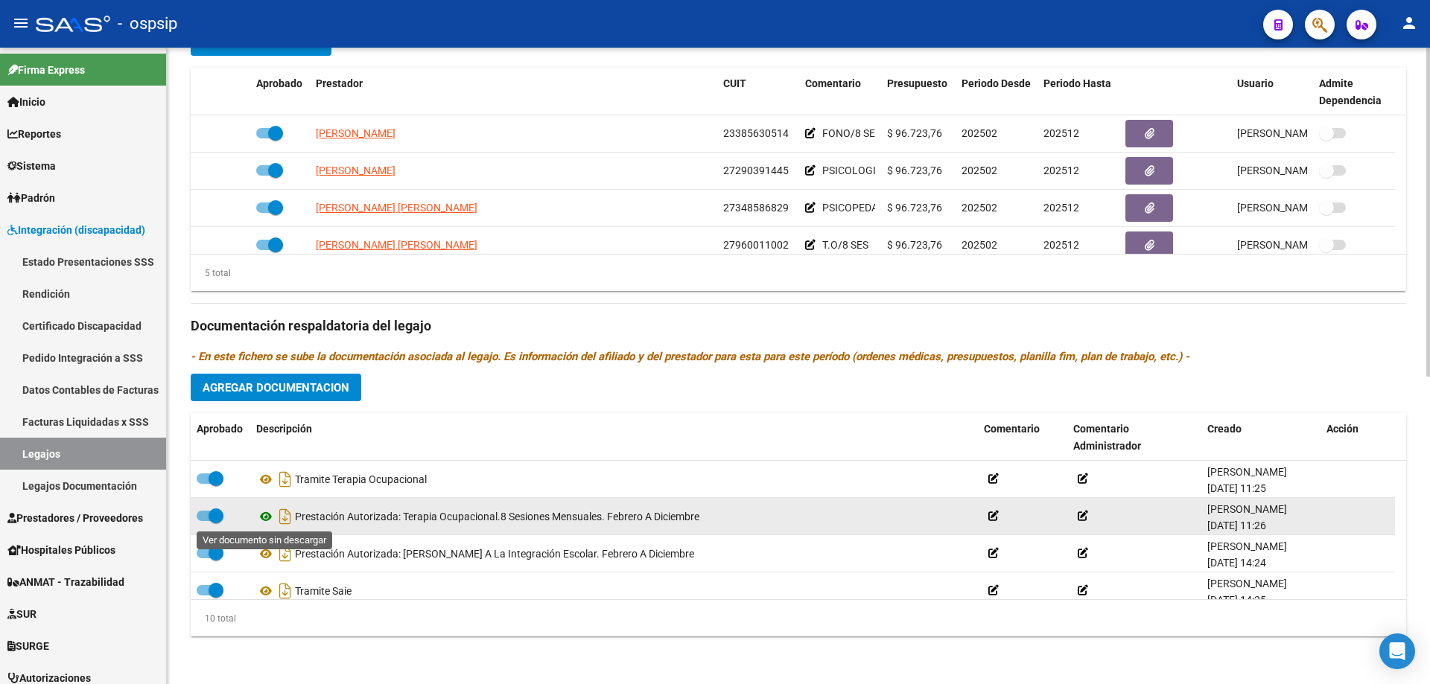
click at [269, 518] on icon at bounding box center [265, 517] width 19 height 18
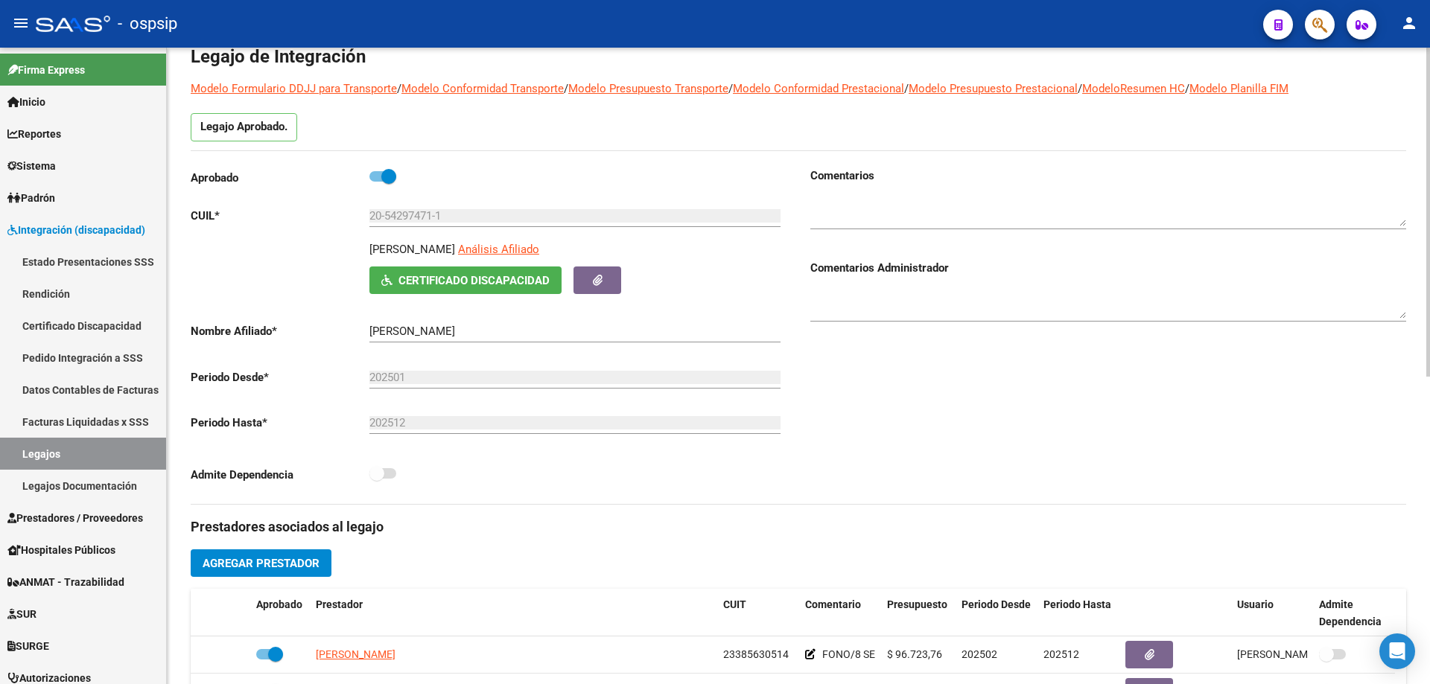
scroll to position [0, 0]
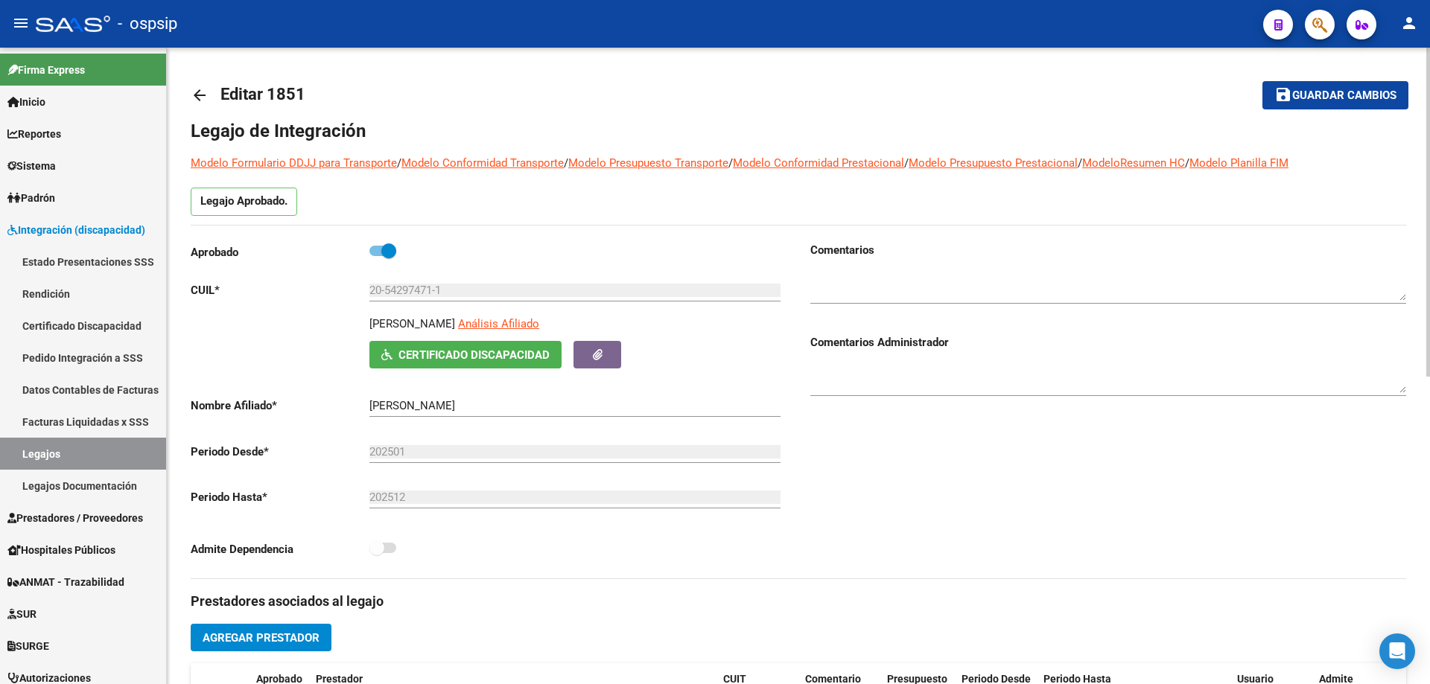
click at [206, 96] on mat-icon "arrow_back" at bounding box center [200, 95] width 18 height 18
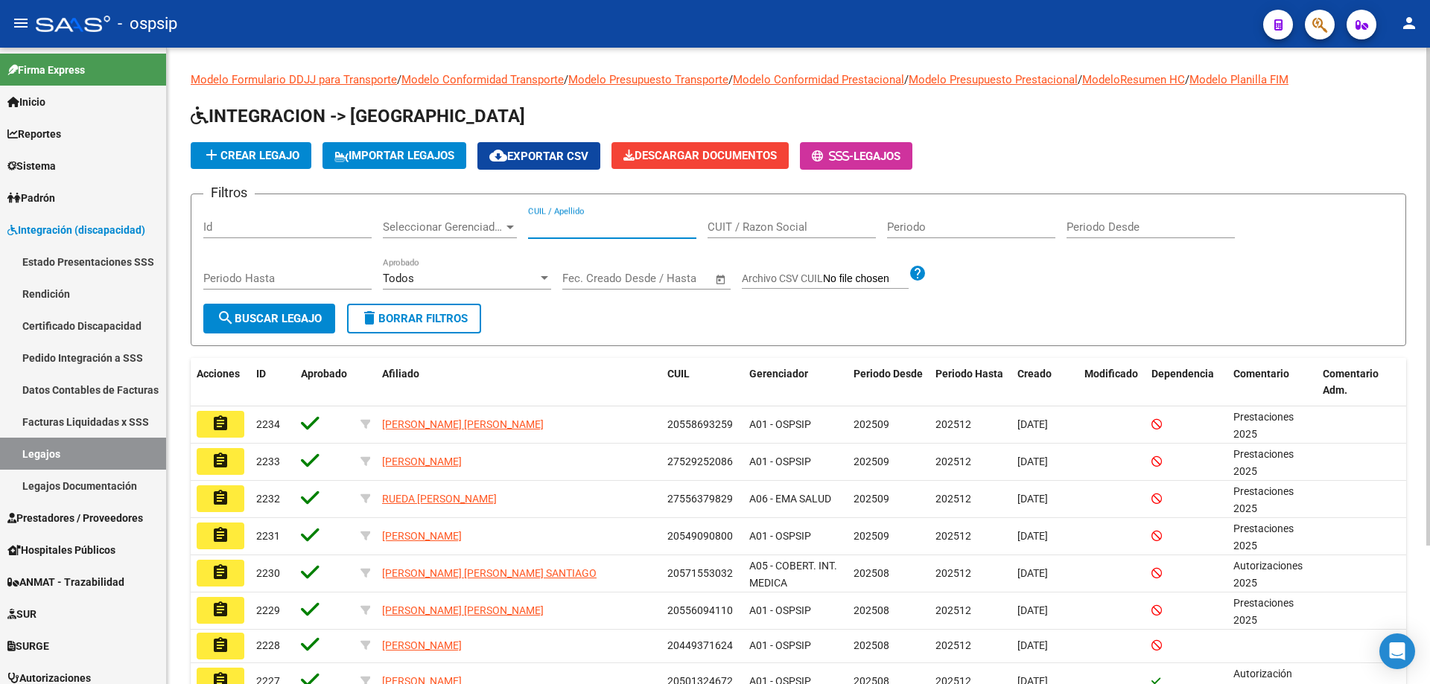
click at [538, 230] on input "CUIL / Apellido" at bounding box center [612, 226] width 168 height 13
paste input "20542974711"
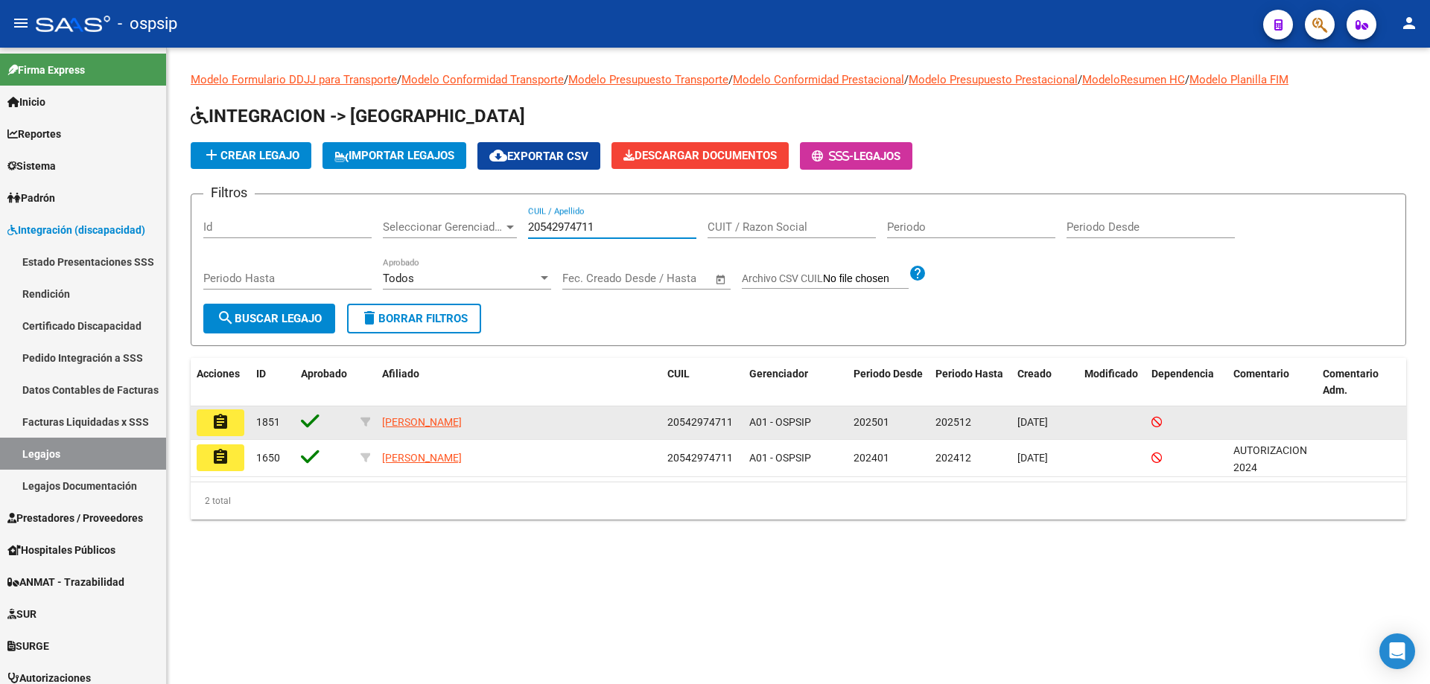
type input "20542974711"
click at [214, 424] on mat-icon "assignment" at bounding box center [220, 422] width 18 height 18
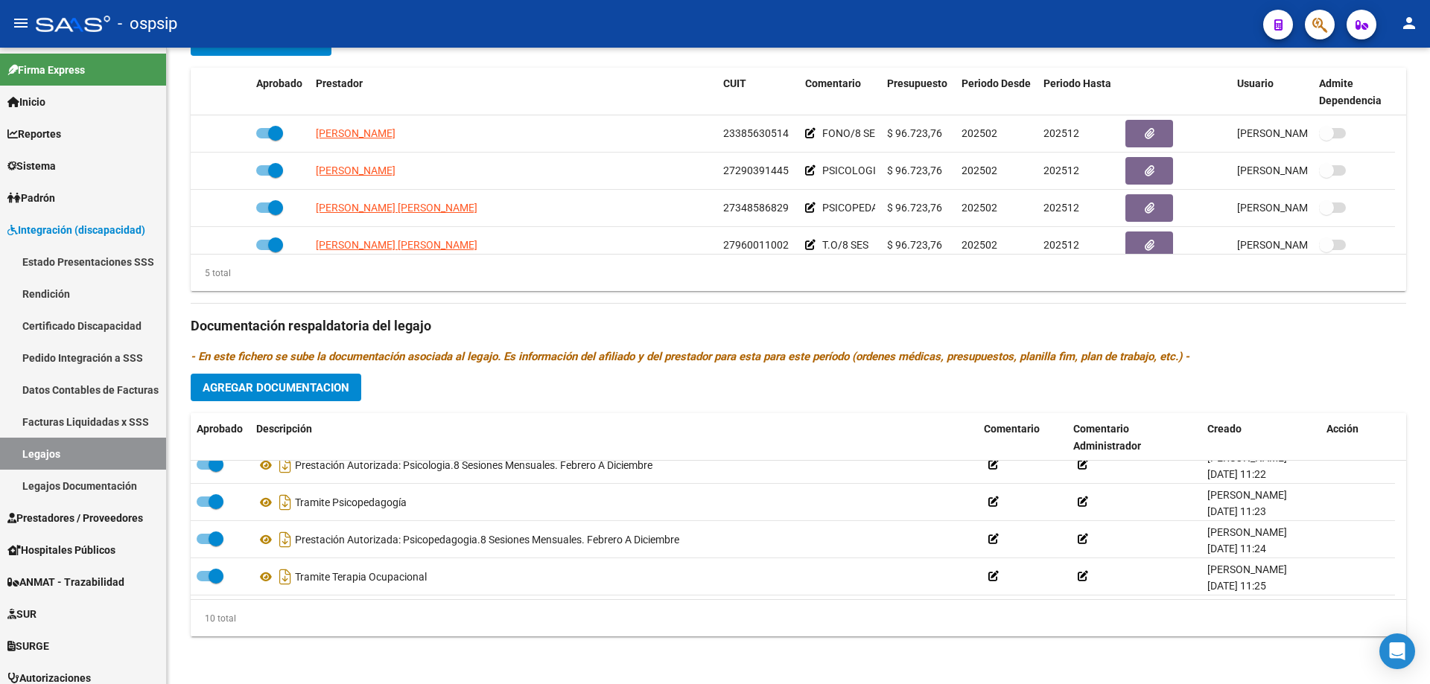
scroll to position [149, 0]
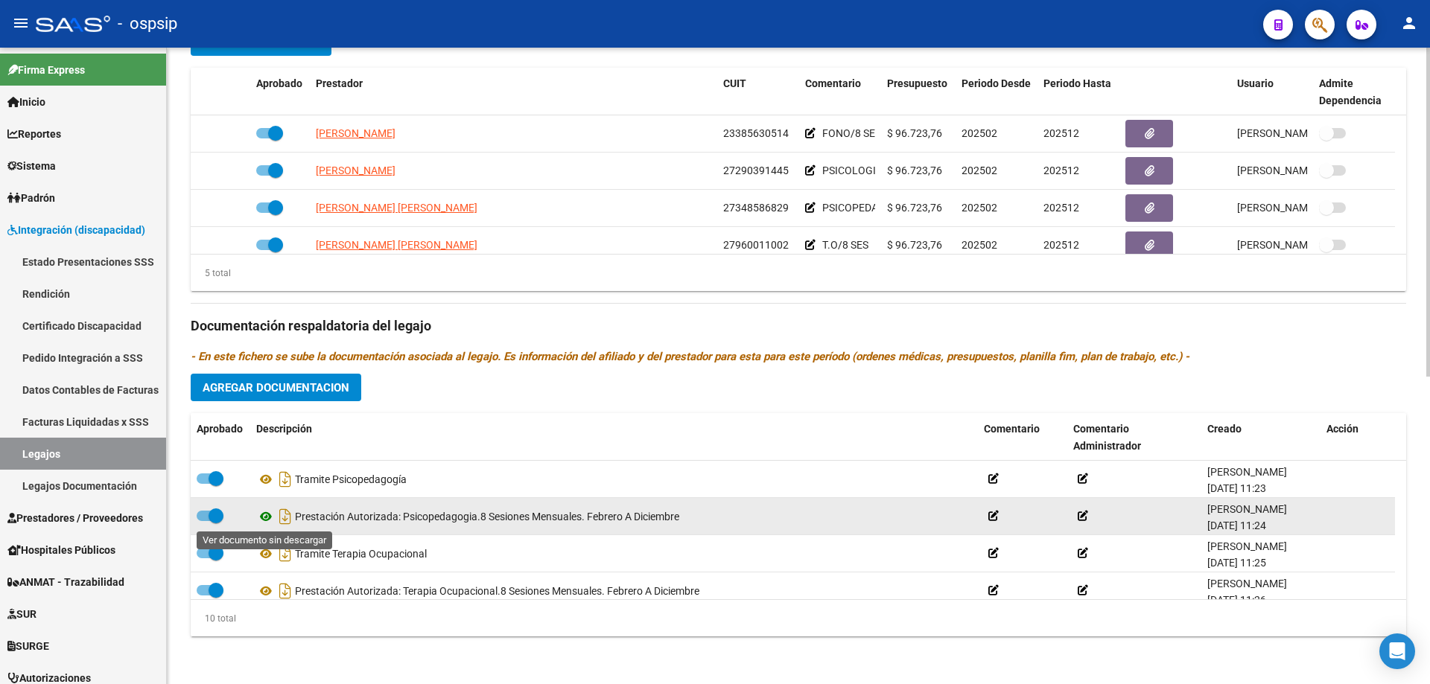
click at [267, 518] on icon at bounding box center [265, 517] width 19 height 18
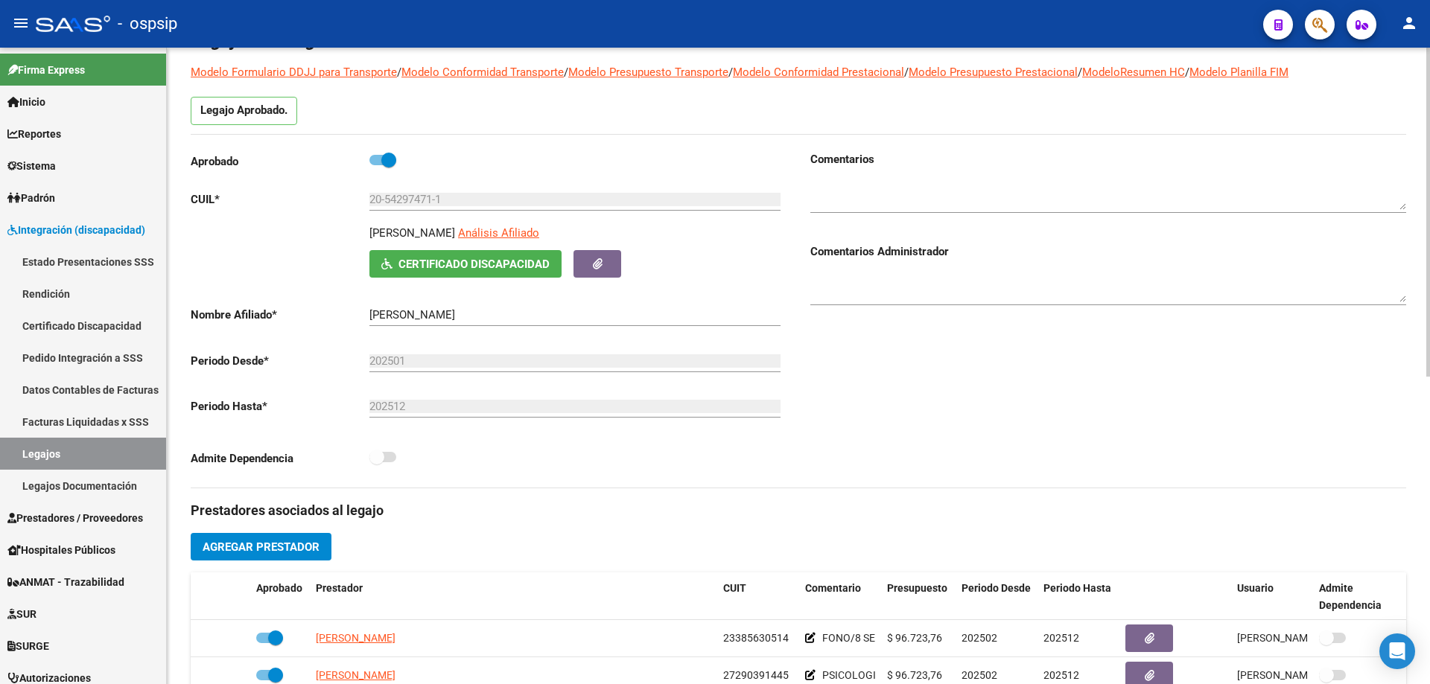
scroll to position [0, 0]
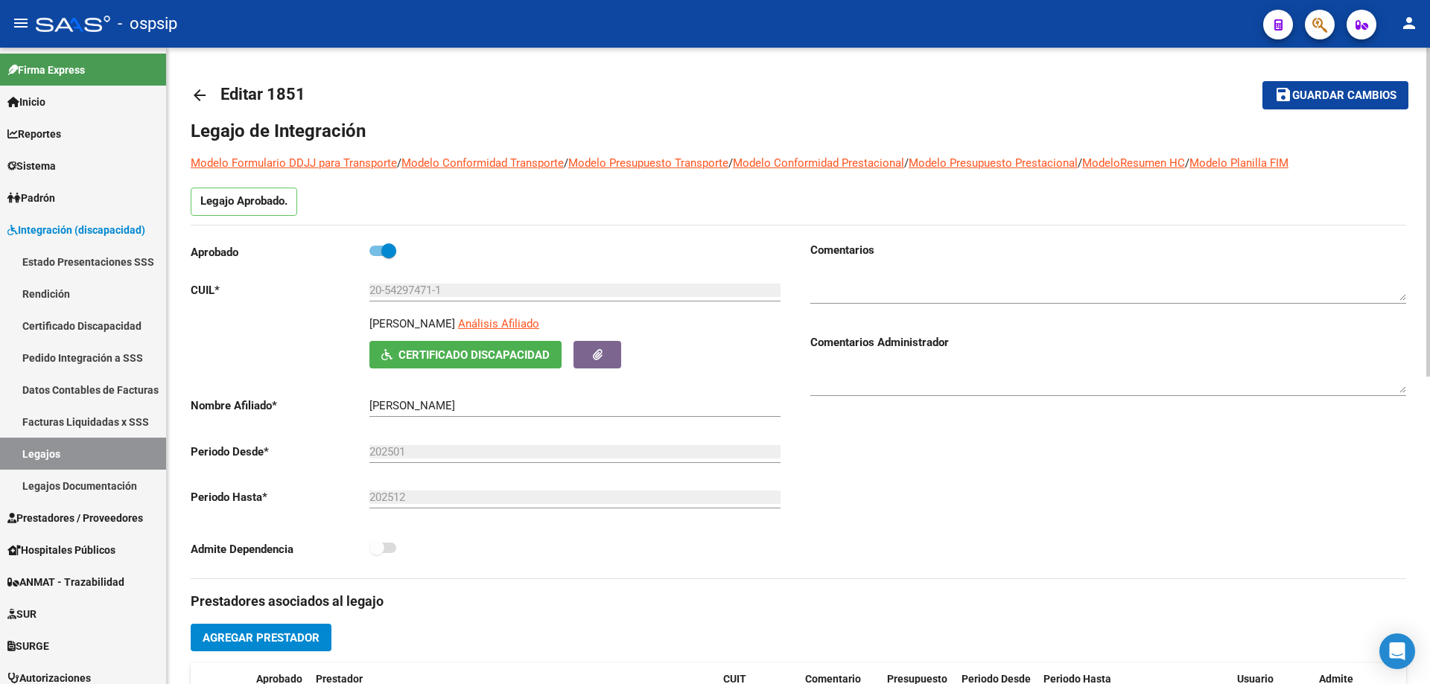
click at [204, 91] on mat-icon "arrow_back" at bounding box center [200, 95] width 18 height 18
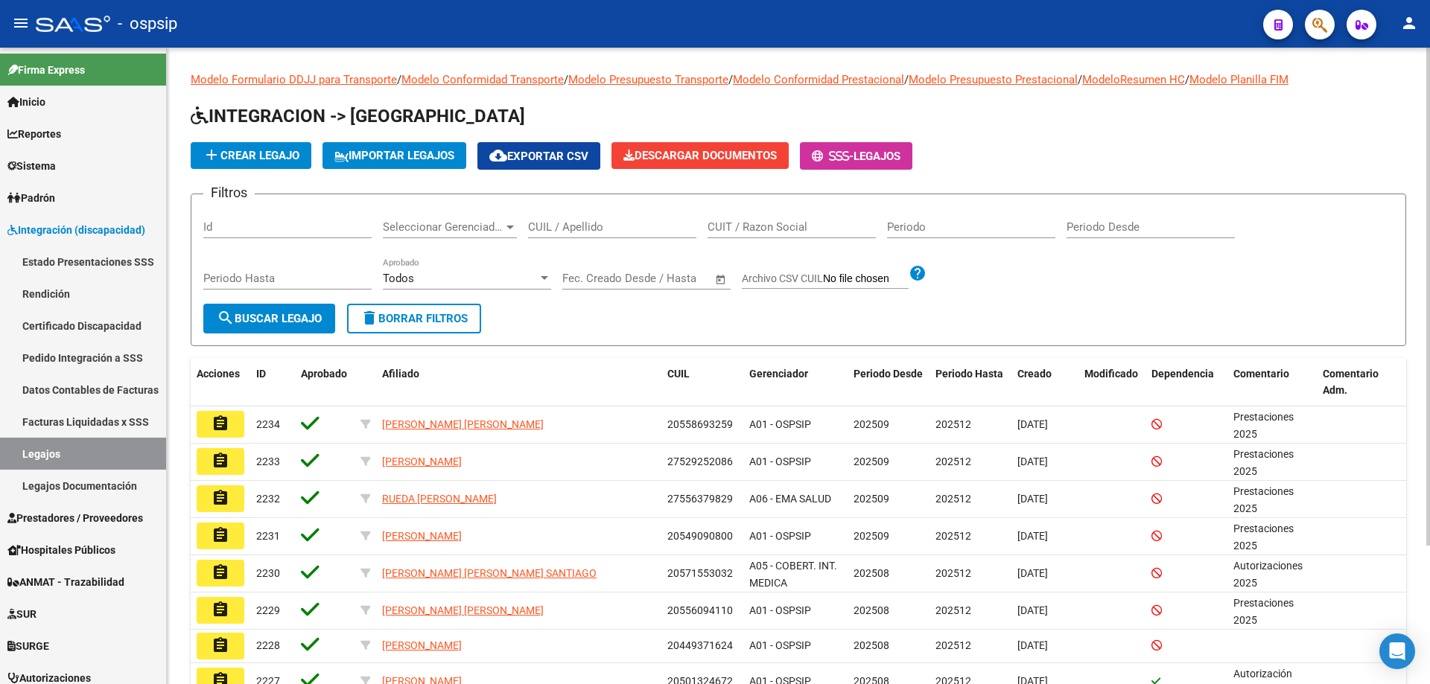
click at [538, 226] on input "CUIL / Apellido" at bounding box center [612, 226] width 168 height 13
paste input "20542974711"
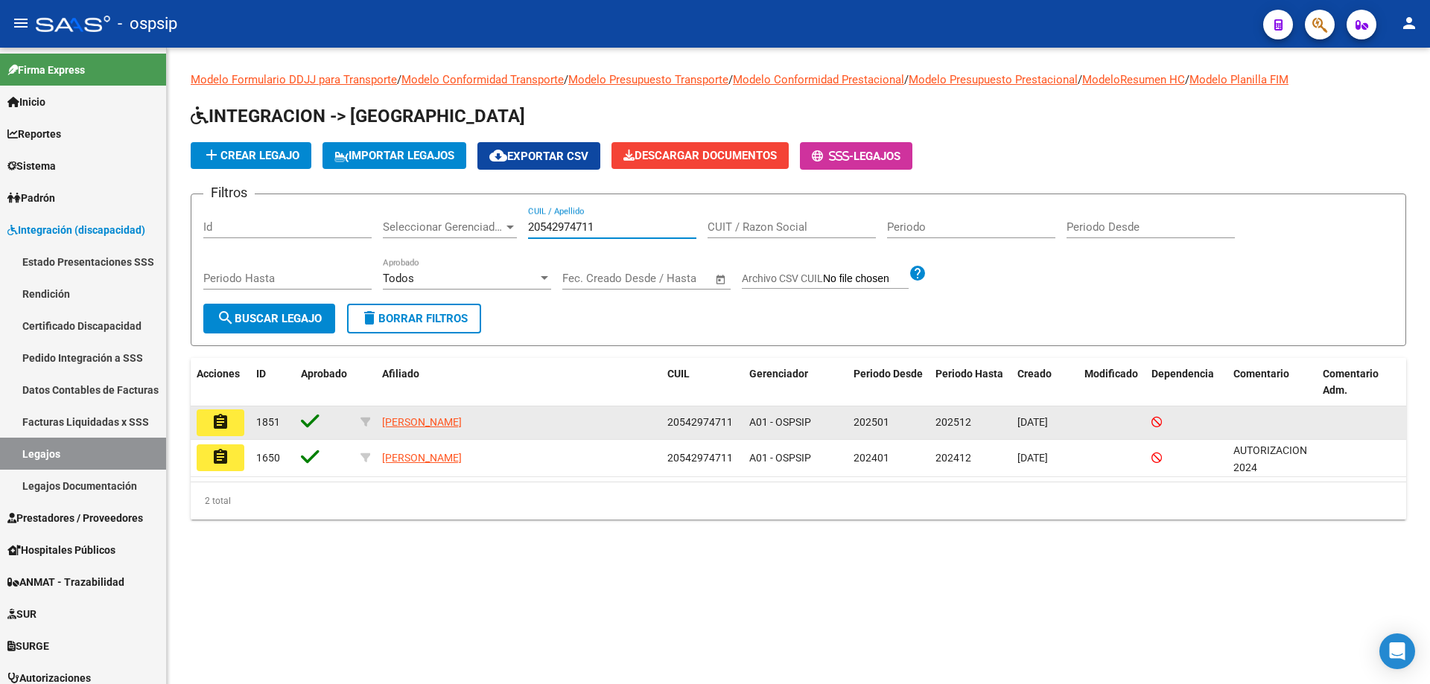
type input "20542974711"
click at [231, 419] on button "assignment" at bounding box center [221, 423] width 48 height 27
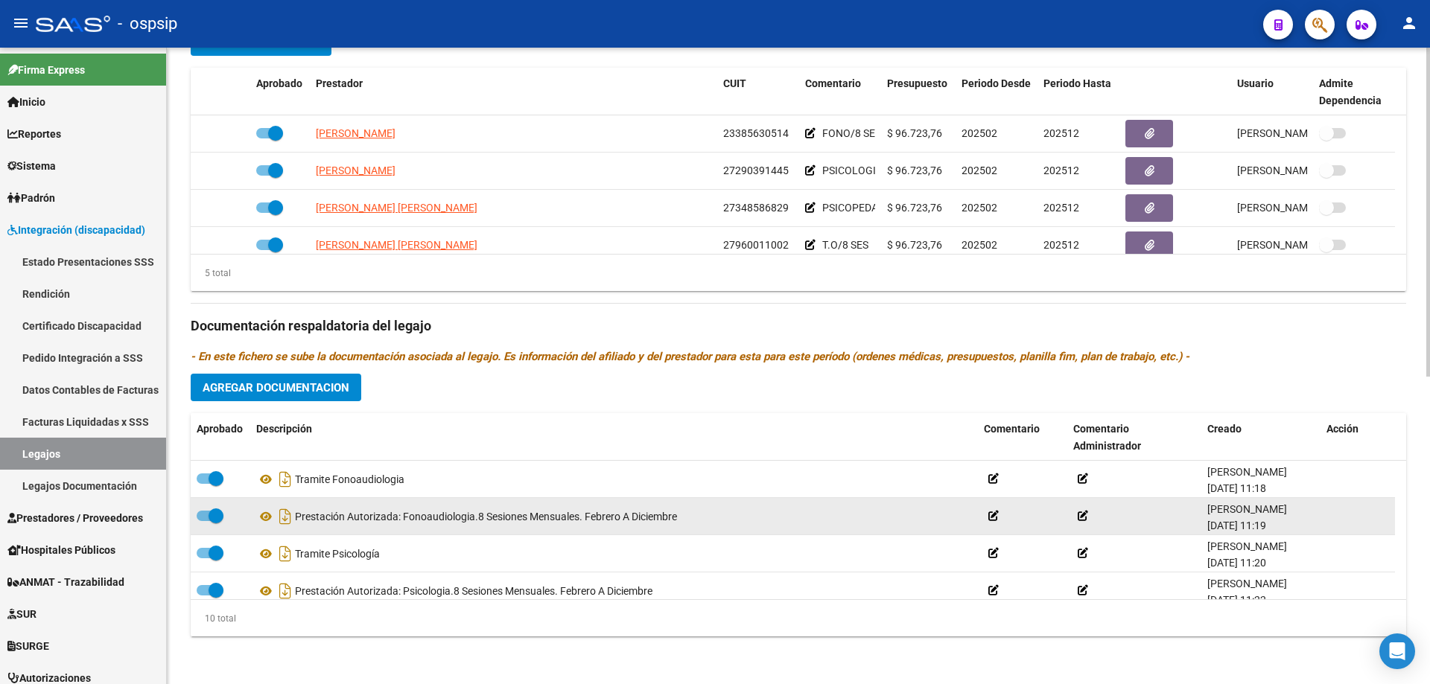
scroll to position [74, 0]
click at [263, 518] on icon at bounding box center [265, 517] width 19 height 18
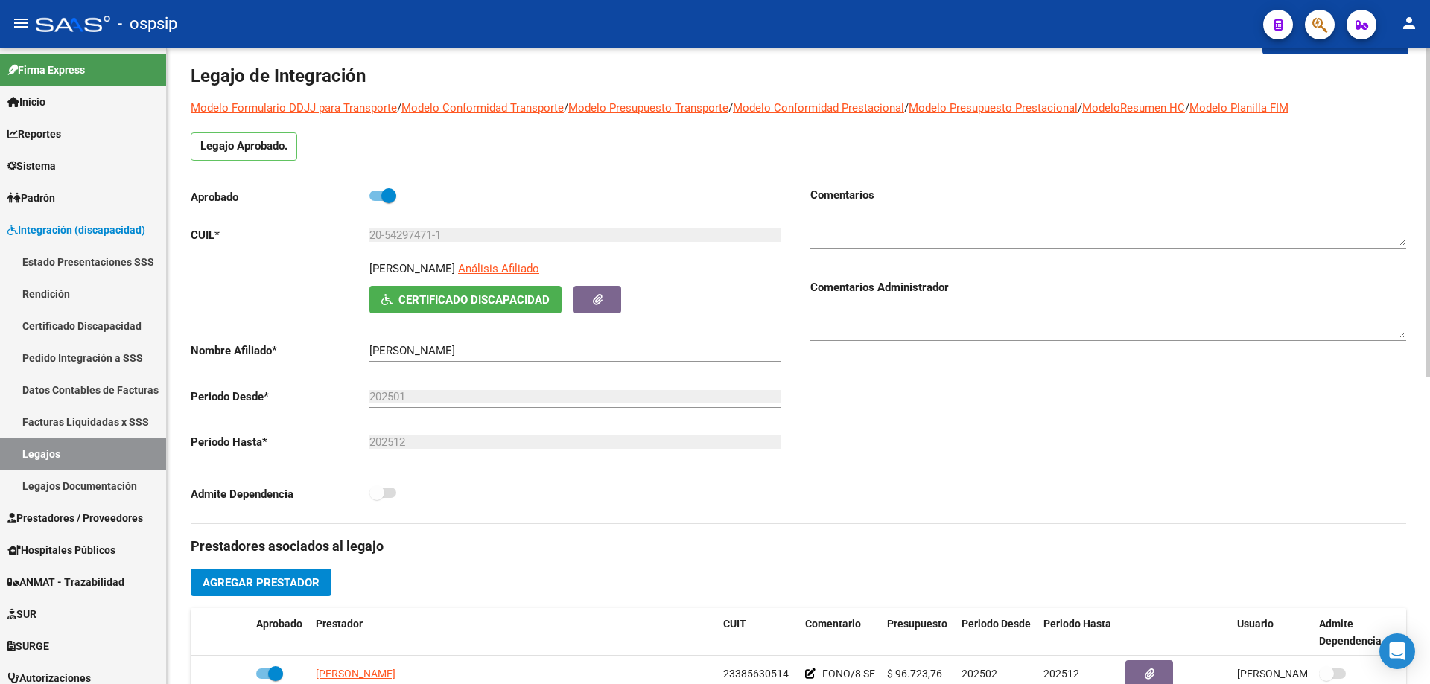
scroll to position [0, 0]
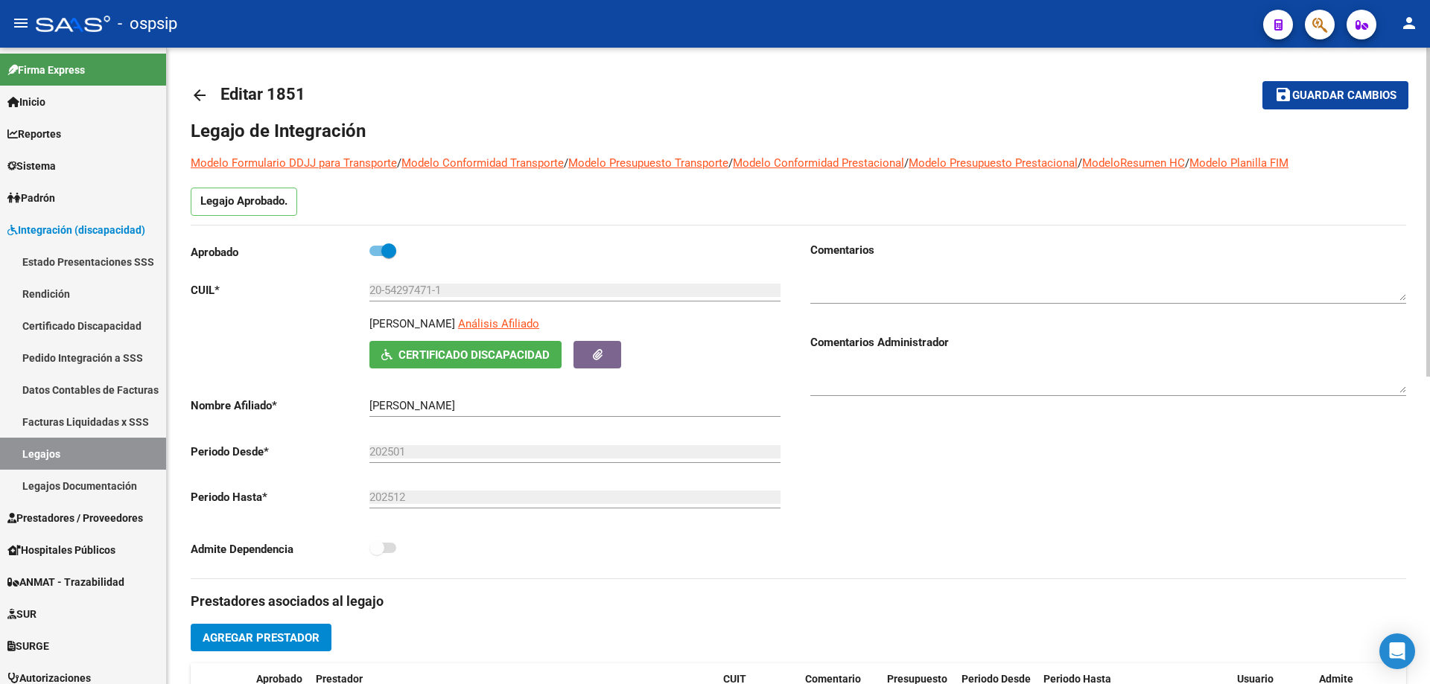
click at [203, 89] on mat-icon "arrow_back" at bounding box center [200, 95] width 18 height 18
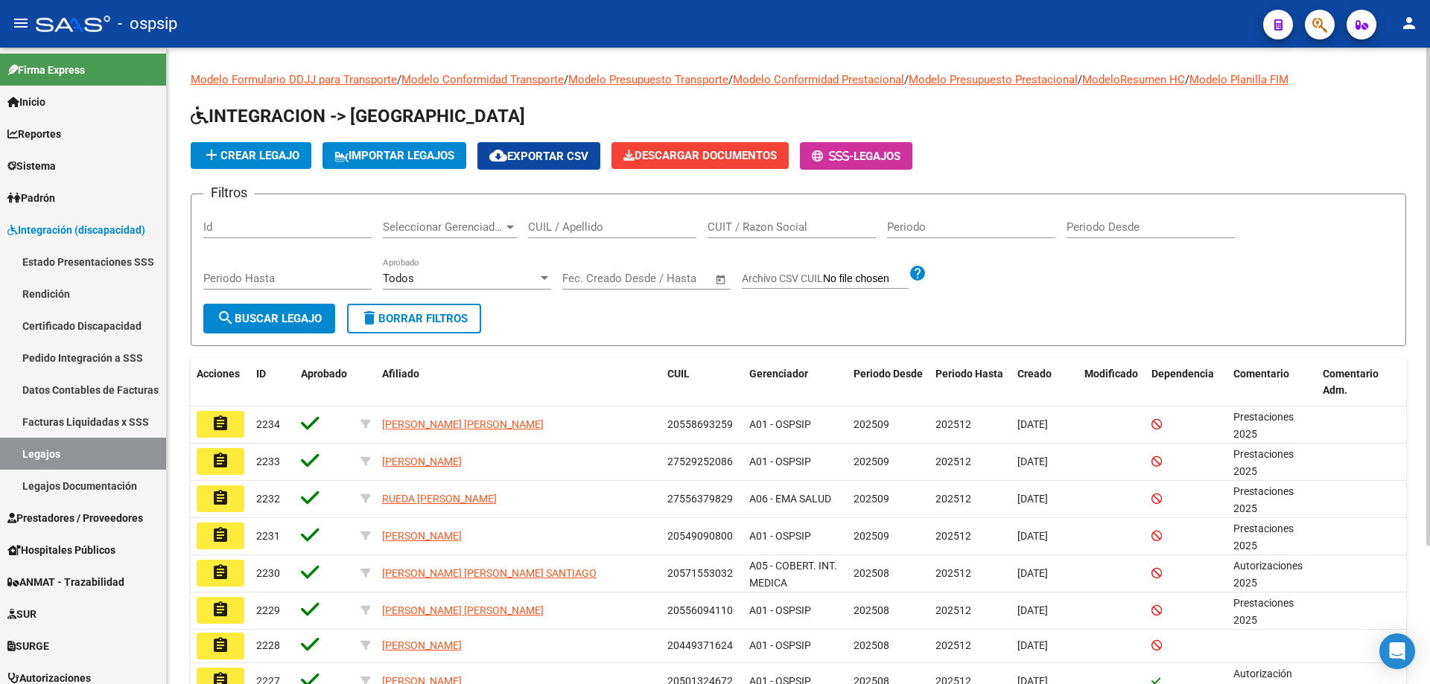
drag, startPoint x: 524, startPoint y: 228, endPoint x: 541, endPoint y: 223, distance: 17.2
click at [541, 223] on input "CUIL / Apellido" at bounding box center [612, 226] width 168 height 13
paste input "20542974711"
drag, startPoint x: 529, startPoint y: 225, endPoint x: 543, endPoint y: 226, distance: 14.2
click at [529, 225] on input "20542974711" at bounding box center [612, 226] width 168 height 13
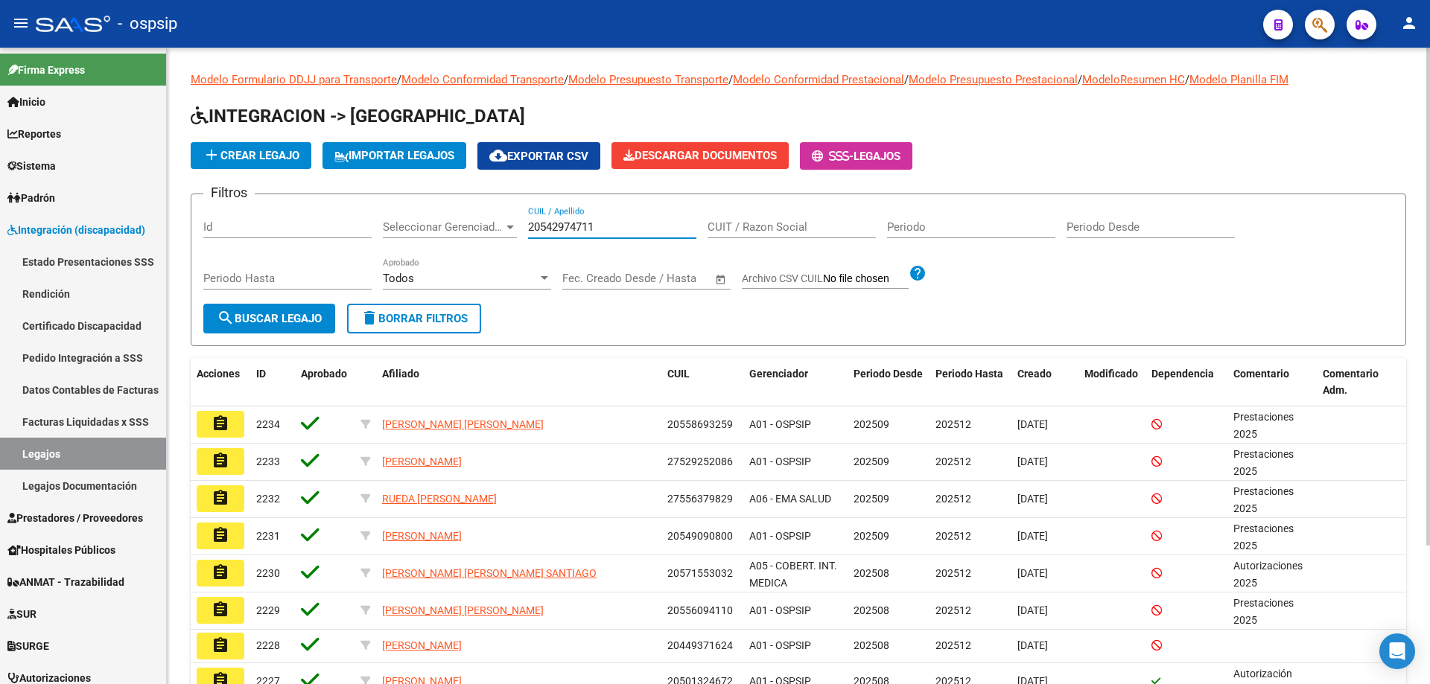
type input "20542974711"
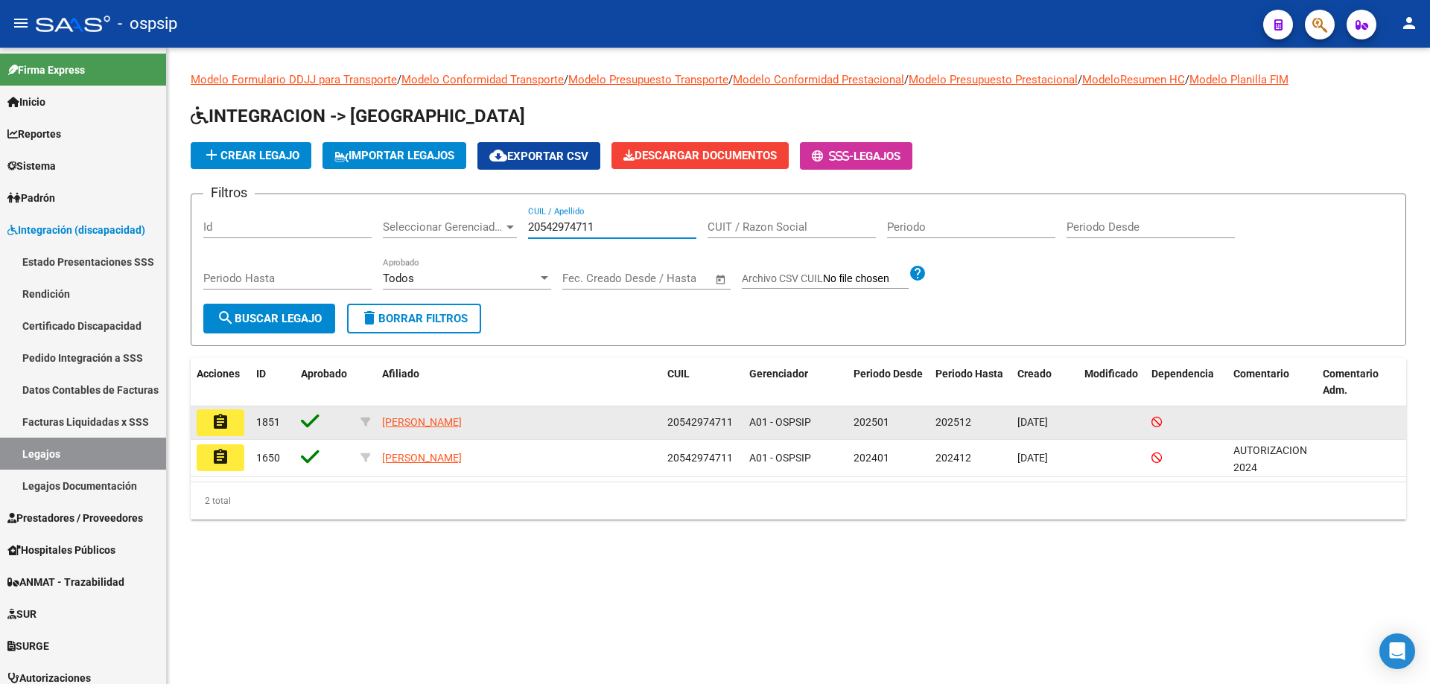
click at [229, 424] on mat-icon "assignment" at bounding box center [220, 422] width 18 height 18
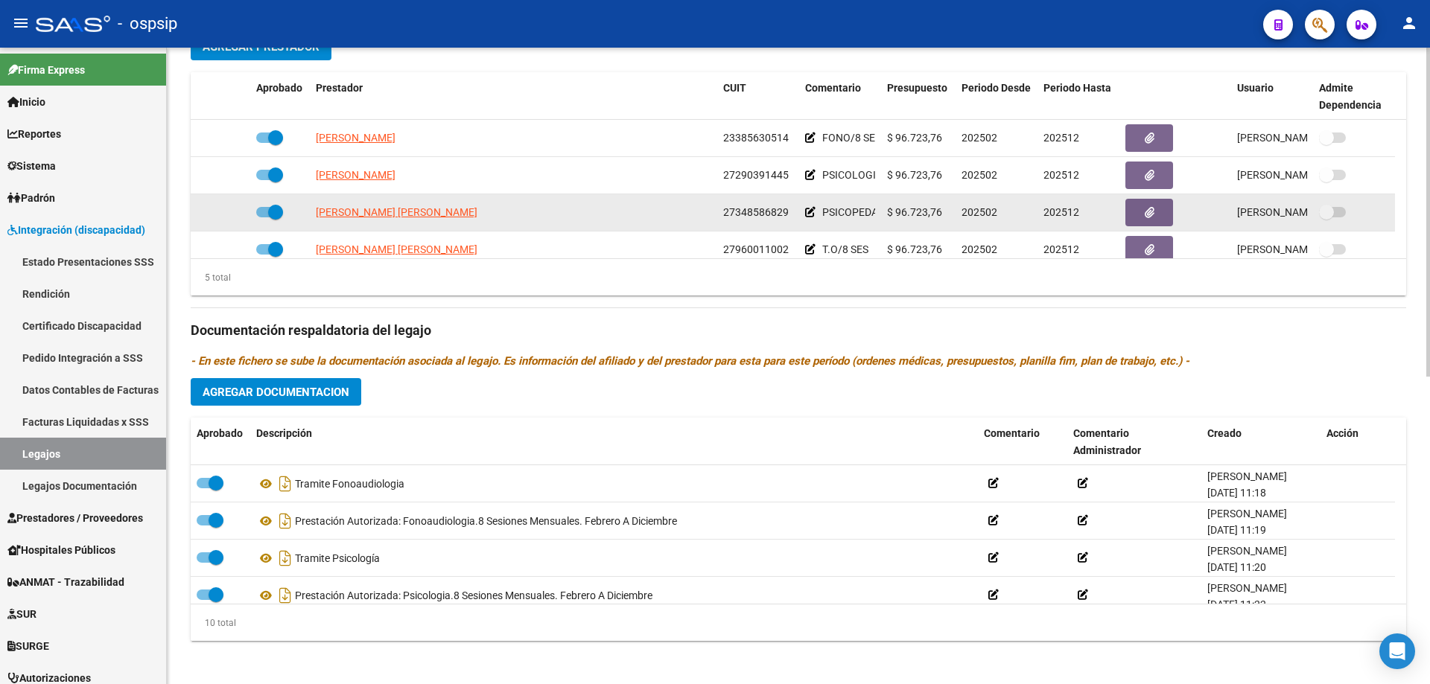
scroll to position [596, 0]
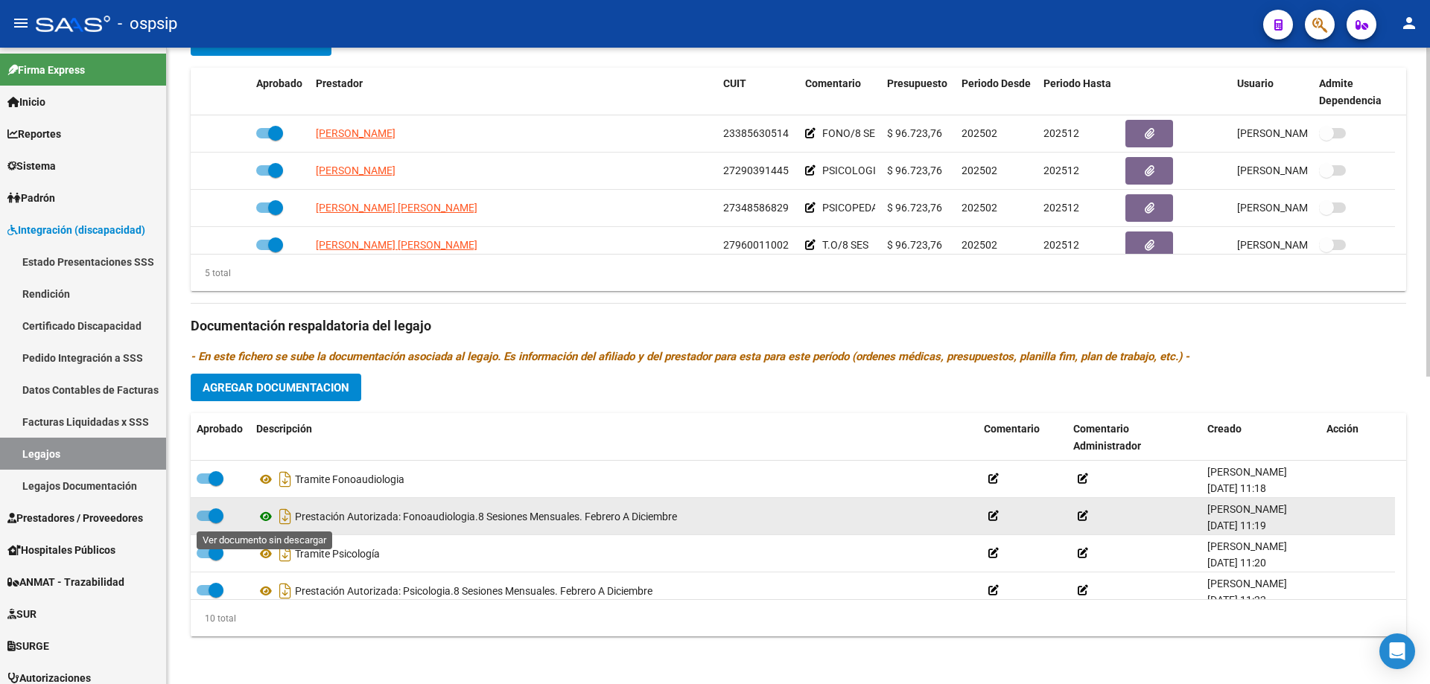
click at [266, 515] on icon at bounding box center [265, 517] width 19 height 18
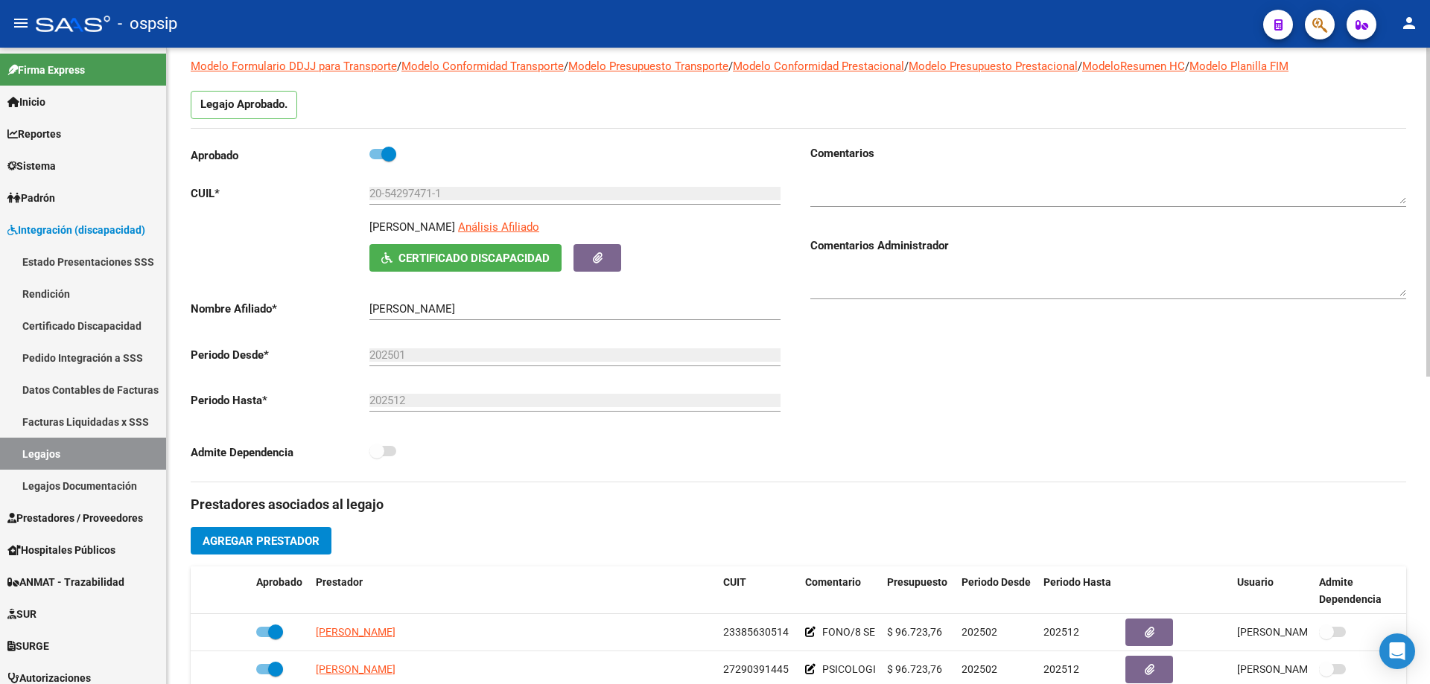
scroll to position [0, 0]
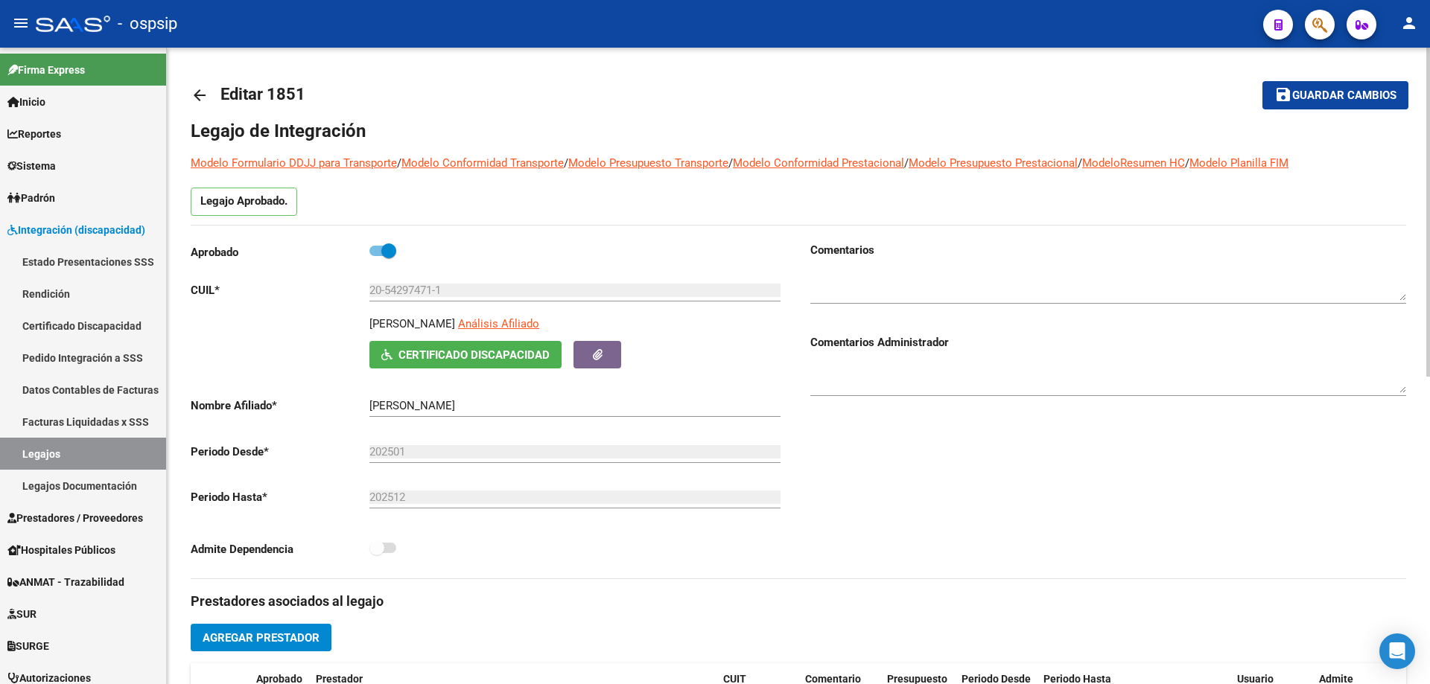
click at [196, 92] on mat-icon "arrow_back" at bounding box center [200, 95] width 18 height 18
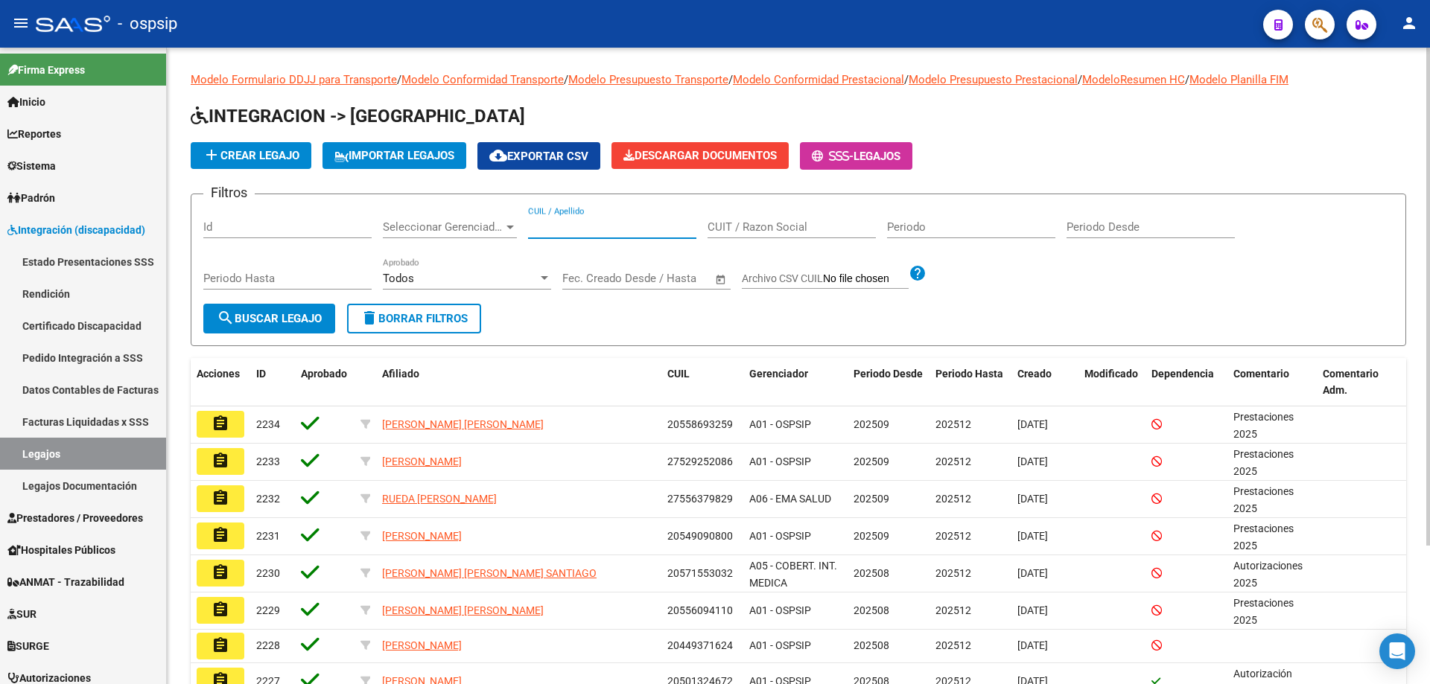
paste input "27576847152"
click at [529, 224] on input "27576847152" at bounding box center [612, 226] width 168 height 13
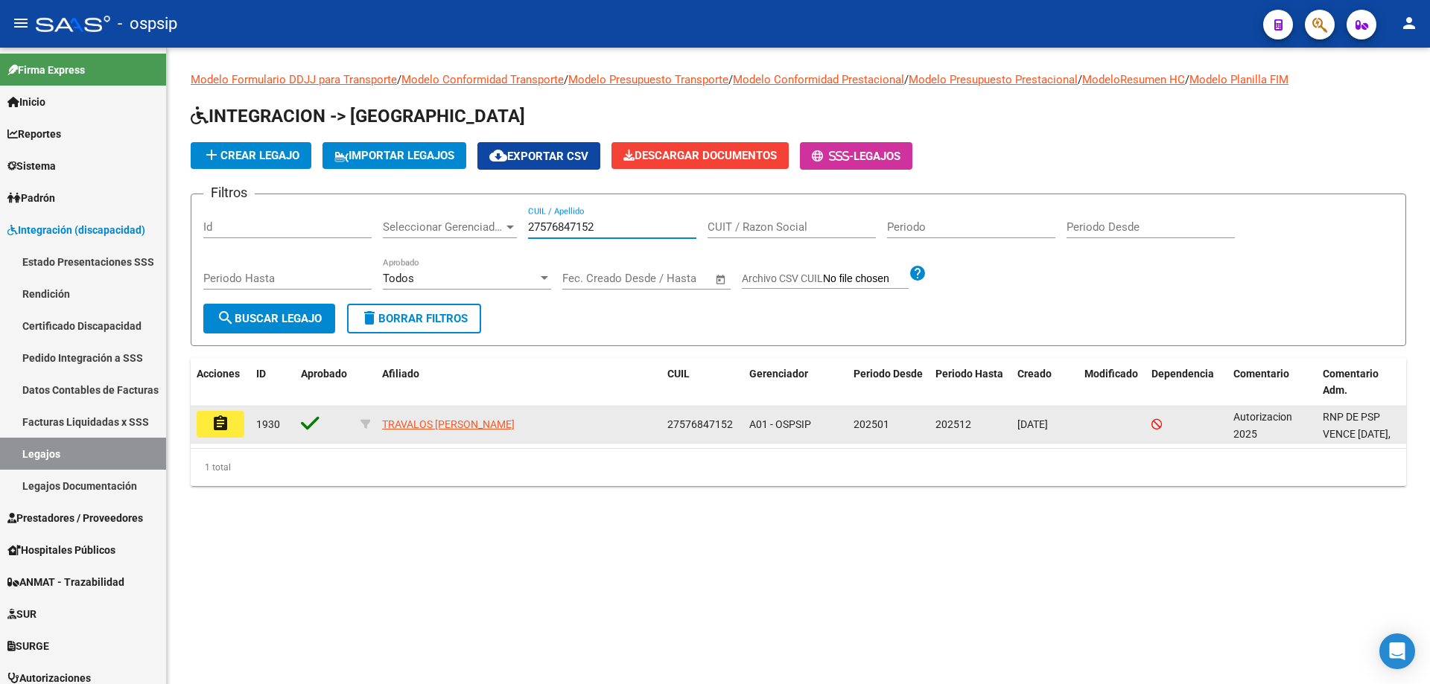
type input "27576847152"
click at [222, 427] on mat-icon "assignment" at bounding box center [220, 424] width 18 height 18
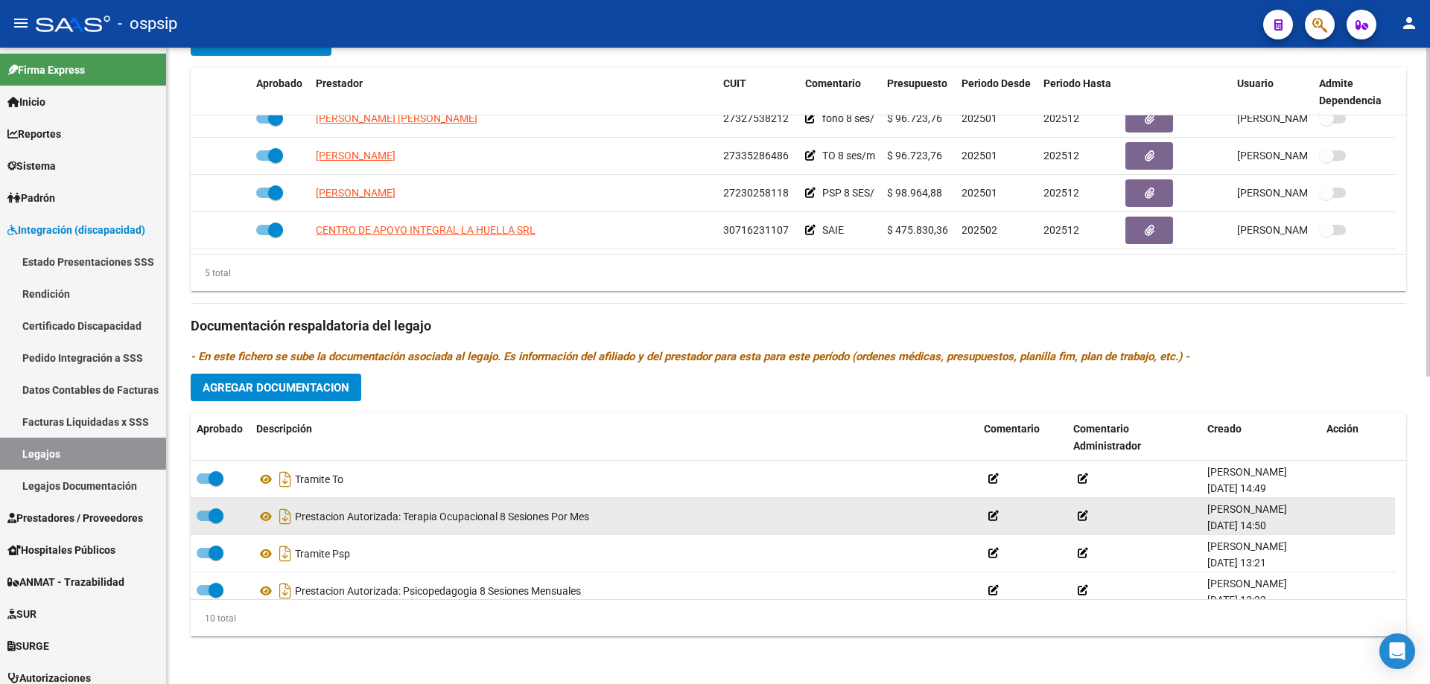
scroll to position [74, 0]
click at [264, 512] on icon at bounding box center [265, 517] width 19 height 18
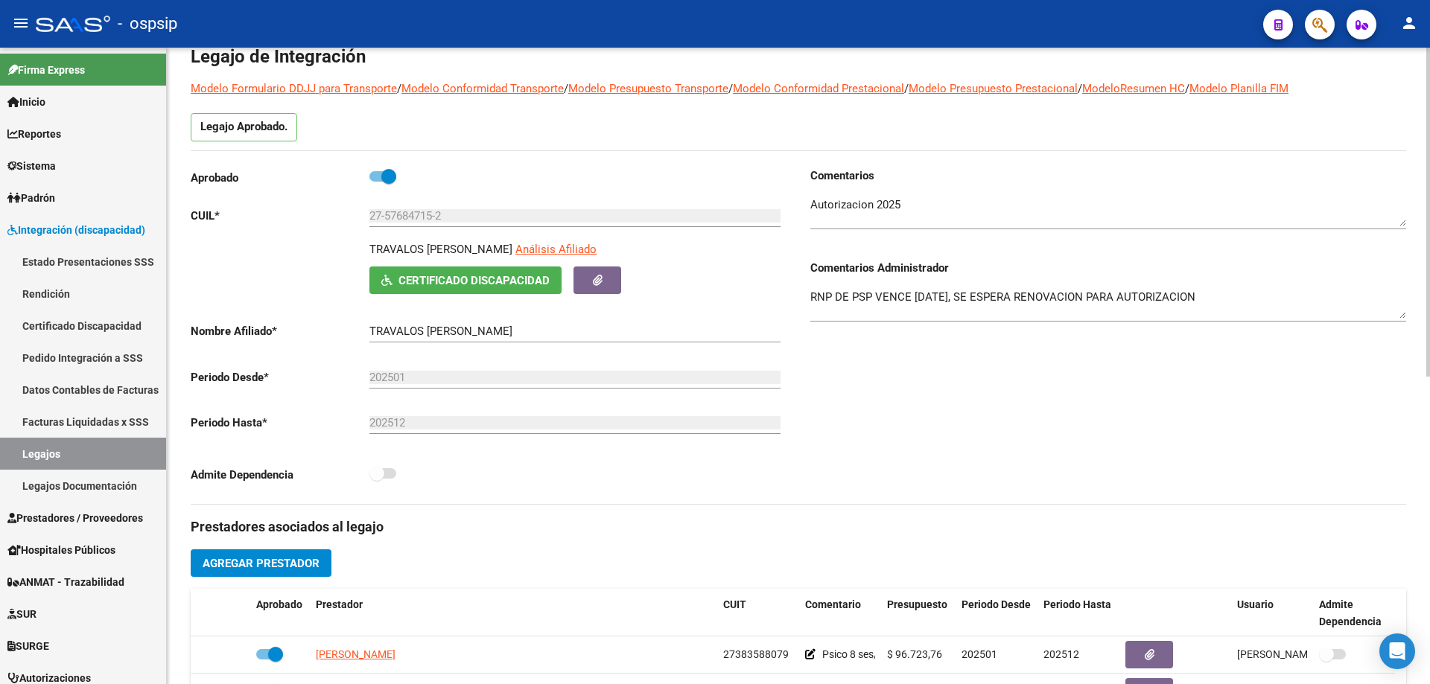
scroll to position [0, 0]
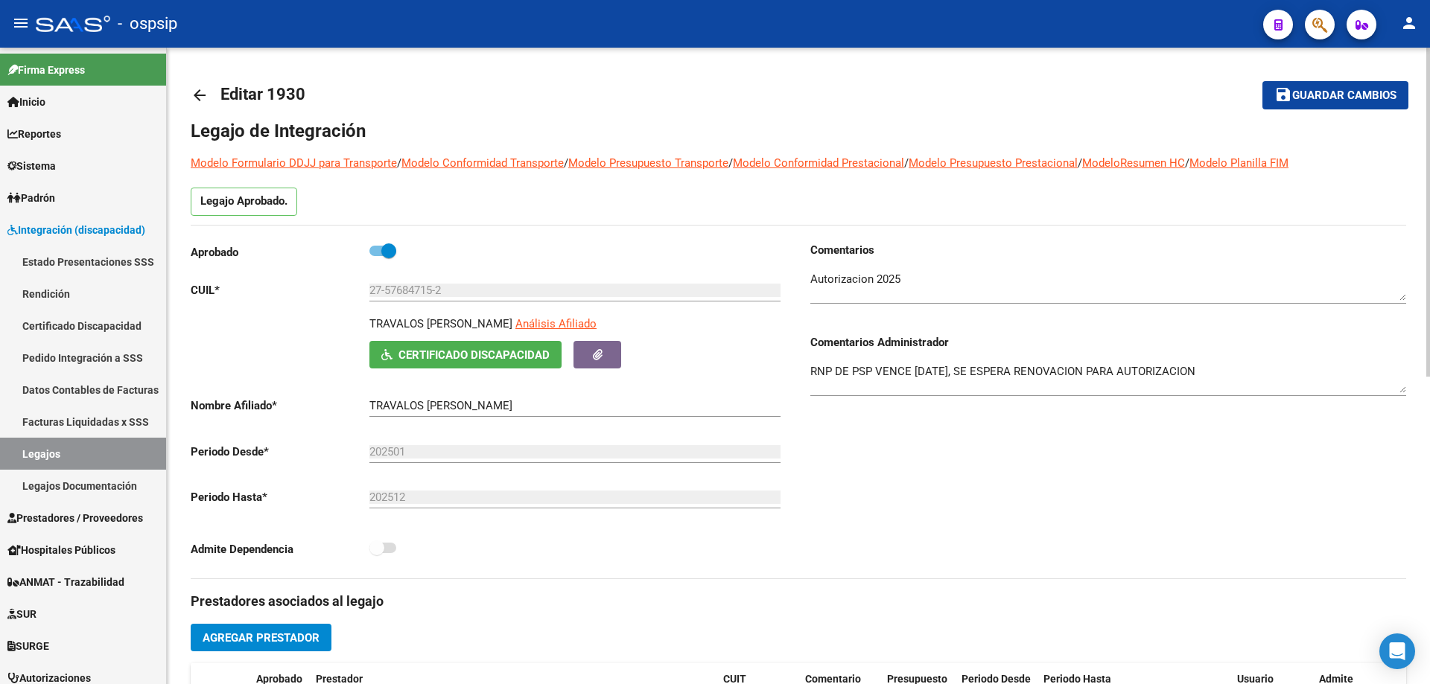
click at [194, 95] on mat-icon "arrow_back" at bounding box center [200, 95] width 18 height 18
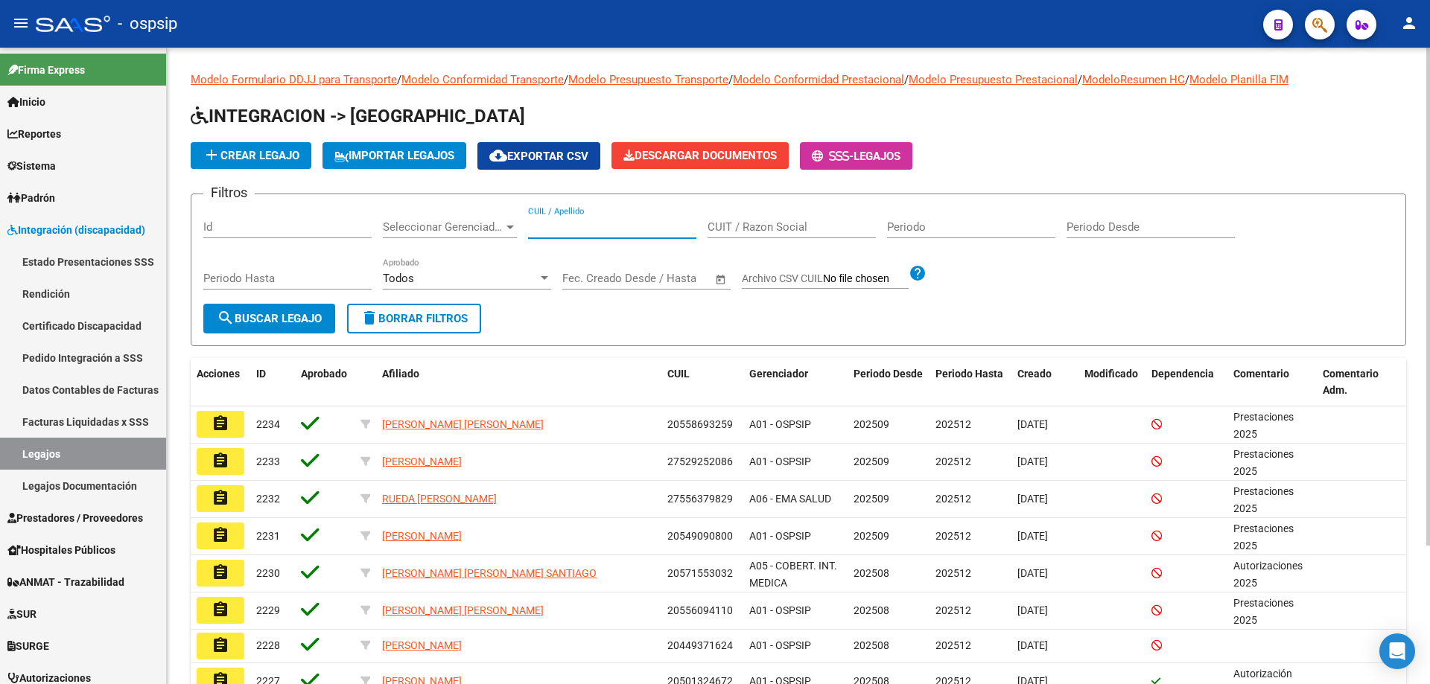
paste input "20433949855"
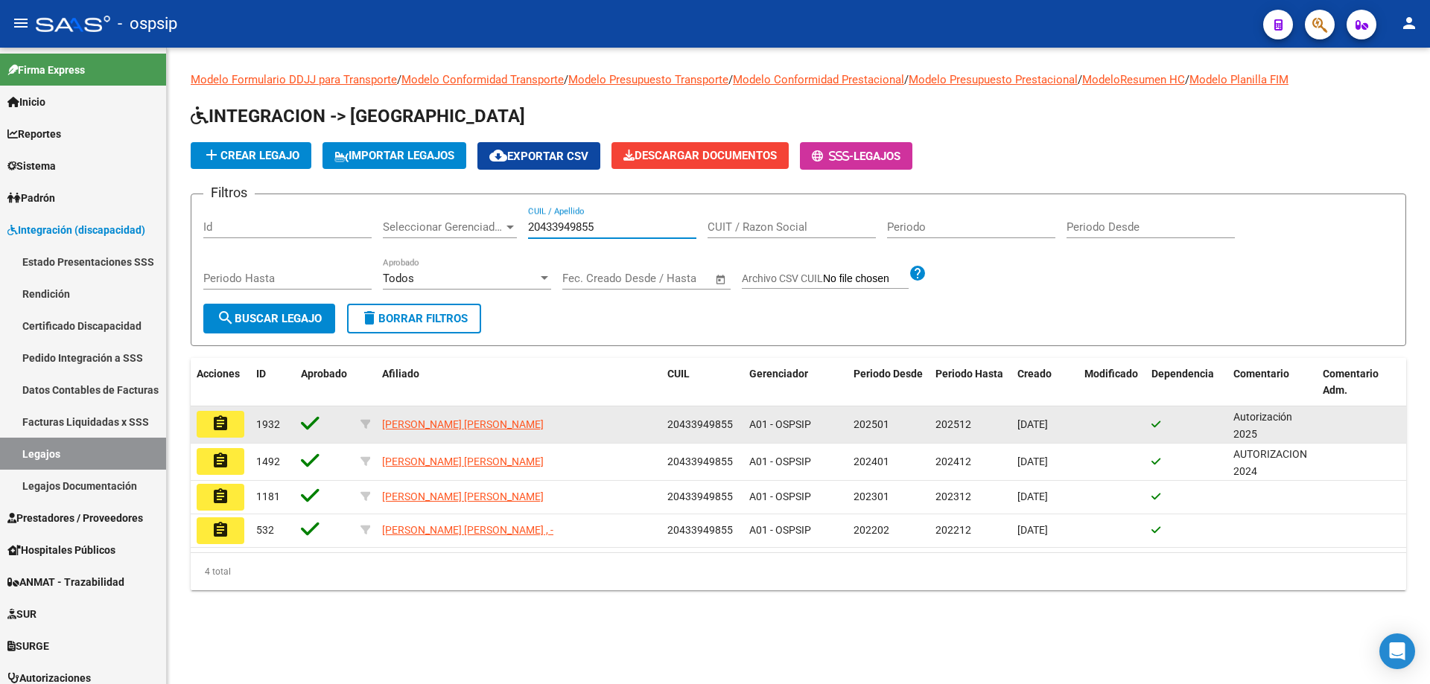
type input "20433949855"
click at [214, 419] on mat-icon "assignment" at bounding box center [220, 424] width 18 height 18
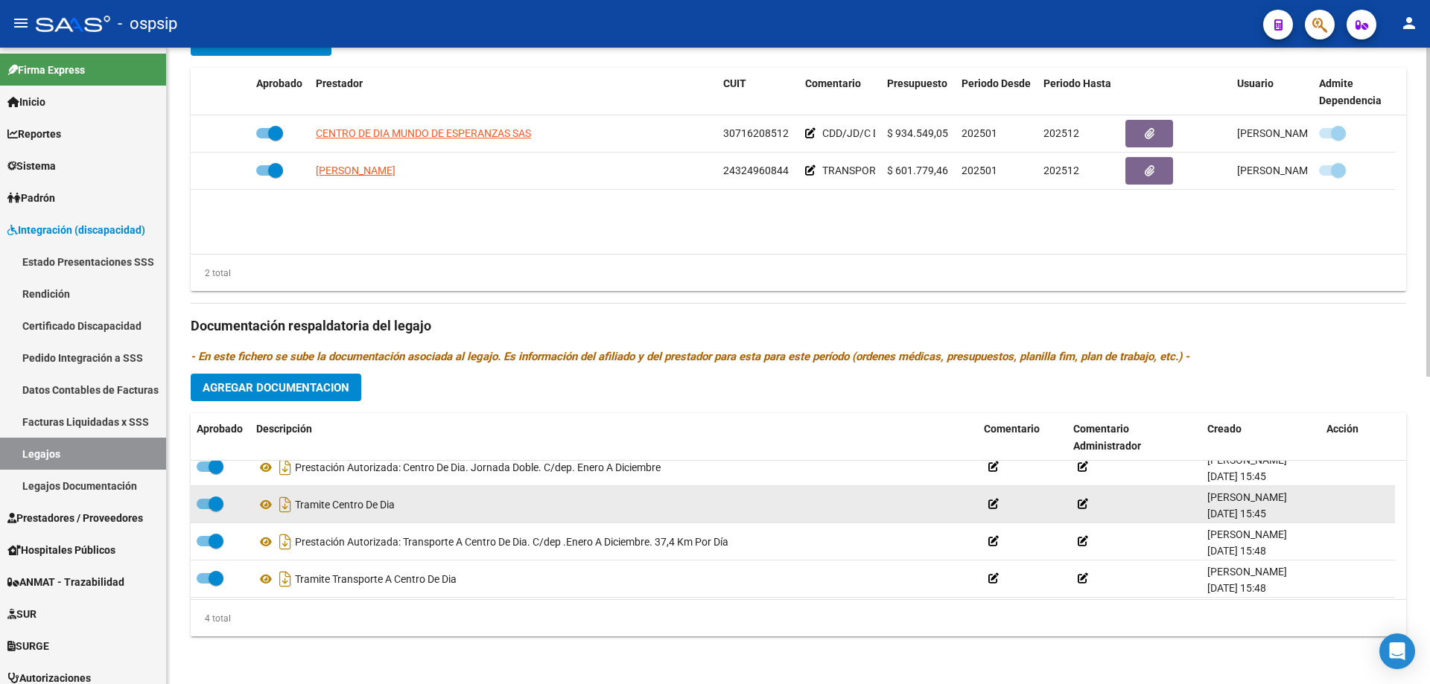
scroll to position [15, 0]
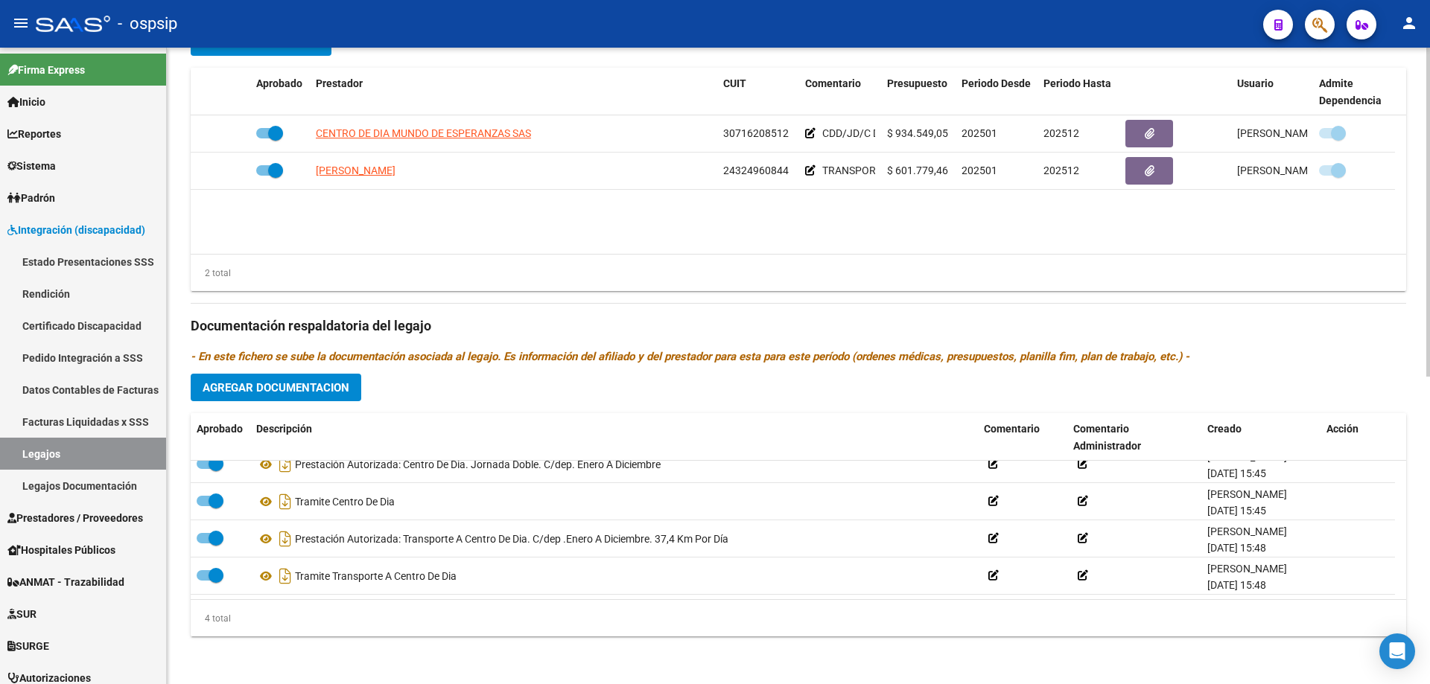
click at [611, 268] on div "2 total" at bounding box center [798, 273] width 1215 height 37
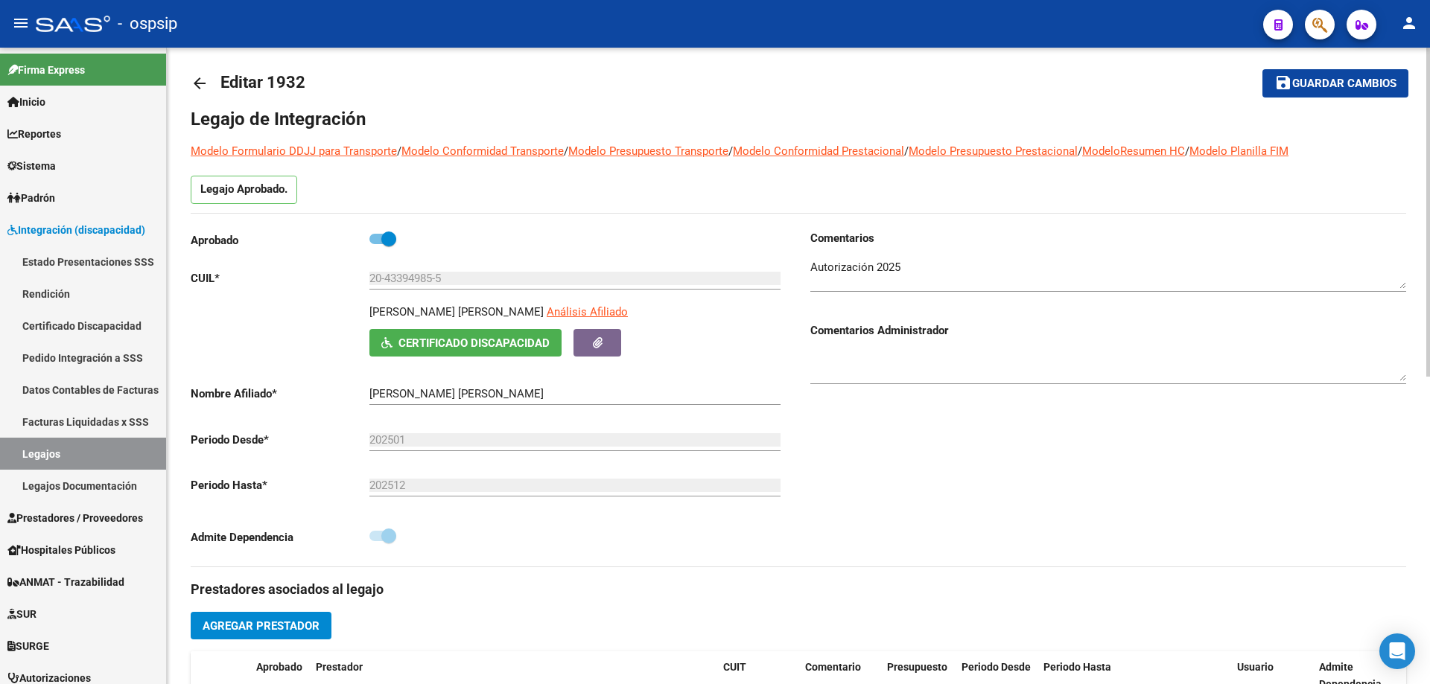
scroll to position [0, 0]
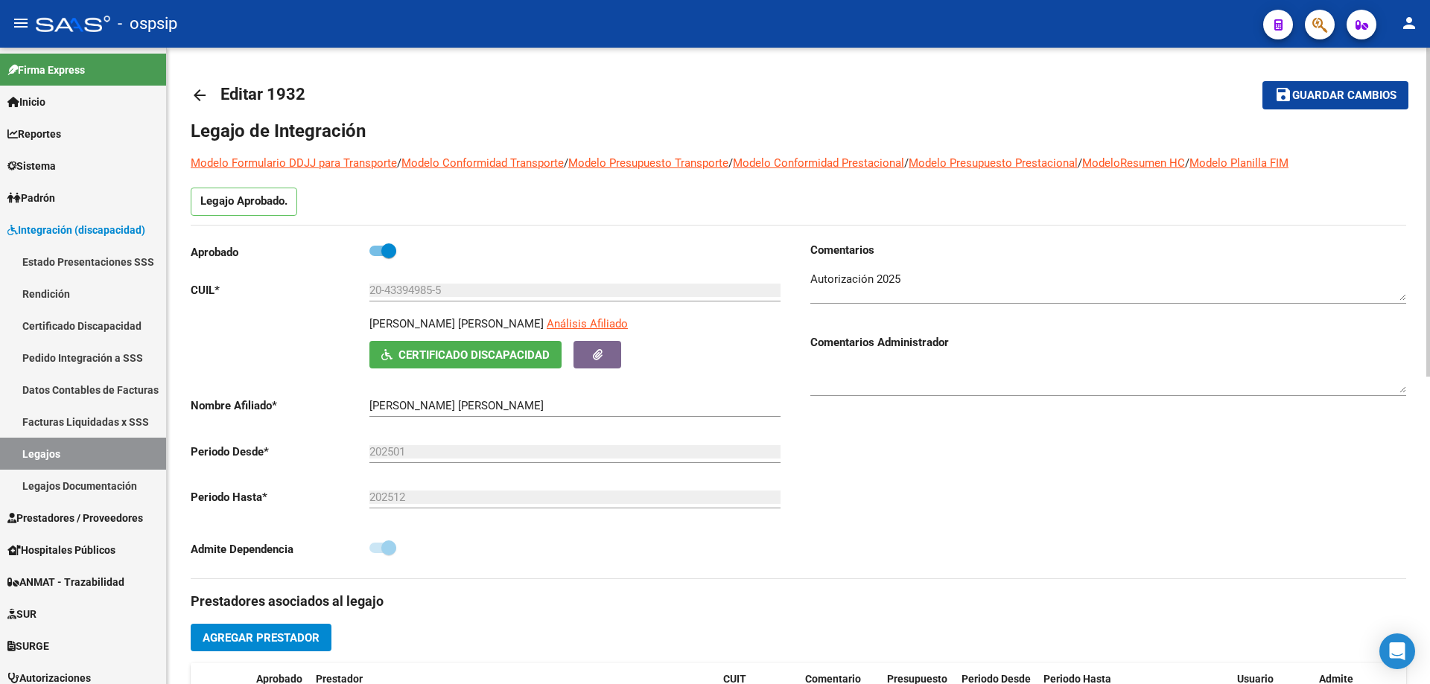
click at [195, 94] on mat-icon "arrow_back" at bounding box center [200, 95] width 18 height 18
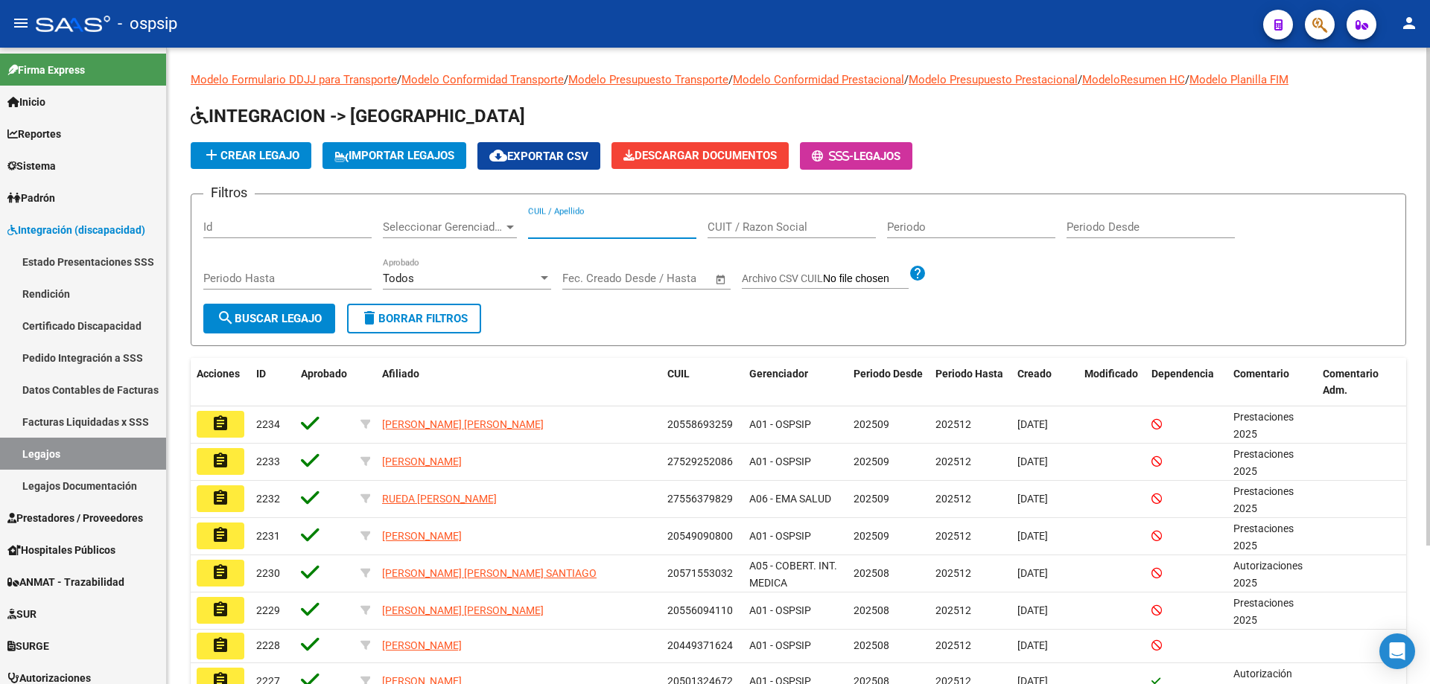
paste input "20538108791"
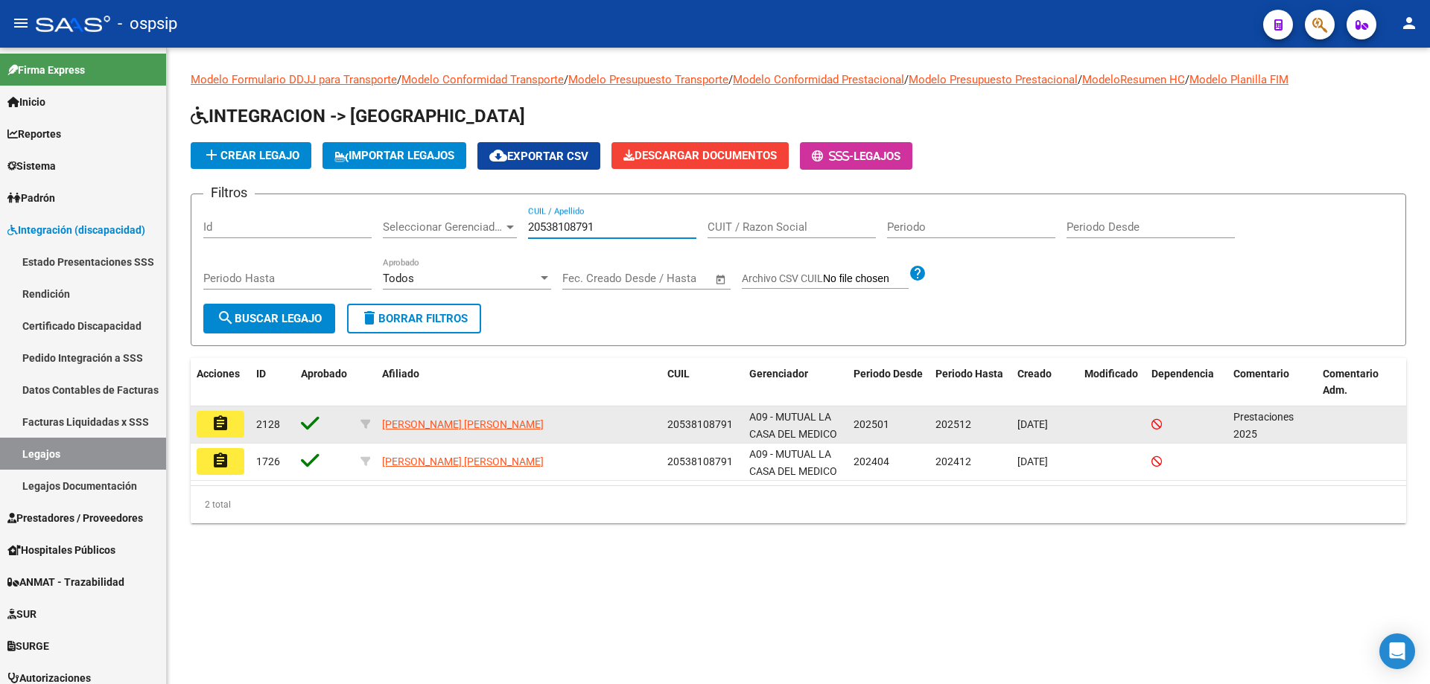
type input "20538108791"
click at [209, 429] on button "assignment" at bounding box center [221, 424] width 48 height 27
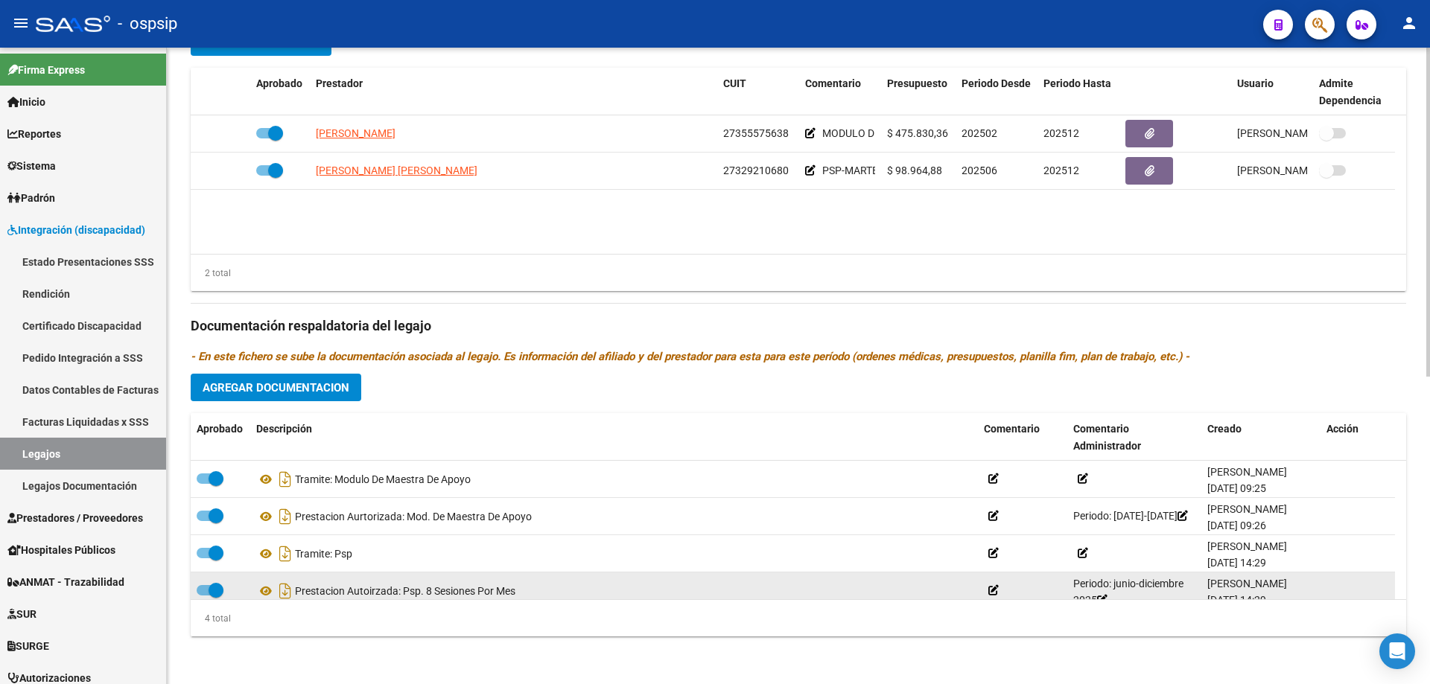
scroll to position [15, 0]
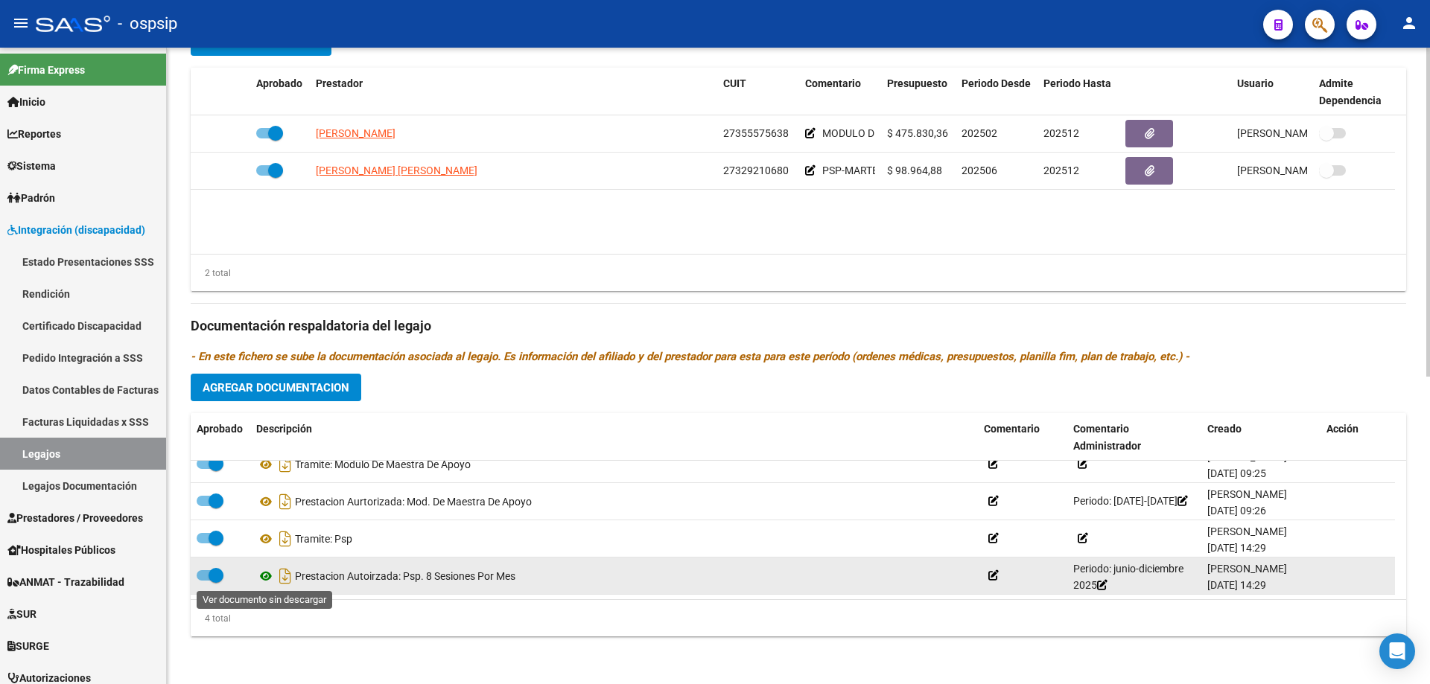
click at [264, 576] on icon at bounding box center [265, 576] width 19 height 18
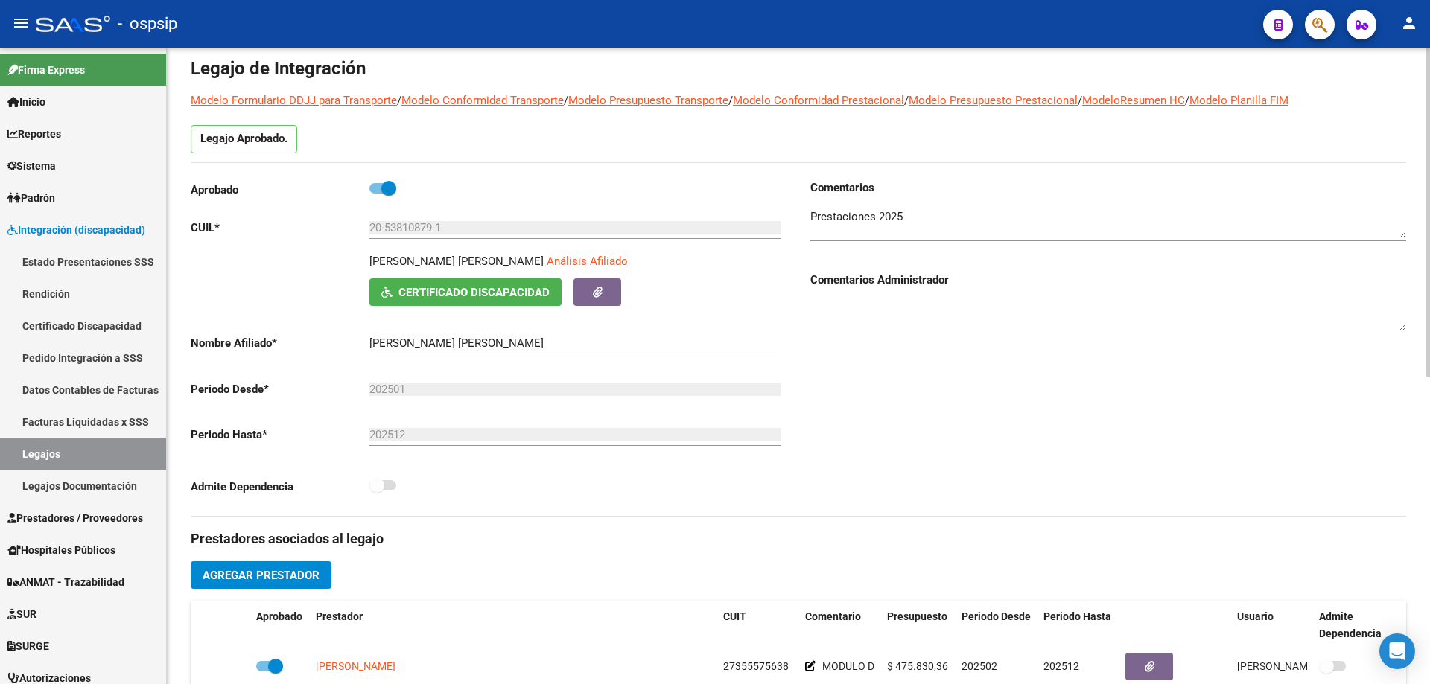
scroll to position [0, 0]
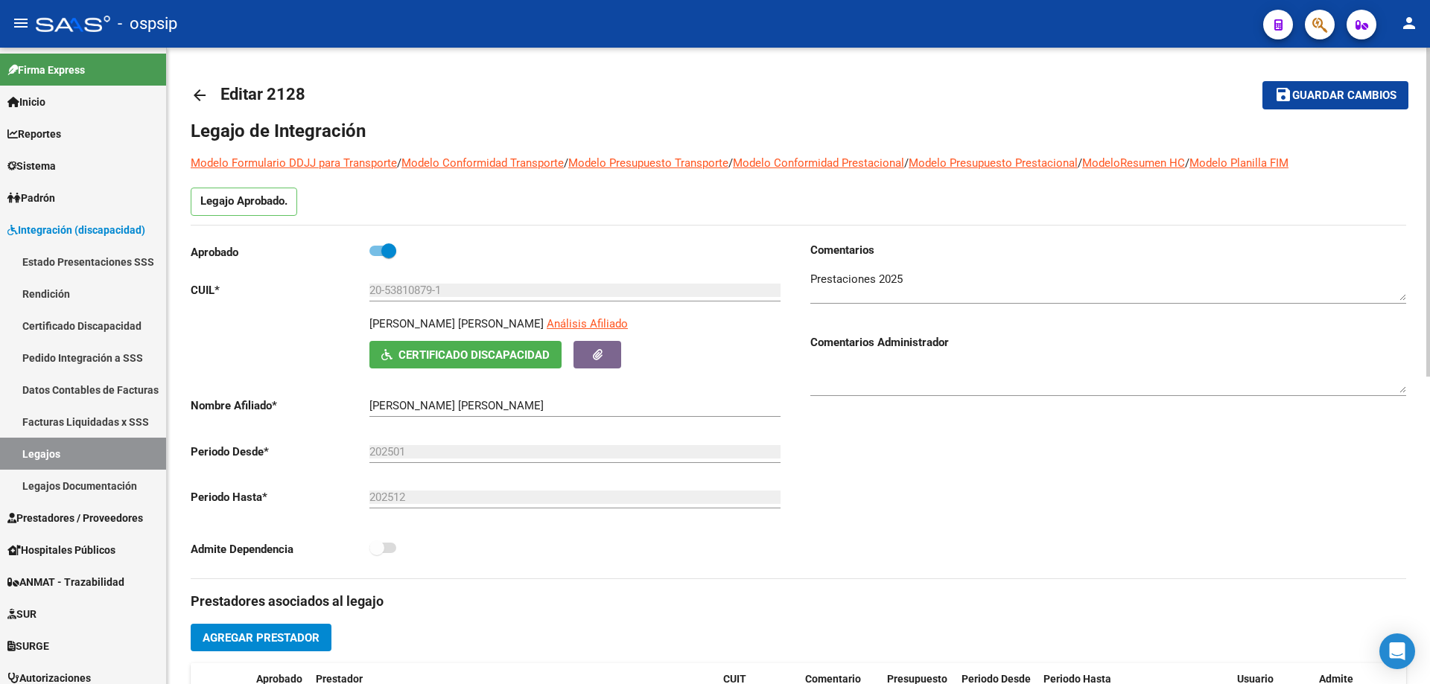
click at [200, 90] on mat-icon "arrow_back" at bounding box center [200, 95] width 18 height 18
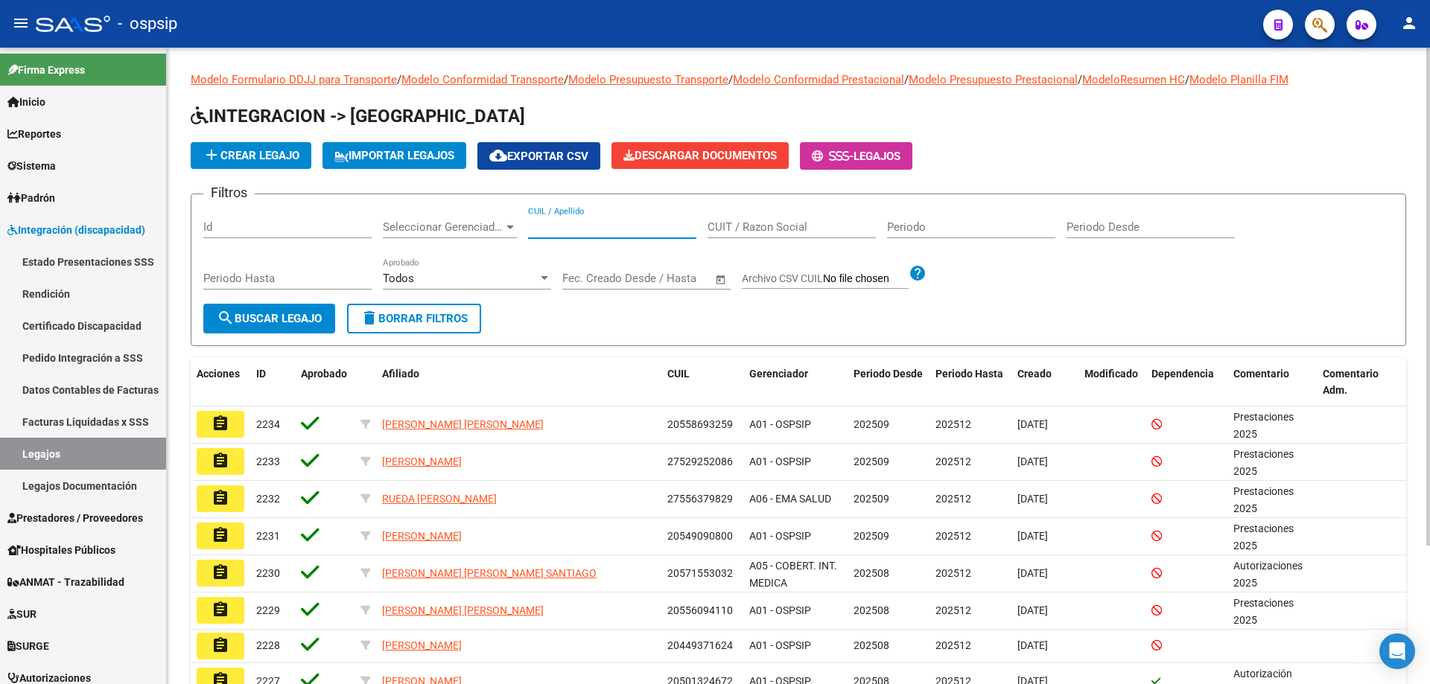
paste input "27560587940"
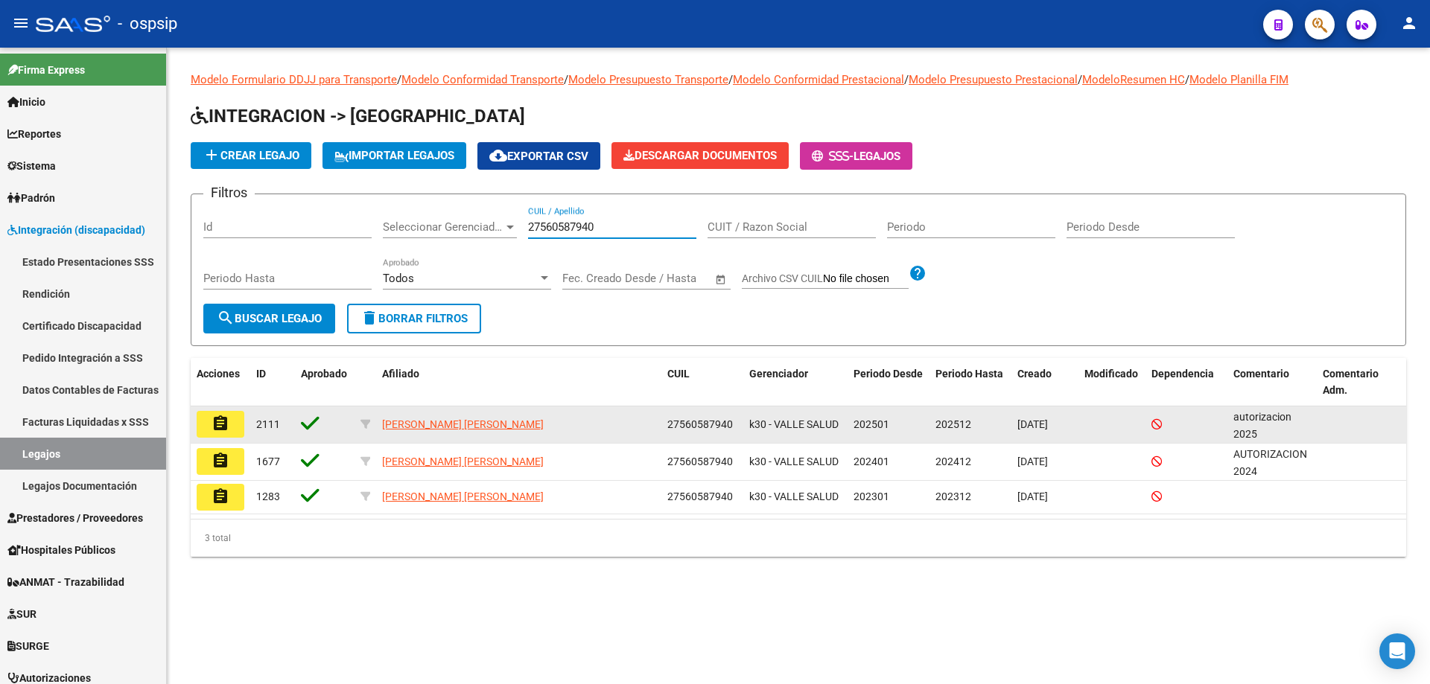
type input "27560587940"
click at [230, 430] on button "assignment" at bounding box center [221, 424] width 48 height 27
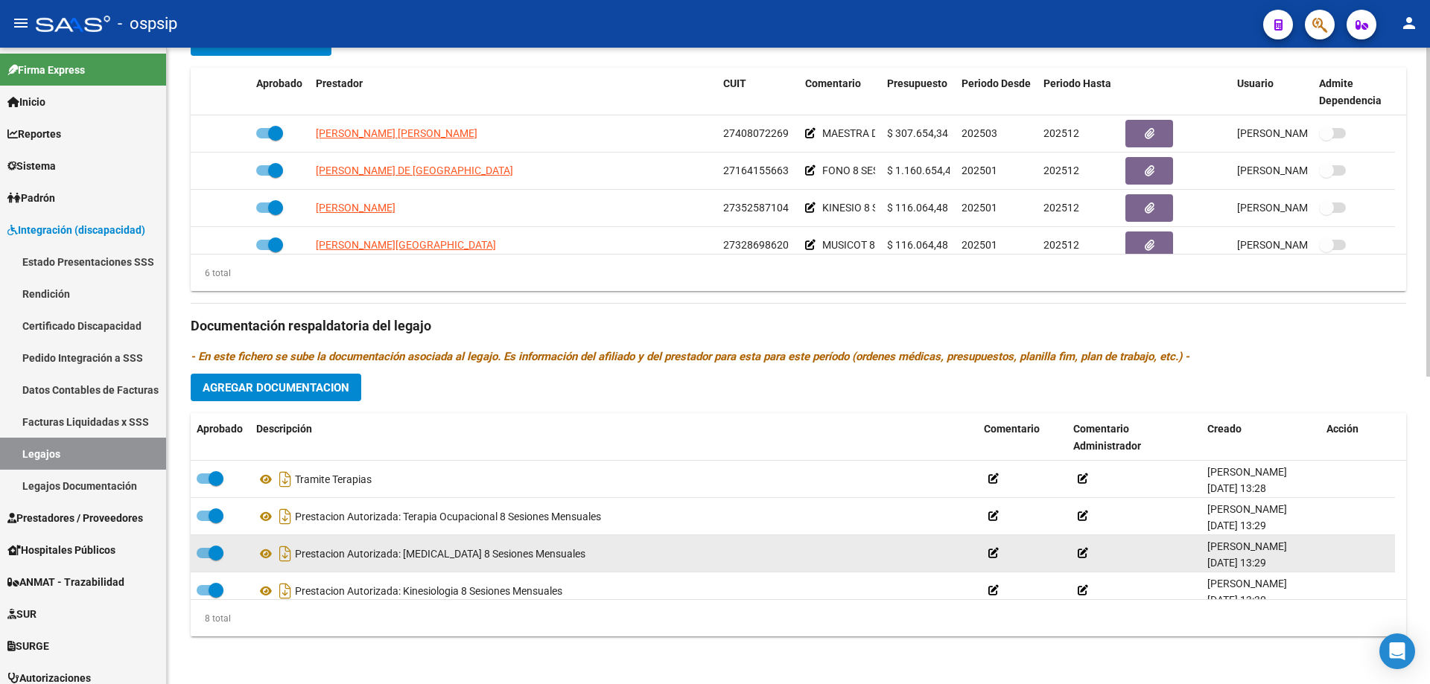
scroll to position [149, 0]
click at [260, 552] on icon at bounding box center [265, 554] width 19 height 18
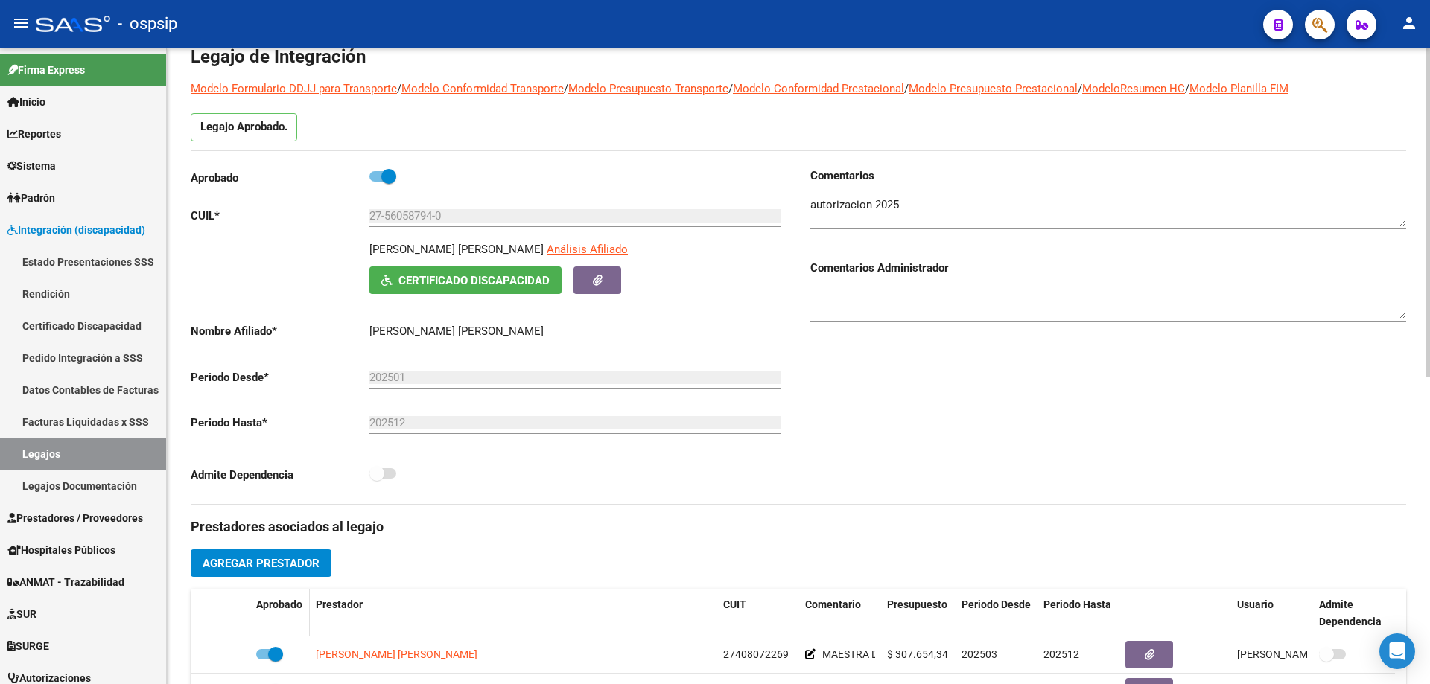
scroll to position [0, 0]
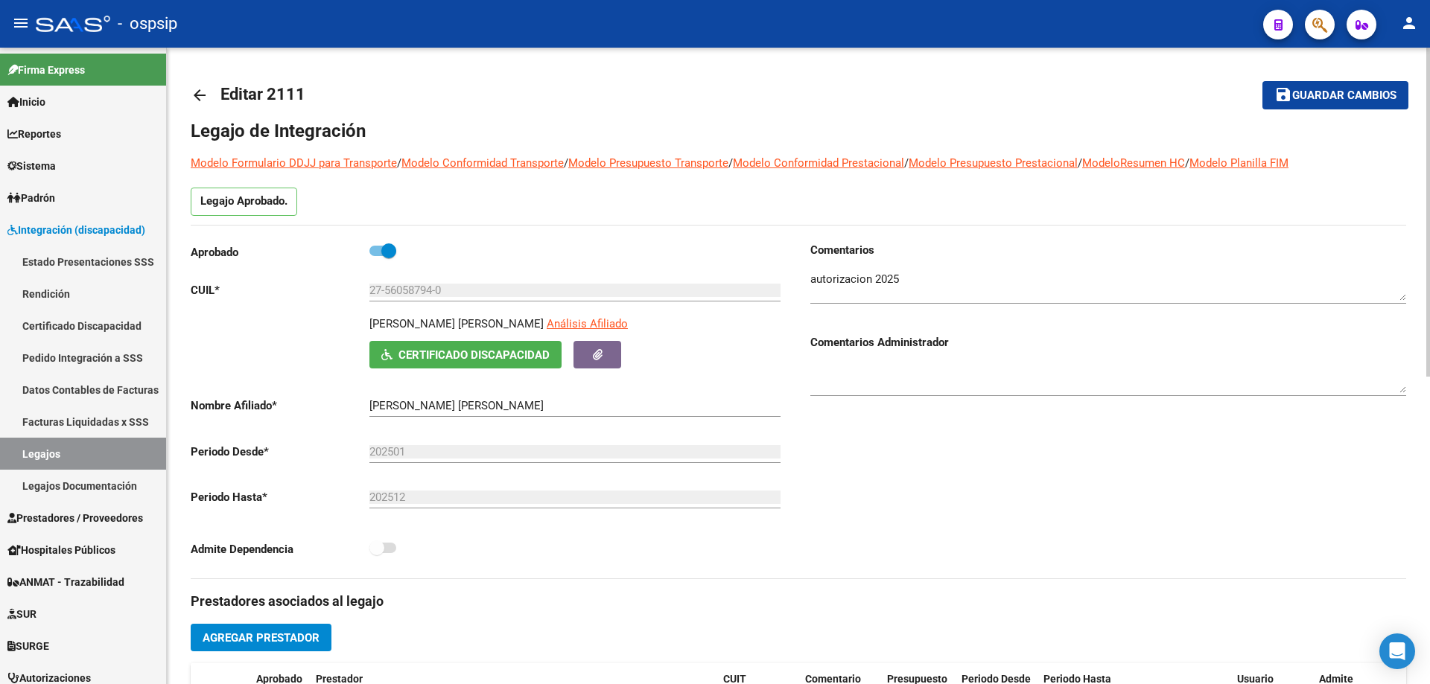
click at [200, 93] on mat-icon "arrow_back" at bounding box center [200, 95] width 18 height 18
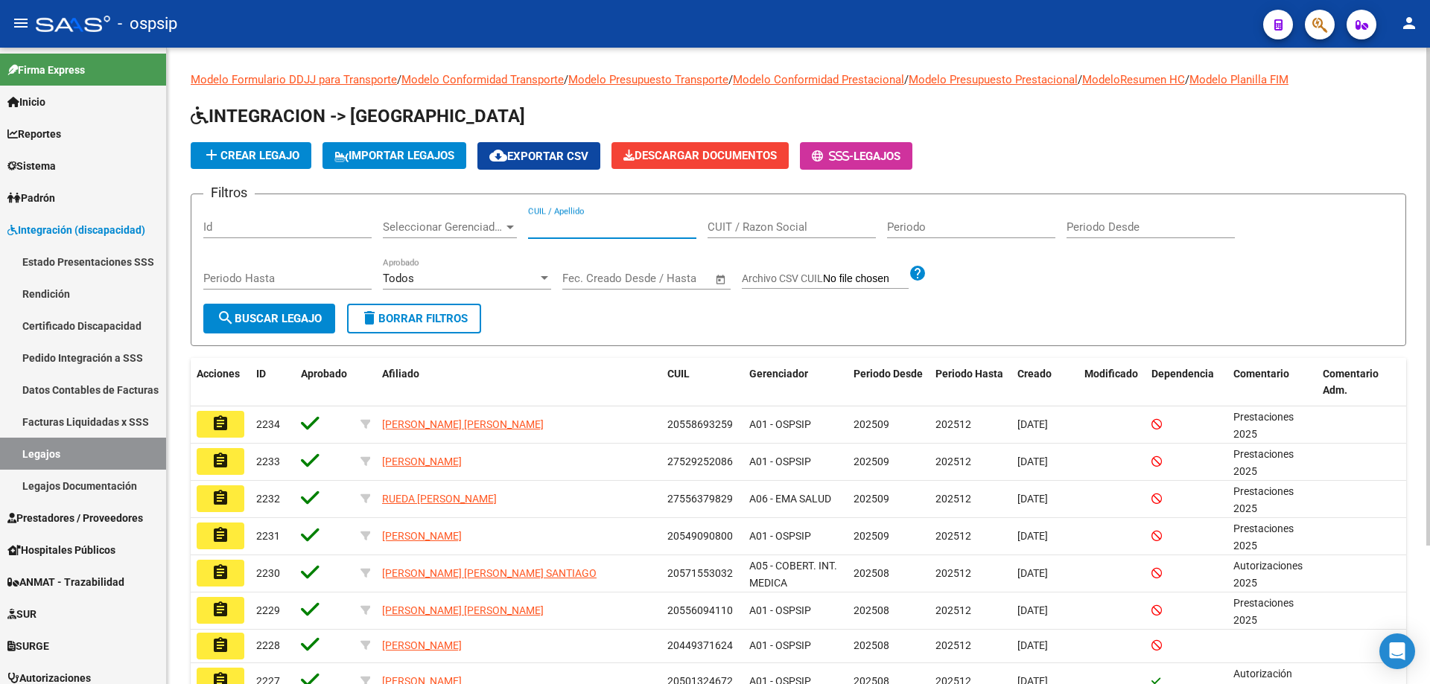
paste input "20553401004"
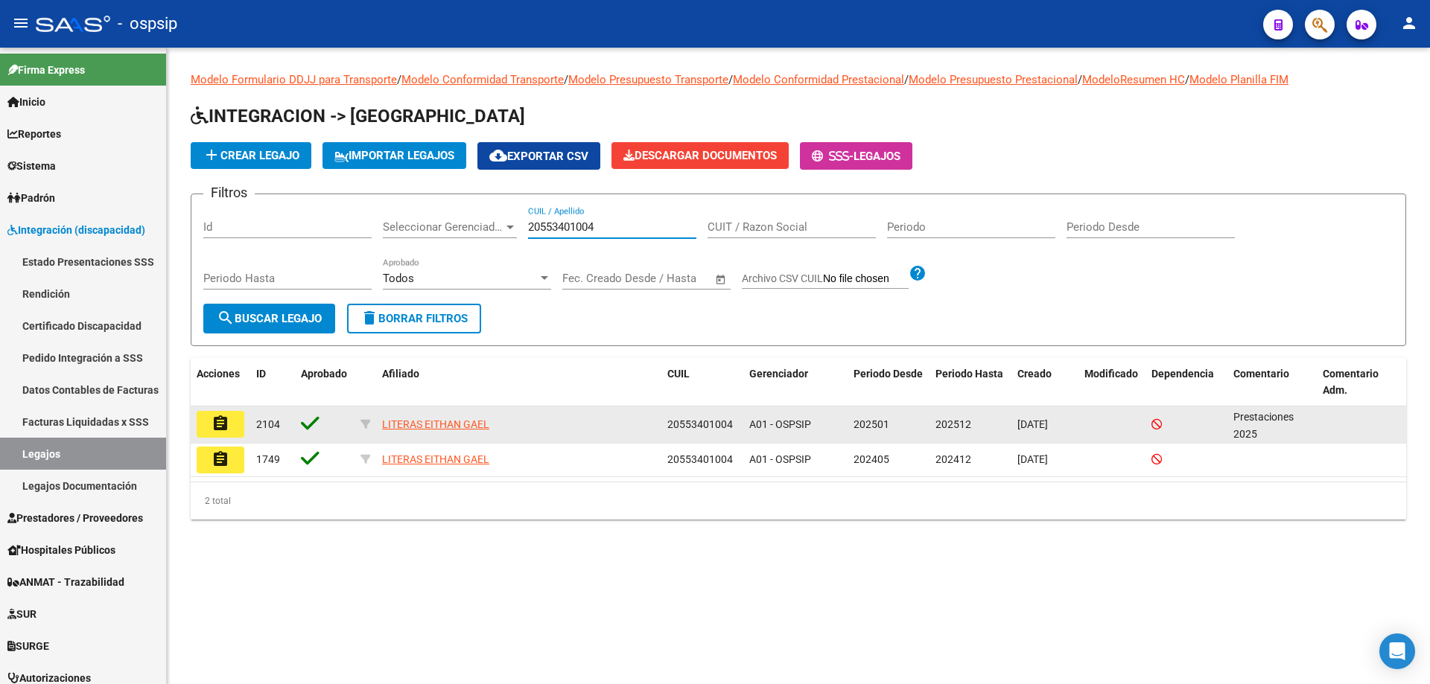
type input "20553401004"
click at [227, 413] on button "assignment" at bounding box center [221, 424] width 48 height 27
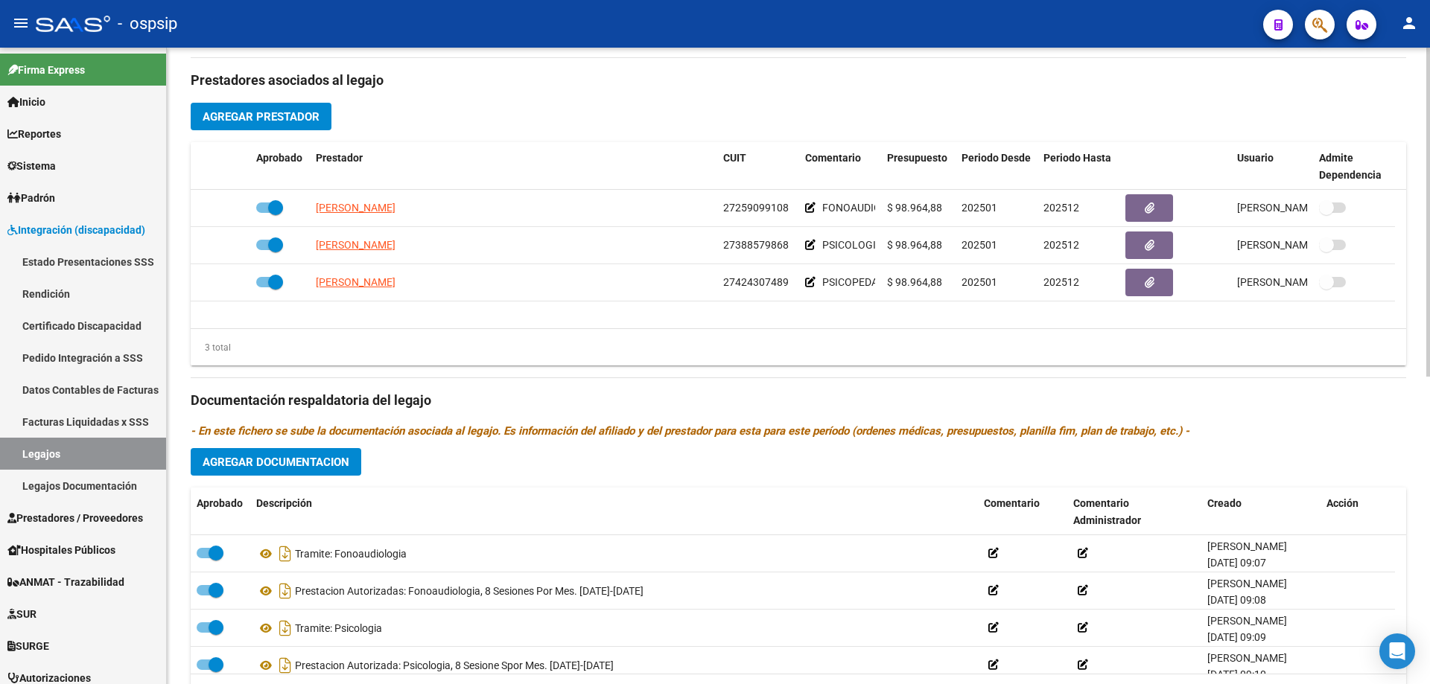
scroll to position [596, 0]
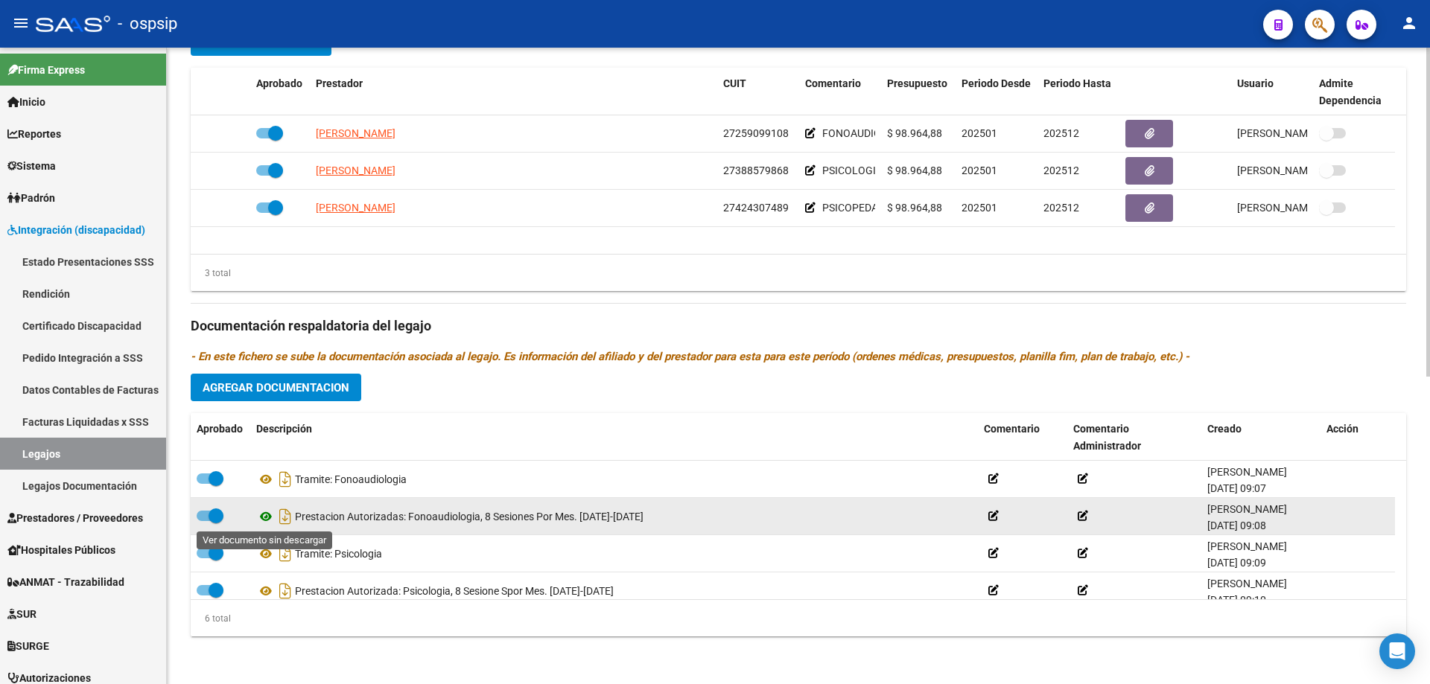
click at [267, 518] on icon at bounding box center [265, 517] width 19 height 18
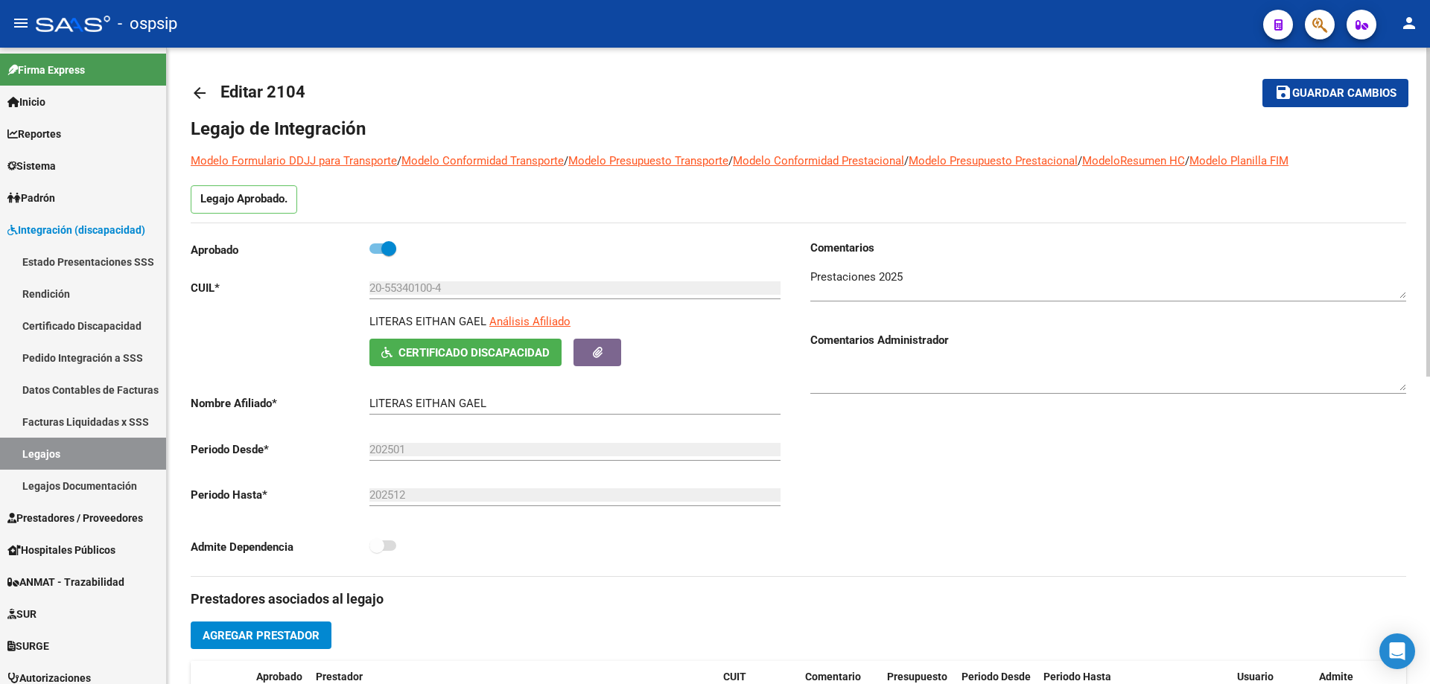
scroll to position [0, 0]
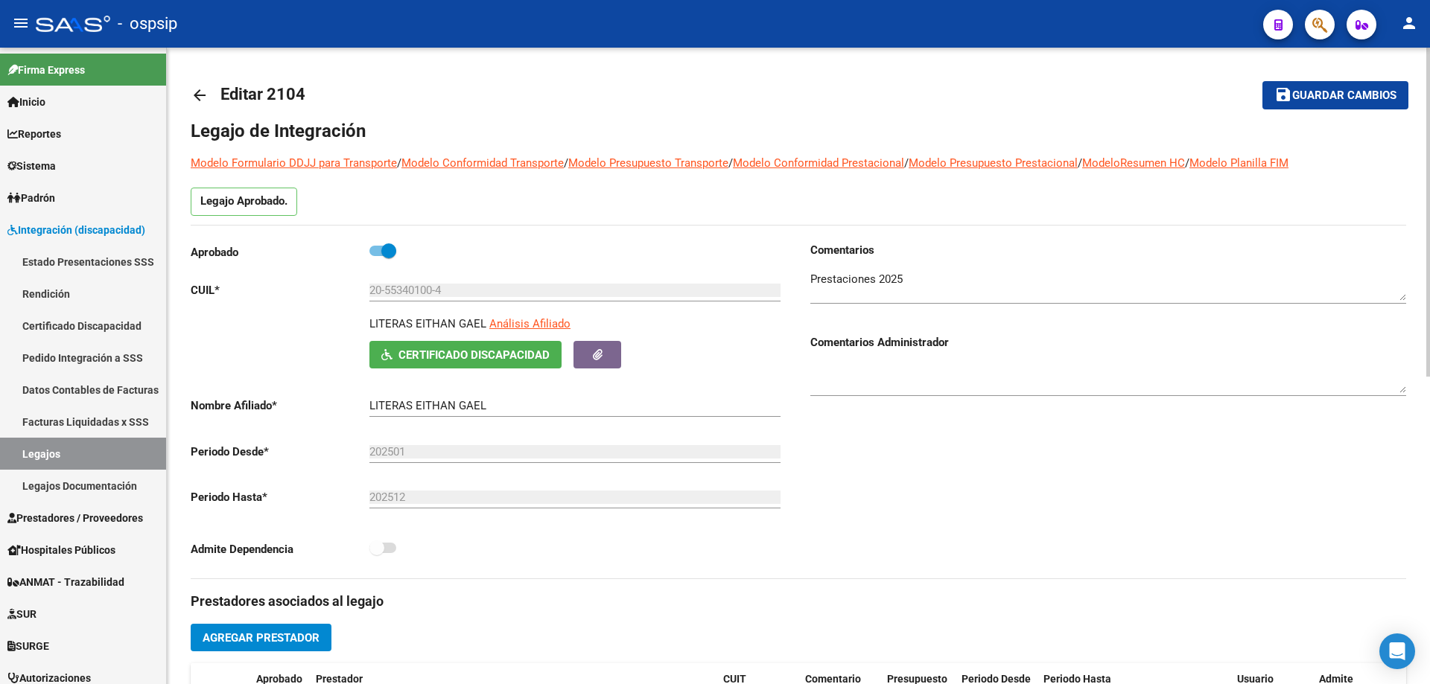
click at [197, 95] on mat-icon "arrow_back" at bounding box center [200, 95] width 18 height 18
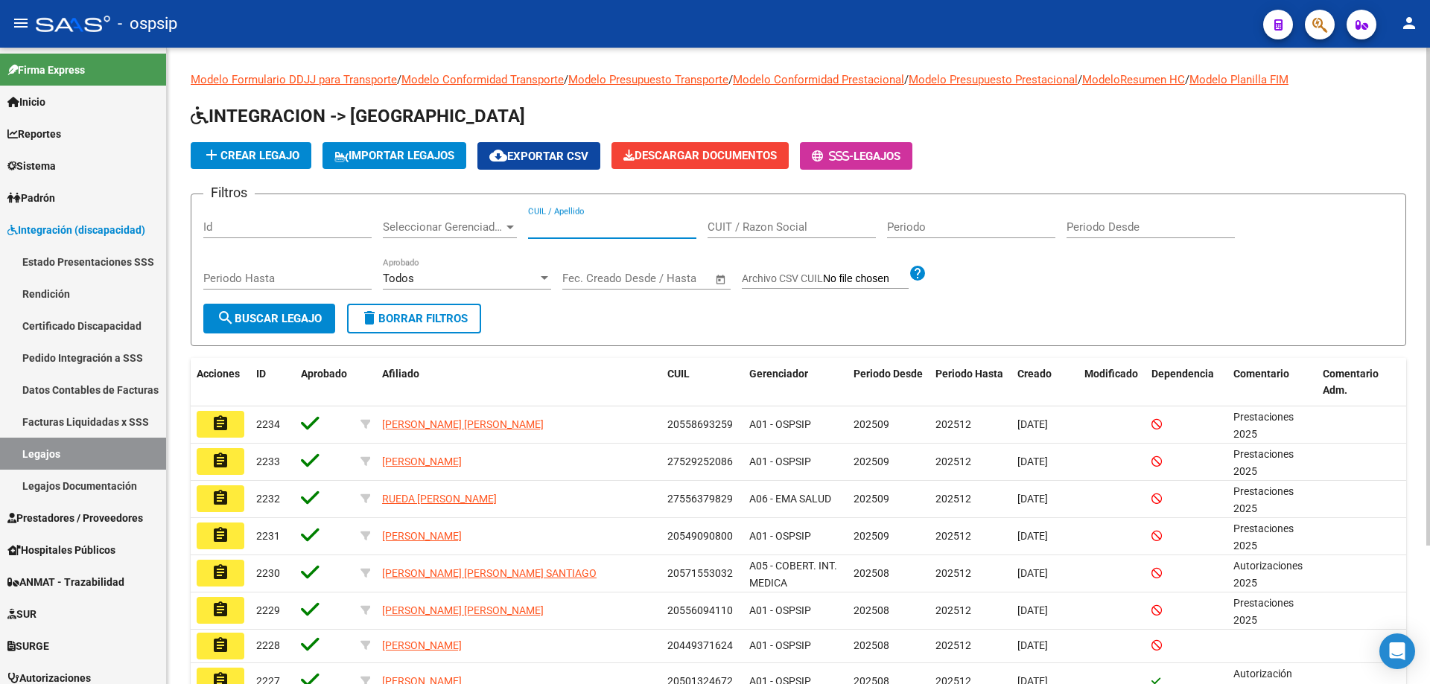
paste input "20489918499"
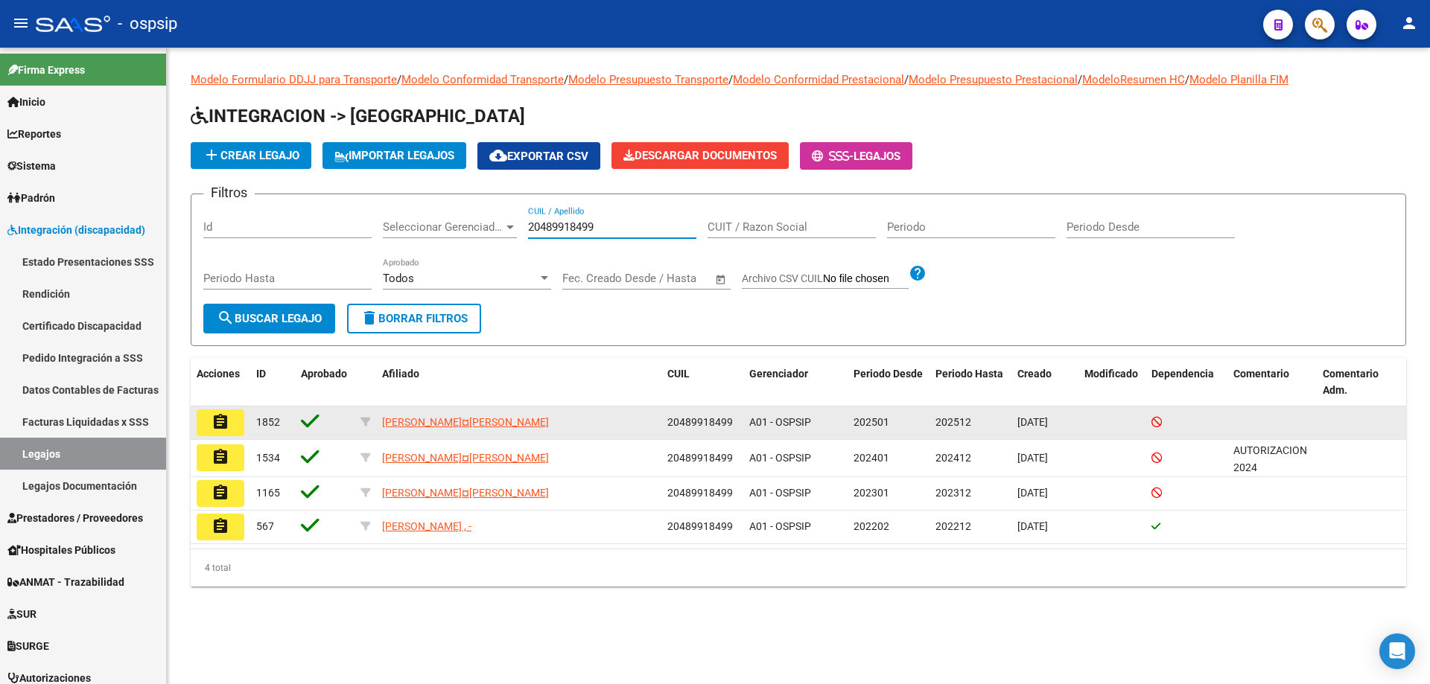
type input "20489918499"
click at [235, 418] on button "assignment" at bounding box center [221, 423] width 48 height 27
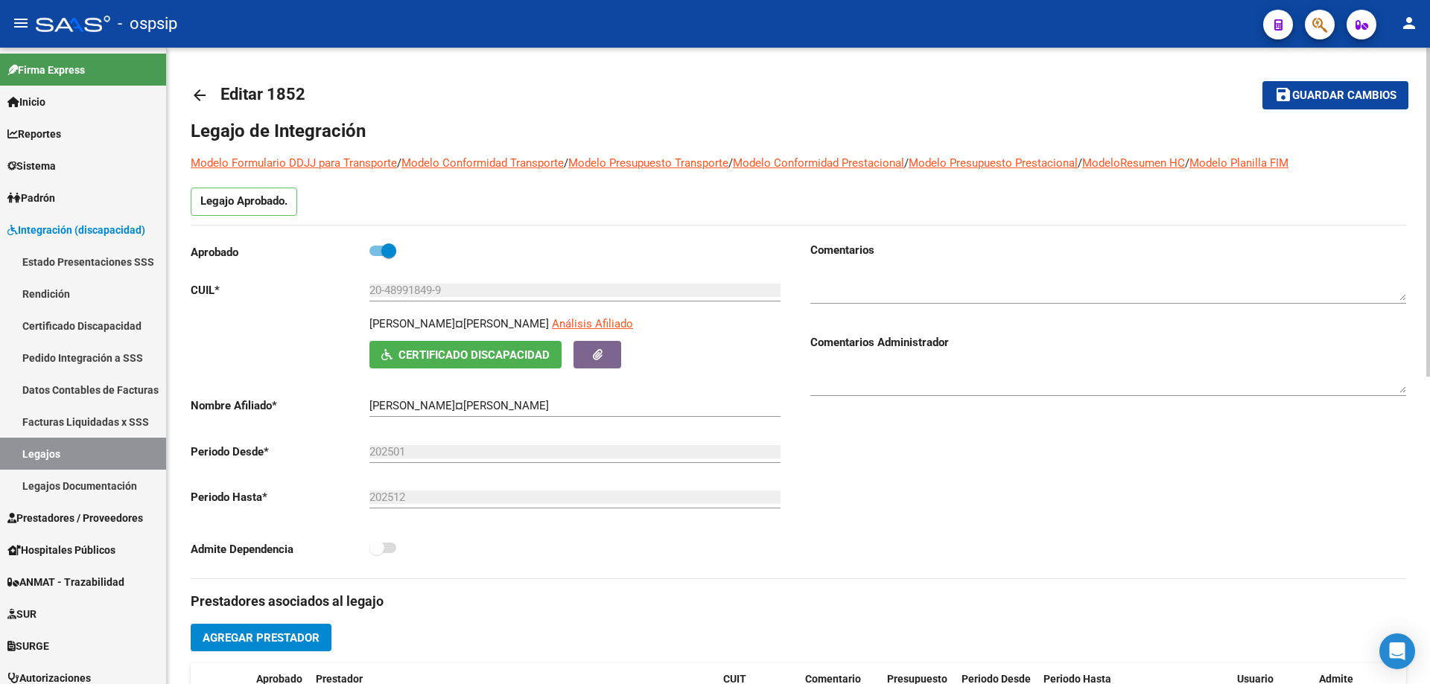
type input "[PERSON_NAME]"
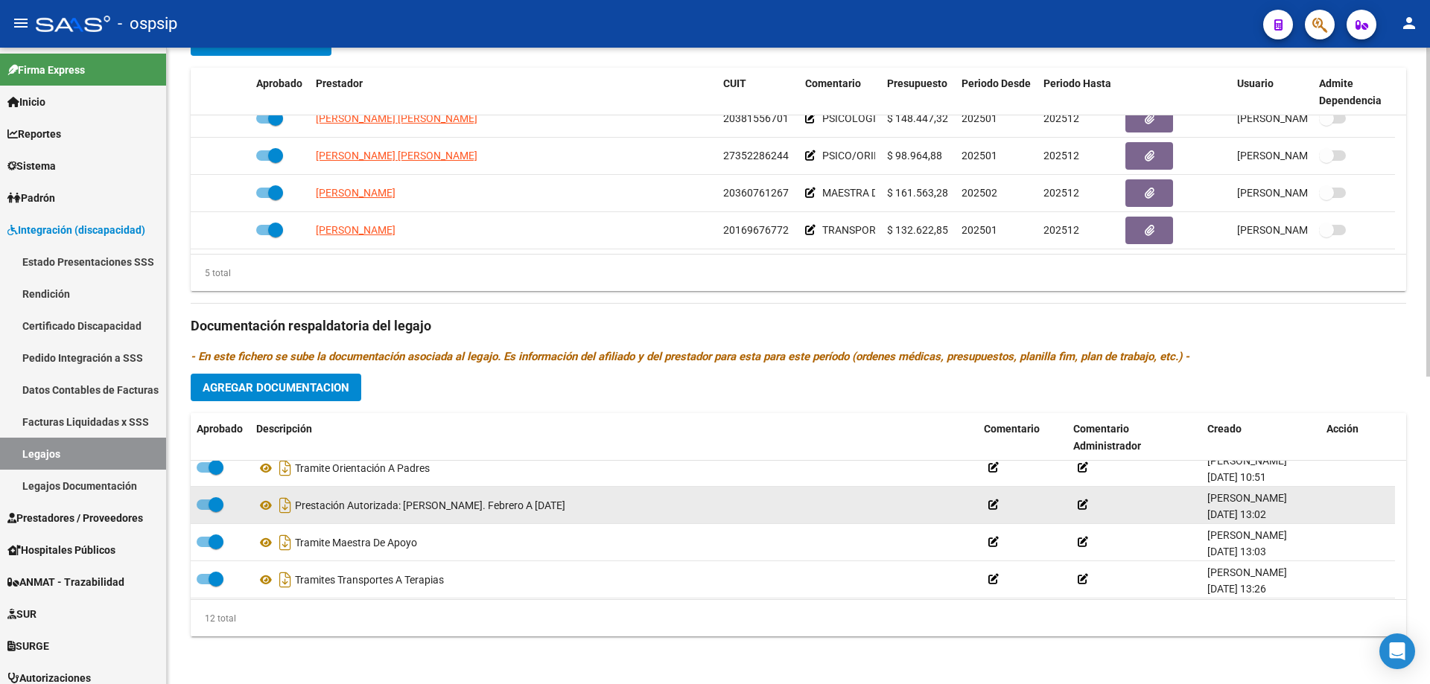
scroll to position [223, 0]
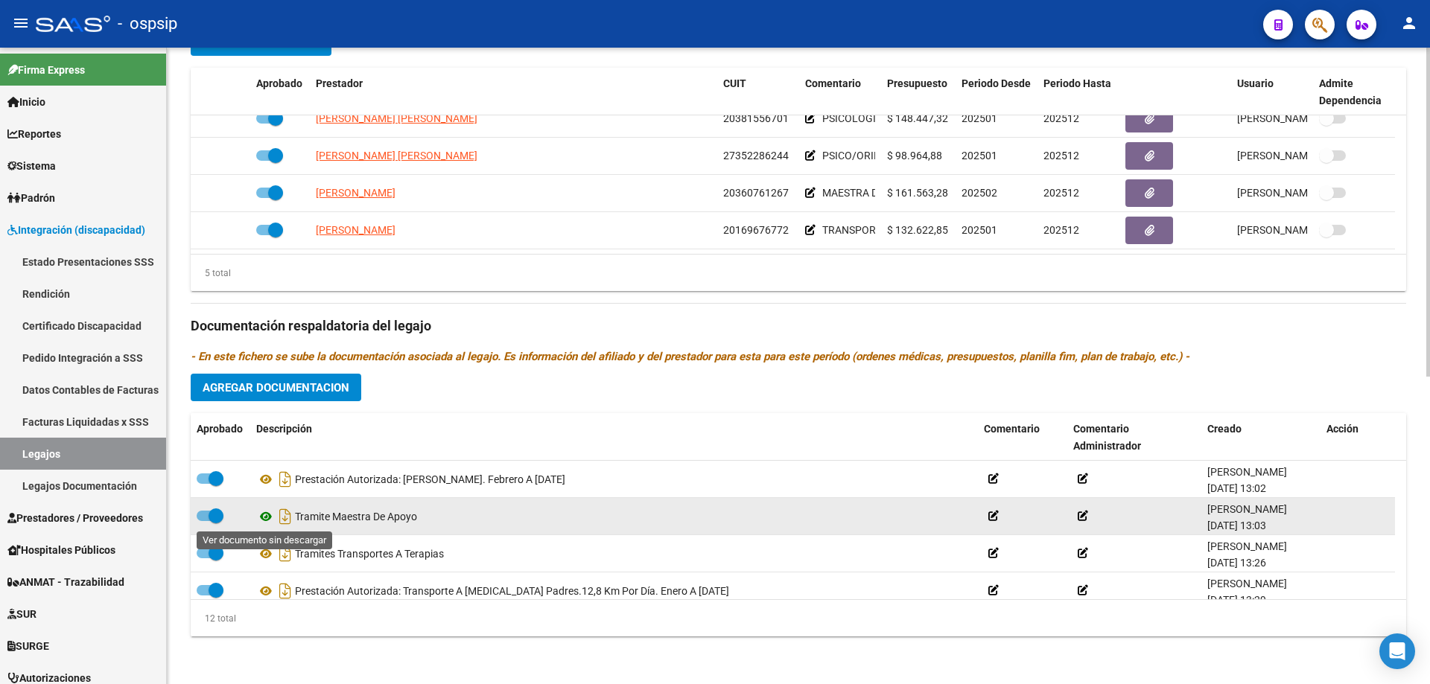
click at [262, 515] on icon at bounding box center [265, 517] width 19 height 18
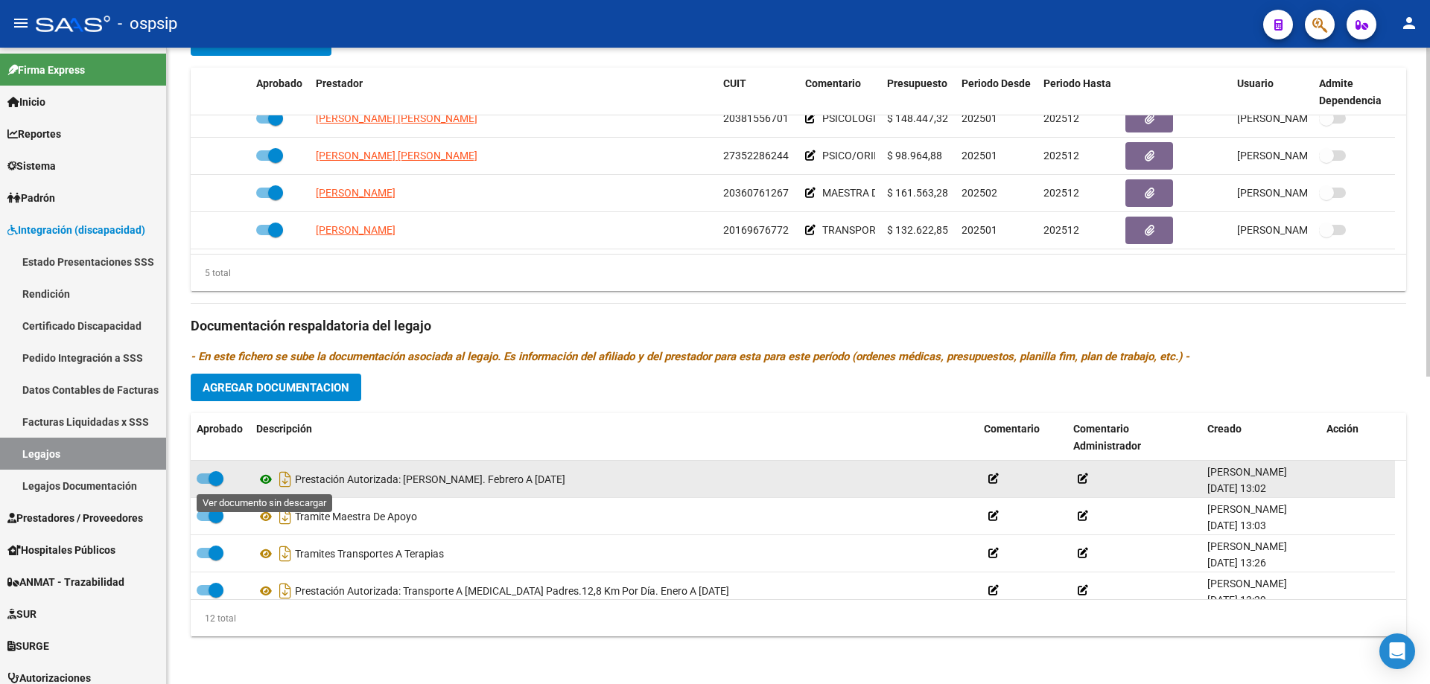
click at [267, 477] on icon at bounding box center [265, 480] width 19 height 18
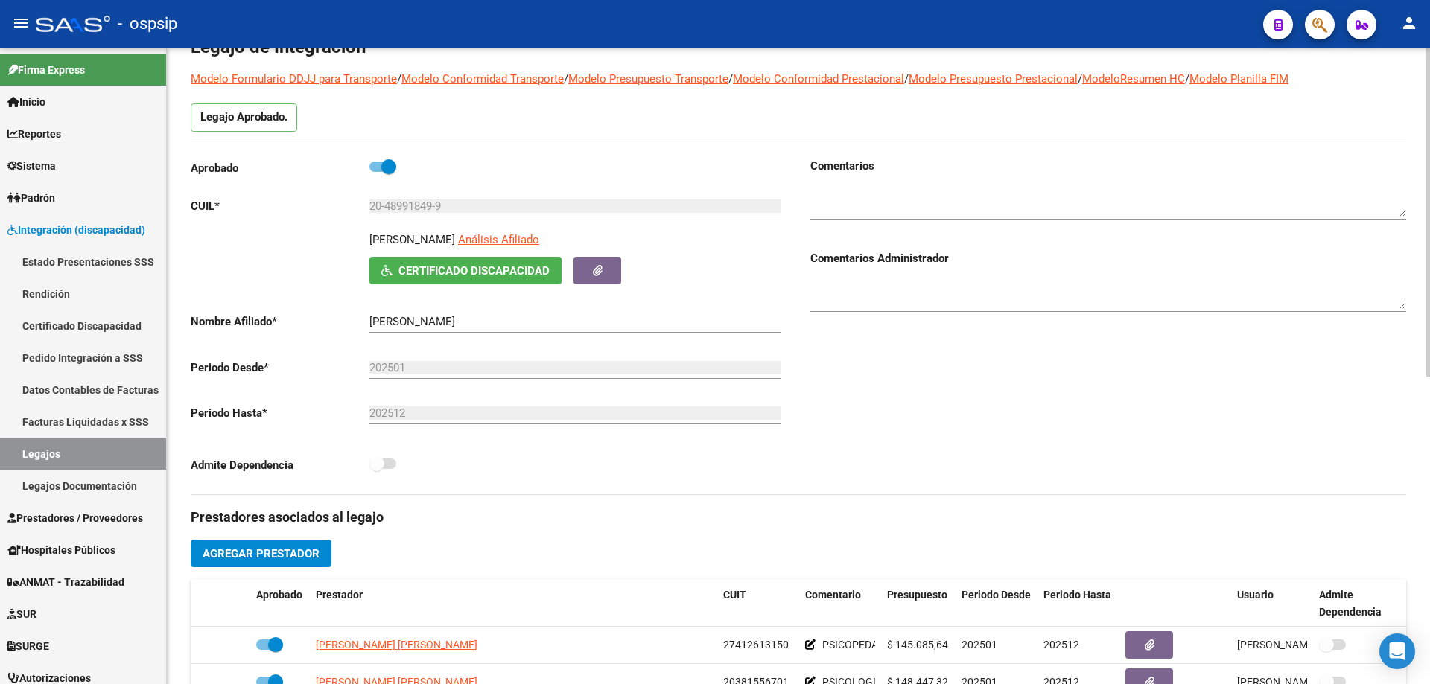
scroll to position [0, 0]
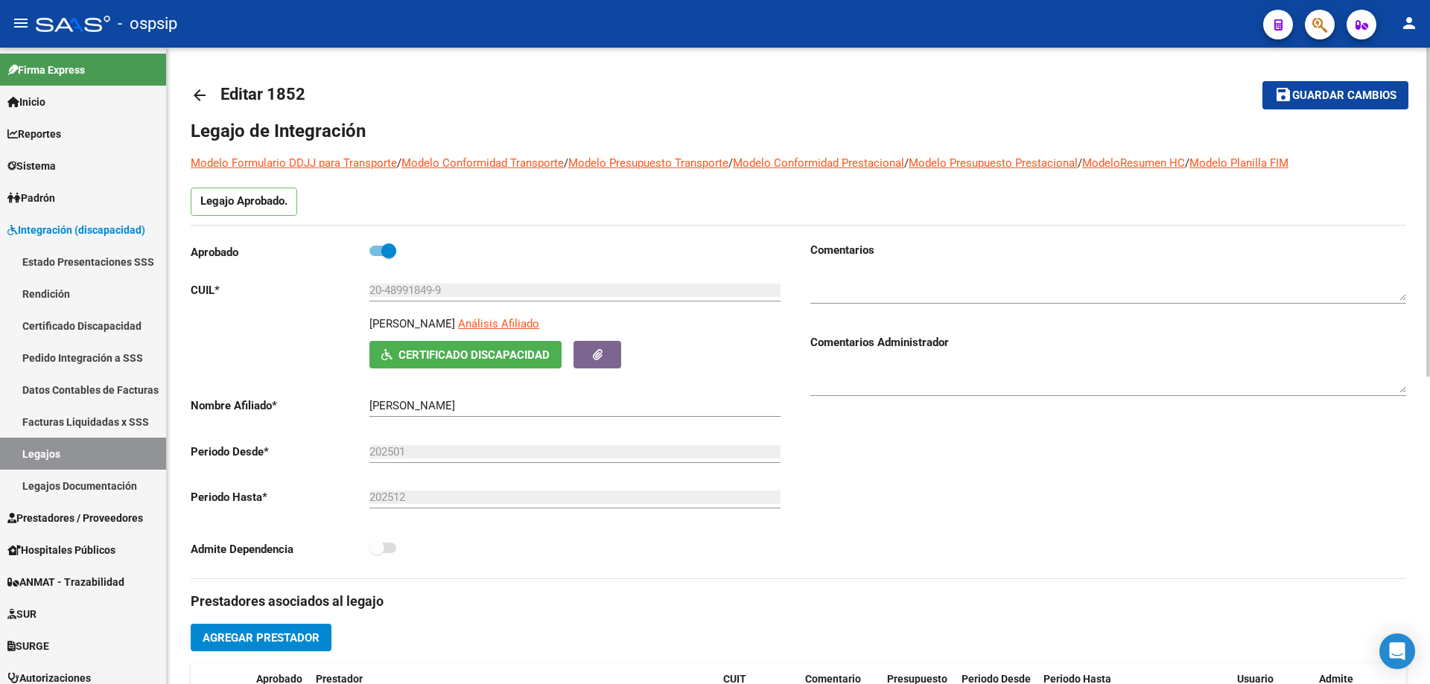
click at [199, 92] on mat-icon "arrow_back" at bounding box center [200, 95] width 18 height 18
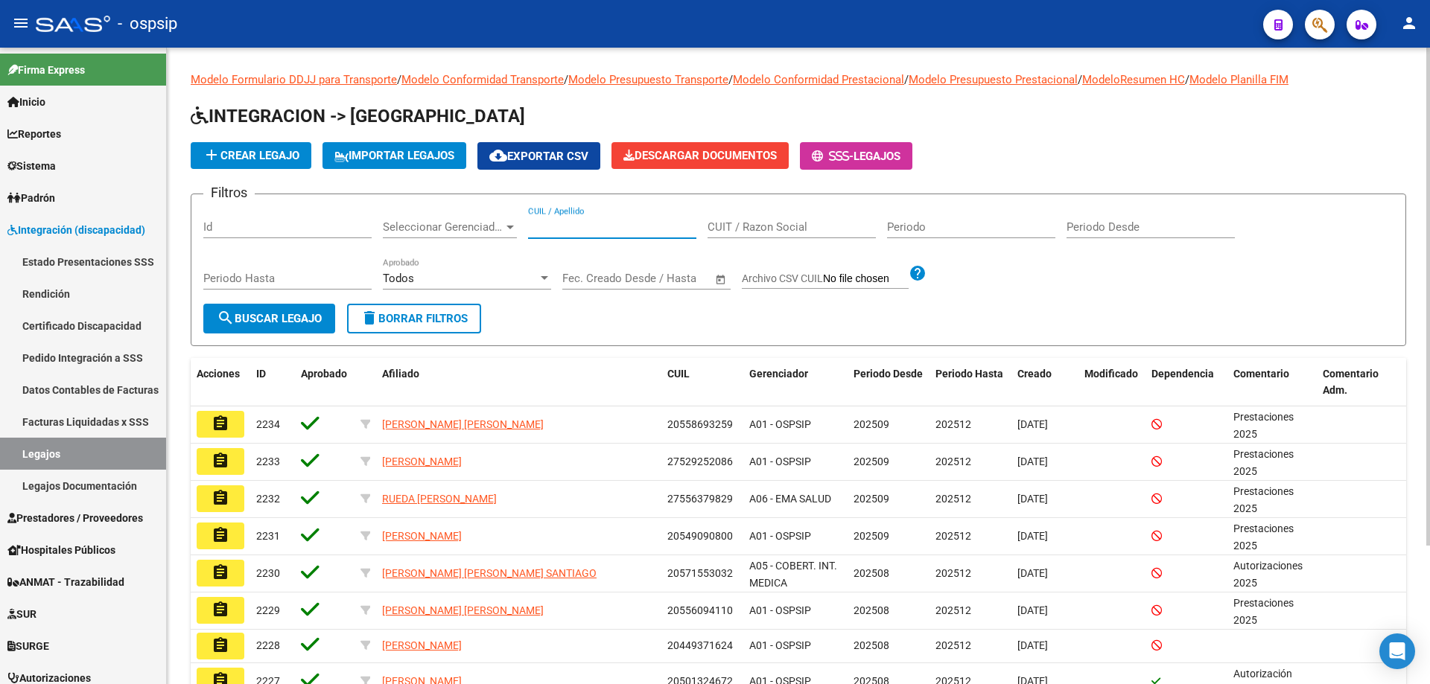
paste input "20489918499"
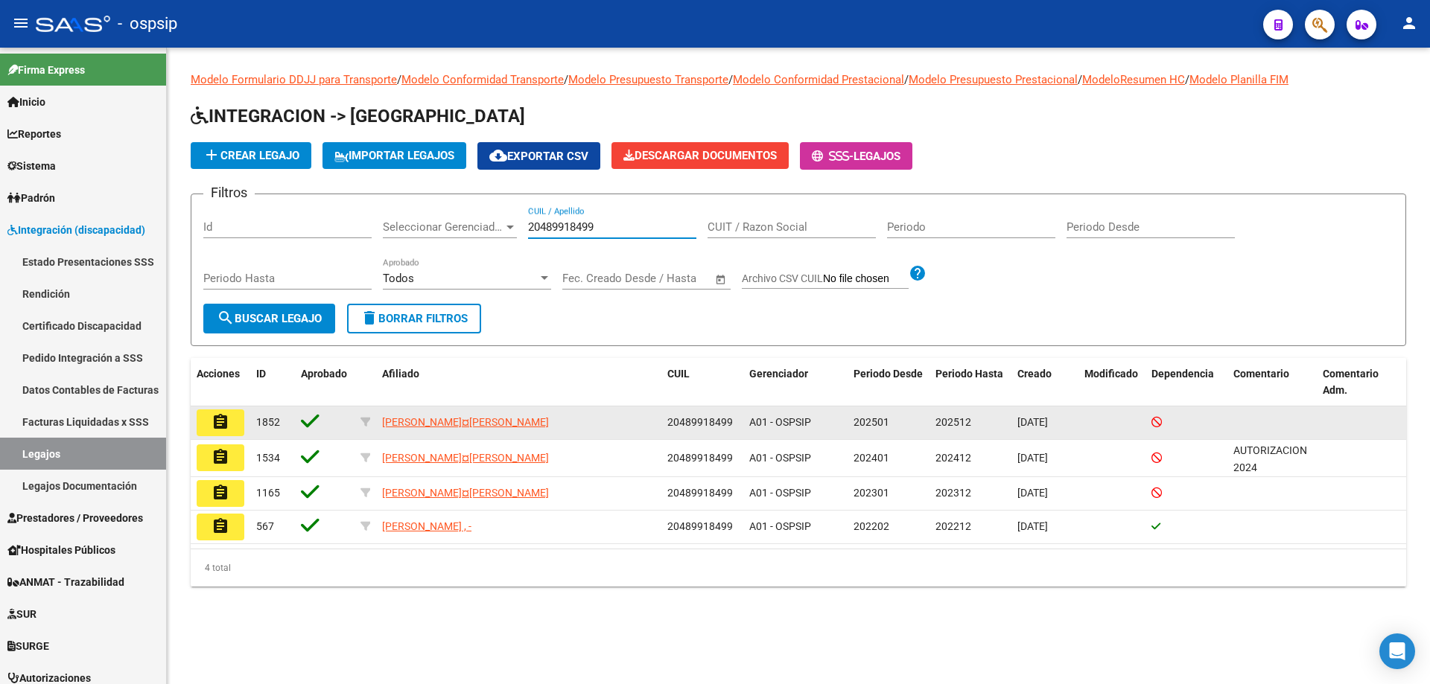
type input "20489918499"
click at [208, 425] on button "assignment" at bounding box center [221, 423] width 48 height 27
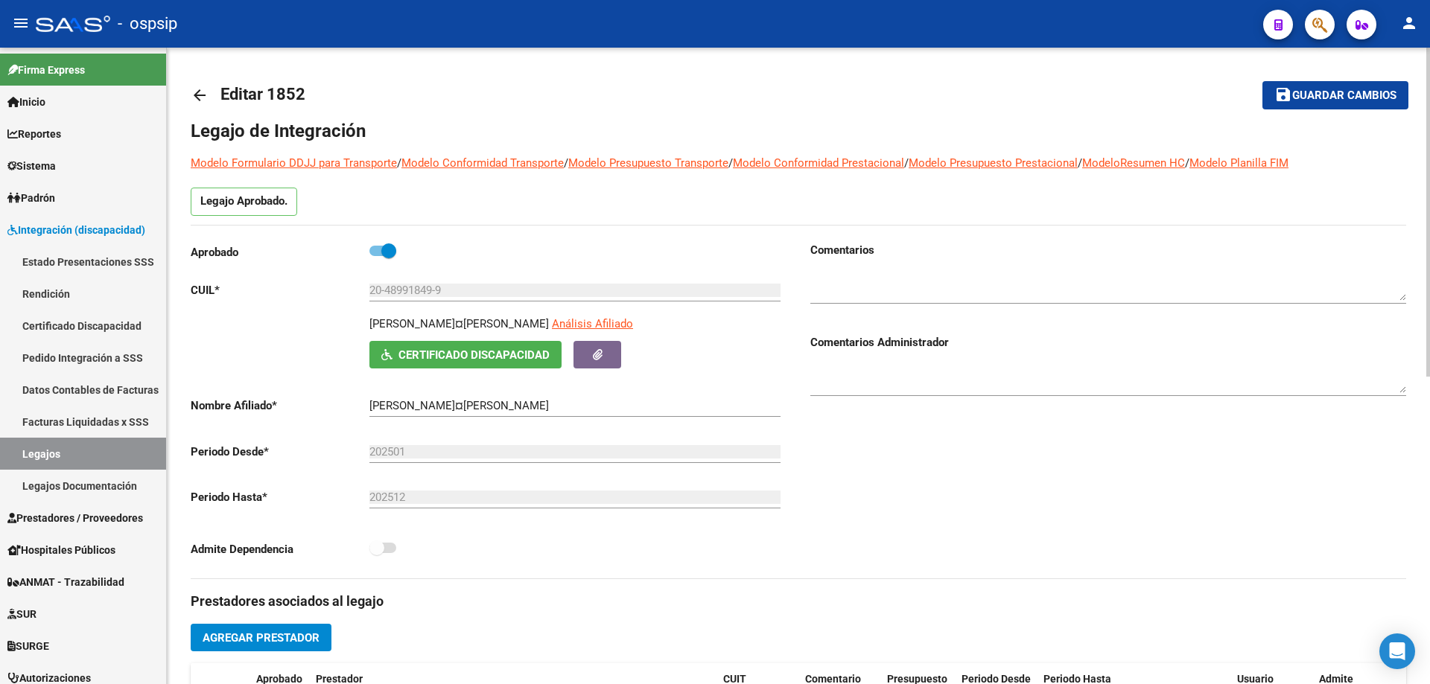
type input "[PERSON_NAME]"
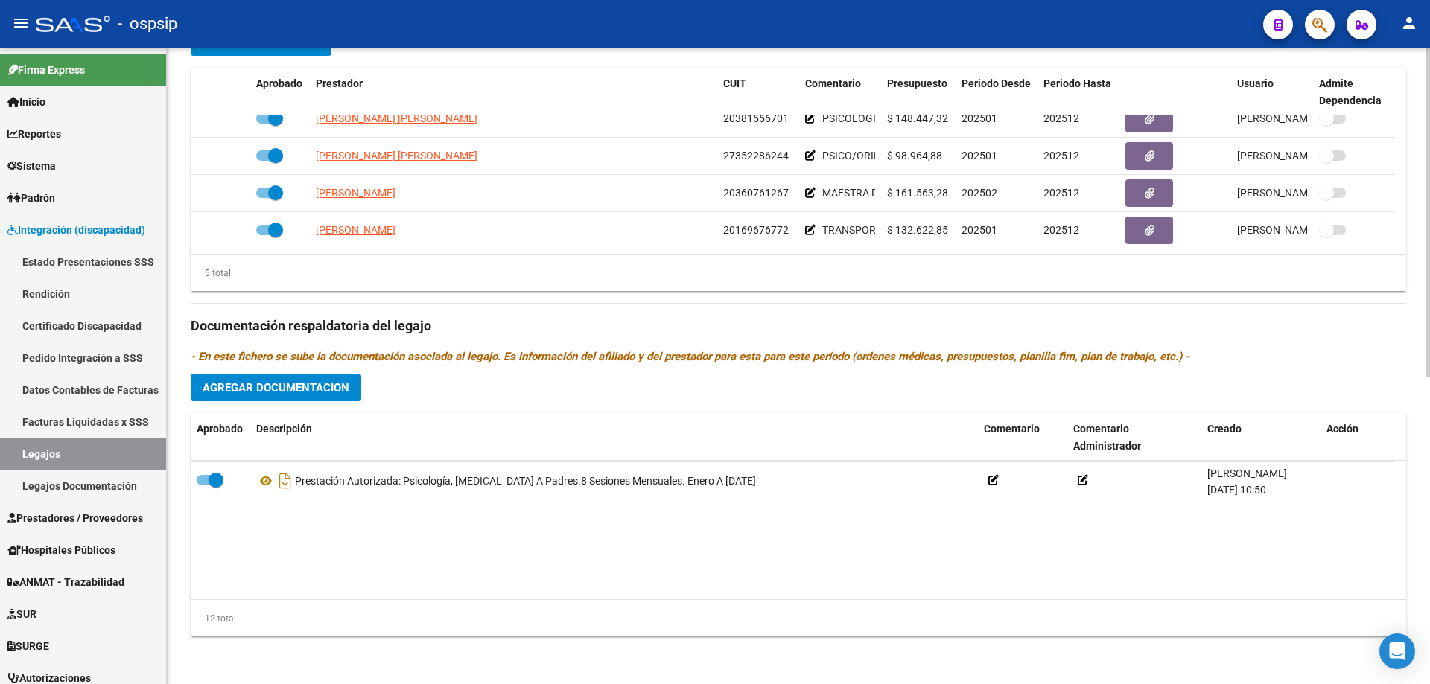
scroll to position [149, 0]
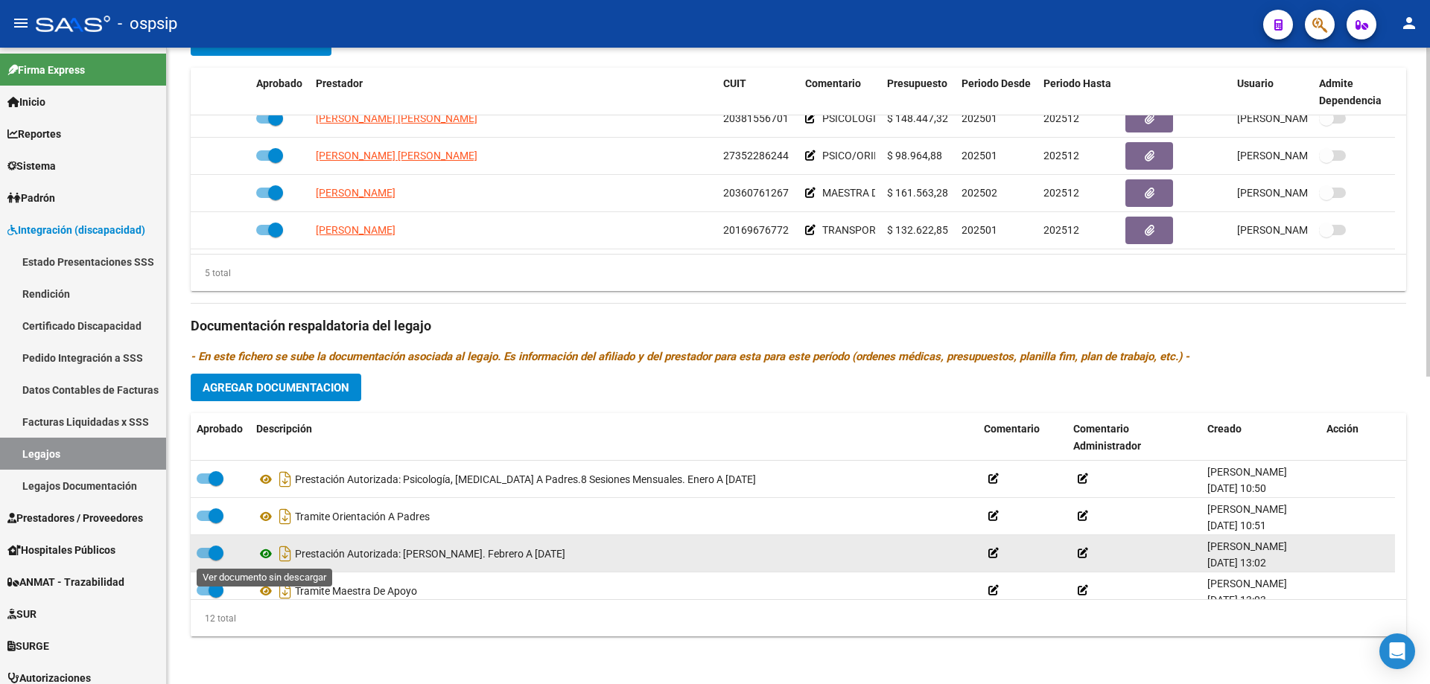
click at [266, 554] on icon at bounding box center [265, 554] width 19 height 18
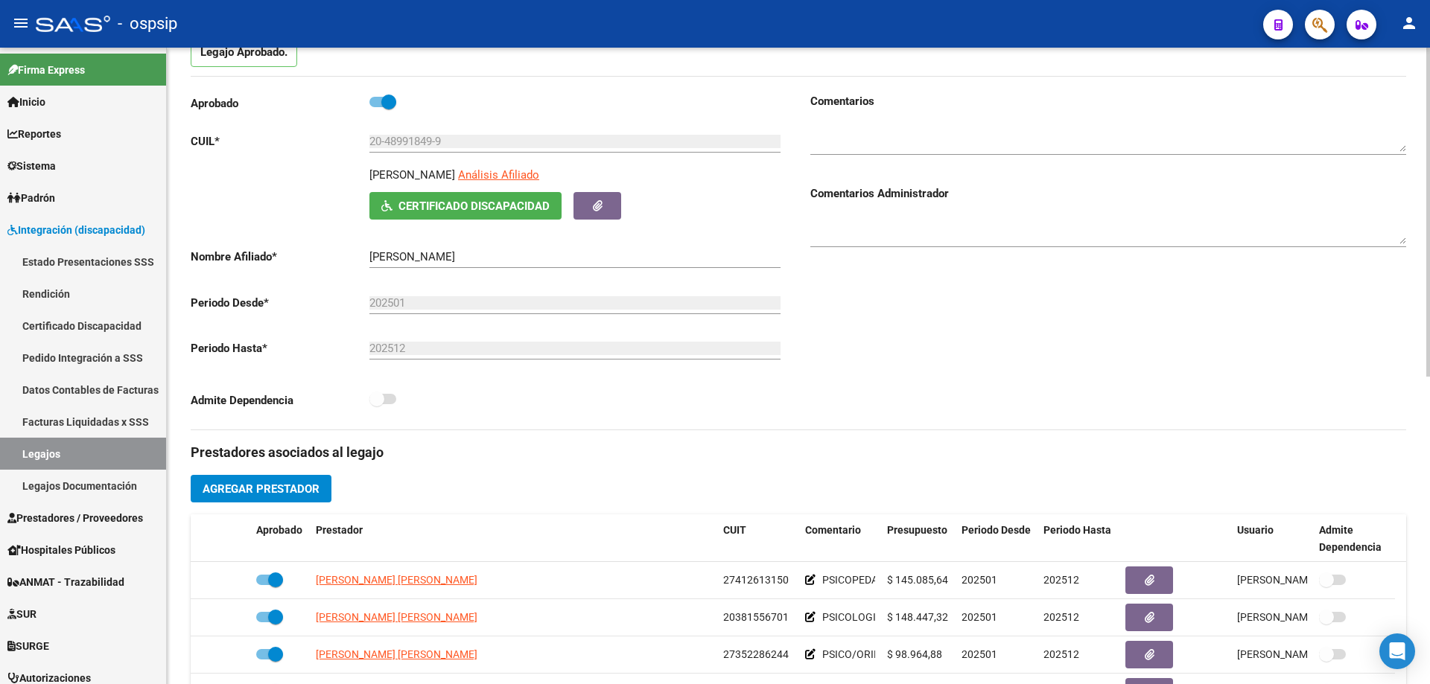
scroll to position [0, 0]
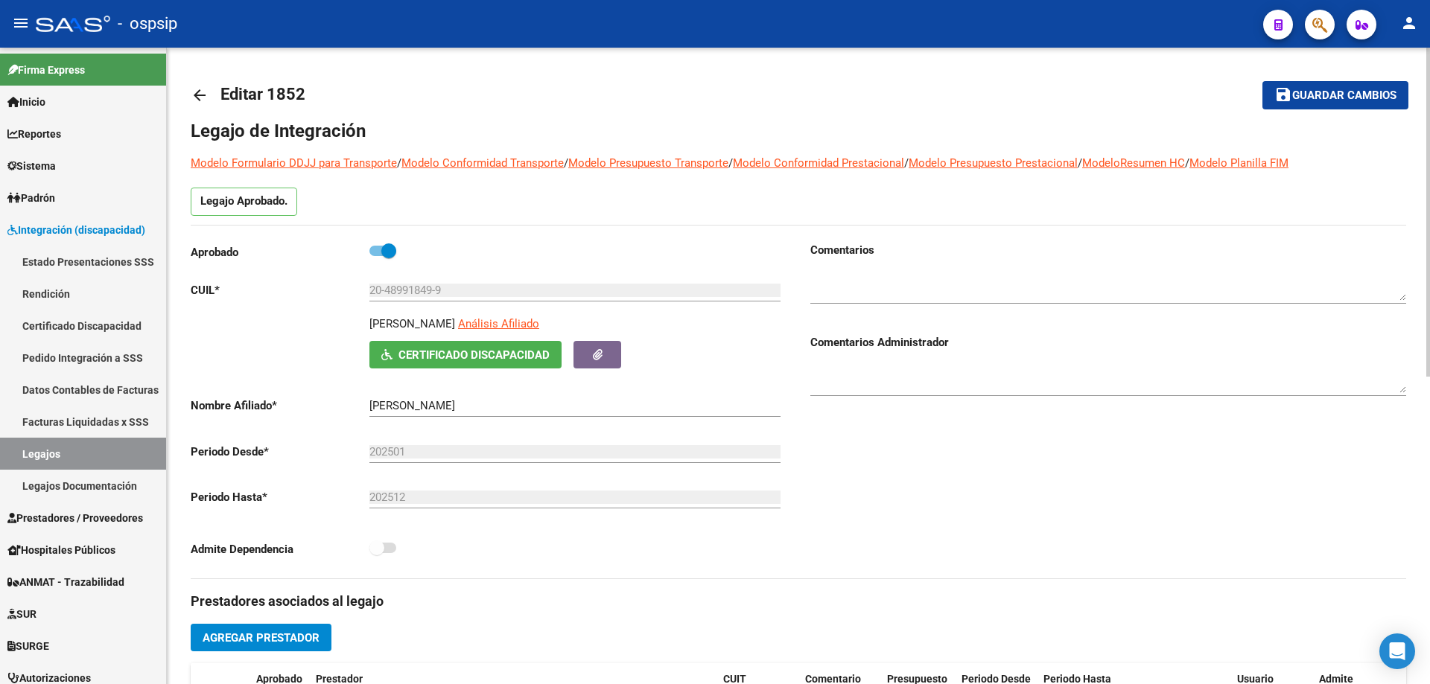
click at [202, 92] on mat-icon "arrow_back" at bounding box center [200, 95] width 18 height 18
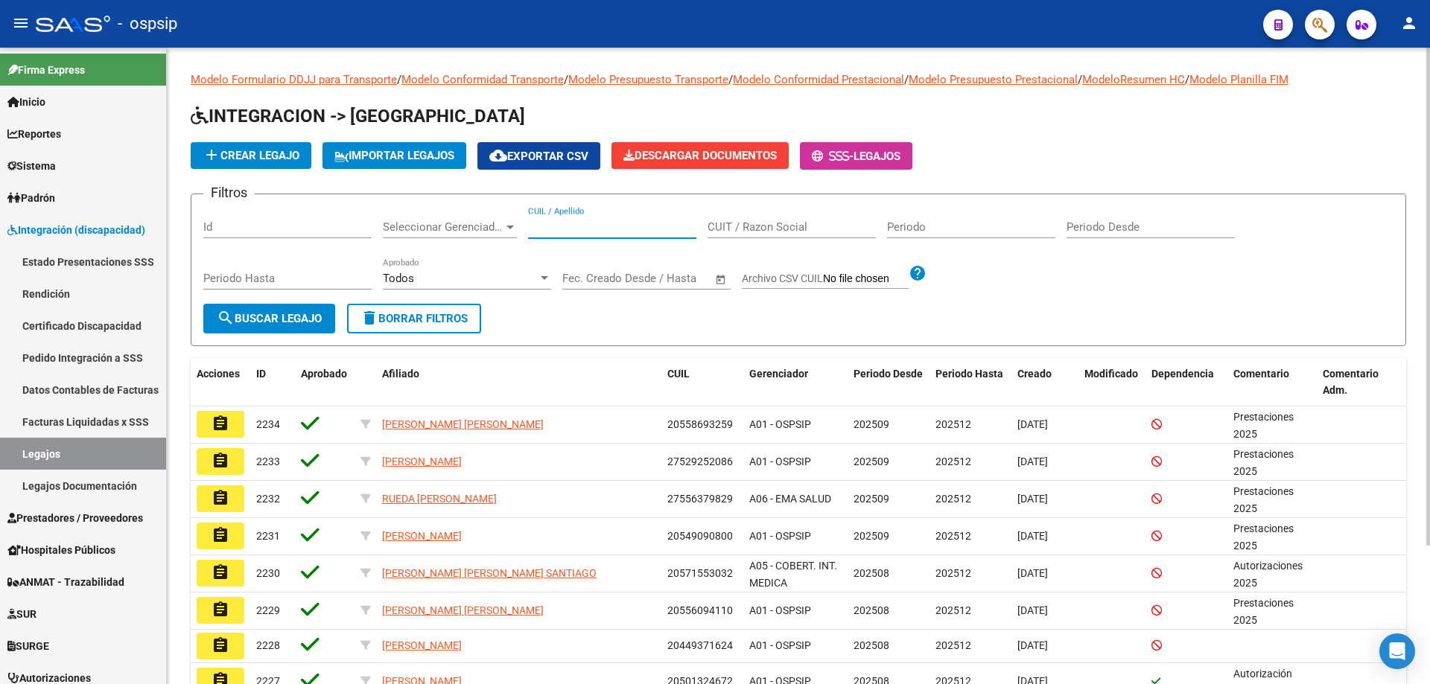
paste input "20527639884"
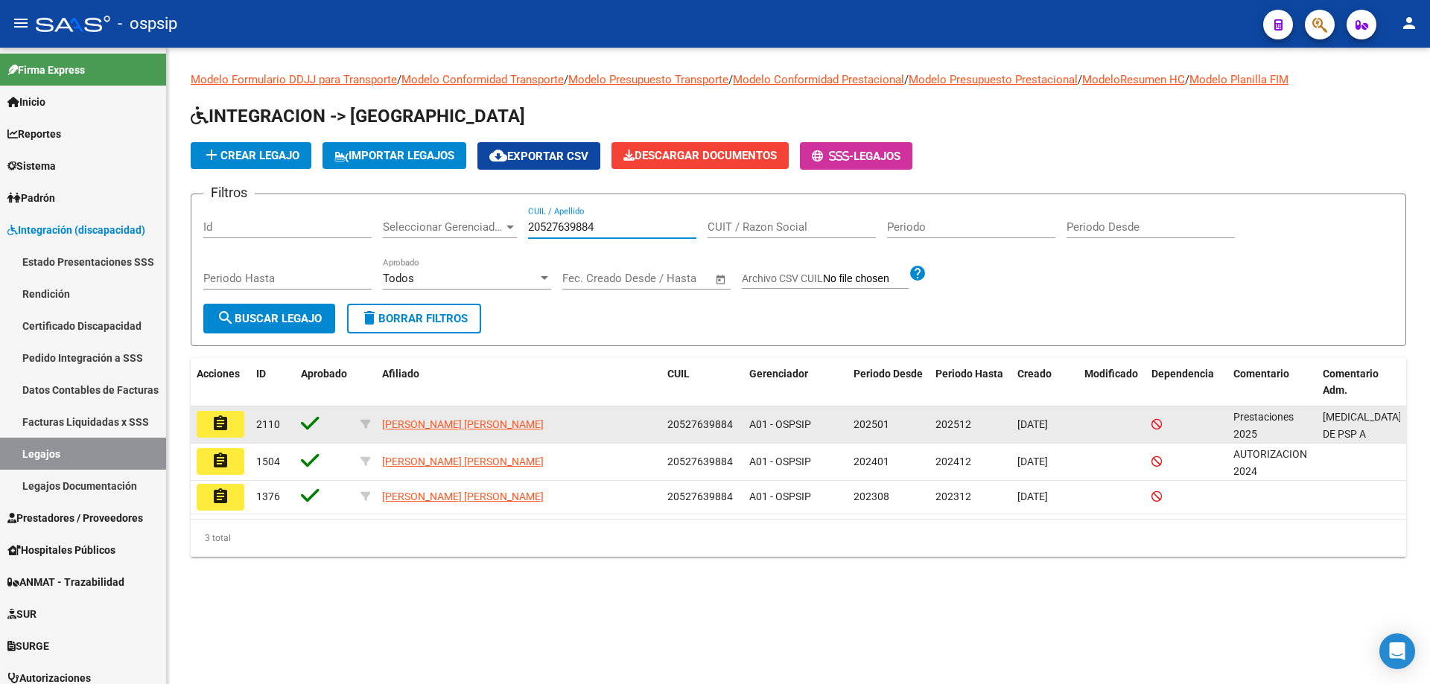
type input "20527639884"
click at [209, 416] on button "assignment" at bounding box center [221, 424] width 48 height 27
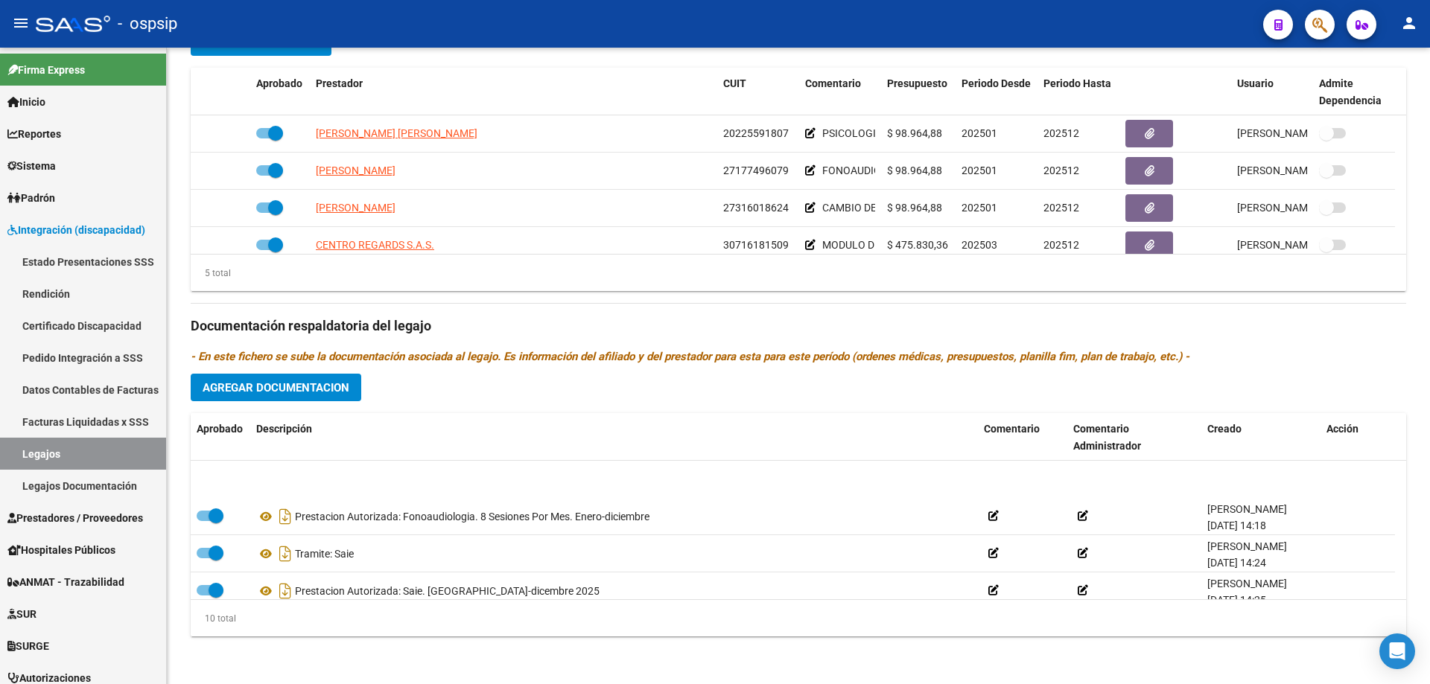
scroll to position [149, 0]
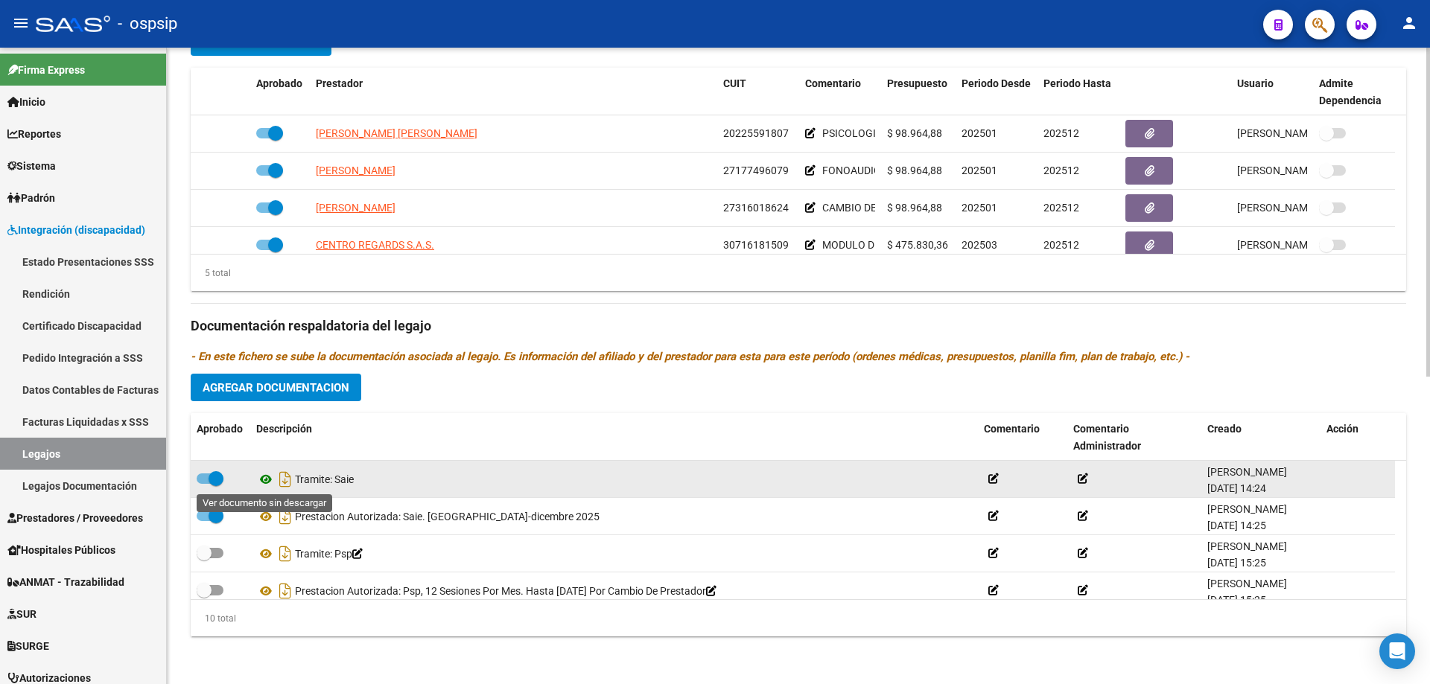
click at [264, 472] on icon at bounding box center [265, 480] width 19 height 18
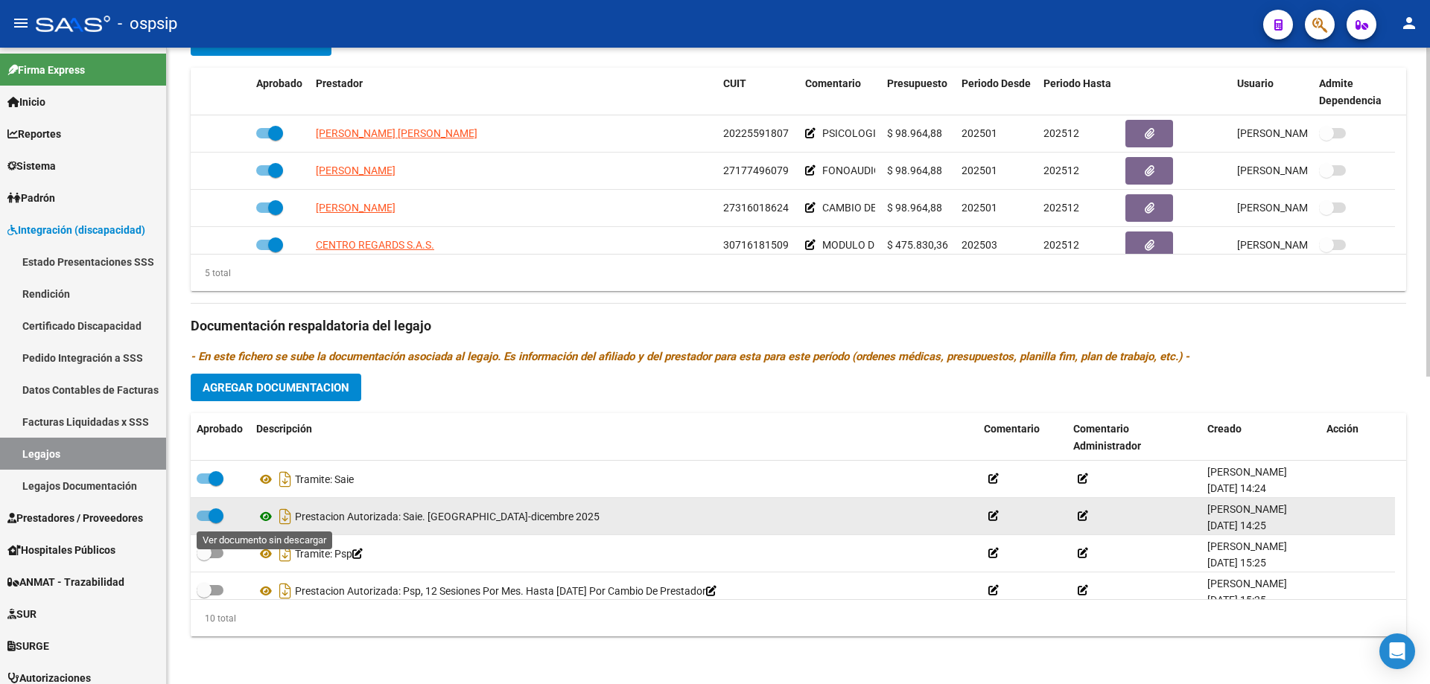
click at [265, 516] on icon at bounding box center [265, 517] width 19 height 18
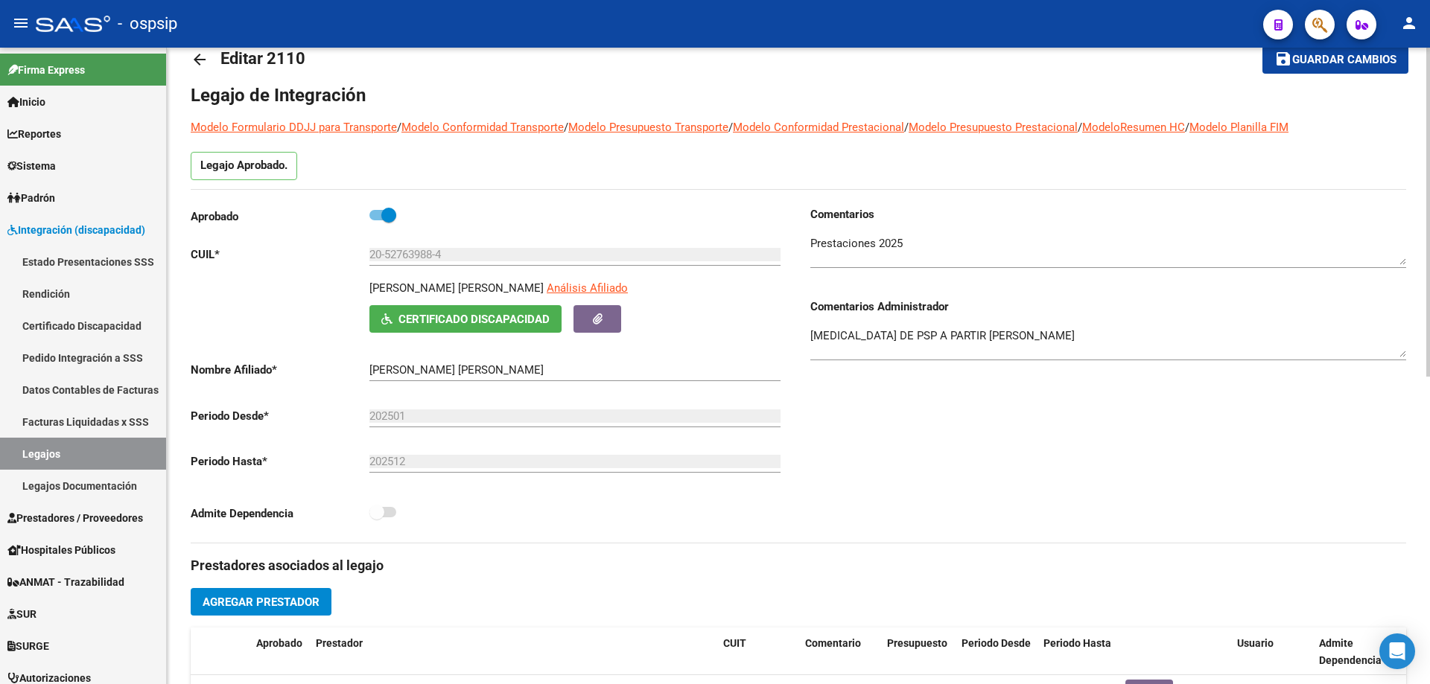
scroll to position [0, 0]
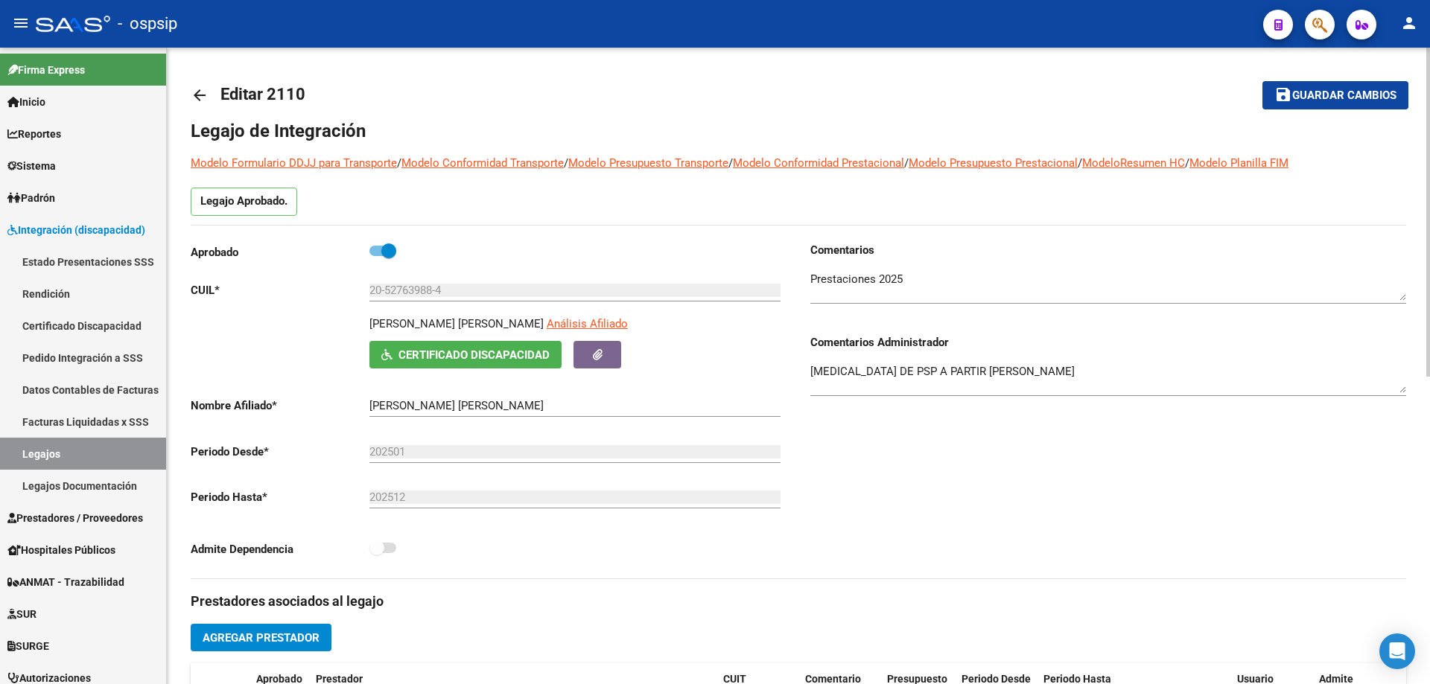
click at [205, 92] on mat-icon "arrow_back" at bounding box center [200, 95] width 18 height 18
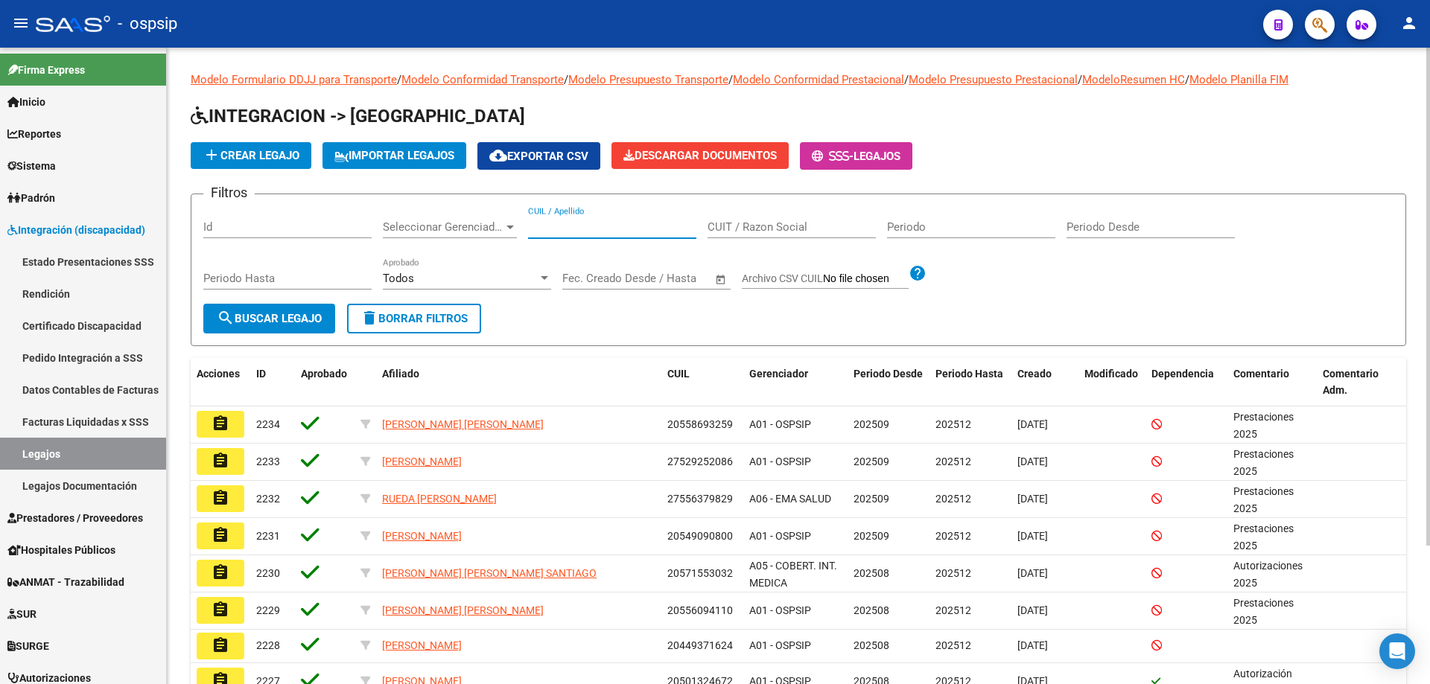
paste input "23564113344"
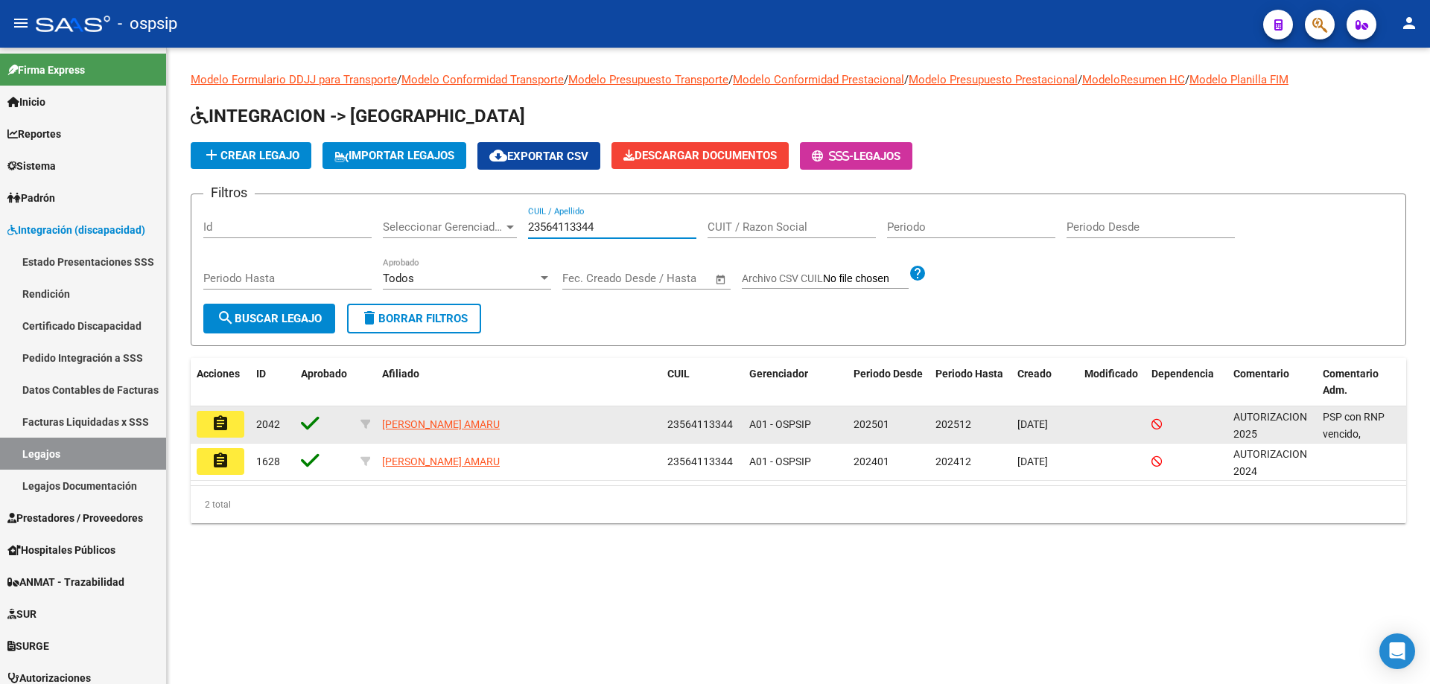
type input "23564113344"
click at [228, 418] on mat-icon "assignment" at bounding box center [220, 424] width 18 height 18
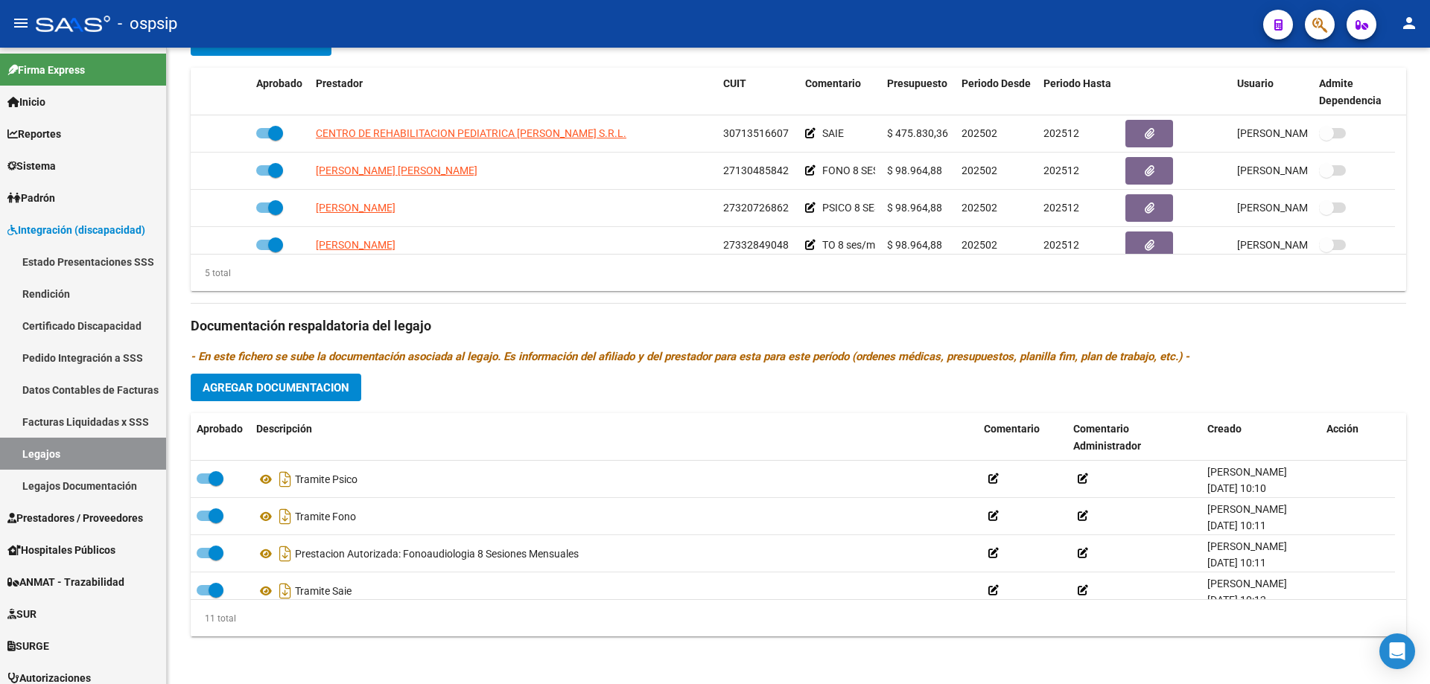
scroll to position [149, 0]
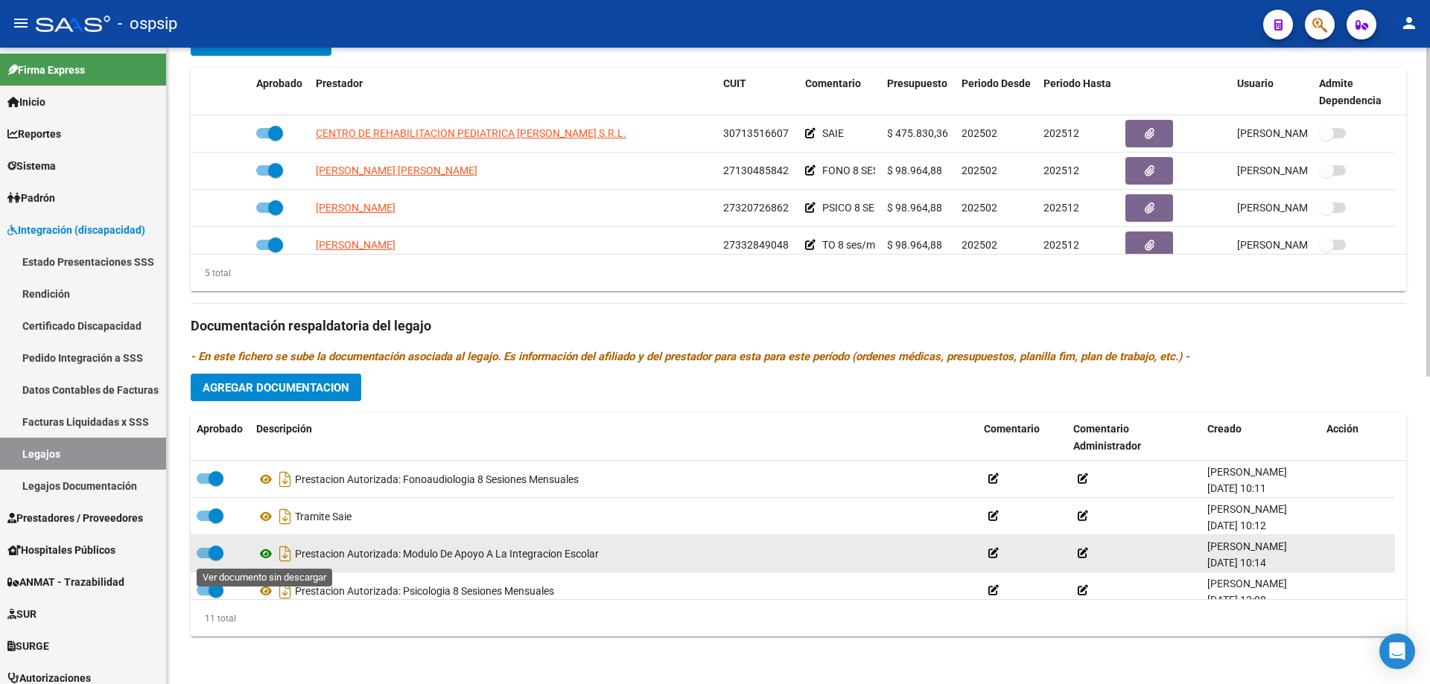
click at [266, 553] on icon at bounding box center [265, 554] width 19 height 18
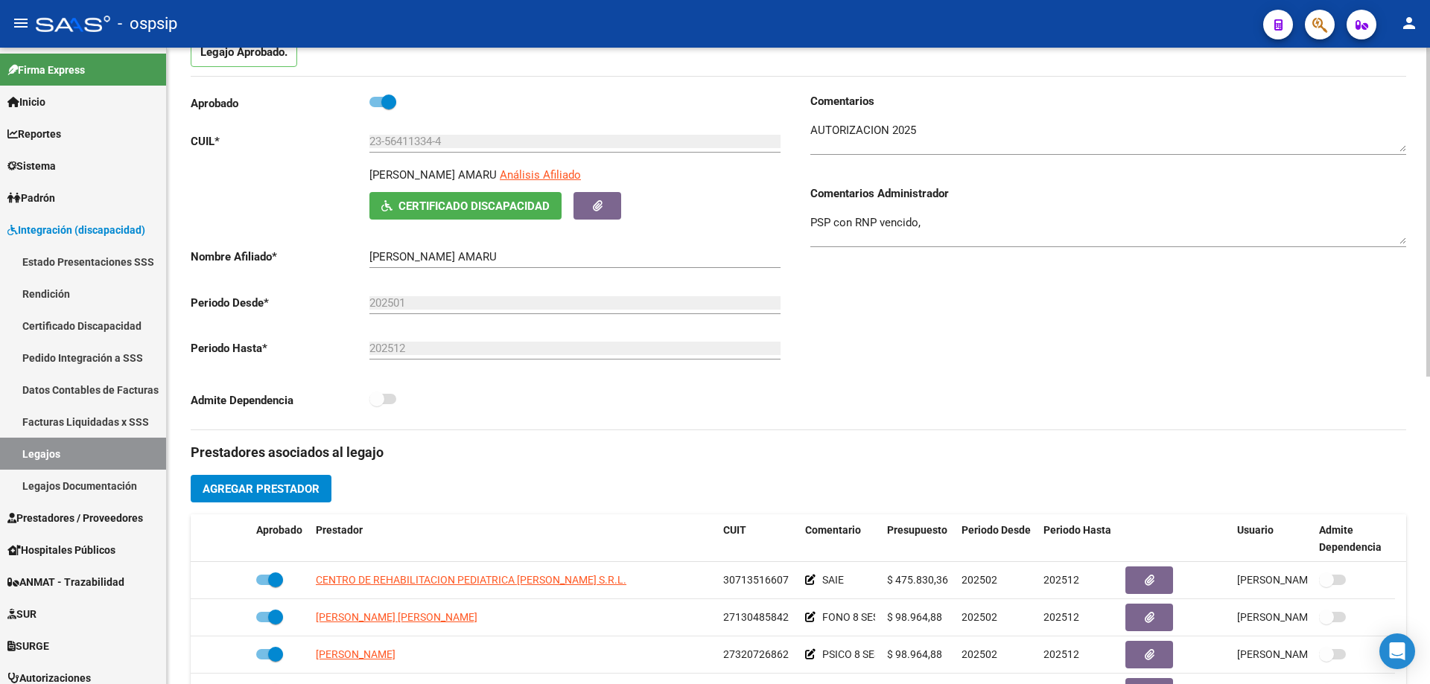
scroll to position [0, 0]
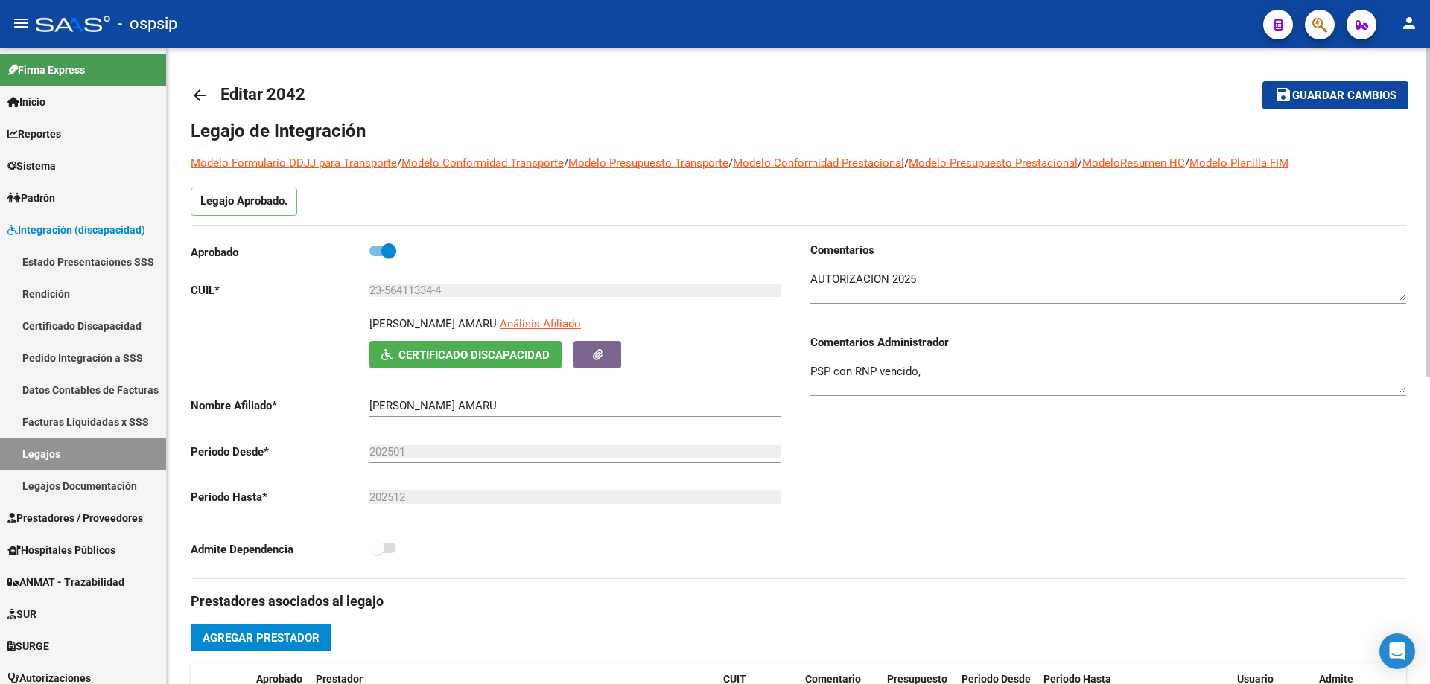
click at [197, 95] on mat-icon "arrow_back" at bounding box center [200, 95] width 18 height 18
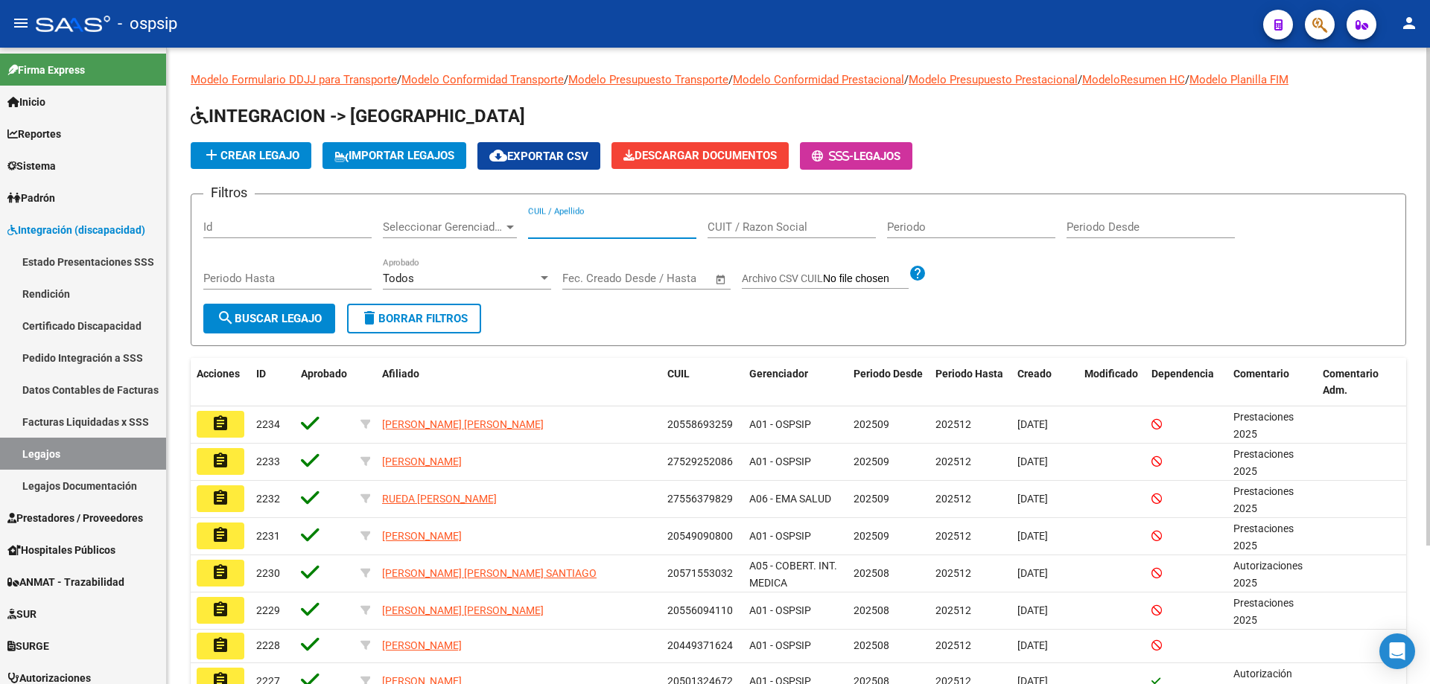
paste input "20552920490"
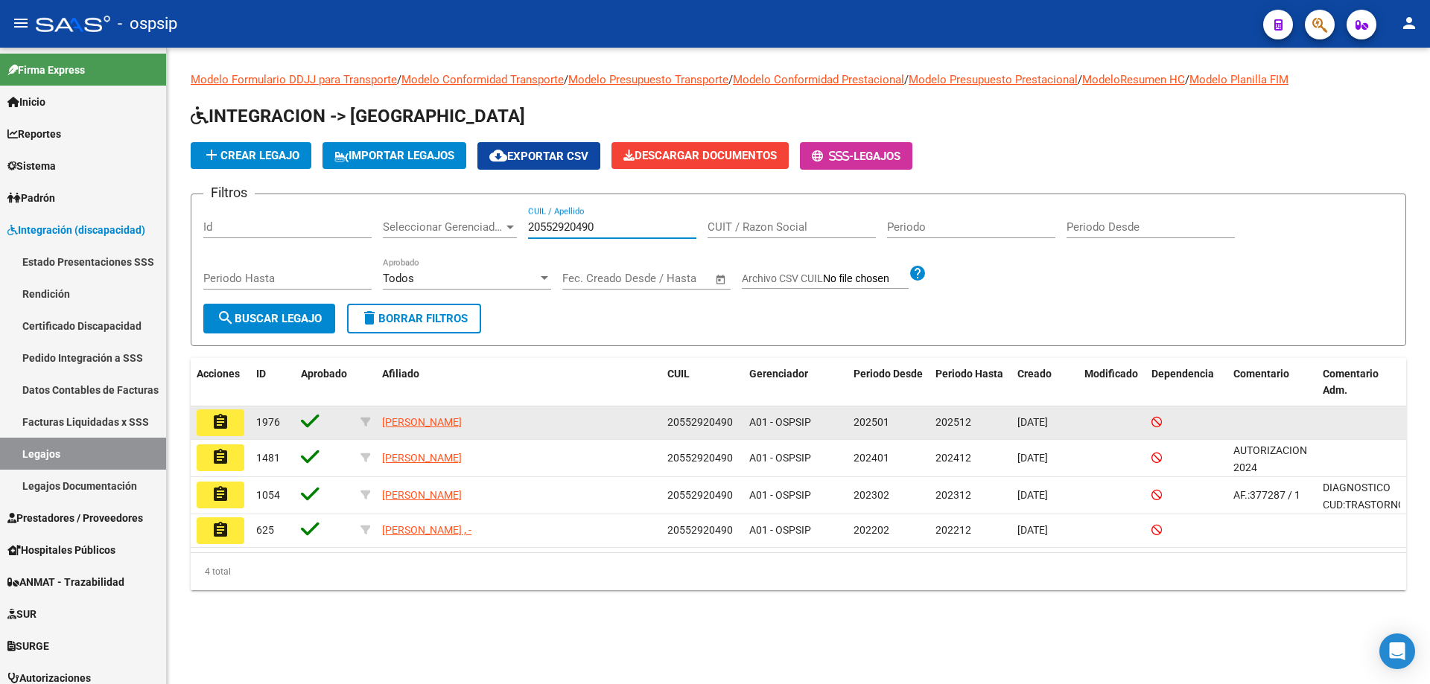
type input "20552920490"
click at [231, 430] on button "assignment" at bounding box center [221, 423] width 48 height 27
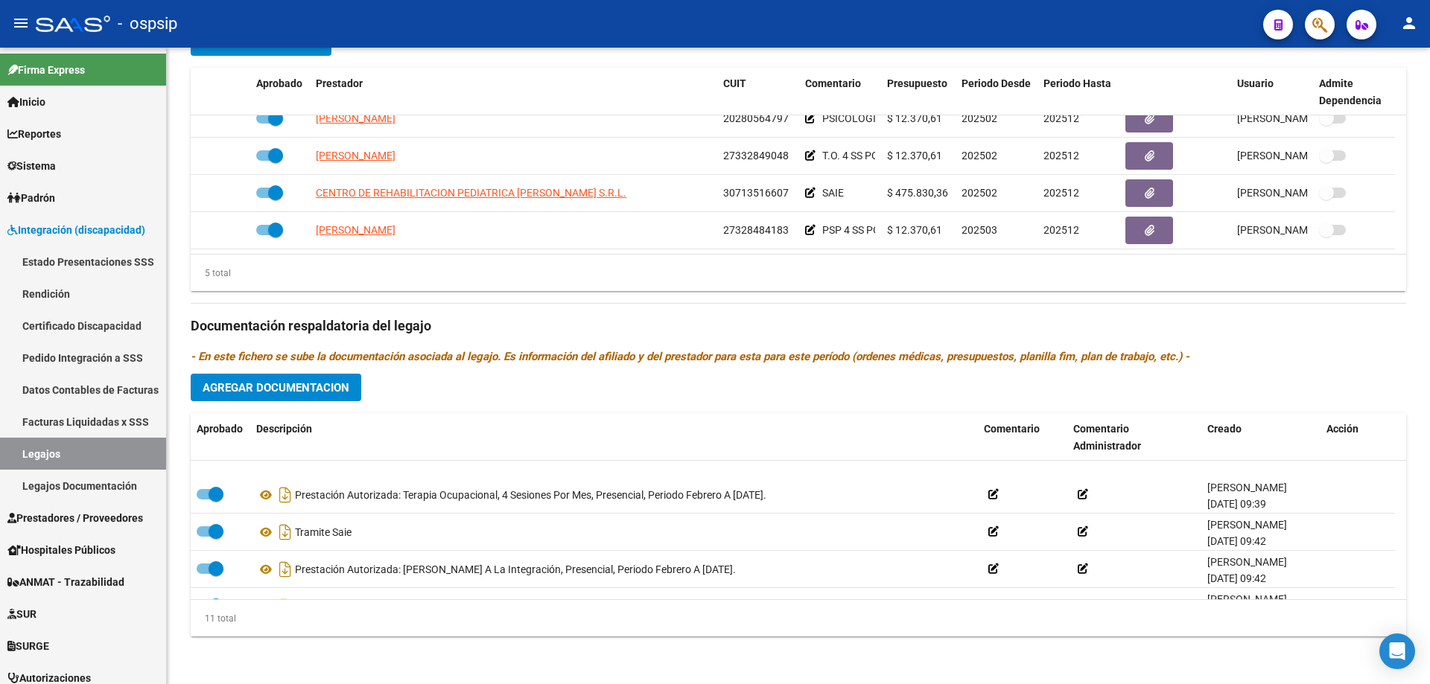
scroll to position [223, 0]
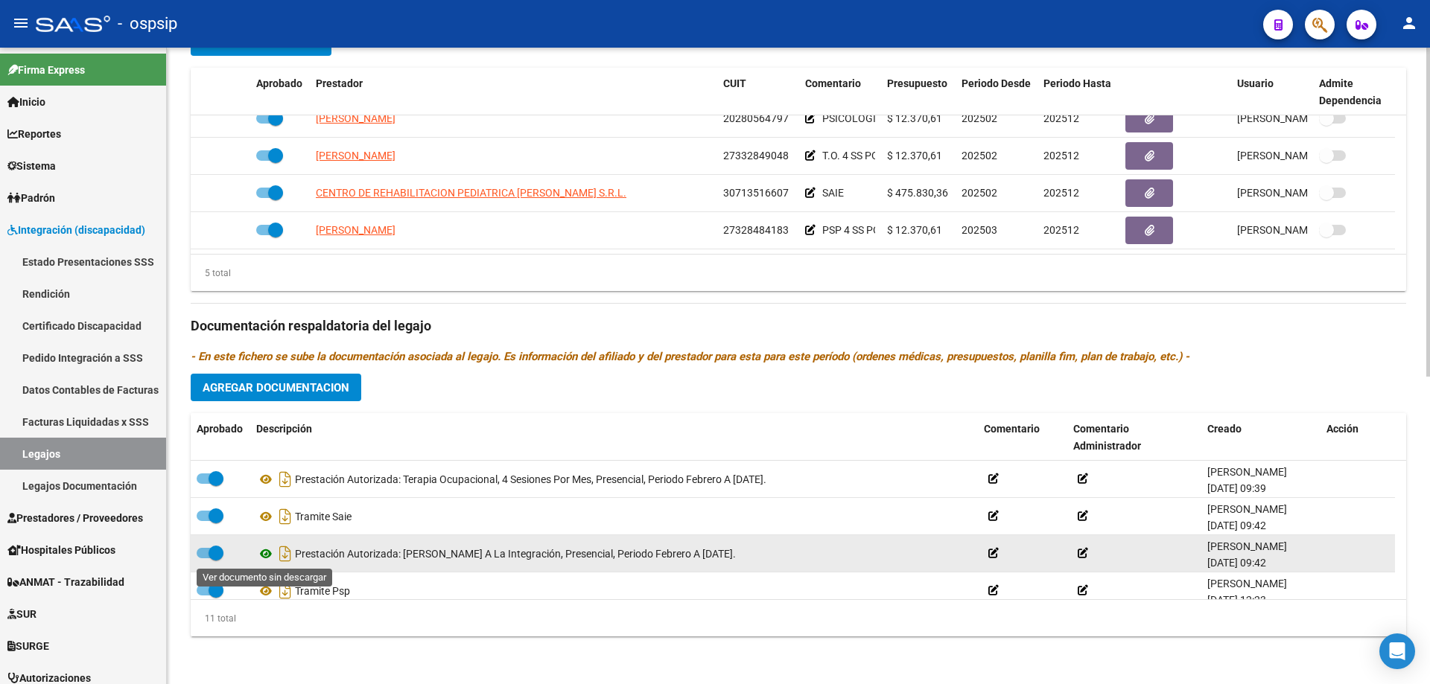
click at [270, 552] on icon at bounding box center [265, 554] width 19 height 18
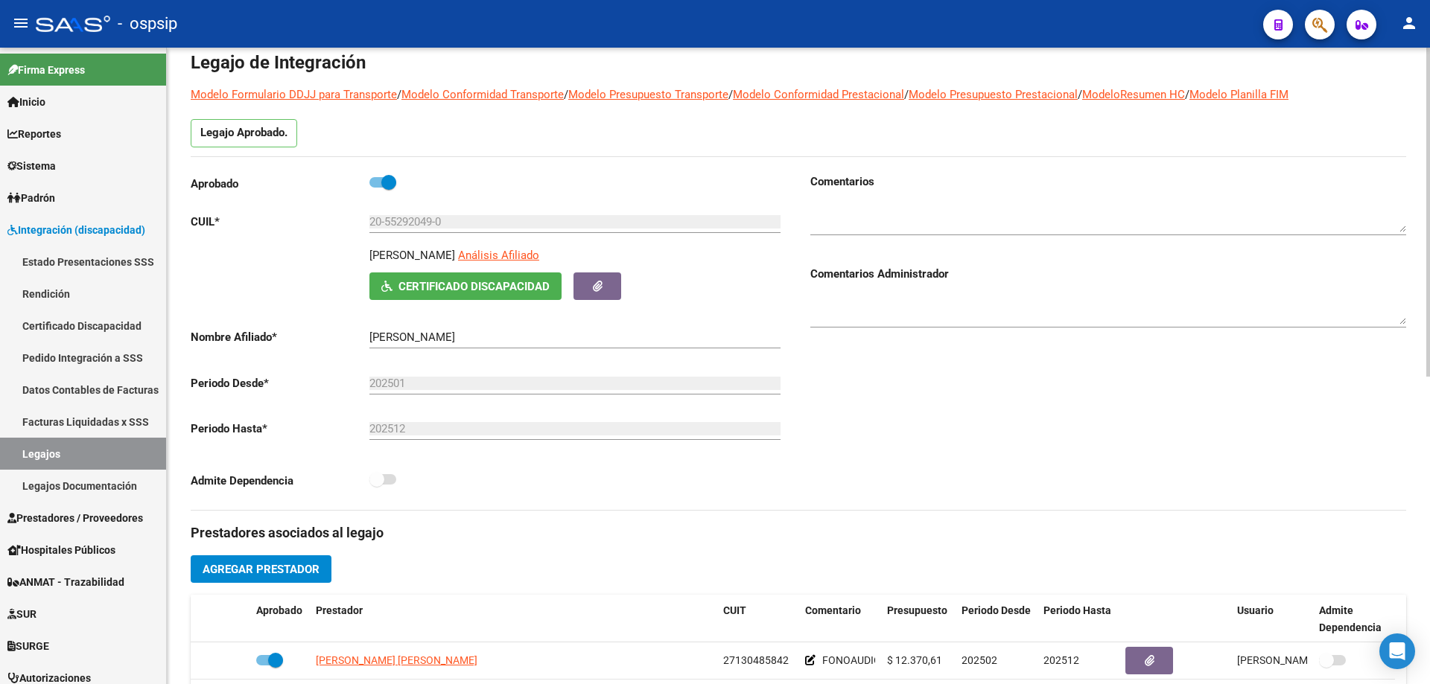
scroll to position [0, 0]
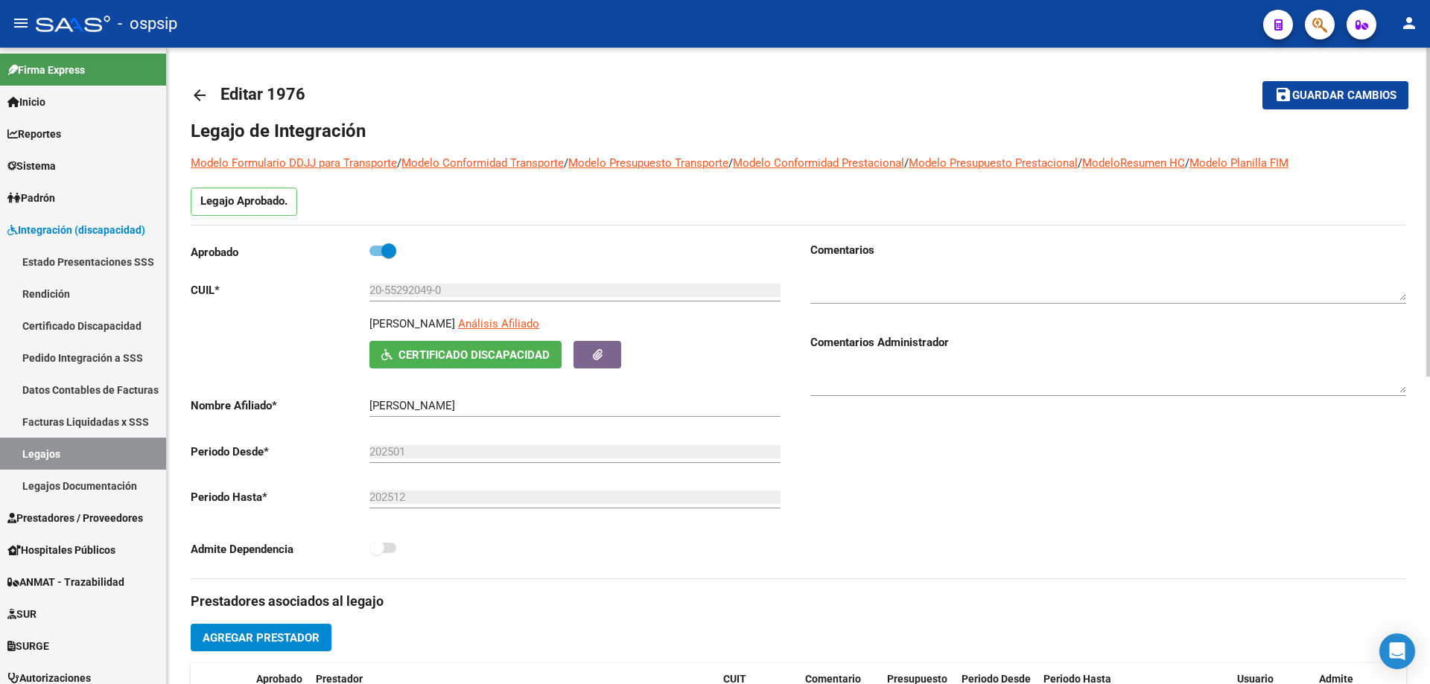
click at [197, 93] on mat-icon "arrow_back" at bounding box center [200, 95] width 18 height 18
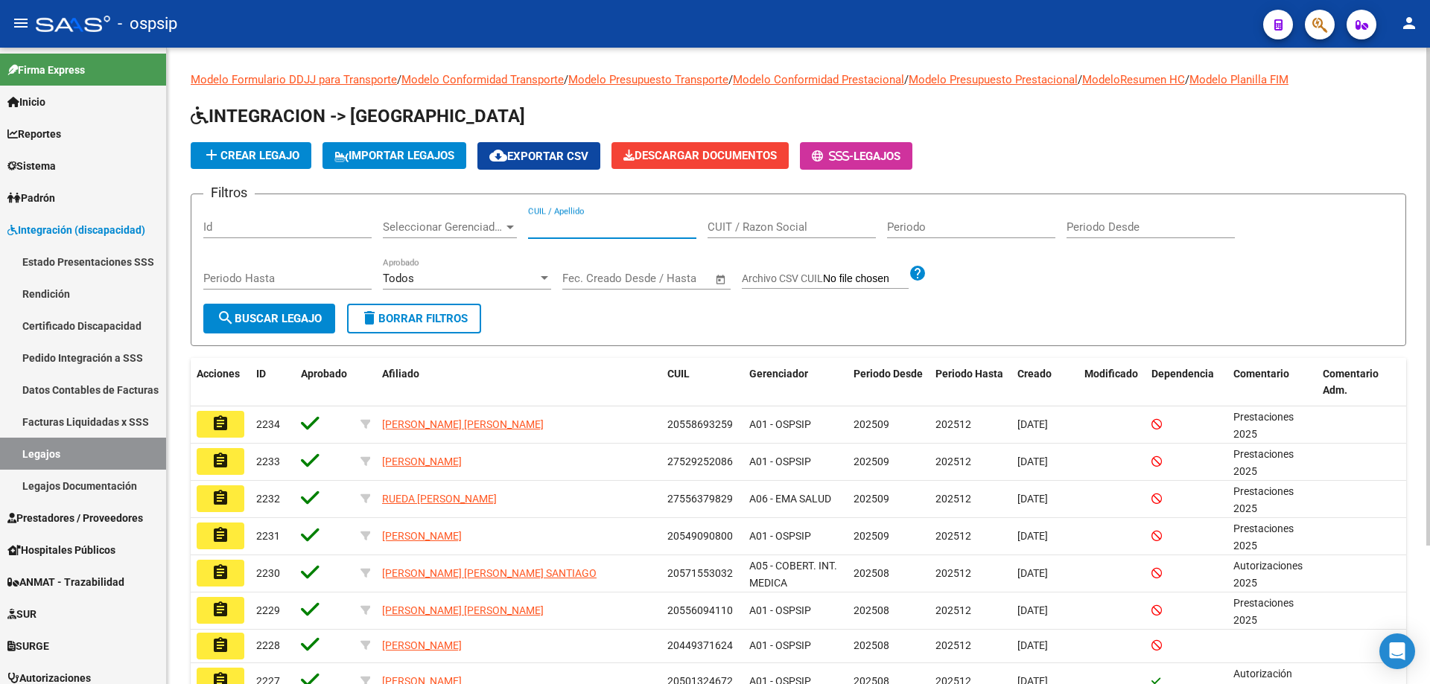
paste input "20531748744"
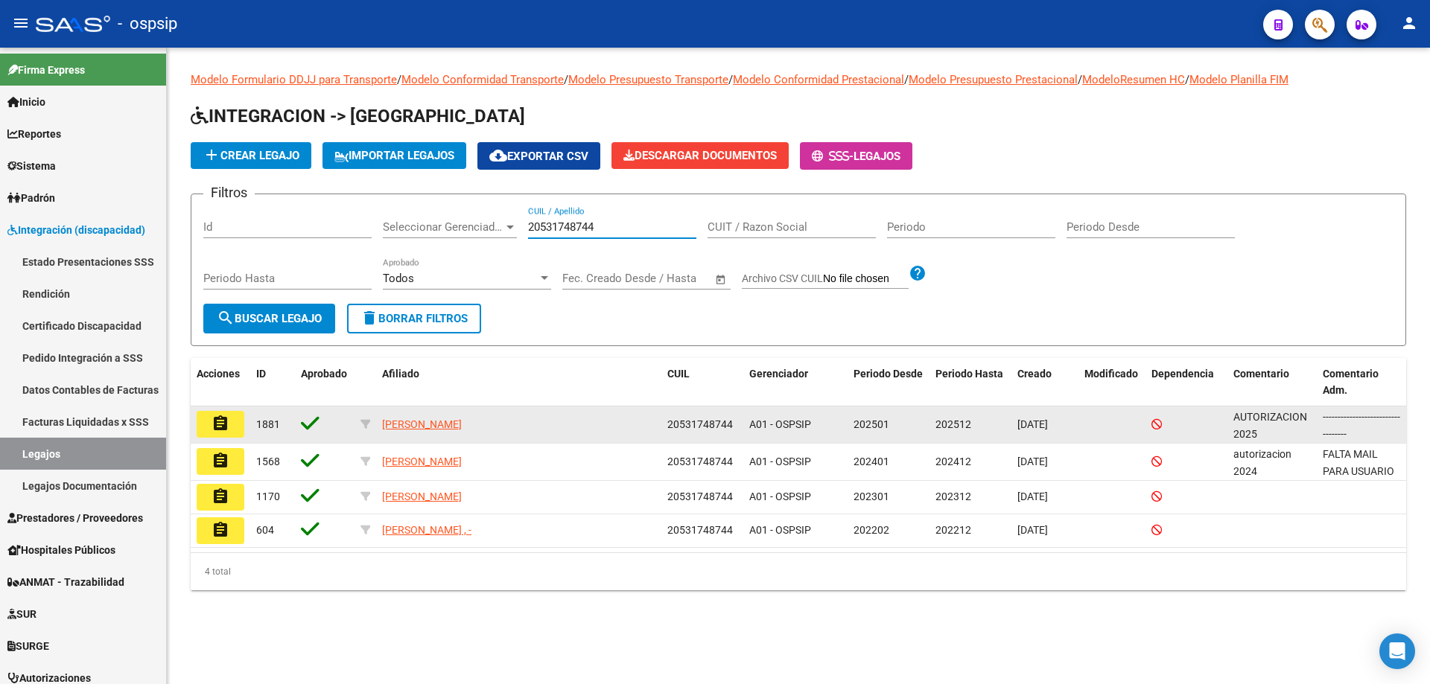
type input "20531748744"
click at [232, 417] on button "assignment" at bounding box center [221, 424] width 48 height 27
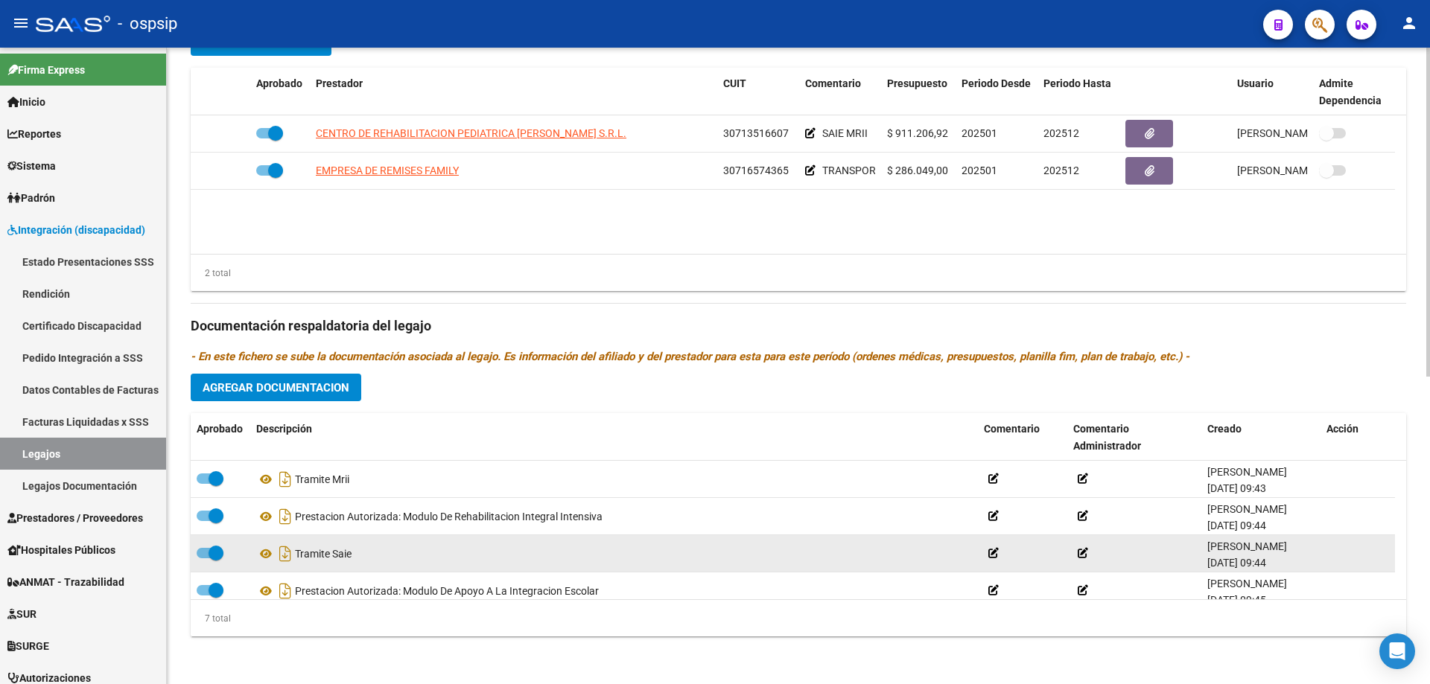
scroll to position [74, 0]
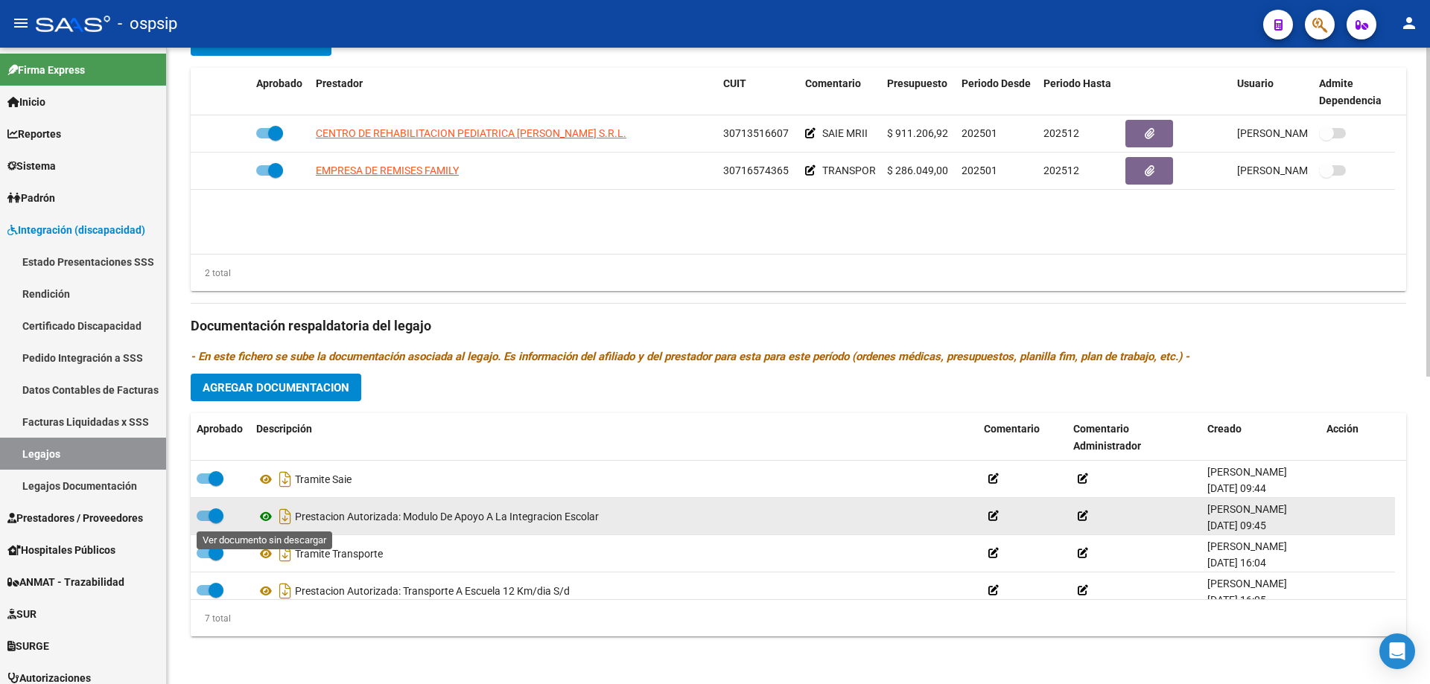
click at [263, 518] on icon at bounding box center [265, 517] width 19 height 18
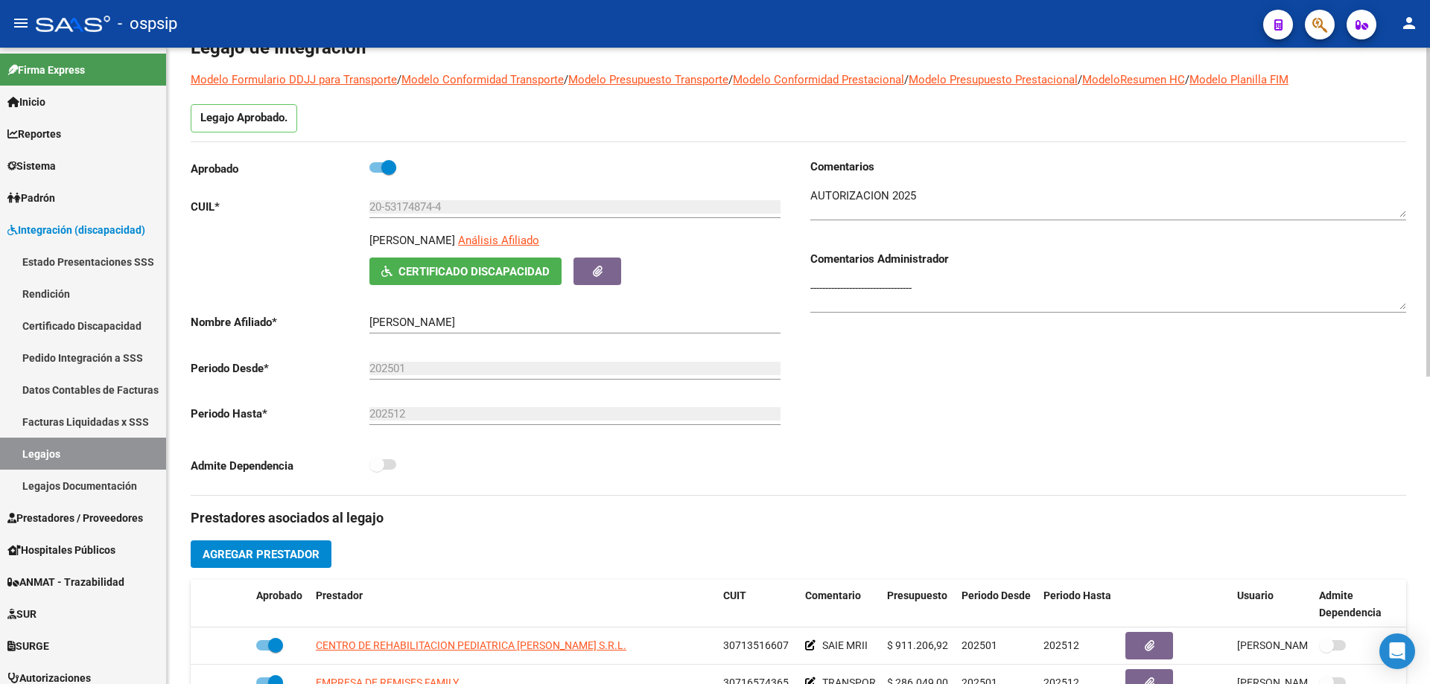
scroll to position [0, 0]
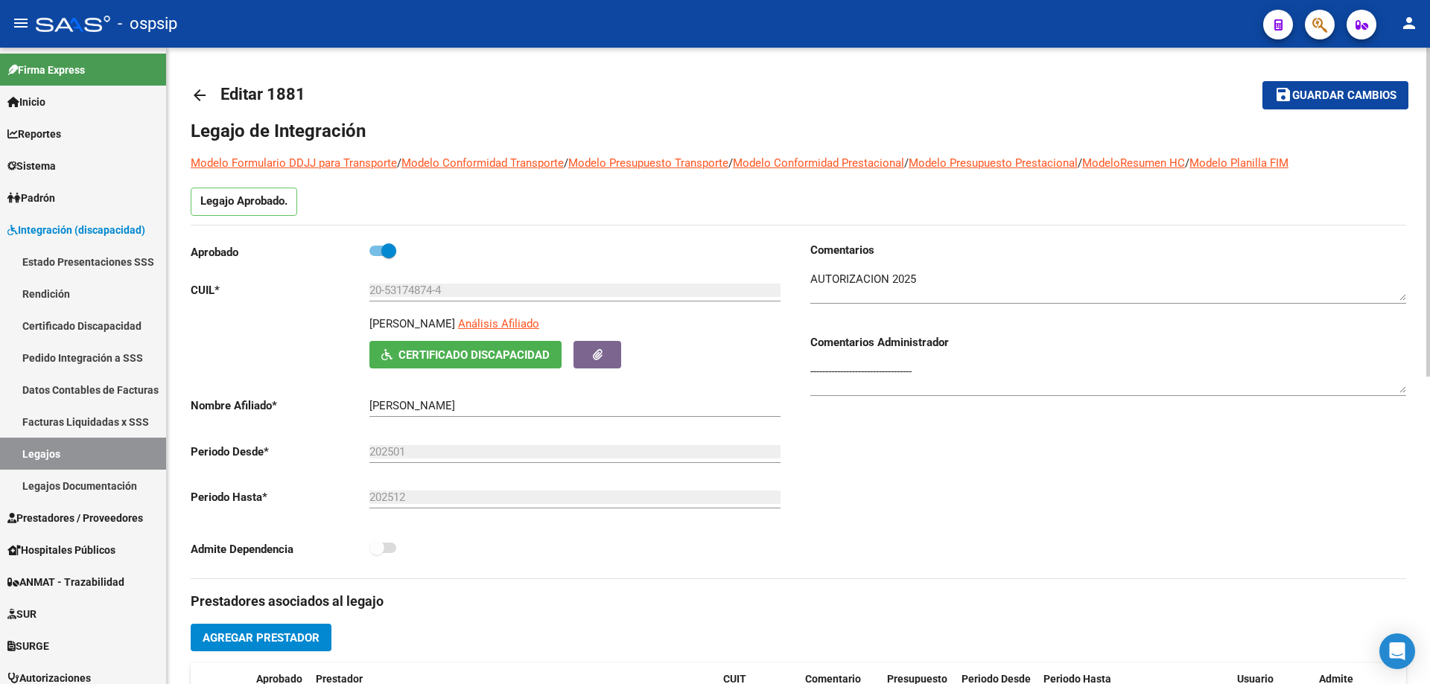
click at [200, 95] on mat-icon "arrow_back" at bounding box center [200, 95] width 18 height 18
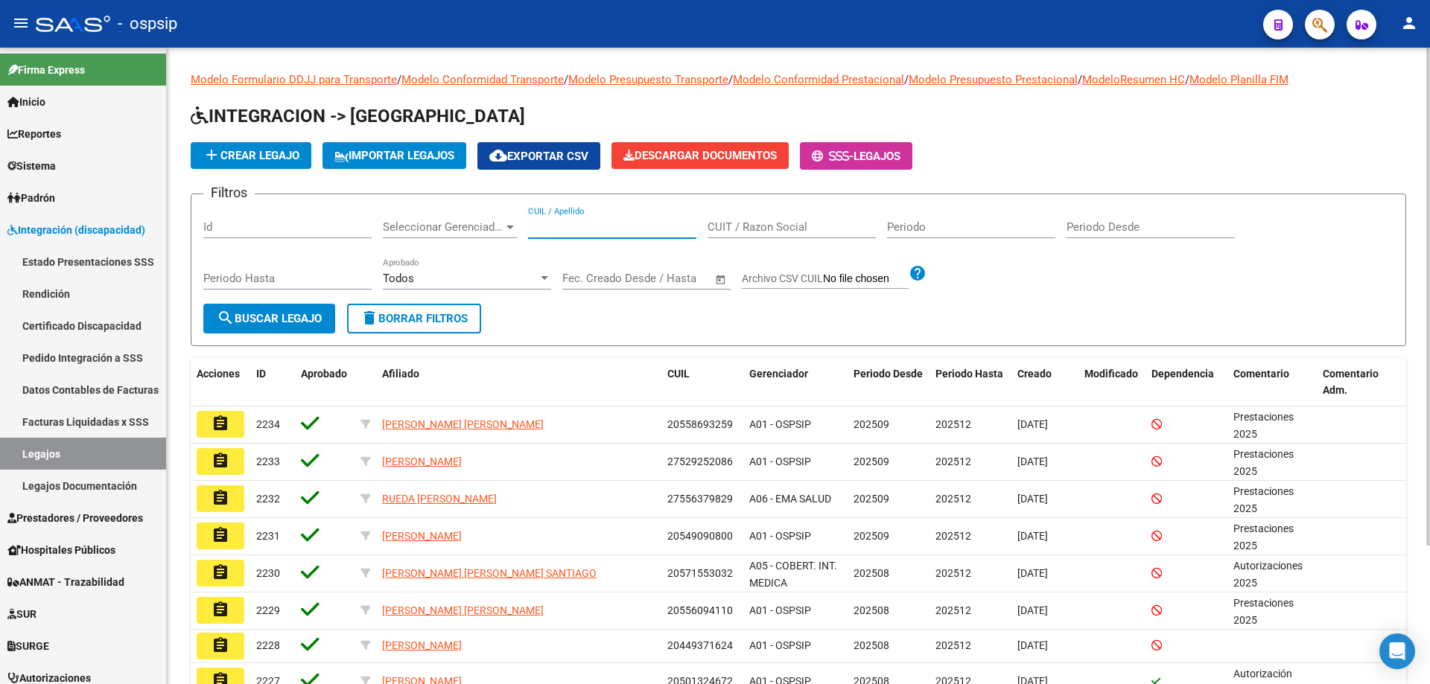
paste input "20531748744"
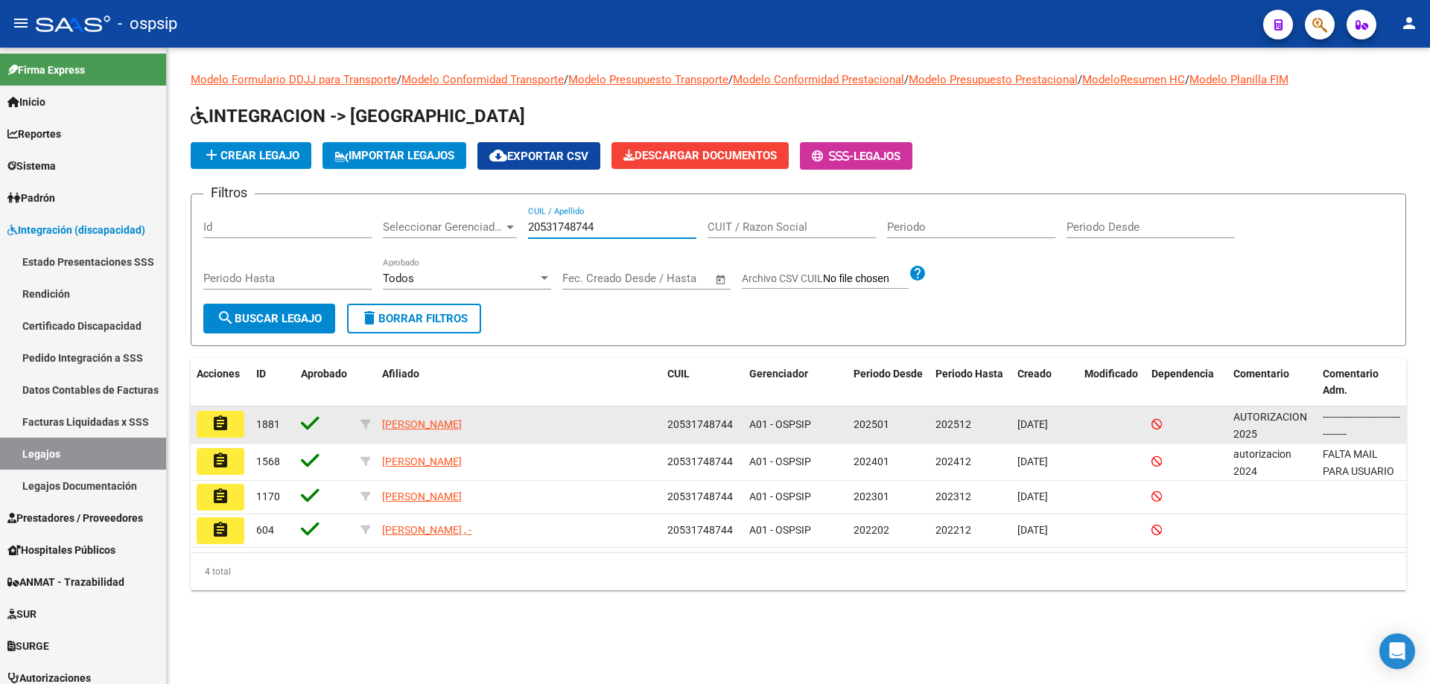
type input "20531748744"
click at [207, 430] on button "assignment" at bounding box center [221, 424] width 48 height 27
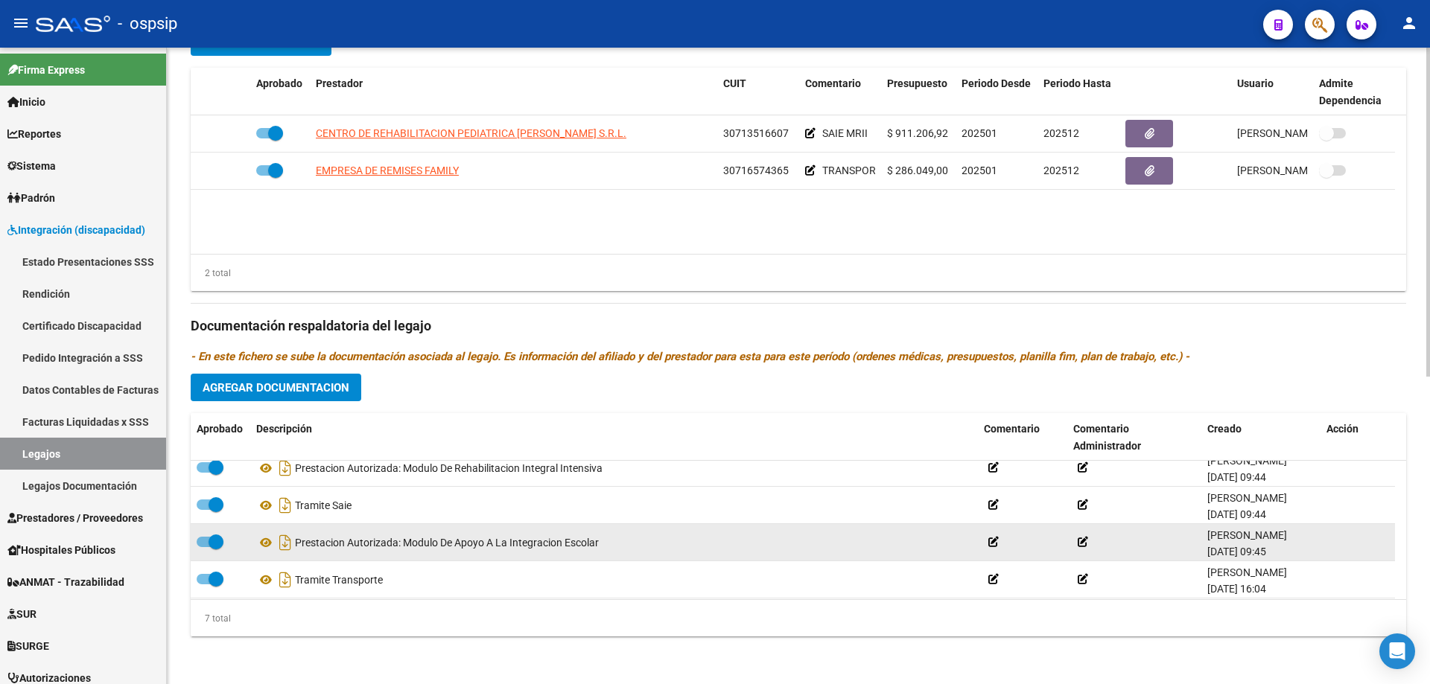
scroll to position [74, 0]
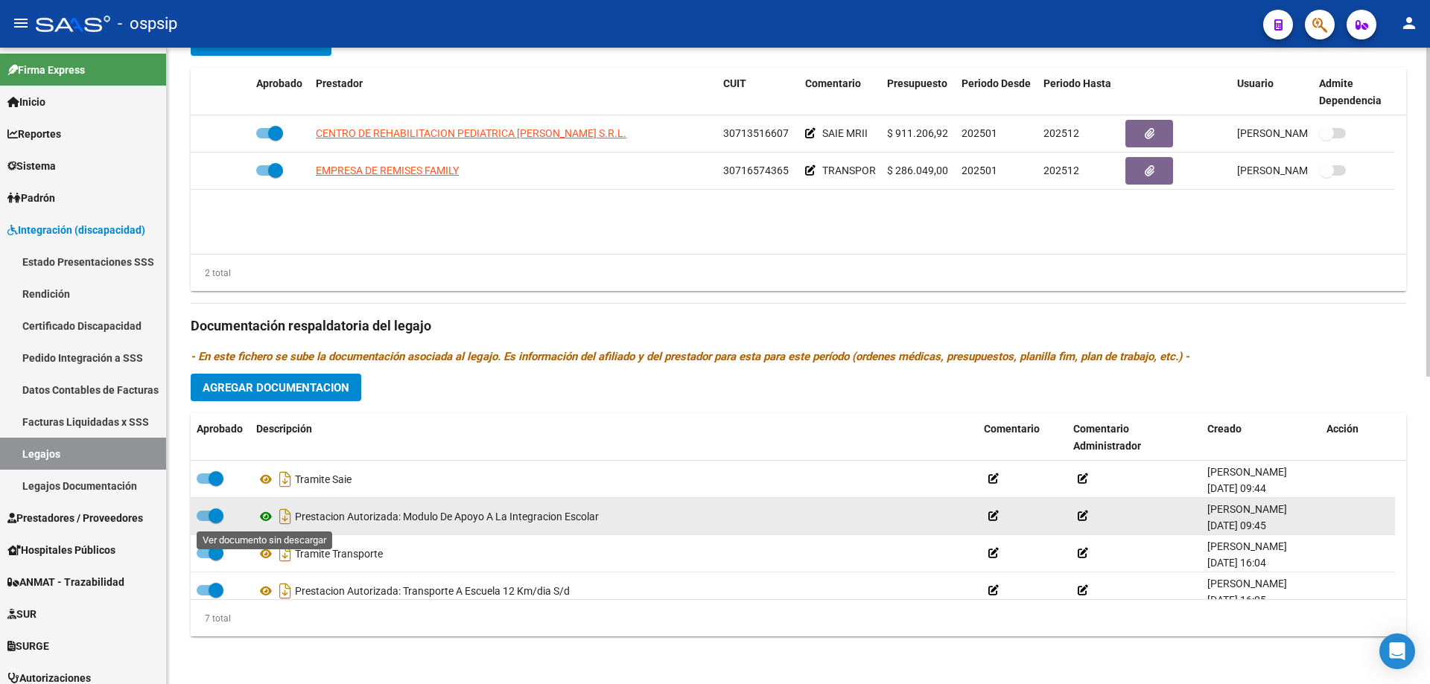
click at [265, 520] on icon at bounding box center [265, 517] width 19 height 18
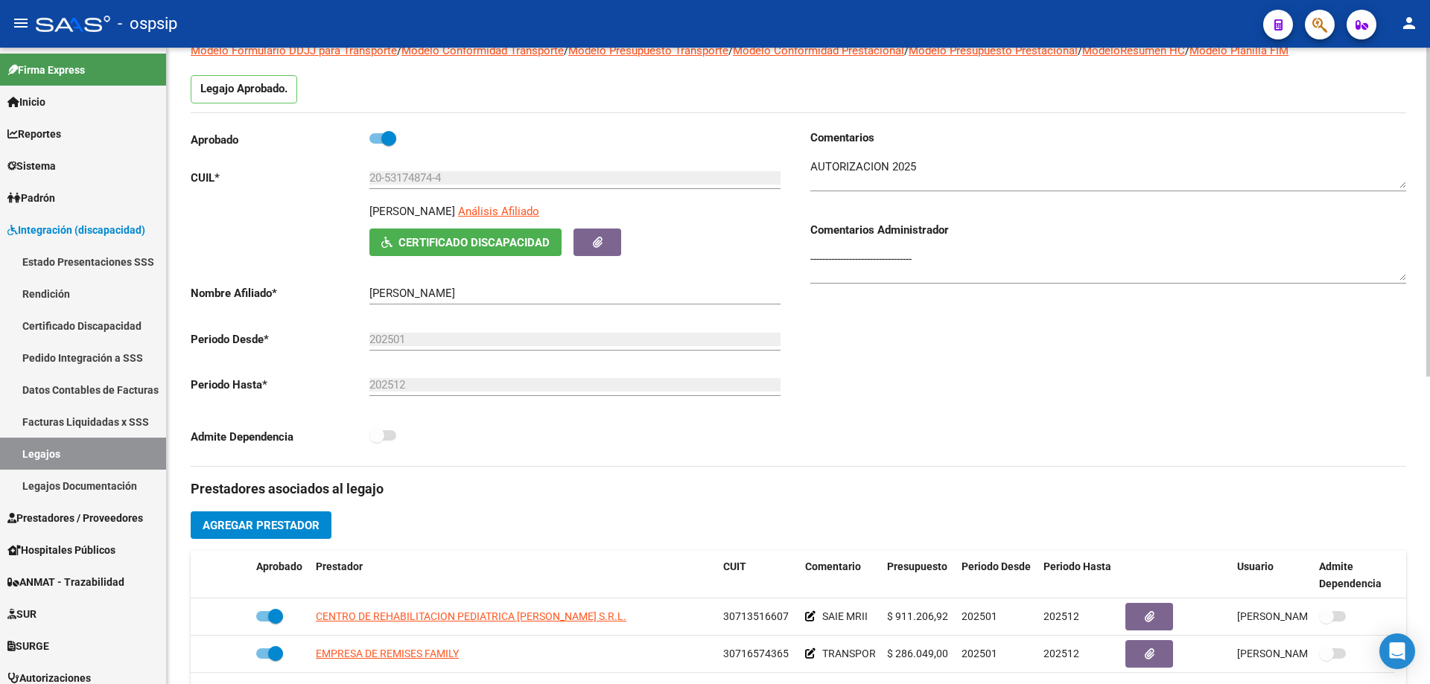
scroll to position [0, 0]
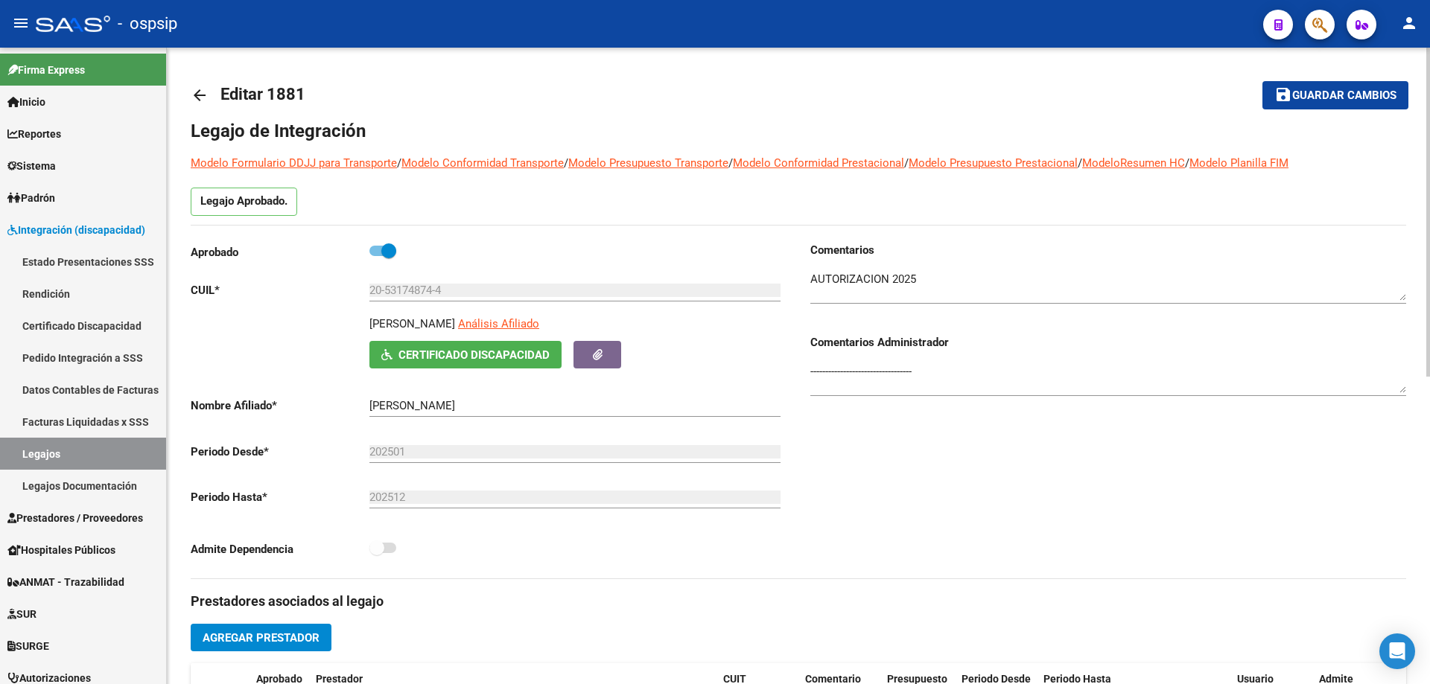
click at [195, 98] on mat-icon "arrow_back" at bounding box center [200, 95] width 18 height 18
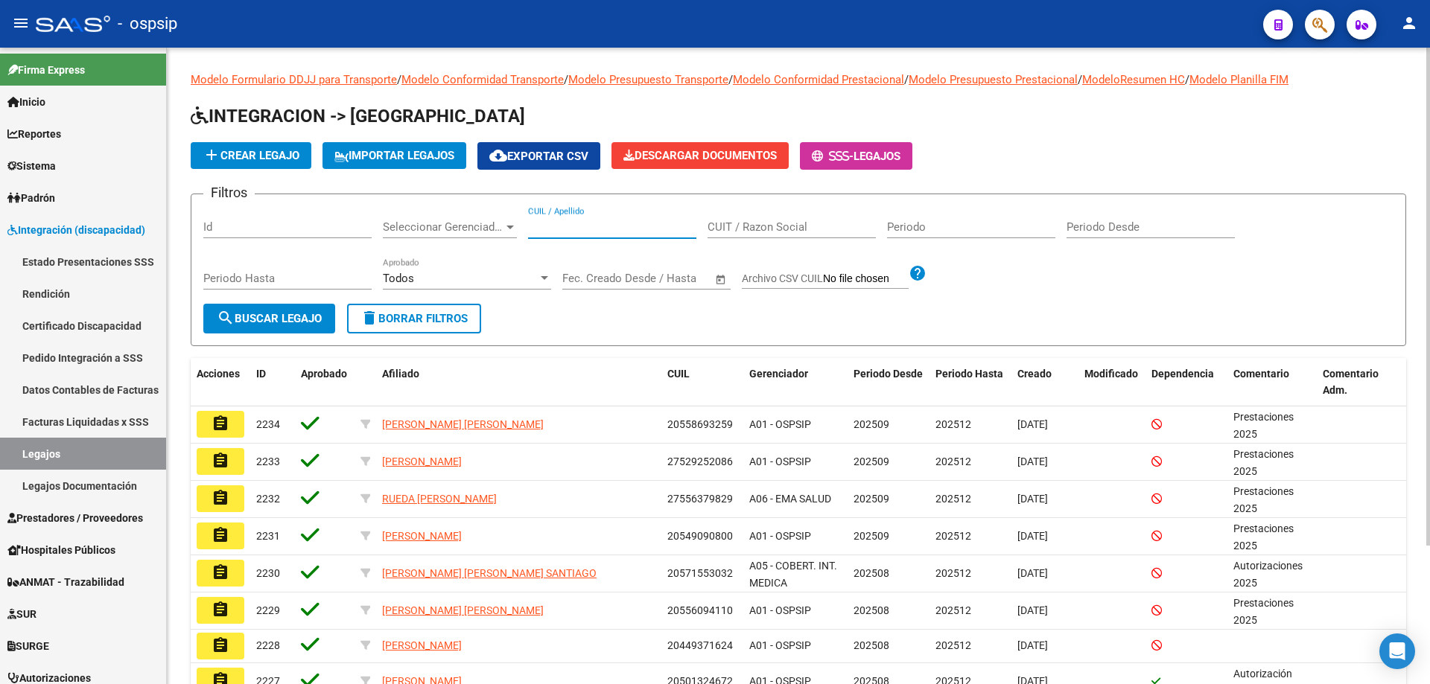
paste input "27583036135"
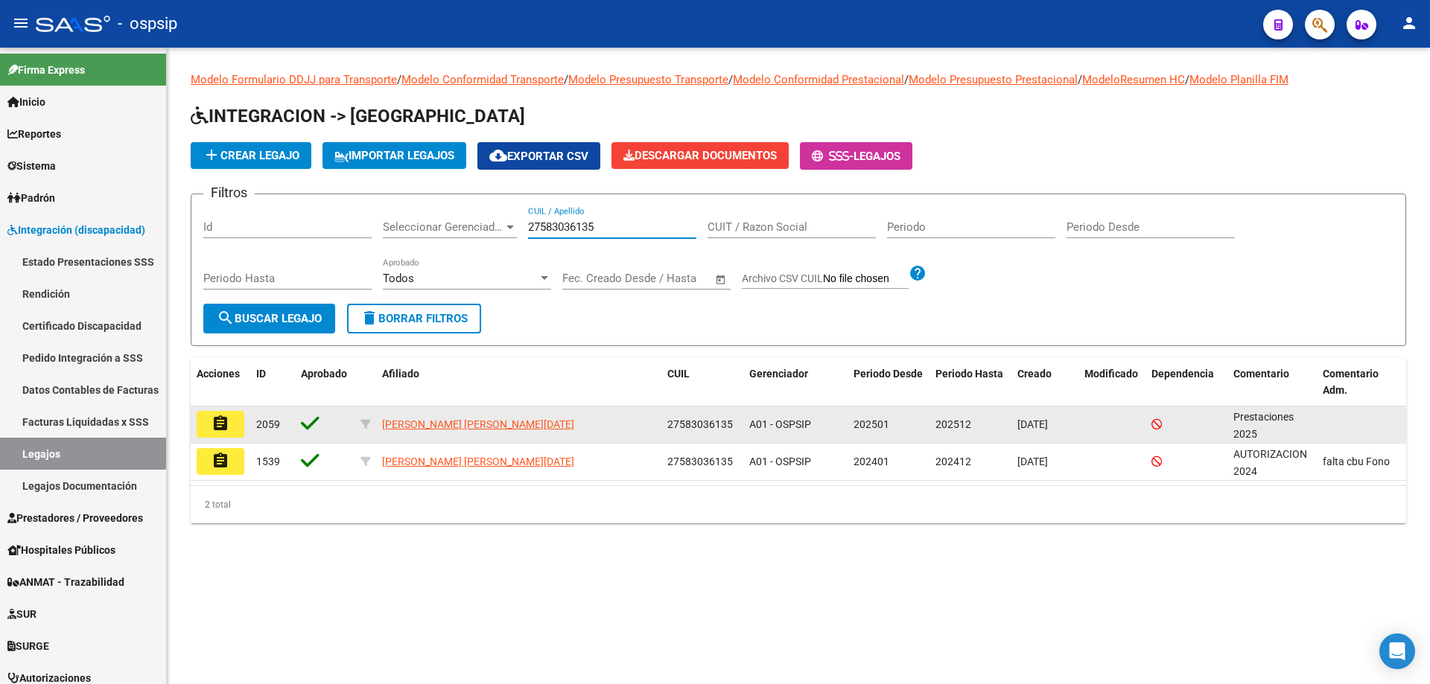
type input "27583036135"
click at [221, 437] on button "assignment" at bounding box center [221, 424] width 48 height 27
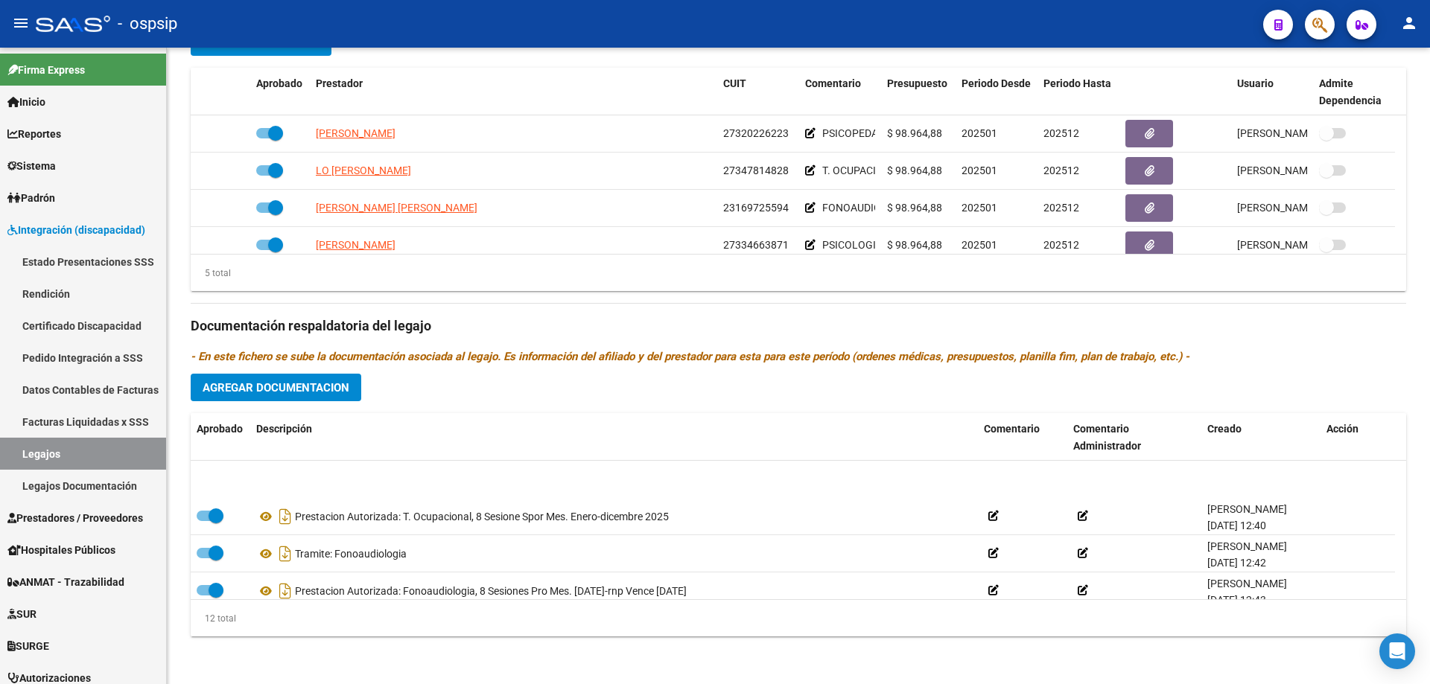
scroll to position [149, 0]
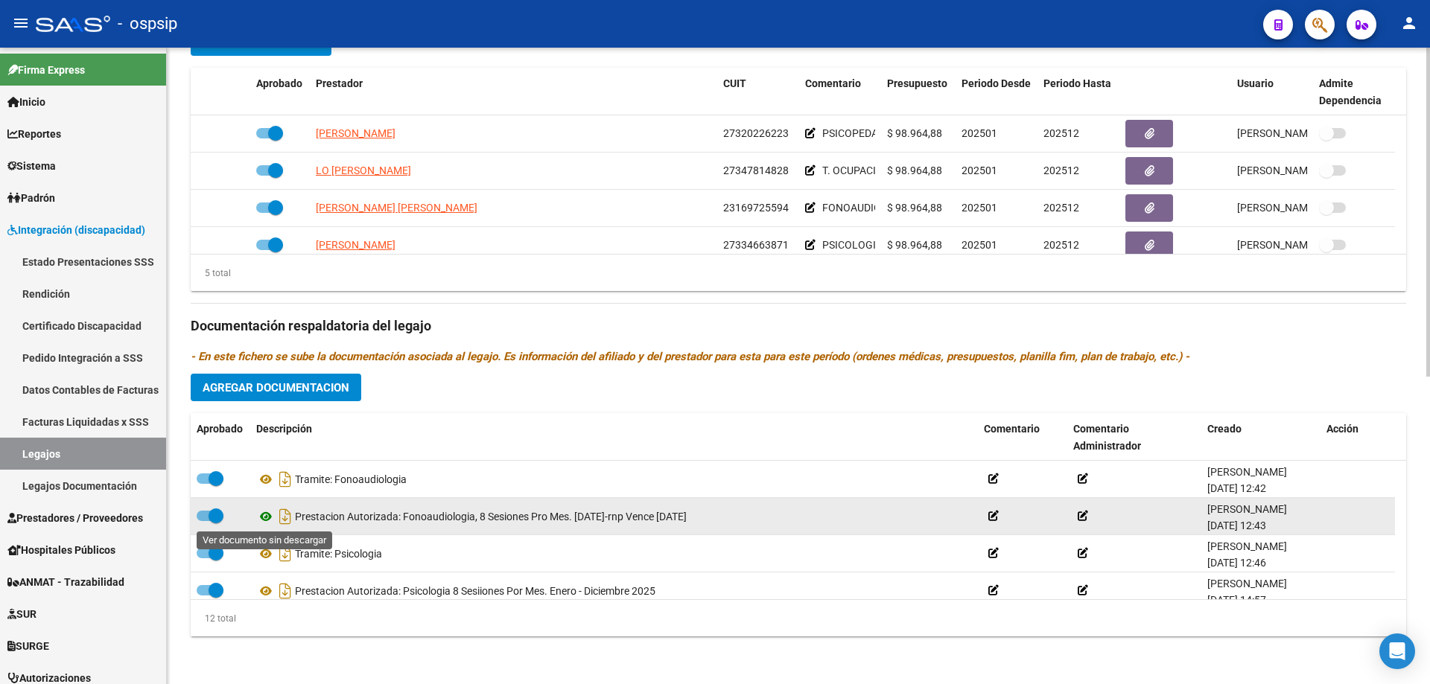
click at [268, 519] on icon at bounding box center [265, 517] width 19 height 18
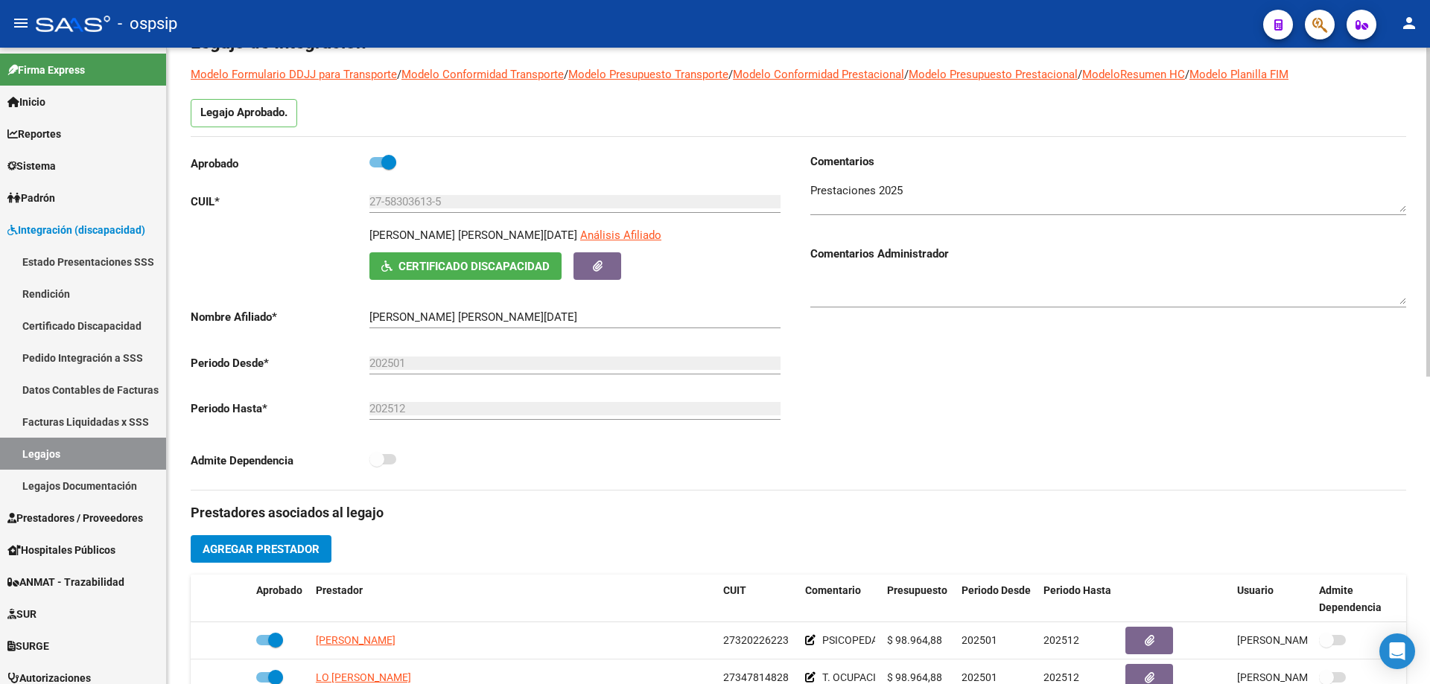
scroll to position [0, 0]
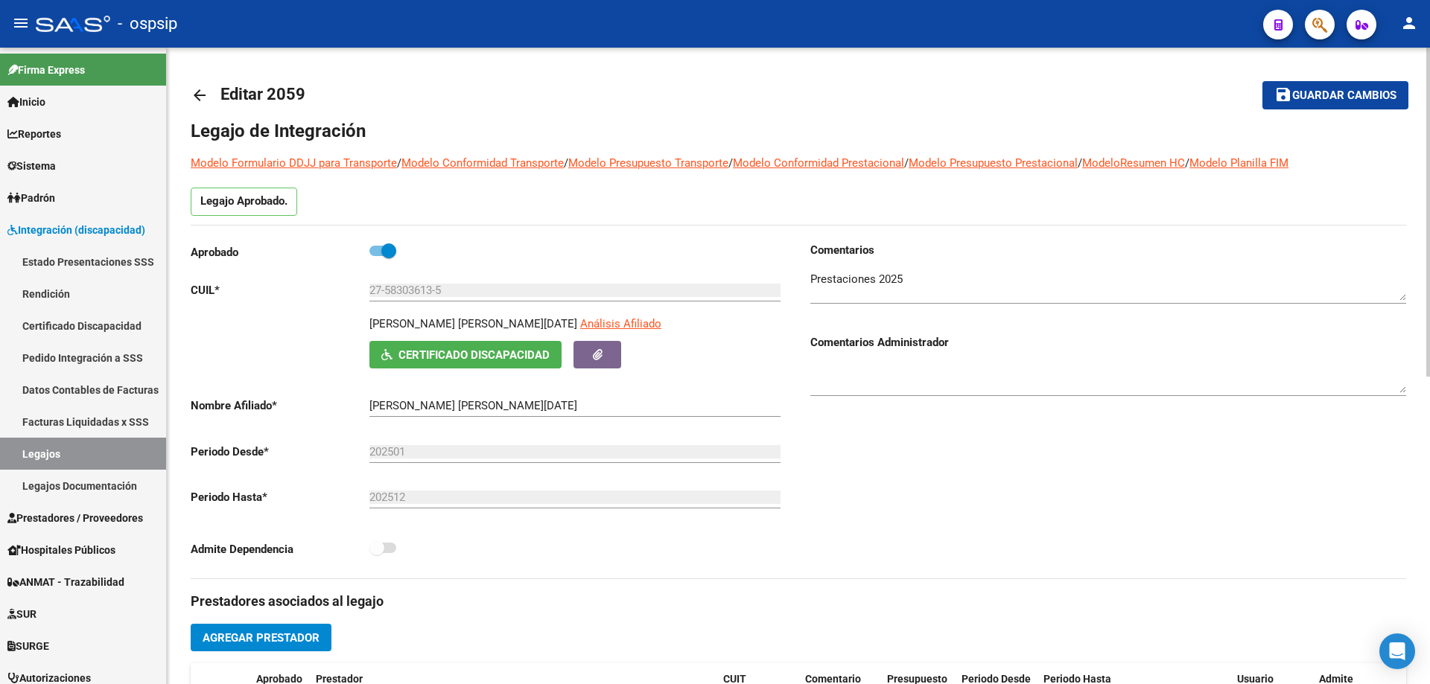
click at [182, 92] on div "arrow_back Editar 2059 save Guardar cambios Legajo de Integración Modelo Formul…" at bounding box center [798, 664] width 1263 height 1232
click at [192, 95] on mat-icon "arrow_back" at bounding box center [200, 95] width 18 height 18
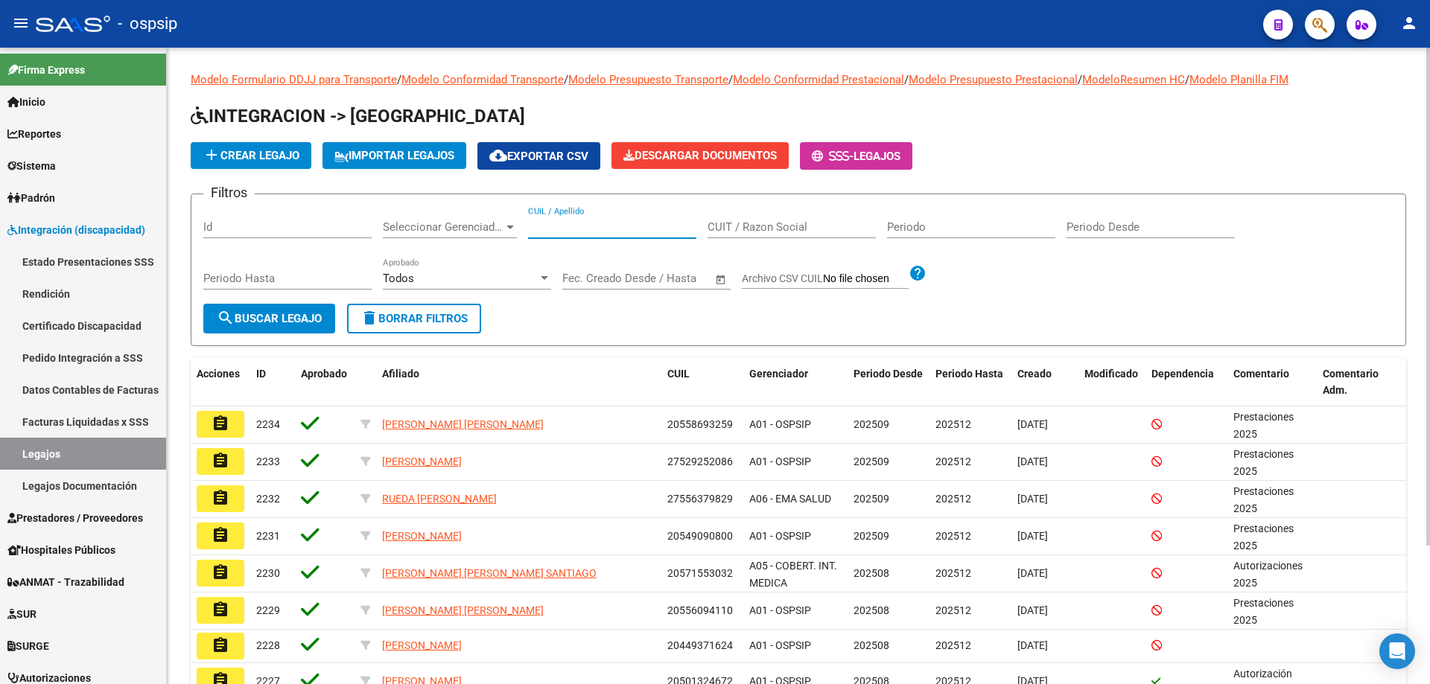
paste input "20574290709"
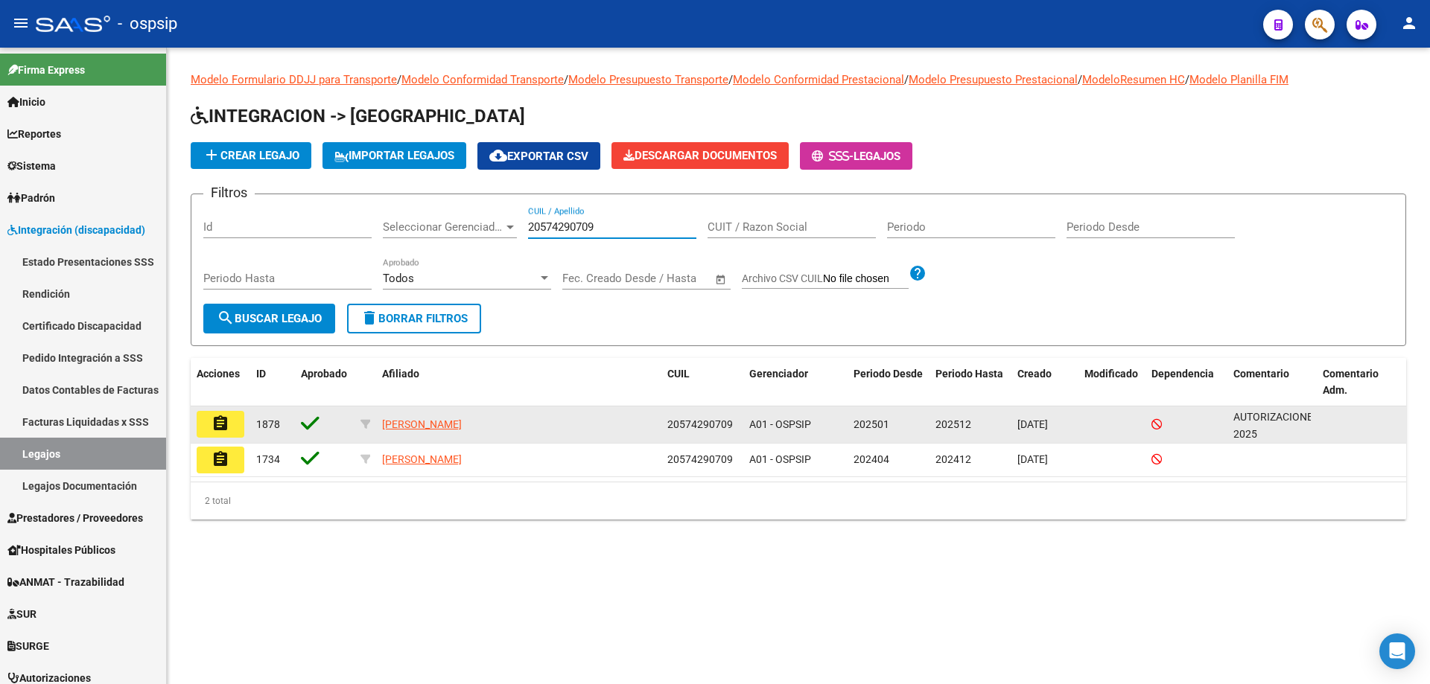
type input "20574290709"
click at [227, 429] on mat-icon "assignment" at bounding box center [220, 424] width 18 height 18
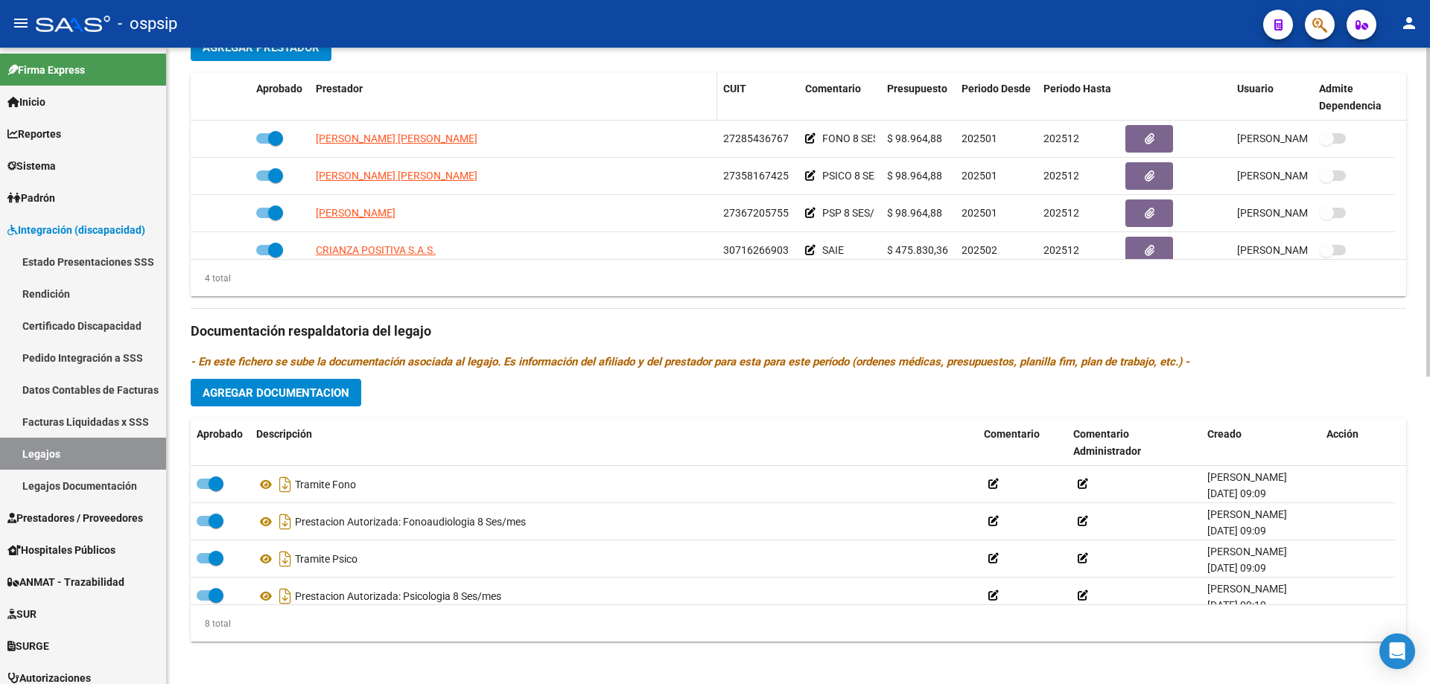
scroll to position [596, 0]
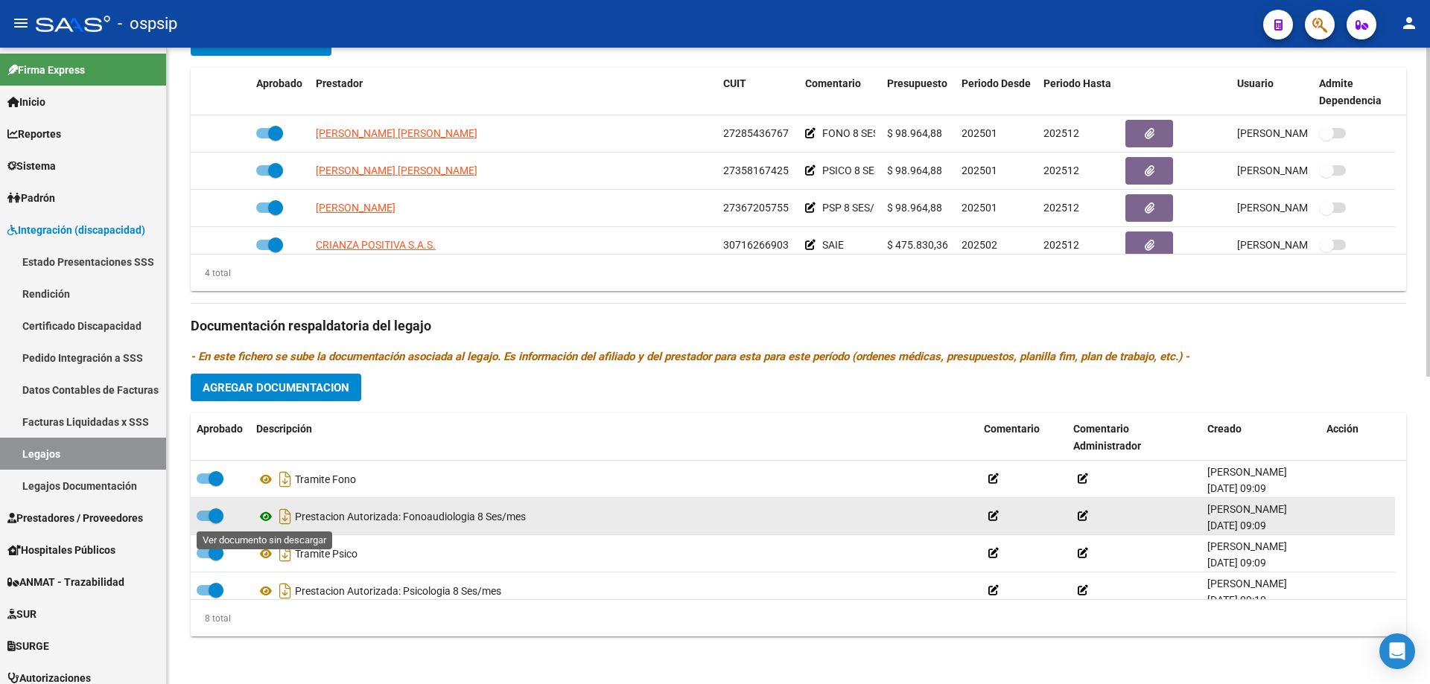
click at [264, 518] on icon at bounding box center [265, 517] width 19 height 18
